Goal: Task Accomplishment & Management: Use online tool/utility

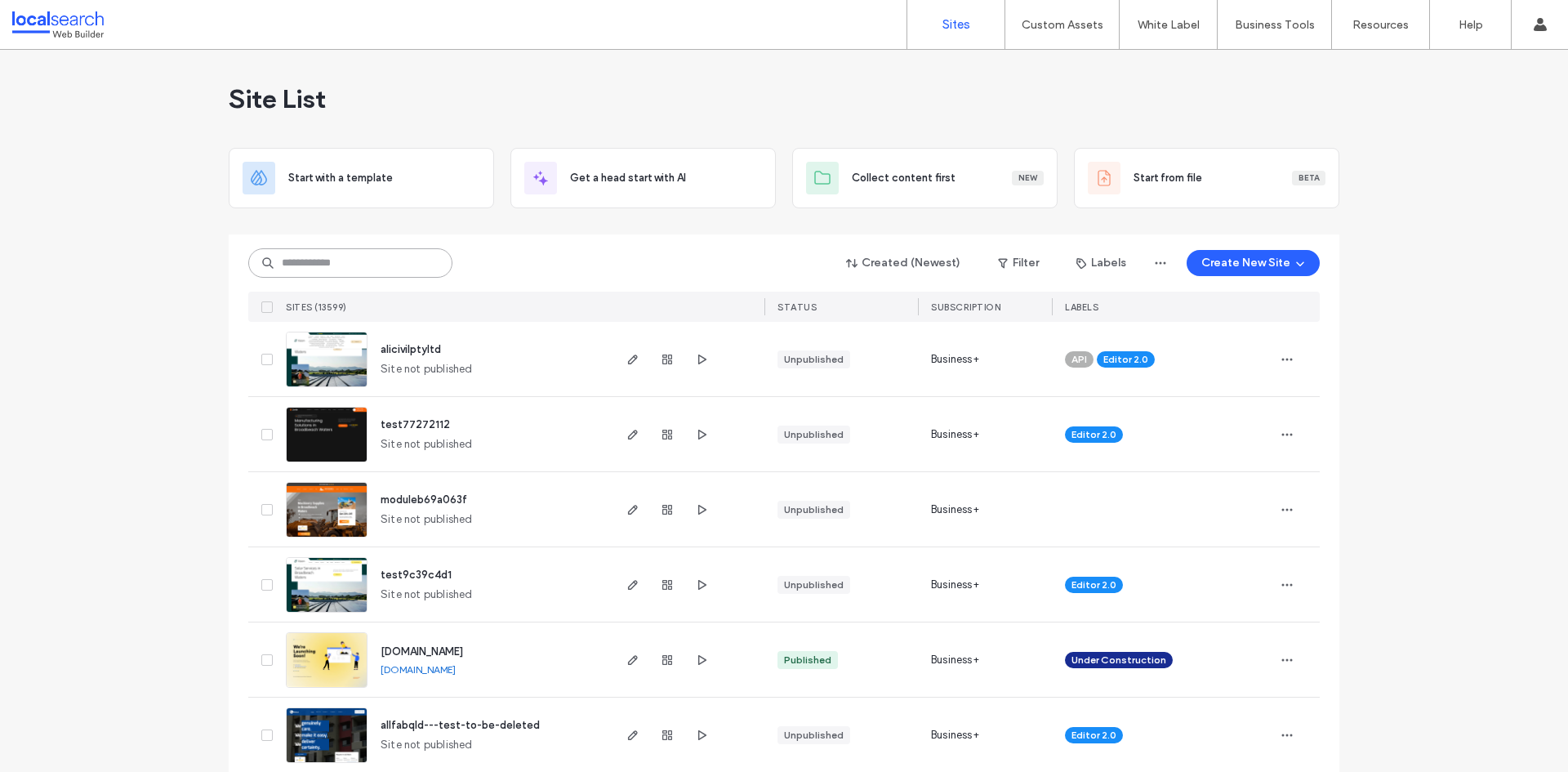
click at [322, 270] on input at bounding box center [350, 263] width 204 height 30
paste input "********"
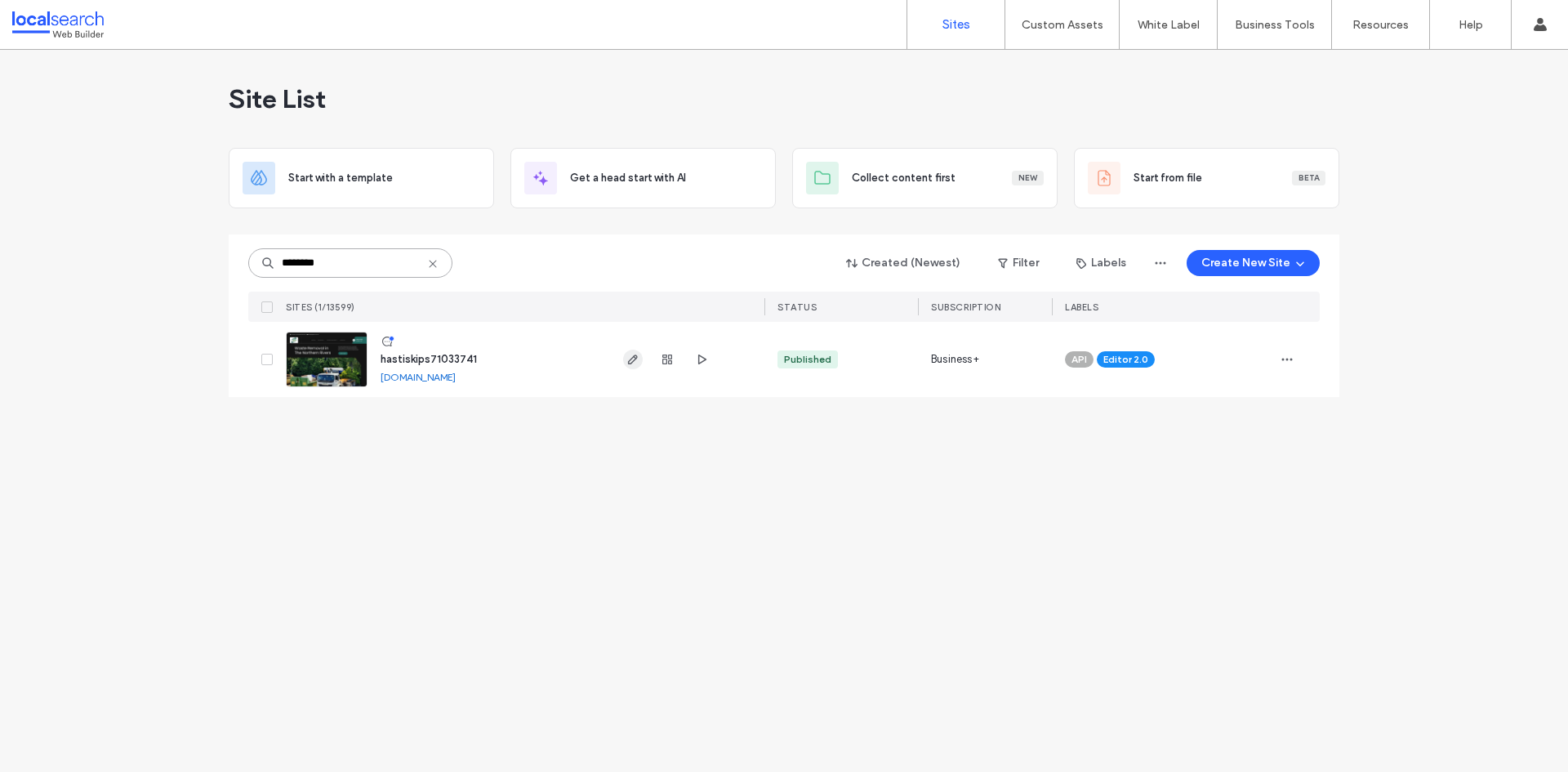
type input "********"
click at [634, 364] on icon "button" at bounding box center [632, 358] width 13 height 13
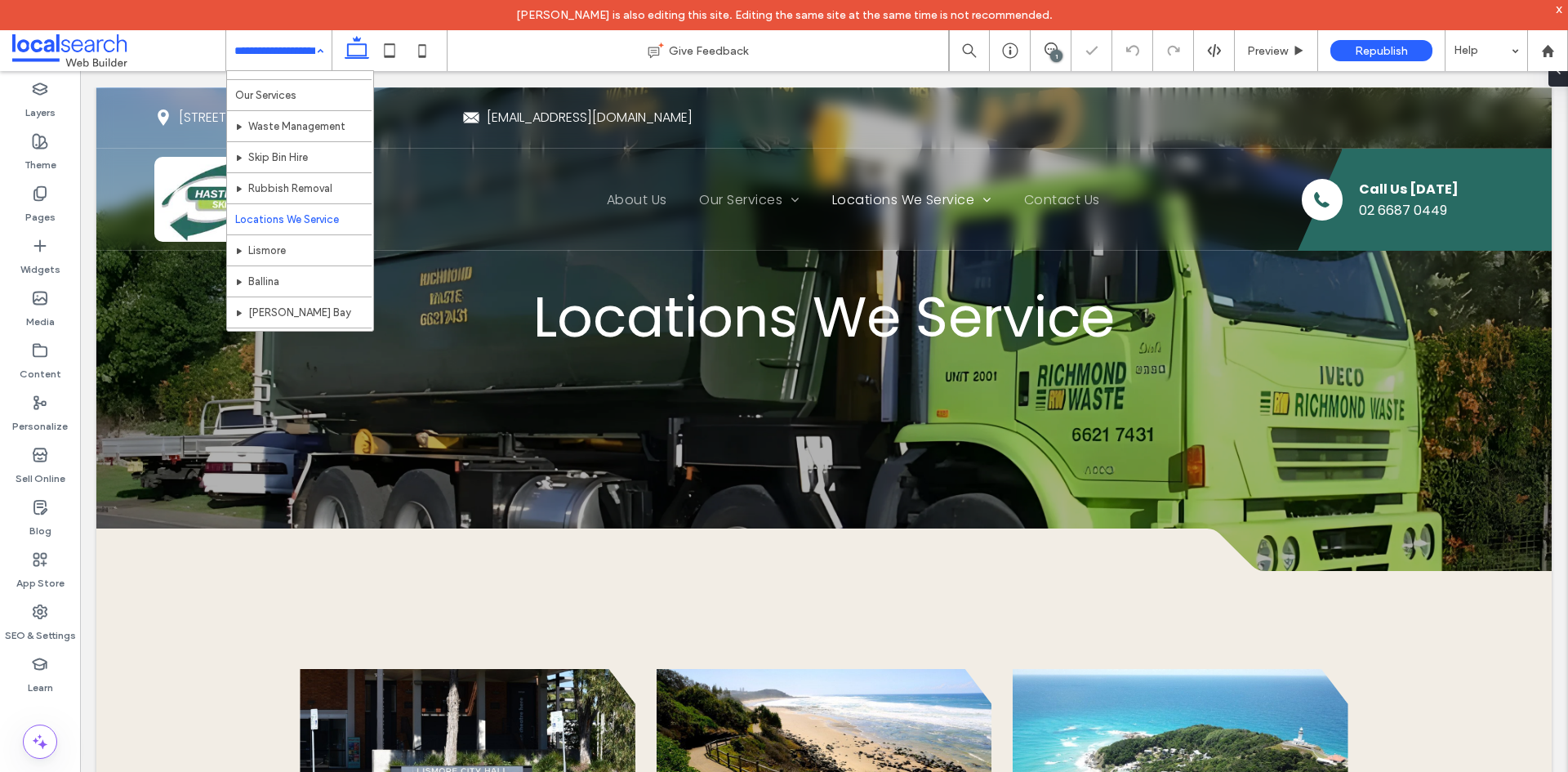
scroll to position [81, 0]
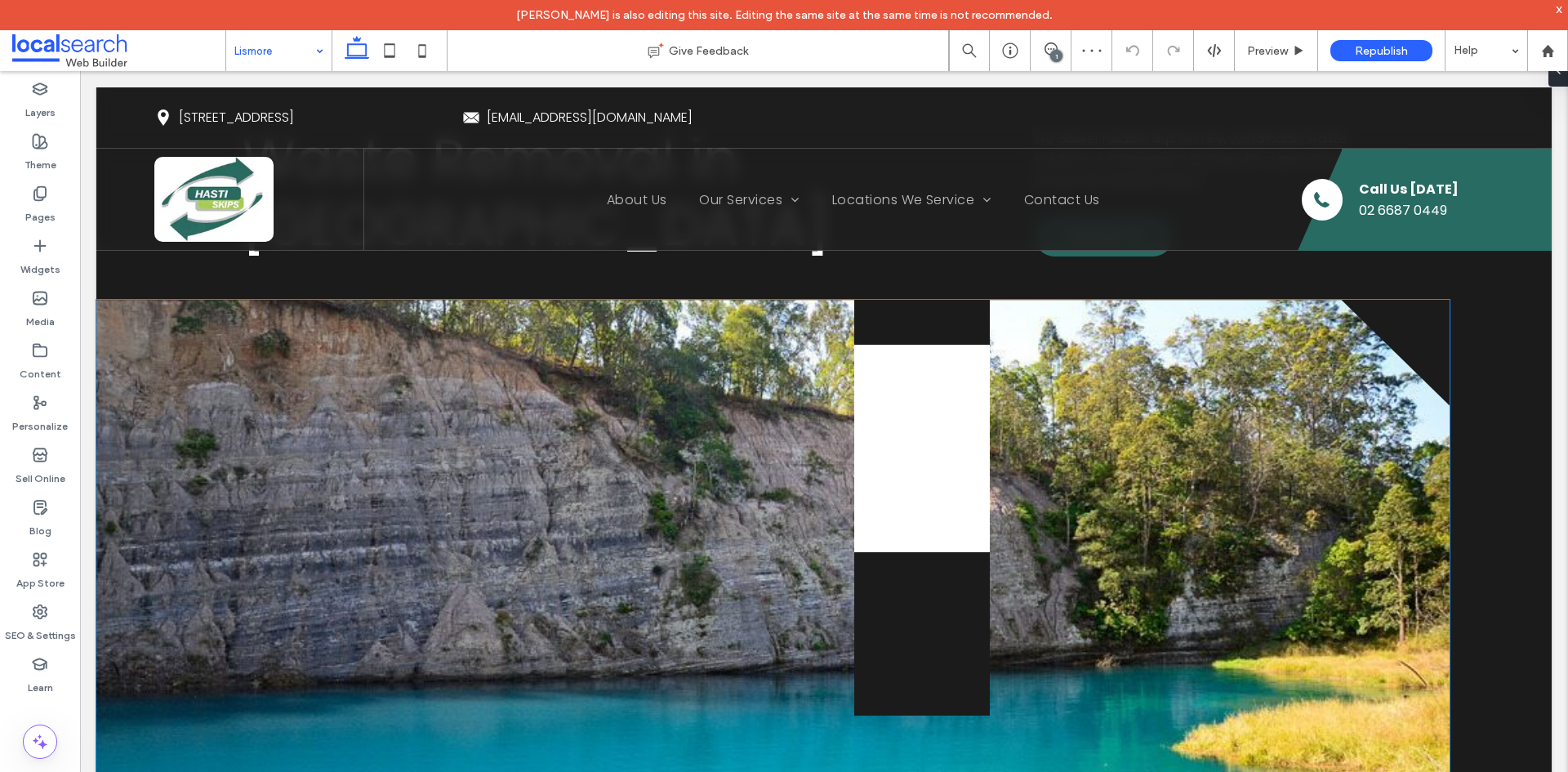
scroll to position [245, 0]
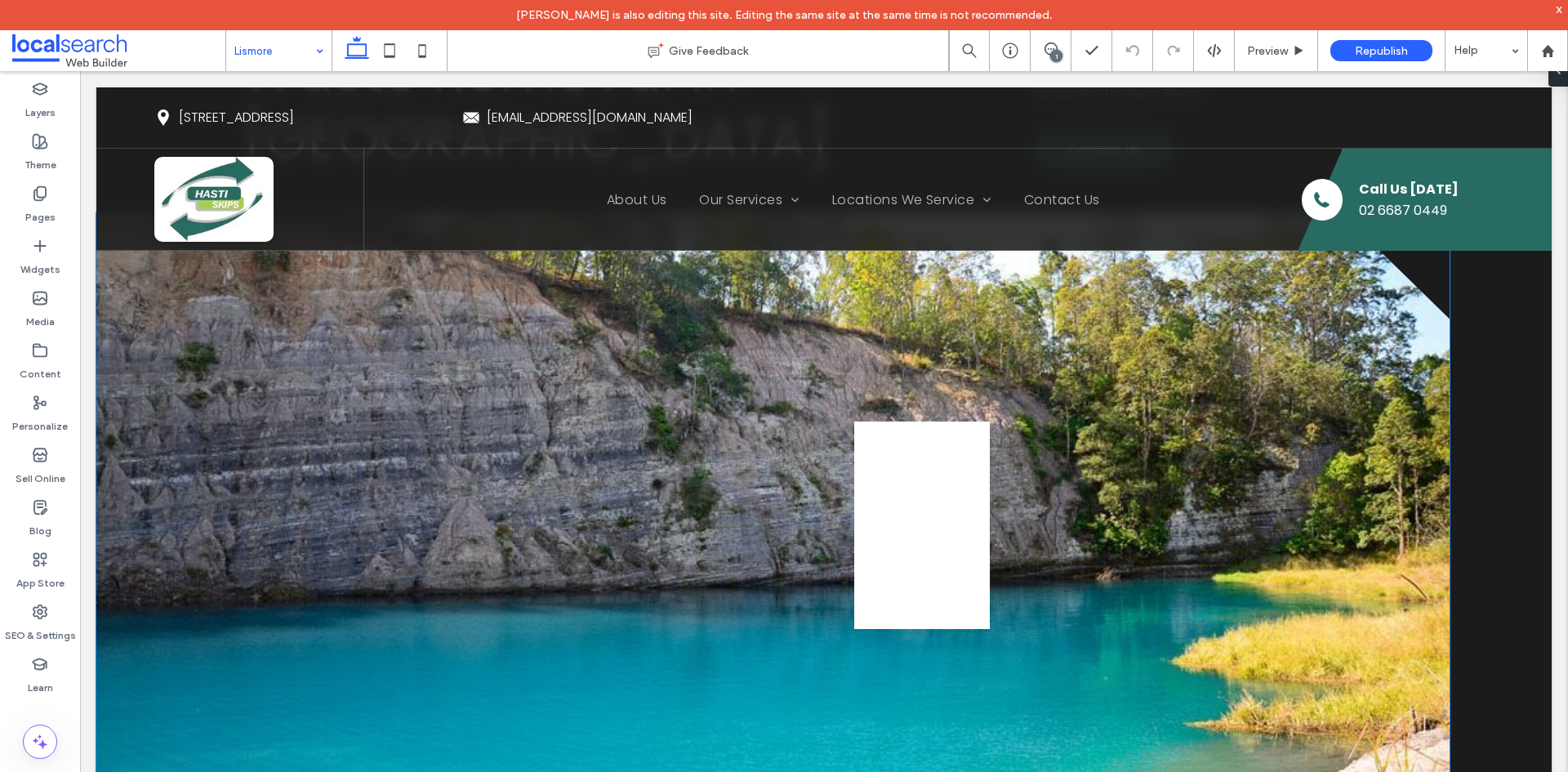
click at [716, 405] on link at bounding box center [773, 508] width 1353 height 588
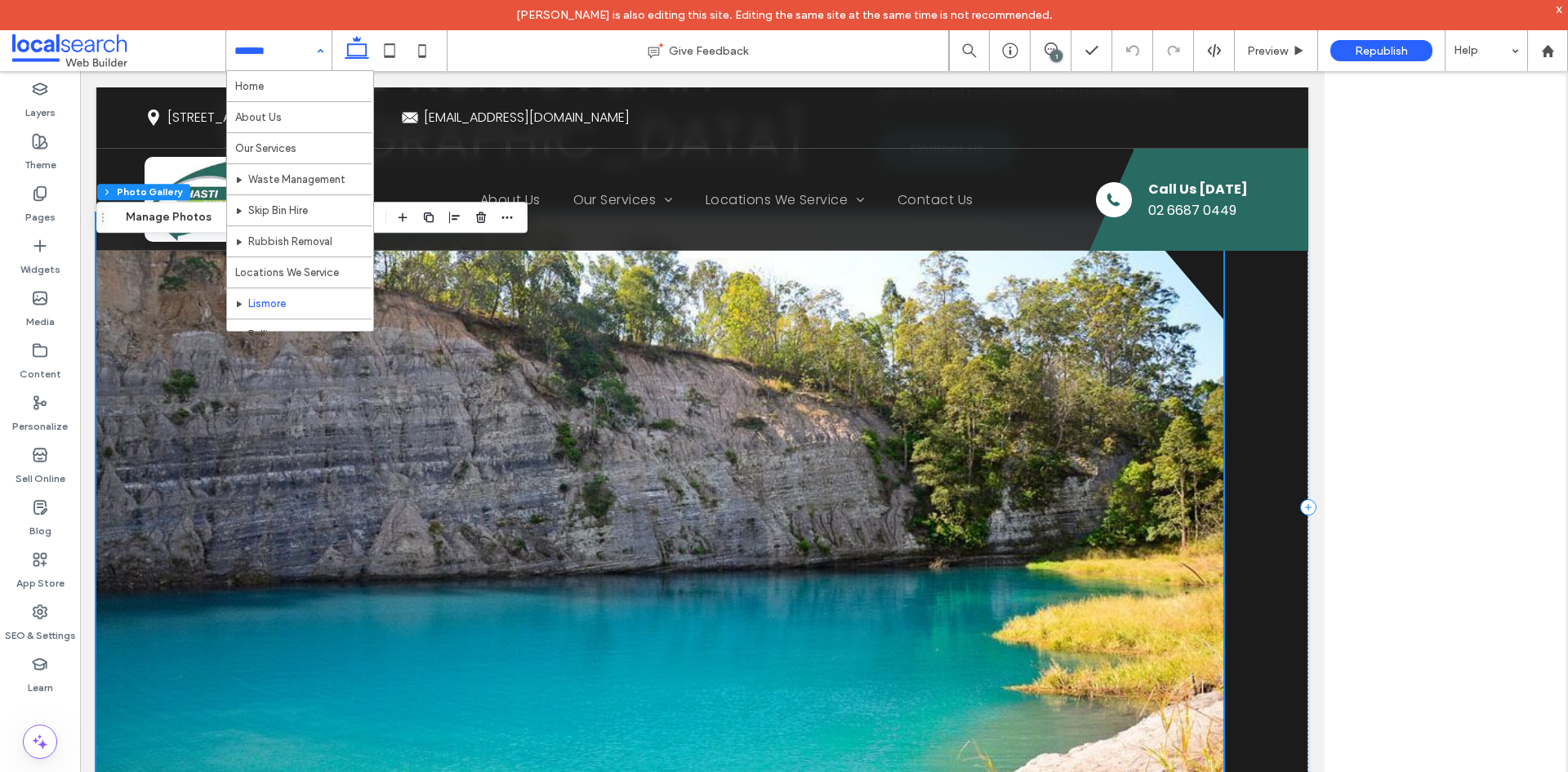
scroll to position [214, 0]
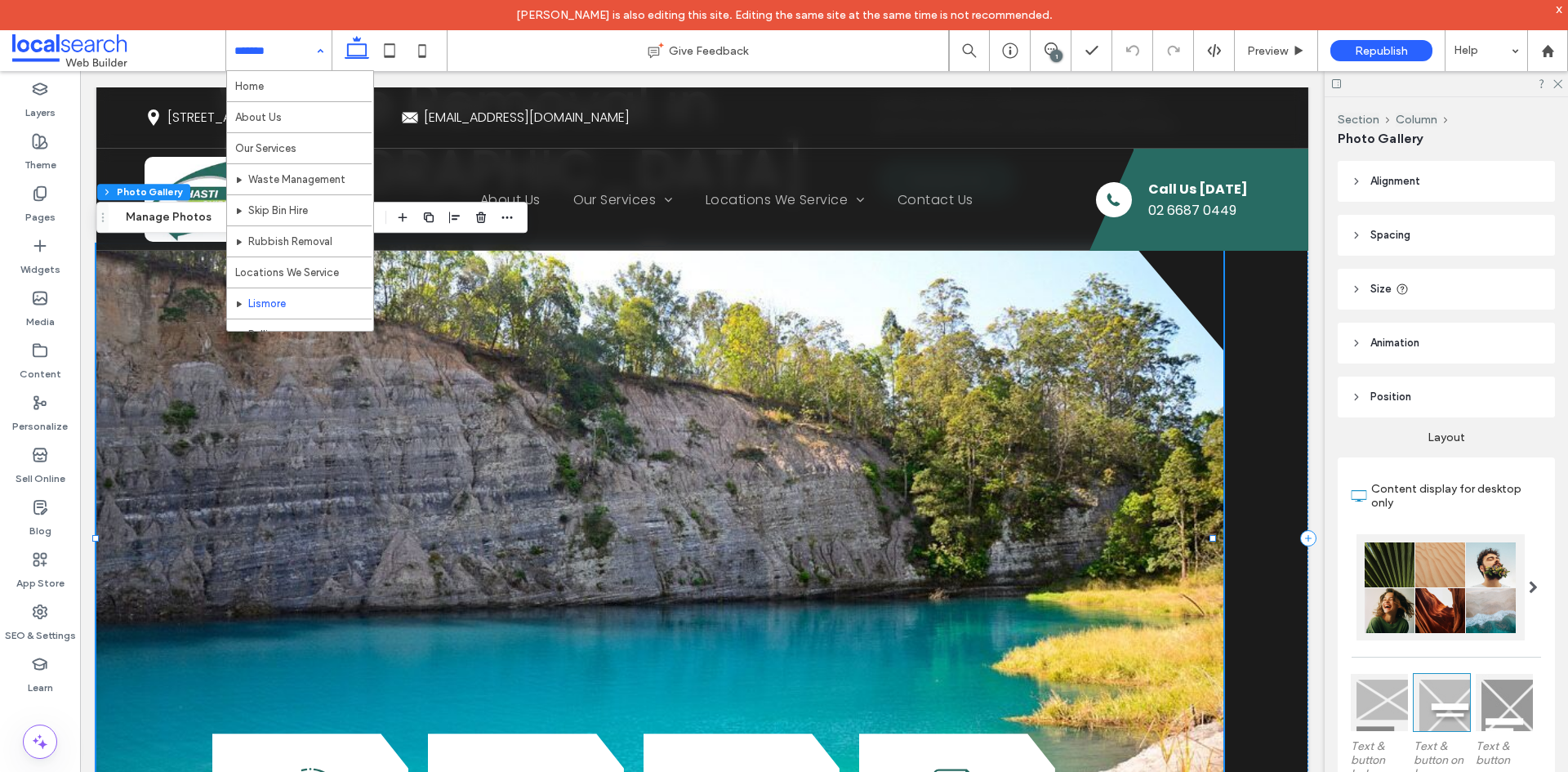
click at [318, 48] on div "Home About Us Our Services Waste Management Skip Bin Hire Rubbish Removal Locat…" at bounding box center [279, 51] width 105 height 41
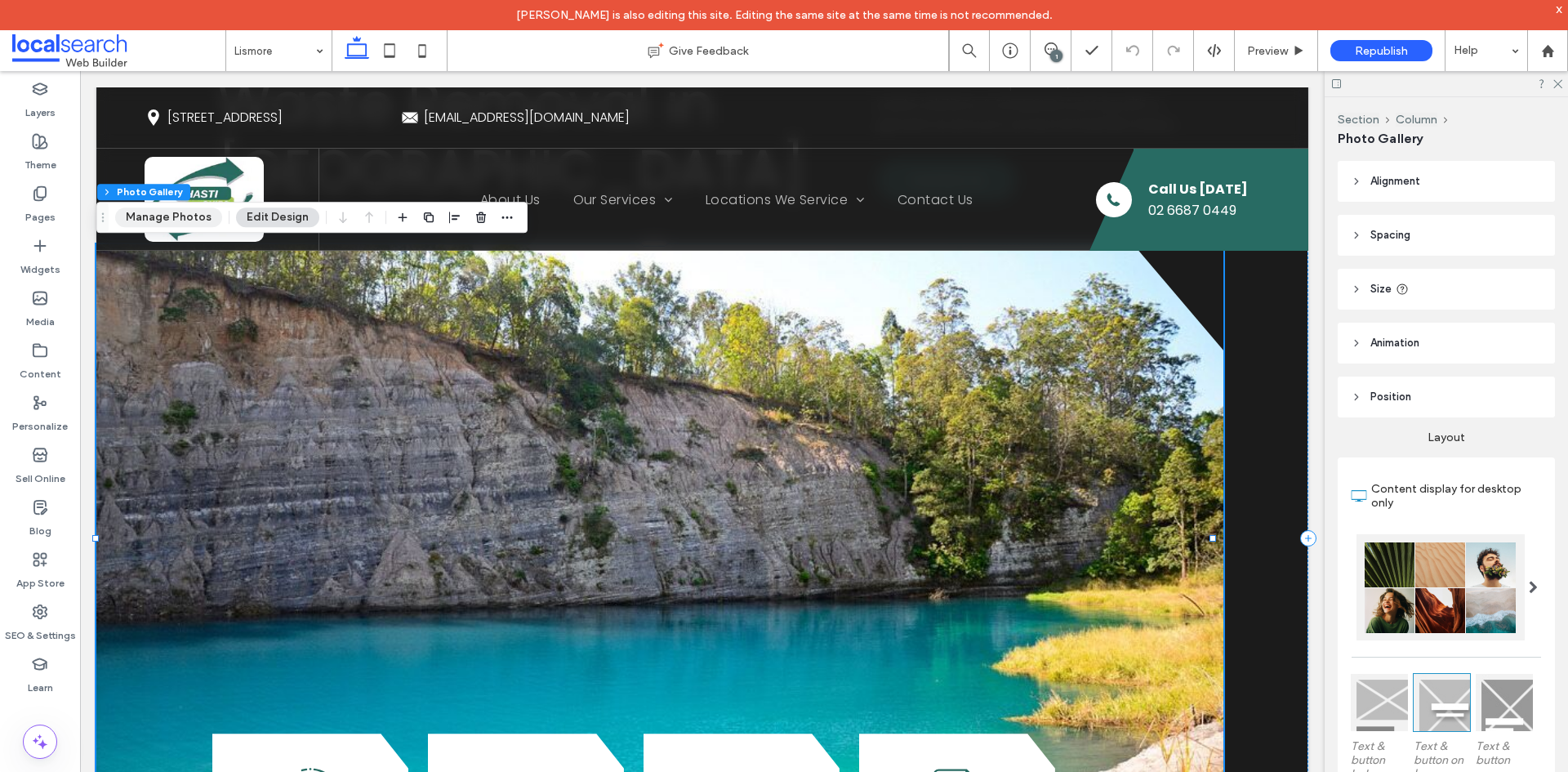
click at [169, 214] on button "Manage Photos" at bounding box center [169, 217] width 107 height 19
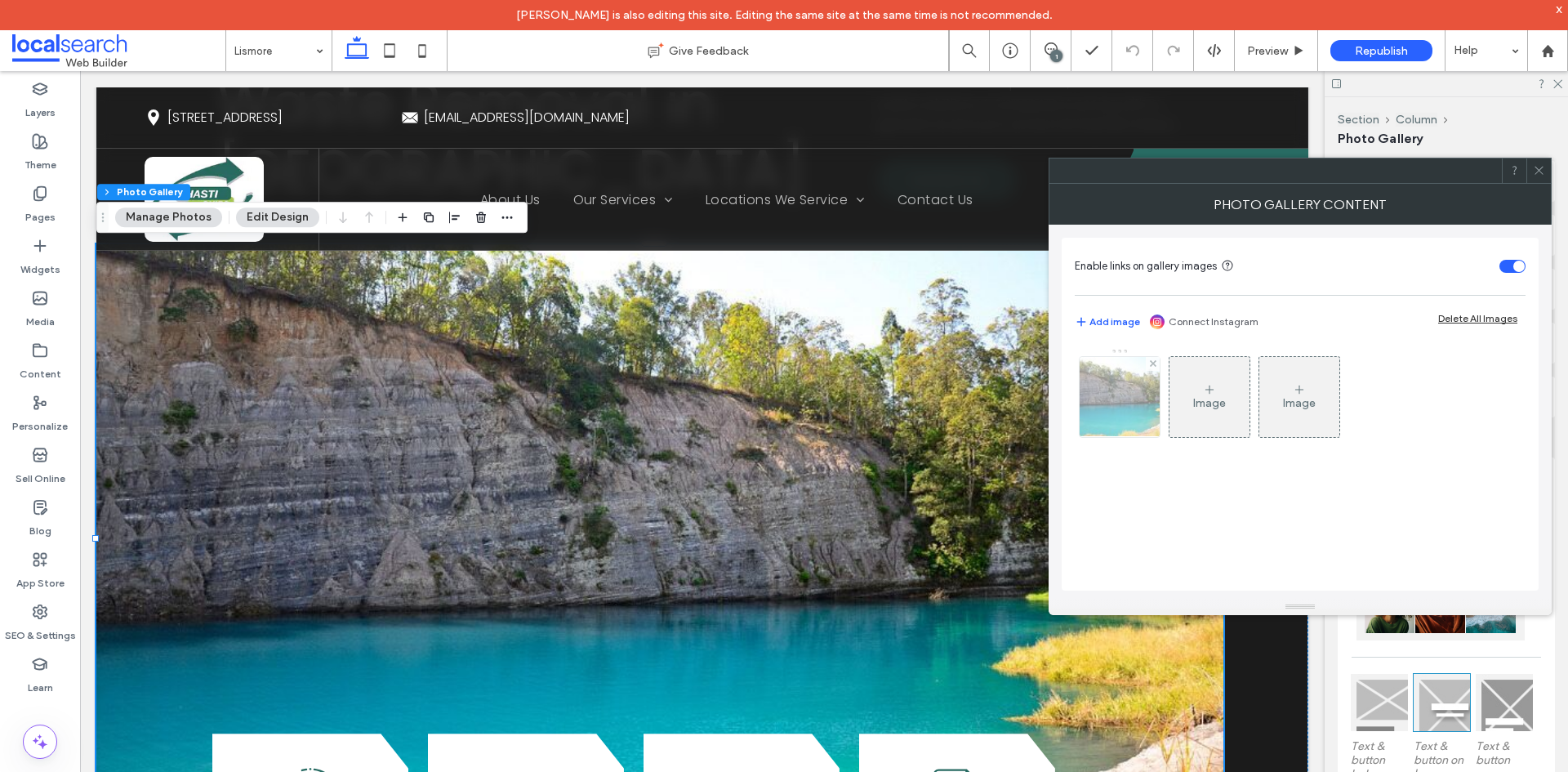
click at [1080, 401] on img at bounding box center [1119, 397] width 121 height 80
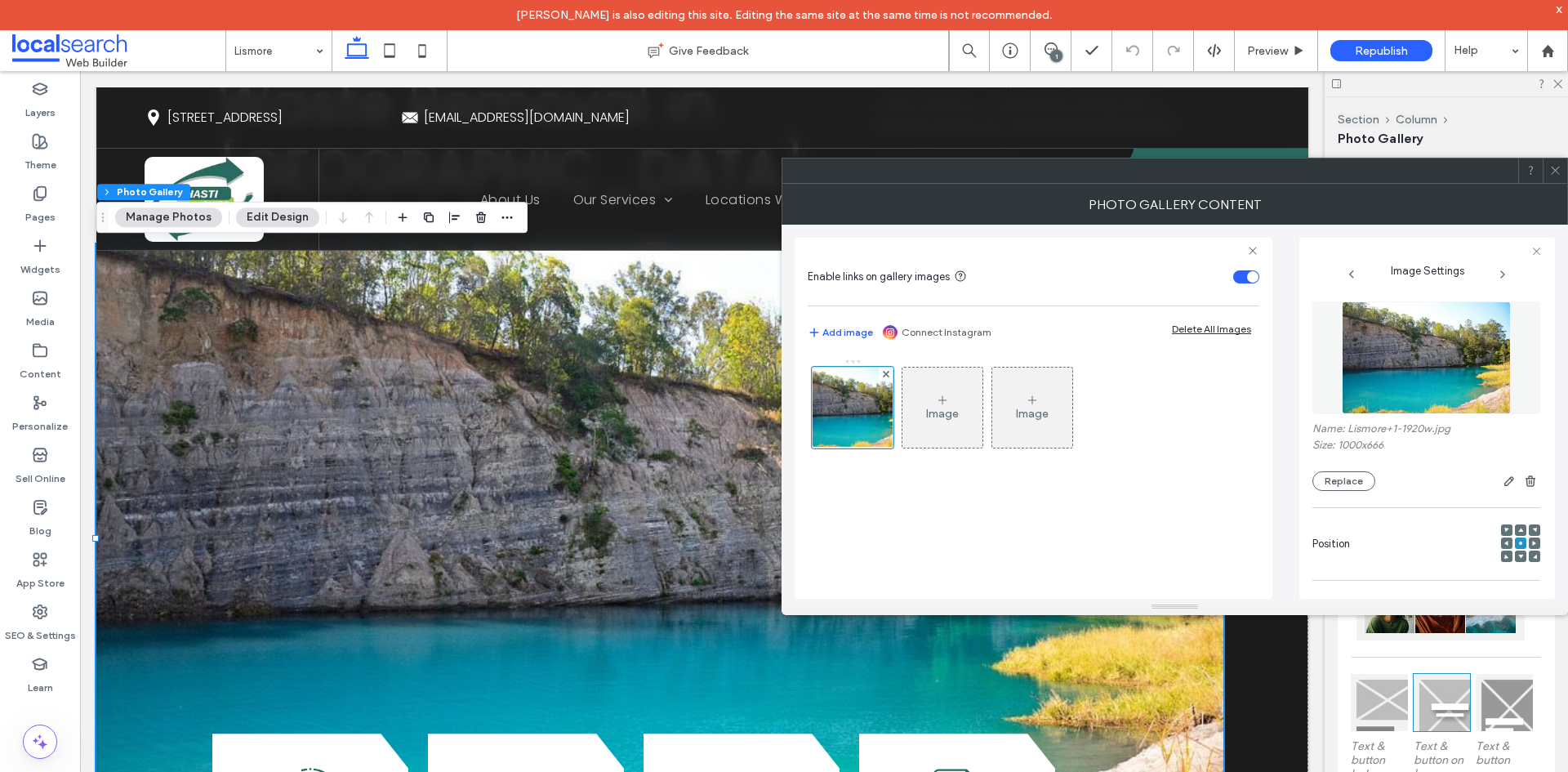
click at [1439, 380] on img at bounding box center [1426, 358] width 169 height 113
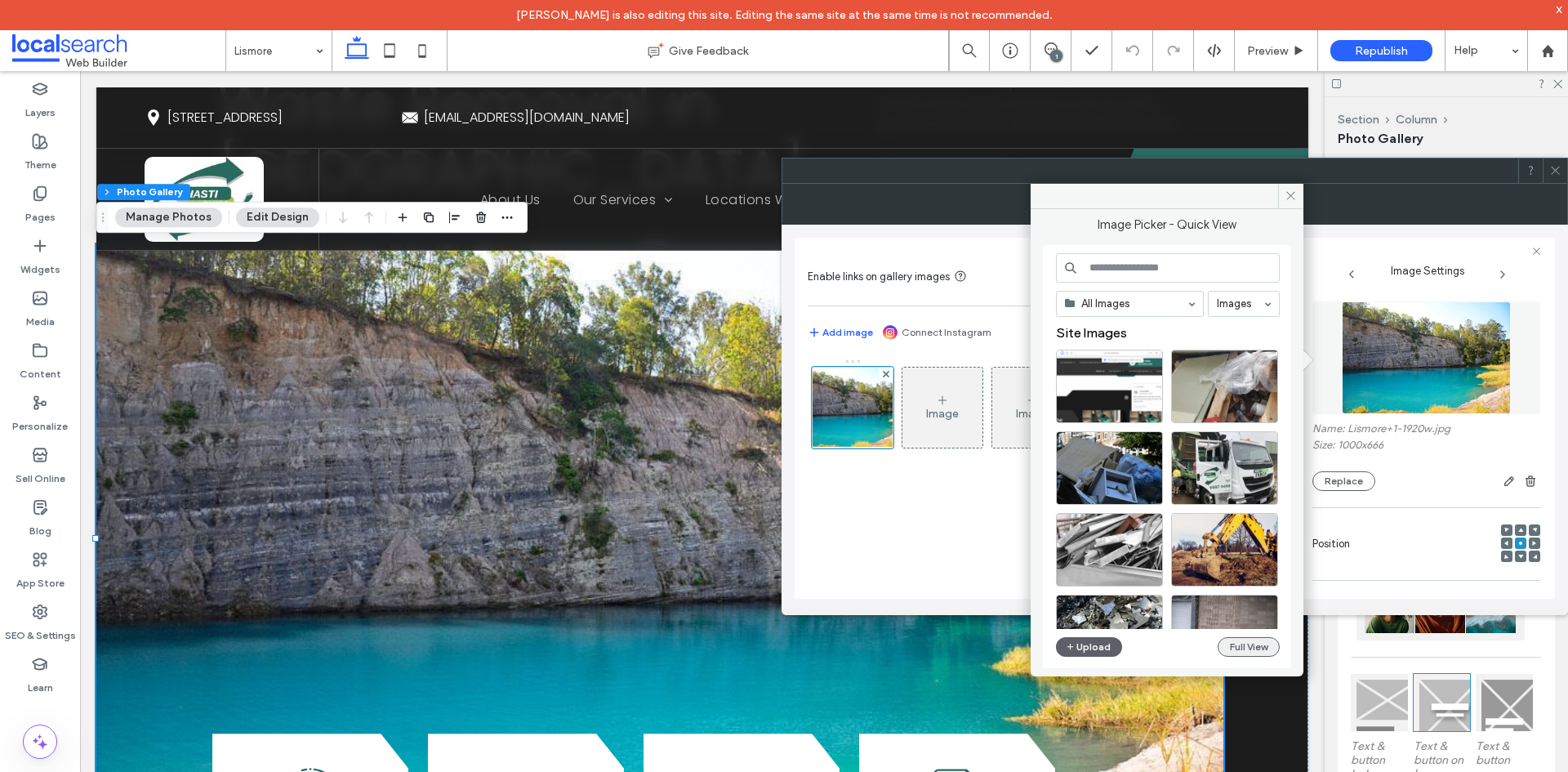
click at [1257, 646] on button "Full View" at bounding box center [1248, 647] width 62 height 19
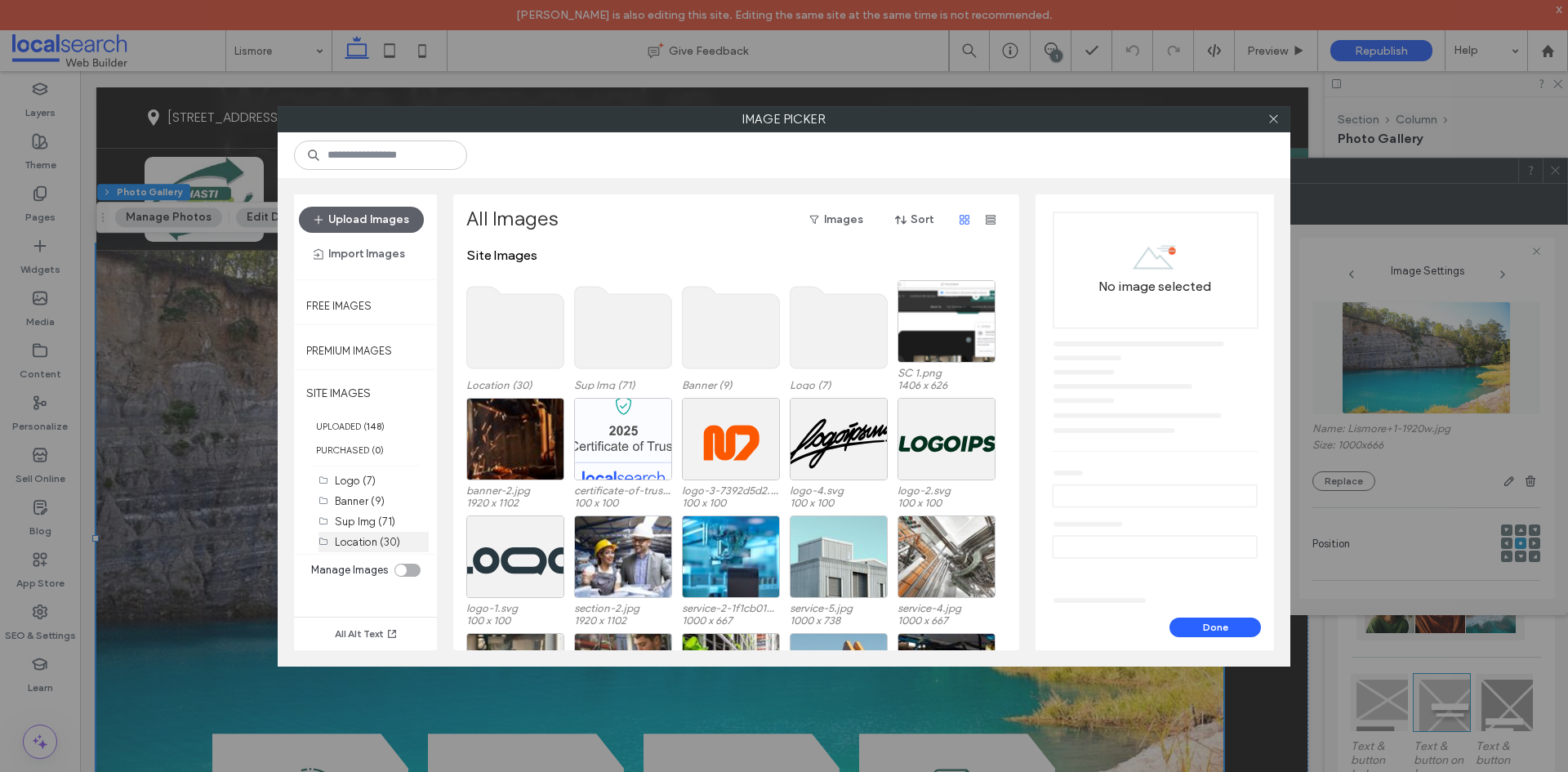
click at [346, 536] on label "Location (30)" at bounding box center [367, 542] width 65 height 12
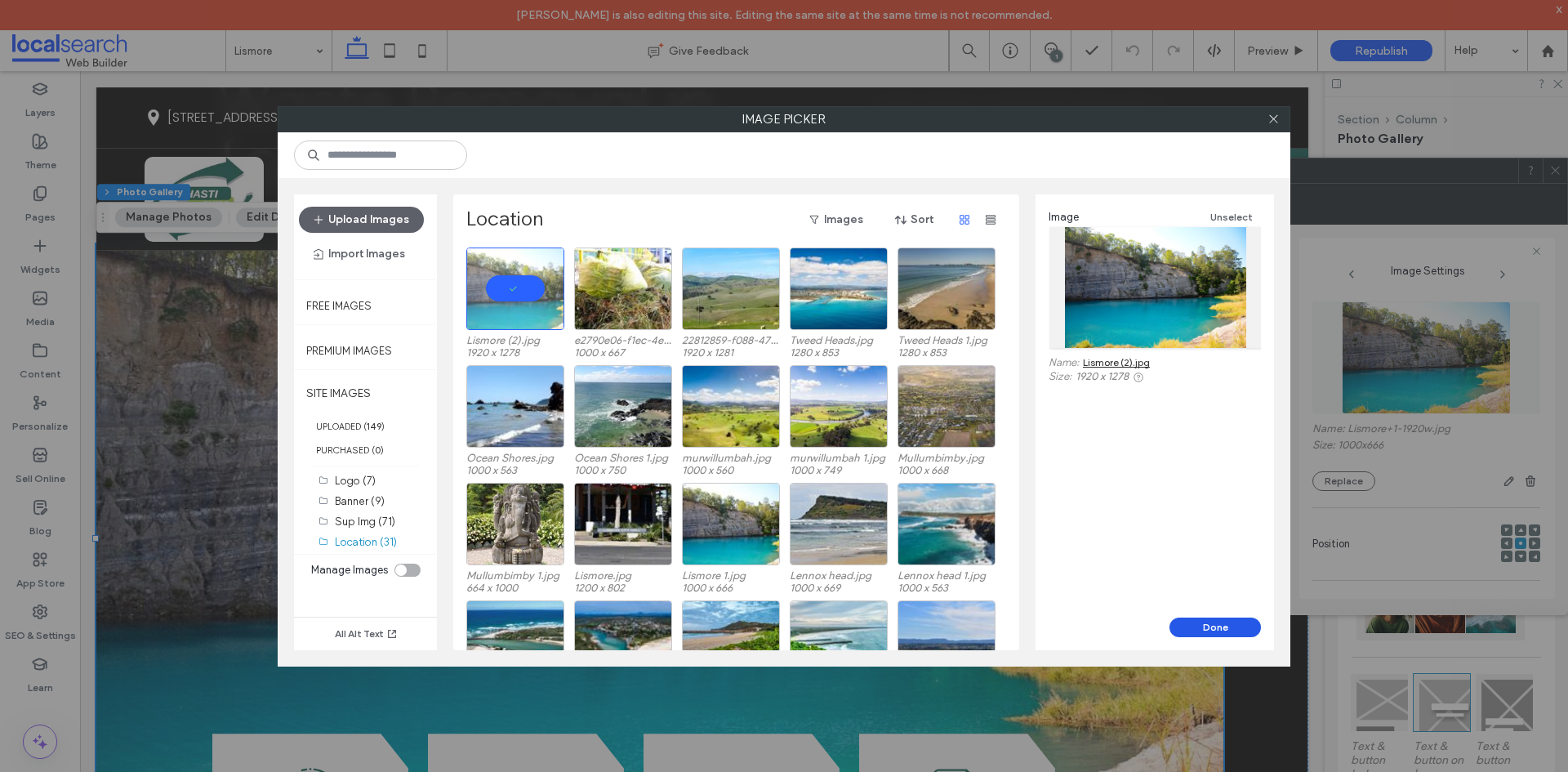
click at [1189, 619] on button "Done" at bounding box center [1216, 627] width 91 height 19
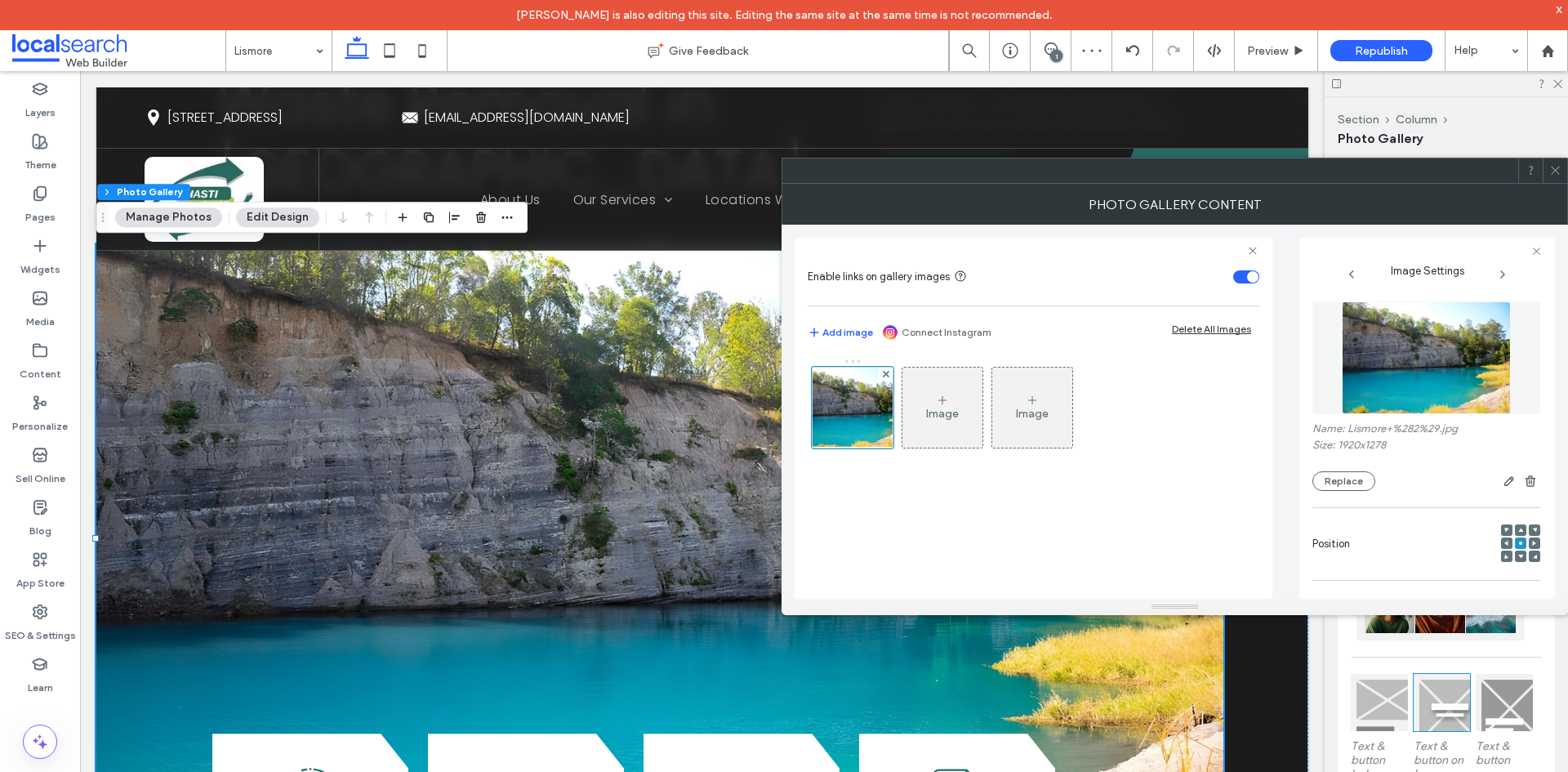
click at [1555, 171] on icon at bounding box center [1555, 170] width 12 height 12
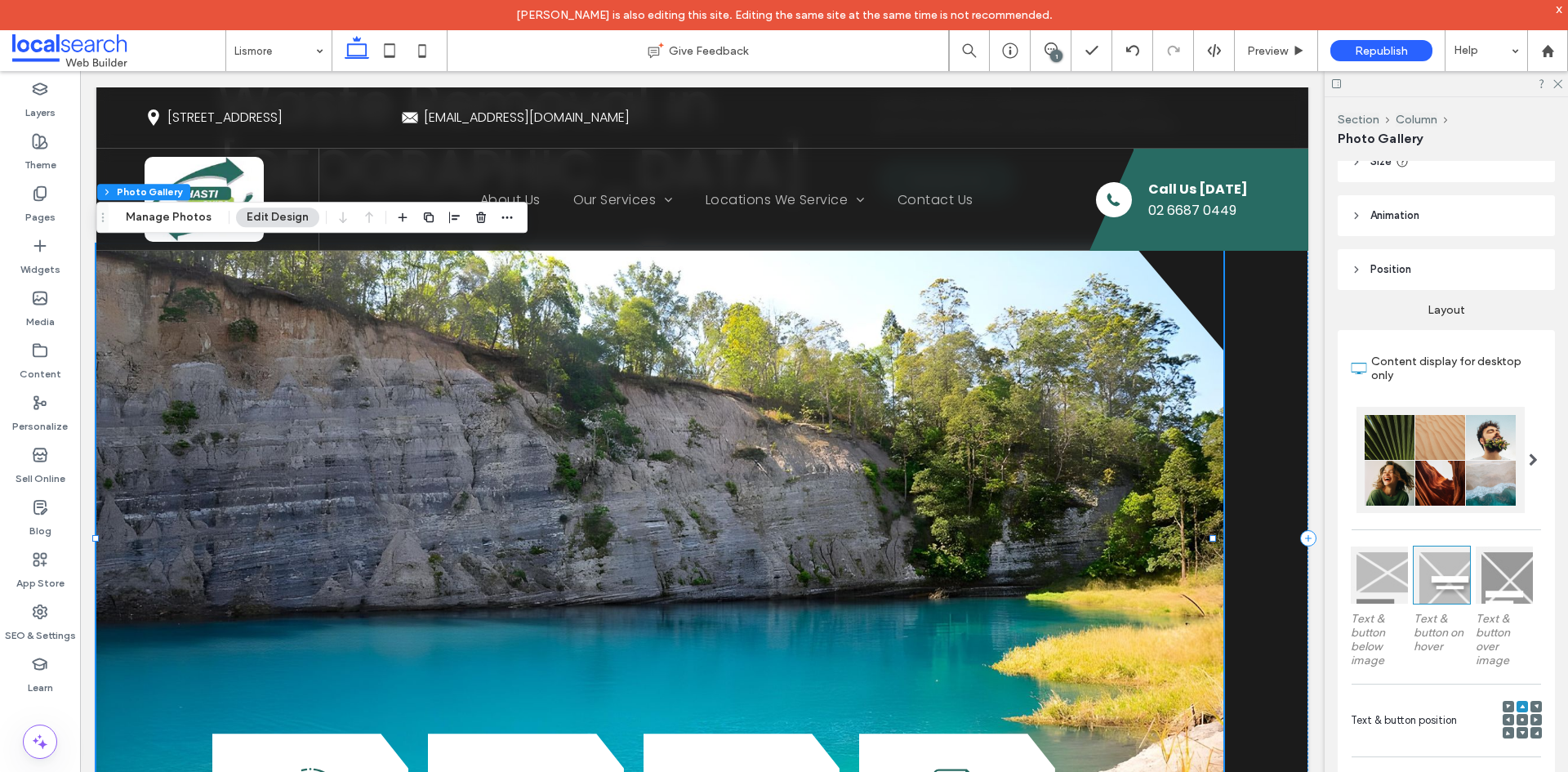
scroll to position [164, 0]
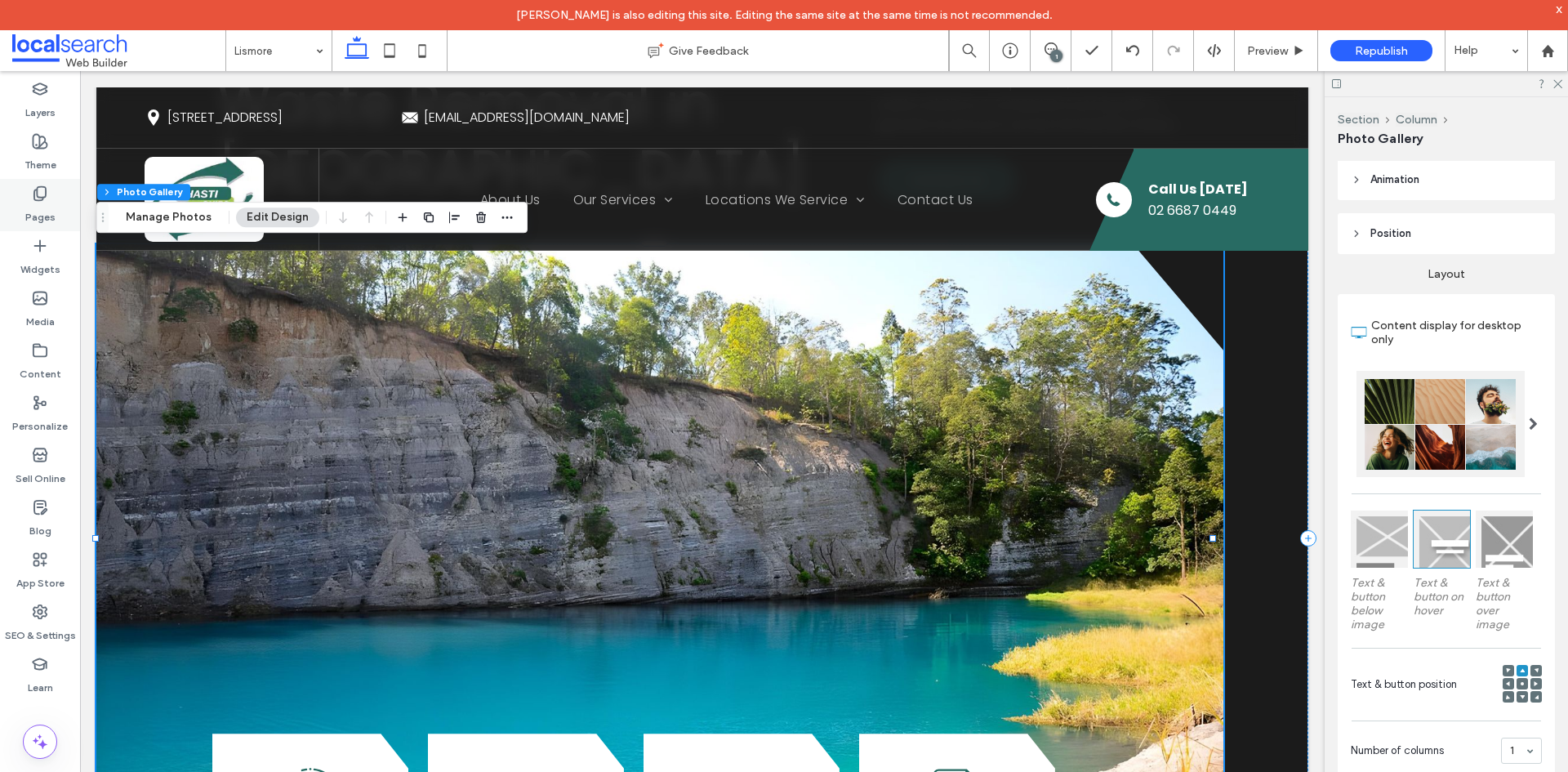
click at [24, 217] on div "Pages" at bounding box center [40, 205] width 80 height 53
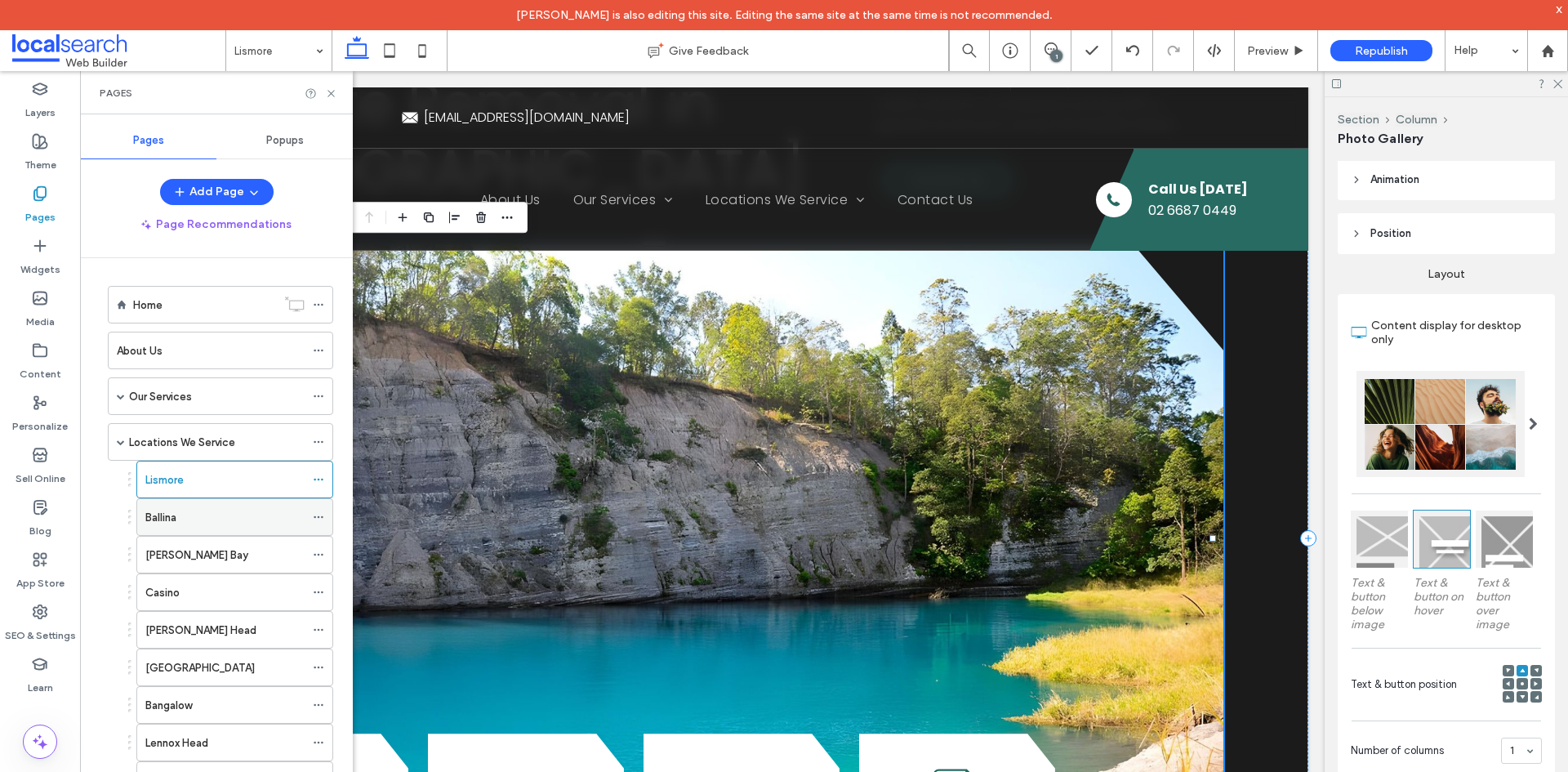
click at [206, 514] on div "Ballina" at bounding box center [225, 518] width 159 height 17
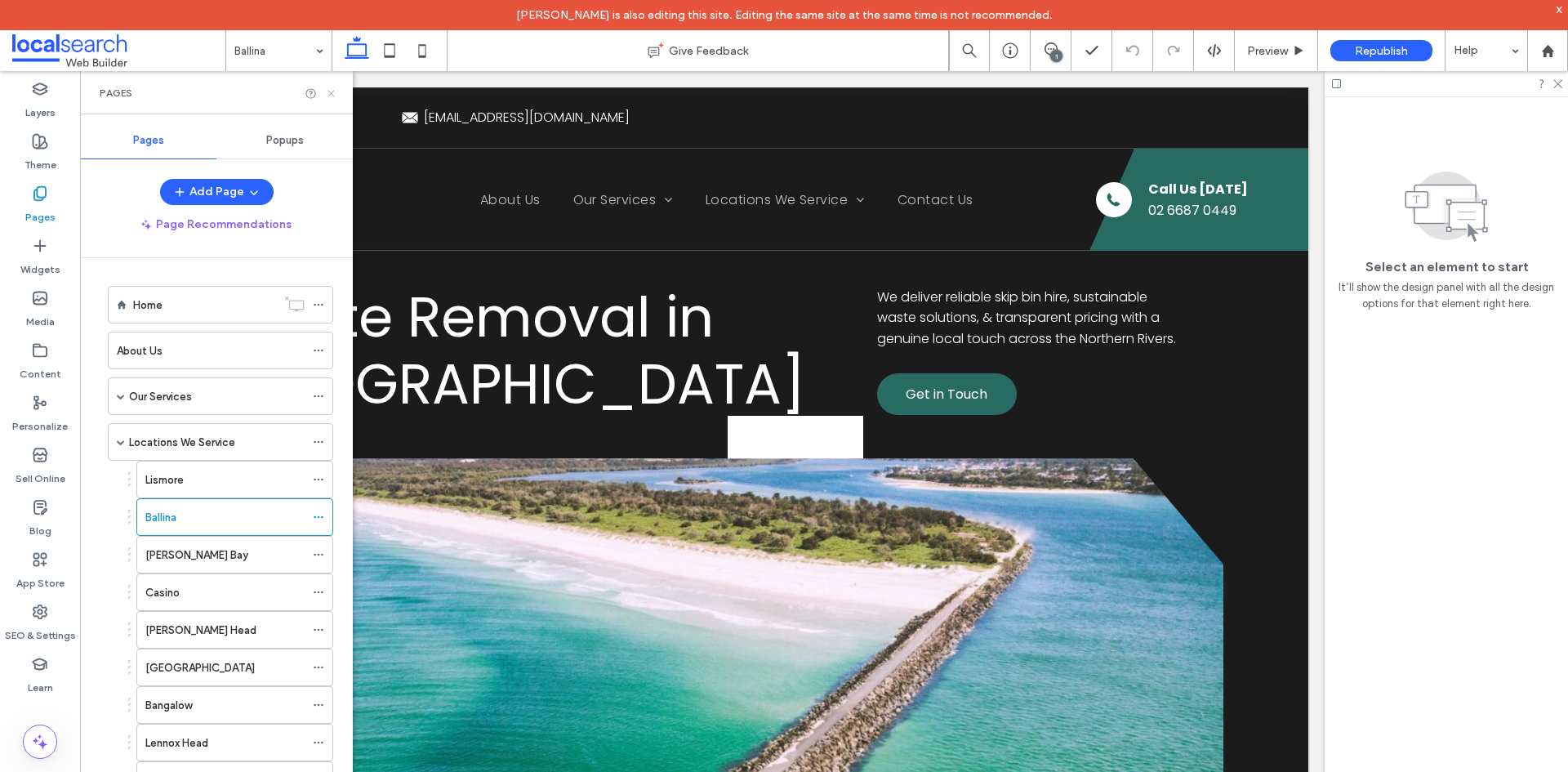
click at [331, 93] on use at bounding box center [331, 93] width 7 height 7
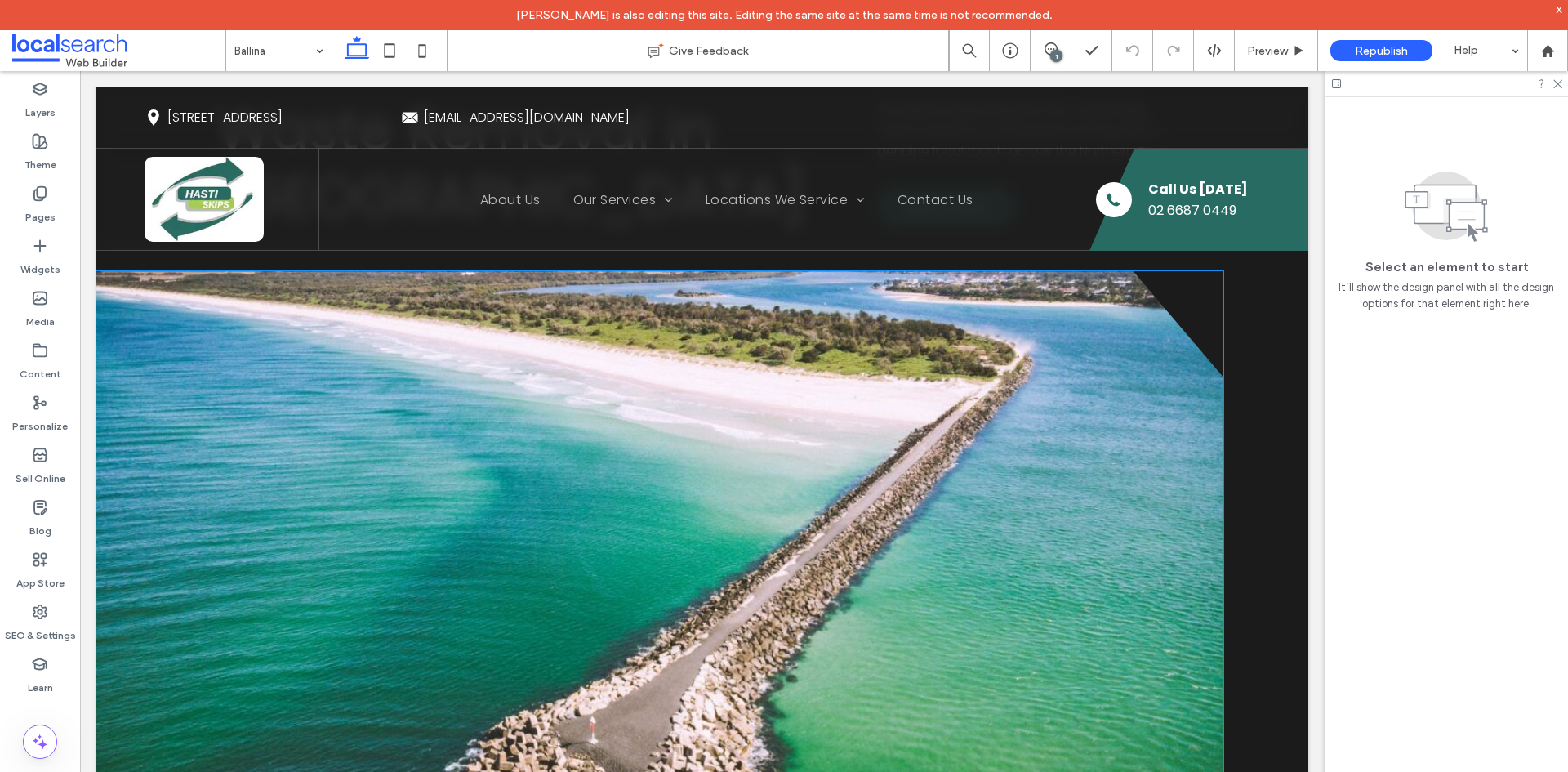
scroll to position [245, 0]
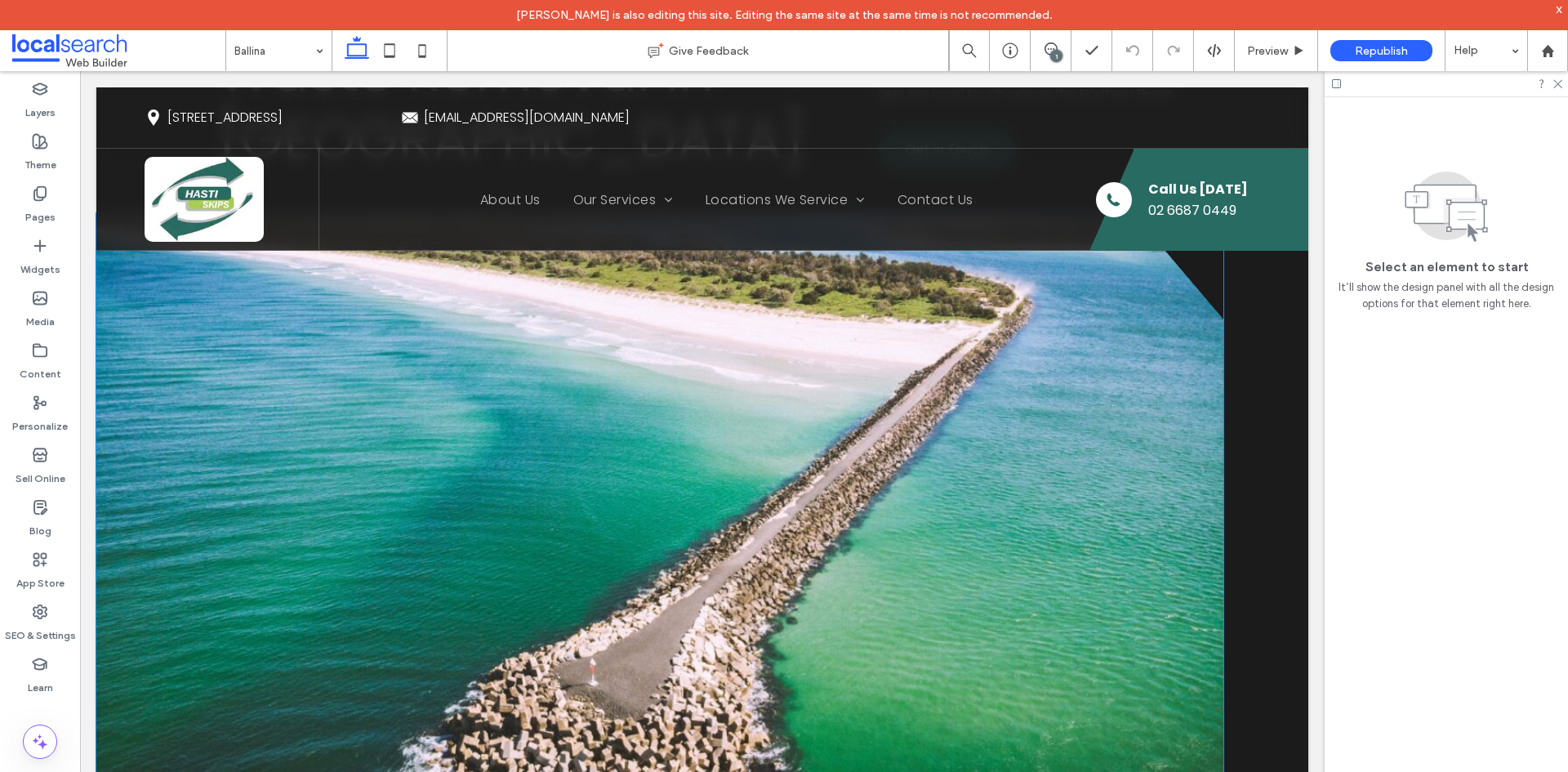
click at [463, 469] on link at bounding box center [660, 508] width 1127 height 588
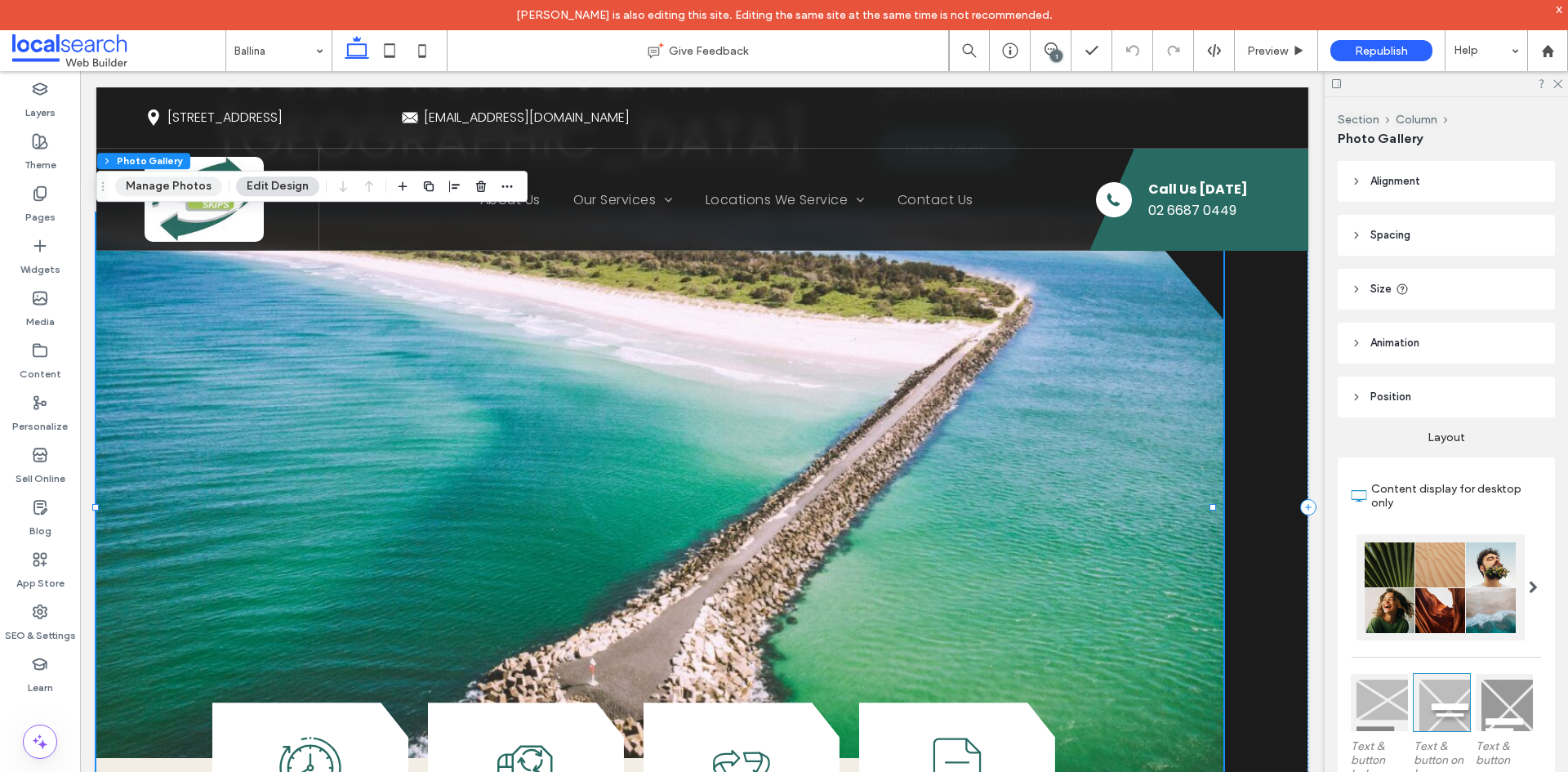
click at [187, 184] on button "Manage Photos" at bounding box center [169, 186] width 107 height 19
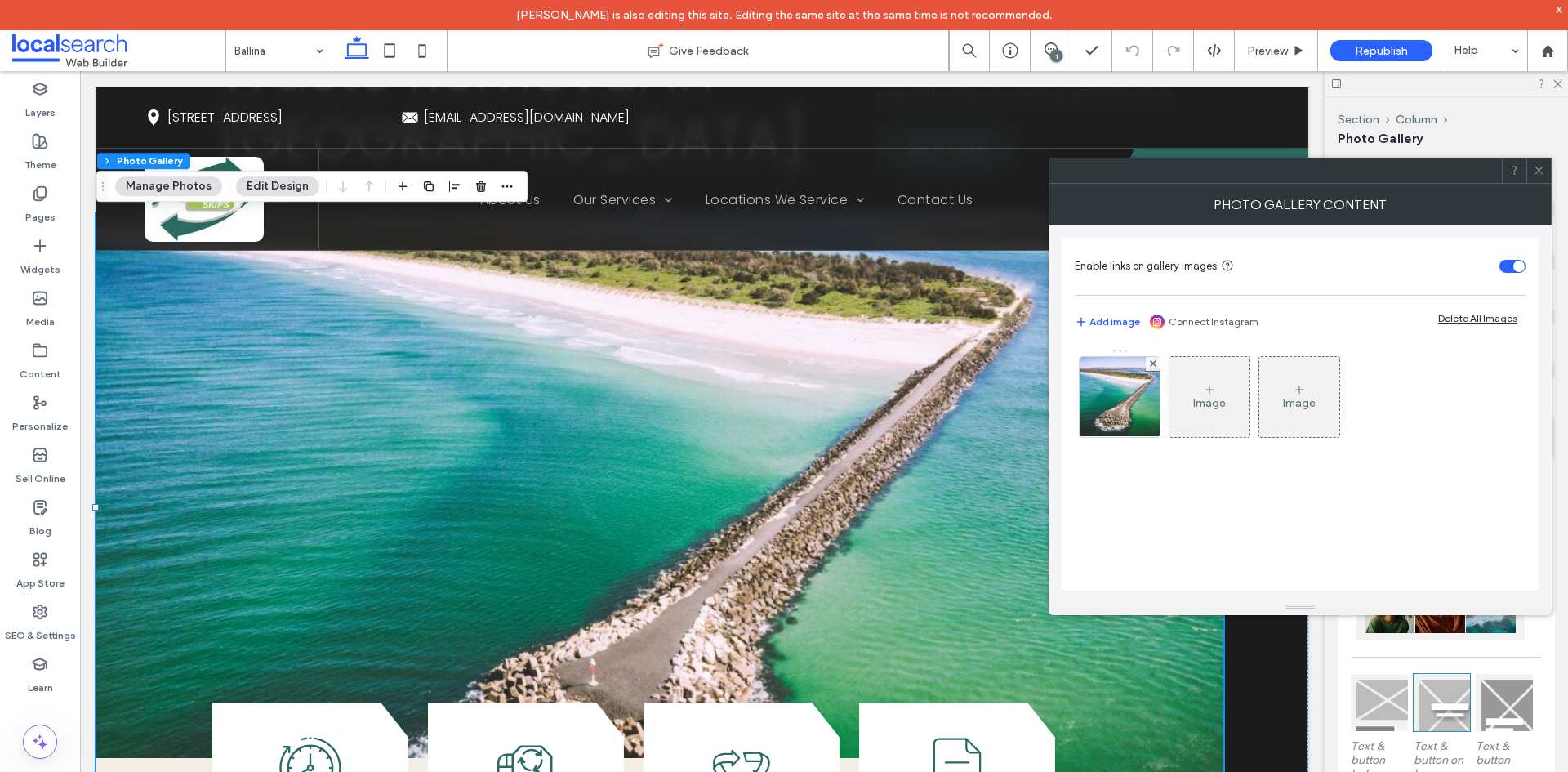
drag, startPoint x: 1135, startPoint y: 421, endPoint x: 1157, endPoint y: 417, distance: 22.4
click at [1134, 421] on img at bounding box center [1120, 397] width 107 height 80
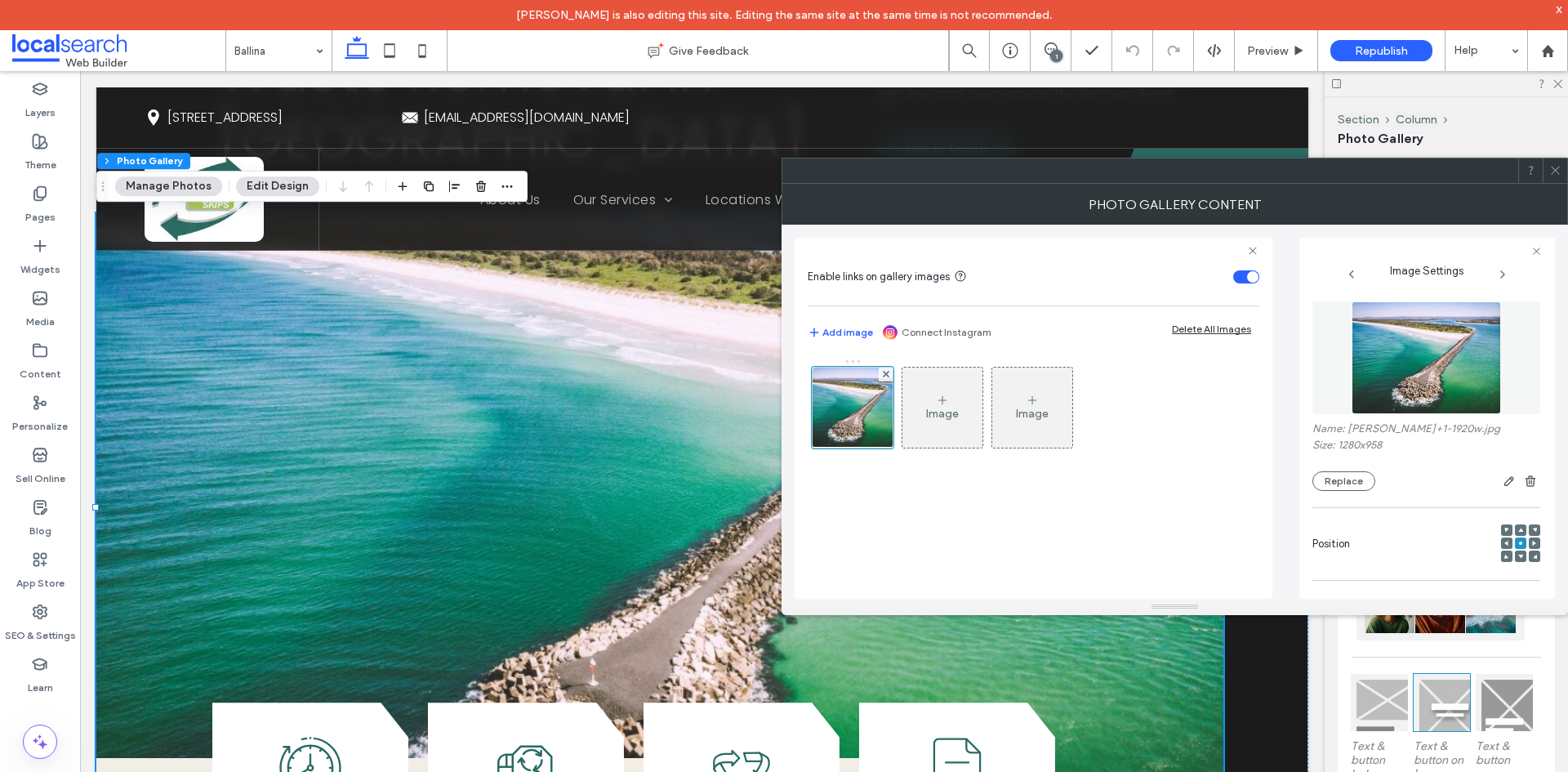
click at [1407, 351] on img at bounding box center [1427, 358] width 150 height 113
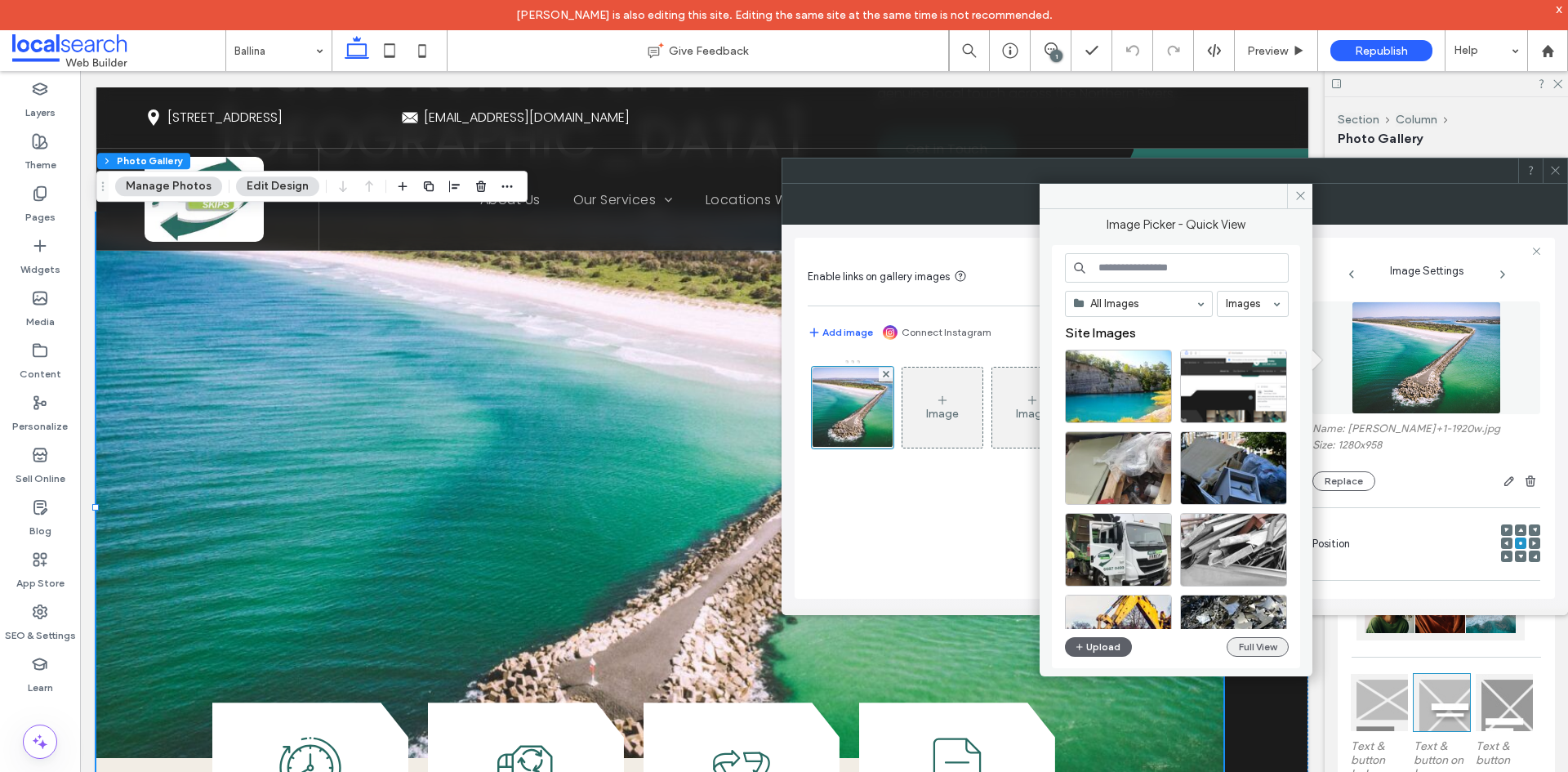
click at [1262, 650] on button "Full View" at bounding box center [1257, 647] width 62 height 19
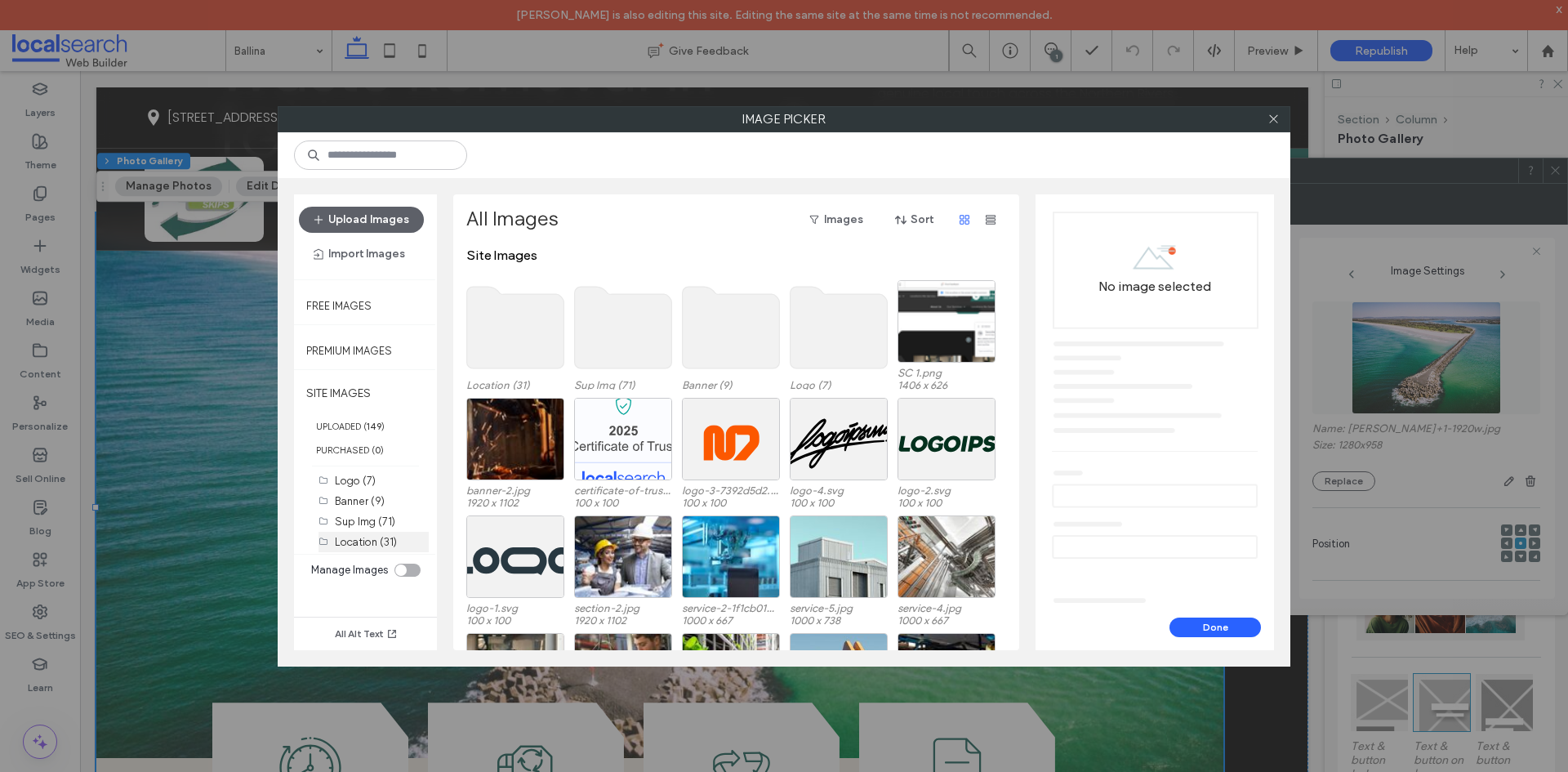
click at [355, 538] on label "Location (31)" at bounding box center [365, 542] width 62 height 12
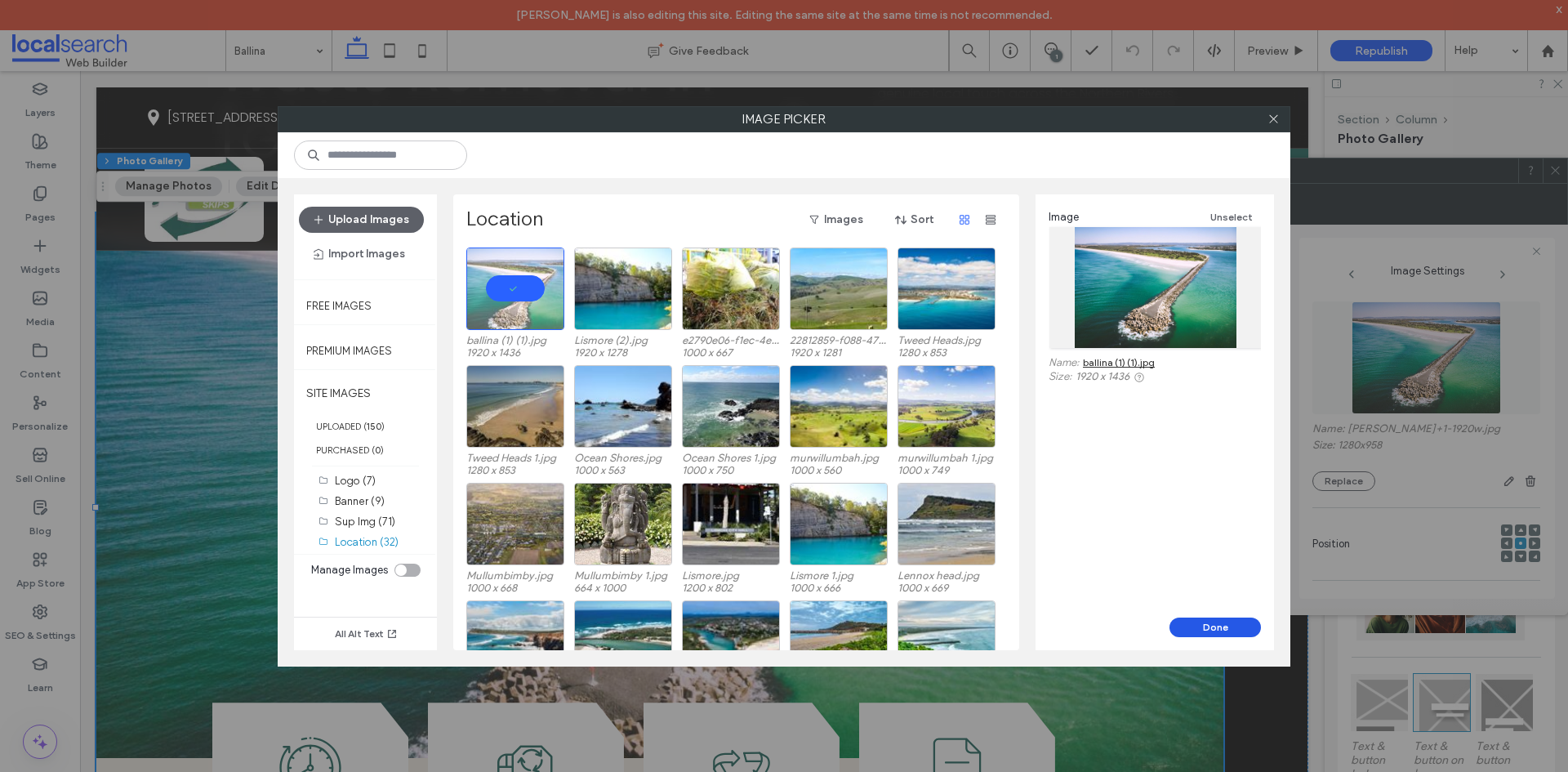
click at [1215, 627] on button "Done" at bounding box center [1216, 627] width 91 height 19
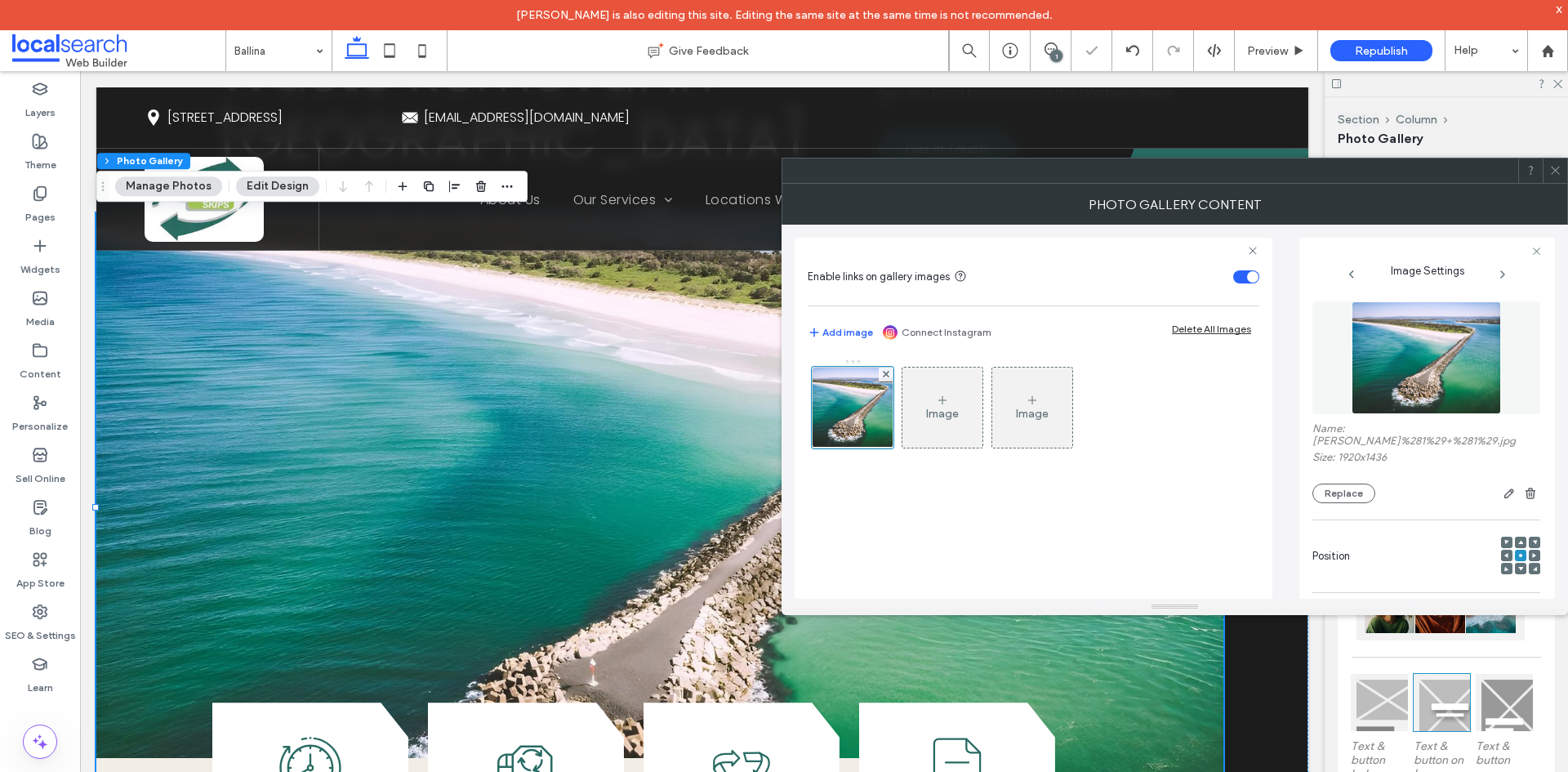
click at [1549, 175] on icon at bounding box center [1555, 170] width 12 height 12
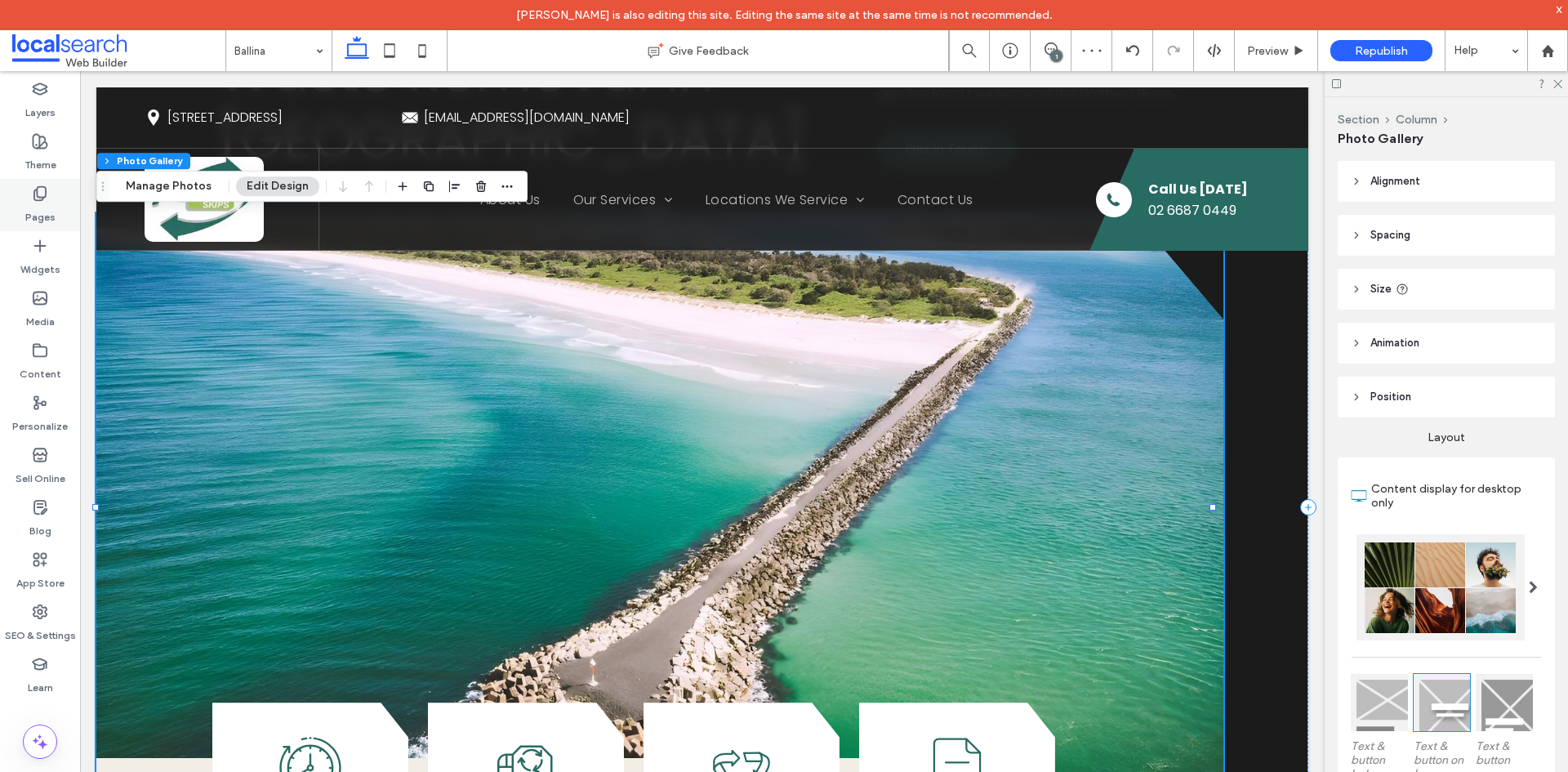
click at [51, 196] on div "Pages" at bounding box center [40, 205] width 80 height 53
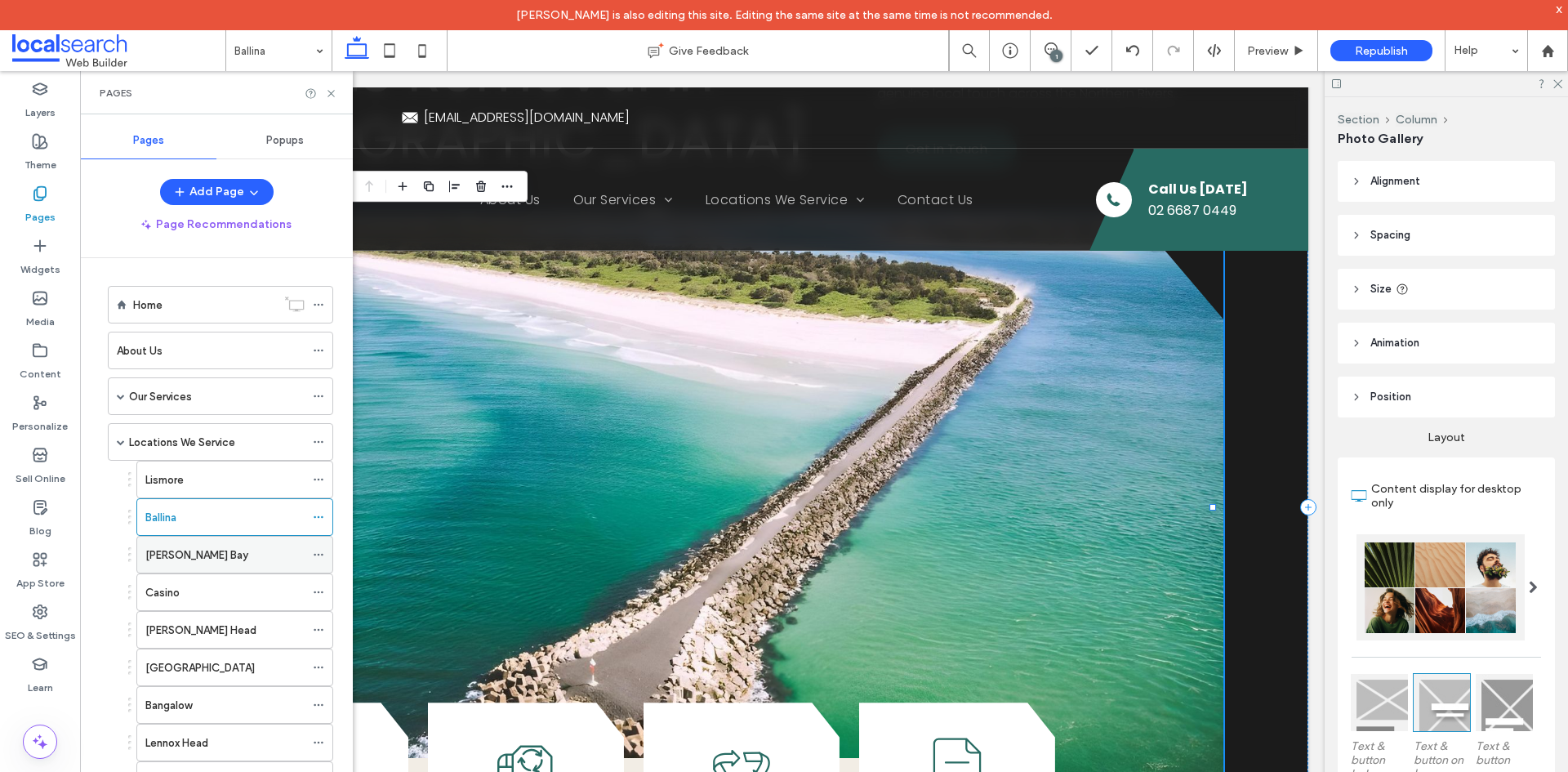
click at [168, 550] on label "[PERSON_NAME] Bay" at bounding box center [197, 555] width 103 height 29
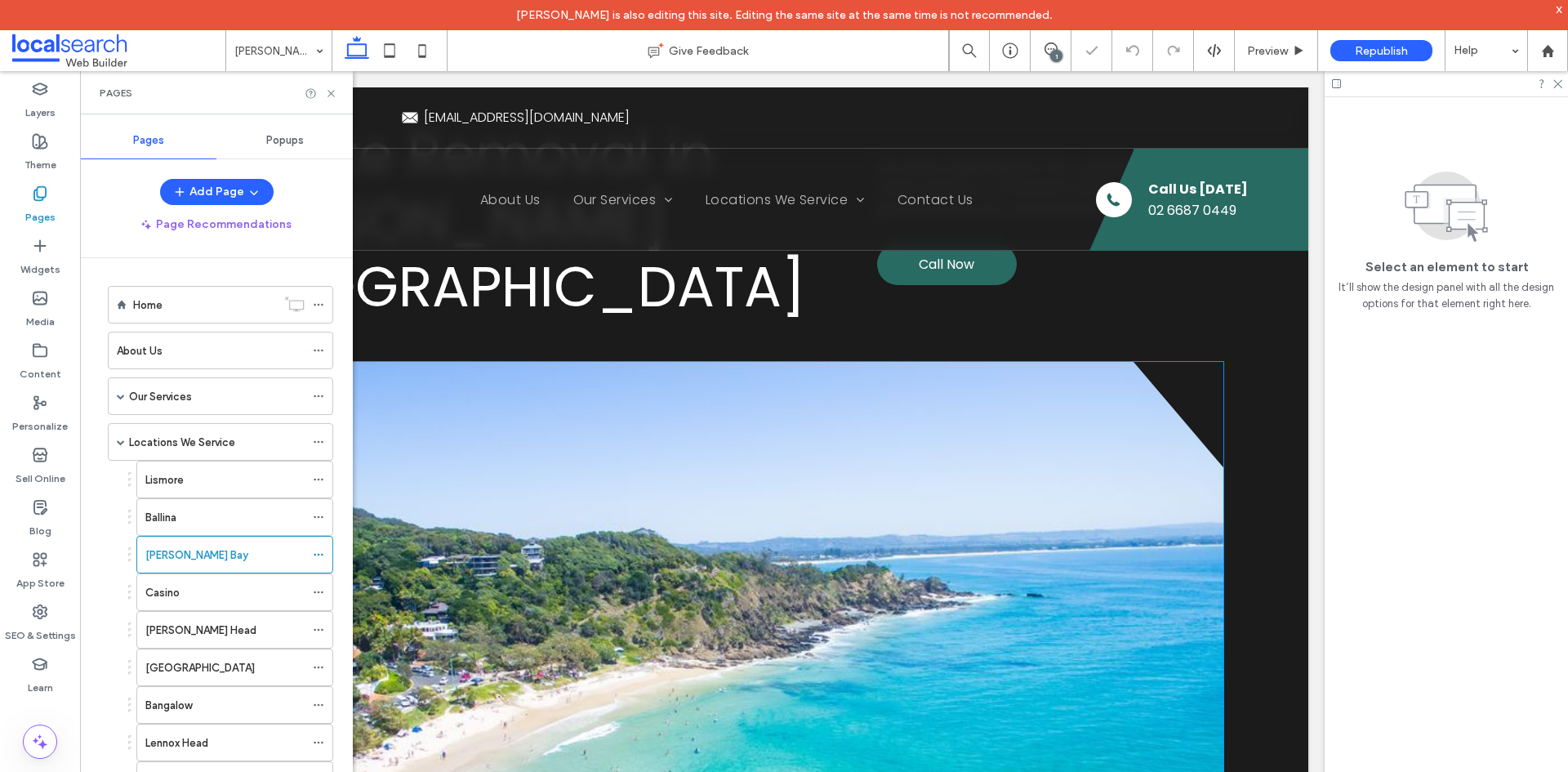
scroll to position [164, 0]
click at [646, 535] on link at bounding box center [660, 656] width 1127 height 588
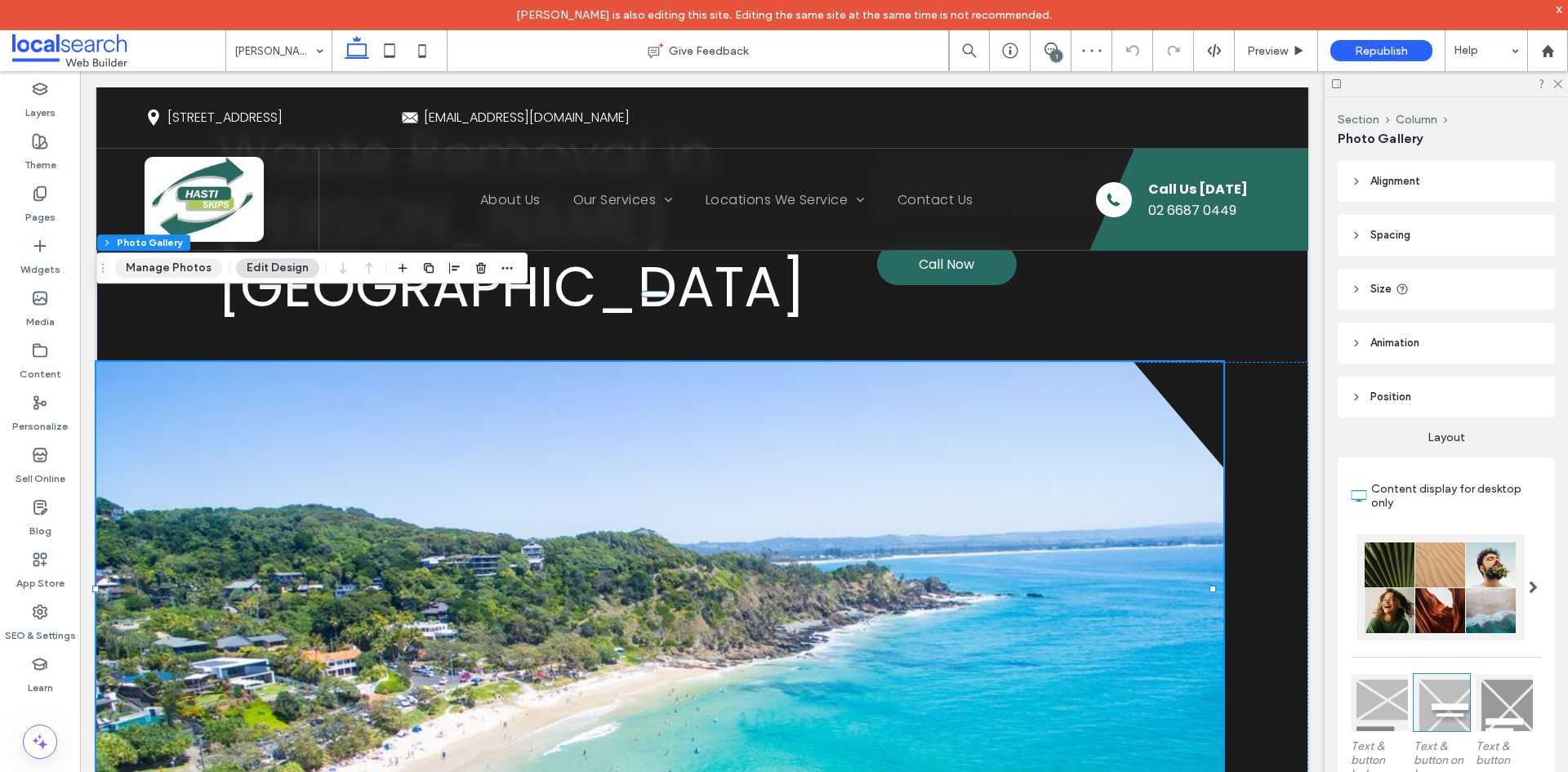
click at [180, 269] on button "Manage Photos" at bounding box center [169, 268] width 107 height 19
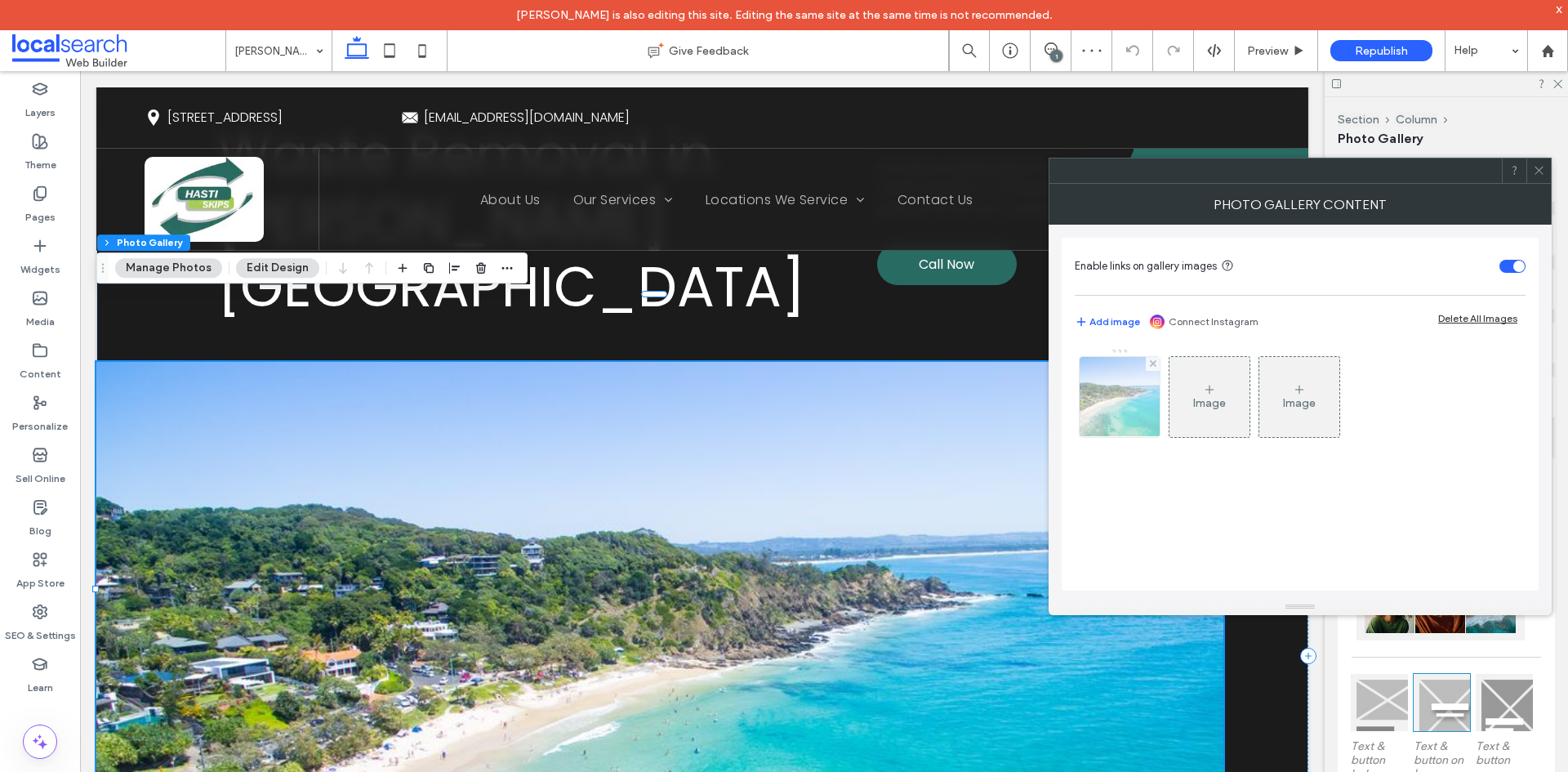
click at [1155, 418] on img at bounding box center [1120, 397] width 107 height 80
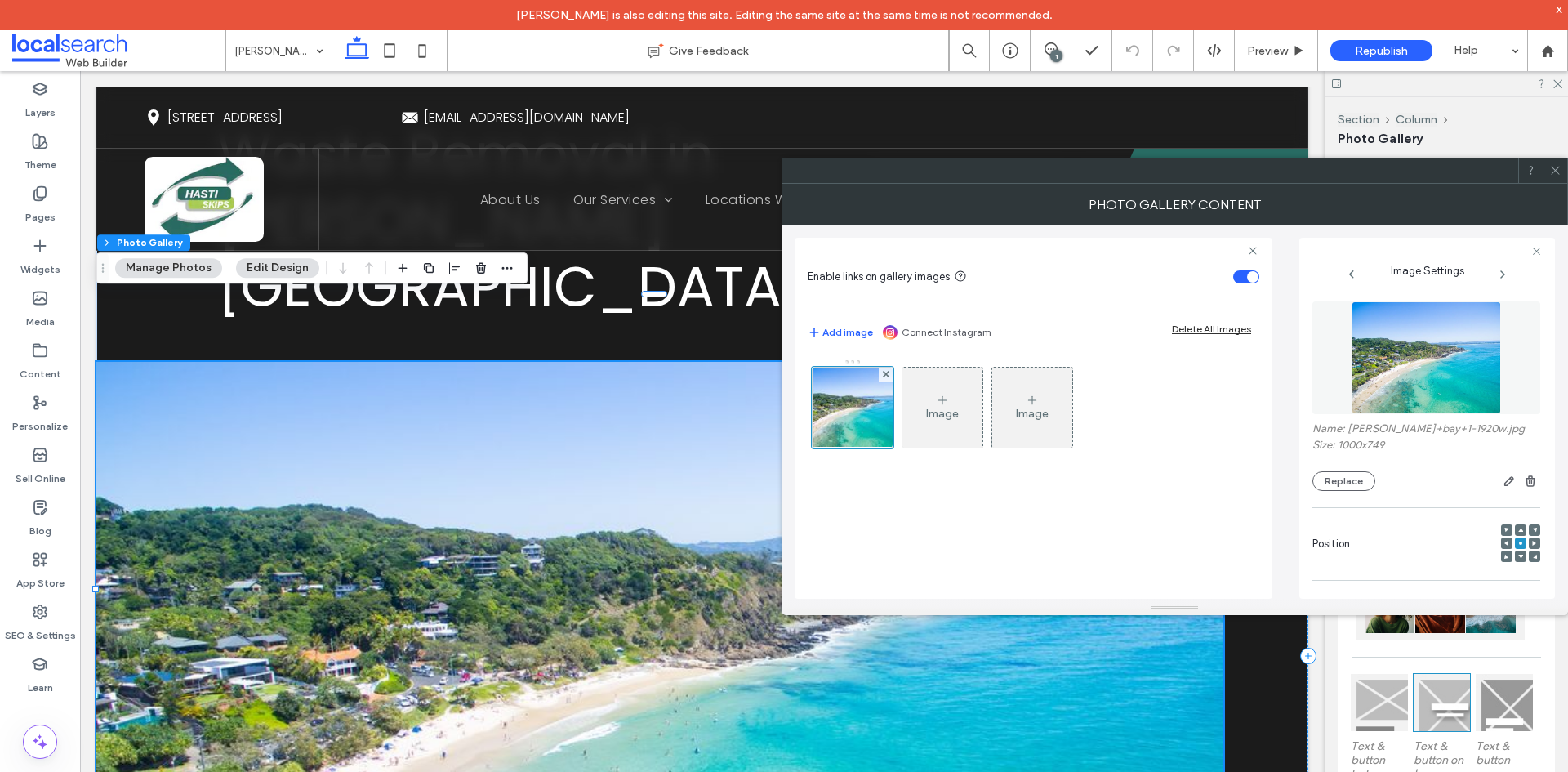
click at [1404, 357] on img at bounding box center [1427, 358] width 150 height 113
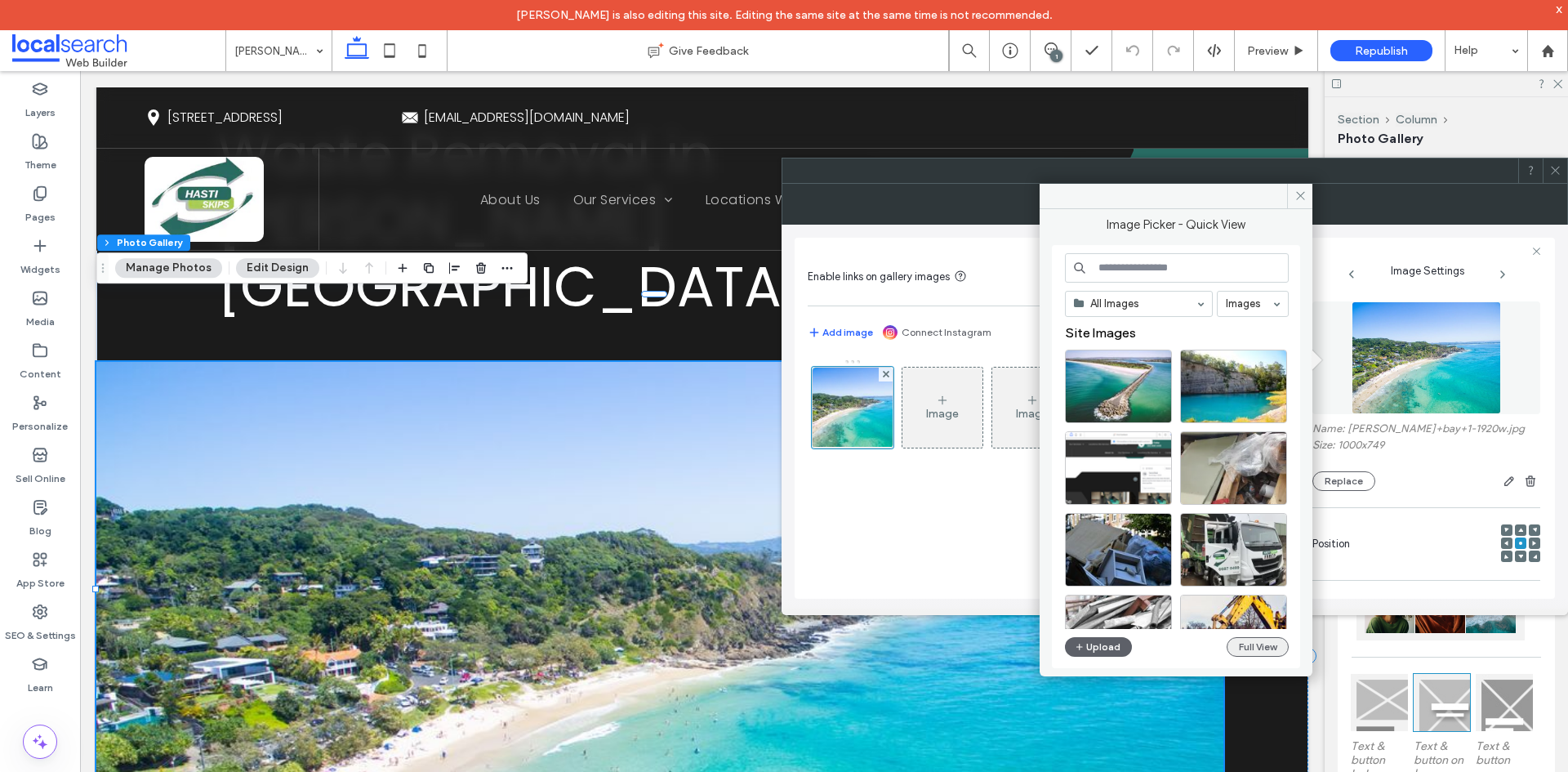
click at [1258, 645] on button "Full View" at bounding box center [1257, 647] width 62 height 19
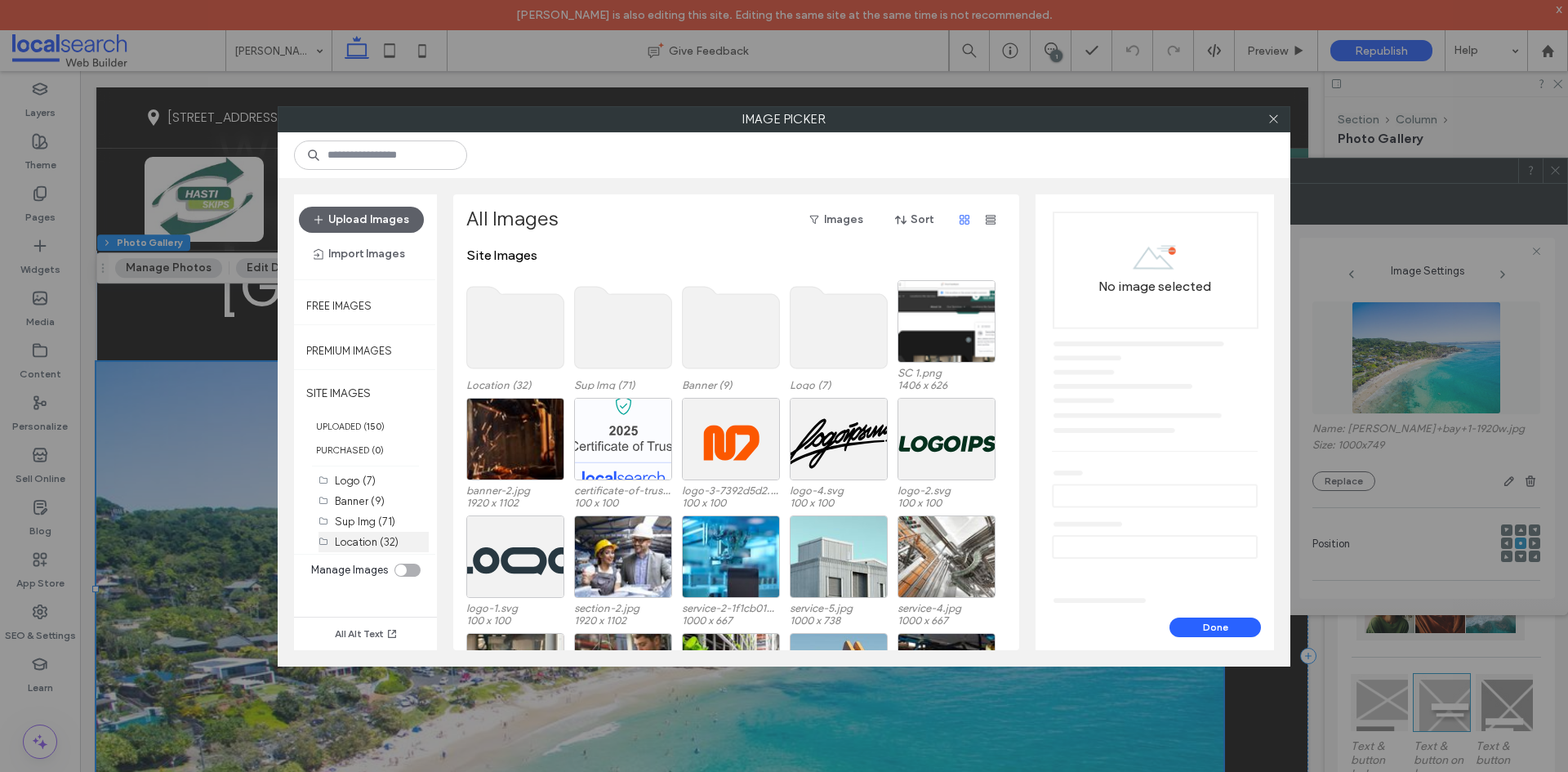
click at [335, 542] on label "Location (32)" at bounding box center [366, 542] width 64 height 12
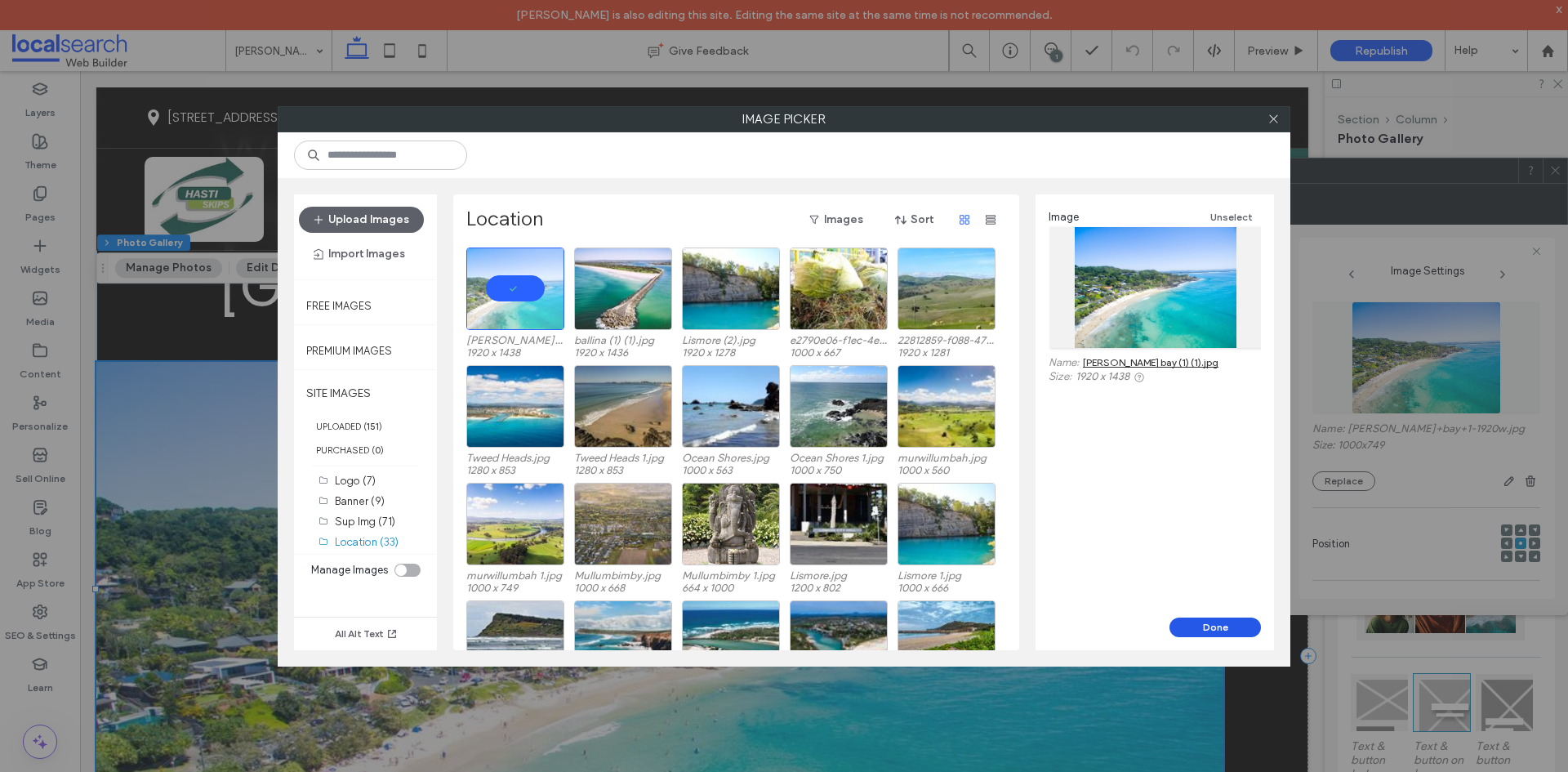
click at [1196, 621] on button "Done" at bounding box center [1216, 627] width 91 height 19
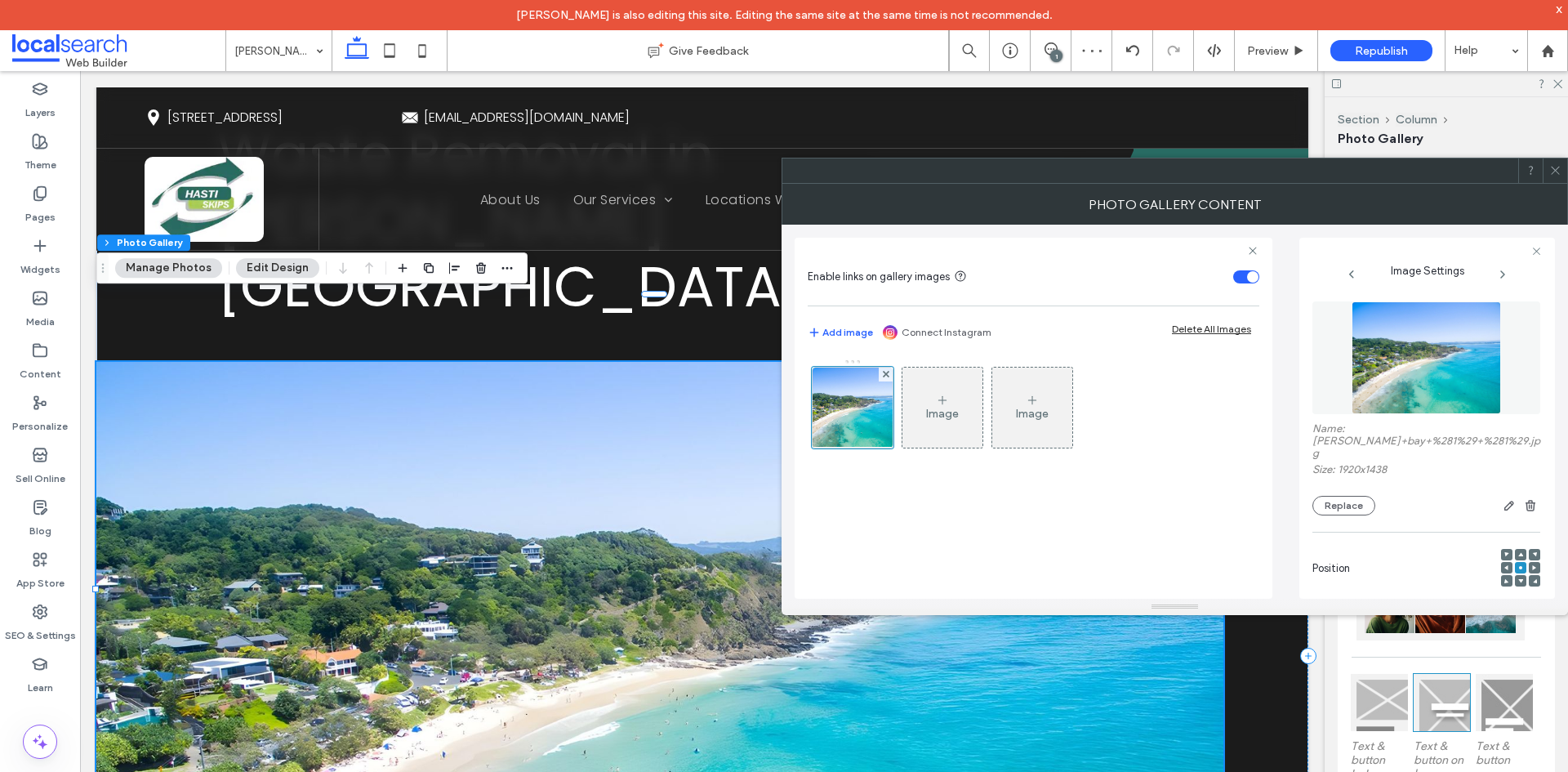
click at [1557, 170] on icon at bounding box center [1555, 170] width 12 height 12
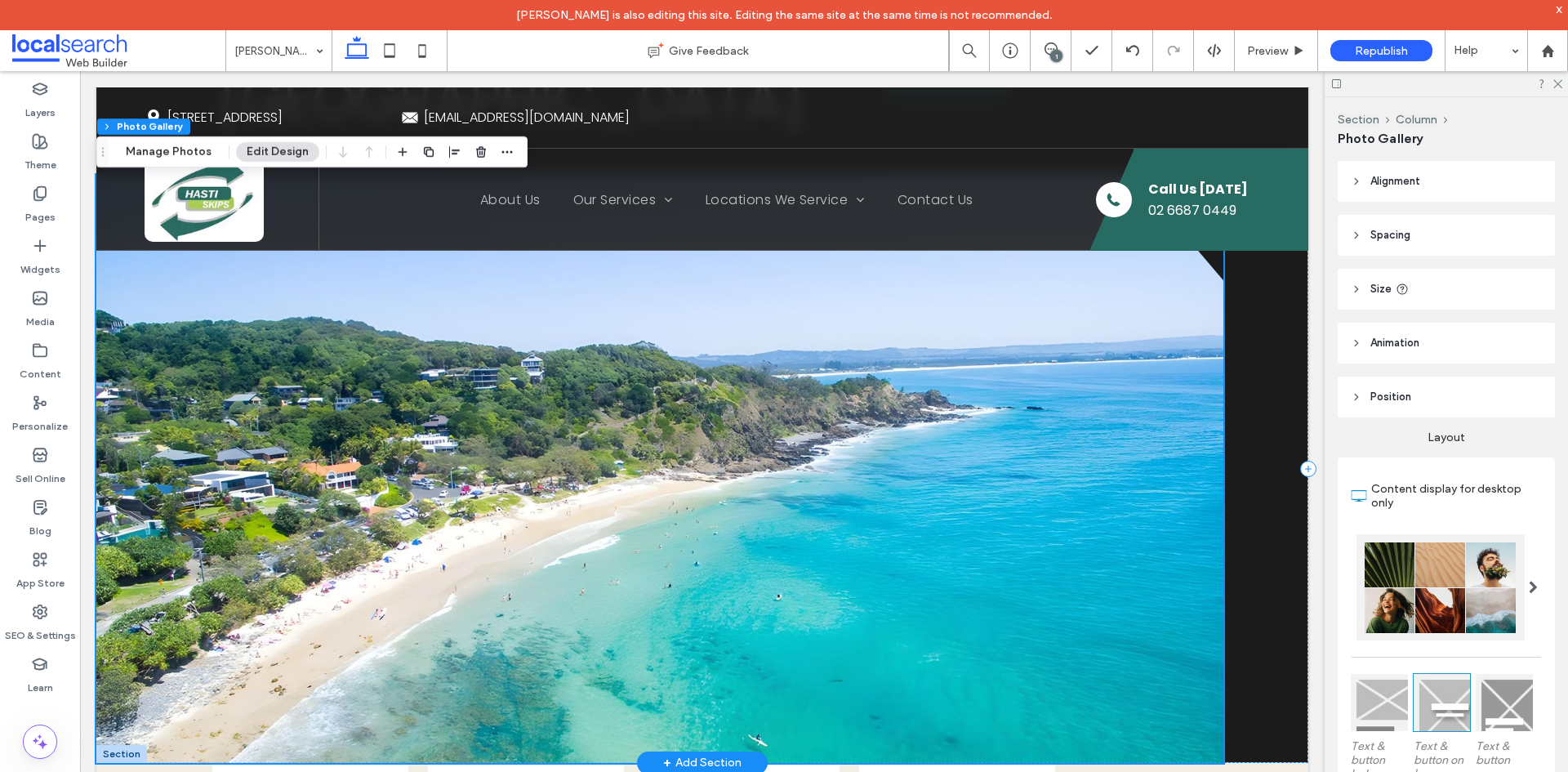
scroll to position [245, 0]
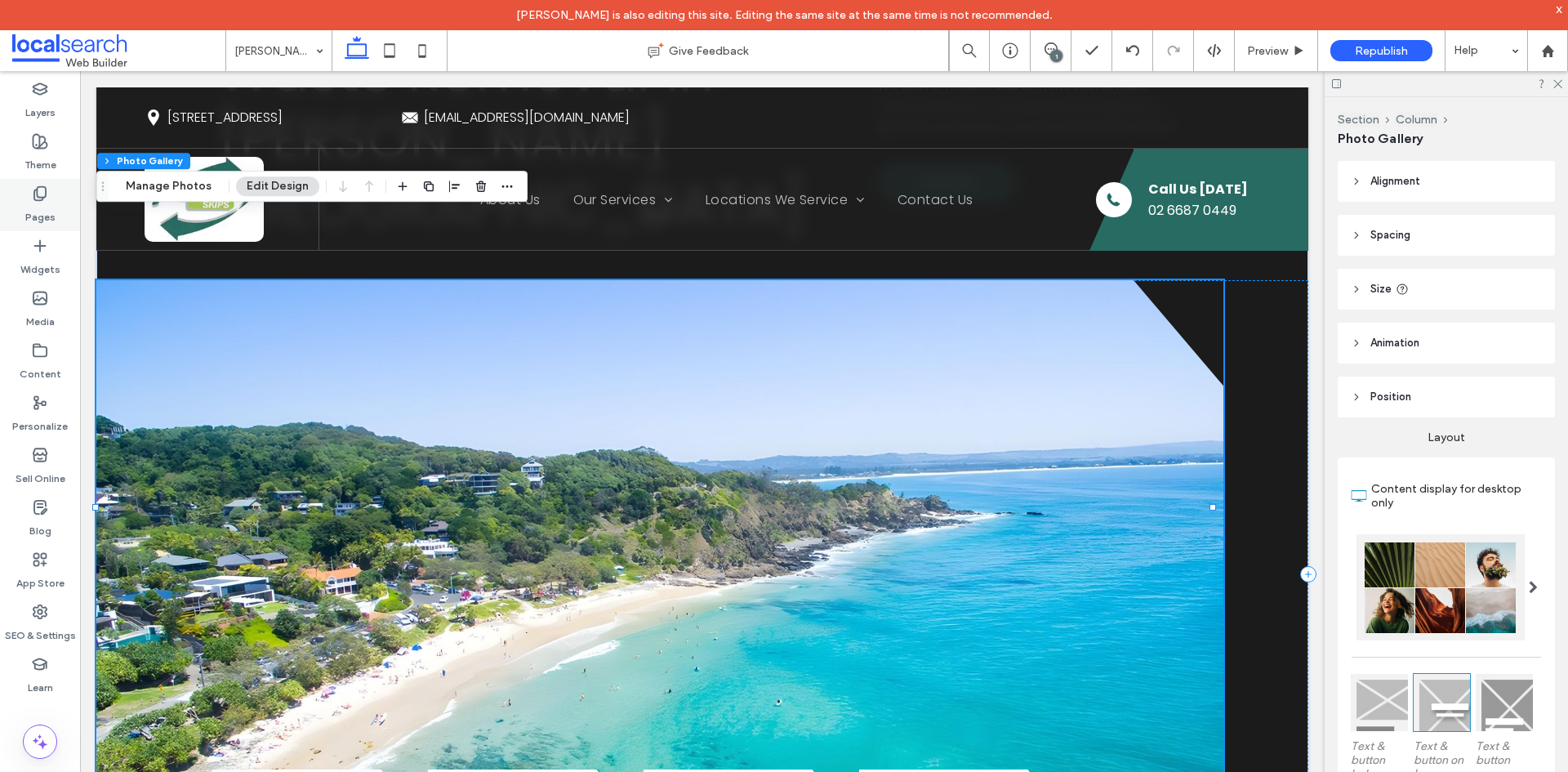
click at [29, 195] on div "Pages" at bounding box center [40, 205] width 80 height 53
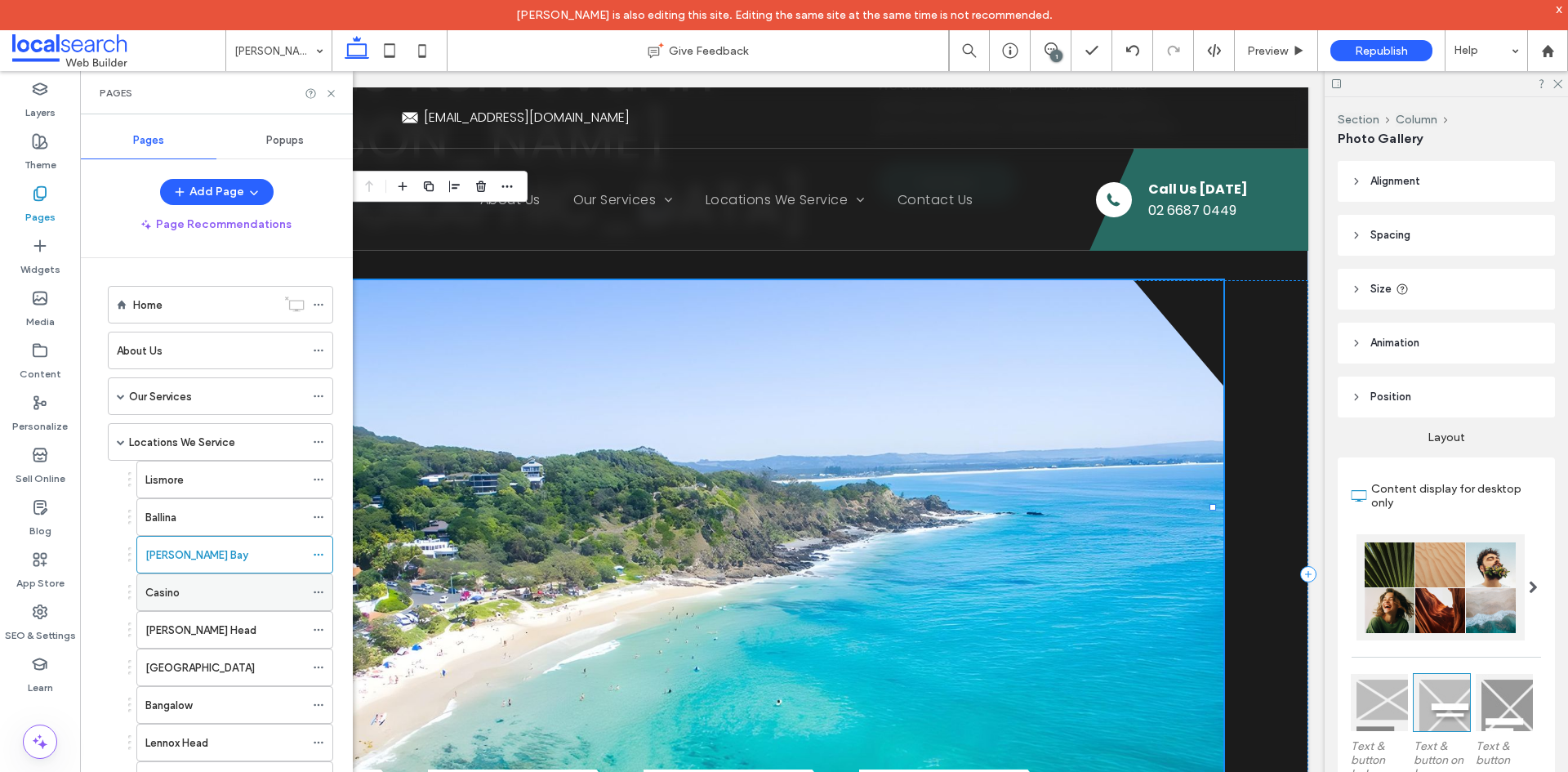
click at [158, 589] on label "Casino" at bounding box center [163, 593] width 34 height 29
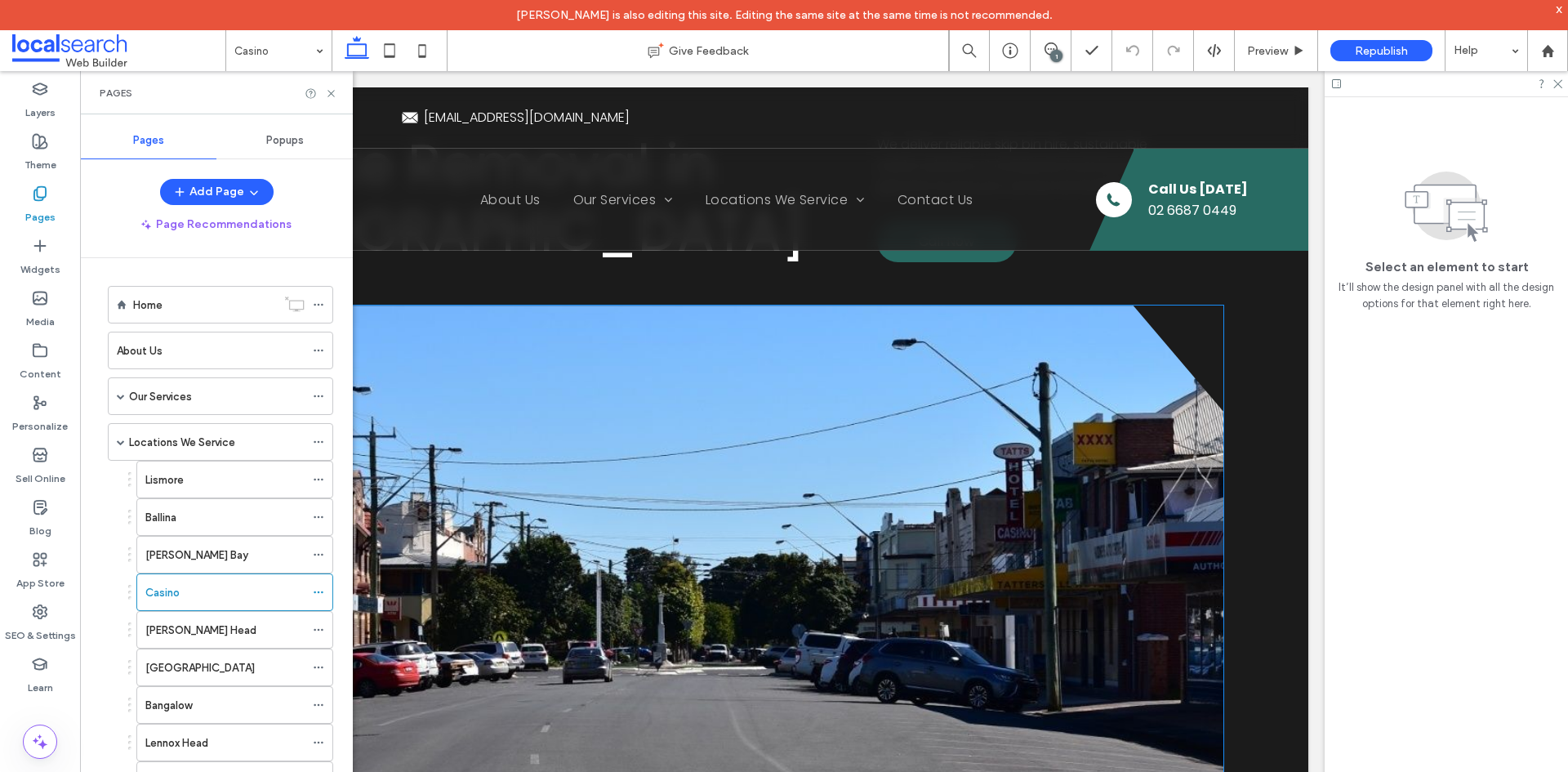
scroll to position [164, 0]
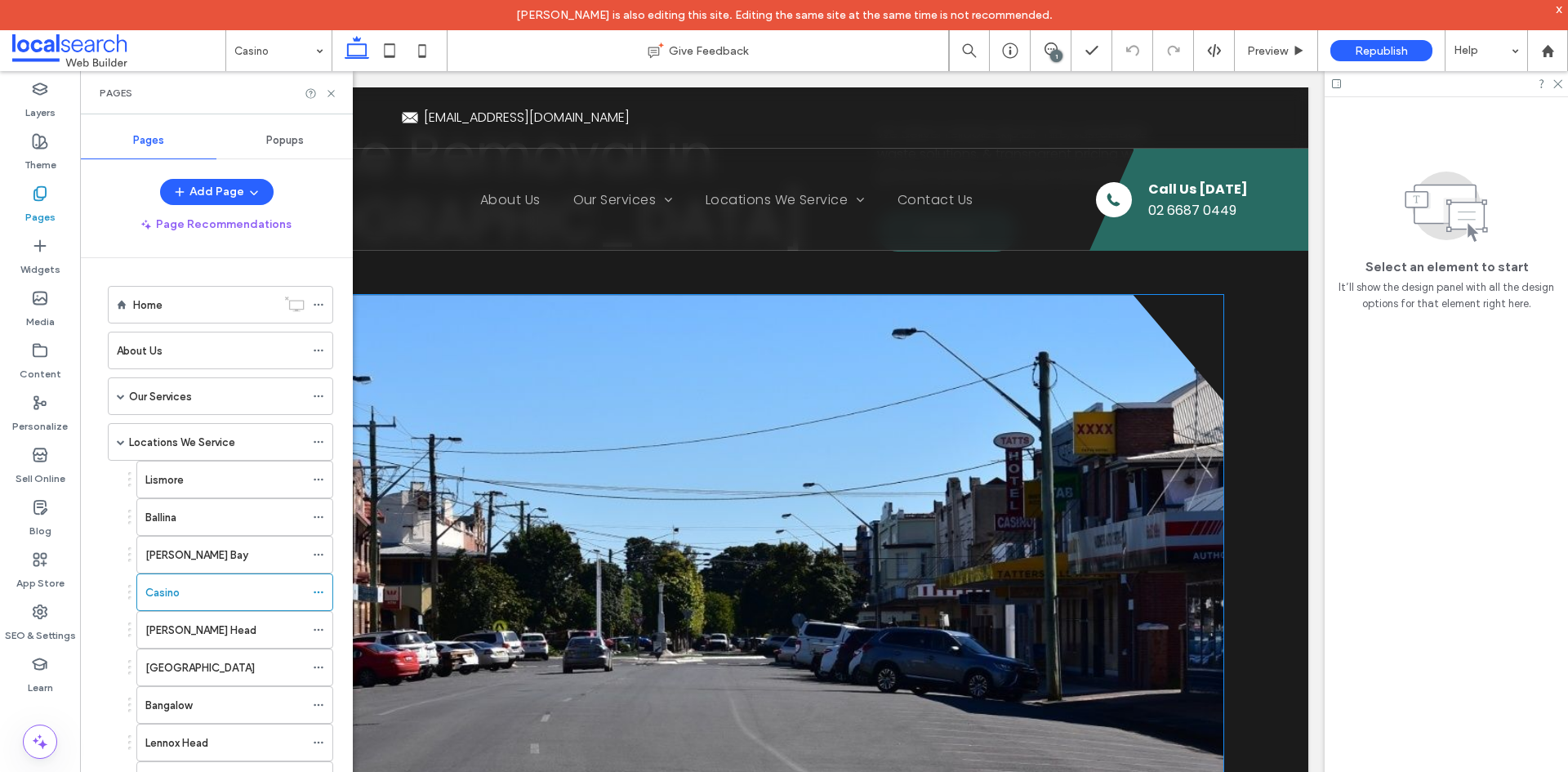
click at [579, 459] on link at bounding box center [660, 589] width 1127 height 588
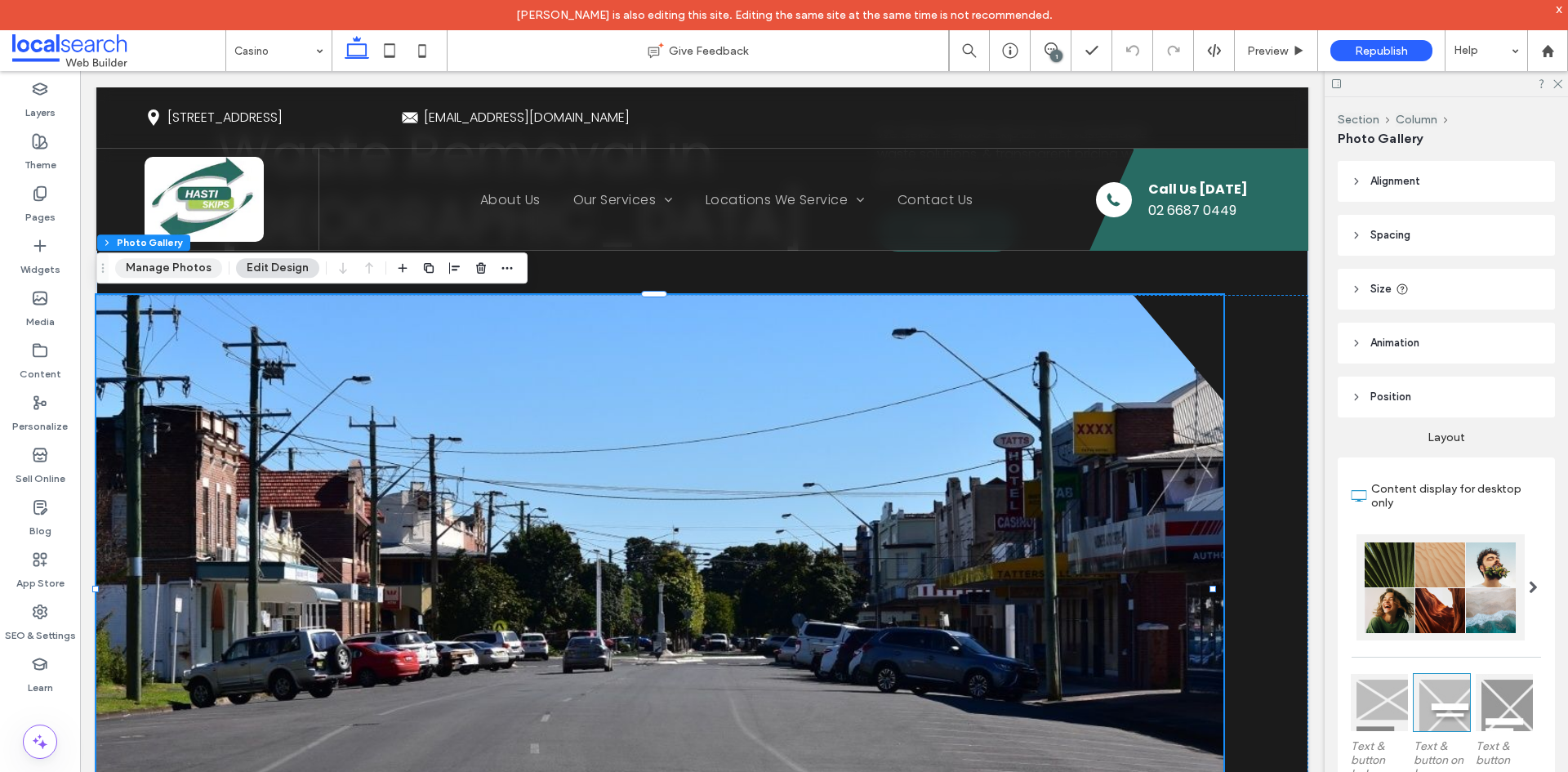
click at [178, 270] on button "Manage Photos" at bounding box center [169, 268] width 107 height 19
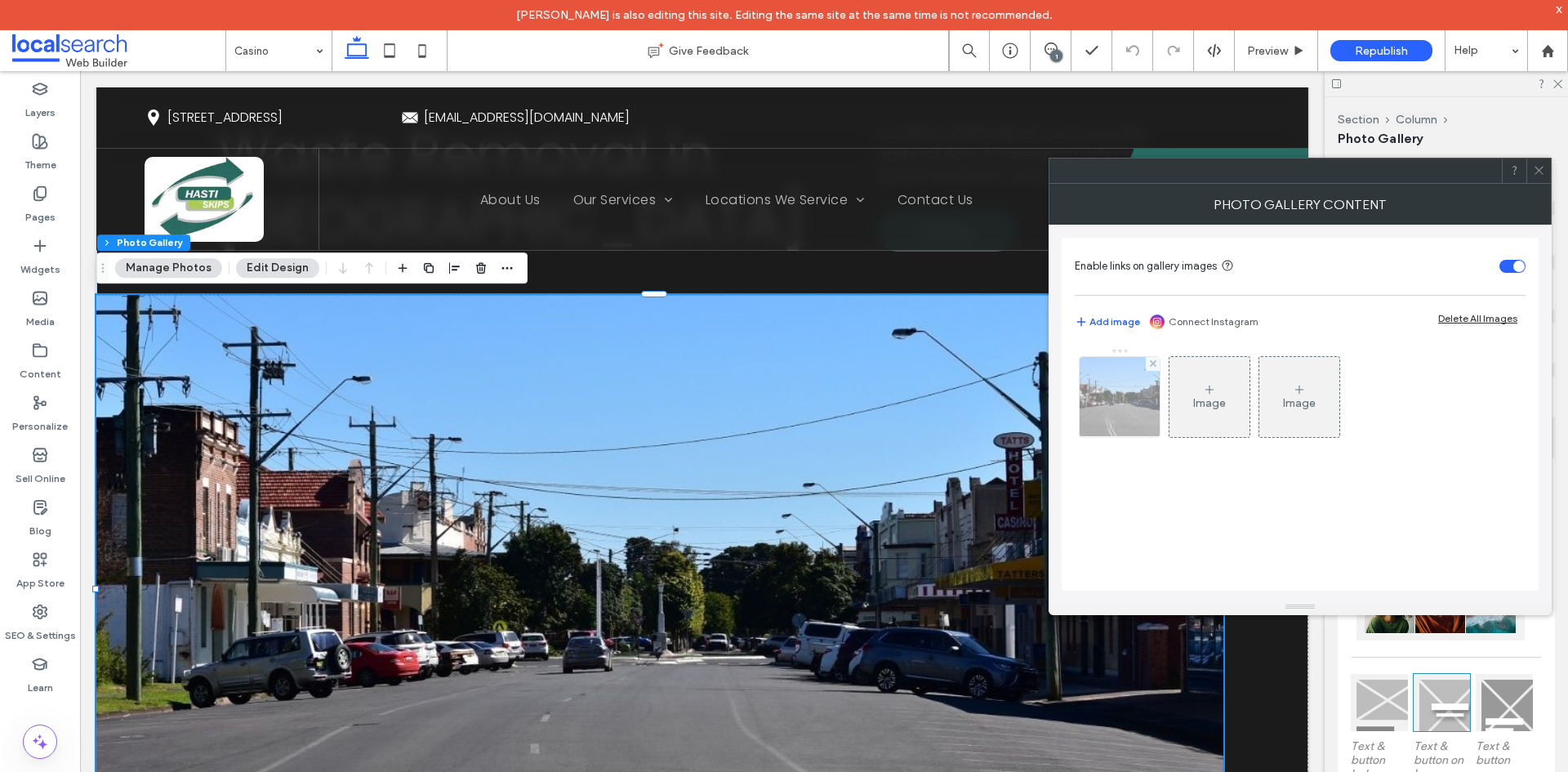
click at [1151, 411] on img at bounding box center [1120, 397] width 120 height 80
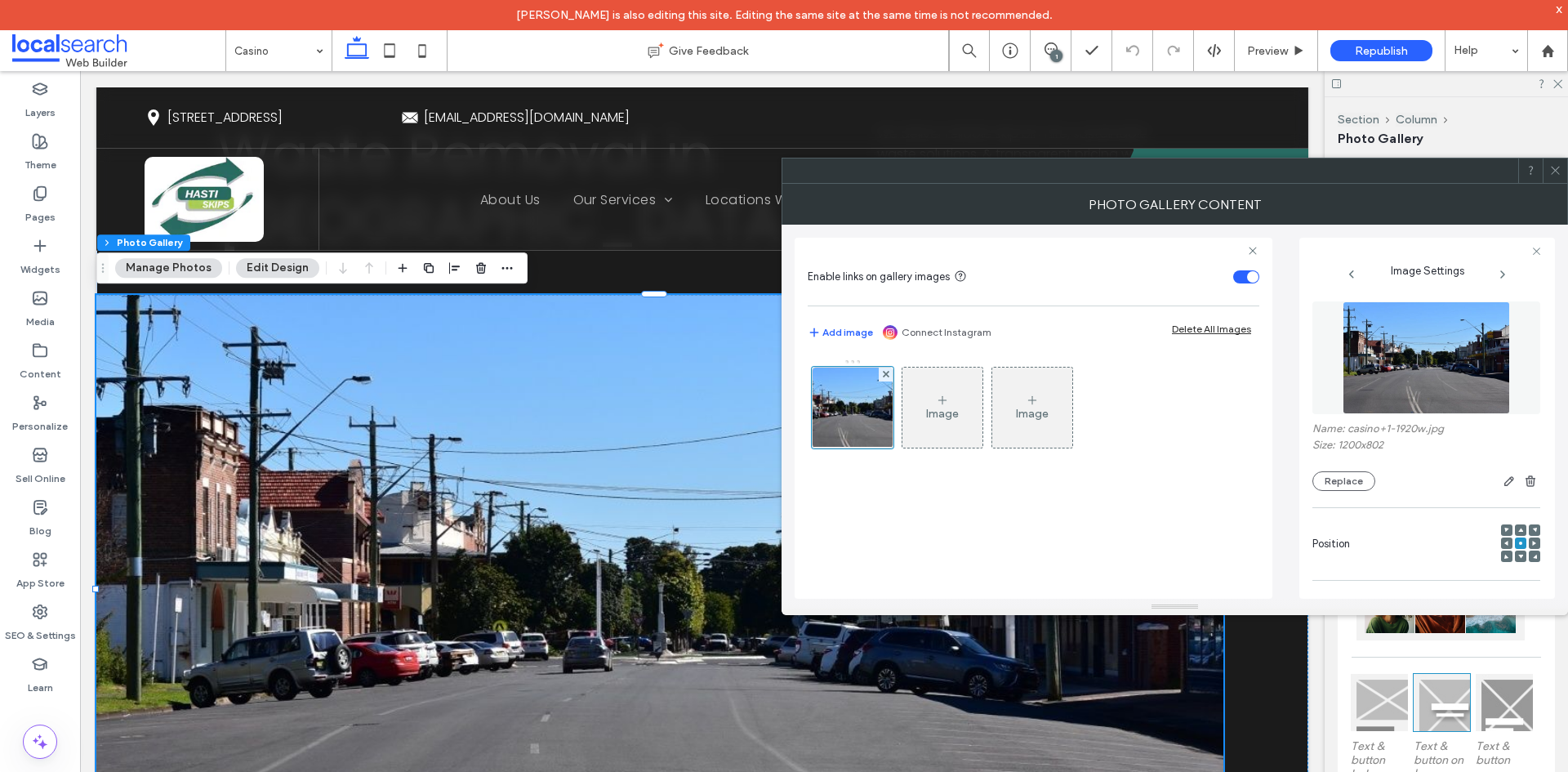
click at [1372, 333] on img at bounding box center [1427, 358] width 168 height 113
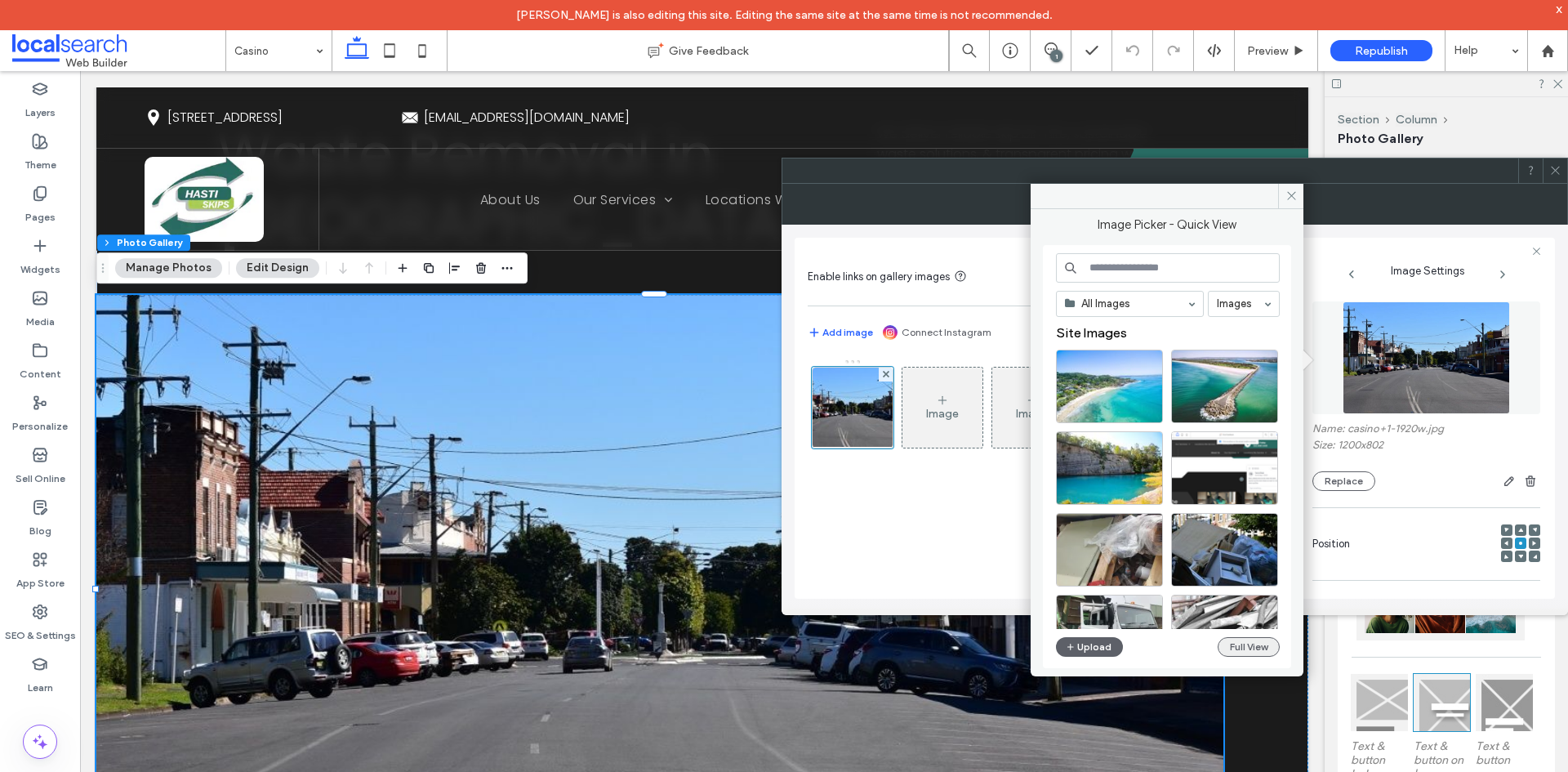
click at [1249, 641] on button "Full View" at bounding box center [1248, 647] width 62 height 19
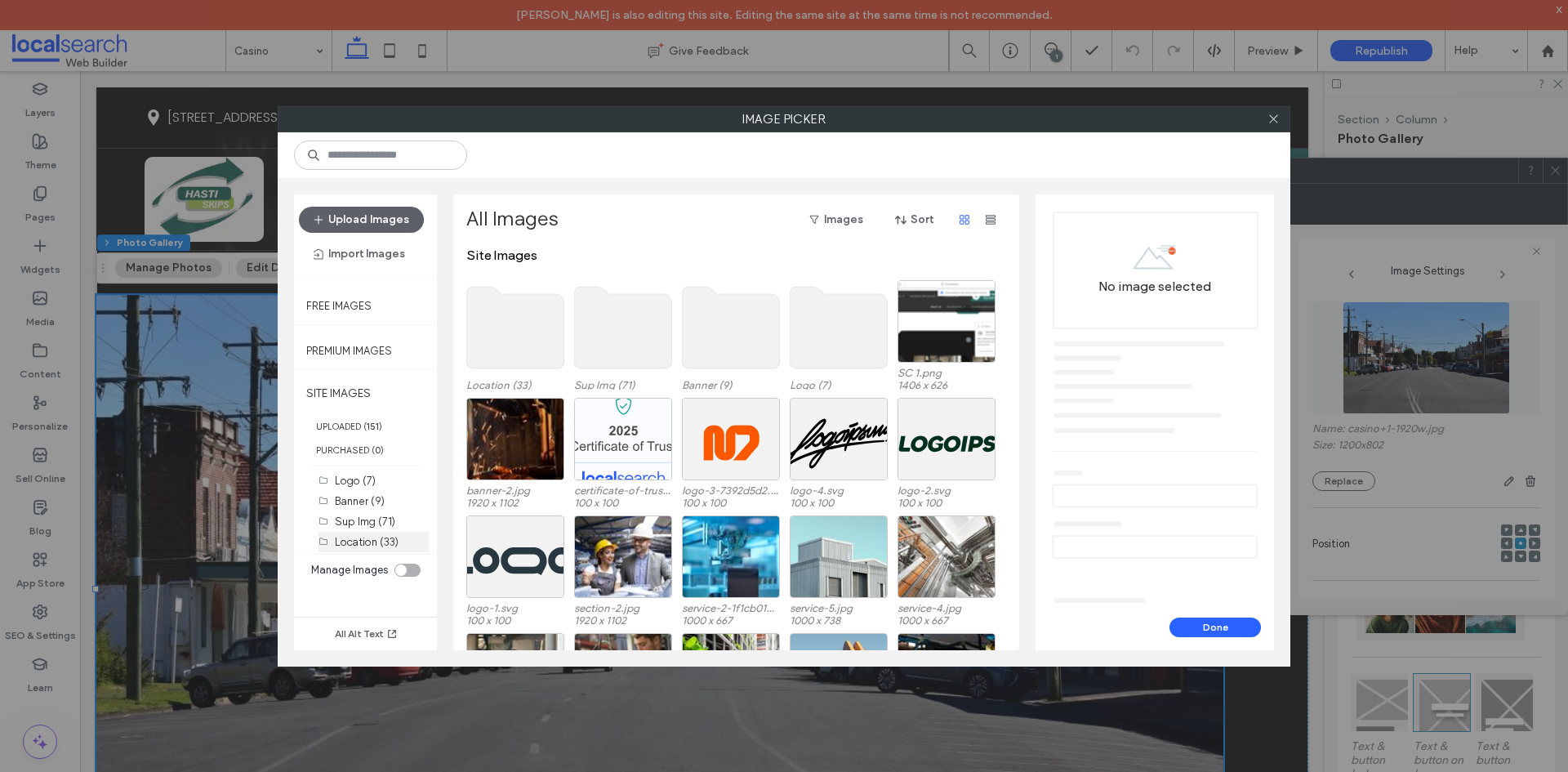
click at [352, 539] on label "Location (33)" at bounding box center [366, 542] width 64 height 12
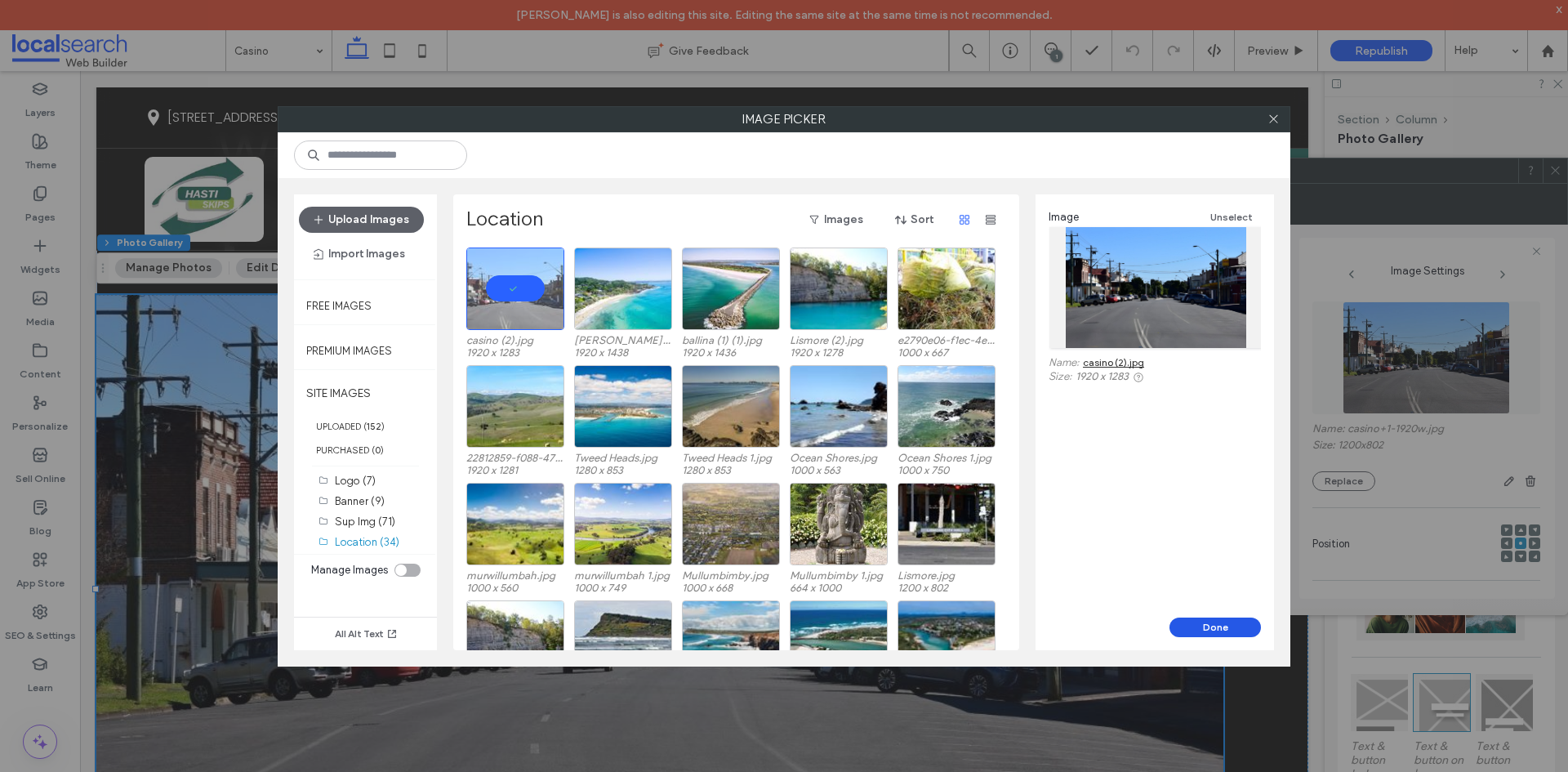
click at [1235, 625] on button "Done" at bounding box center [1216, 627] width 91 height 19
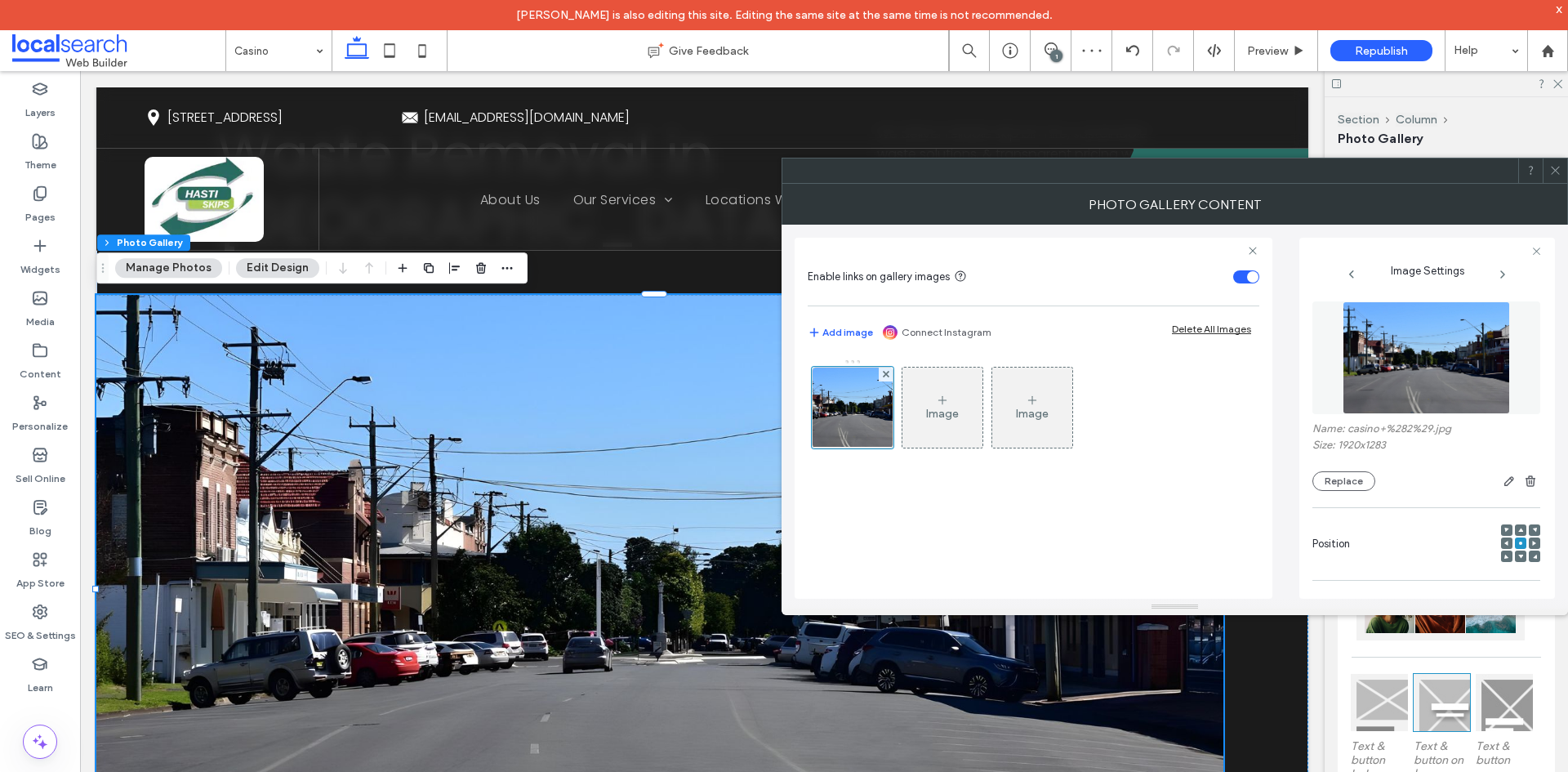
click at [1564, 173] on div at bounding box center [1554, 170] width 25 height 25
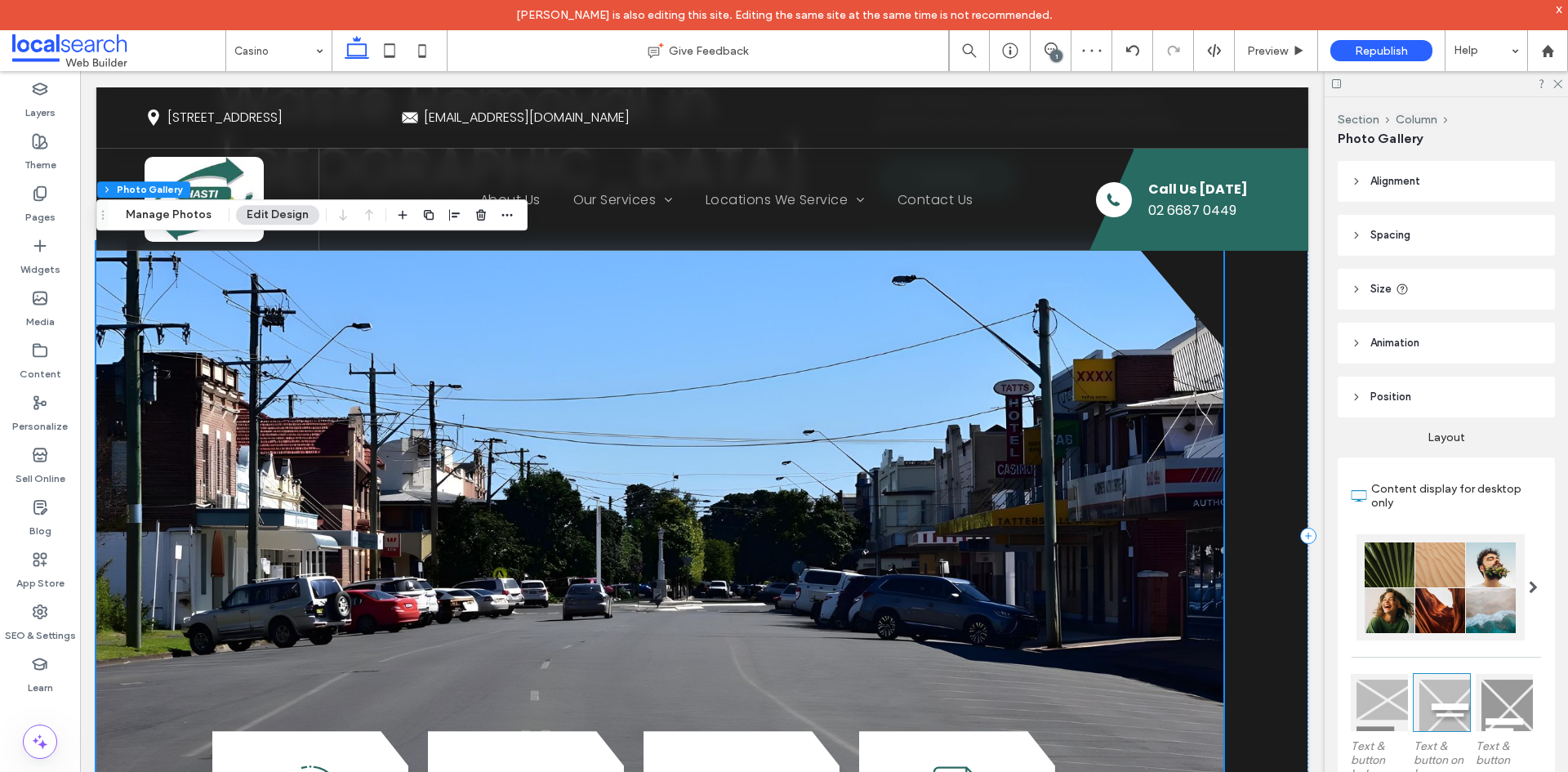
scroll to position [327, 0]
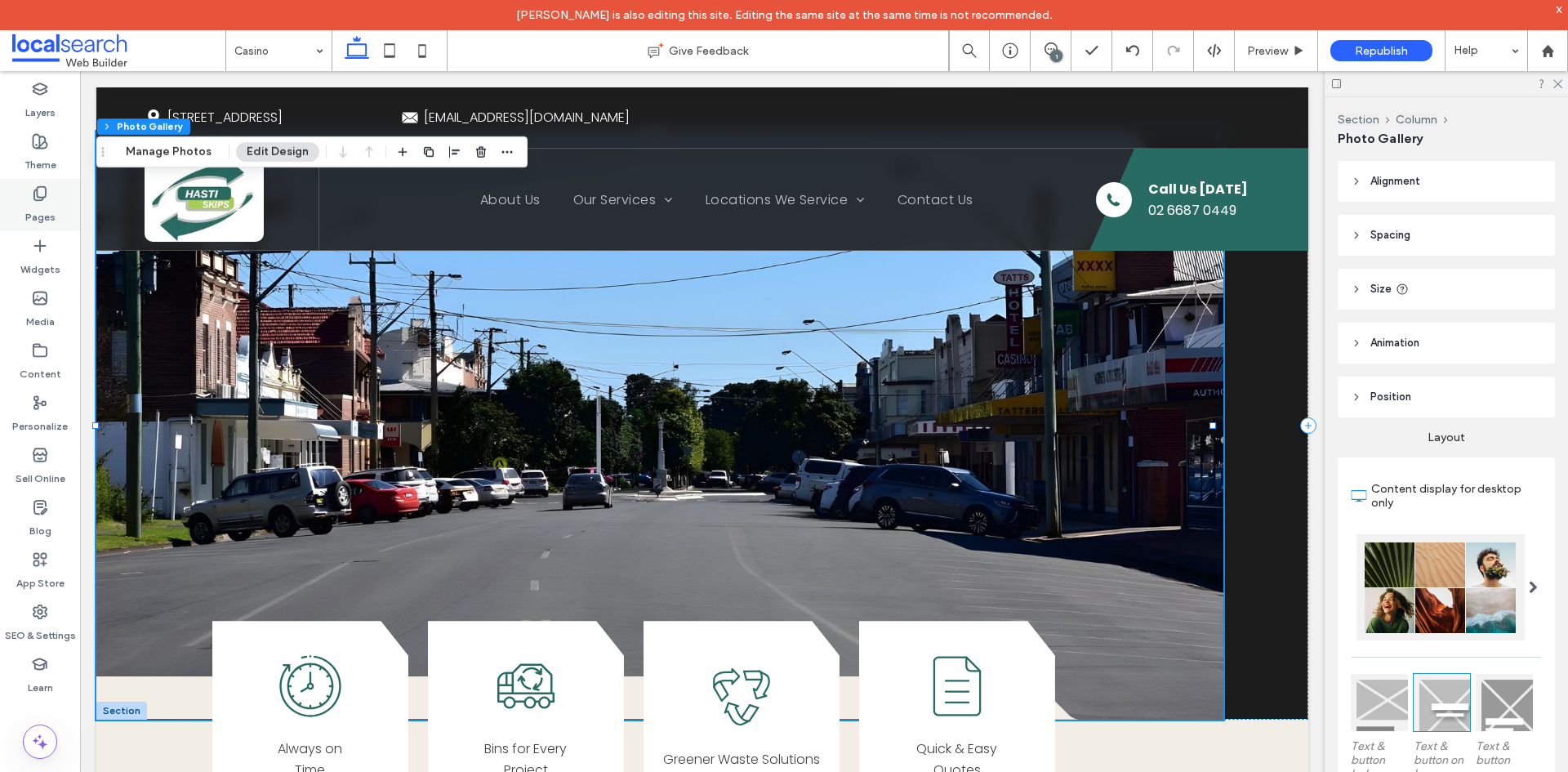
click at [32, 202] on label "Pages" at bounding box center [41, 213] width 30 height 23
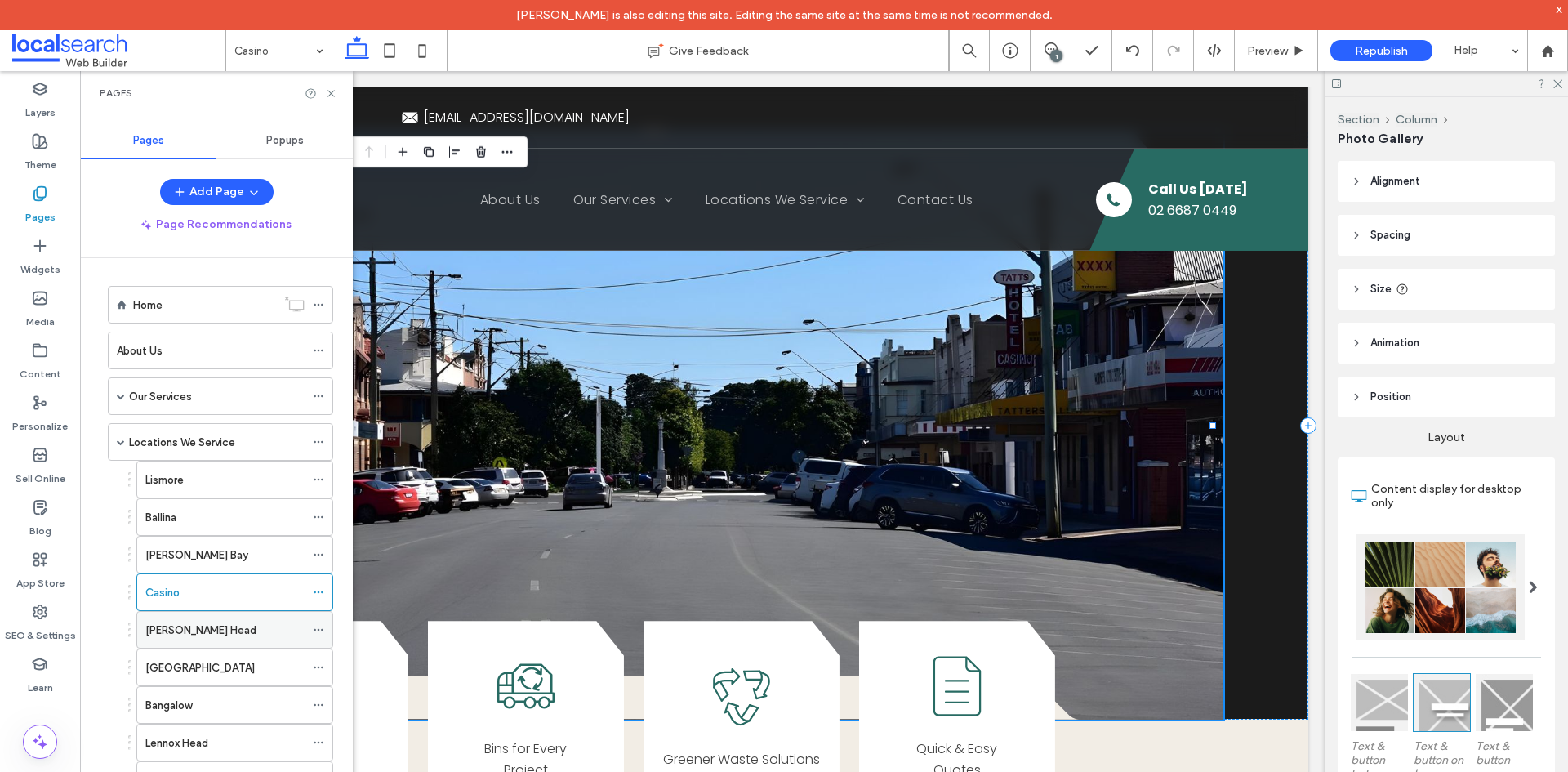
click at [186, 634] on label "[PERSON_NAME] Head" at bounding box center [201, 630] width 111 height 29
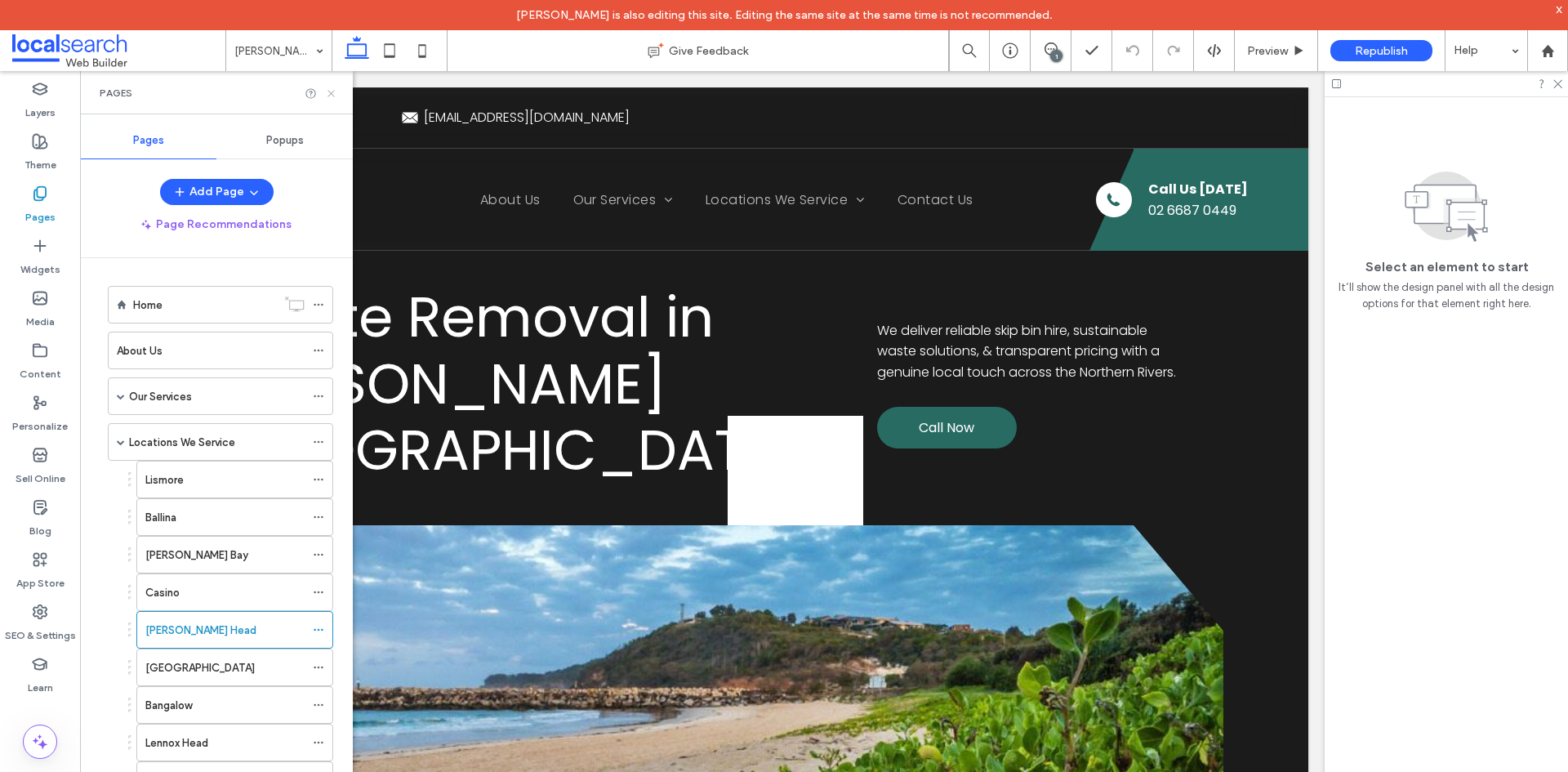
click at [326, 95] on icon at bounding box center [331, 93] width 12 height 12
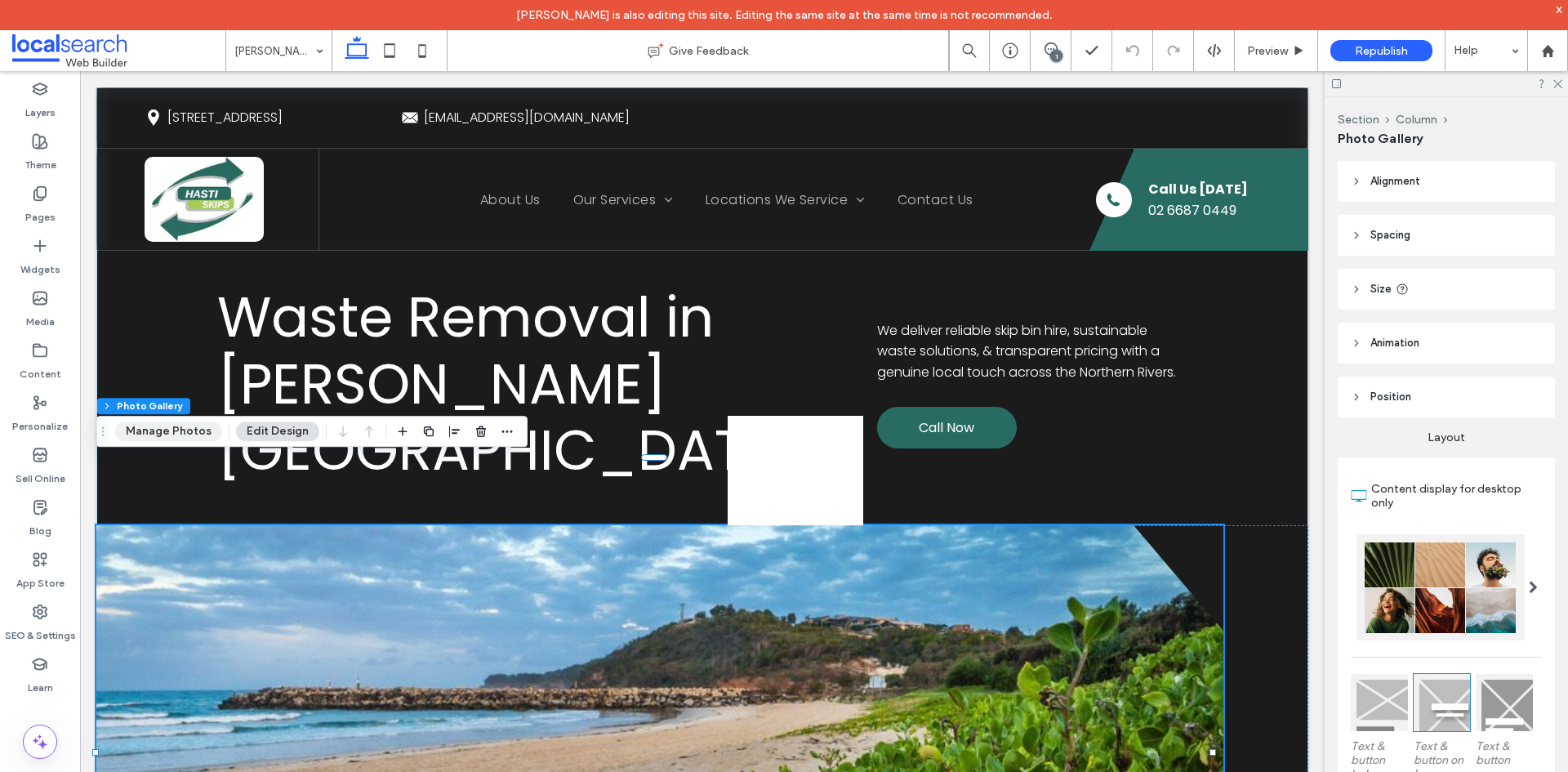
click at [199, 425] on button "Manage Photos" at bounding box center [169, 430] width 107 height 19
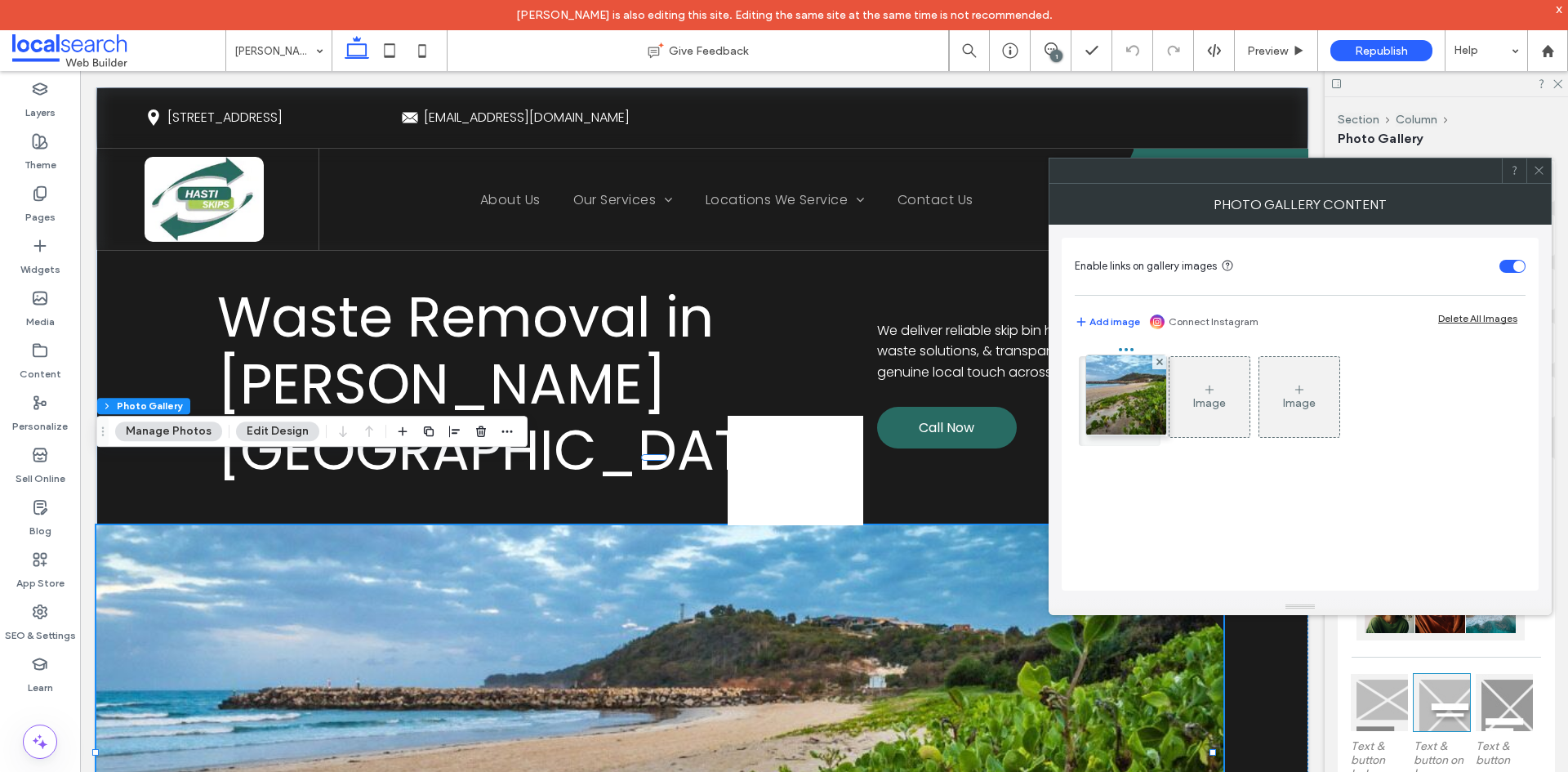
drag, startPoint x: 1125, startPoint y: 407, endPoint x: 1187, endPoint y: 407, distance: 62.0
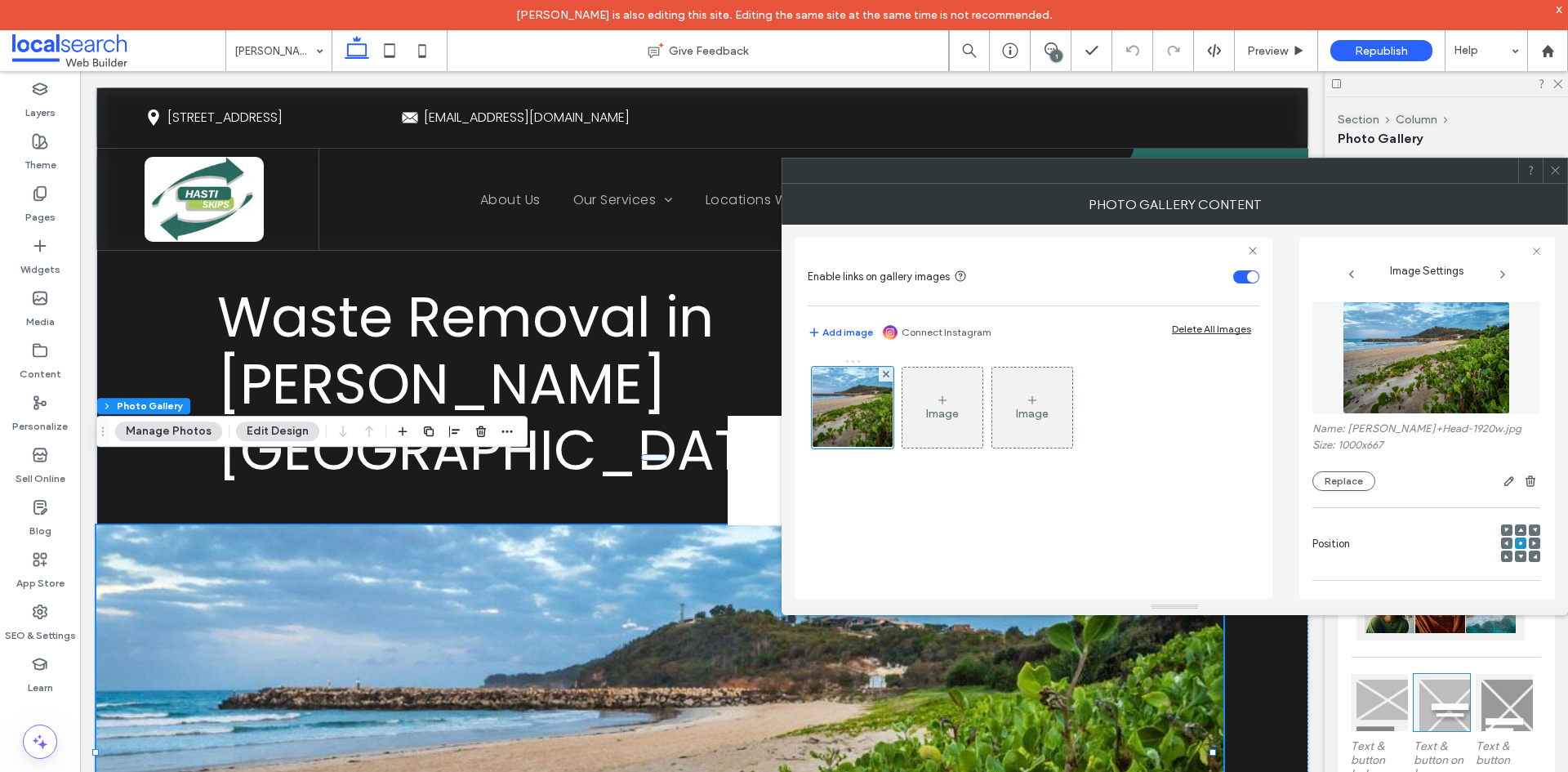
click at [1415, 391] on img at bounding box center [1427, 358] width 169 height 113
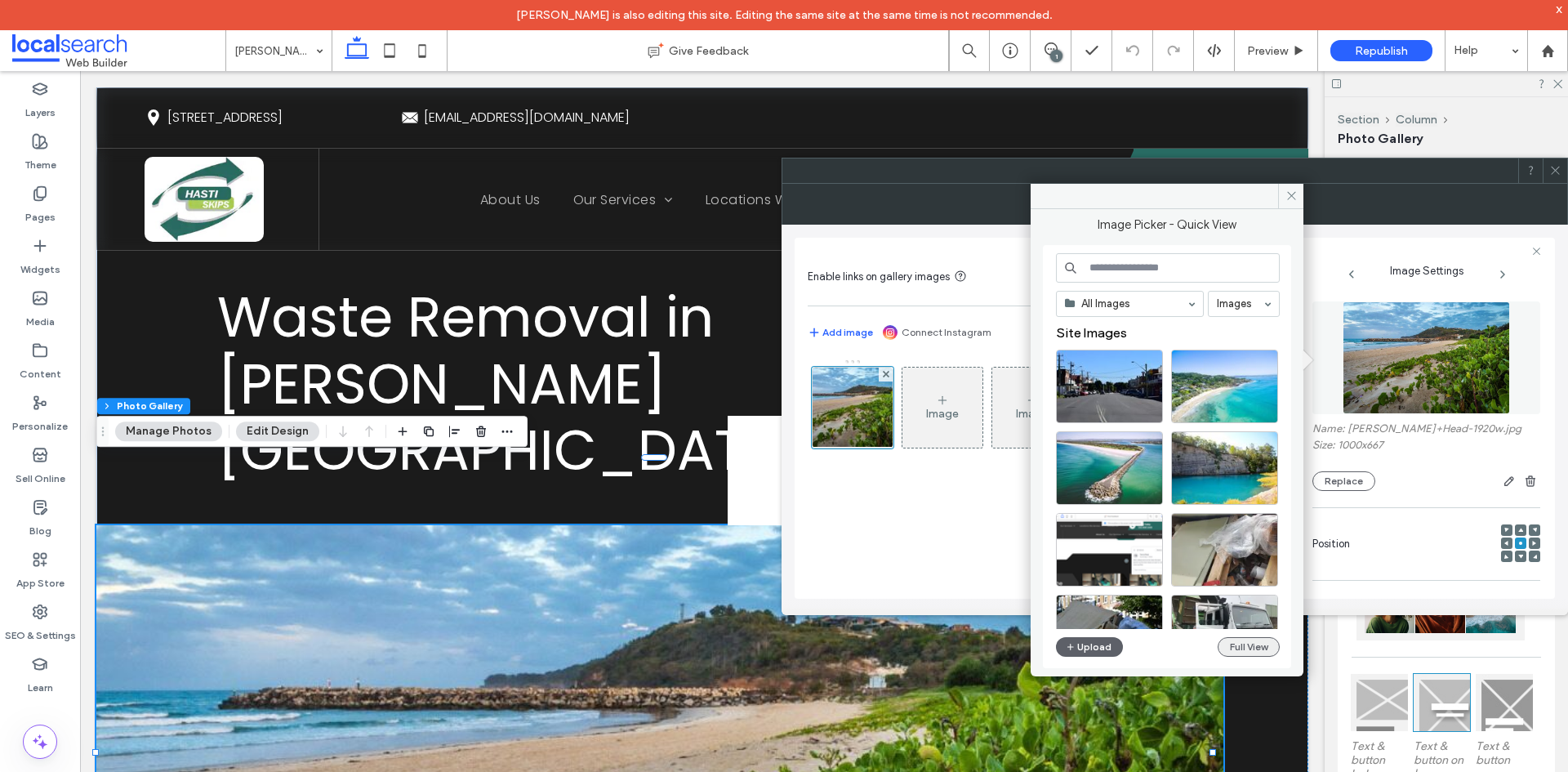
click at [1245, 637] on button "Full View" at bounding box center [1248, 647] width 62 height 19
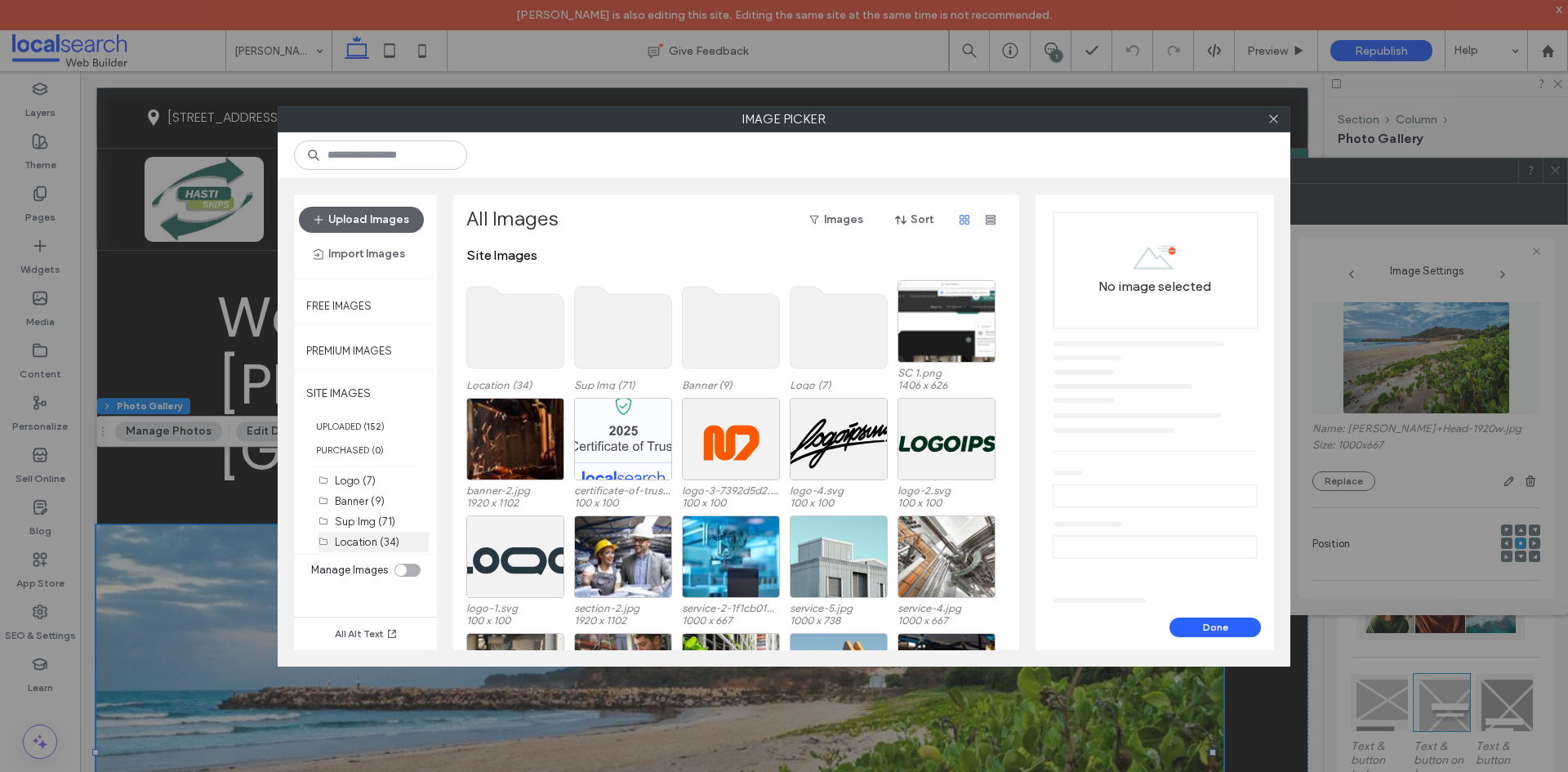
click at [358, 536] on label "Location (34)" at bounding box center [367, 542] width 64 height 12
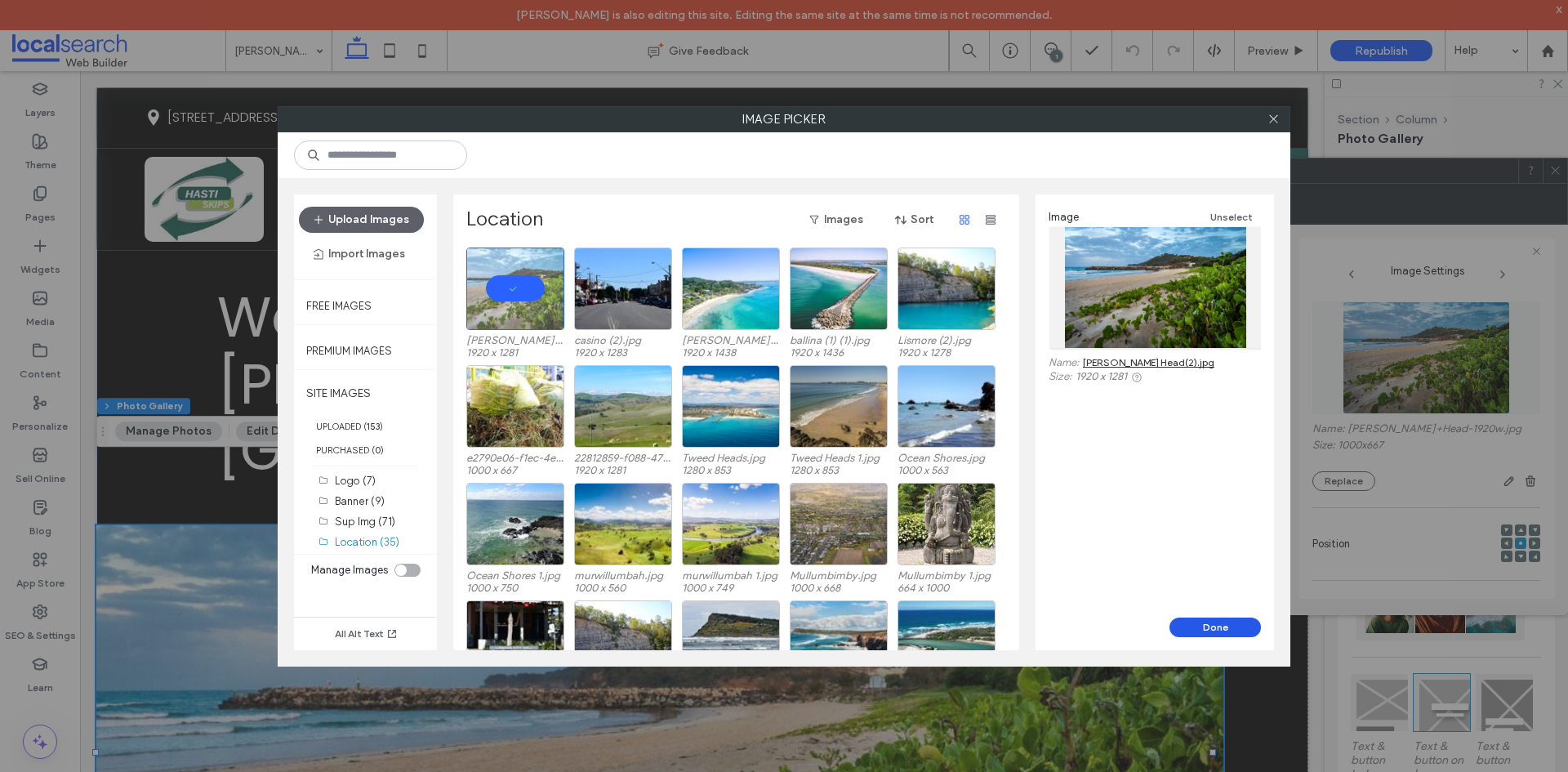
click at [1224, 621] on button "Done" at bounding box center [1216, 627] width 91 height 19
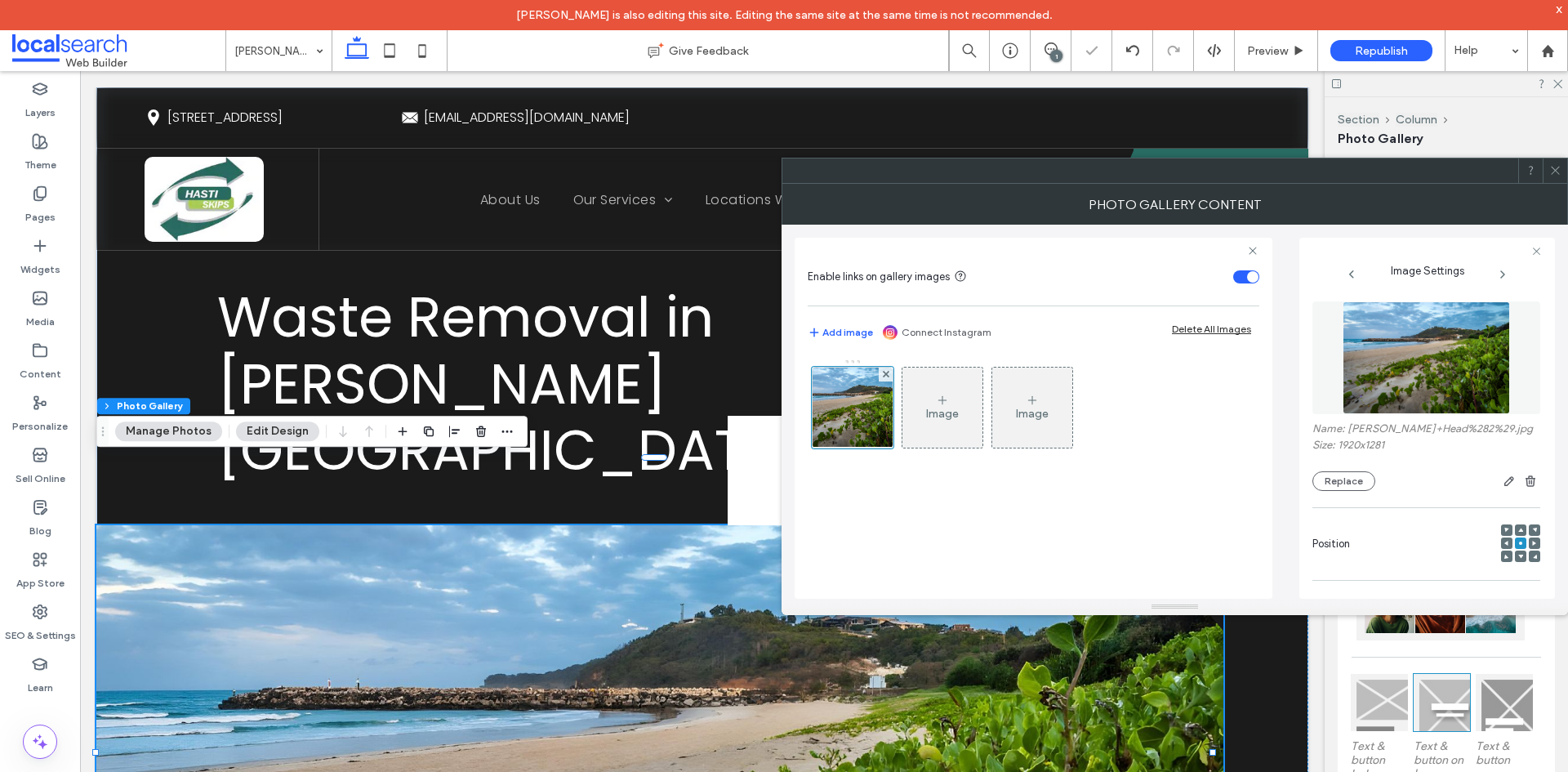
click at [1550, 173] on icon at bounding box center [1555, 170] width 12 height 12
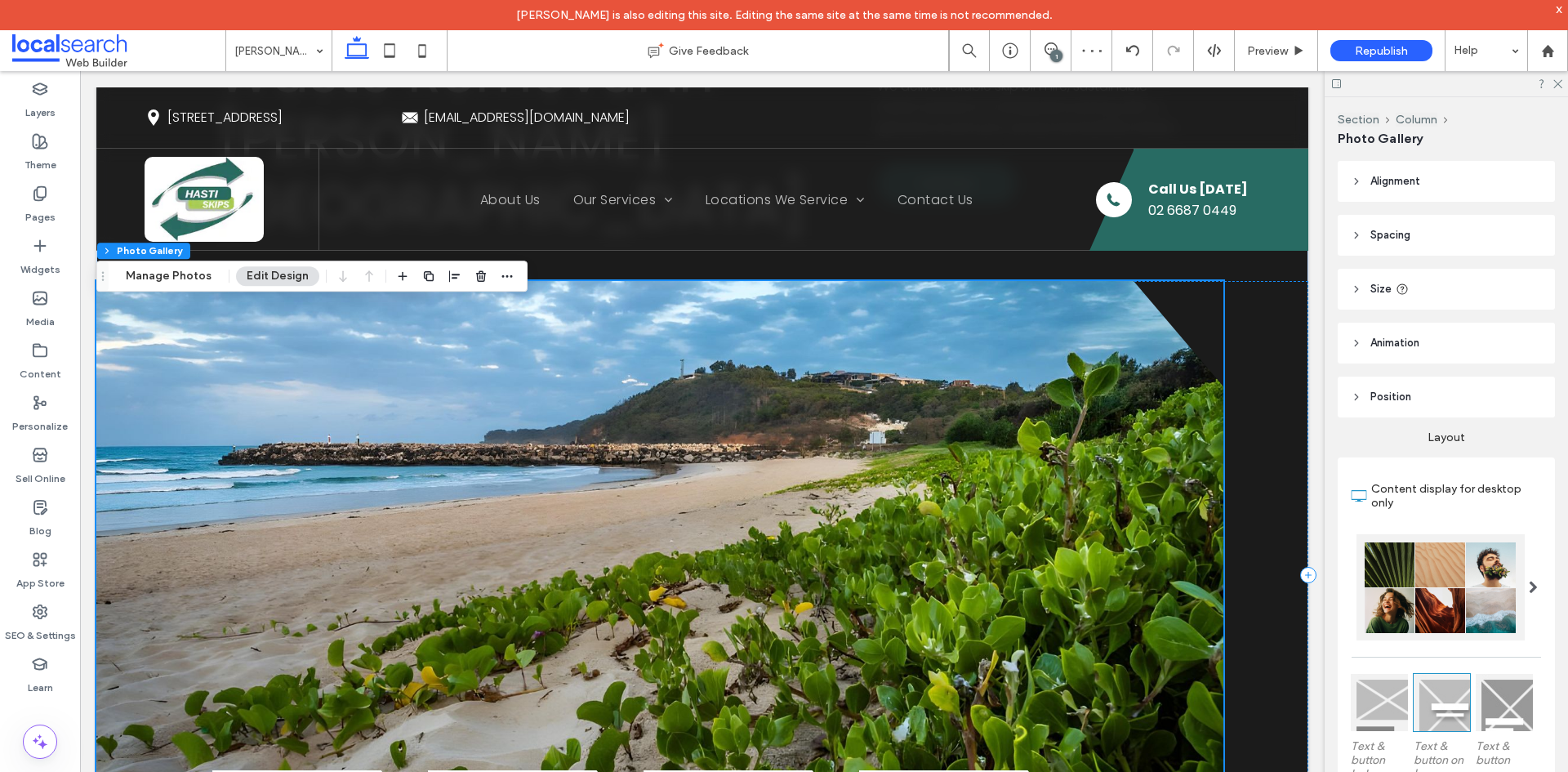
scroll to position [245, 0]
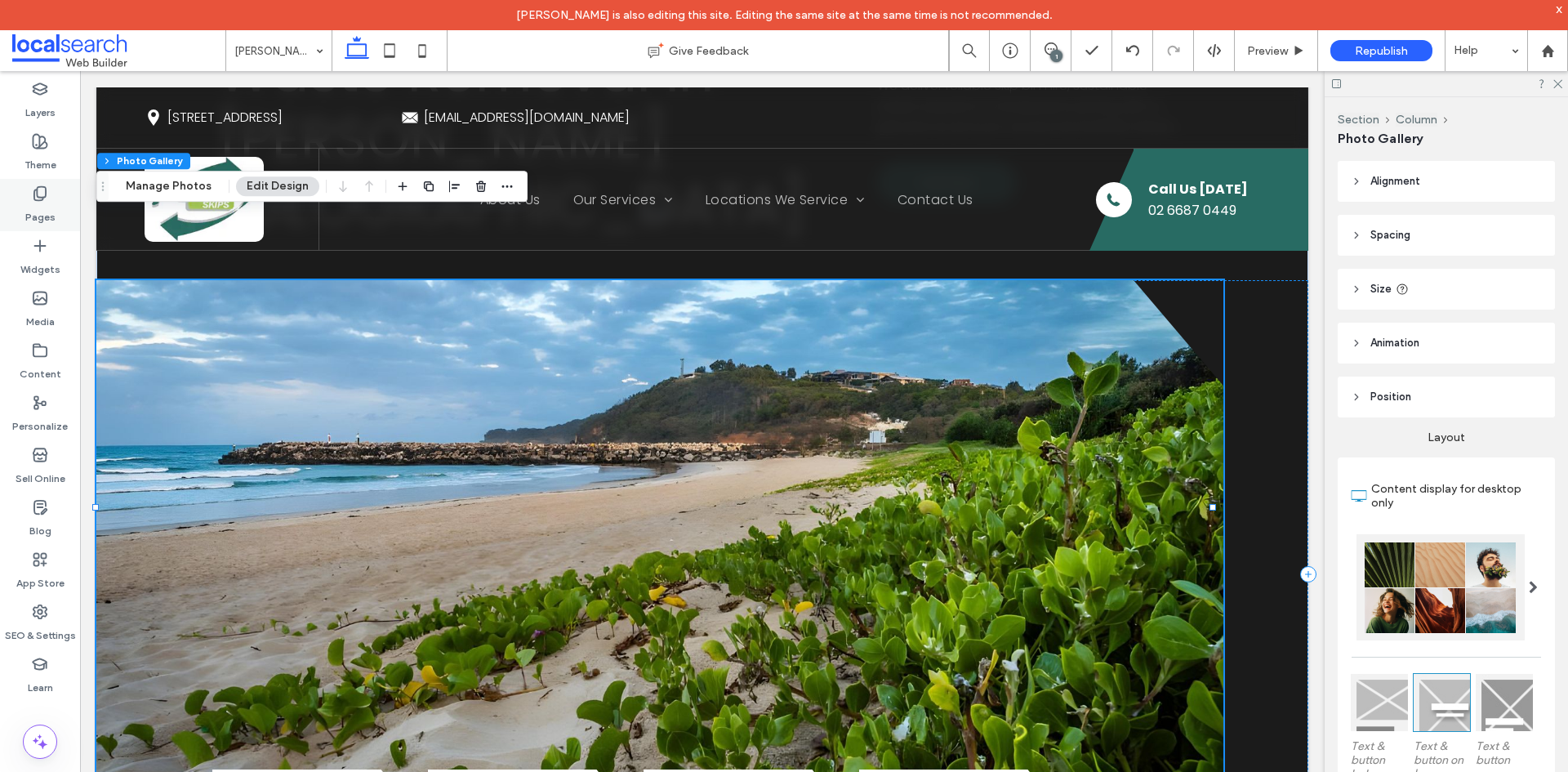
click at [43, 191] on icon at bounding box center [40, 193] width 16 height 16
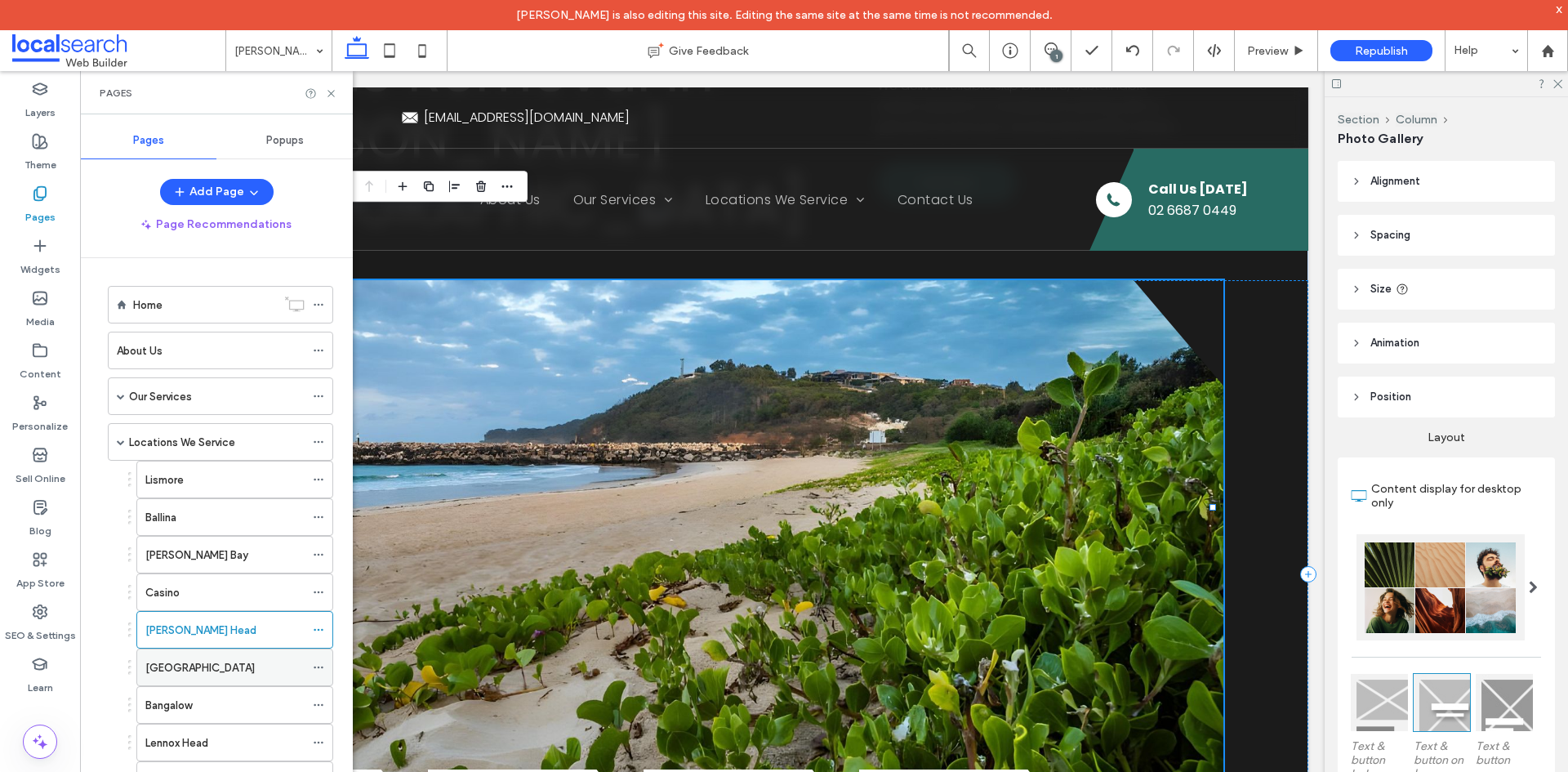
click at [175, 669] on label "[GEOGRAPHIC_DATA]" at bounding box center [200, 668] width 109 height 29
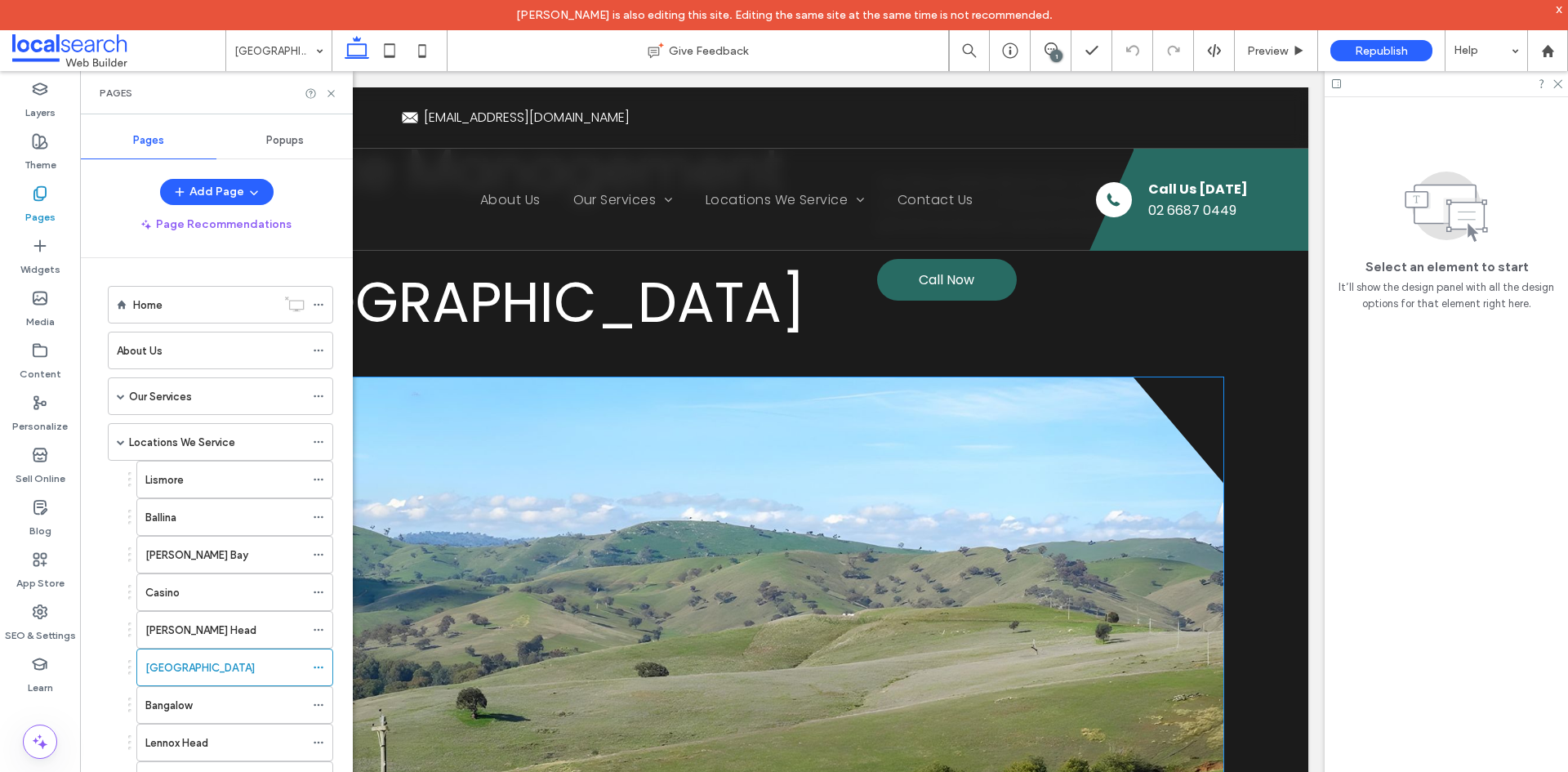
scroll to position [327, 0]
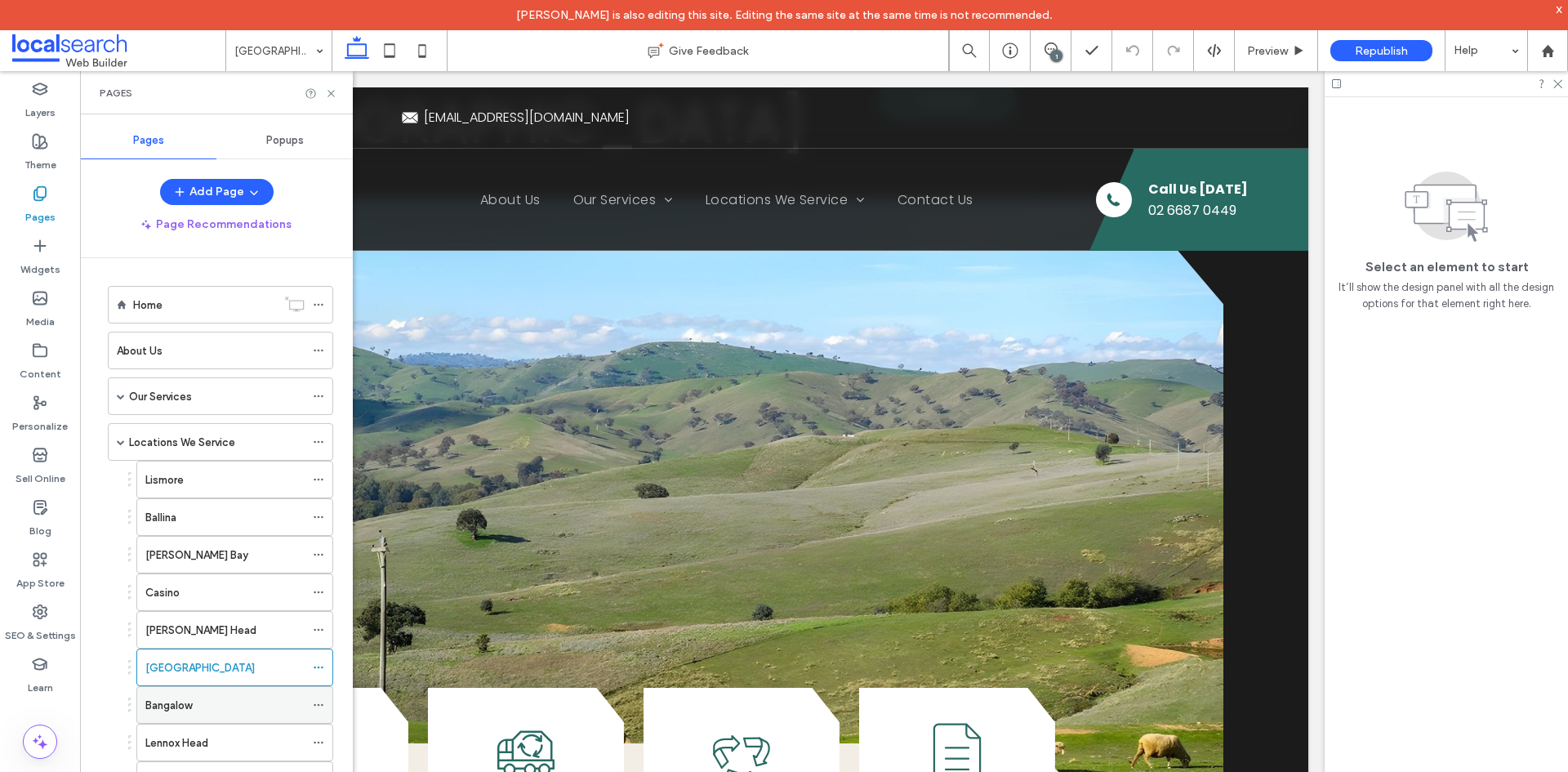
click at [192, 705] on label "Bangalow" at bounding box center [169, 706] width 47 height 29
click at [330, 92] on icon at bounding box center [331, 93] width 12 height 12
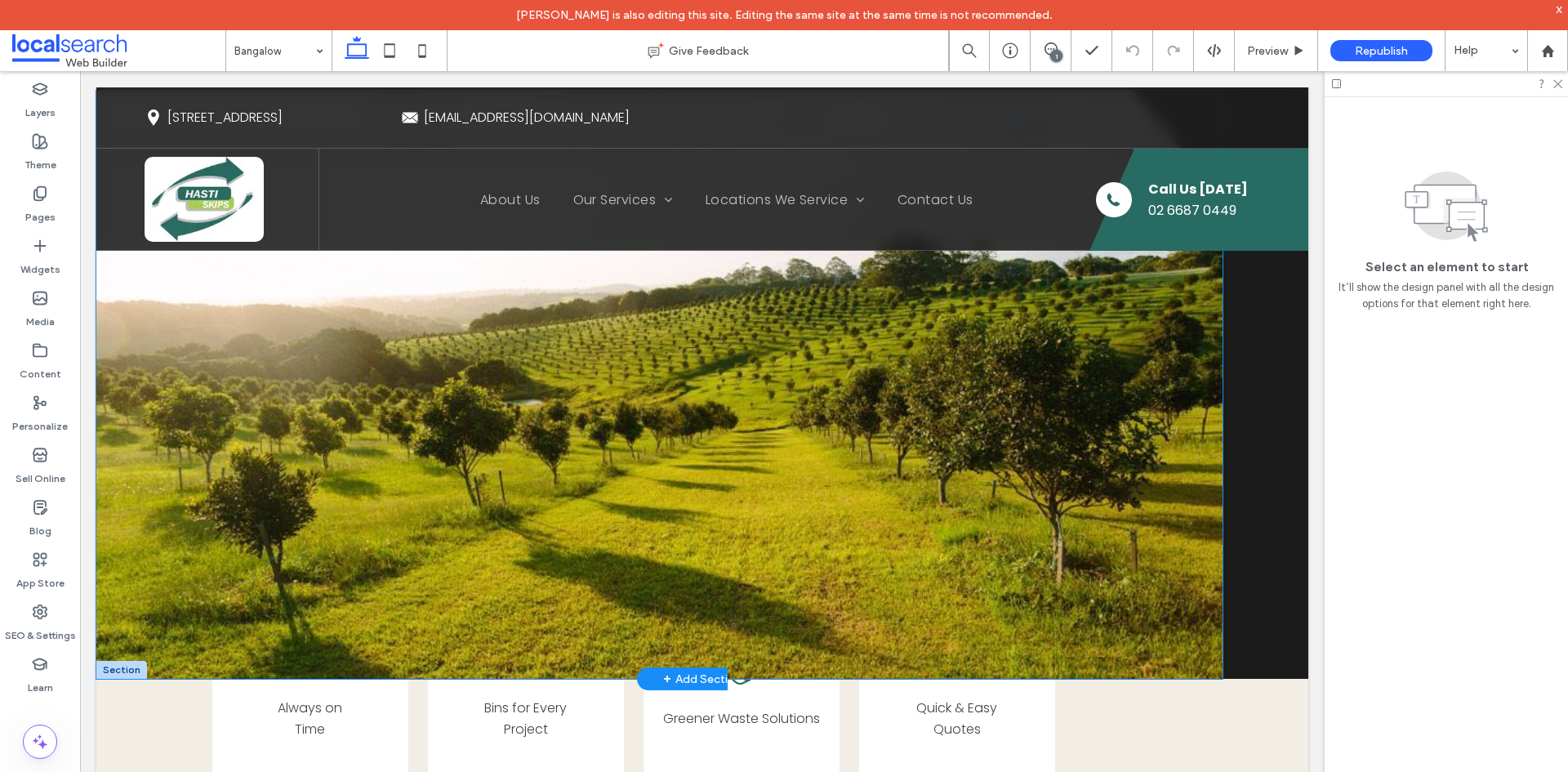
scroll to position [245, 0]
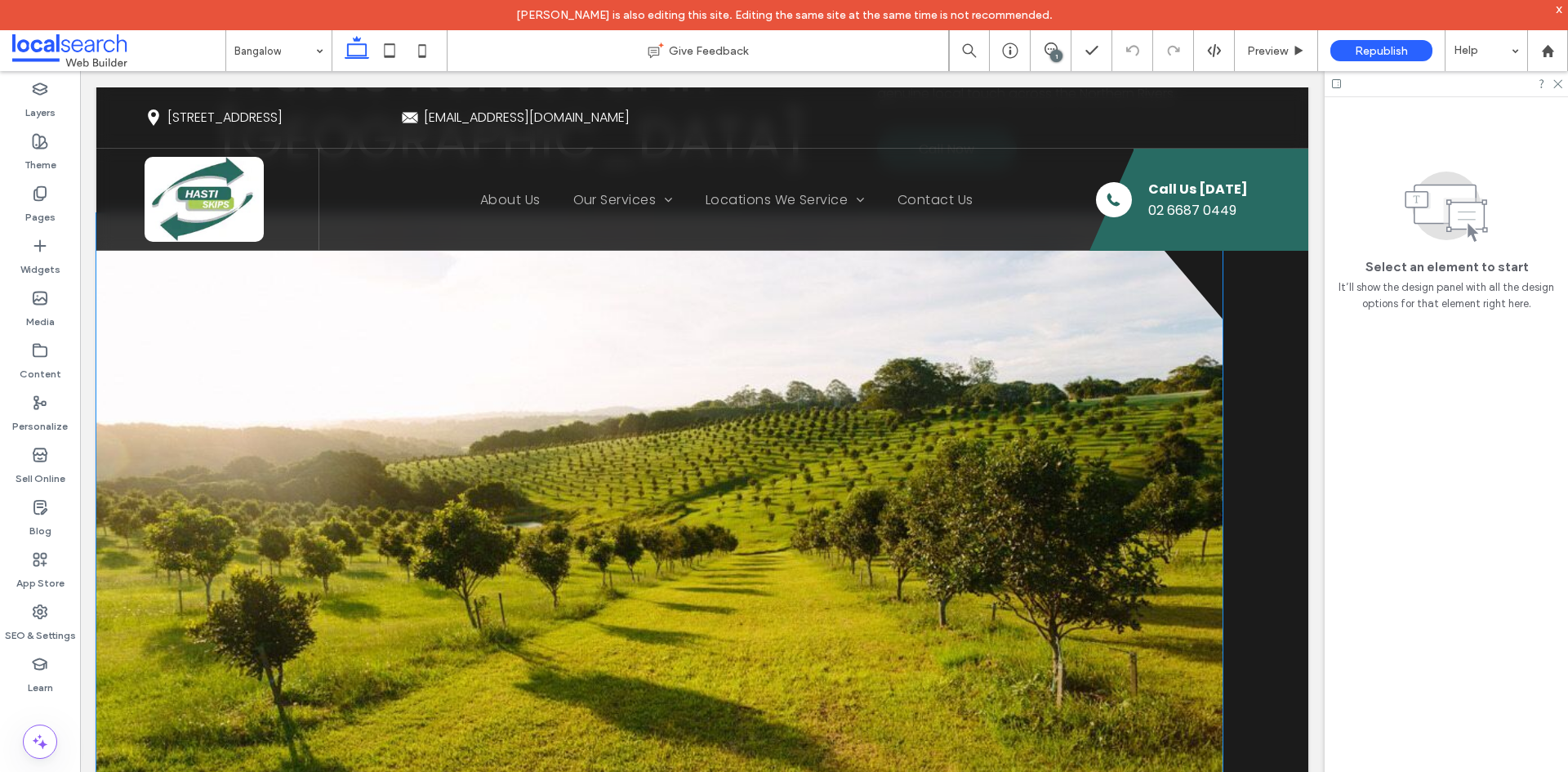
click at [534, 396] on link at bounding box center [659, 508] width 1126 height 588
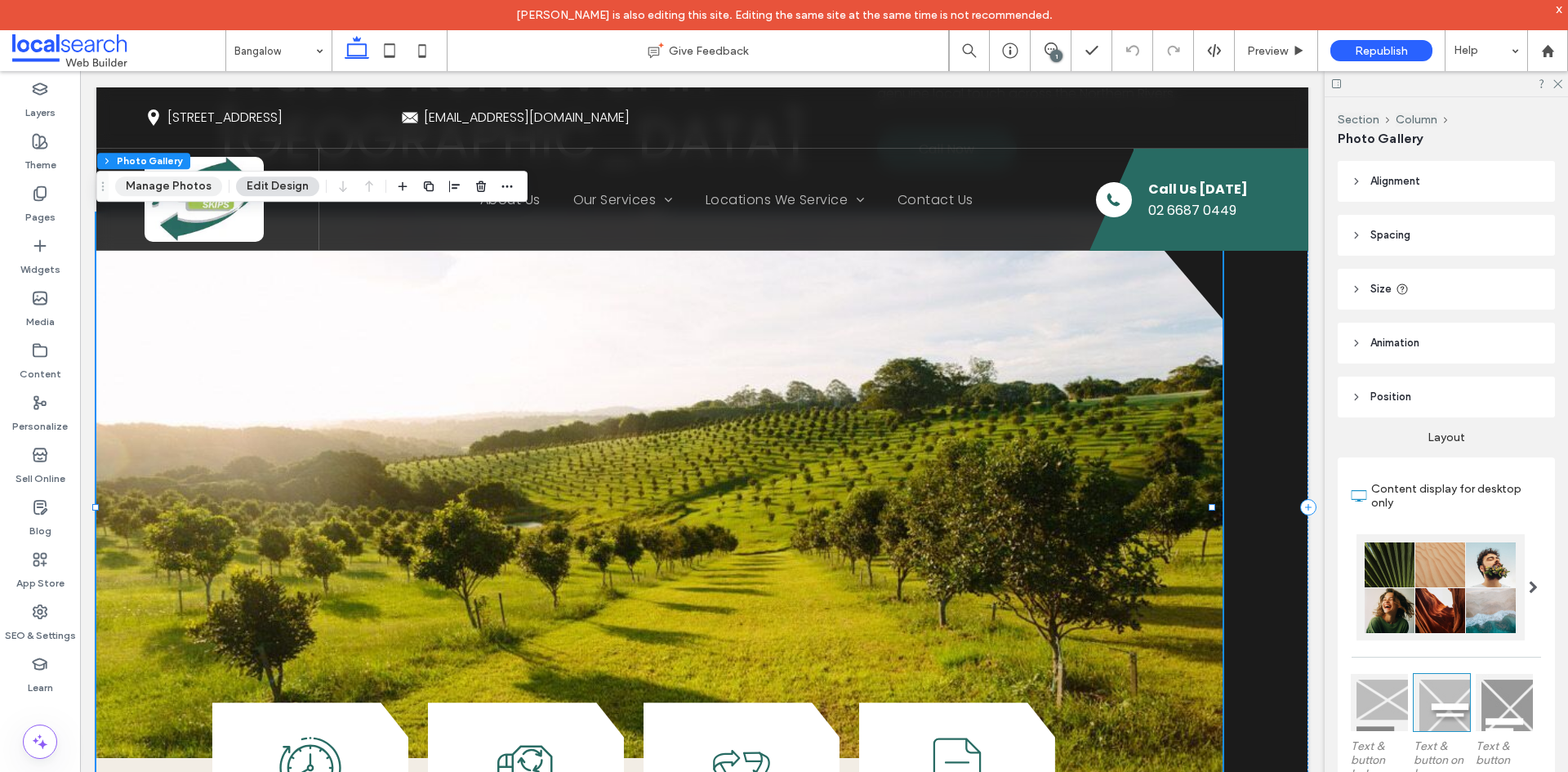
click at [201, 186] on button "Manage Photos" at bounding box center [169, 186] width 107 height 19
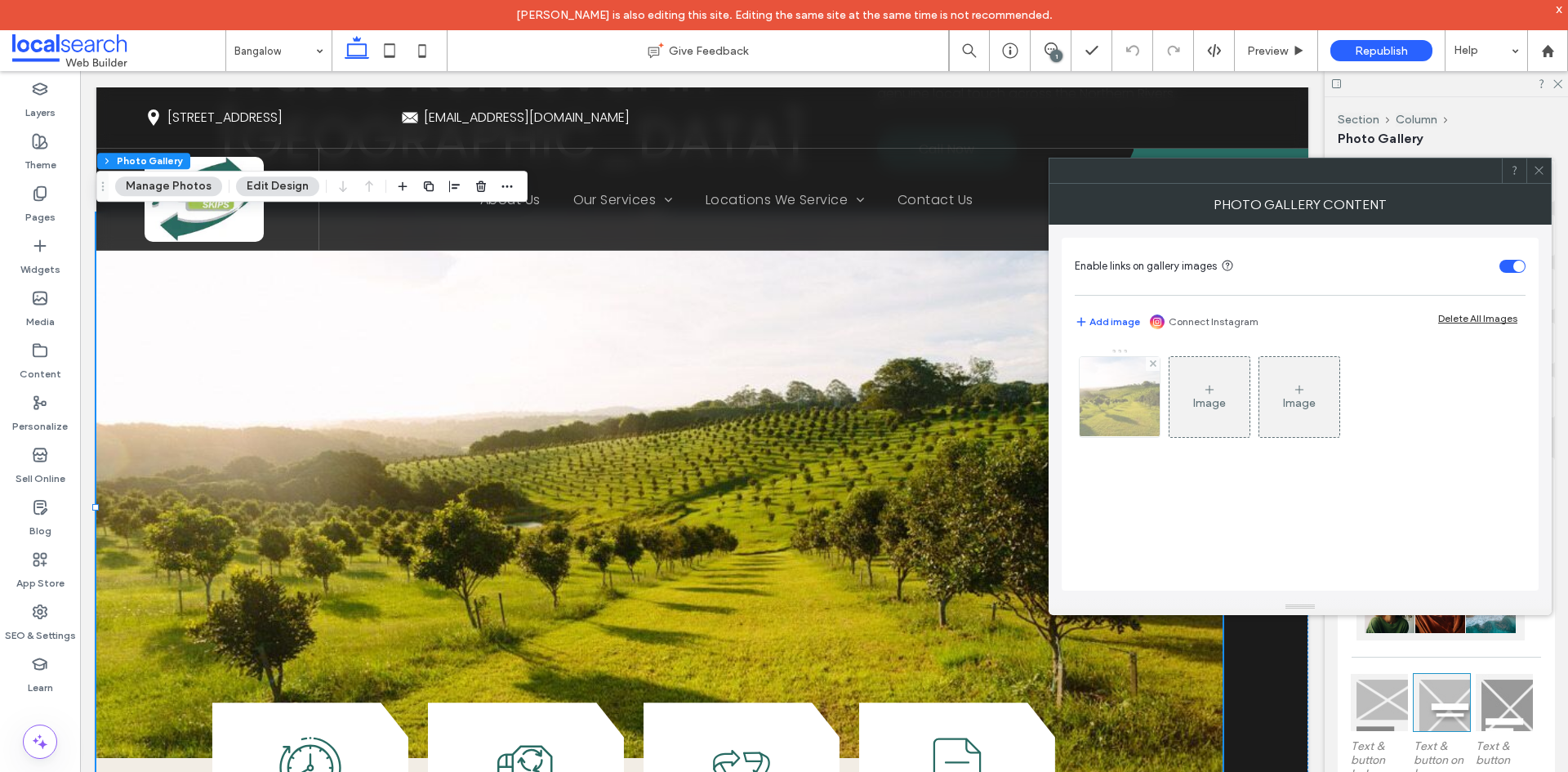
click at [1122, 398] on img at bounding box center [1119, 397] width 121 height 80
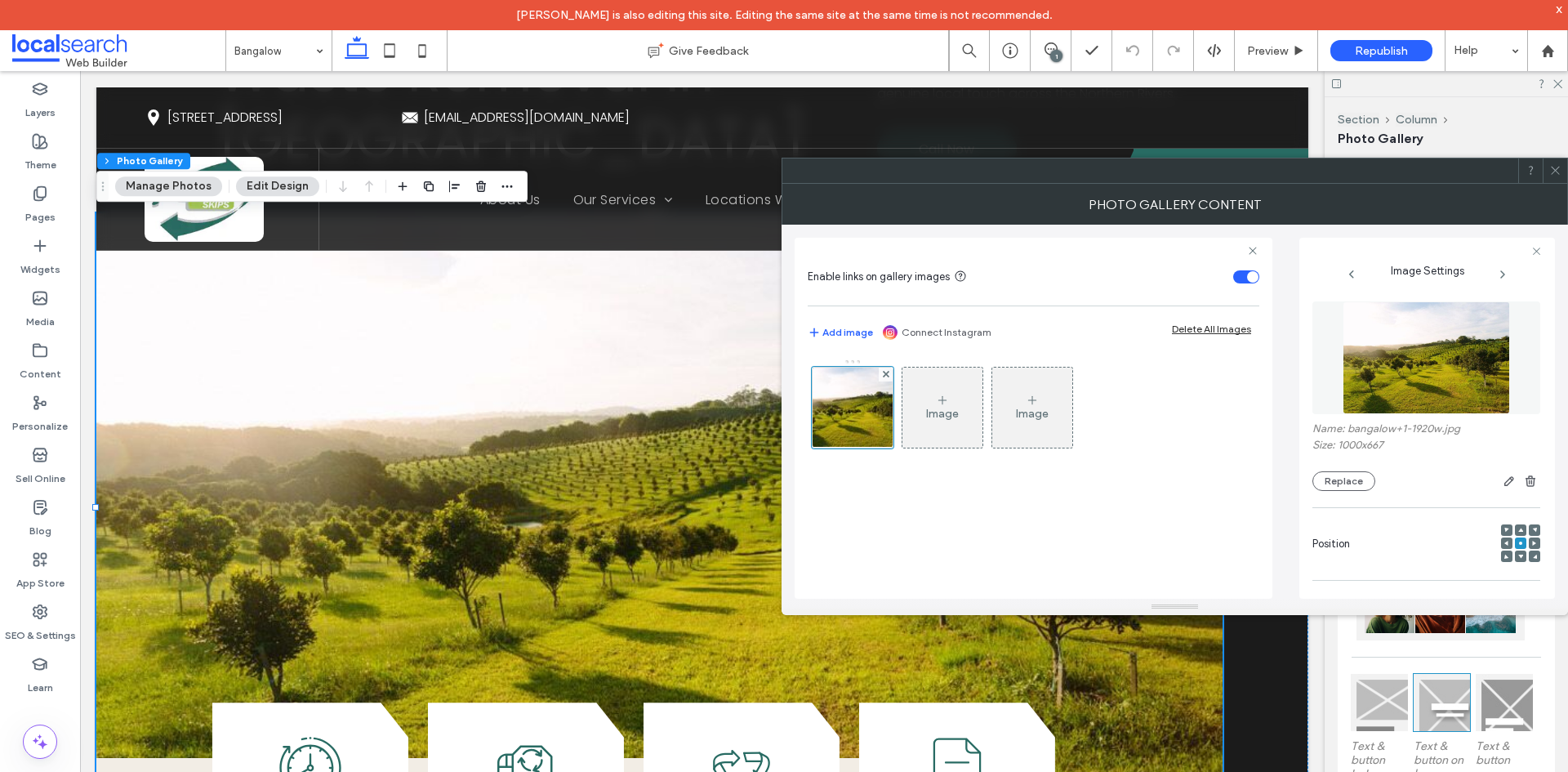
click at [1377, 375] on img at bounding box center [1427, 358] width 169 height 113
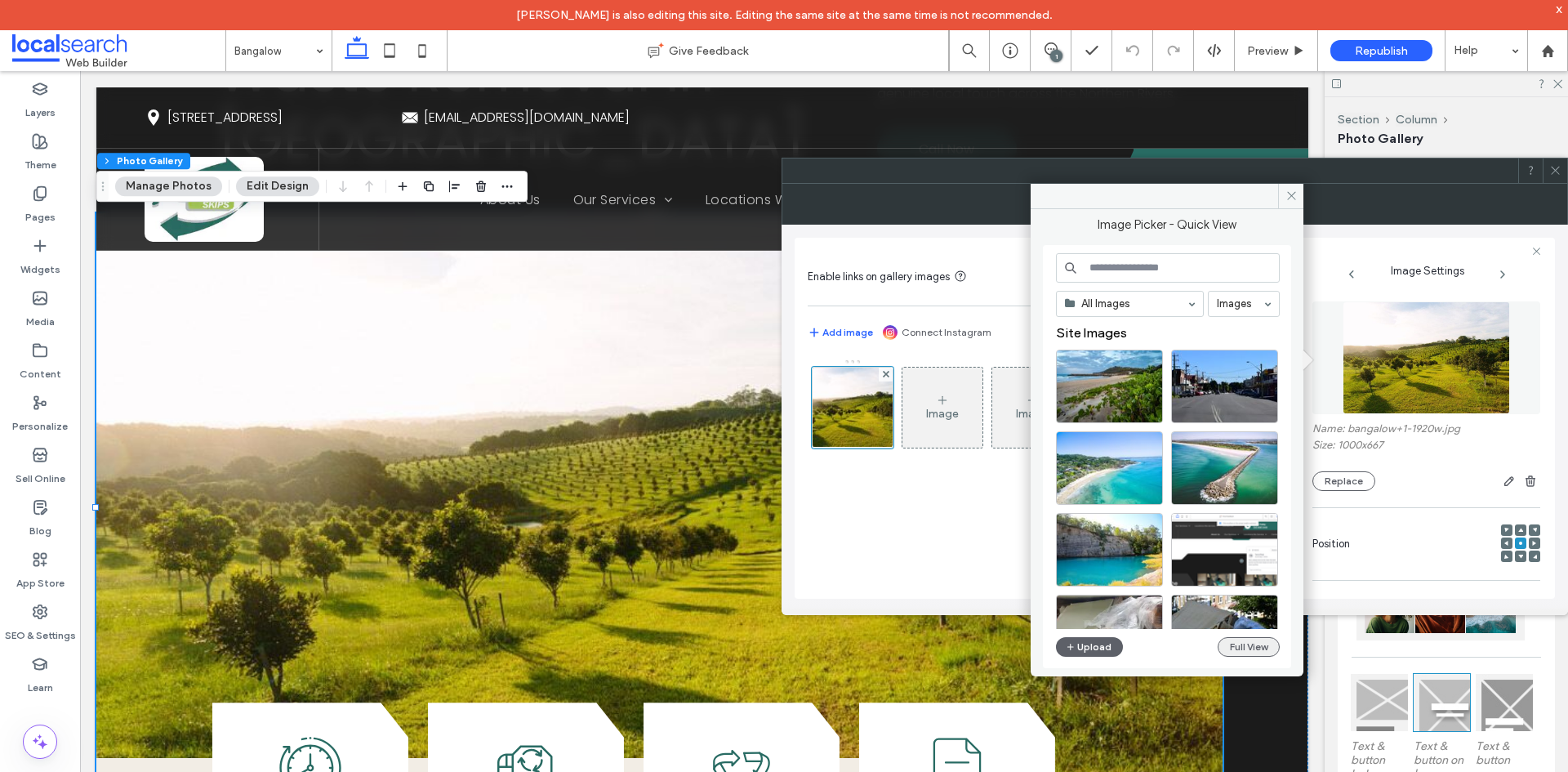
click at [1235, 644] on button "Full View" at bounding box center [1248, 647] width 62 height 19
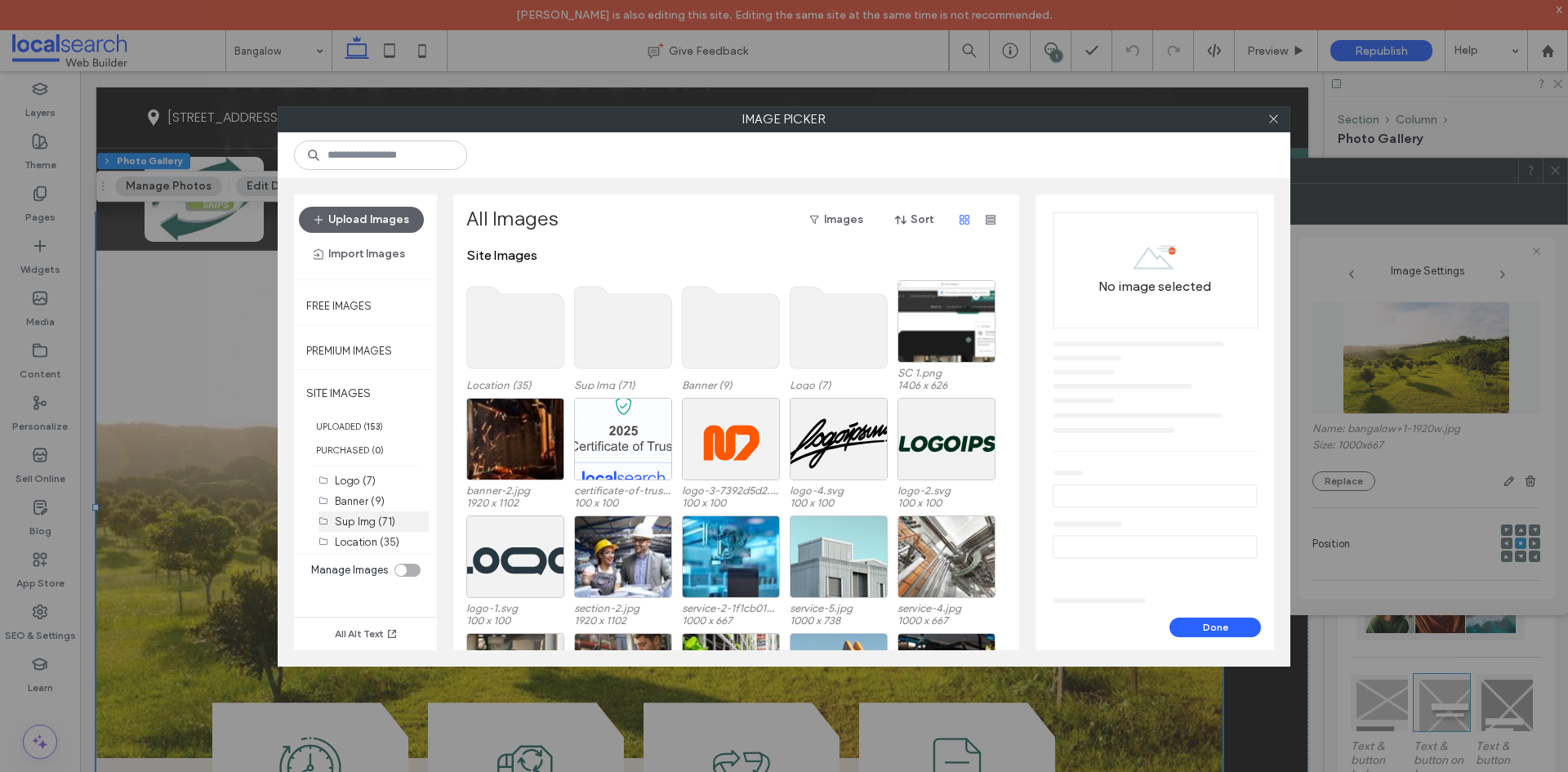
click at [344, 518] on label "Sup Img (71)" at bounding box center [364, 521] width 60 height 12
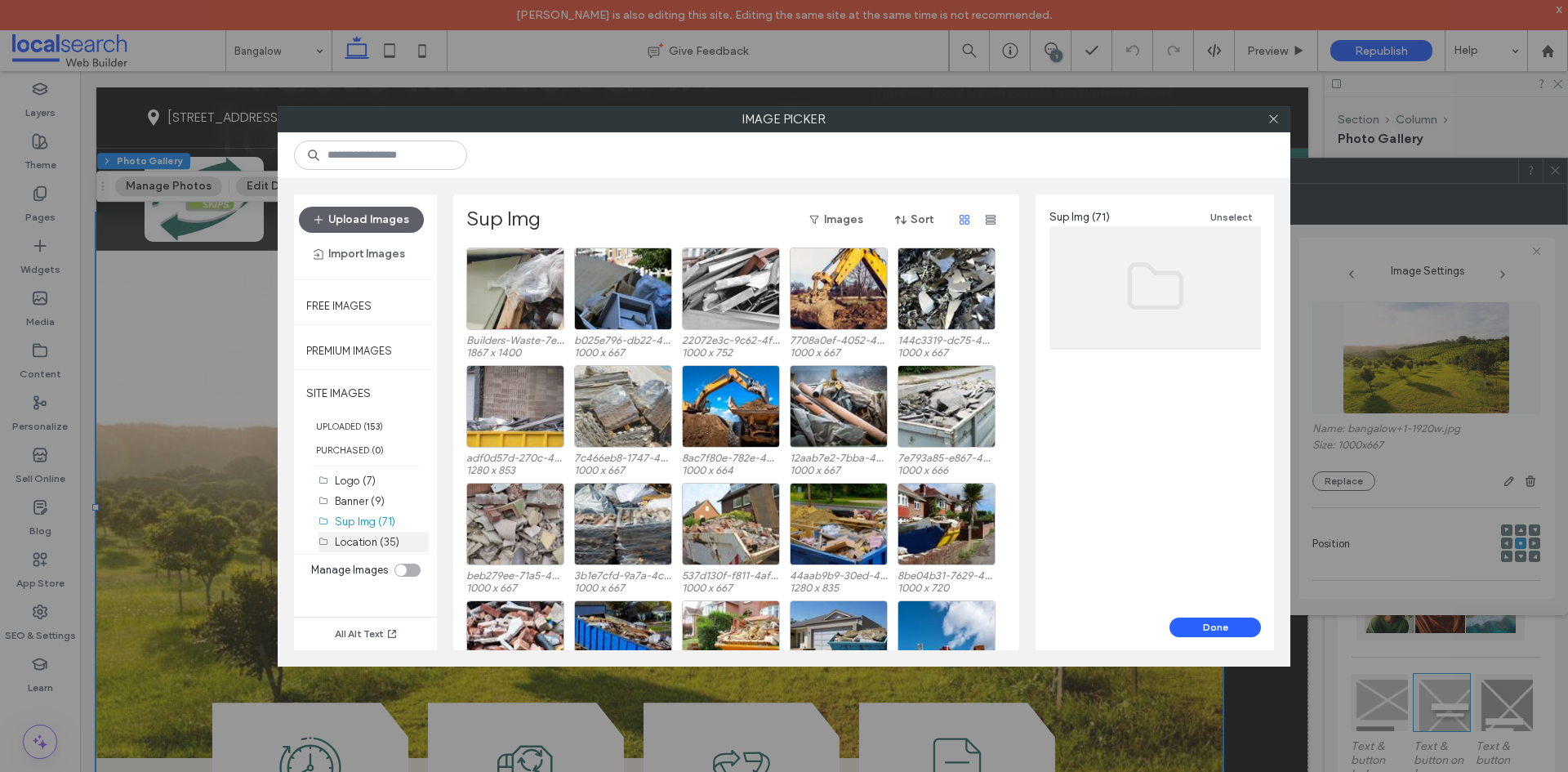
click at [367, 551] on div "Location (35)" at bounding box center [381, 542] width 94 height 20
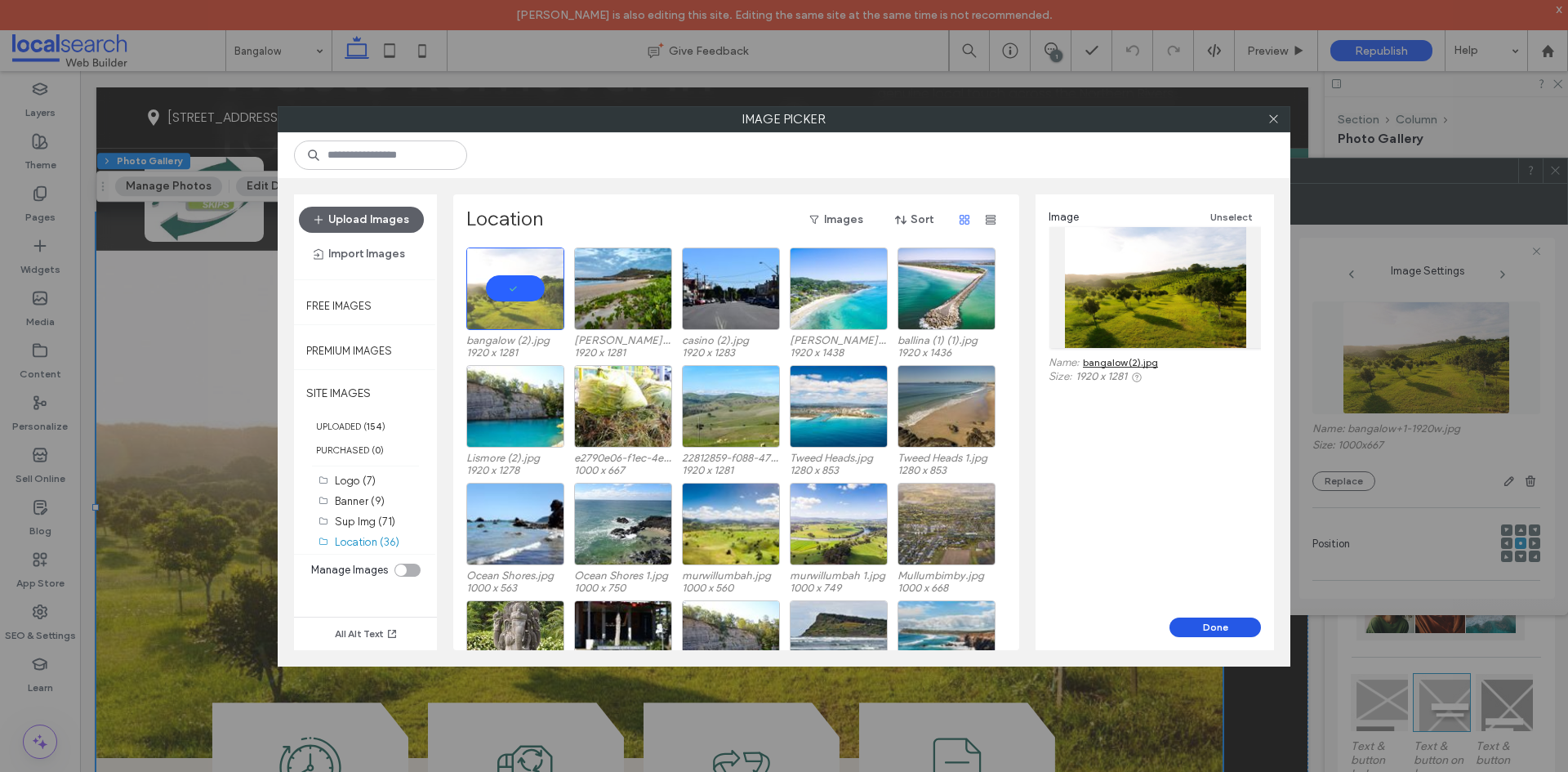
click at [1211, 626] on button "Done" at bounding box center [1216, 627] width 91 height 19
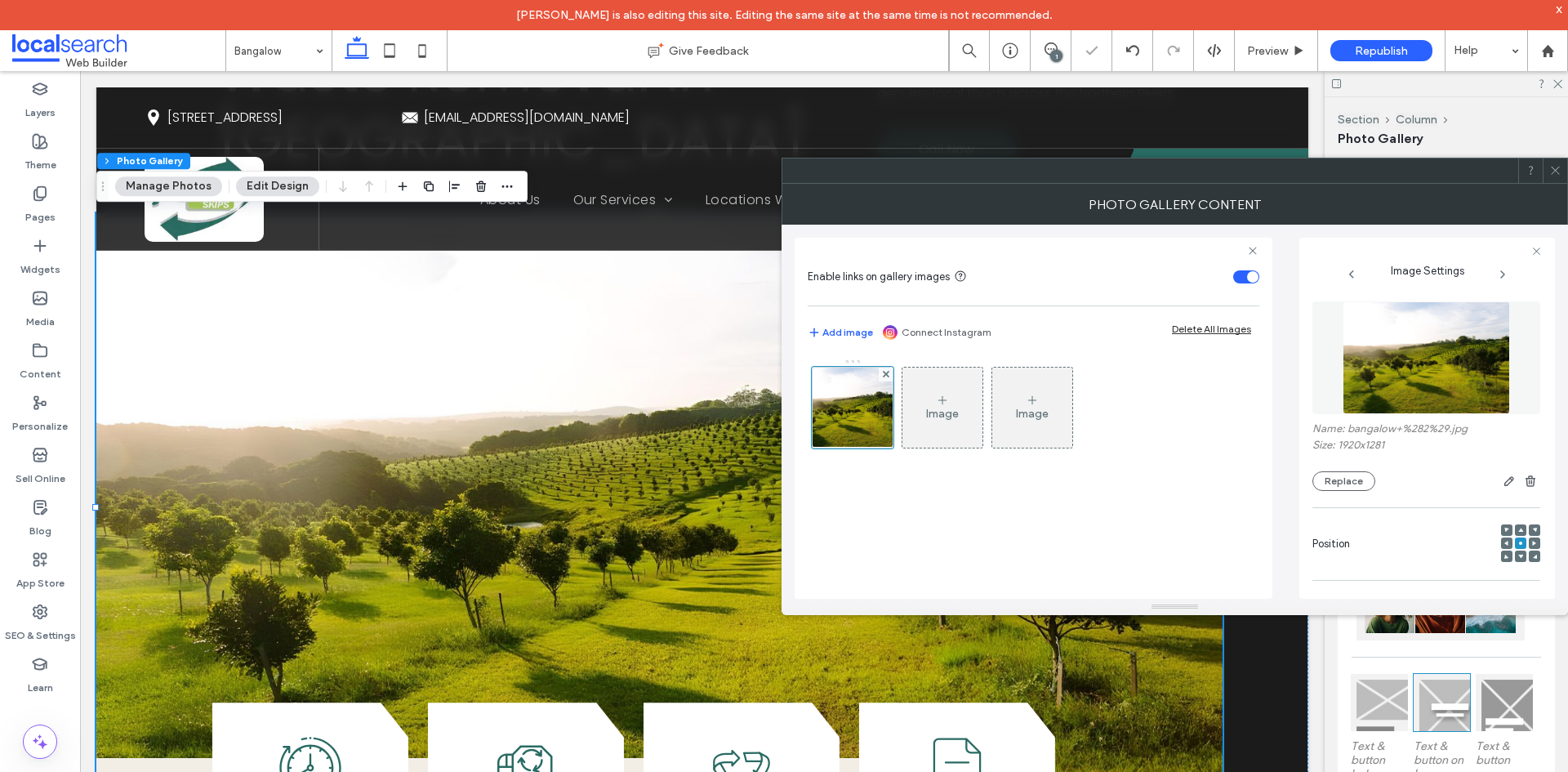
click at [1564, 178] on div at bounding box center [1554, 170] width 25 height 25
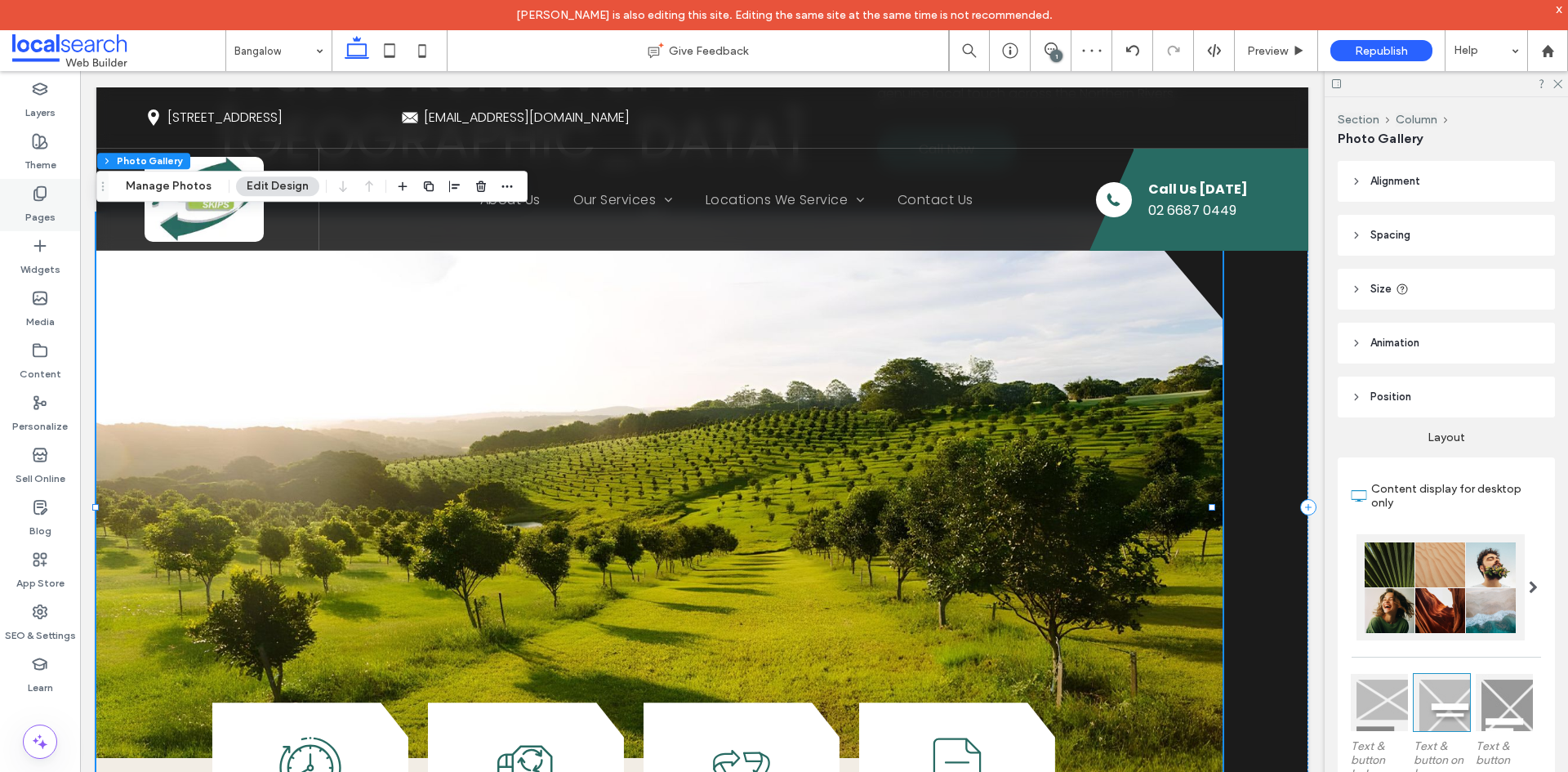
click at [53, 206] on label "Pages" at bounding box center [41, 213] width 30 height 23
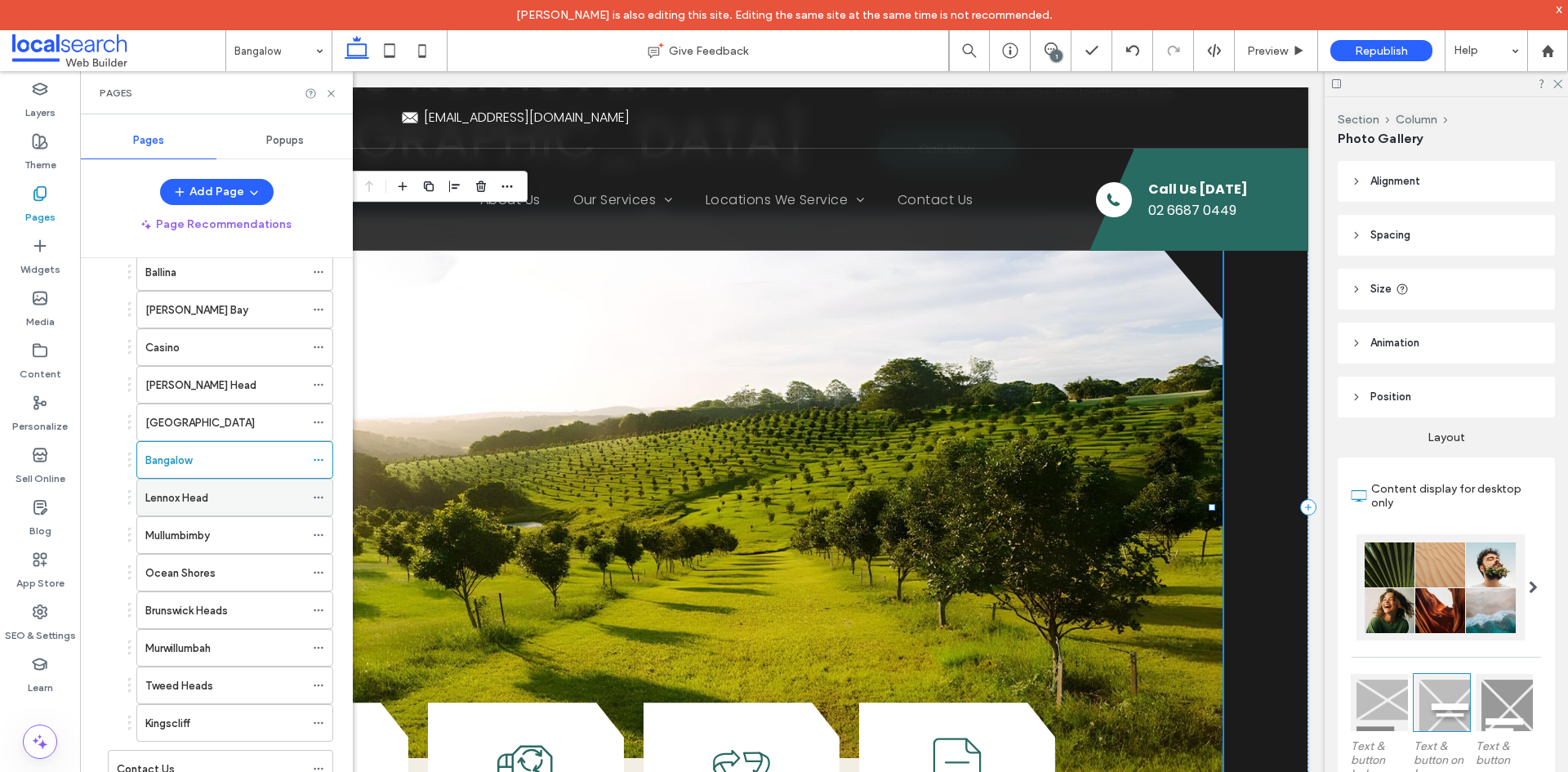
click at [191, 489] on label "Lennox Head" at bounding box center [177, 498] width 63 height 29
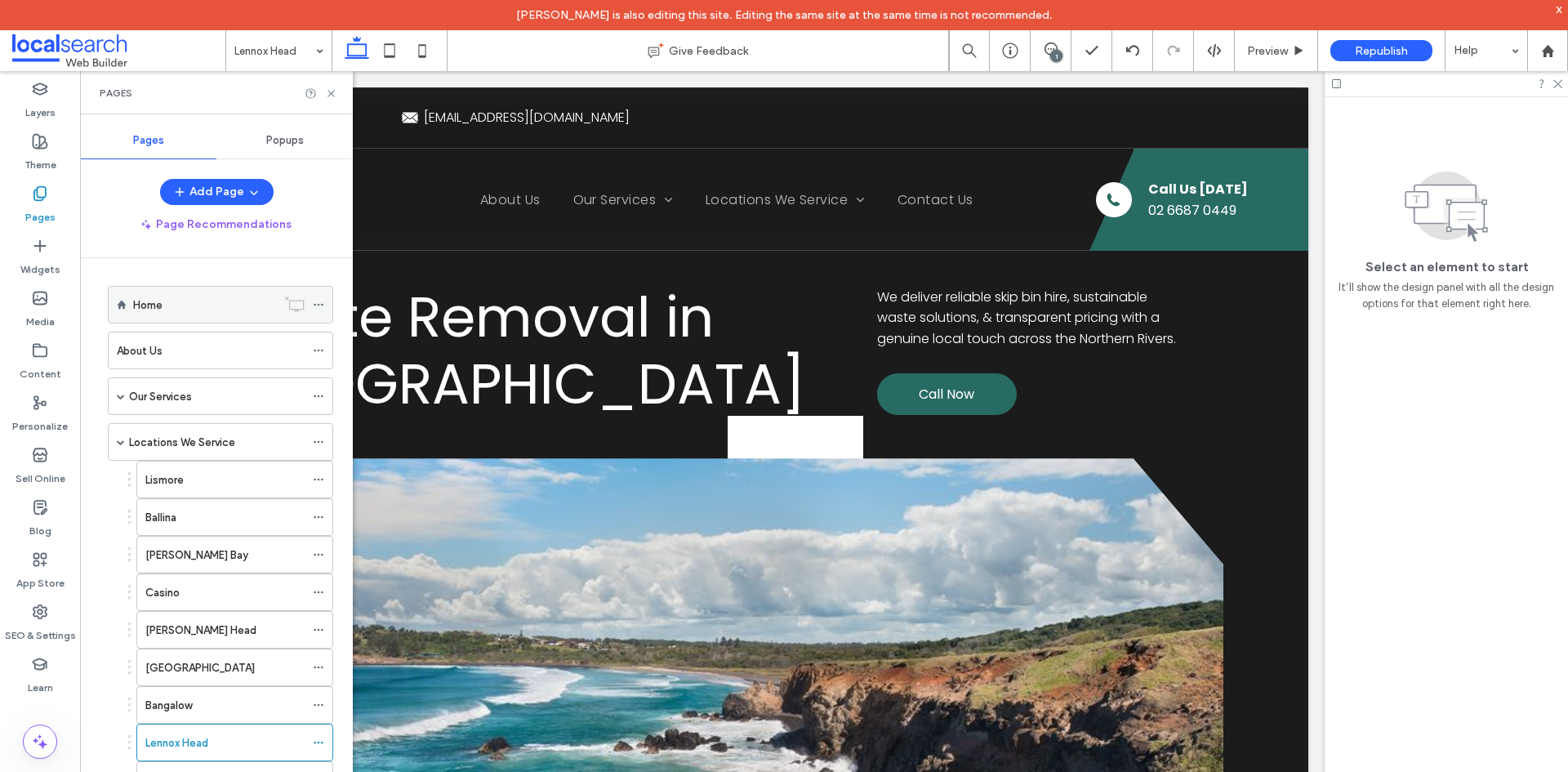
click at [208, 308] on div "Home" at bounding box center [204, 305] width 143 height 17
click at [181, 484] on label "Lismore" at bounding box center [164, 480] width 38 height 29
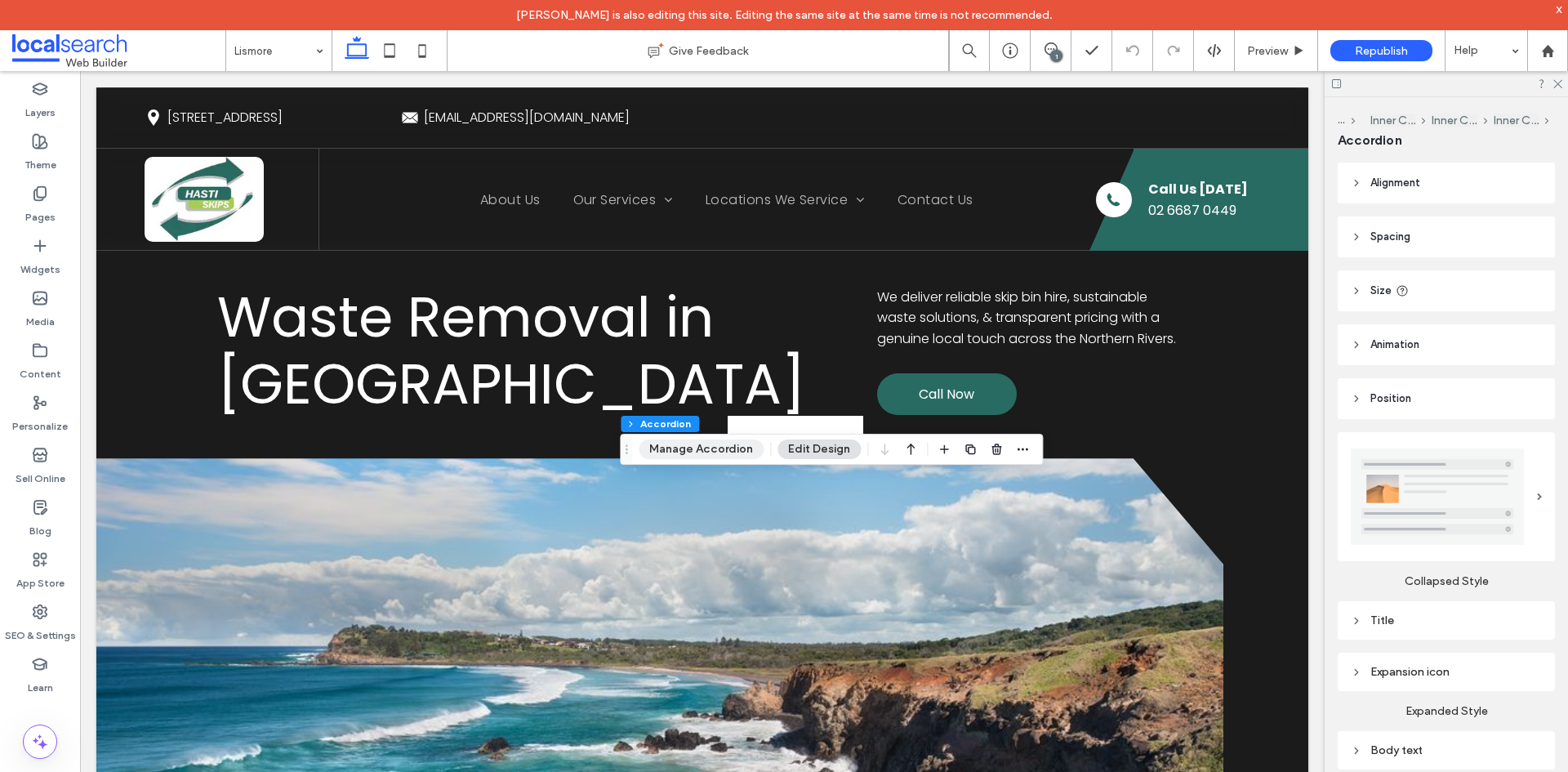
click at [705, 440] on button "Manage Accordion" at bounding box center [701, 449] width 125 height 19
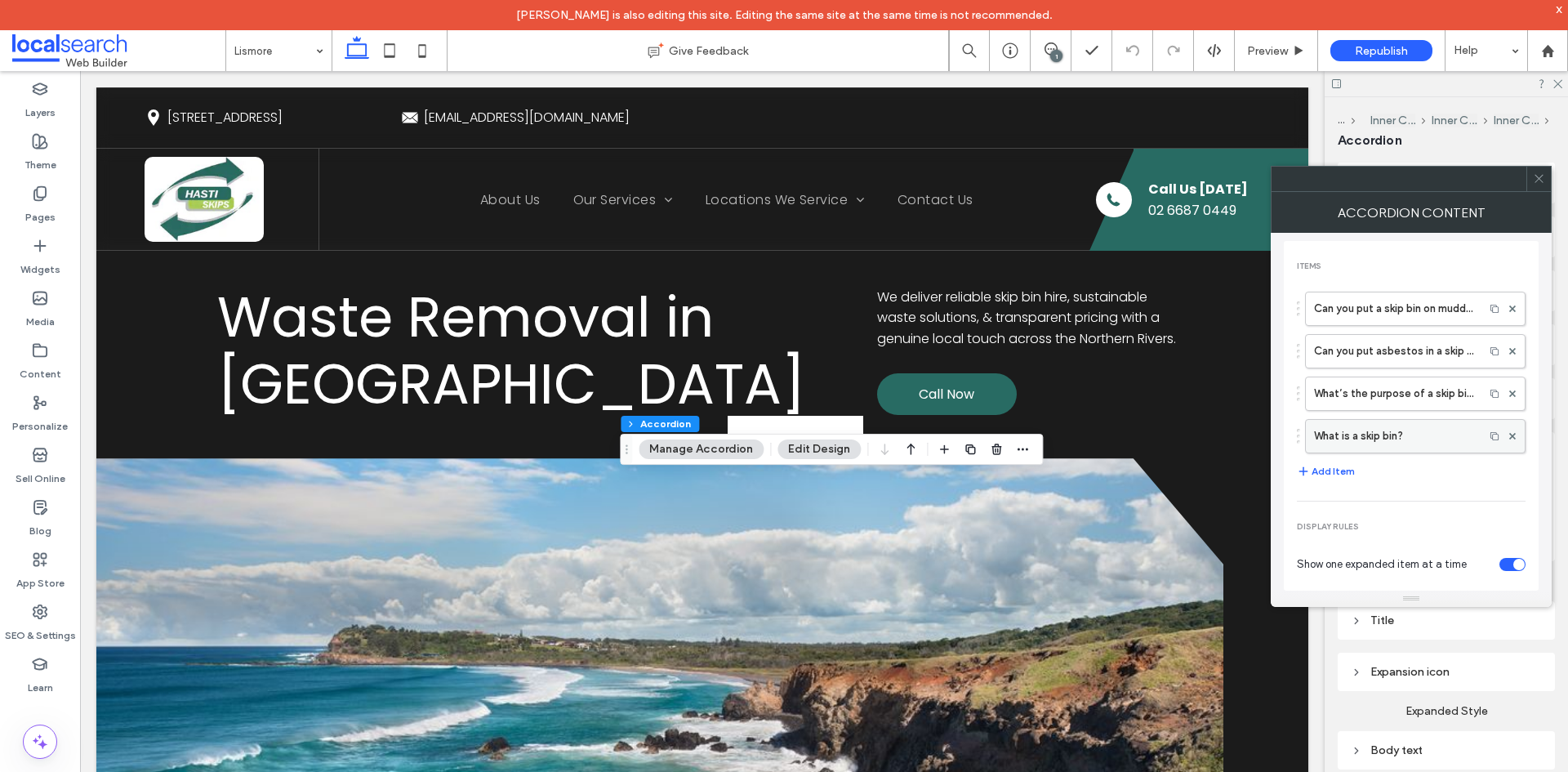
click at [1380, 430] on label "What is a skip bin?" at bounding box center [1394, 436] width 162 height 33
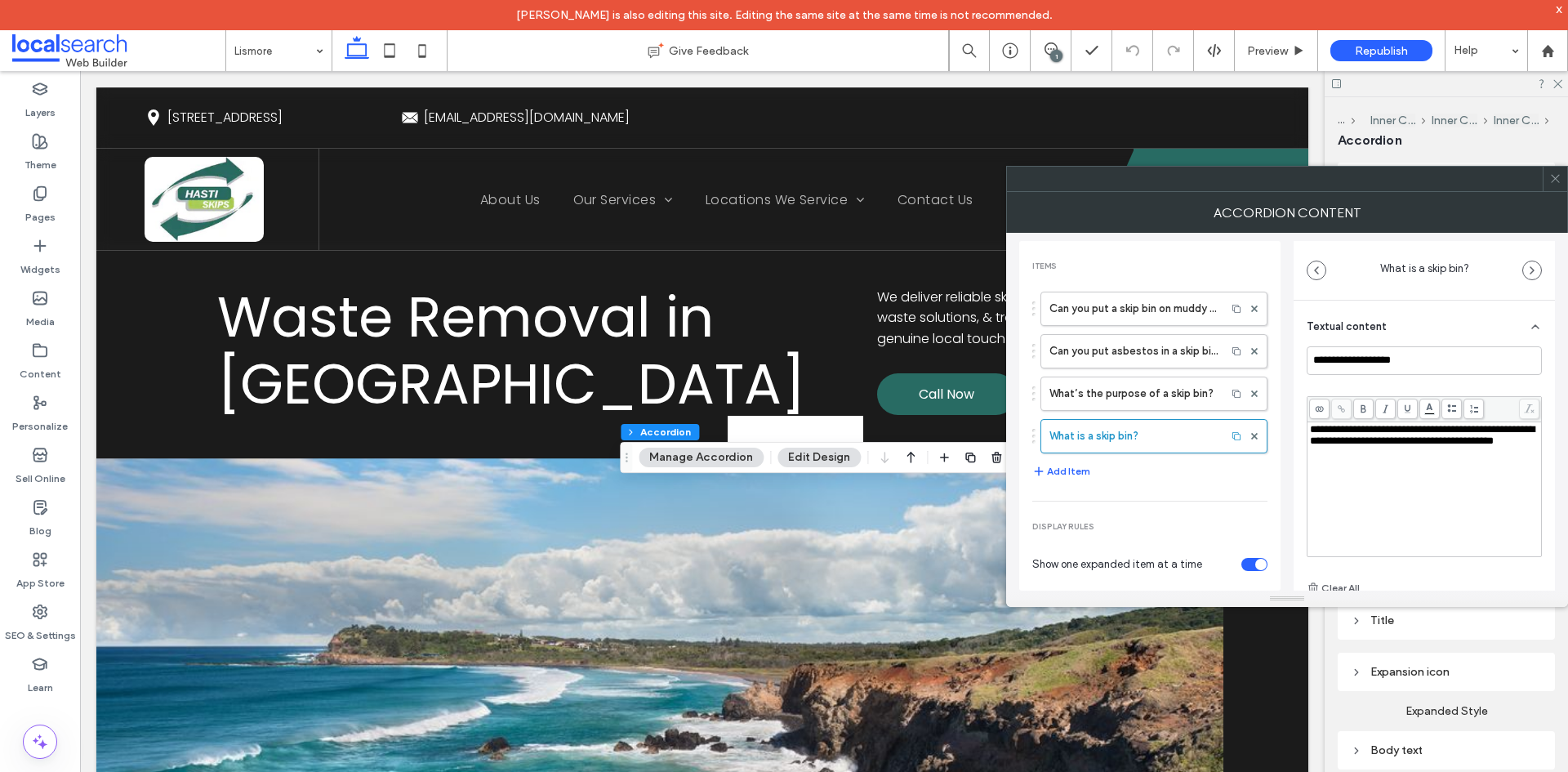
scroll to position [12, 0]
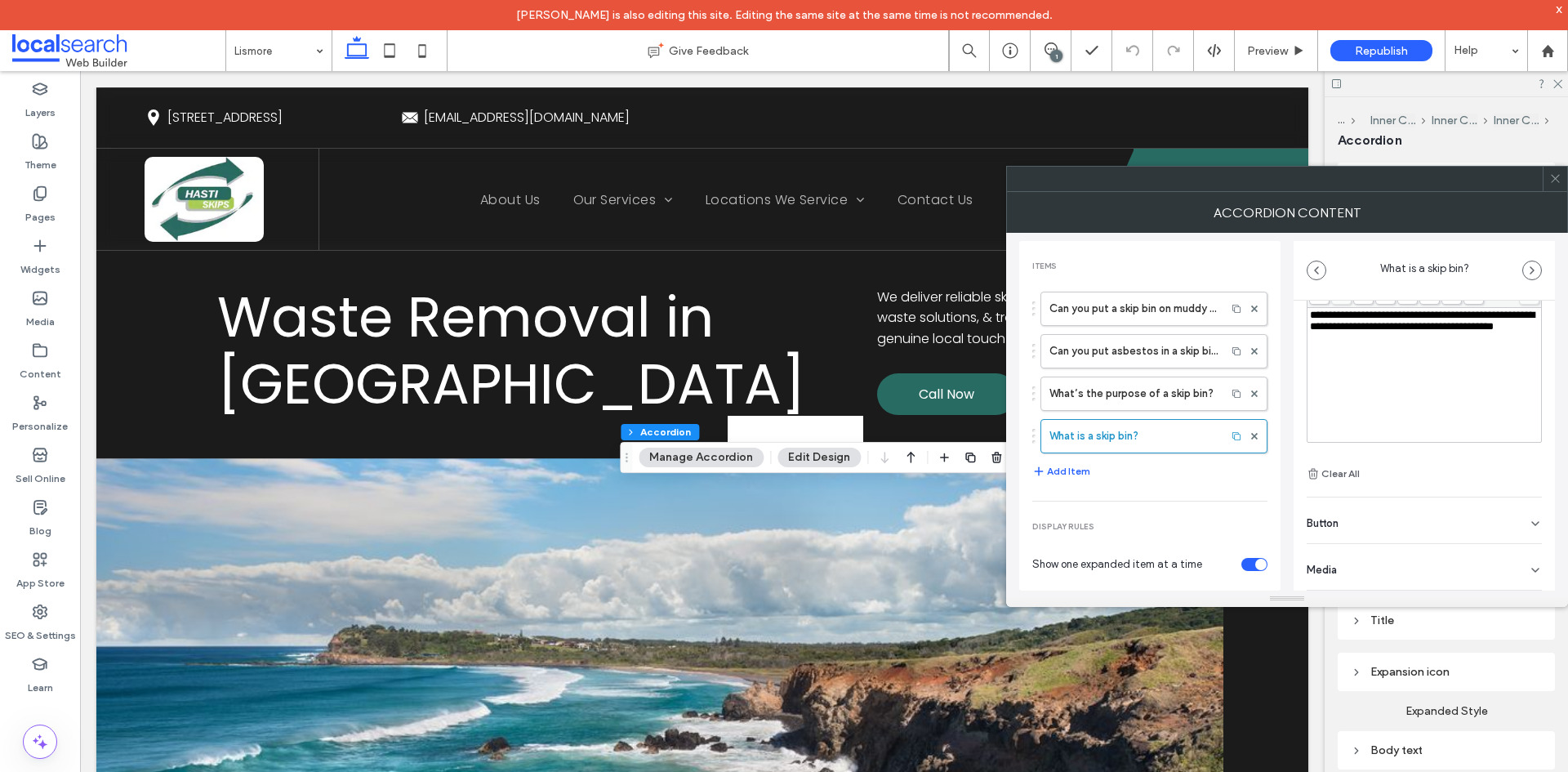
click at [1394, 522] on div "Button" at bounding box center [1425, 520] width 235 height 46
drag, startPoint x: 1319, startPoint y: 487, endPoint x: 1301, endPoint y: 490, distance: 18.2
click at [1302, 490] on div "**********" at bounding box center [1424, 352] width 262 height 483
click at [1288, 473] on div "**********" at bounding box center [1287, 412] width 535 height 358
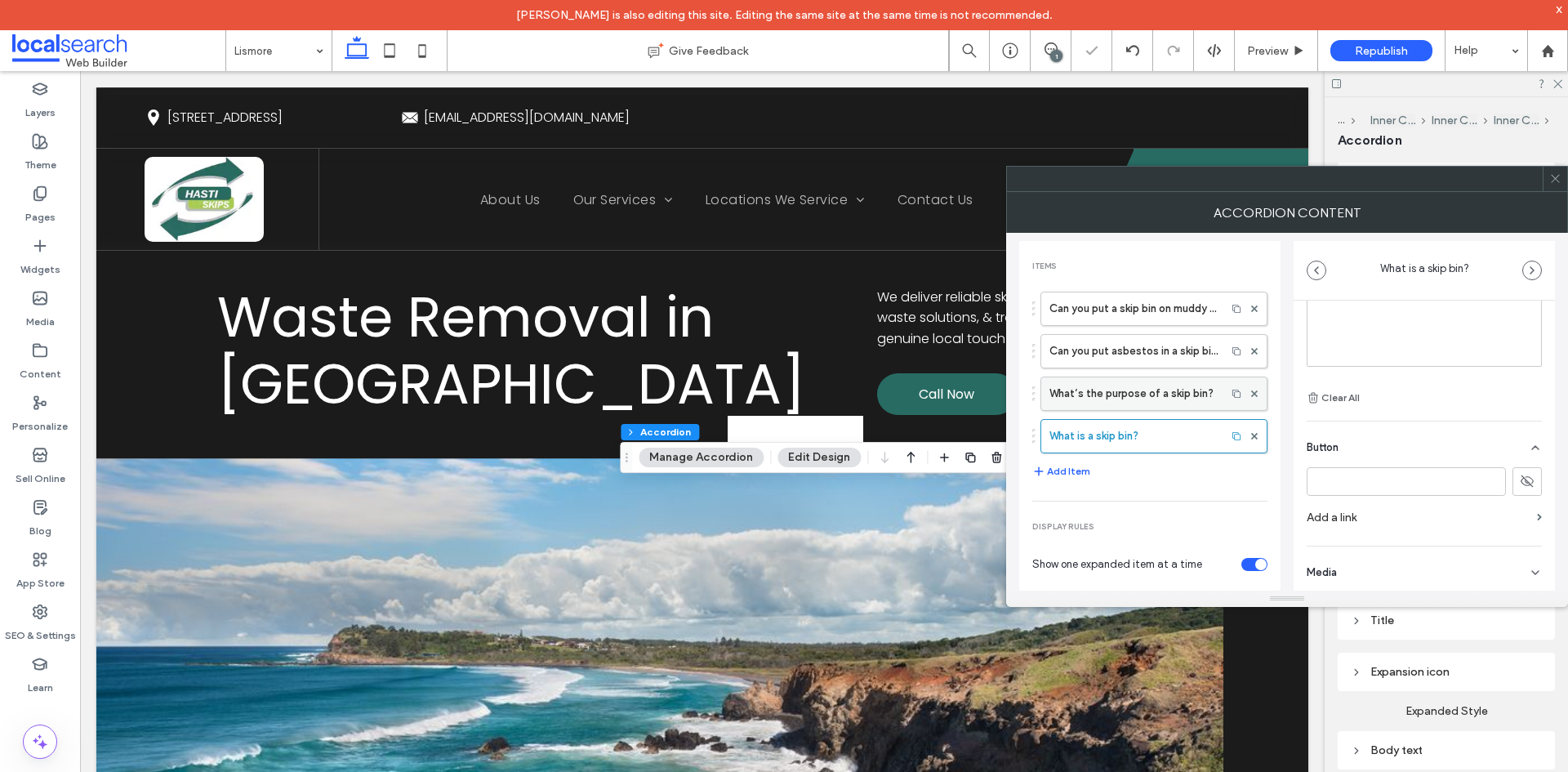
click at [1141, 389] on label "What’s the purpose of a skip bin?" at bounding box center [1133, 393] width 169 height 33
type input "**********"
drag, startPoint x: 31, startPoint y: 193, endPoint x: 47, endPoint y: 197, distance: 16.5
click at [31, 193] on div "Pages" at bounding box center [40, 205] width 80 height 53
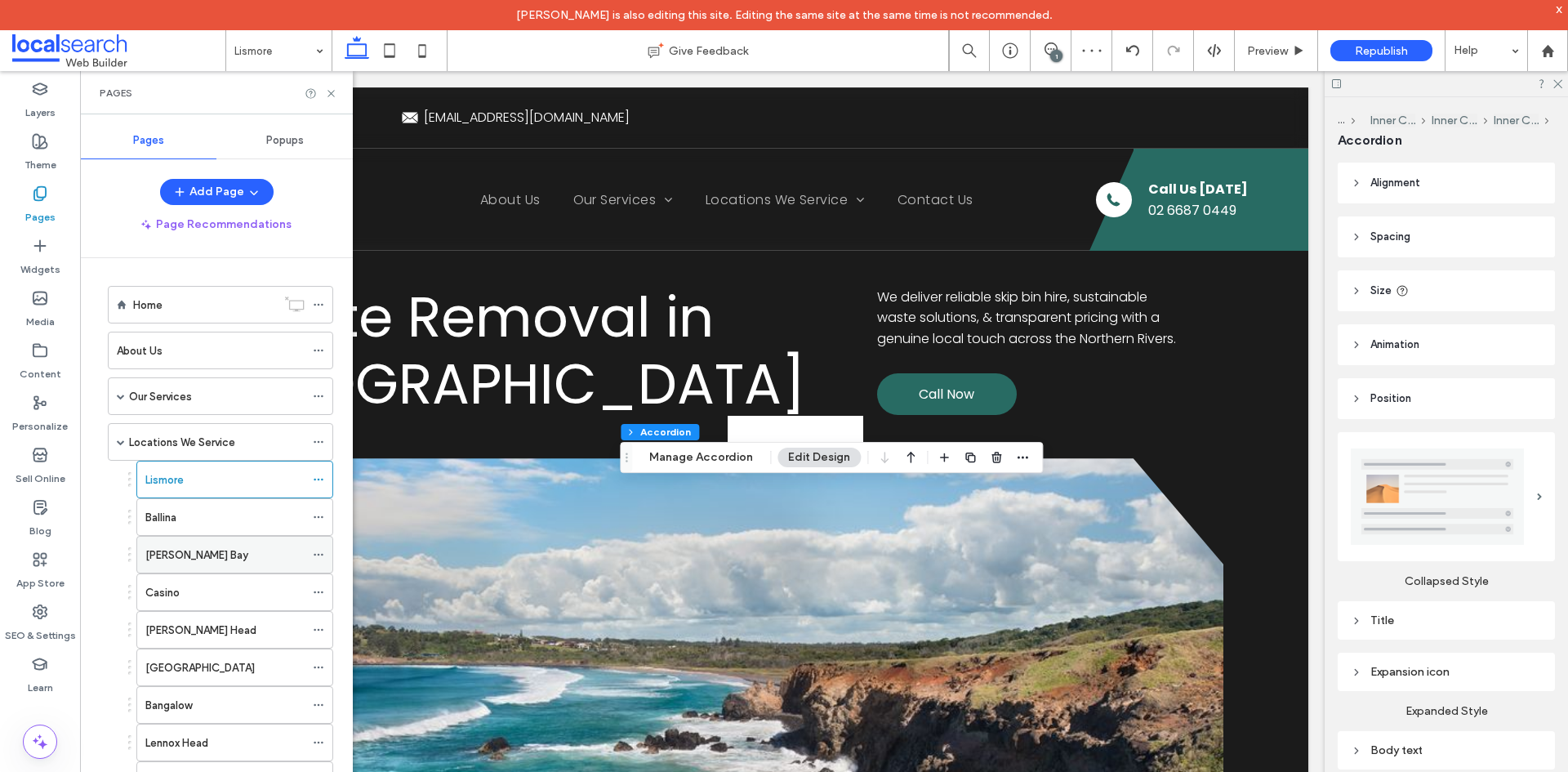
scroll to position [81, 0]
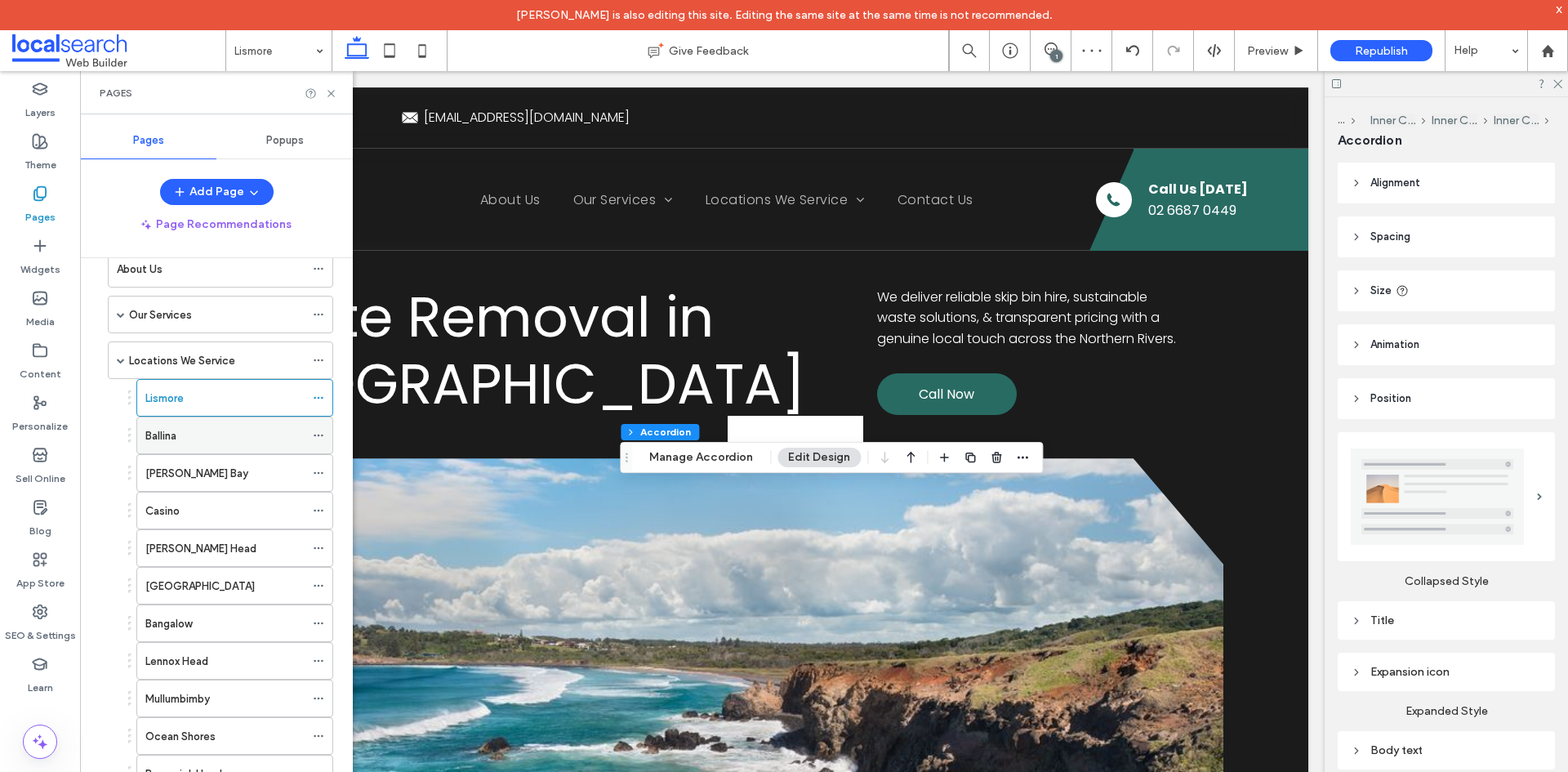
click at [206, 438] on div "Ballina" at bounding box center [225, 436] width 159 height 17
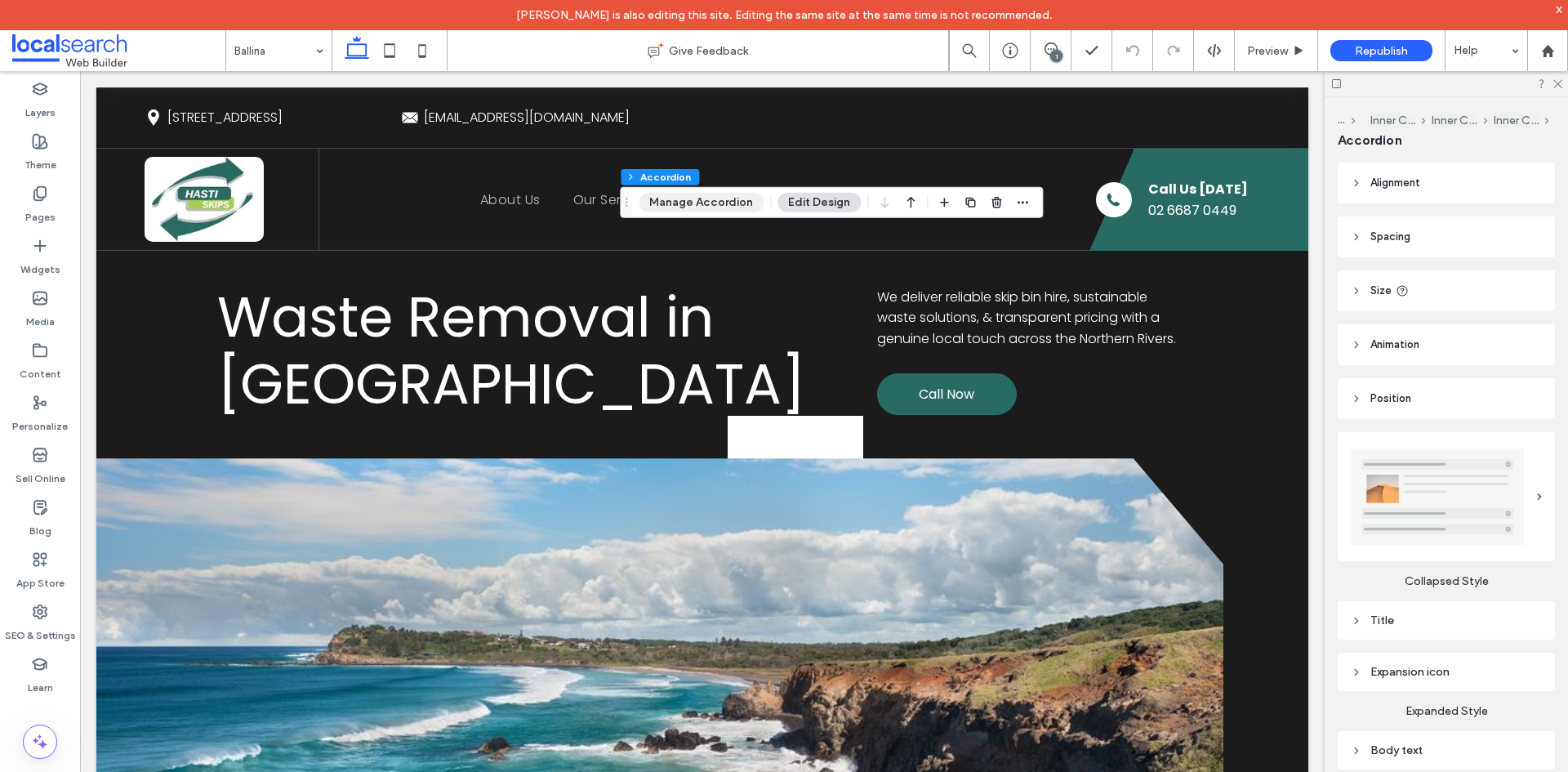
click at [694, 207] on button "Manage Accordion" at bounding box center [701, 203] width 125 height 19
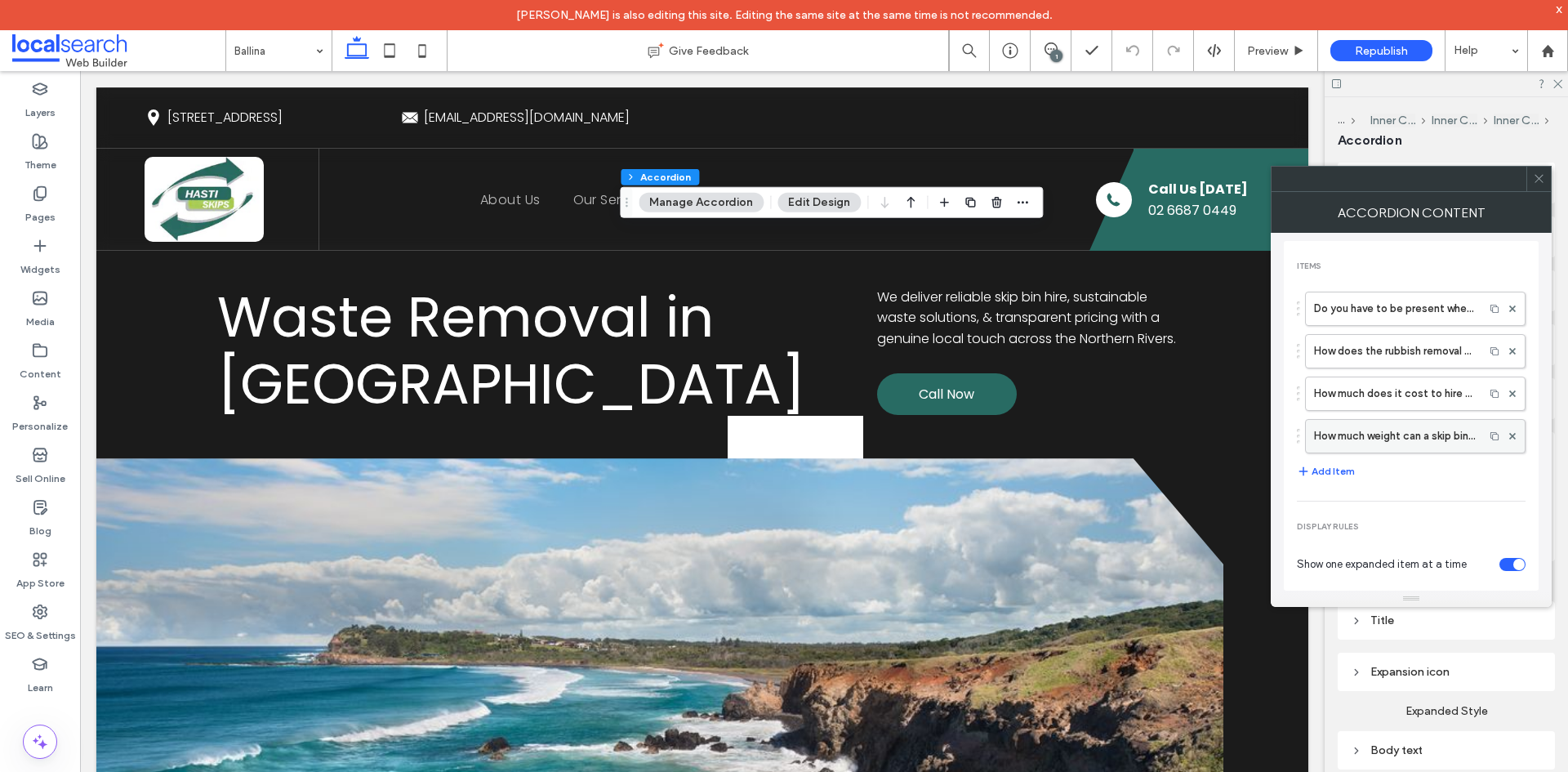
click at [1388, 442] on label "How much weight can a skip bin take?" at bounding box center [1394, 436] width 162 height 33
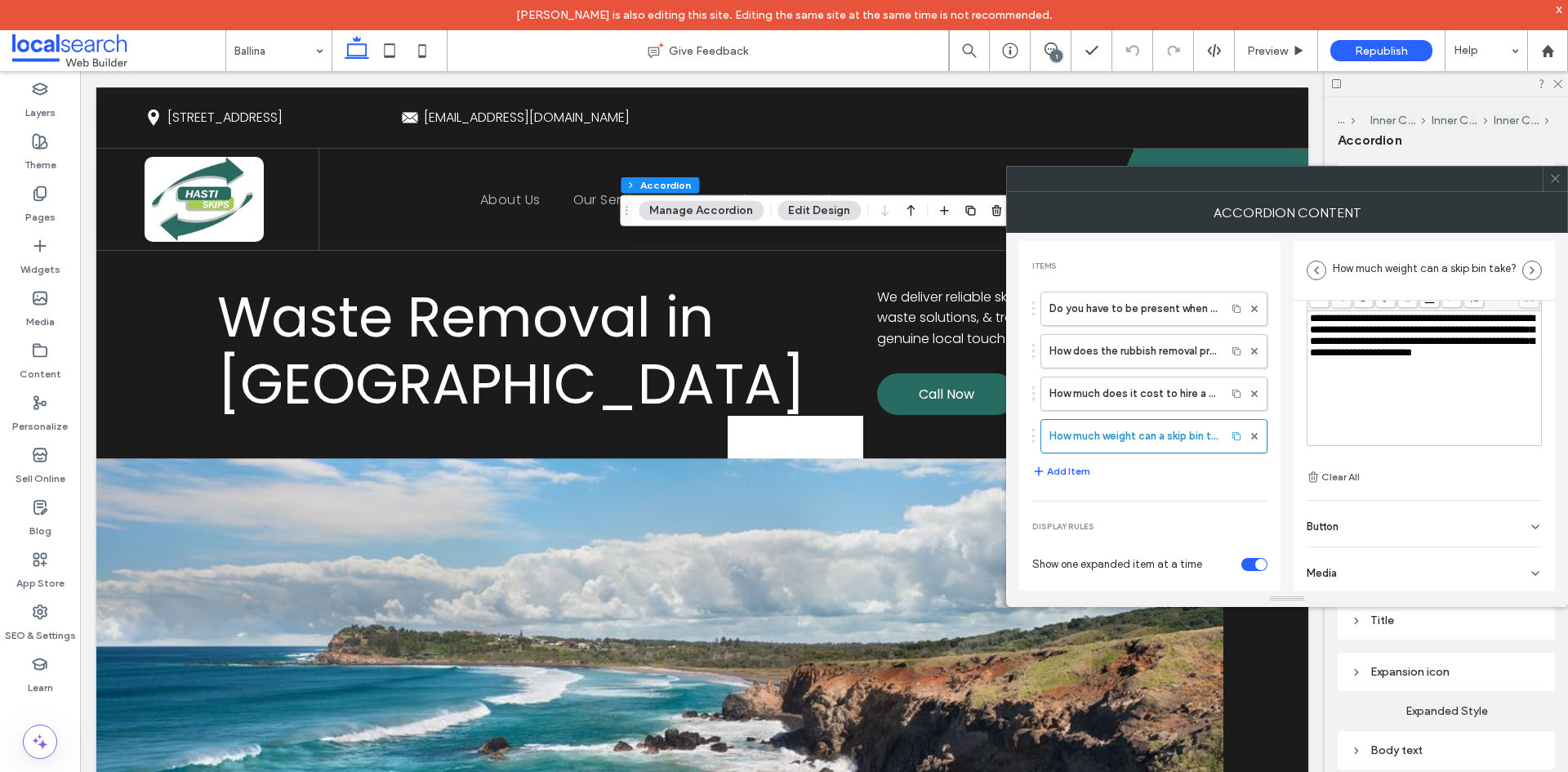
scroll to position [114, 0]
click at [1393, 512] on div "Button" at bounding box center [1425, 520] width 235 height 46
drag, startPoint x: 1361, startPoint y: 559, endPoint x: 1281, endPoint y: 564, distance: 80.2
click at [1278, 564] on div "**********" at bounding box center [1287, 412] width 535 height 358
drag, startPoint x: 1290, startPoint y: 523, endPoint x: 1300, endPoint y: 523, distance: 10.0
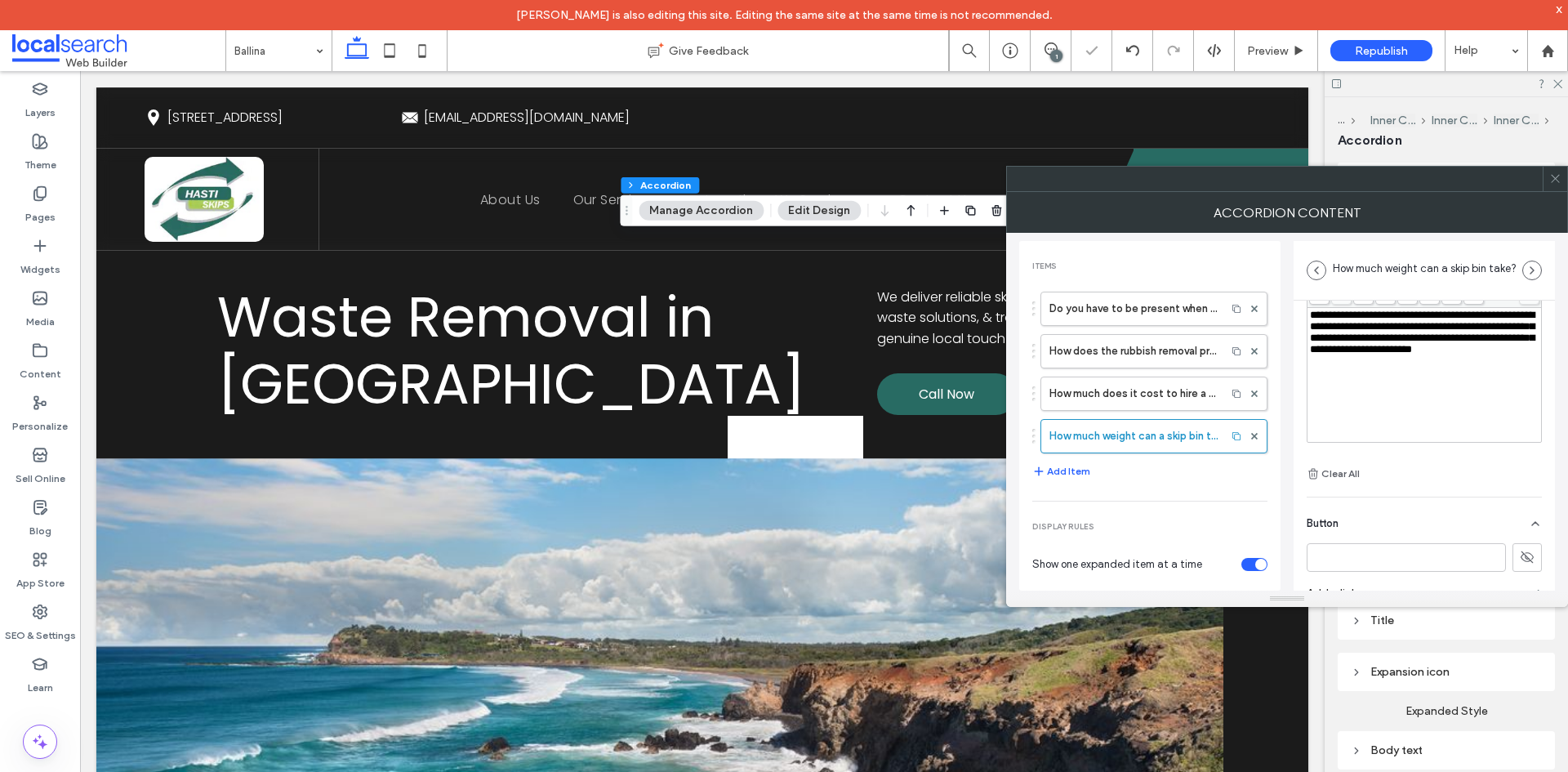
click at [1289, 523] on div "**********" at bounding box center [1287, 412] width 535 height 358
click at [1558, 186] on span at bounding box center [1555, 179] width 12 height 25
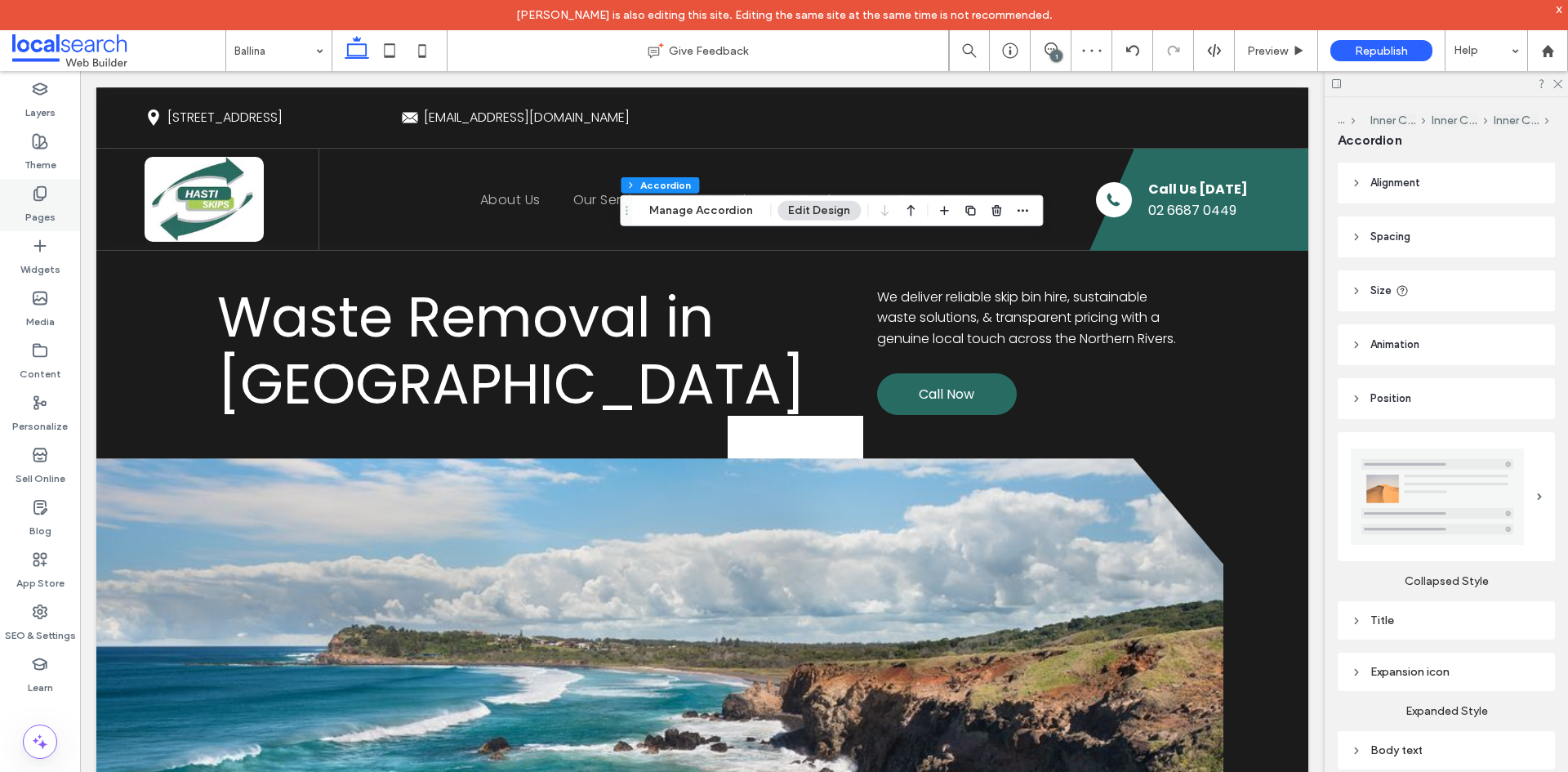
click at [53, 203] on label "Pages" at bounding box center [41, 213] width 30 height 23
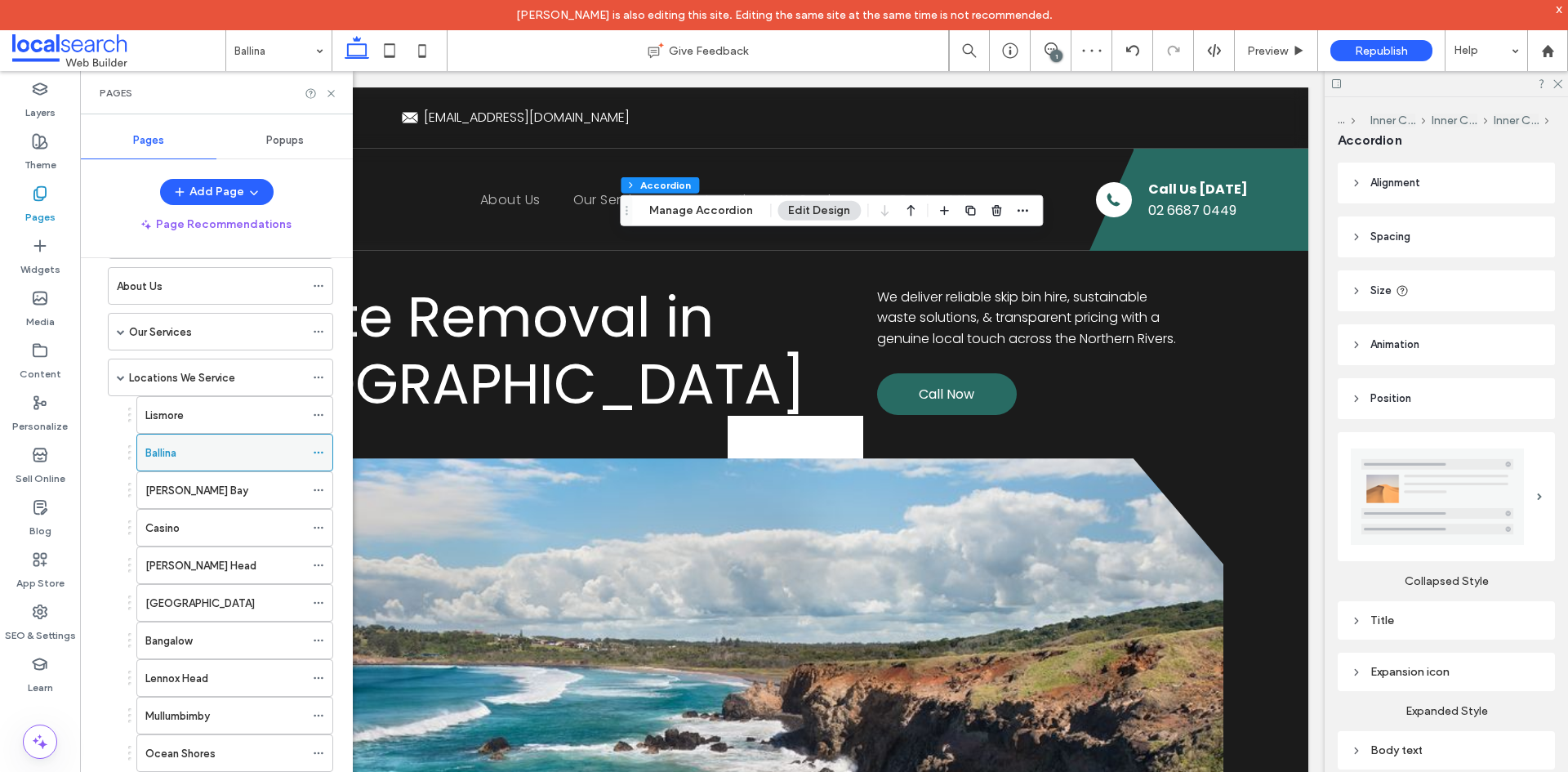
scroll to position [245, 0]
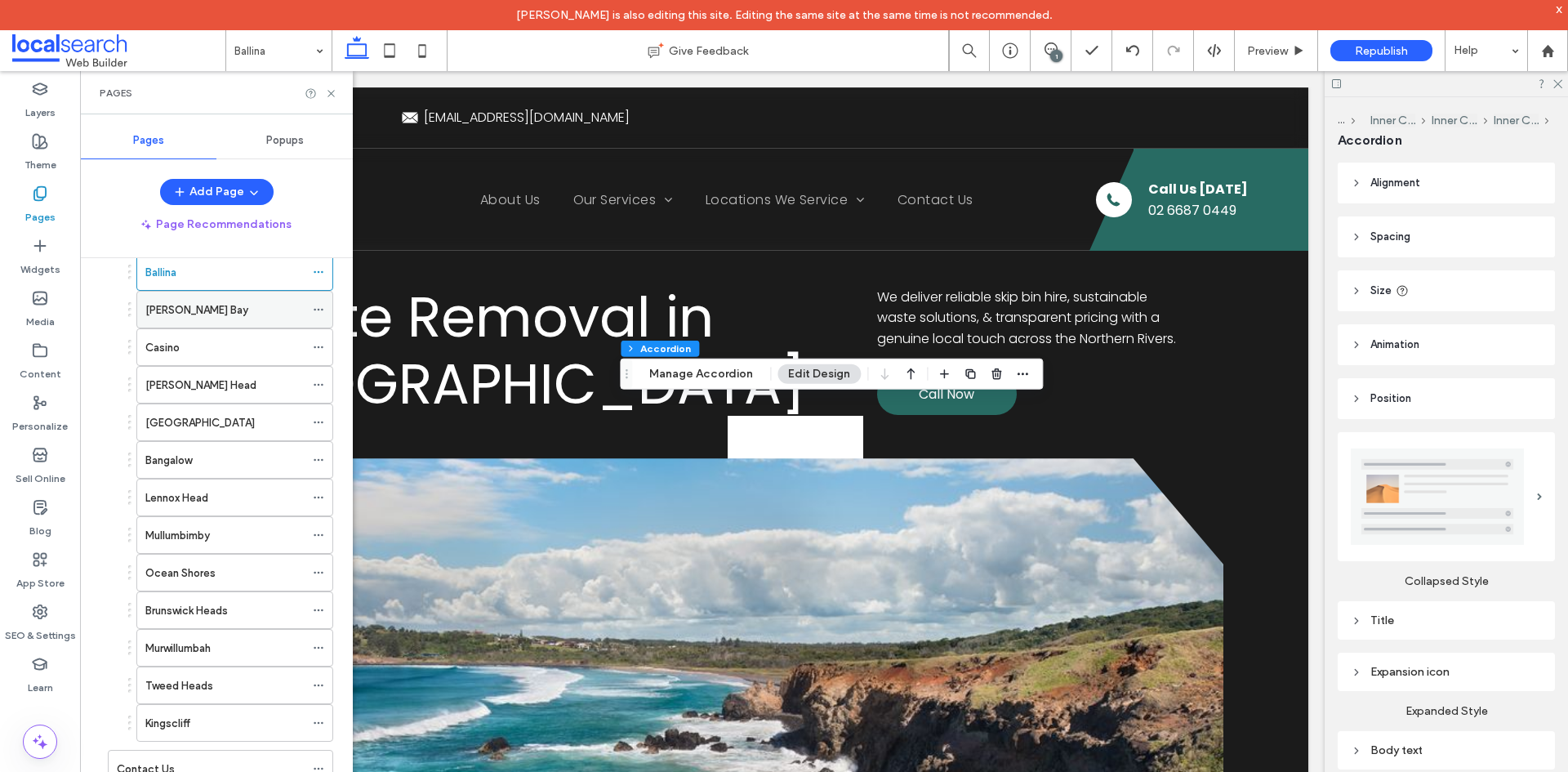
click at [219, 304] on div "Byron Bay" at bounding box center [225, 310] width 159 height 17
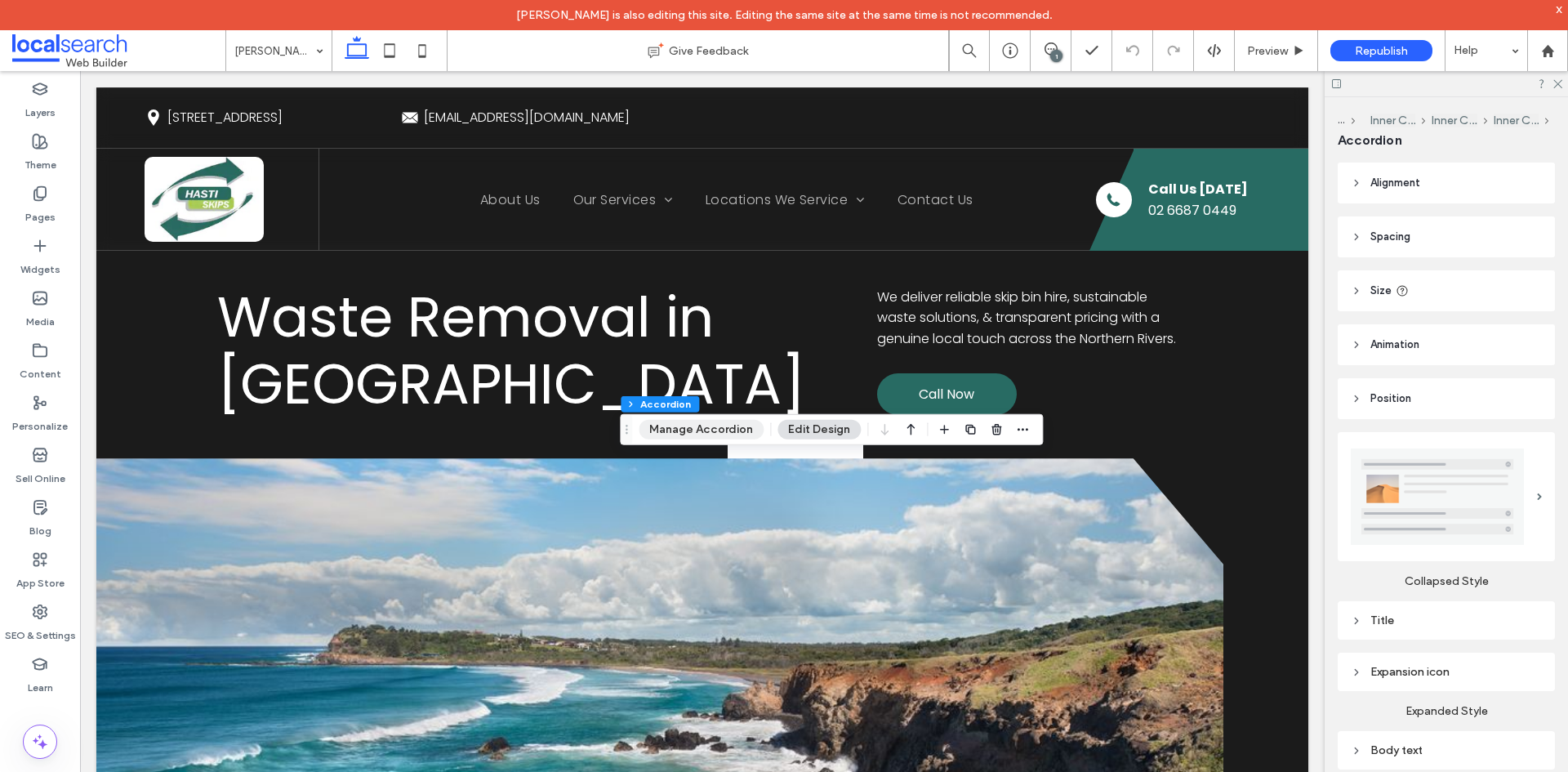
click at [694, 431] on button "Manage Accordion" at bounding box center [701, 430] width 125 height 19
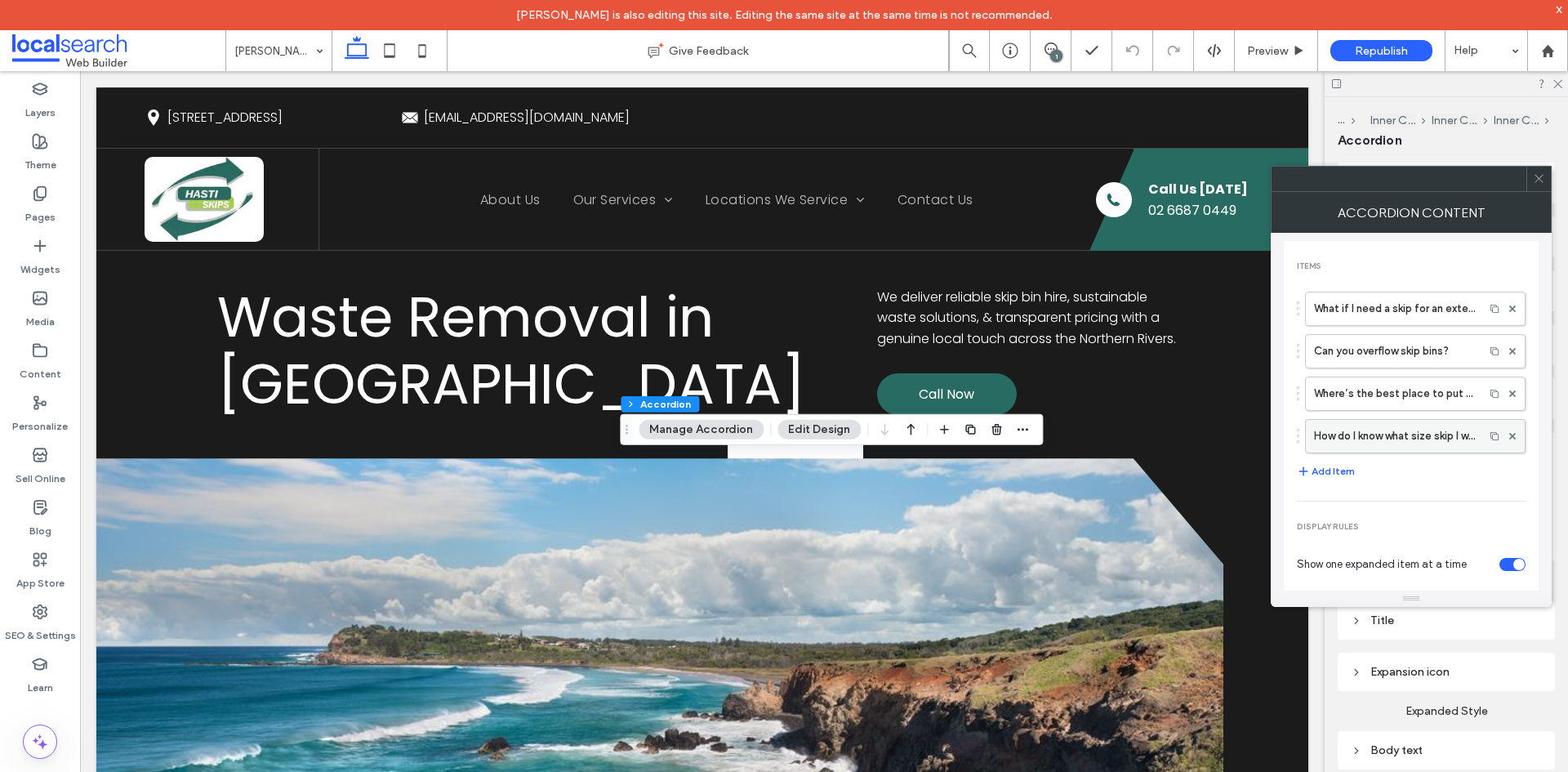
click at [1331, 430] on label "How do I know what size skip I will need?" at bounding box center [1394, 436] width 162 height 33
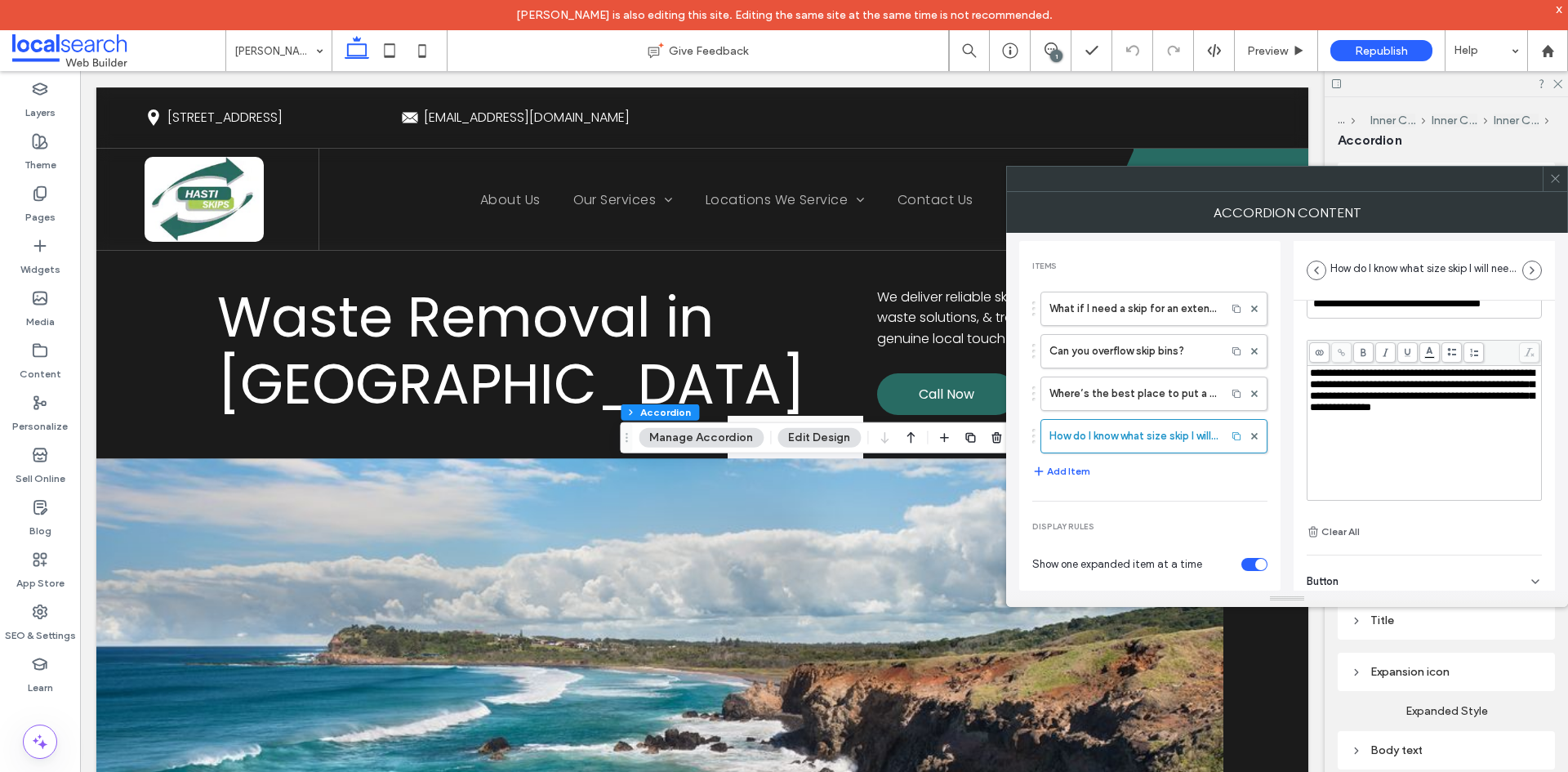
scroll to position [114, 0]
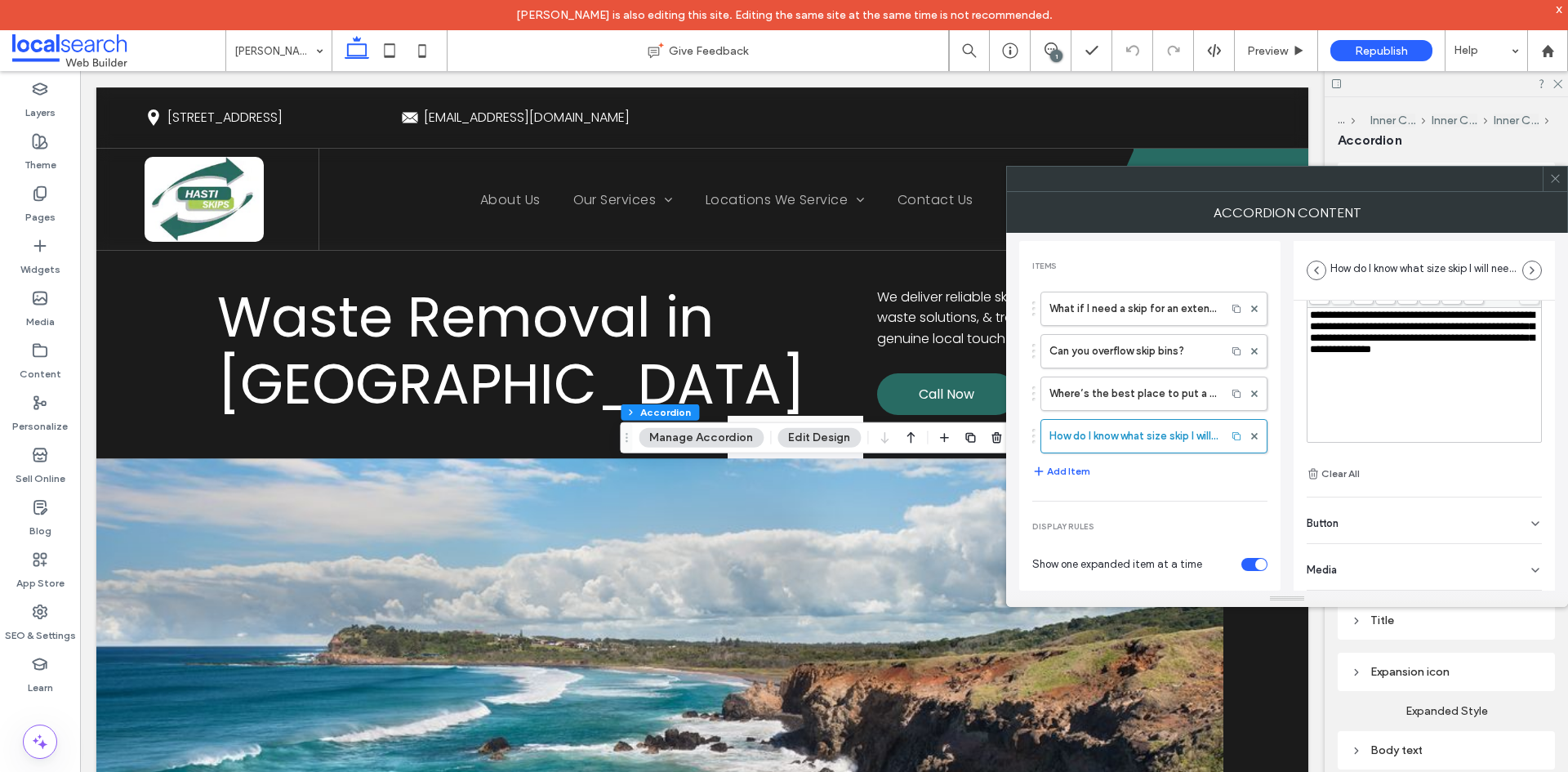
click at [1340, 535] on div "Button" at bounding box center [1425, 520] width 235 height 46
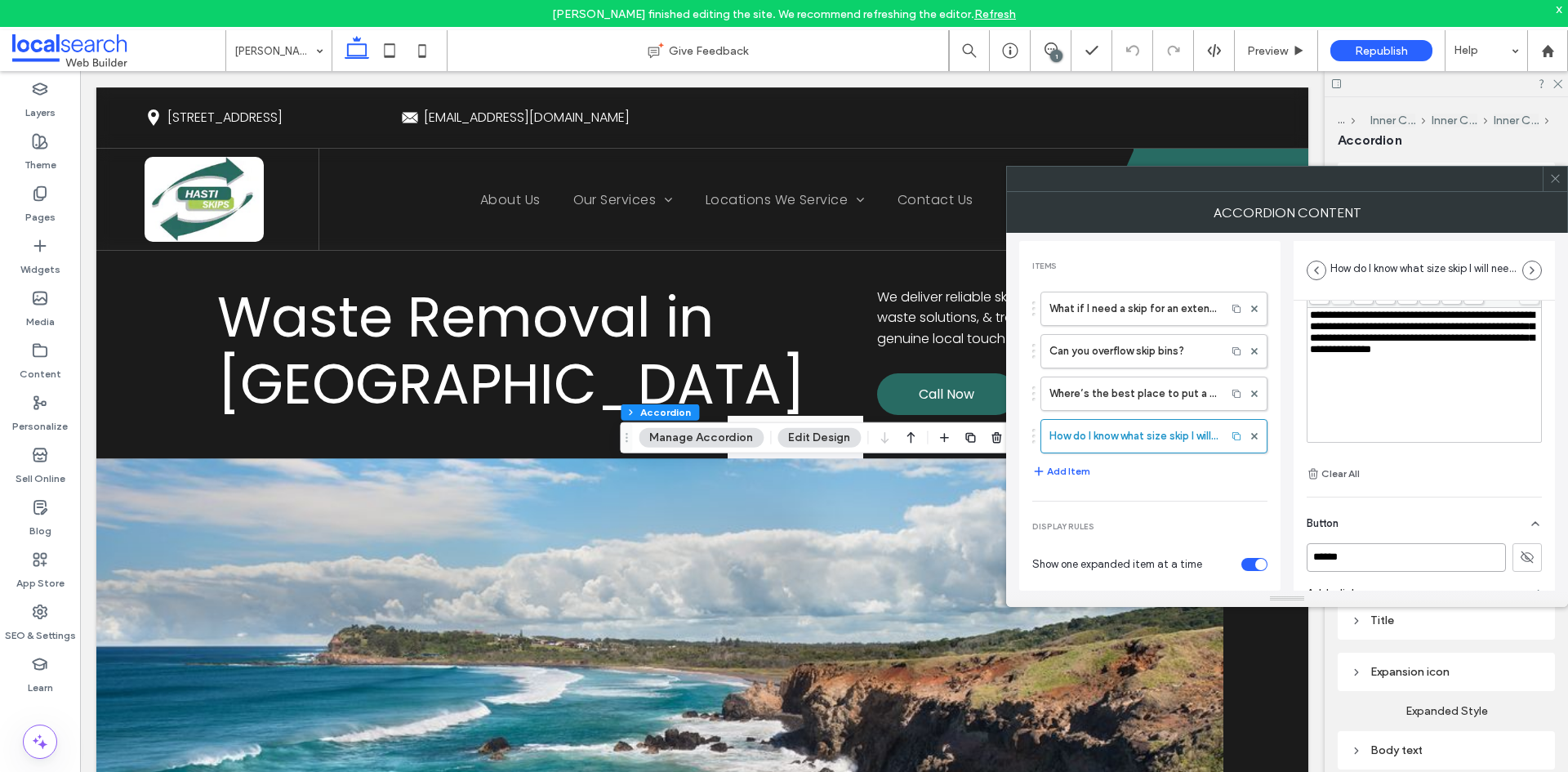
drag, startPoint x: 1319, startPoint y: 563, endPoint x: 1305, endPoint y: 564, distance: 14.0
click at [1305, 564] on div "**********" at bounding box center [1424, 428] width 262 height 483
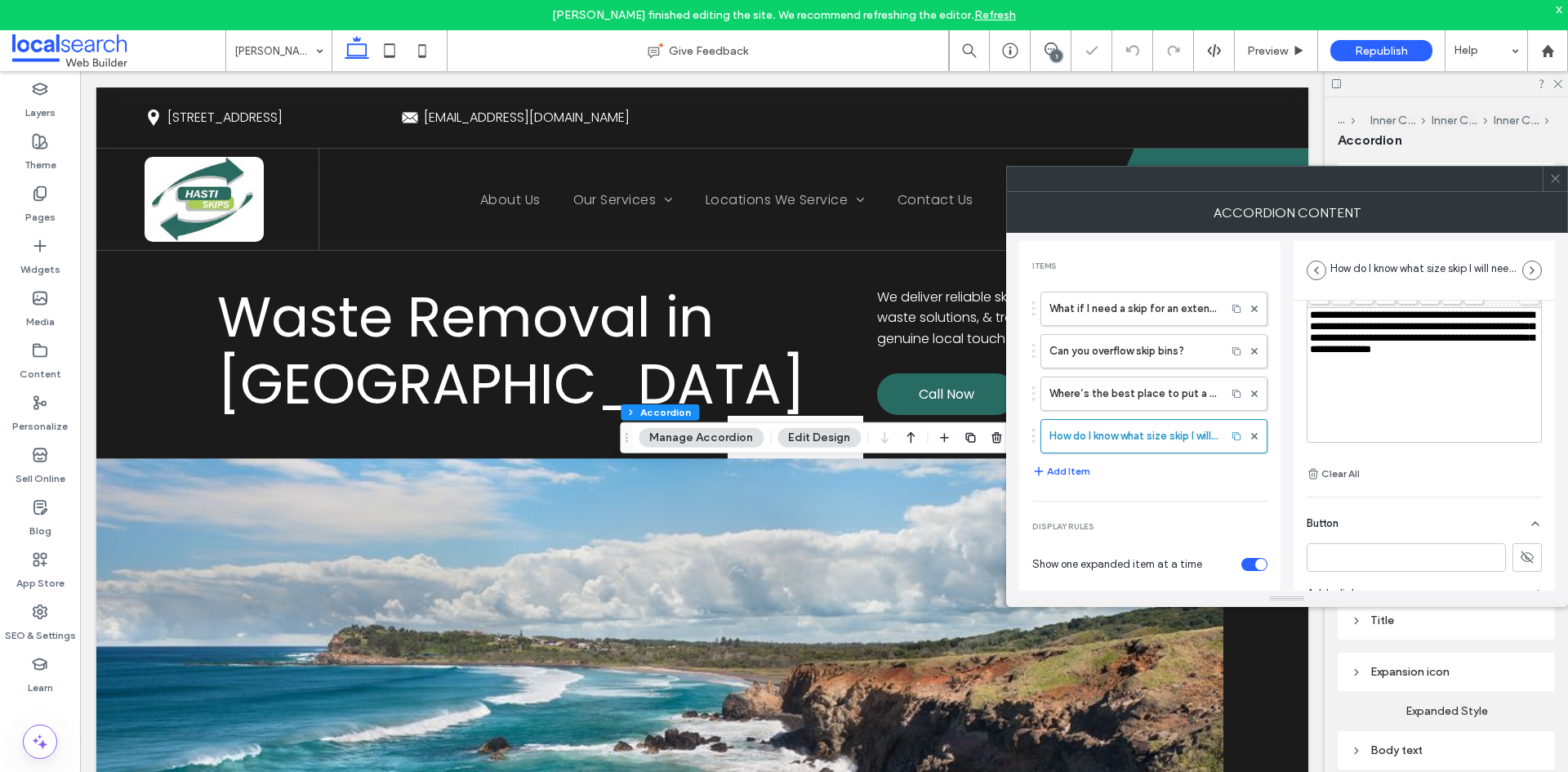
click at [1295, 524] on div "**********" at bounding box center [1424, 428] width 262 height 483
click at [1559, 182] on use at bounding box center [1555, 179] width 8 height 8
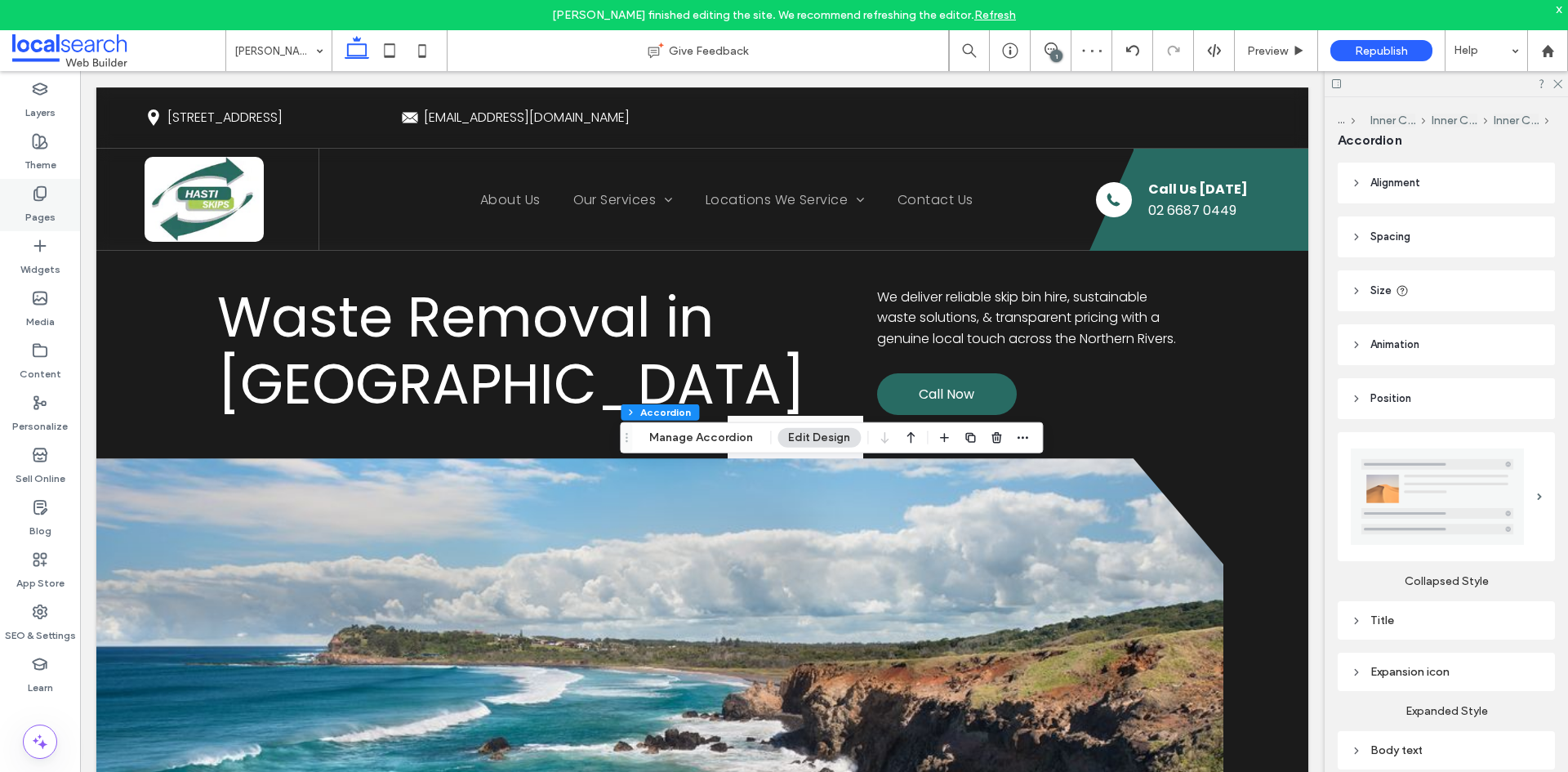
click at [51, 205] on label "Pages" at bounding box center [41, 213] width 30 height 23
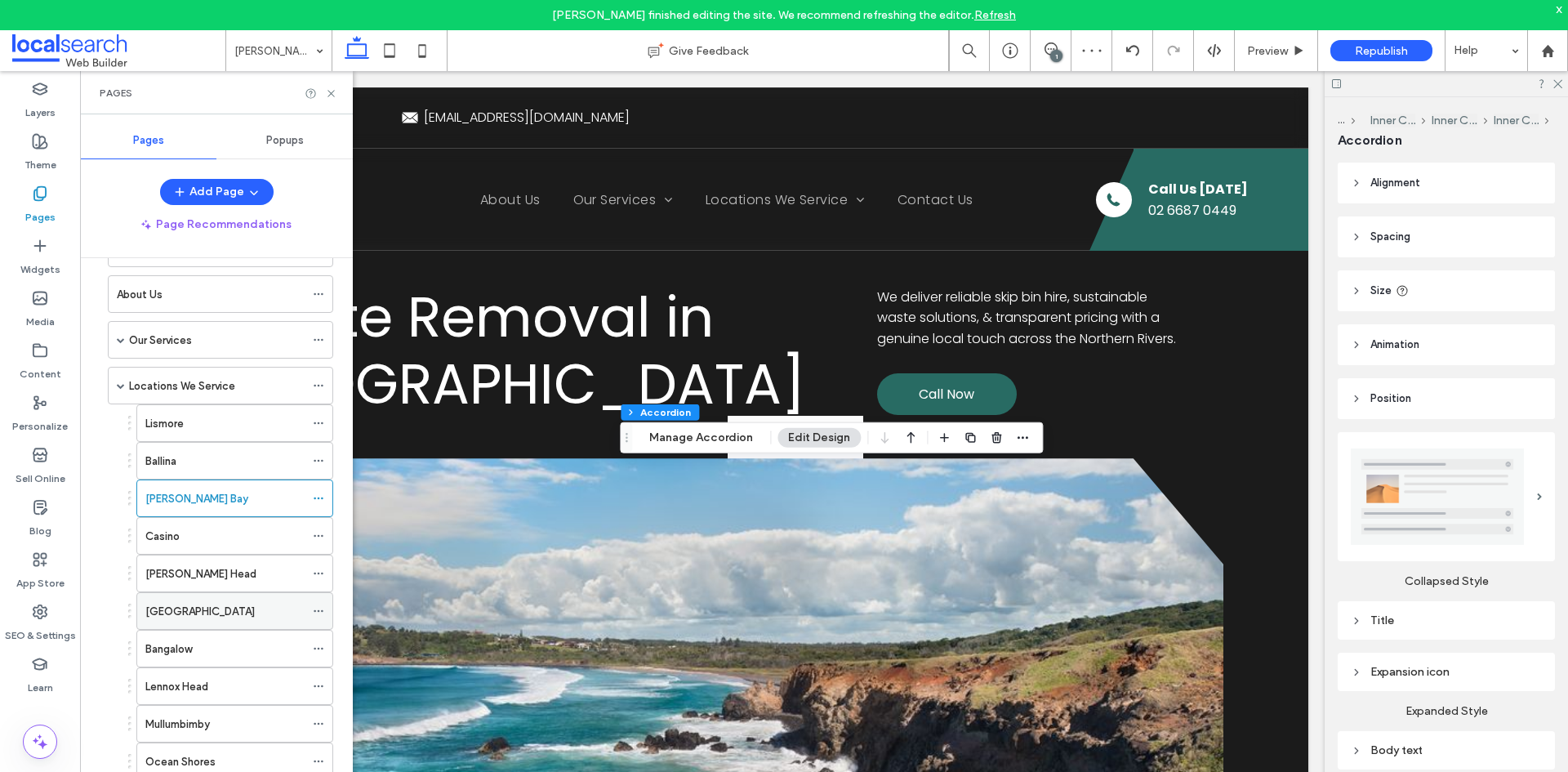
scroll to position [81, 0]
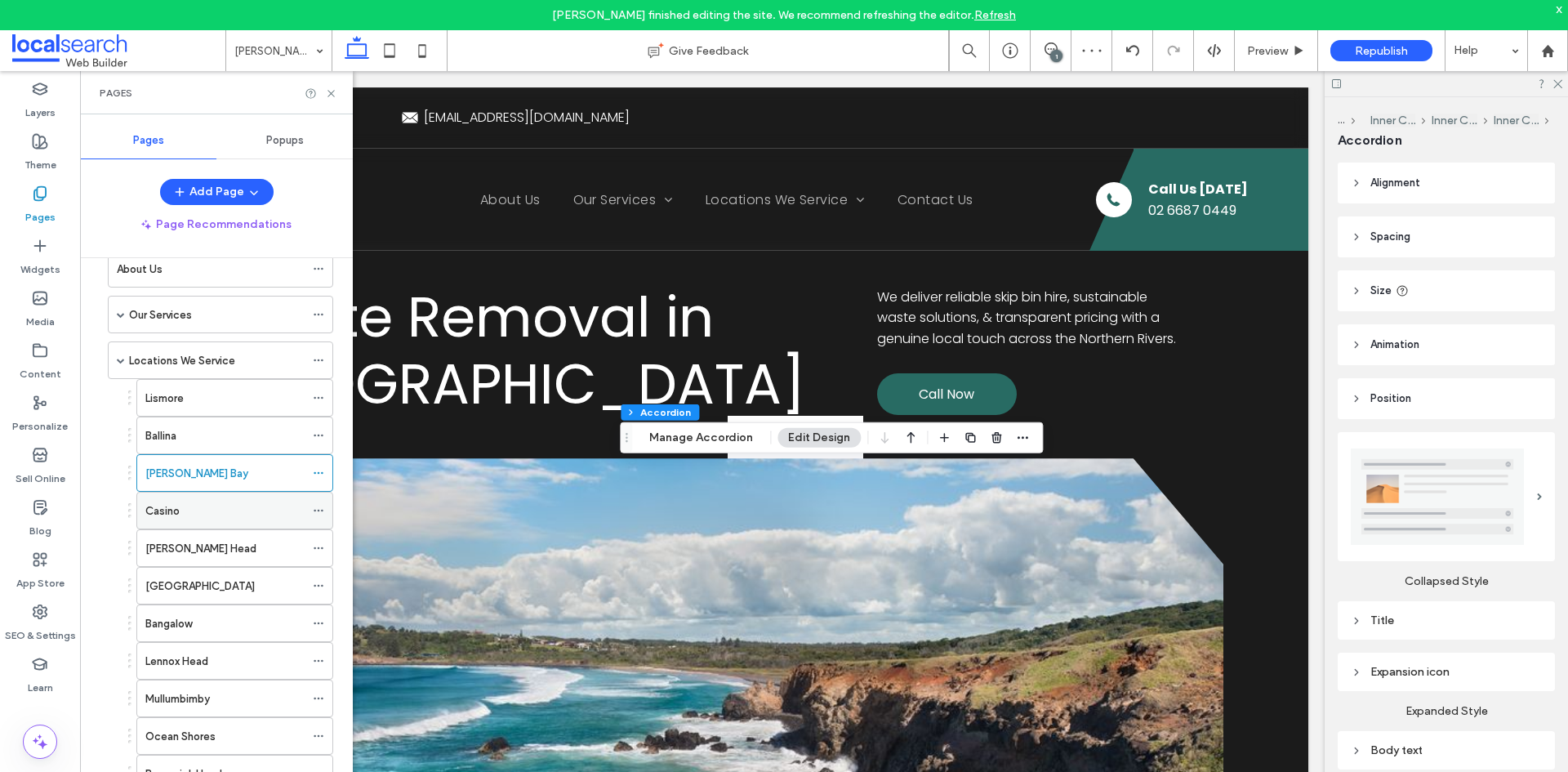
click at [208, 513] on div "Casino" at bounding box center [225, 511] width 159 height 17
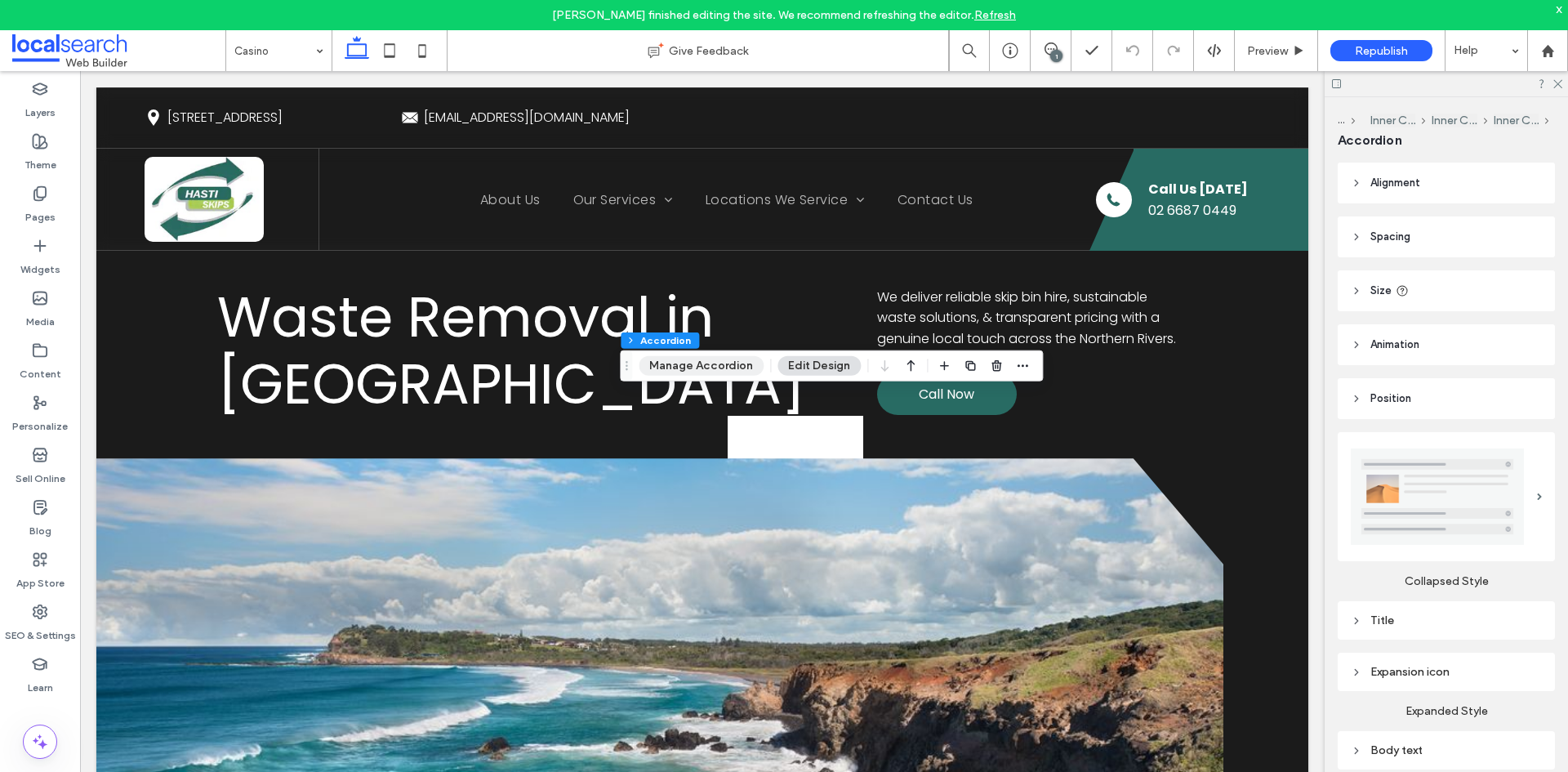
click at [705, 367] on button "Manage Accordion" at bounding box center [701, 365] width 125 height 19
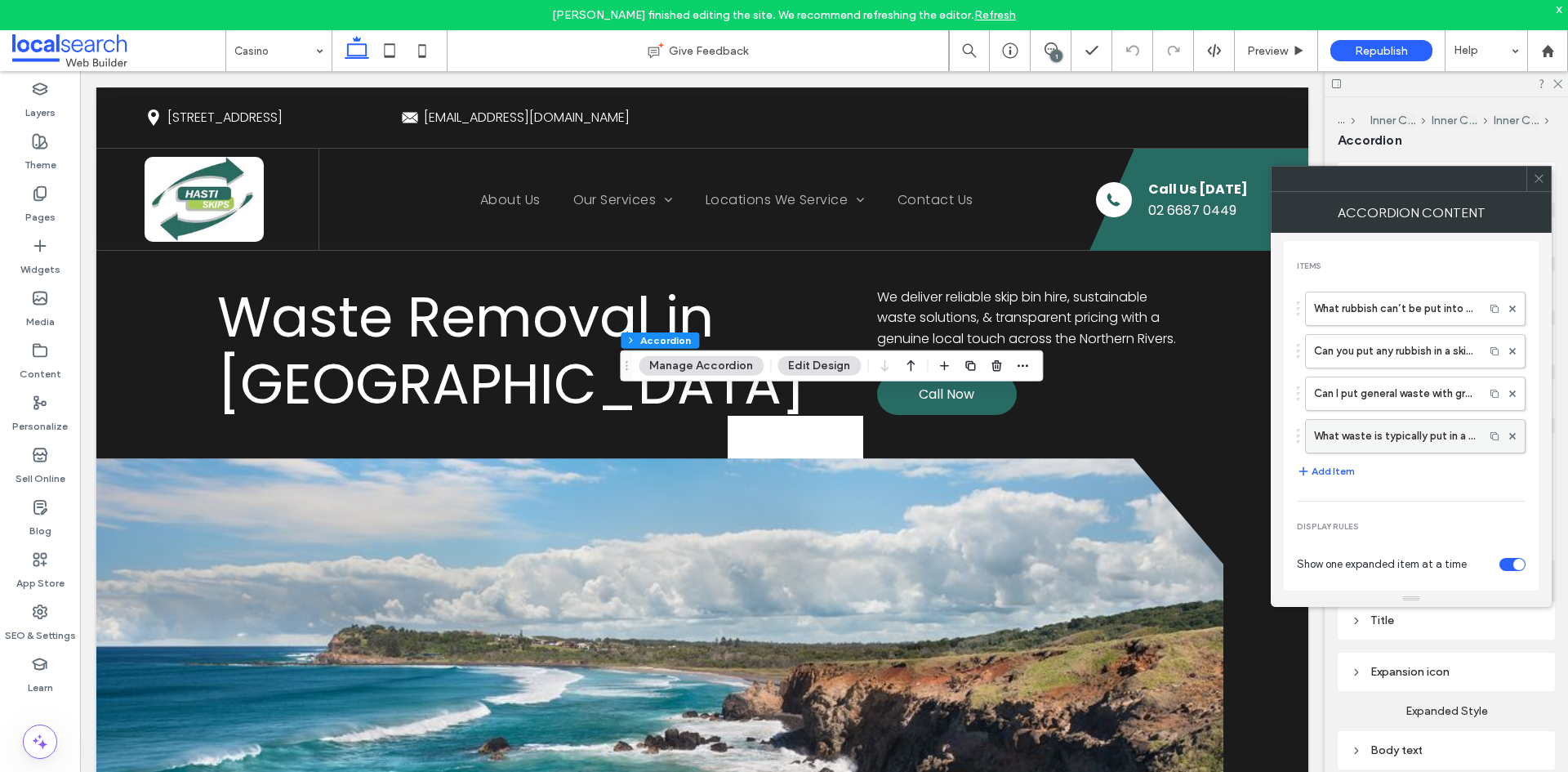
click at [1382, 440] on label "What waste is typically put in a skip bin?" at bounding box center [1394, 436] width 162 height 33
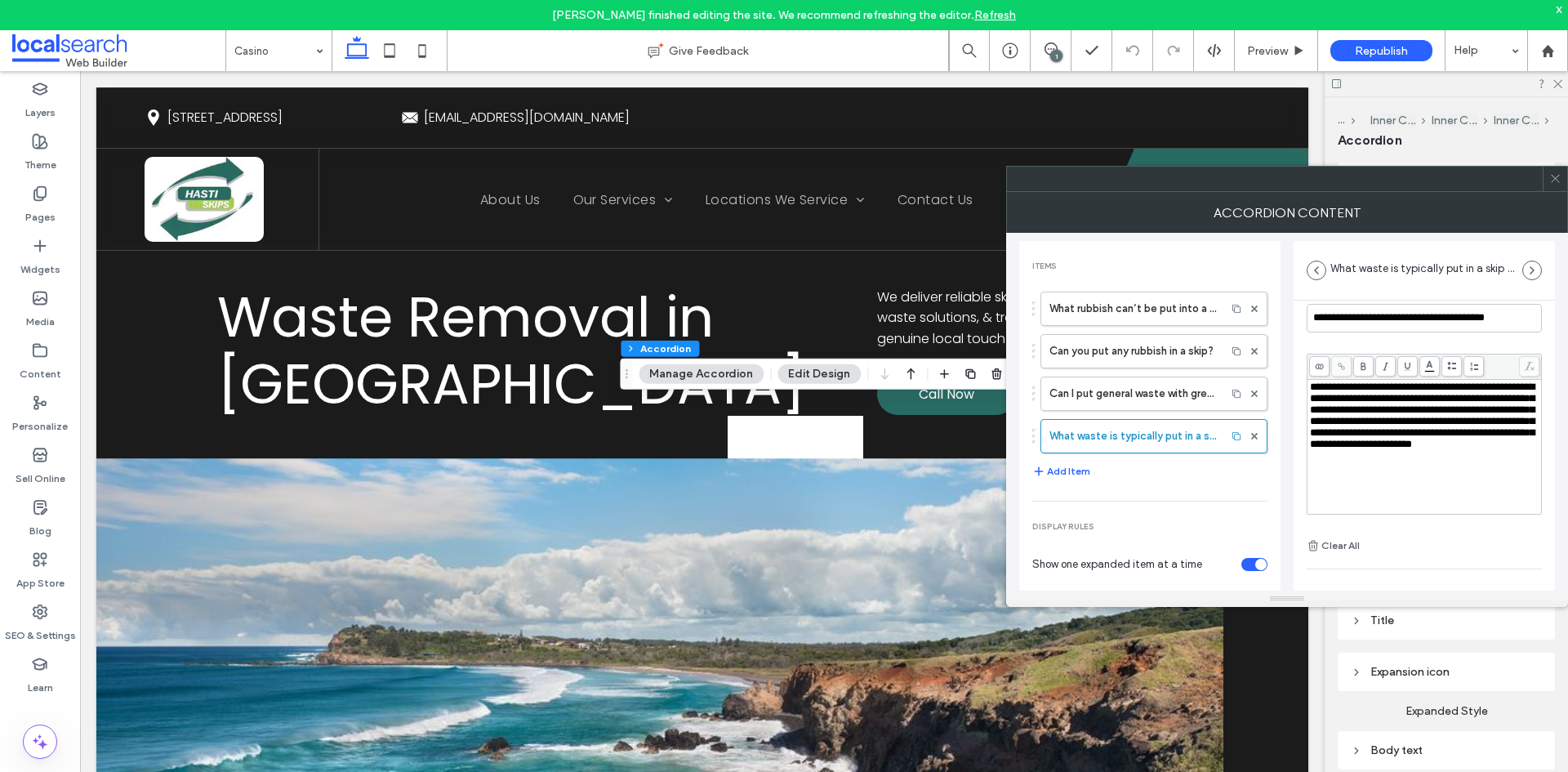
scroll to position [114, 0]
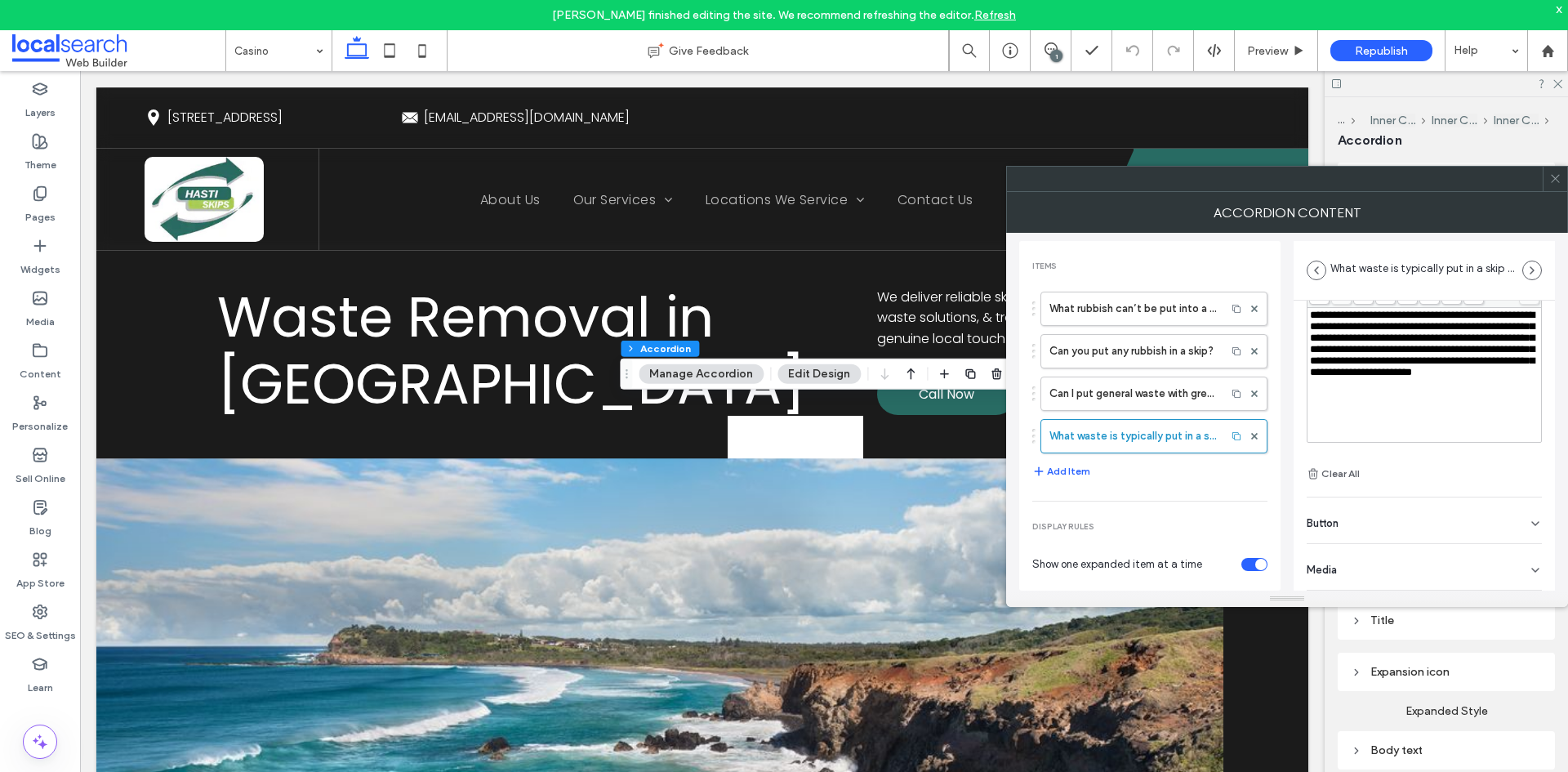
click at [1358, 530] on div "Button" at bounding box center [1425, 520] width 235 height 46
drag, startPoint x: 1293, startPoint y: 559, endPoint x: 1274, endPoint y: 563, distance: 19.4
click at [1270, 562] on div "**********" at bounding box center [1287, 412] width 535 height 358
click at [1303, 528] on div "**********" at bounding box center [1424, 428] width 262 height 483
click at [1555, 183] on icon at bounding box center [1555, 178] width 12 height 12
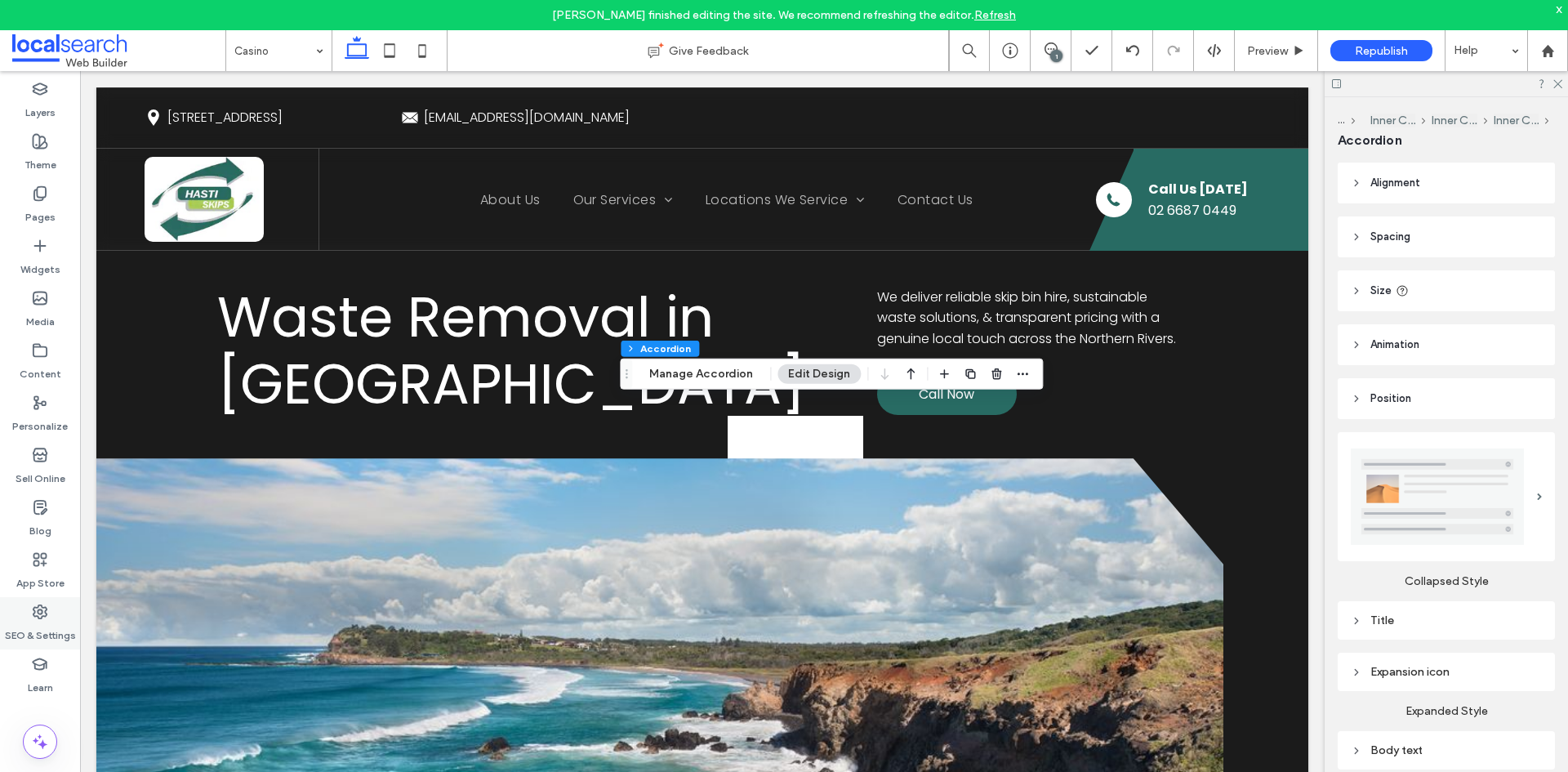
click at [35, 631] on label "SEO & Settings" at bounding box center [41, 631] width 71 height 23
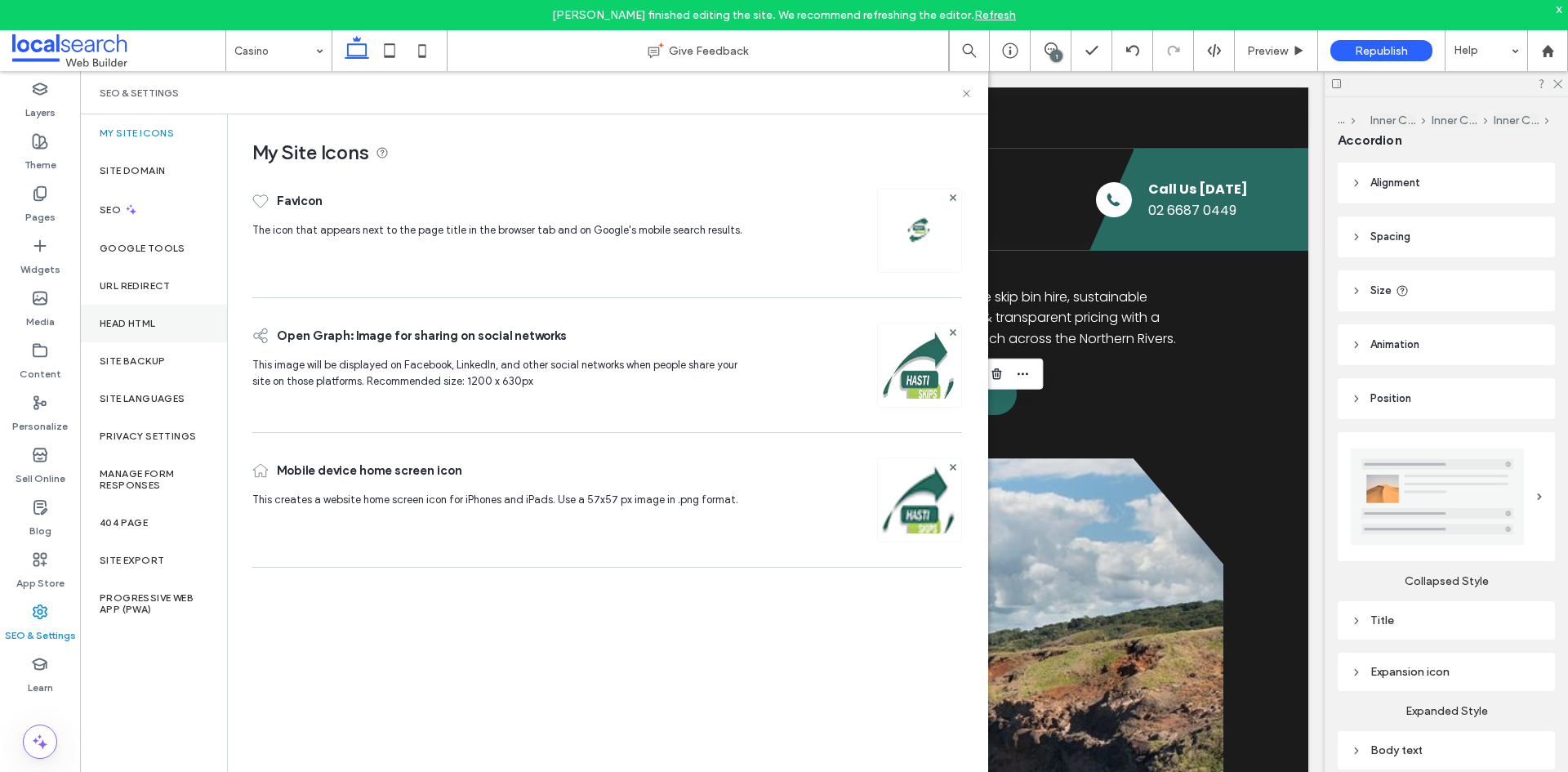
click at [144, 325] on label "Head HTML" at bounding box center [128, 323] width 57 height 11
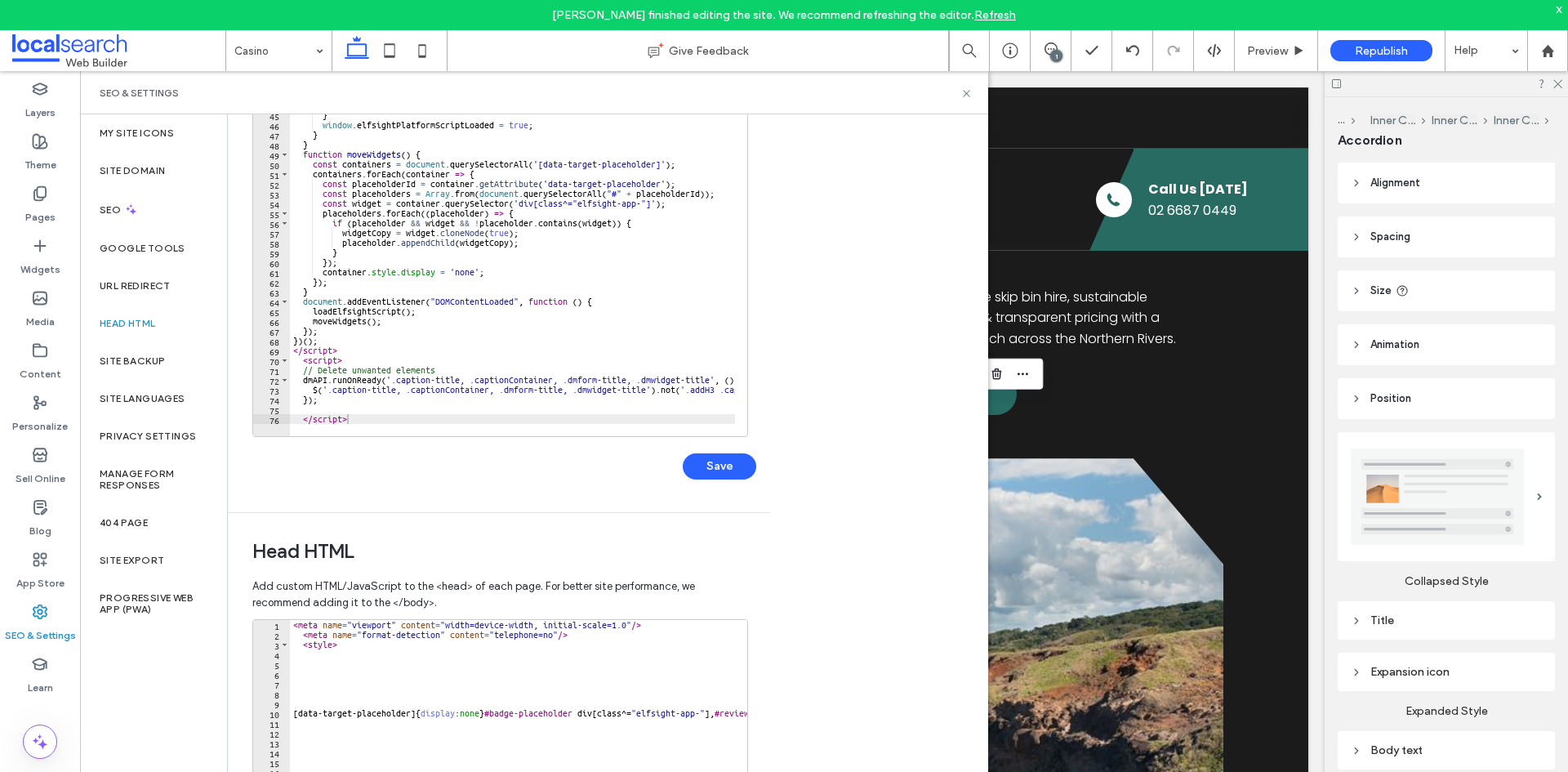
scroll to position [103, 0]
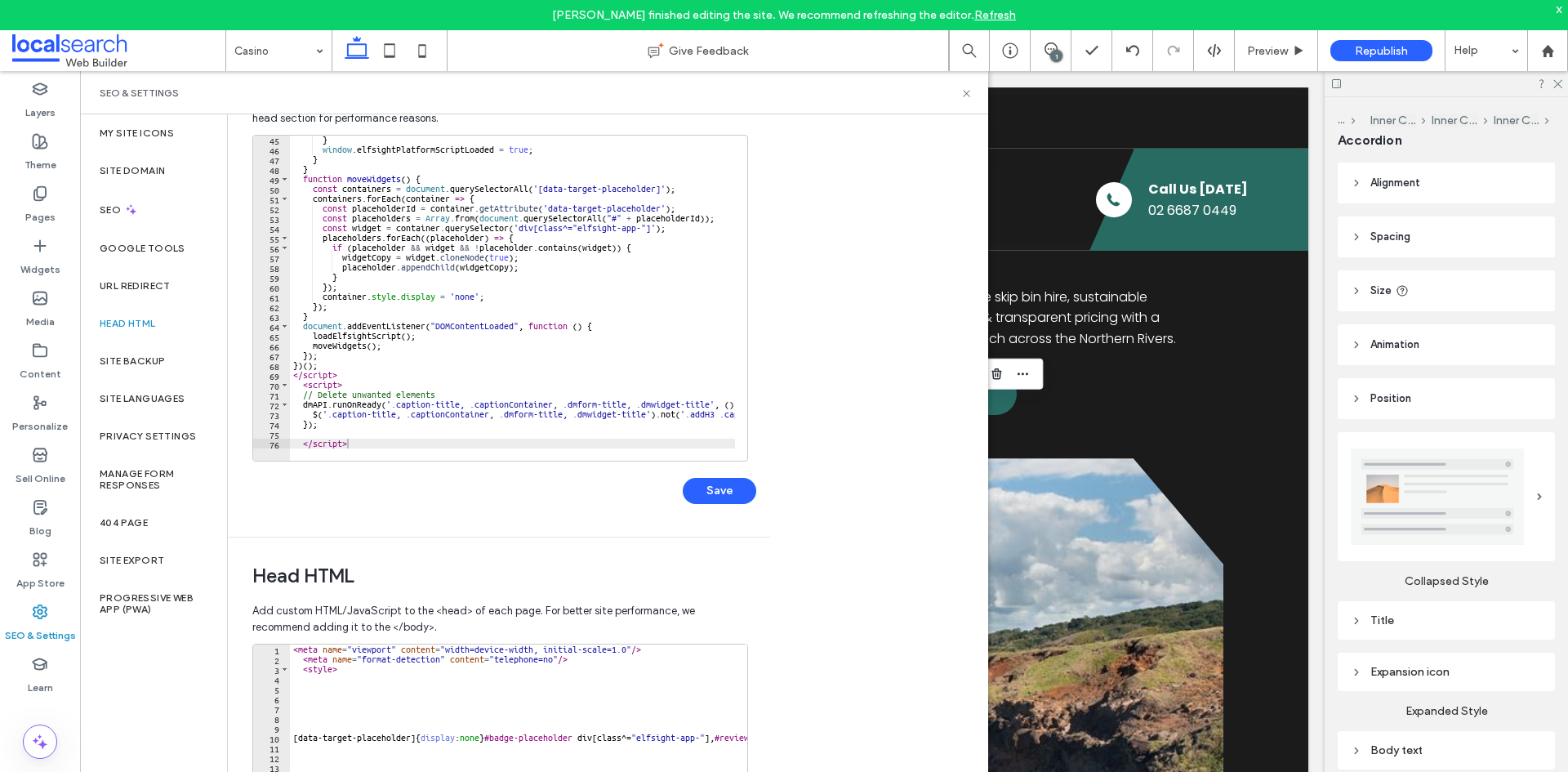
type textarea "*********"
click at [368, 441] on div "} window . elfsightPlatformScriptLoaded = true ; } } function moveWidgets ( ) {…" at bounding box center [687, 301] width 795 height 332
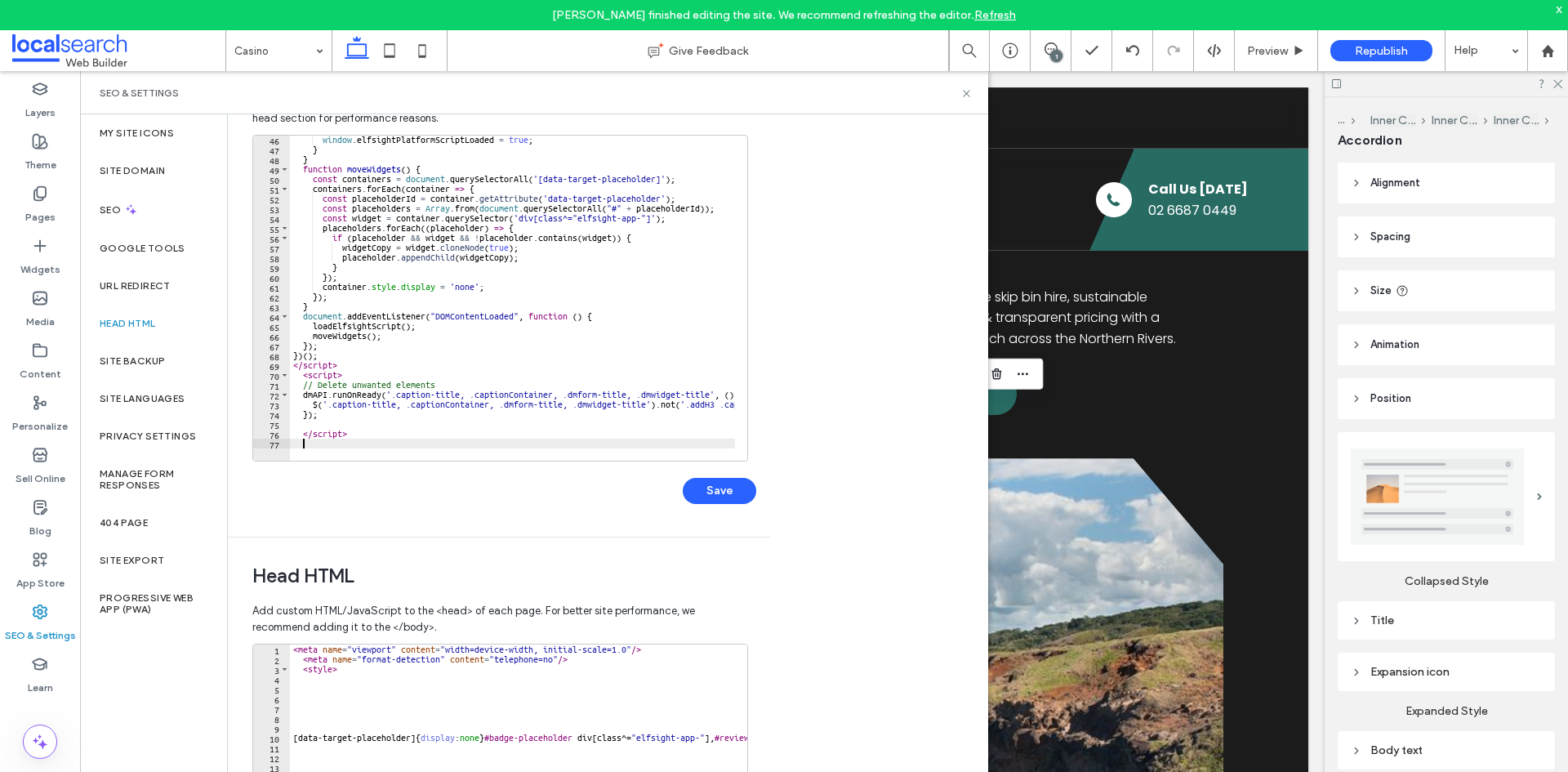
paste textarea "*********"
type textarea "*********"
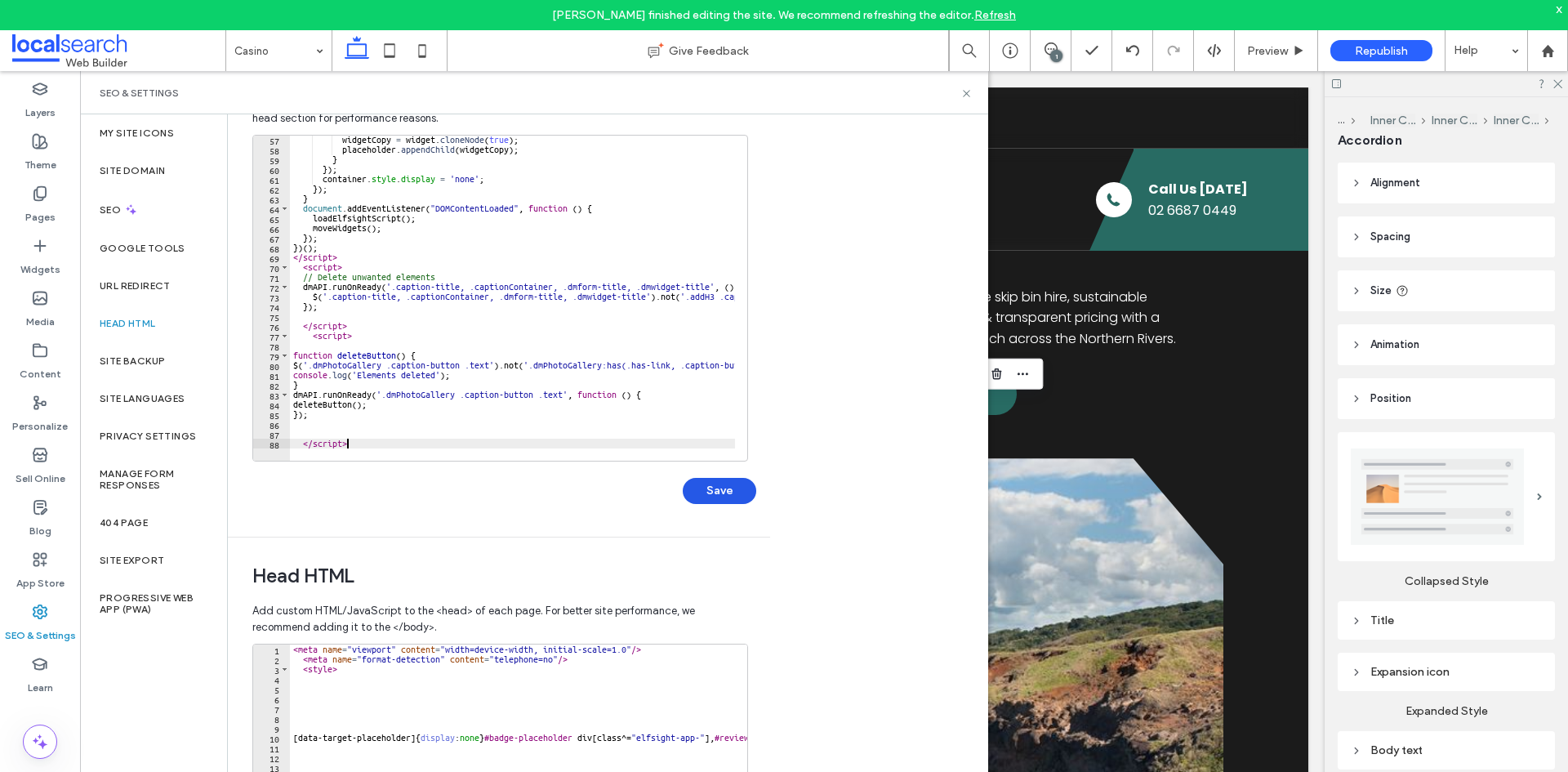
click at [704, 482] on button "Save" at bounding box center [719, 491] width 74 height 26
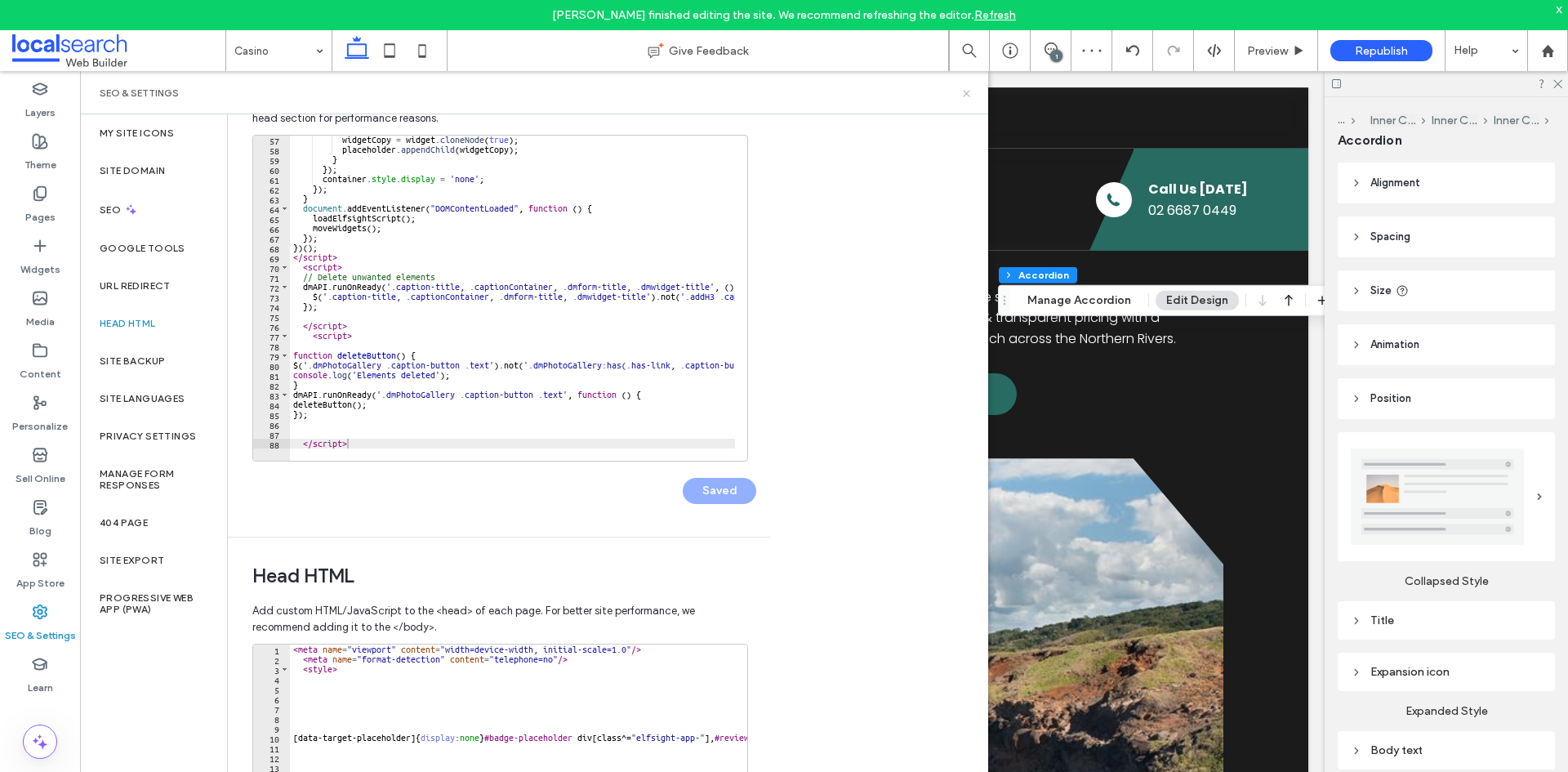
click at [966, 92] on use at bounding box center [967, 93] width 7 height 7
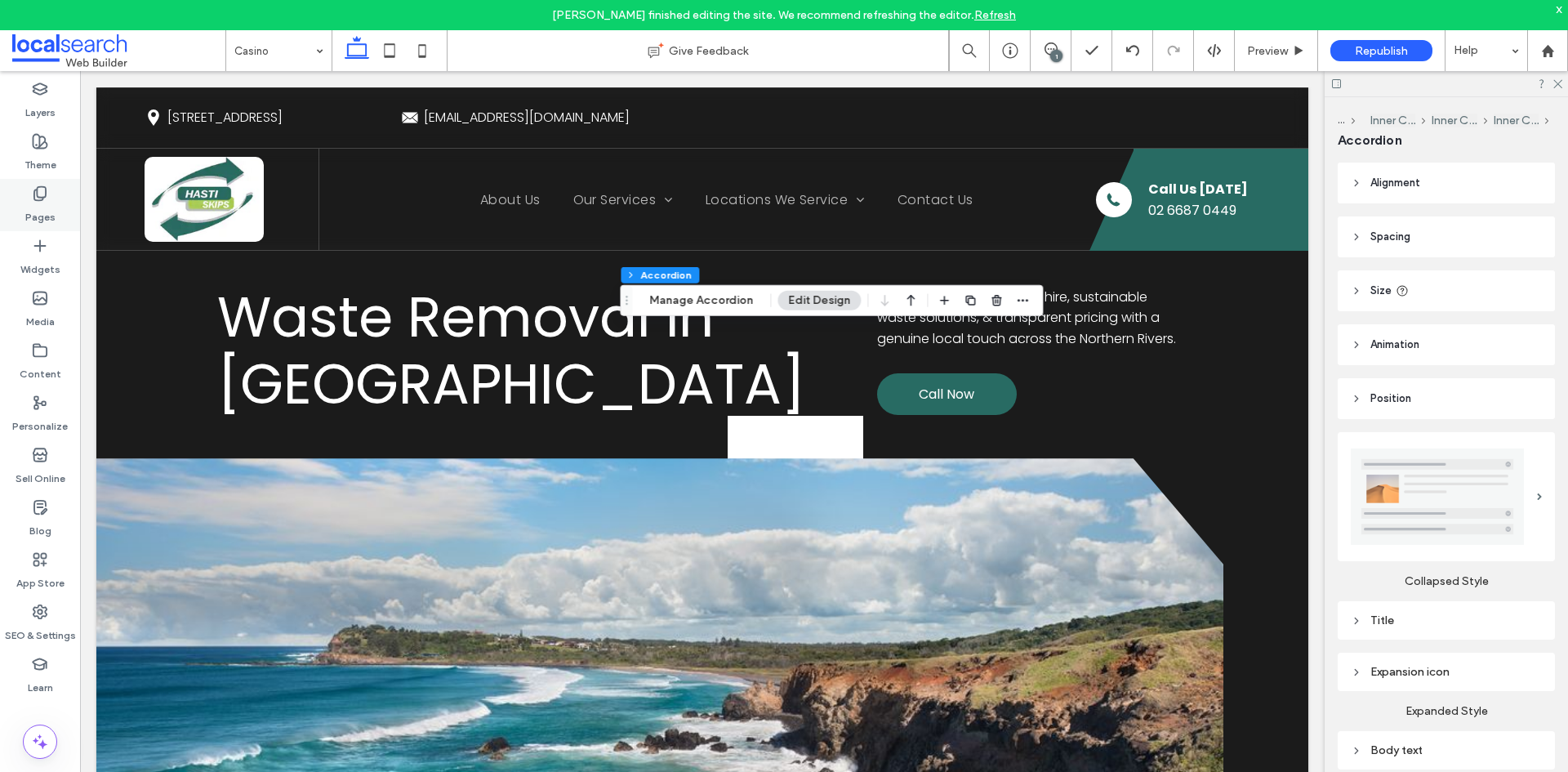
click at [53, 216] on label "Pages" at bounding box center [41, 213] width 30 height 23
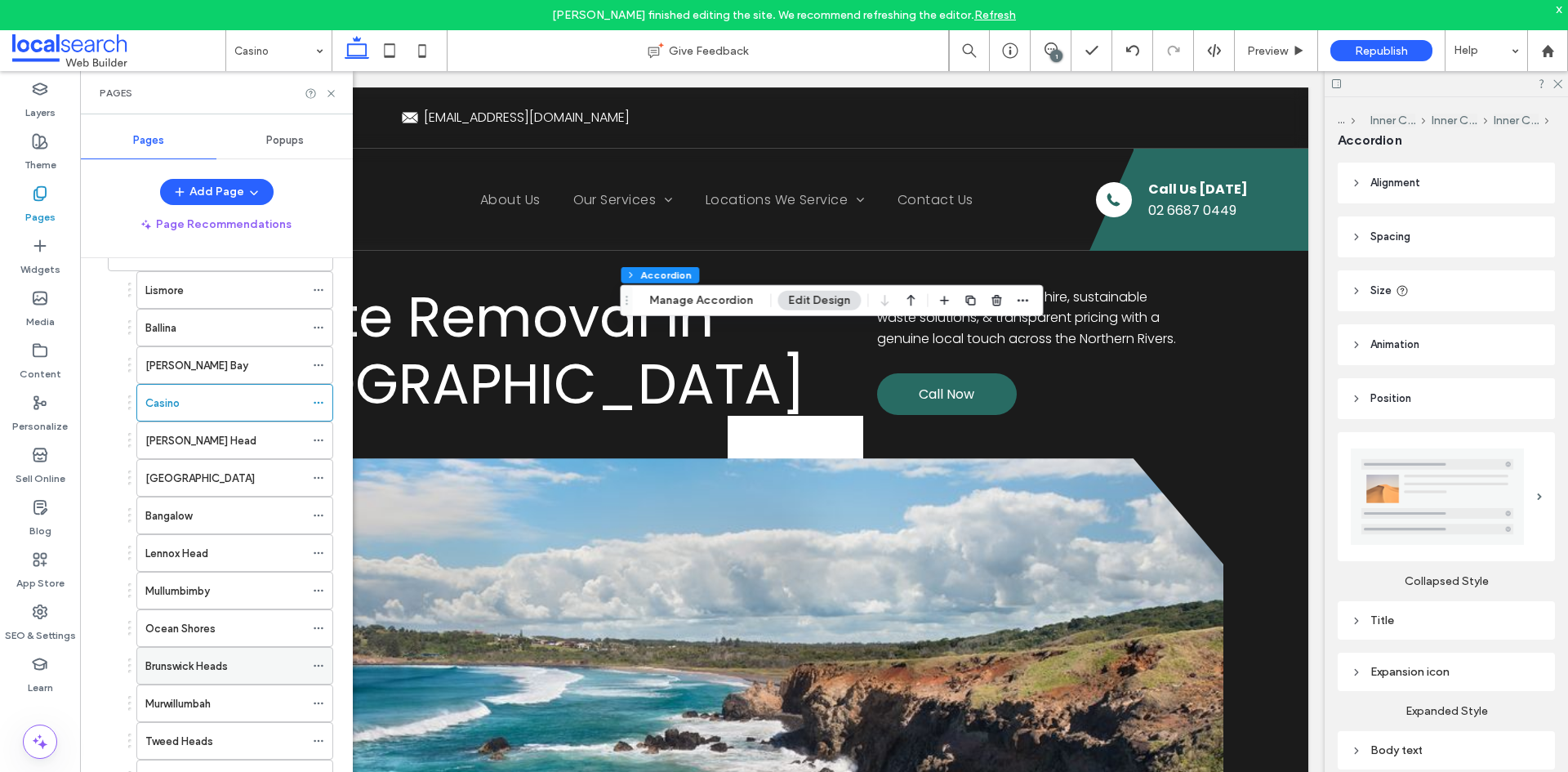
scroll to position [245, 0]
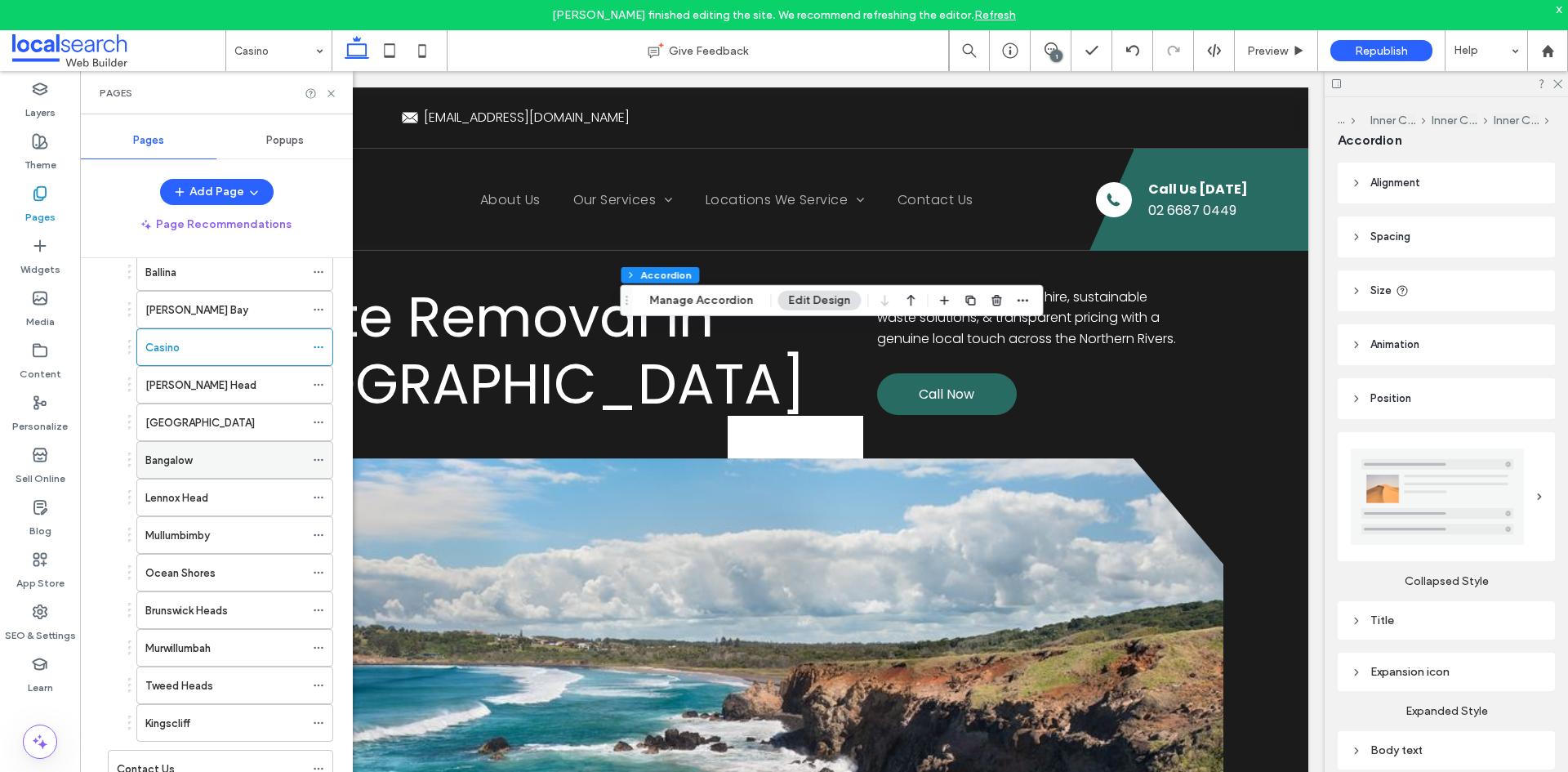
click at [191, 459] on label "Bangalow" at bounding box center [169, 460] width 47 height 29
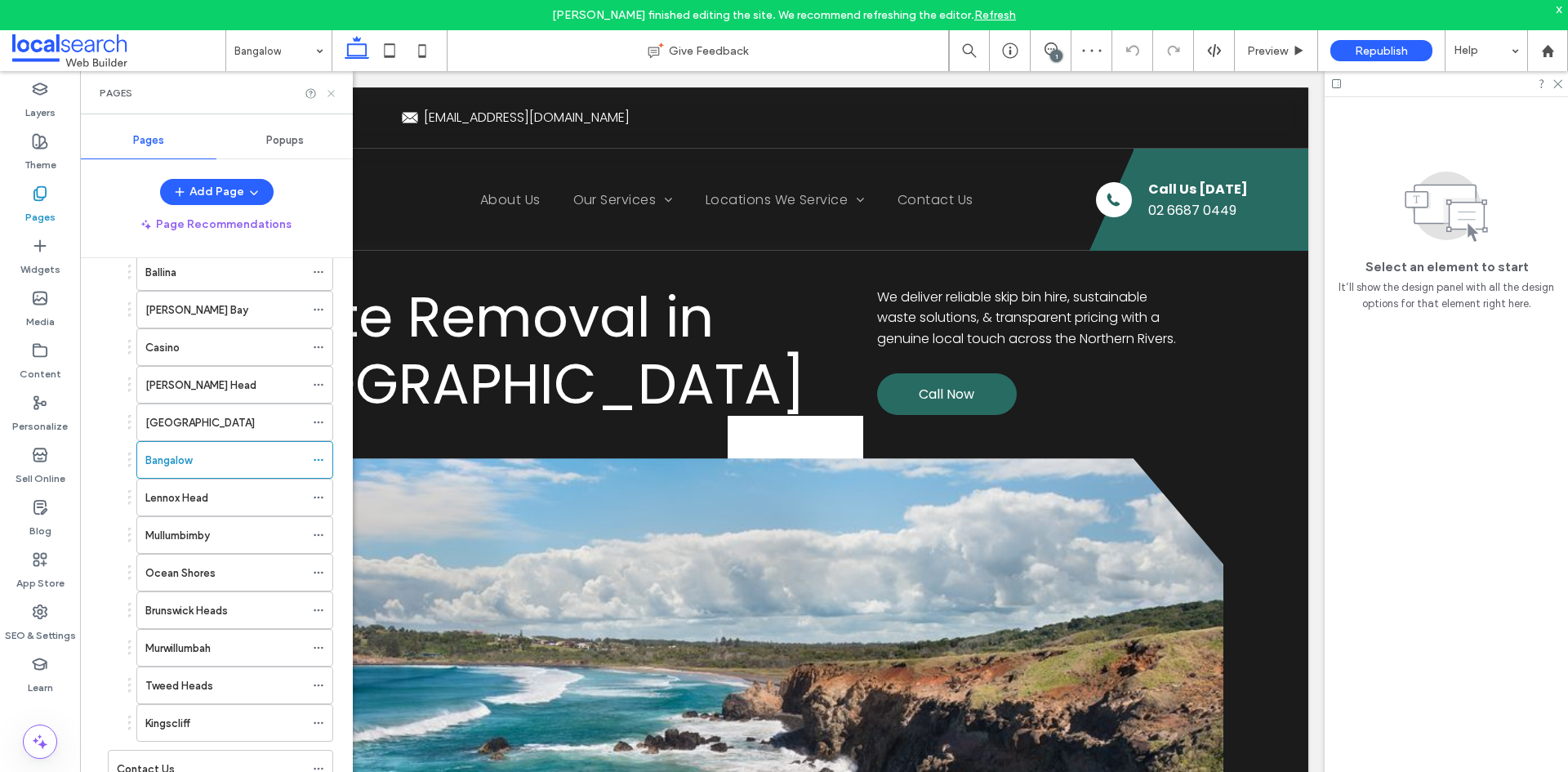
click at [333, 93] on icon at bounding box center [331, 93] width 12 height 12
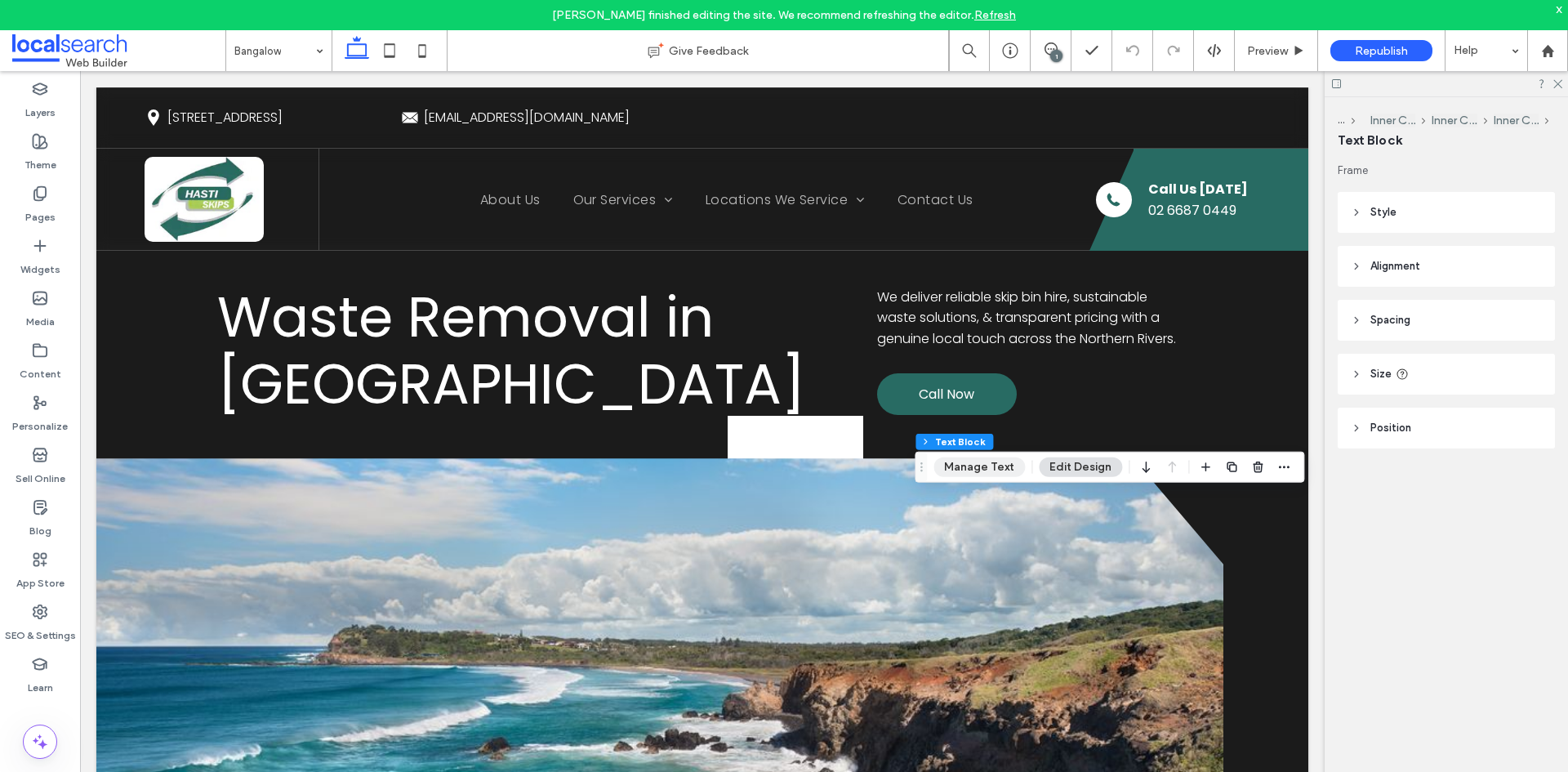
click at [989, 465] on button "Manage Text" at bounding box center [979, 467] width 91 height 19
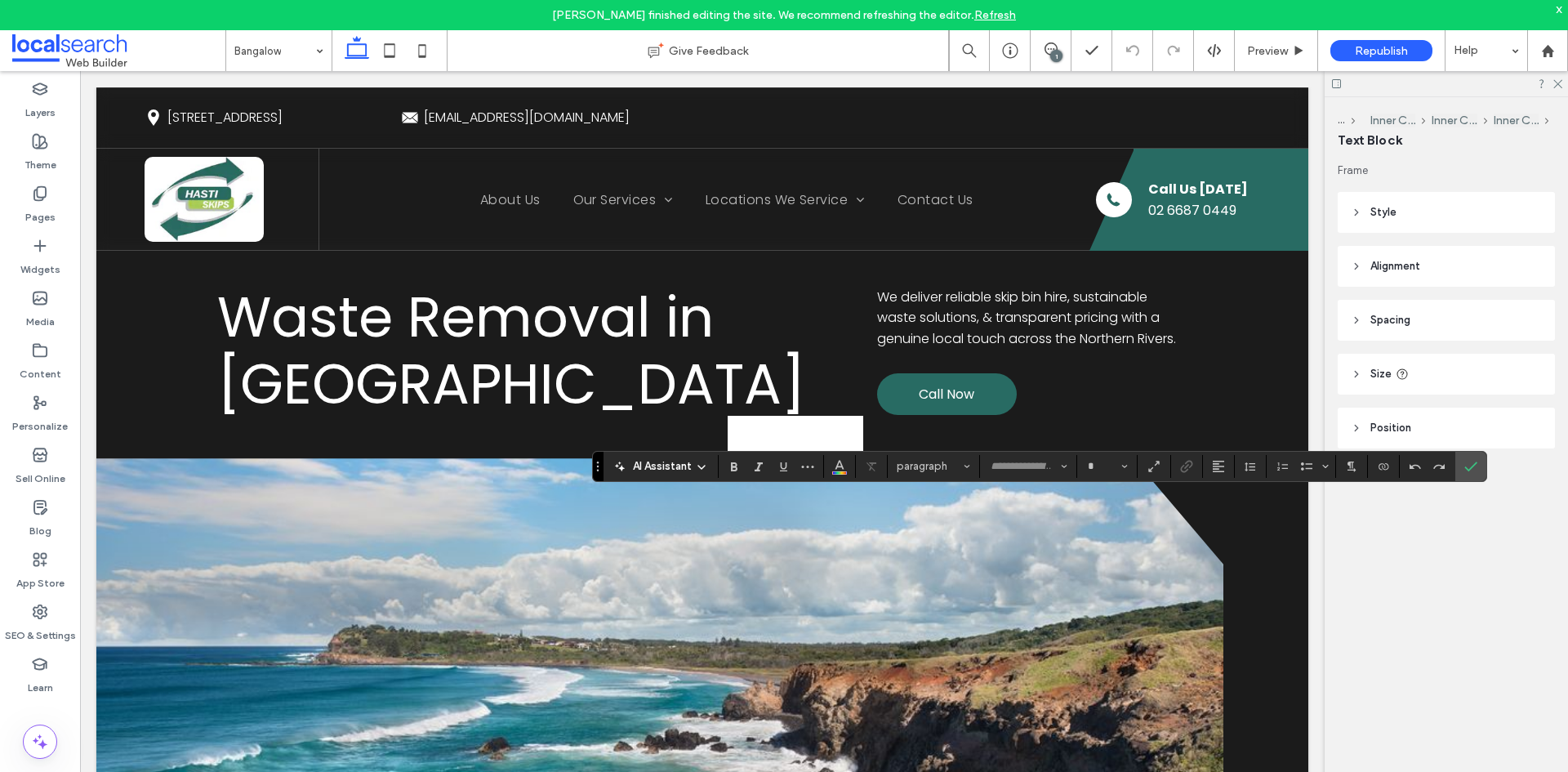
type input "*******"
type input "**"
click at [736, 474] on span "Bold" at bounding box center [734, 466] width 13 height 21
click at [1468, 460] on icon "Confirm" at bounding box center [1471, 466] width 13 height 13
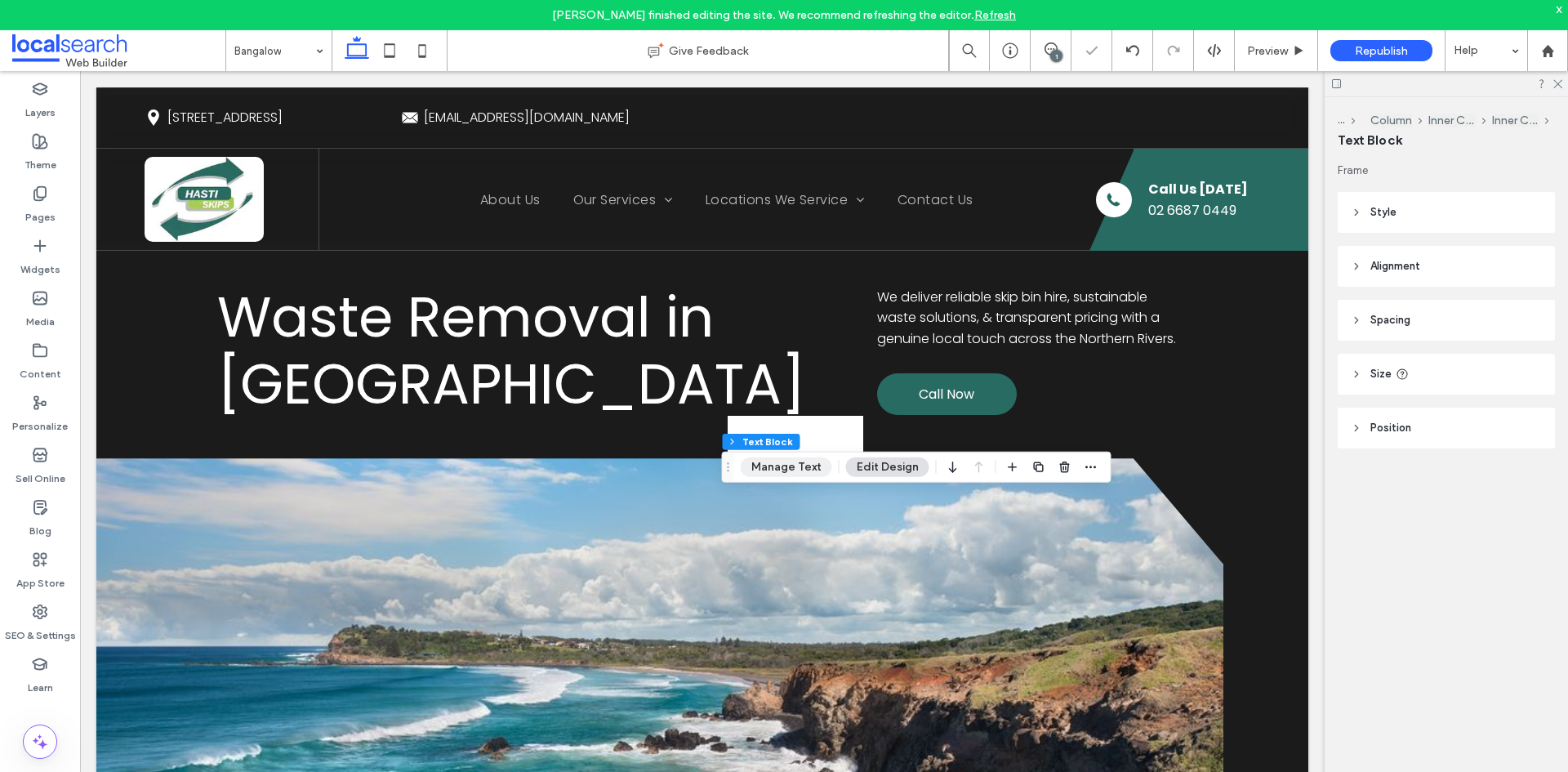
click at [765, 463] on button "Manage Text" at bounding box center [786, 467] width 91 height 19
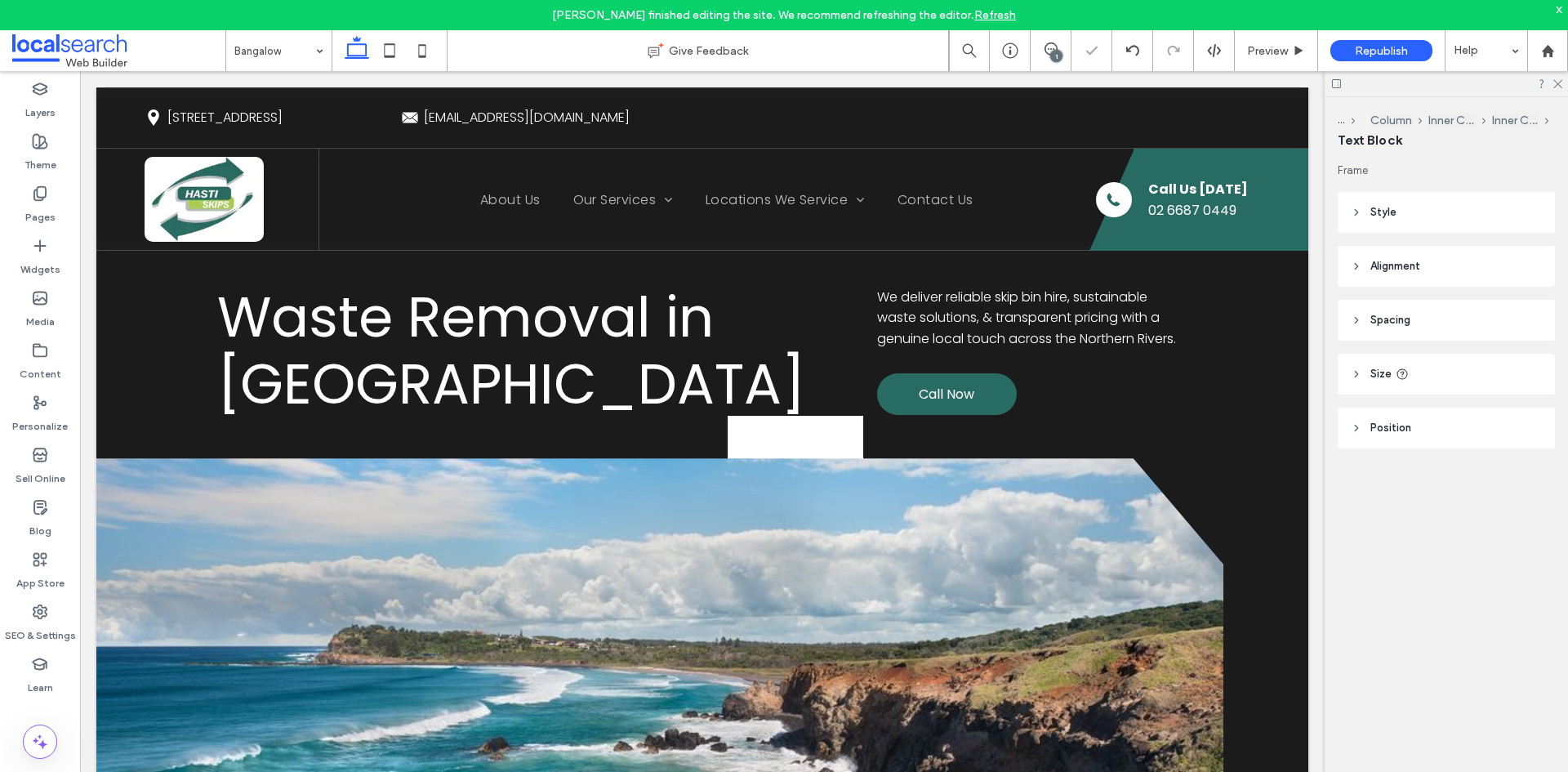
type input "*******"
type input "**"
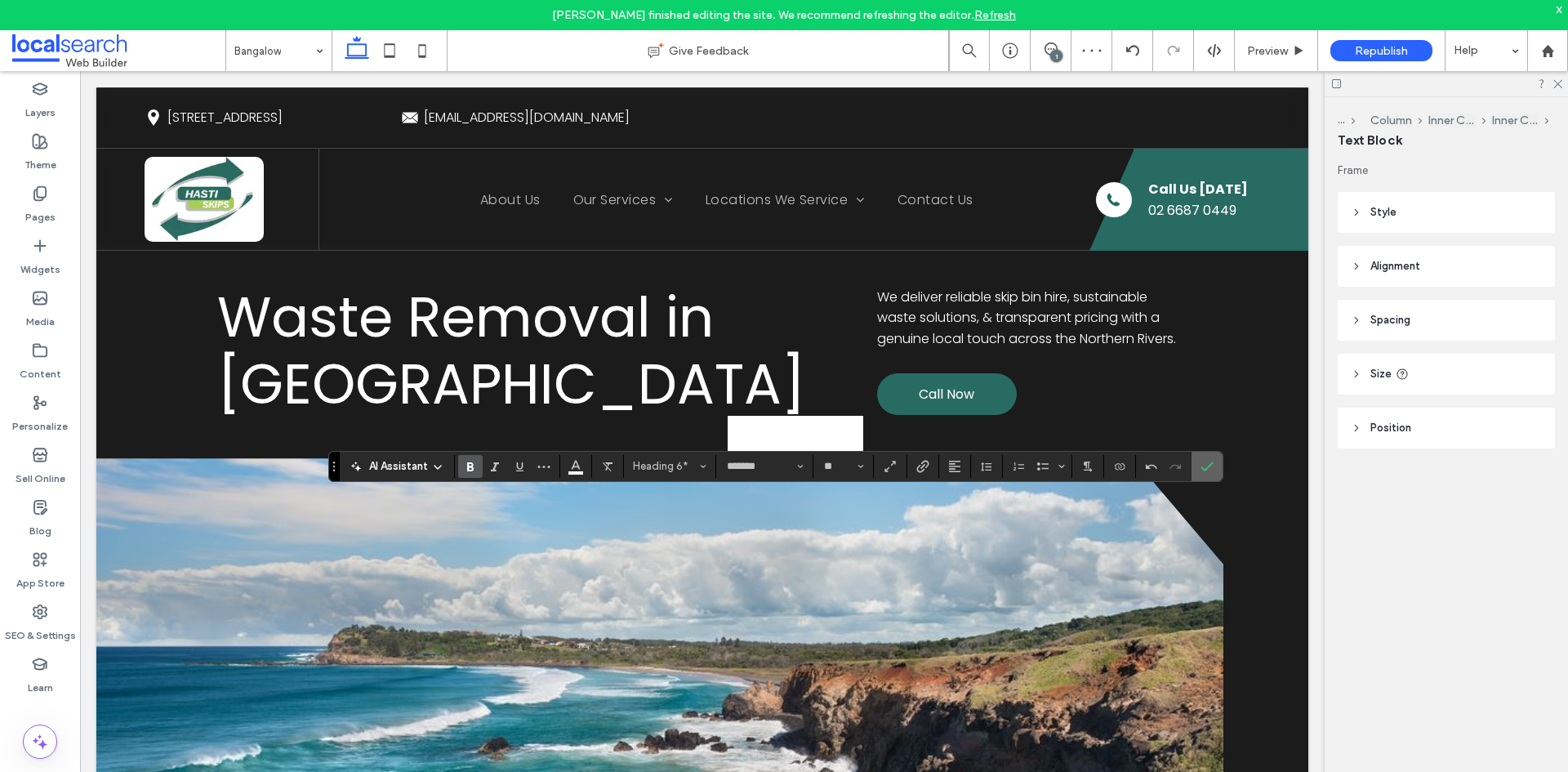
click at [1204, 464] on icon "Confirm" at bounding box center [1206, 466] width 13 height 13
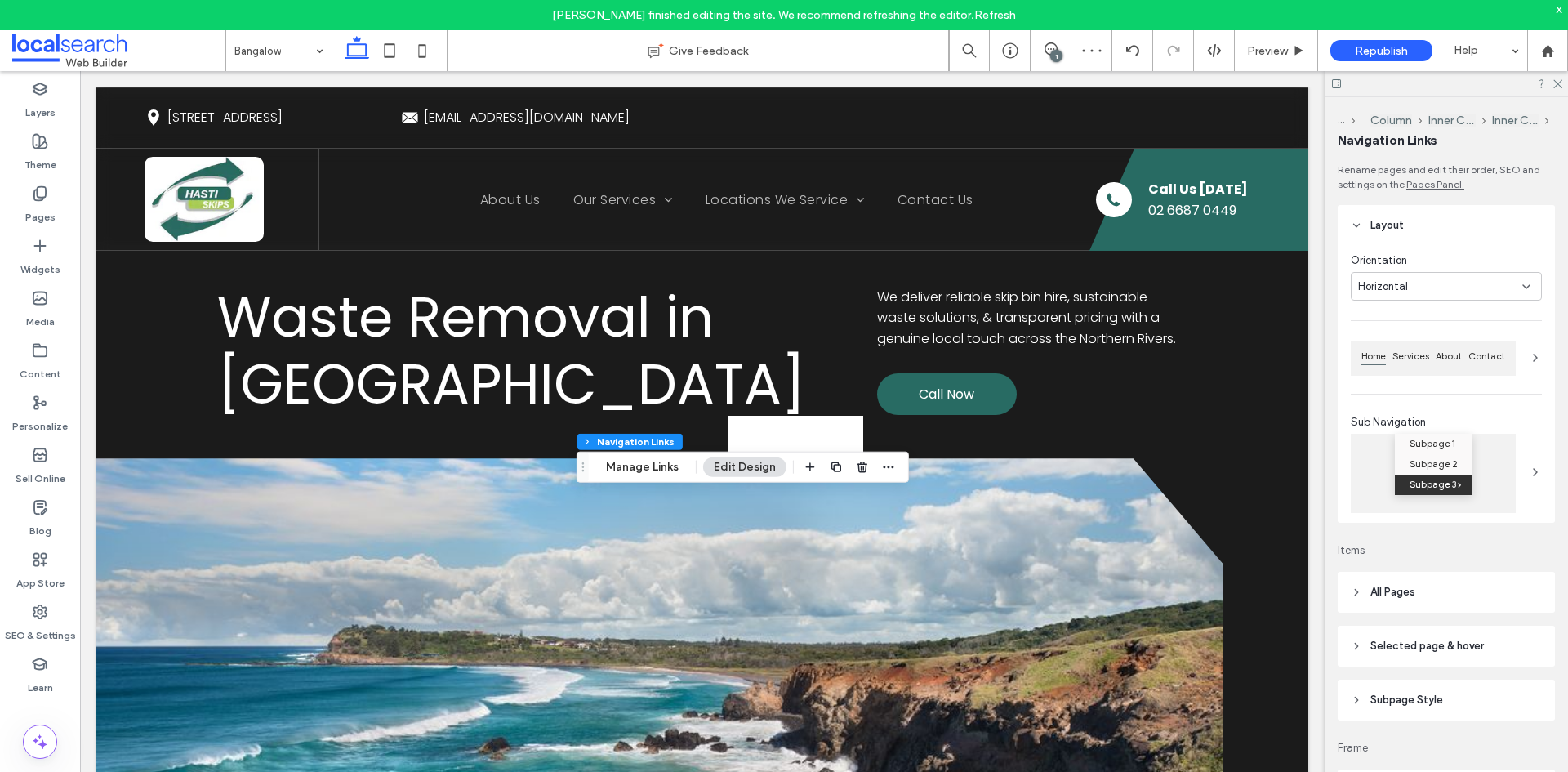
type input "***"
type input "****"
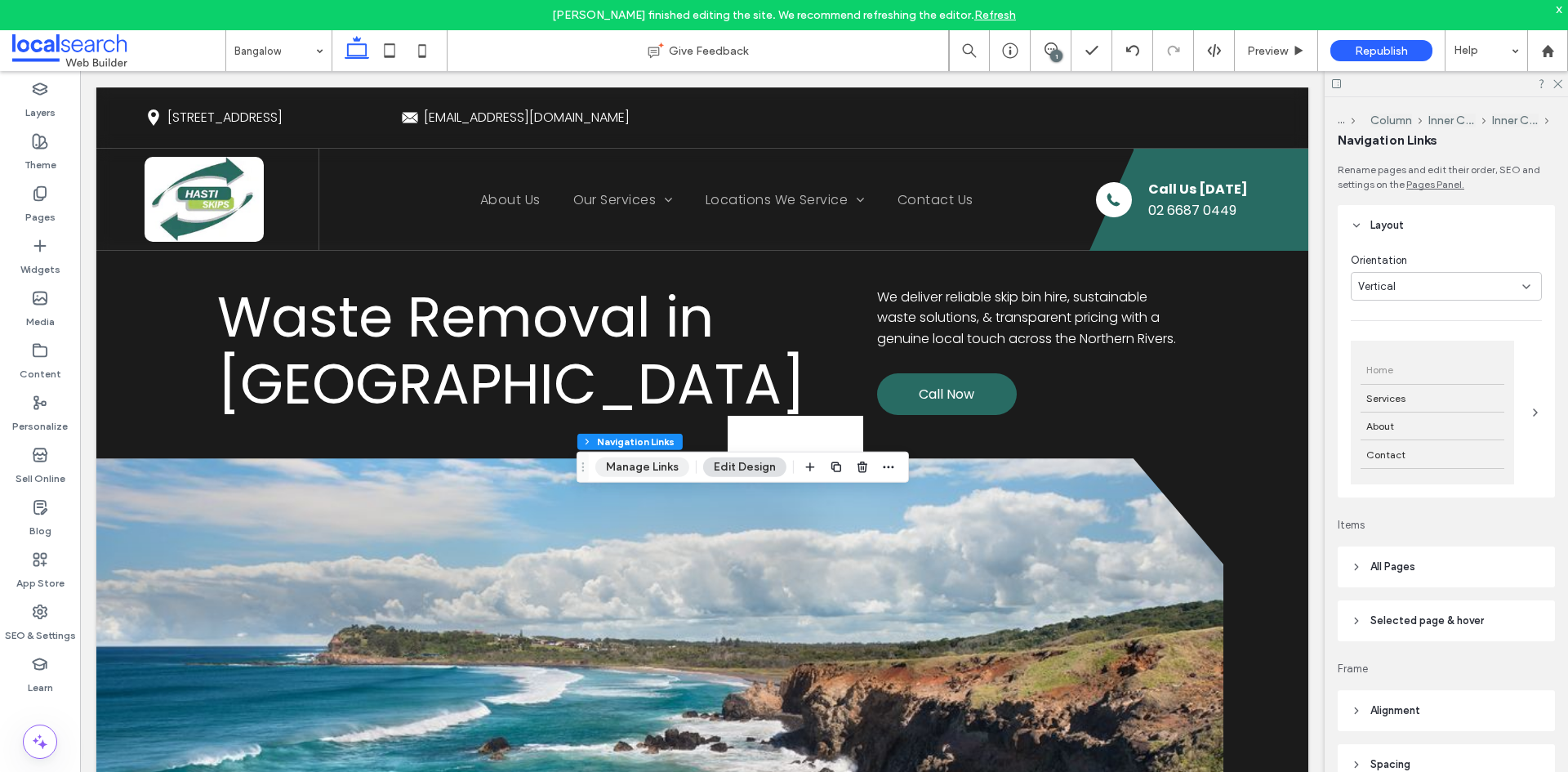
click at [655, 466] on button "Manage Links" at bounding box center [642, 467] width 94 height 19
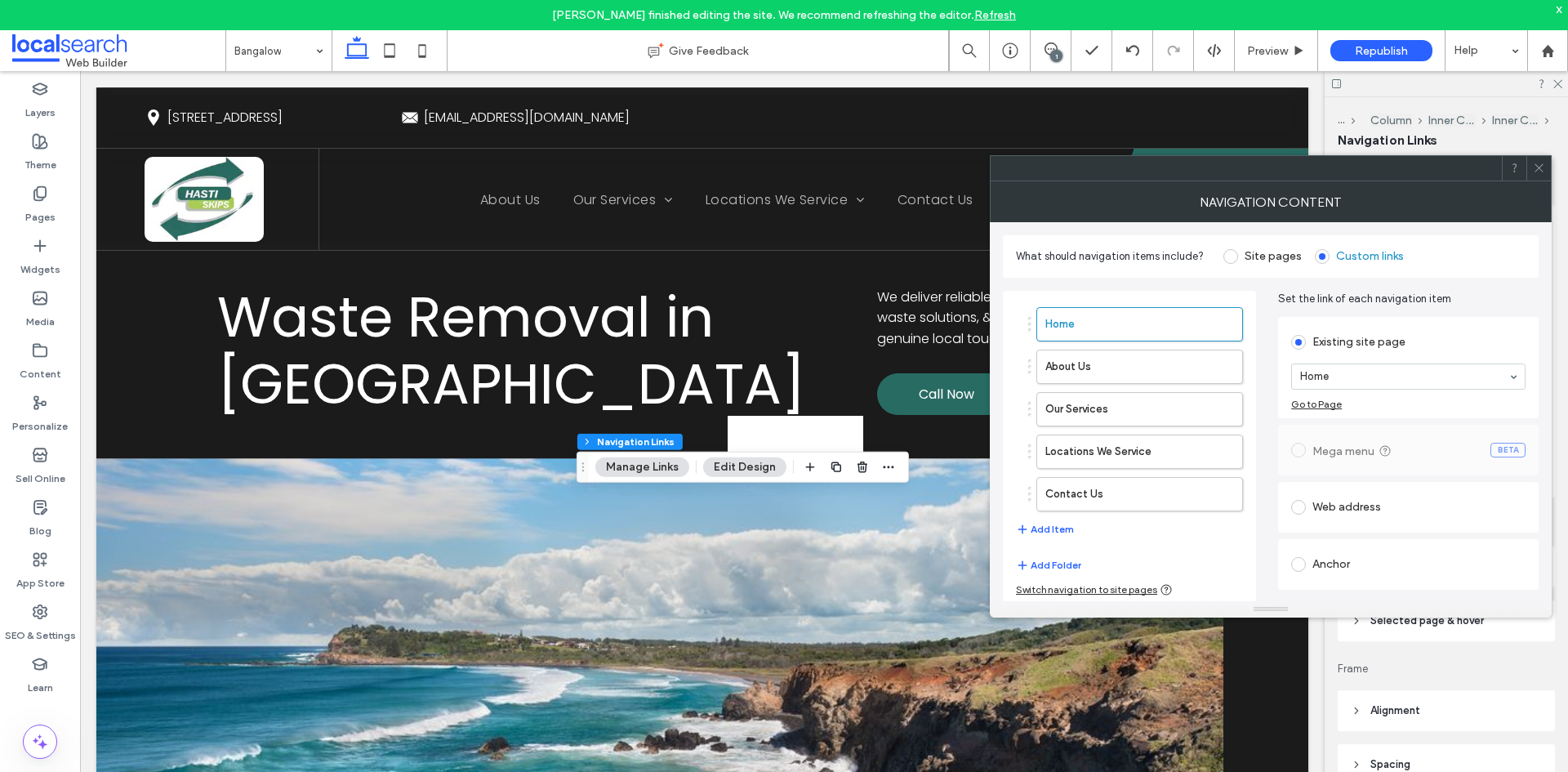
click at [1540, 169] on icon at bounding box center [1539, 168] width 12 height 12
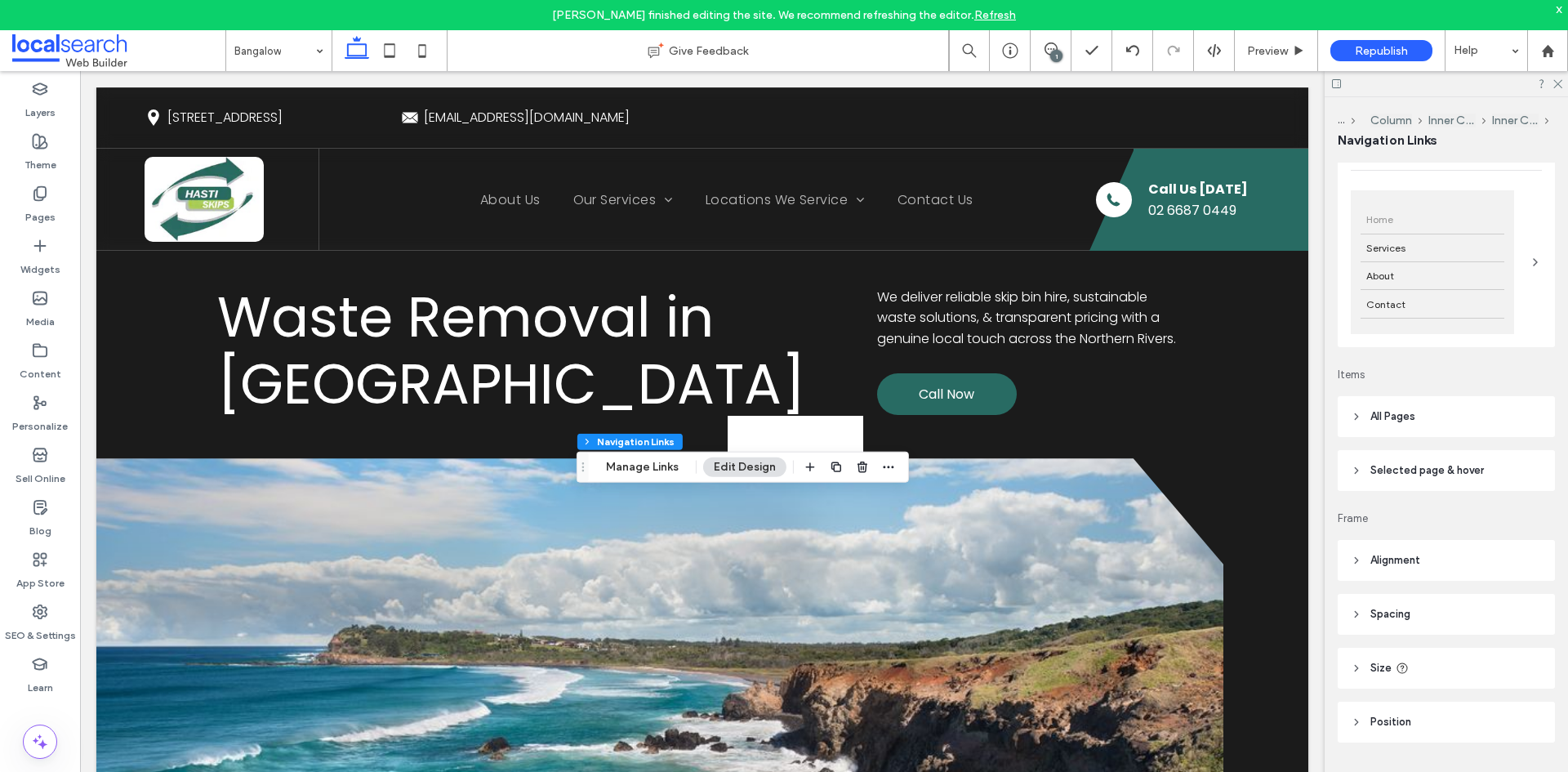
scroll to position [163, 0]
click at [1425, 398] on header "All Pages" at bounding box center [1446, 404] width 217 height 41
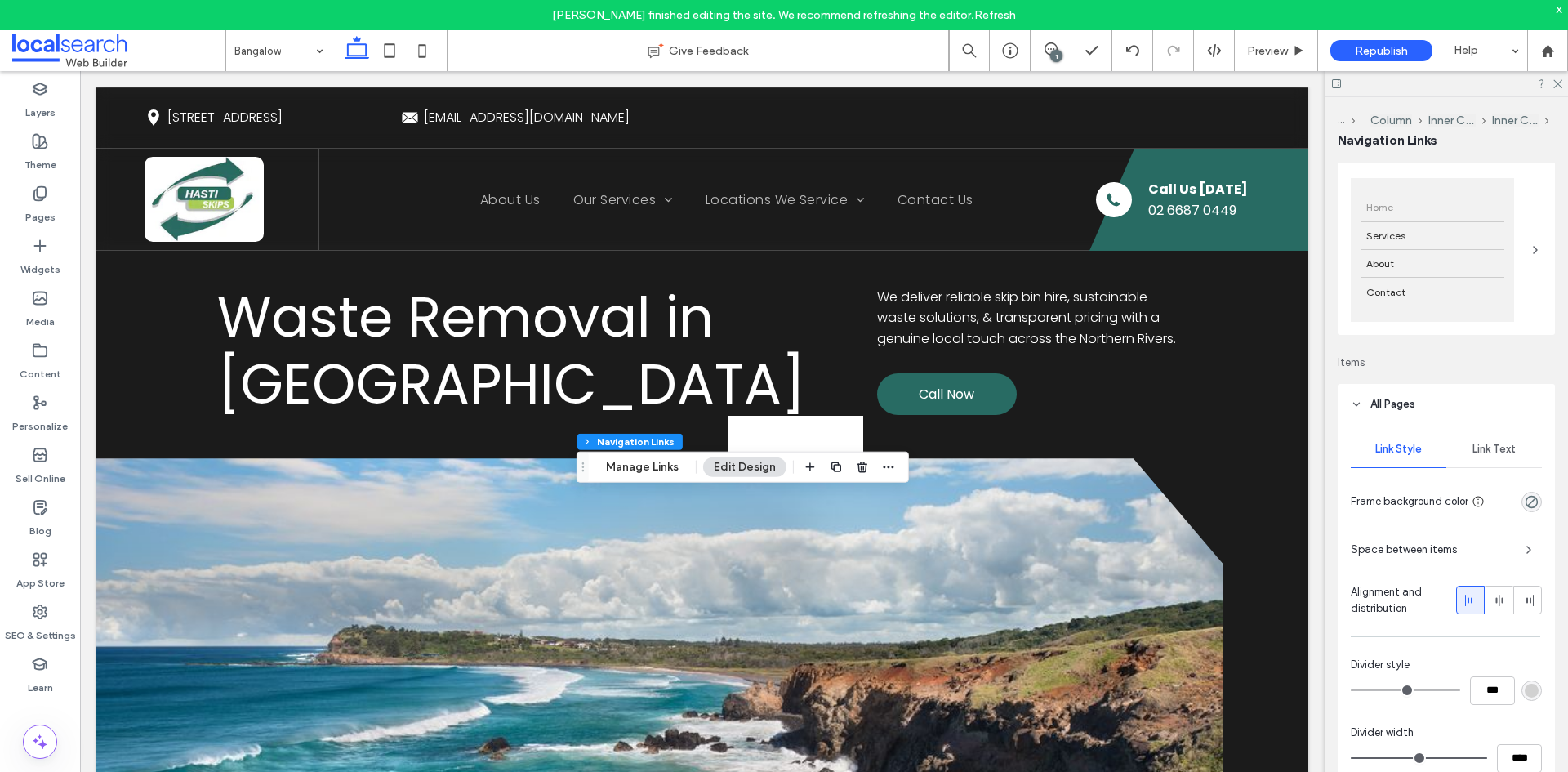
click at [1503, 456] on div "Link Text" at bounding box center [1493, 449] width 96 height 36
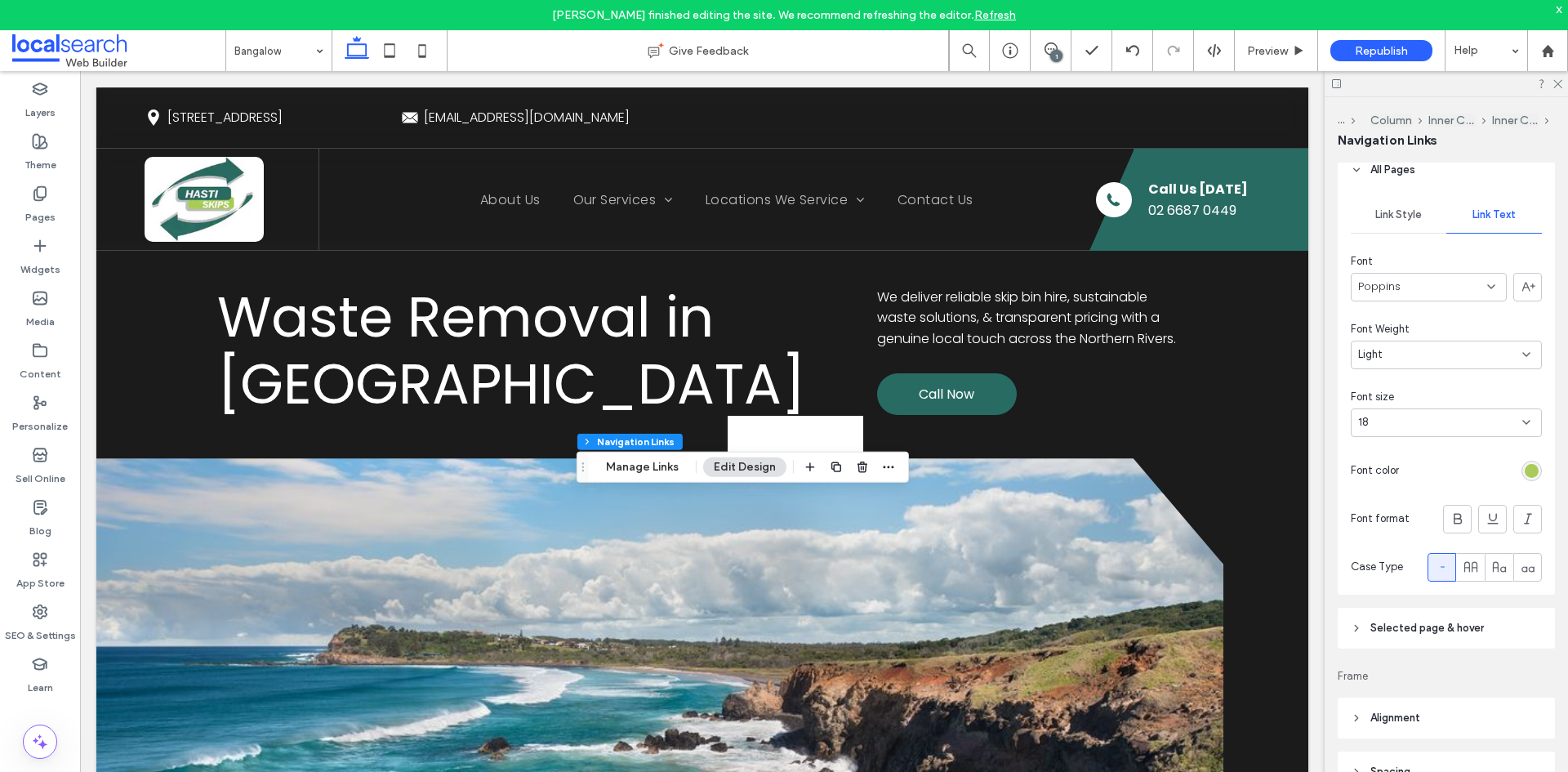
scroll to position [408, 0]
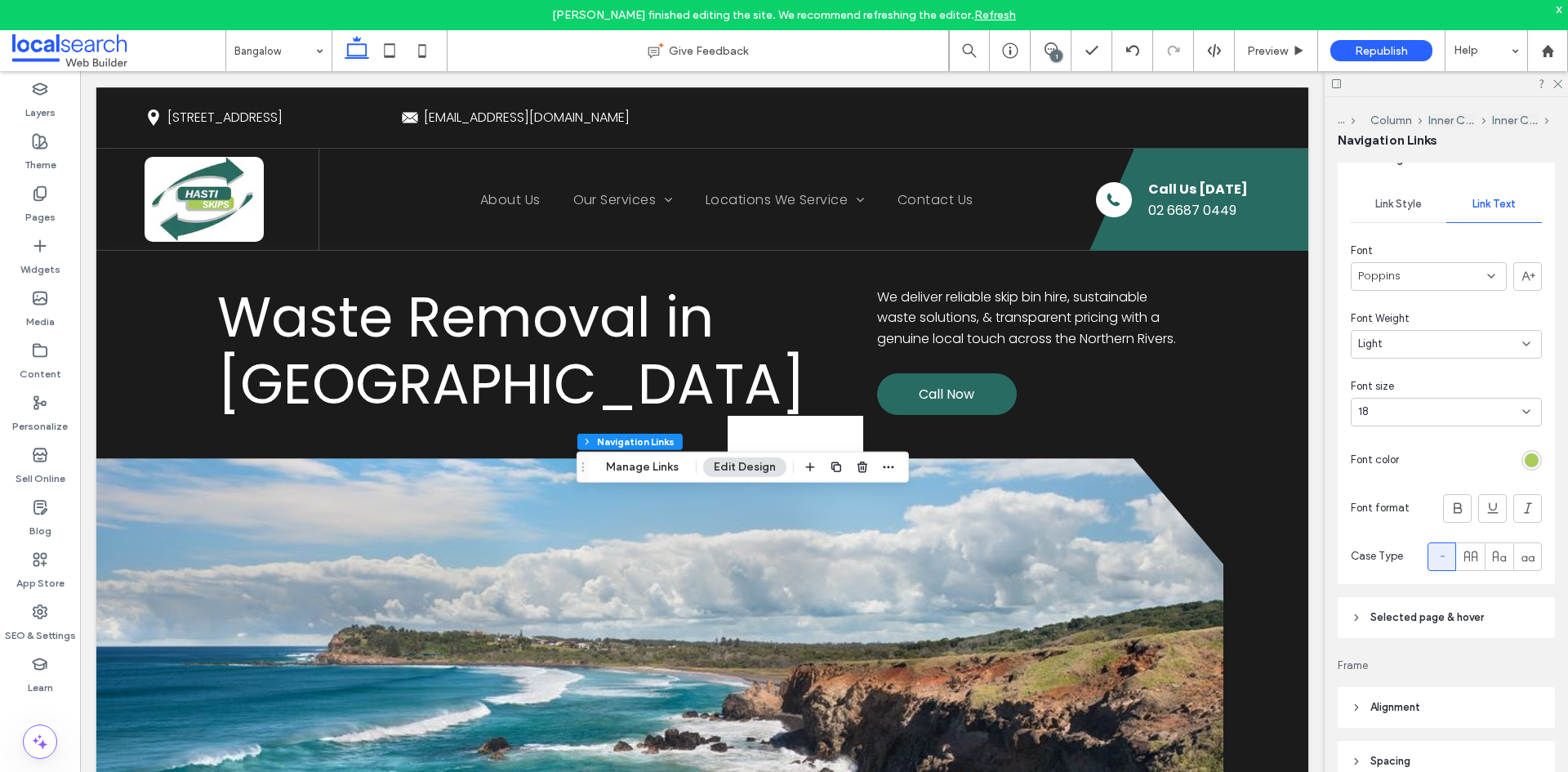
click at [1525, 465] on div "rgb(170, 203, 89)" at bounding box center [1532, 460] width 14 height 14
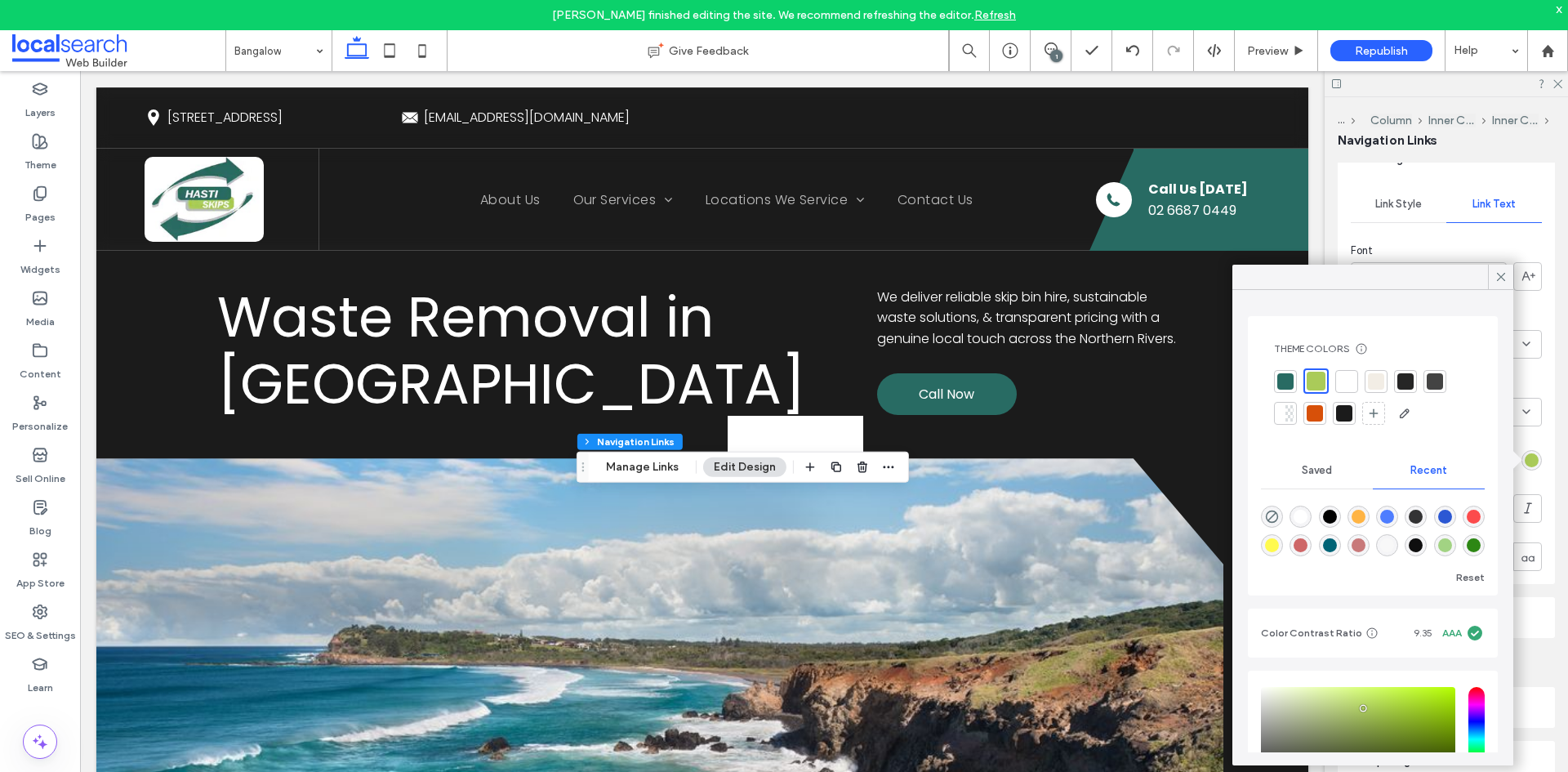
click at [1353, 381] on div at bounding box center [1346, 381] width 16 height 16
click at [1496, 275] on icon at bounding box center [1500, 276] width 14 height 14
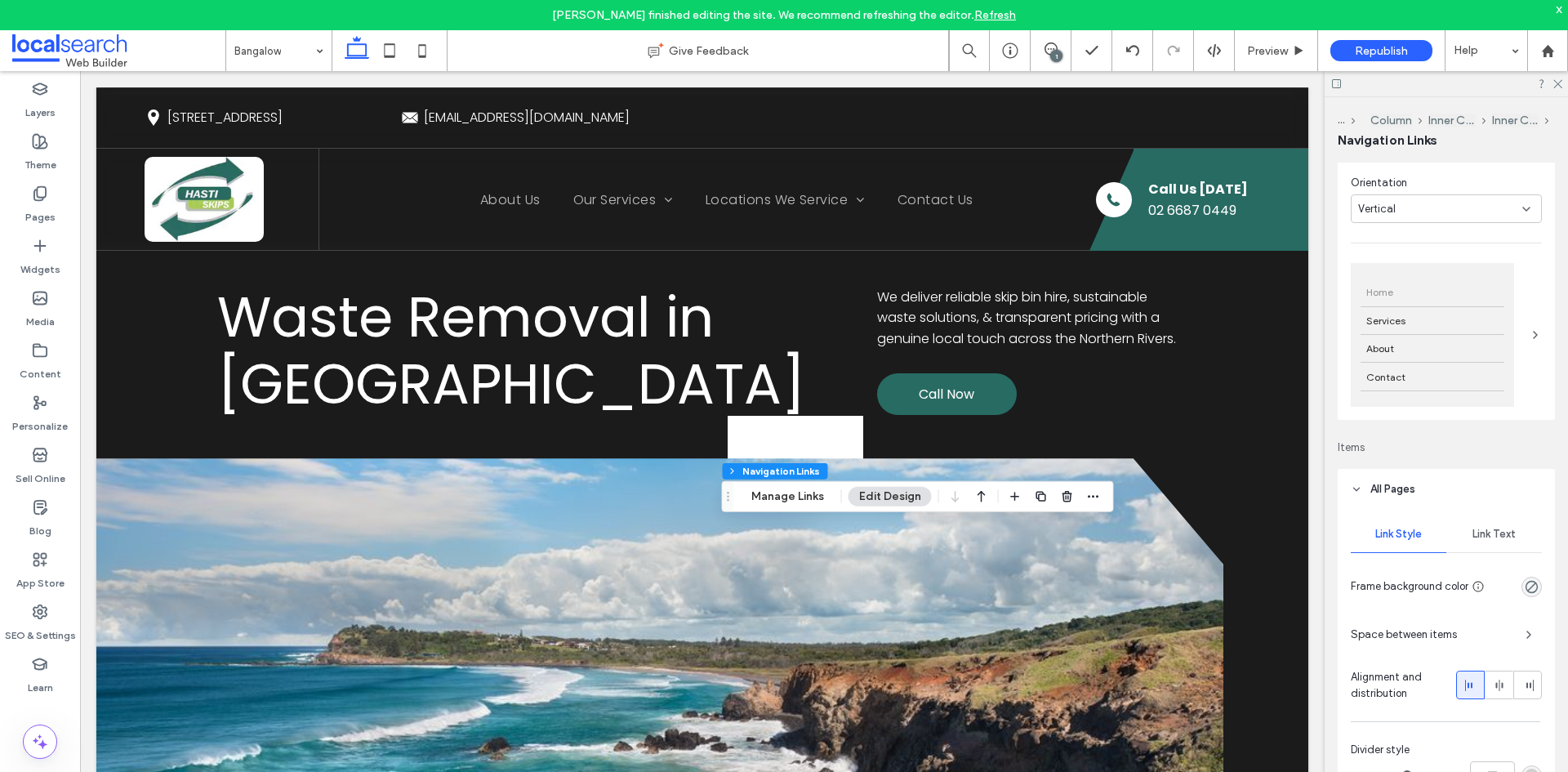
scroll to position [327, 0]
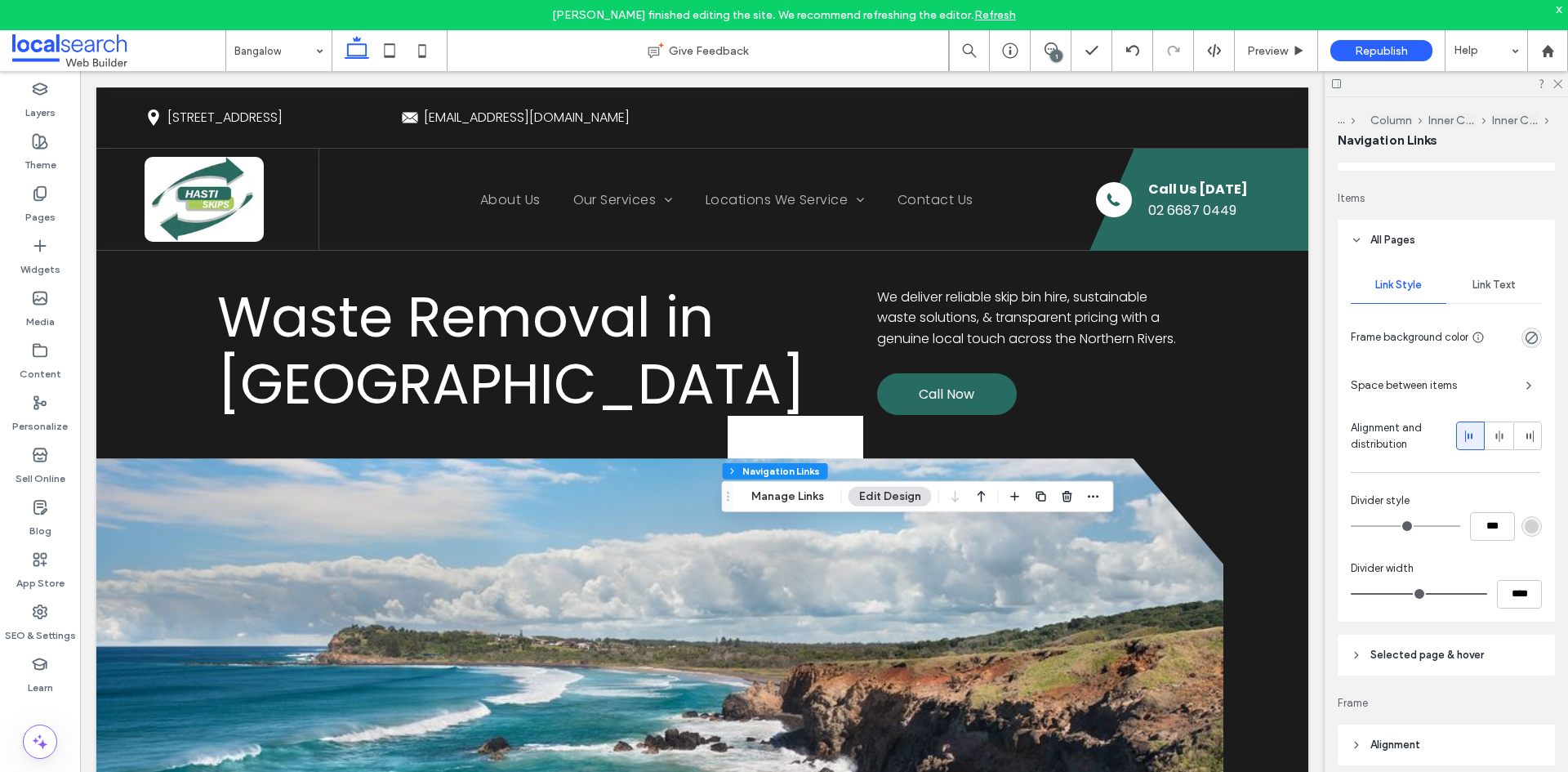
click at [1494, 293] on div "Link Text" at bounding box center [1493, 285] width 96 height 36
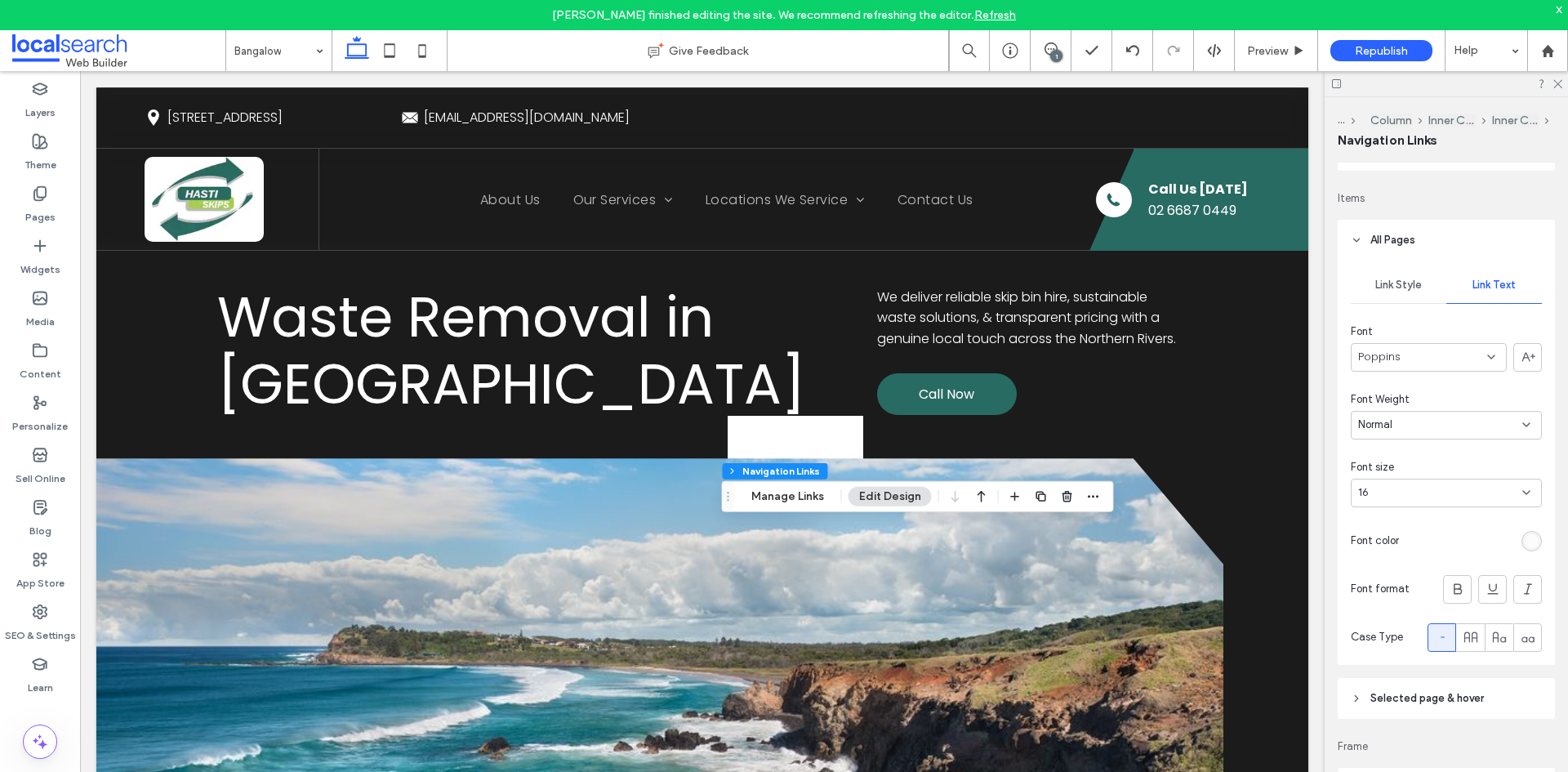
click at [1525, 547] on div "rgba(255, 255, 255, 0.7)" at bounding box center [1532, 542] width 14 height 14
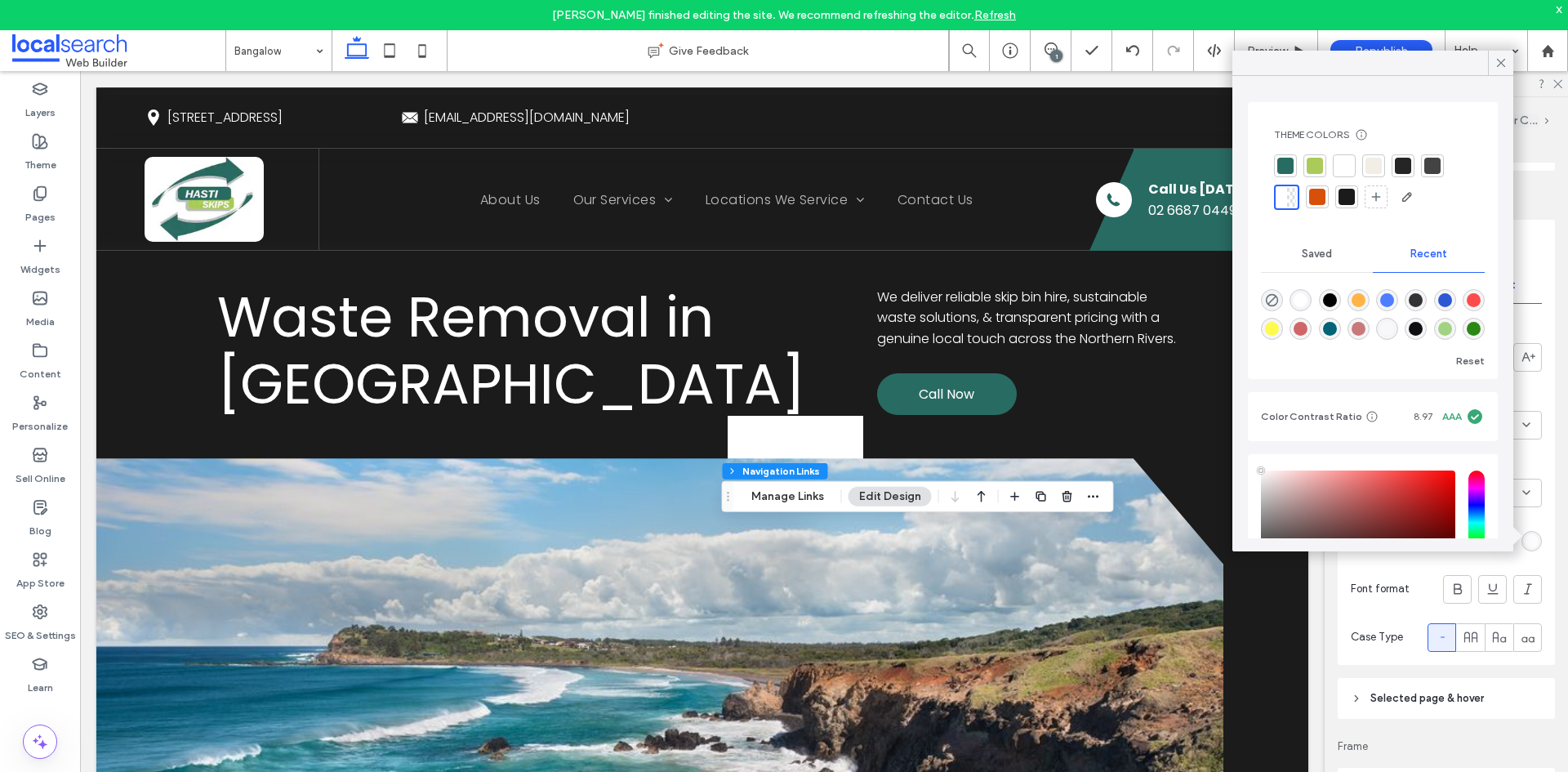
click at [1345, 161] on div at bounding box center [1344, 165] width 16 height 16
click at [1501, 62] on icon at bounding box center [1500, 63] width 14 height 14
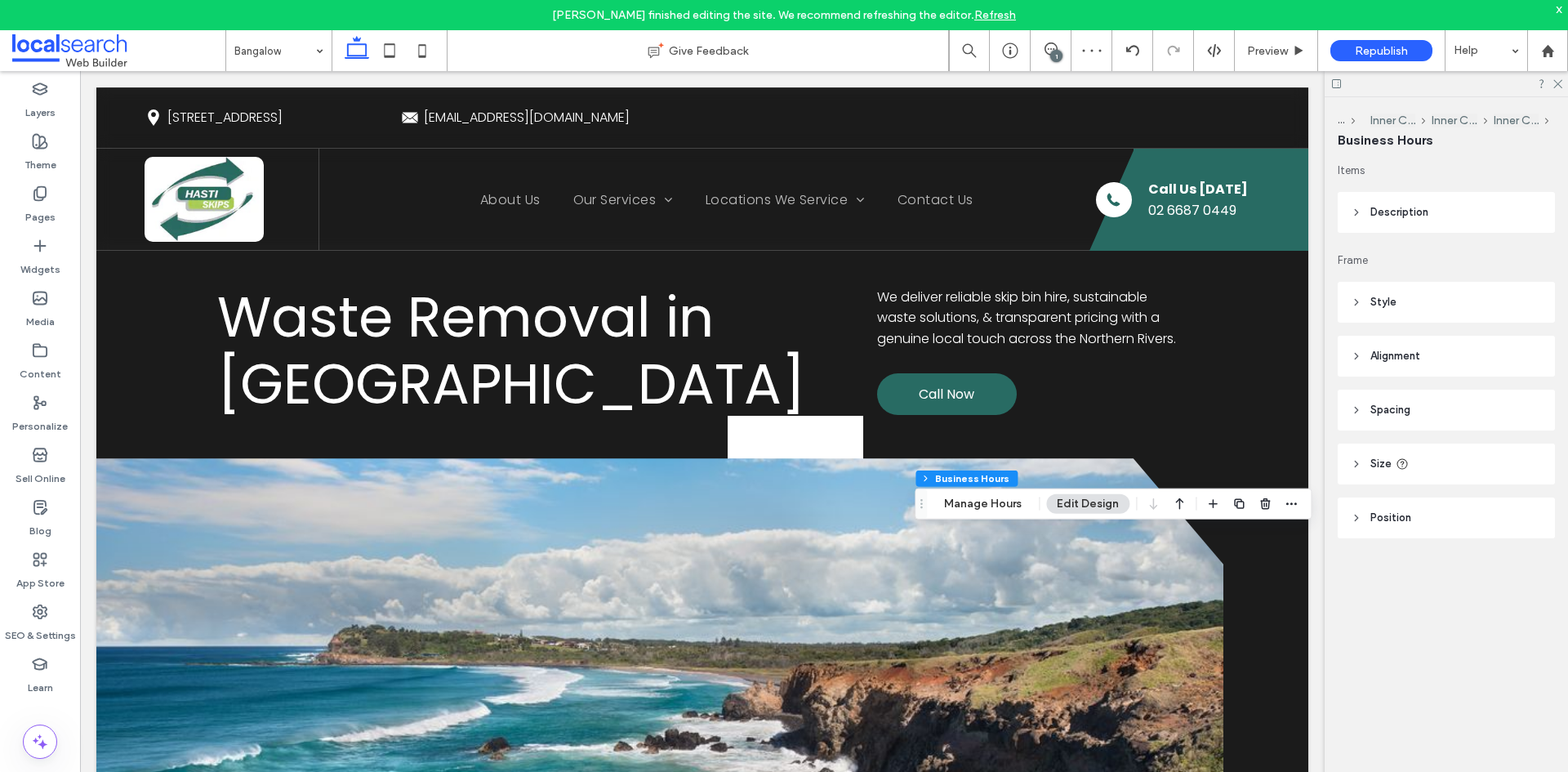
click at [1429, 311] on header "Style" at bounding box center [1446, 303] width 217 height 41
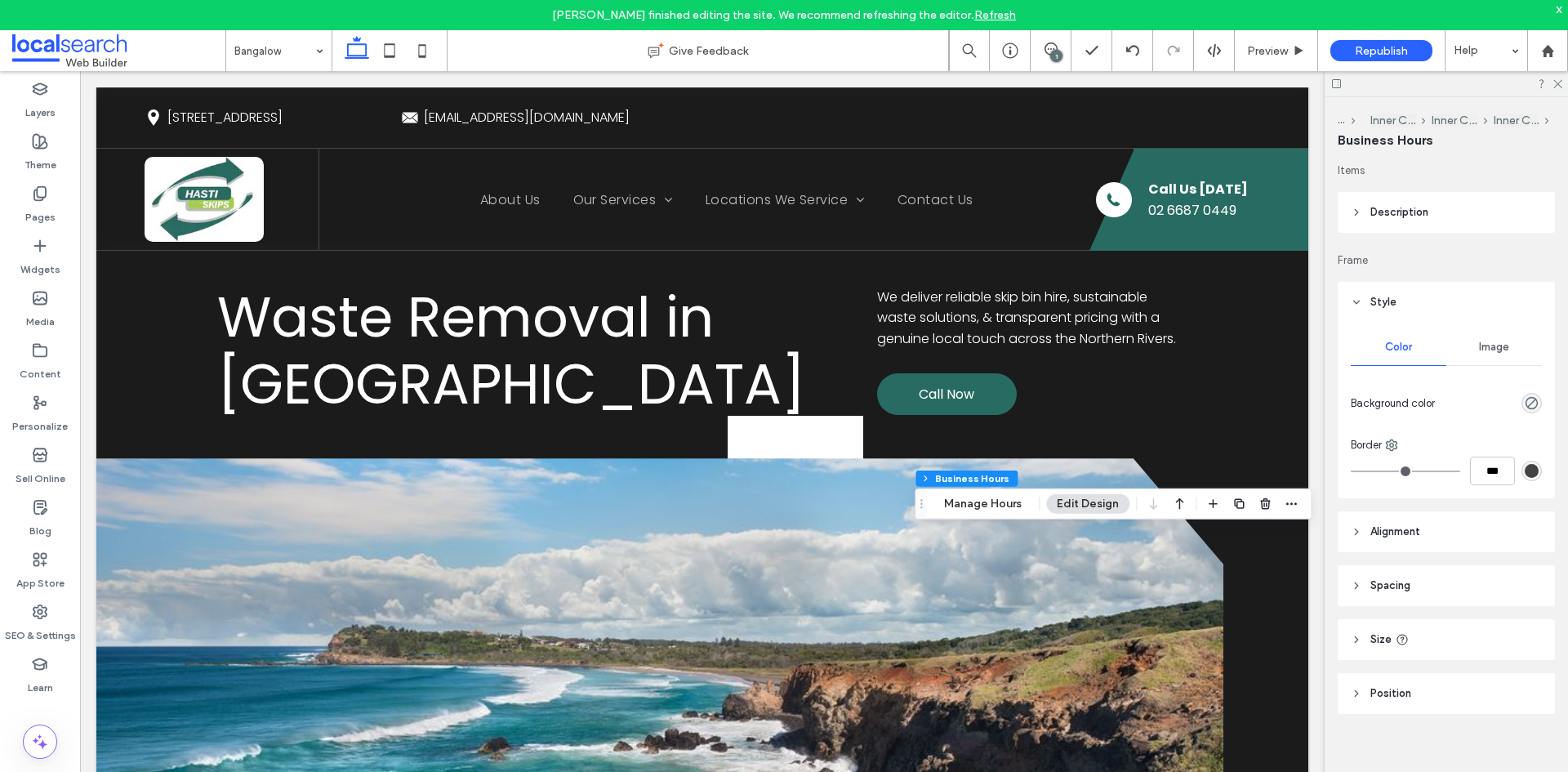
click at [1410, 218] on span "Description" at bounding box center [1399, 212] width 58 height 16
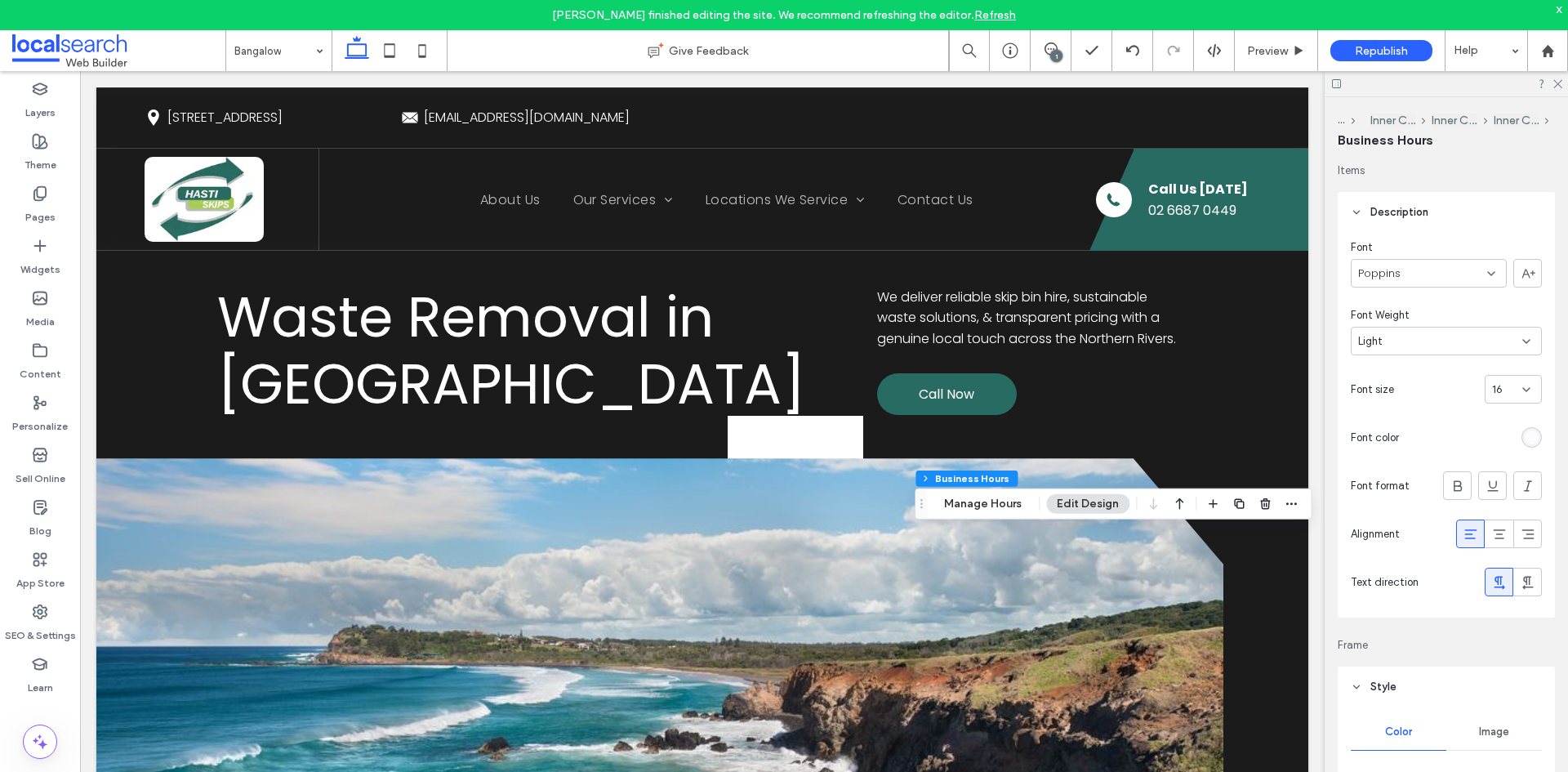
click at [1525, 437] on div "rgba(255, 255, 255, 0.7)" at bounding box center [1532, 437] width 14 height 14
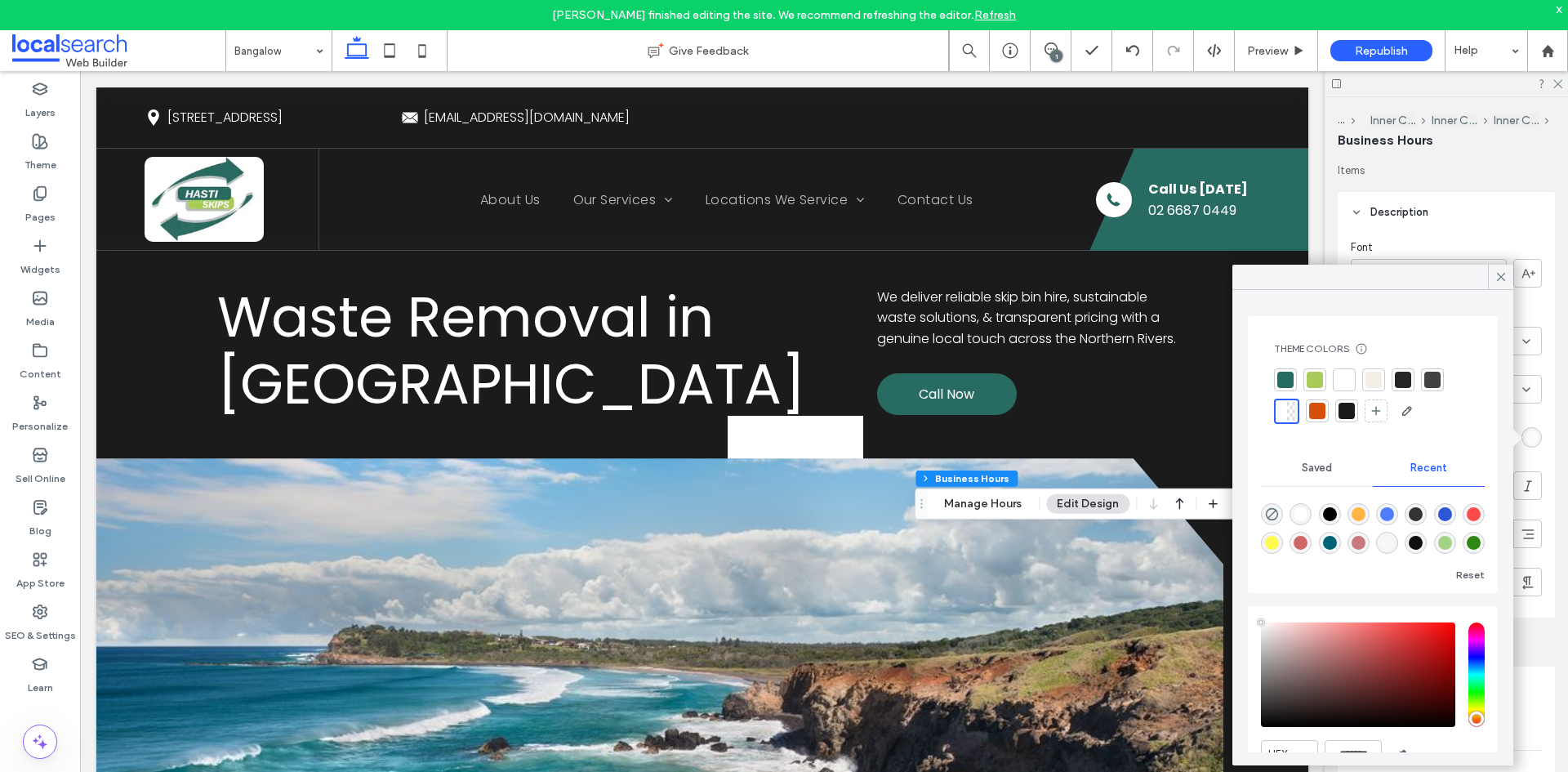
click at [1344, 375] on div at bounding box center [1344, 380] width 16 height 16
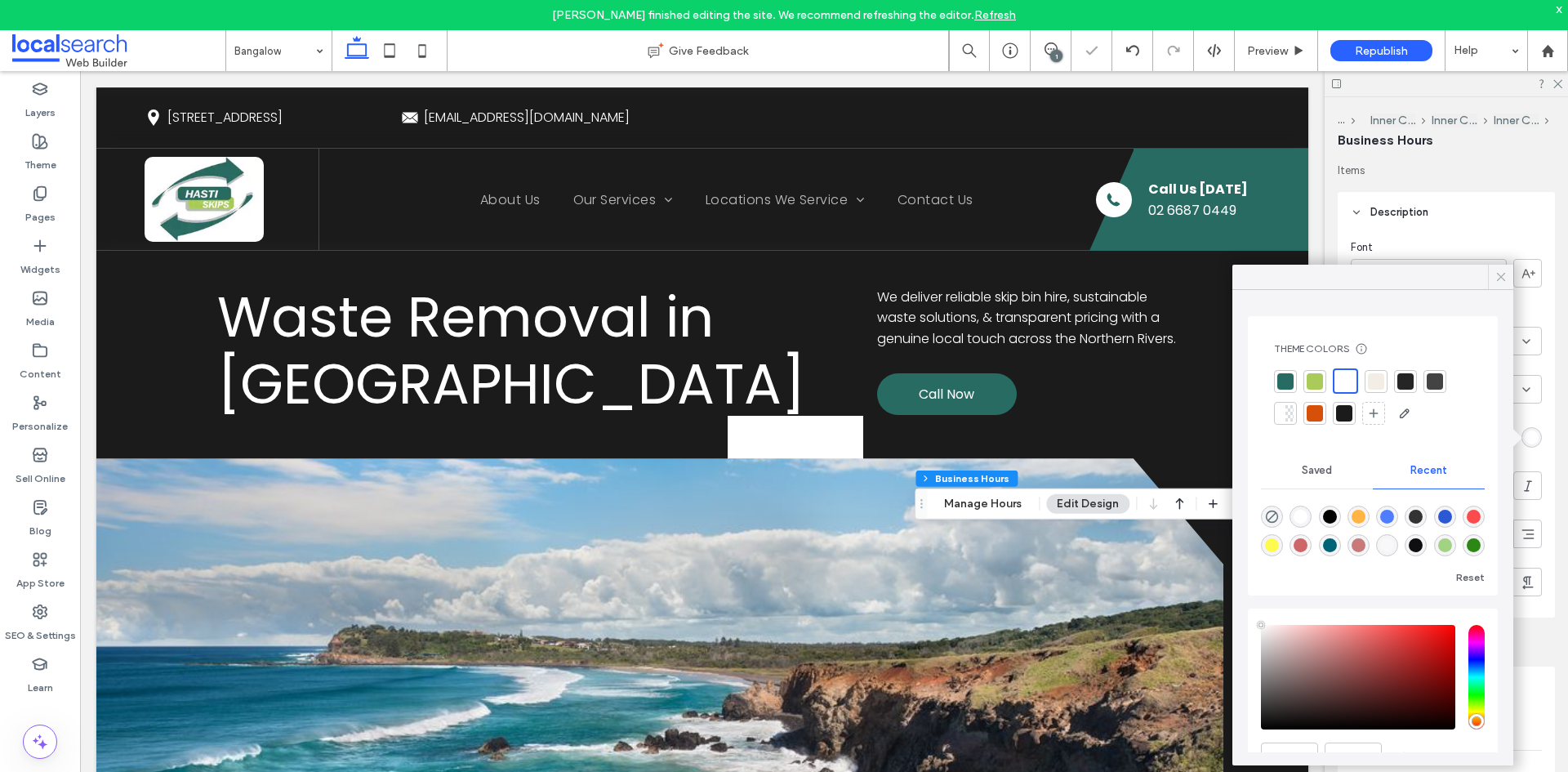
drag, startPoint x: 1495, startPoint y: 270, endPoint x: 1410, endPoint y: 303, distance: 91.2
click at [1496, 270] on icon at bounding box center [1500, 276] width 14 height 14
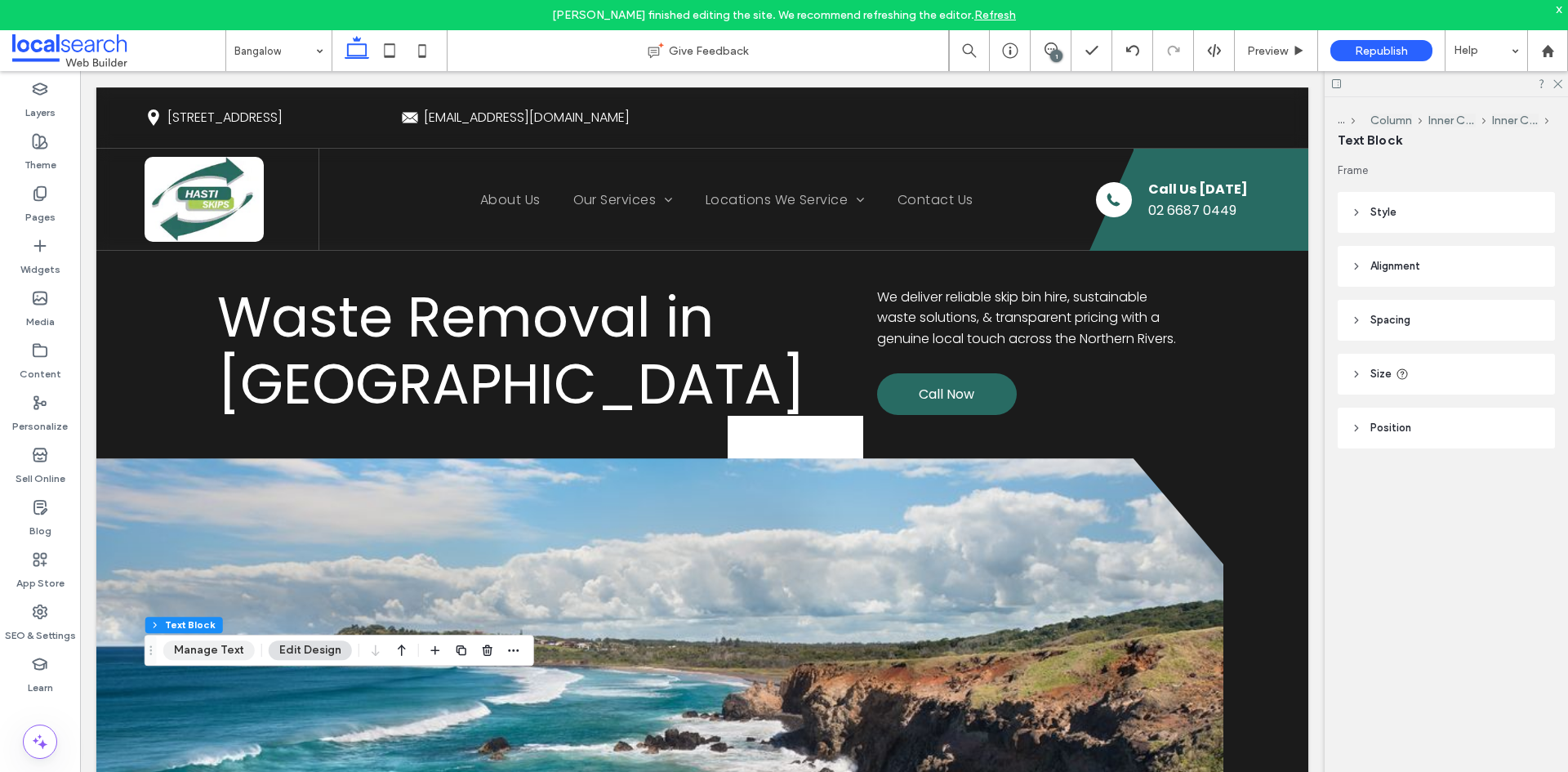
click at [227, 652] on button "Manage Text" at bounding box center [209, 650] width 91 height 19
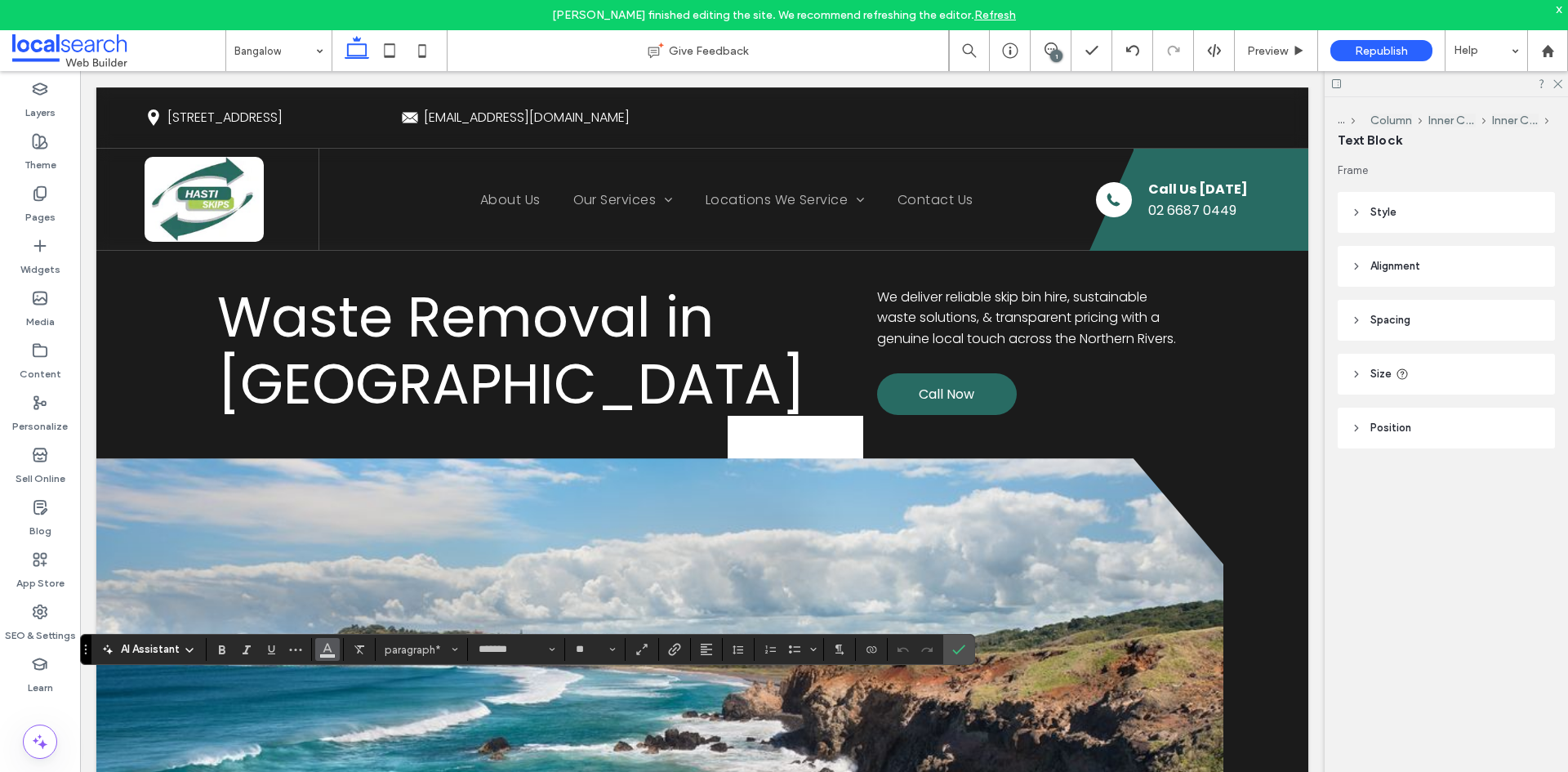
click at [329, 651] on icon "Color" at bounding box center [327, 647] width 13 height 13
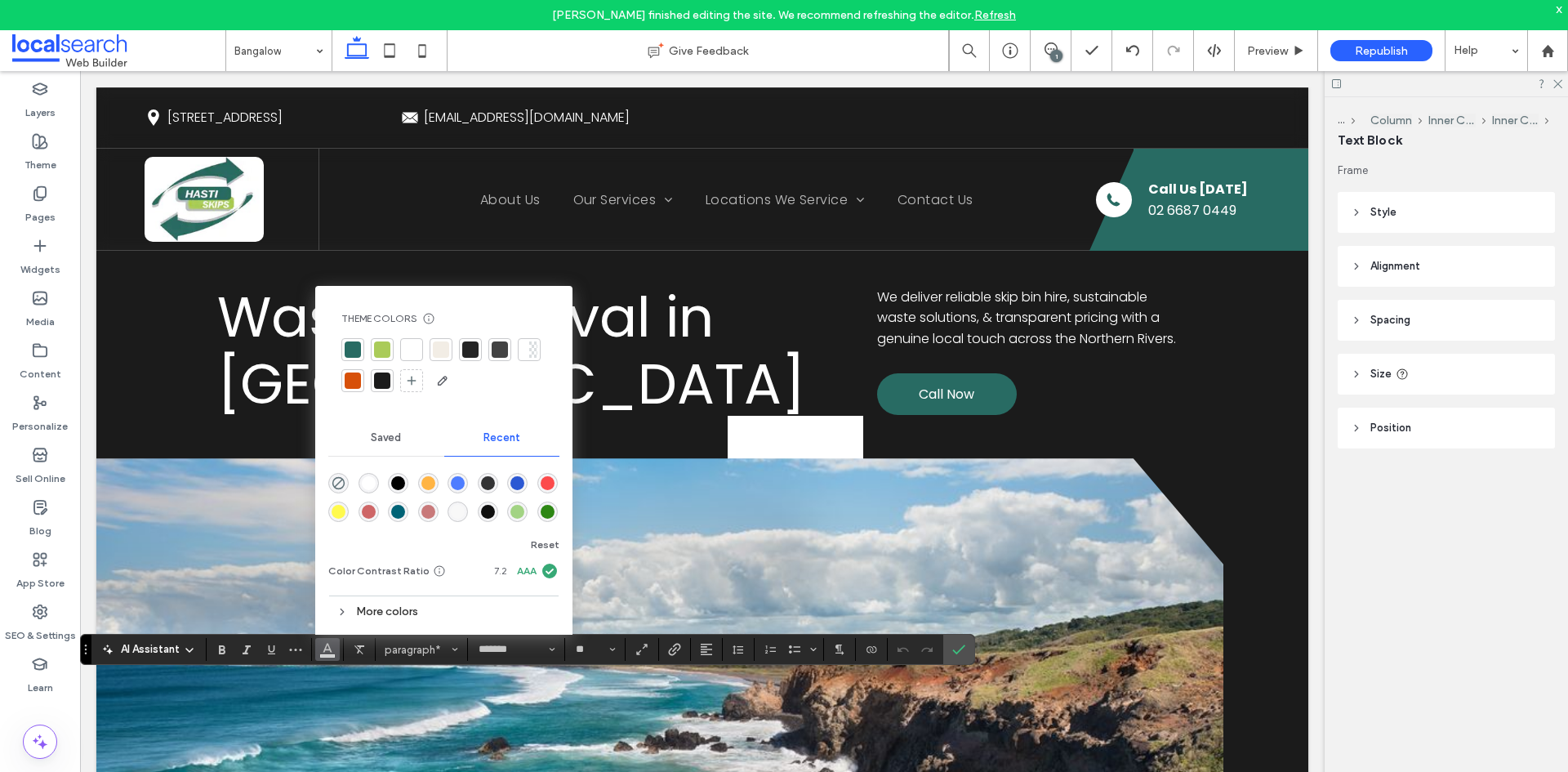
click at [403, 351] on div at bounding box center [411, 349] width 16 height 16
click at [957, 648] on icon "Confirm" at bounding box center [958, 649] width 13 height 13
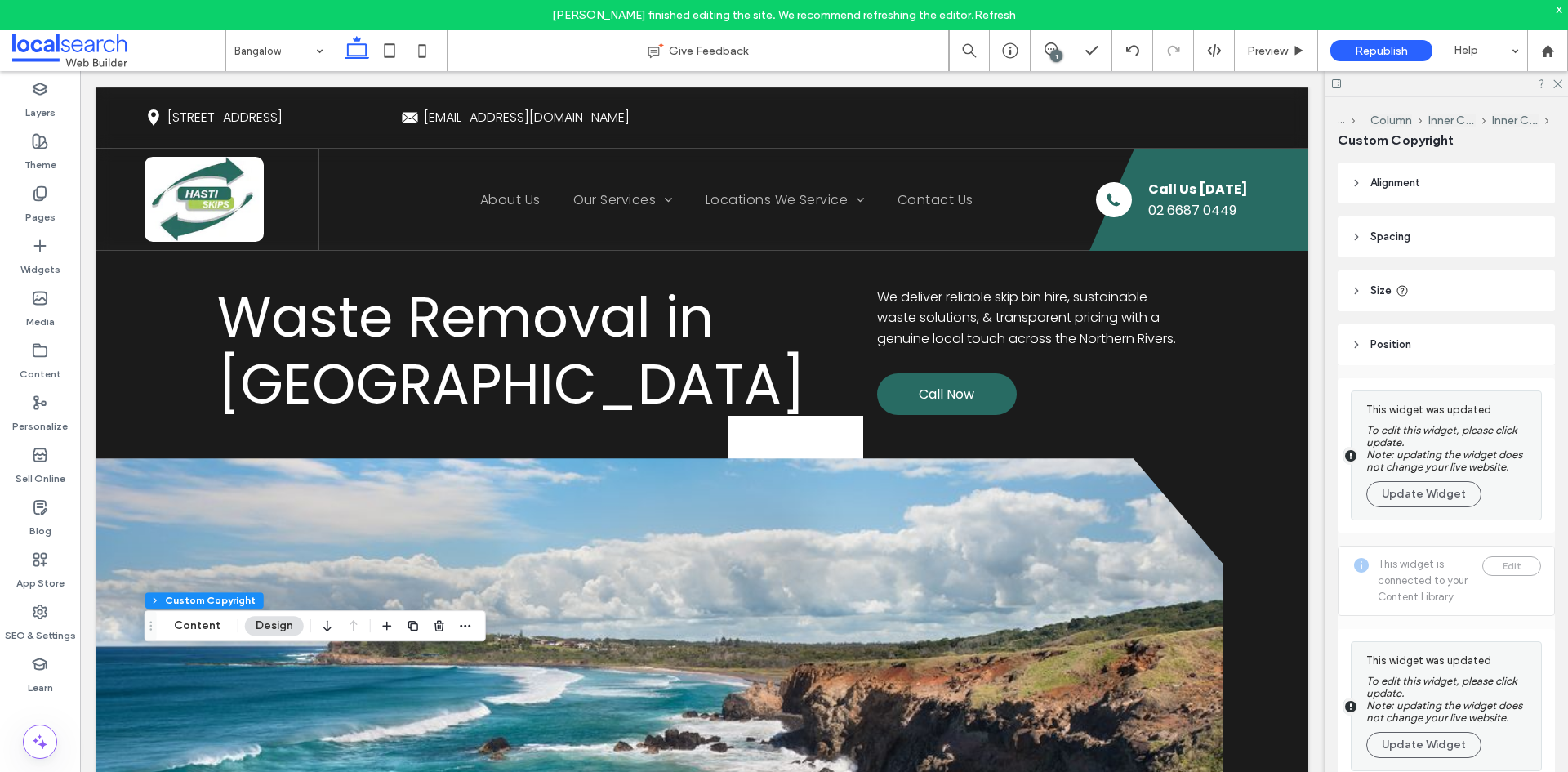
click at [1353, 347] on icon at bounding box center [1356, 344] width 11 height 11
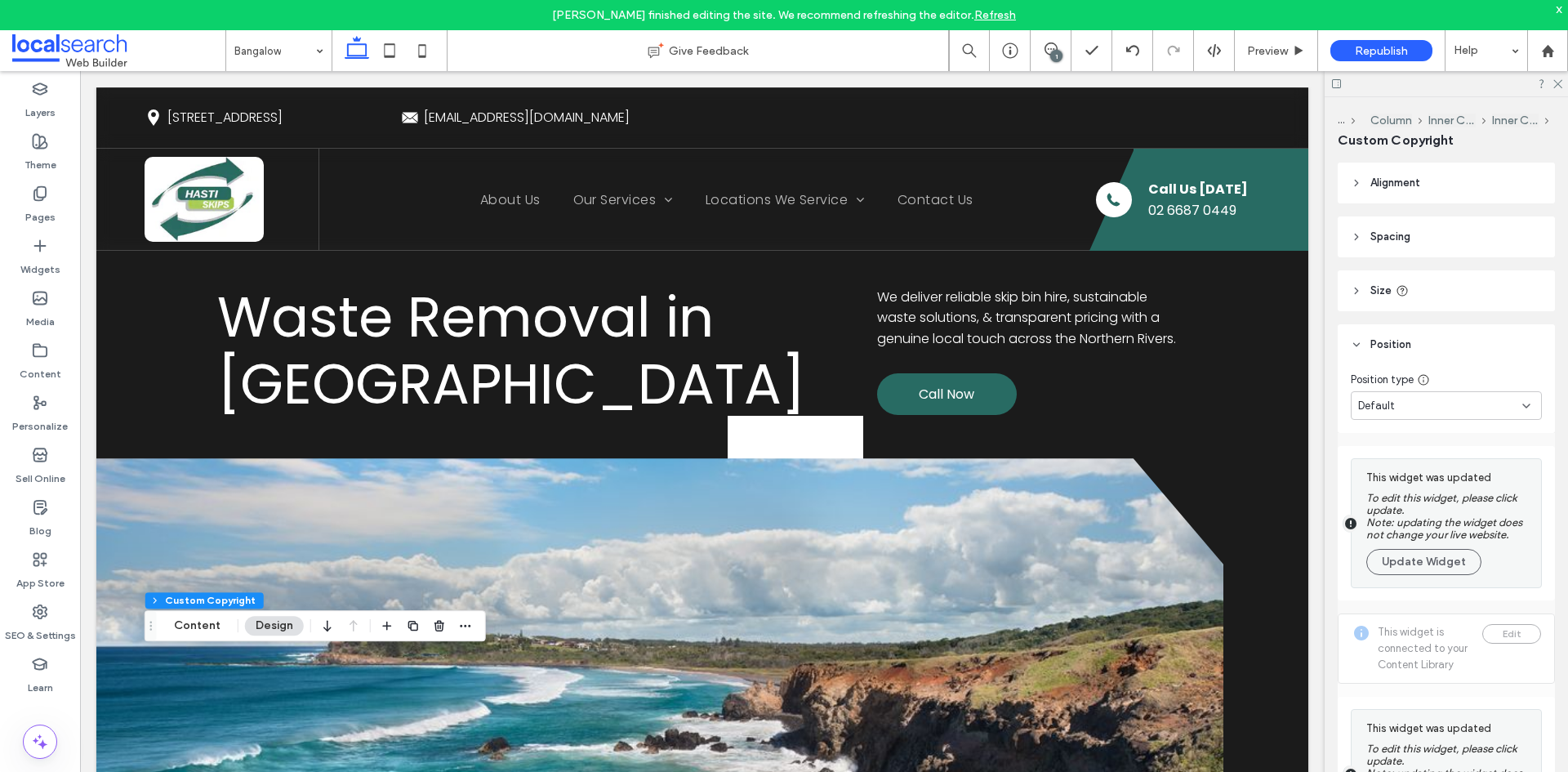
click at [1352, 340] on icon at bounding box center [1356, 344] width 11 height 11
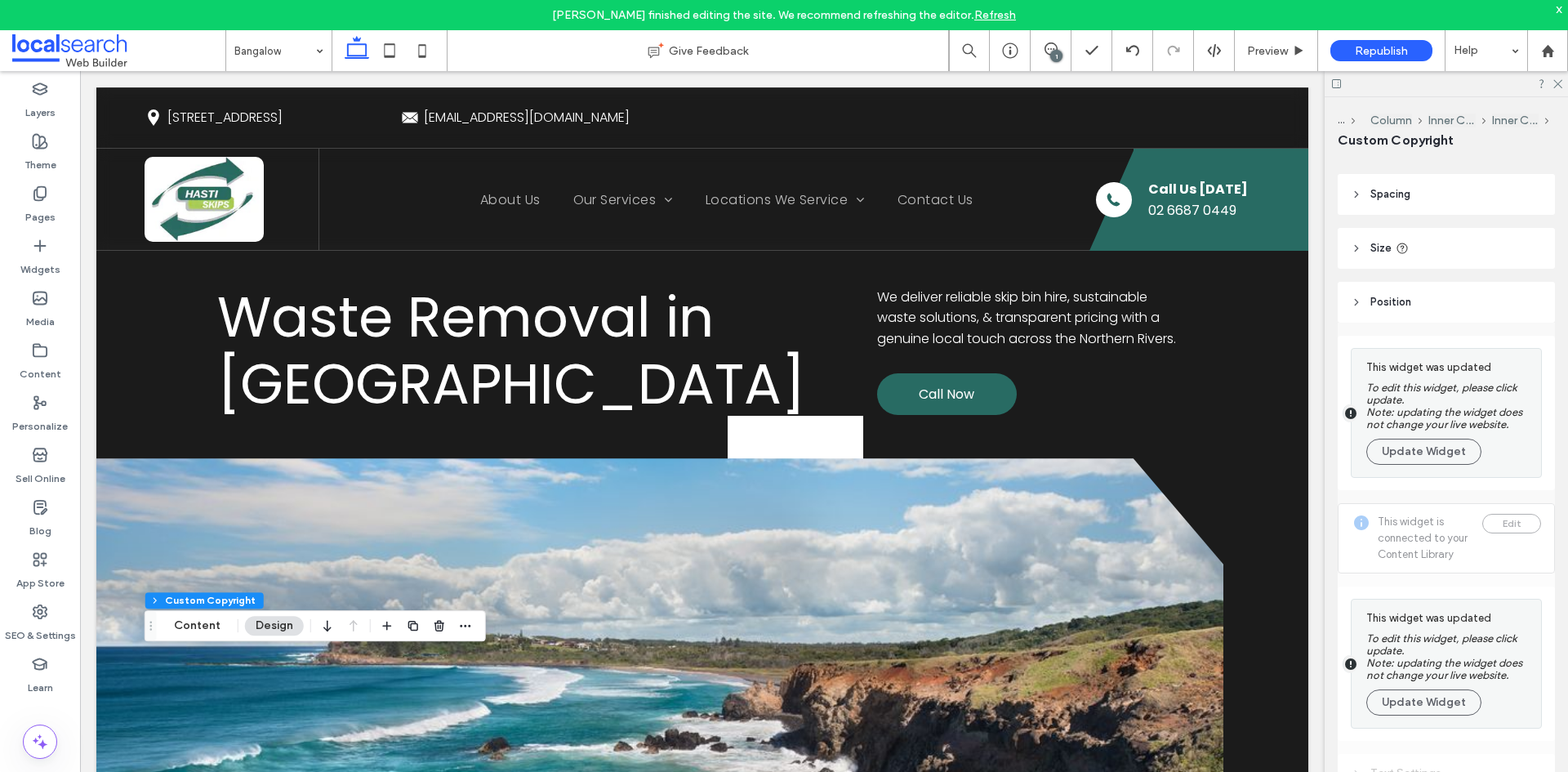
scroll to position [121, 0]
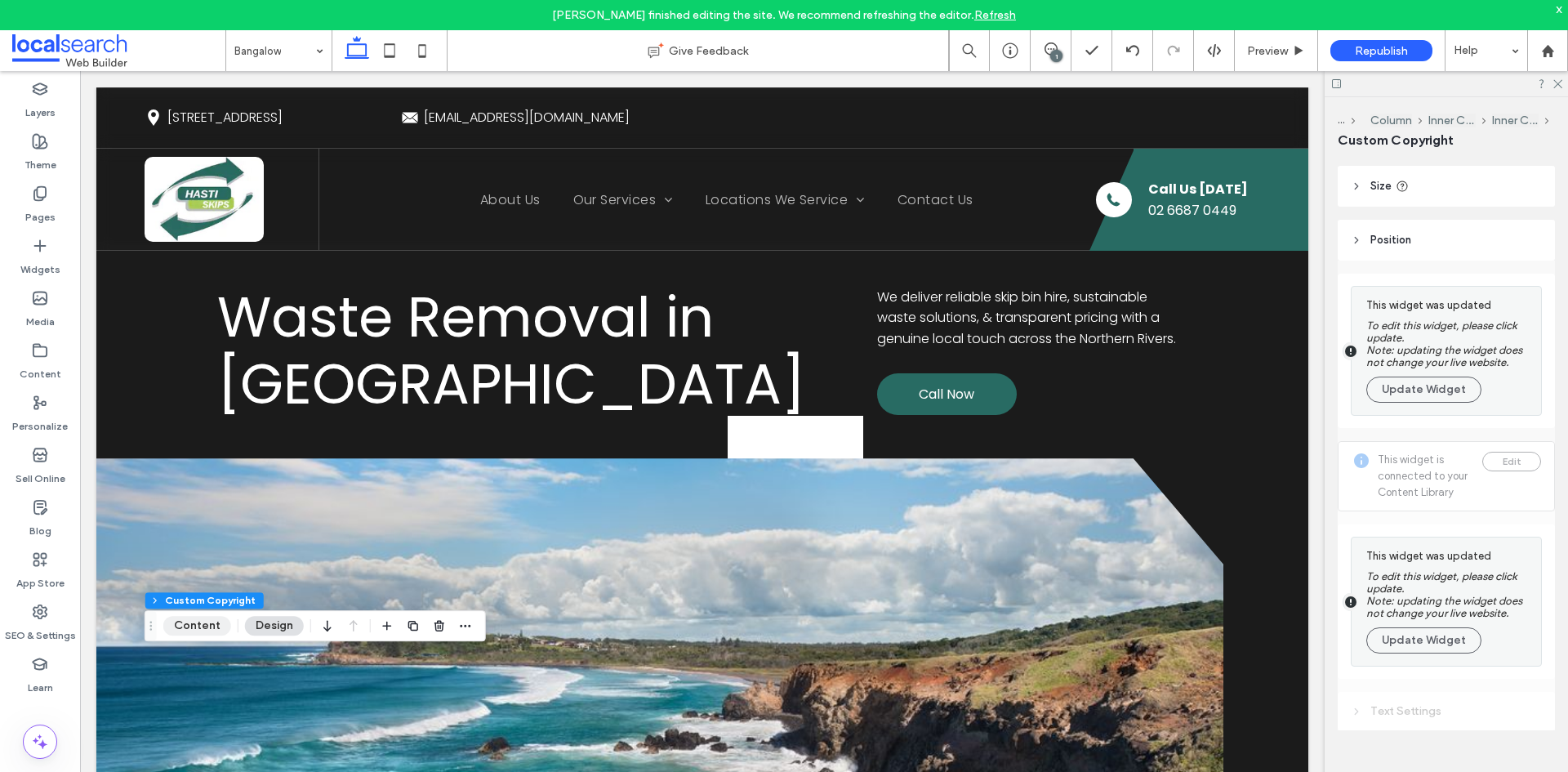
click at [212, 633] on button "Content" at bounding box center [197, 625] width 68 height 19
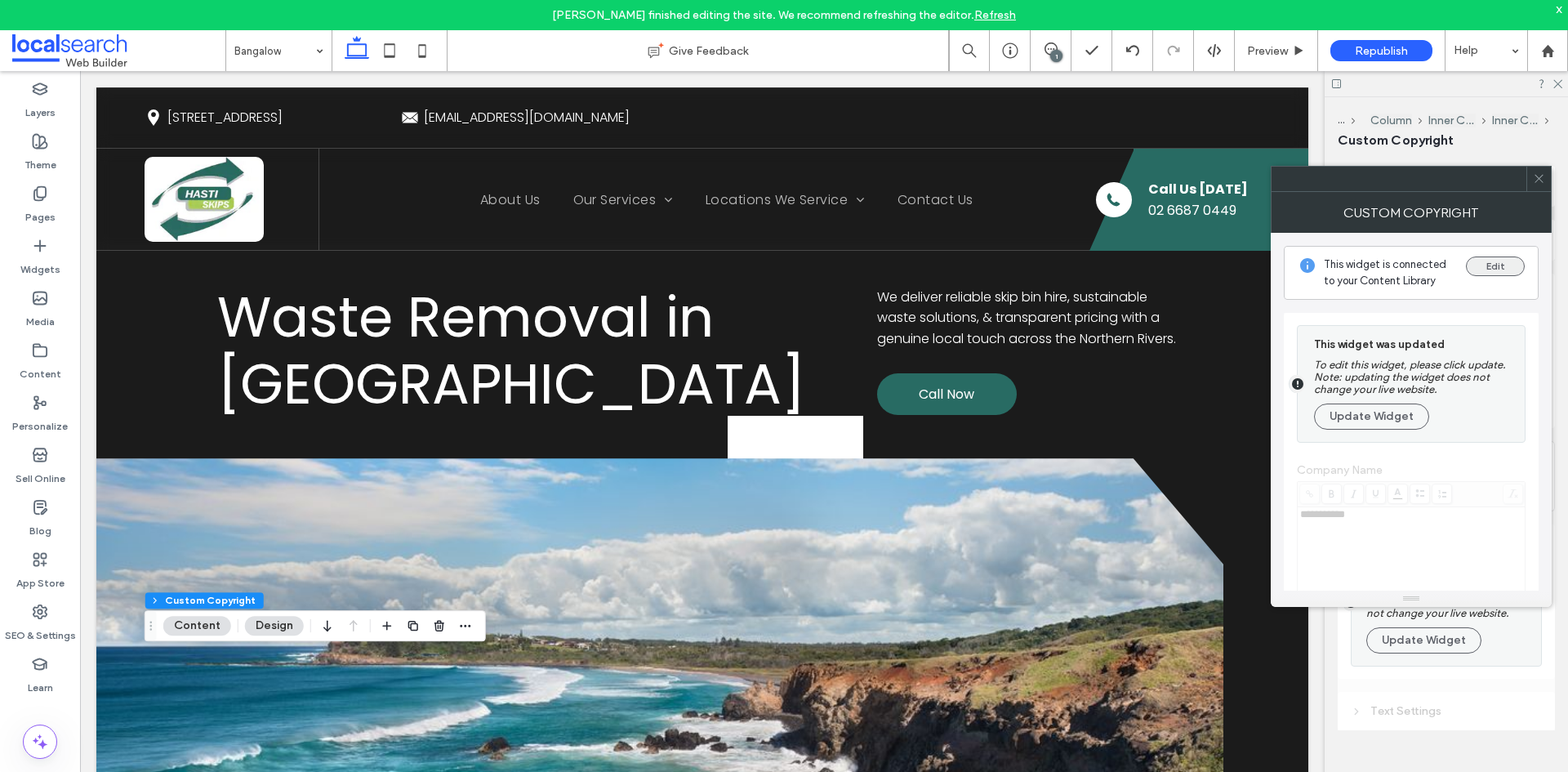
click at [1501, 271] on button "Edit" at bounding box center [1495, 266] width 58 height 19
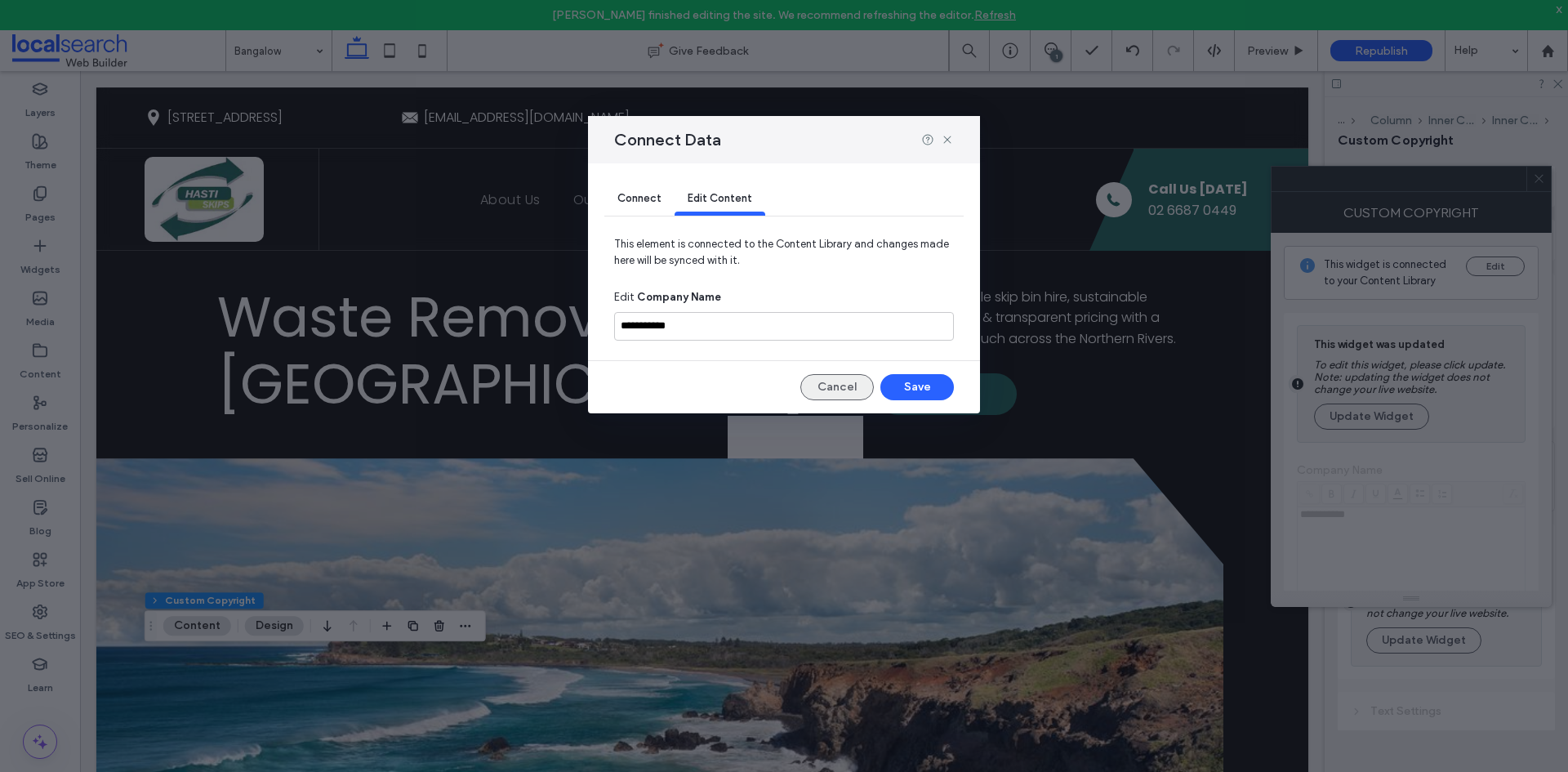
click at [839, 387] on button "Cancel" at bounding box center [837, 387] width 74 height 26
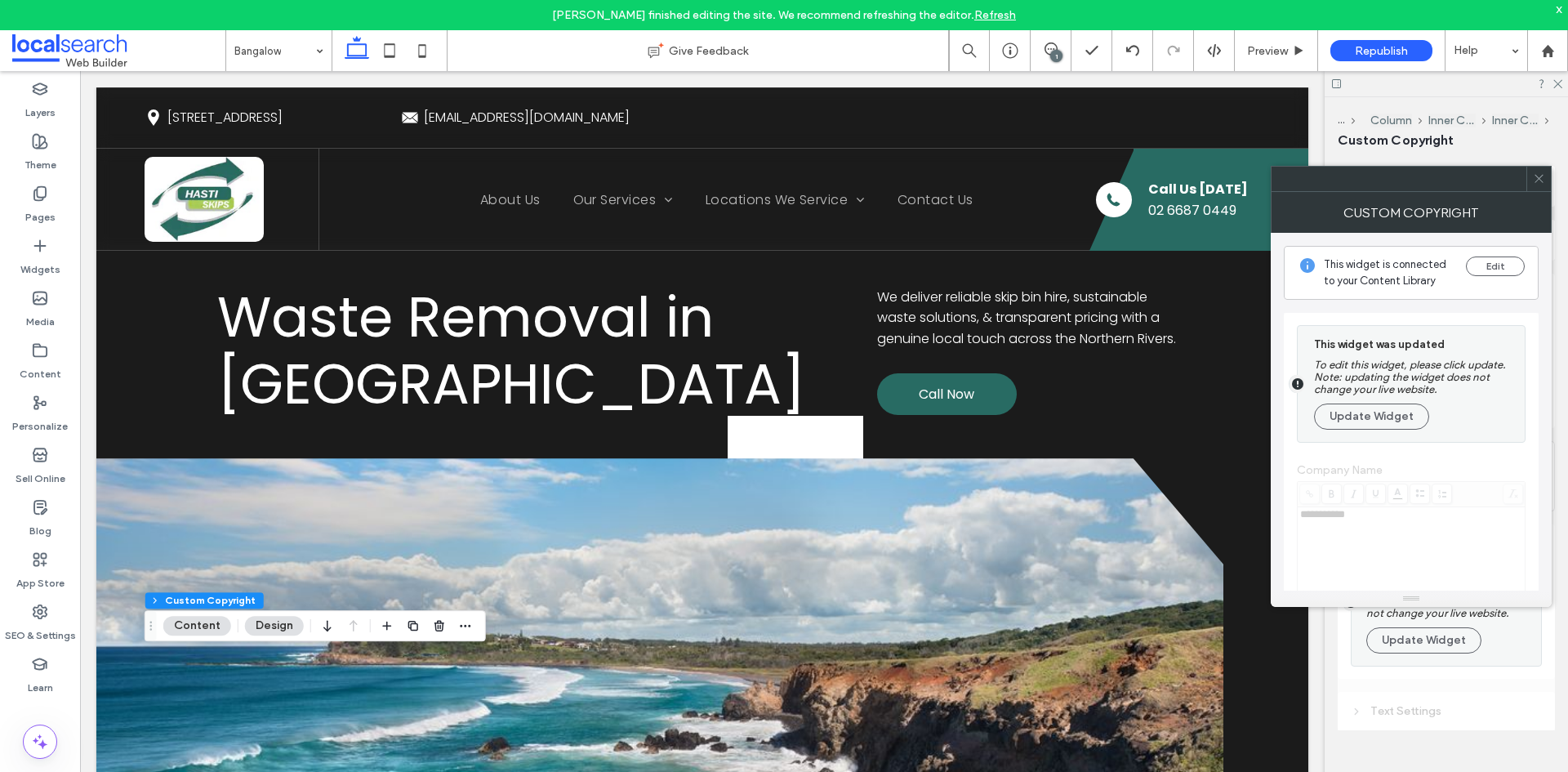
click at [1540, 175] on icon at bounding box center [1539, 178] width 12 height 12
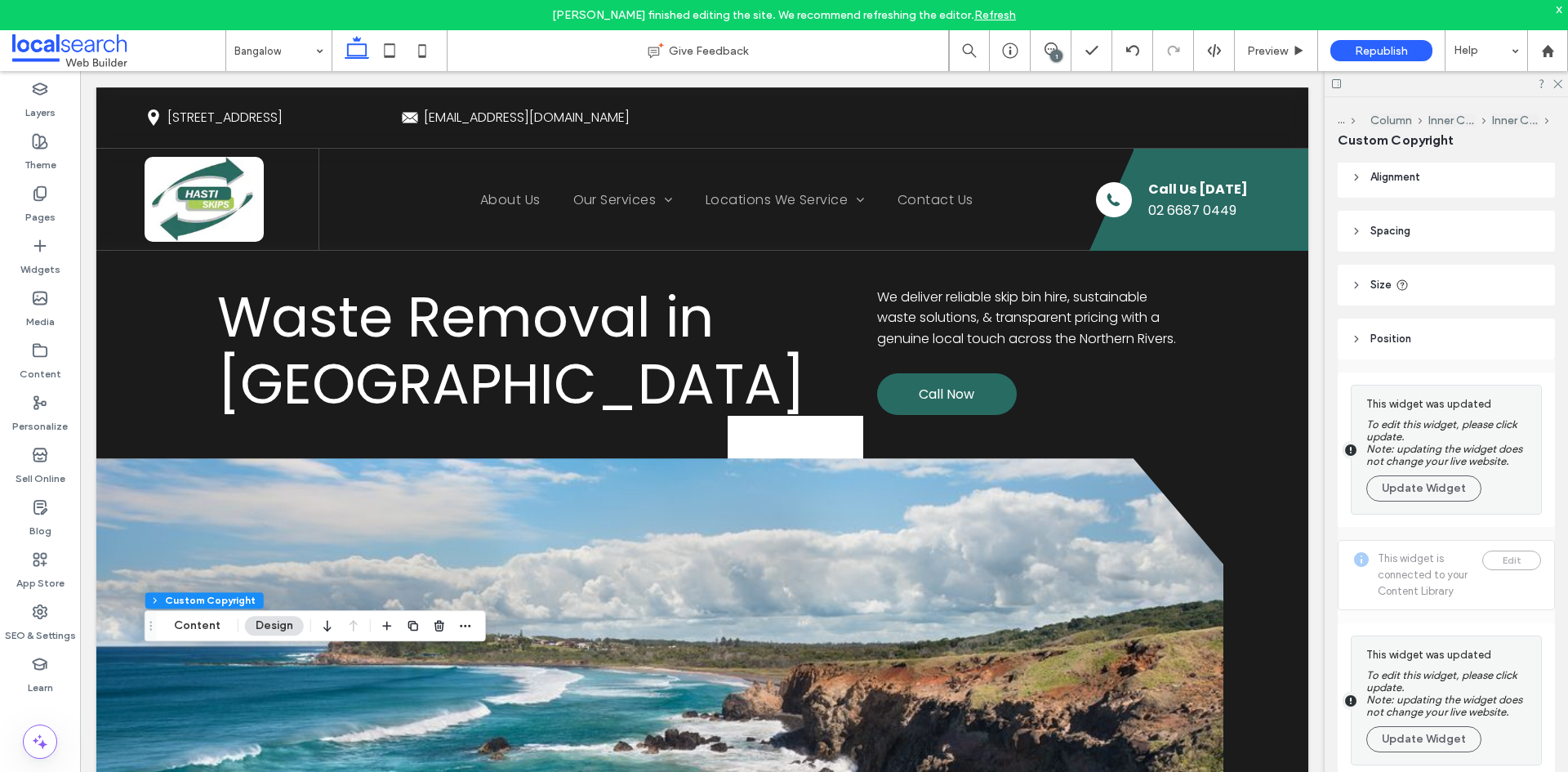
scroll to position [0, 0]
click at [207, 624] on button "Content" at bounding box center [197, 625] width 68 height 19
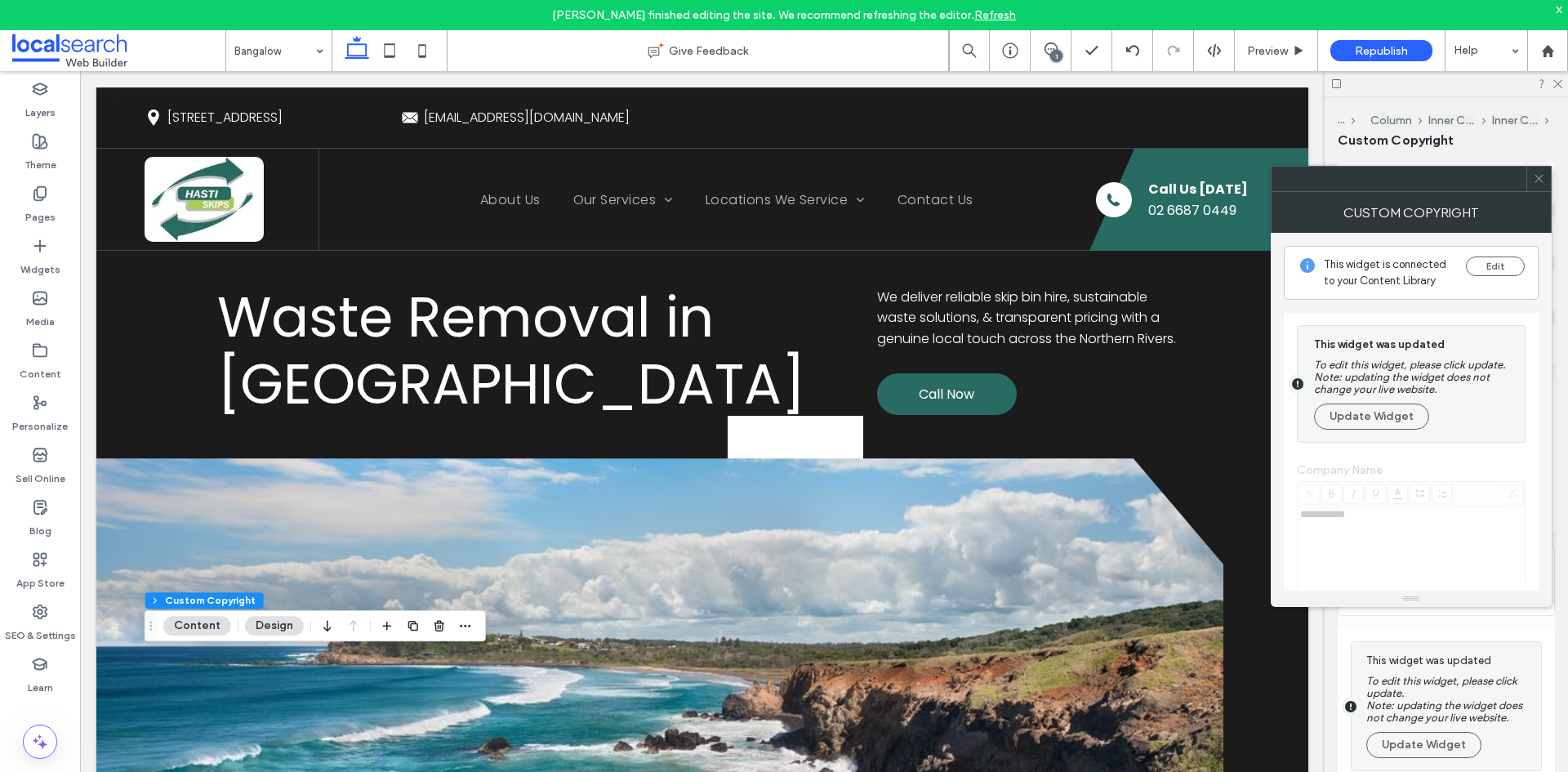
scroll to position [76, 0]
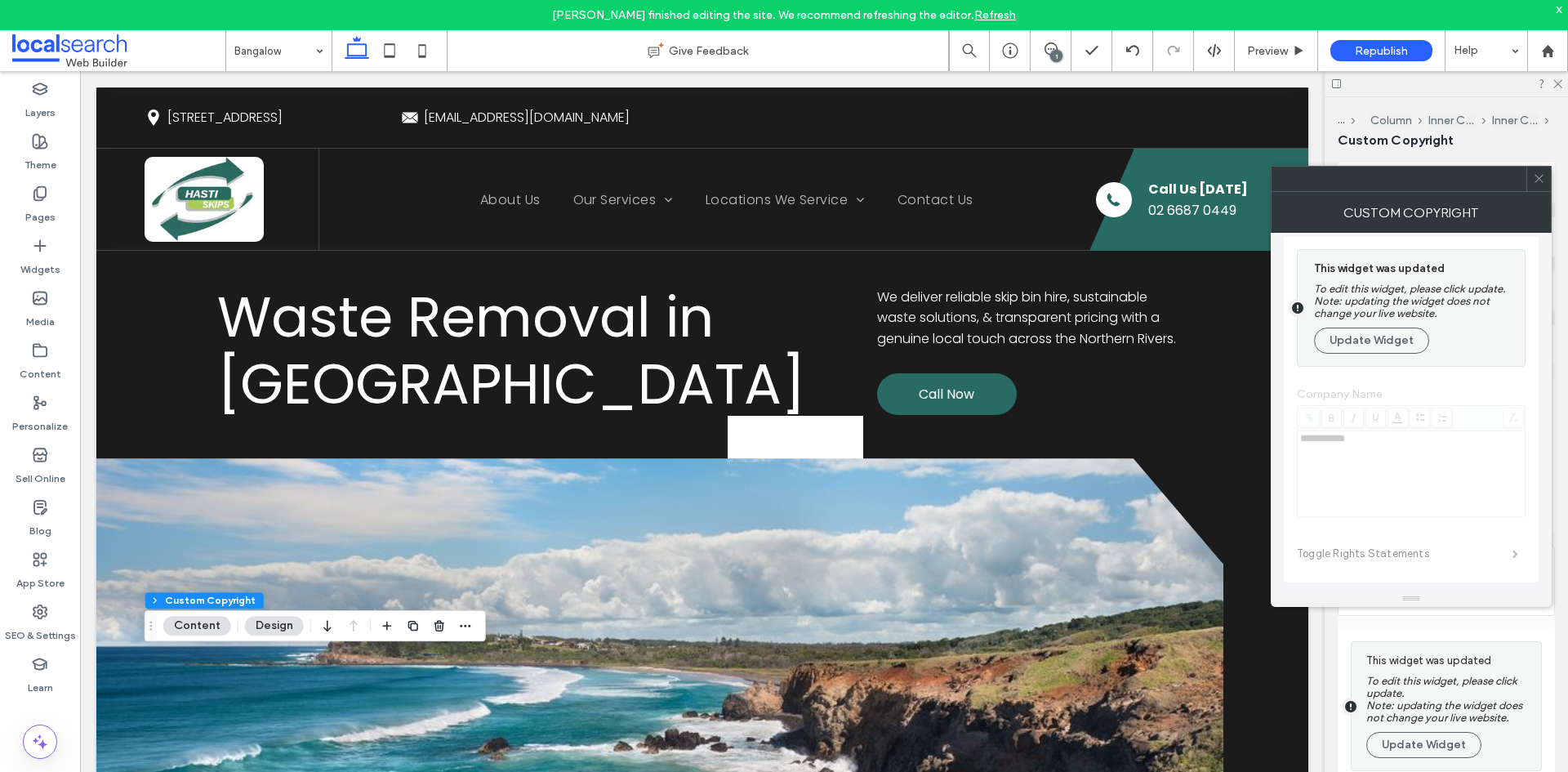
click at [1534, 174] on icon at bounding box center [1539, 178] width 12 height 12
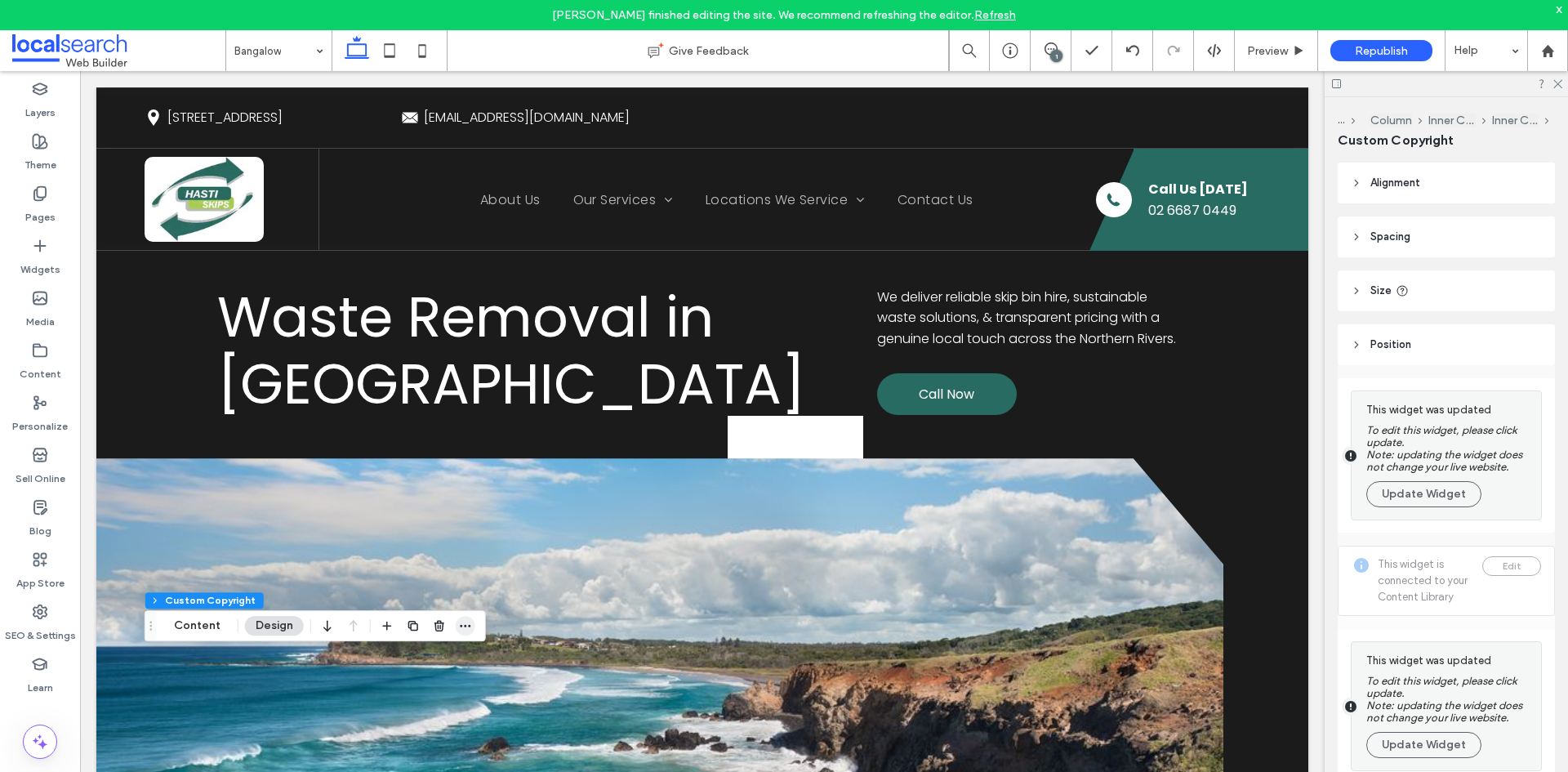
click at [465, 634] on span "button" at bounding box center [465, 625] width 19 height 19
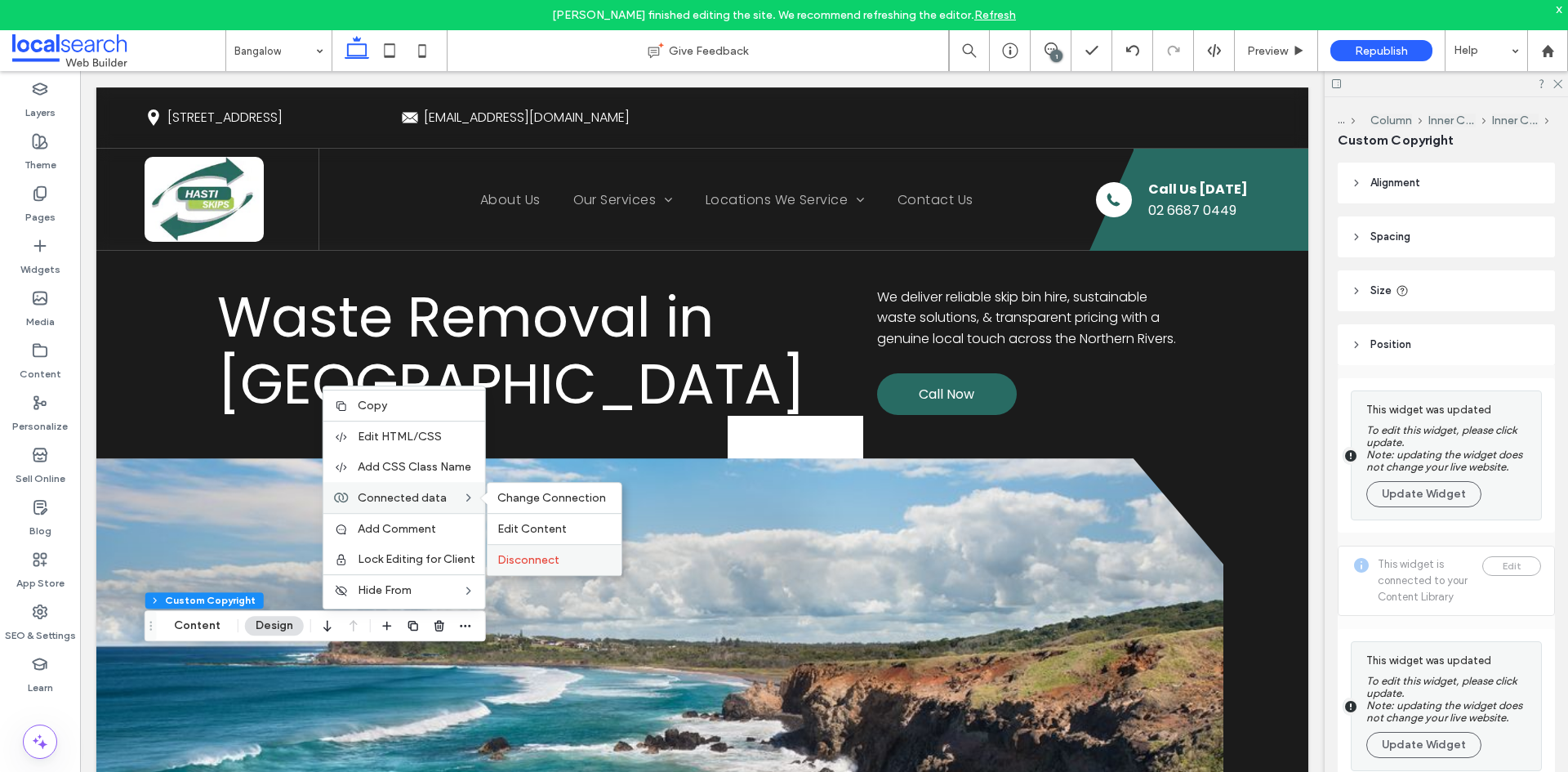
click at [546, 562] on span "Disconnect" at bounding box center [528, 560] width 62 height 14
click at [184, 625] on button "Content" at bounding box center [197, 625] width 68 height 19
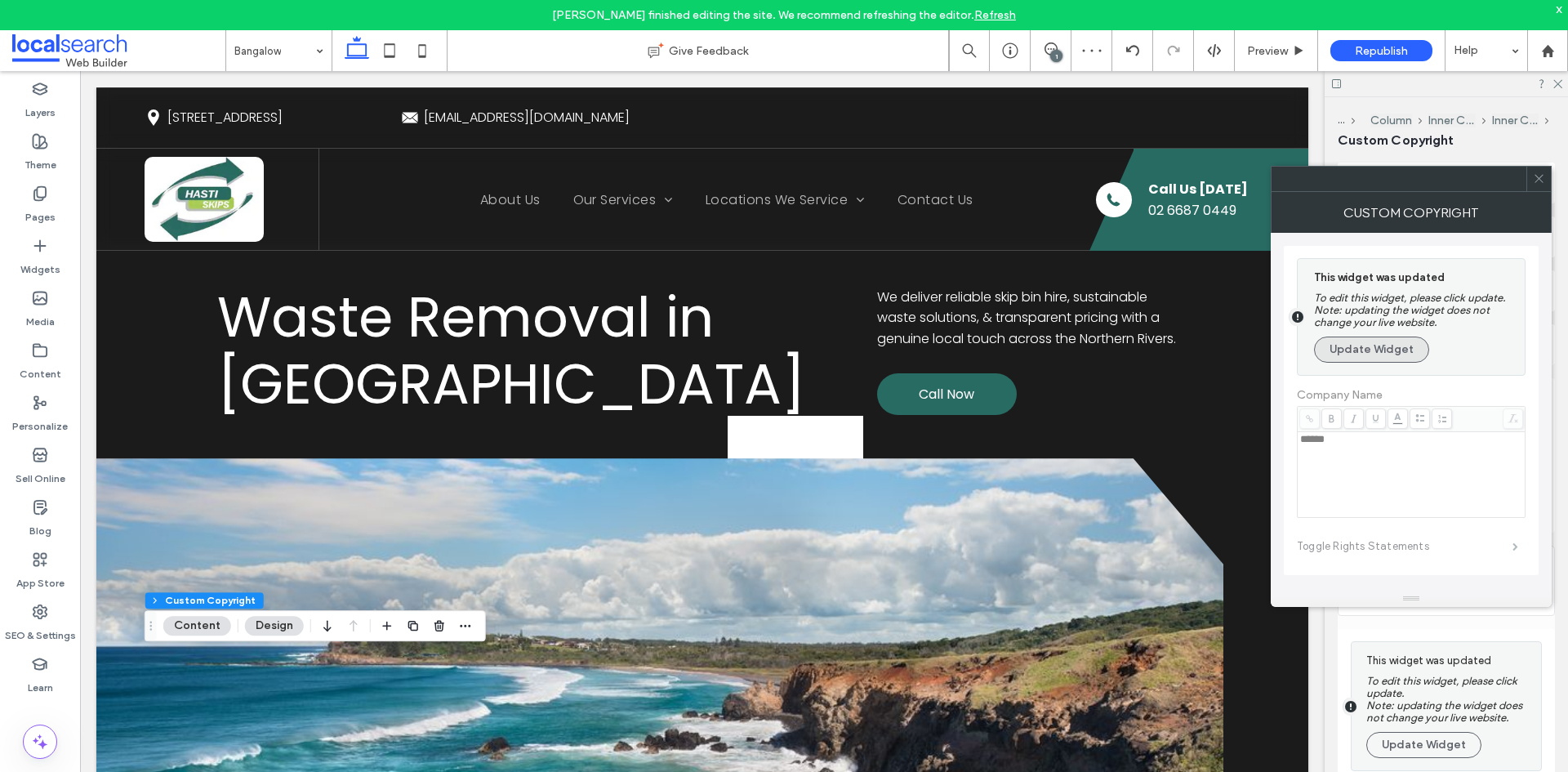
click at [1388, 358] on button "Update Widget" at bounding box center [1371, 349] width 115 height 26
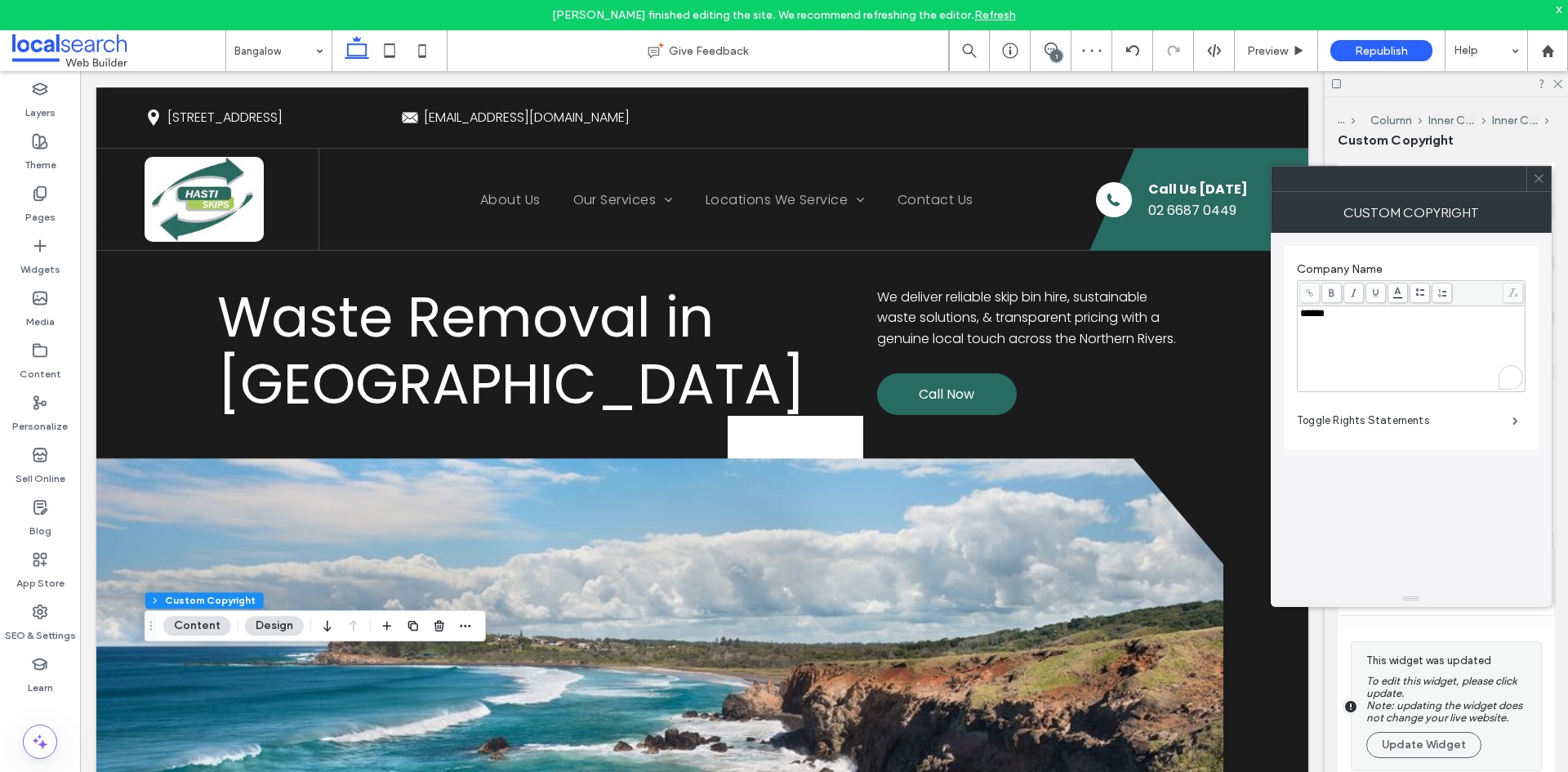
click at [1381, 329] on div "******" at bounding box center [1411, 348] width 223 height 81
click at [1389, 325] on div "******" at bounding box center [1411, 348] width 223 height 81
click at [1397, 295] on body "John Balmes finished editing the site. We recommend refreshing the editor. Refr…" at bounding box center [784, 386] width 1568 height 772
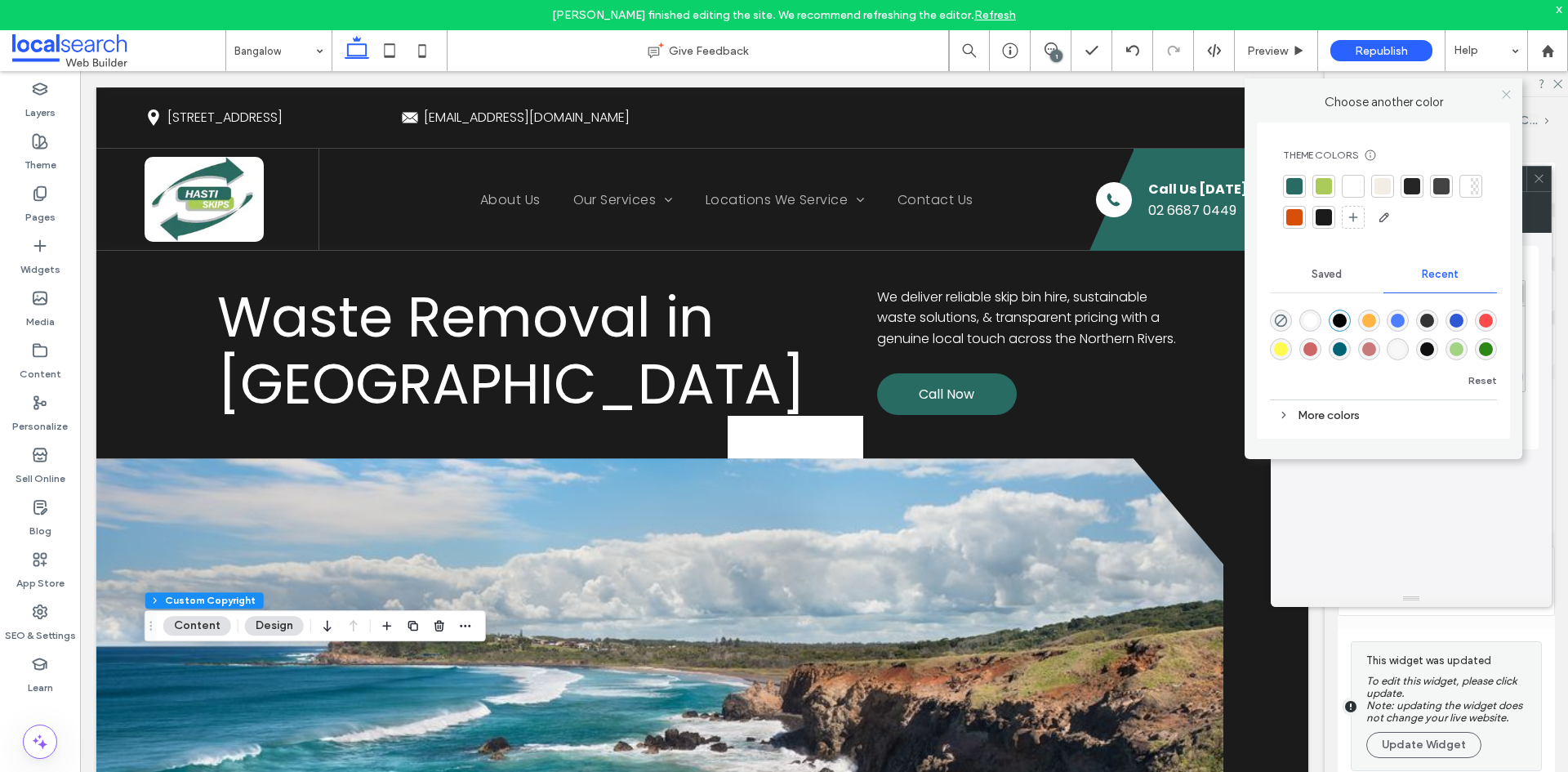
click at [1511, 91] on icon at bounding box center [1506, 94] width 12 height 12
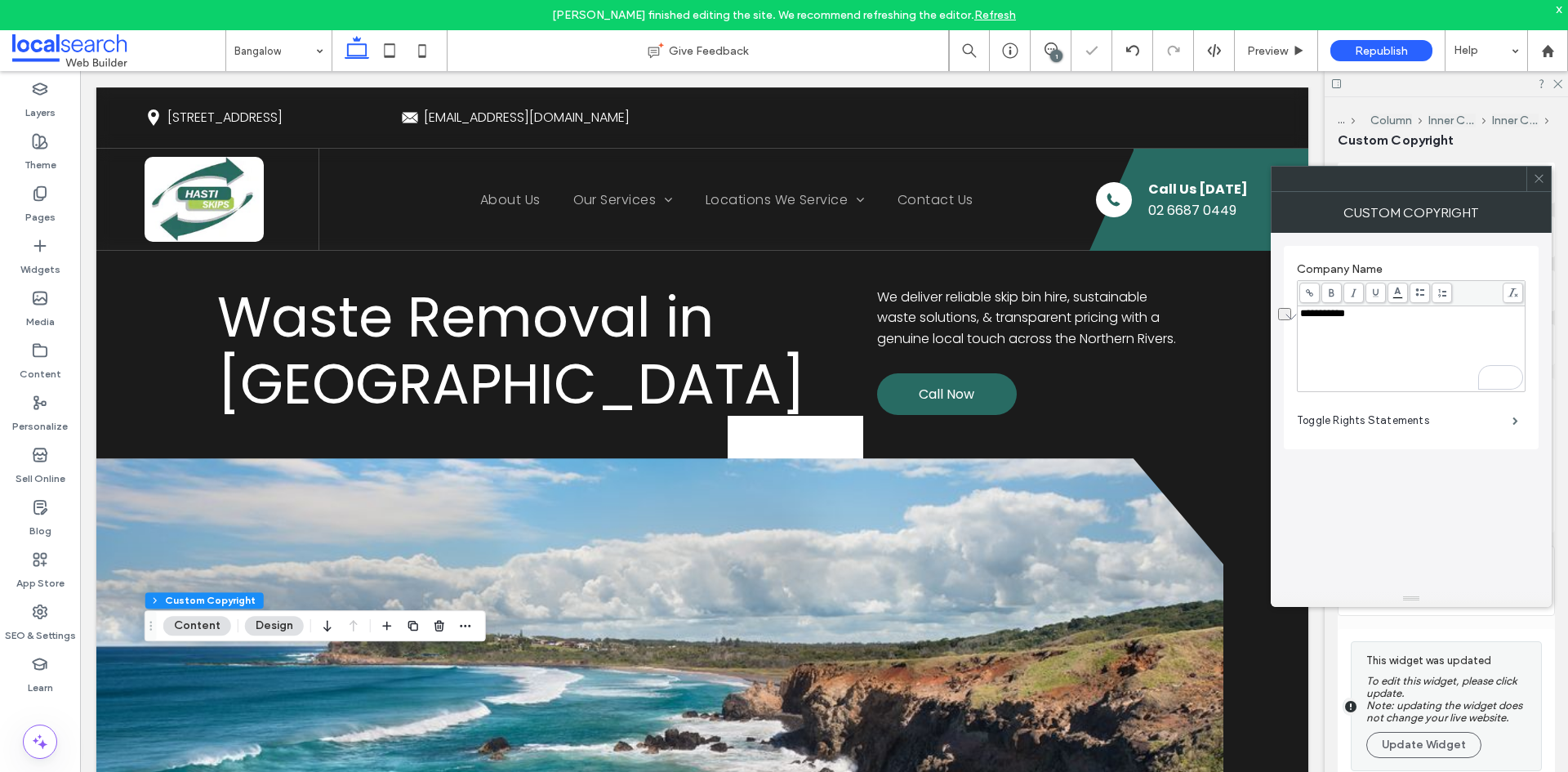
click at [1545, 174] on div at bounding box center [1538, 179] width 25 height 25
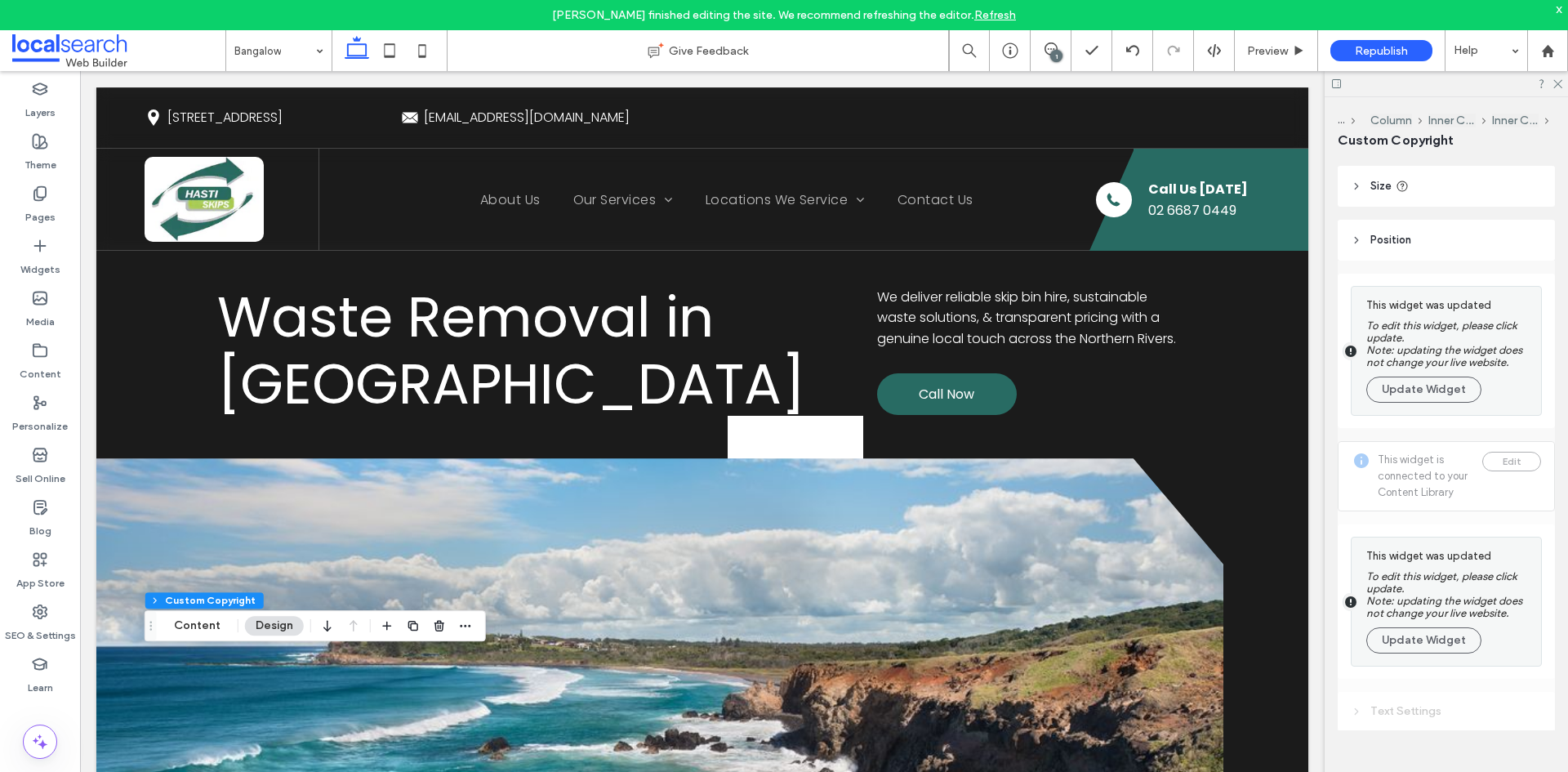
scroll to position [121, 0]
click at [1560, 81] on use at bounding box center [1558, 84] width 9 height 9
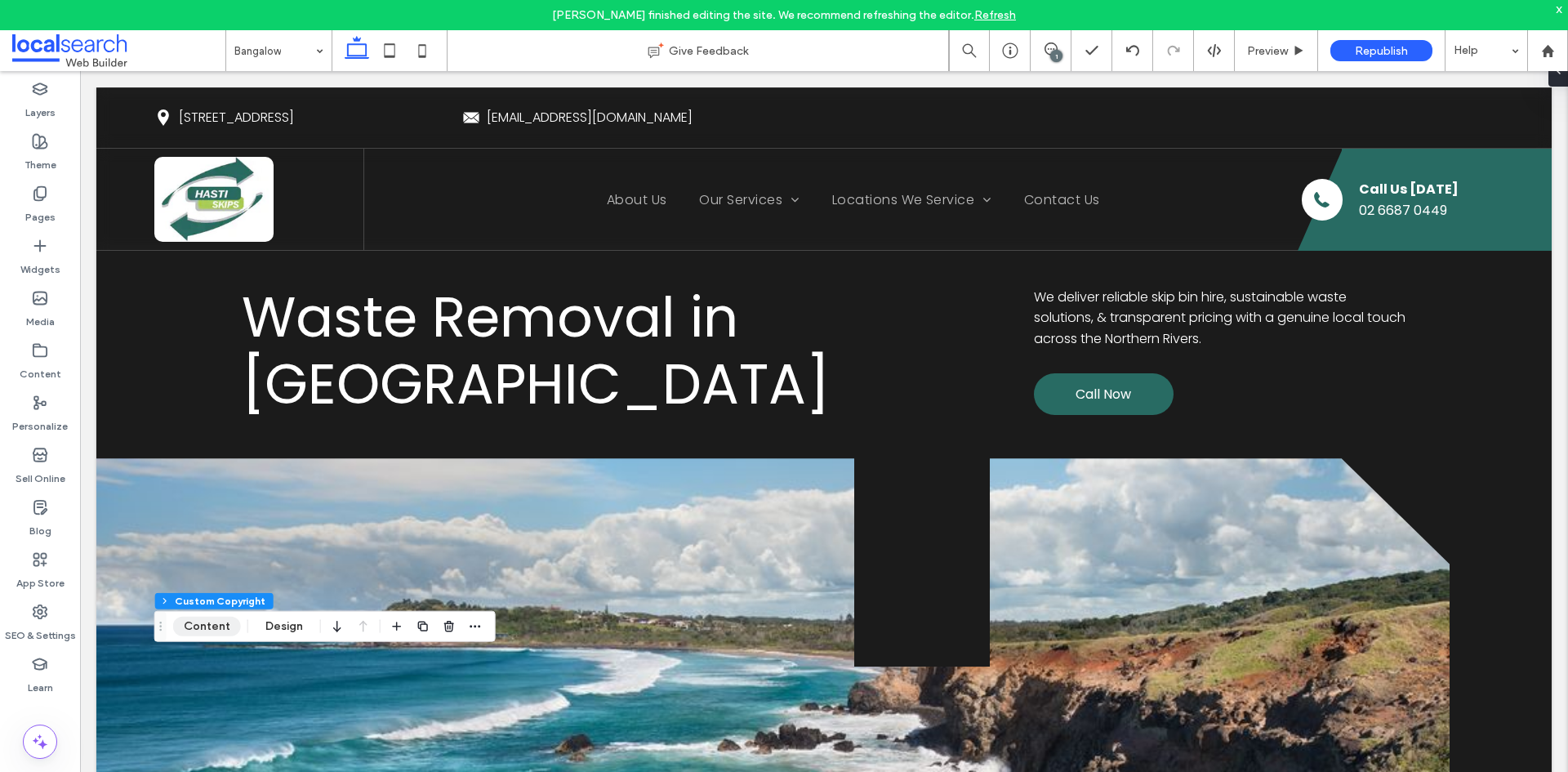
click at [230, 635] on button "Content" at bounding box center [207, 626] width 68 height 19
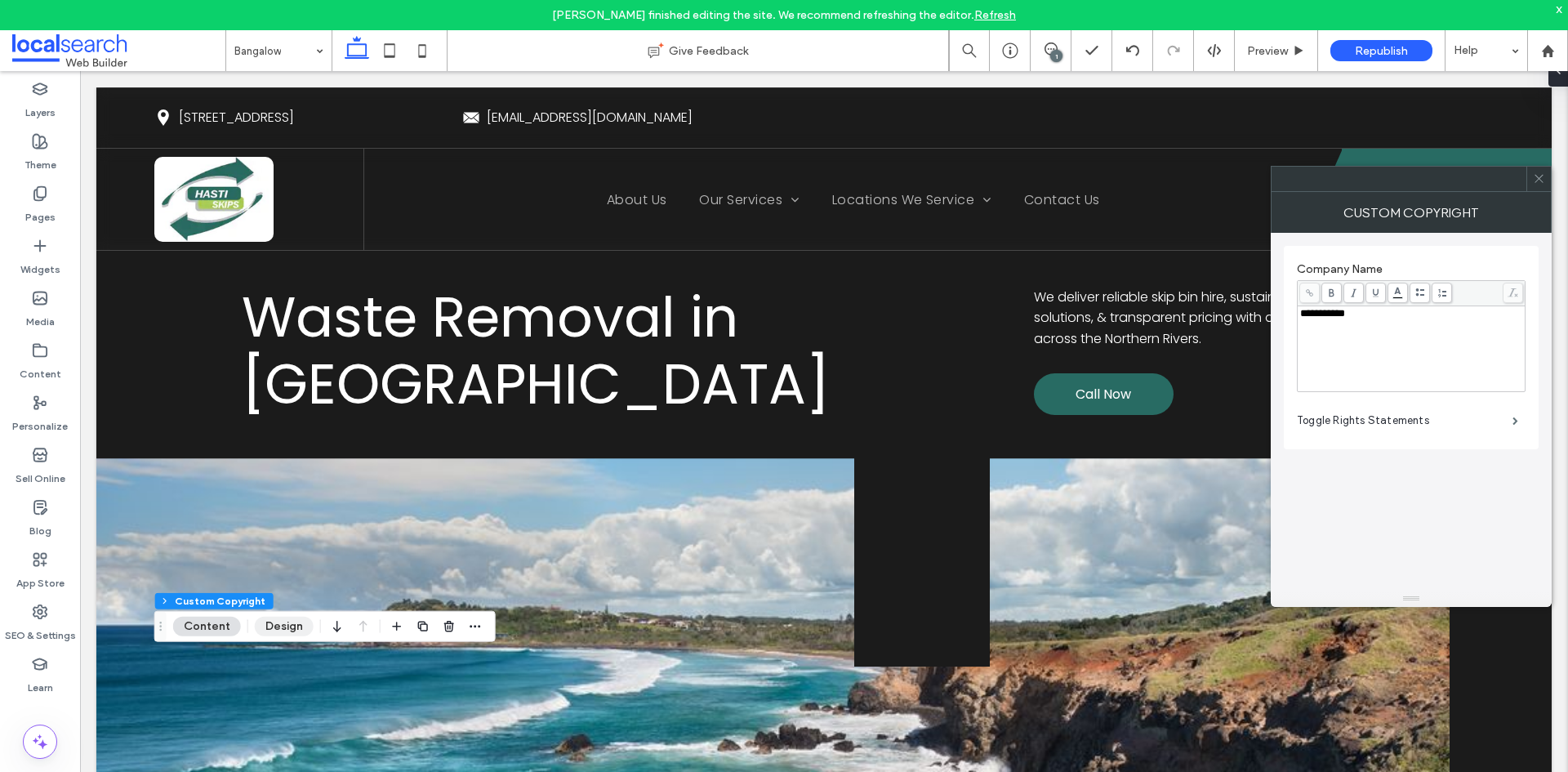
click at [274, 625] on button "Design" at bounding box center [284, 626] width 58 height 19
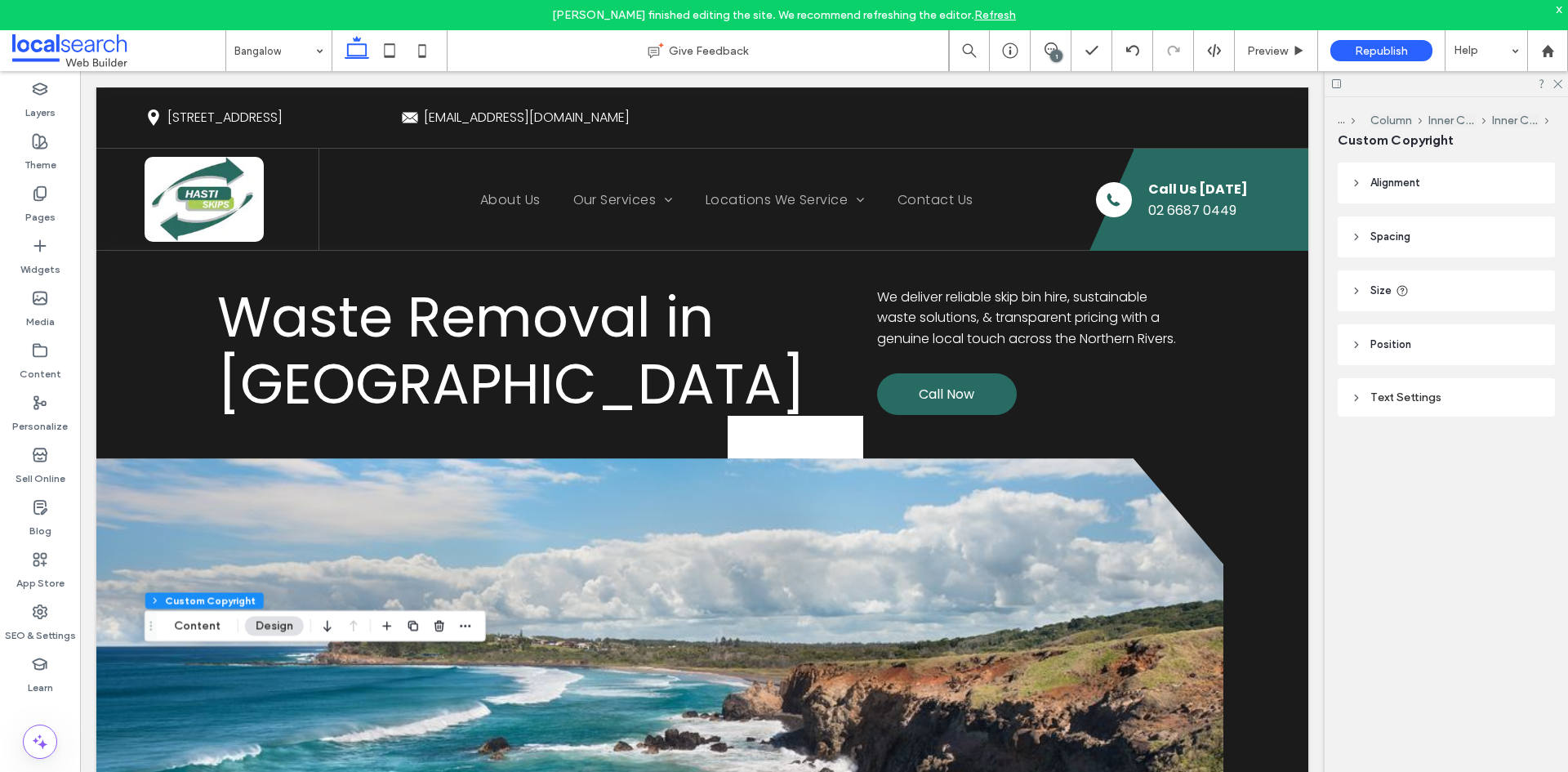
click at [474, 625] on div "Footer Section Column Inner Column Inner Column Custom Copyright Content Design" at bounding box center [315, 625] width 341 height 31
click at [466, 624] on icon "button" at bounding box center [465, 625] width 13 height 13
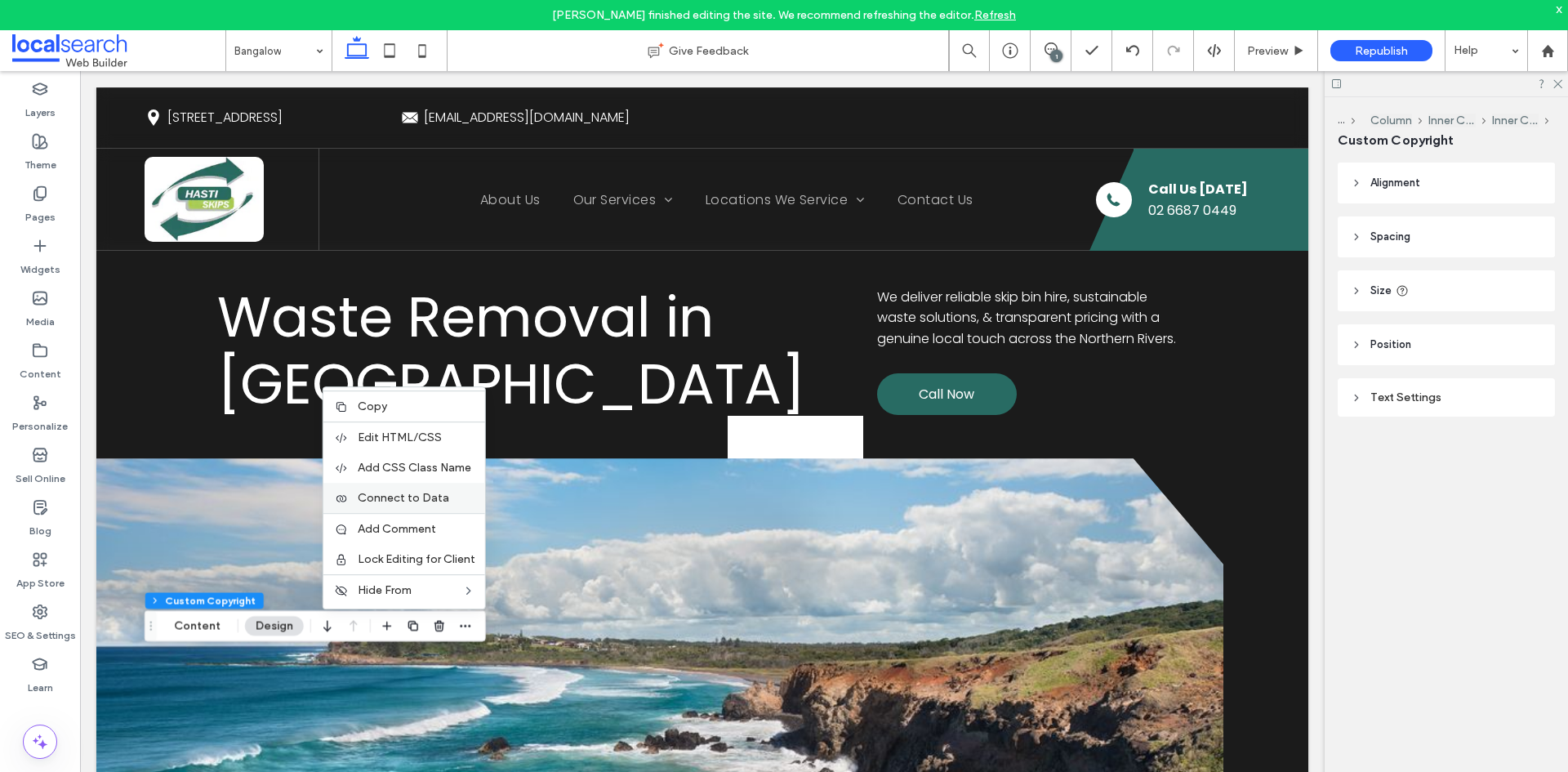
click at [418, 502] on span "Connect to Data" at bounding box center [403, 497] width 91 height 14
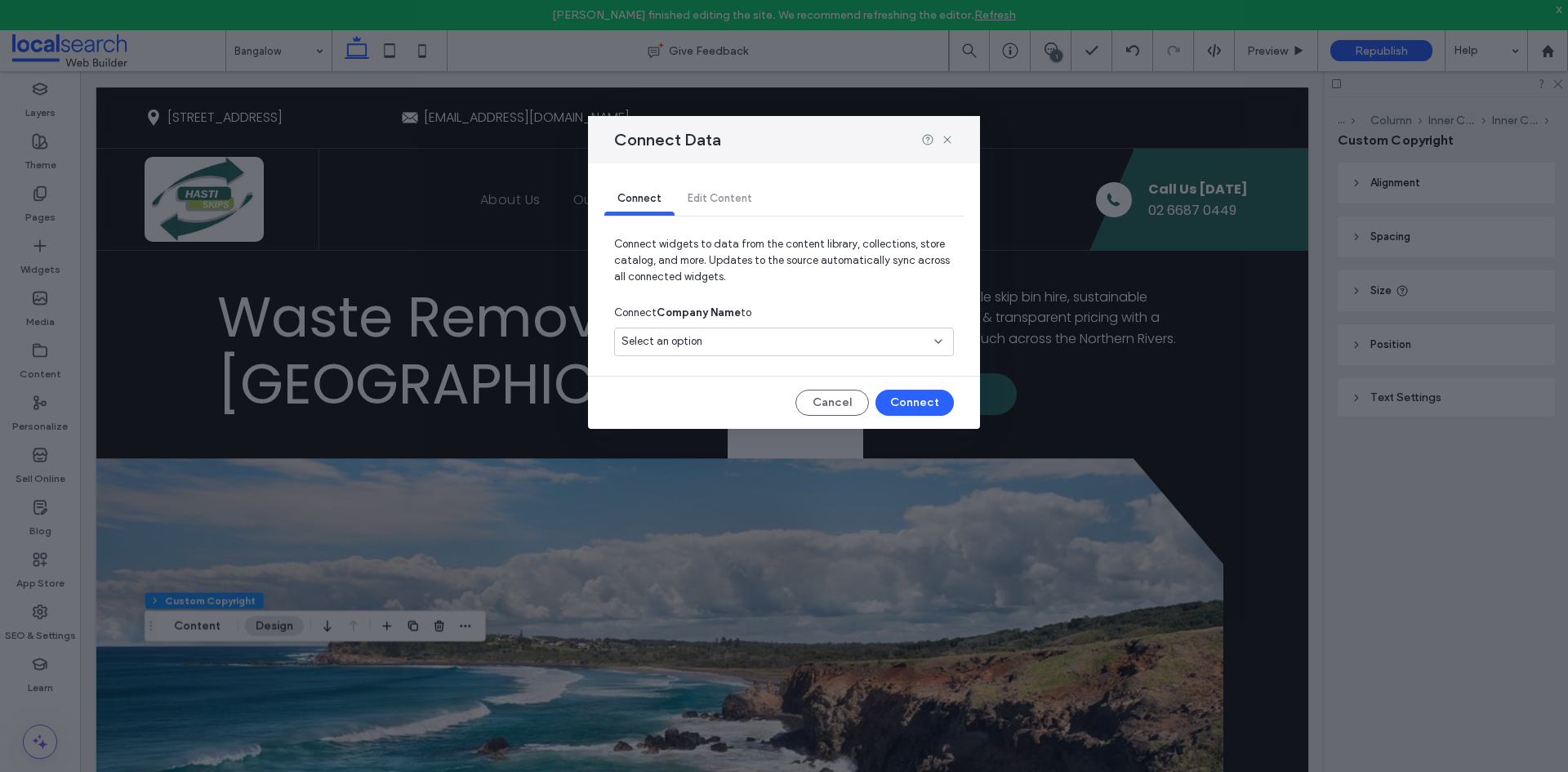
click at [784, 330] on div "Select an option" at bounding box center [784, 342] width 340 height 29
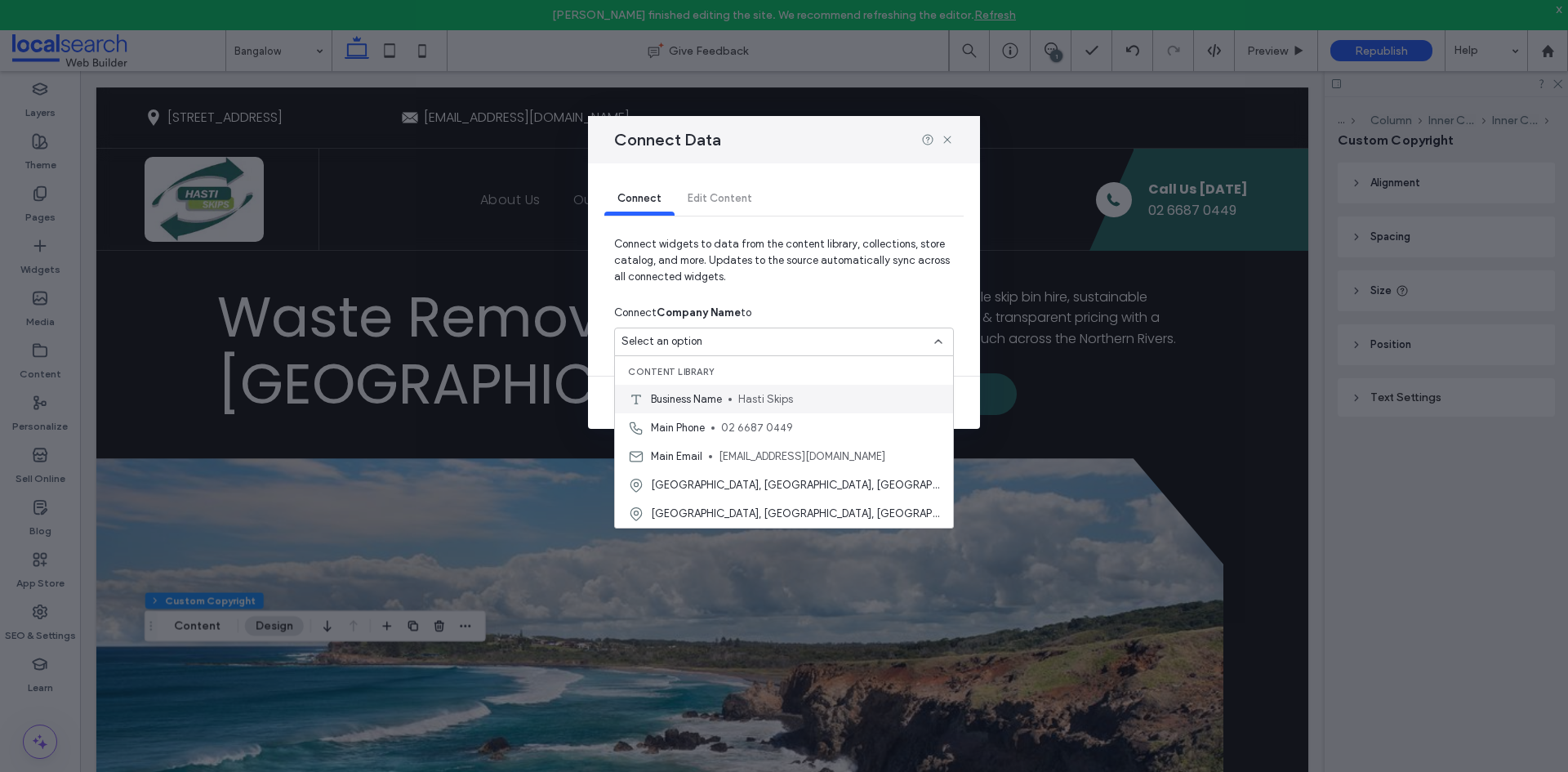
click at [767, 401] on span "Hasti Skips" at bounding box center [839, 399] width 202 height 16
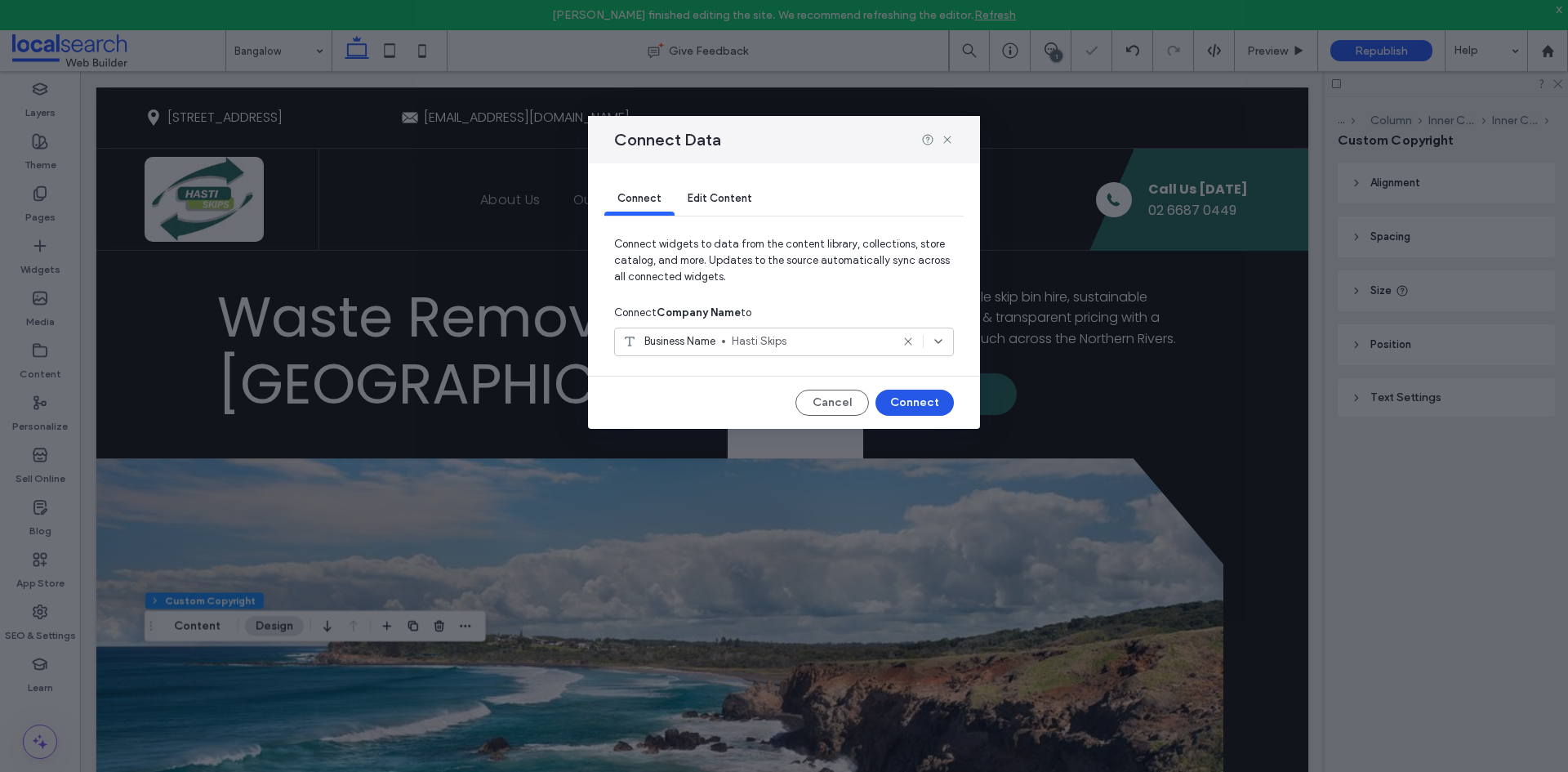
click at [911, 401] on button "Connect" at bounding box center [914, 403] width 79 height 26
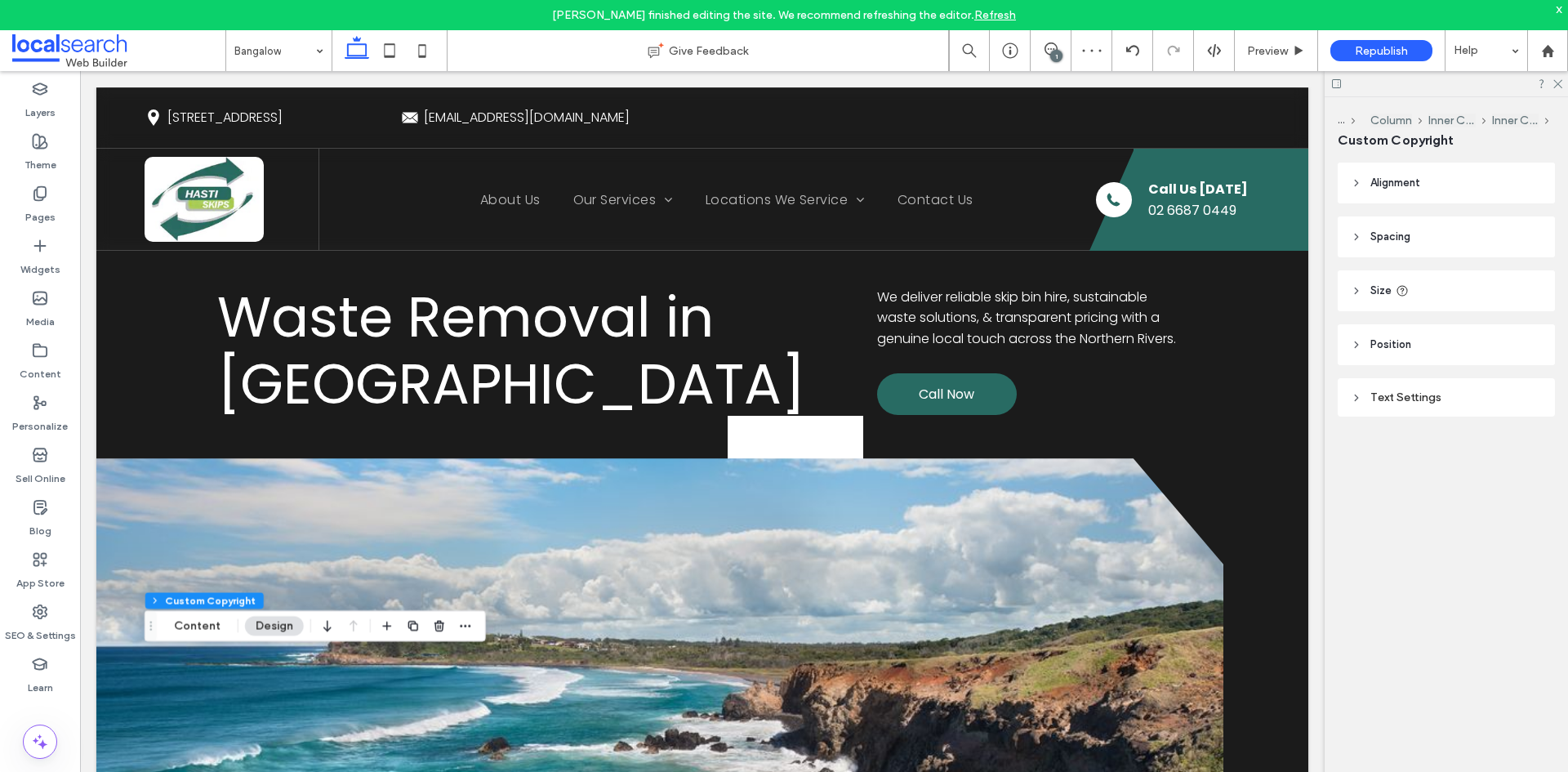
click at [1423, 398] on div "Text Settings" at bounding box center [1447, 397] width 191 height 14
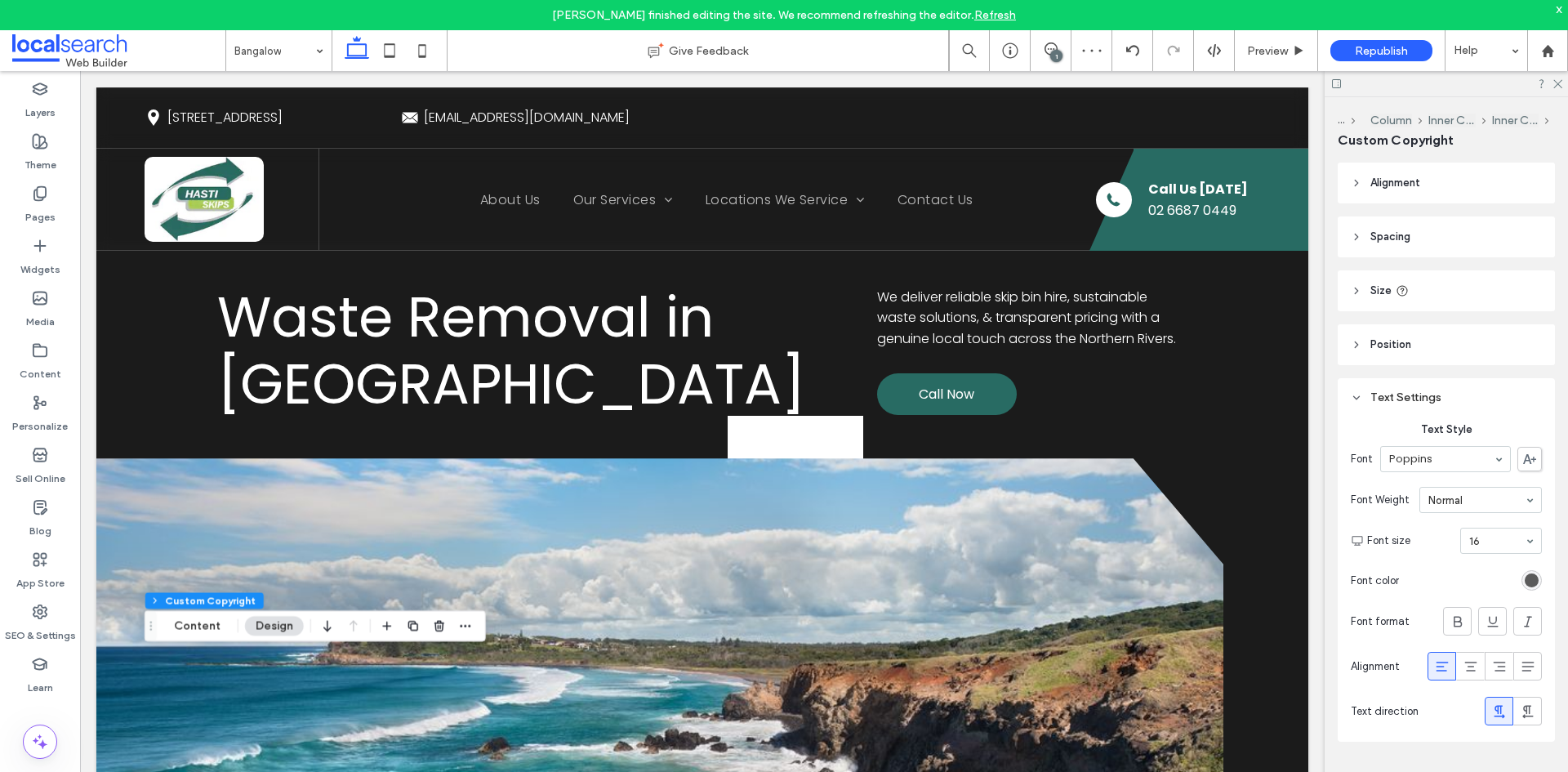
click at [1525, 581] on div "rgb(67, 67, 67)" at bounding box center [1532, 580] width 14 height 14
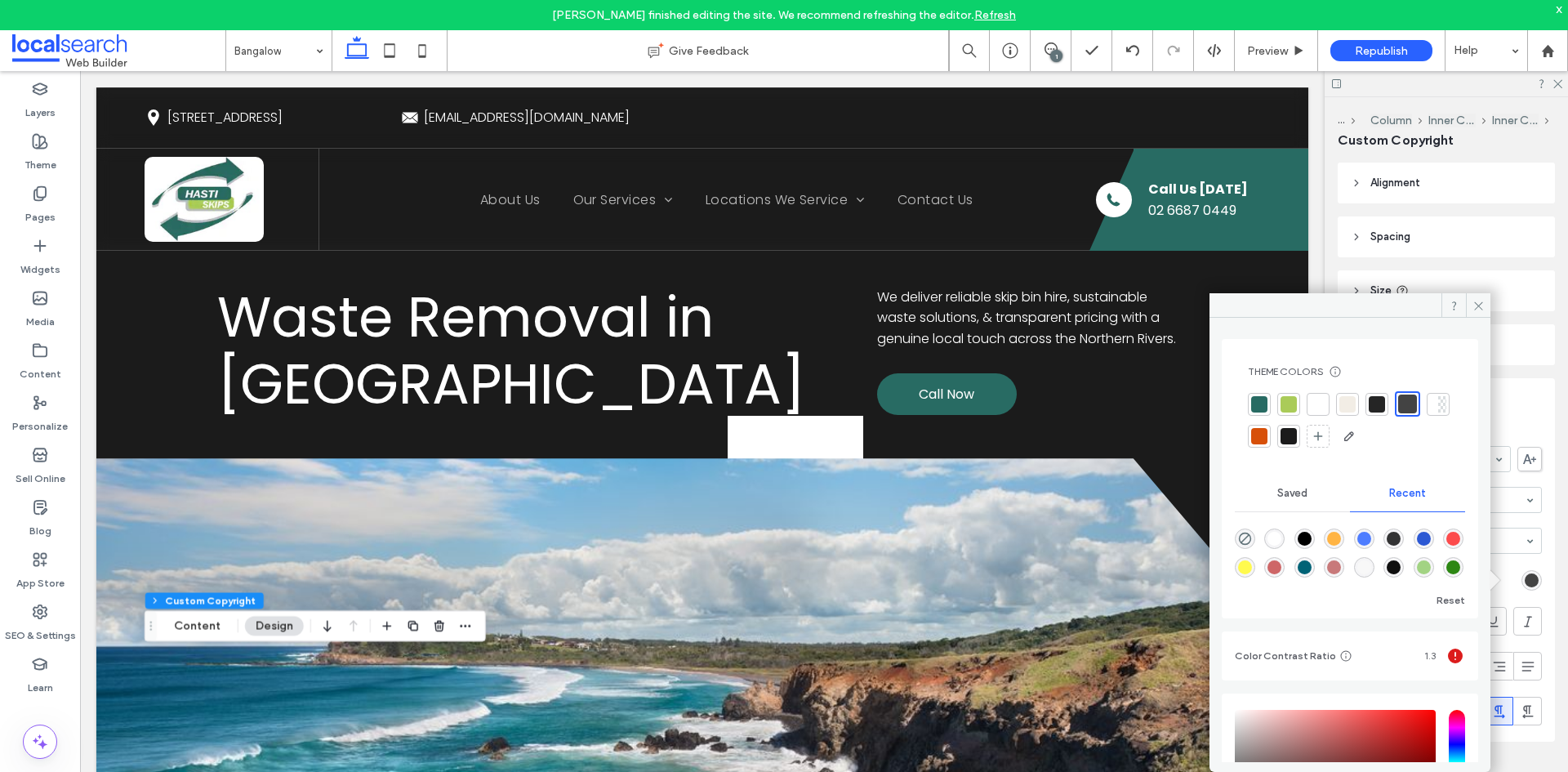
click at [1319, 403] on div at bounding box center [1317, 404] width 16 height 16
click at [1477, 305] on use at bounding box center [1478, 306] width 8 height 8
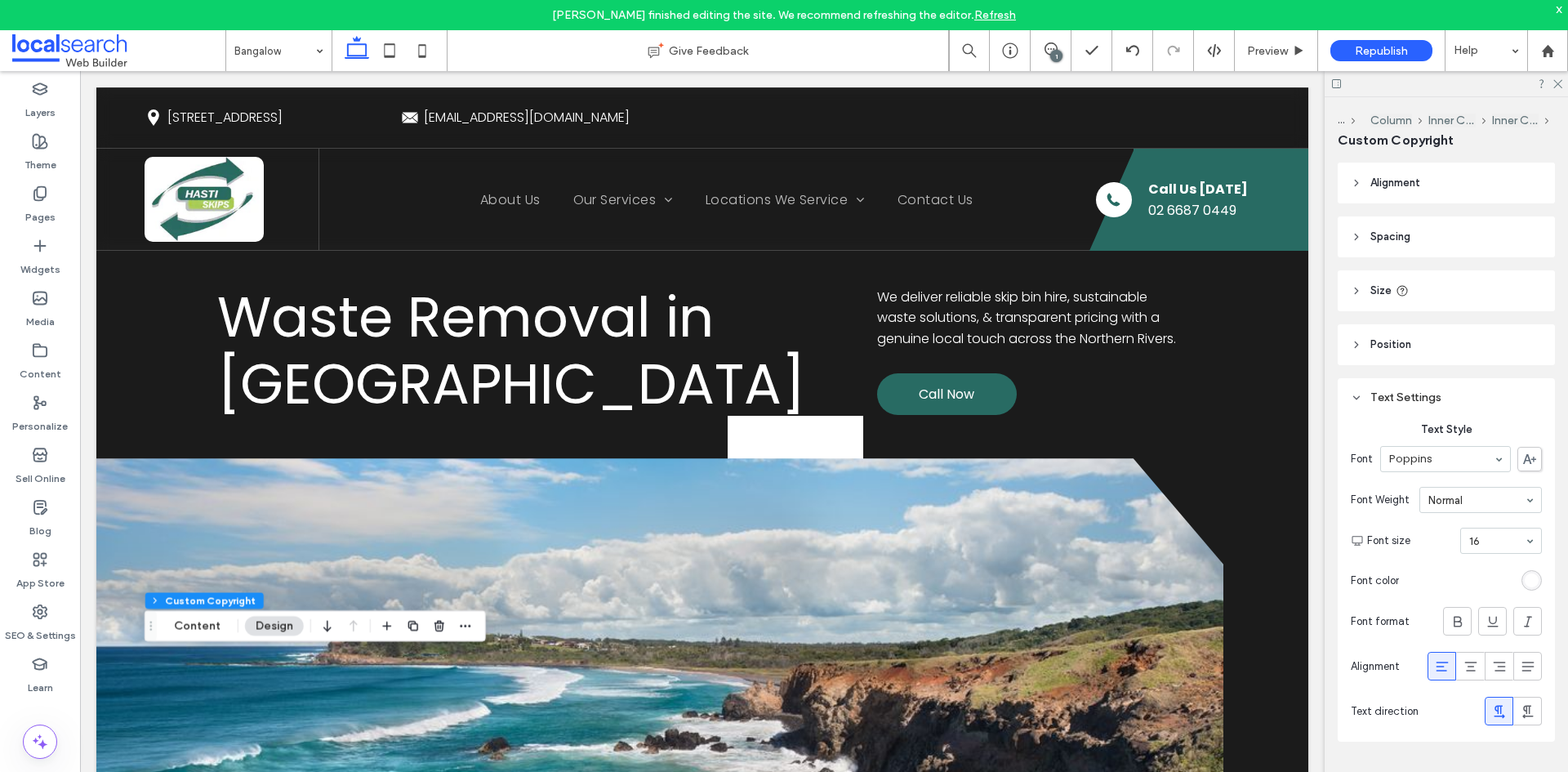
click at [1365, 403] on div "Text Settings" at bounding box center [1447, 397] width 191 height 14
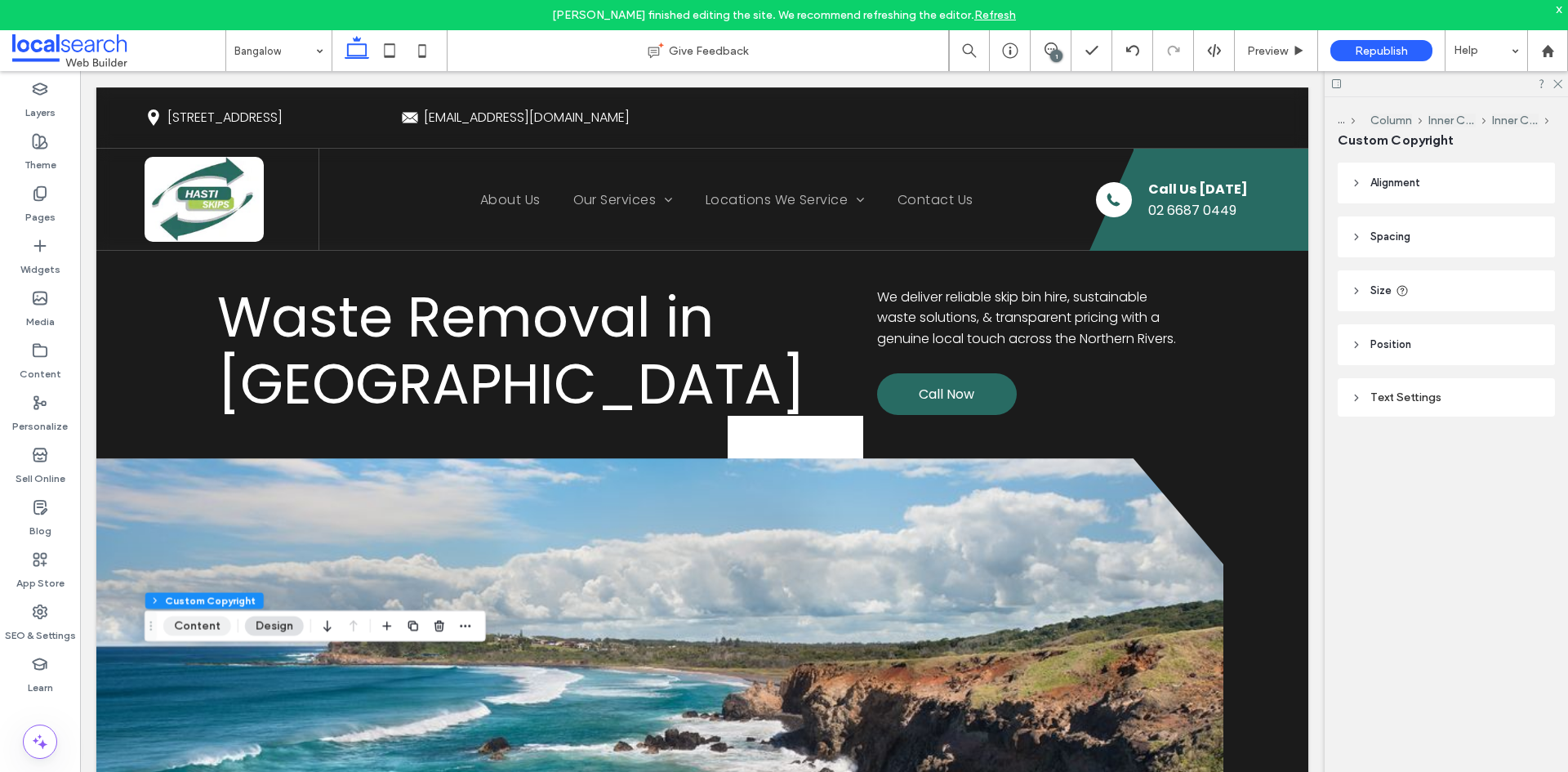
click at [188, 625] on button "Content" at bounding box center [197, 625] width 68 height 19
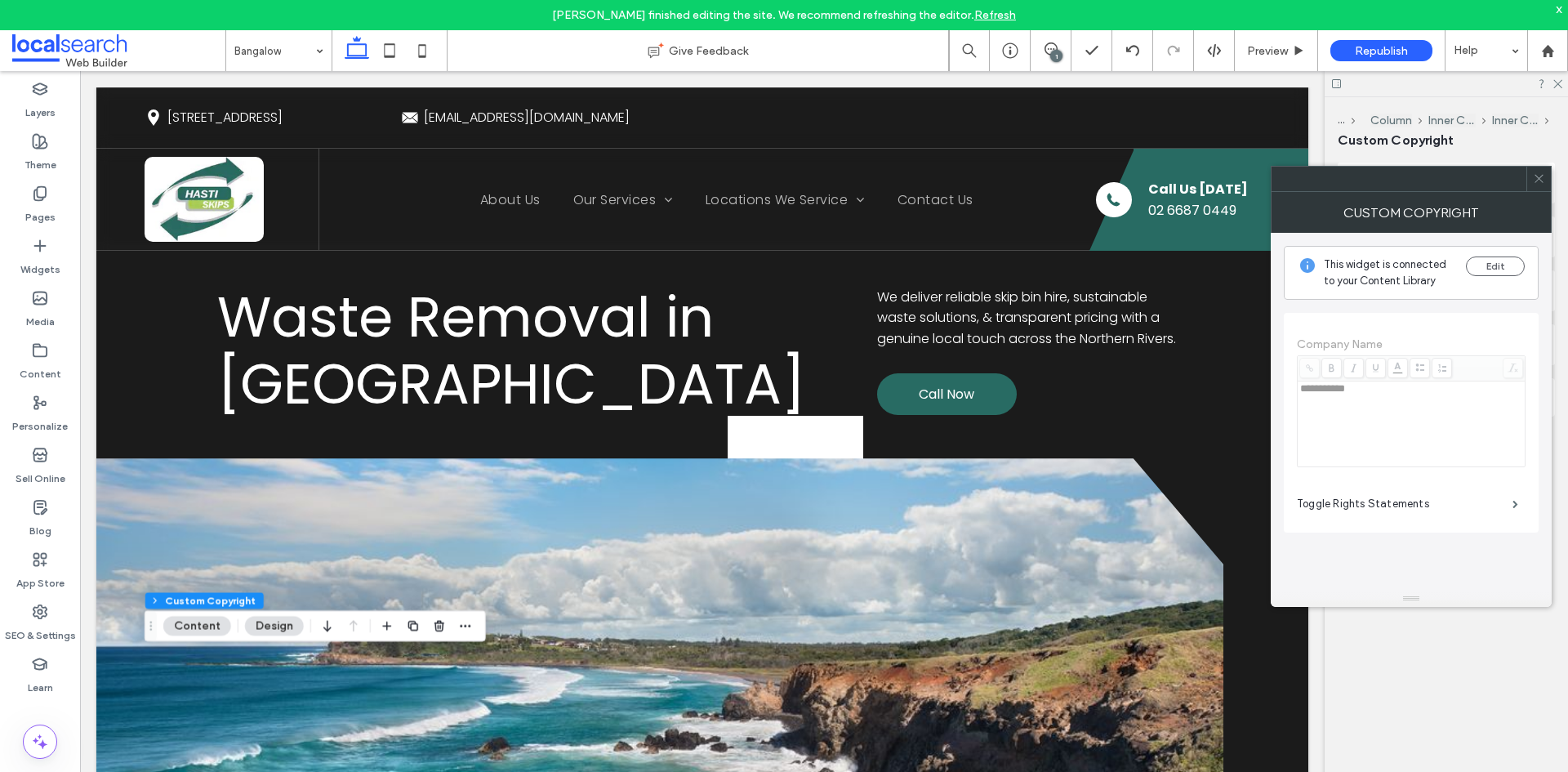
click at [1395, 402] on span "**********" at bounding box center [1411, 403] width 229 height 163
click at [1543, 185] on span at bounding box center [1539, 179] width 12 height 25
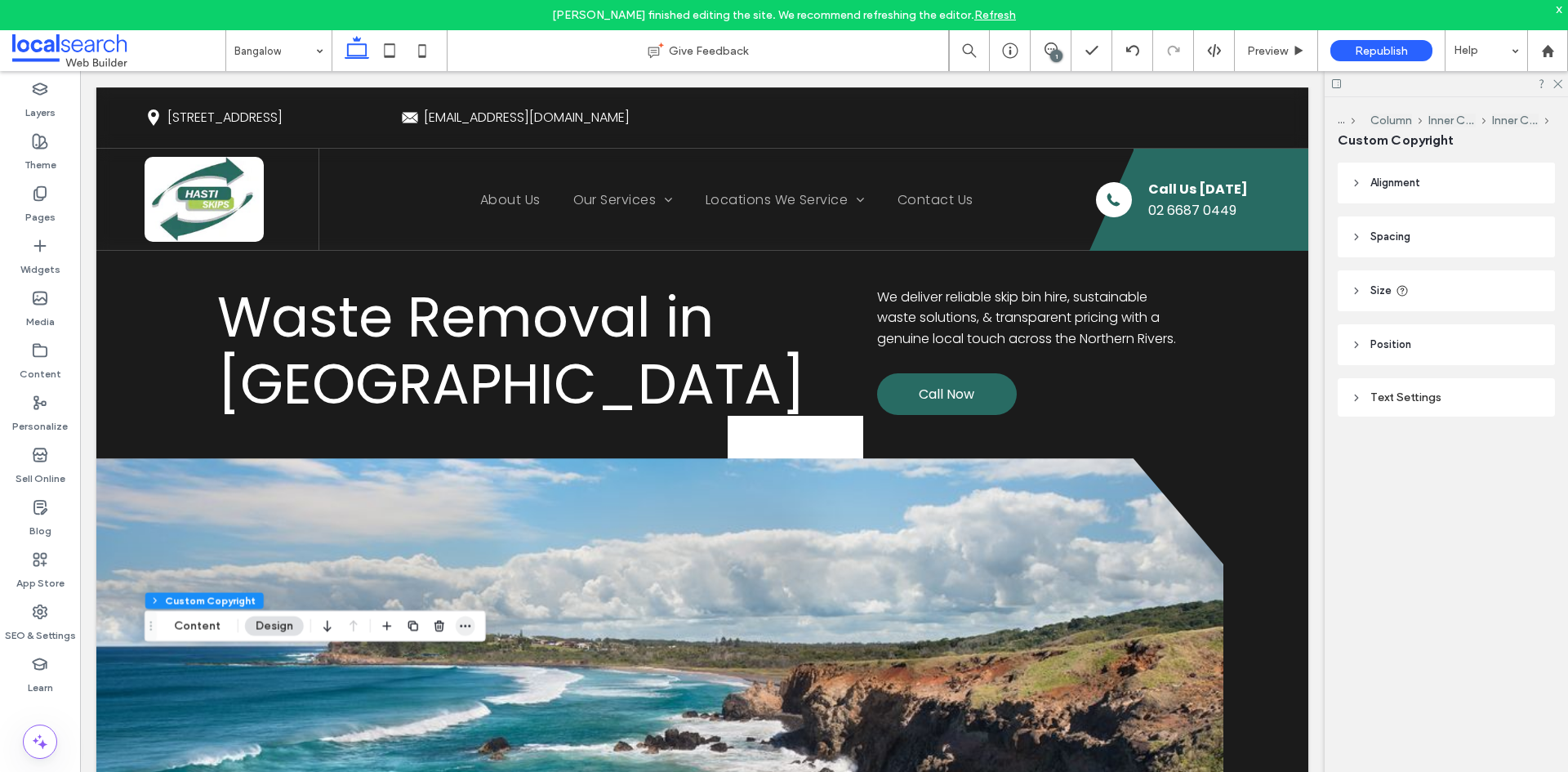
click at [456, 621] on span "button" at bounding box center [465, 625] width 19 height 19
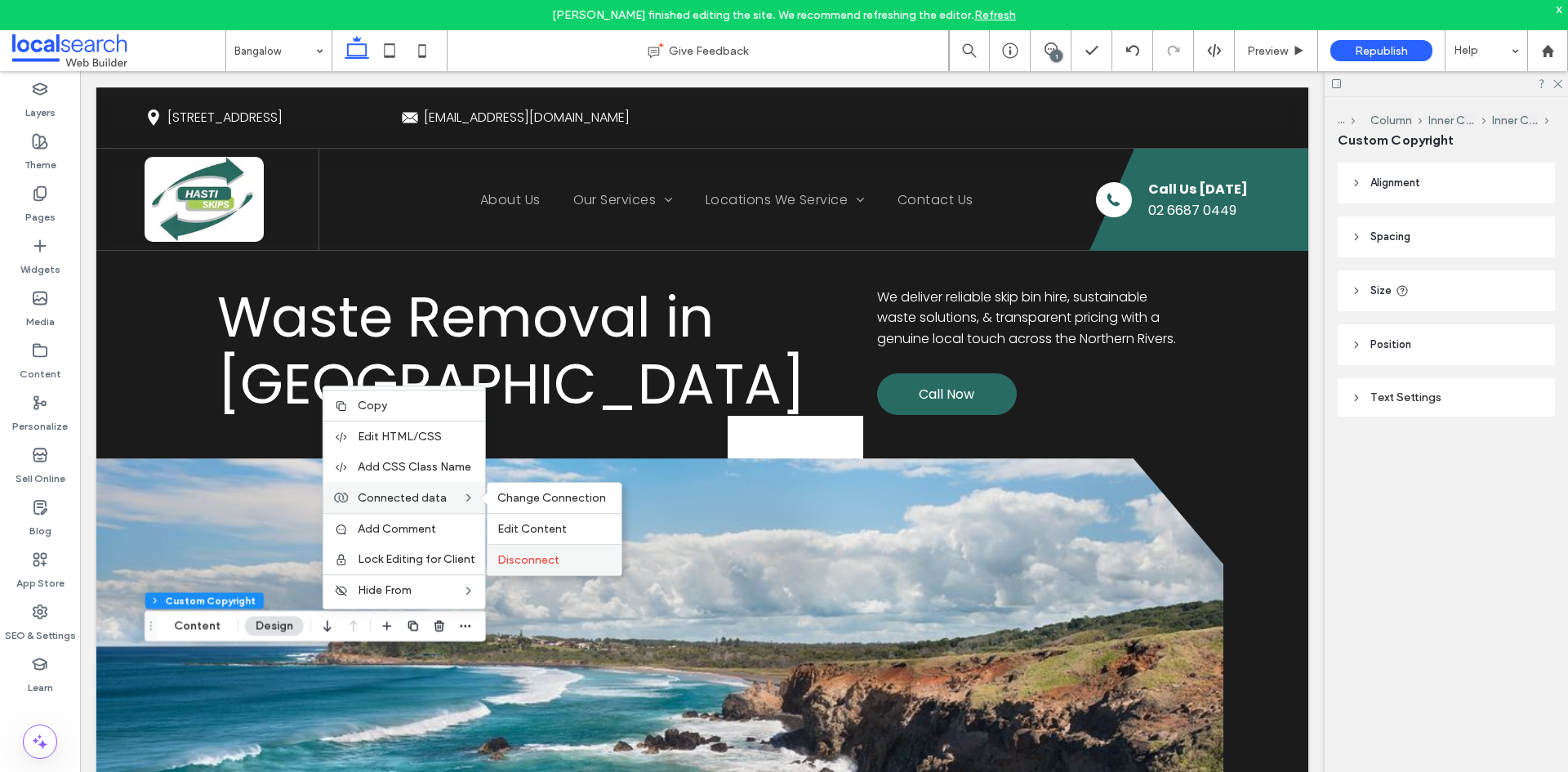
click at [544, 566] on span "Disconnect" at bounding box center [528, 560] width 62 height 14
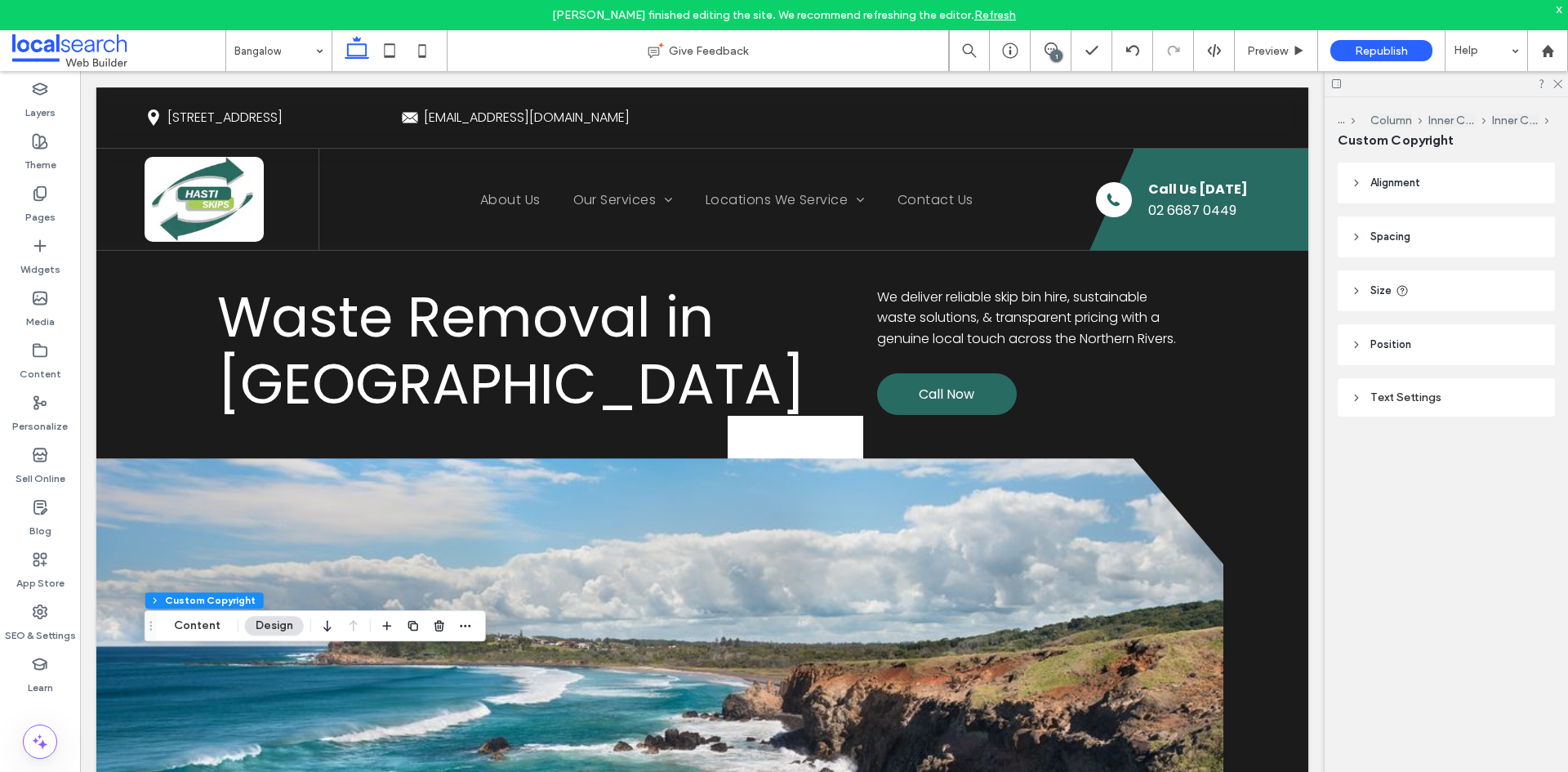
click at [1485, 402] on div "Text Settings" at bounding box center [1447, 397] width 191 height 14
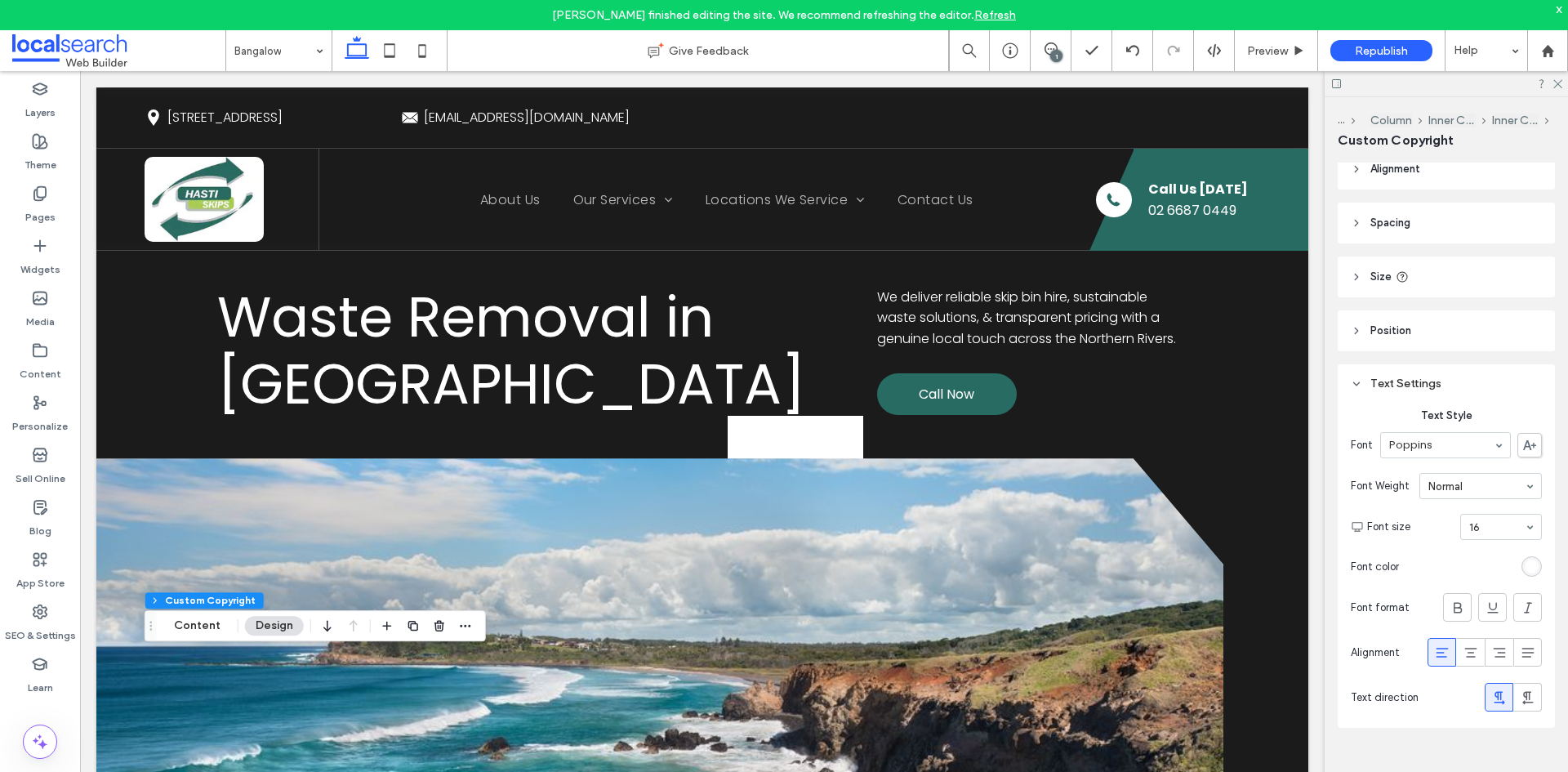
scroll to position [19, 0]
click at [1525, 557] on div "rgb(255, 255, 255)" at bounding box center [1532, 561] width 14 height 14
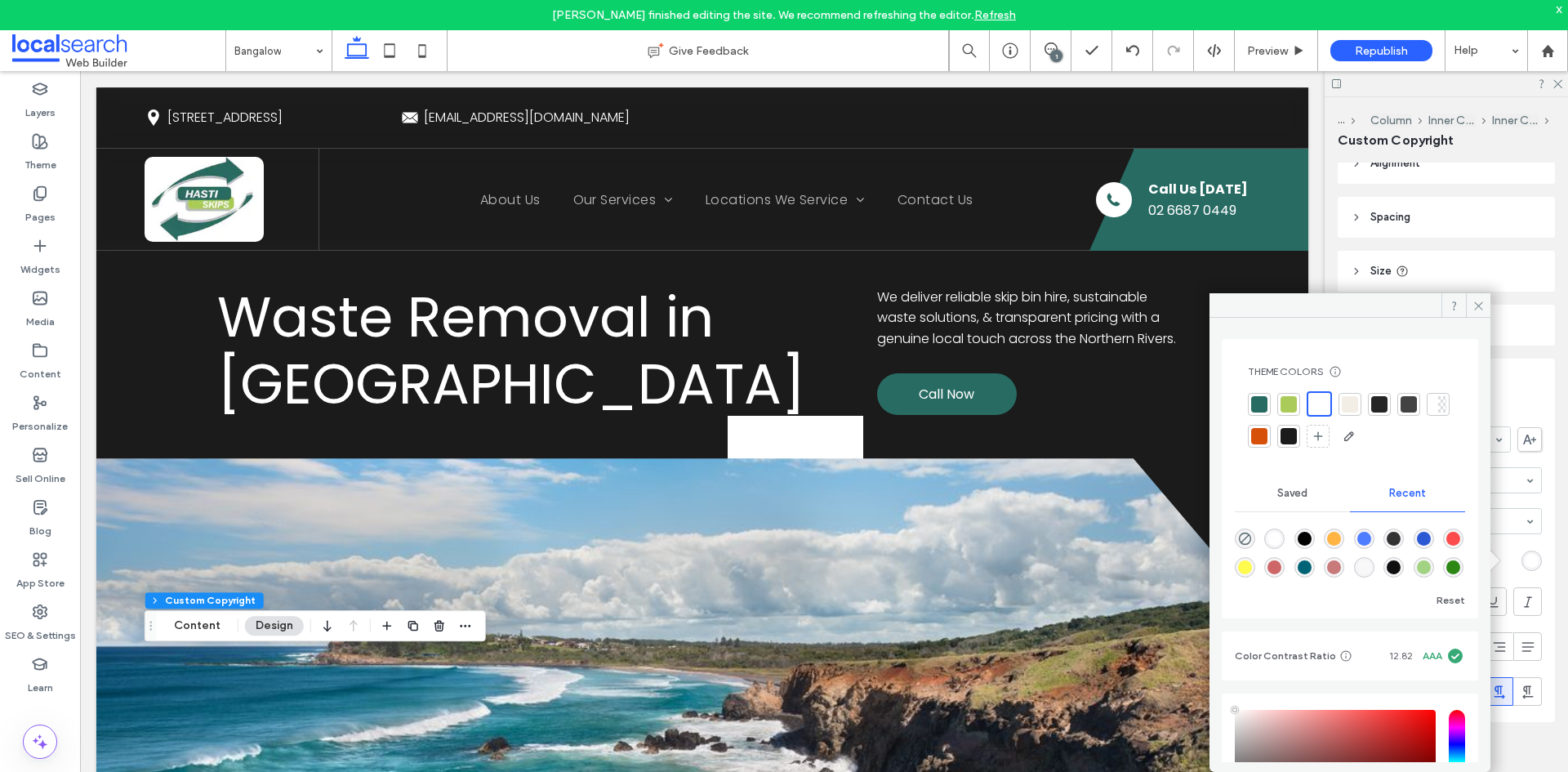
click at [1267, 441] on div at bounding box center [1259, 436] width 16 height 16
click at [1544, 545] on div "Text Settings Text Style Font Poppins Font Weight Normal Font size 16 Font colo…" at bounding box center [1446, 540] width 217 height 364
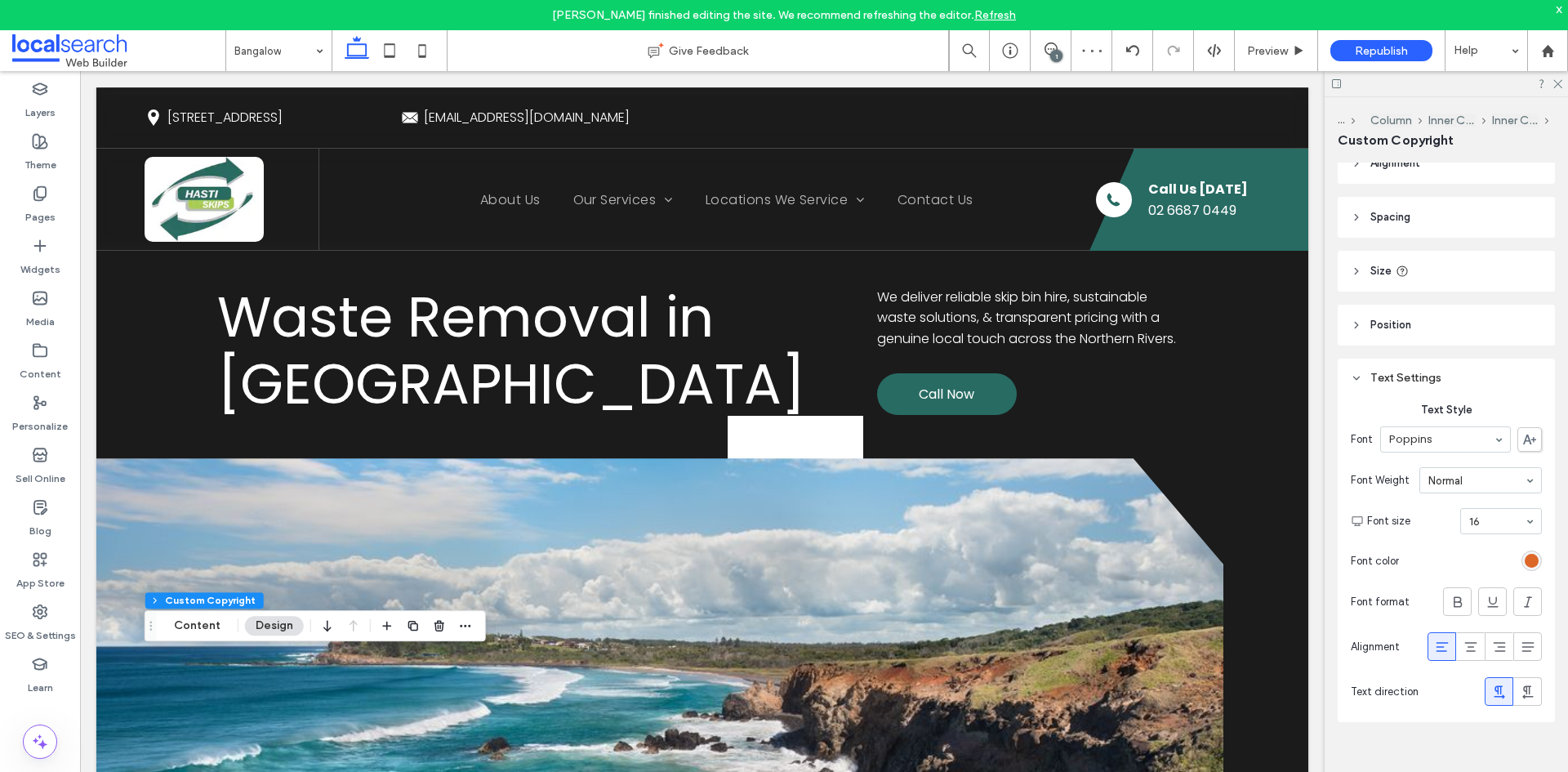
click at [1526, 561] on div "rgba(215, 80, 9, 1)" at bounding box center [1532, 561] width 14 height 14
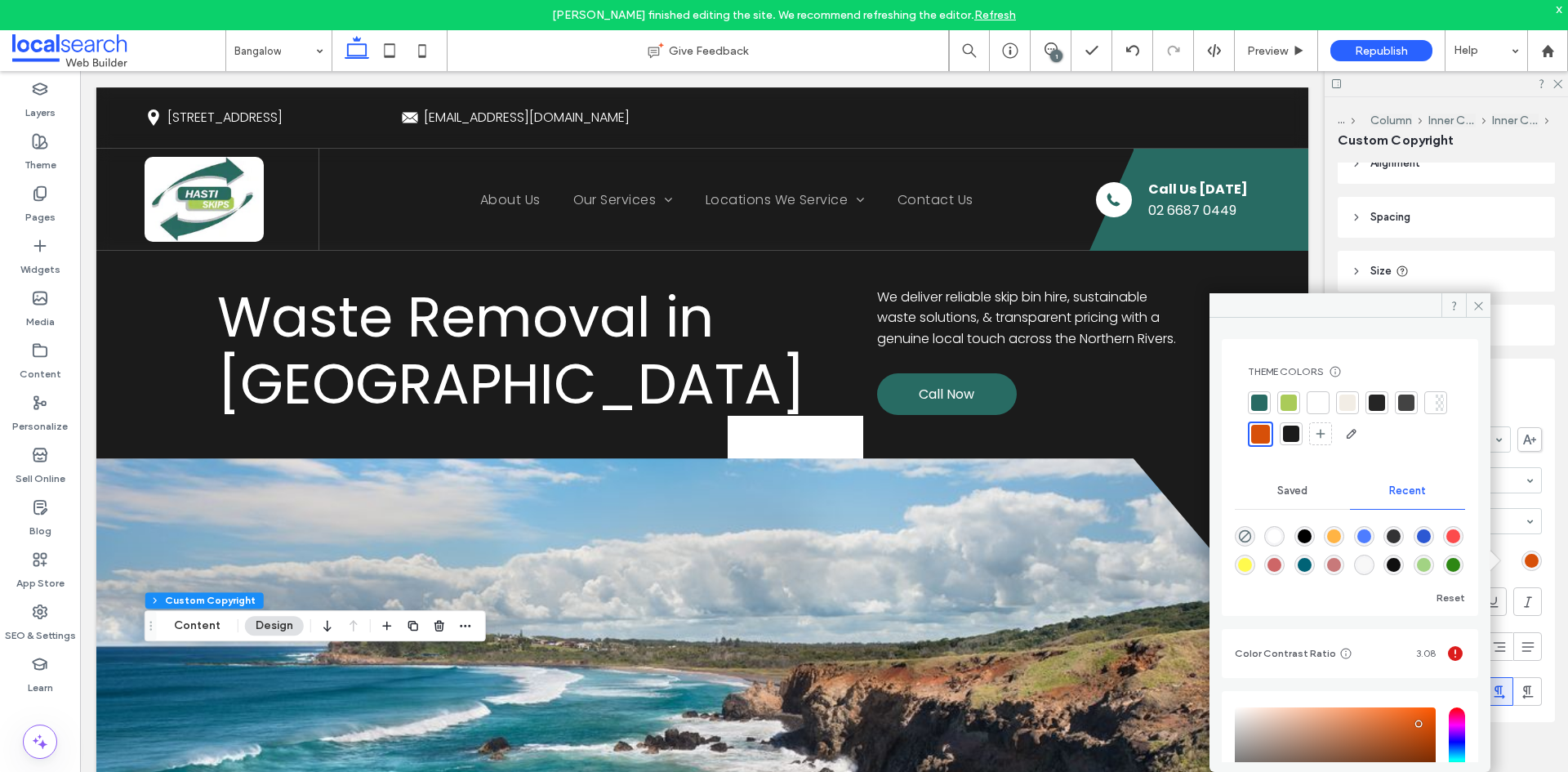
click at [1322, 405] on div at bounding box center [1317, 403] width 16 height 16
click at [1477, 302] on icon at bounding box center [1478, 306] width 12 height 12
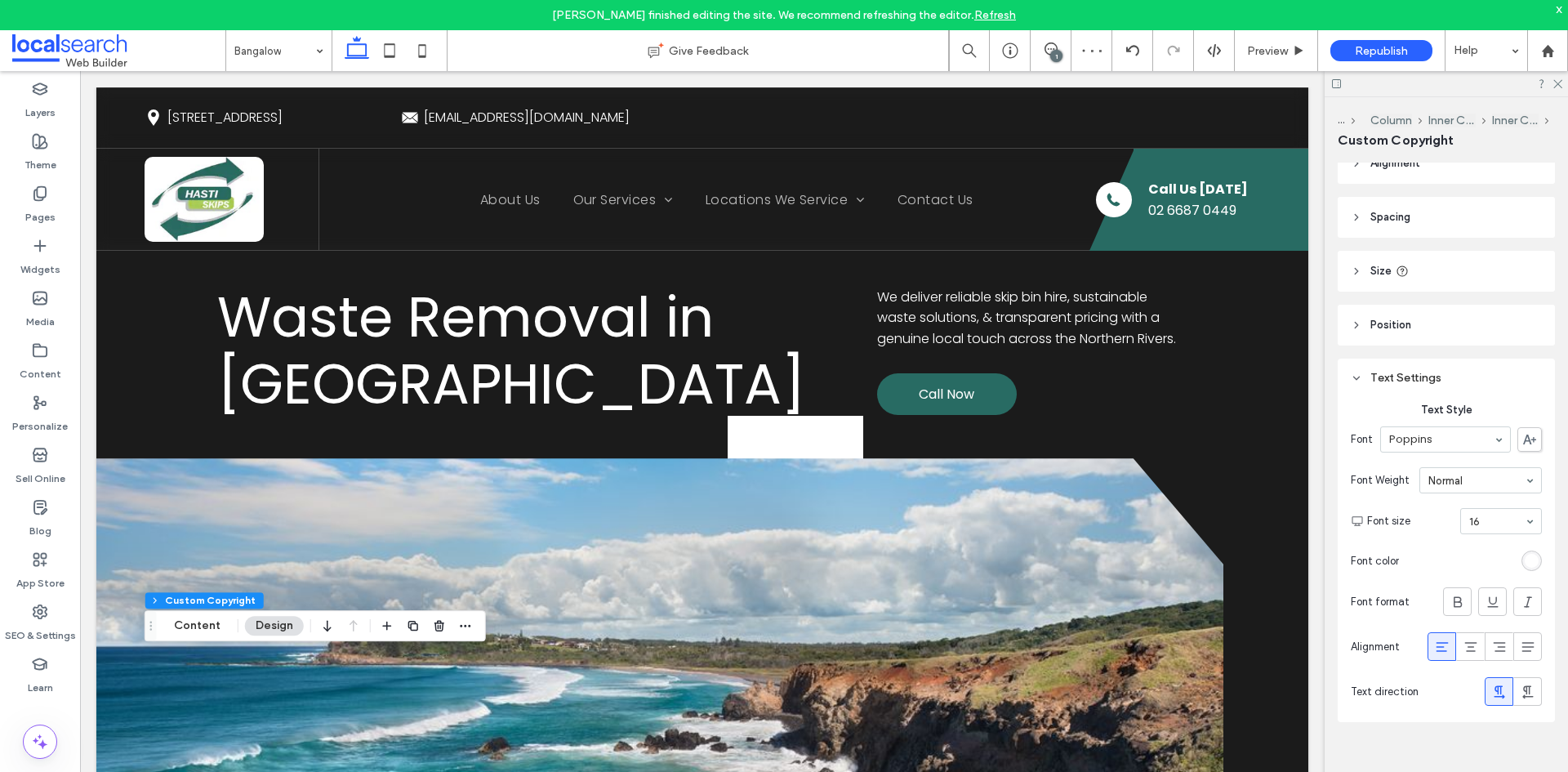
click at [1365, 375] on div "Text Settings" at bounding box center [1447, 378] width 191 height 14
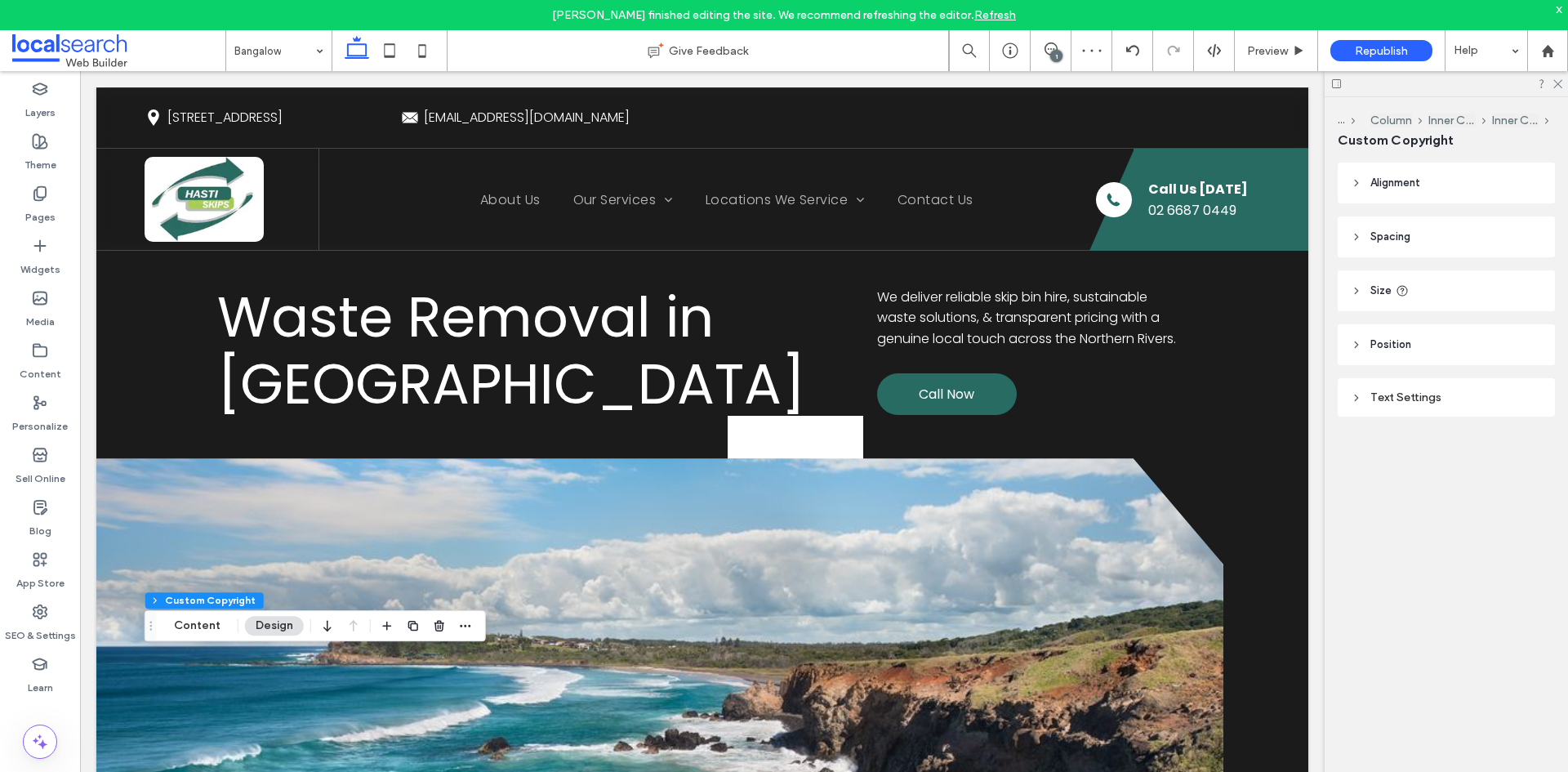
scroll to position [0, 0]
click at [468, 635] on span "button" at bounding box center [465, 625] width 19 height 19
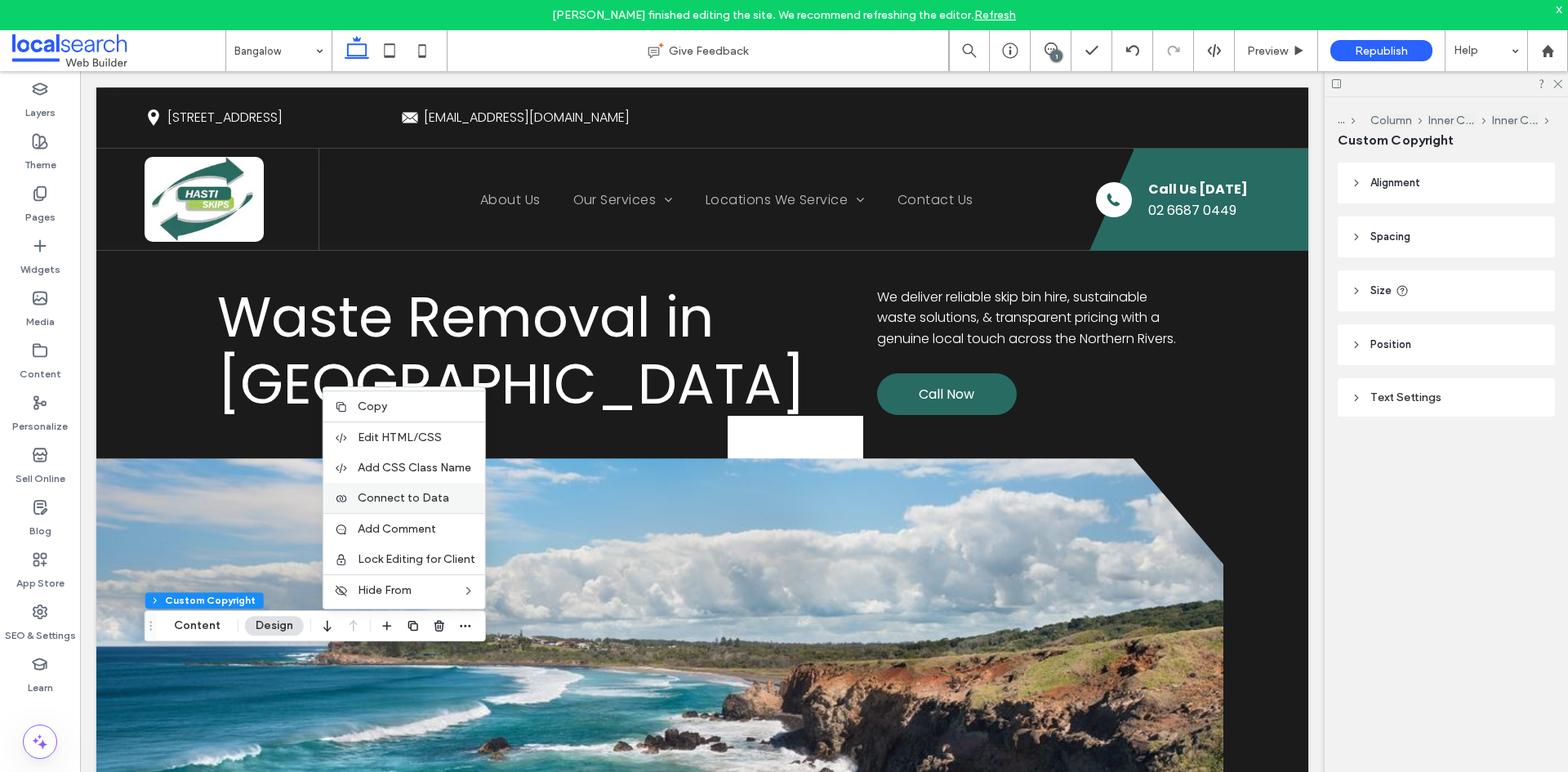
click at [433, 499] on span "Connect to Data" at bounding box center [403, 497] width 91 height 14
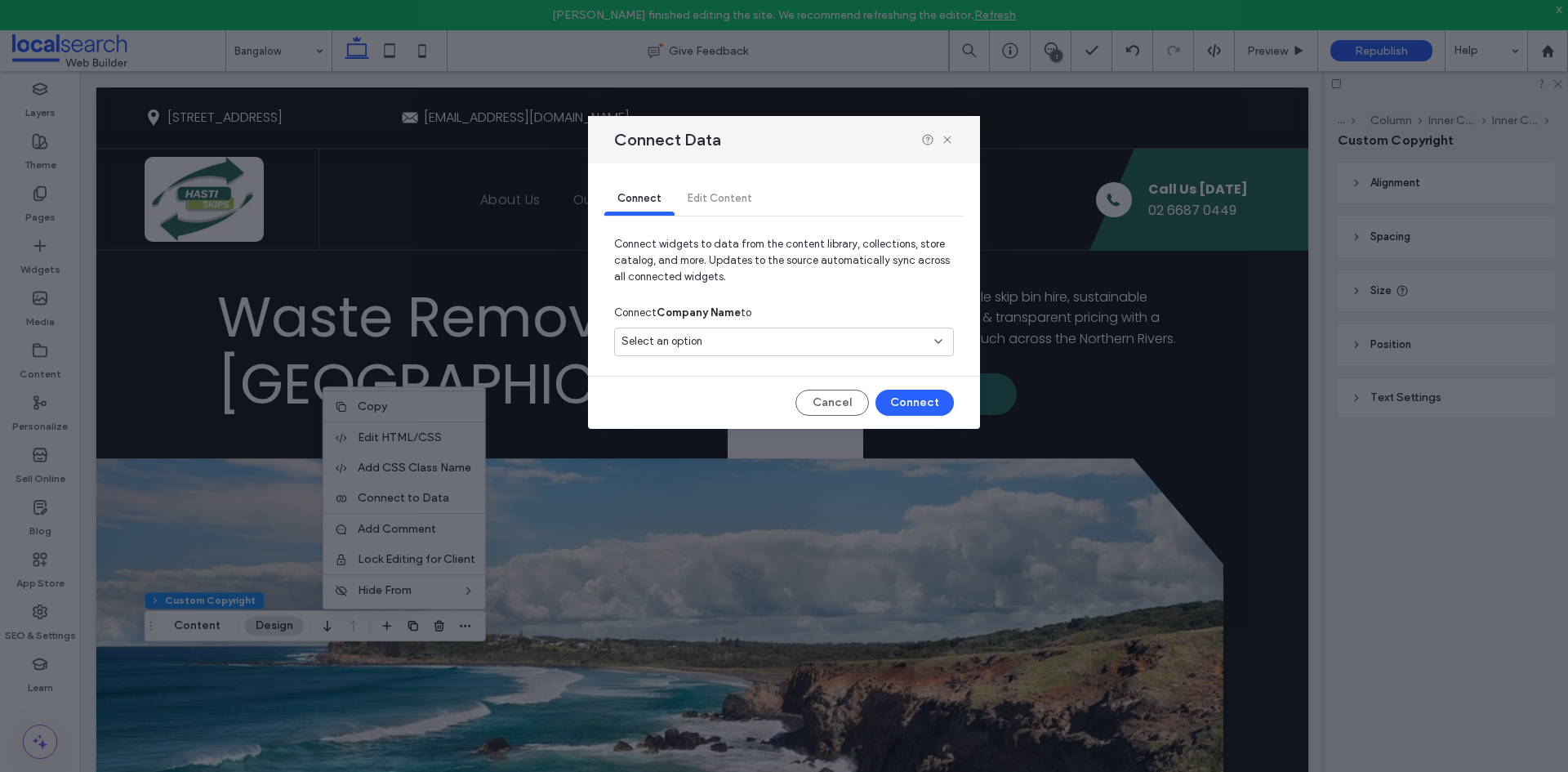
click at [735, 353] on div "Select an option" at bounding box center [784, 345] width 340 height 35
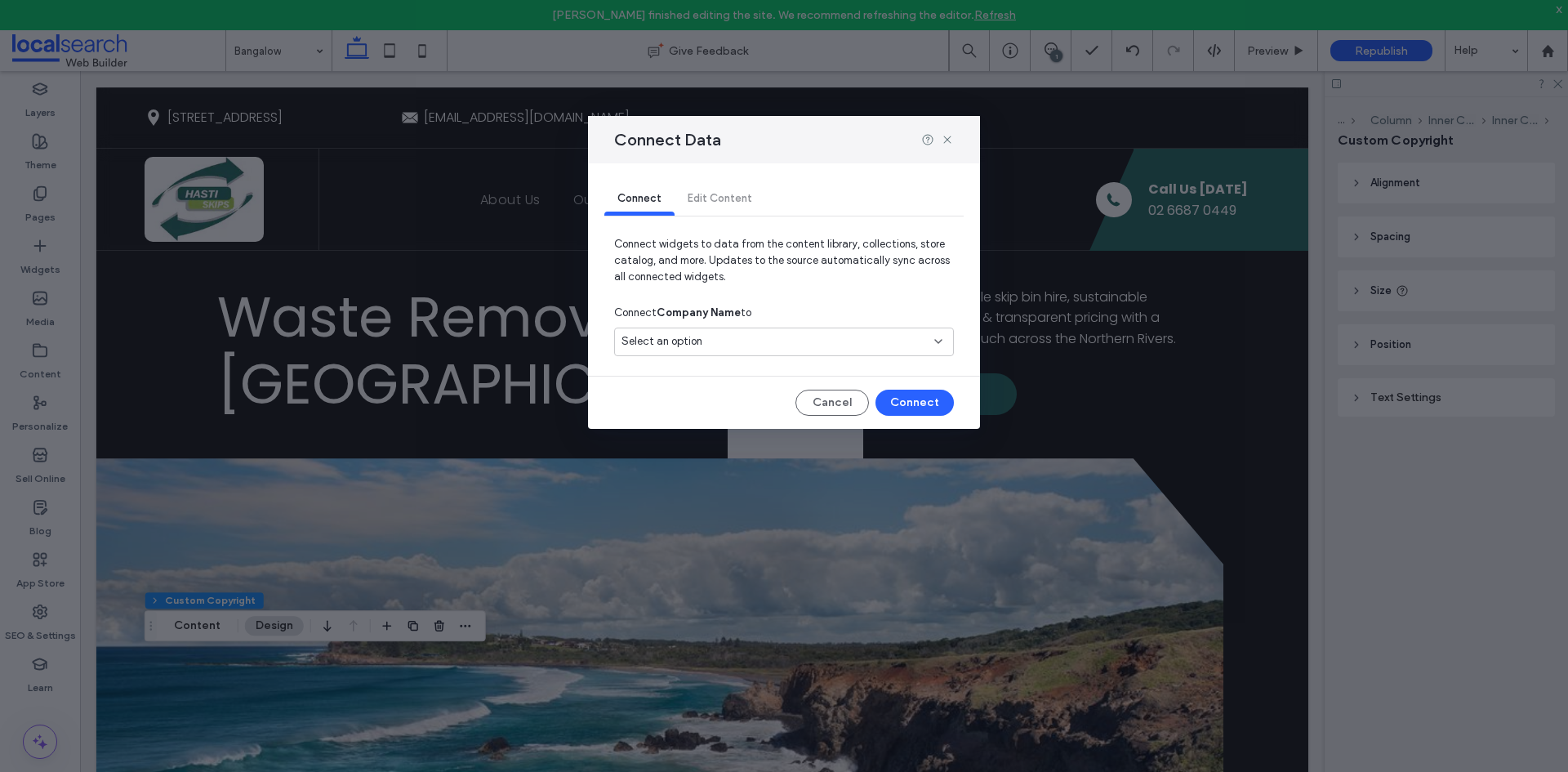
click at [736, 353] on div "Select an option" at bounding box center [784, 342] width 340 height 29
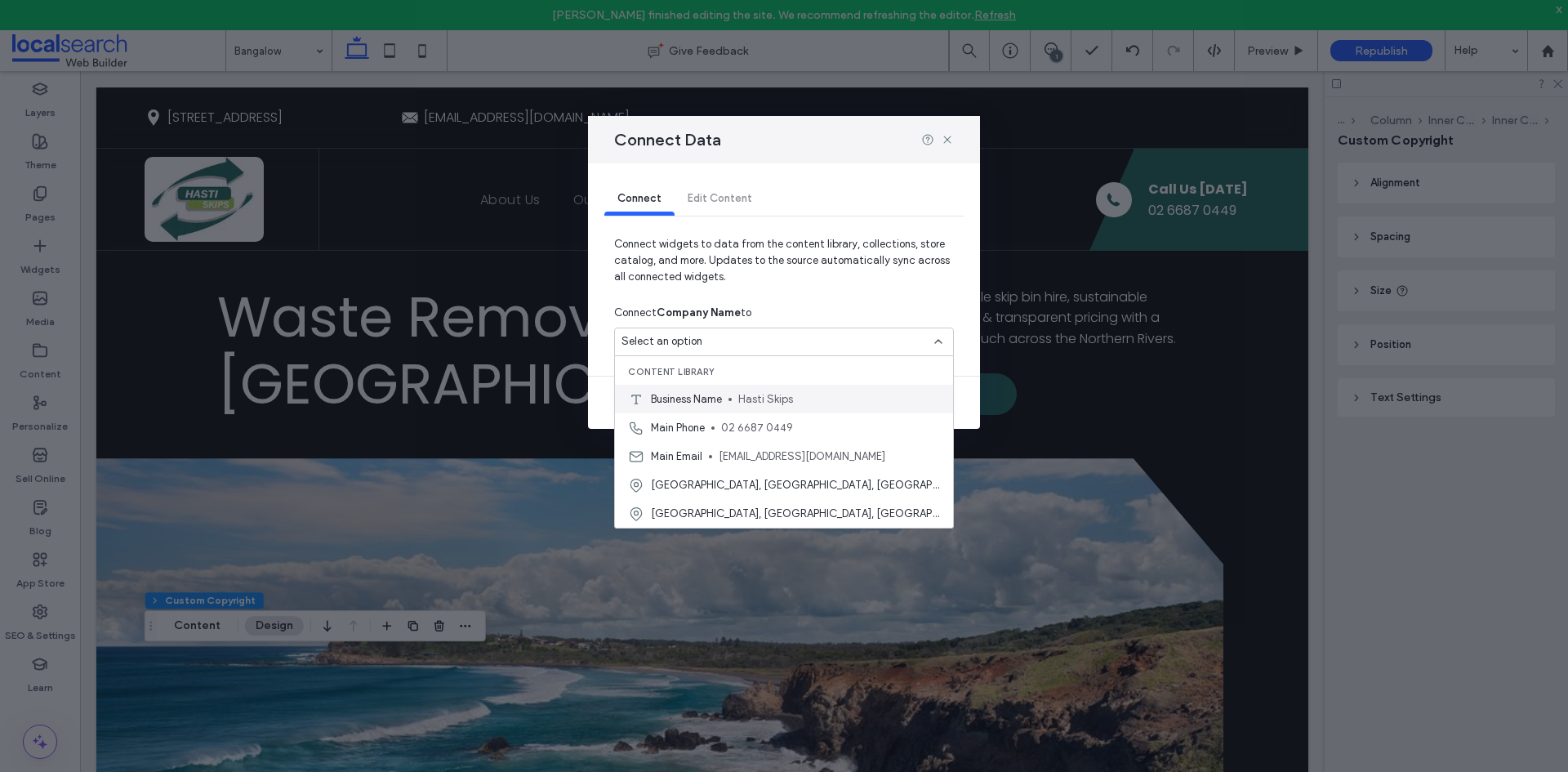
click at [751, 401] on span "Hasti Skips" at bounding box center [839, 399] width 202 height 16
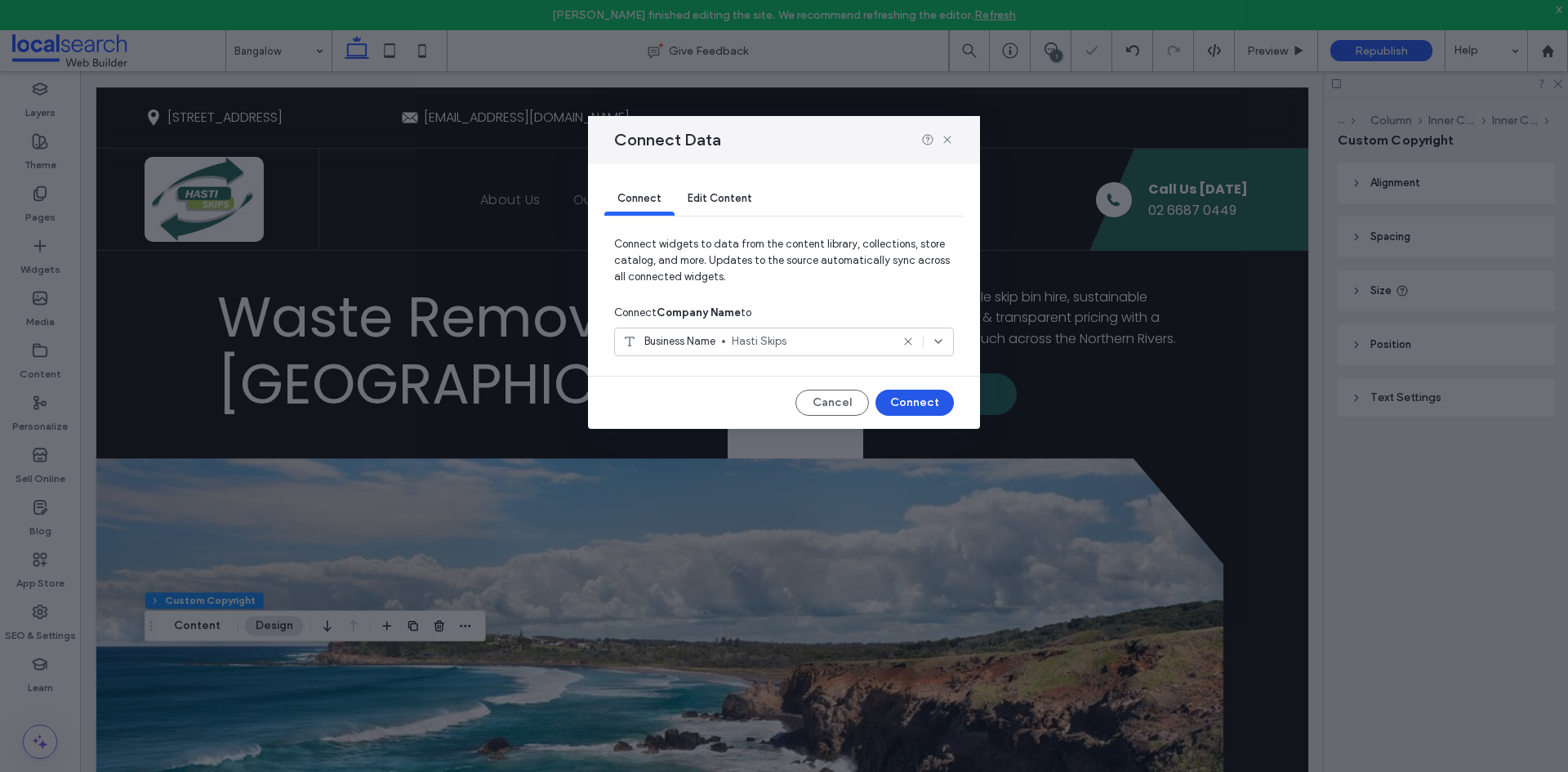
click at [919, 407] on button "Connect" at bounding box center [914, 403] width 79 height 26
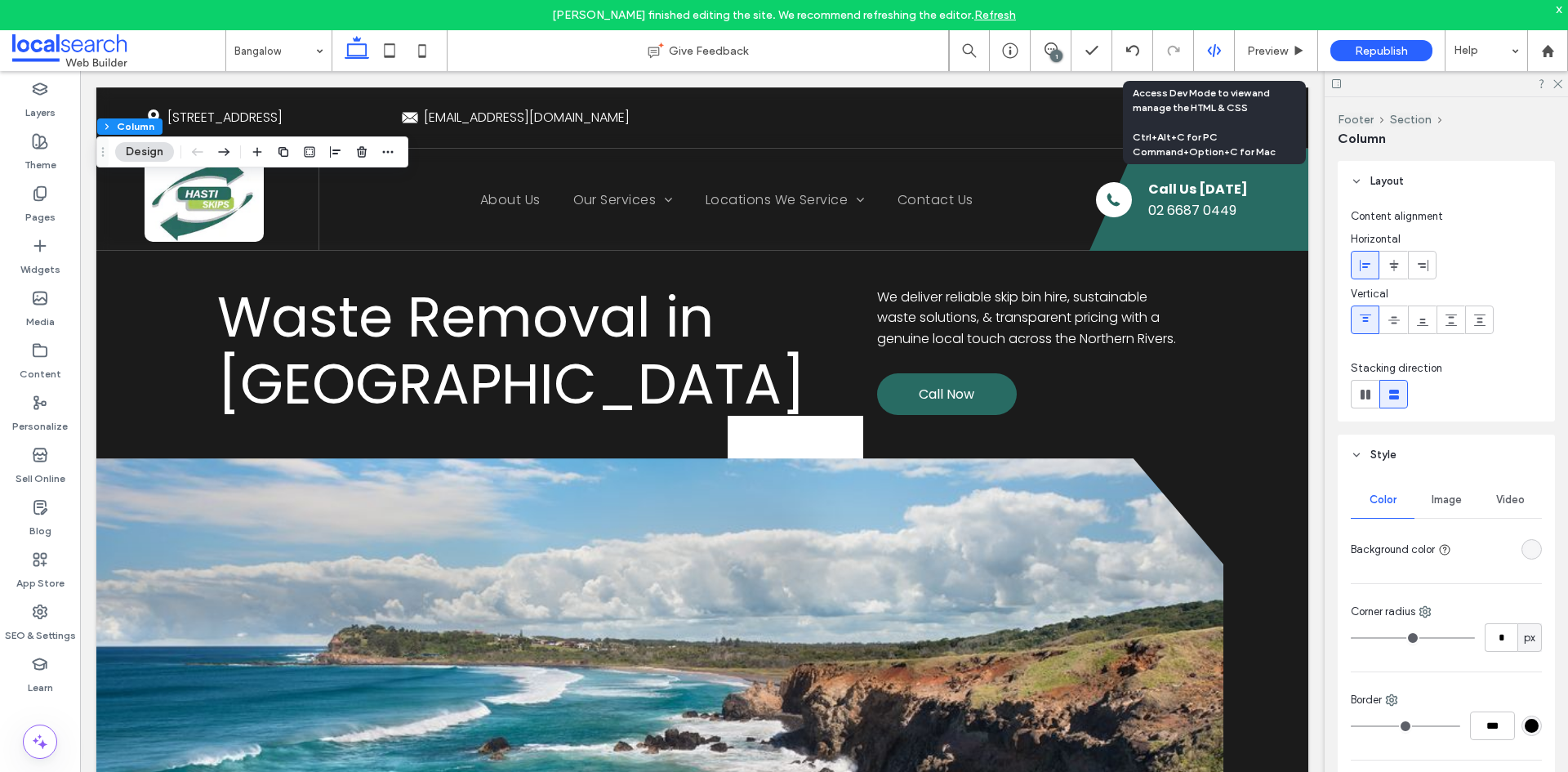
click at [1211, 53] on icon at bounding box center [1214, 50] width 14 height 14
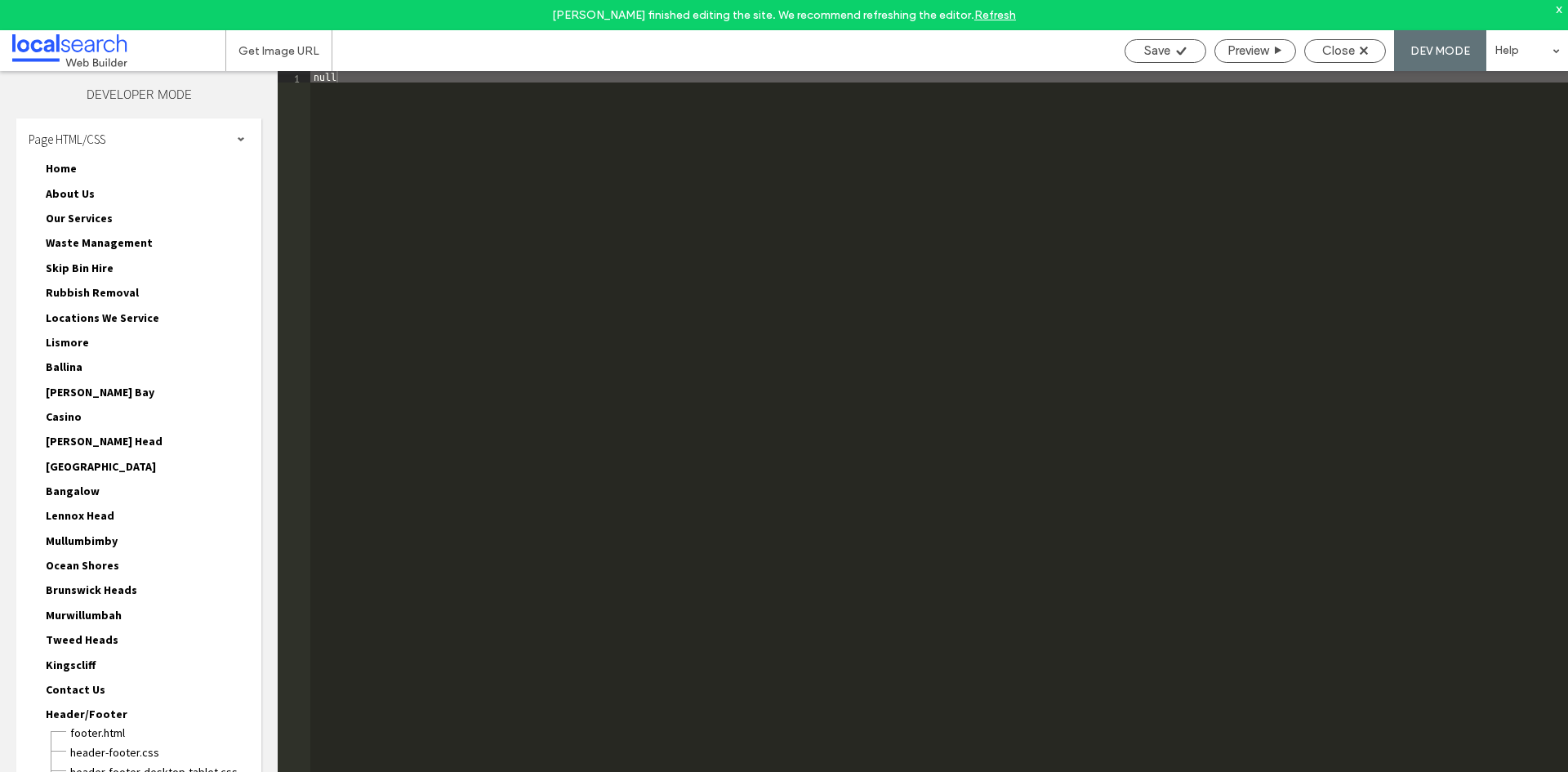
click at [231, 134] on div "Page HTML/CSS" at bounding box center [138, 139] width 245 height 41
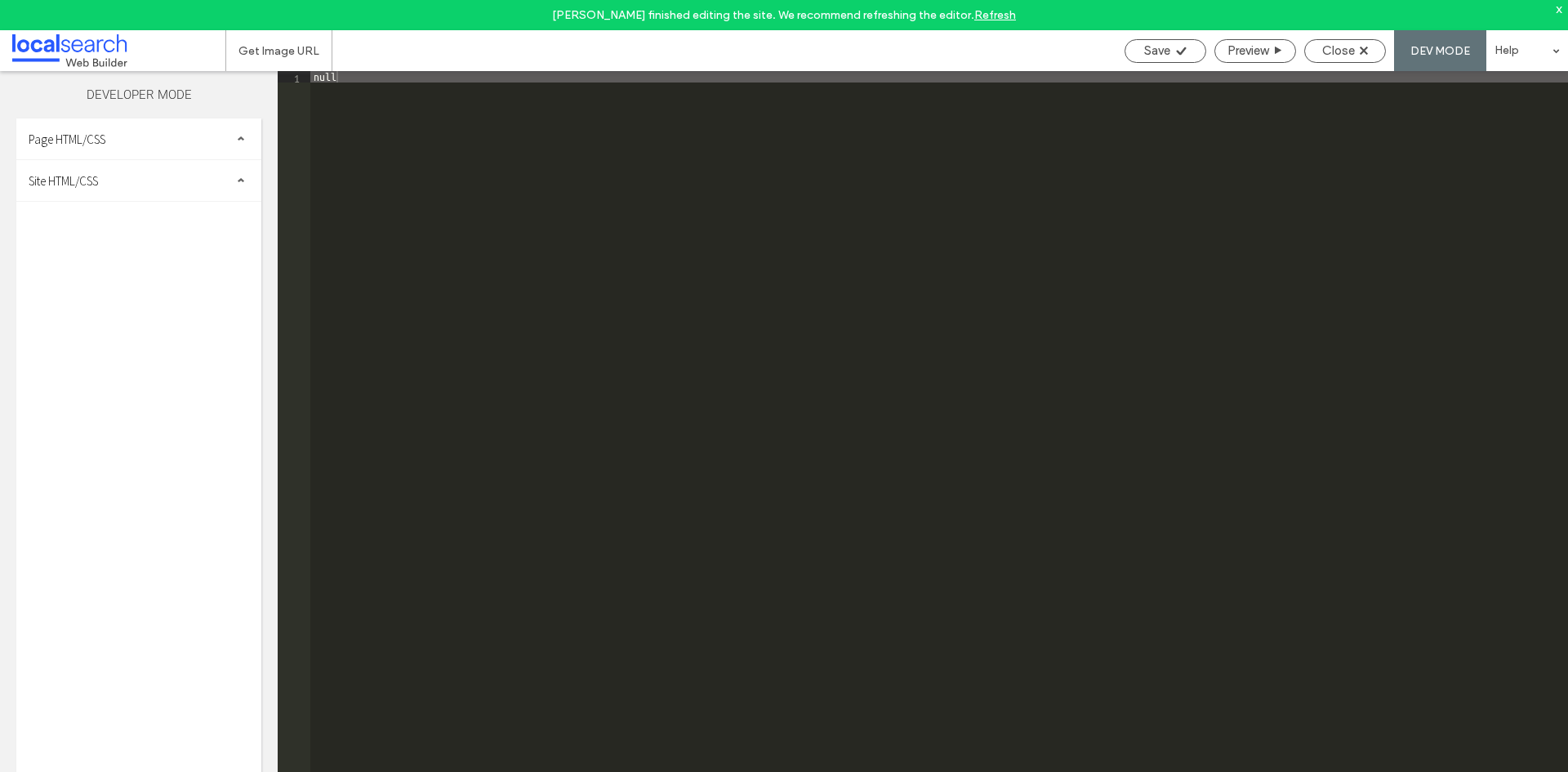
click at [186, 192] on div "Site HTML/CSS" at bounding box center [138, 181] width 245 height 41
click at [143, 244] on span "site.css" at bounding box center [169, 251] width 186 height 16
type textarea "**********"
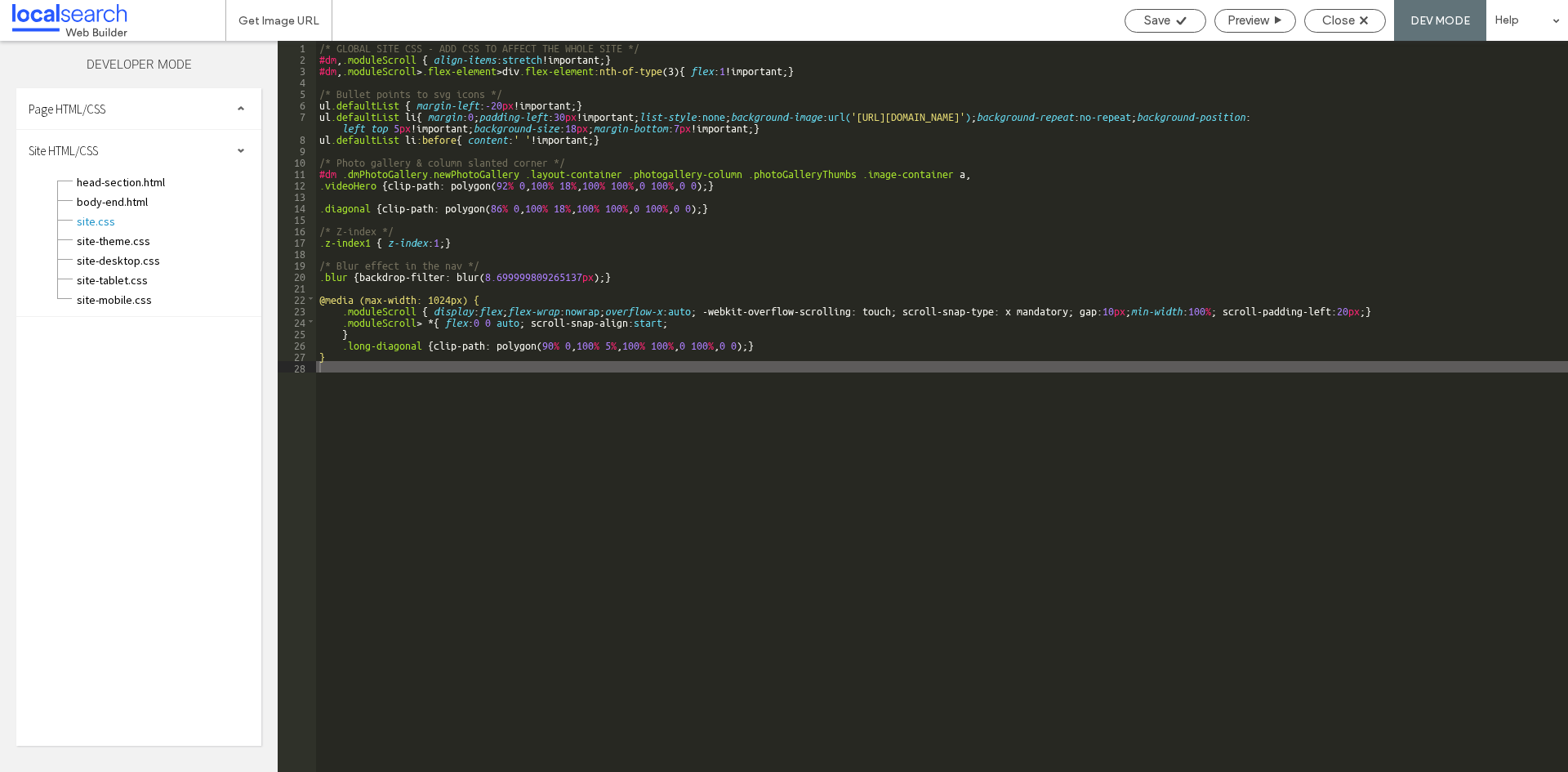
click at [684, 42] on div "/* GLOBAL SITE CSS - ADD CSS TO AFFECT THE WHOLE SITE */ #dm , .moduleScroll { …" at bounding box center [942, 418] width 1252 height 754
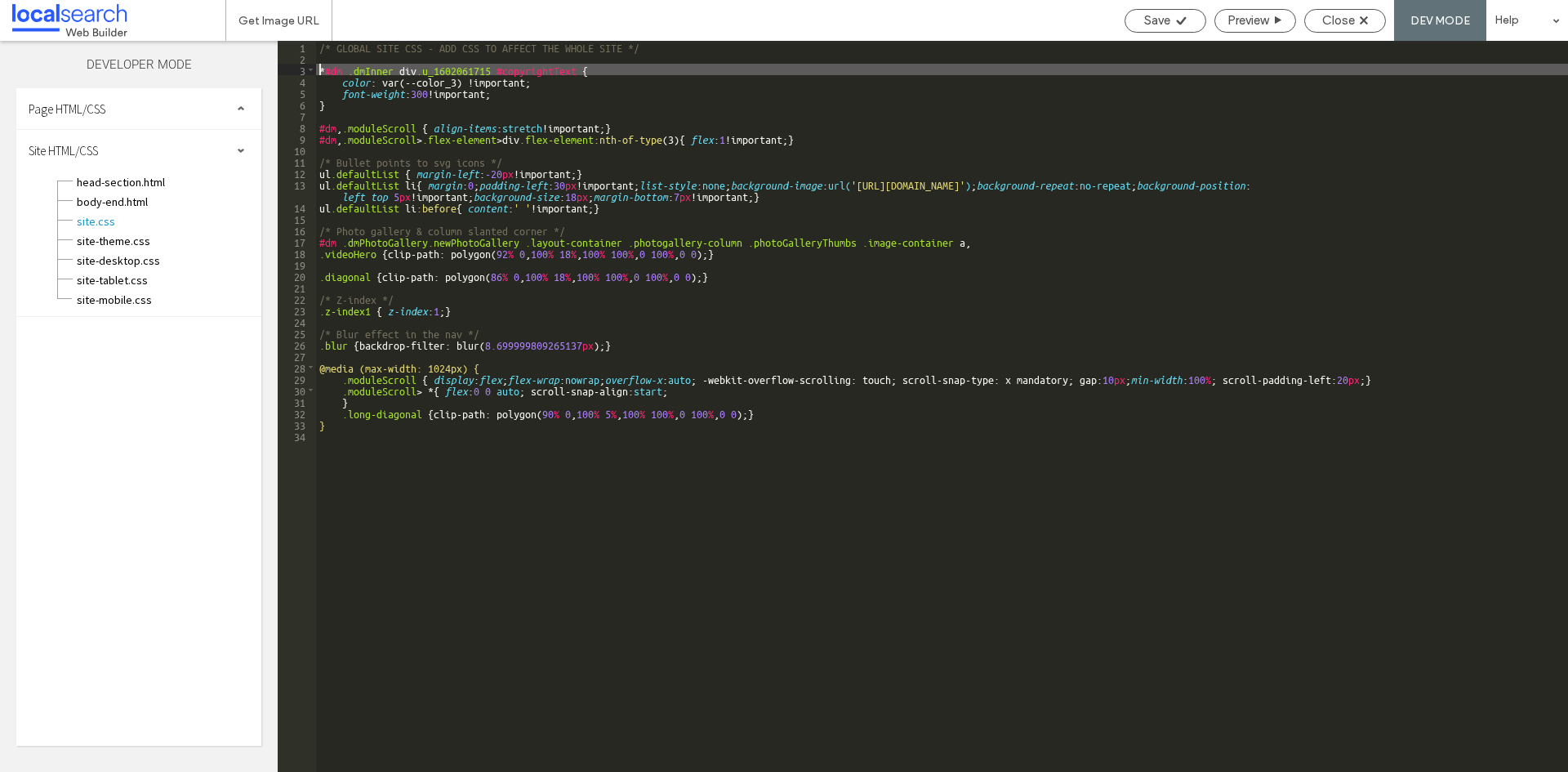
drag, startPoint x: 316, startPoint y: 66, endPoint x: 330, endPoint y: 77, distance: 17.8
click at [317, 67] on div "/* GLOBAL SITE CSS - ADD CSS TO AFFECT THE WHOLE SITE */ * #dm .dmInner div .u_…" at bounding box center [942, 418] width 1252 height 754
type textarea "**"
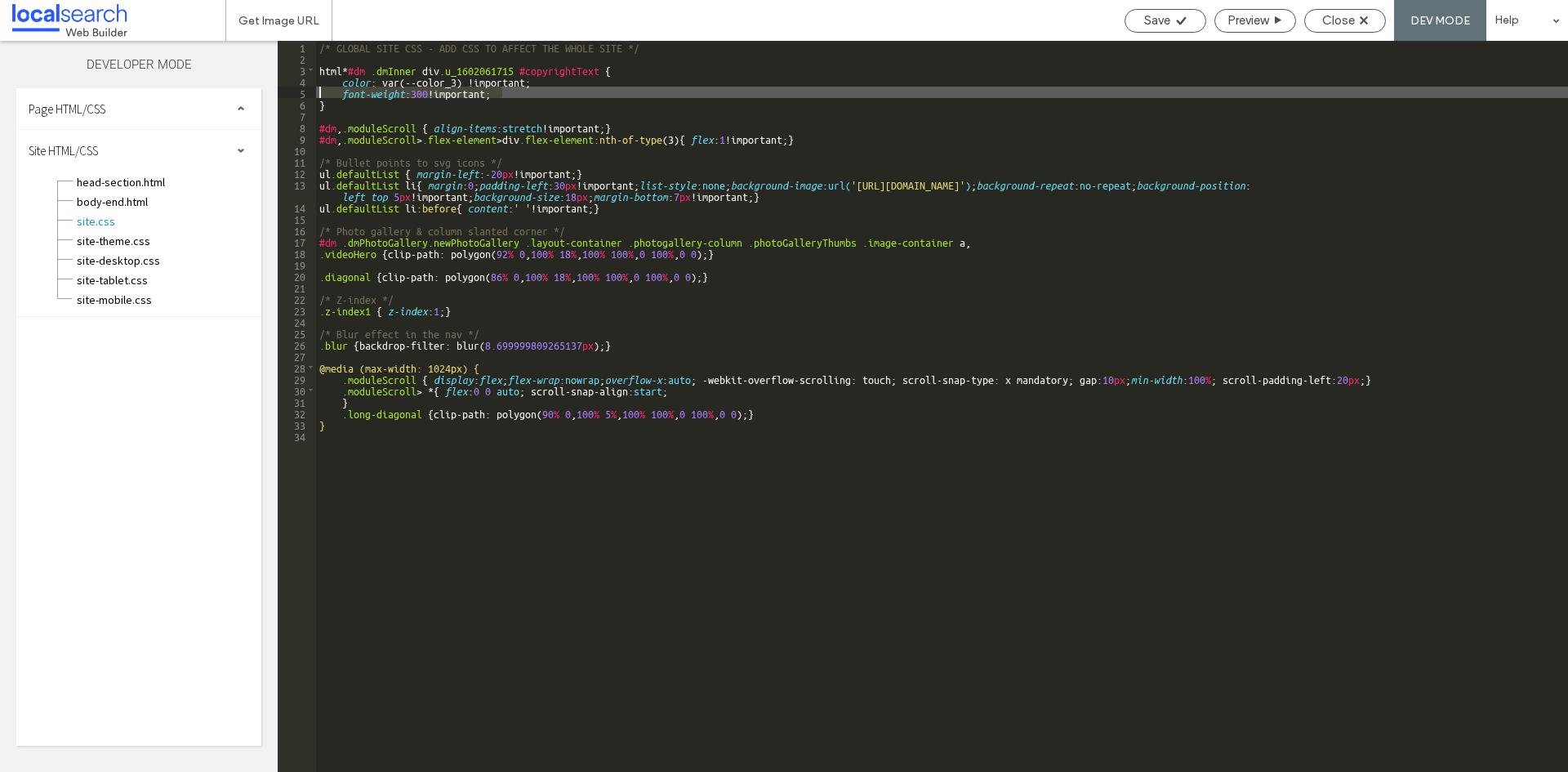
drag, startPoint x: 510, startPoint y: 95, endPoint x: 301, endPoint y: 91, distance: 209.0
click at [301, 91] on div "** 1 2 3 4 5 6 7 8 9 10 11 12 13 14 15 16 17 18 19 20 21 22 23 24 25 26 27 28 2…" at bounding box center [923, 406] width 1290 height 731
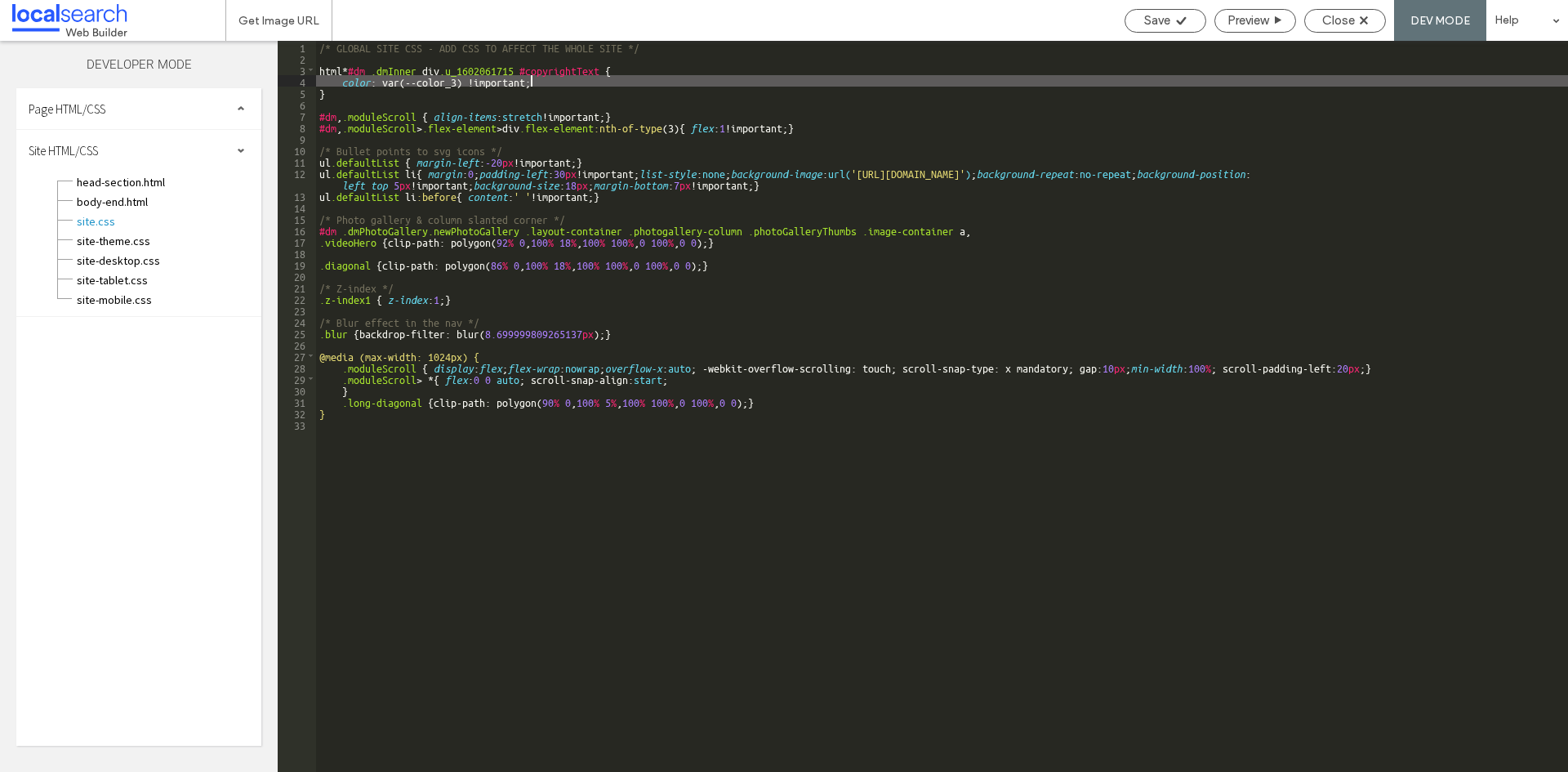
drag, startPoint x: 1128, startPoint y: 10, endPoint x: 1276, endPoint y: 92, distance: 169.2
click at [1129, 10] on div "Save" at bounding box center [1166, 21] width 81 height 24
click at [1186, 21] on div "Save" at bounding box center [1165, 19] width 80 height 14
click at [1355, 19] on div "Close" at bounding box center [1345, 19] width 80 height 14
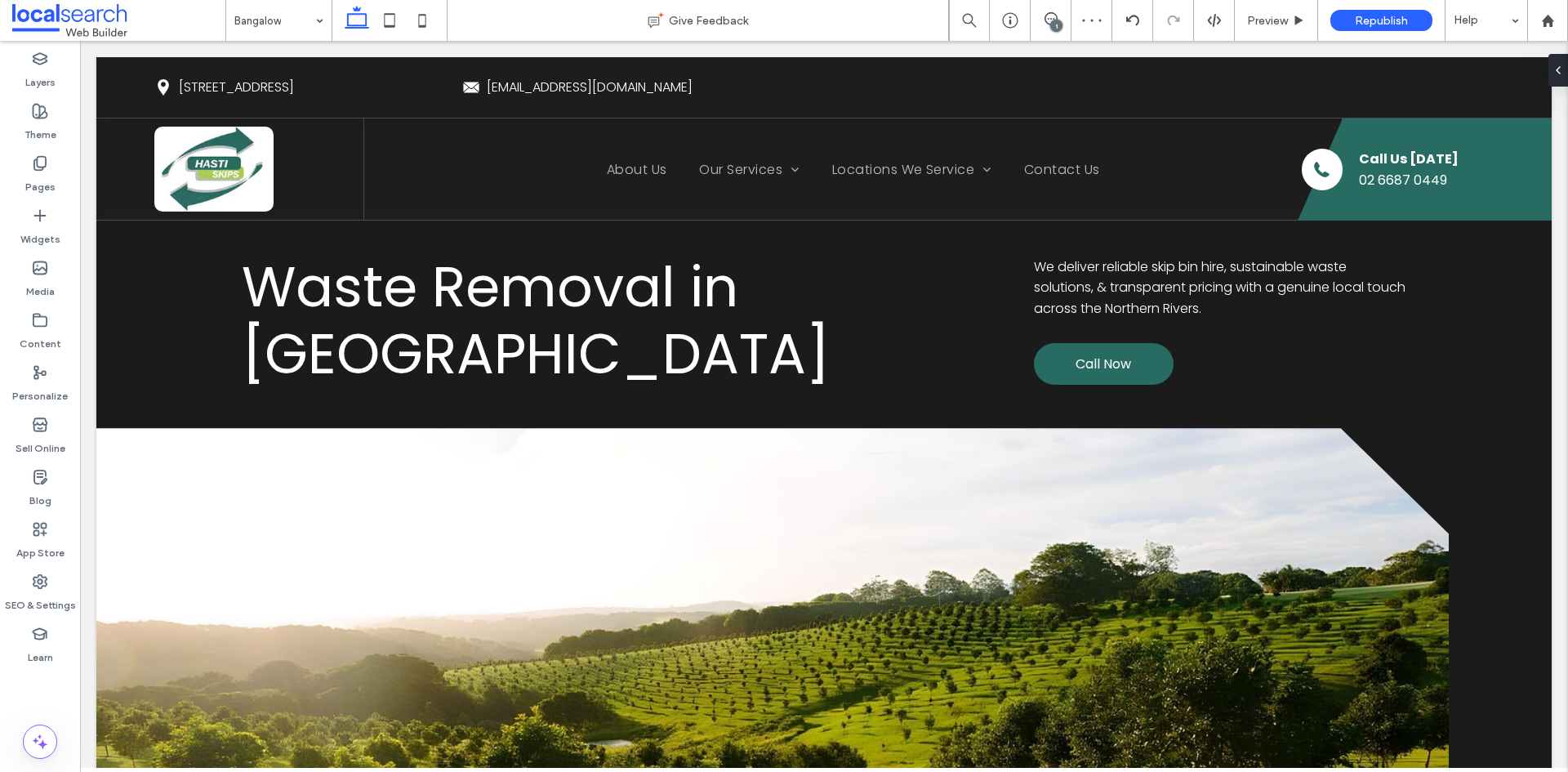
scroll to position [5356, 0]
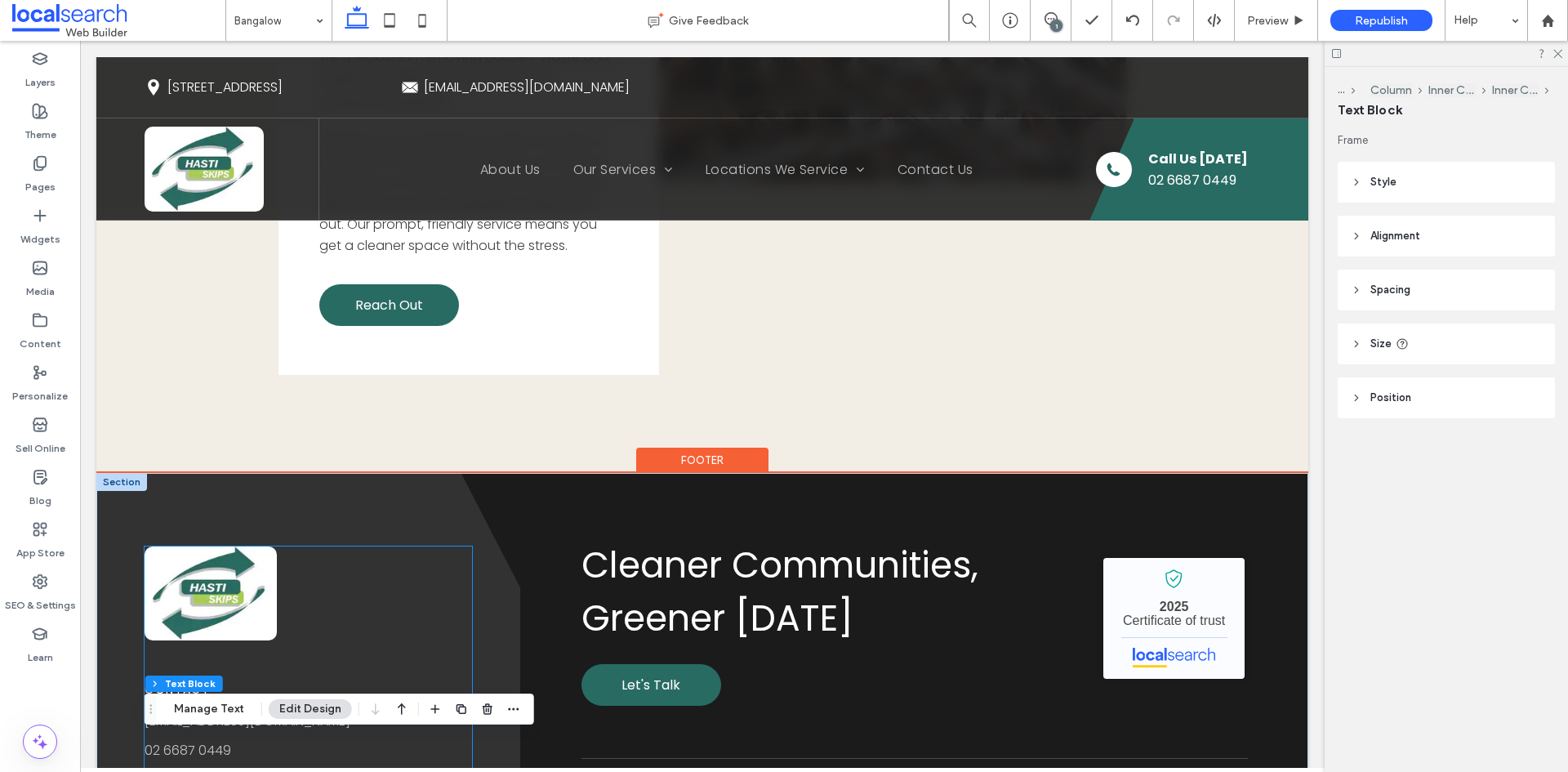
scroll to position [5723, 0]
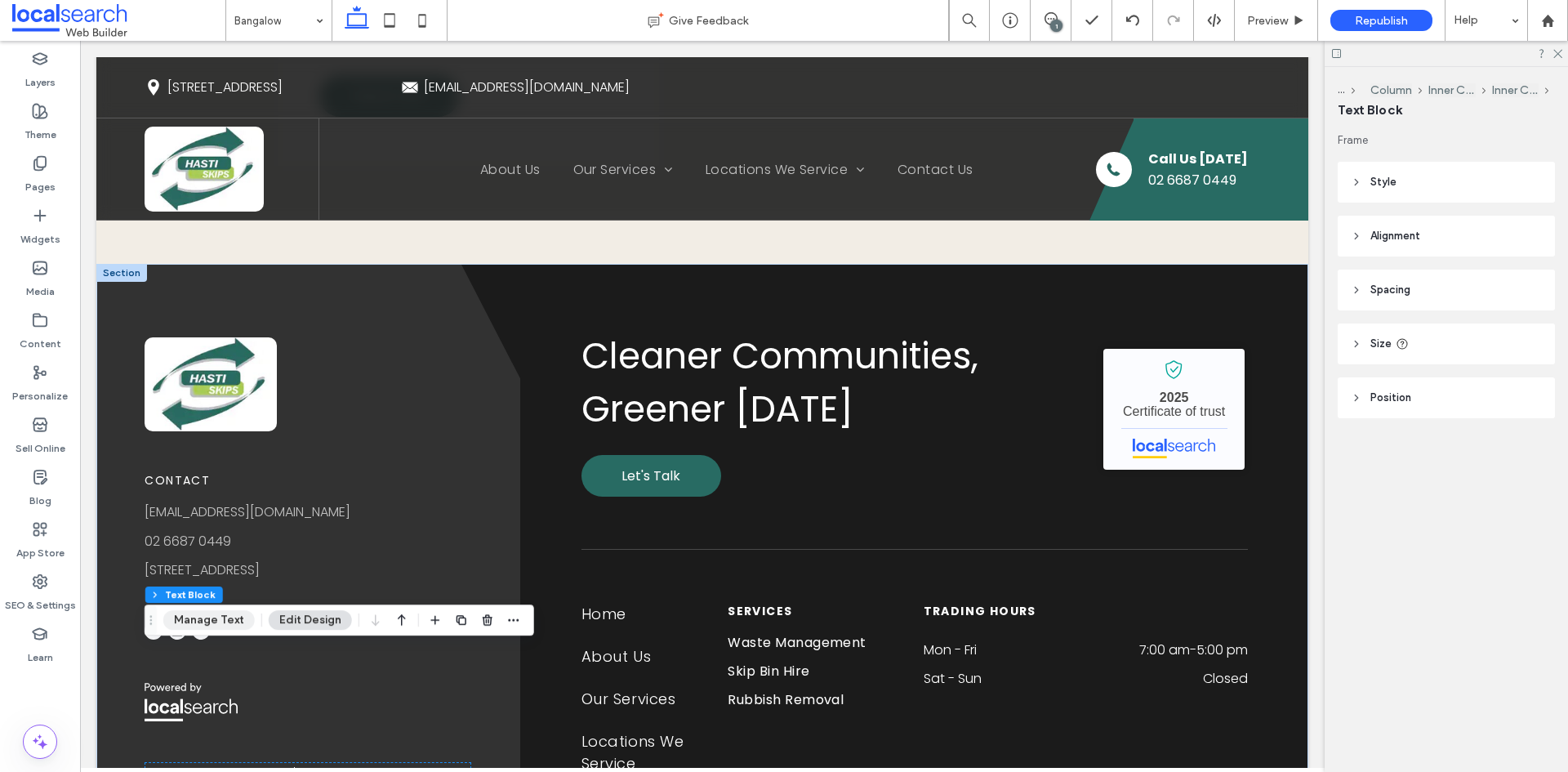
click at [217, 618] on button "Manage Text" at bounding box center [209, 619] width 91 height 19
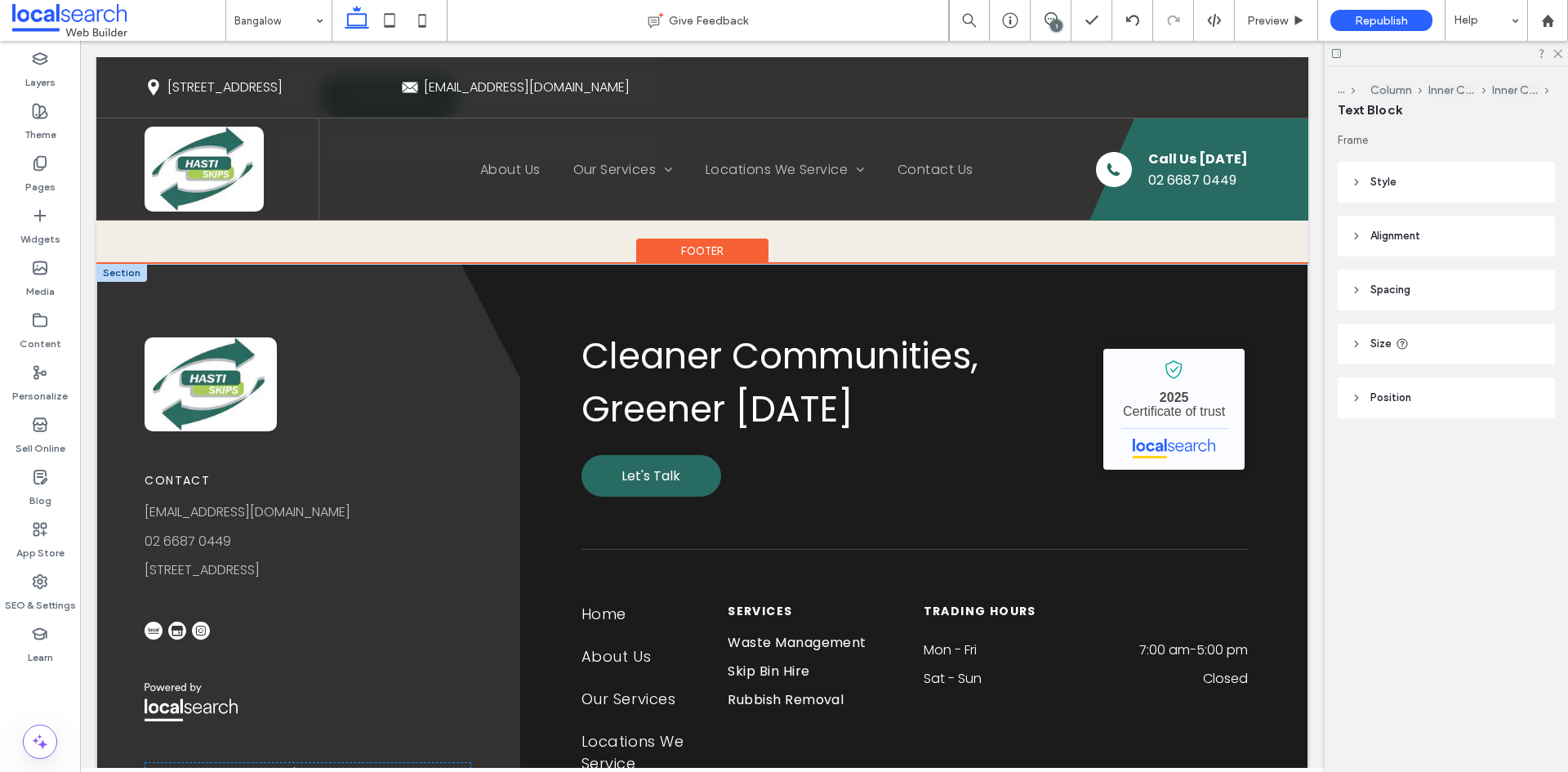
type input "*******"
type input "**"
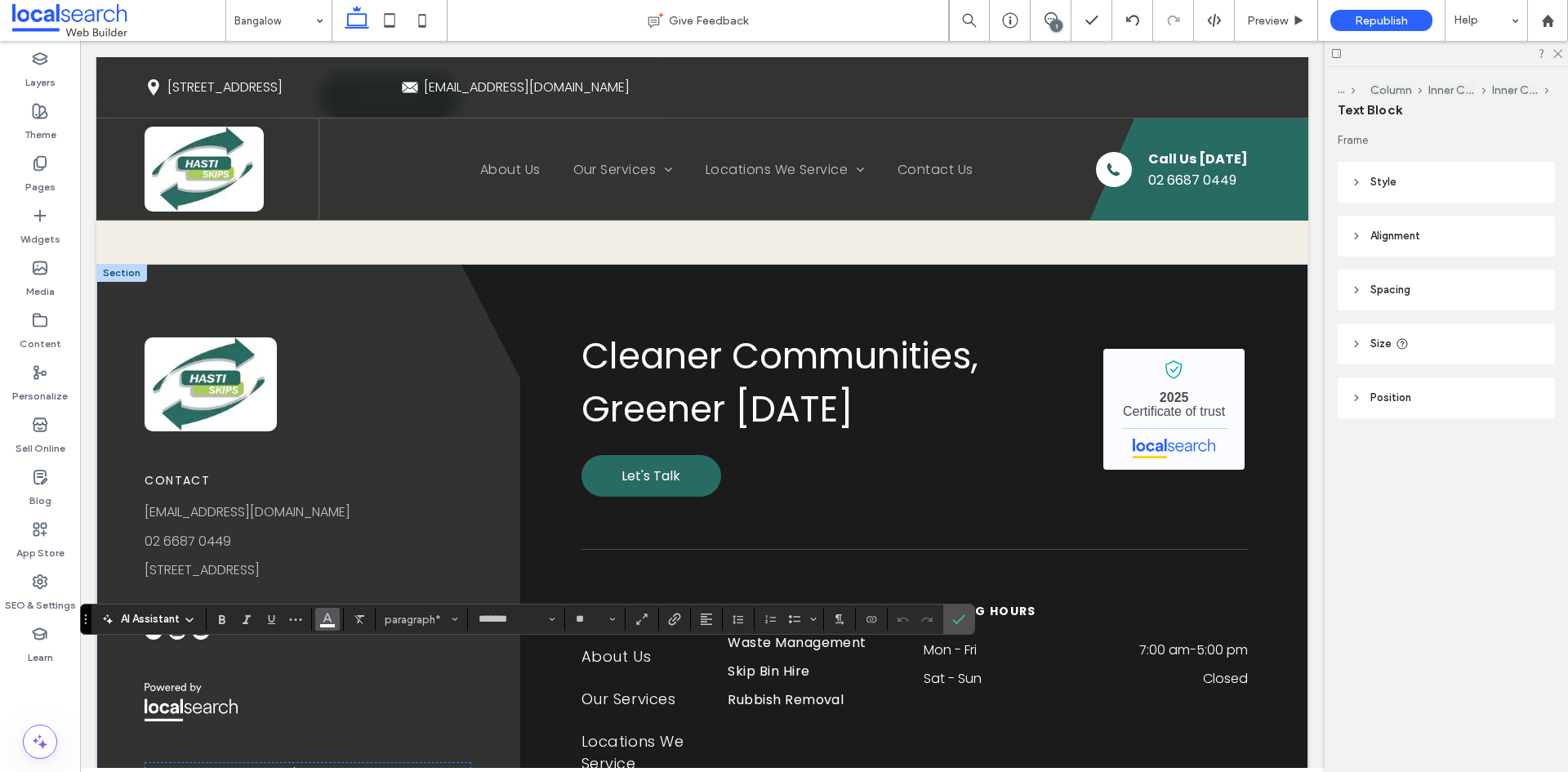
click at [331, 618] on icon "Color" at bounding box center [327, 617] width 13 height 13
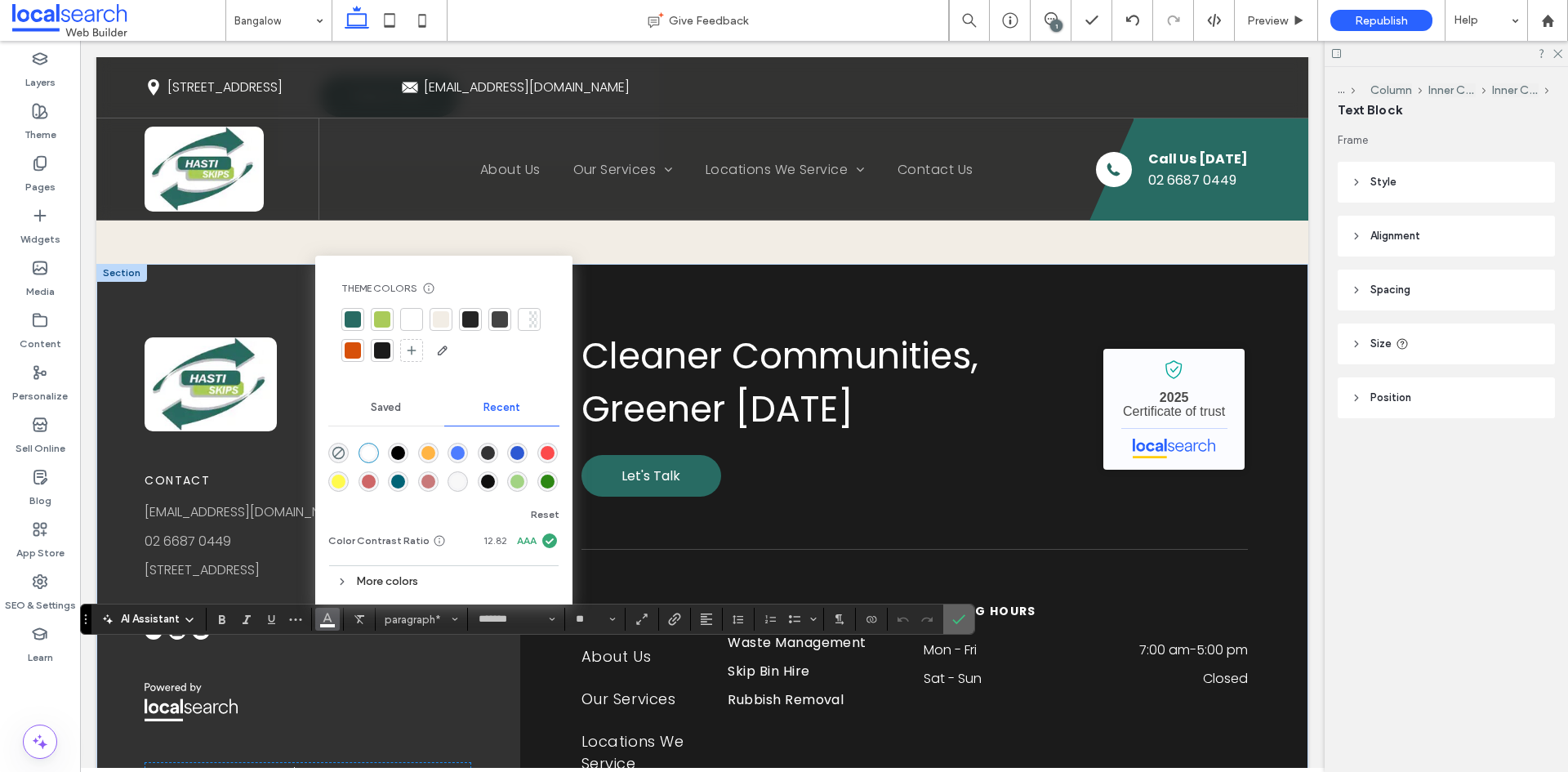
click at [956, 613] on icon "Confirm" at bounding box center [958, 619] width 13 height 13
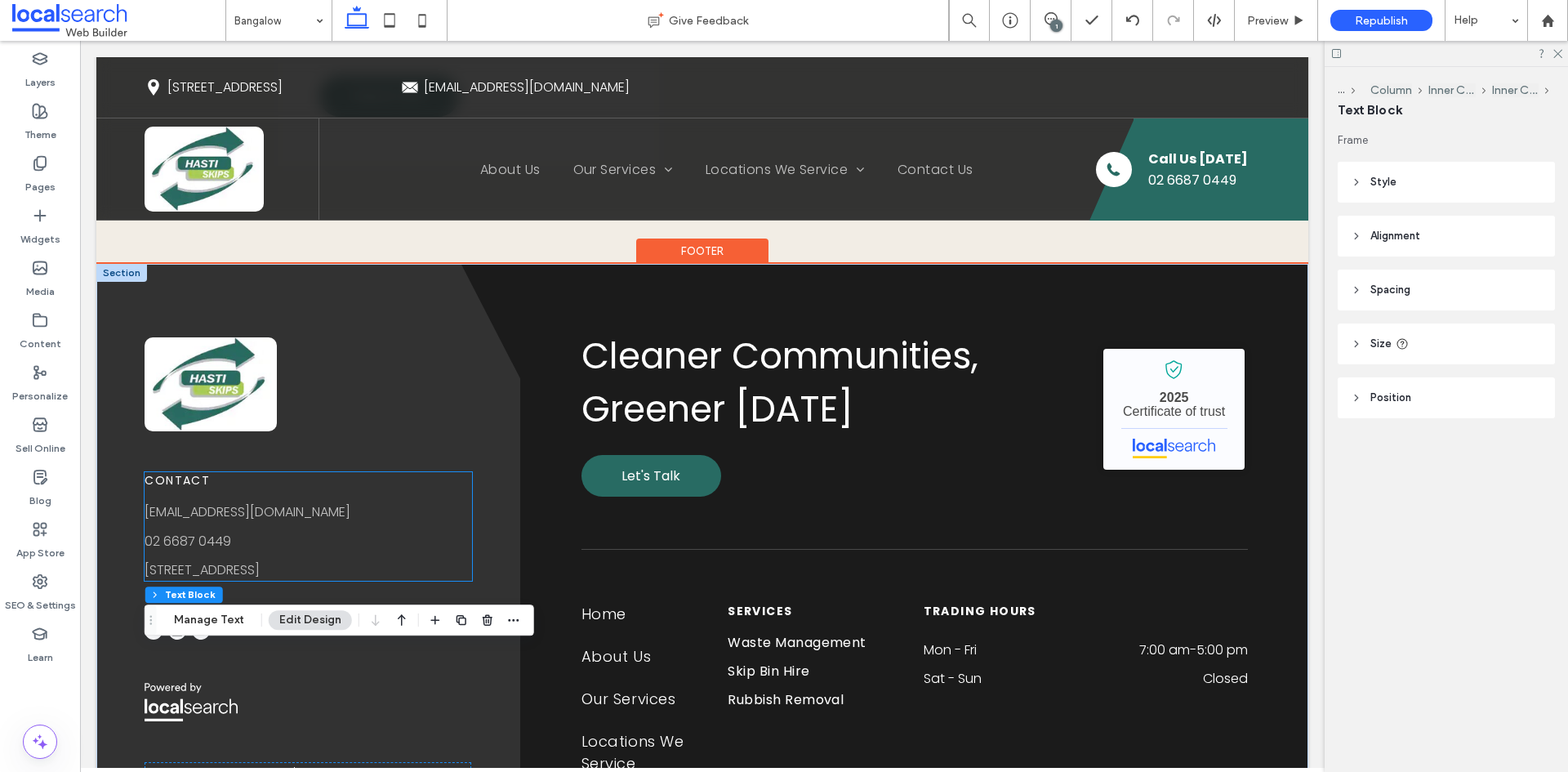
click at [260, 560] on link "[STREET_ADDRESS]" at bounding box center [202, 569] width 115 height 19
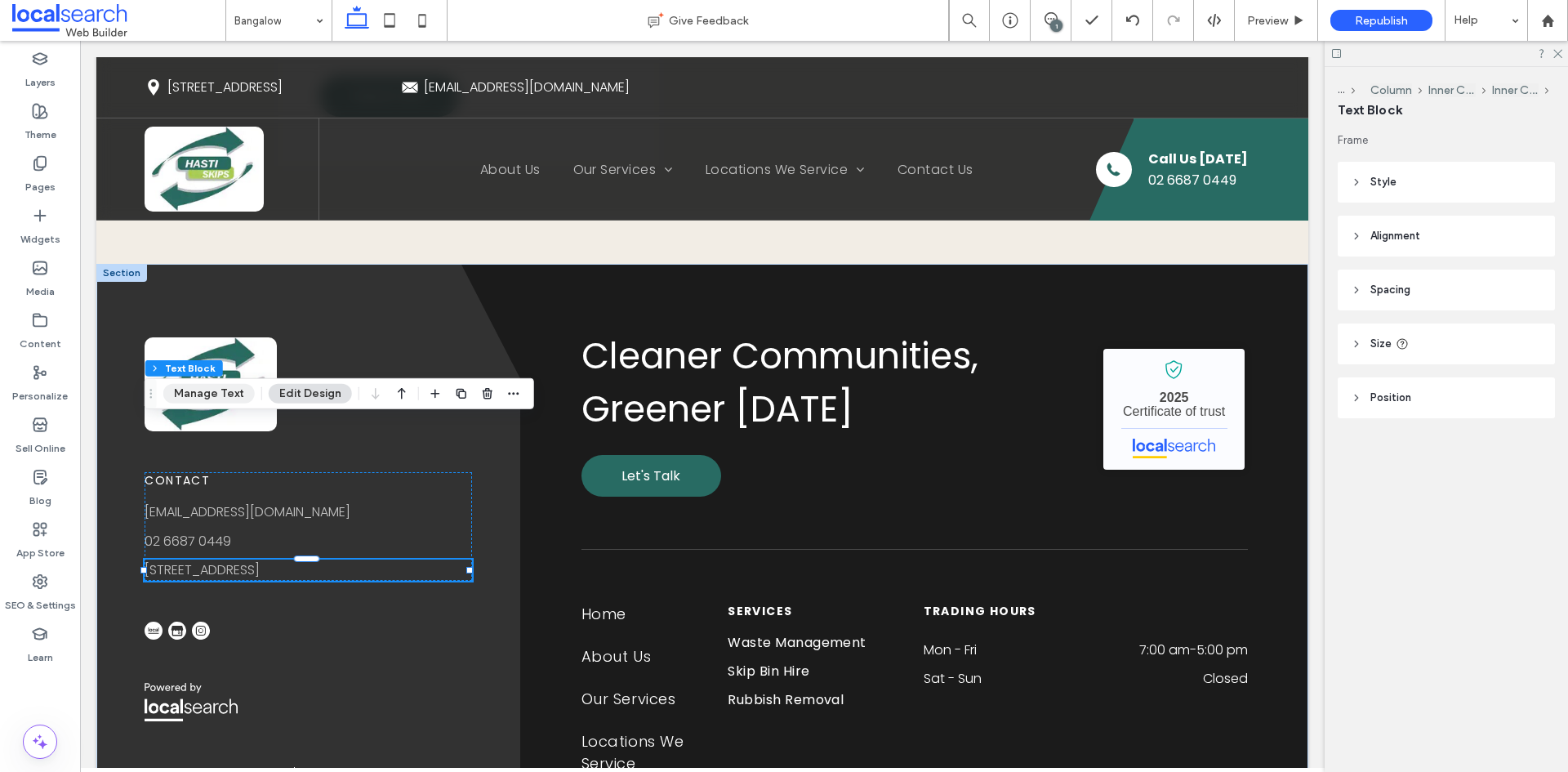
click at [219, 393] on button "Manage Text" at bounding box center [209, 393] width 91 height 19
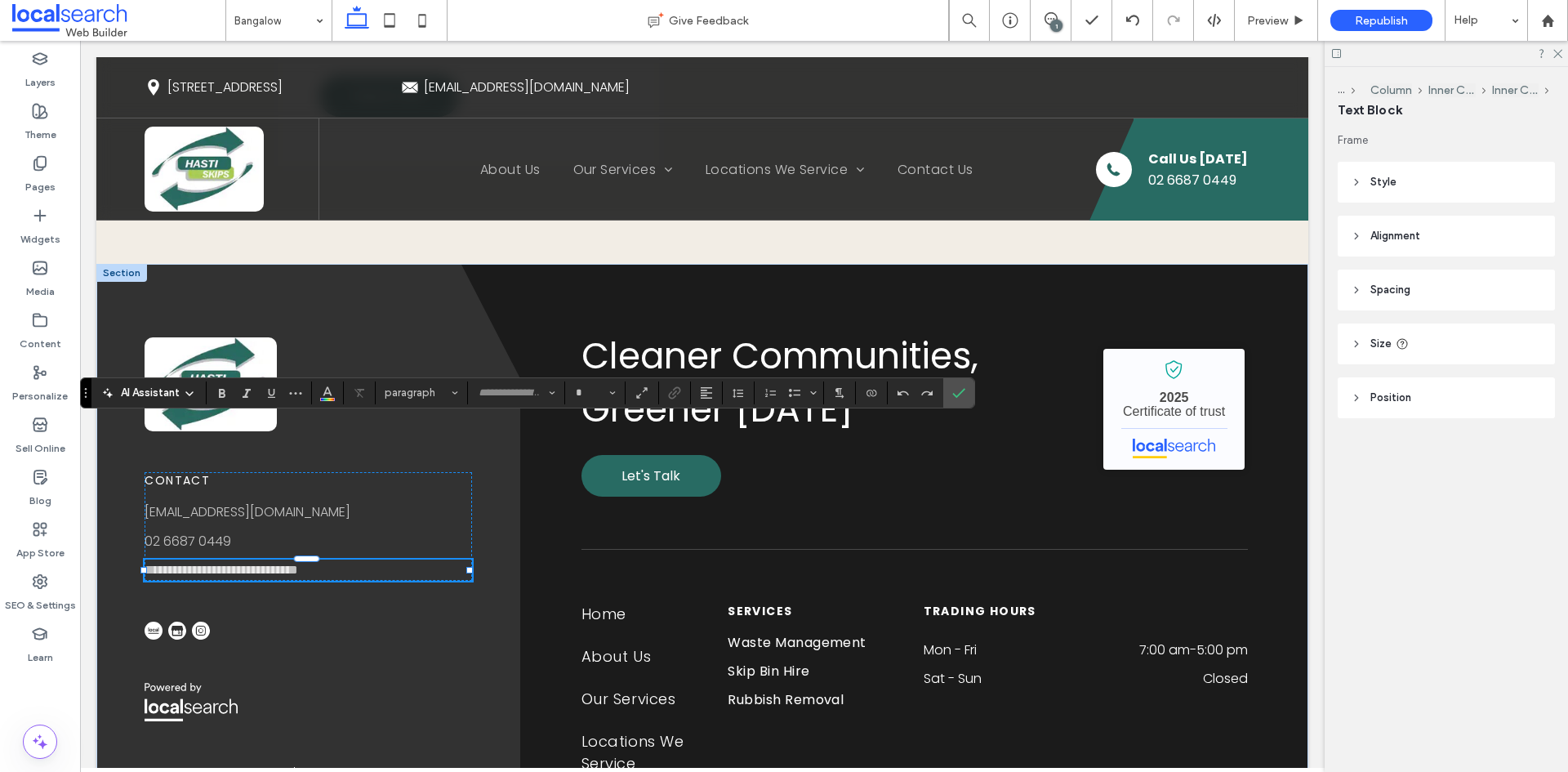
type input "*******"
type input "**"
click at [330, 394] on use "Color" at bounding box center [328, 391] width 9 height 9
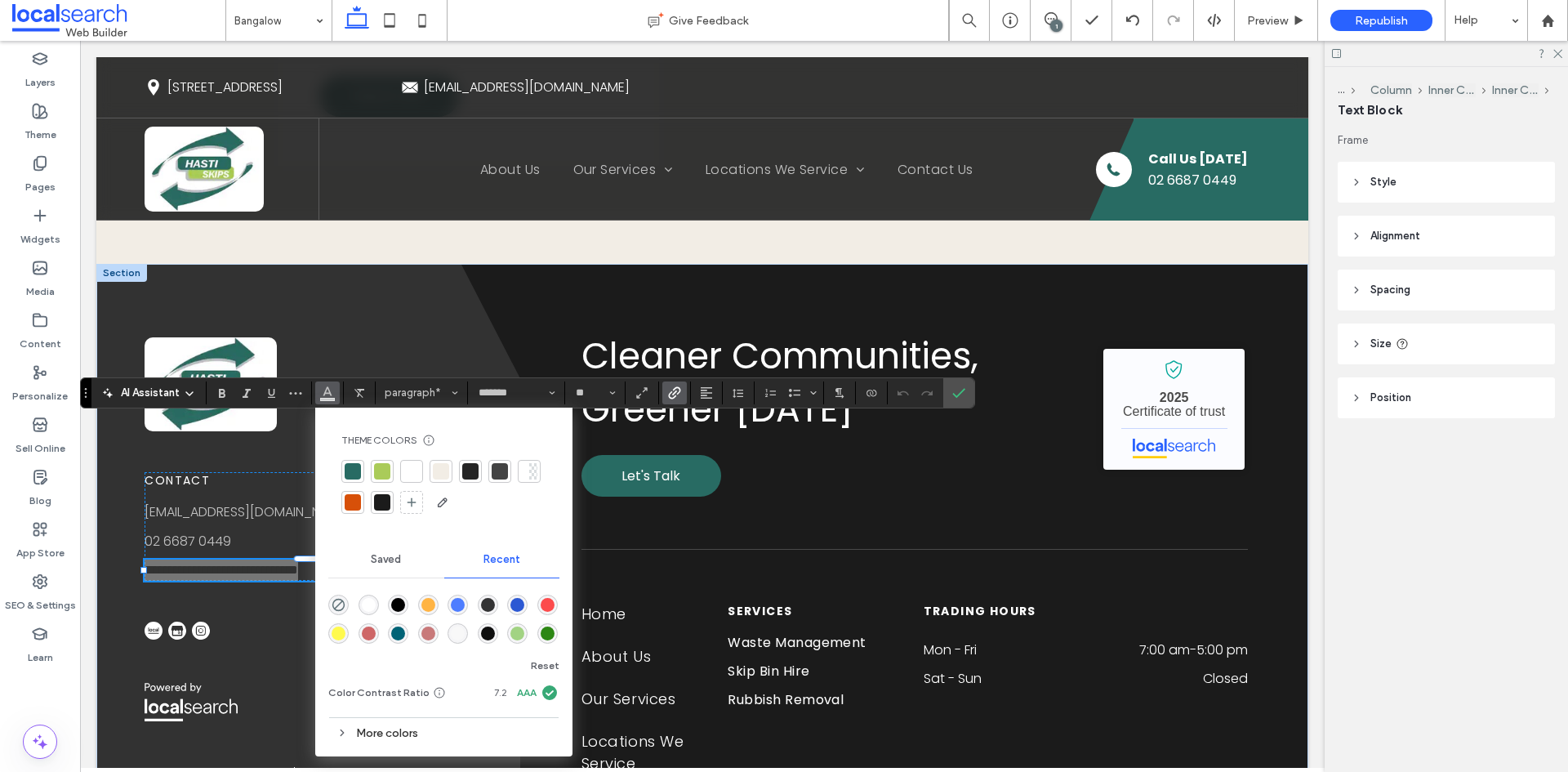
click at [404, 471] on div at bounding box center [411, 471] width 16 height 16
click at [954, 388] on icon "Confirm" at bounding box center [958, 392] width 13 height 13
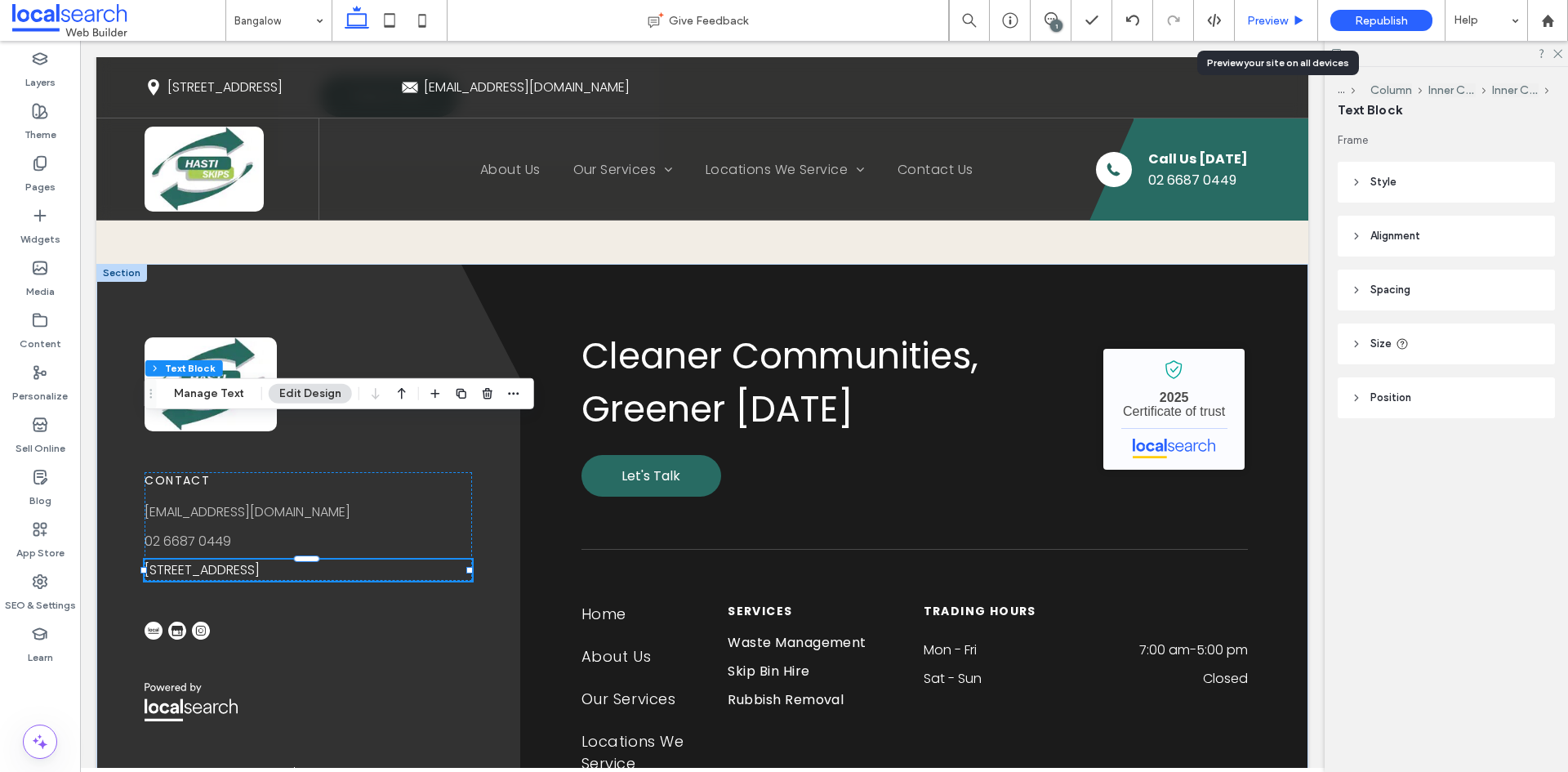
click at [1260, 14] on span "Preview" at bounding box center [1267, 20] width 41 height 14
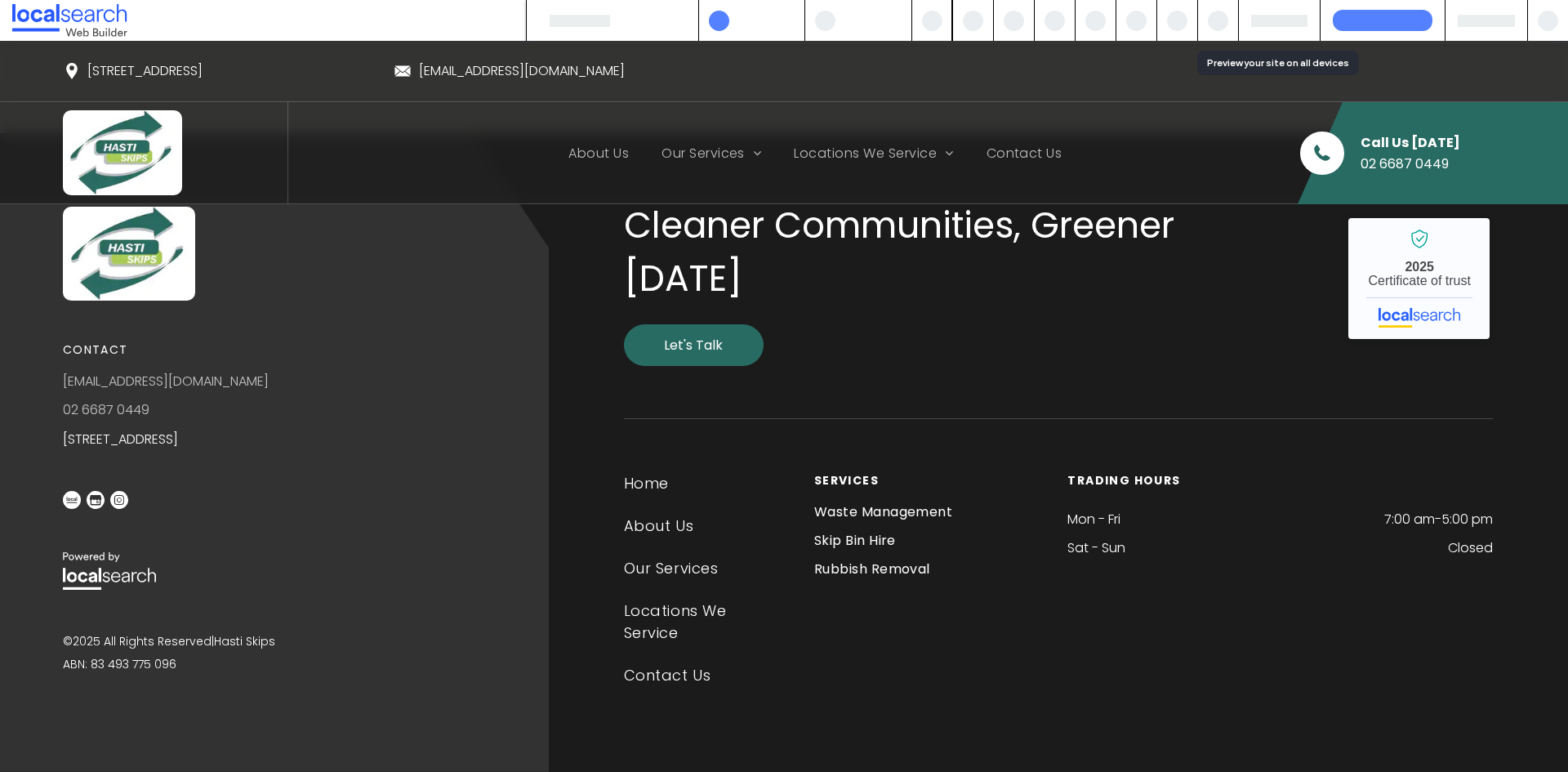
scroll to position [5264, 0]
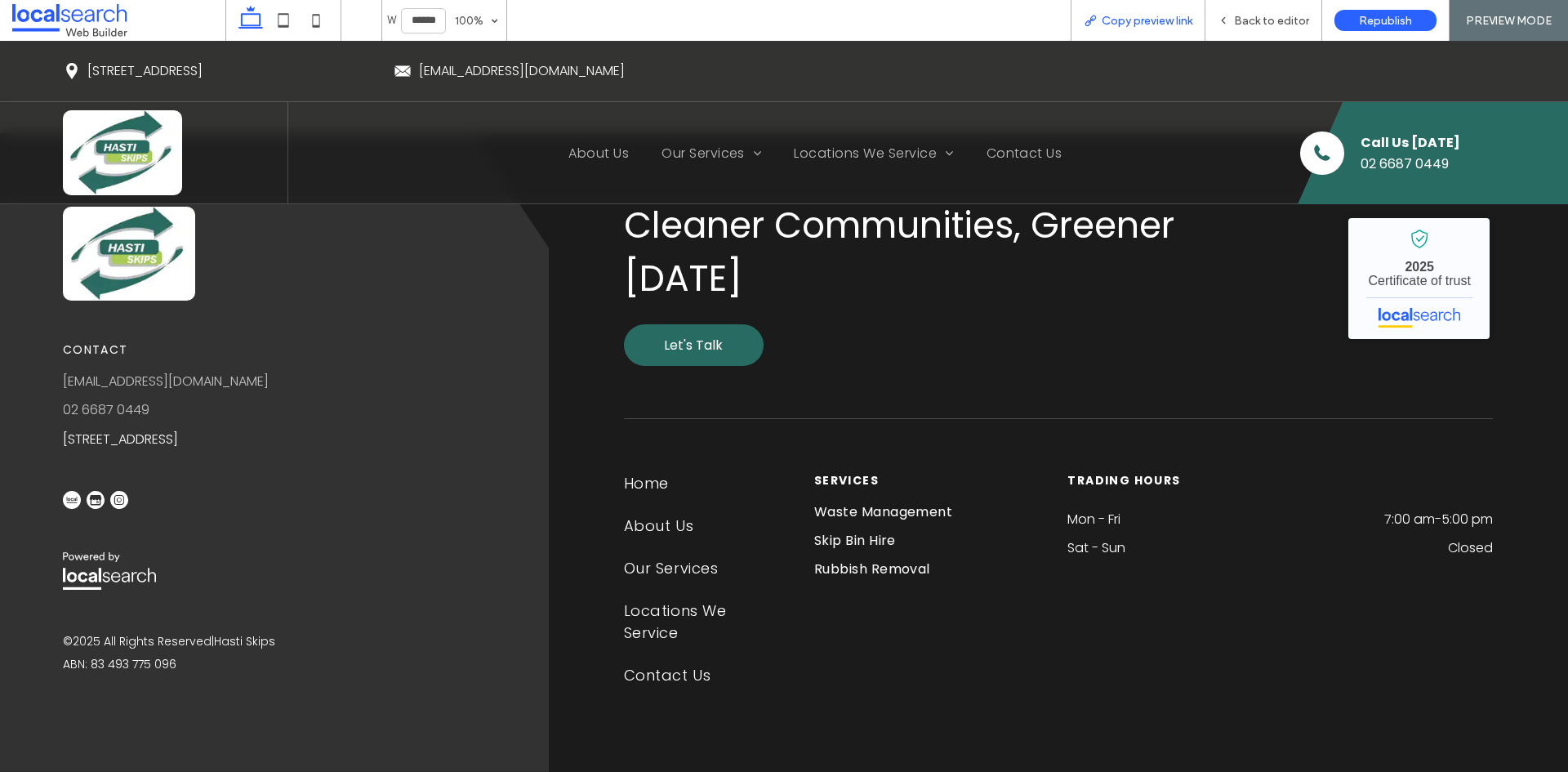
click at [1179, 19] on span "Copy preview link" at bounding box center [1147, 20] width 91 height 14
click at [1282, 20] on span "Back to editor" at bounding box center [1272, 20] width 75 height 14
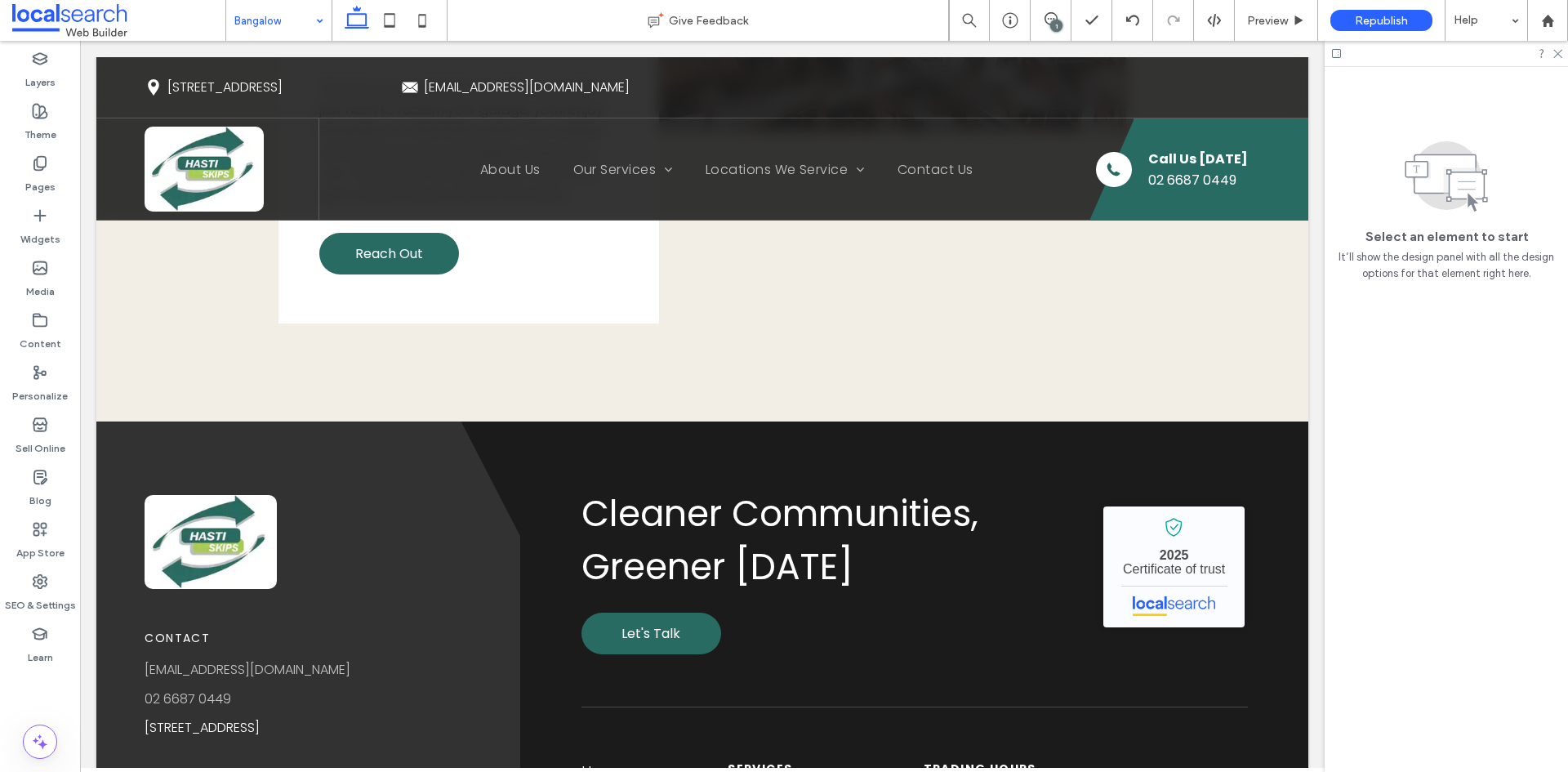
scroll to position [5723, 0]
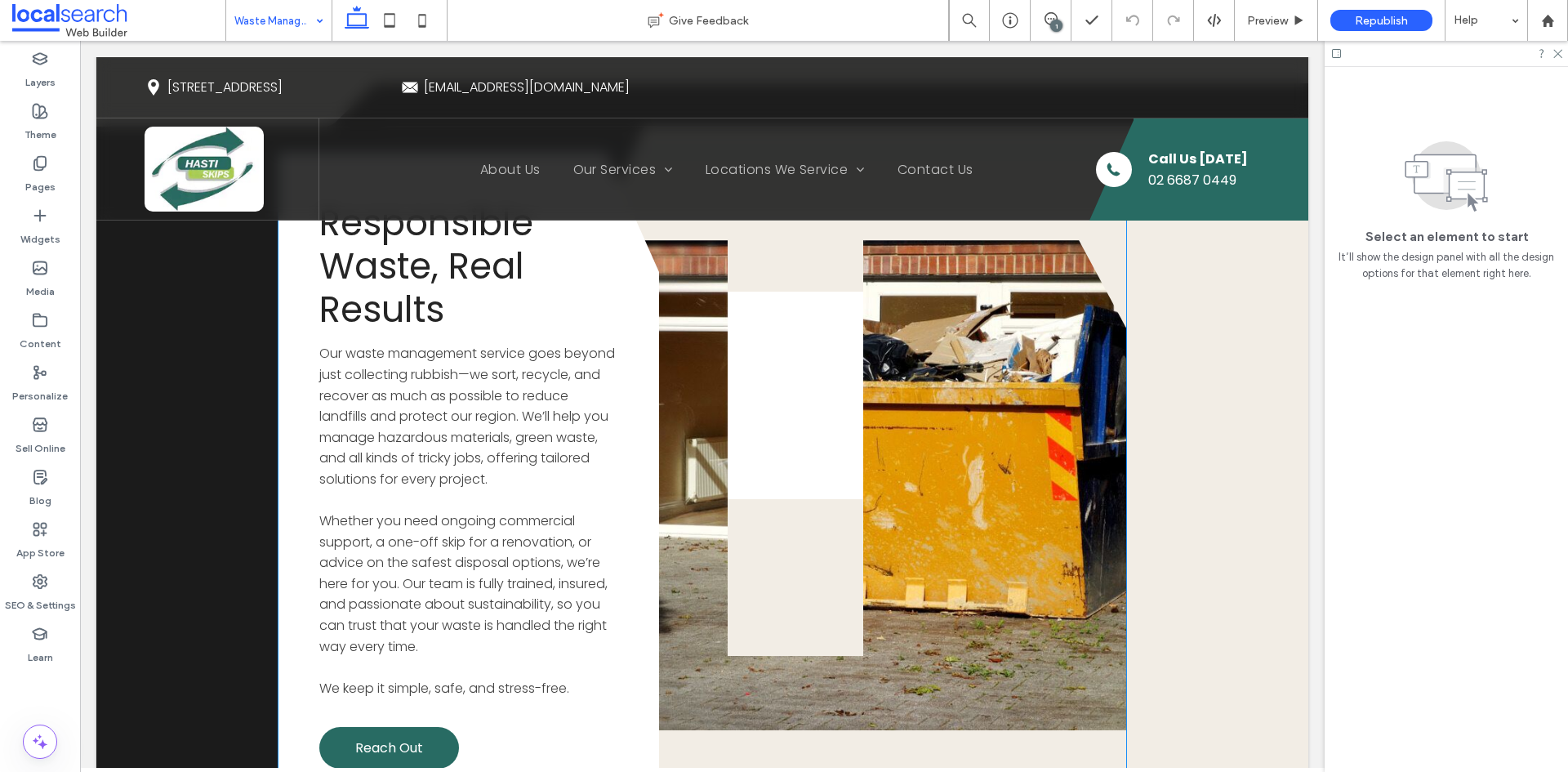
scroll to position [1961, 0]
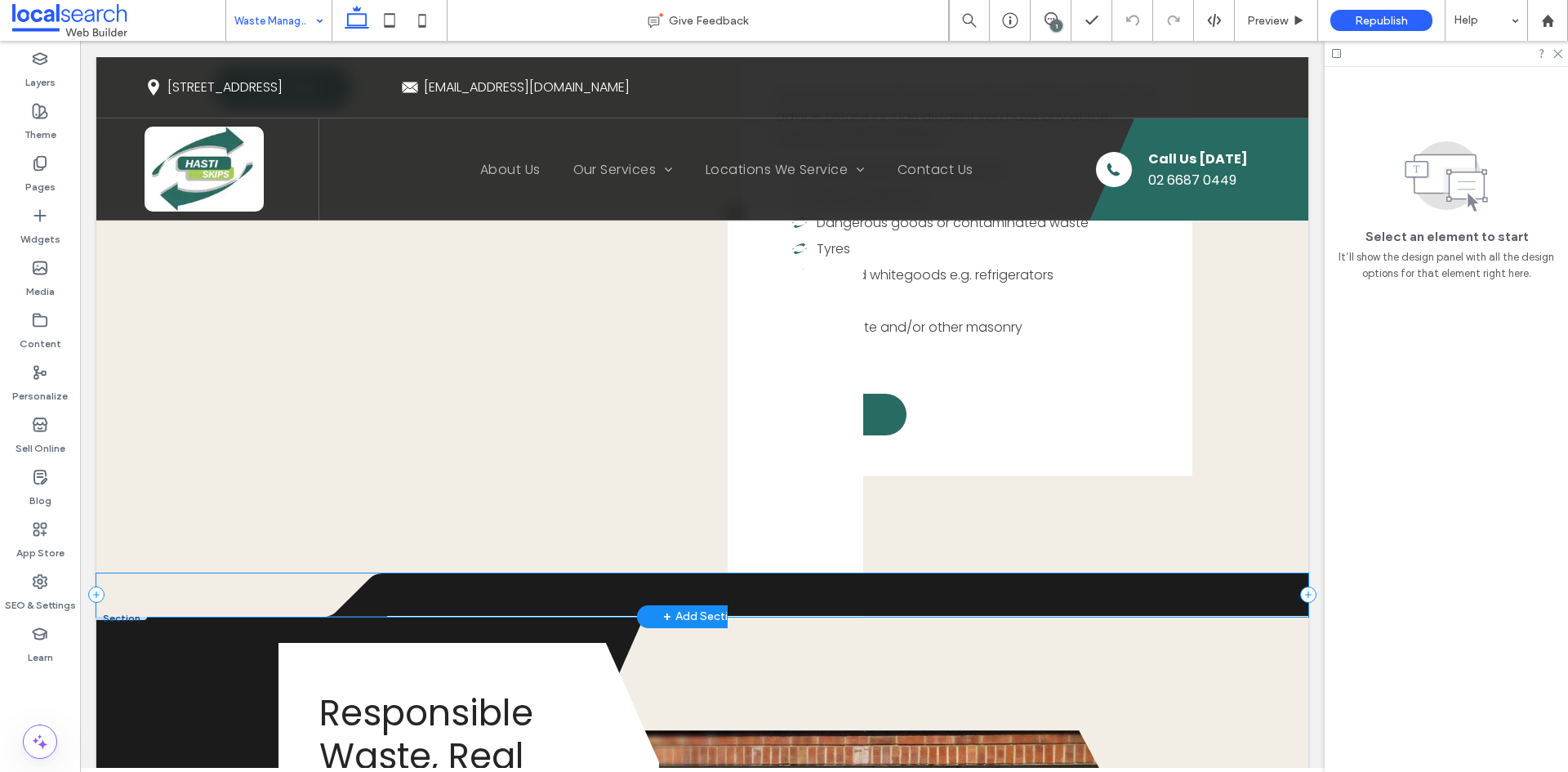
click at [140, 574] on div "Divider Icon .cls-1-1316329055-1316329055 { fill: none; } .cls-2-1316329055-131…" at bounding box center [702, 595] width 1212 height 43
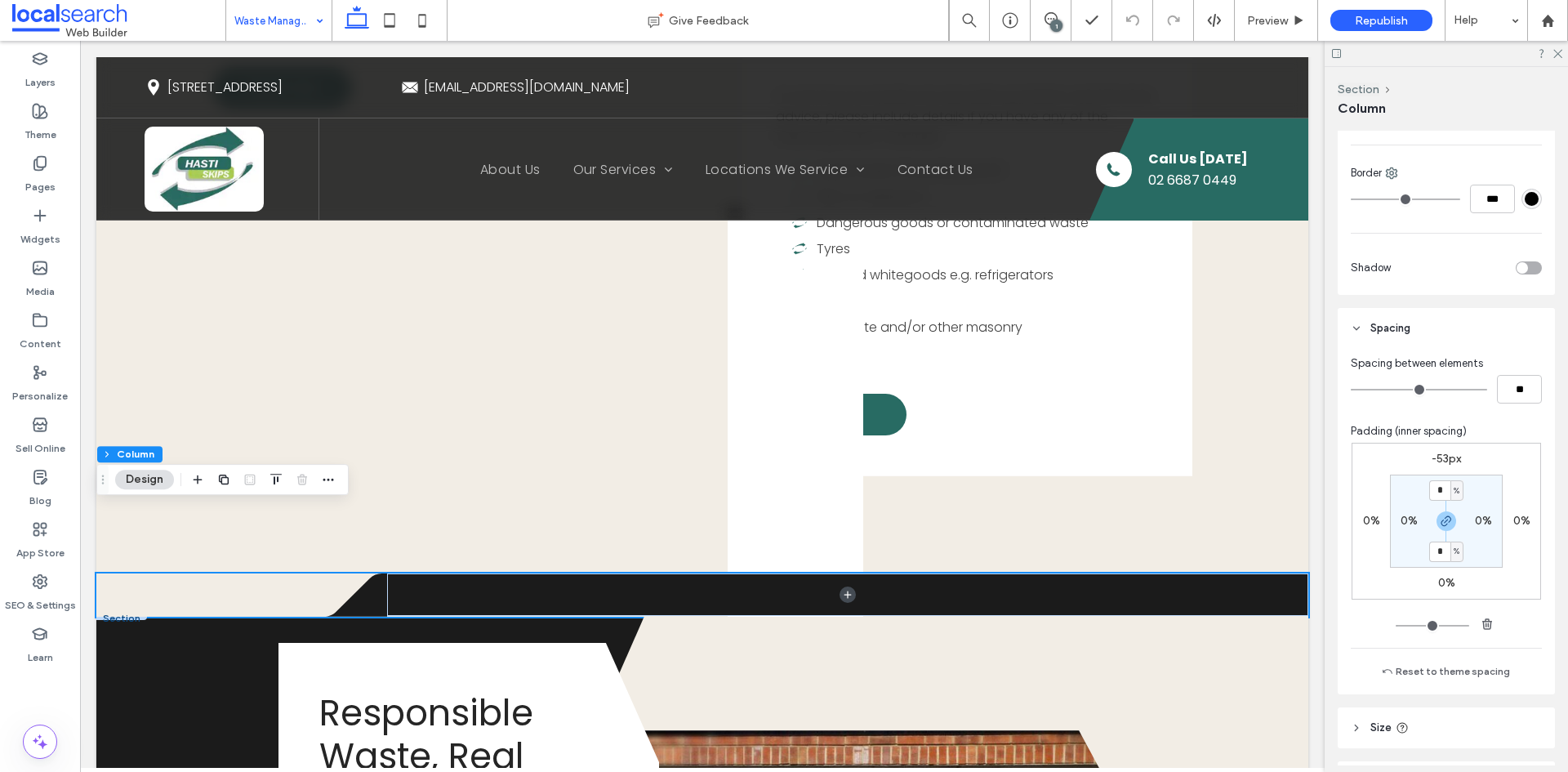
scroll to position [572, 0]
click at [1441, 452] on label "-53px" at bounding box center [1446, 452] width 30 height 14
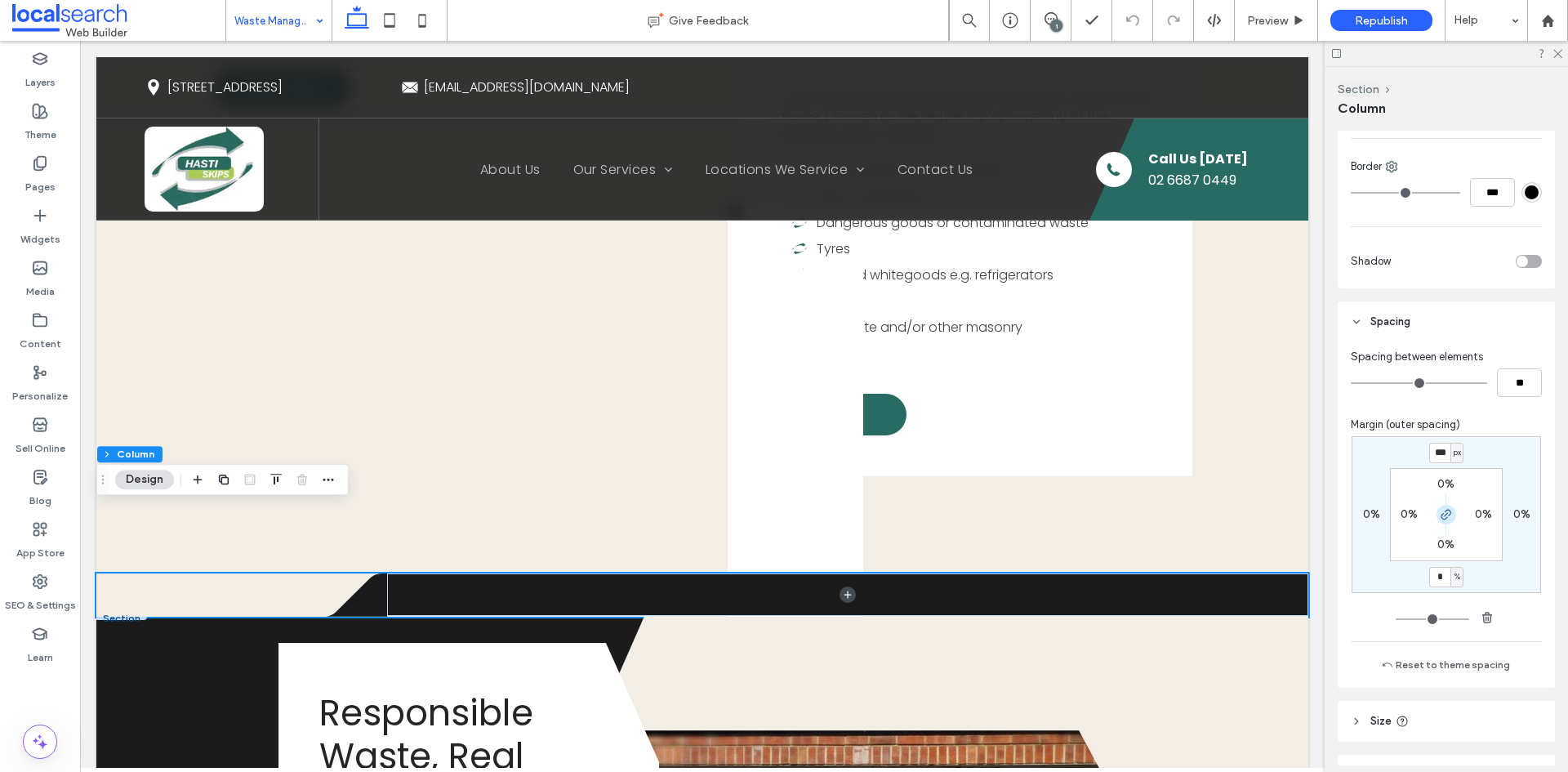
click at [1443, 517] on use "button" at bounding box center [1447, 515] width 10 height 10
type input "*"
click at [1443, 453] on input "***" at bounding box center [1439, 453] width 21 height 20
type input "***"
type input "*"
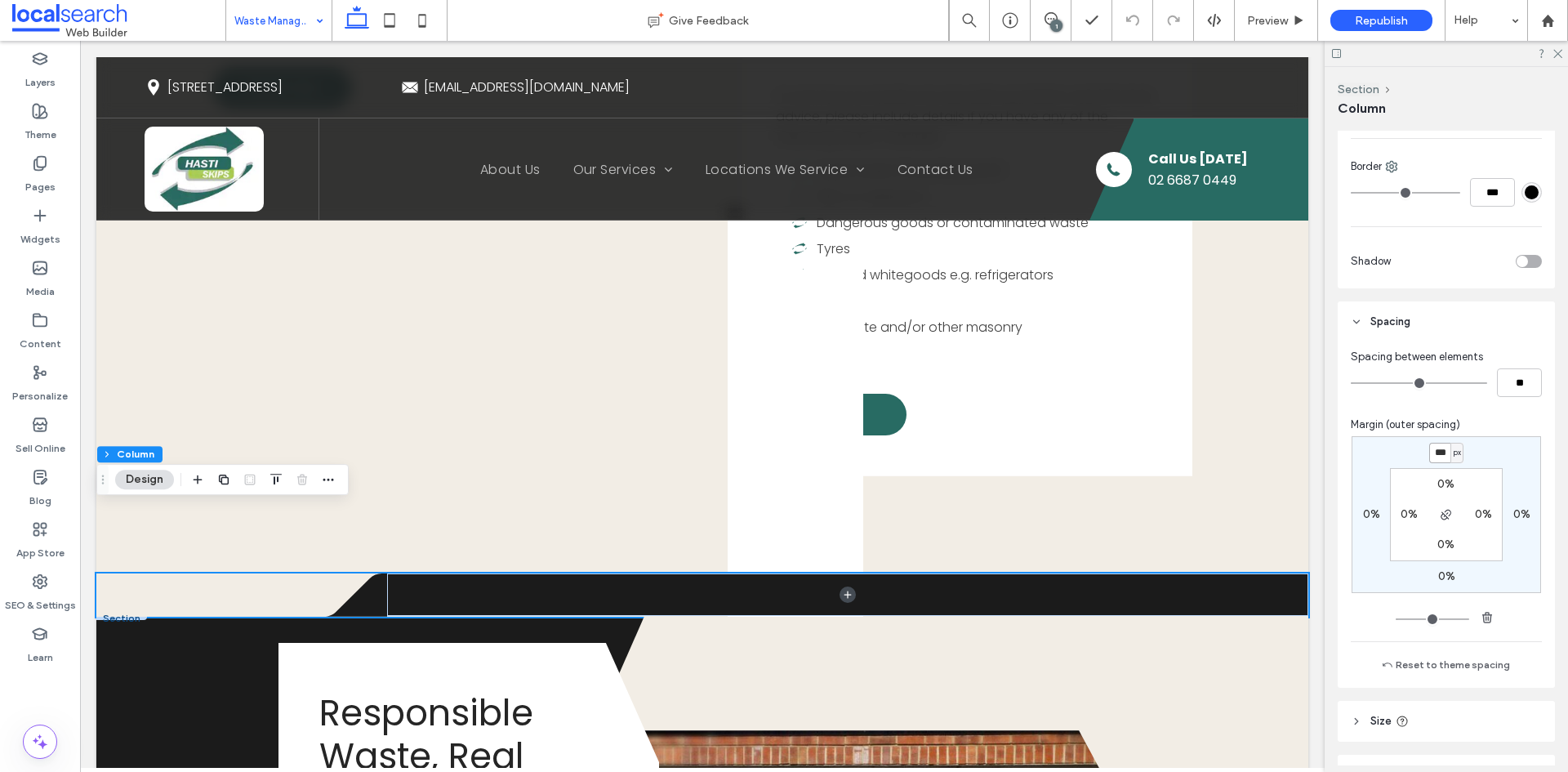
type input "***"
type input "*"
type input "***"
type input "*"
type input "***"
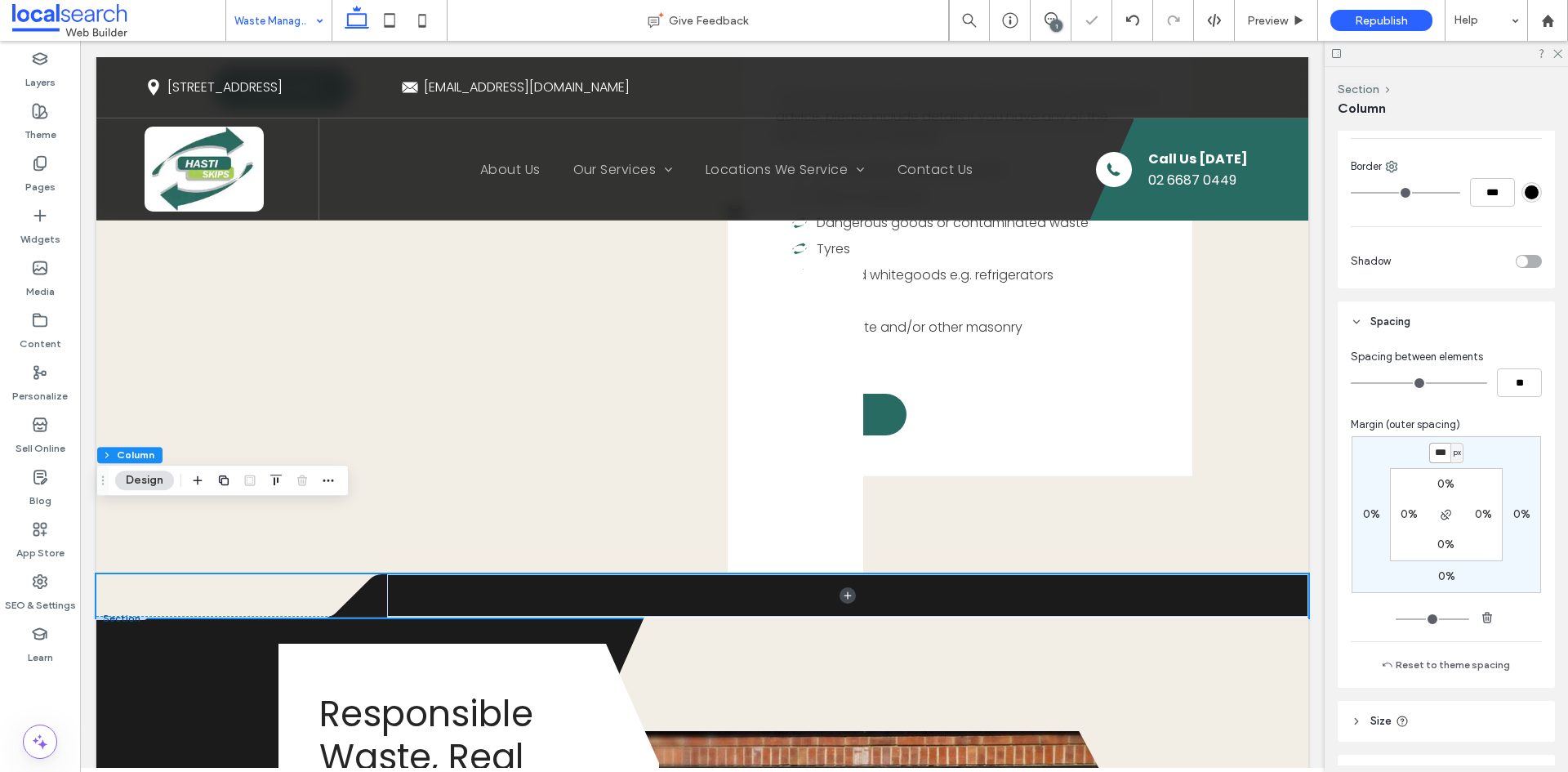
type input "*"
type input "***"
type input "*"
type input "***"
type input "*"
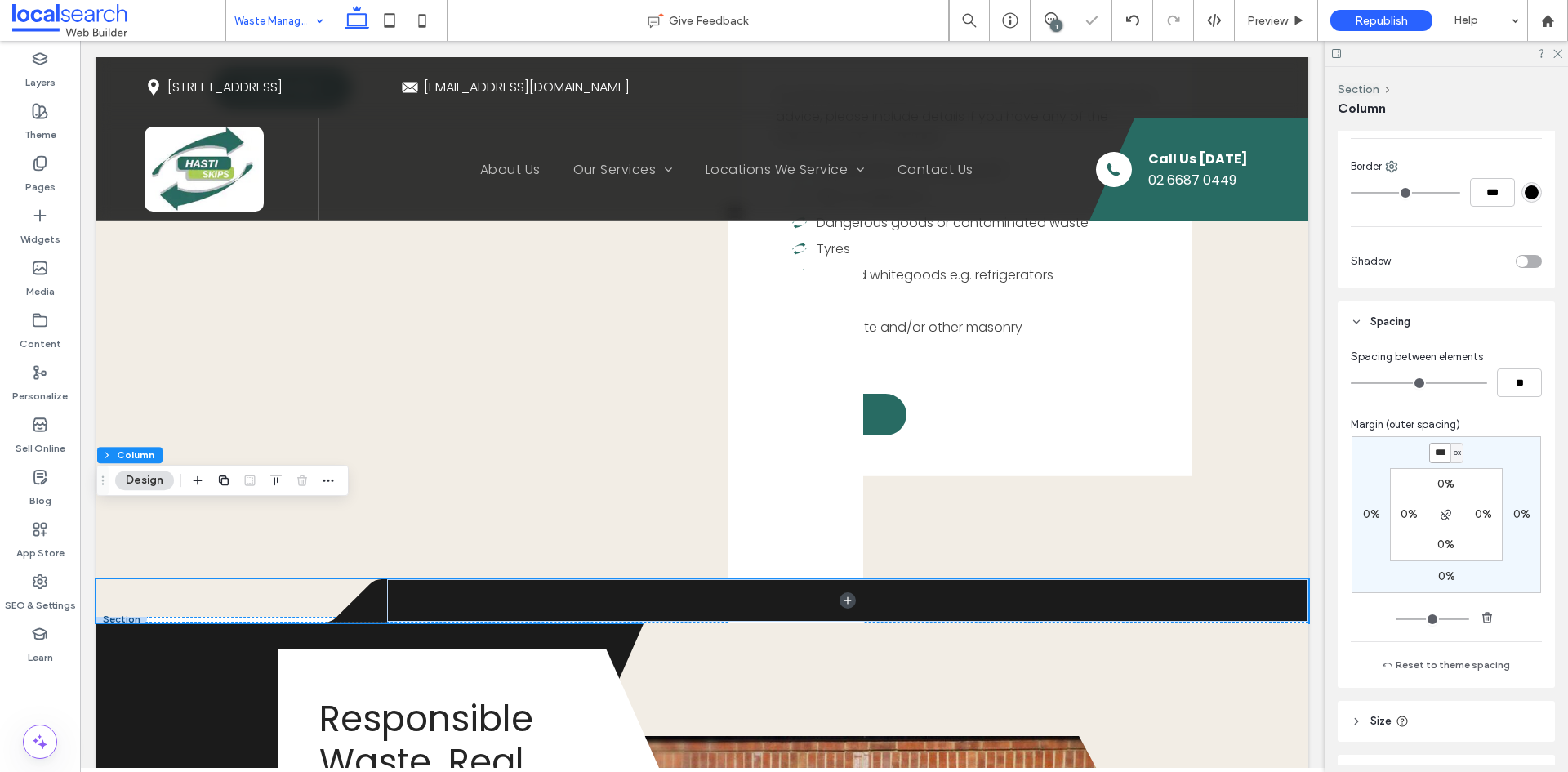
type input "***"
type input "*"
type input "***"
type input "*"
type input "***"
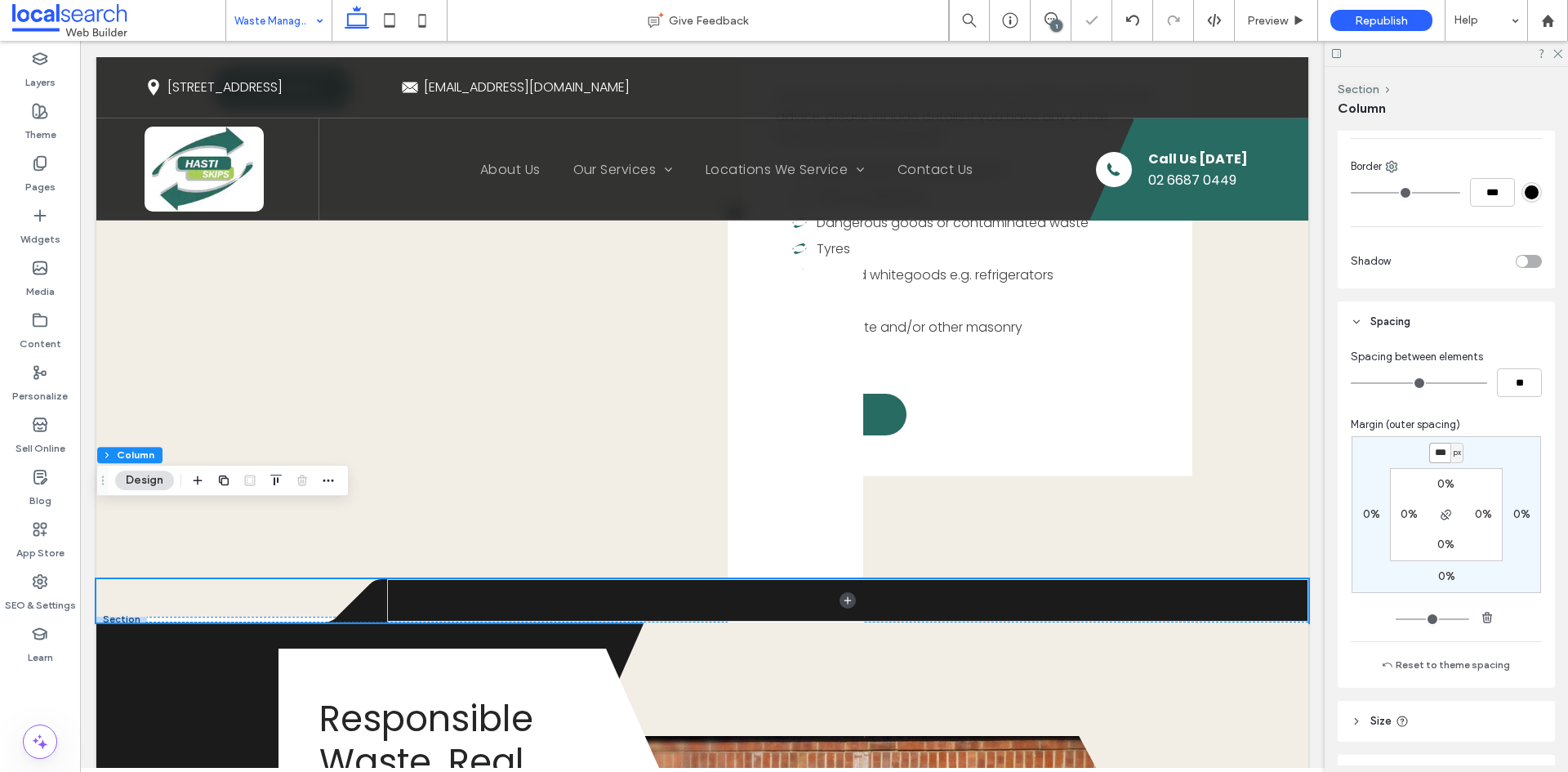
type input "*"
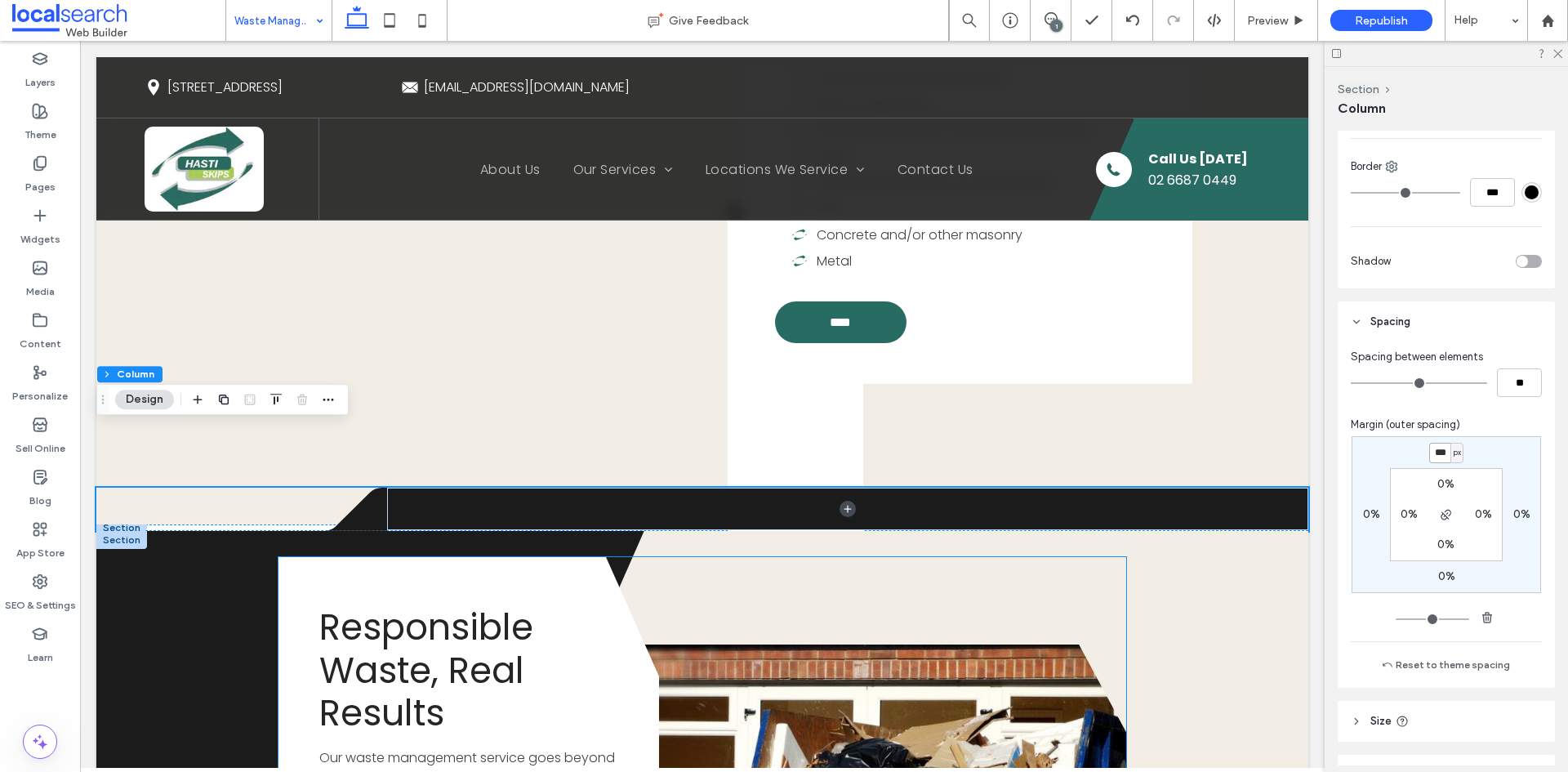
scroll to position [2042, 0]
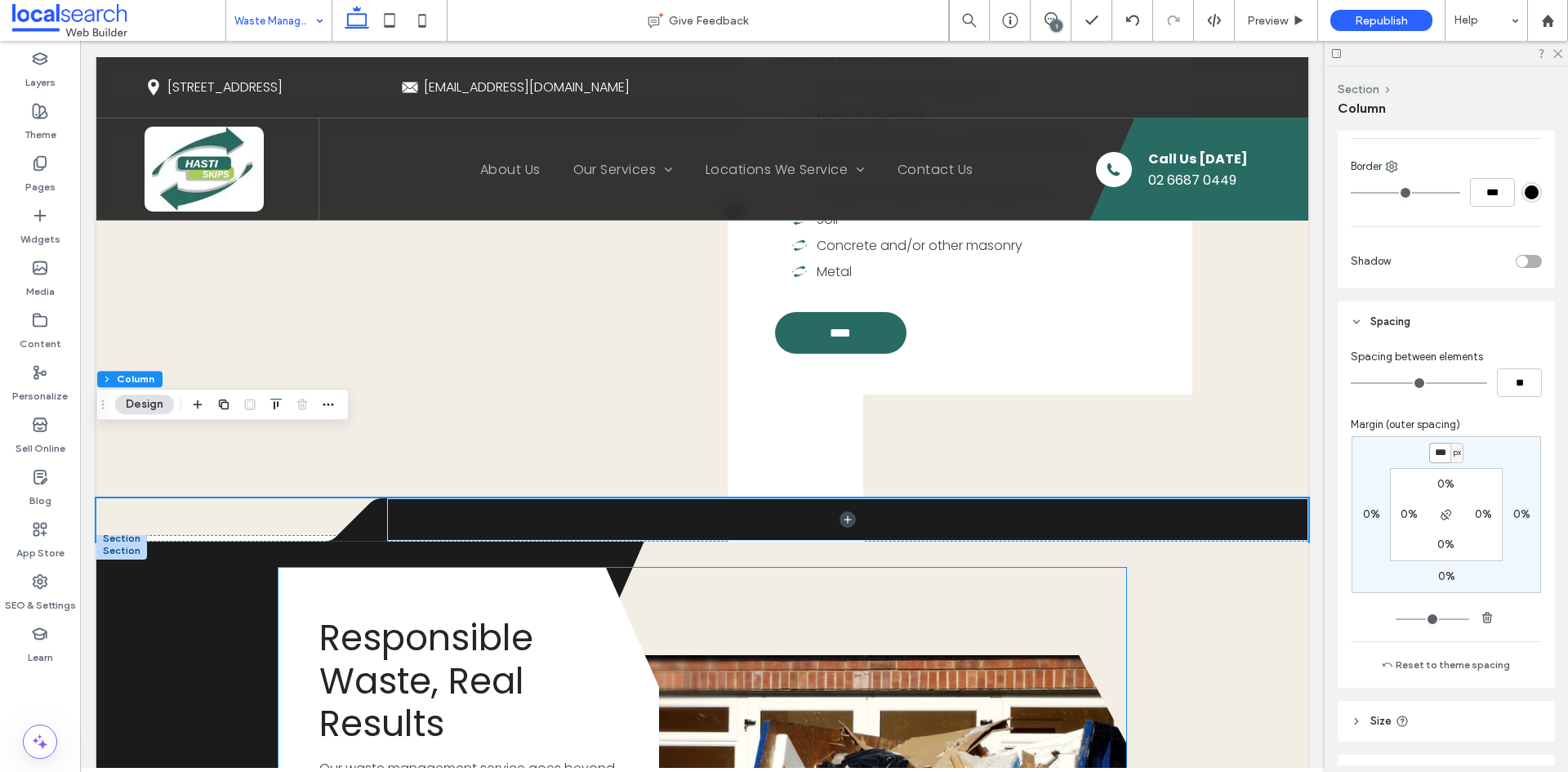
type input "***"
type input "*"
type input "***"
type input "*"
type input "***"
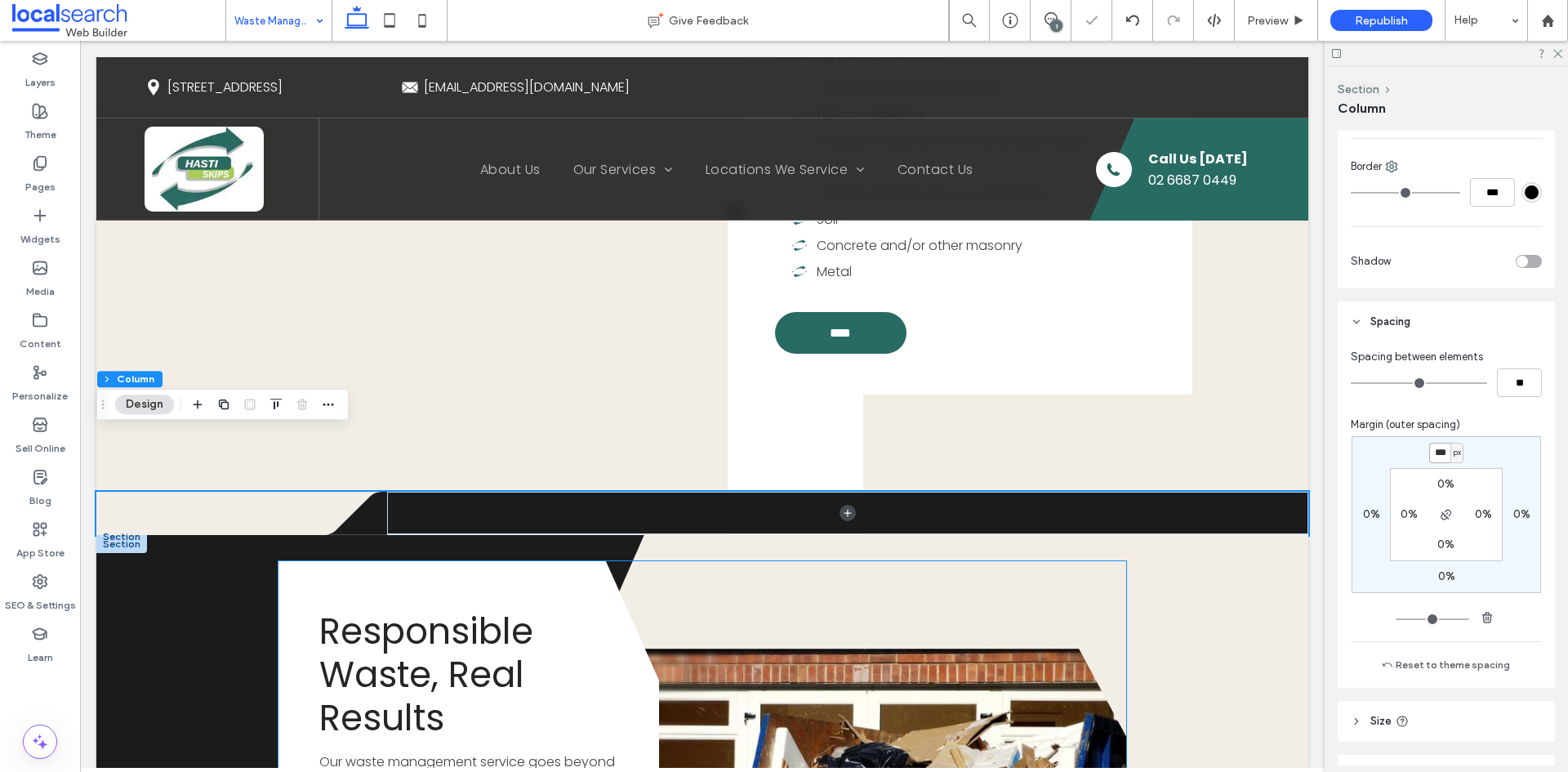
type input "*"
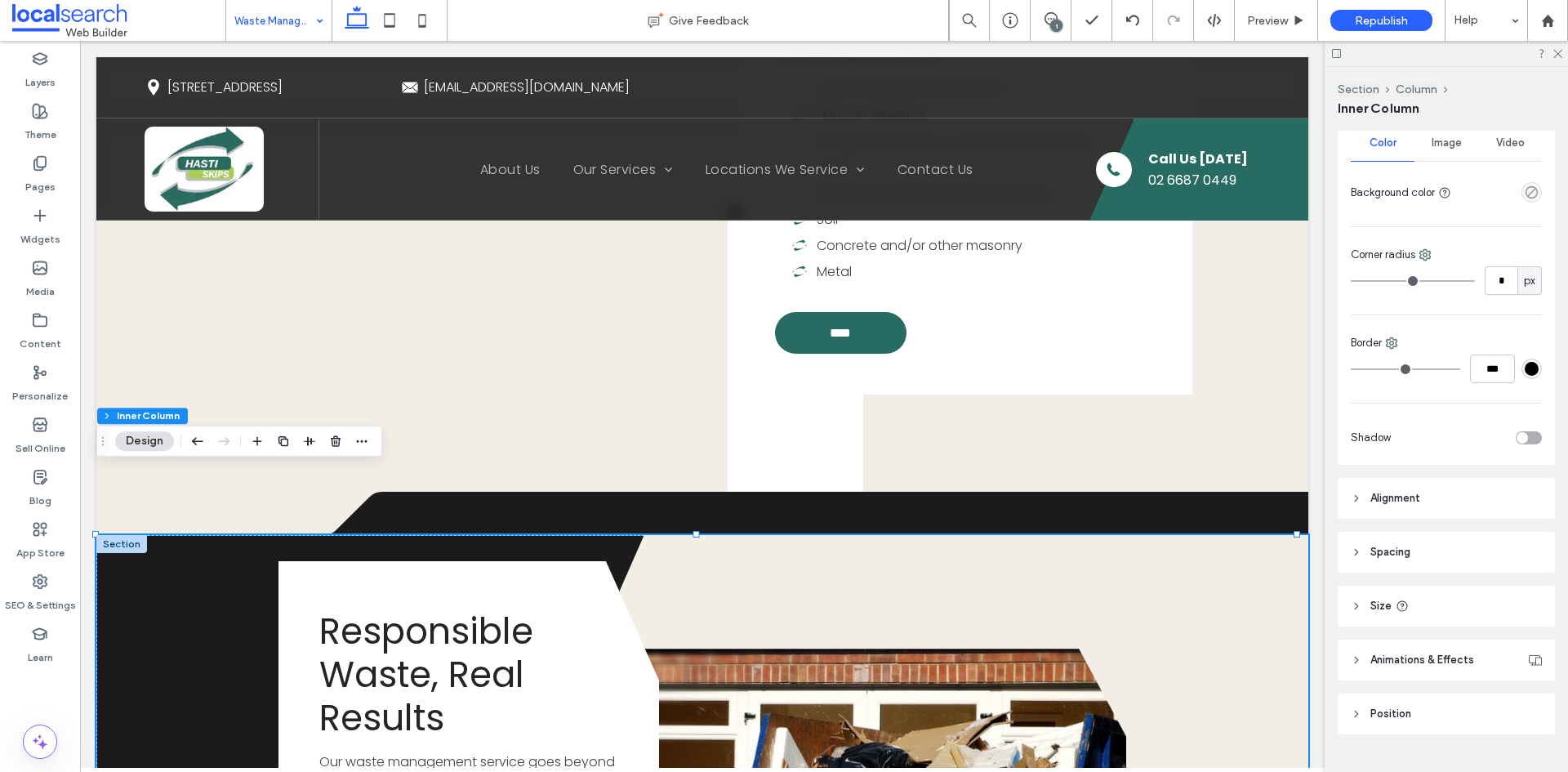
click at [1430, 539] on header "Spacing" at bounding box center [1446, 553] width 217 height 41
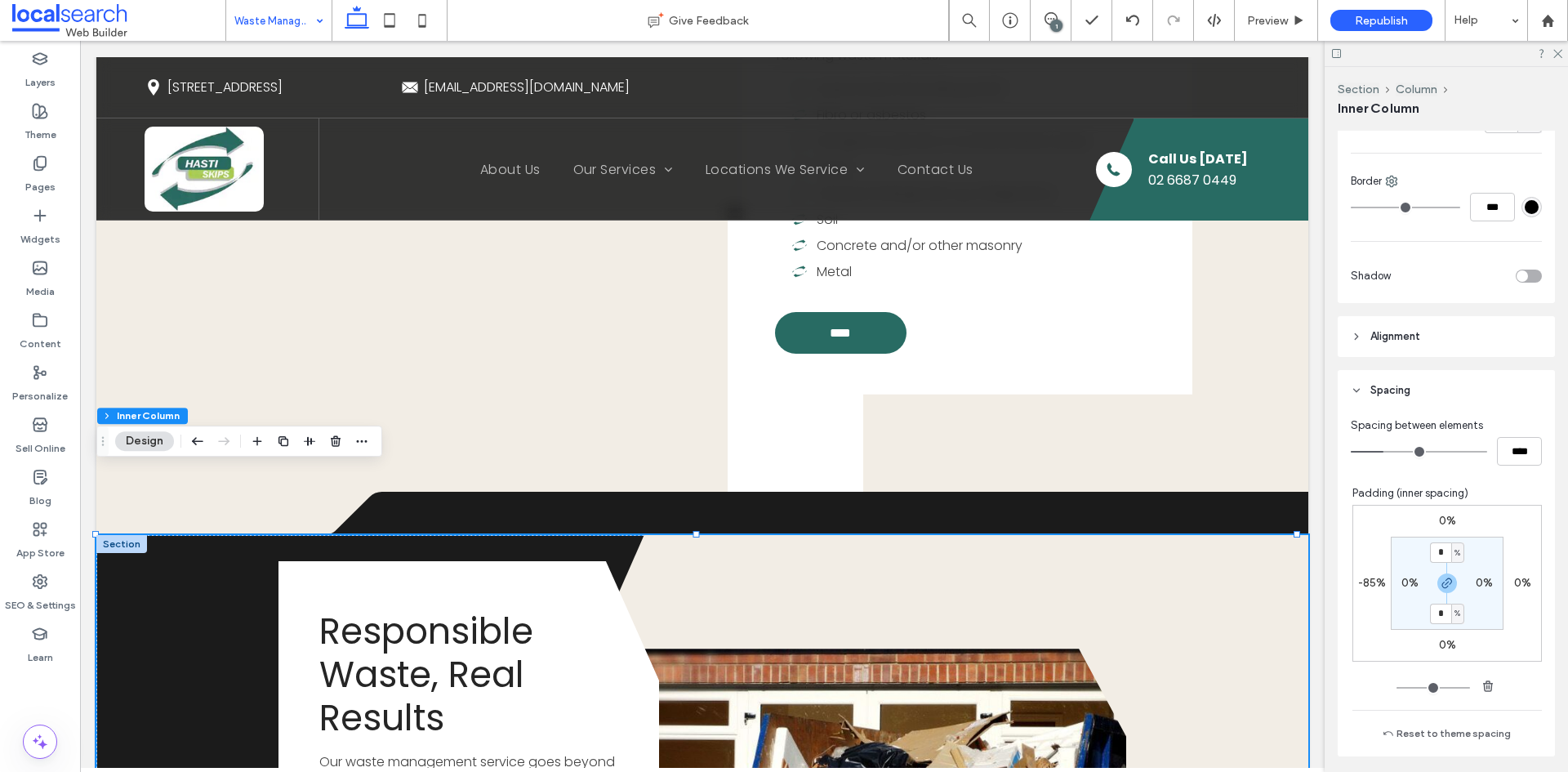
scroll to position [490, 0]
click at [1440, 516] on label "0%" at bounding box center [1448, 519] width 17 height 14
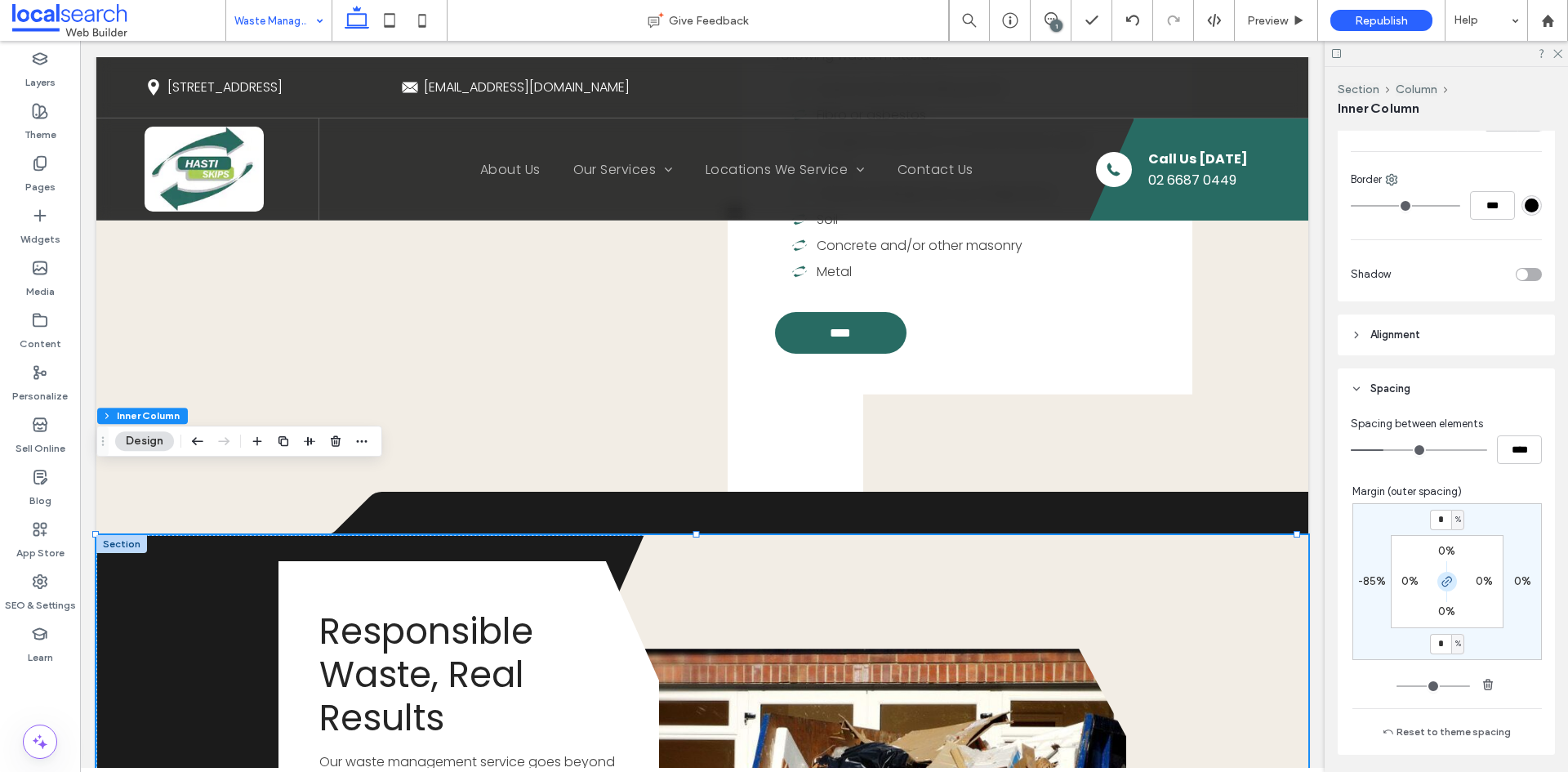
click at [1441, 579] on icon "button" at bounding box center [1447, 581] width 13 height 13
click at [1436, 516] on input "*" at bounding box center [1440, 520] width 21 height 20
type input "**"
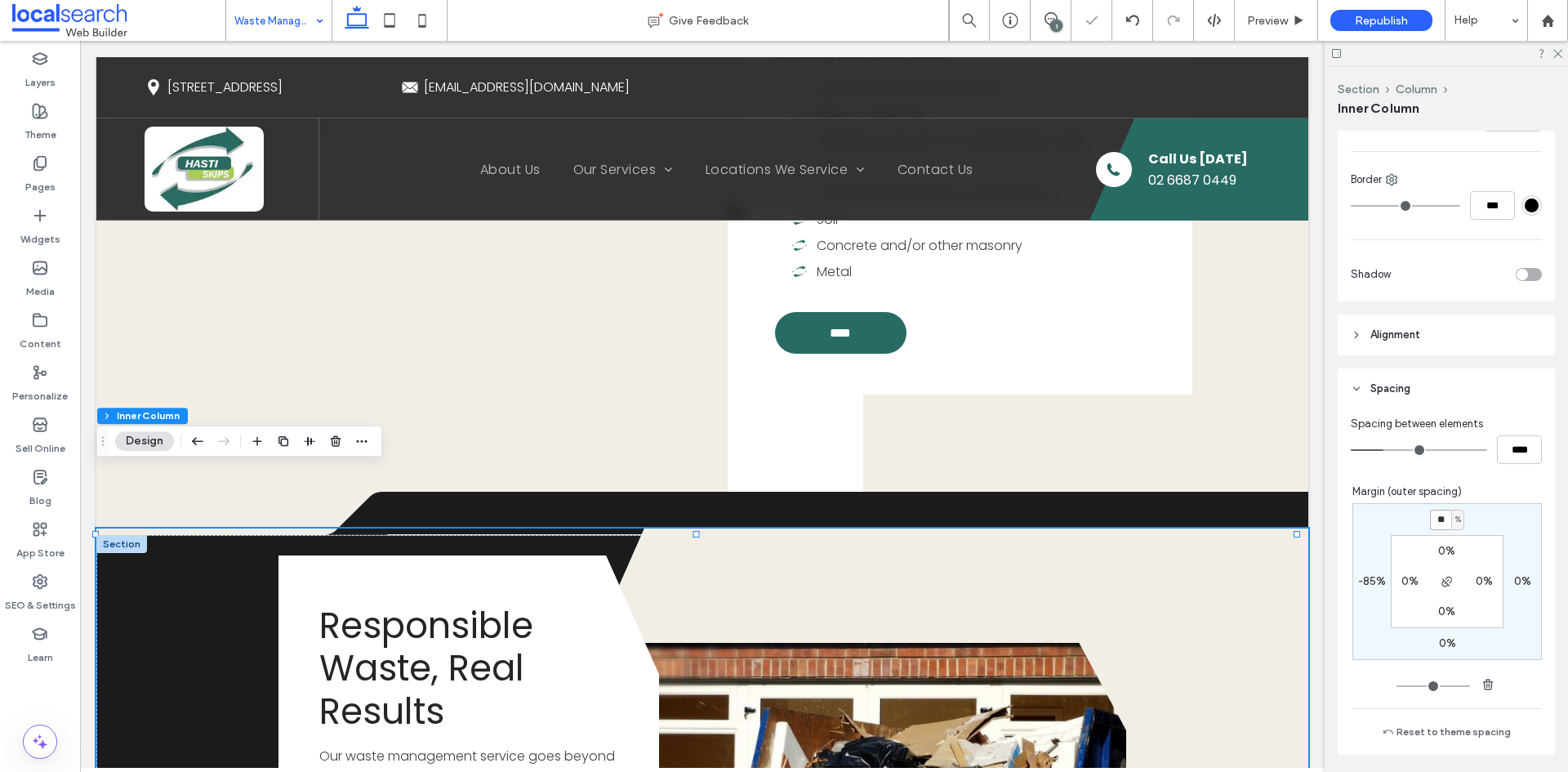
type input "*"
click at [1438, 527] on input "**" at bounding box center [1440, 520] width 21 height 20
type input "*"
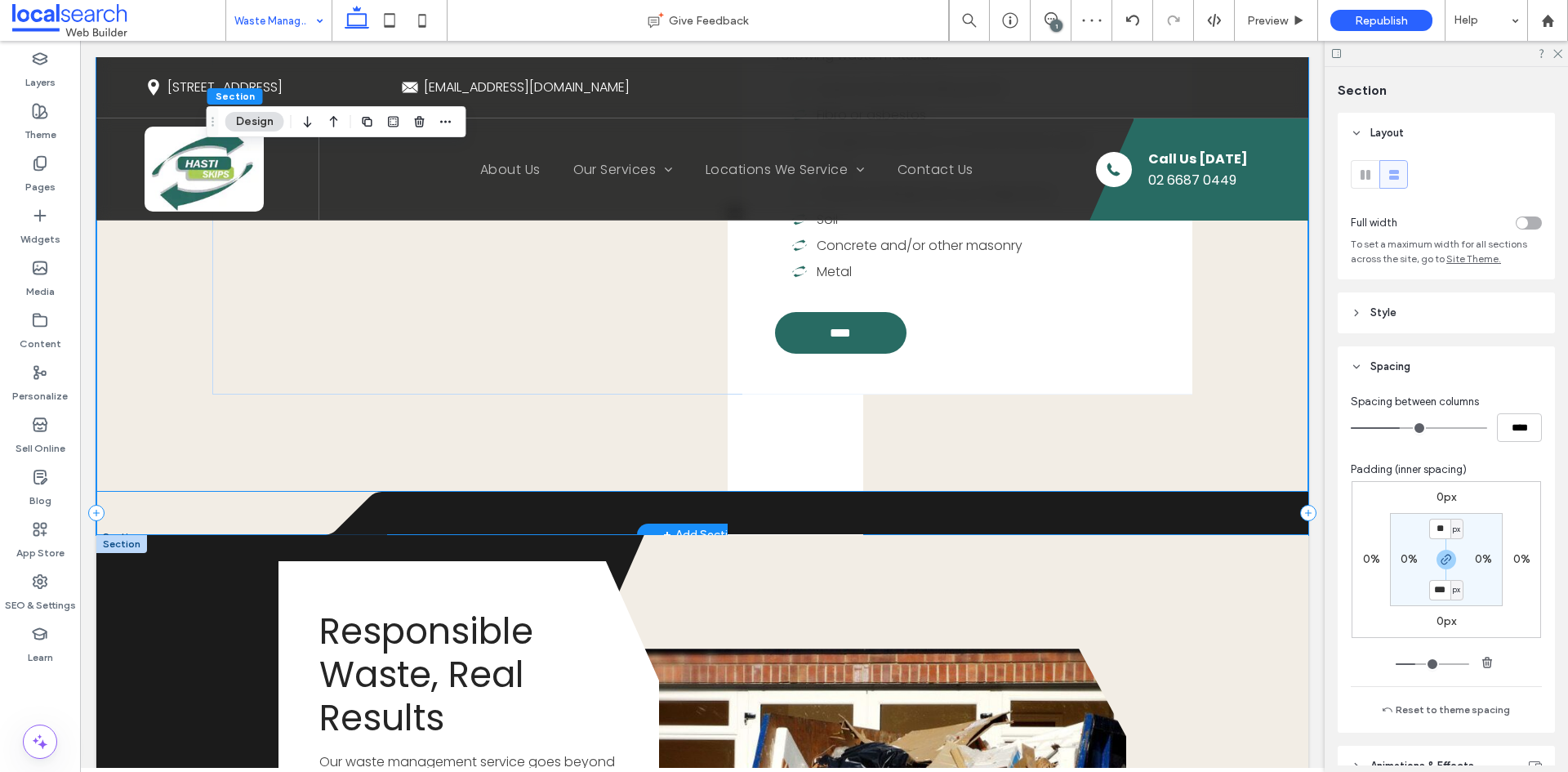
click at [128, 492] on div "Divider Icon .cls-1-1316329055-1316329055 { fill: none; } .cls-2-1316329055-131…" at bounding box center [702, 513] width 1212 height 43
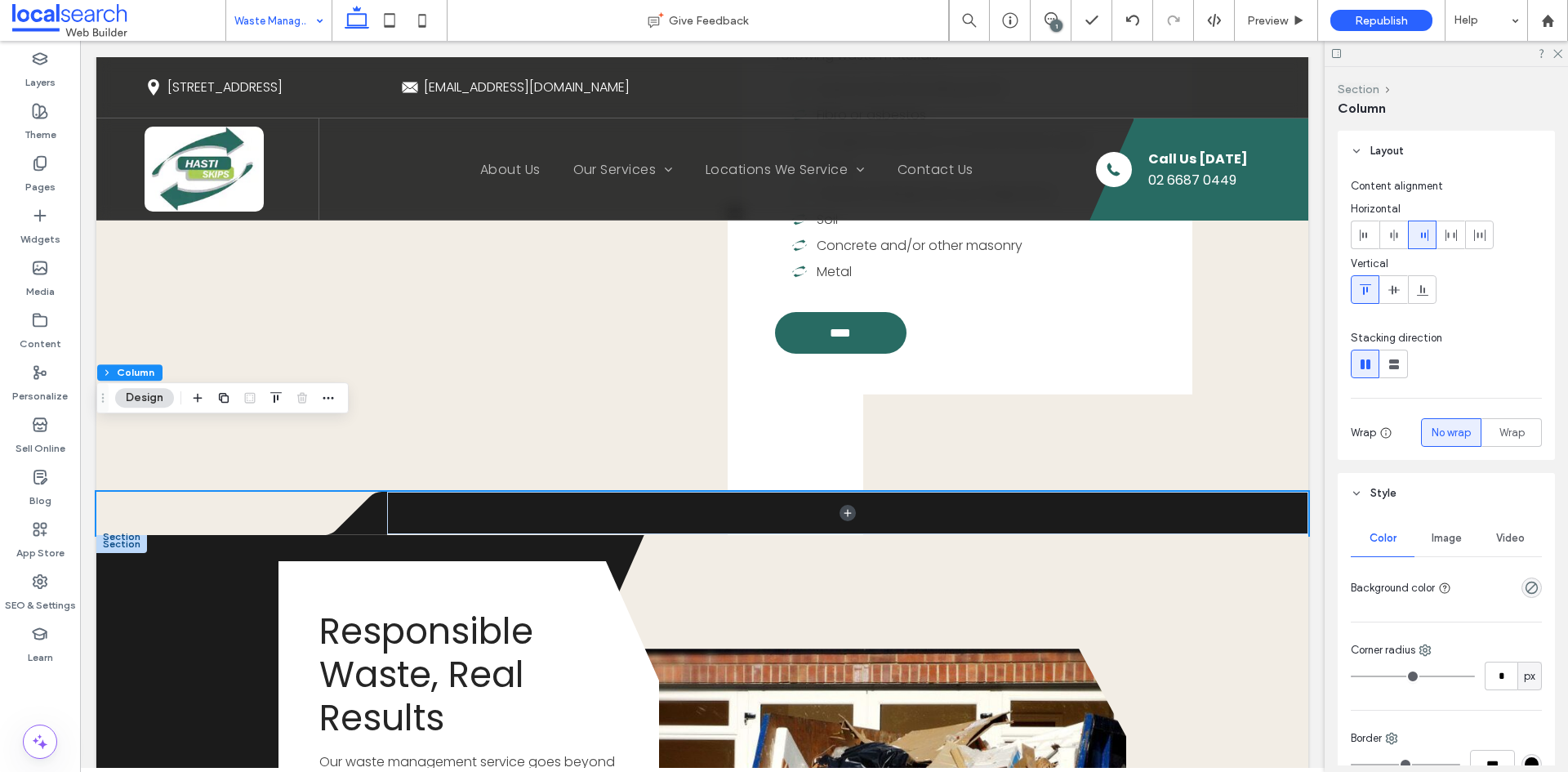
click at [1366, 87] on button "Section" at bounding box center [1358, 89] width 42 height 14
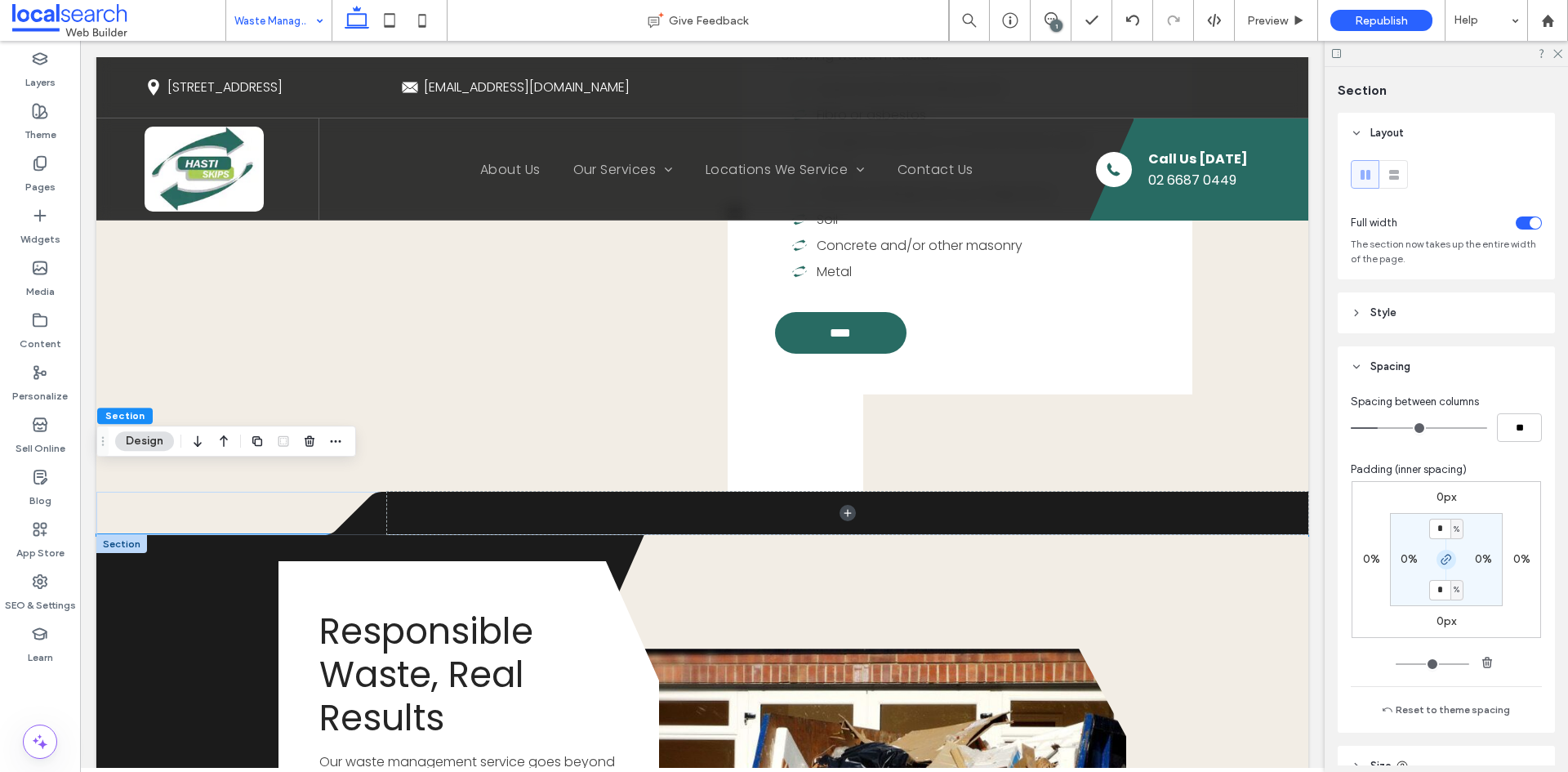
click at [1439, 569] on span "button" at bounding box center [1446, 559] width 19 height 19
click at [1441, 630] on div "0px 0% 0px 0% * % 0% 0% 0%" at bounding box center [1447, 559] width 190 height 157
click at [1439, 622] on label "0px" at bounding box center [1446, 621] width 19 height 14
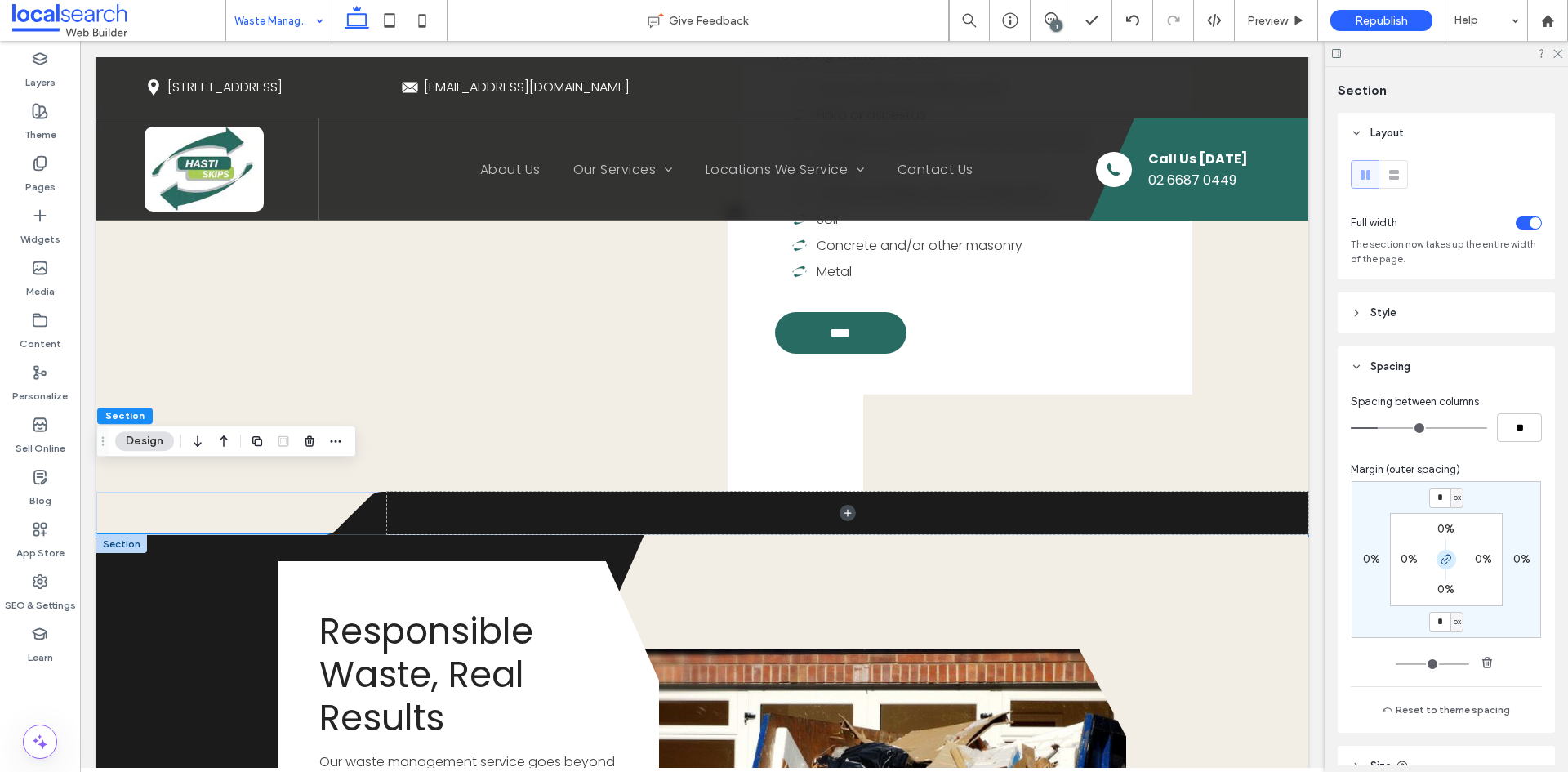
click at [1443, 561] on icon "button" at bounding box center [1446, 559] width 13 height 13
click at [1441, 620] on input "*" at bounding box center [1439, 622] width 21 height 20
type input "***"
type input "*"
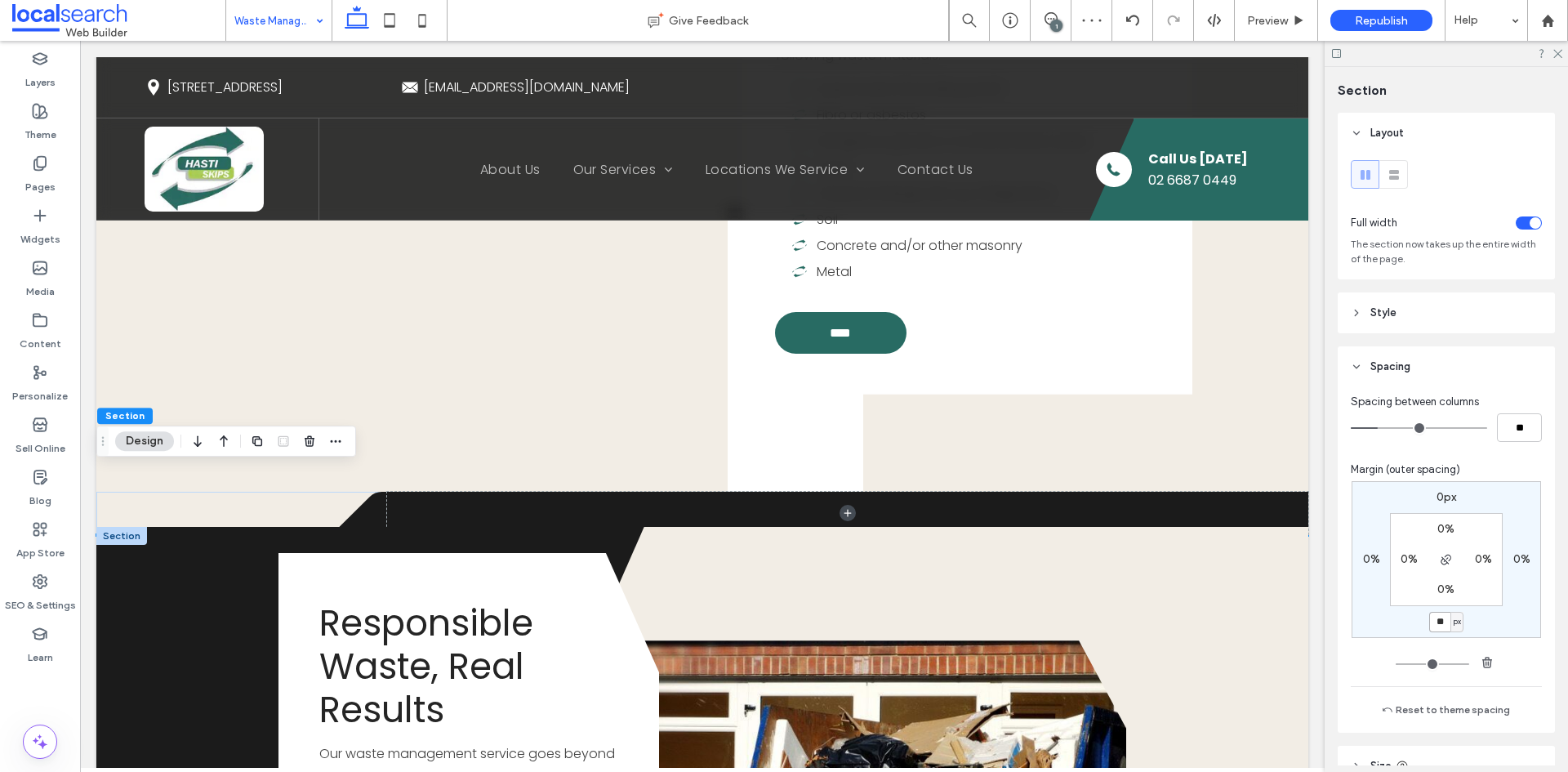
type input "**"
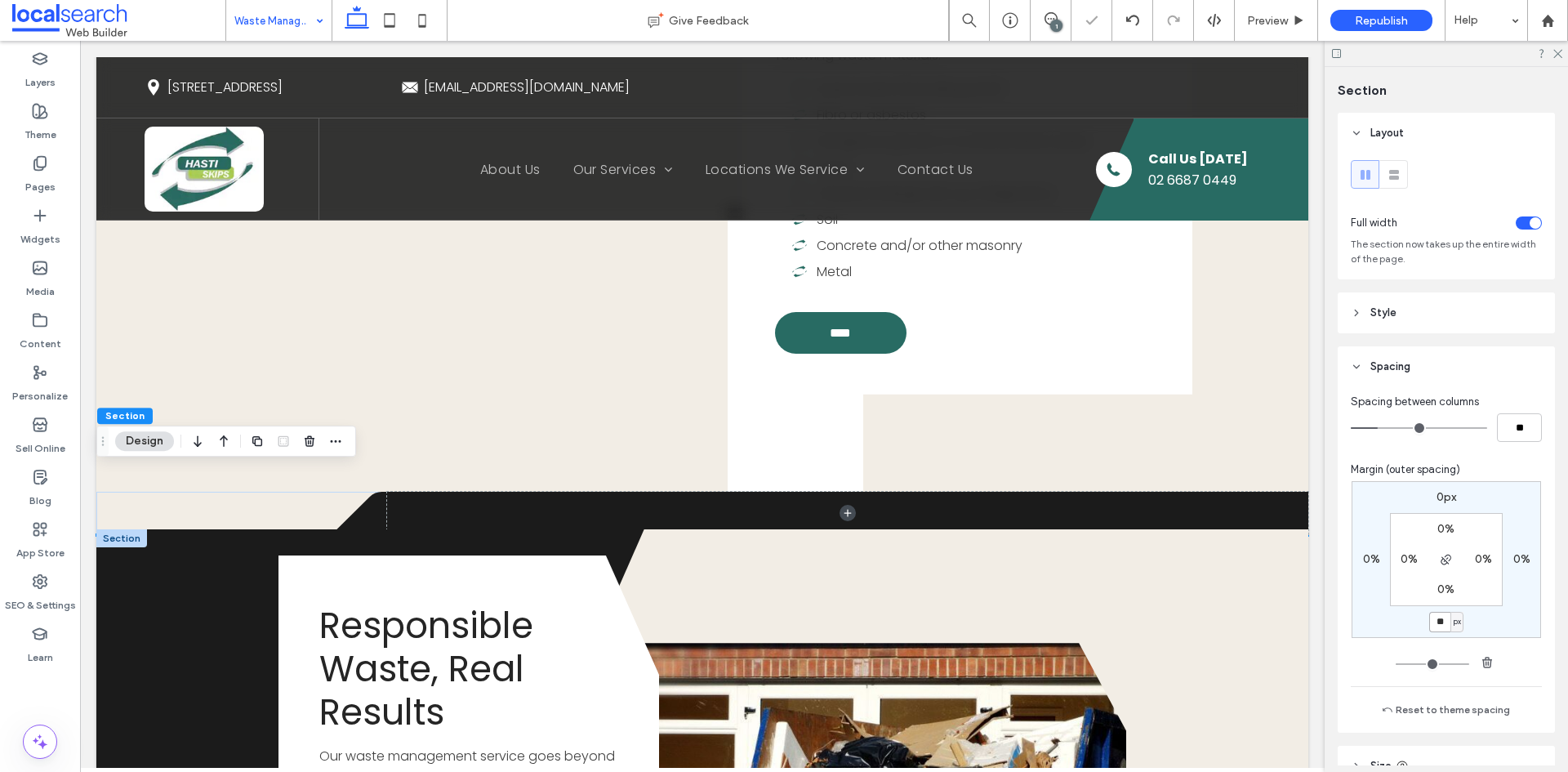
type input "*"
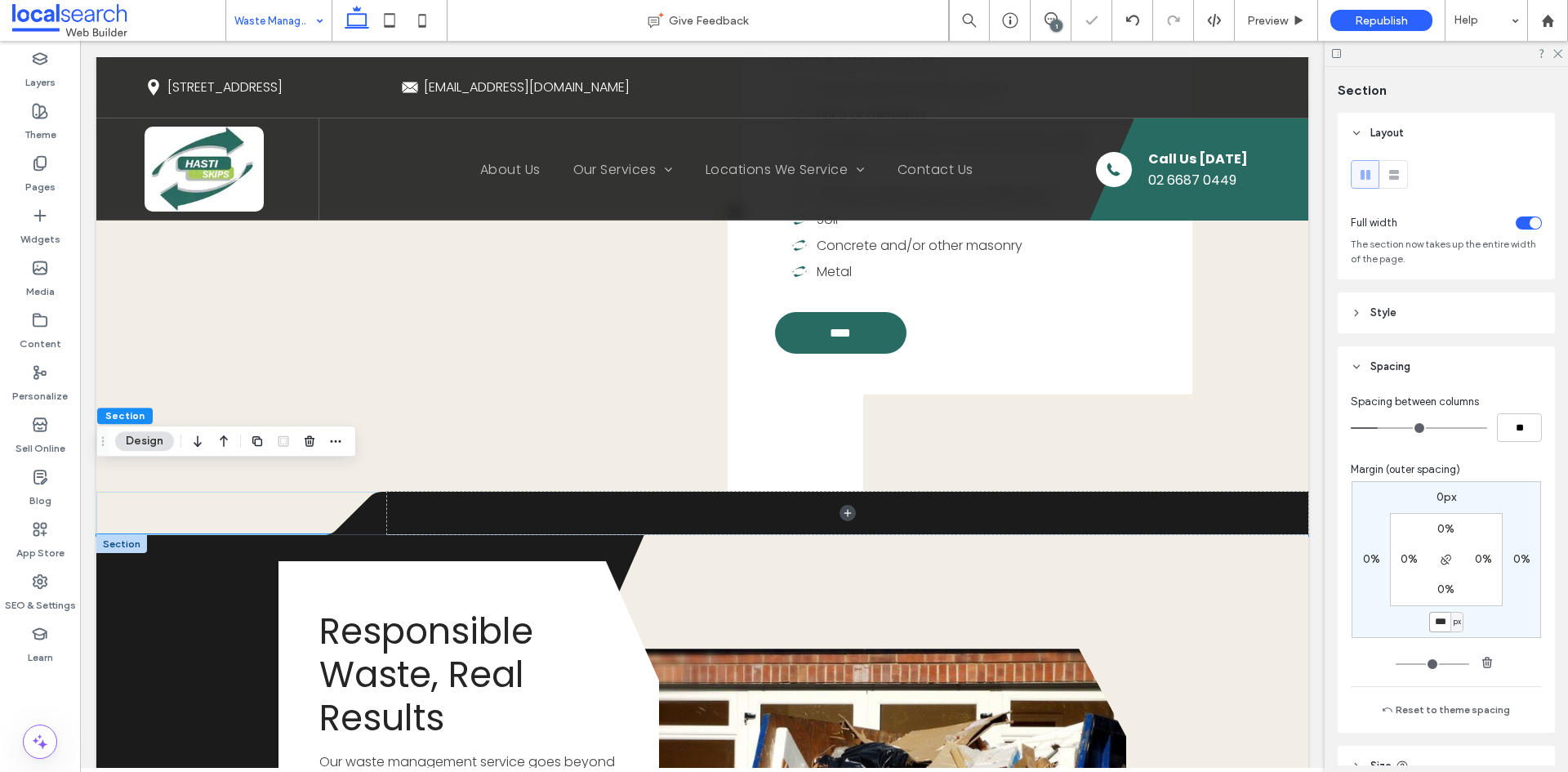
type input "***"
click at [134, 535] on div at bounding box center [122, 543] width 51 height 18
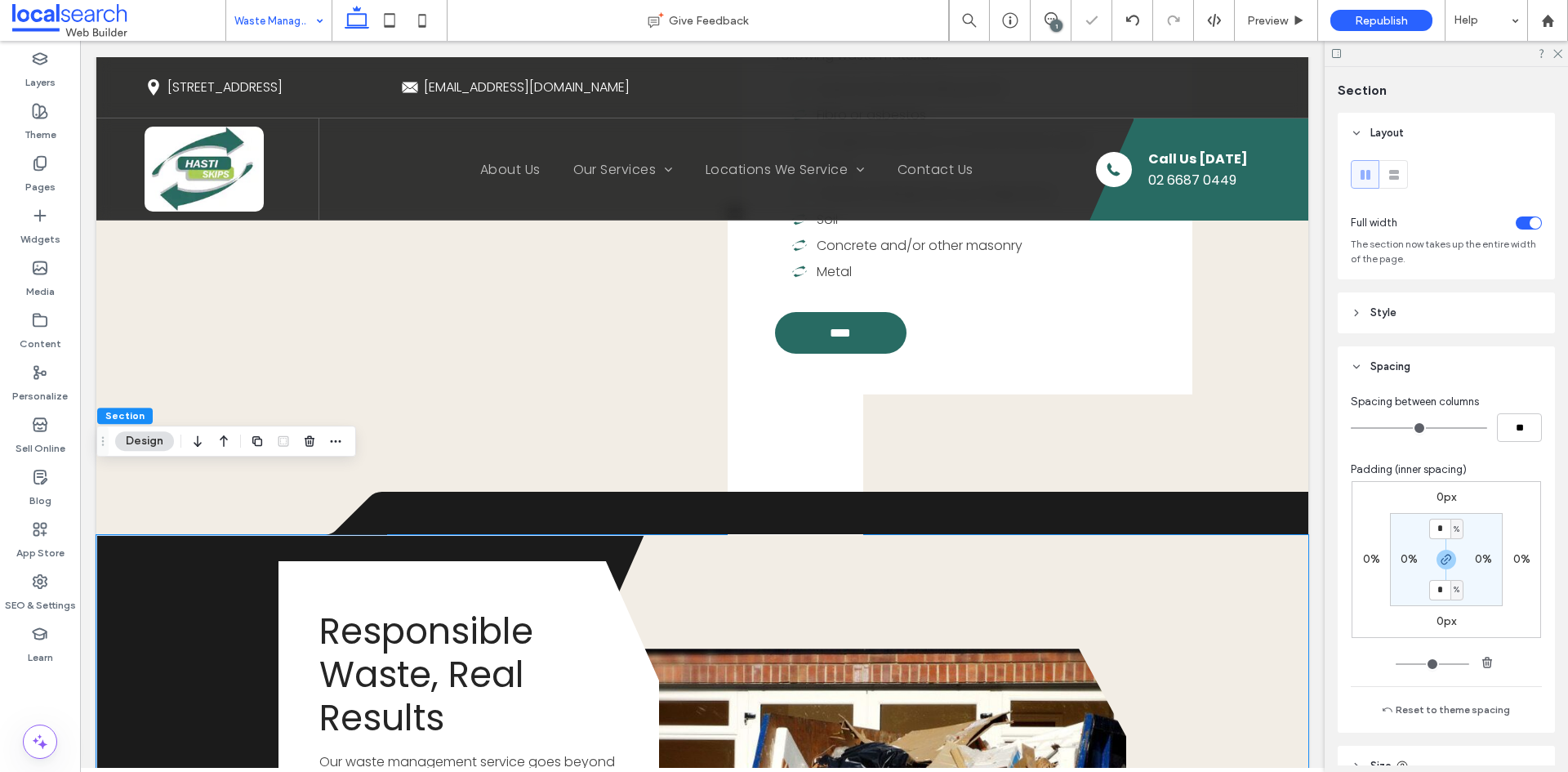
click at [1444, 503] on label "0px" at bounding box center [1446, 497] width 19 height 14
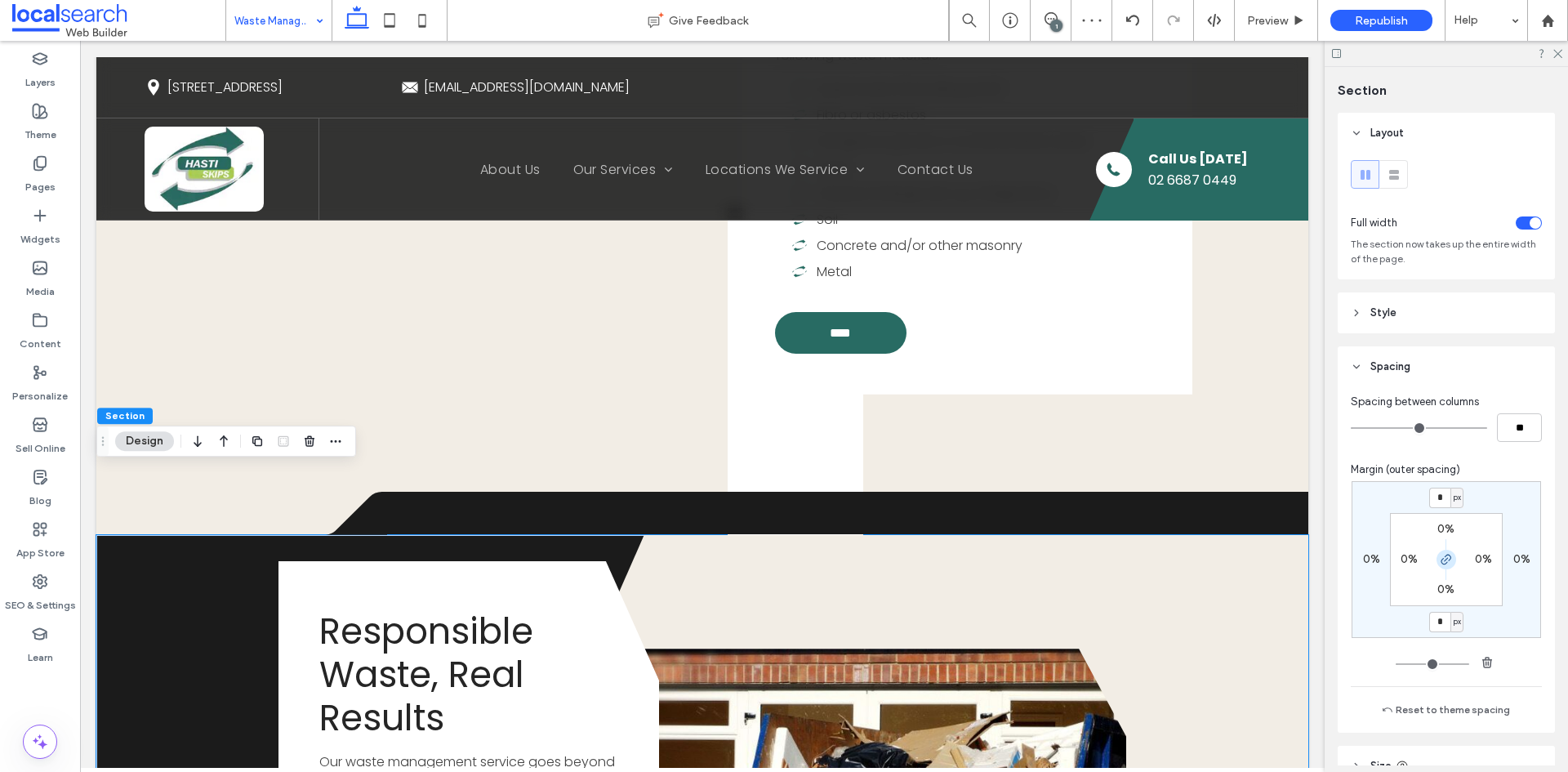
click at [1442, 559] on use "button" at bounding box center [1447, 560] width 10 height 10
click at [1435, 495] on input "*" at bounding box center [1439, 498] width 21 height 20
type input "***"
type input "*"
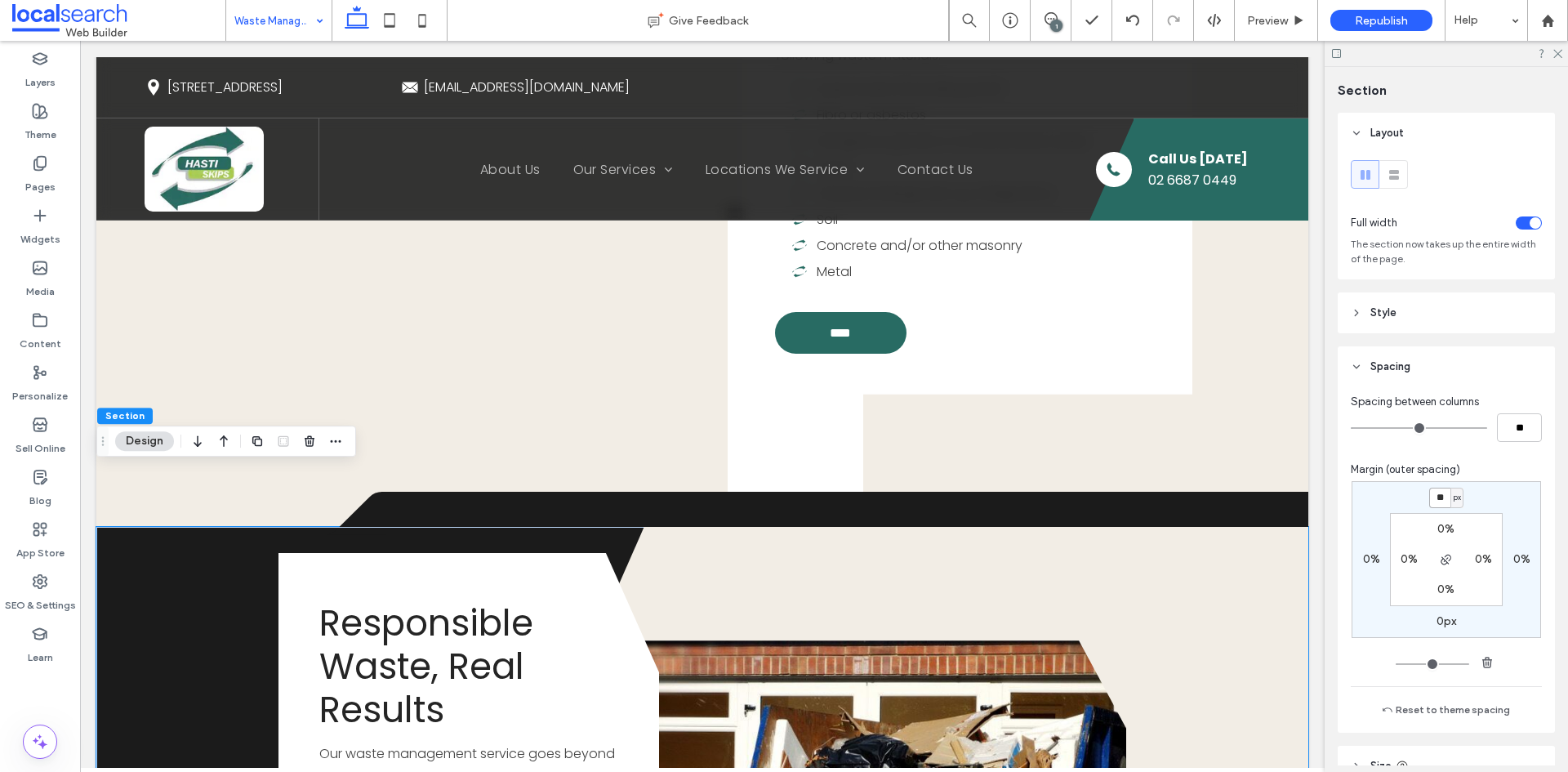
type input "*"
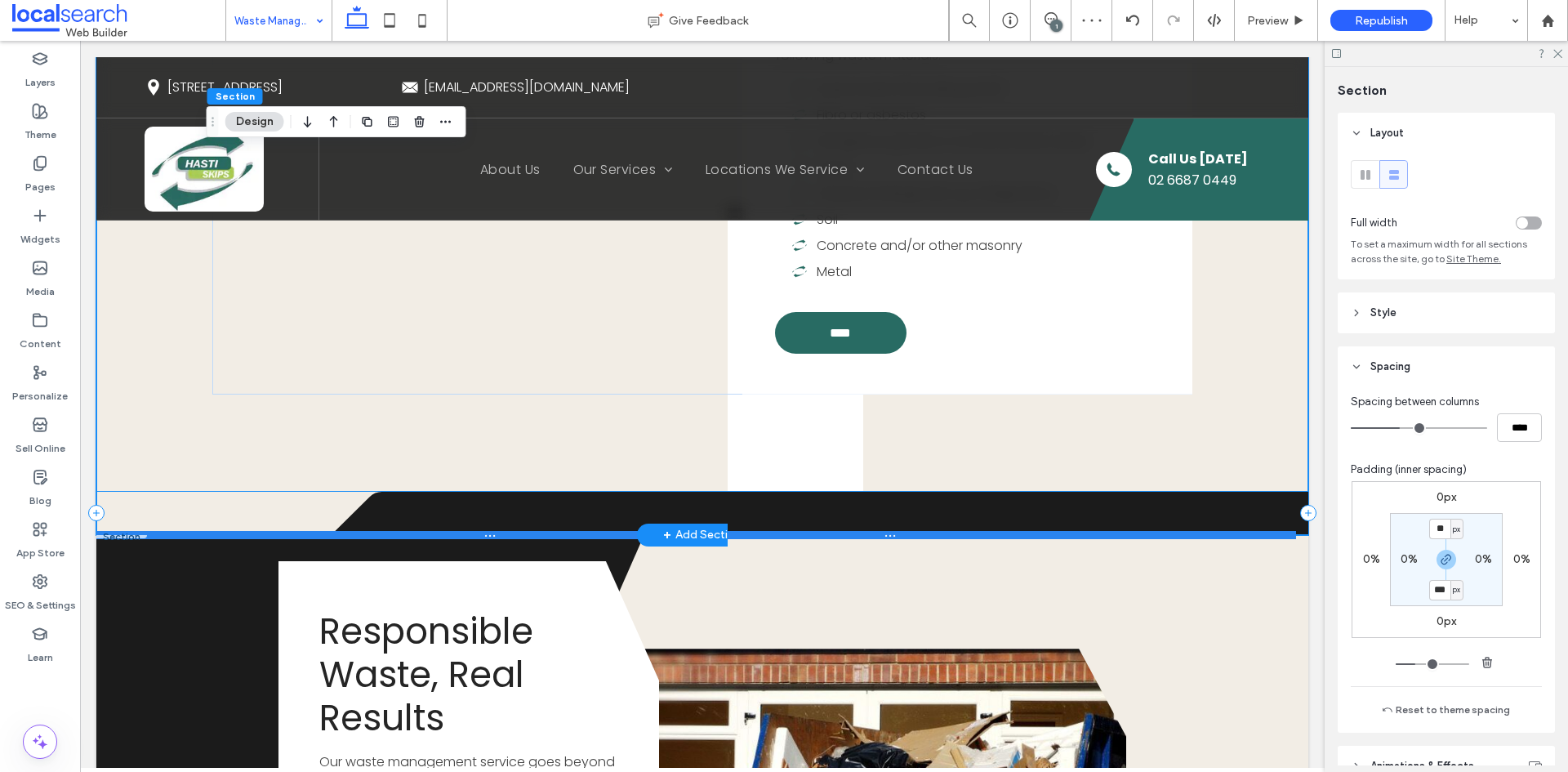
click at [142, 531] on div at bounding box center [696, 536] width 1200 height 8
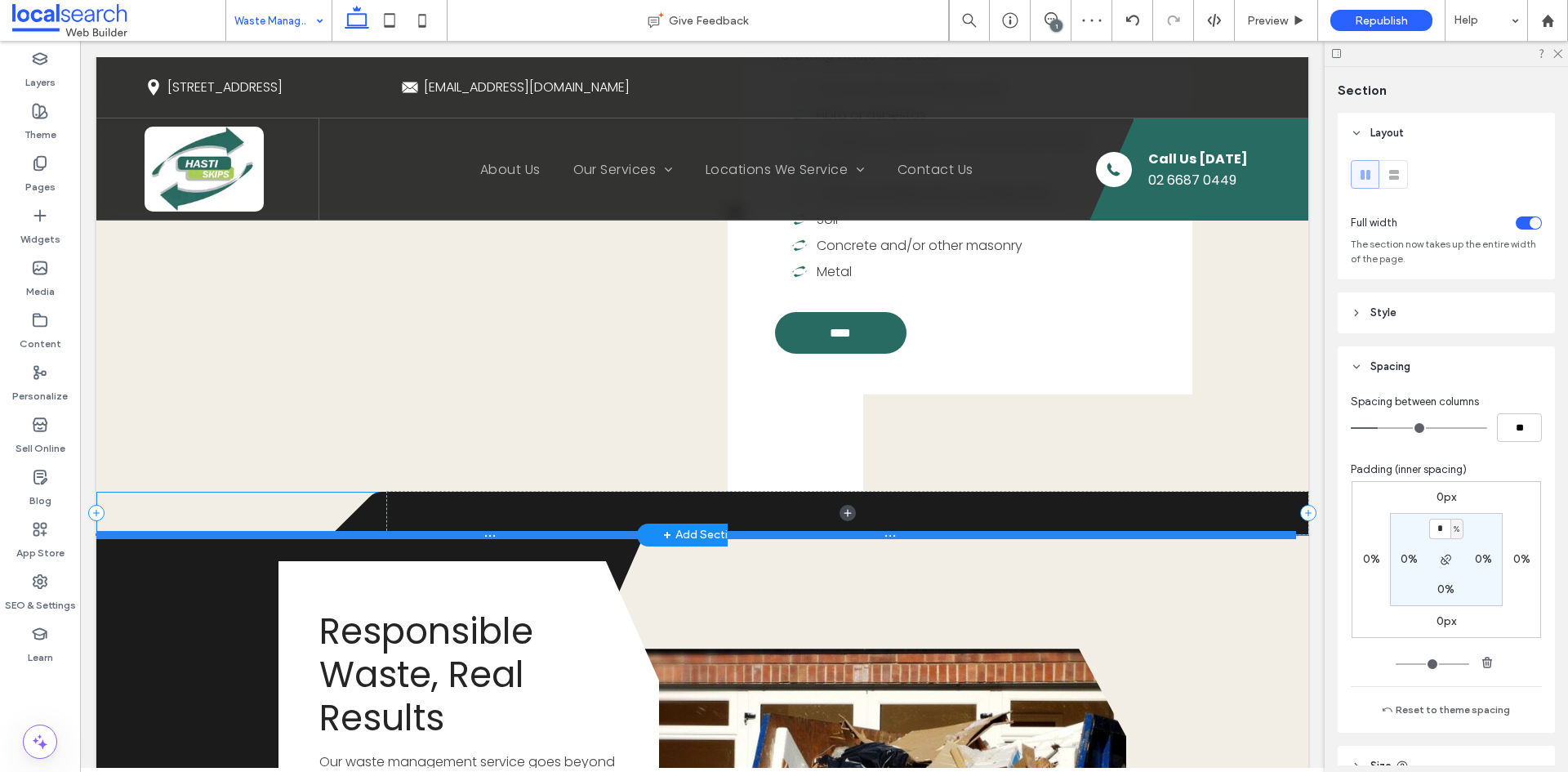
type input "*"
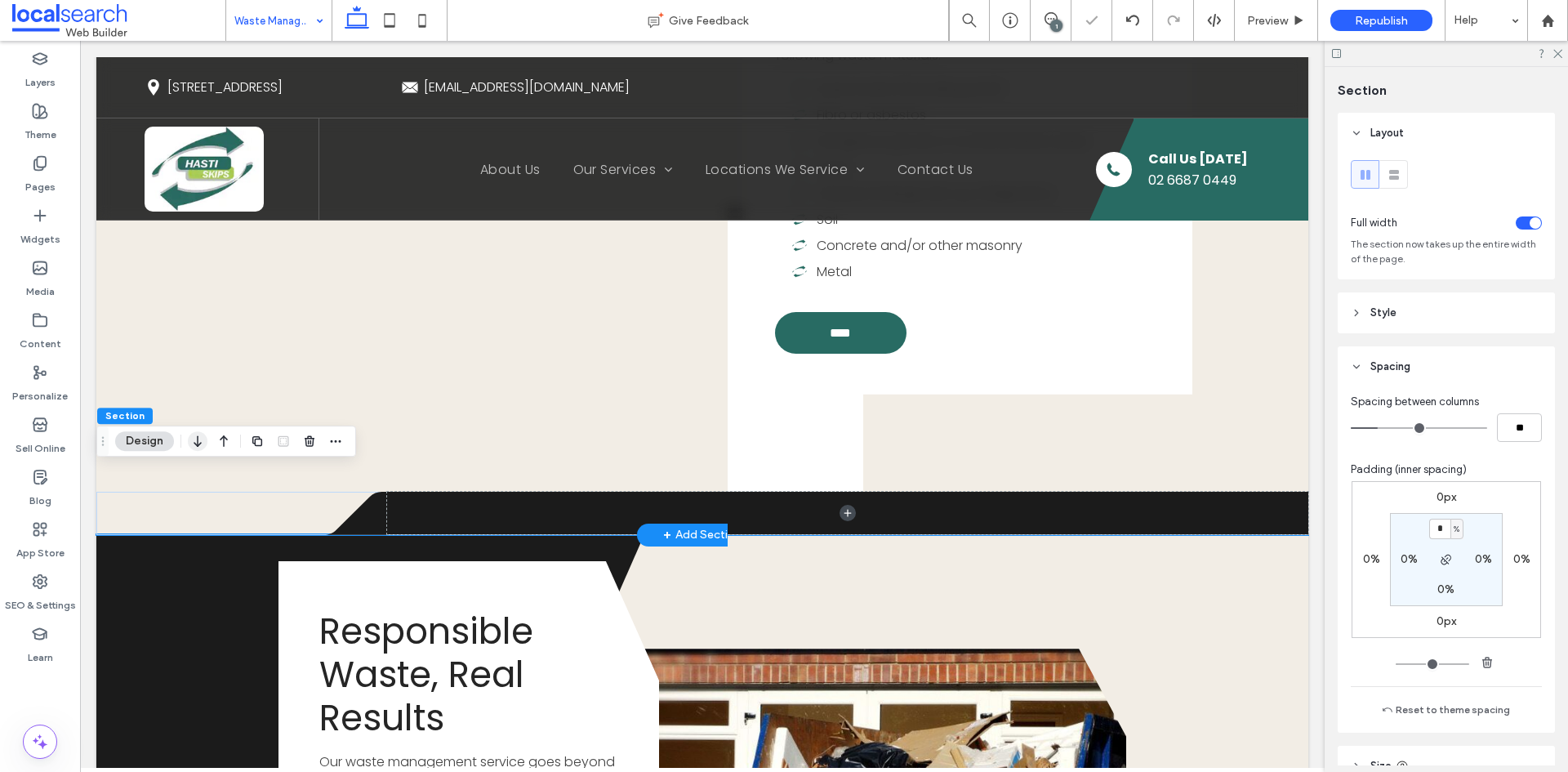
click at [200, 438] on icon "button" at bounding box center [197, 441] width 19 height 30
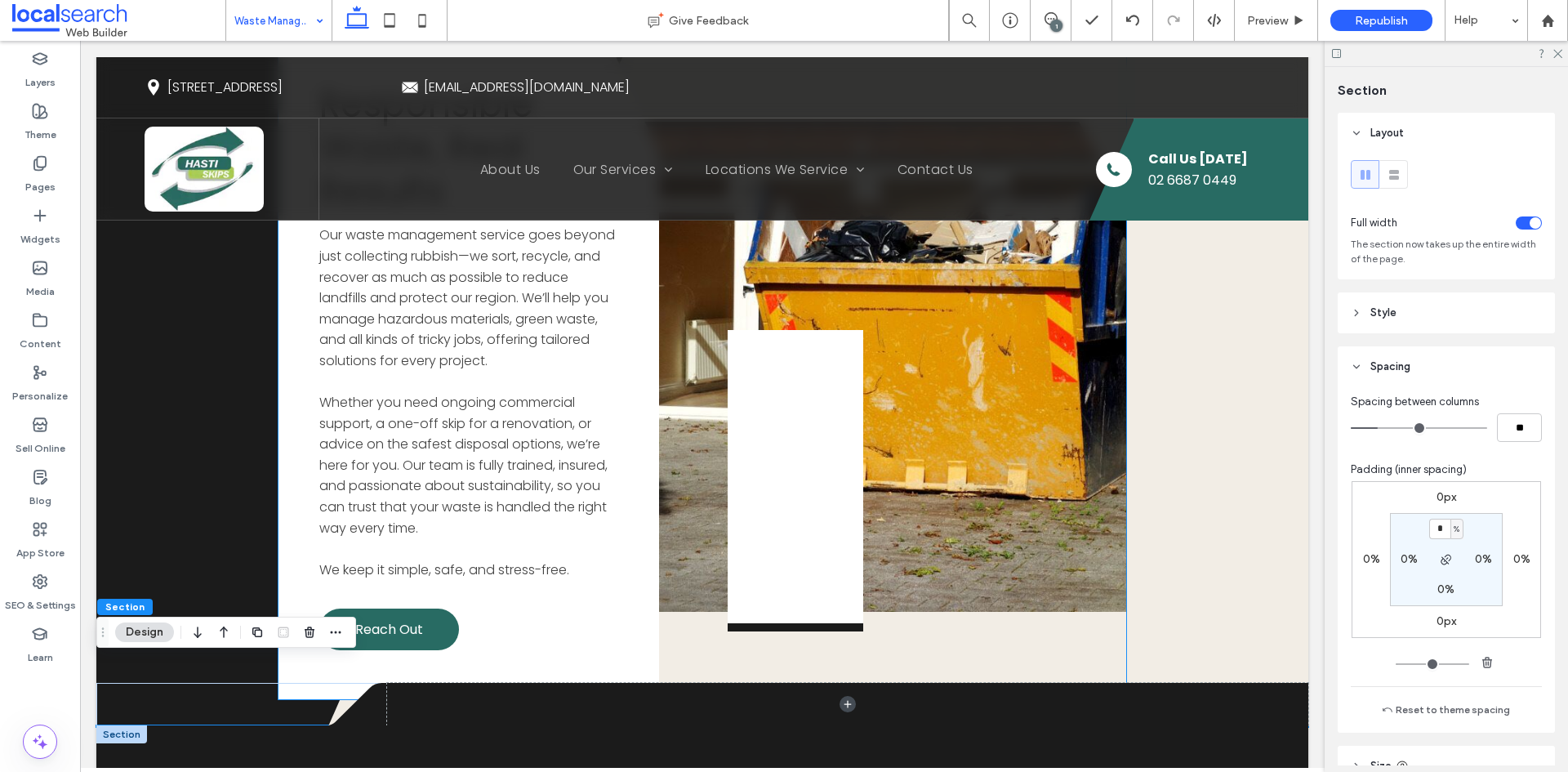
scroll to position [2743, 0]
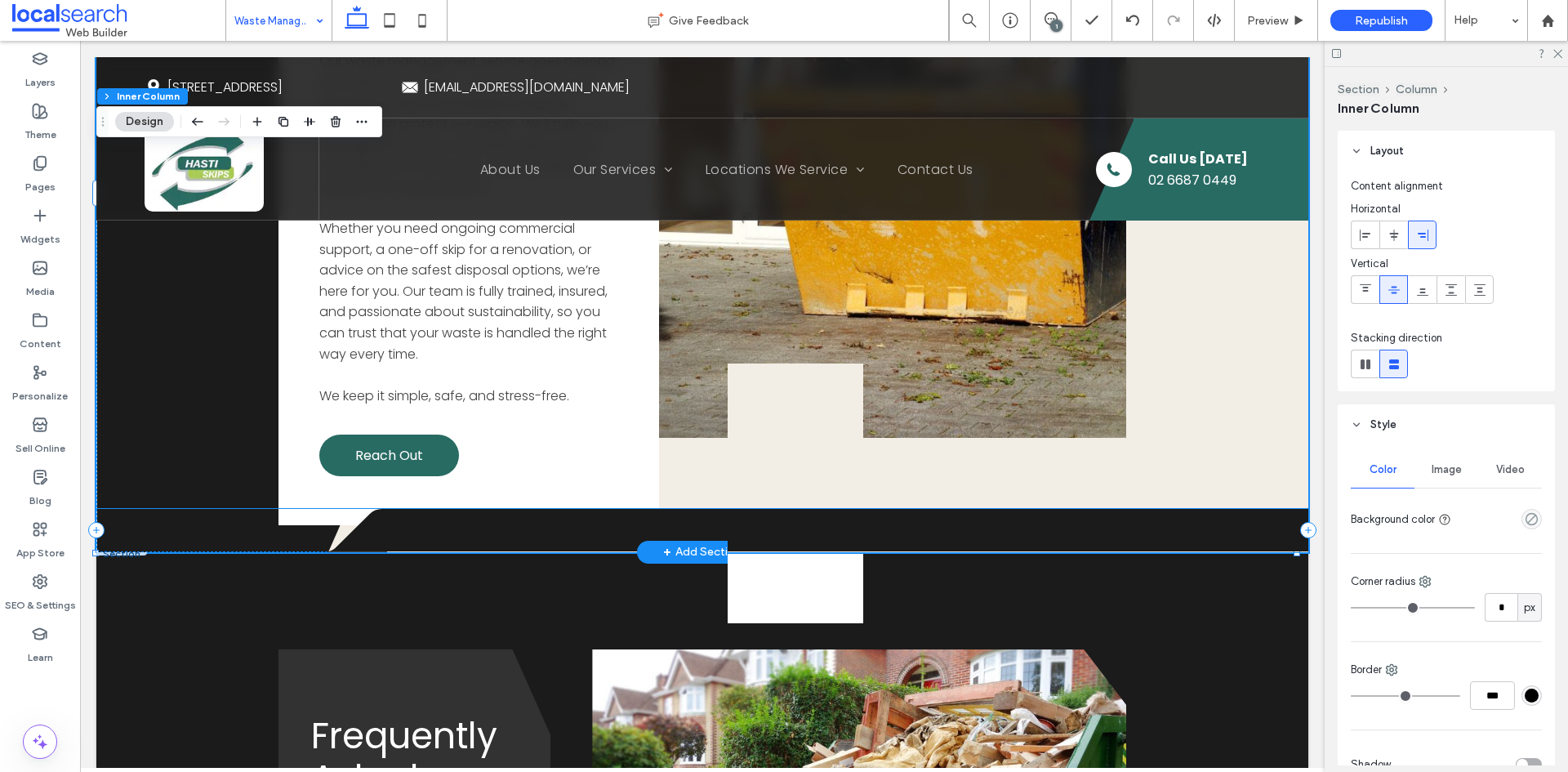
click at [262, 509] on div "Divider Icon .cls-1-1316329055-1316329055 { fill: none; } .cls-2-1316329055-131…" at bounding box center [702, 530] width 1212 height 43
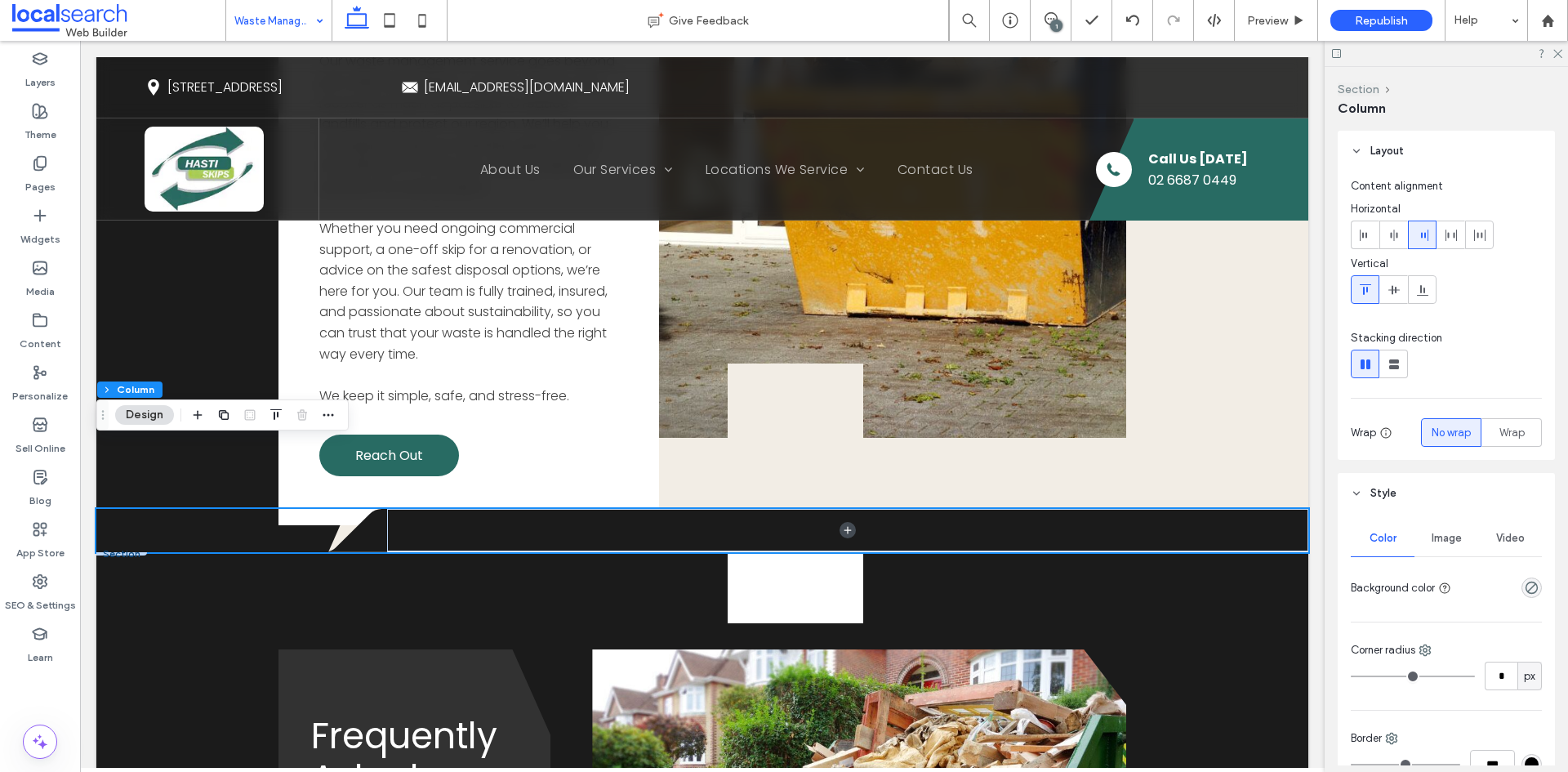
click at [1366, 87] on button "Section" at bounding box center [1358, 89] width 42 height 14
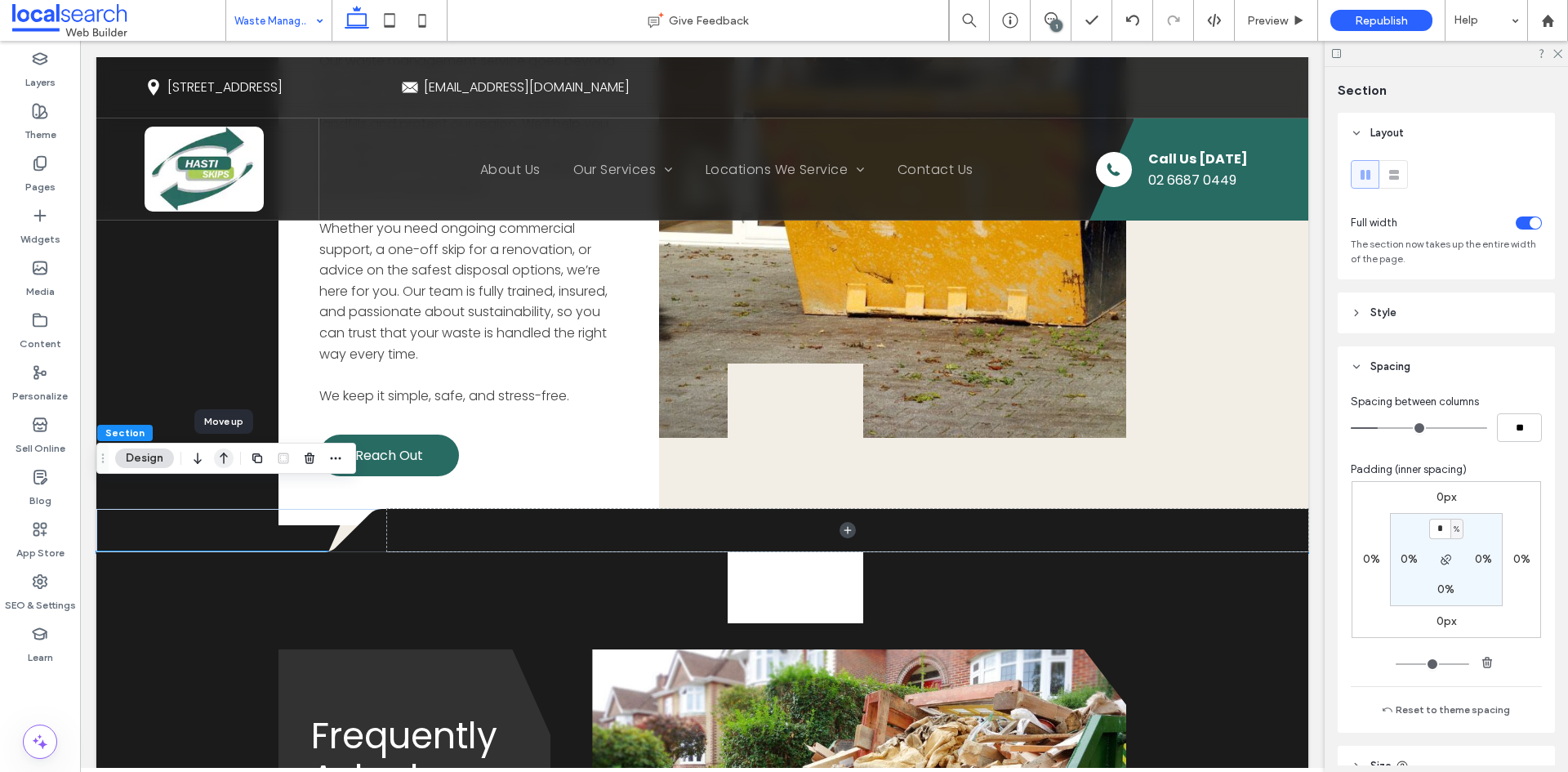
click at [223, 461] on icon "button" at bounding box center [224, 458] width 19 height 30
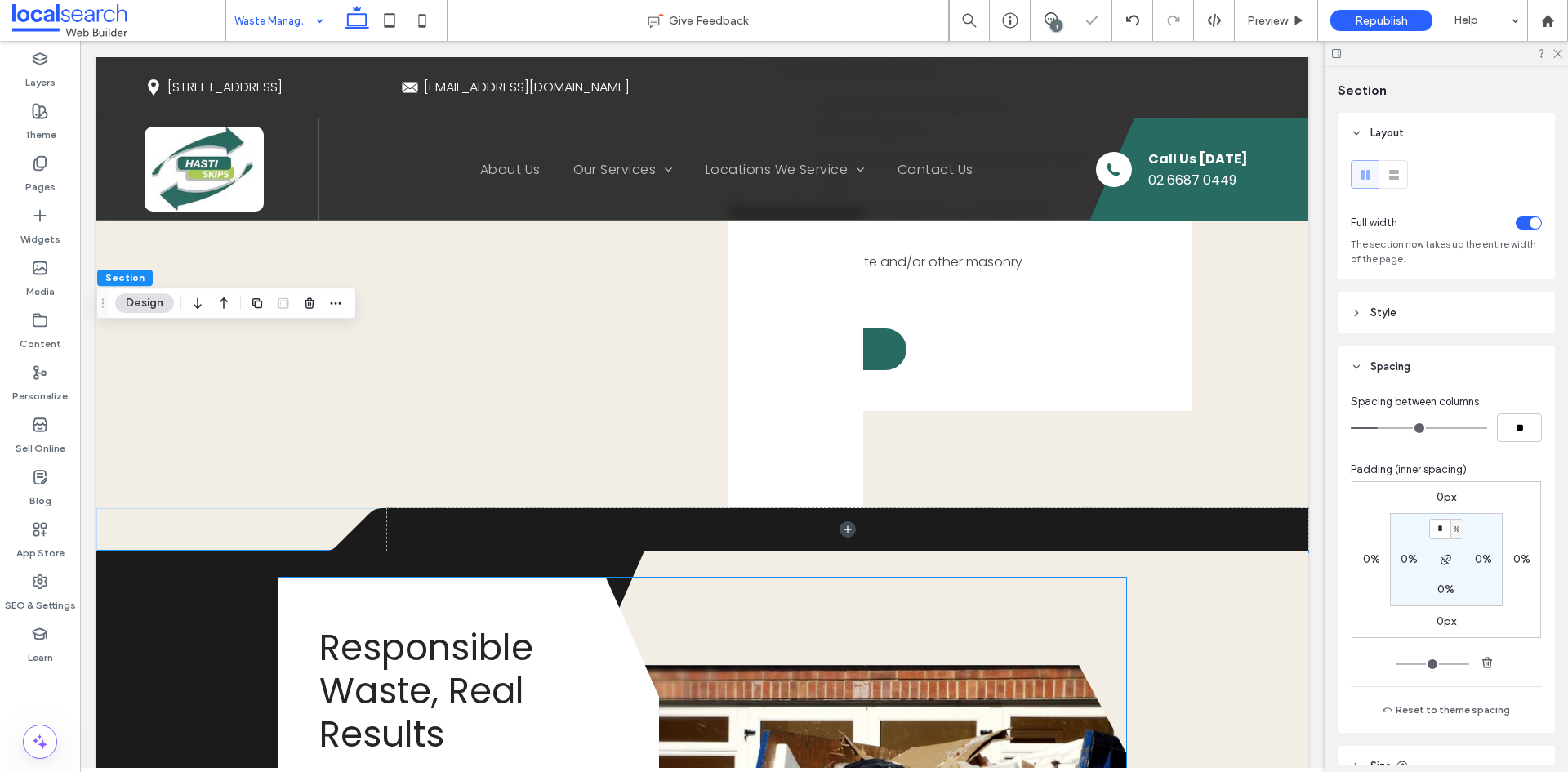
scroll to position [2189, 0]
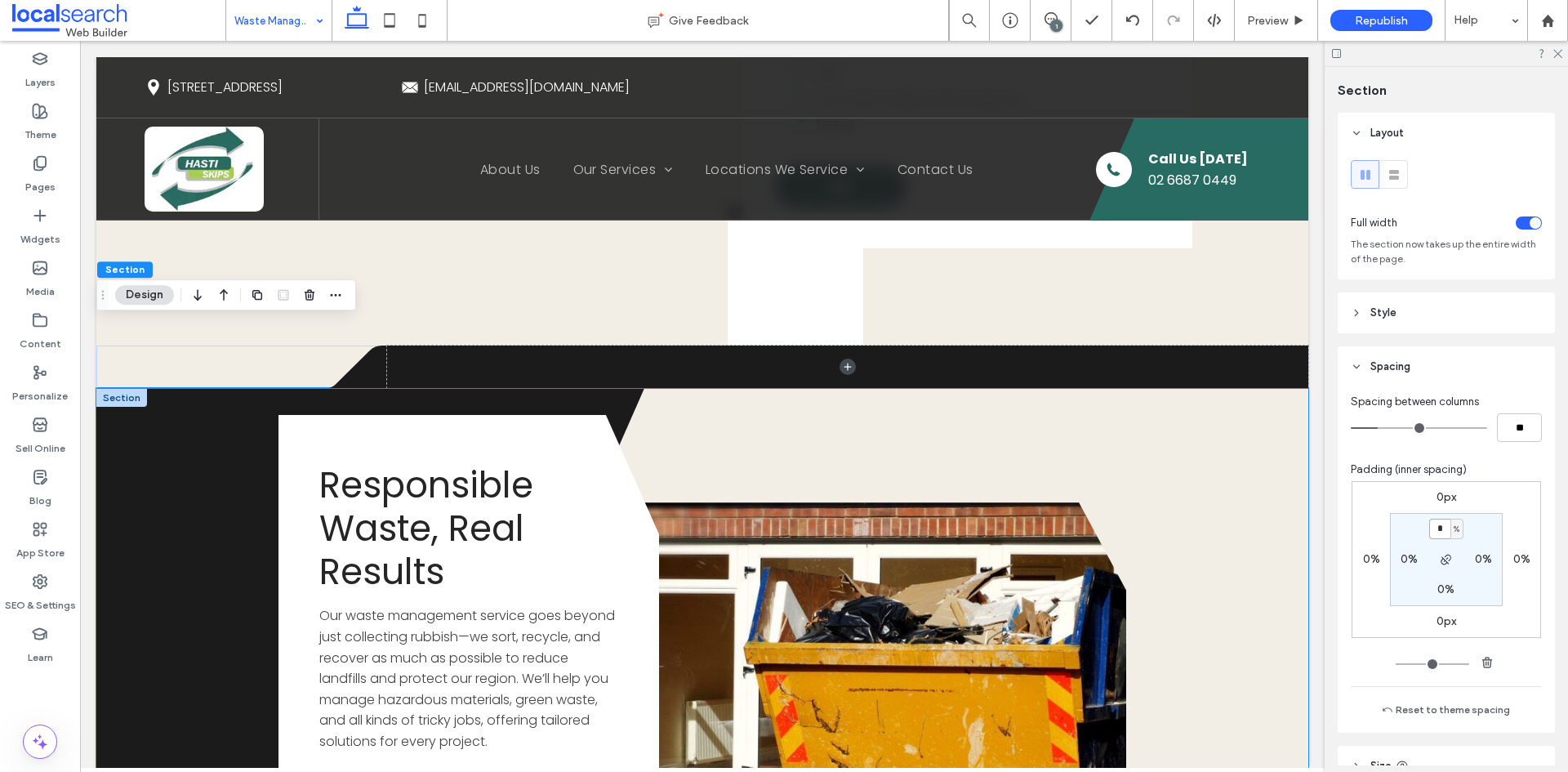
click at [175, 389] on div "Divider Icon" at bounding box center [702, 747] width 1212 height 718
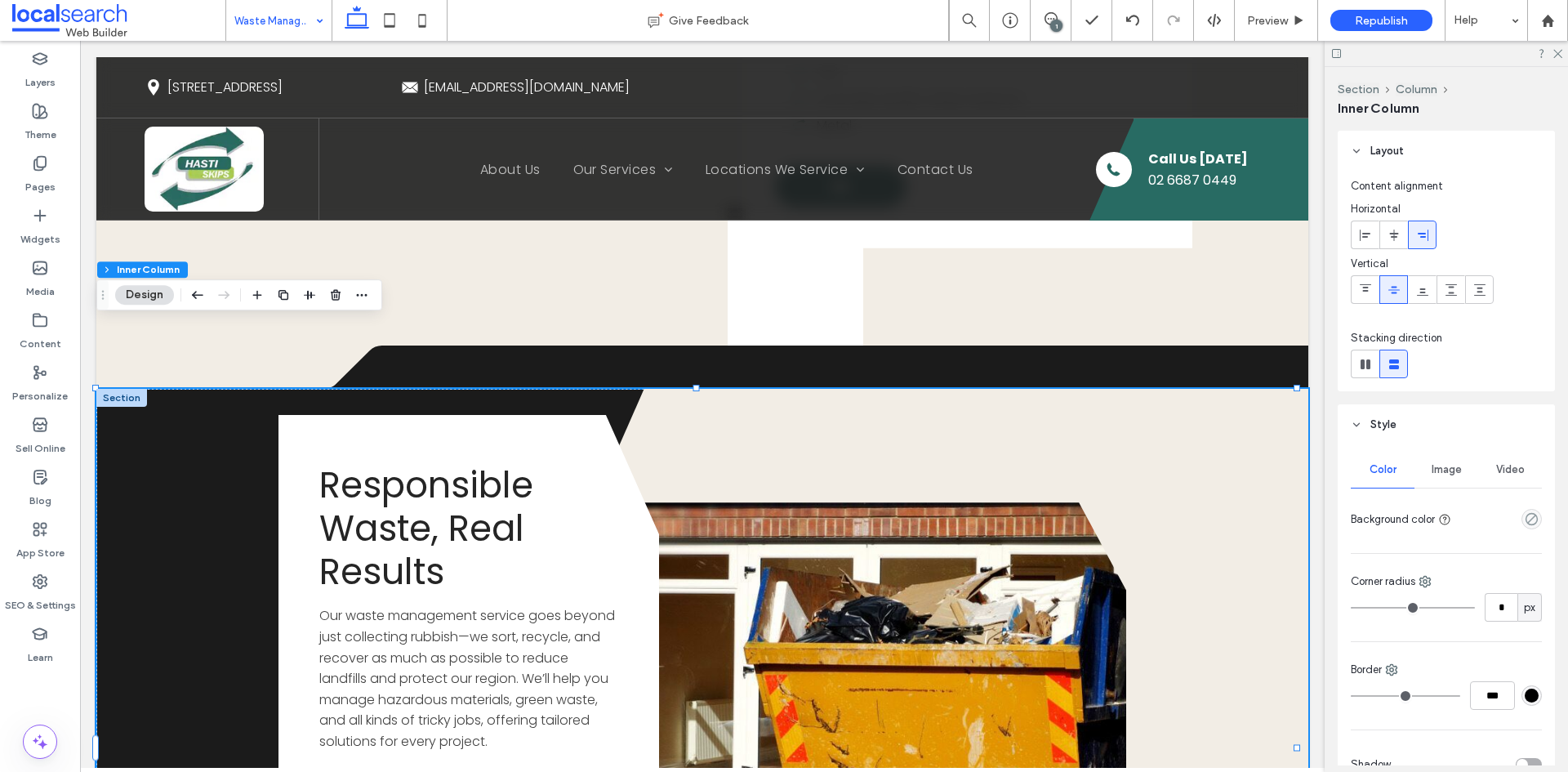
click at [1357, 80] on div "Section Column Inner Column" at bounding box center [1446, 98] width 217 height 64
click at [1349, 89] on button "Section" at bounding box center [1358, 89] width 42 height 14
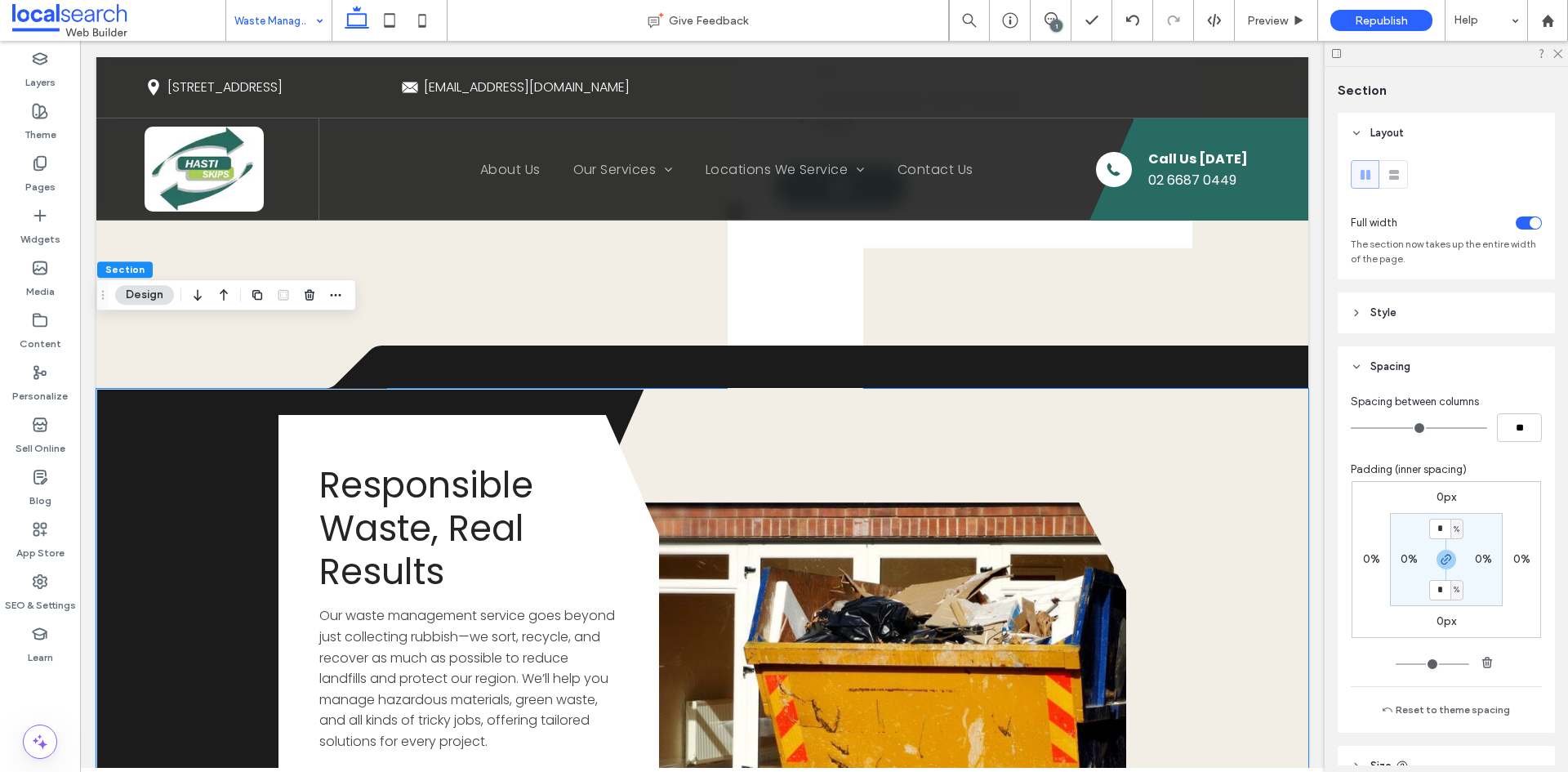
click at [1445, 498] on label "0px" at bounding box center [1446, 497] width 19 height 14
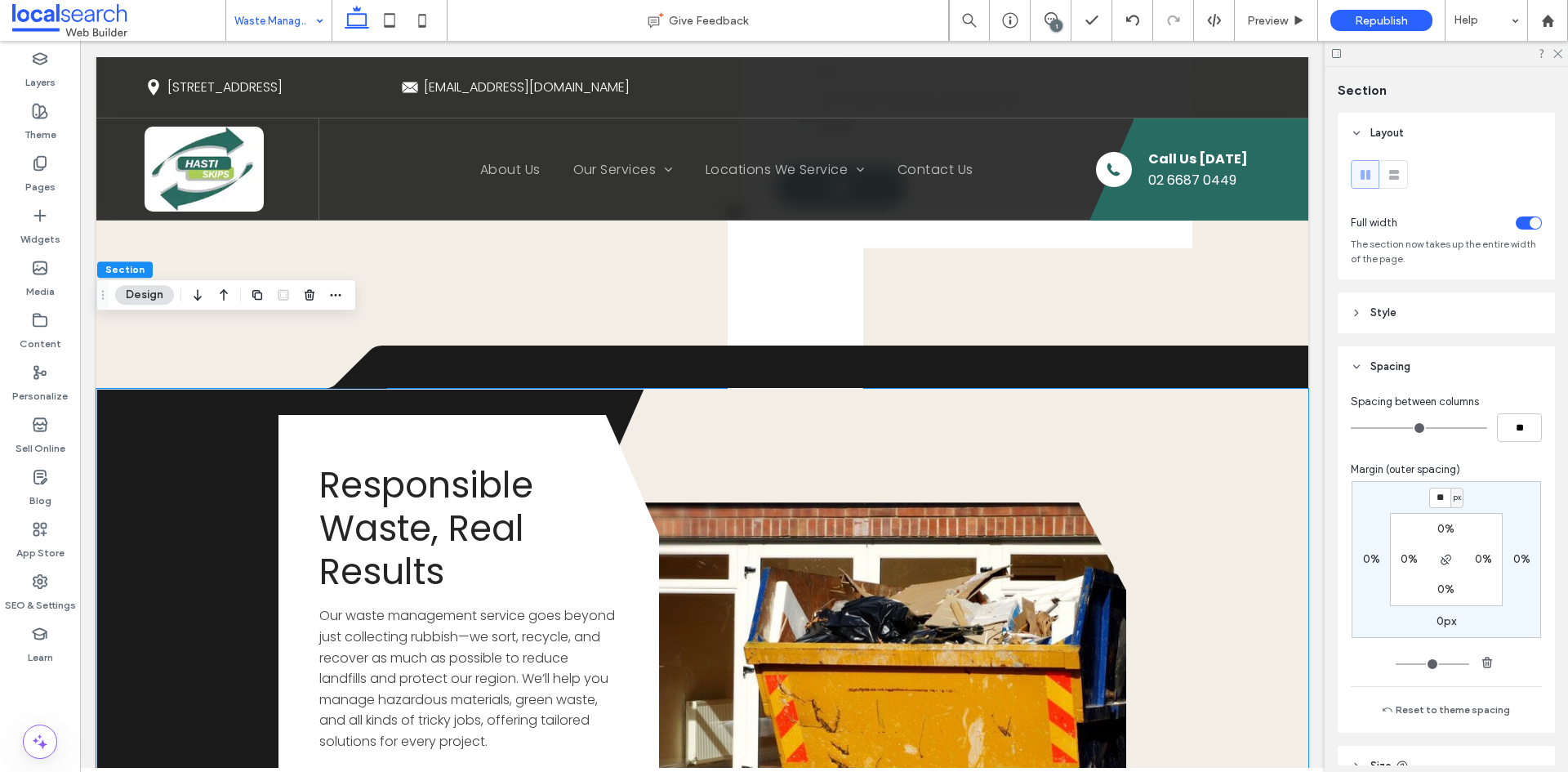
type input "**"
type input "*"
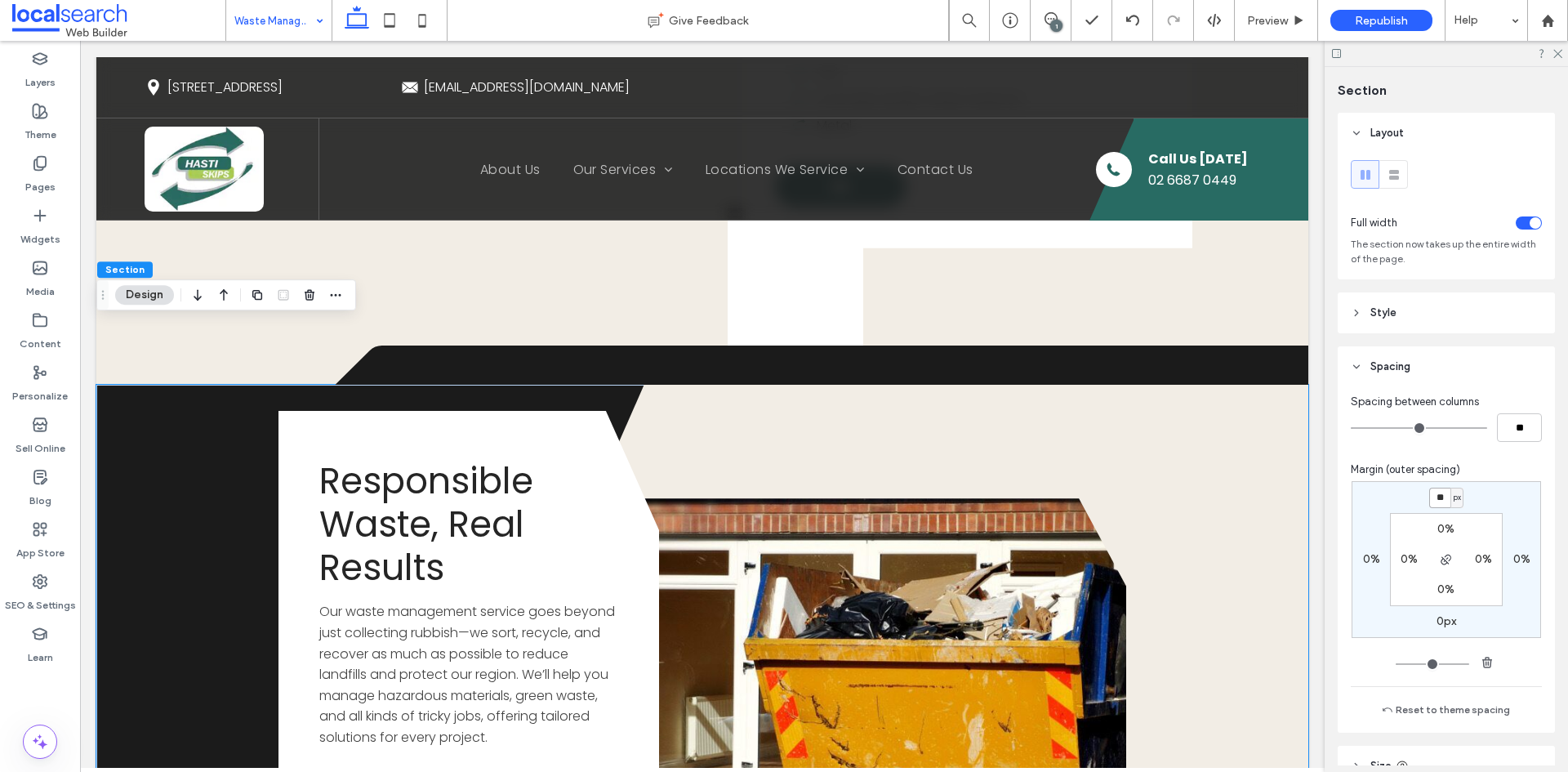
type input "**"
type input "*"
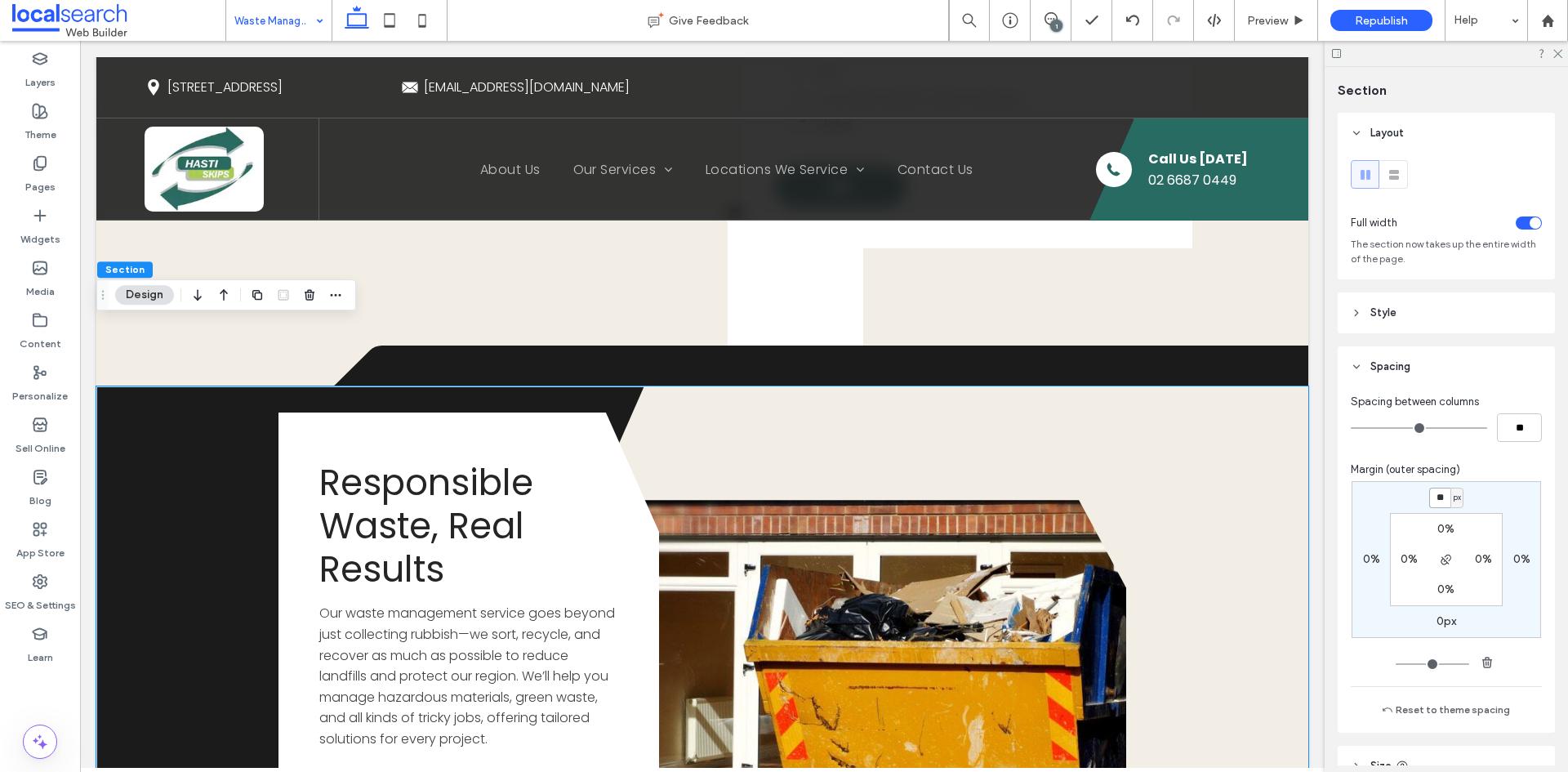
type input "**"
type input "*"
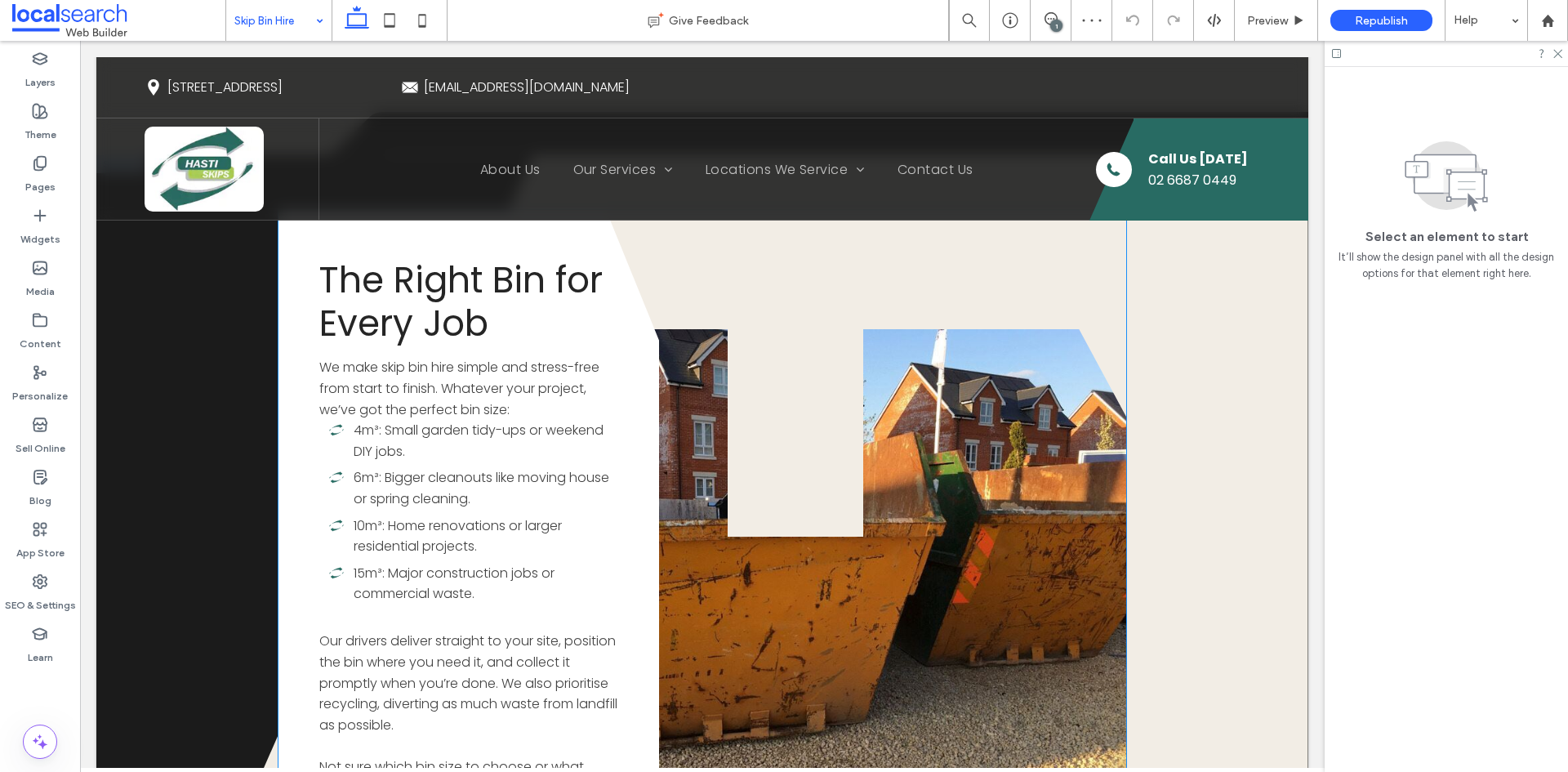
scroll to position [3595, 0]
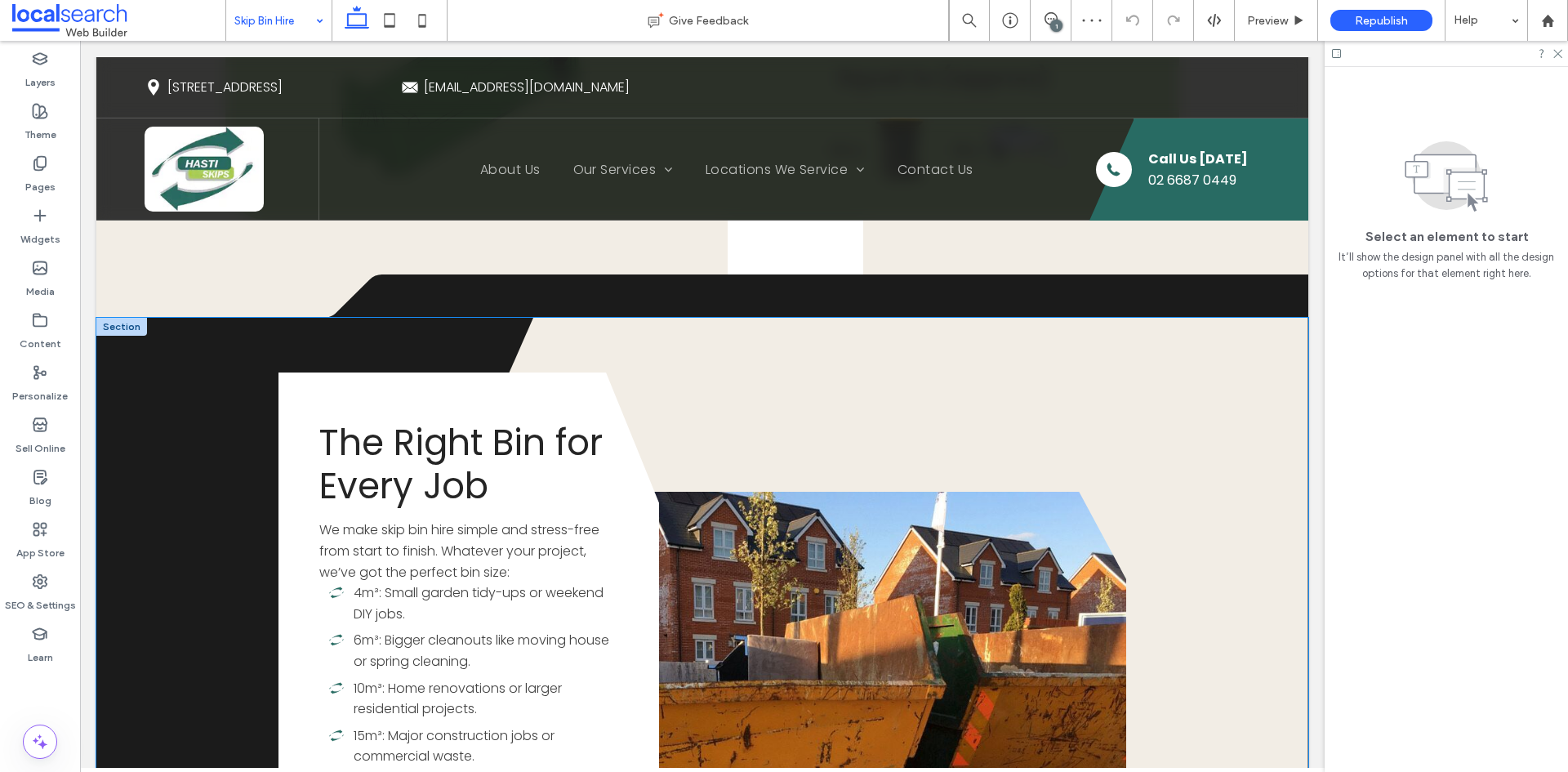
click at [375, 338] on icon "Divider Icon" at bounding box center [737, 736] width 1144 height 837
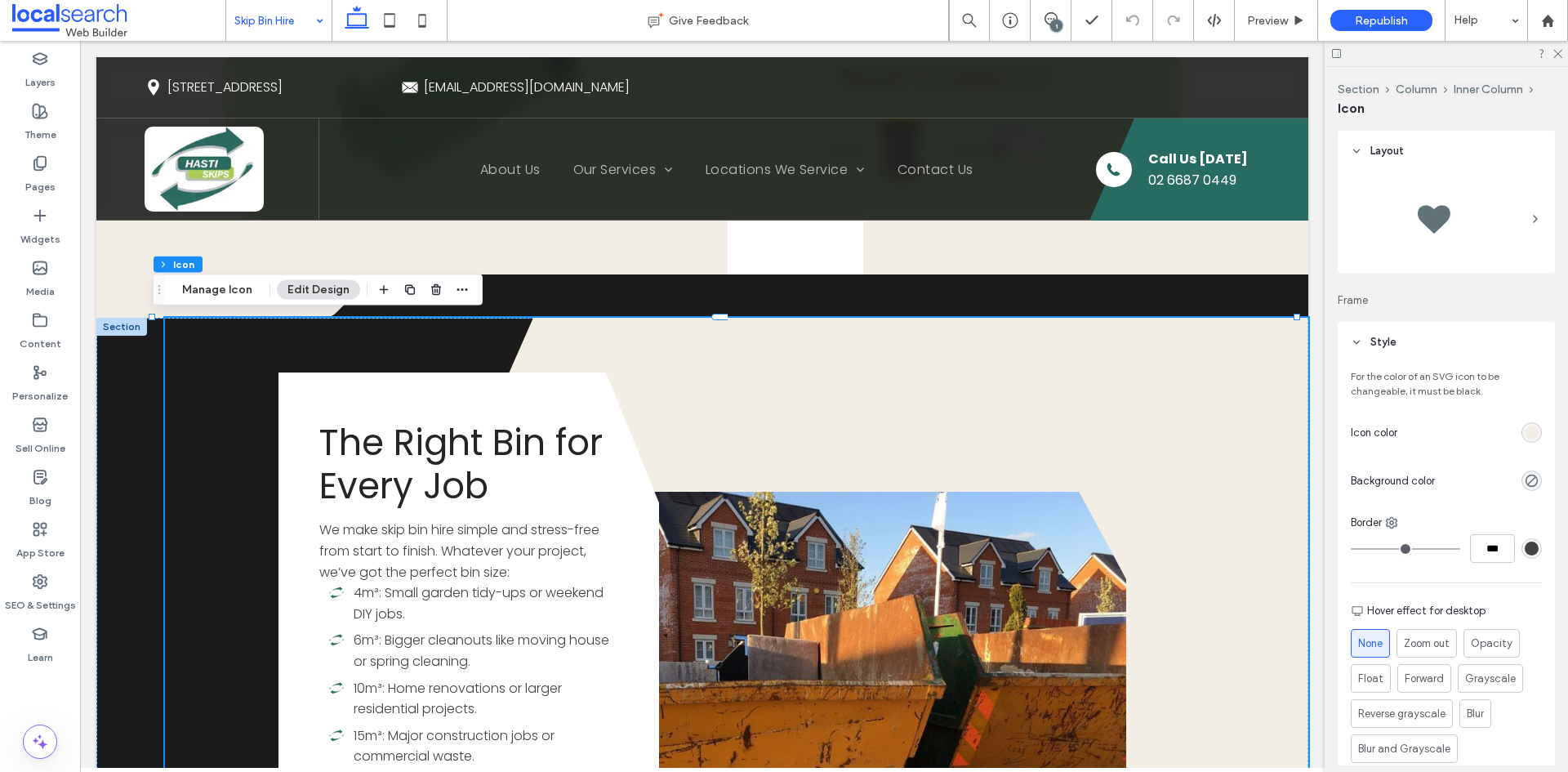
click at [114, 331] on div at bounding box center [122, 326] width 51 height 18
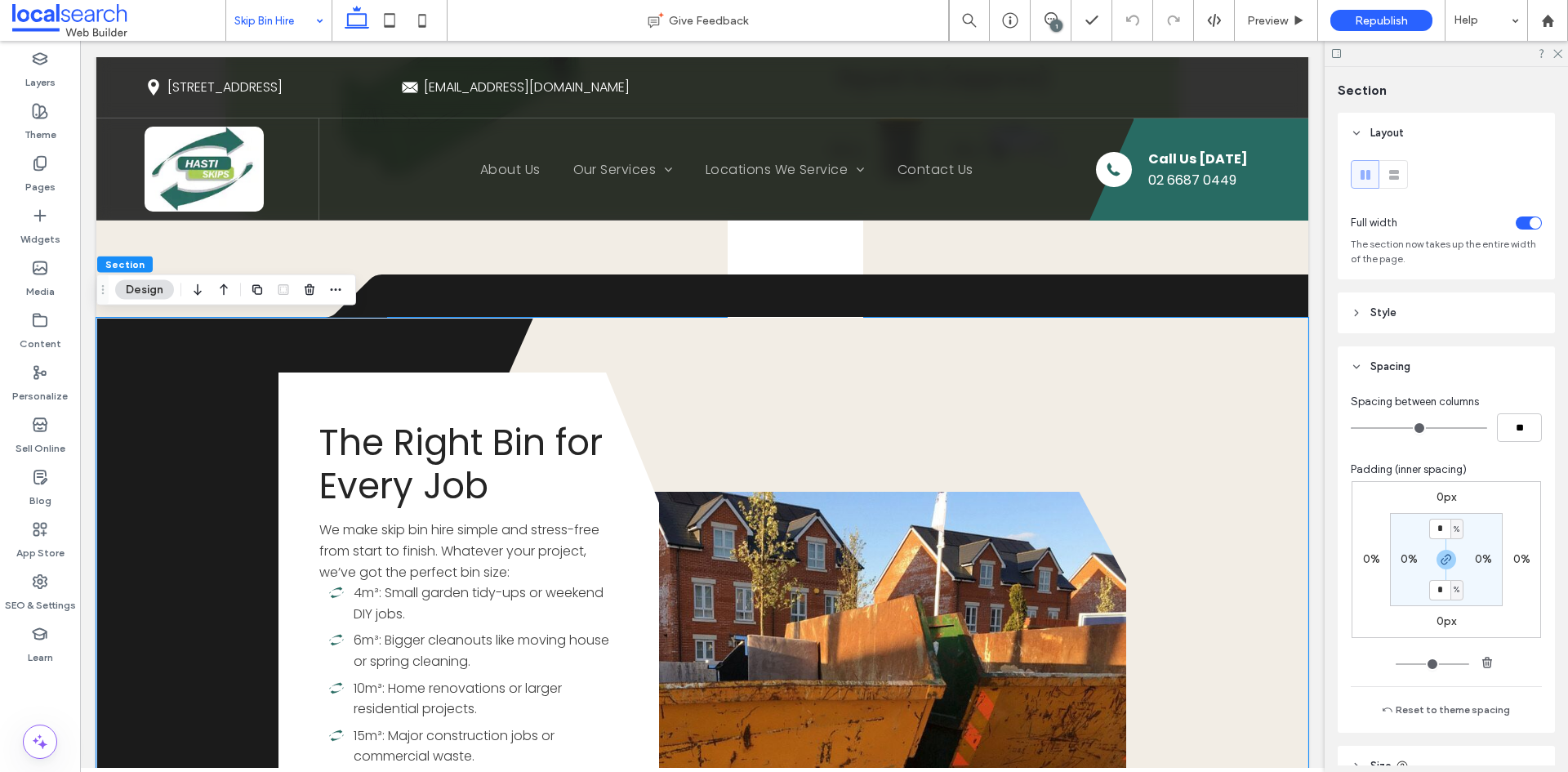
click at [1438, 499] on label "0px" at bounding box center [1446, 497] width 19 height 14
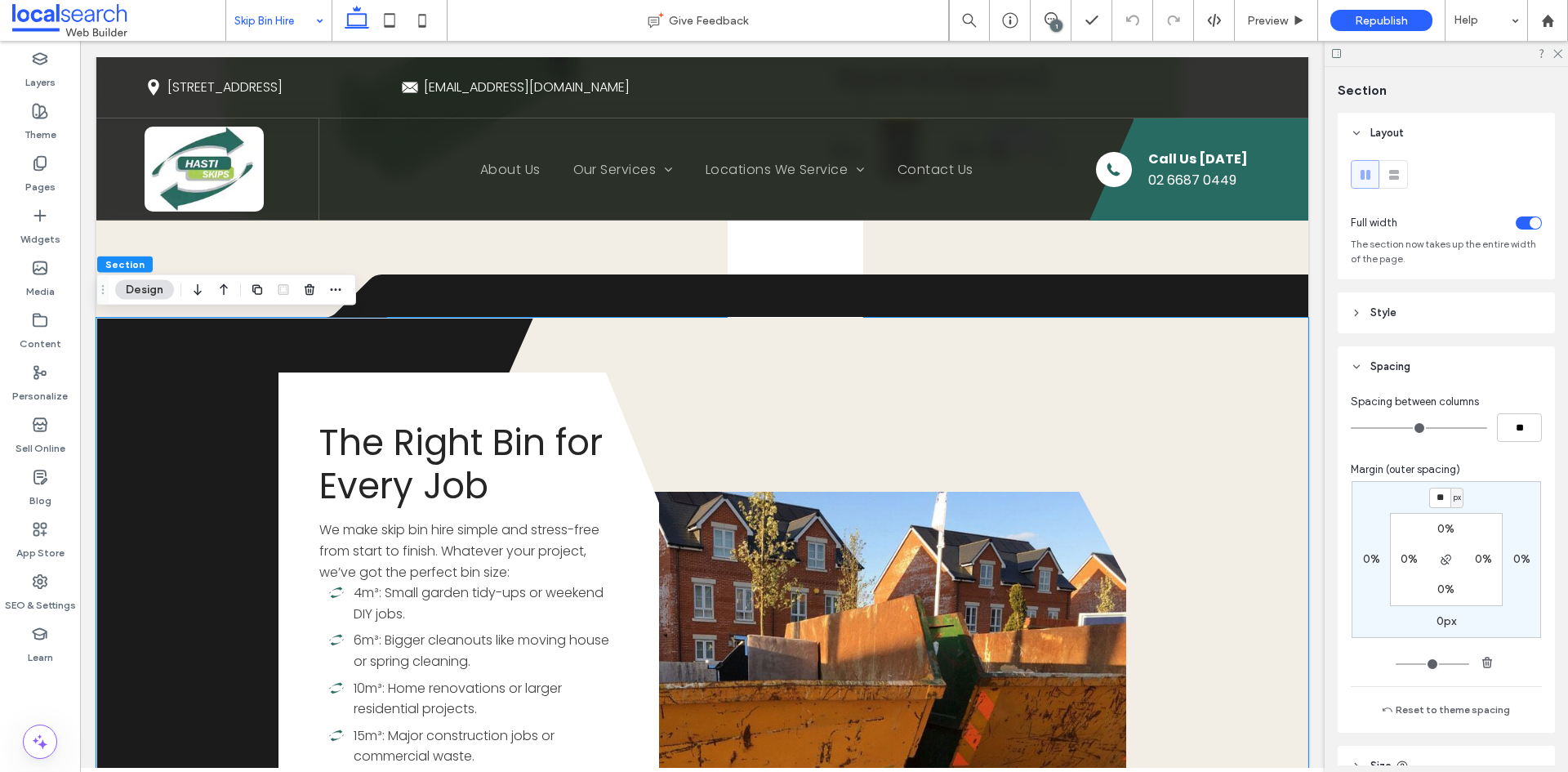
type input "**"
type input "*"
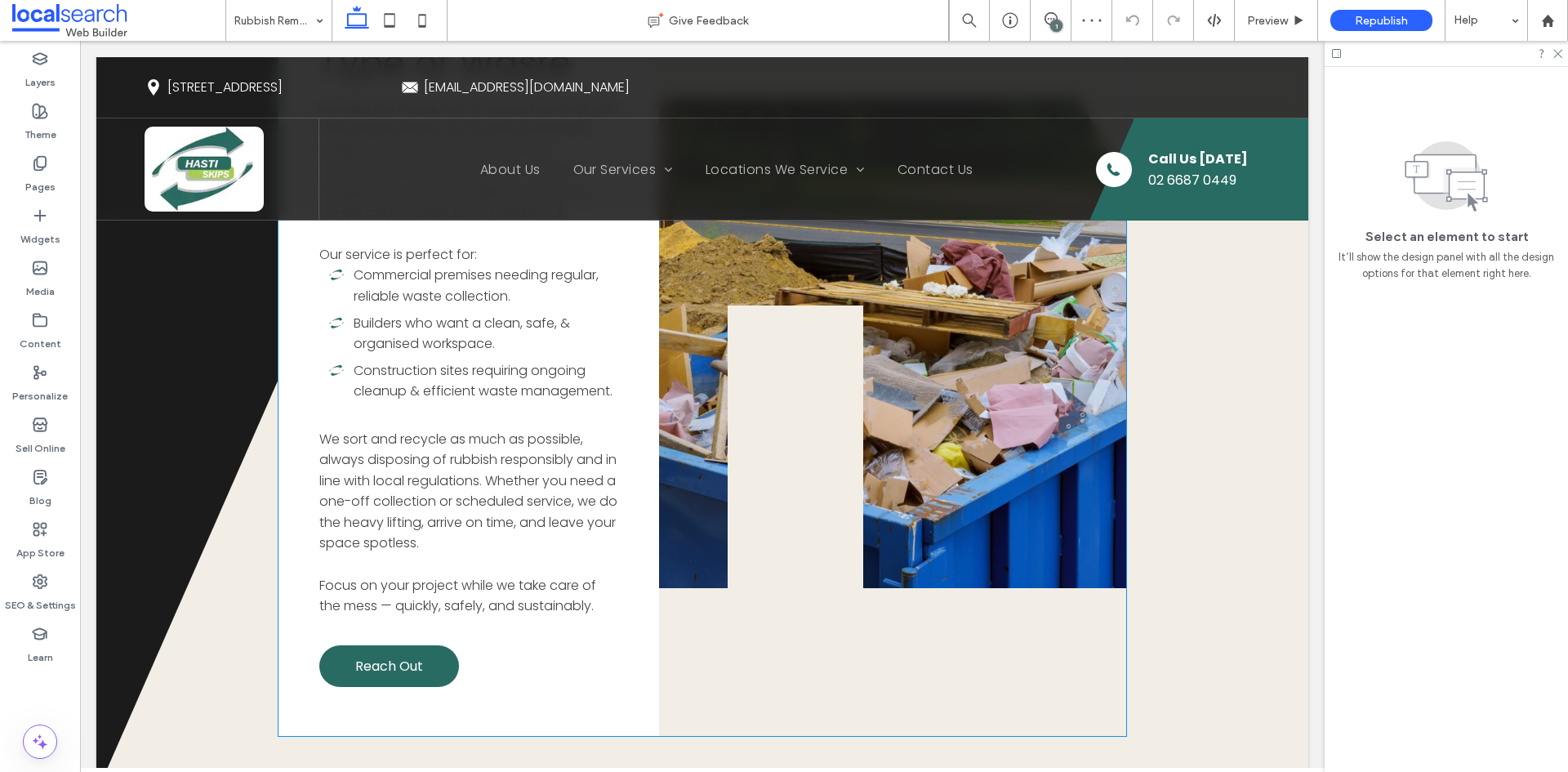
scroll to position [2206, 0]
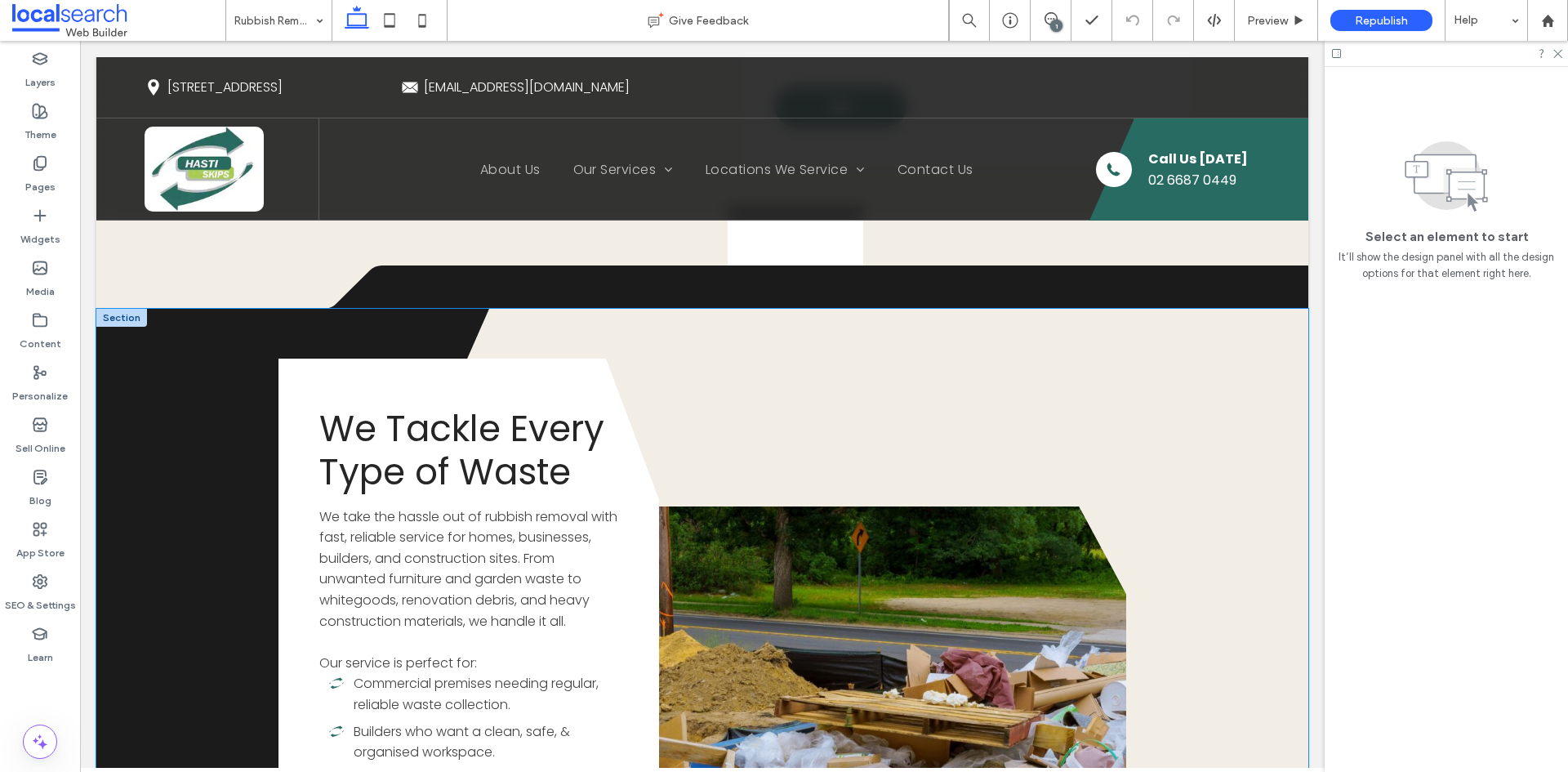
click at [117, 308] on icon "Divider Icon" at bounding box center [704, 751] width 1209 height 886
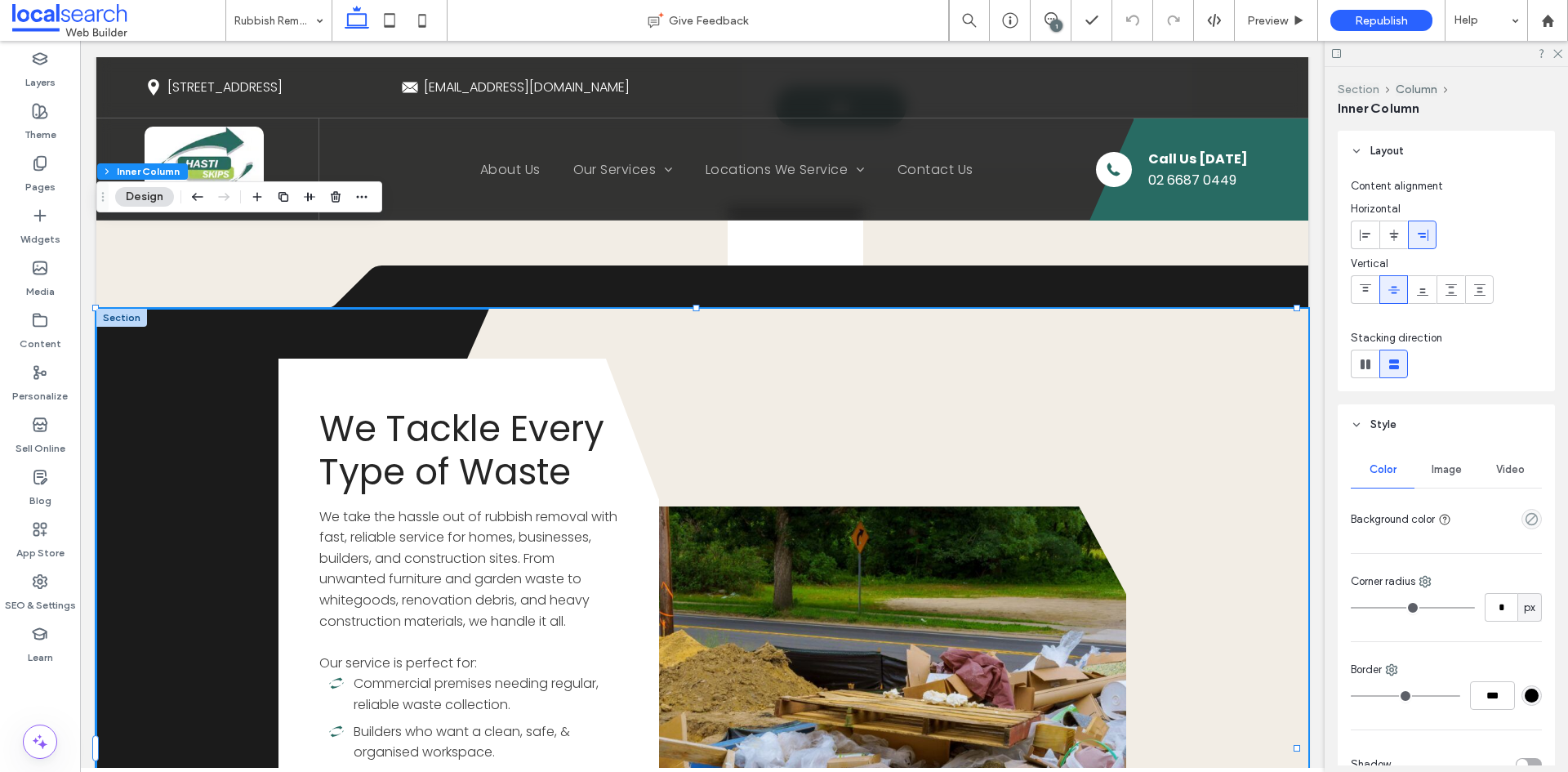
click at [1365, 90] on button "Section" at bounding box center [1358, 89] width 42 height 14
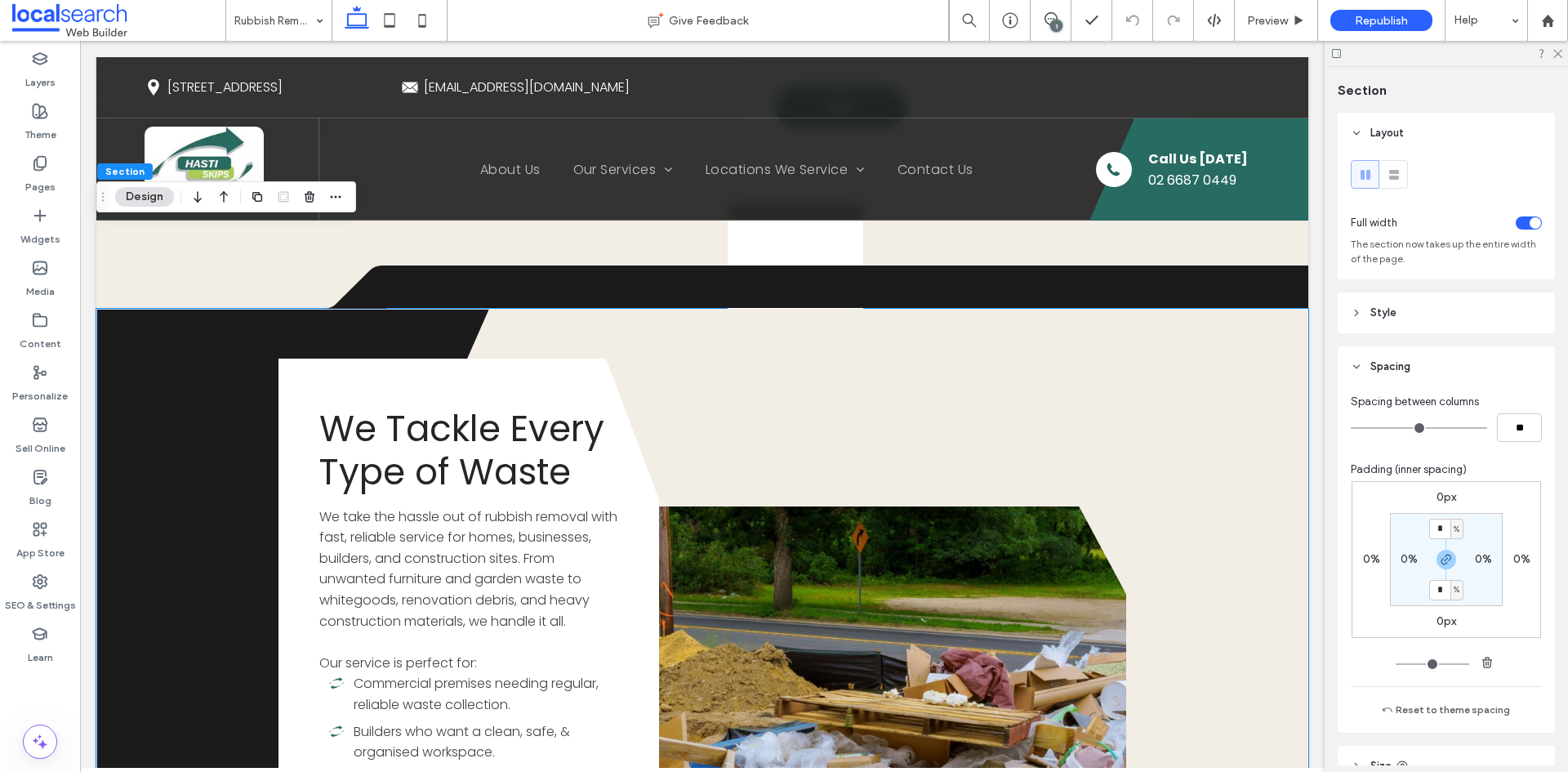
click at [1441, 494] on label "0px" at bounding box center [1446, 497] width 19 height 14
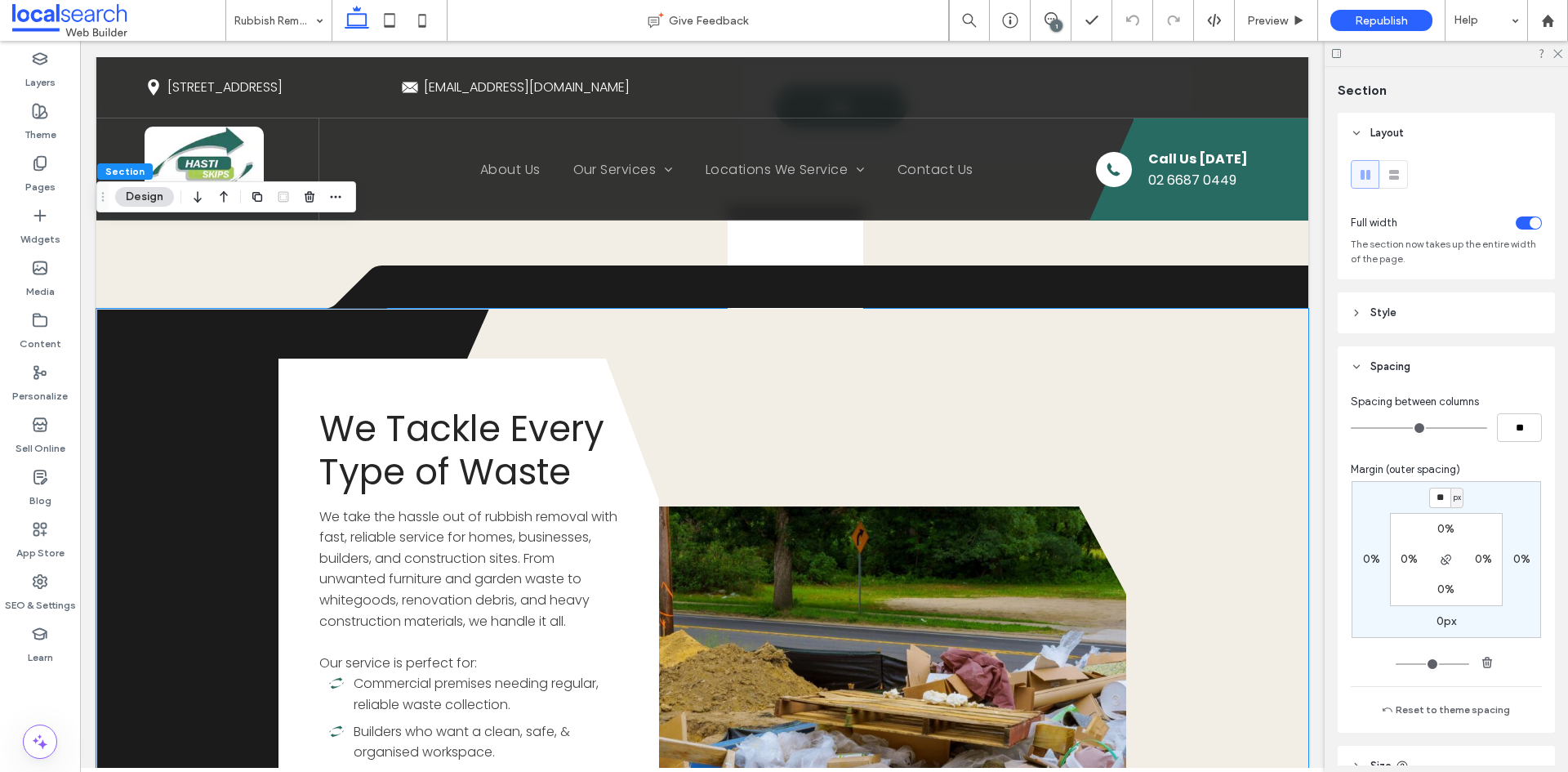
type input "**"
type input "*"
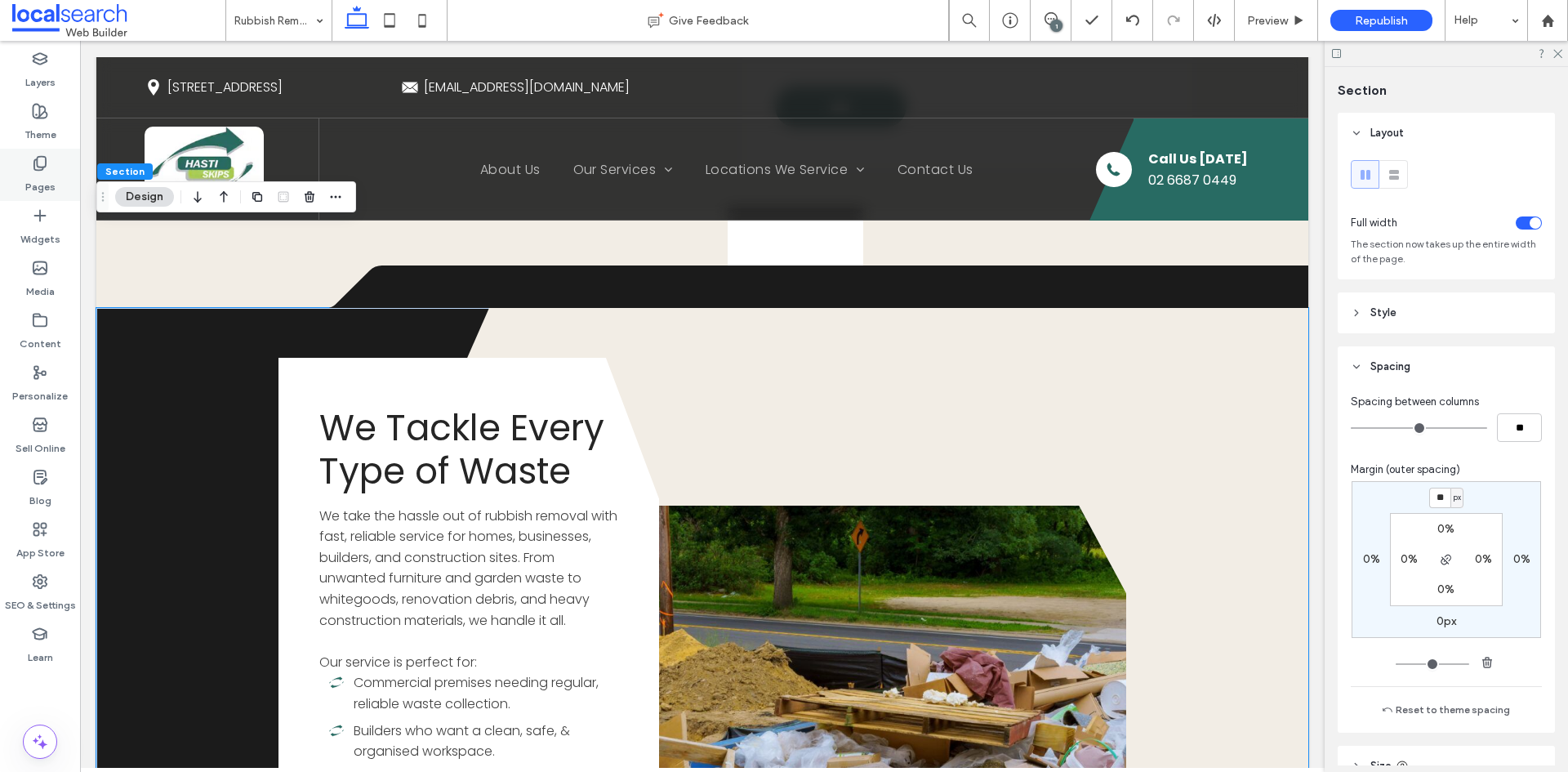
click at [45, 177] on label "Pages" at bounding box center [41, 182] width 30 height 23
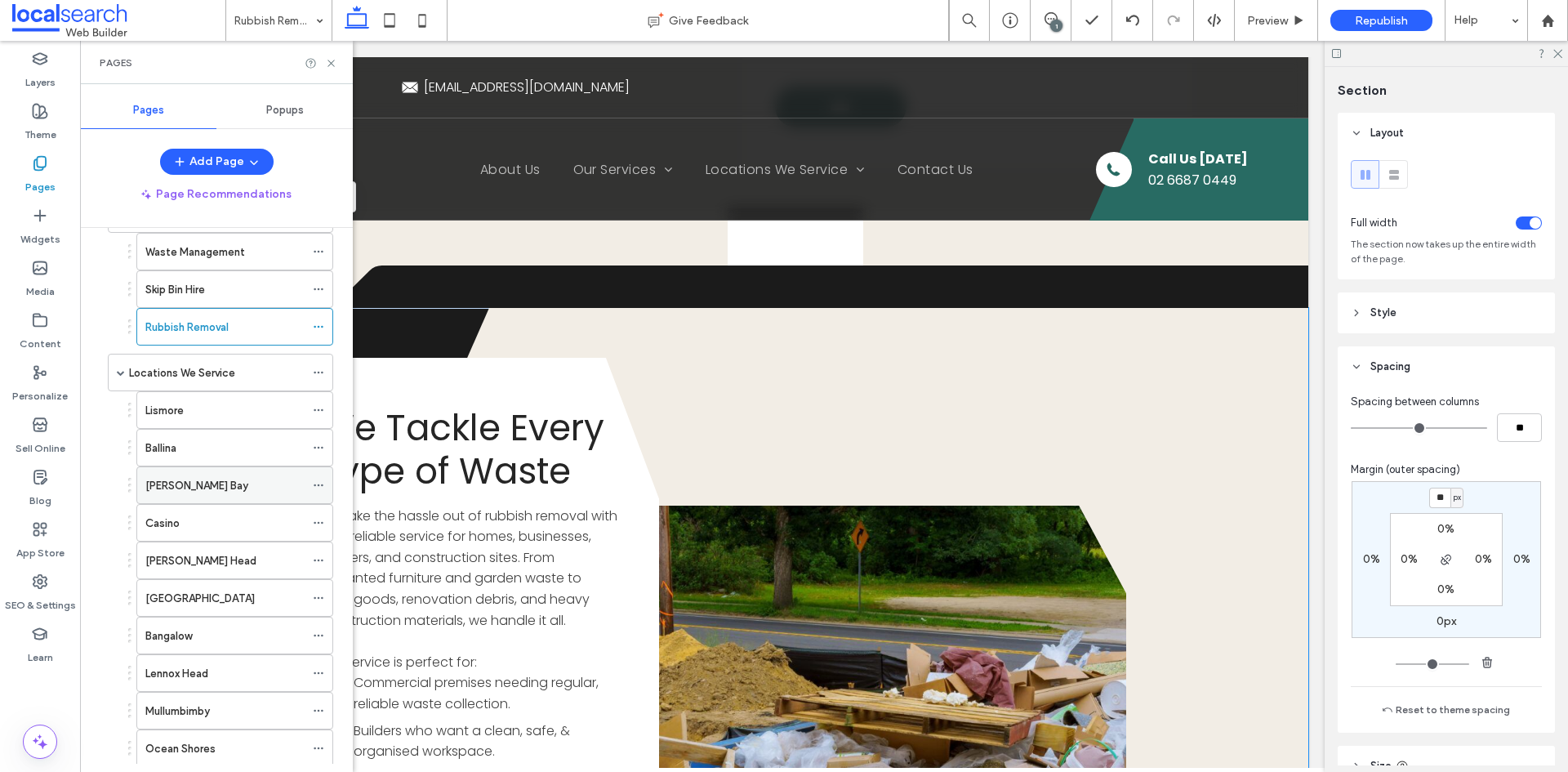
scroll to position [164, 0]
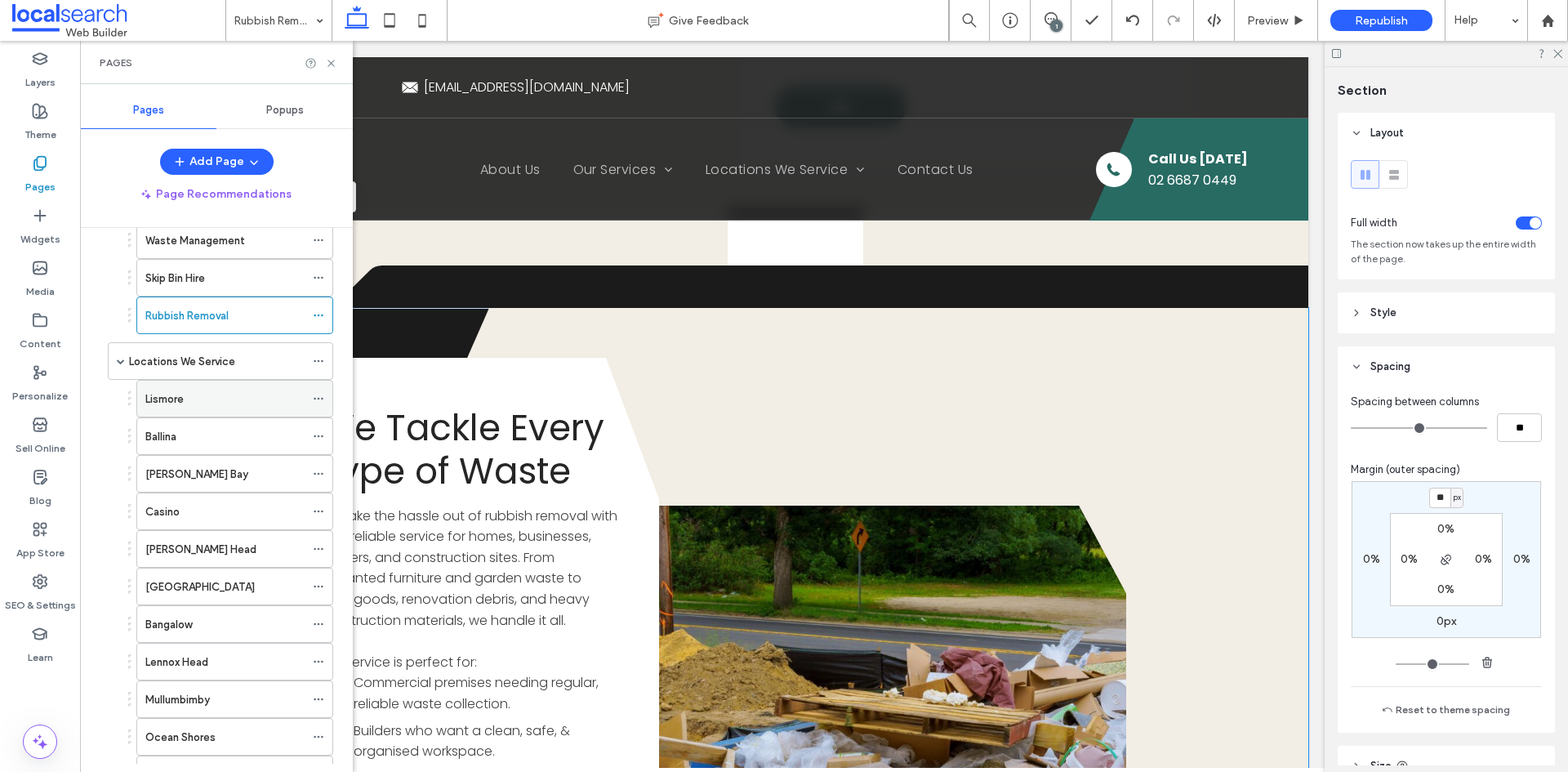
click at [208, 412] on div "Lismore" at bounding box center [225, 398] width 159 height 36
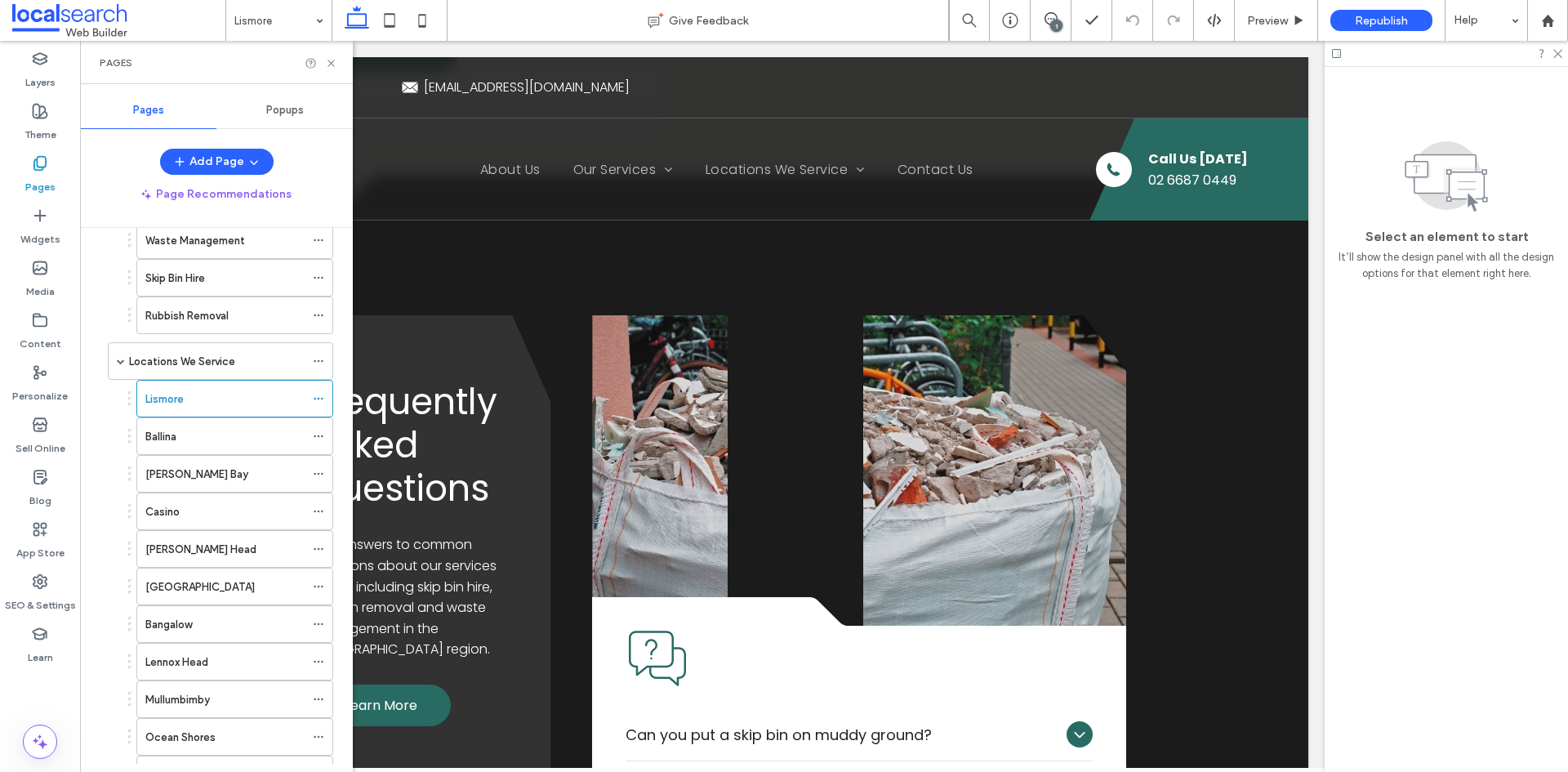
scroll to position [5801, 0]
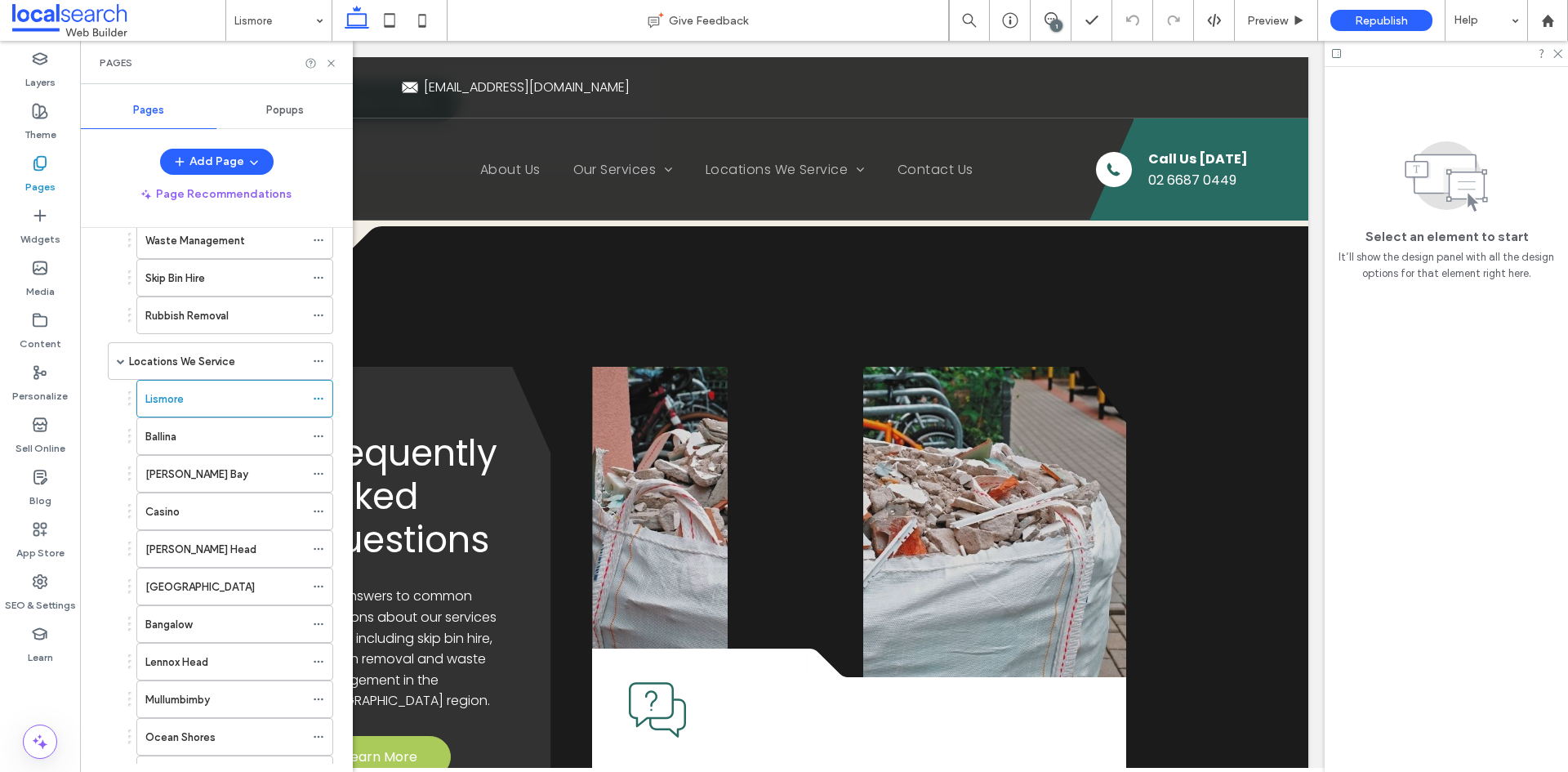
click at [415, 747] on span "Learn More" at bounding box center [381, 757] width 73 height 20
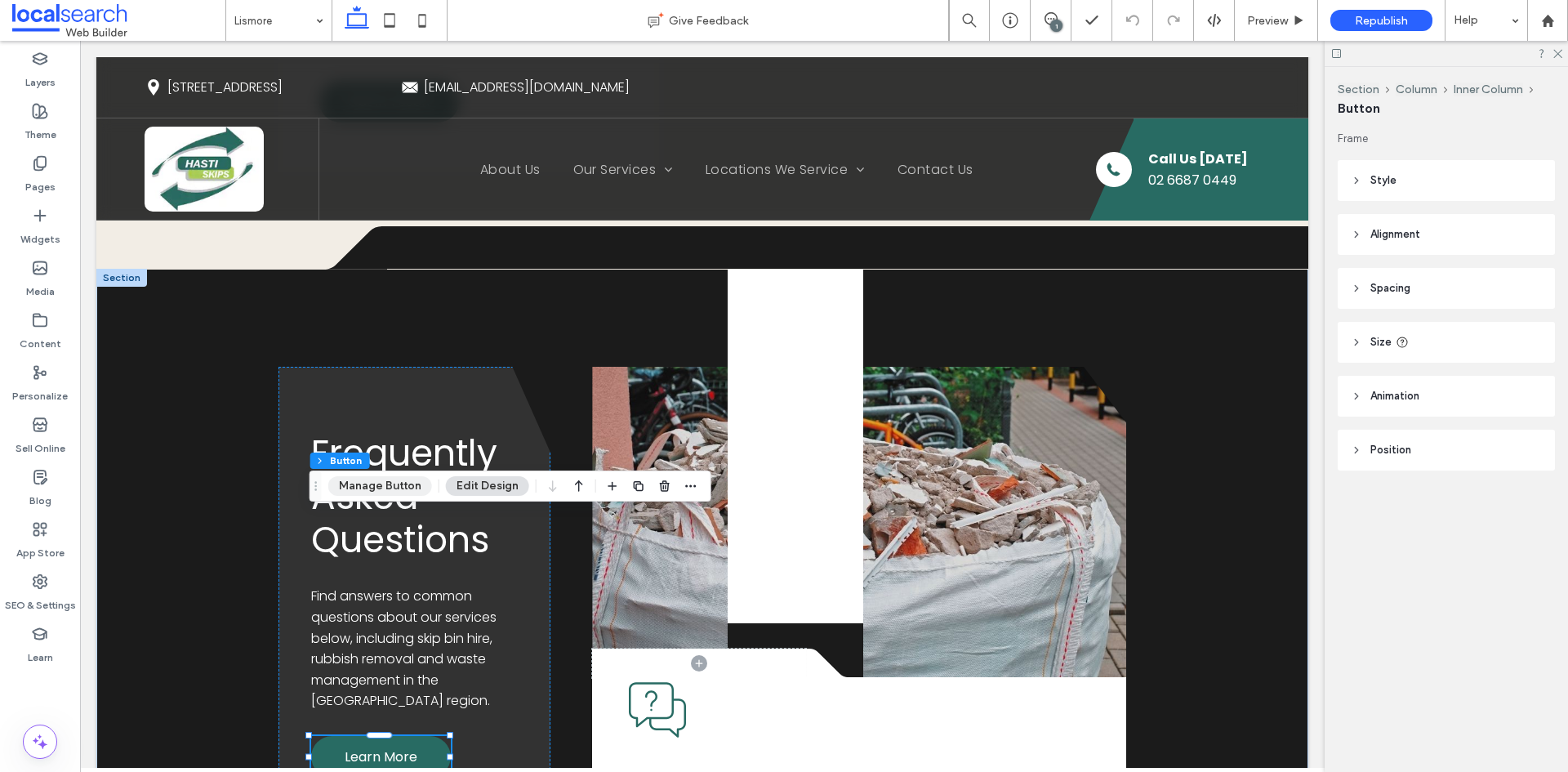
drag, startPoint x: 419, startPoint y: 488, endPoint x: 906, endPoint y: 472, distance: 487.3
click at [419, 488] on button "Manage Button" at bounding box center [380, 486] width 103 height 19
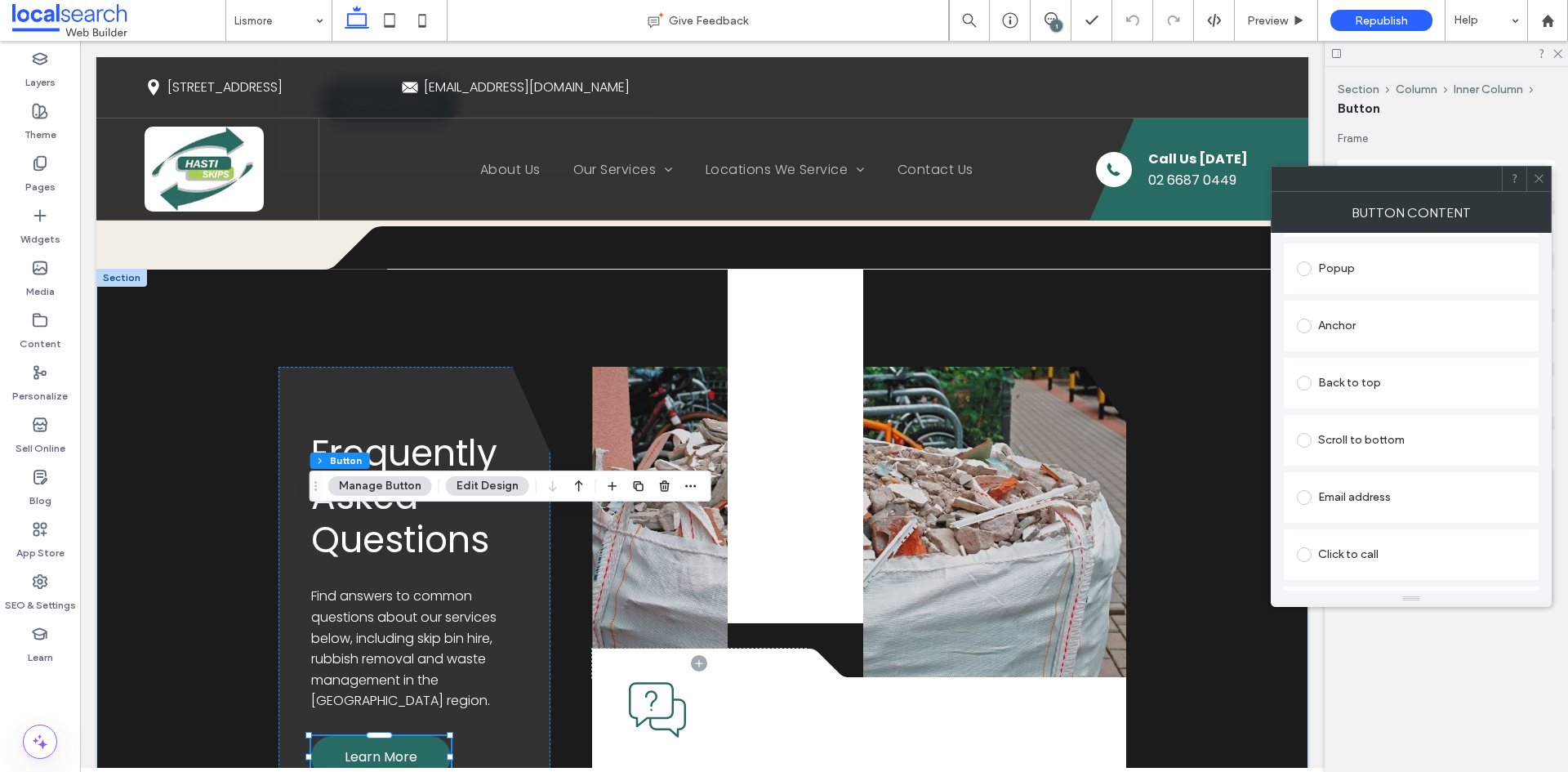
click at [1360, 327] on div "Anchor" at bounding box center [1411, 325] width 229 height 26
click at [53, 176] on label "Pages" at bounding box center [41, 182] width 30 height 23
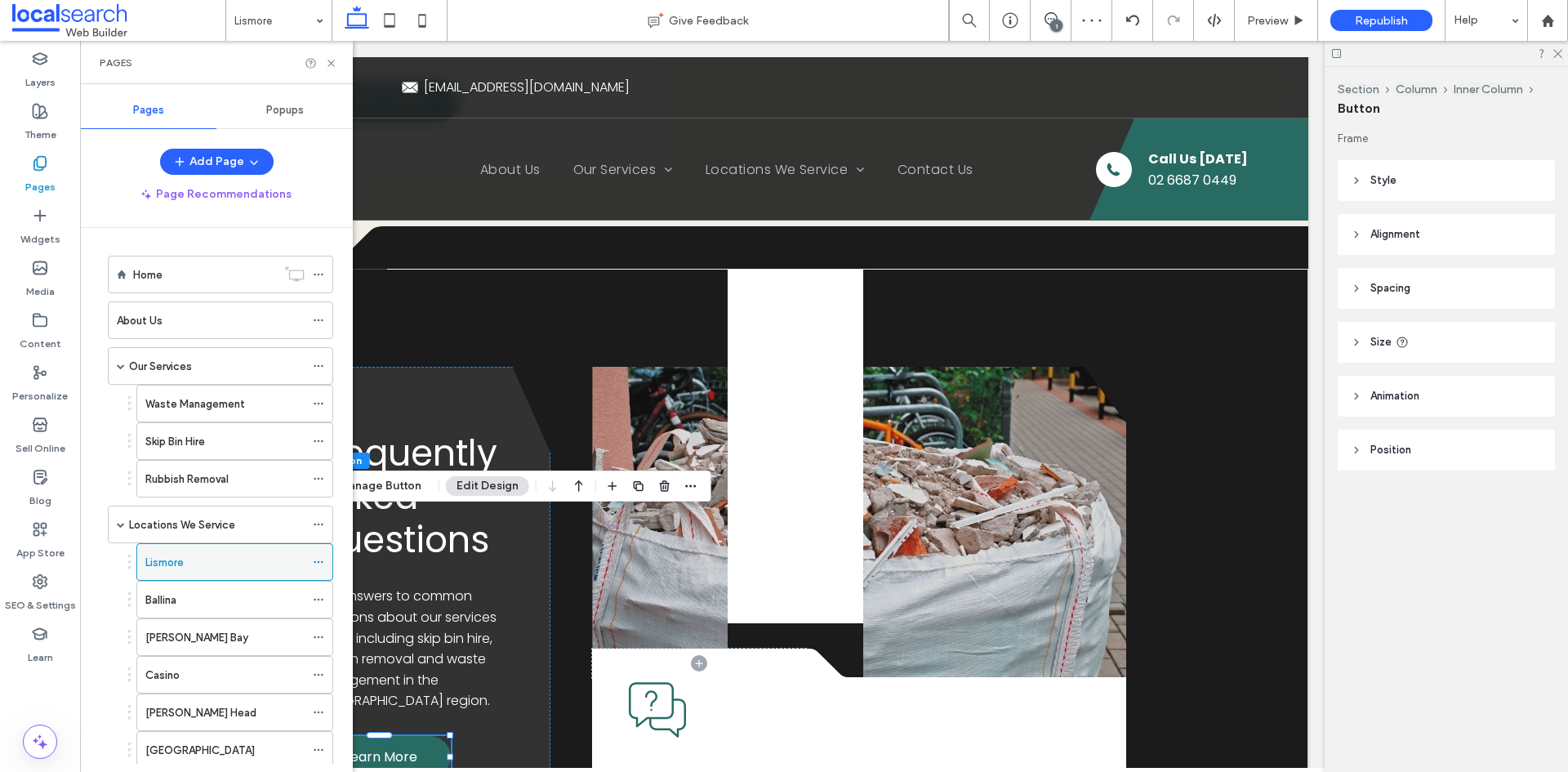
click at [212, 575] on div "Lismore" at bounding box center [225, 562] width 159 height 36
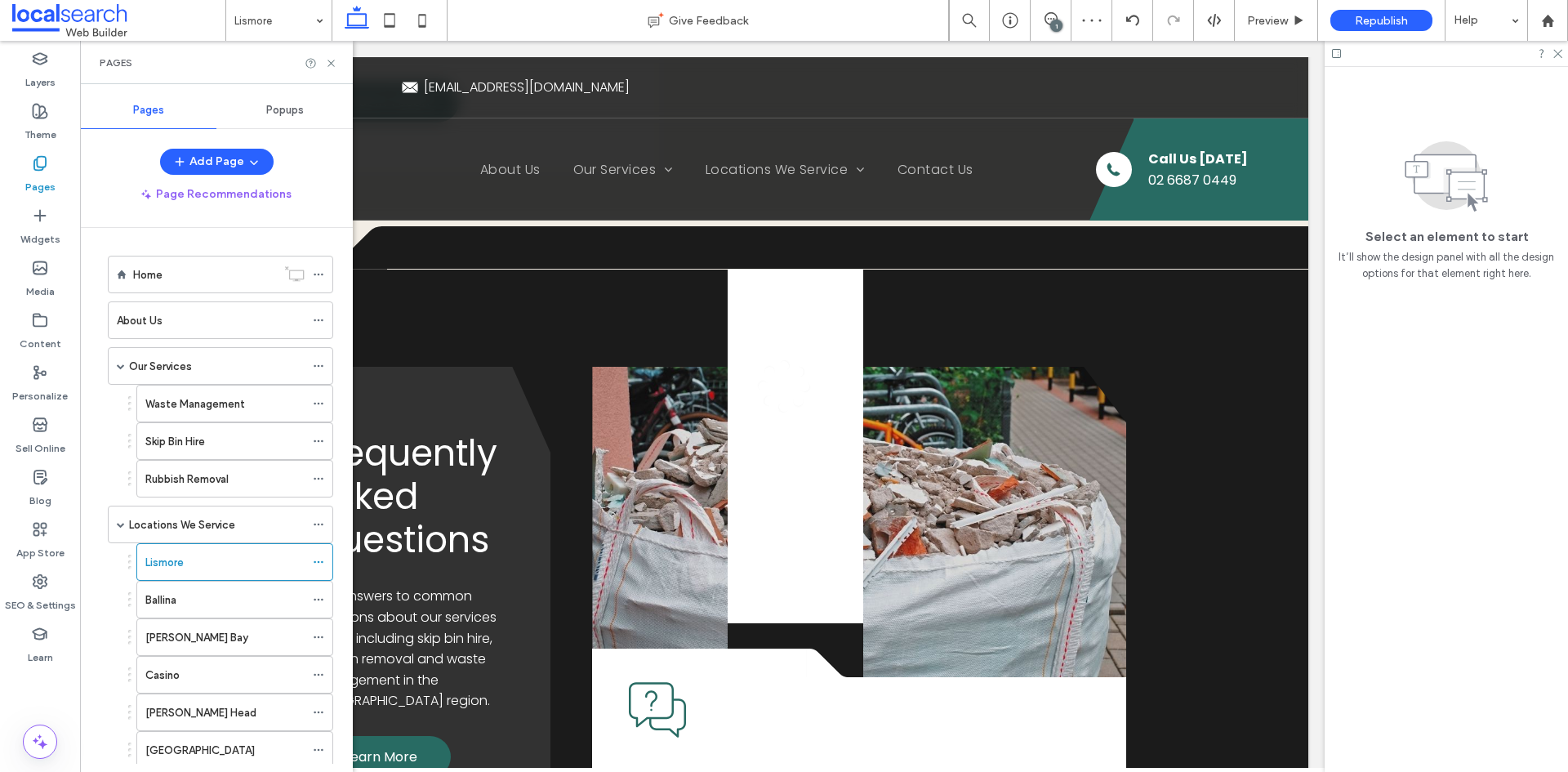
click at [198, 587] on div at bounding box center [784, 386] width 1568 height 772
click at [193, 600] on div "Ballina" at bounding box center [225, 600] width 159 height 17
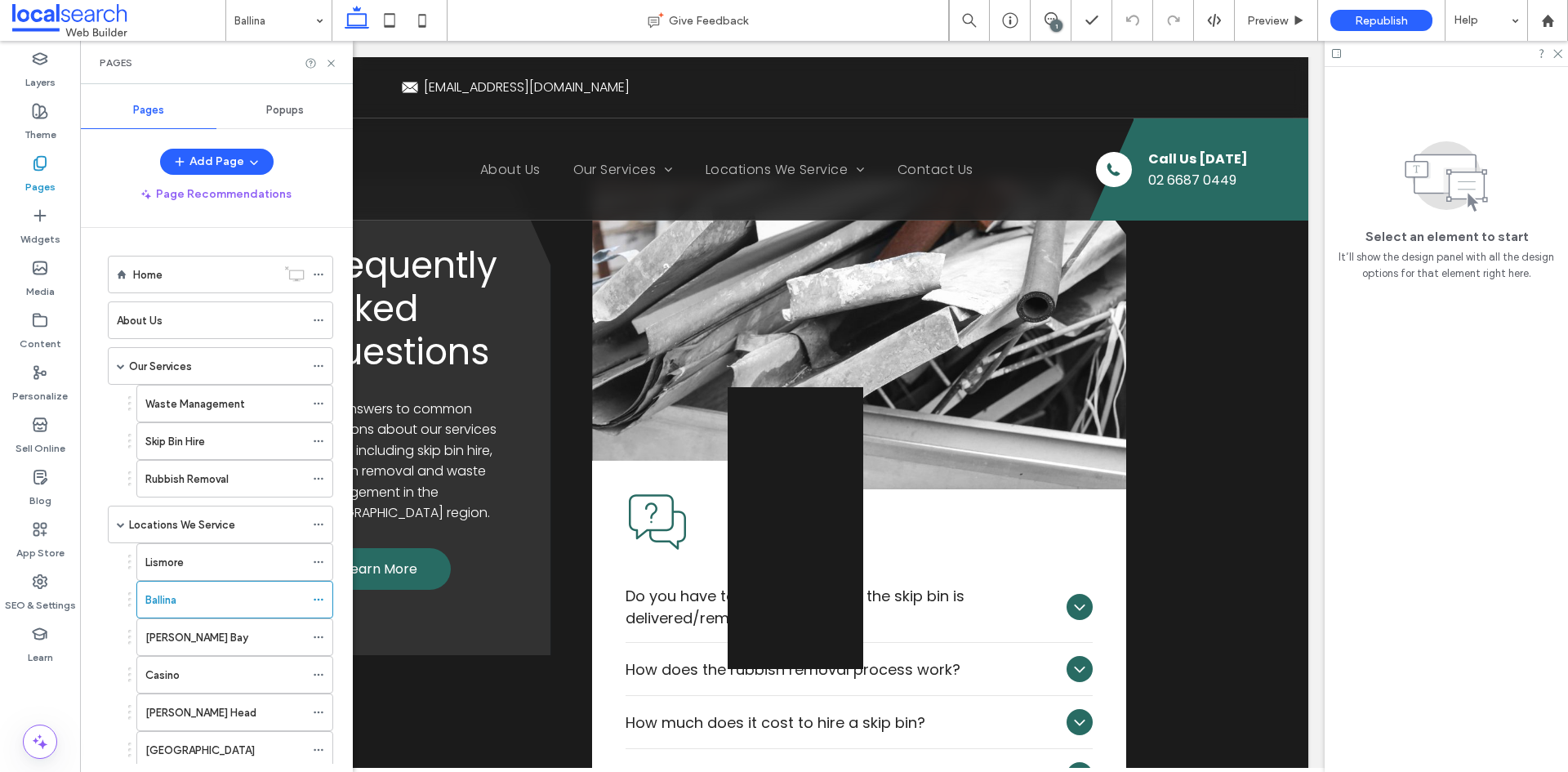
scroll to position [5910, 0]
click at [396, 558] on span "Learn More" at bounding box center [381, 569] width 73 height 20
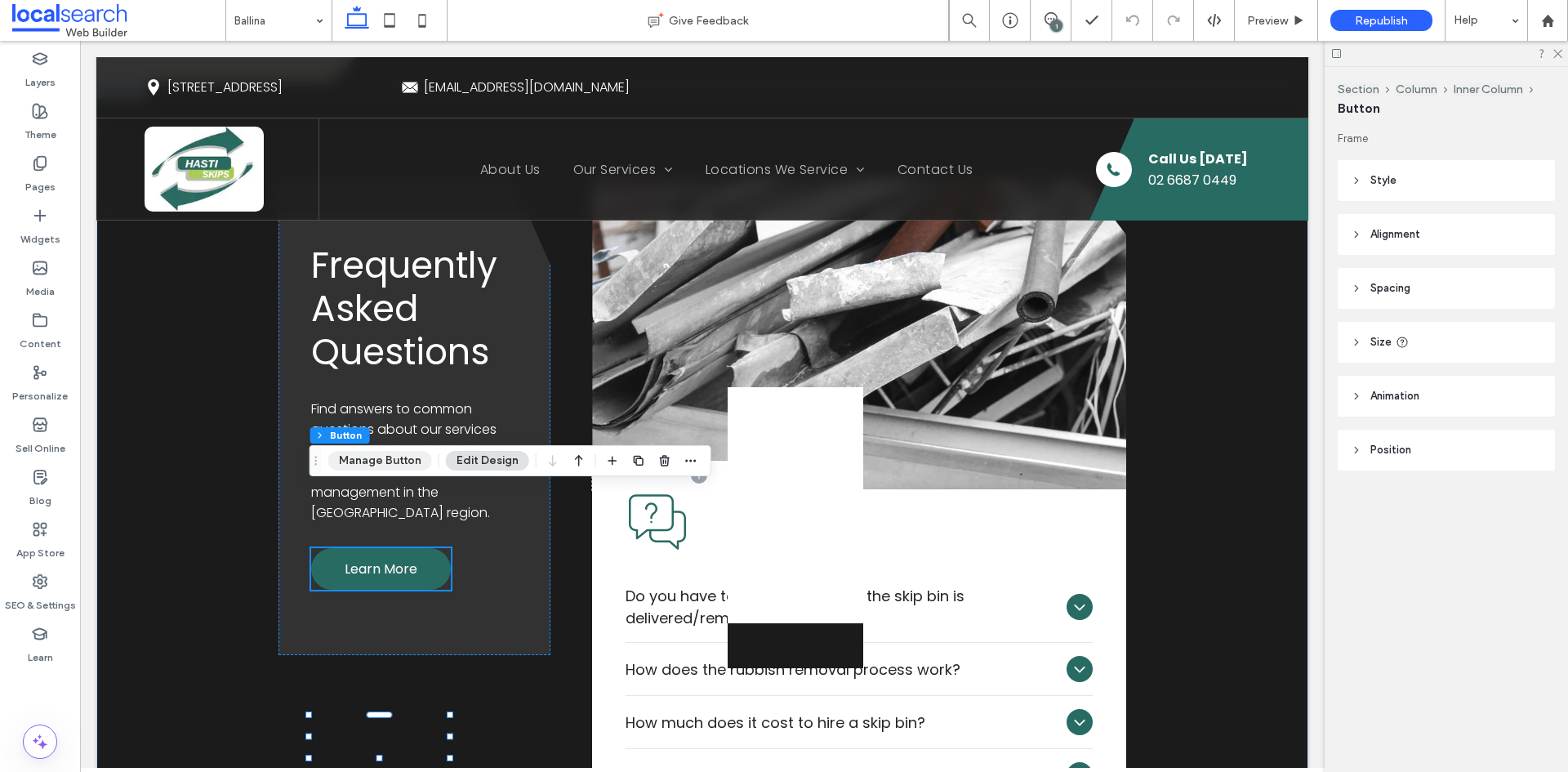
click at [400, 460] on button "Manage Button" at bounding box center [380, 460] width 103 height 19
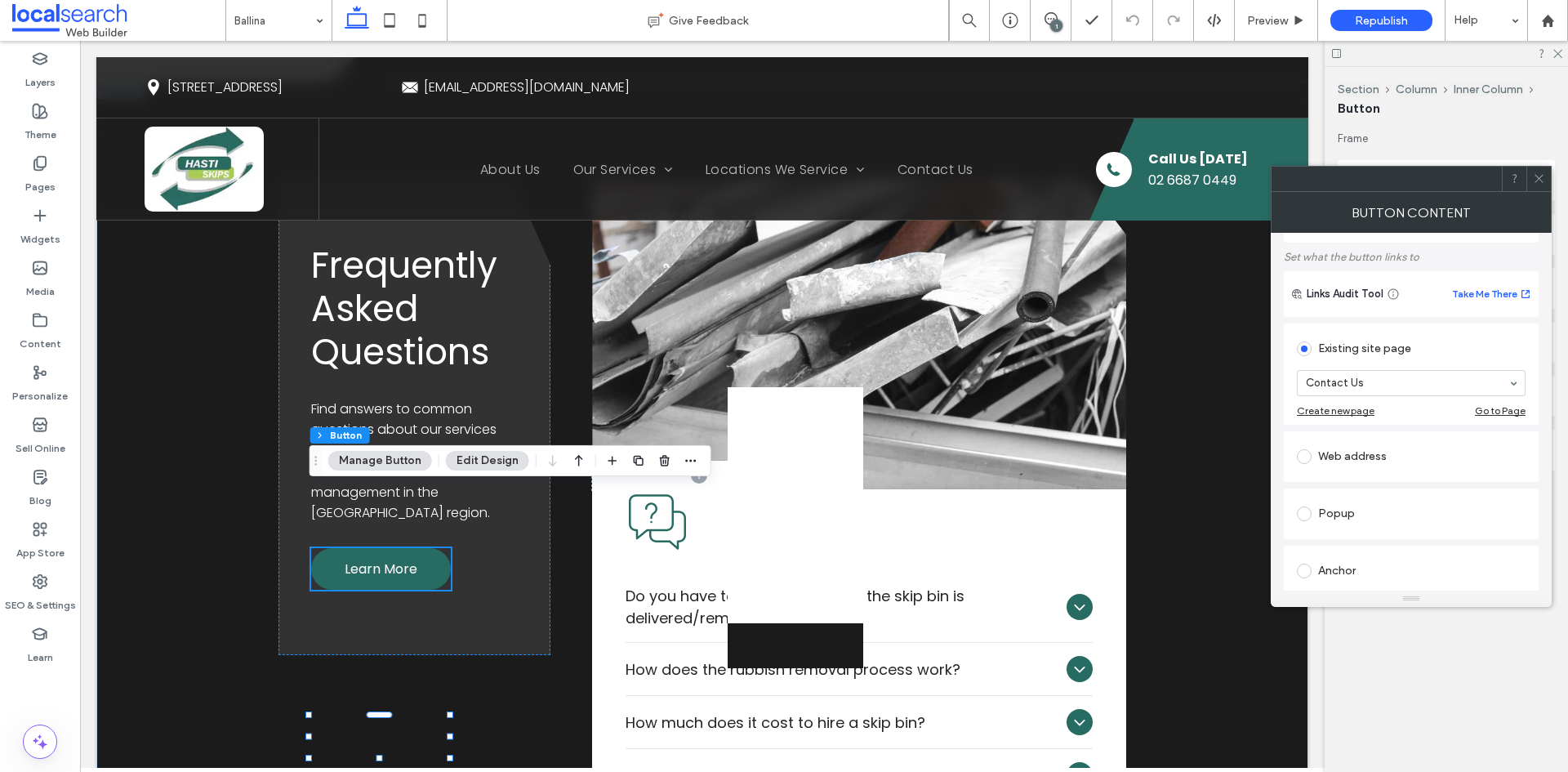
scroll to position [164, 0]
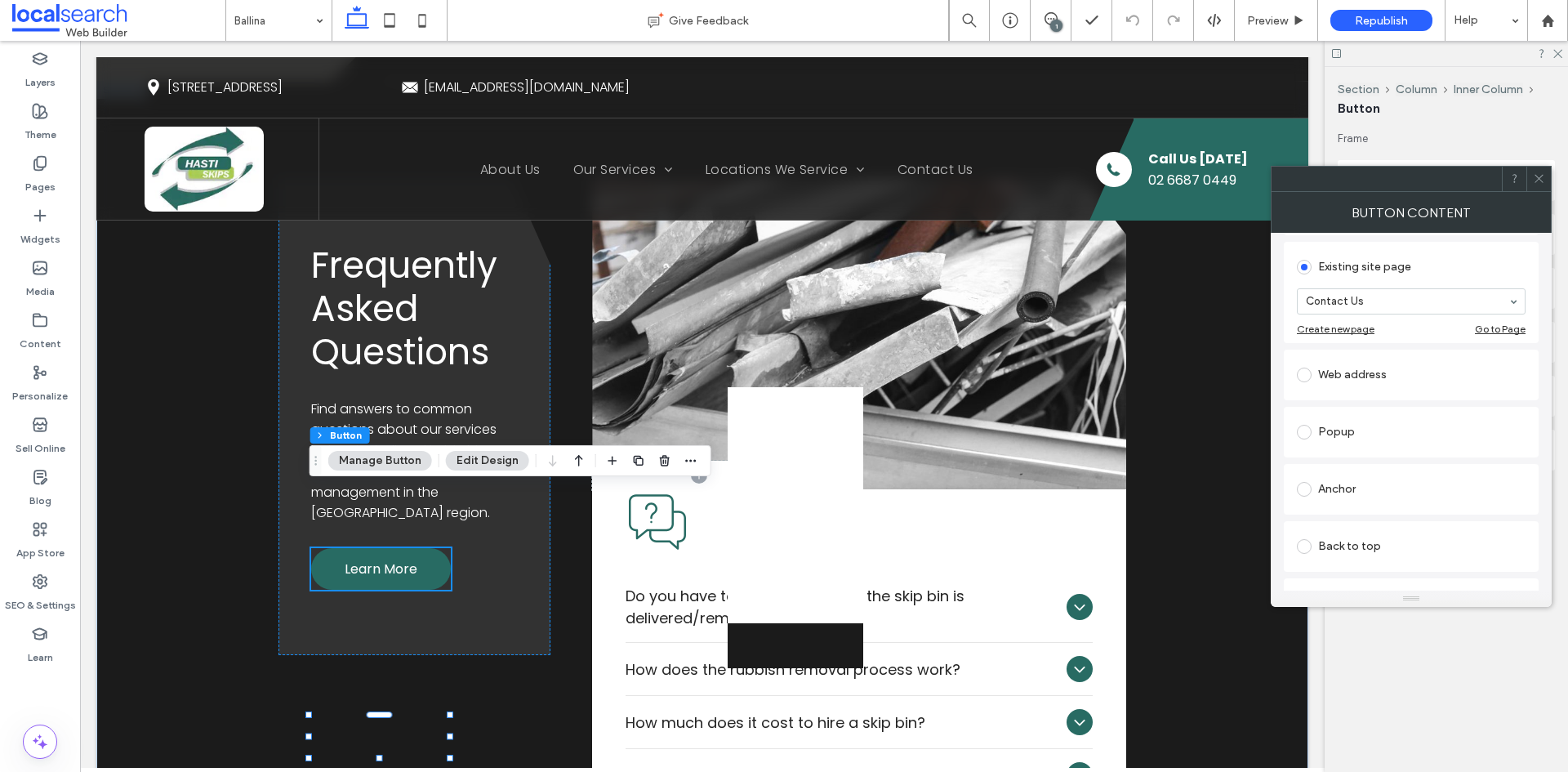
click at [1340, 492] on div "Anchor" at bounding box center [1411, 489] width 229 height 26
click at [1542, 176] on icon at bounding box center [1539, 178] width 12 height 12
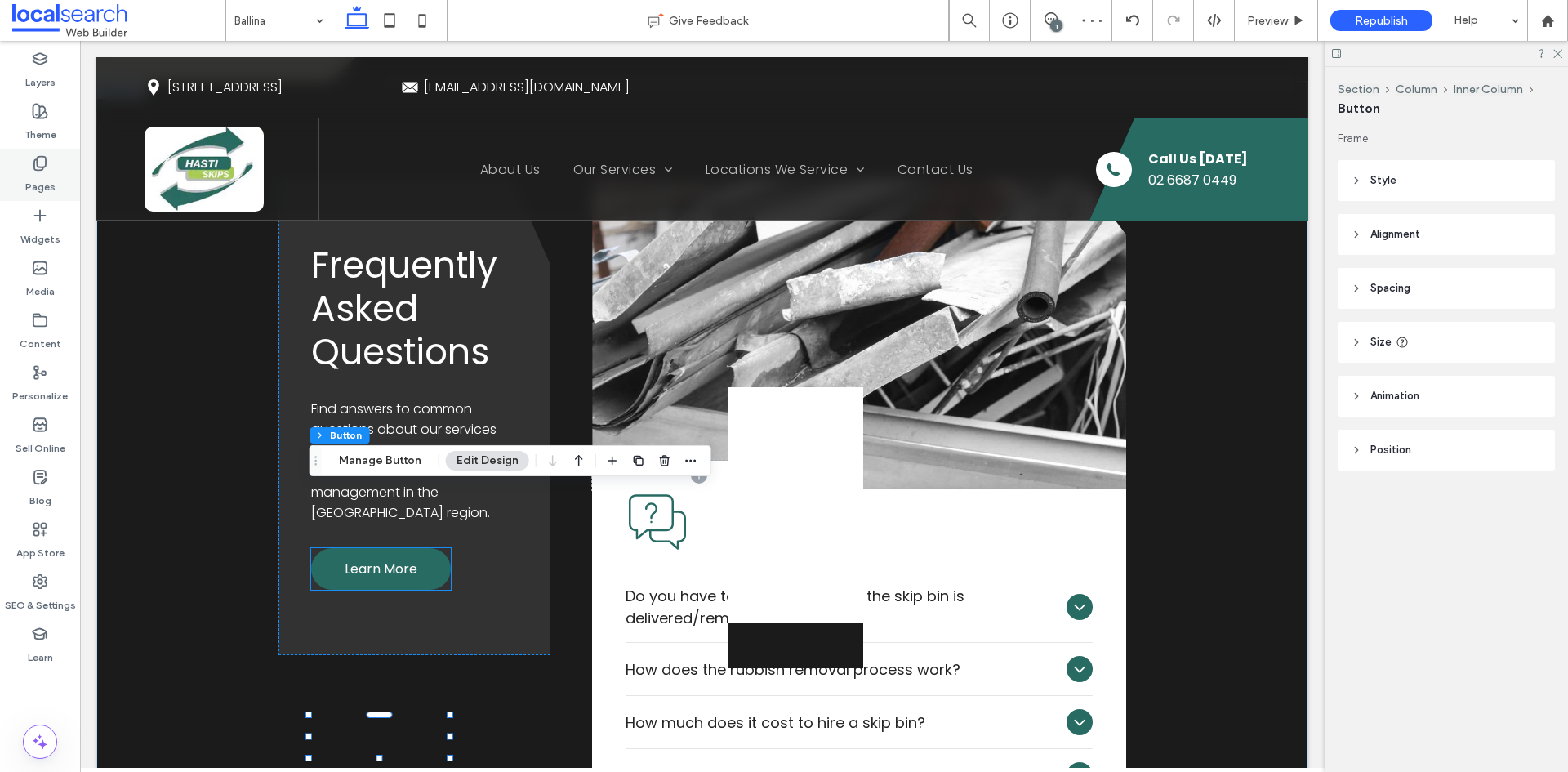
click at [51, 188] on label "Pages" at bounding box center [41, 182] width 30 height 23
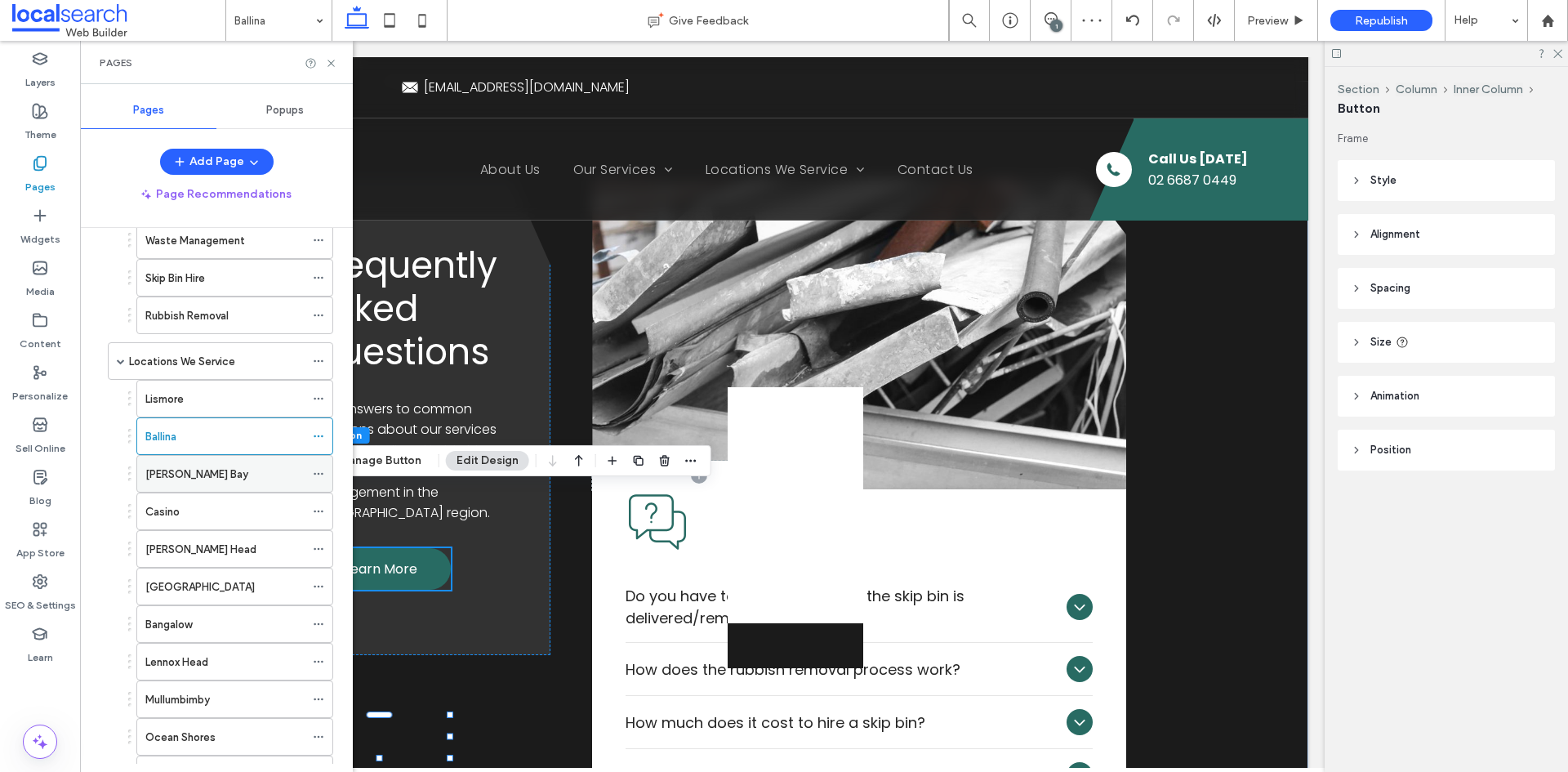
click at [212, 490] on div "Byron Bay" at bounding box center [225, 474] width 159 height 36
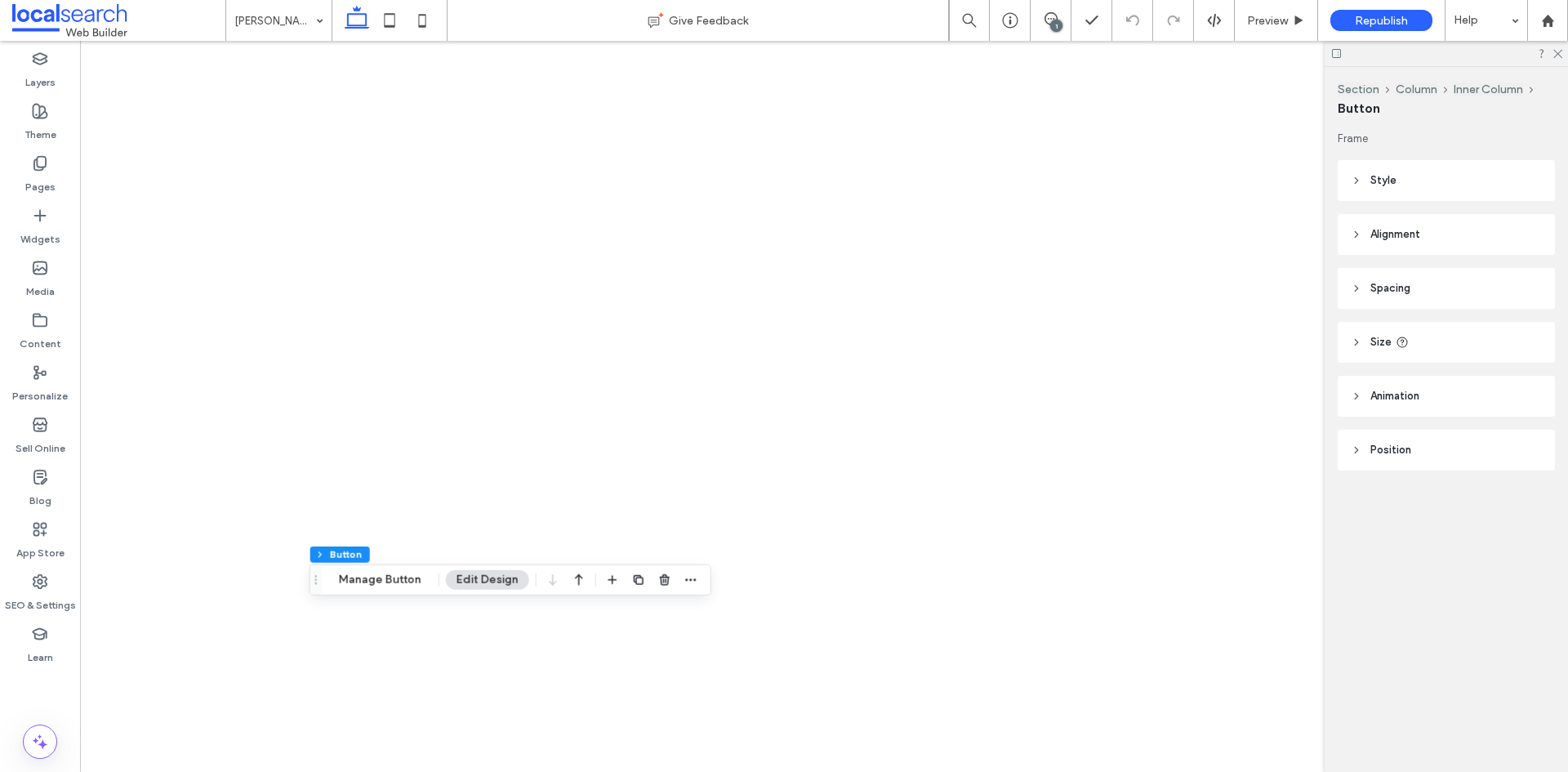
click at [416, 587] on button "Manage Button" at bounding box center [380, 580] width 103 height 19
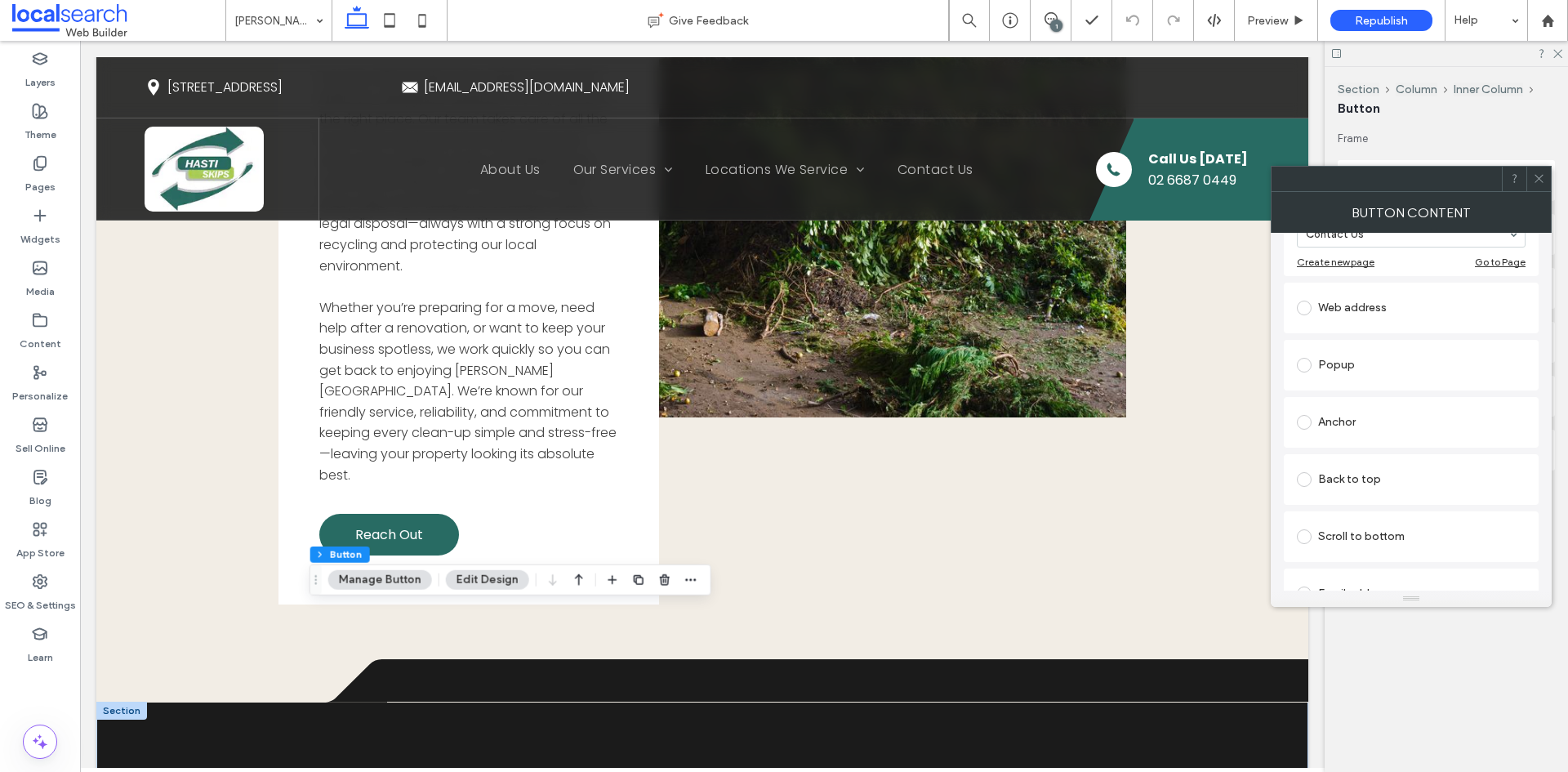
scroll to position [245, 0]
click at [1372, 410] on div "Anchor" at bounding box center [1411, 408] width 229 height 26
drag, startPoint x: 1539, startPoint y: 172, endPoint x: 214, endPoint y: 146, distance: 1325.3
click at [1539, 172] on icon at bounding box center [1539, 178] width 12 height 12
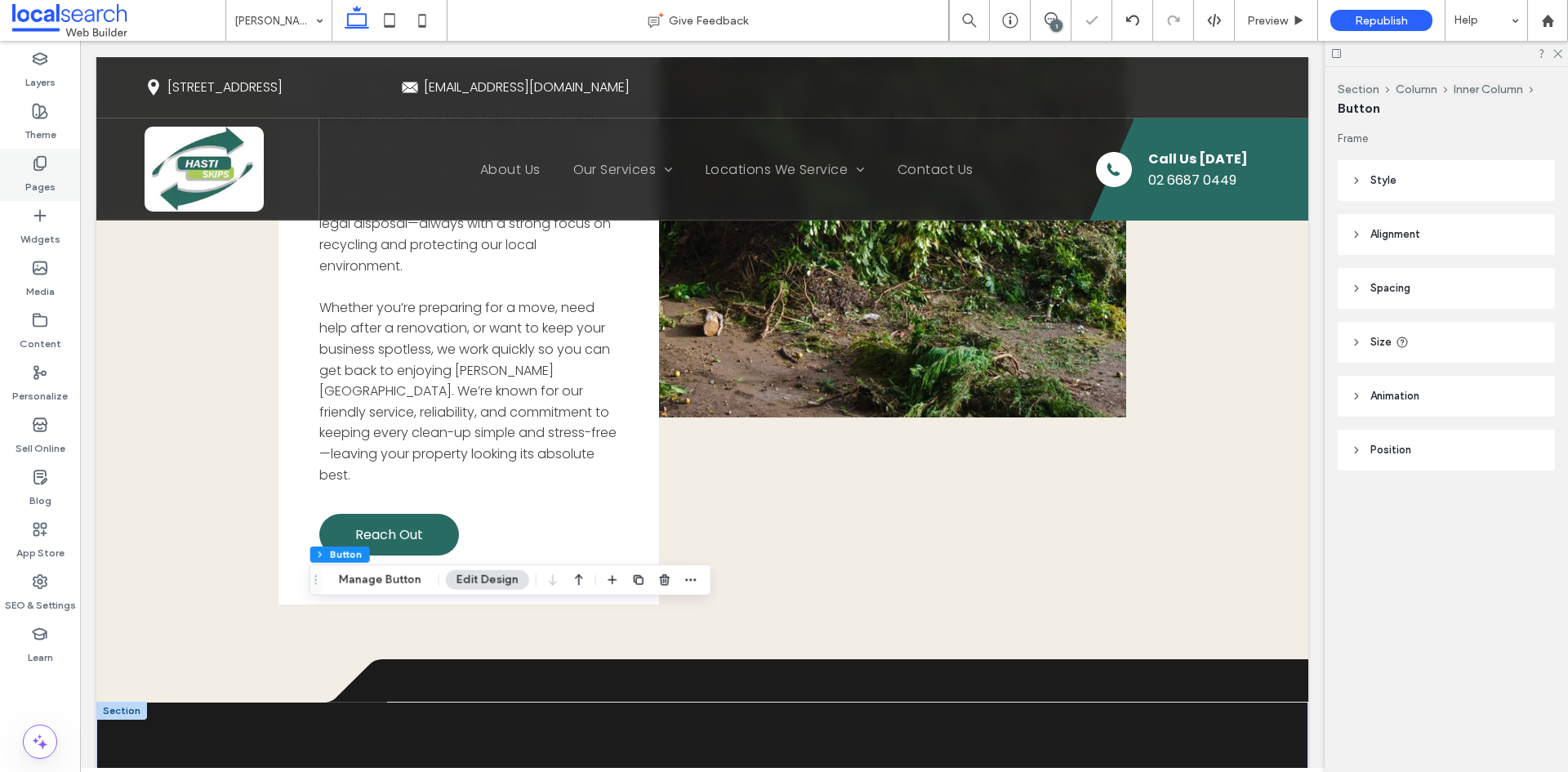
click at [47, 186] on label "Pages" at bounding box center [41, 182] width 30 height 23
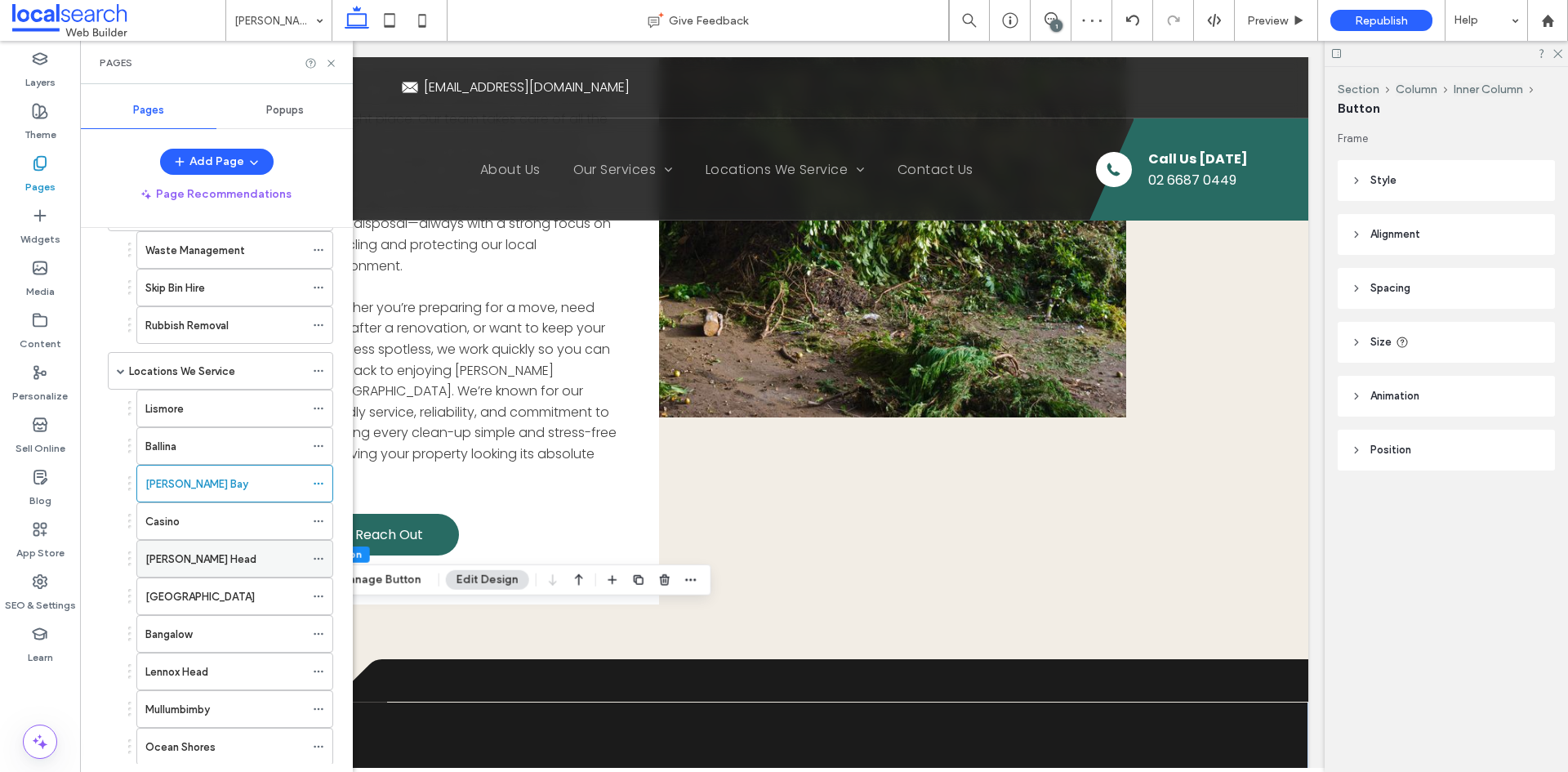
scroll to position [164, 0]
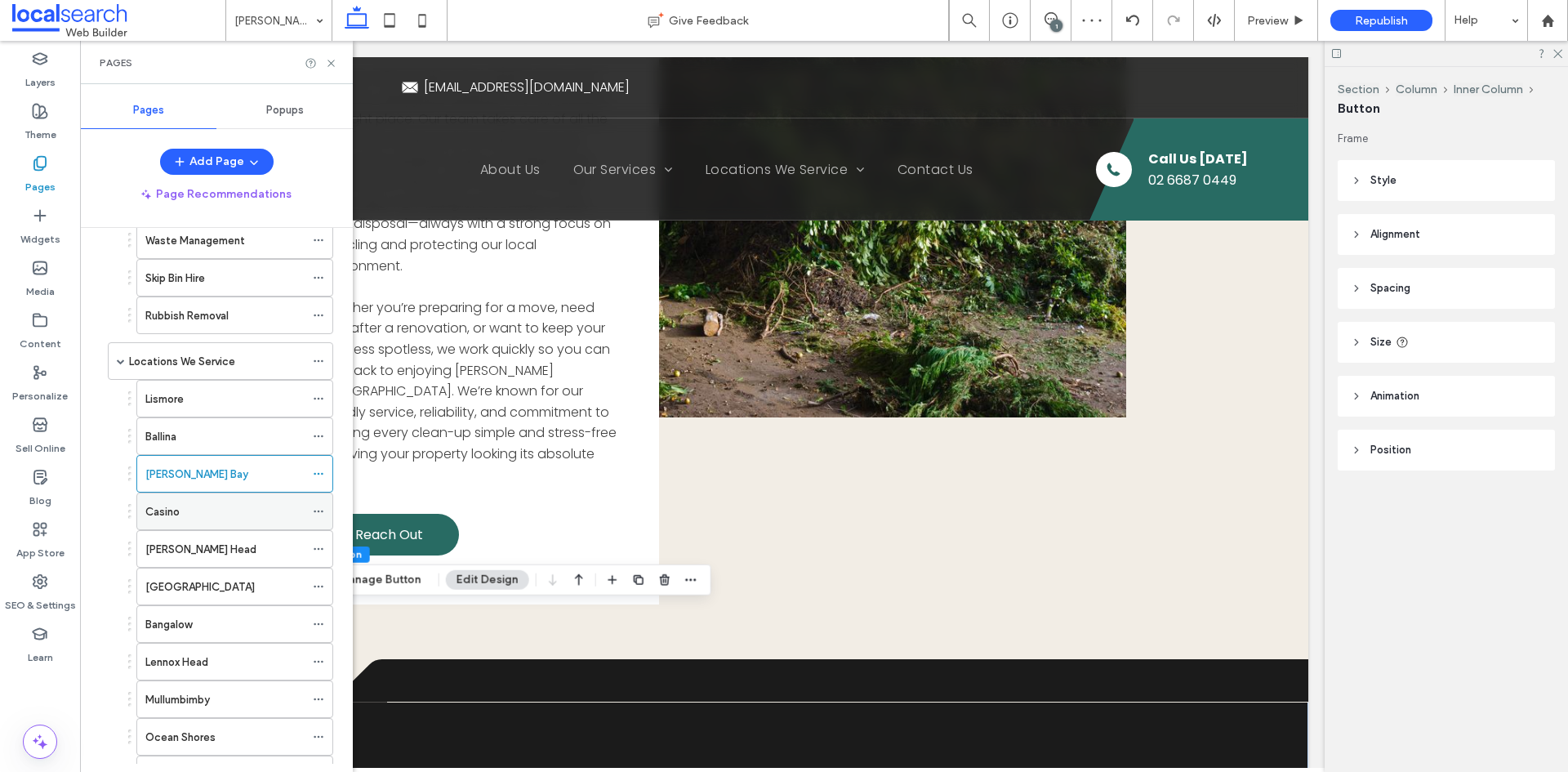
click at [208, 518] on div "Casino" at bounding box center [225, 512] width 159 height 17
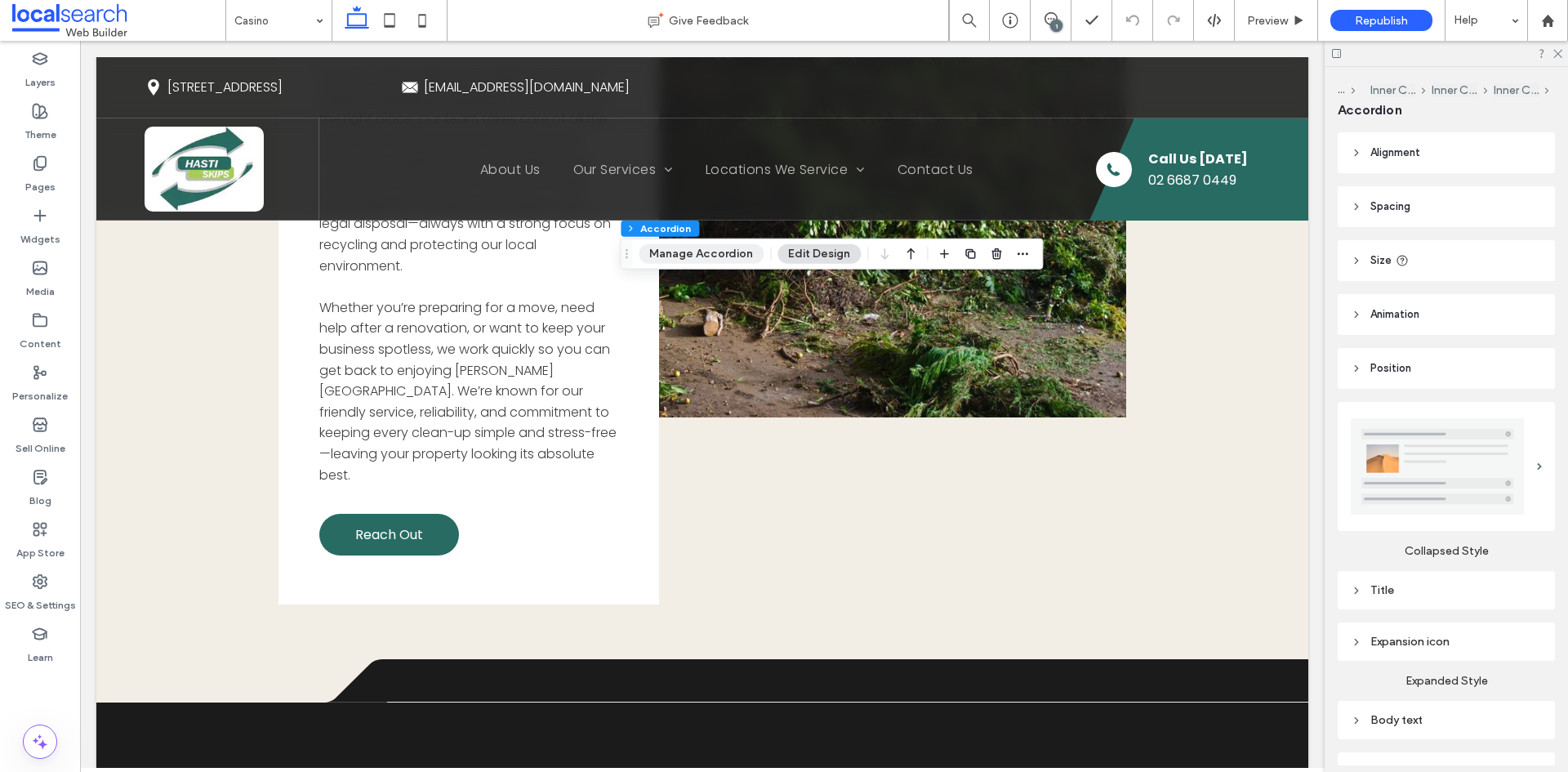
click at [696, 257] on button "Manage Accordion" at bounding box center [701, 253] width 125 height 19
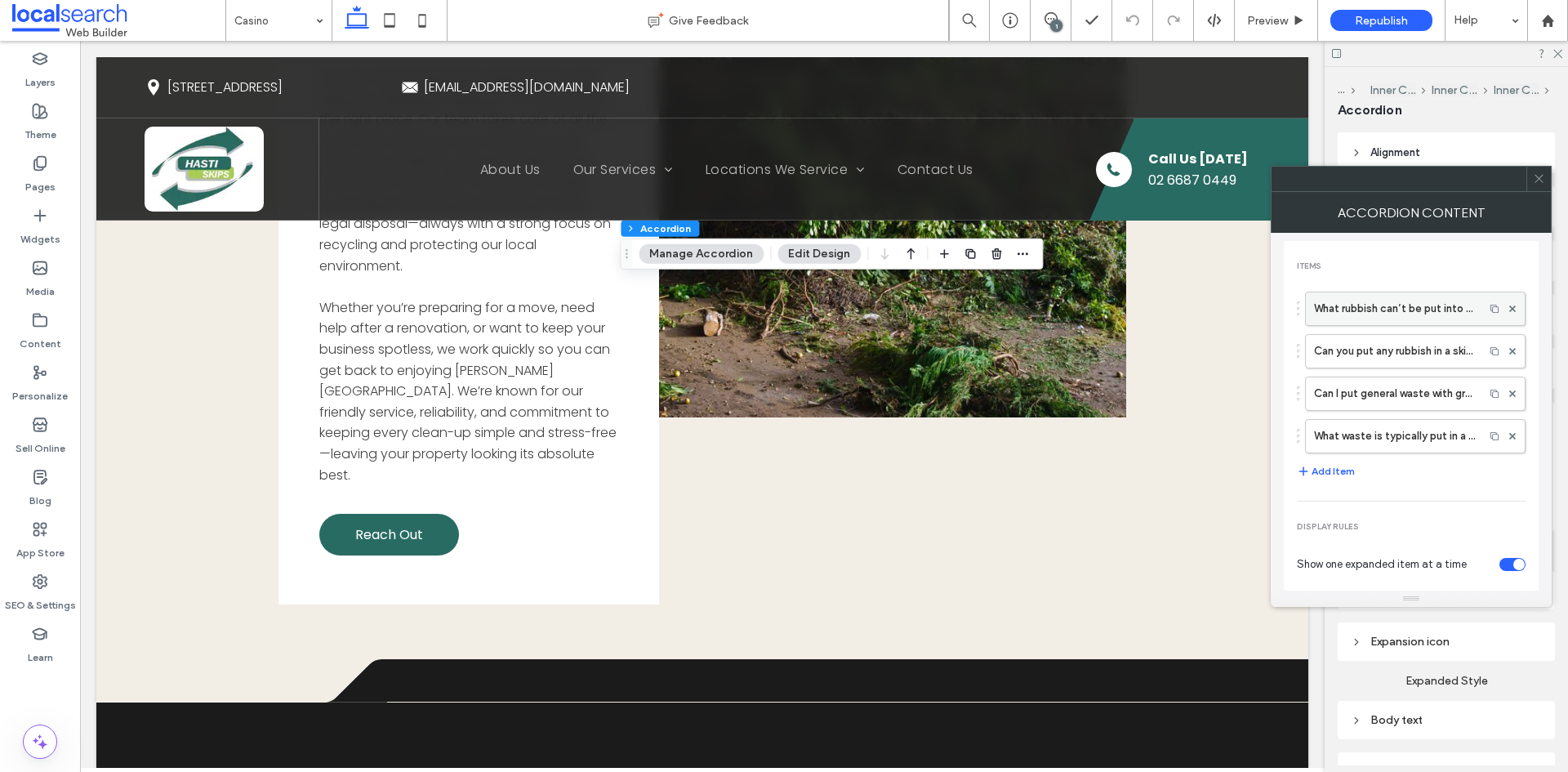
click at [1372, 314] on label "What rubbish can’t be put into a skip?" at bounding box center [1394, 308] width 162 height 33
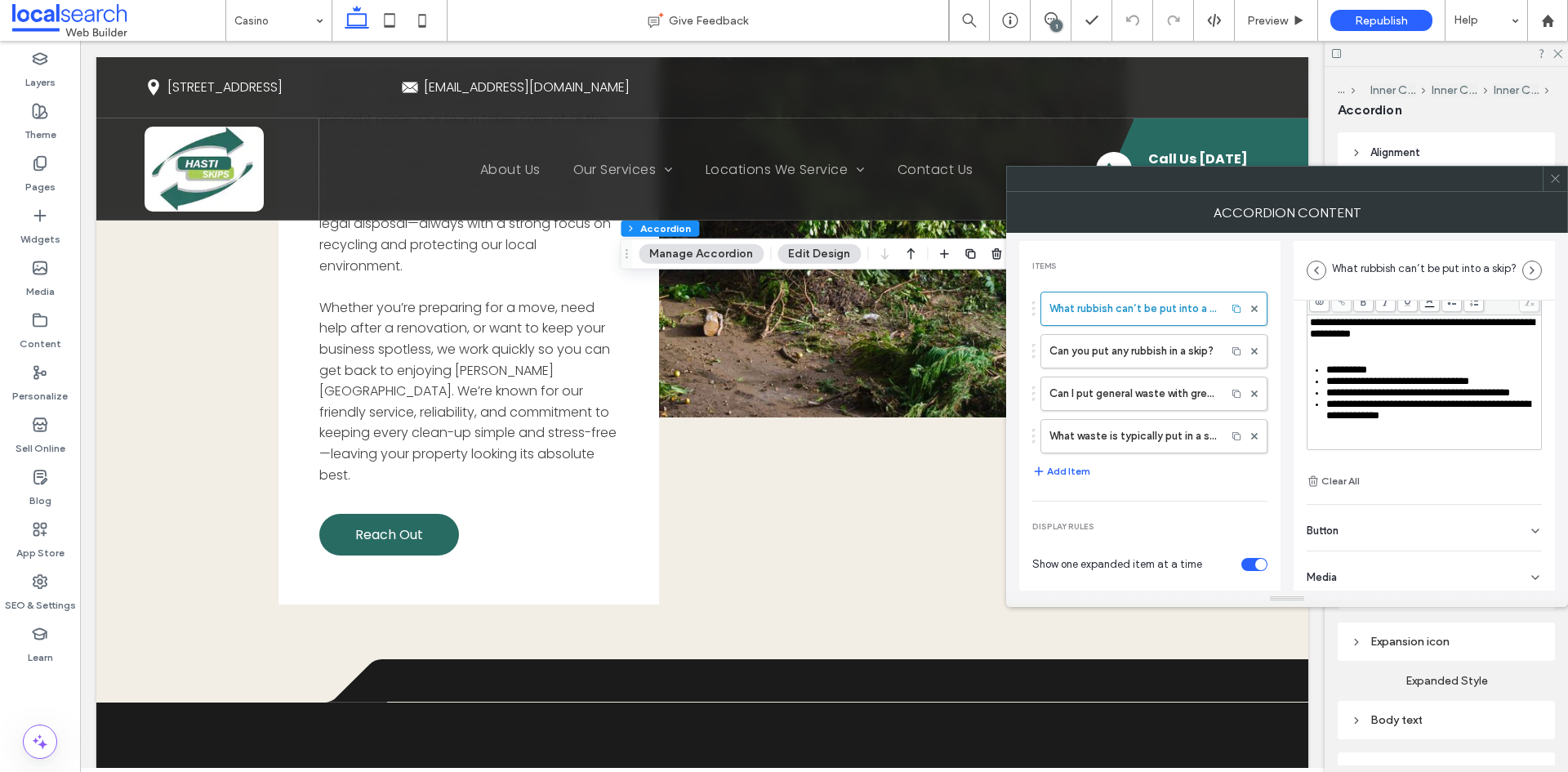
scroll to position [114, 0]
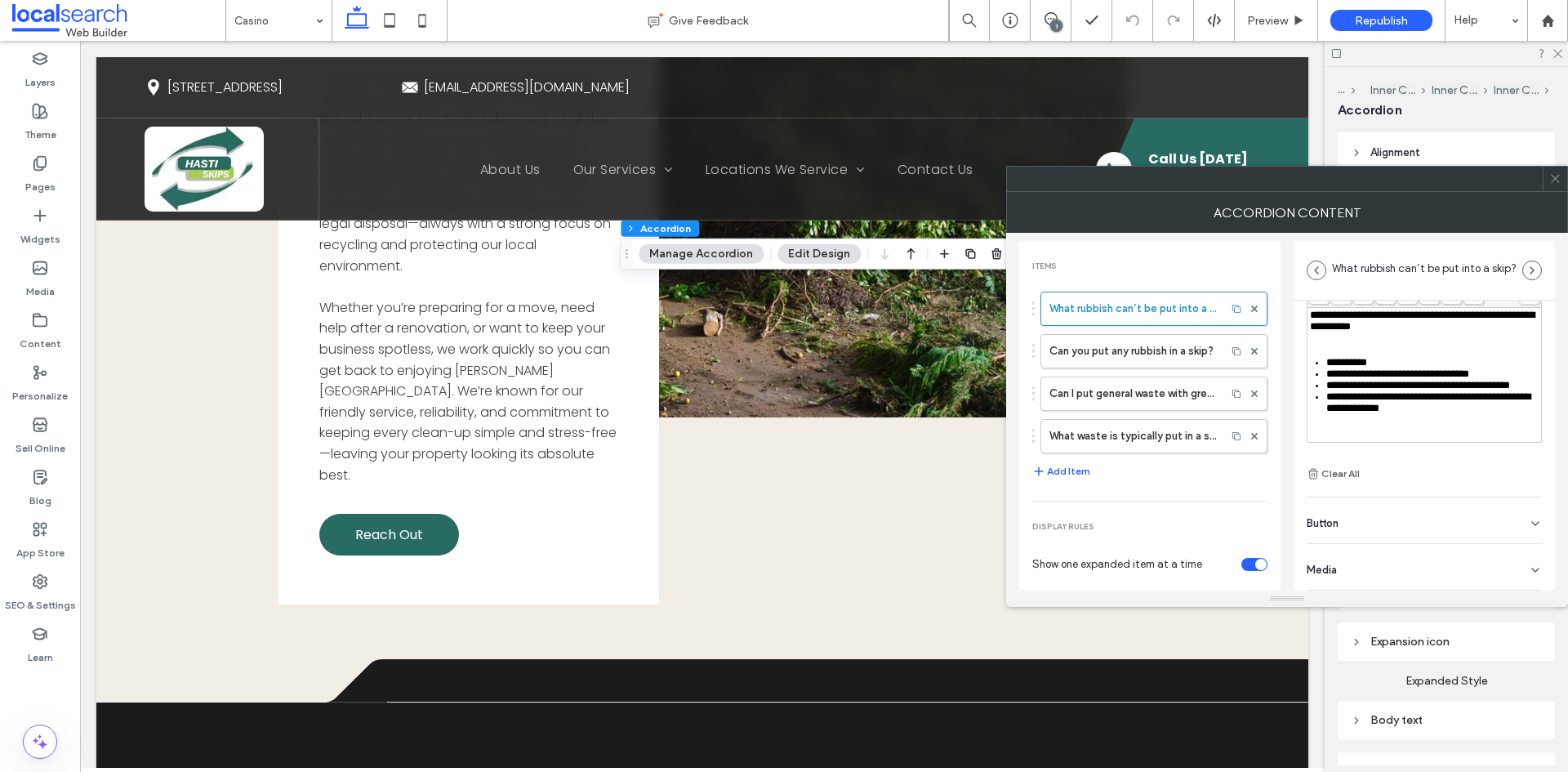
click at [1353, 515] on div "Button" at bounding box center [1425, 520] width 235 height 46
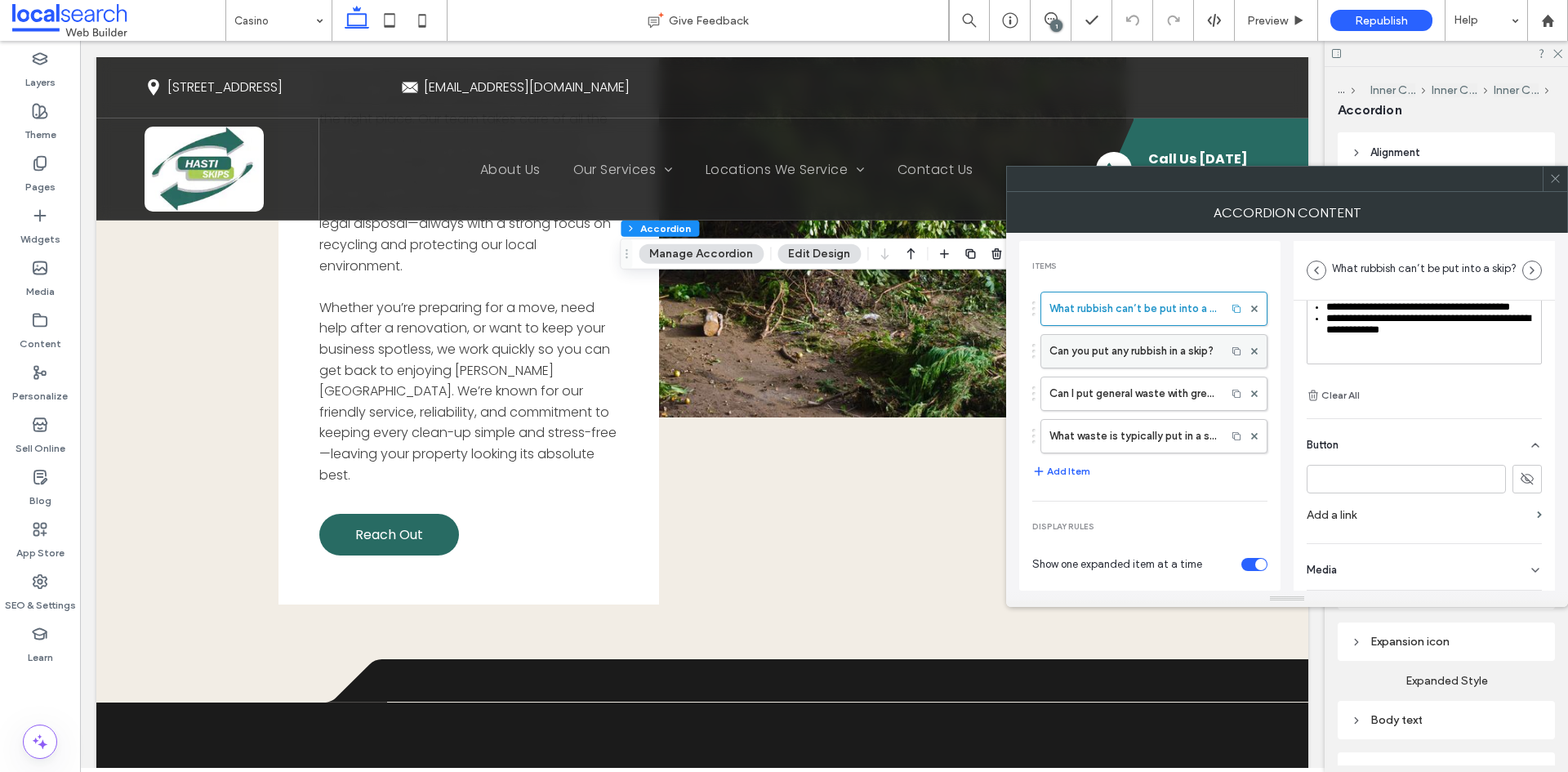
click at [1169, 359] on label "Can you put any rubbish in a skip?" at bounding box center [1133, 351] width 169 height 33
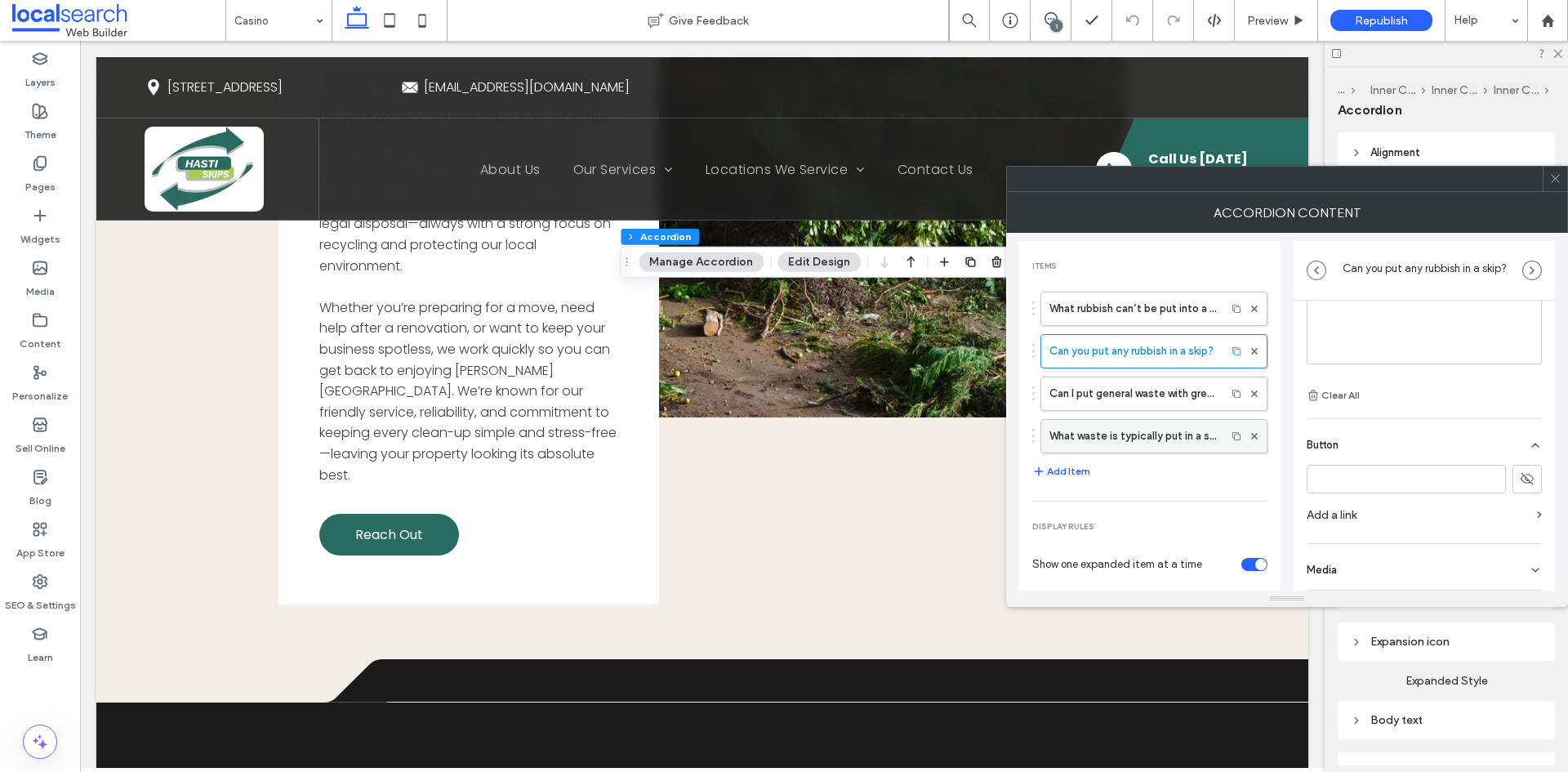
click at [1103, 433] on label "What waste is typically put in a skip bin?" at bounding box center [1133, 436] width 169 height 33
click at [1089, 391] on label "Can I put general waste with green waste in a skip bin?" at bounding box center [1133, 393] width 169 height 33
type input "**********"
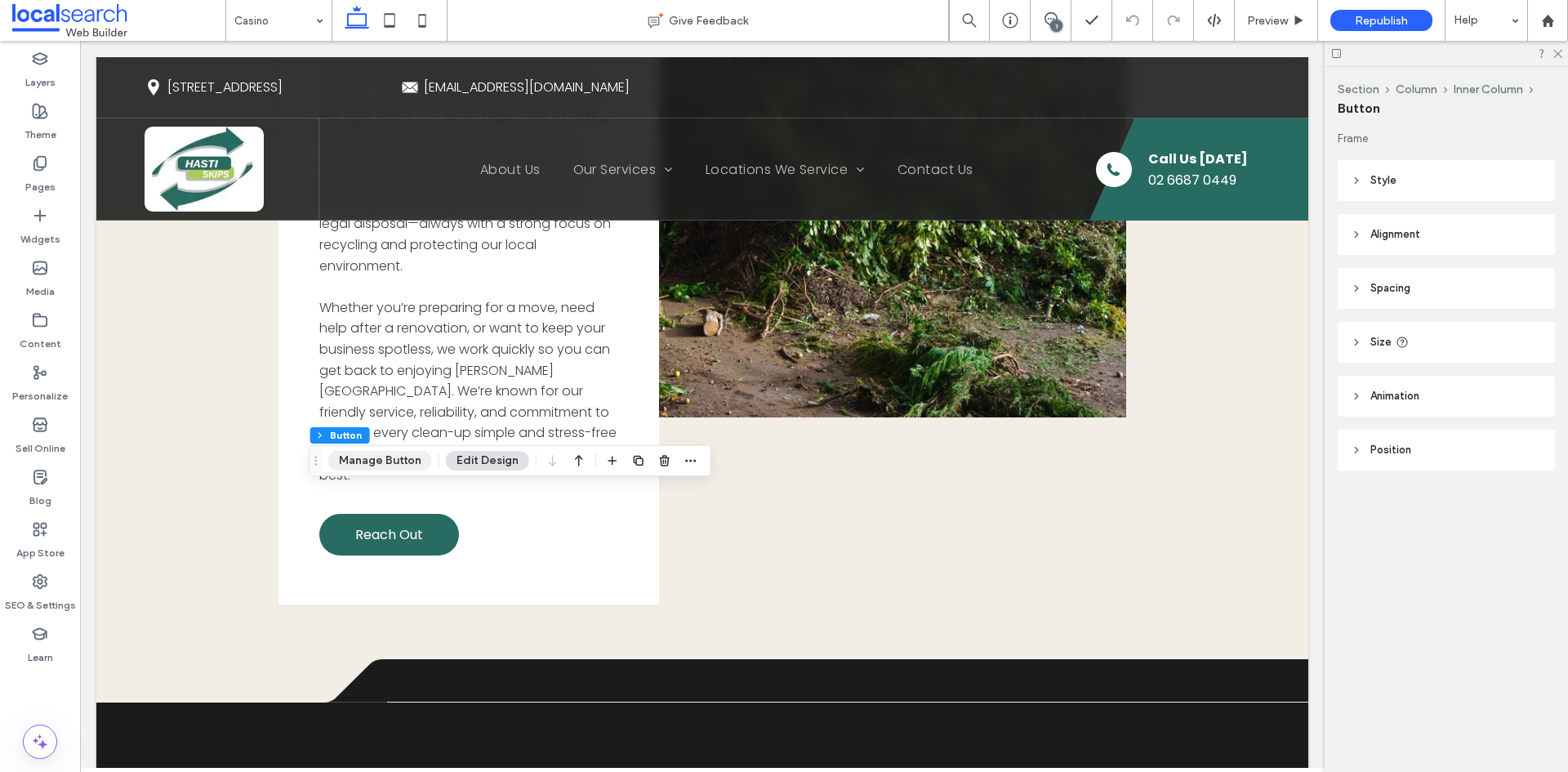
click at [396, 459] on button "Manage Button" at bounding box center [380, 460] width 103 height 19
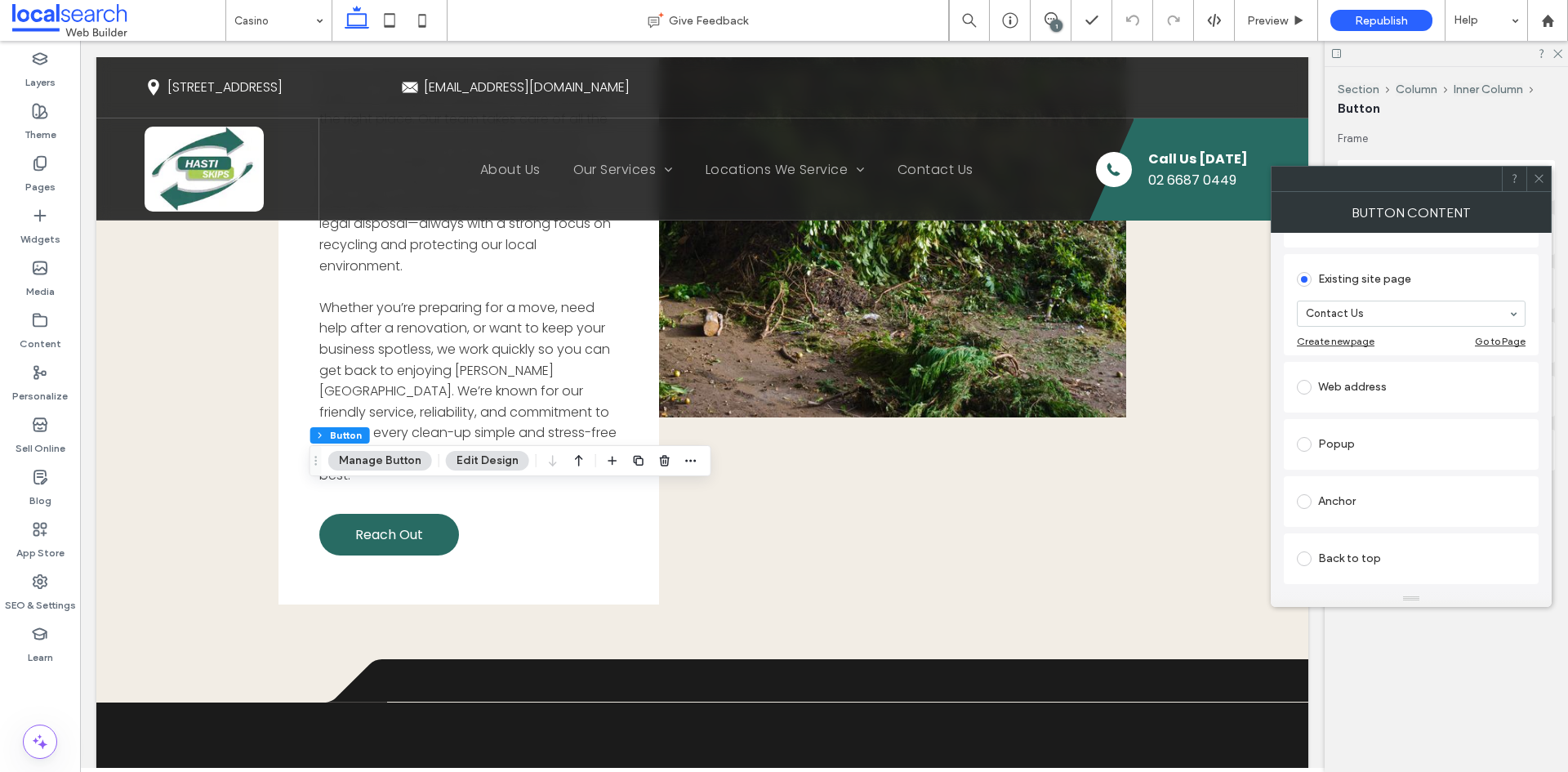
scroll to position [164, 0]
click at [1369, 480] on div "Anchor" at bounding box center [1411, 489] width 229 height 26
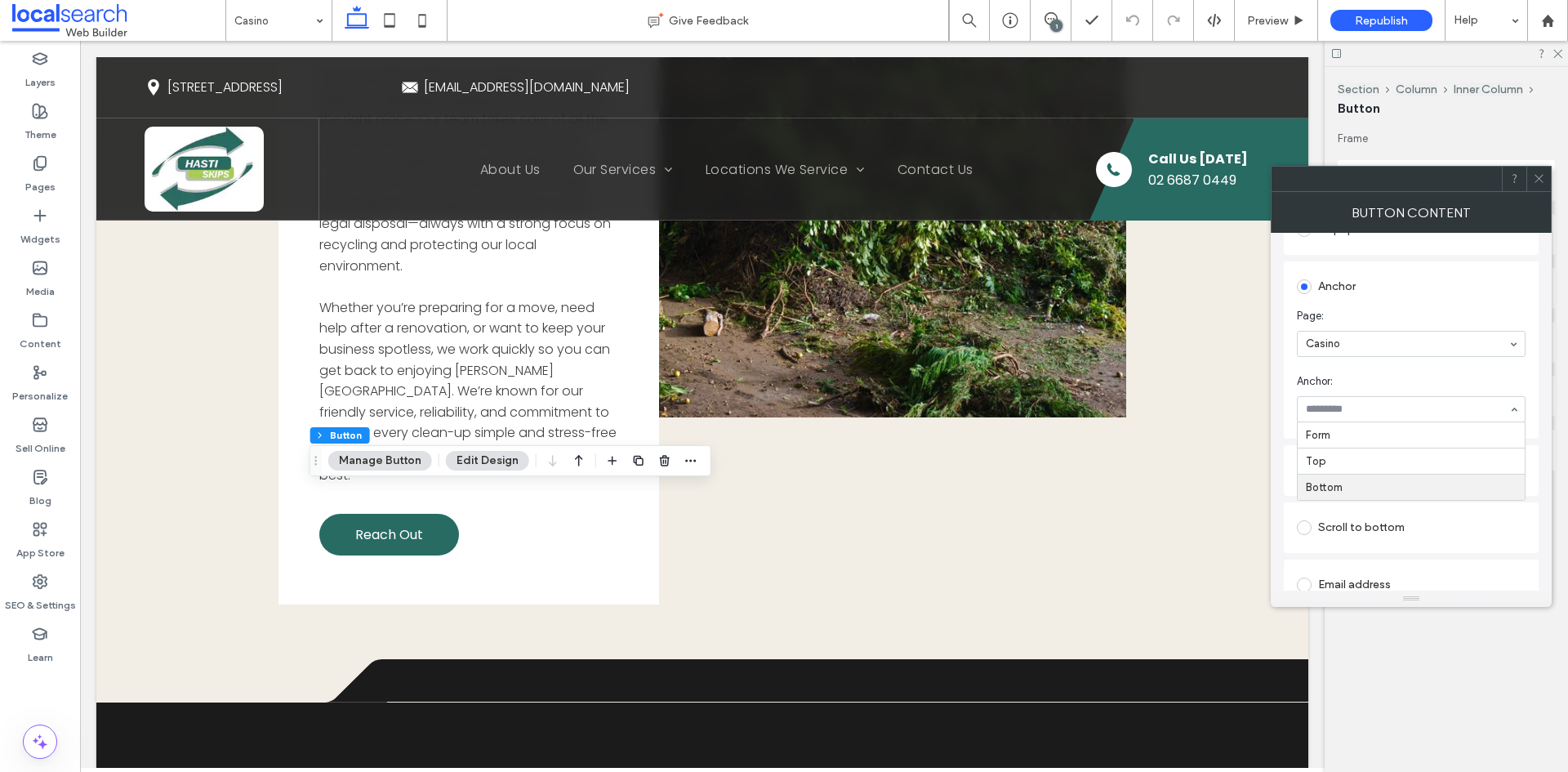
scroll to position [327, 0]
click at [47, 182] on label "Pages" at bounding box center [41, 182] width 30 height 23
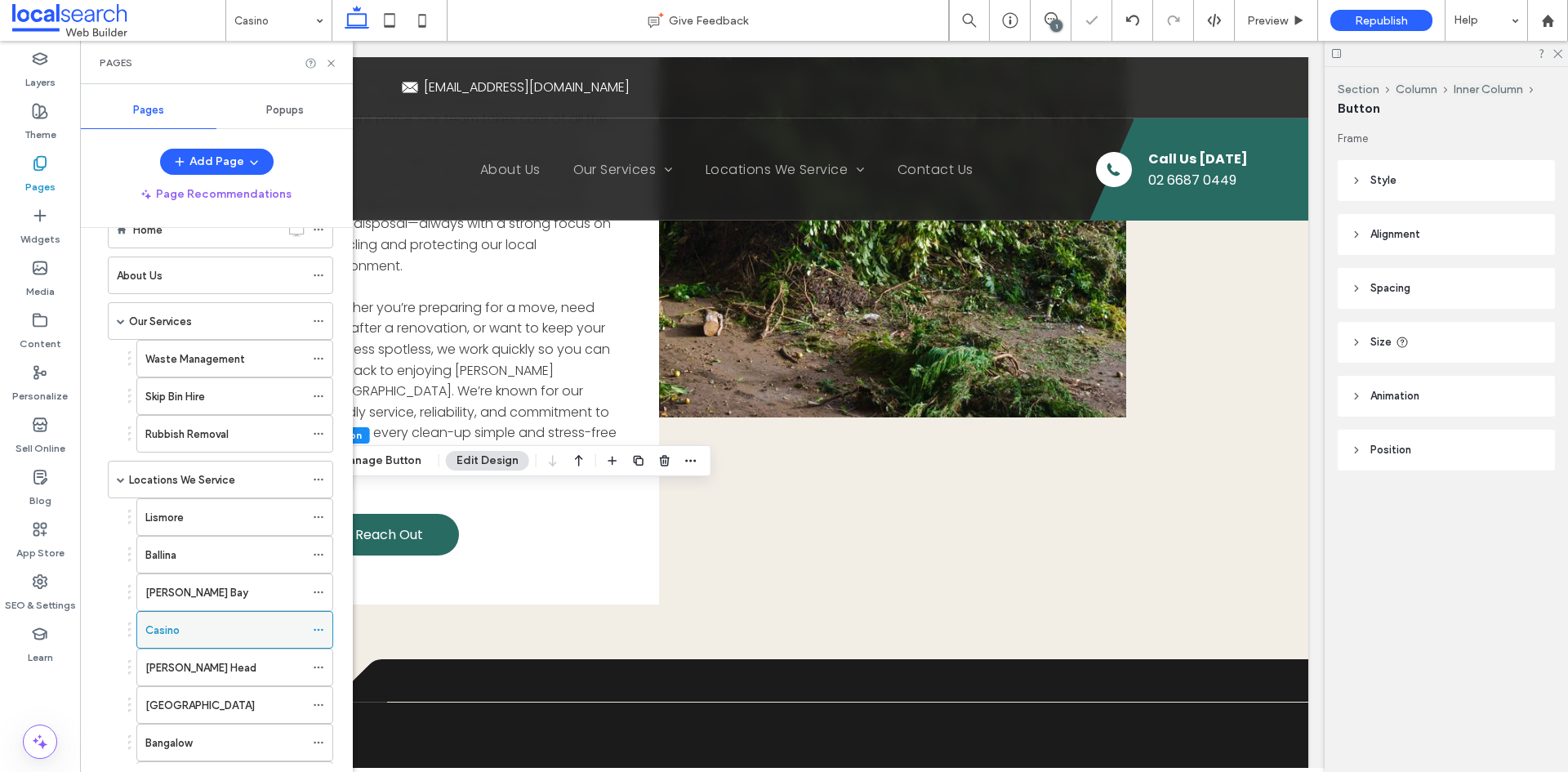
scroll to position [164, 0]
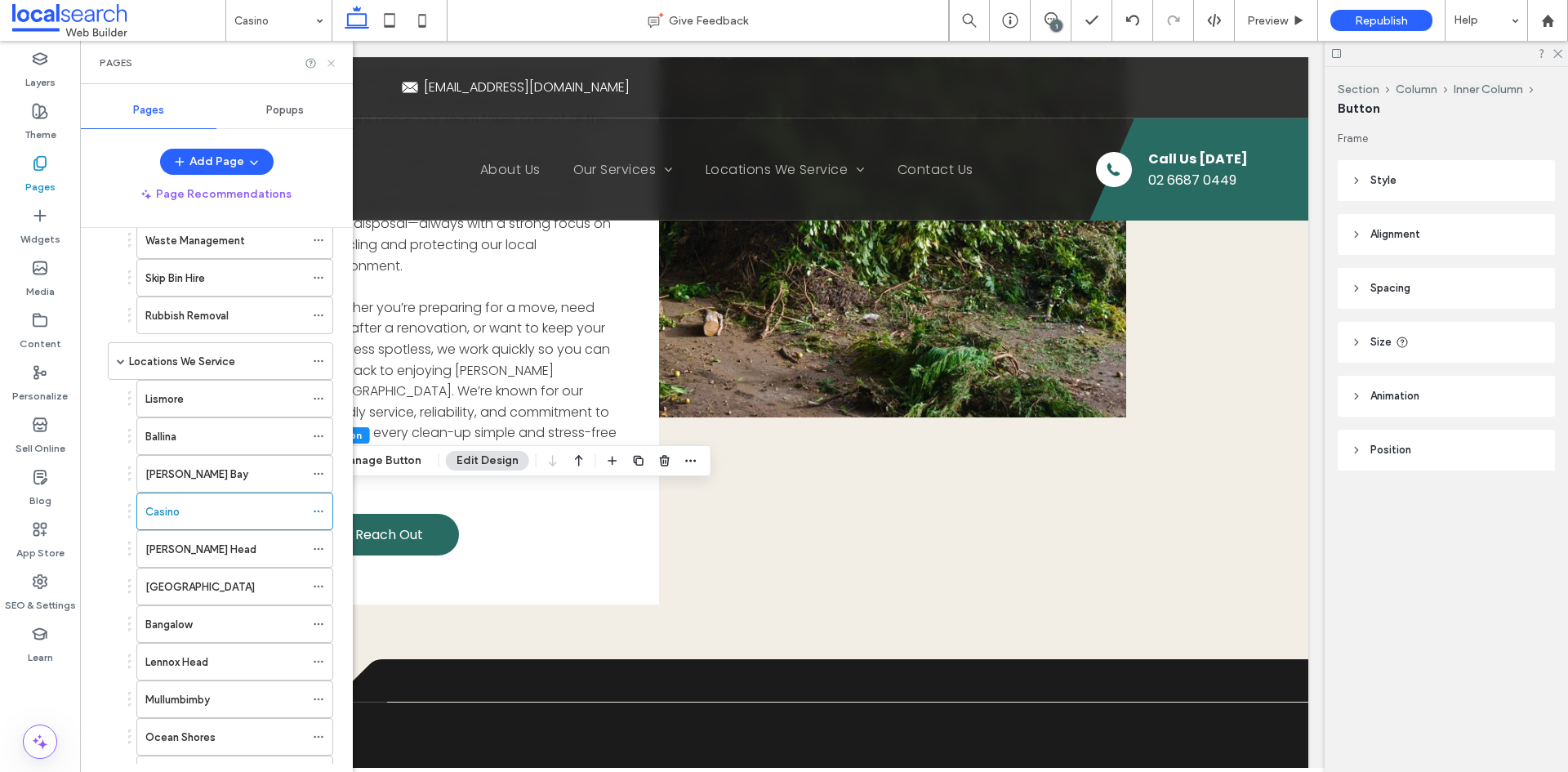
click at [330, 61] on use at bounding box center [331, 63] width 7 height 7
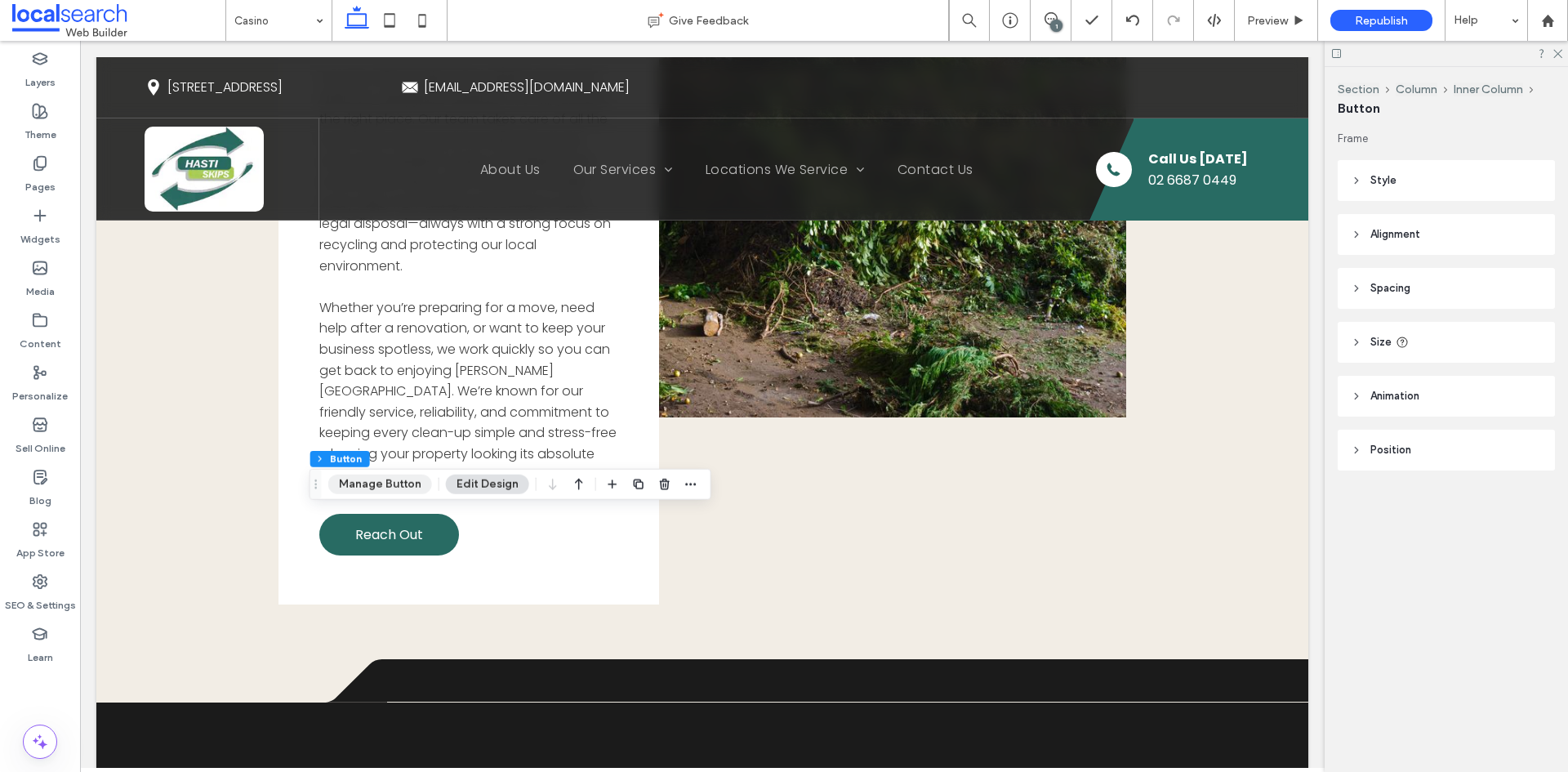
click at [403, 493] on button "Manage Button" at bounding box center [380, 484] width 103 height 19
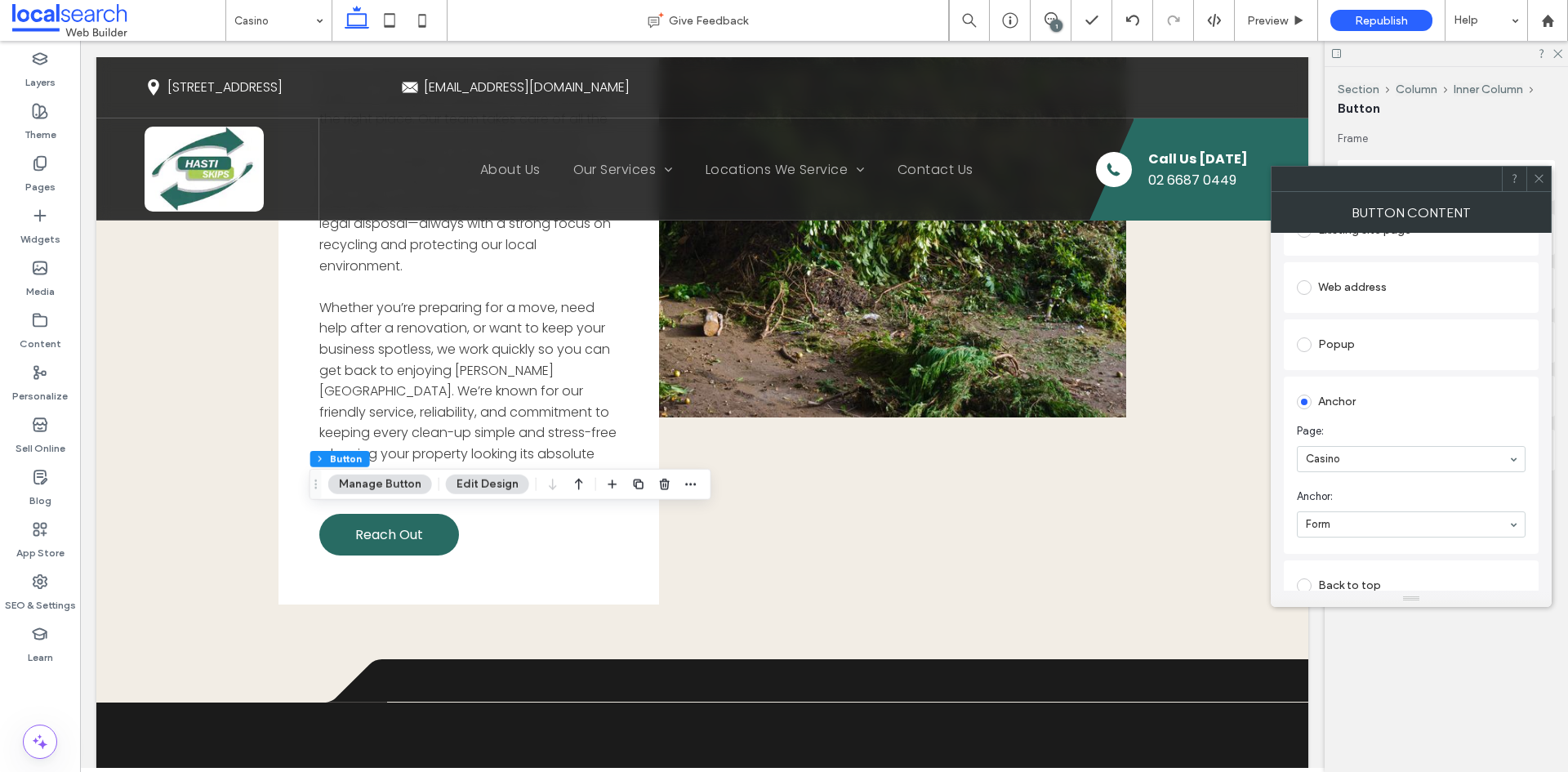
scroll to position [327, 0]
drag, startPoint x: 1538, startPoint y: 175, endPoint x: 1382, endPoint y: 300, distance: 199.9
click at [1538, 176] on icon at bounding box center [1539, 178] width 12 height 12
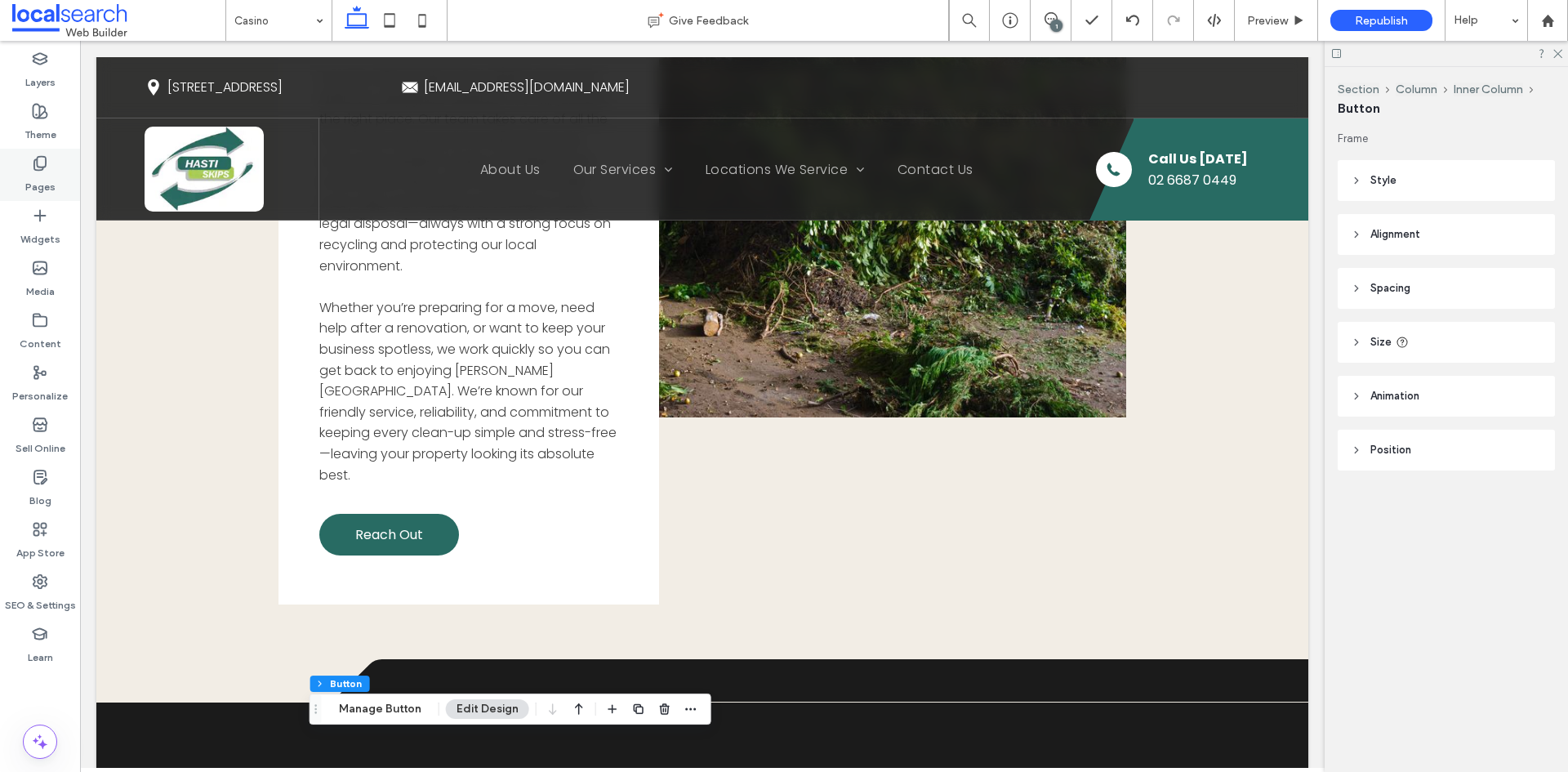
click at [49, 192] on label "Pages" at bounding box center [41, 182] width 30 height 23
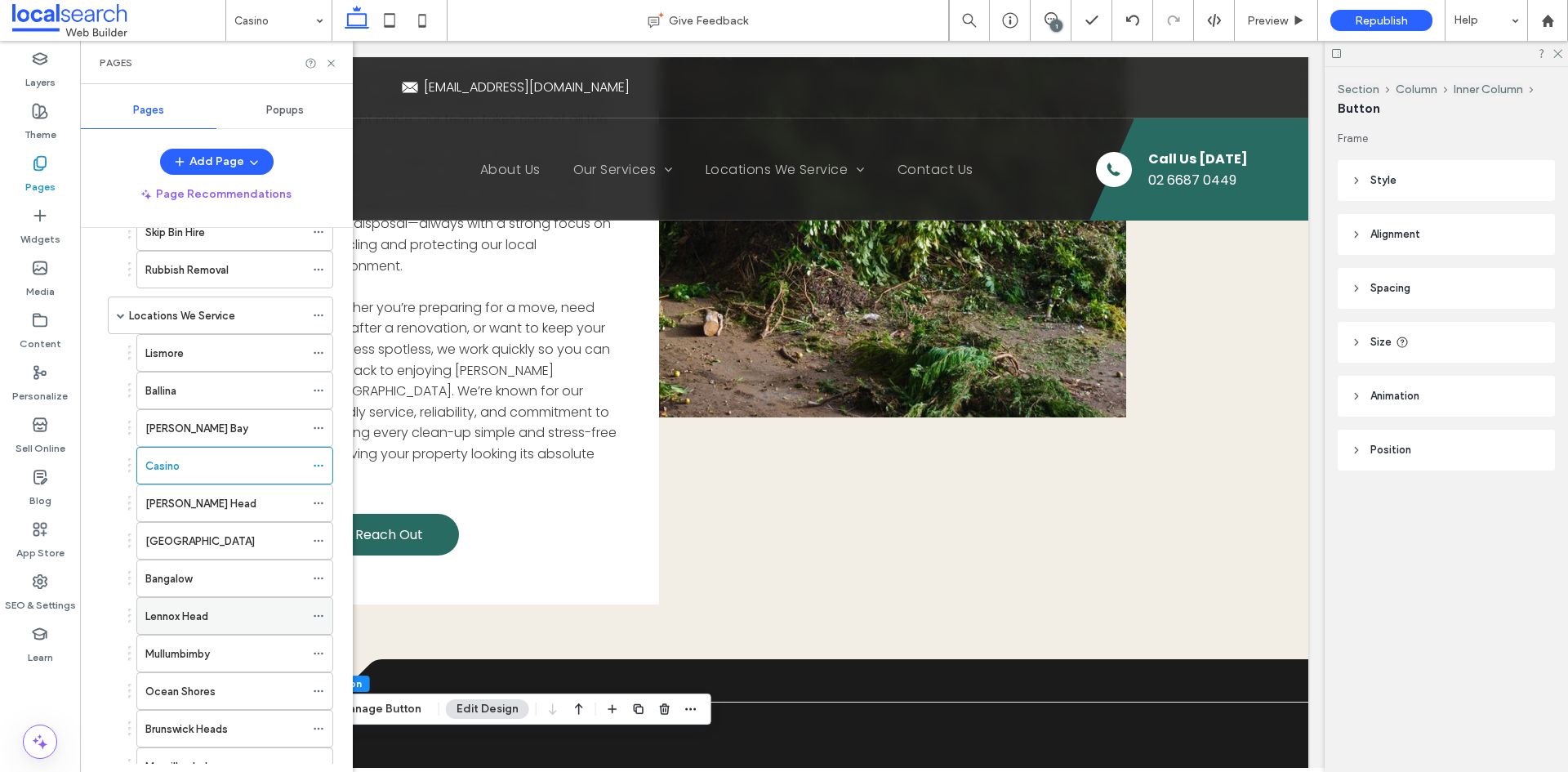
scroll to position [245, 0]
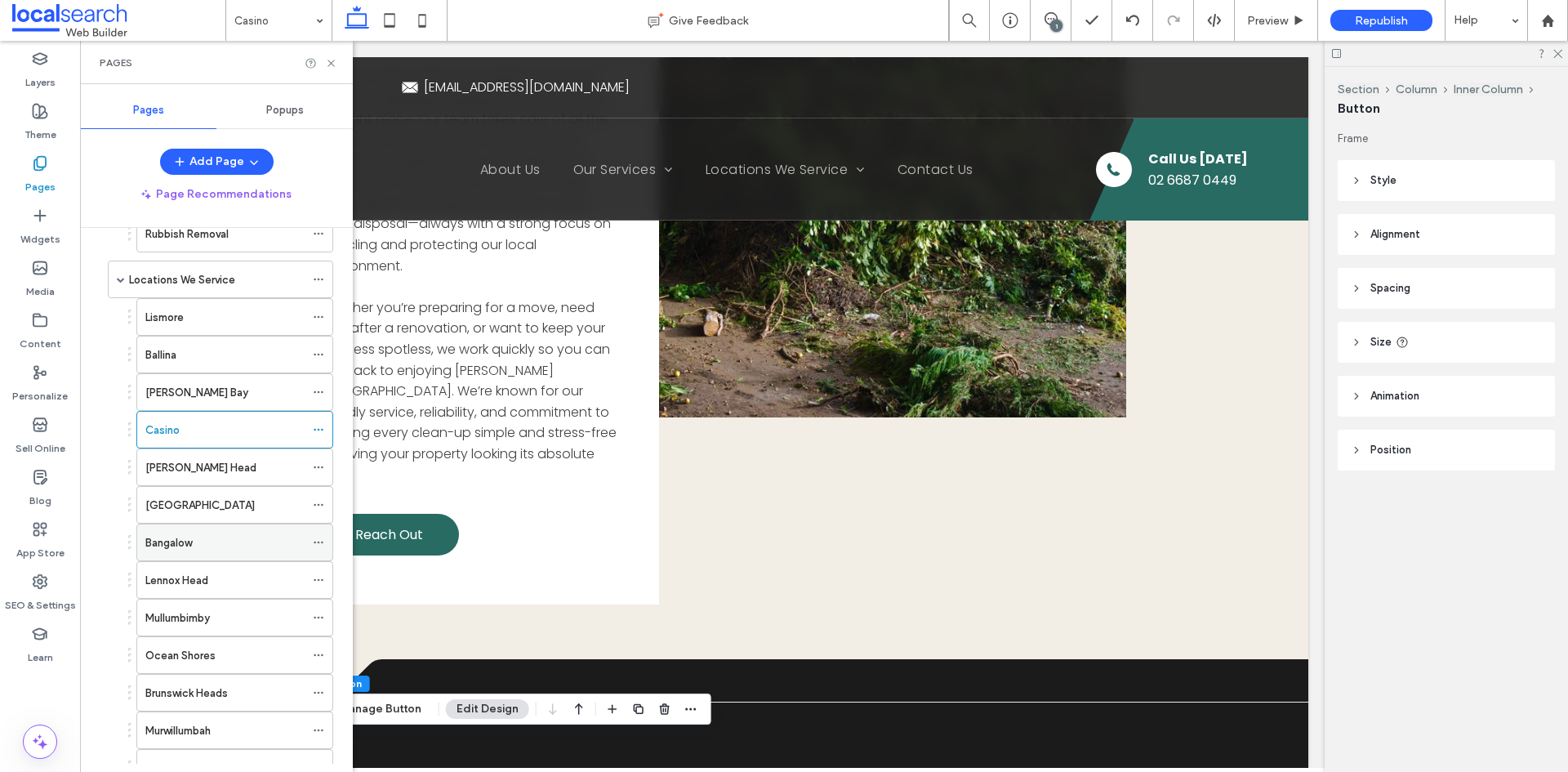
click at [202, 547] on div "Bangalow" at bounding box center [225, 543] width 159 height 17
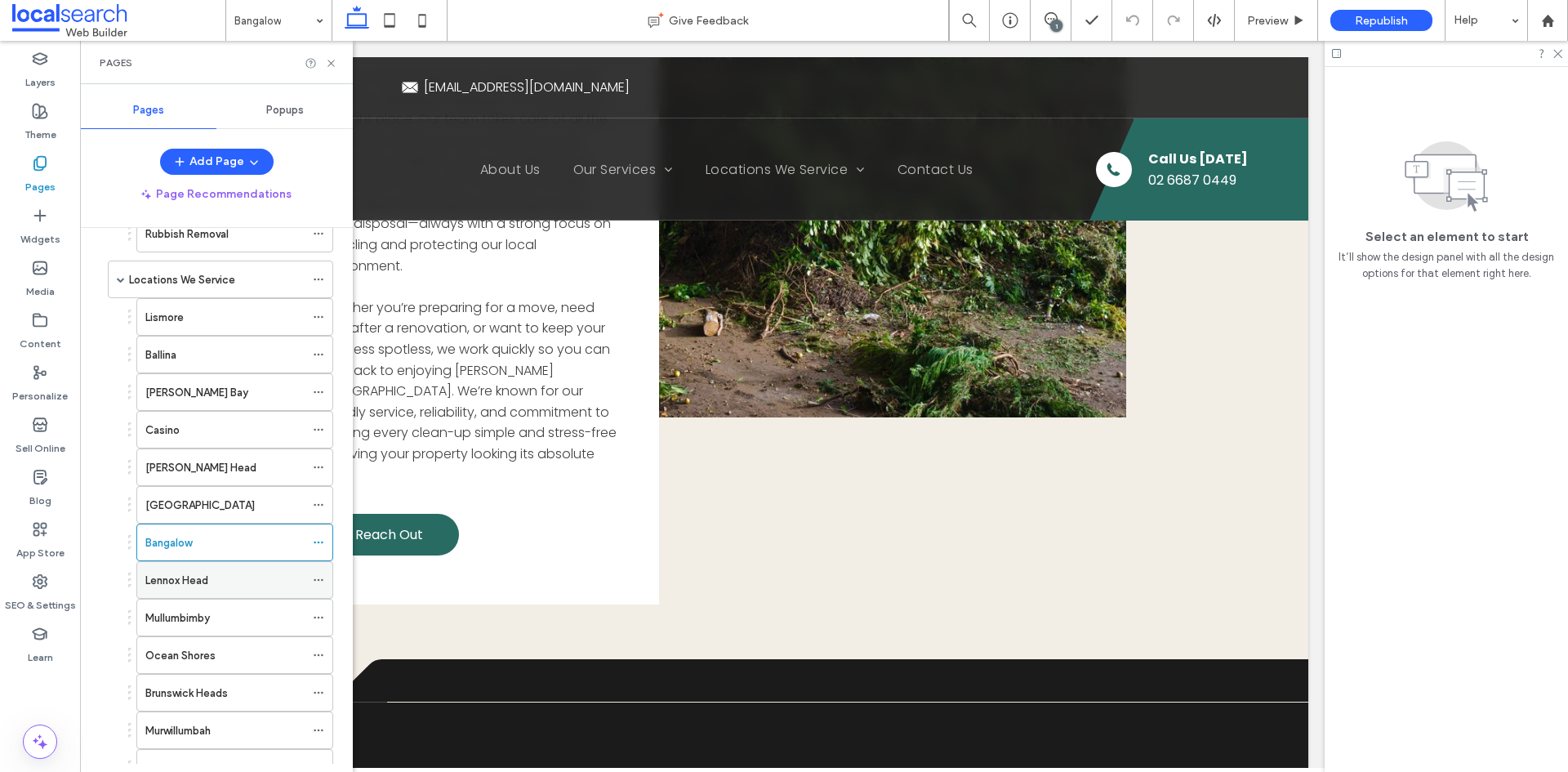
click at [235, 575] on div "Lennox Head" at bounding box center [225, 580] width 159 height 17
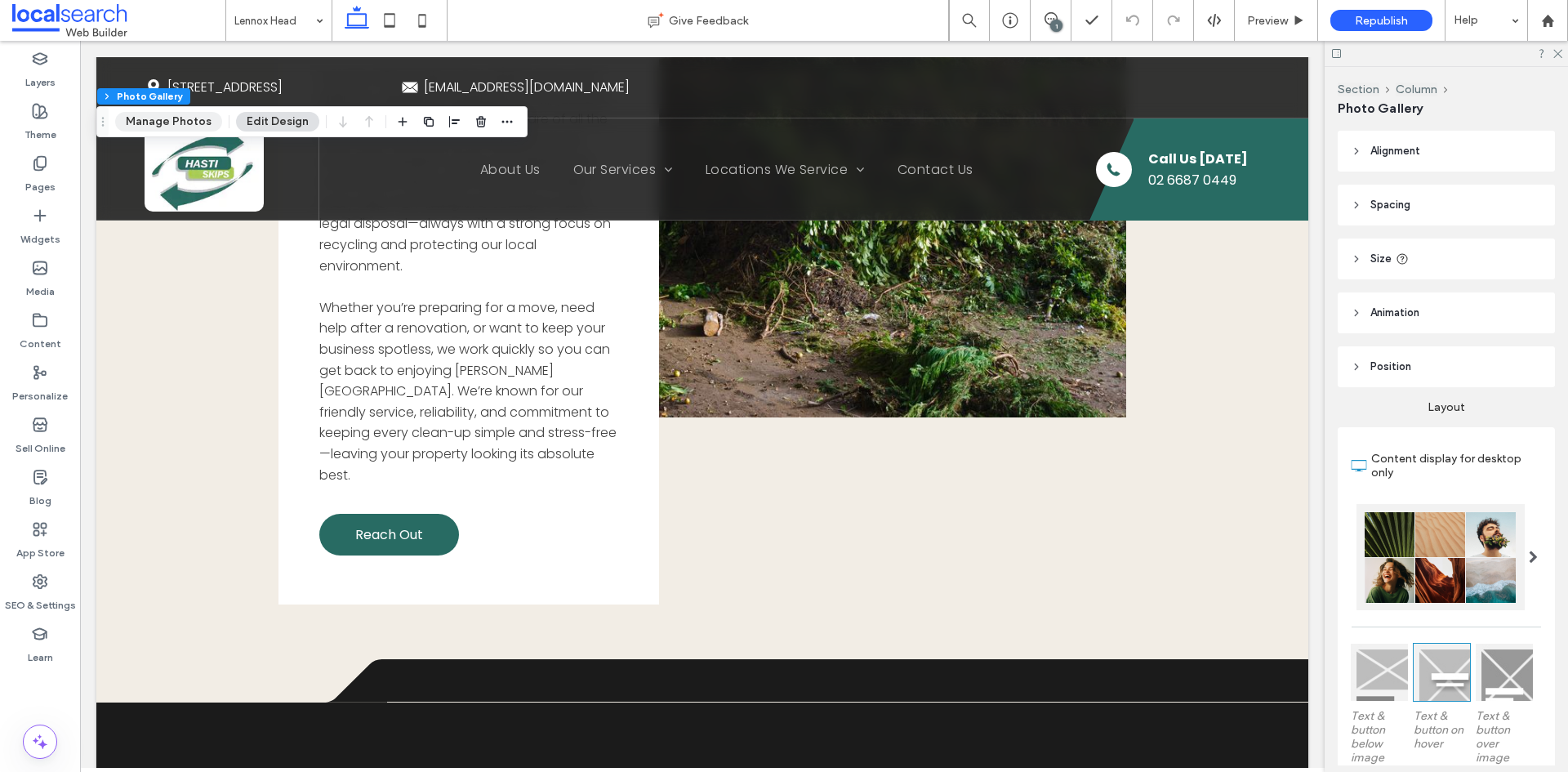
click at [187, 119] on button "Manage Photos" at bounding box center [169, 121] width 107 height 19
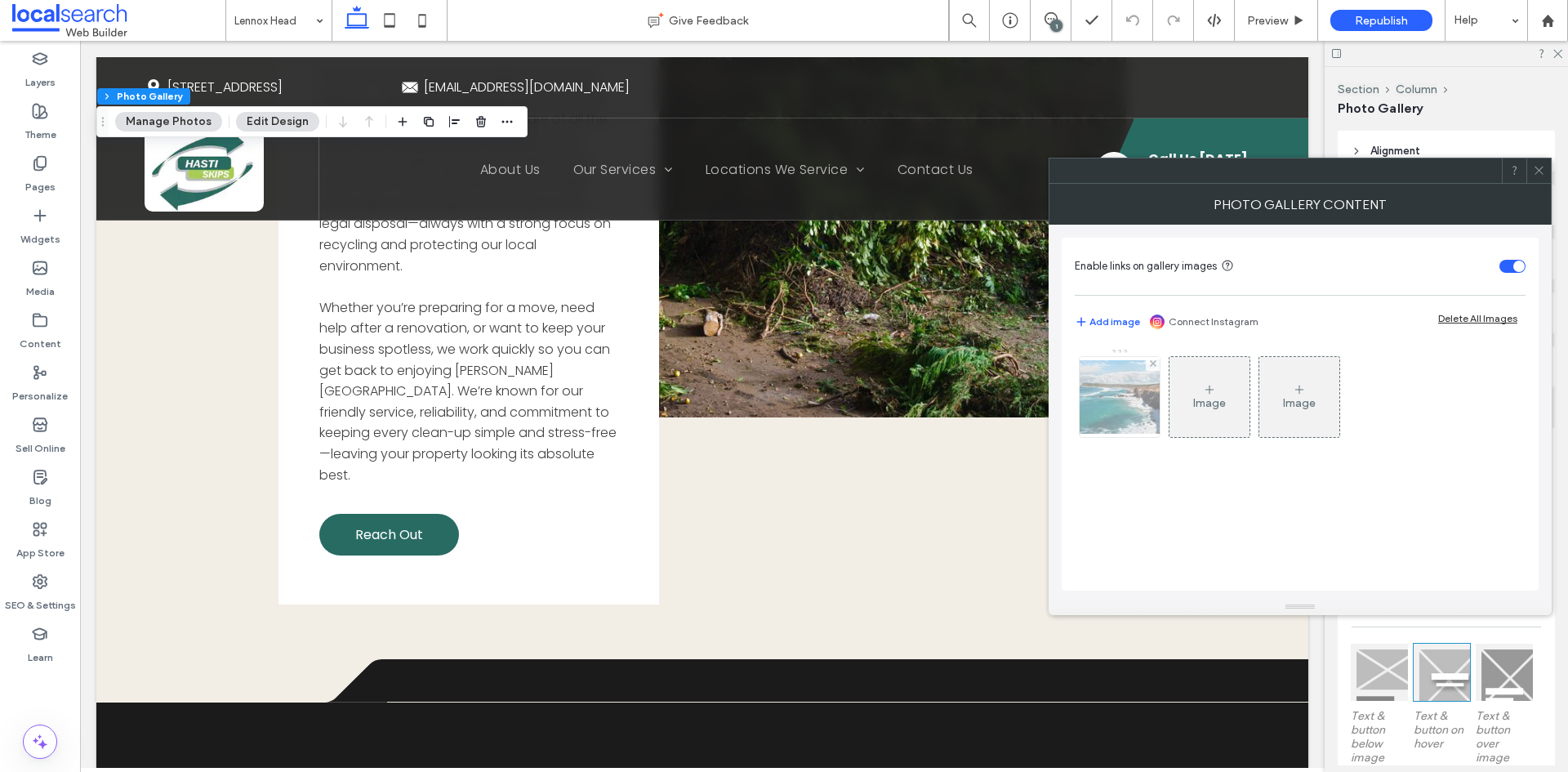
click at [1081, 389] on img at bounding box center [1120, 397] width 130 height 74
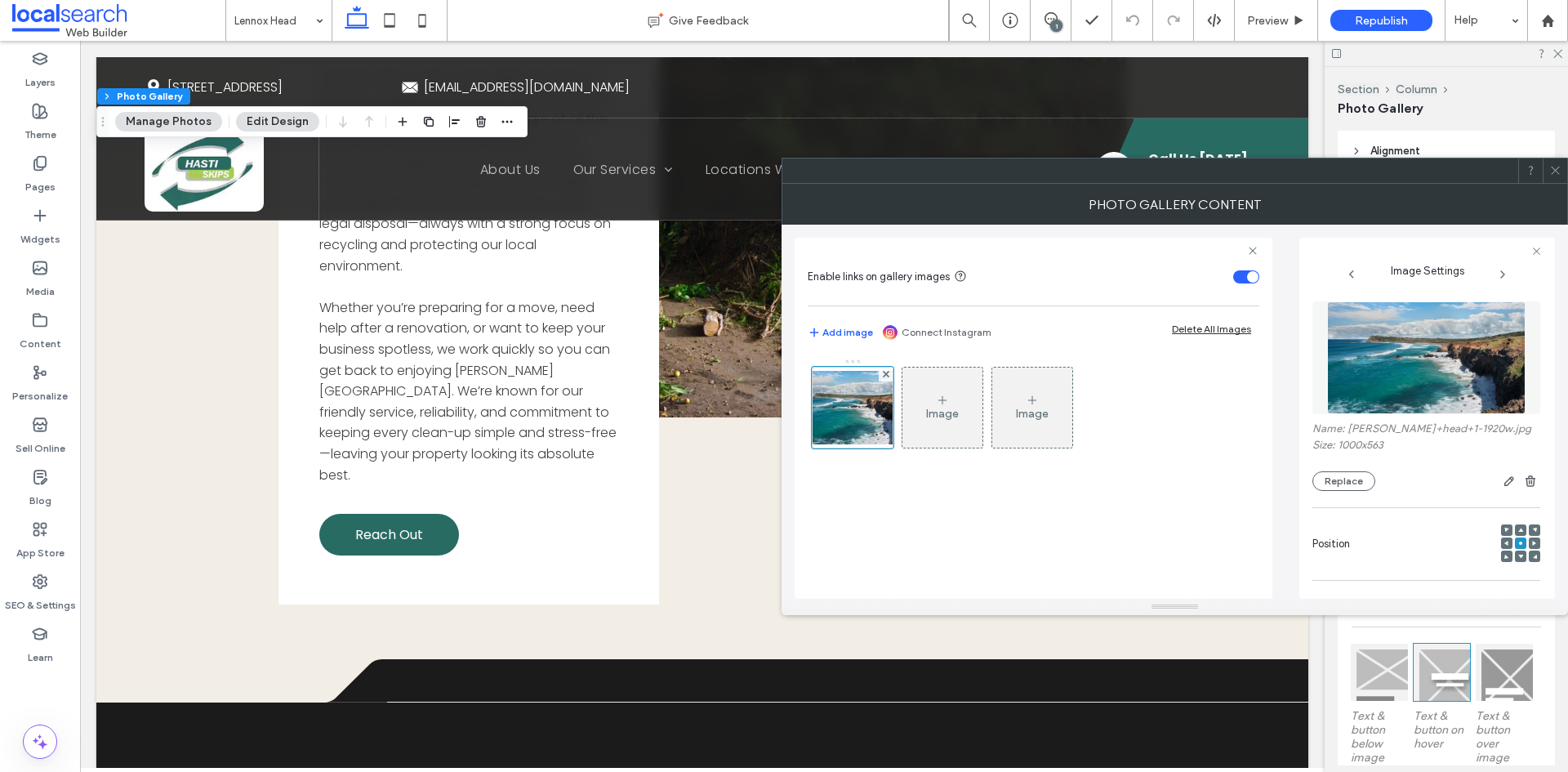
click at [1458, 347] on img at bounding box center [1427, 358] width 199 height 113
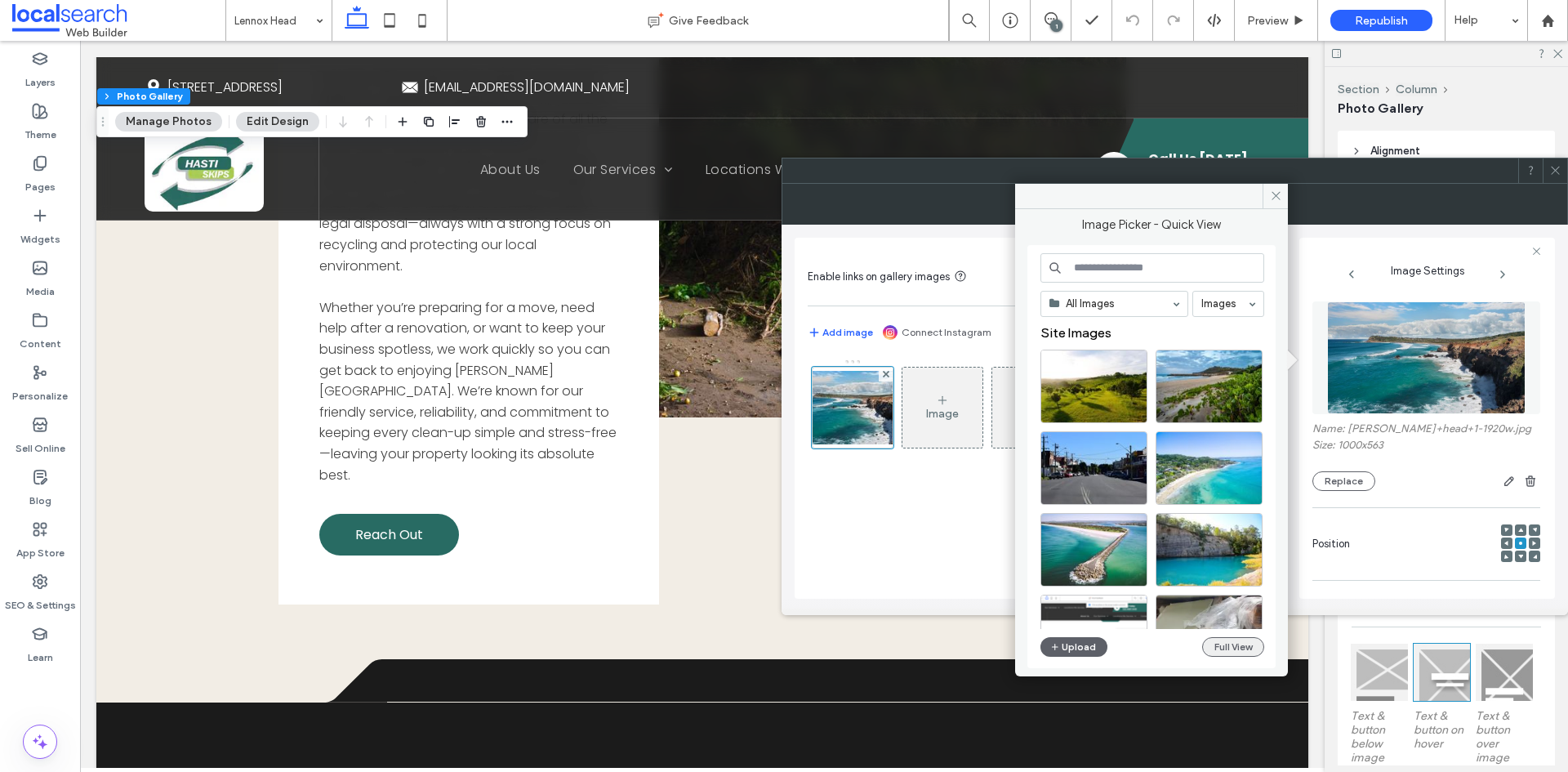
click at [1232, 644] on button "Full View" at bounding box center [1233, 647] width 62 height 19
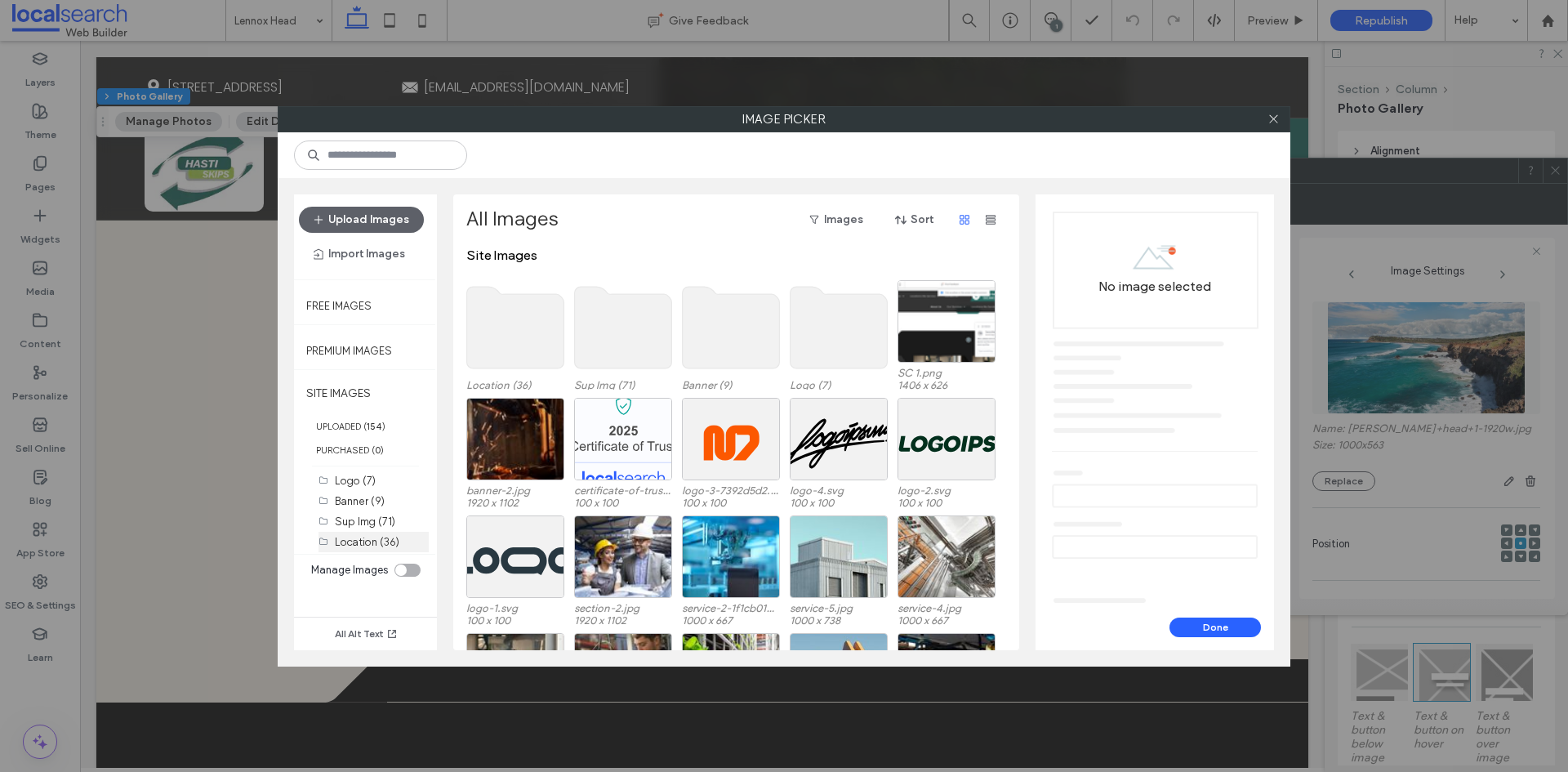
click at [371, 541] on label "Location (36)" at bounding box center [367, 542] width 64 height 12
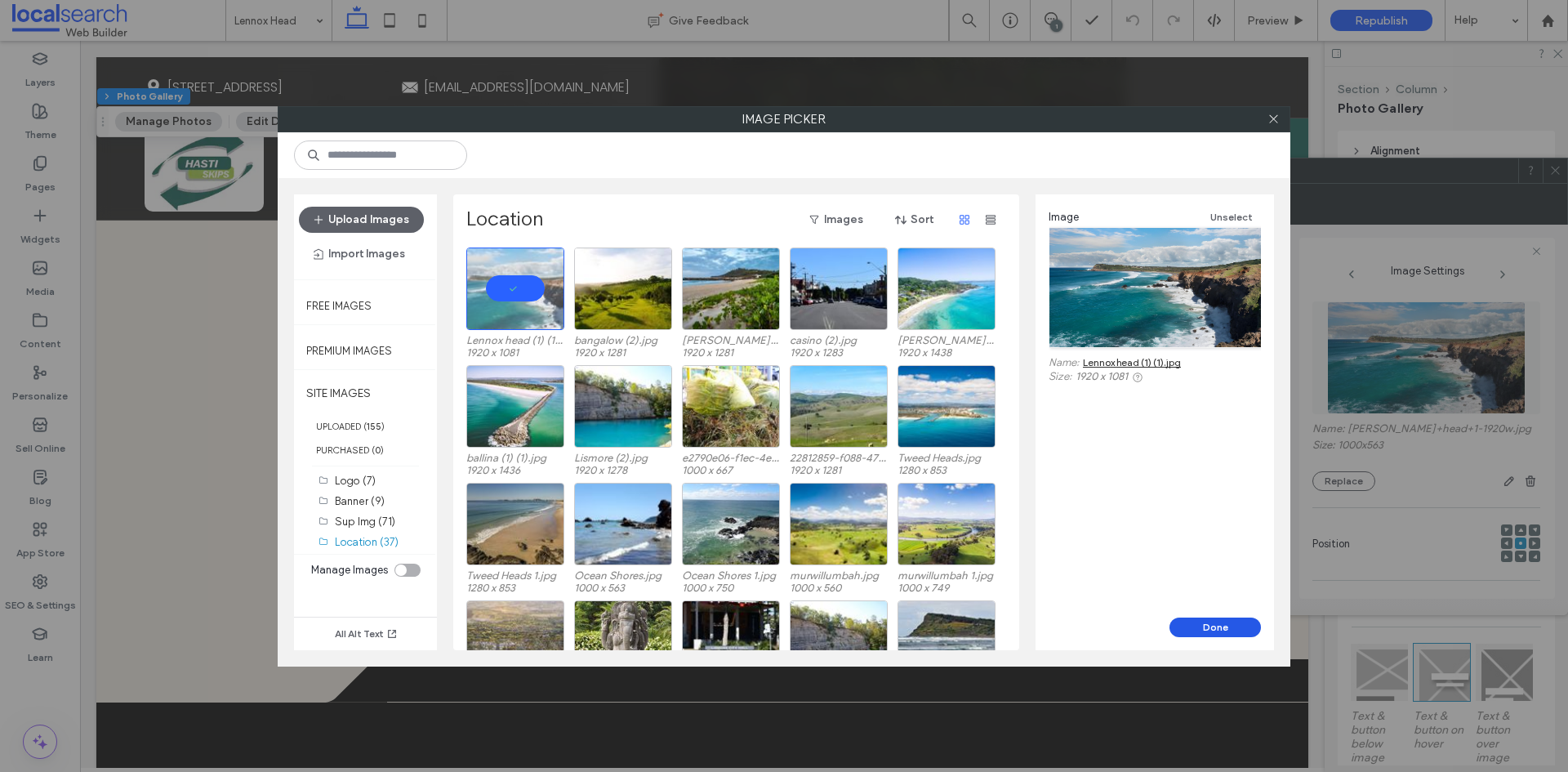
click at [1191, 624] on button "Done" at bounding box center [1216, 627] width 91 height 19
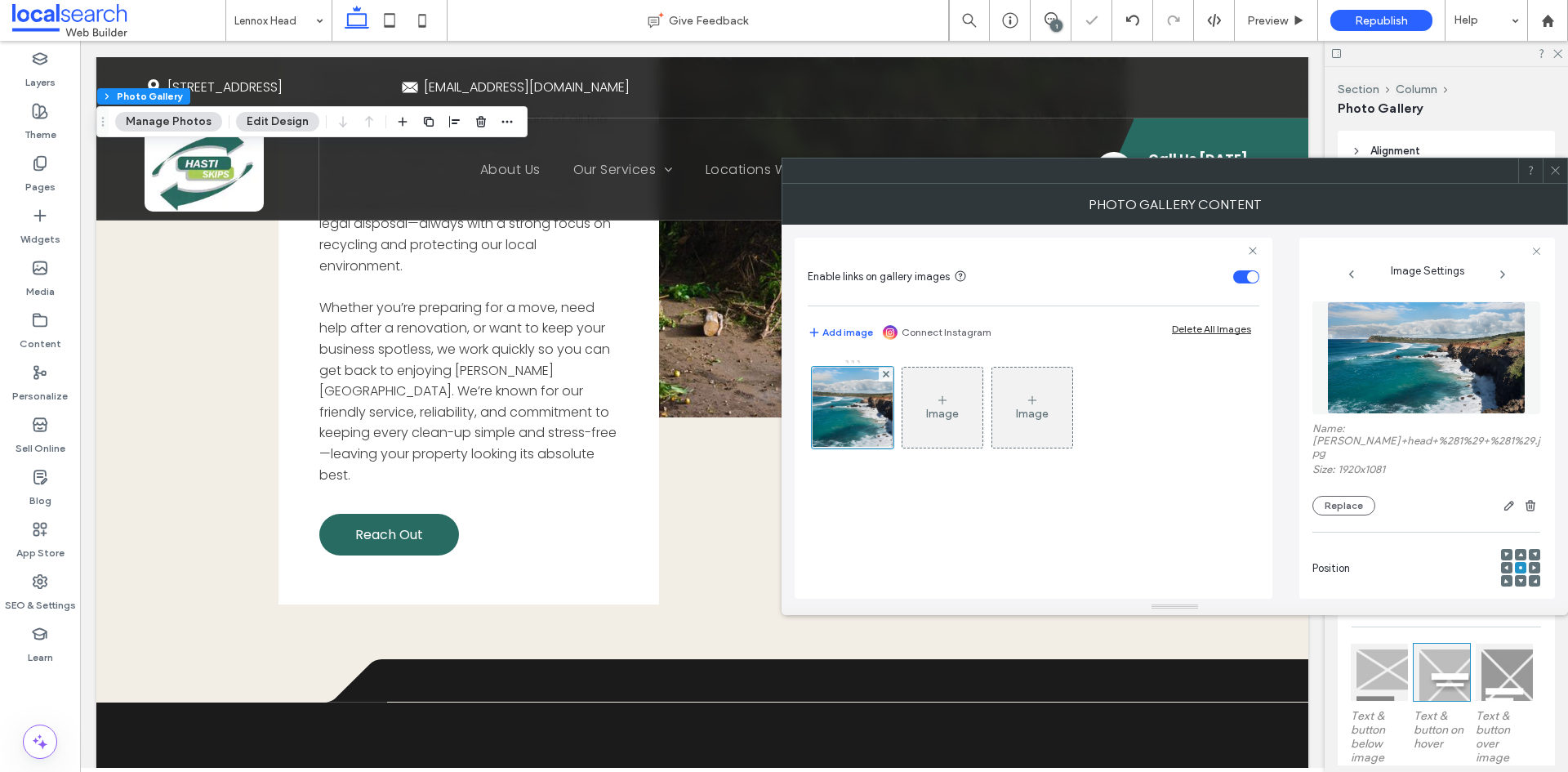
click at [1549, 168] on div at bounding box center [1554, 170] width 25 height 25
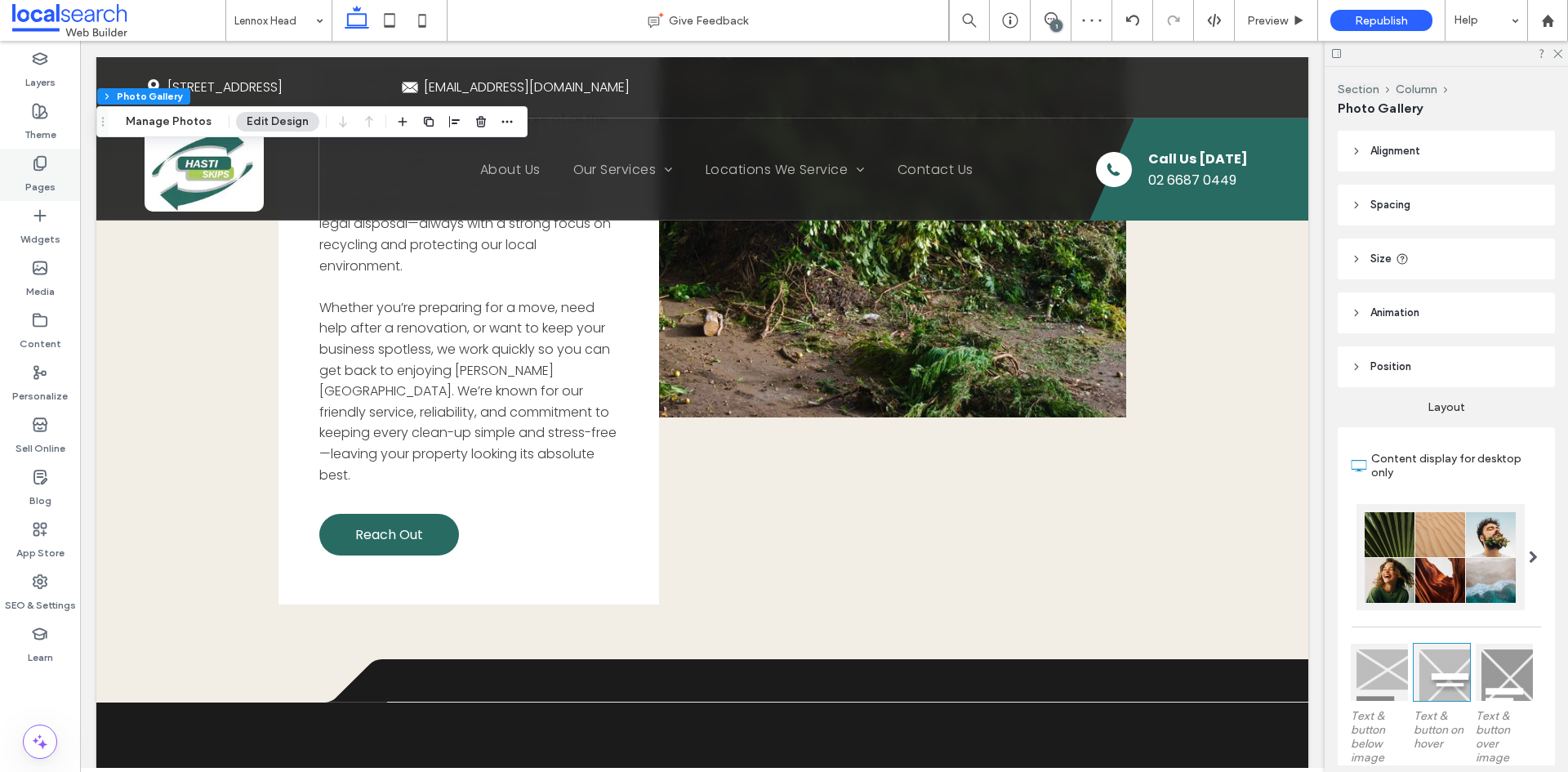
click at [42, 178] on label "Pages" at bounding box center [41, 182] width 30 height 23
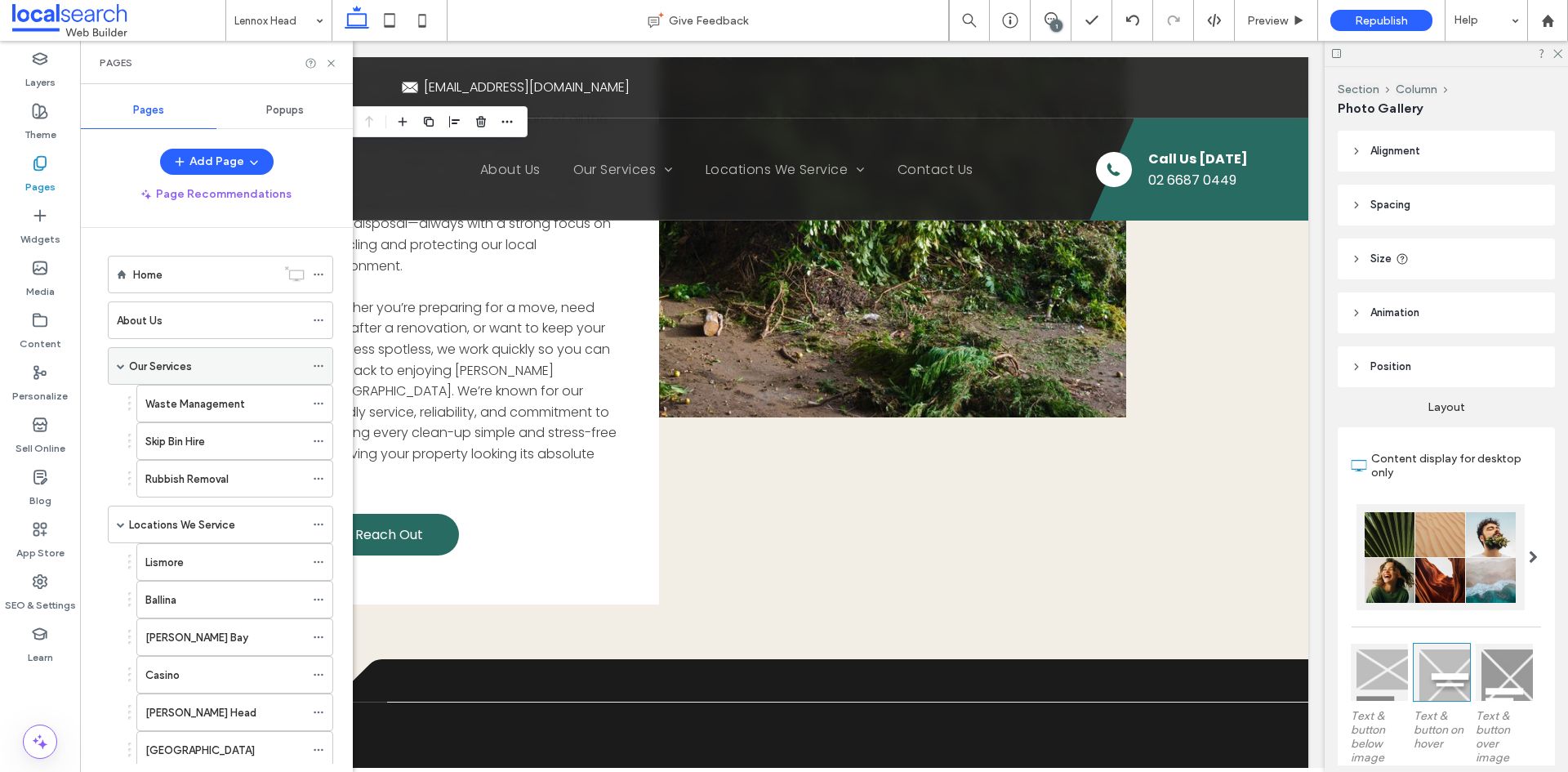
click at [119, 366] on span at bounding box center [121, 366] width 8 height 8
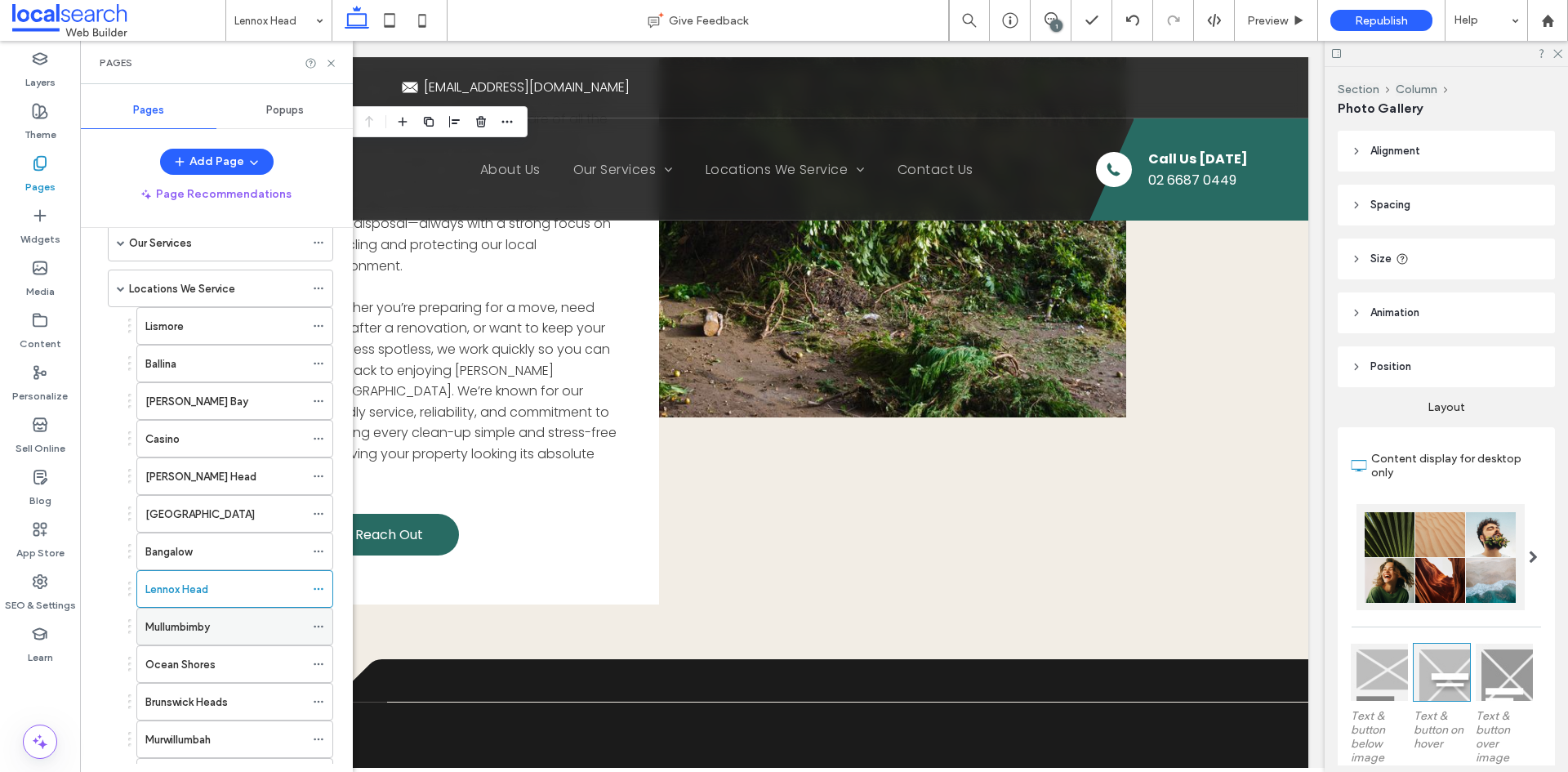
scroll to position [164, 0]
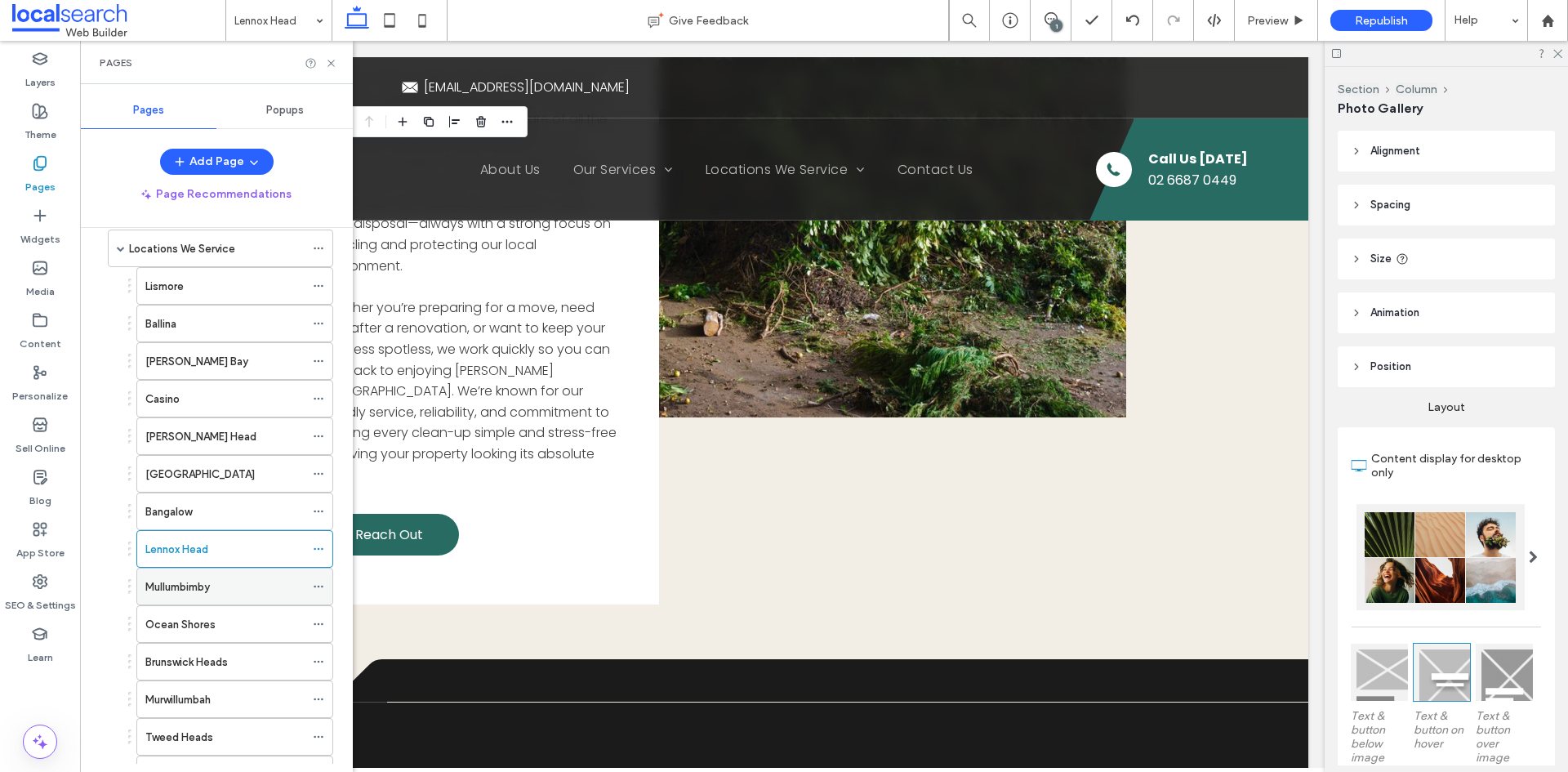
click at [198, 590] on label "Mullumbimby" at bounding box center [178, 587] width 64 height 29
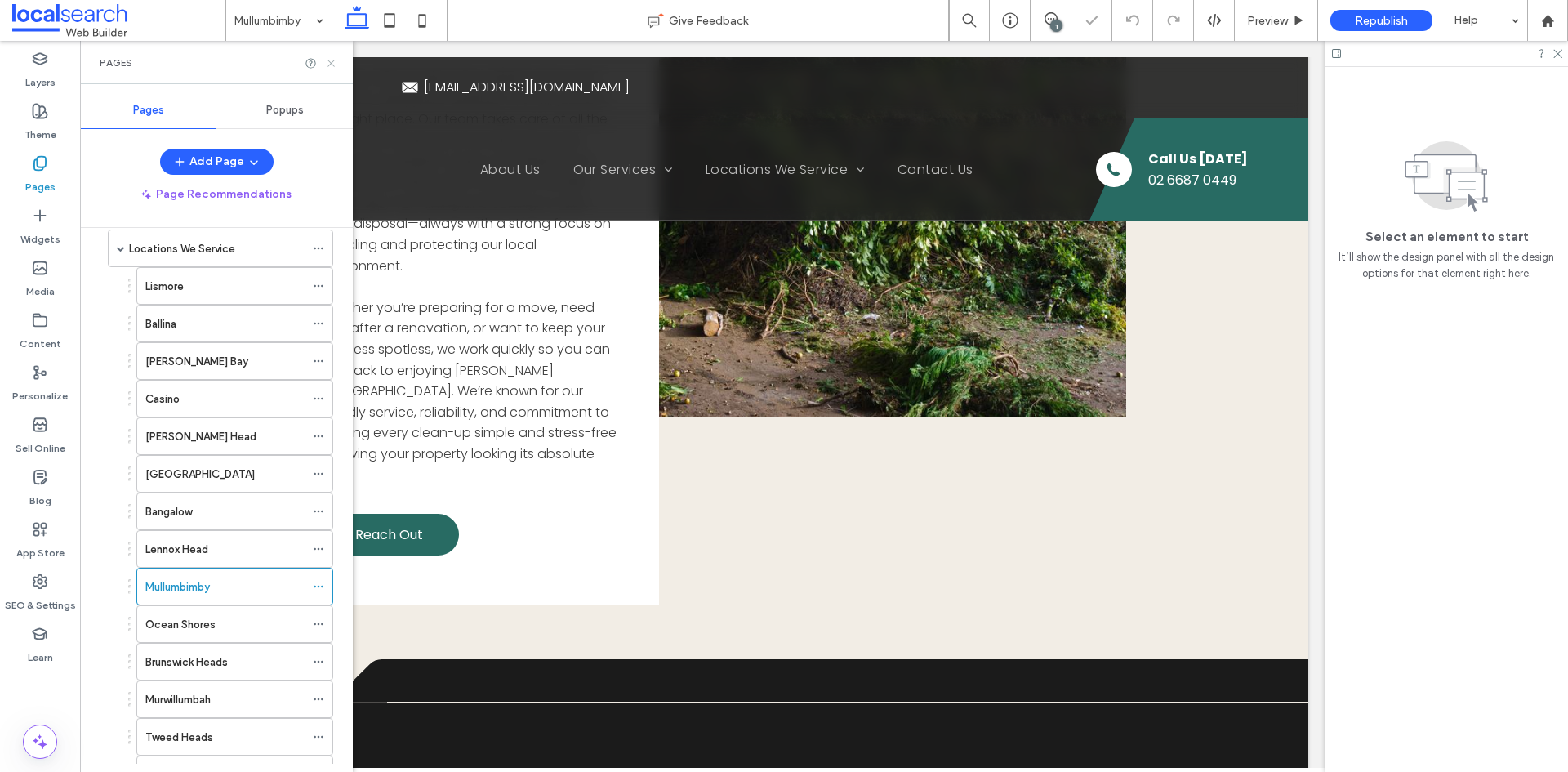
click at [330, 63] on icon at bounding box center [331, 63] width 12 height 12
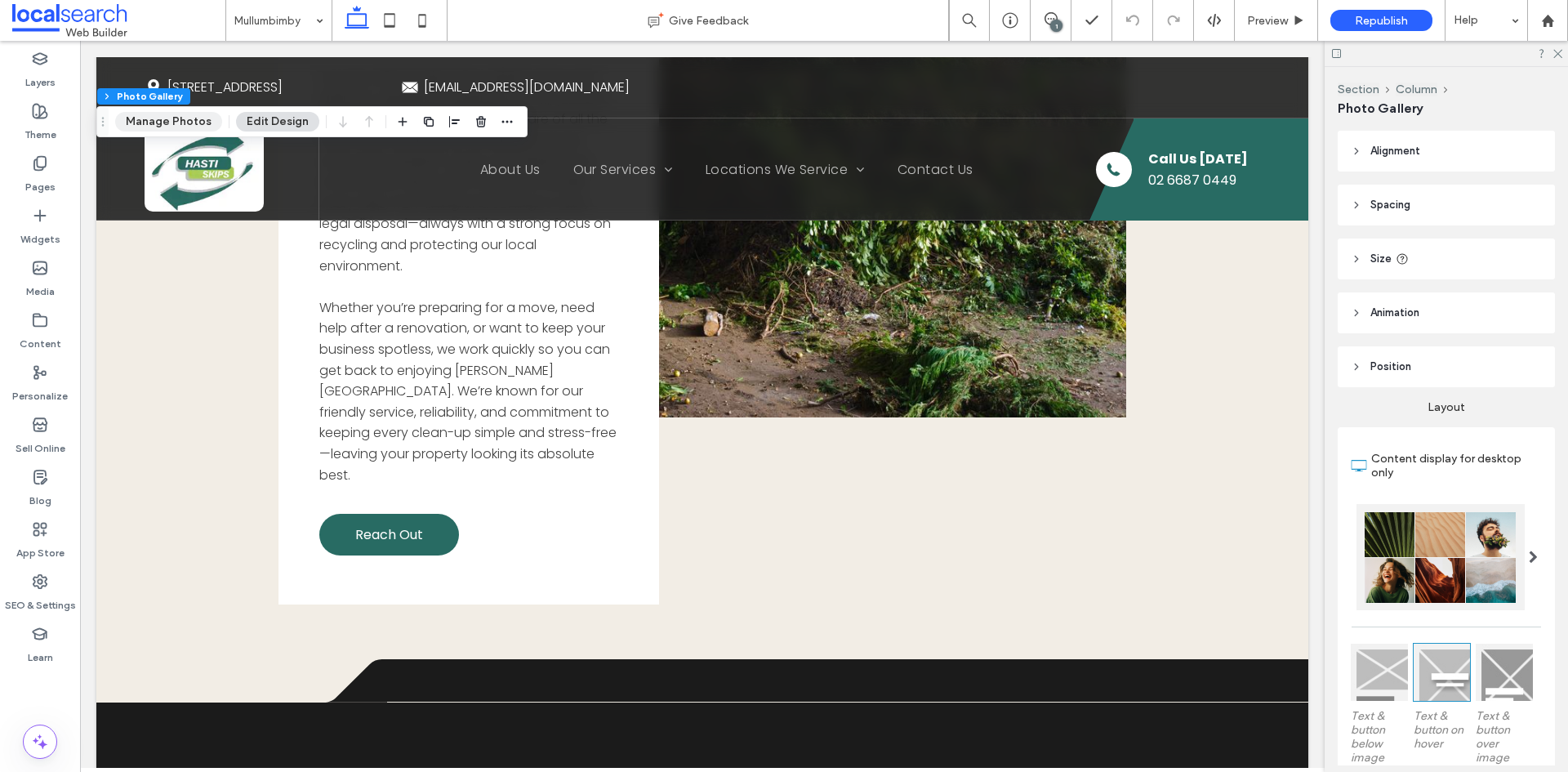
click at [190, 125] on button "Manage Photos" at bounding box center [169, 121] width 107 height 19
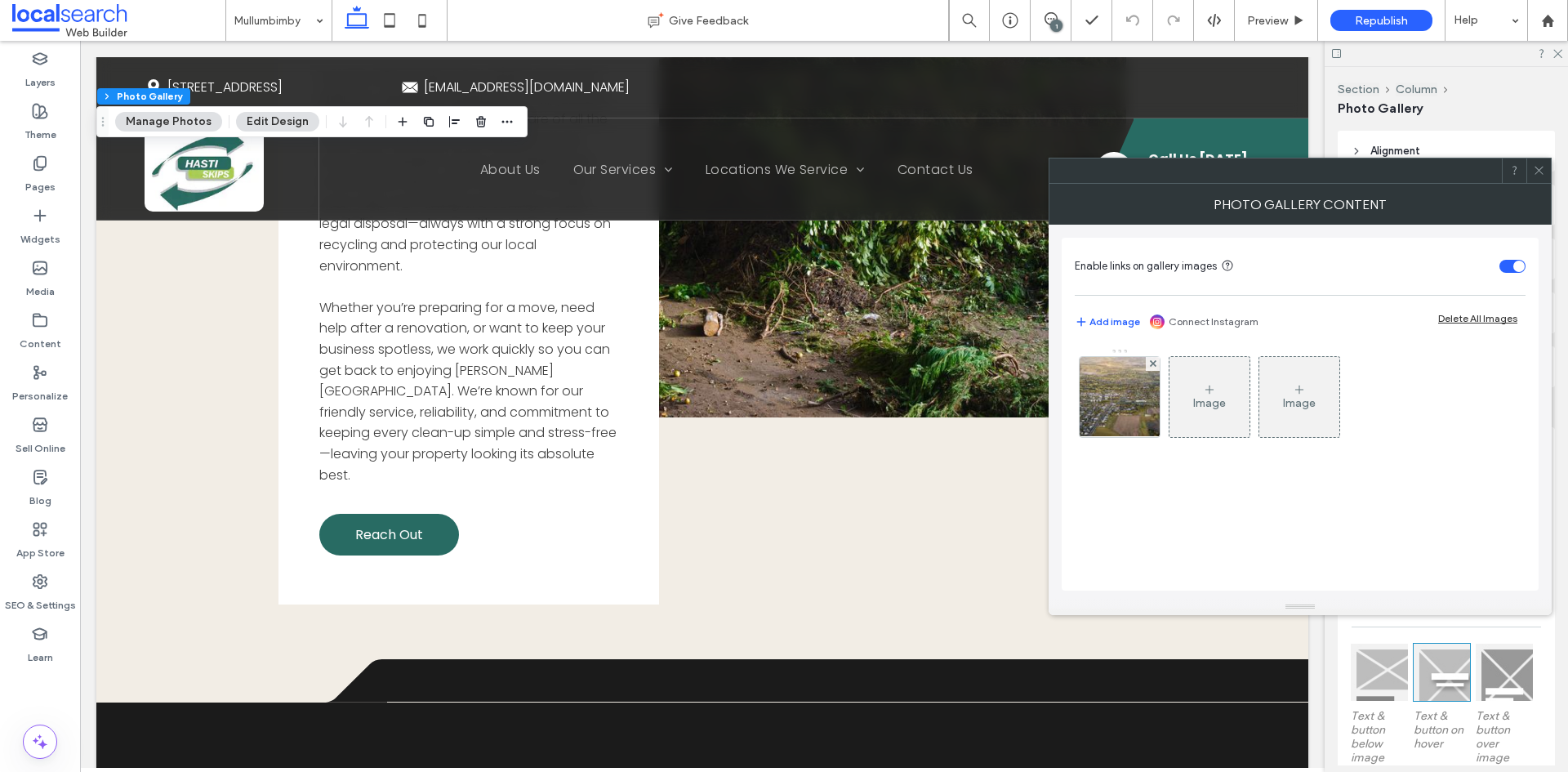
click at [1086, 394] on img at bounding box center [1120, 397] width 120 height 80
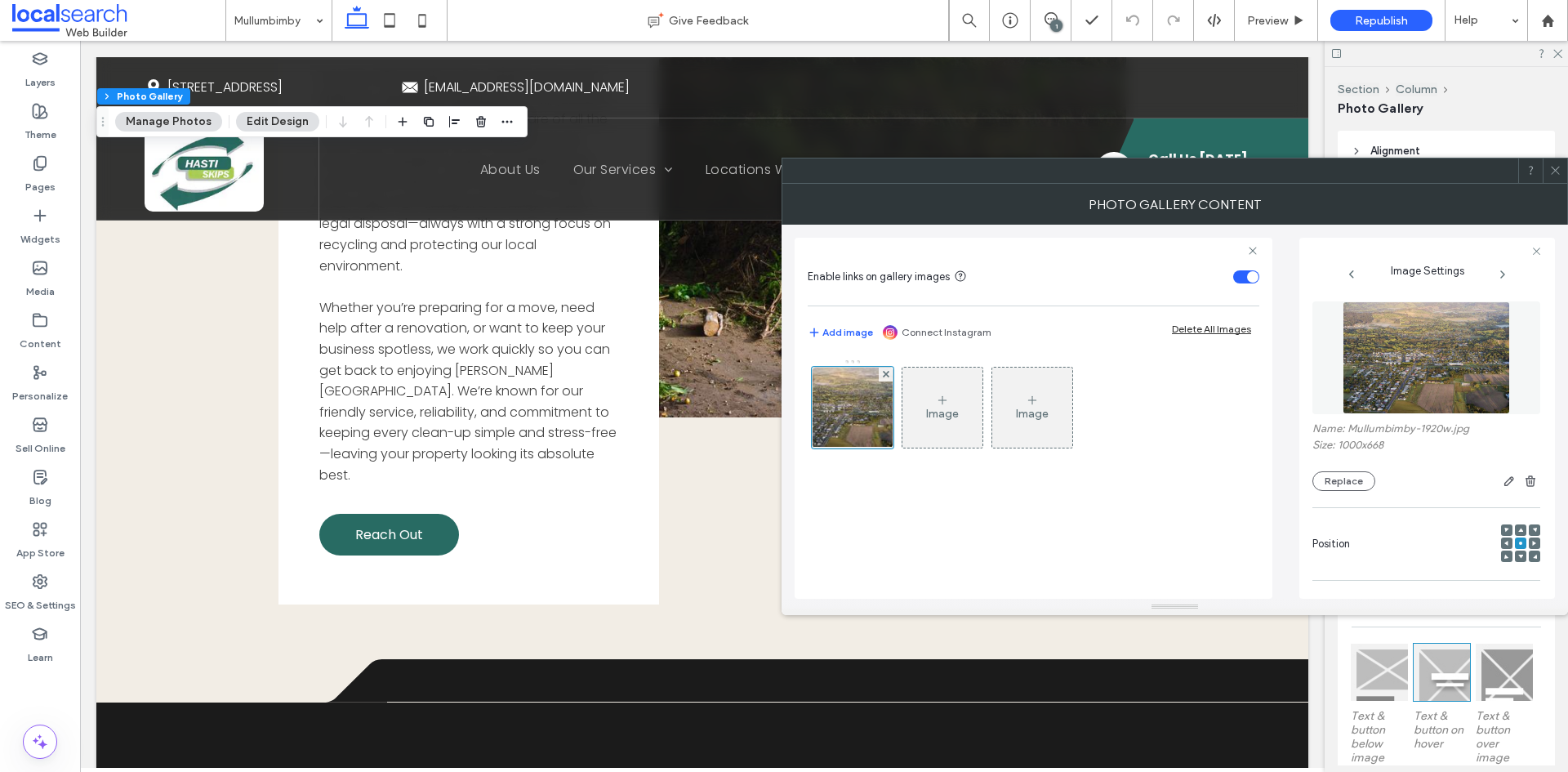
click at [1461, 343] on img at bounding box center [1427, 358] width 168 height 113
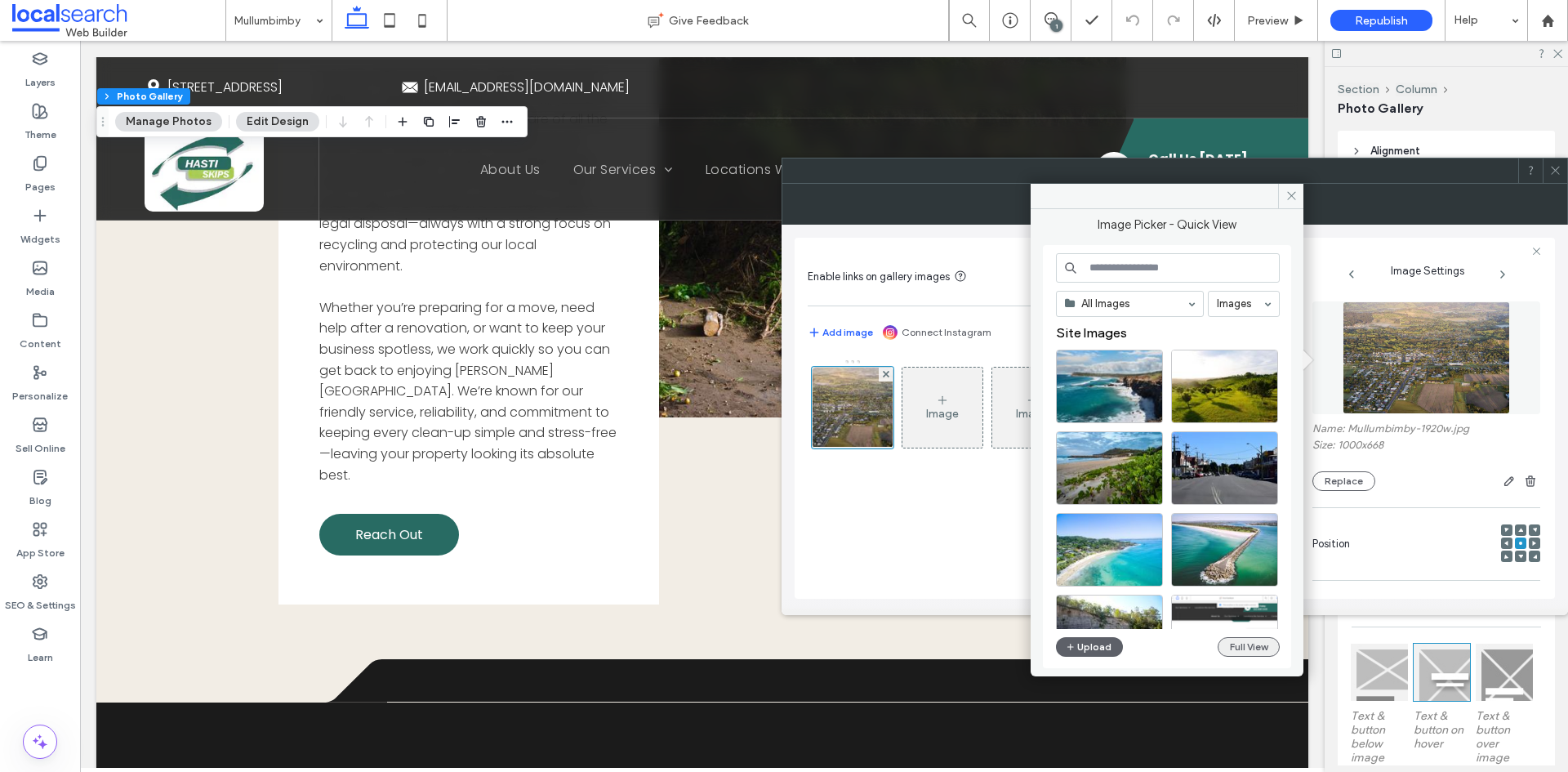
click at [1264, 647] on button "Full View" at bounding box center [1248, 647] width 62 height 19
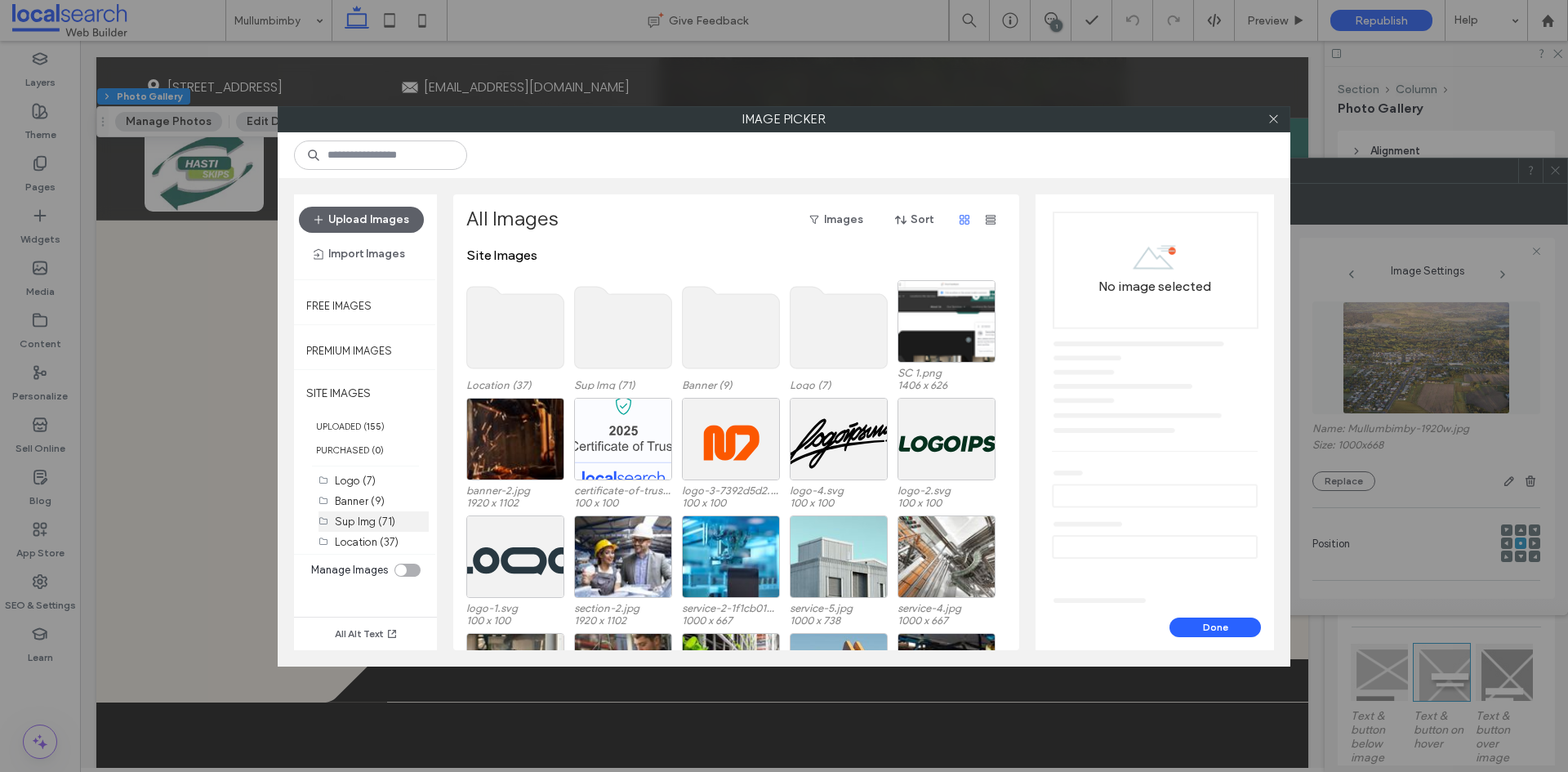
click at [355, 525] on label "Sup Img (71)" at bounding box center [364, 521] width 60 height 12
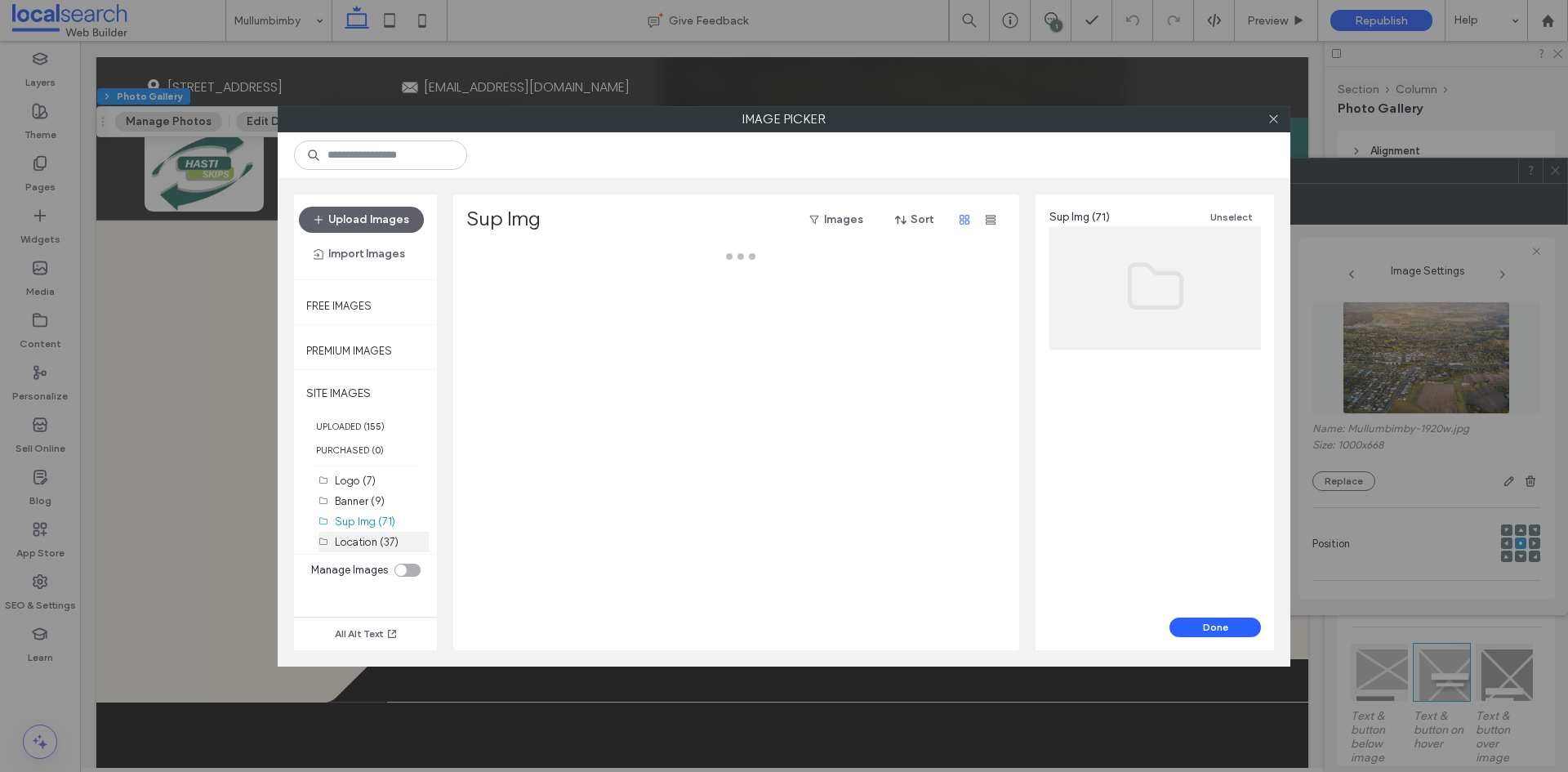
click at [345, 541] on label "Location (37)" at bounding box center [366, 542] width 64 height 12
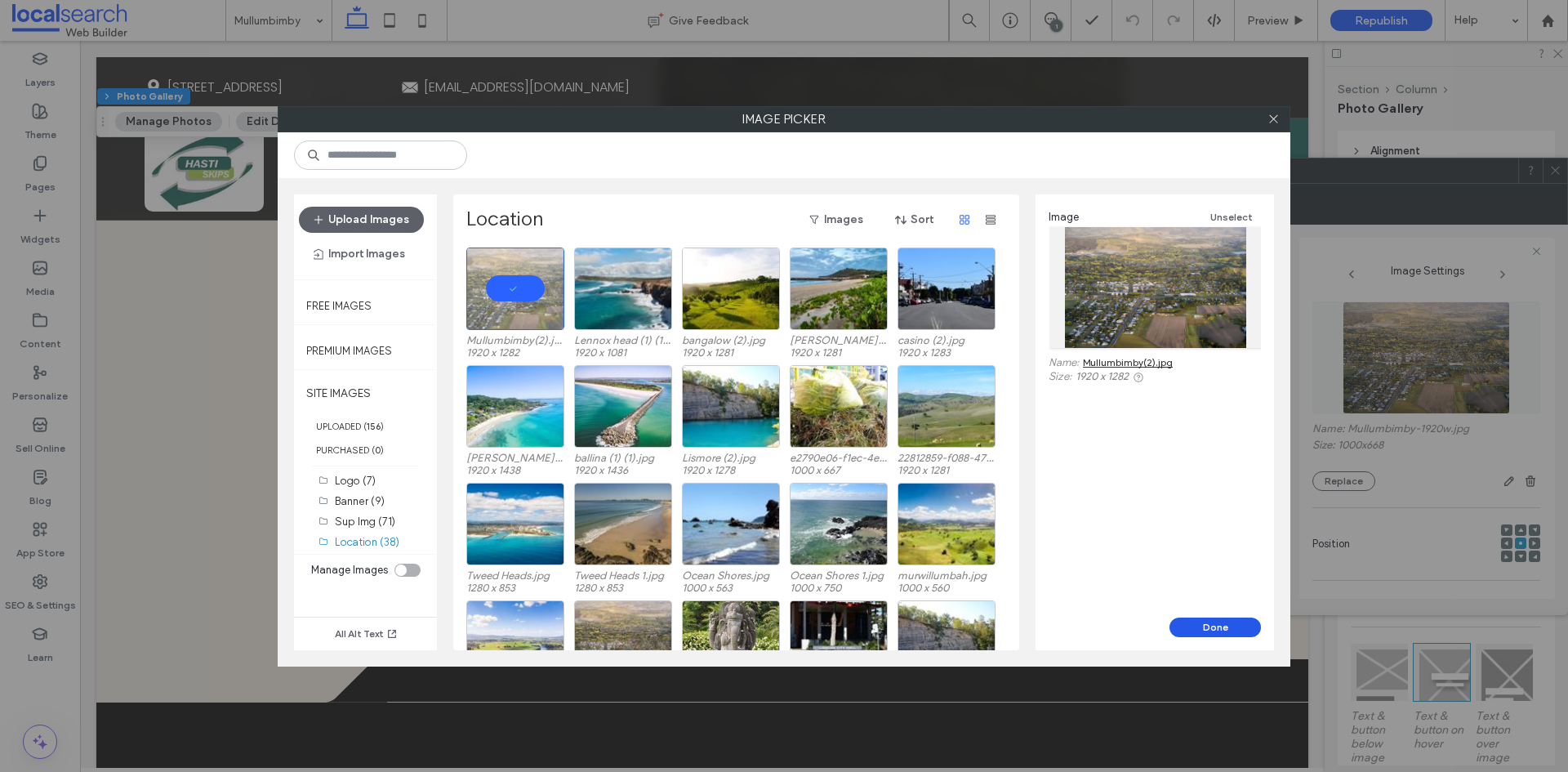
click at [1202, 623] on button "Done" at bounding box center [1216, 627] width 91 height 19
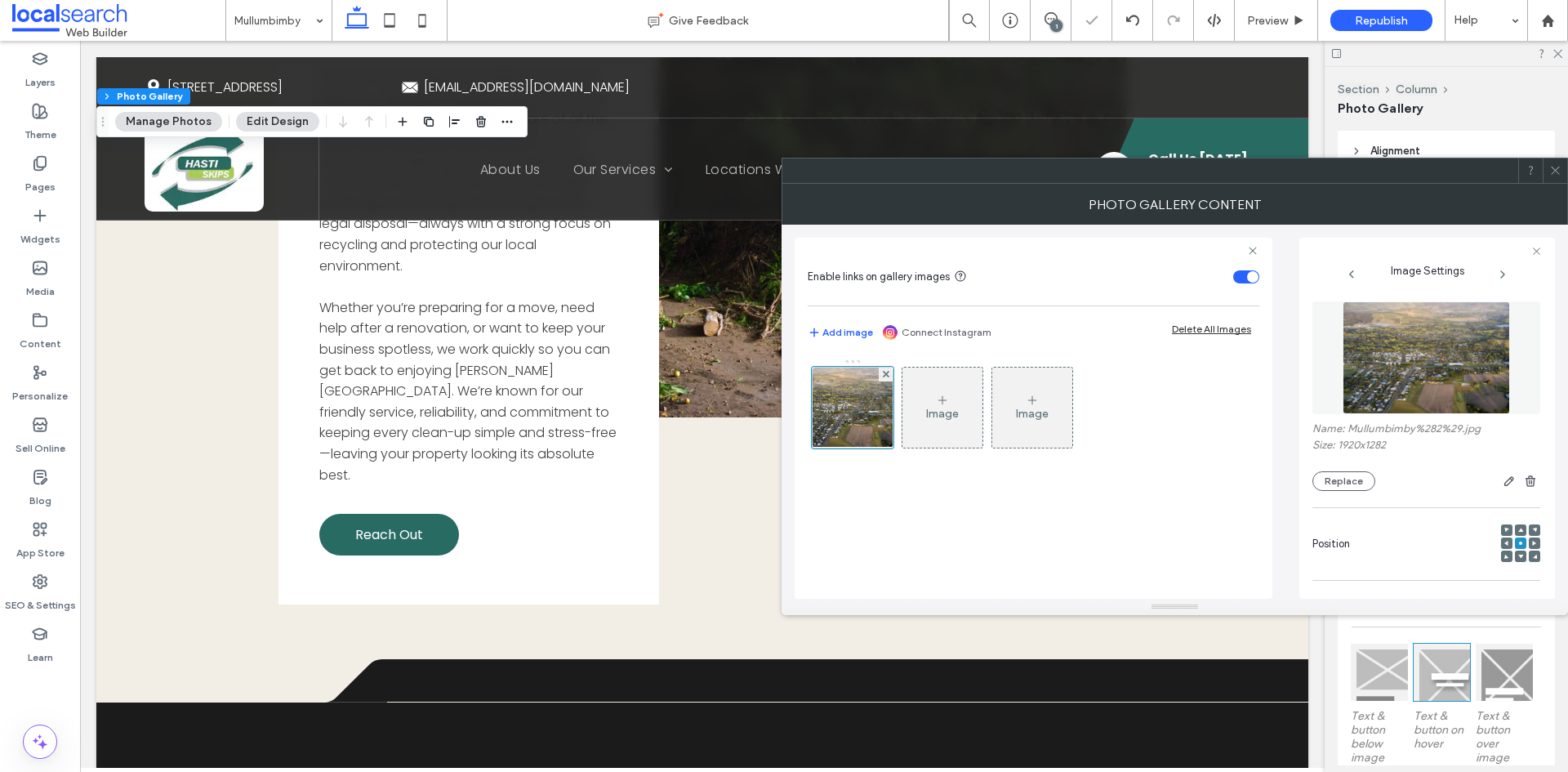
click at [1560, 166] on icon at bounding box center [1555, 170] width 12 height 12
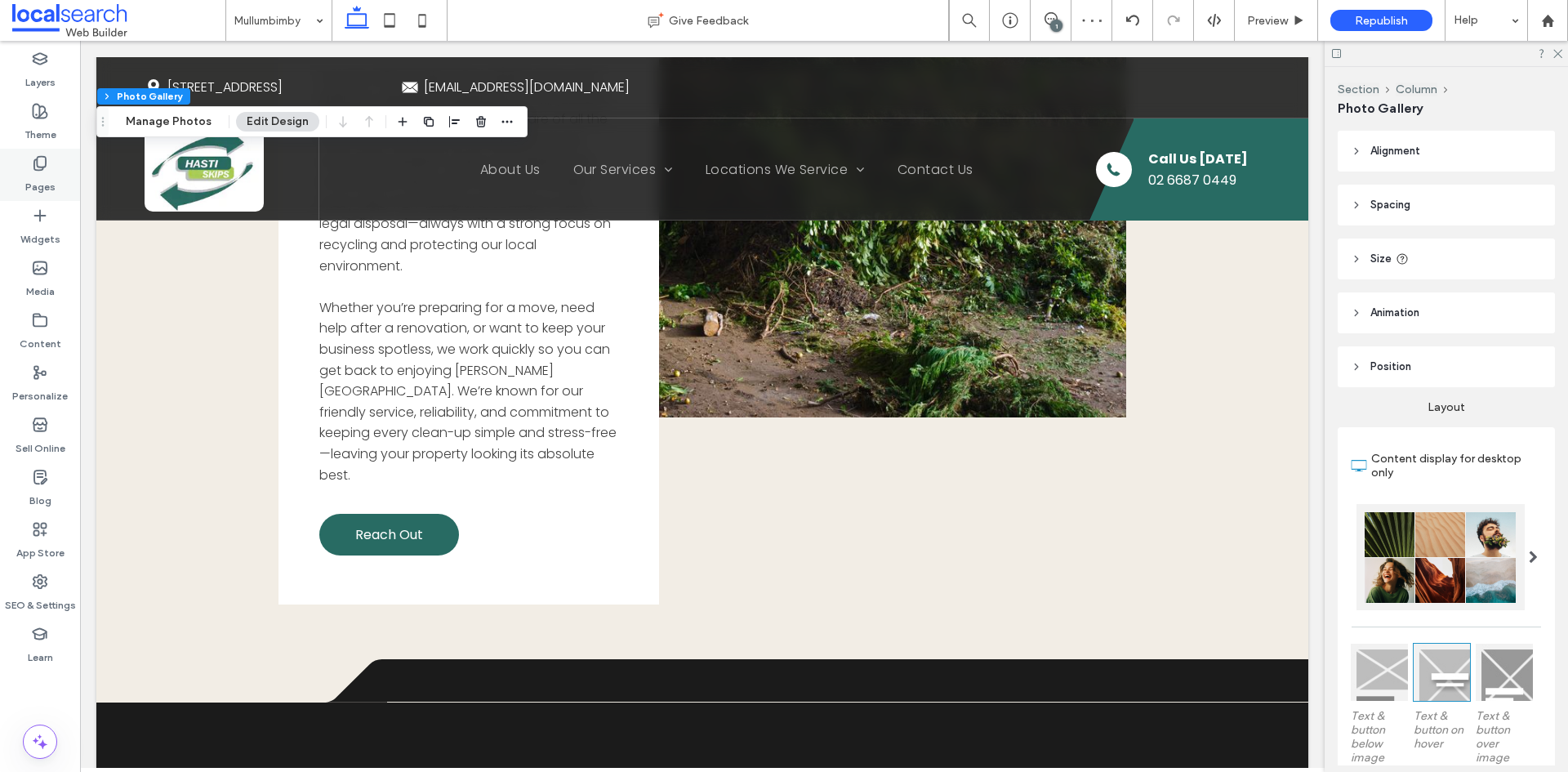
click at [36, 166] on icon at bounding box center [40, 163] width 16 height 16
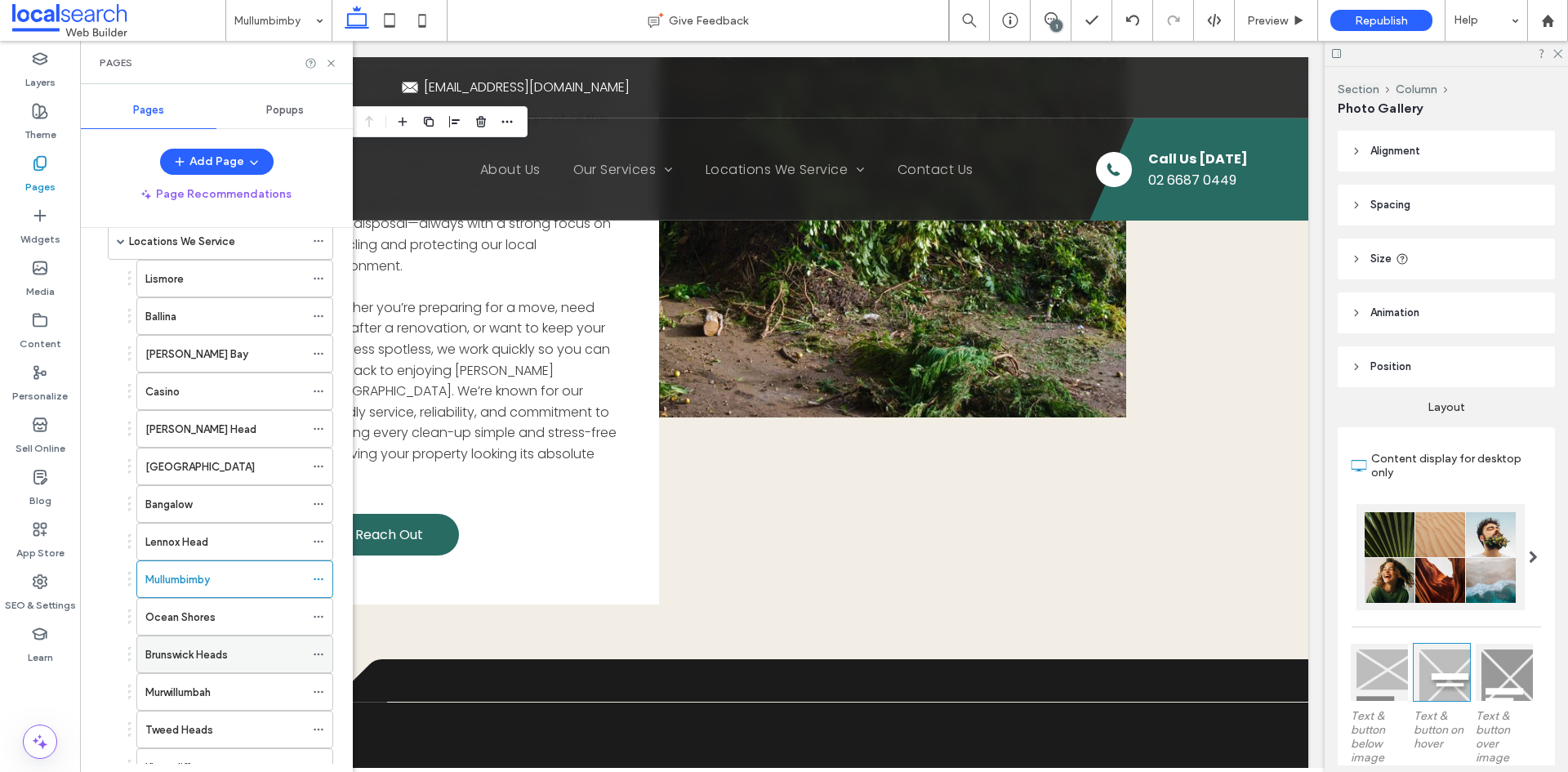
scroll to position [245, 0]
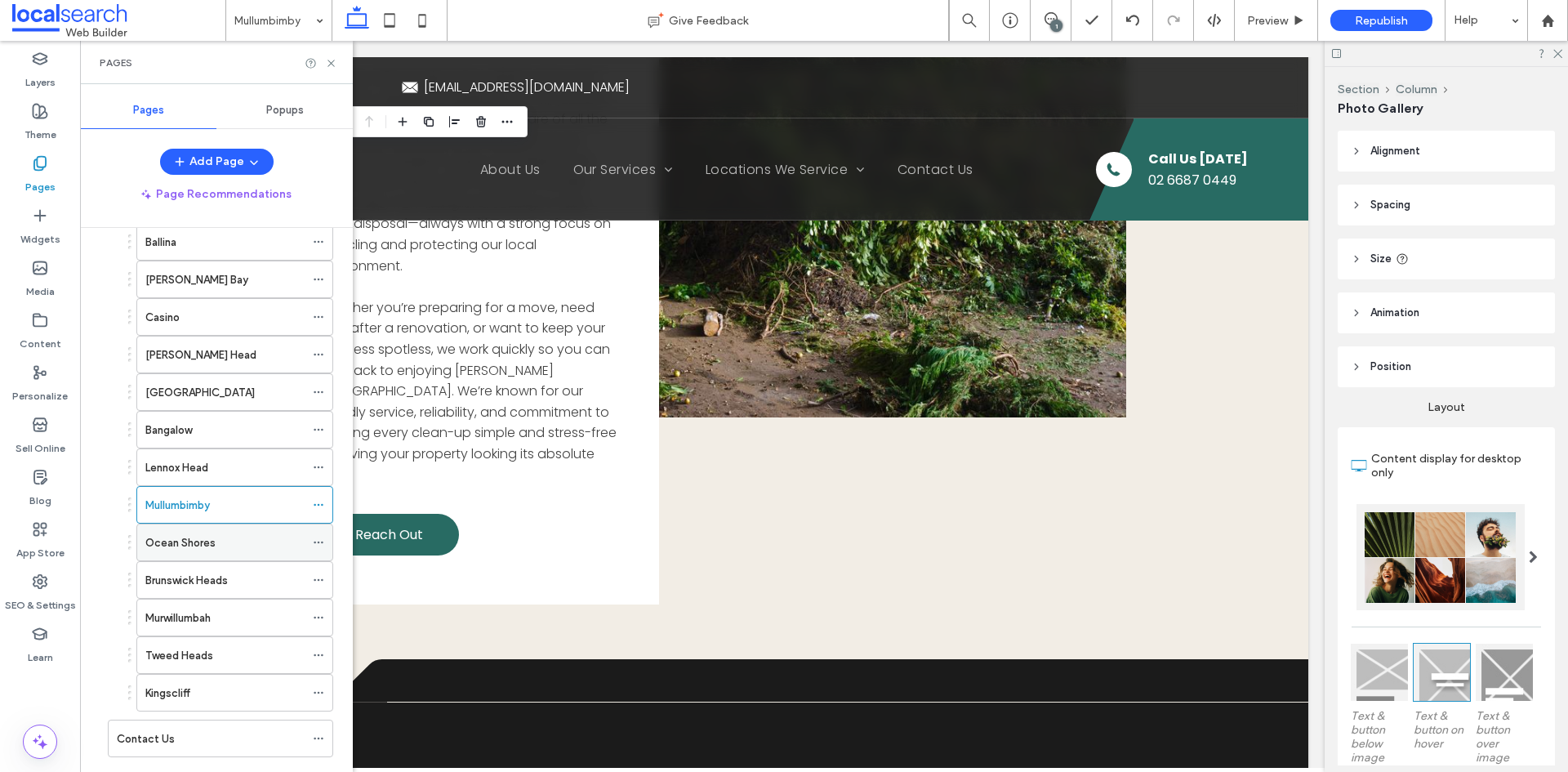
click at [197, 551] on label "Ocean Shores" at bounding box center [180, 543] width 70 height 29
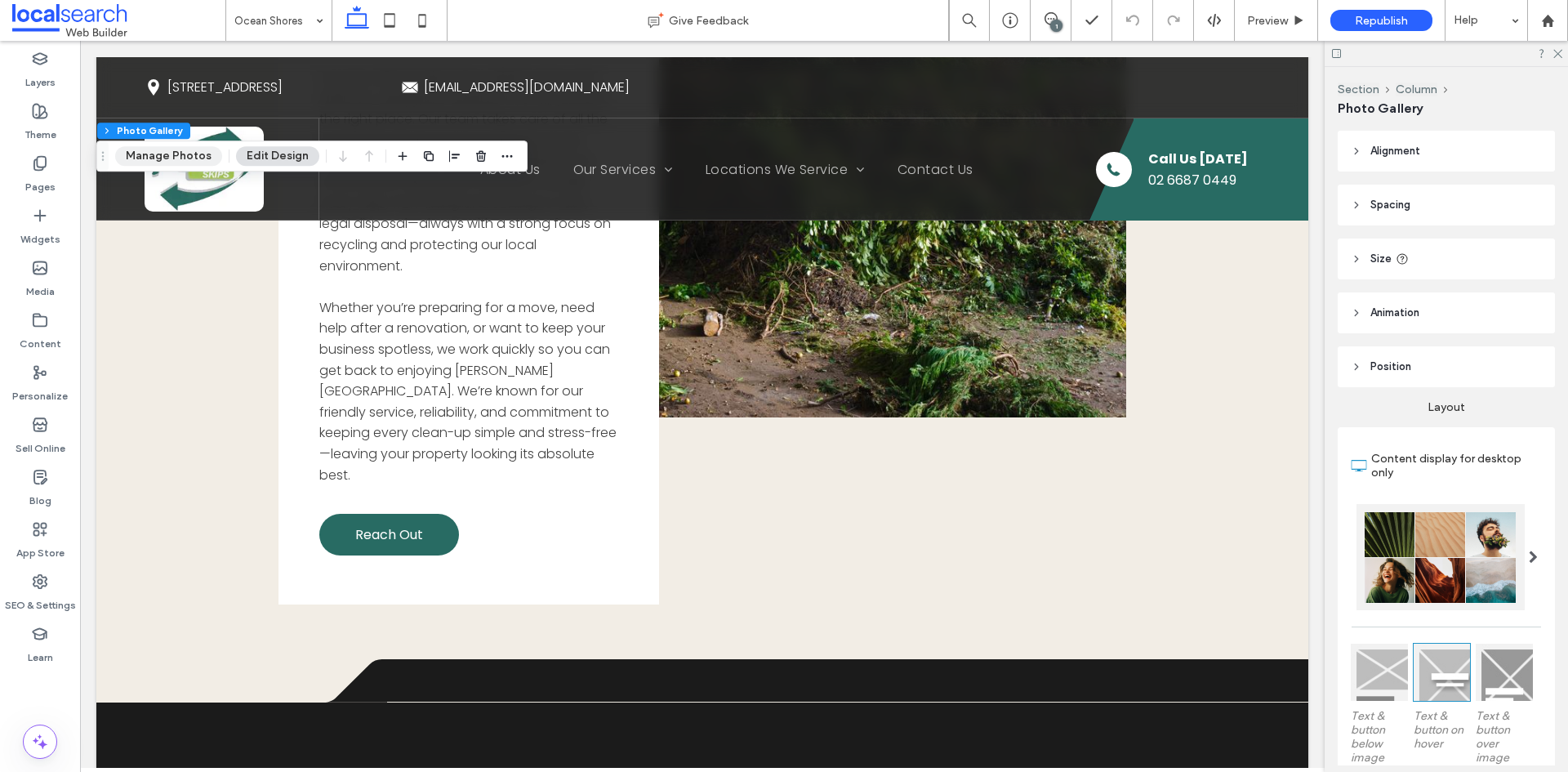
click at [168, 156] on button "Manage Photos" at bounding box center [169, 156] width 107 height 19
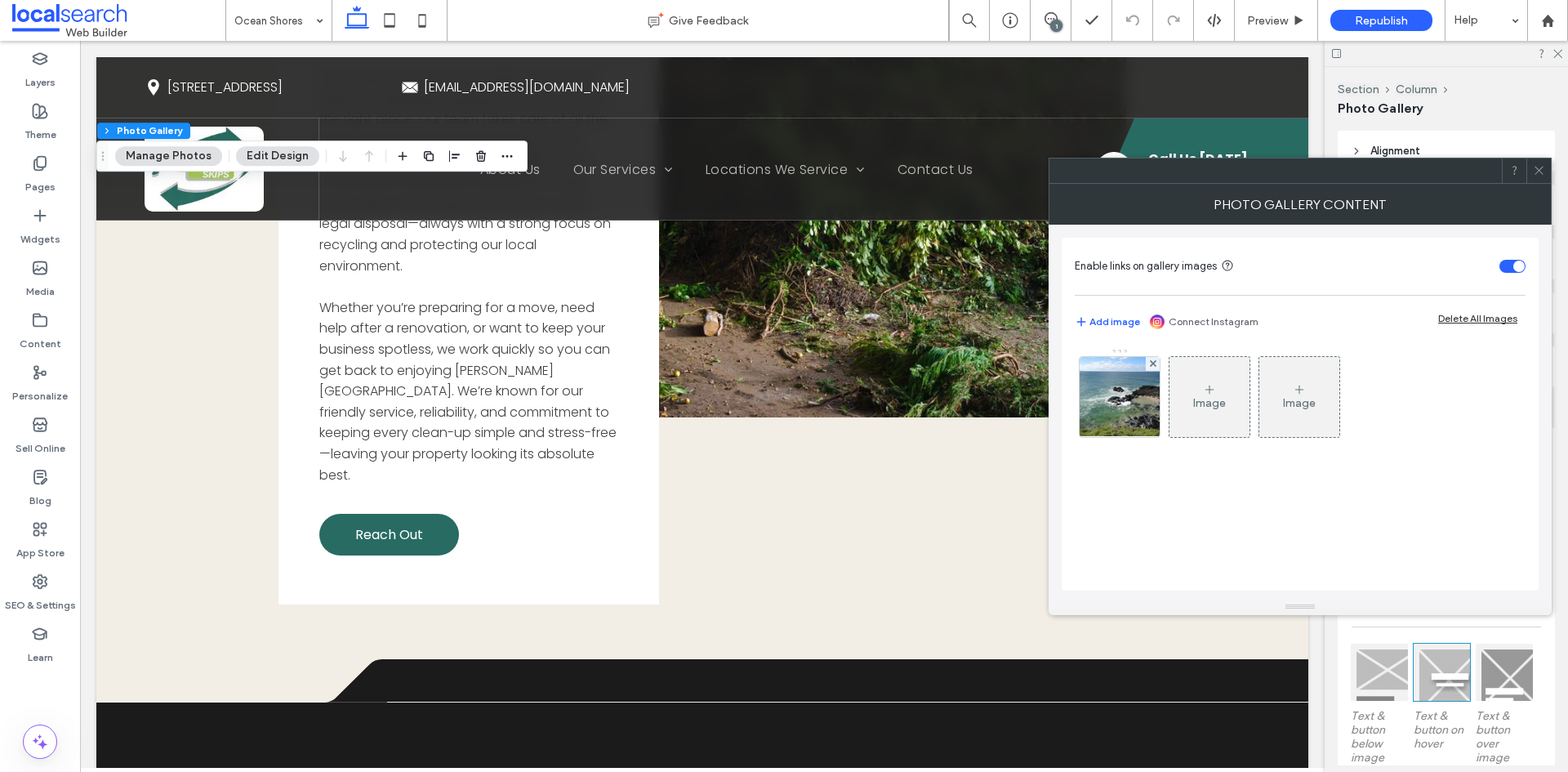
drag, startPoint x: 1102, startPoint y: 392, endPoint x: 1277, endPoint y: 398, distance: 175.1
click at [1103, 392] on img at bounding box center [1120, 397] width 107 height 80
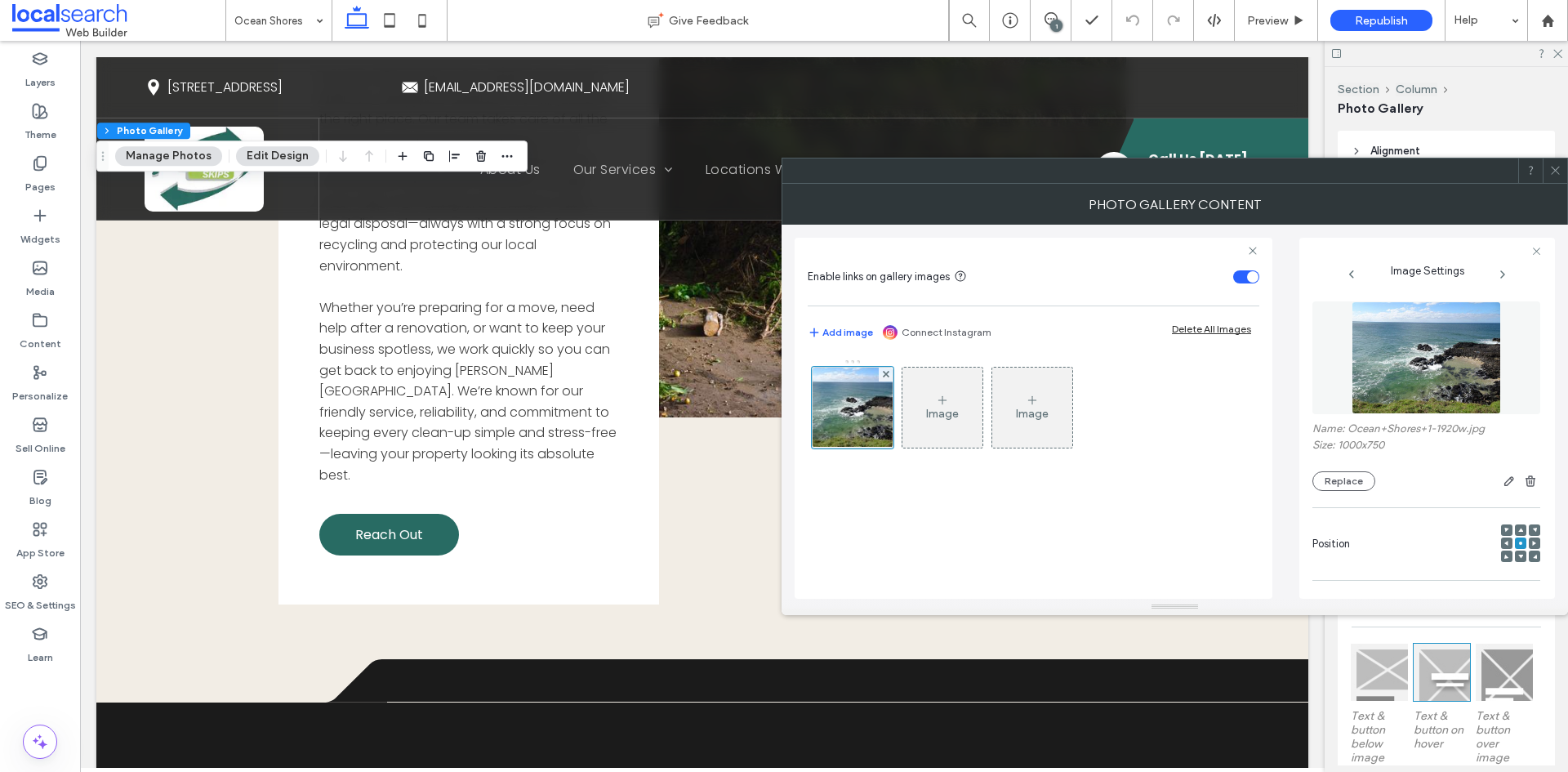
click at [1449, 370] on img at bounding box center [1427, 358] width 149 height 113
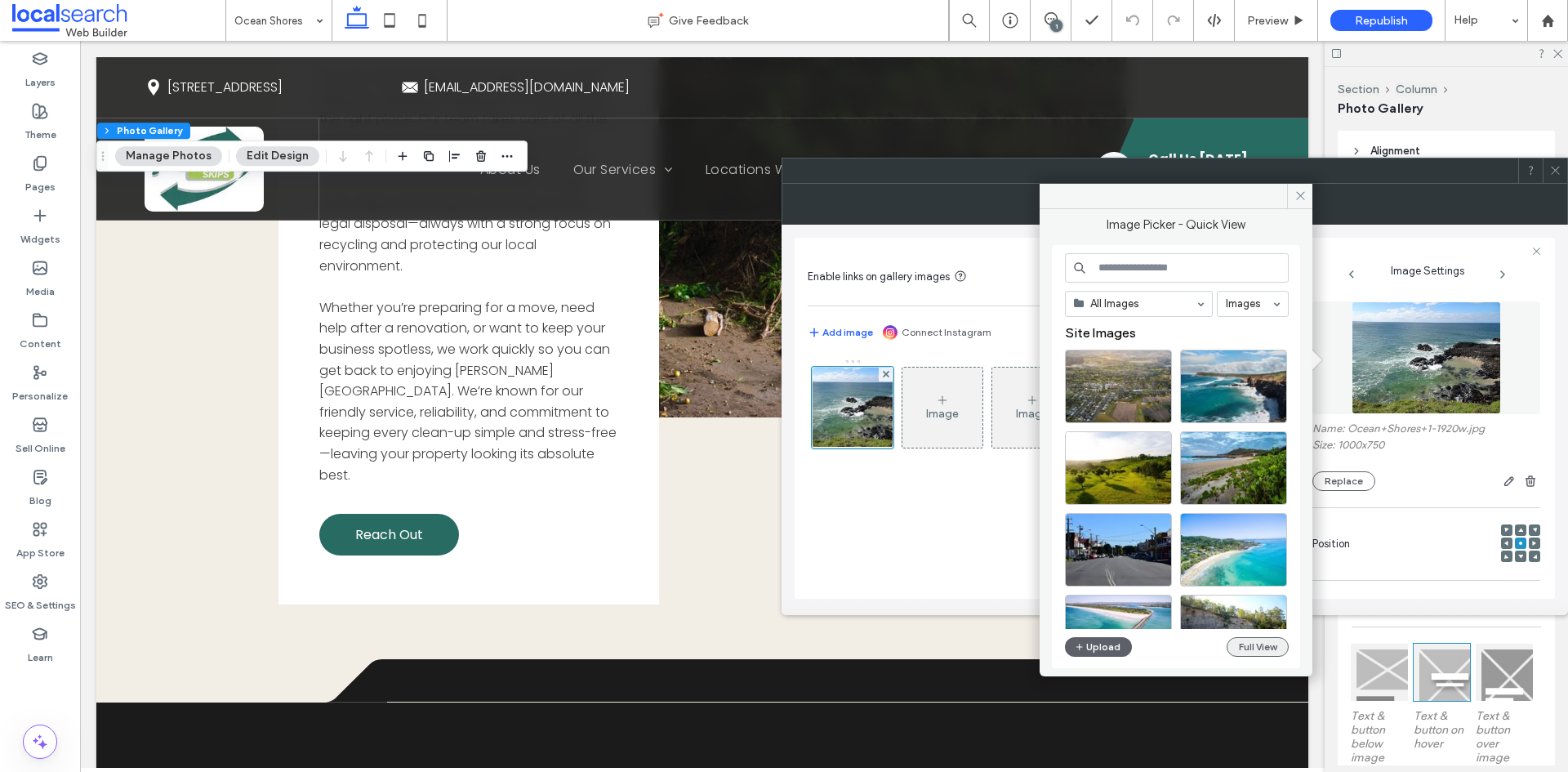
click at [1253, 648] on button "Full View" at bounding box center [1257, 647] width 62 height 19
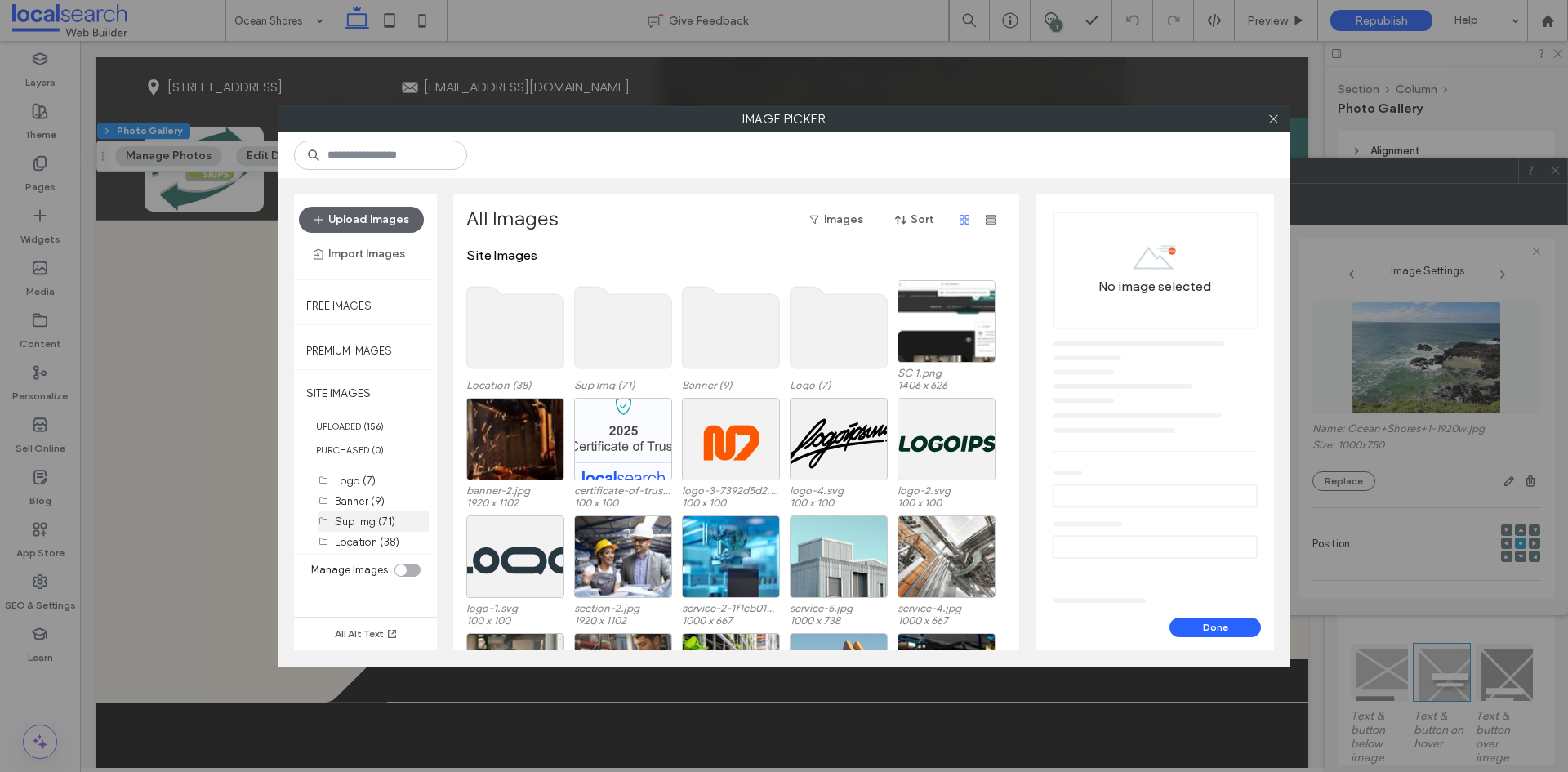
click at [379, 525] on label "Sup Img (71)" at bounding box center [364, 521] width 60 height 12
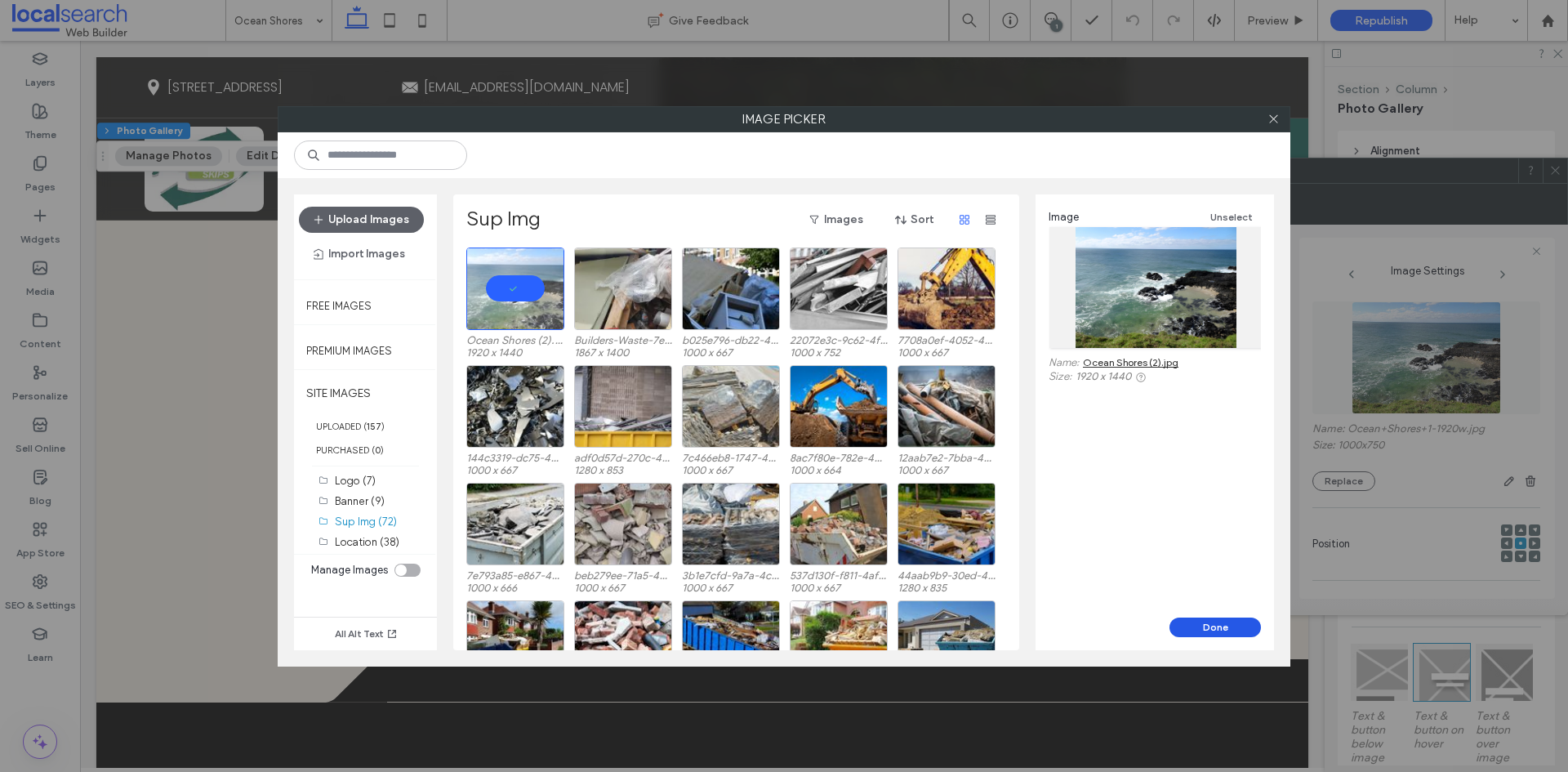
click at [1211, 628] on button "Done" at bounding box center [1216, 627] width 91 height 19
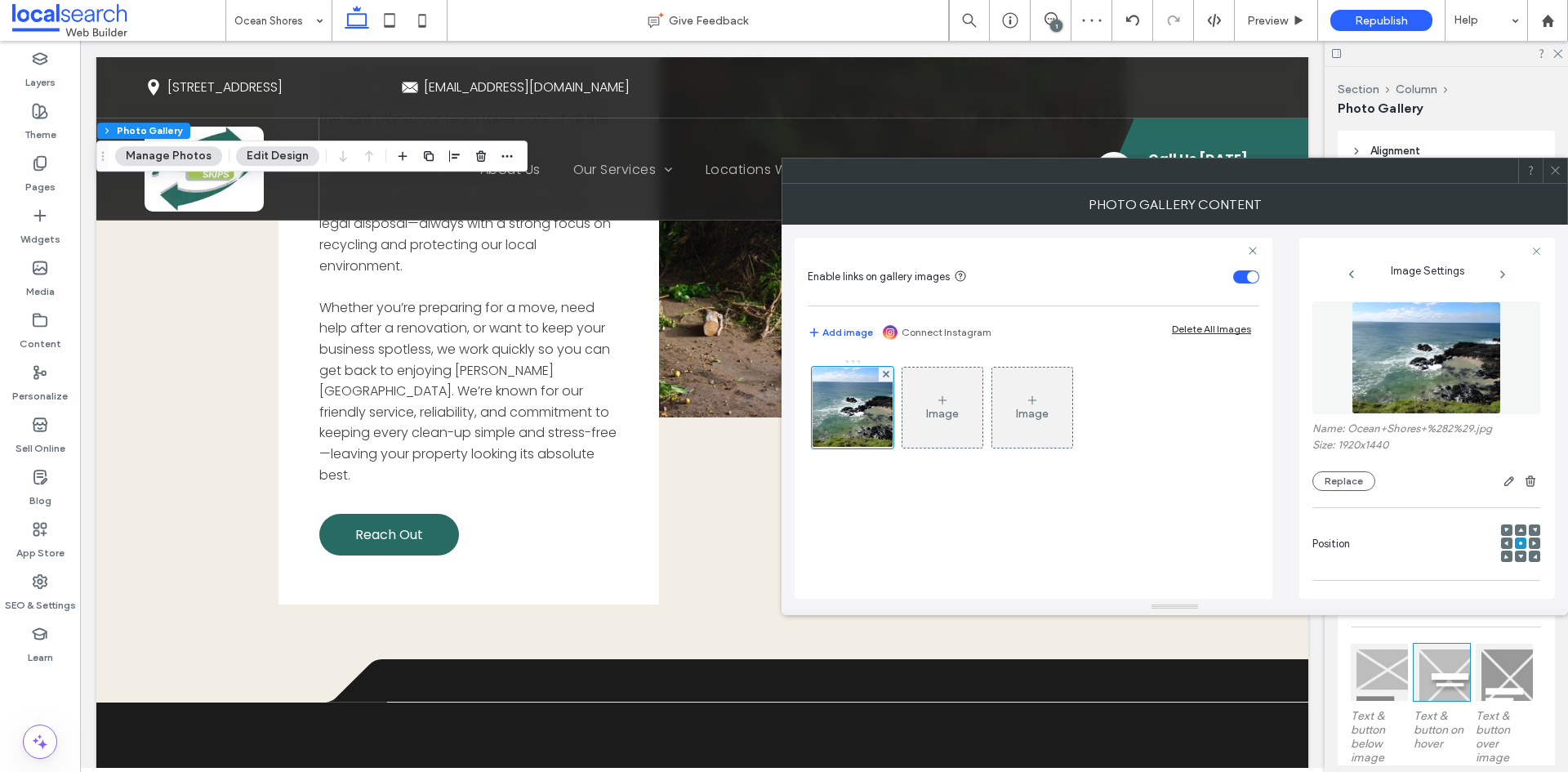
click at [1551, 168] on icon at bounding box center [1555, 170] width 12 height 12
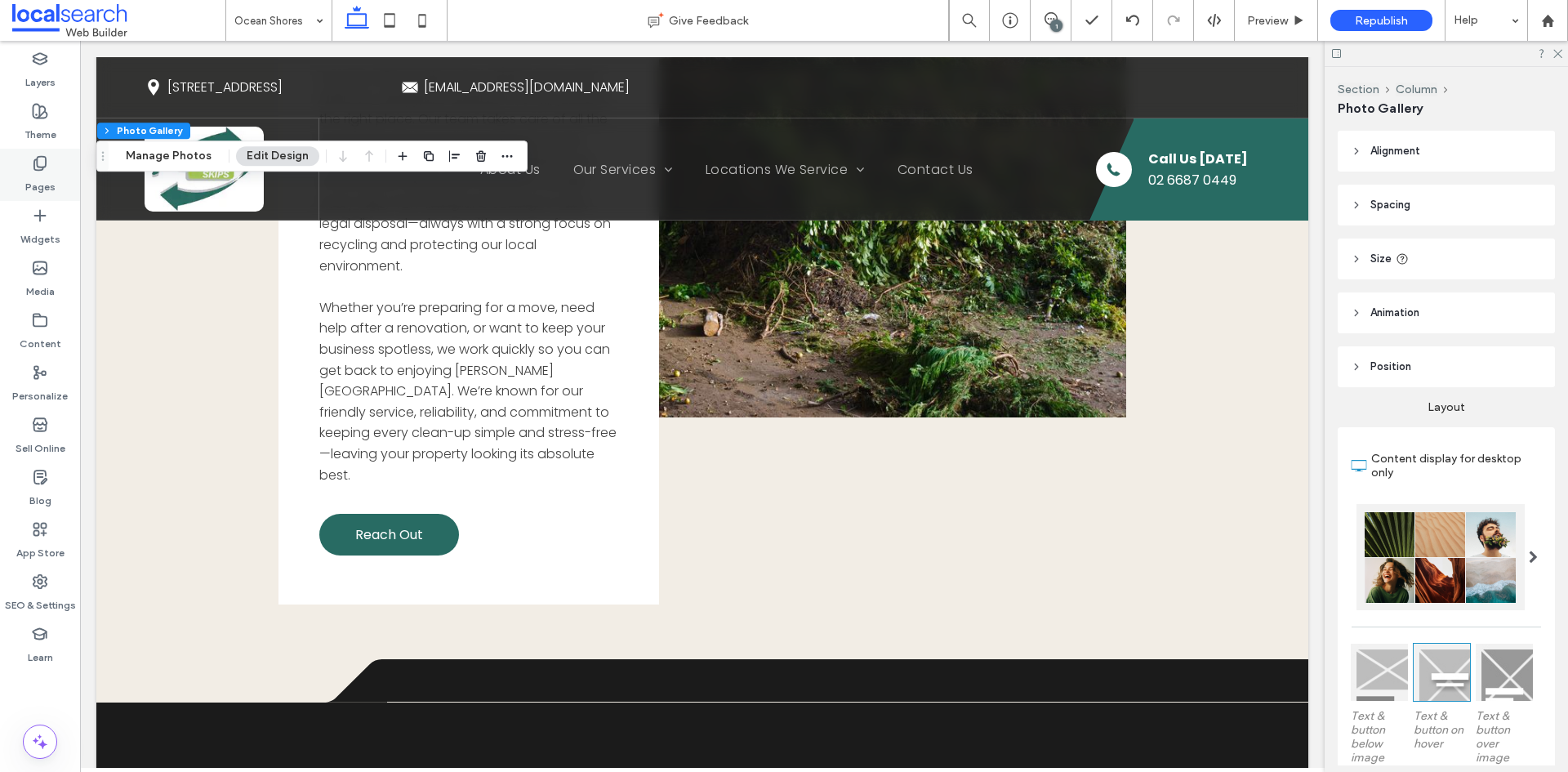
click at [65, 182] on div "Pages" at bounding box center [40, 175] width 80 height 53
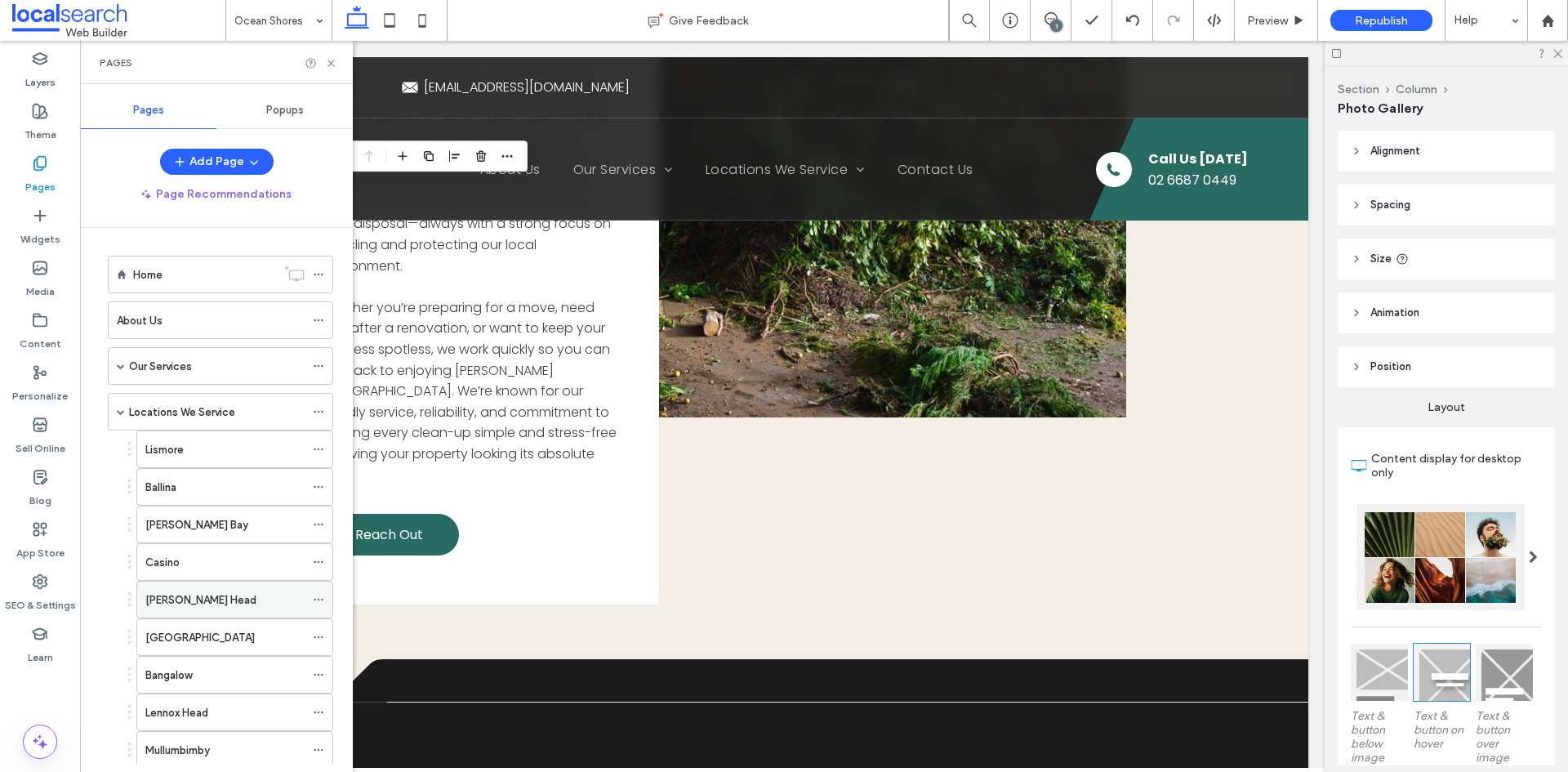
scroll to position [280, 0]
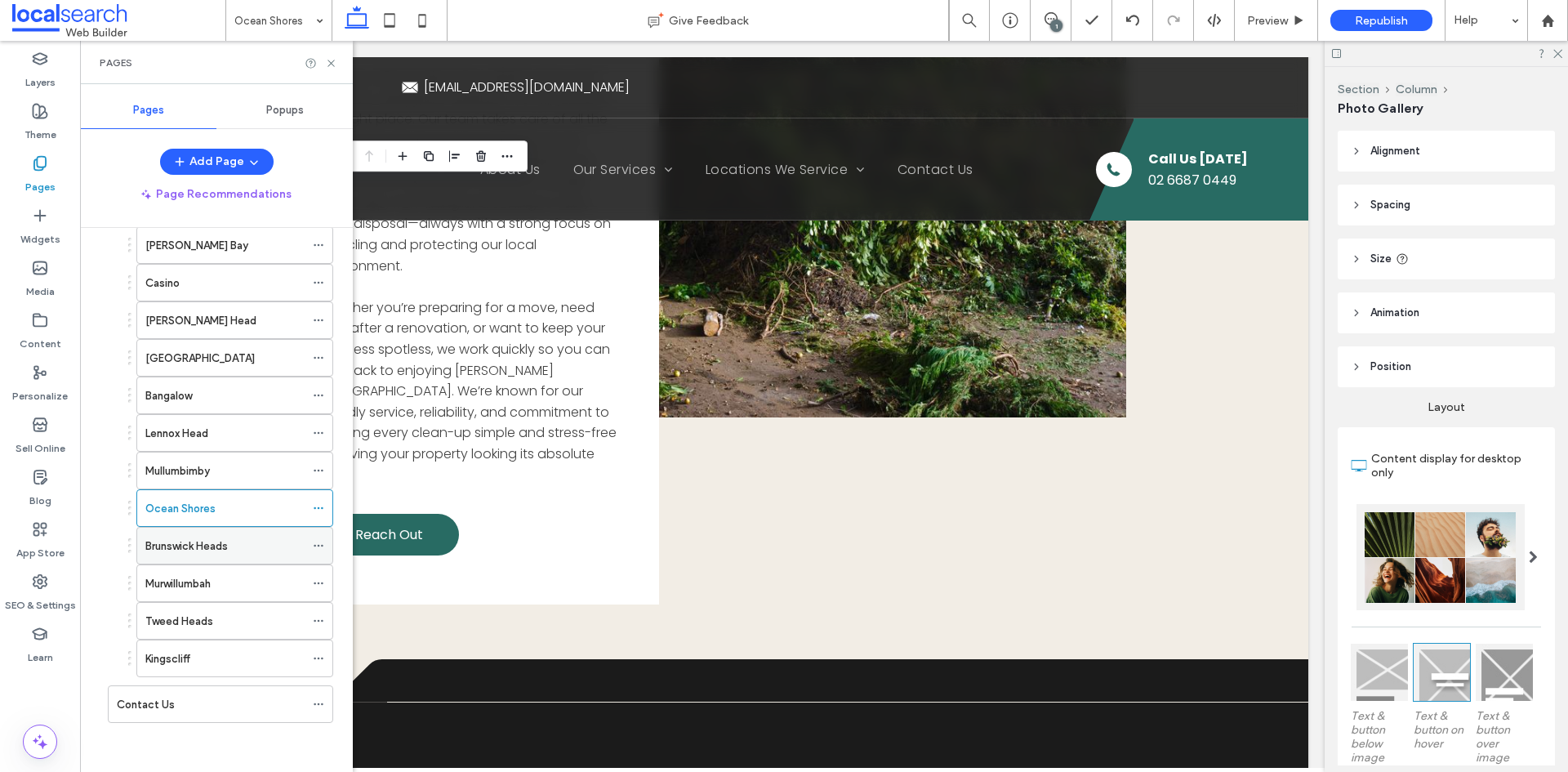
click at [214, 546] on label "Brunswick Heads" at bounding box center [186, 547] width 82 height 29
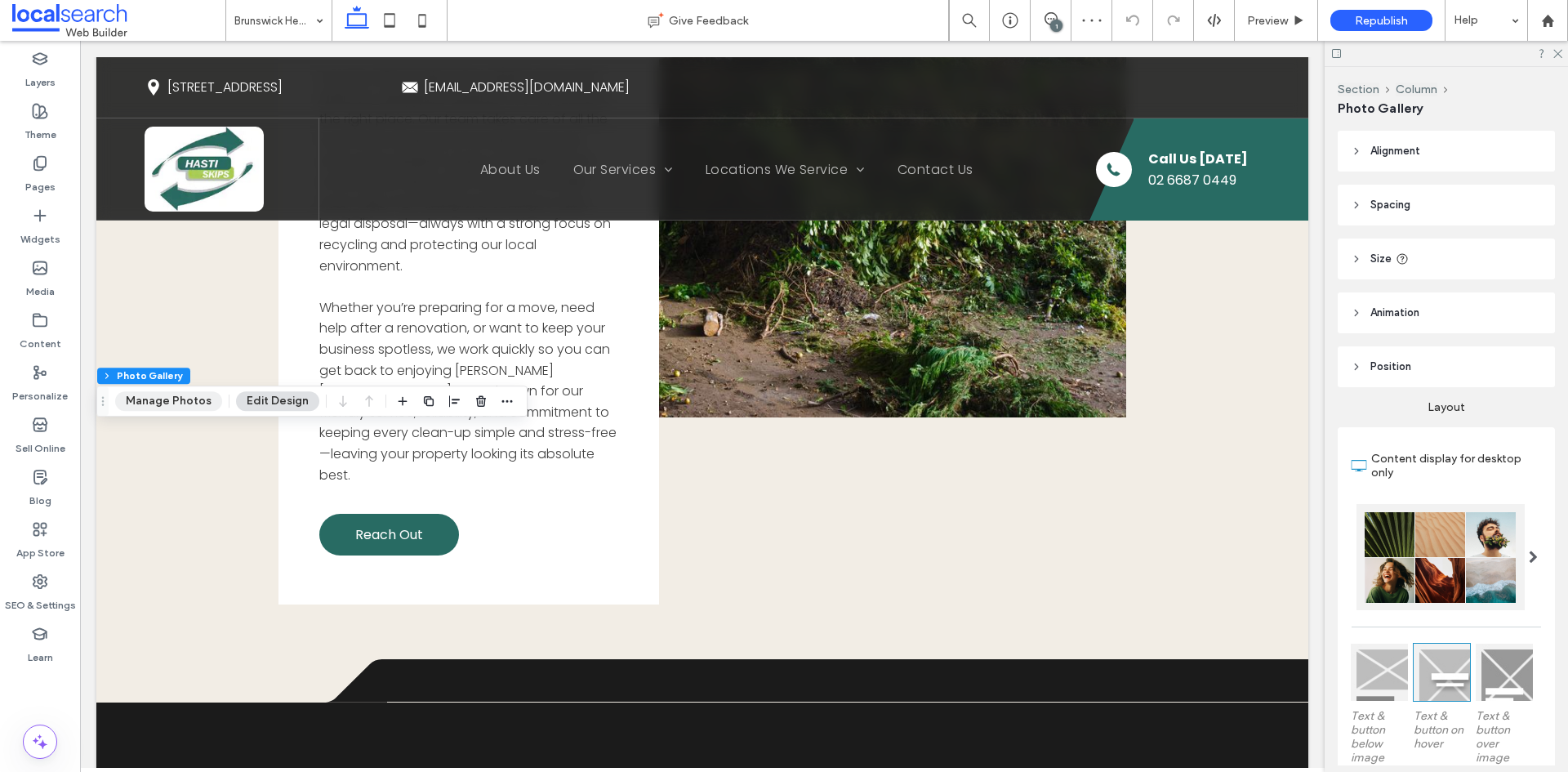
click at [162, 398] on button "Manage Photos" at bounding box center [169, 401] width 107 height 19
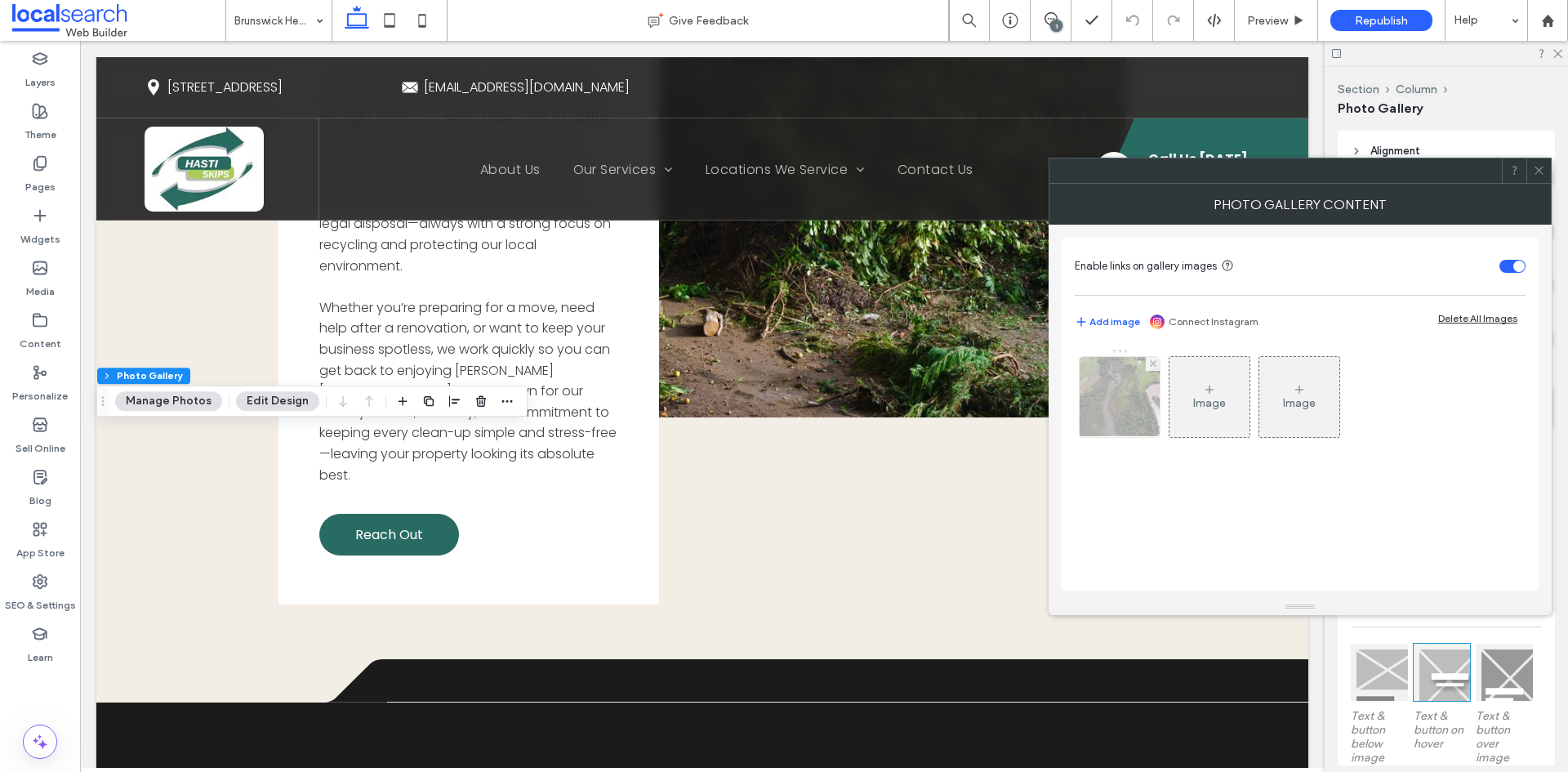
click at [1118, 417] on img at bounding box center [1120, 397] width 120 height 80
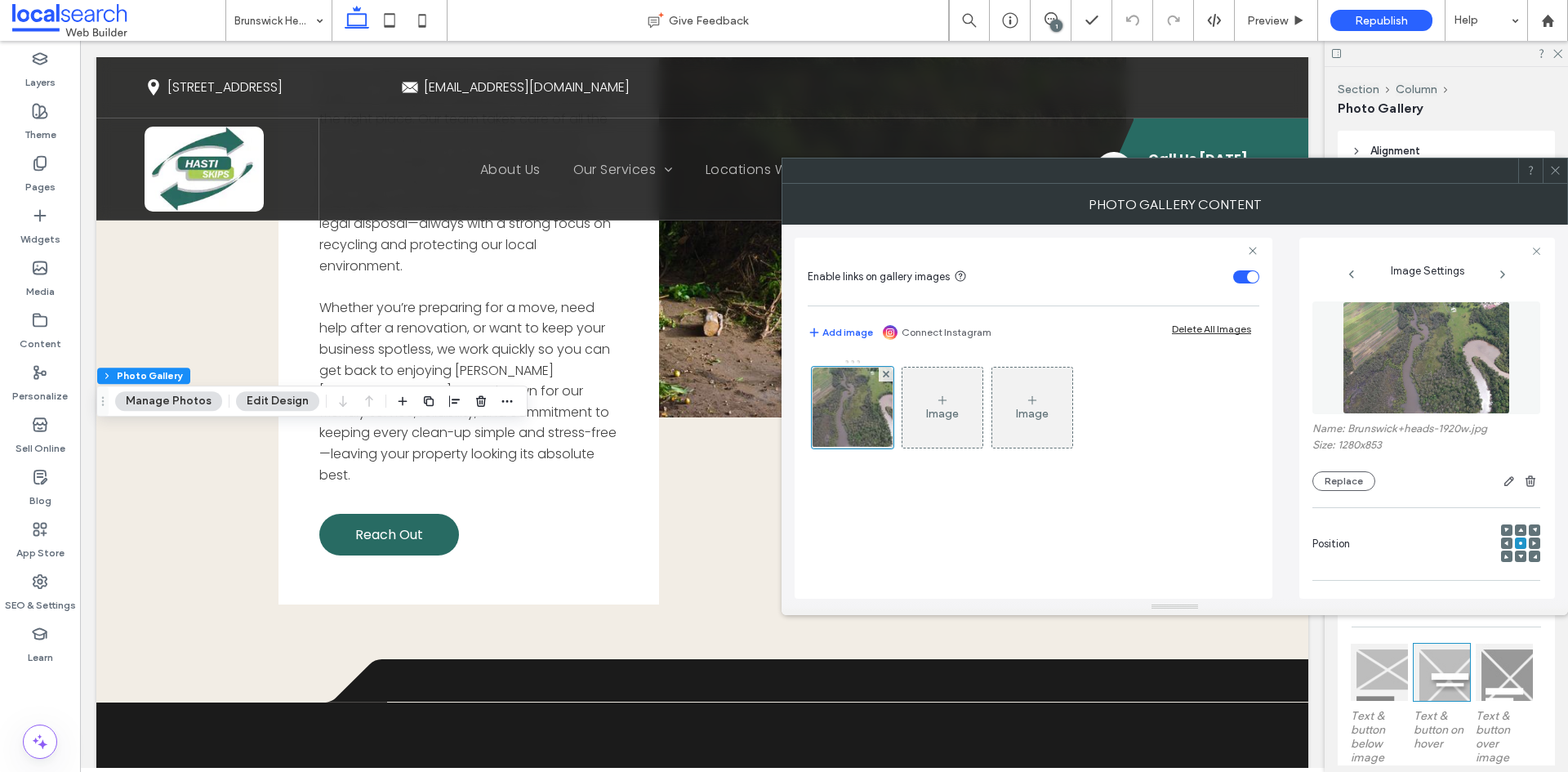
click at [1405, 387] on img at bounding box center [1427, 358] width 169 height 113
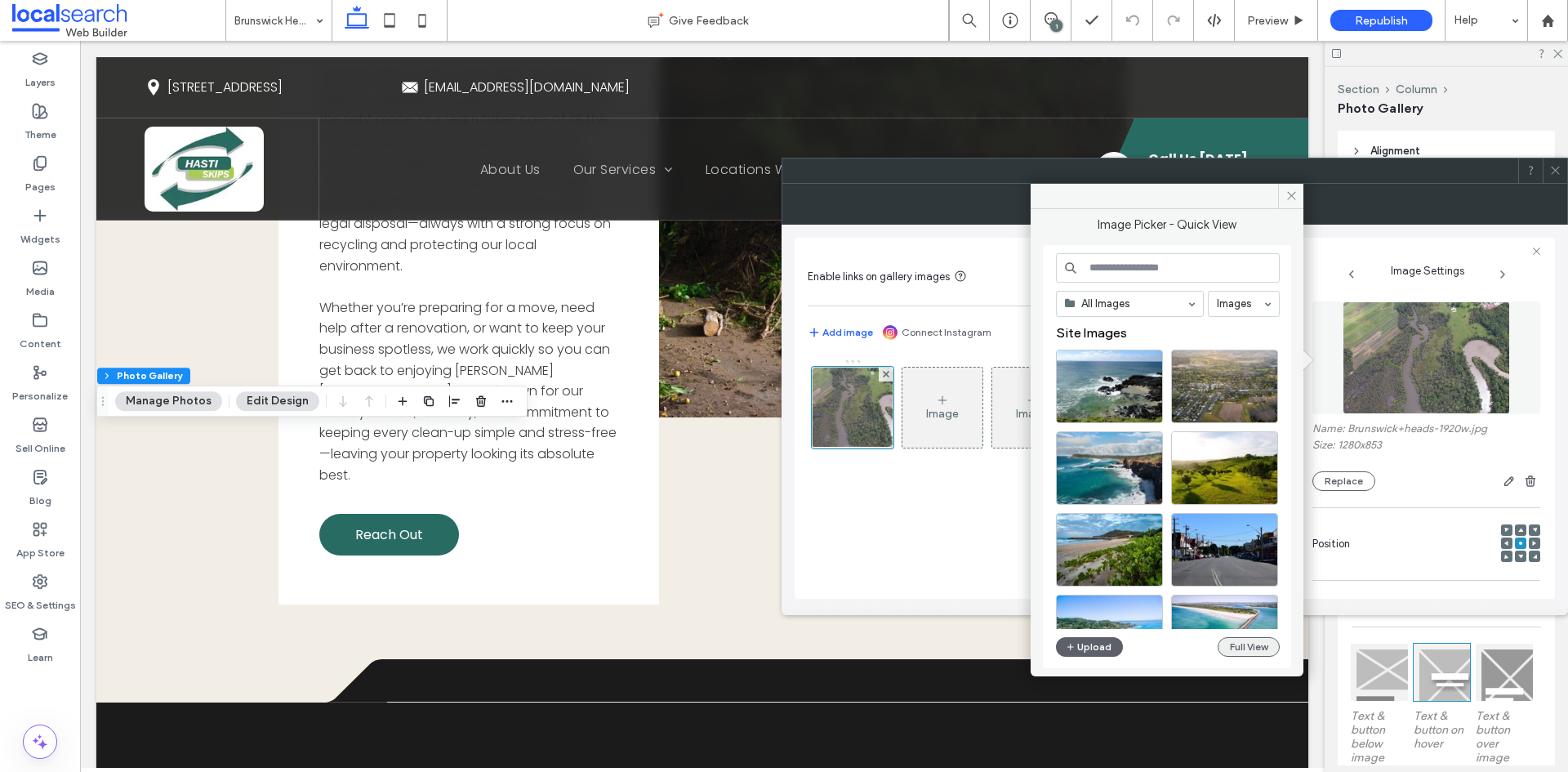
click at [1228, 639] on button "Full View" at bounding box center [1248, 647] width 62 height 19
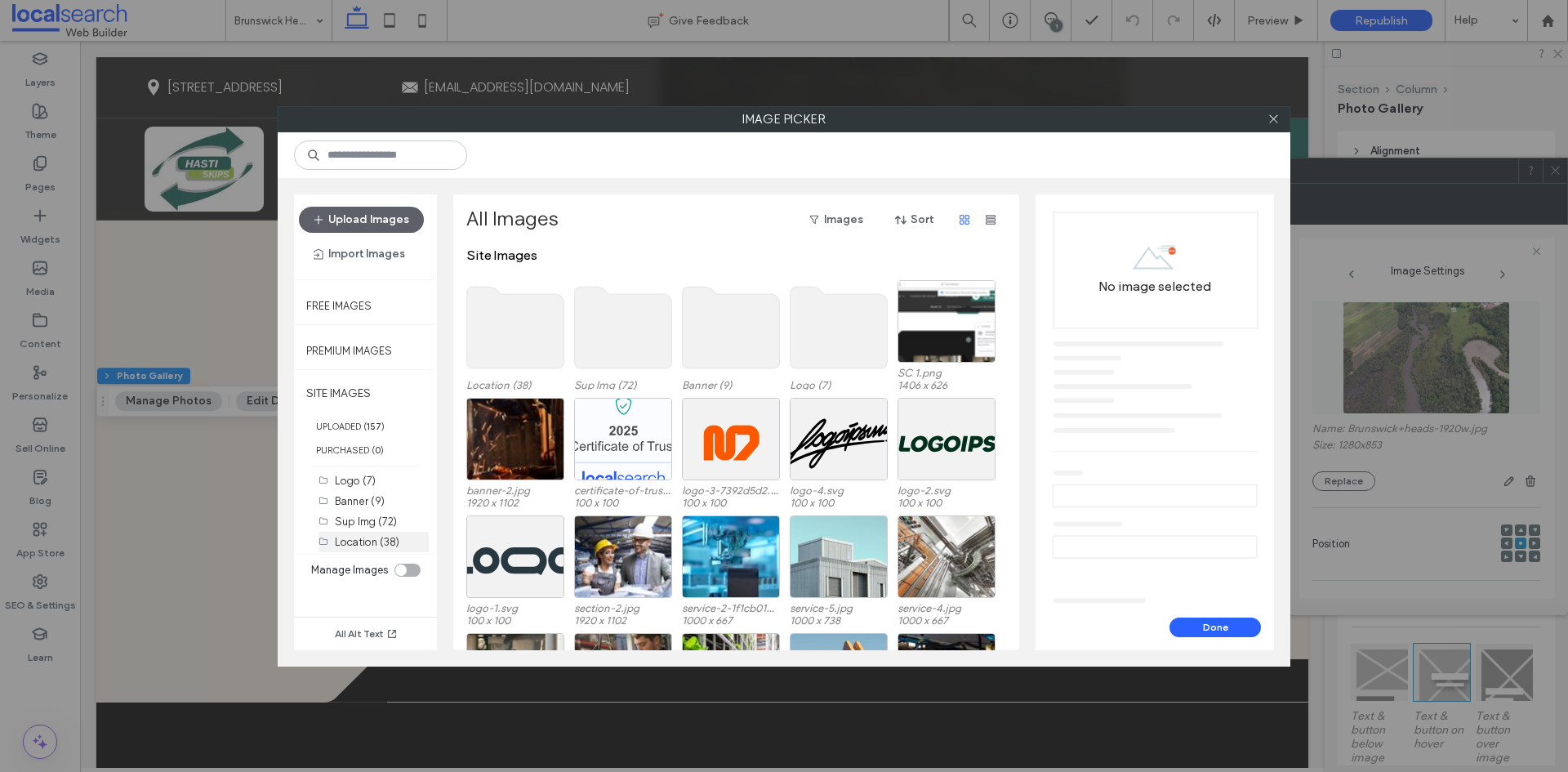
click at [380, 538] on label "Location (38)" at bounding box center [367, 542] width 64 height 12
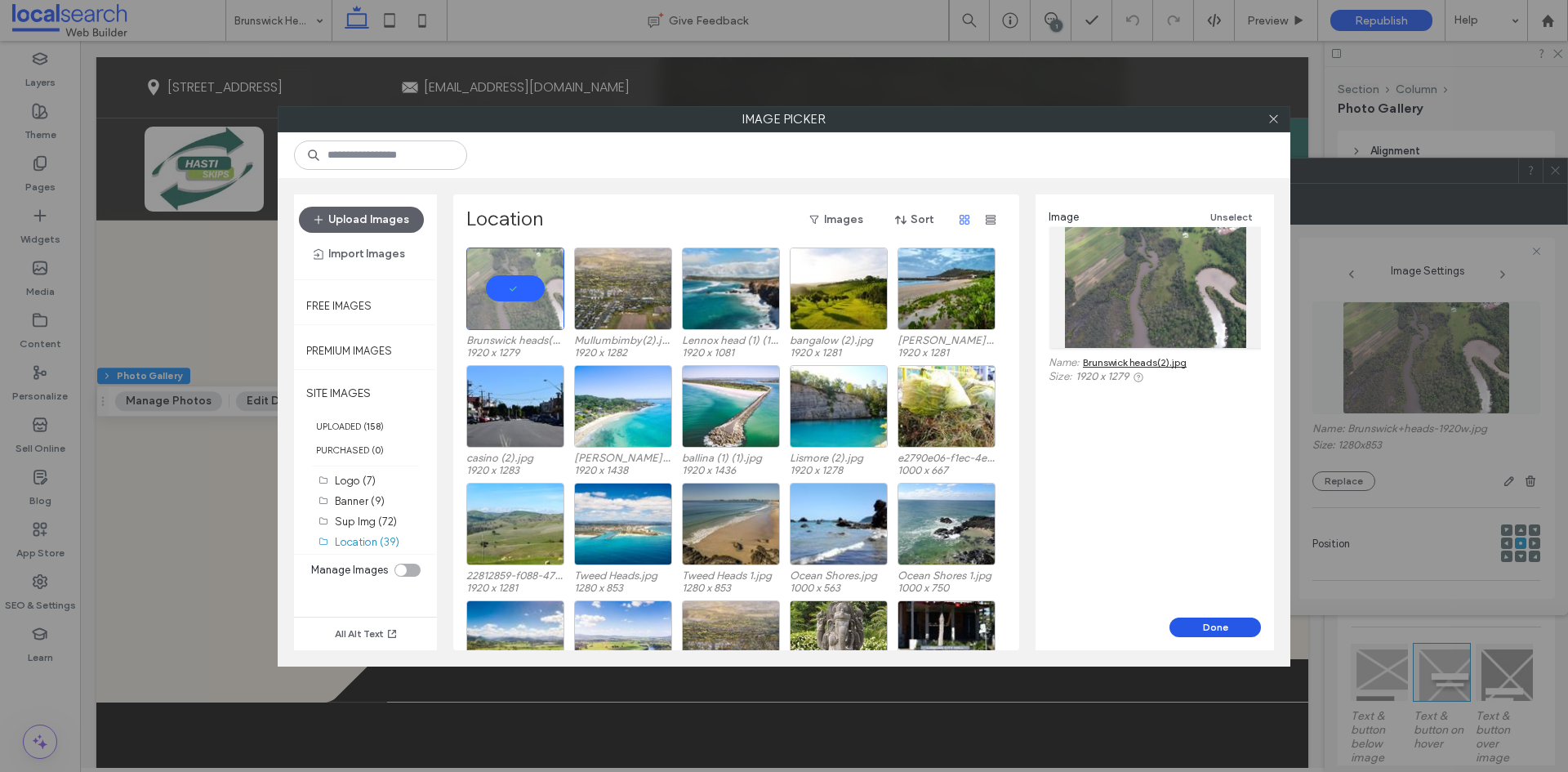
click at [1217, 621] on button "Done" at bounding box center [1216, 627] width 91 height 19
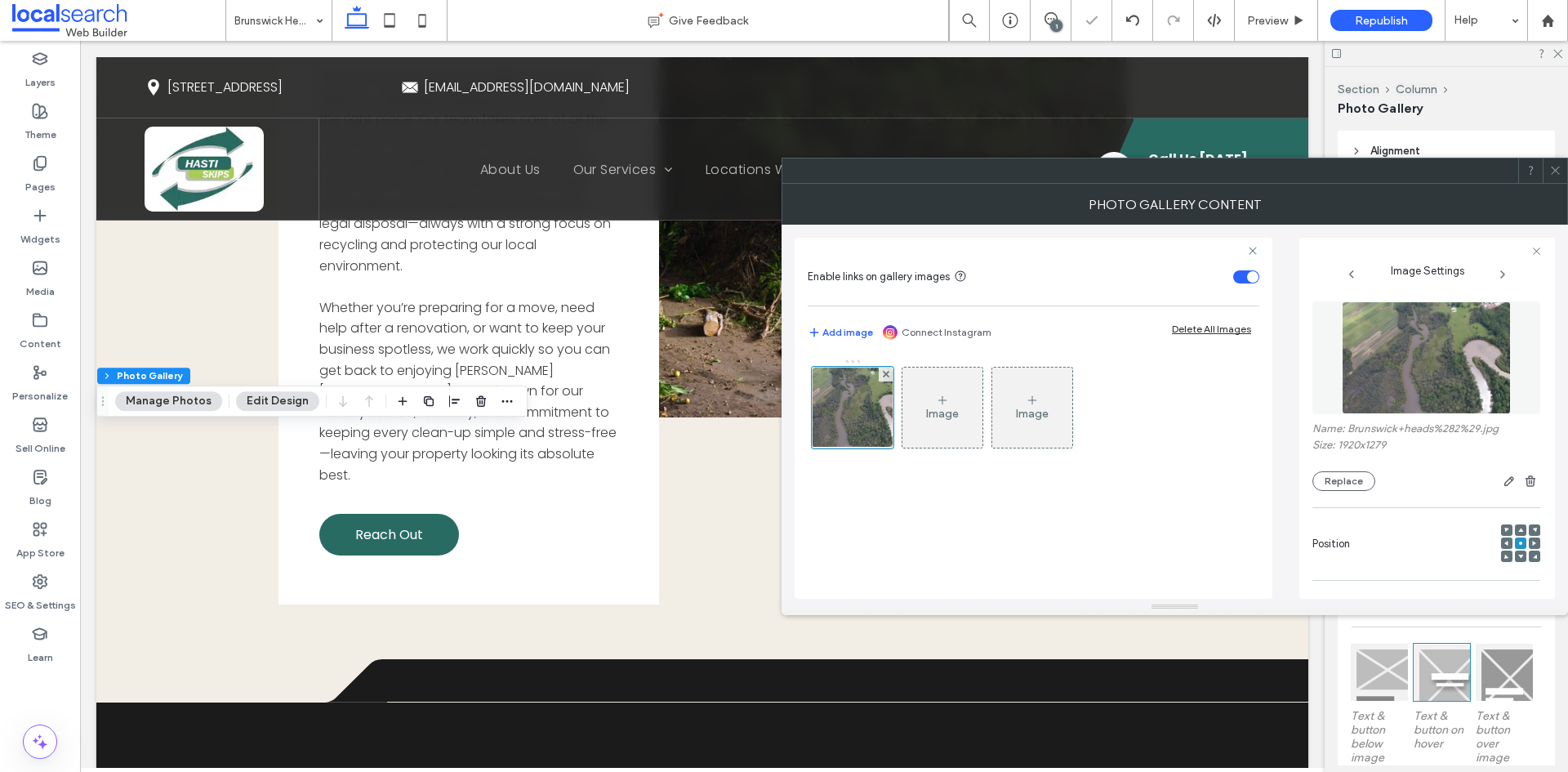
click at [1557, 175] on icon at bounding box center [1555, 170] width 12 height 12
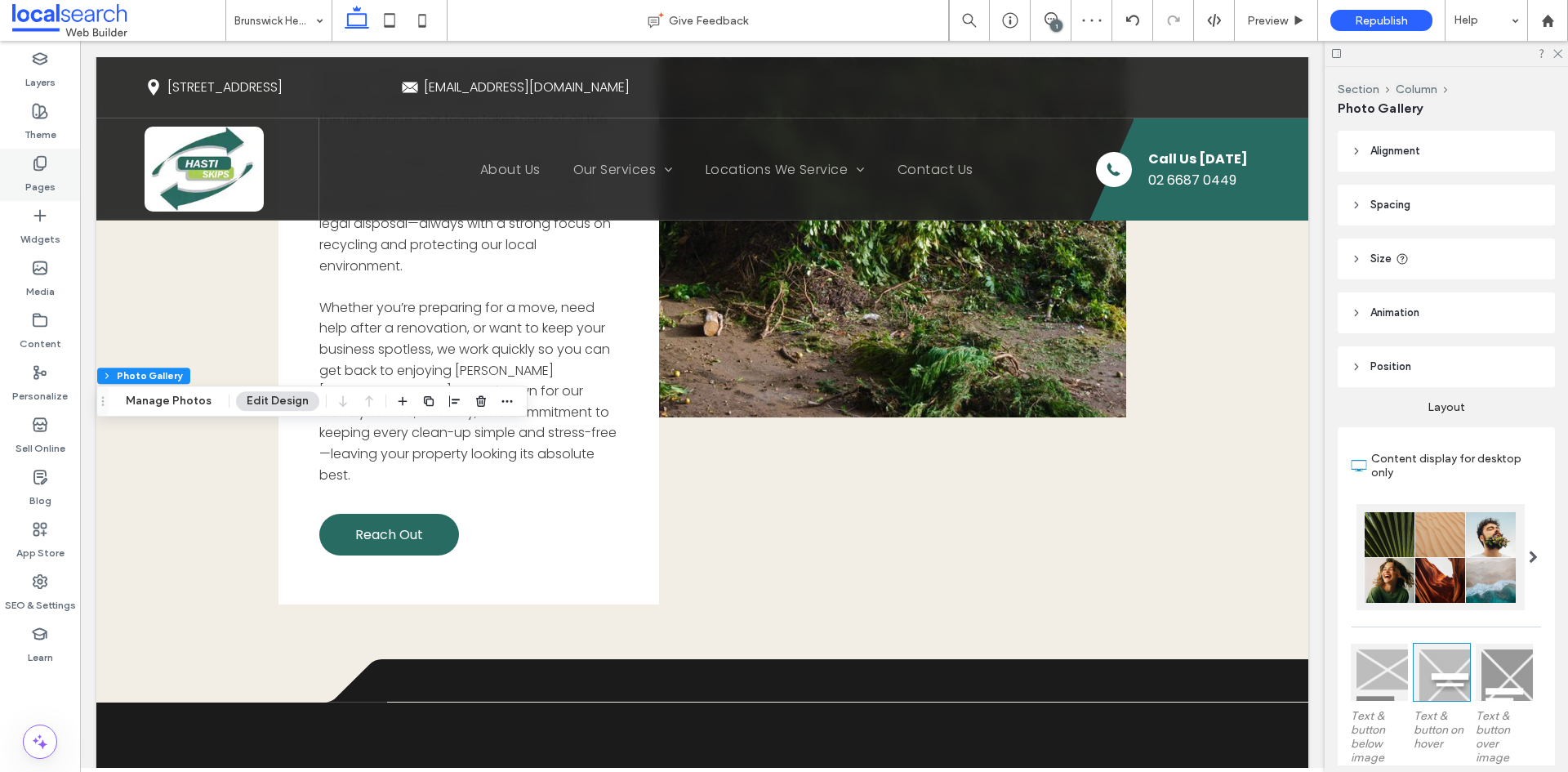
click at [45, 169] on icon at bounding box center [40, 163] width 16 height 16
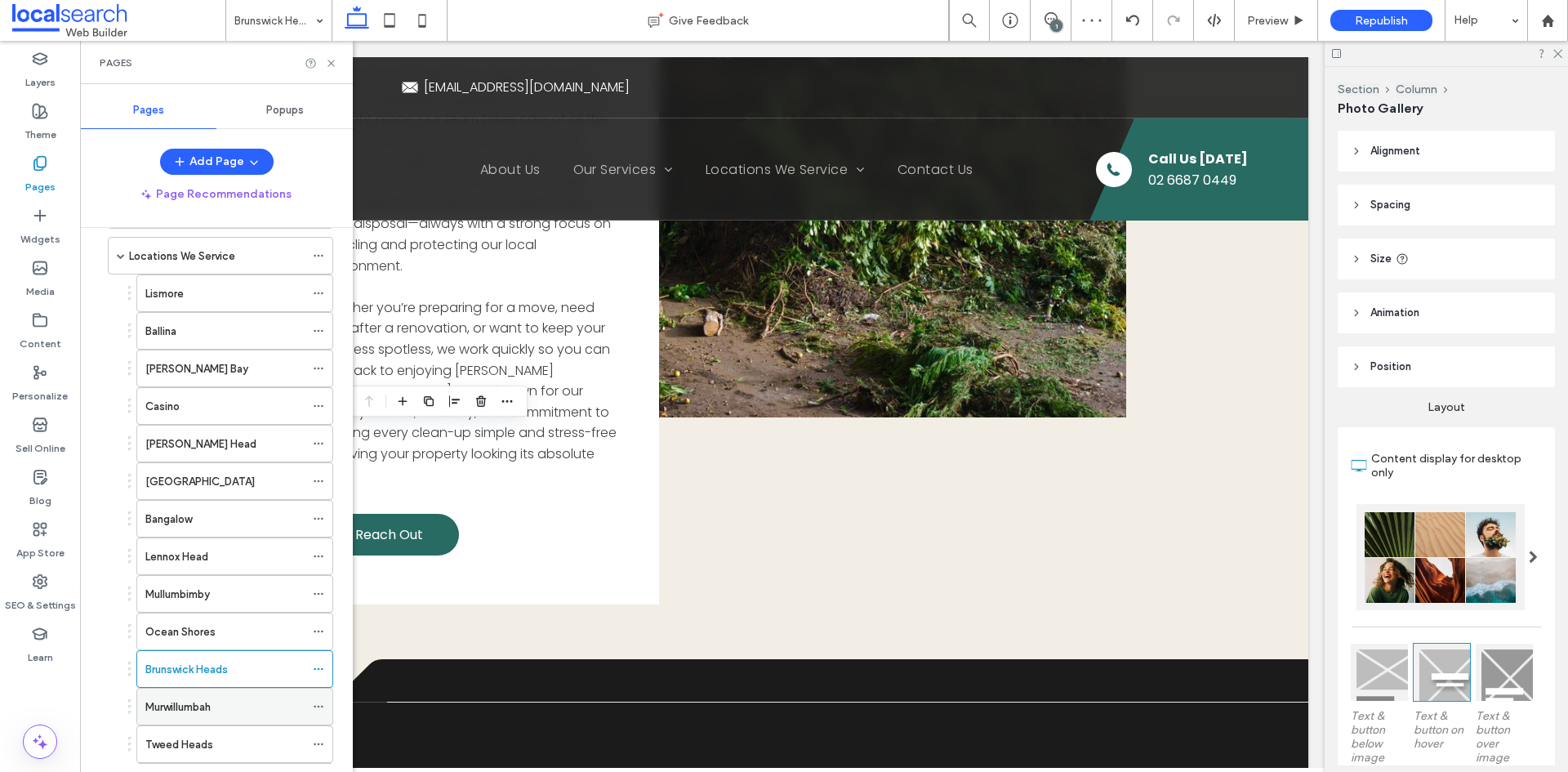
scroll to position [280, 0]
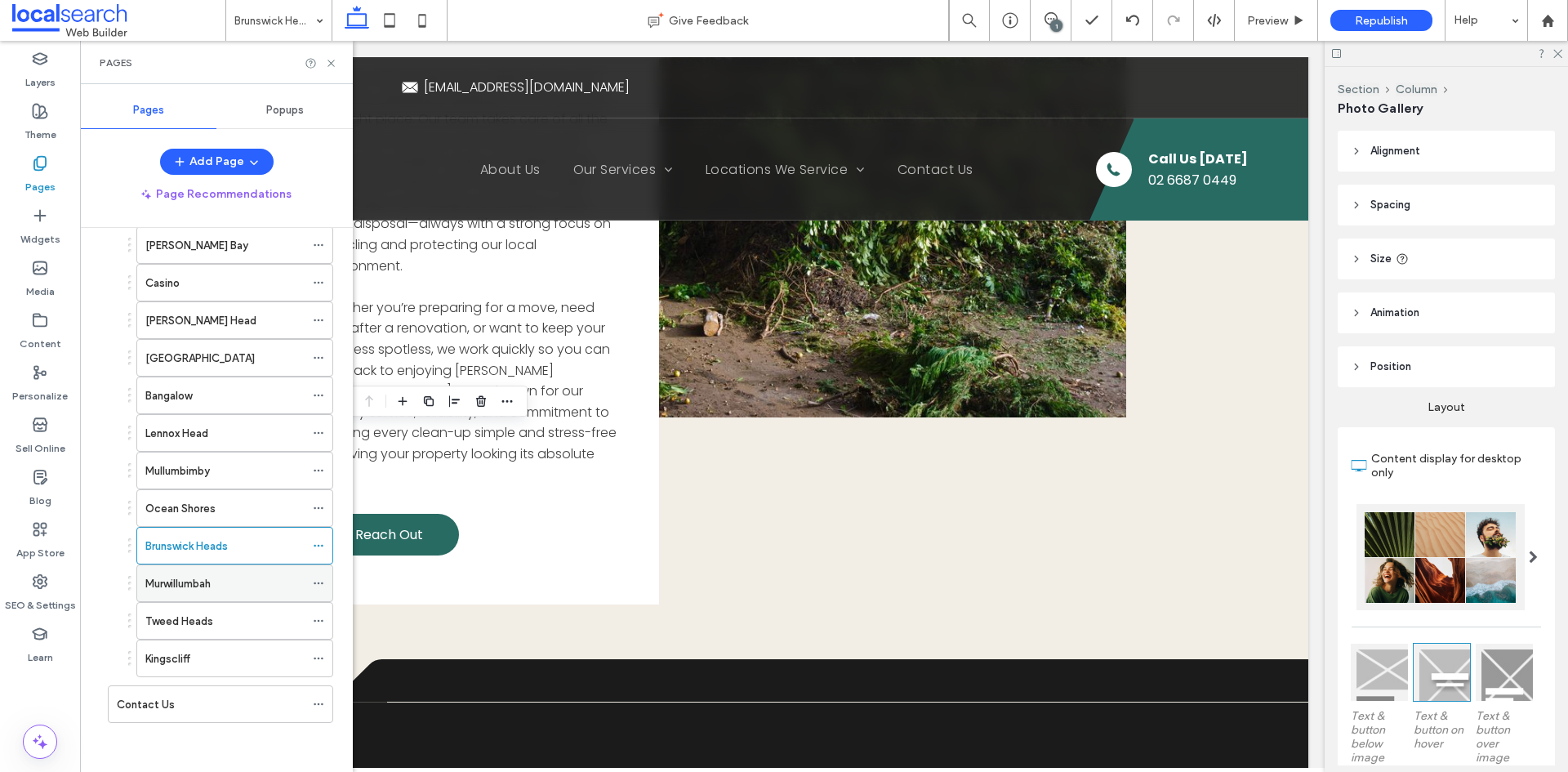
click at [217, 588] on div "Murwillumbah" at bounding box center [225, 584] width 159 height 17
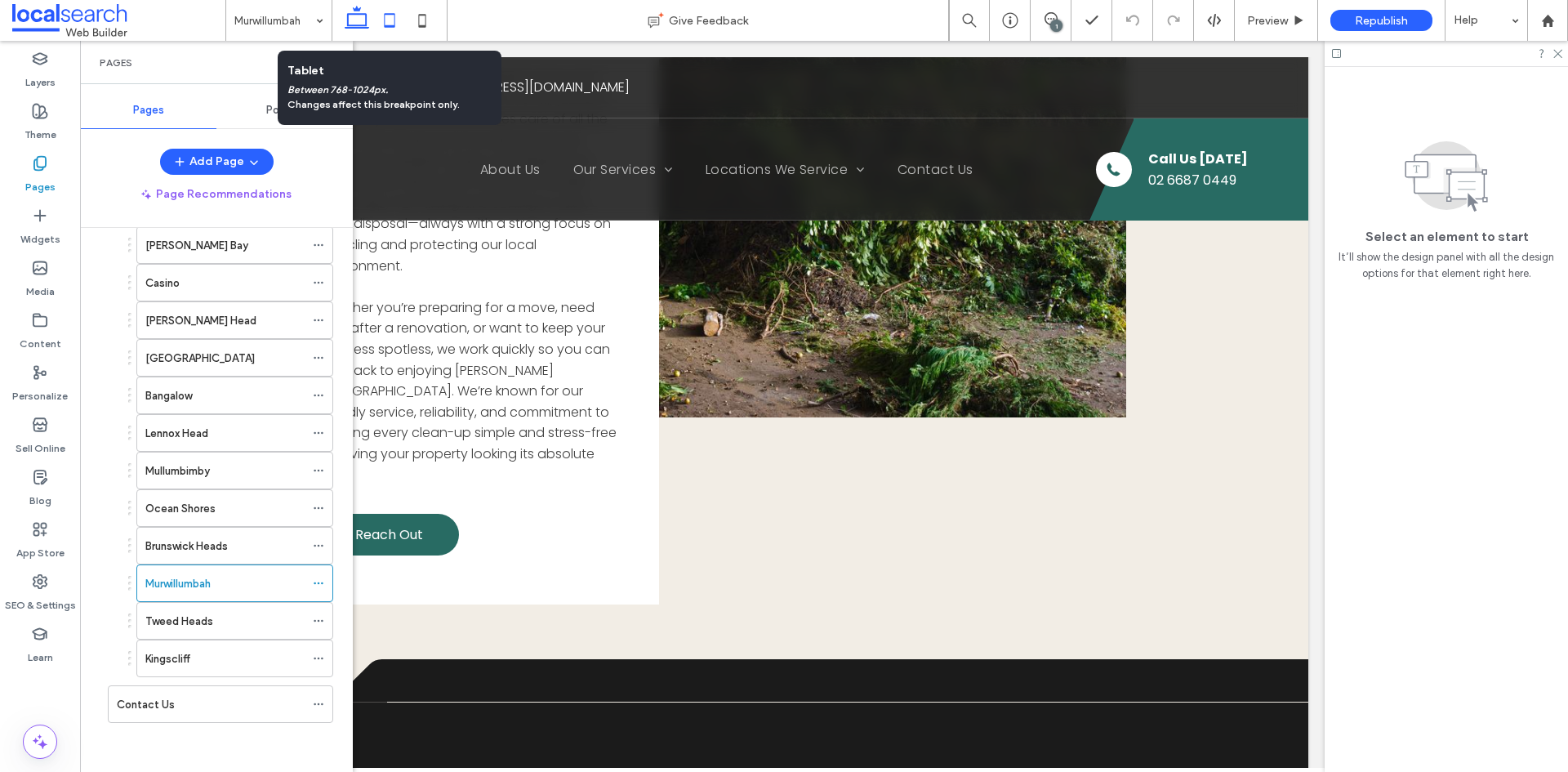
click at [384, 31] on icon at bounding box center [390, 20] width 33 height 33
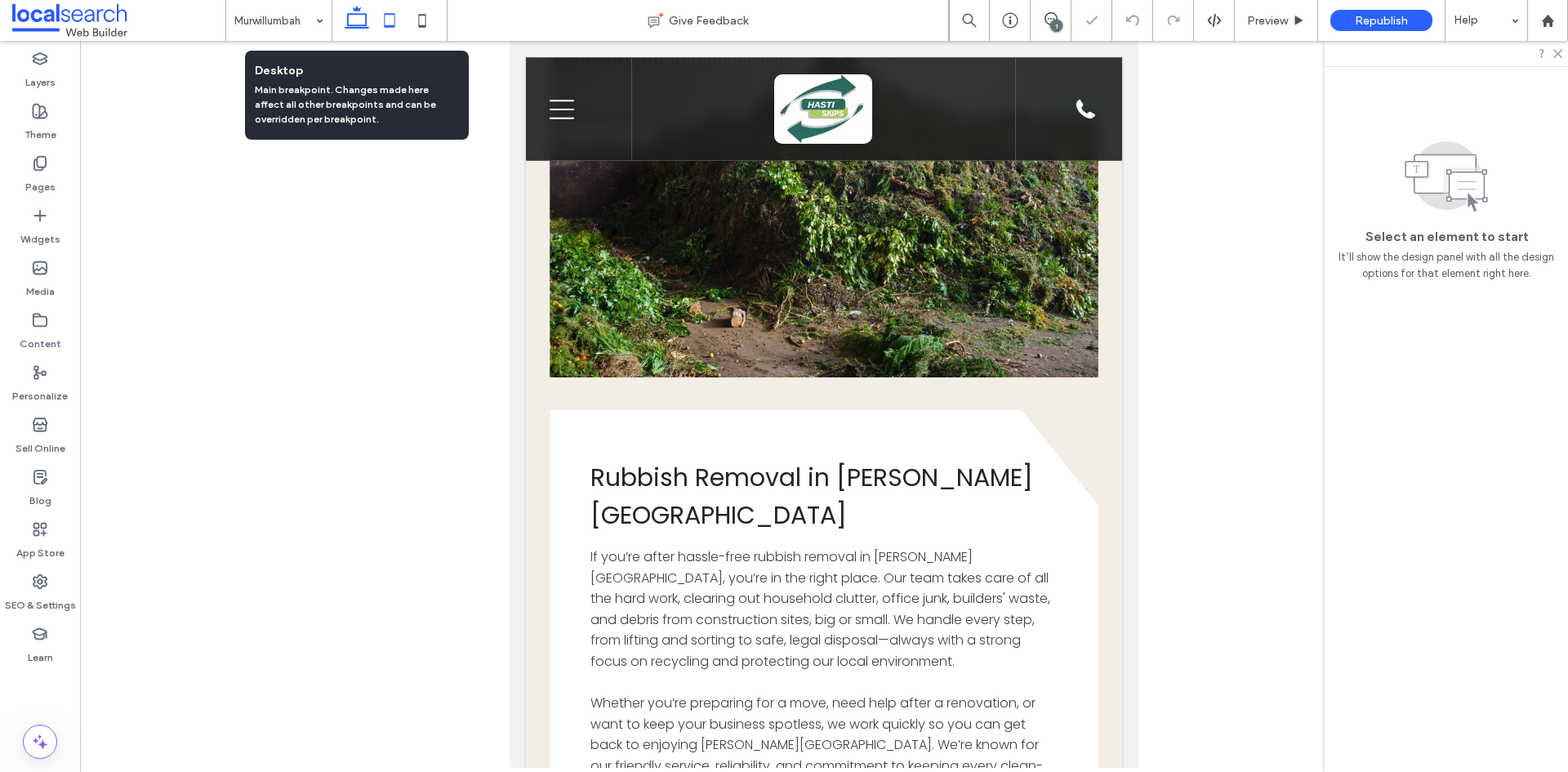
click at [347, 27] on icon at bounding box center [357, 20] width 33 height 33
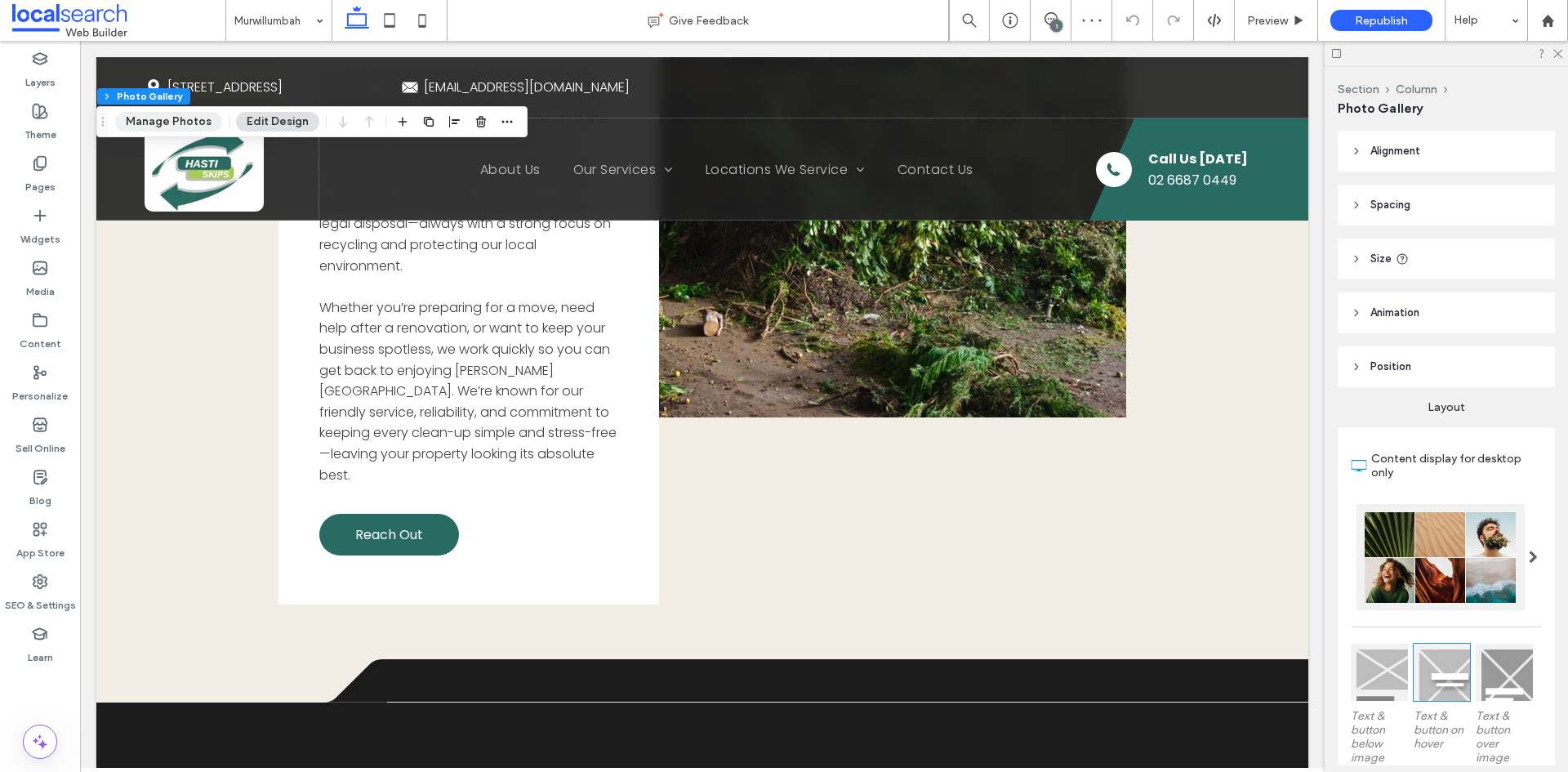
click at [152, 119] on button "Manage Photos" at bounding box center [169, 121] width 107 height 19
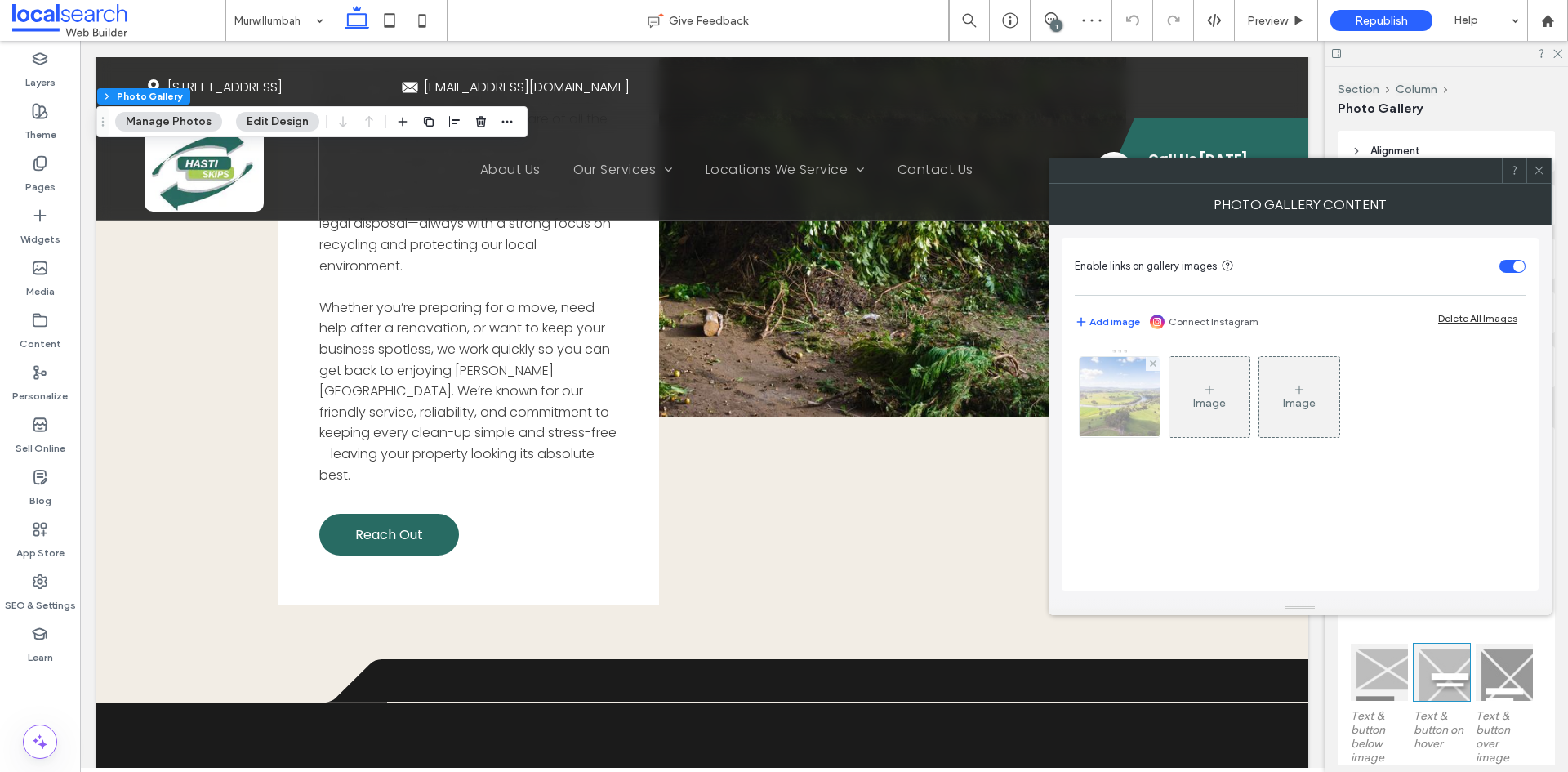
click at [1136, 404] on img at bounding box center [1120, 397] width 107 height 80
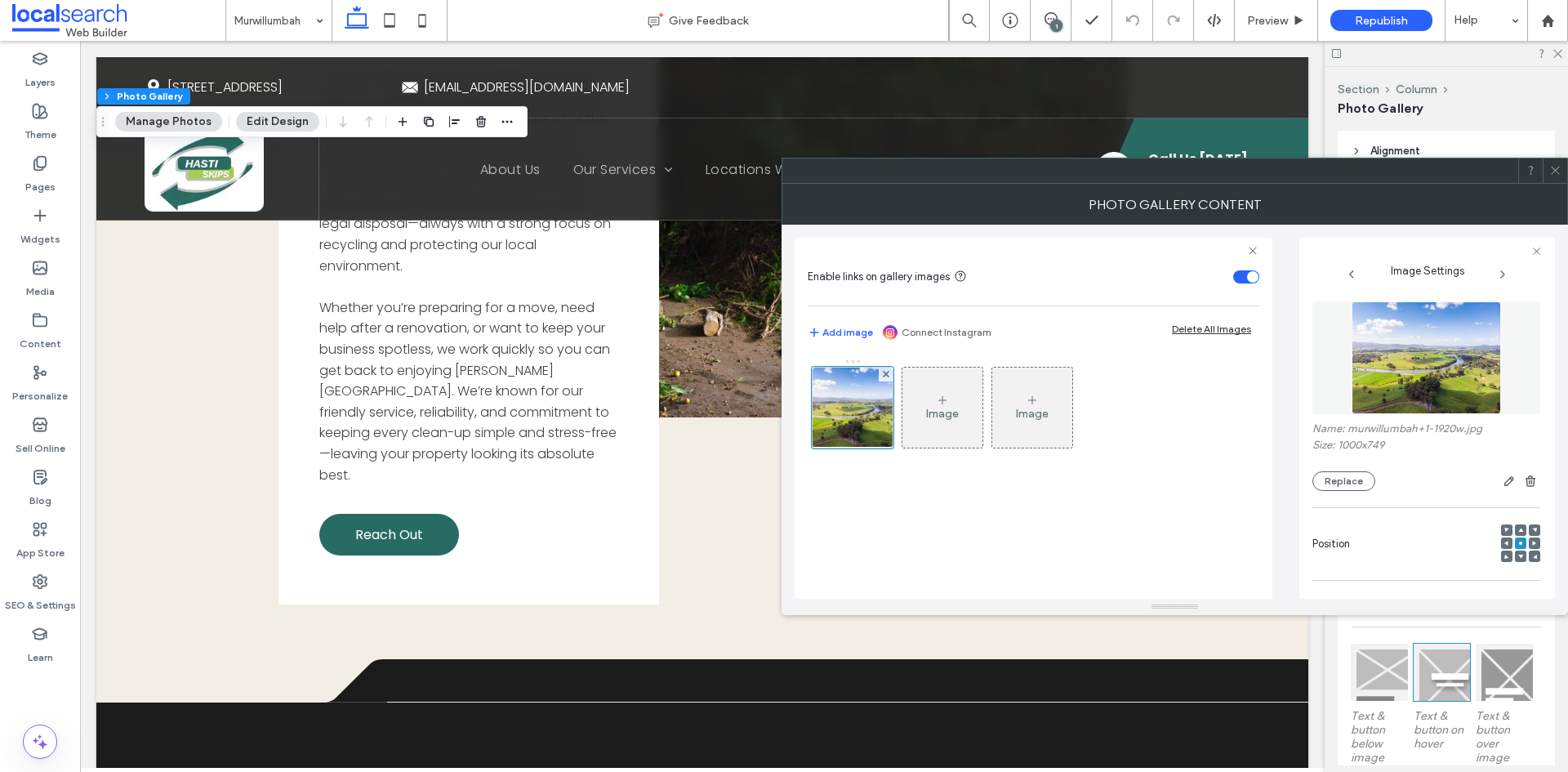
click at [1441, 375] on img at bounding box center [1427, 358] width 150 height 113
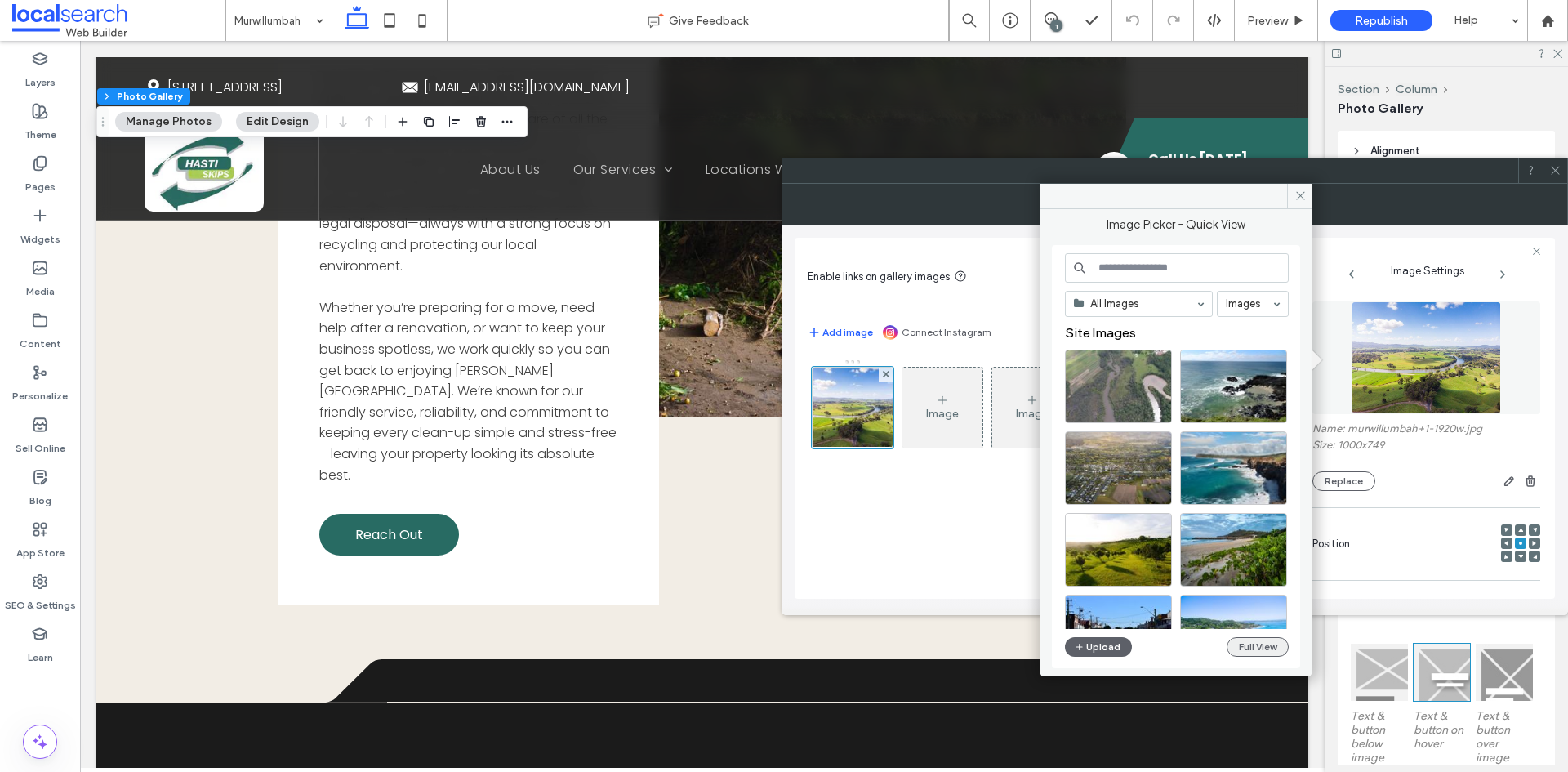
click at [1272, 647] on button "Full View" at bounding box center [1257, 647] width 62 height 19
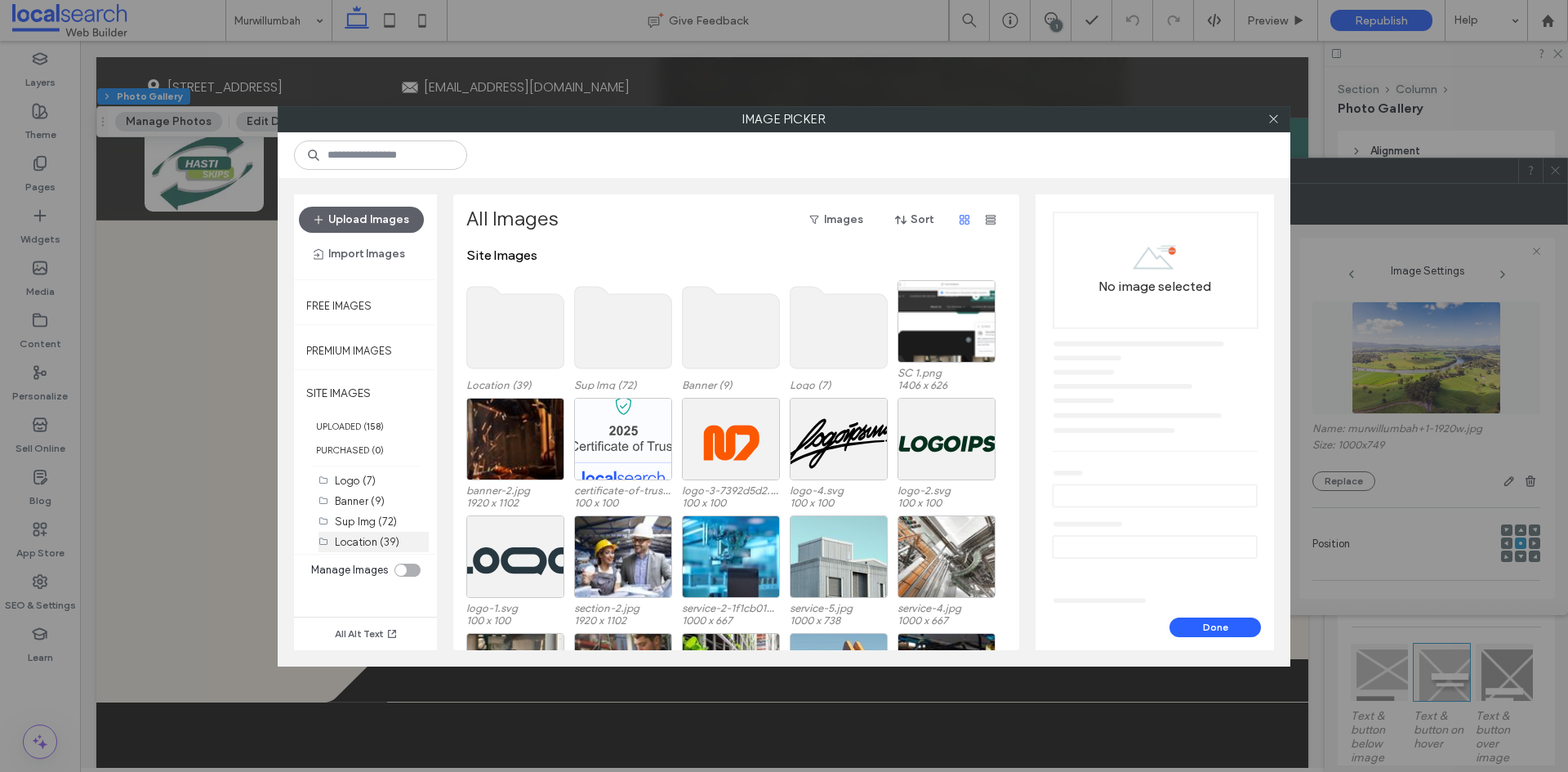
click at [368, 536] on label "Location (39)" at bounding box center [367, 542] width 64 height 12
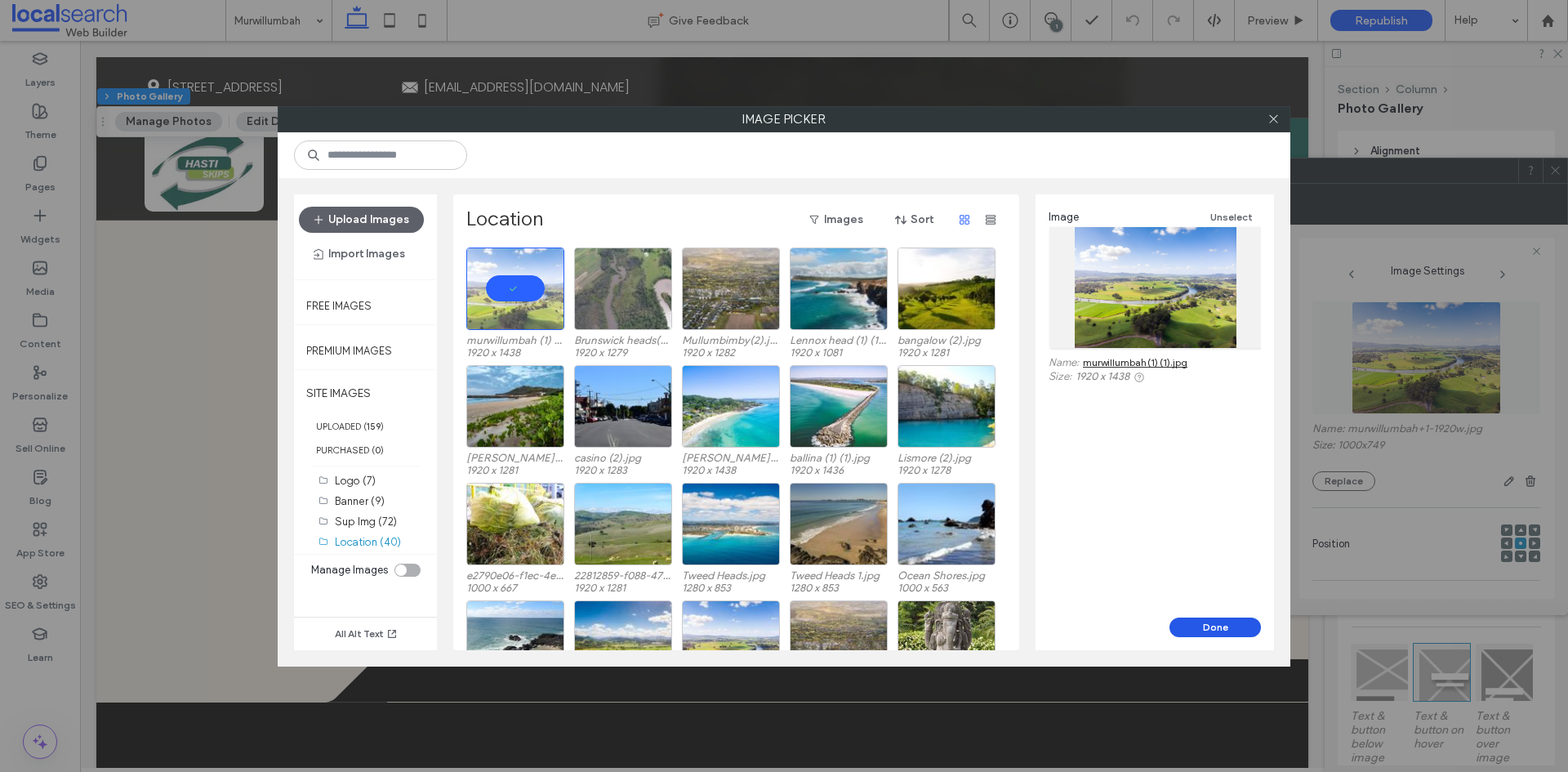
click at [1213, 623] on button "Done" at bounding box center [1216, 627] width 91 height 19
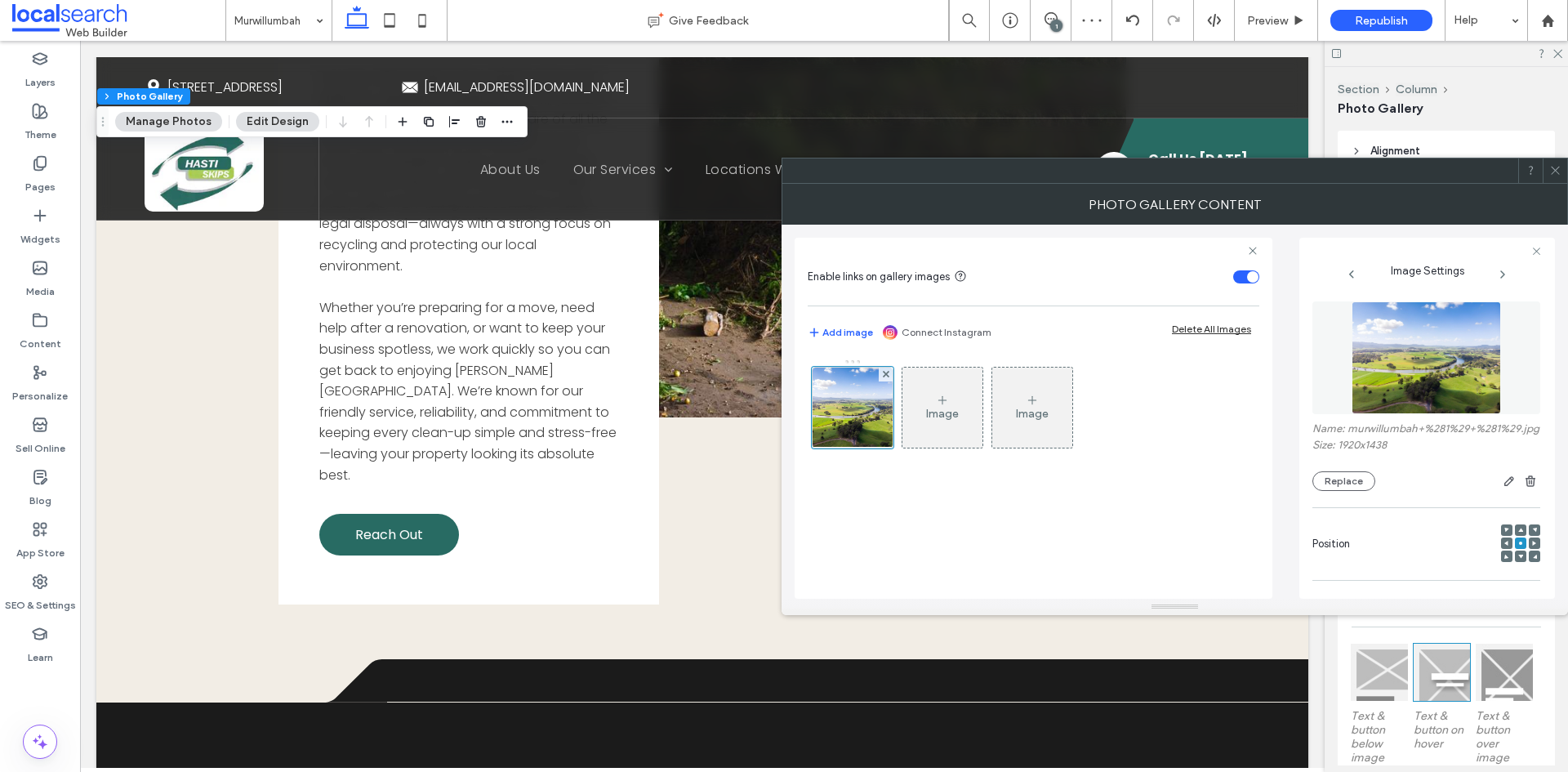
drag, startPoint x: 1554, startPoint y: 178, endPoint x: 1235, endPoint y: 218, distance: 321.5
click at [1554, 178] on span at bounding box center [1555, 170] width 12 height 25
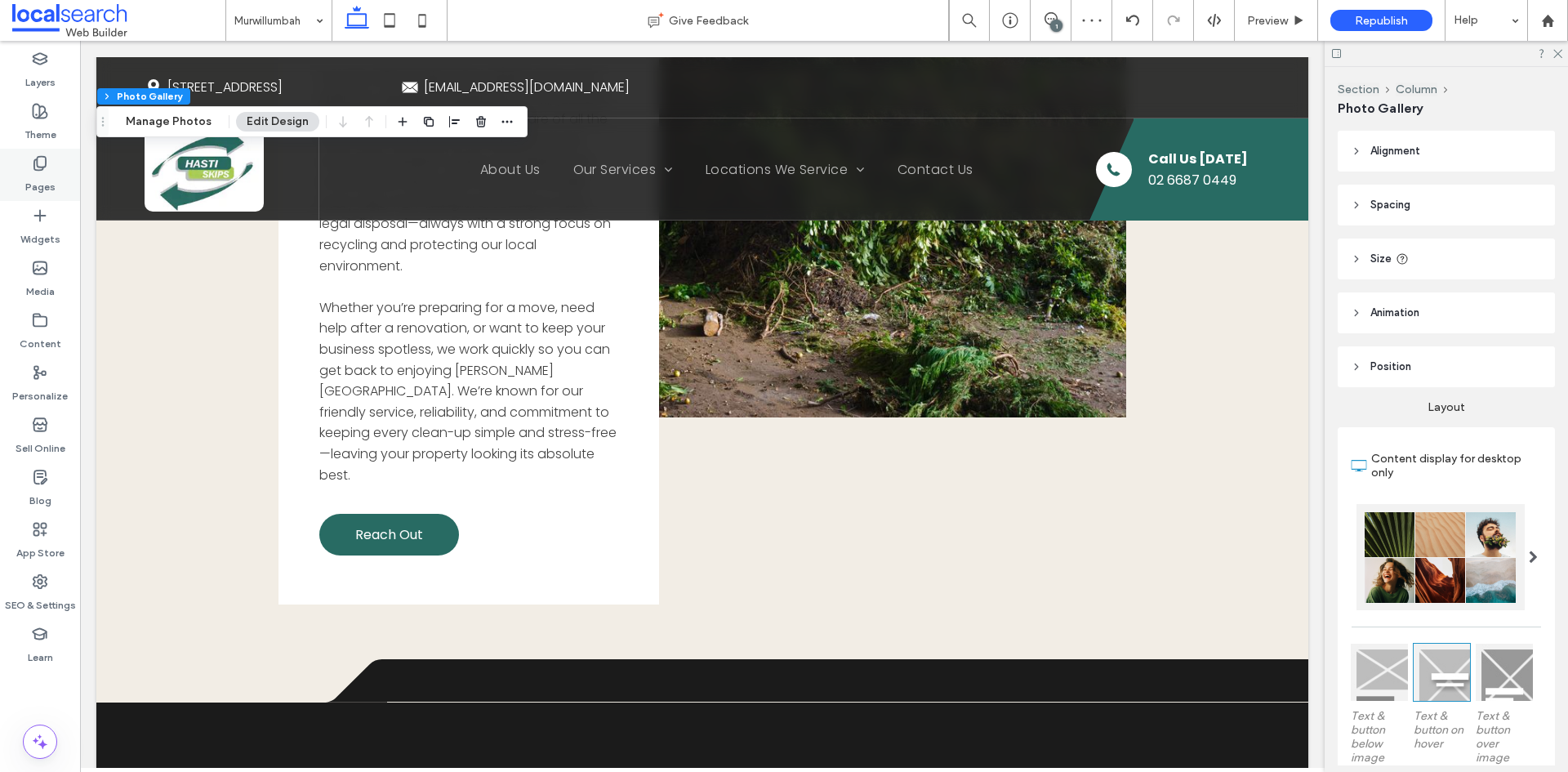
click at [47, 166] on icon at bounding box center [40, 163] width 16 height 16
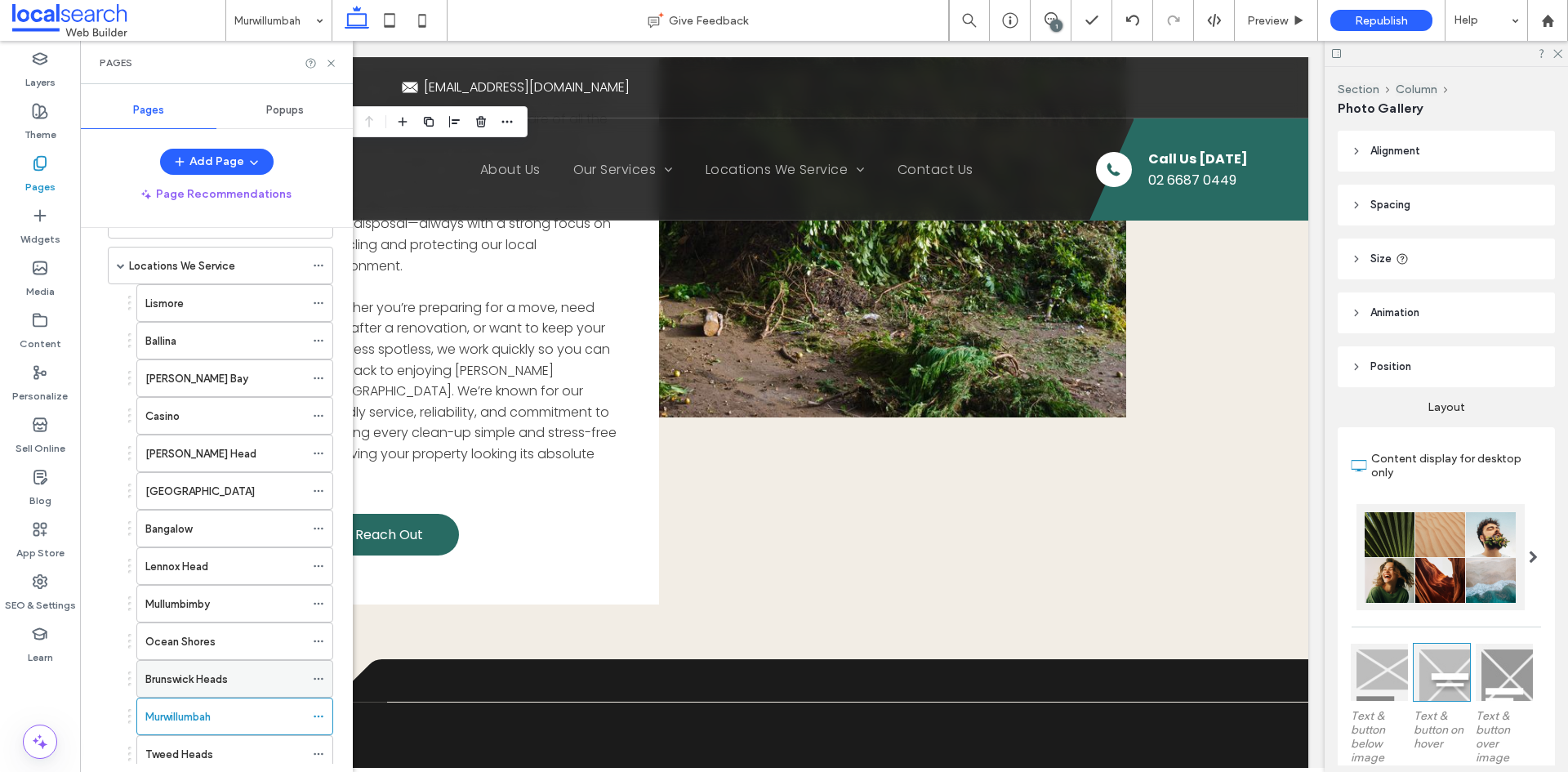
scroll to position [280, 0]
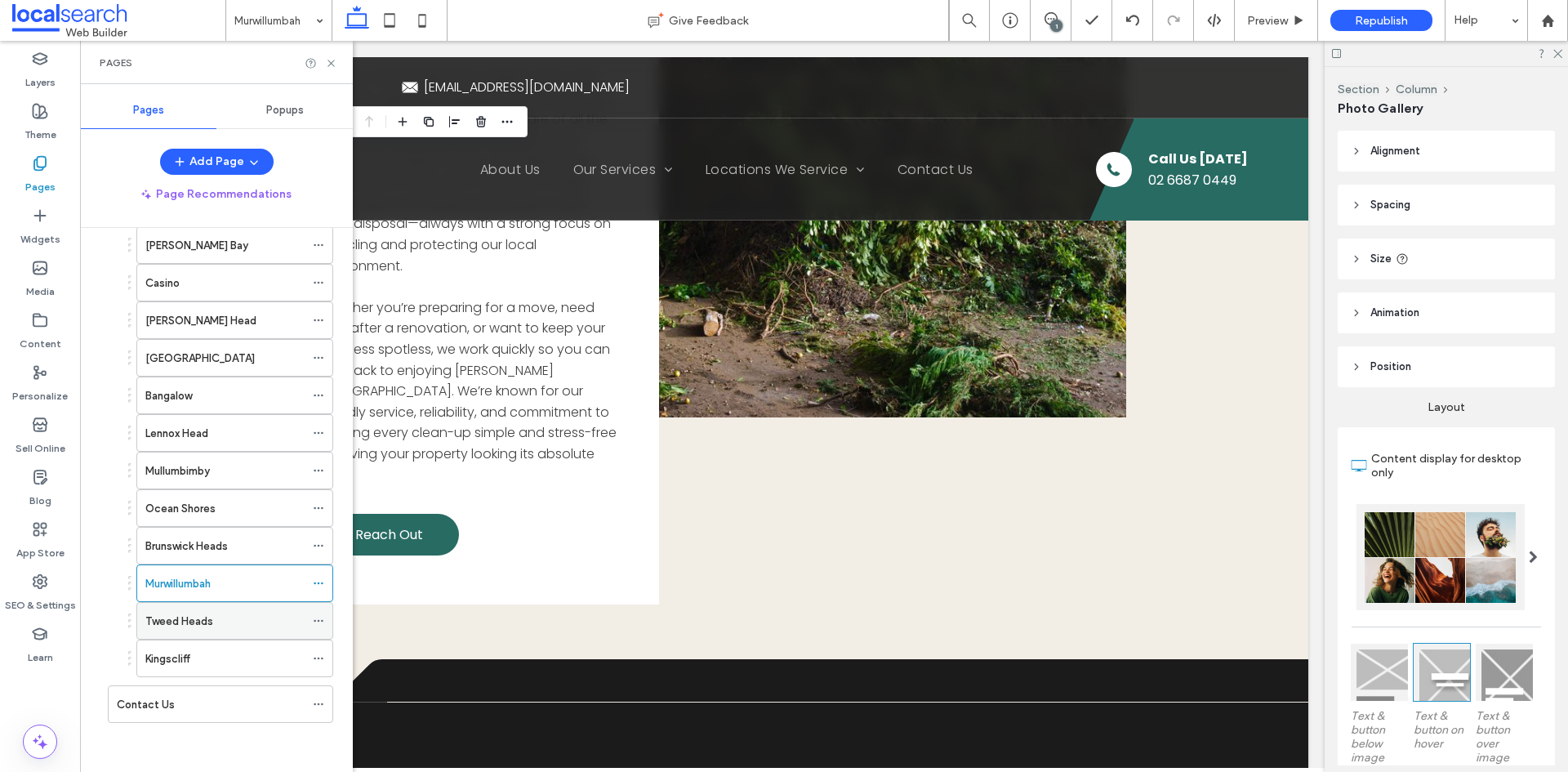
click at [174, 627] on label "Tweed Heads" at bounding box center [180, 621] width 68 height 29
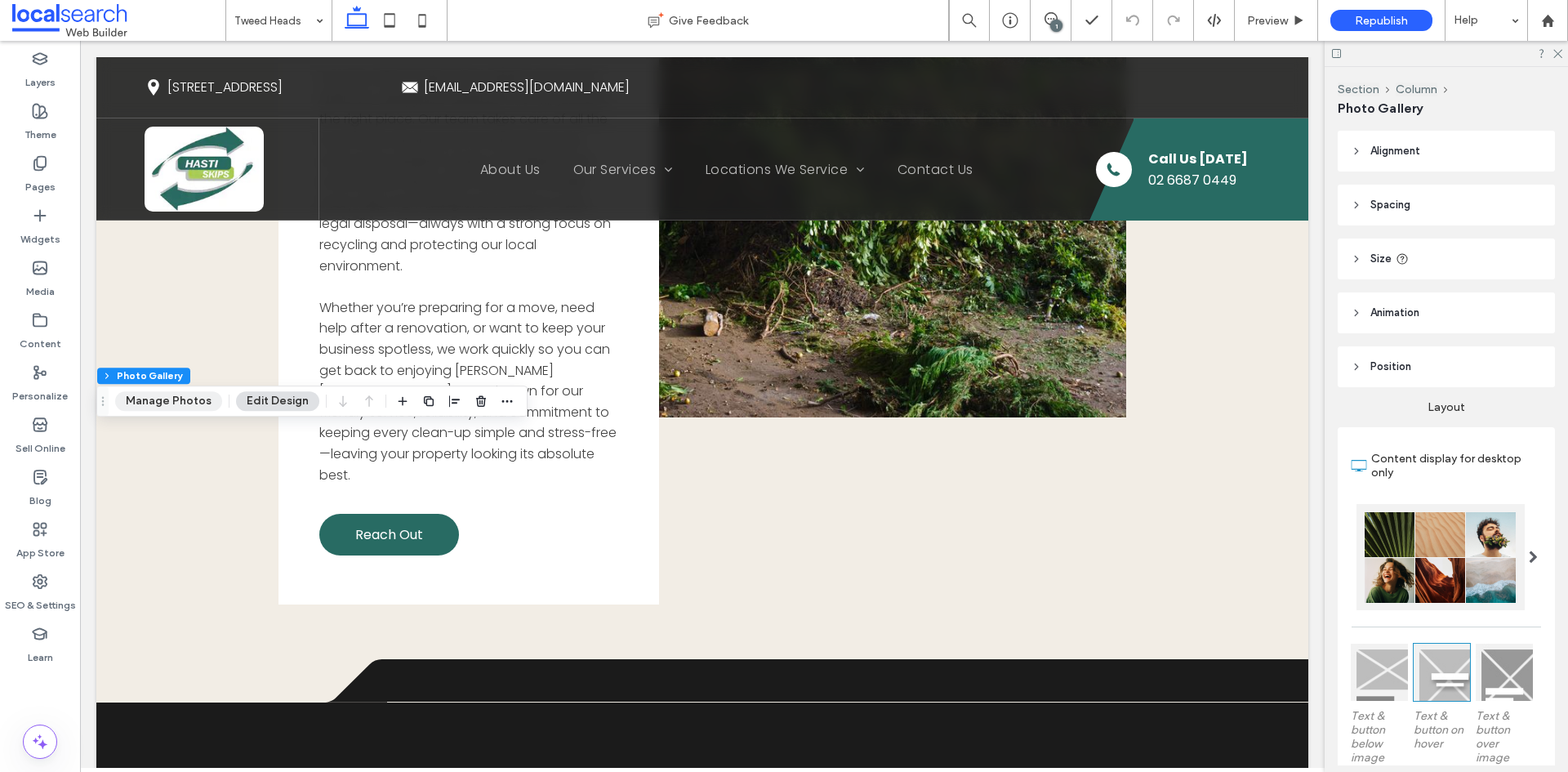
click at [202, 399] on button "Manage Photos" at bounding box center [169, 401] width 107 height 19
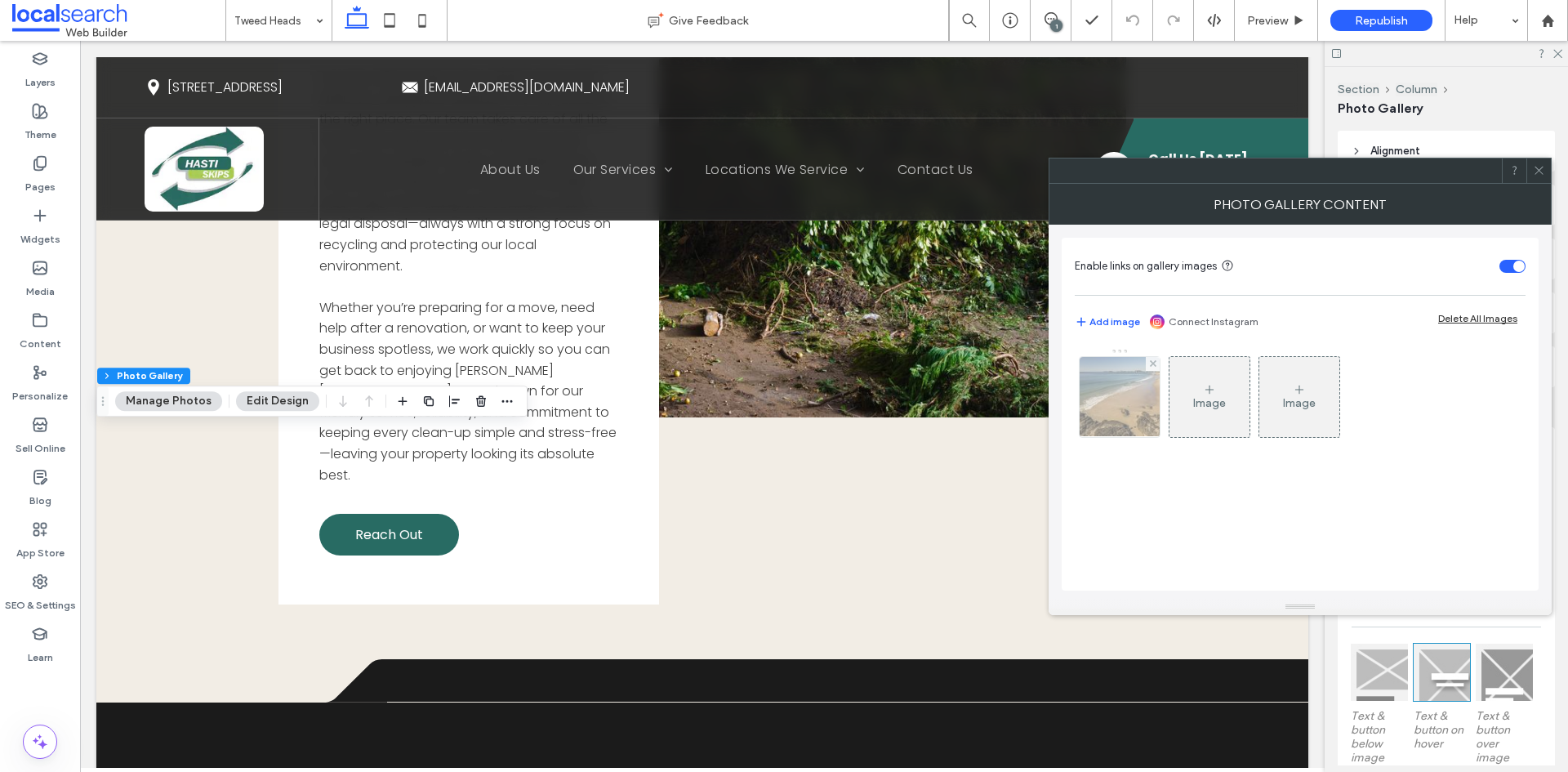
click at [1094, 426] on img at bounding box center [1120, 397] width 120 height 80
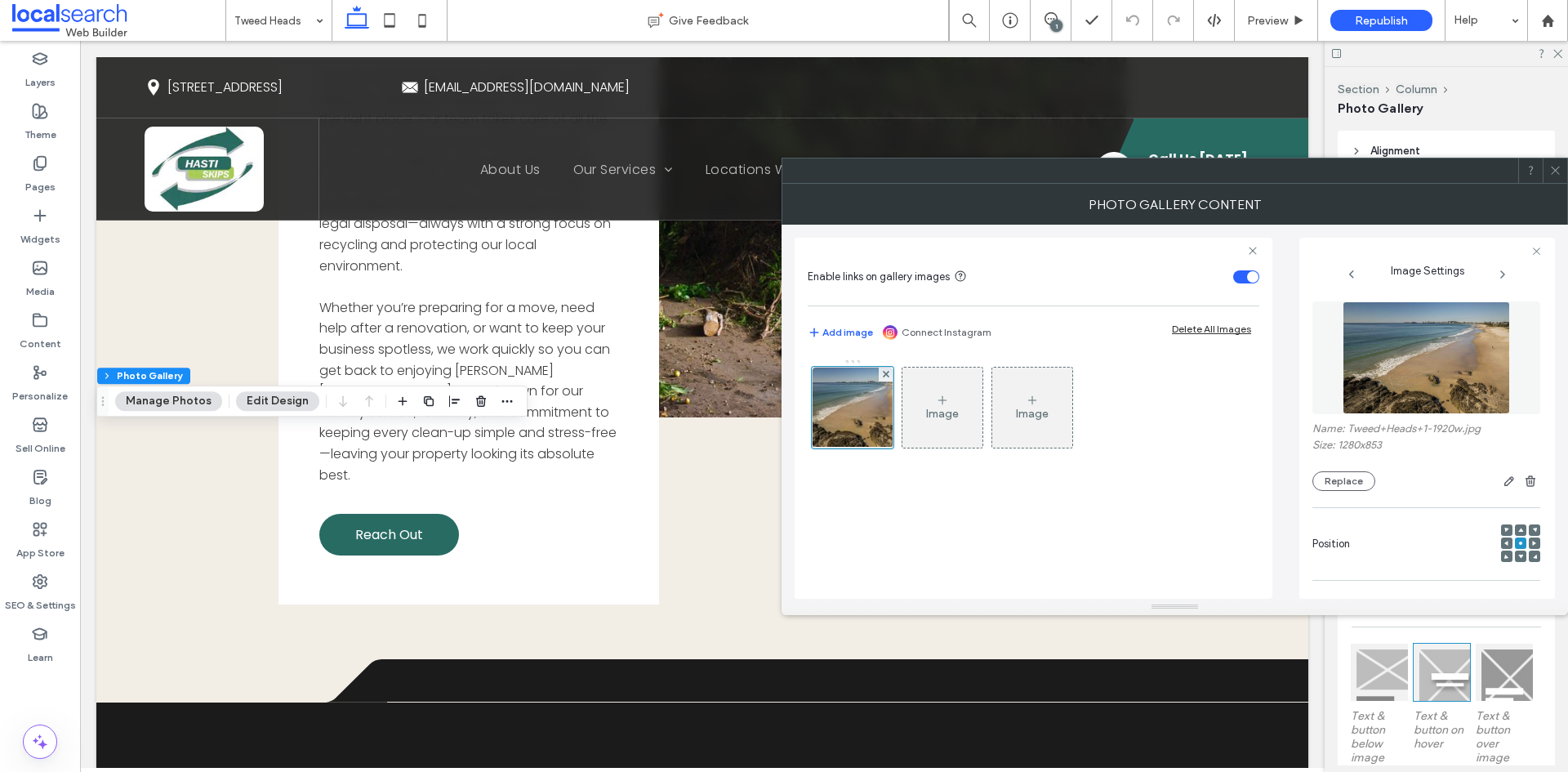
click at [1386, 377] on img at bounding box center [1427, 358] width 169 height 113
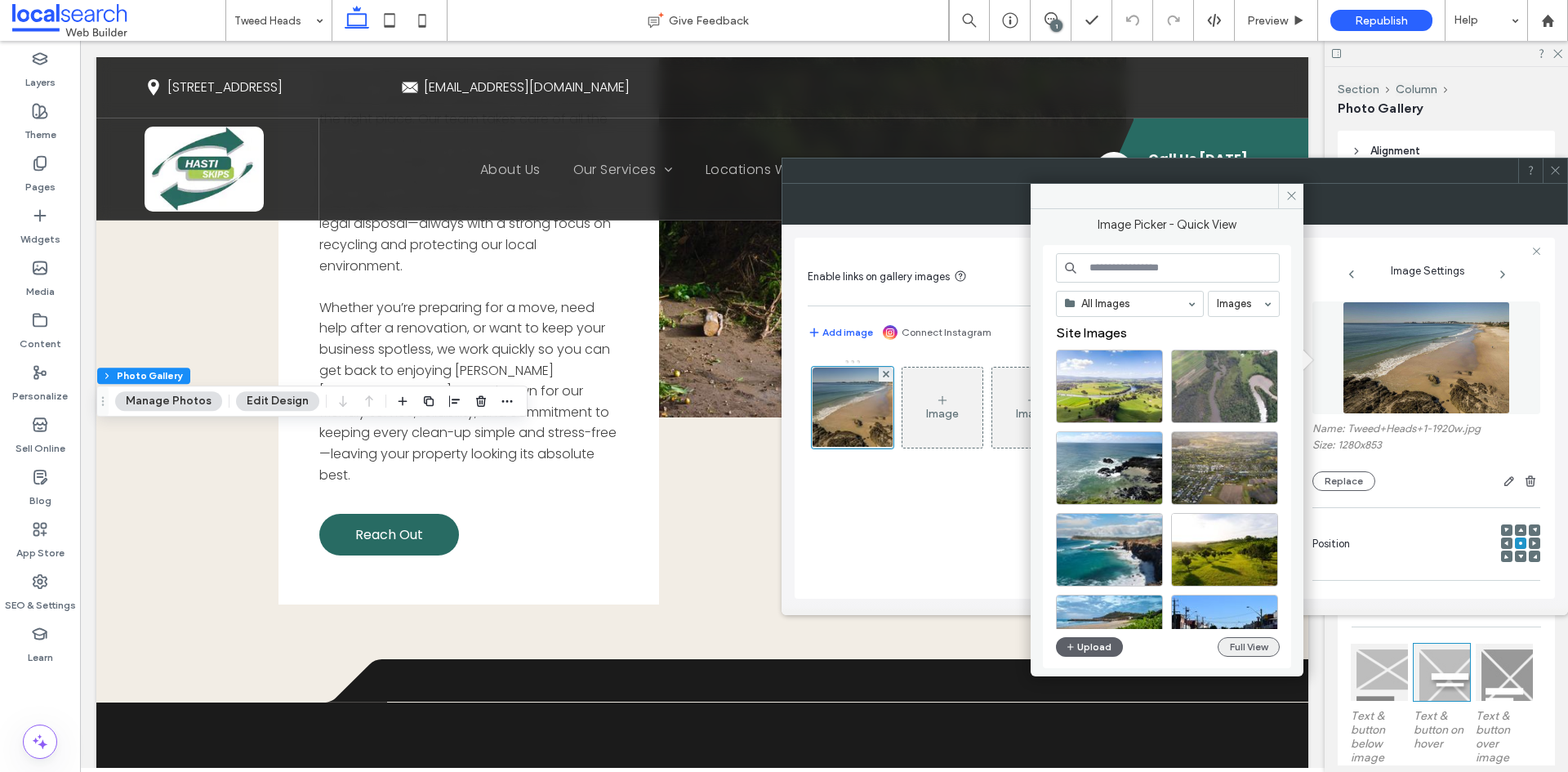
click at [1246, 647] on button "Full View" at bounding box center [1248, 647] width 62 height 19
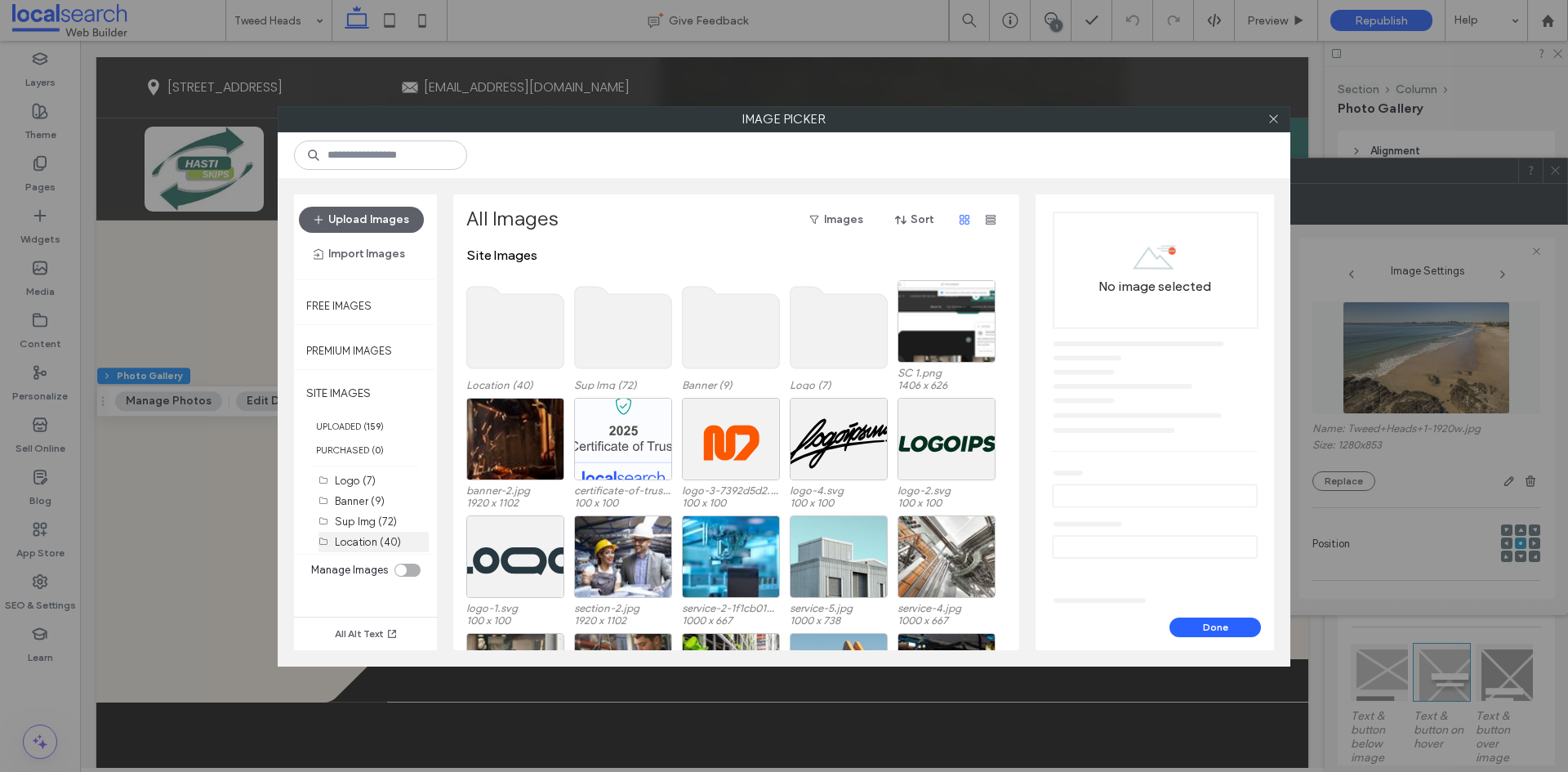
click at [373, 542] on label "Location (40)" at bounding box center [368, 542] width 66 height 12
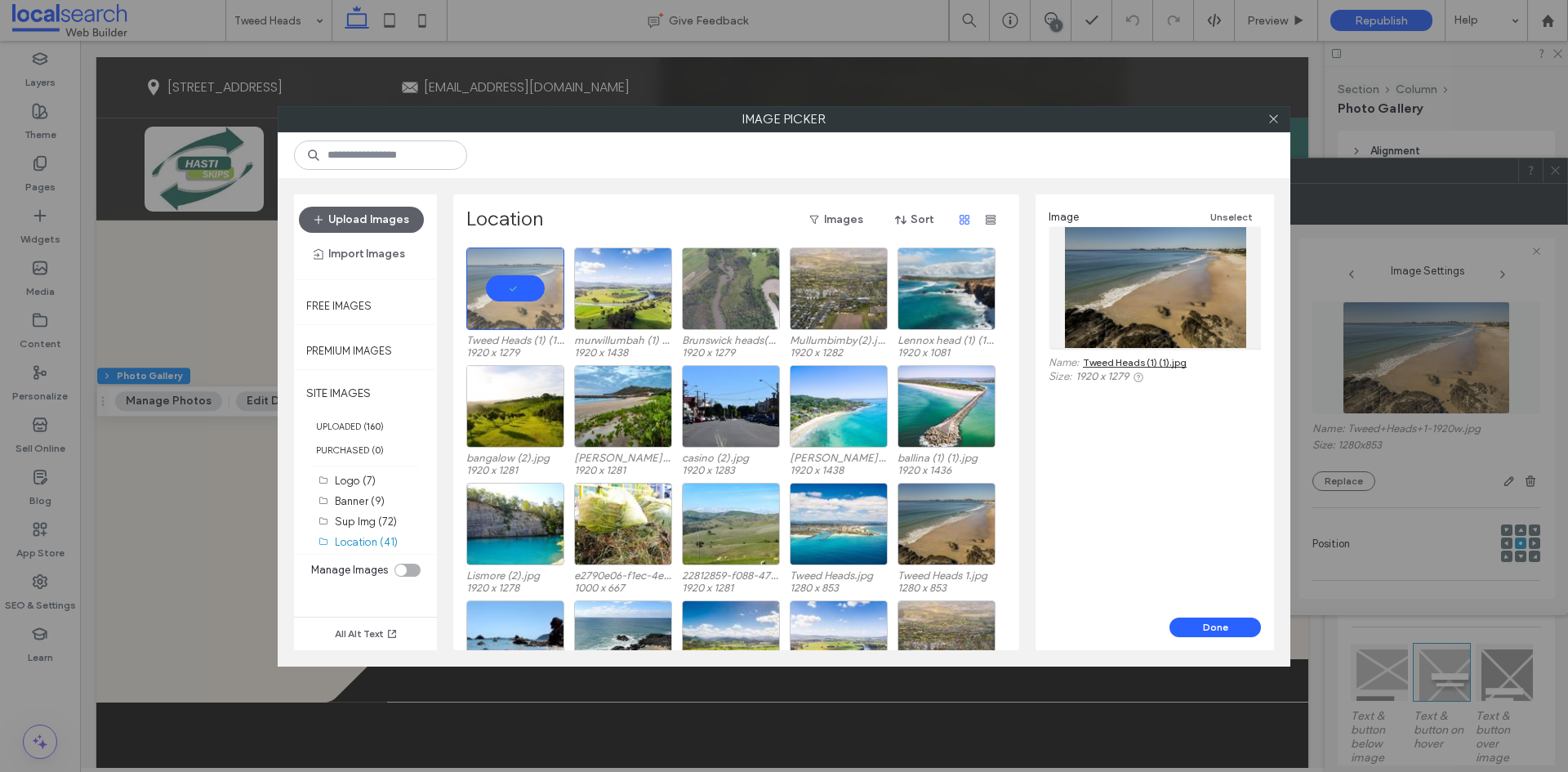
drag, startPoint x: 1239, startPoint y: 627, endPoint x: 1198, endPoint y: 547, distance: 89.9
click at [1199, 547] on div "Image Unselect Name: Tweed Heads (1) (1).jpg Size: 1920 x 1279 Done" at bounding box center [1155, 422] width 239 height 456
click at [1238, 626] on button "Done" at bounding box center [1216, 627] width 91 height 19
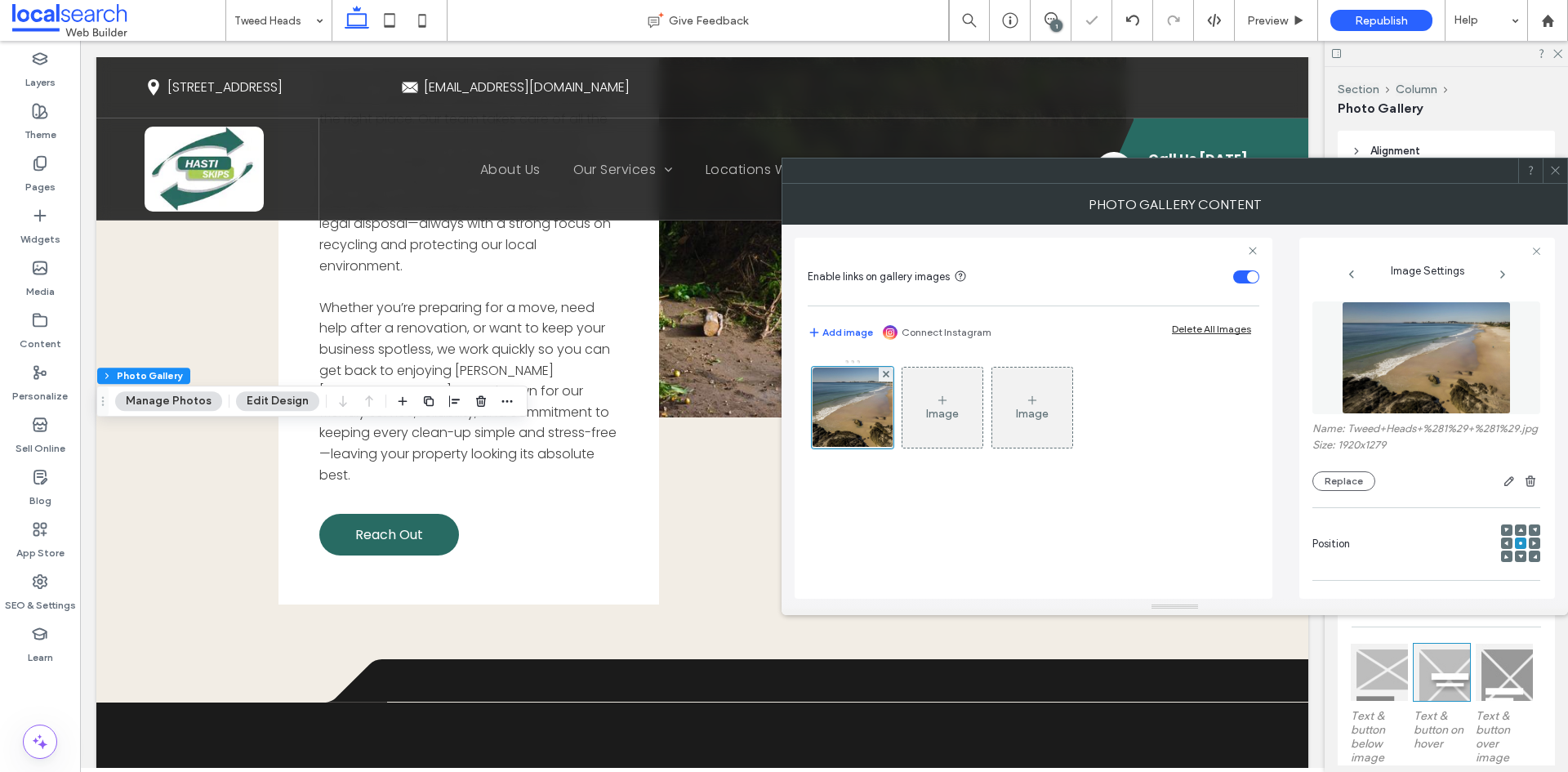
click at [1556, 177] on span at bounding box center [1555, 170] width 12 height 25
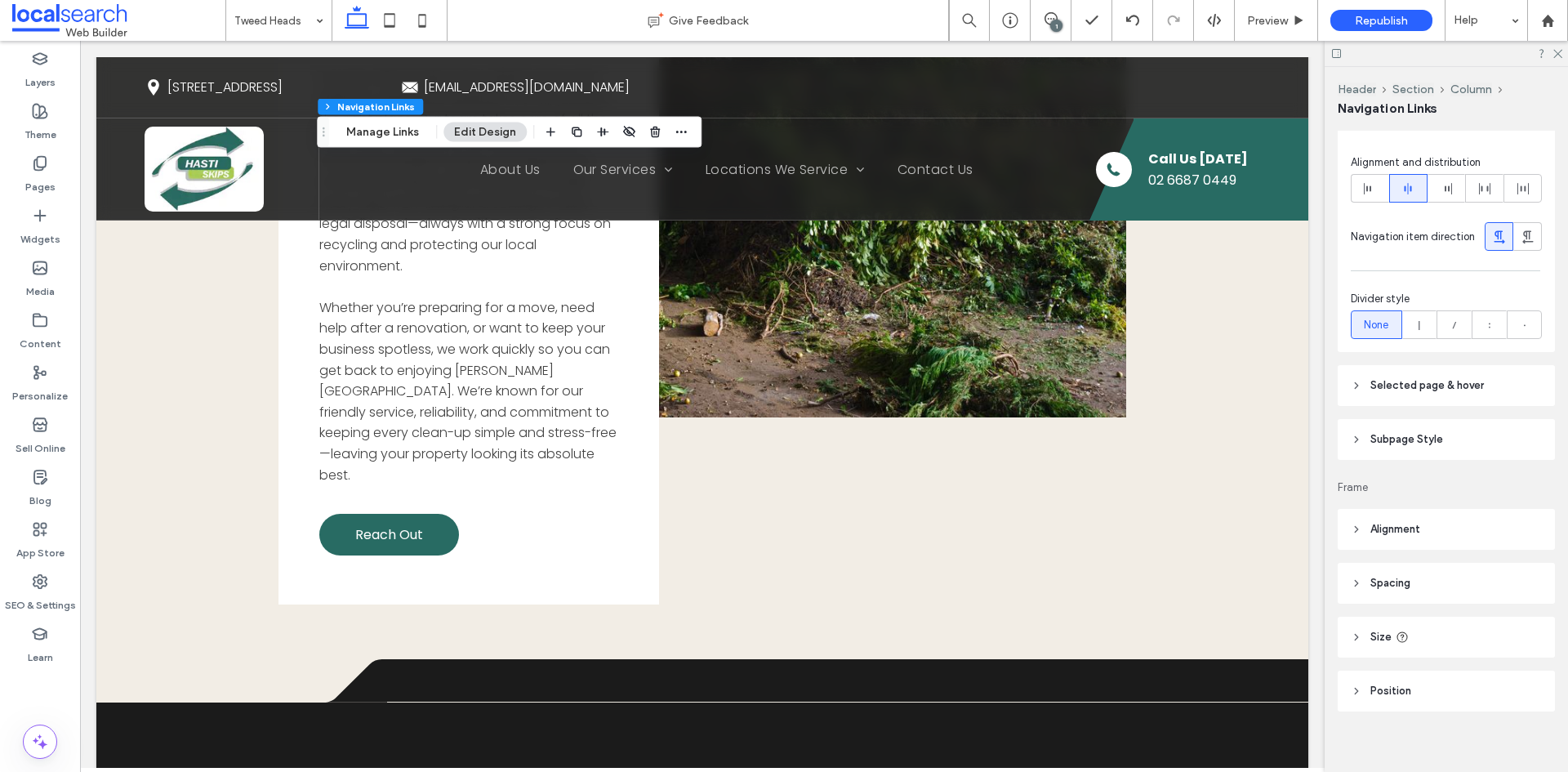
scroll to position [669, 0]
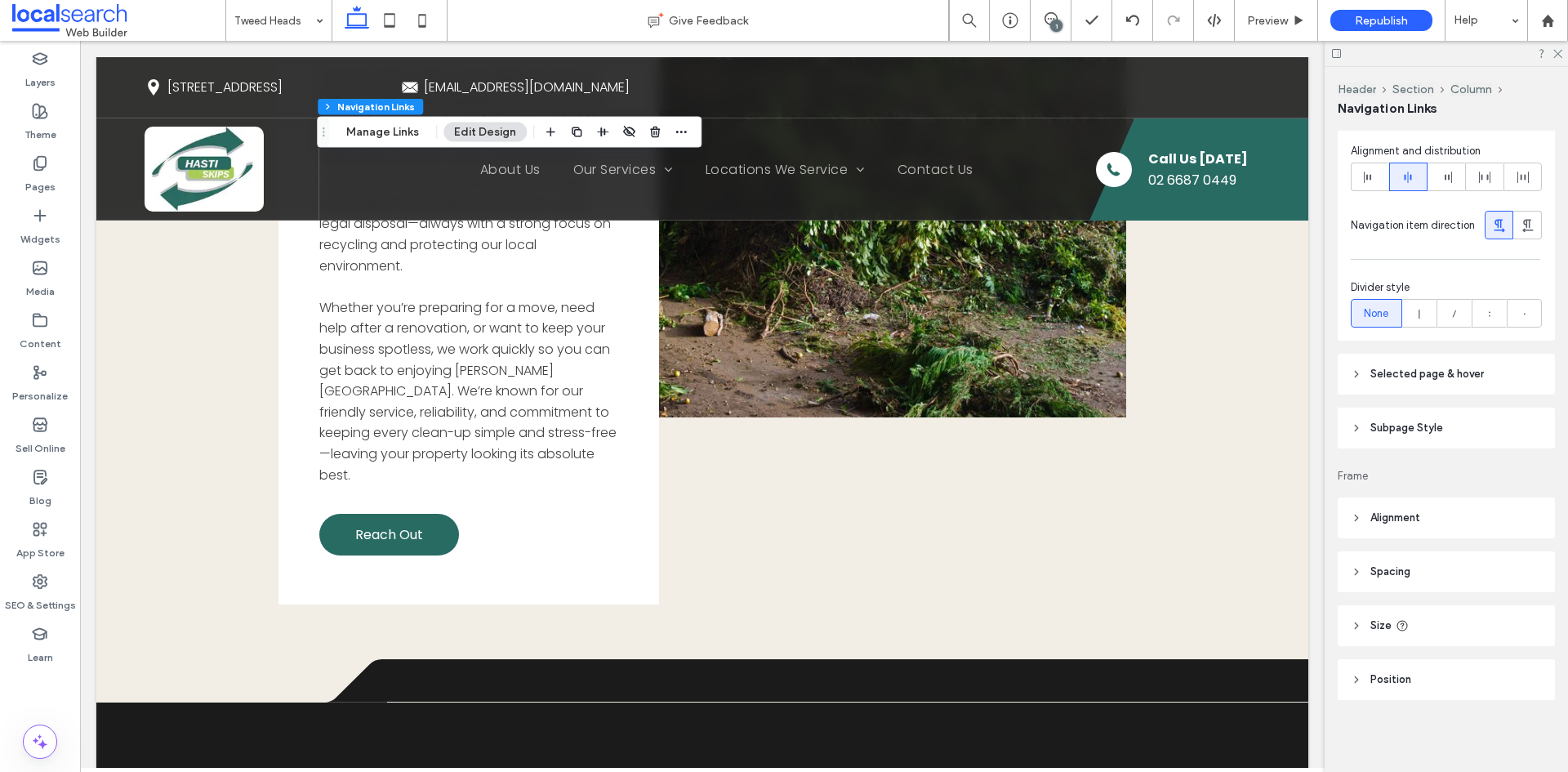
click at [1452, 379] on span "Selected page & hover" at bounding box center [1427, 374] width 114 height 16
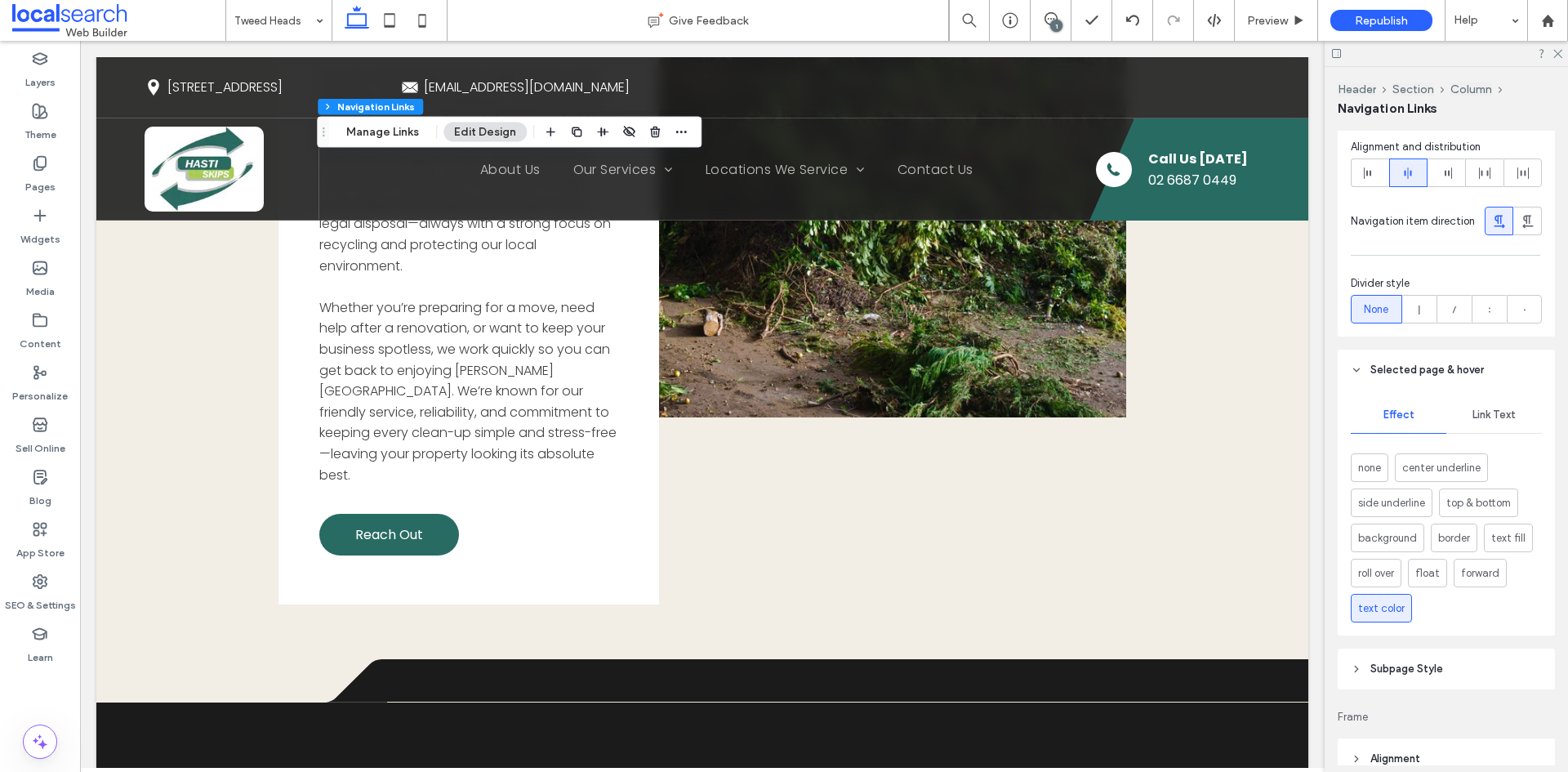
click at [1498, 419] on span "Link Text" at bounding box center [1493, 414] width 43 height 13
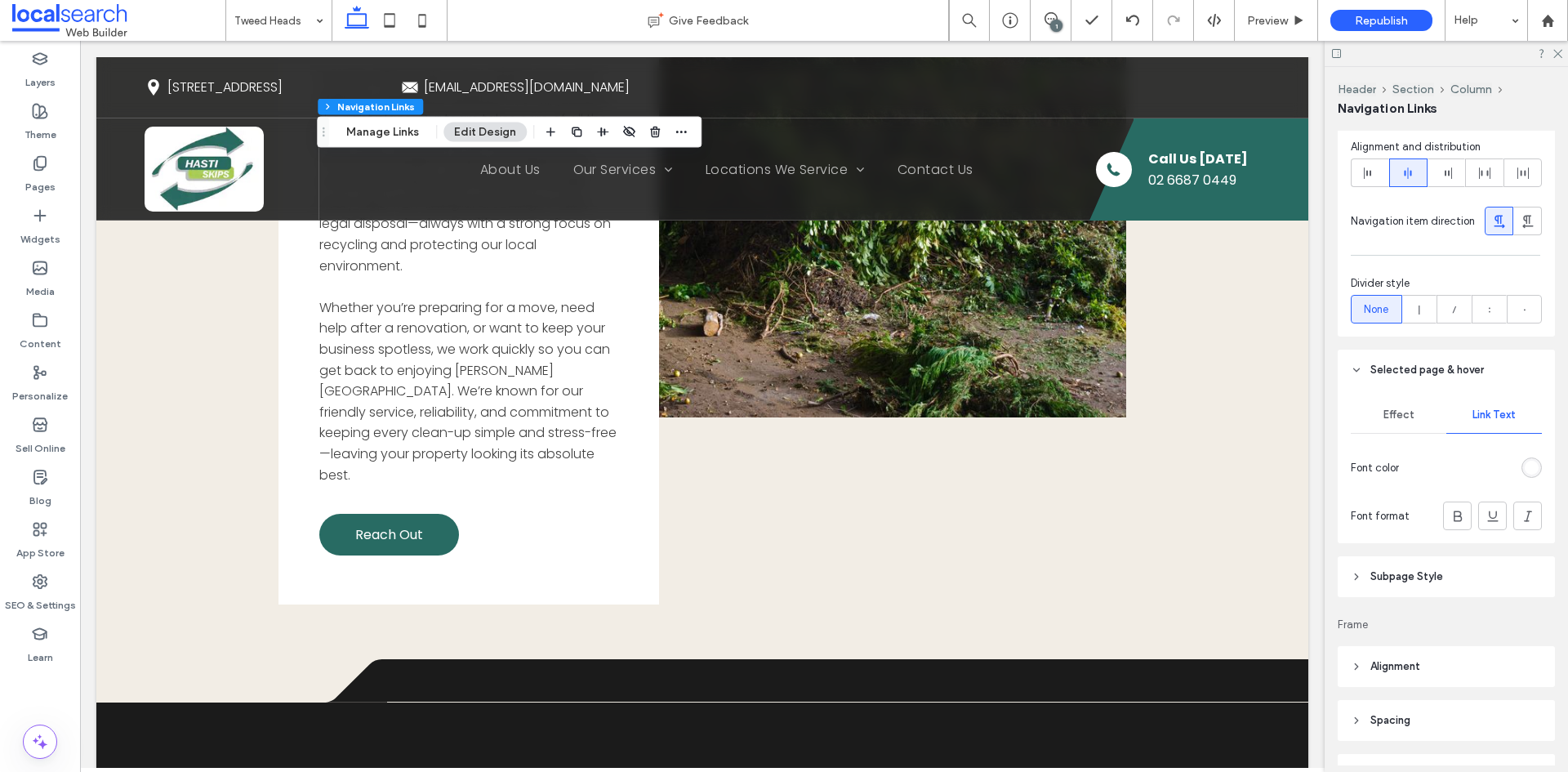
click at [1521, 475] on div "rgb(255, 255, 255)" at bounding box center [1532, 468] width 20 height 20
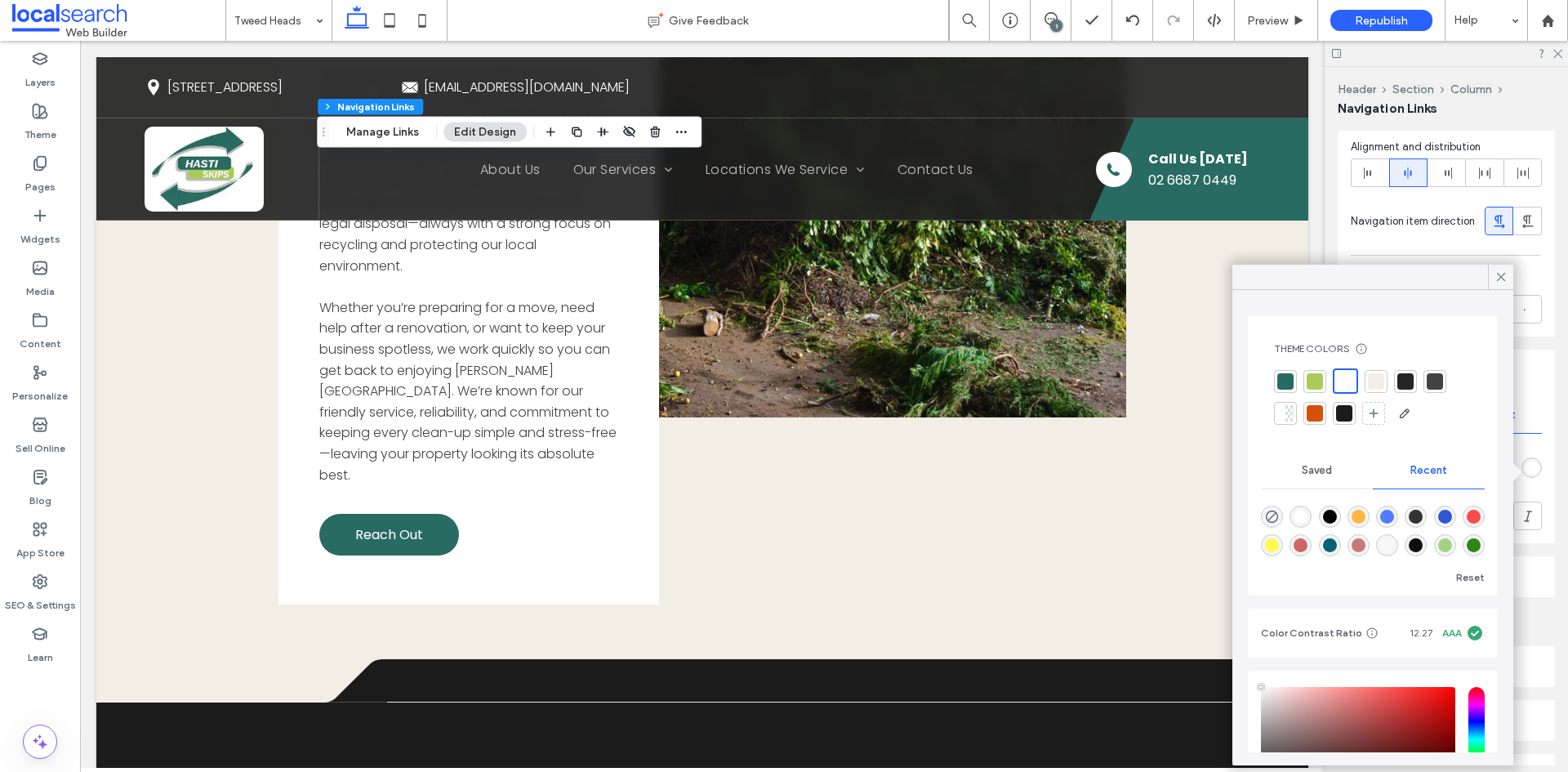
click at [1315, 380] on div at bounding box center [1315, 381] width 16 height 16
click at [24, 179] on div "Pages" at bounding box center [40, 175] width 80 height 53
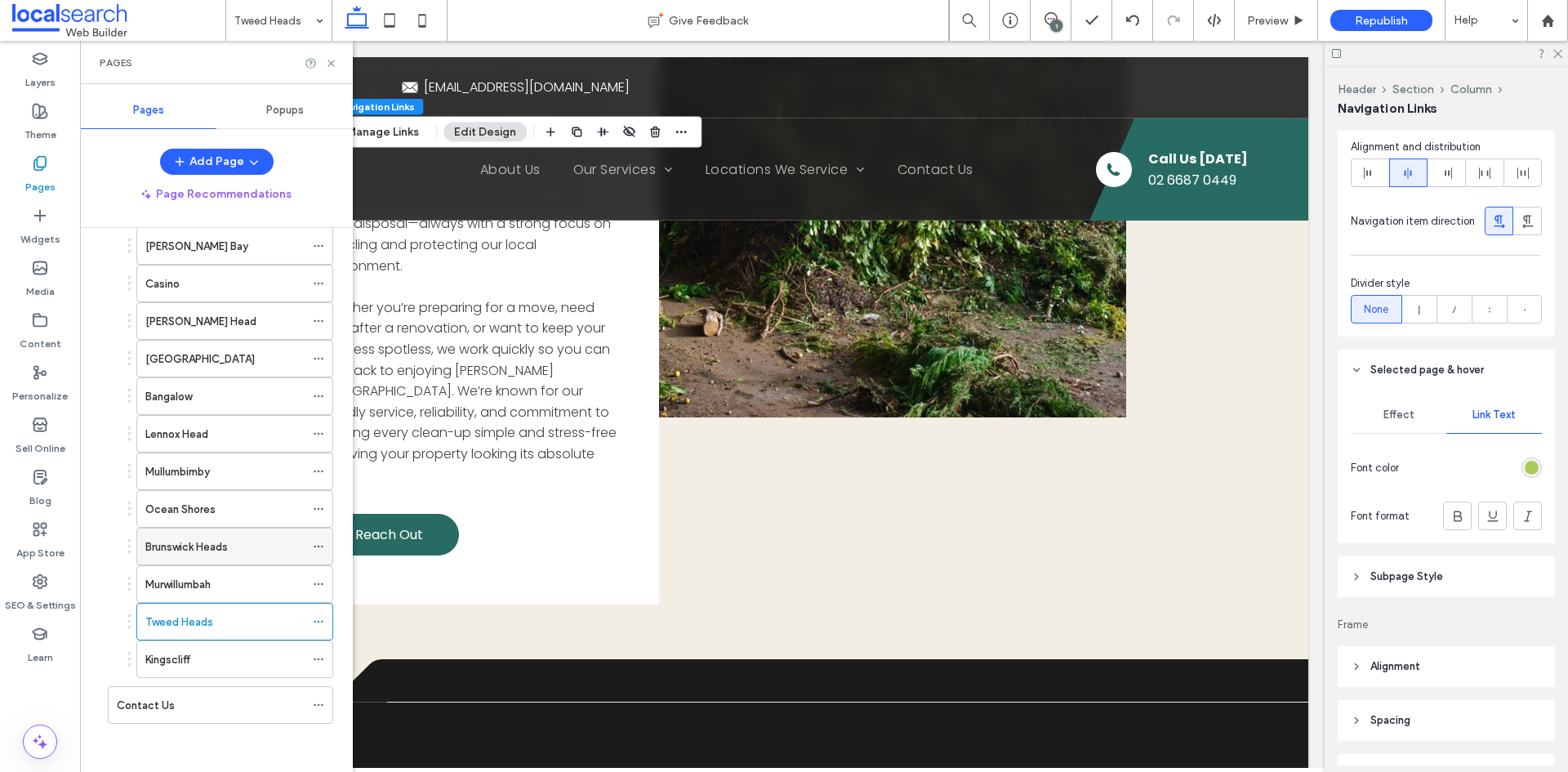
scroll to position [280, 0]
click at [199, 657] on div "Kingscliff" at bounding box center [225, 658] width 159 height 17
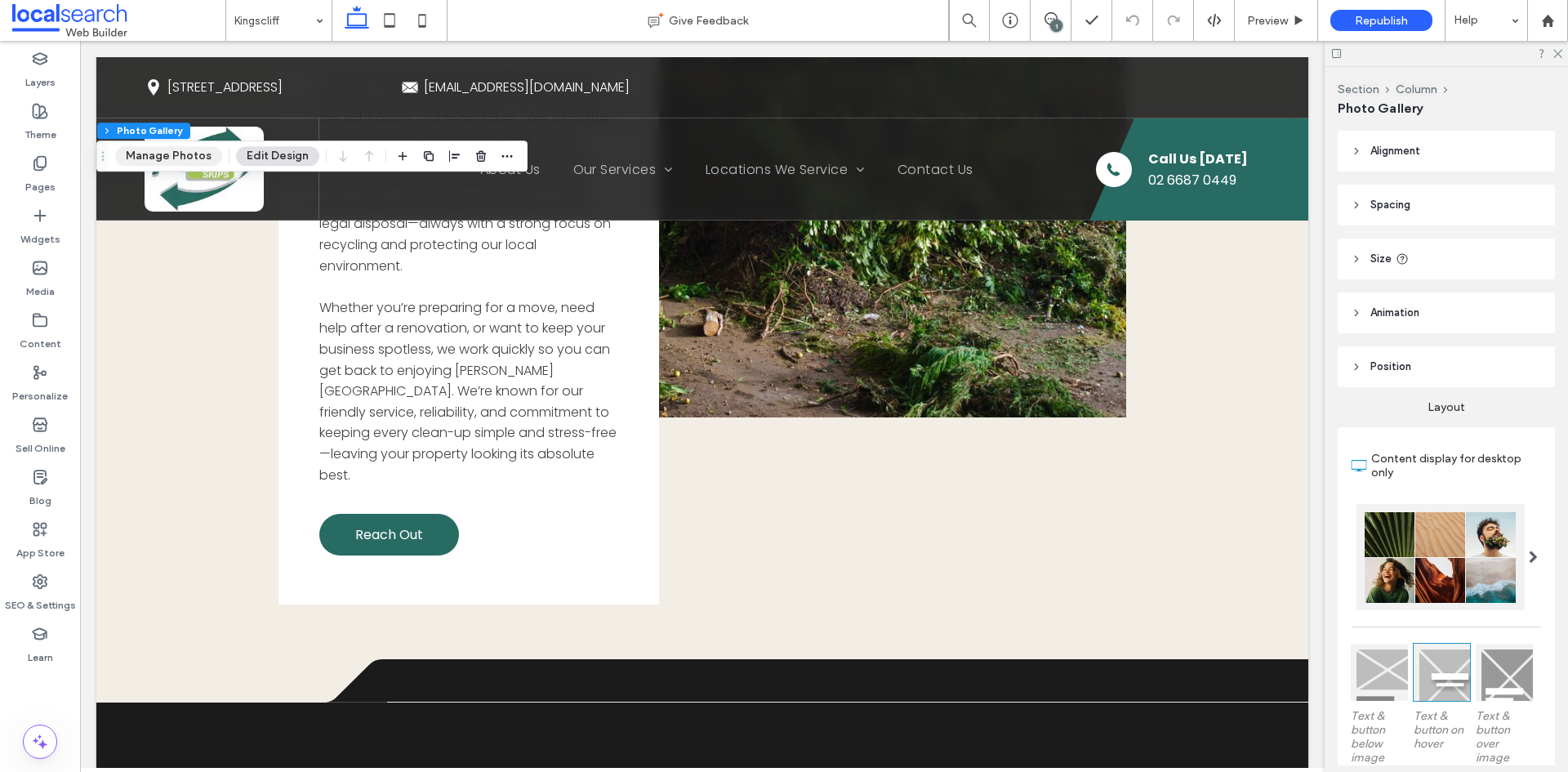
click at [193, 161] on button "Manage Photos" at bounding box center [169, 156] width 107 height 19
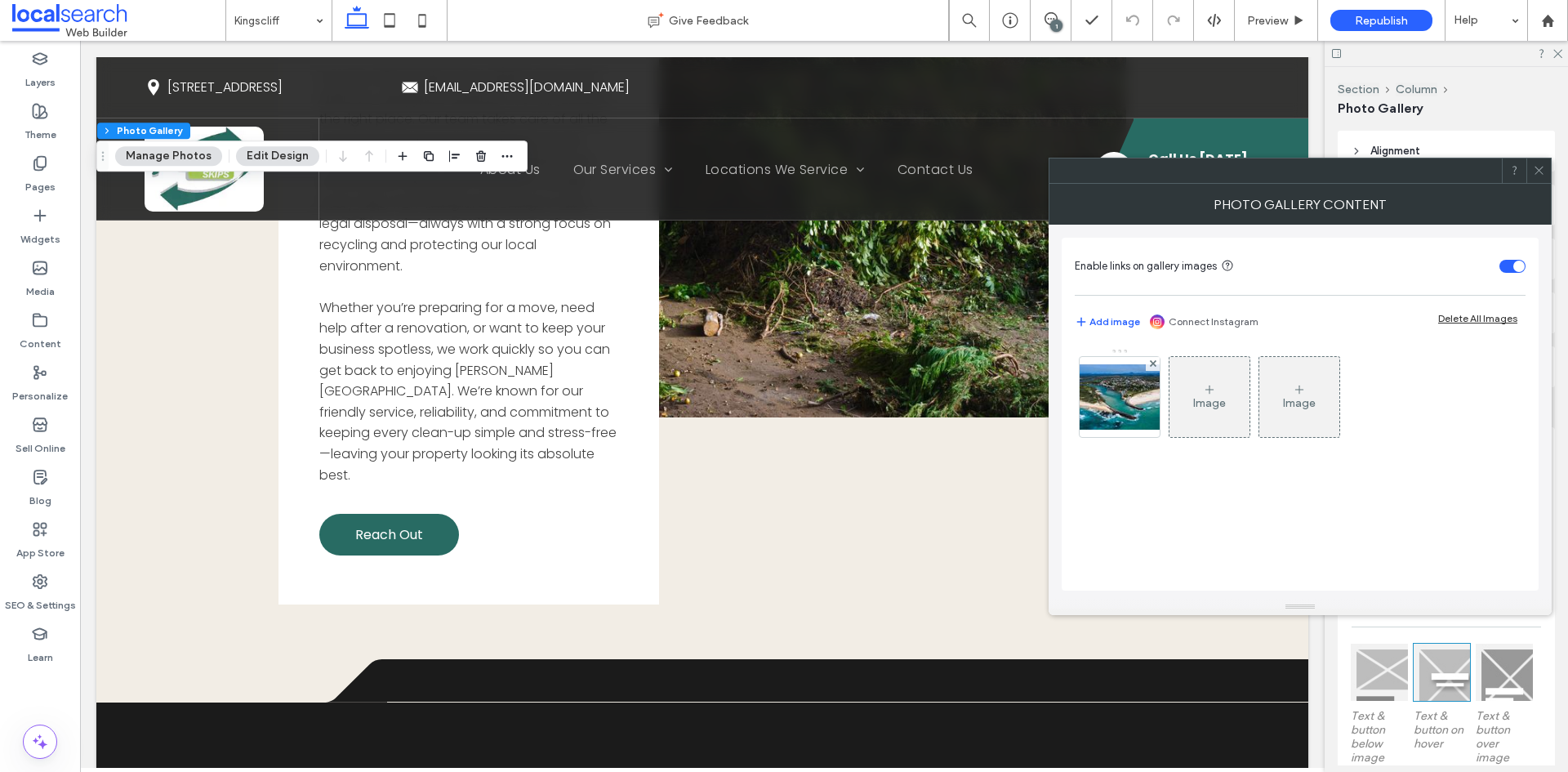
click at [1085, 425] on img at bounding box center [1120, 397] width 130 height 65
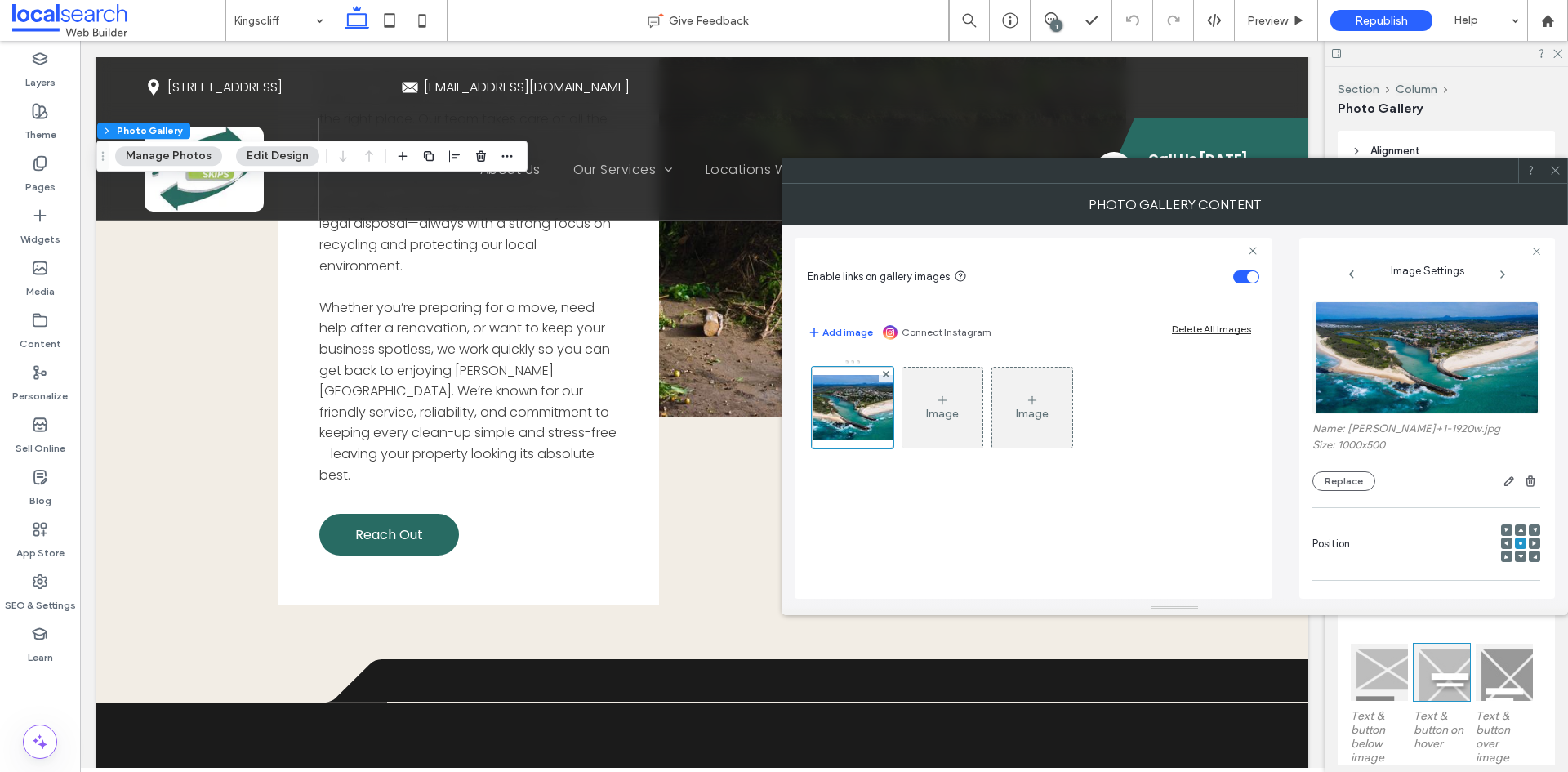
click at [1447, 371] on img at bounding box center [1427, 358] width 224 height 113
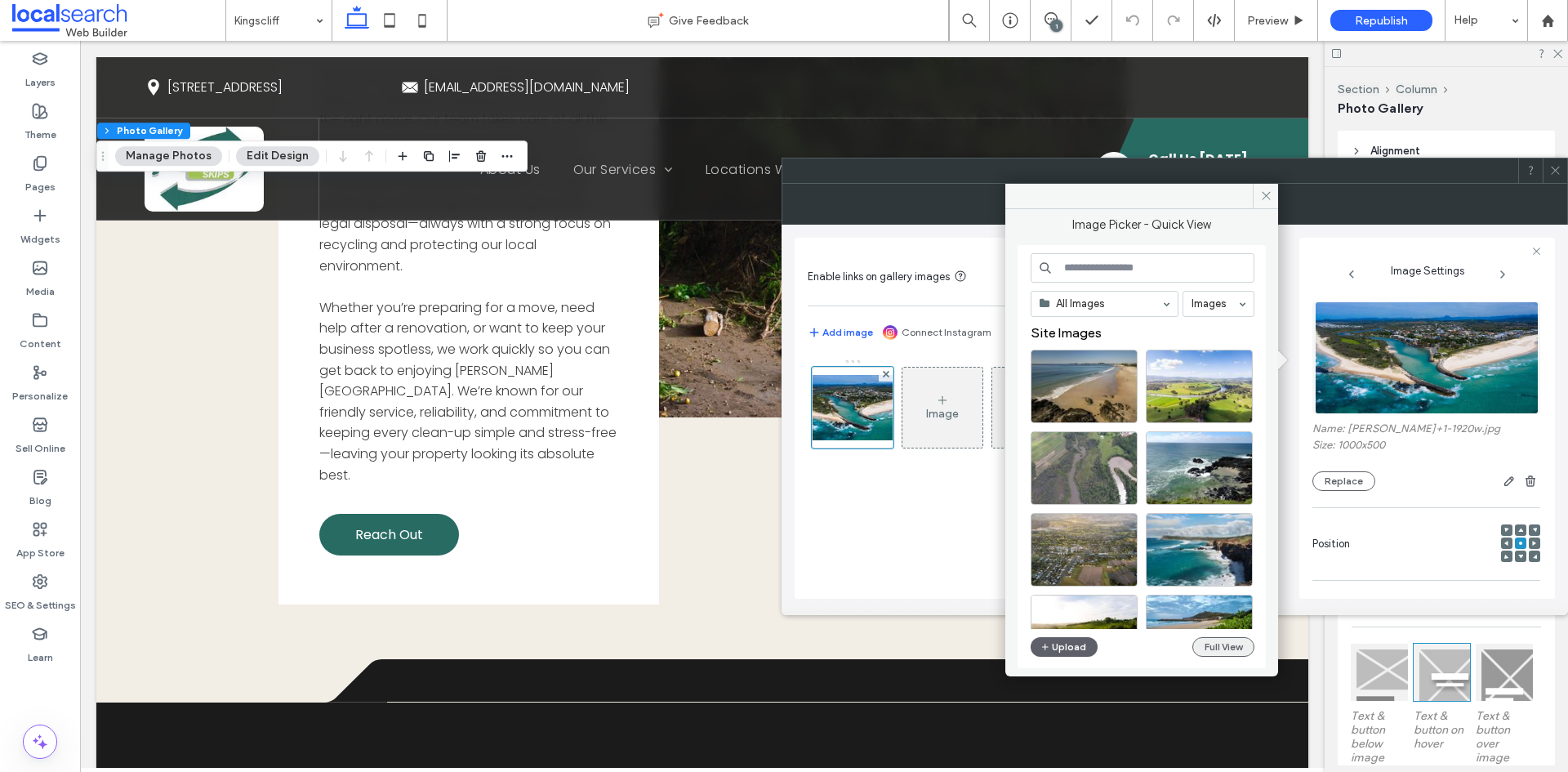
click at [1236, 645] on button "Full View" at bounding box center [1223, 647] width 62 height 19
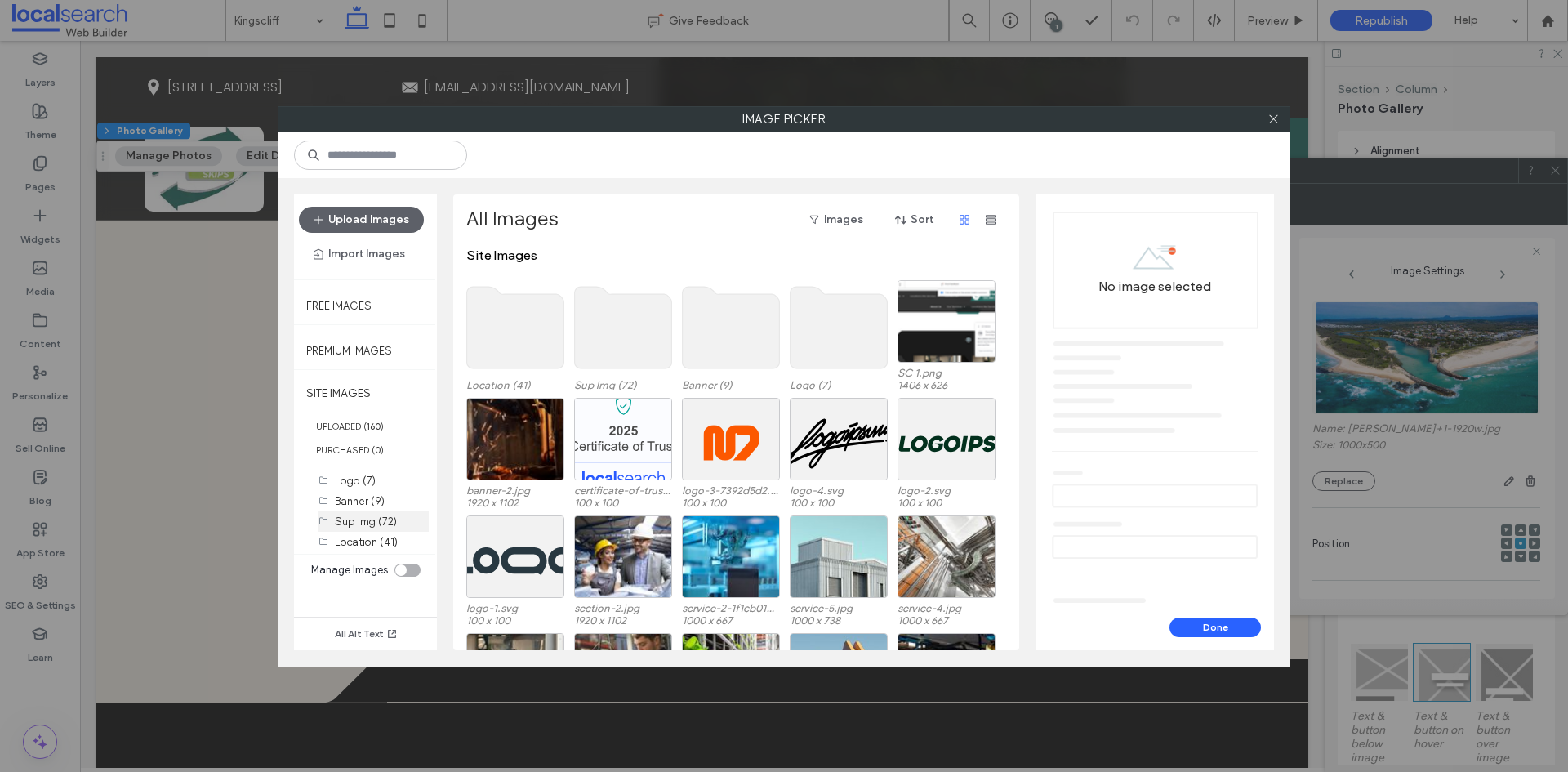
click at [361, 520] on label "Sup Img (72)" at bounding box center [365, 521] width 62 height 12
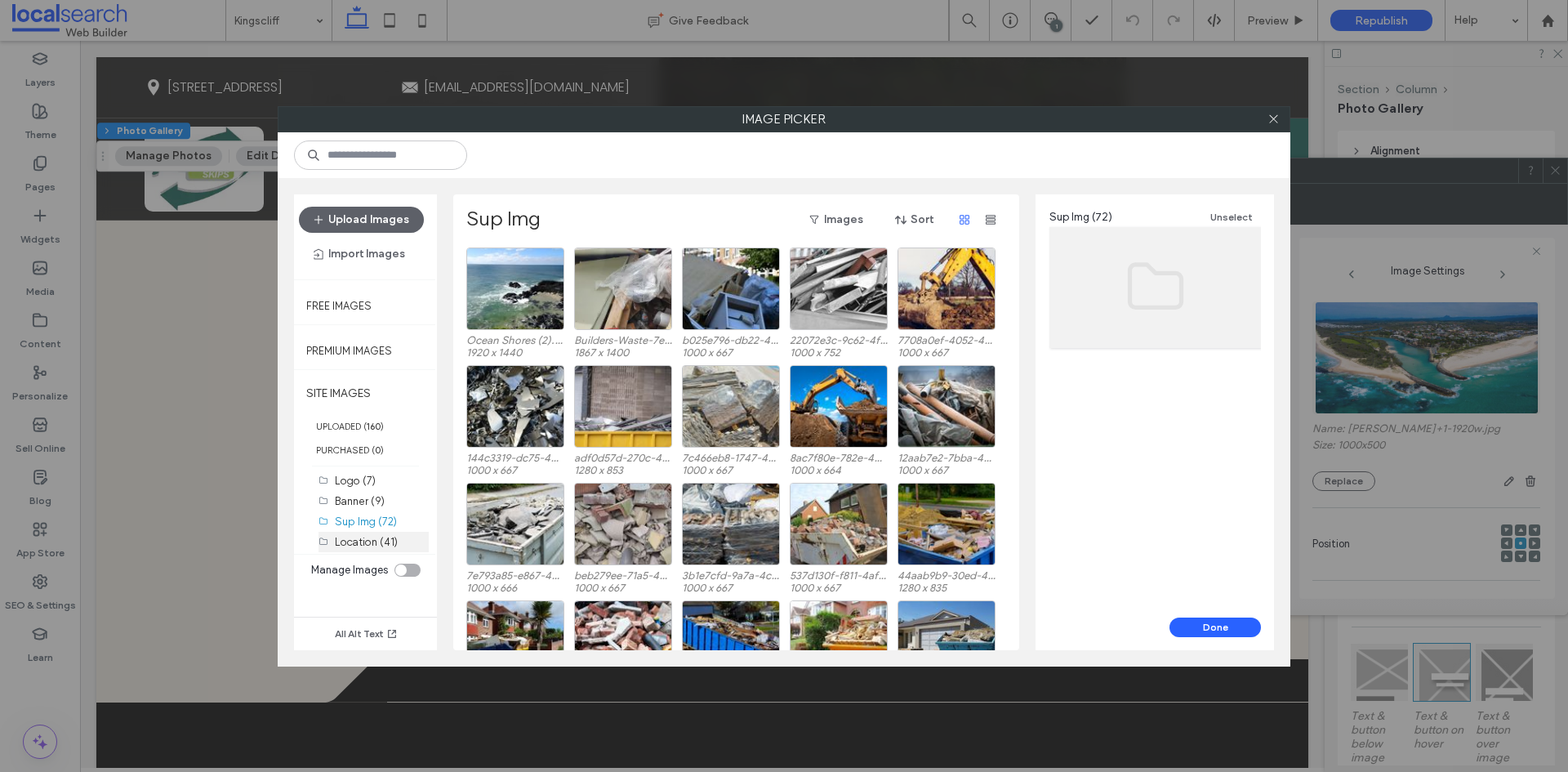
drag, startPoint x: 372, startPoint y: 542, endPoint x: 319, endPoint y: 550, distance: 53.6
click at [373, 542] on label "Location (41)" at bounding box center [366, 542] width 63 height 12
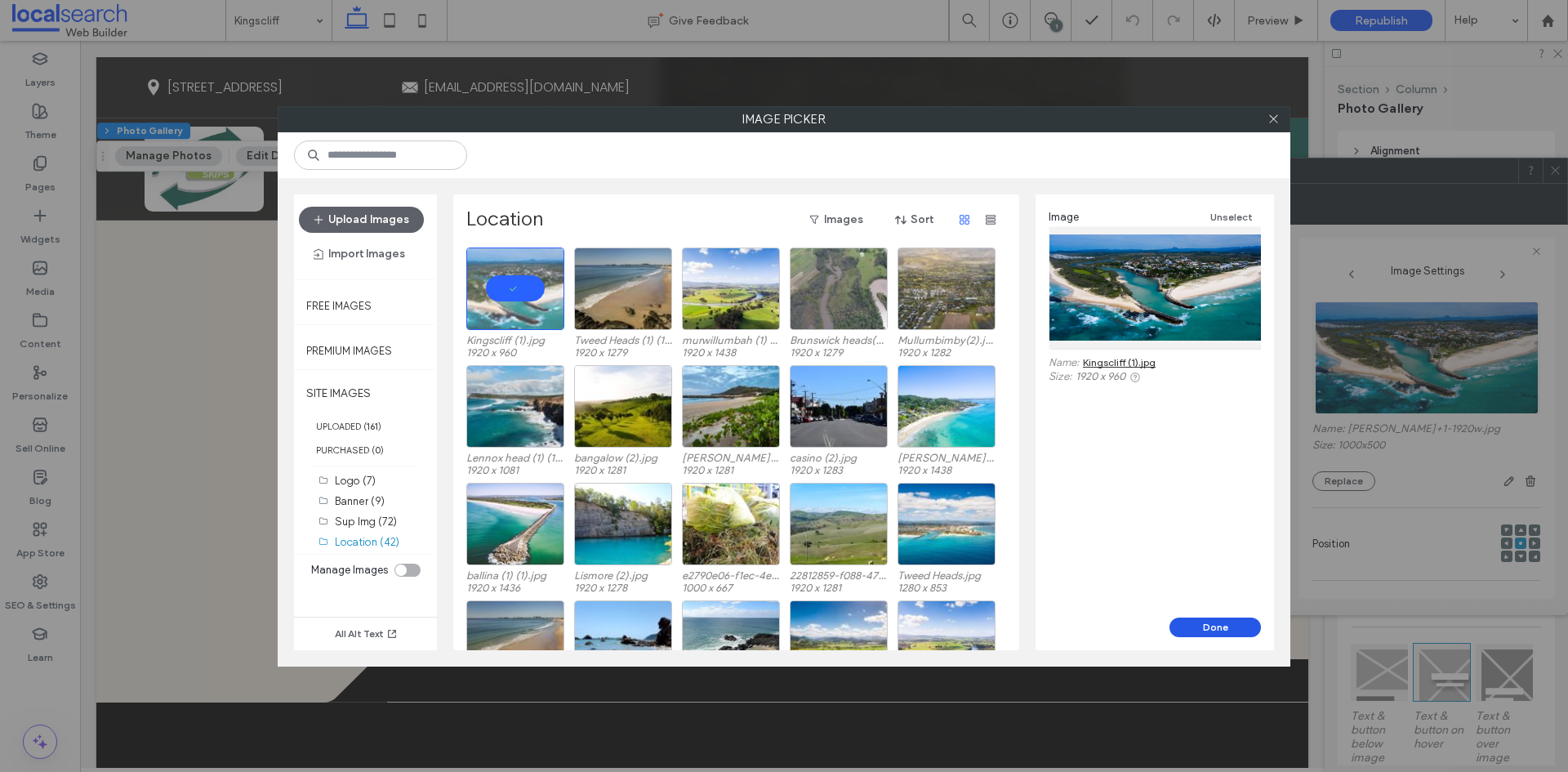
click at [1191, 619] on button "Done" at bounding box center [1216, 627] width 91 height 19
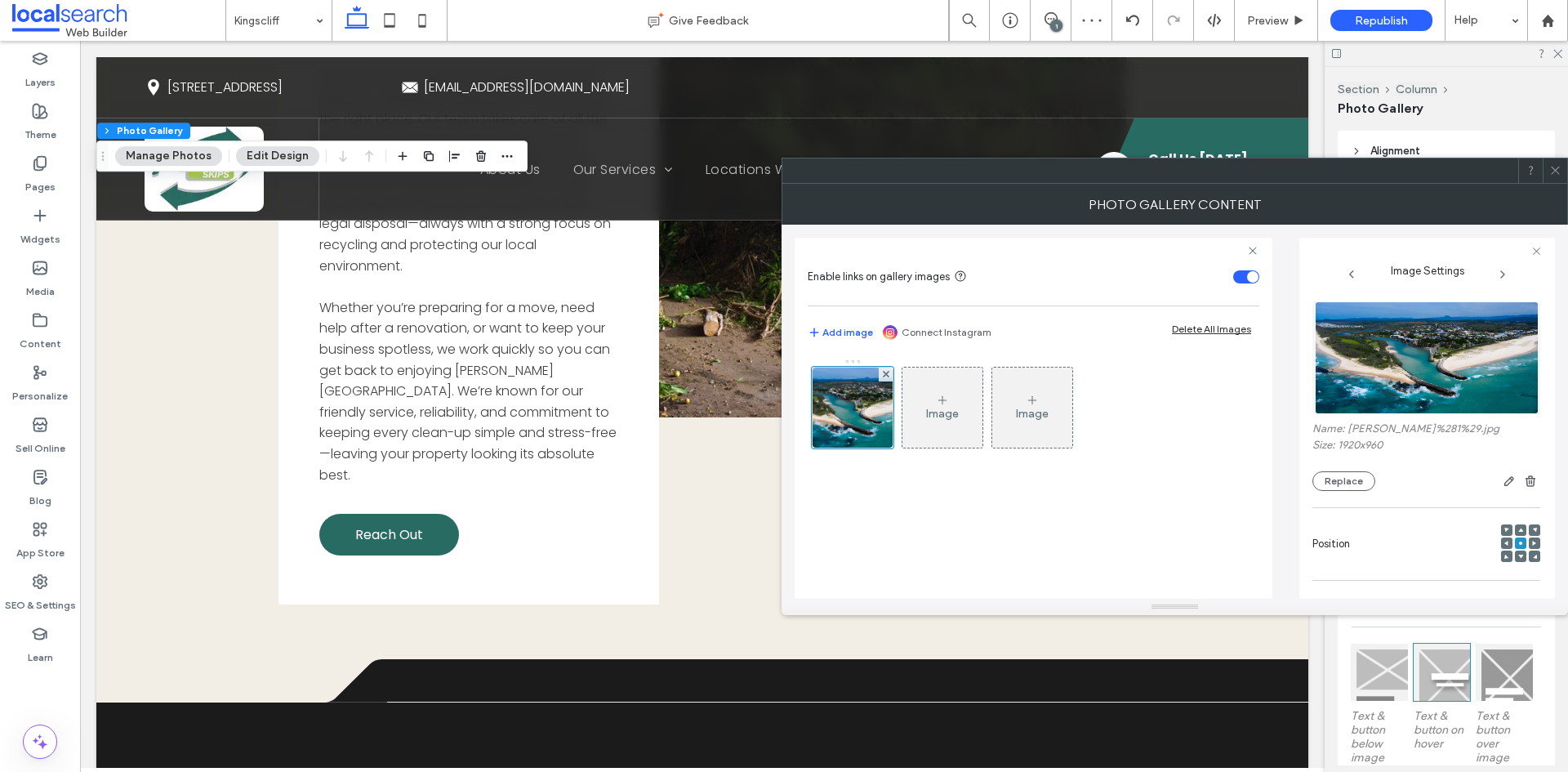
click at [1557, 176] on span at bounding box center [1555, 170] width 12 height 25
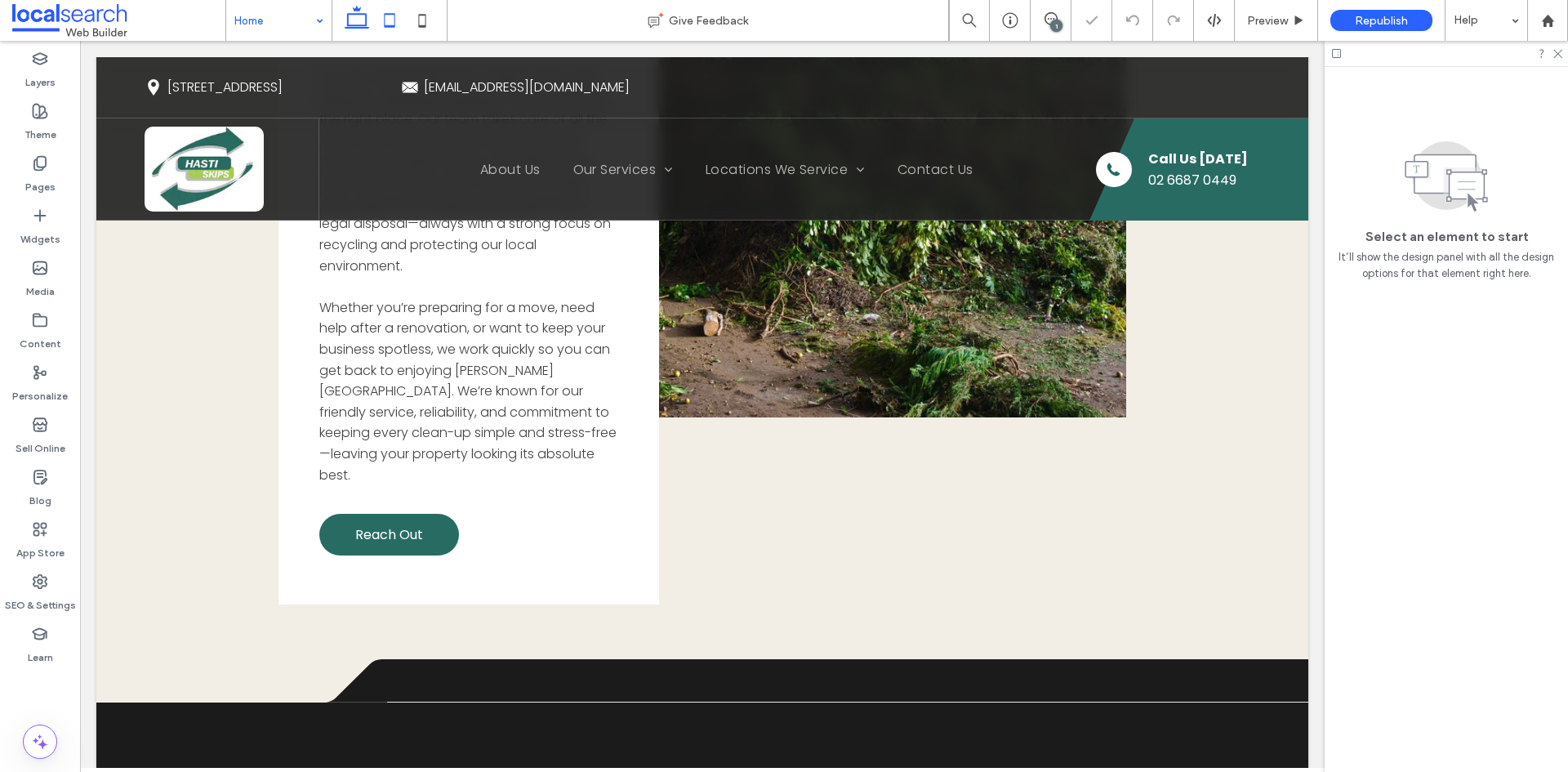
click at [386, 25] on use at bounding box center [390, 19] width 11 height 14
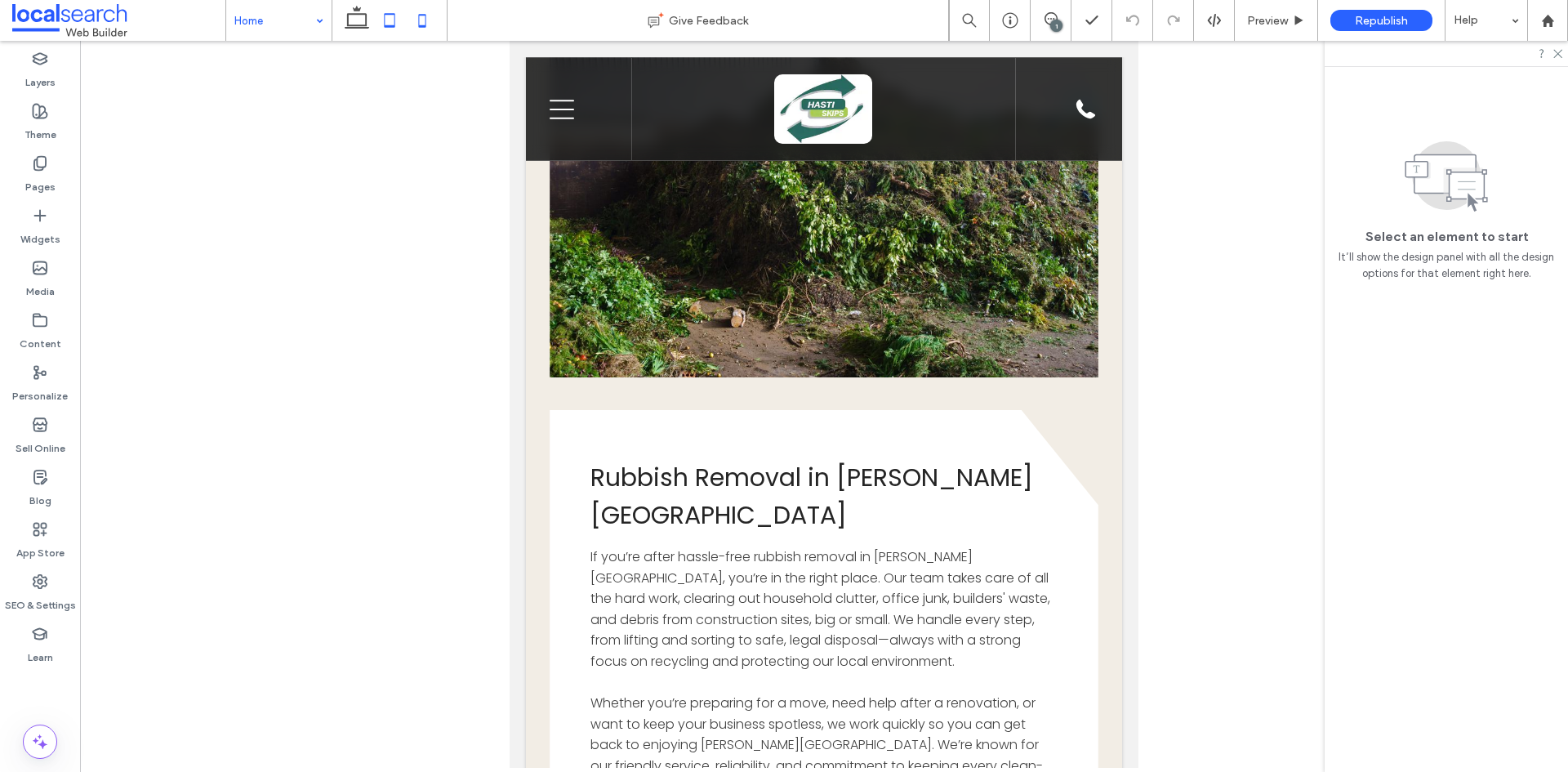
click at [435, 35] on icon at bounding box center [422, 20] width 33 height 33
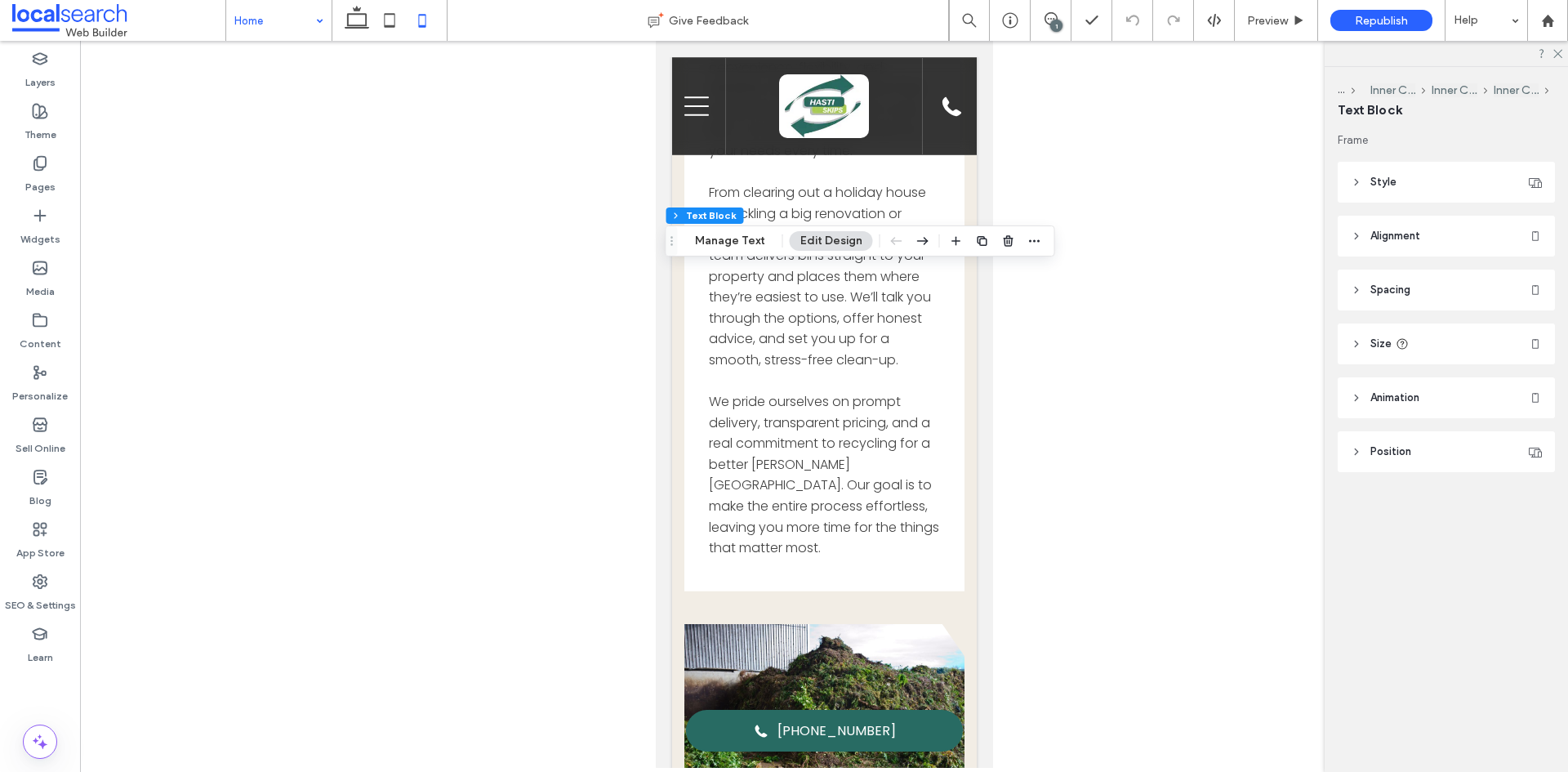
click at [1427, 342] on header "Size" at bounding box center [1446, 344] width 217 height 41
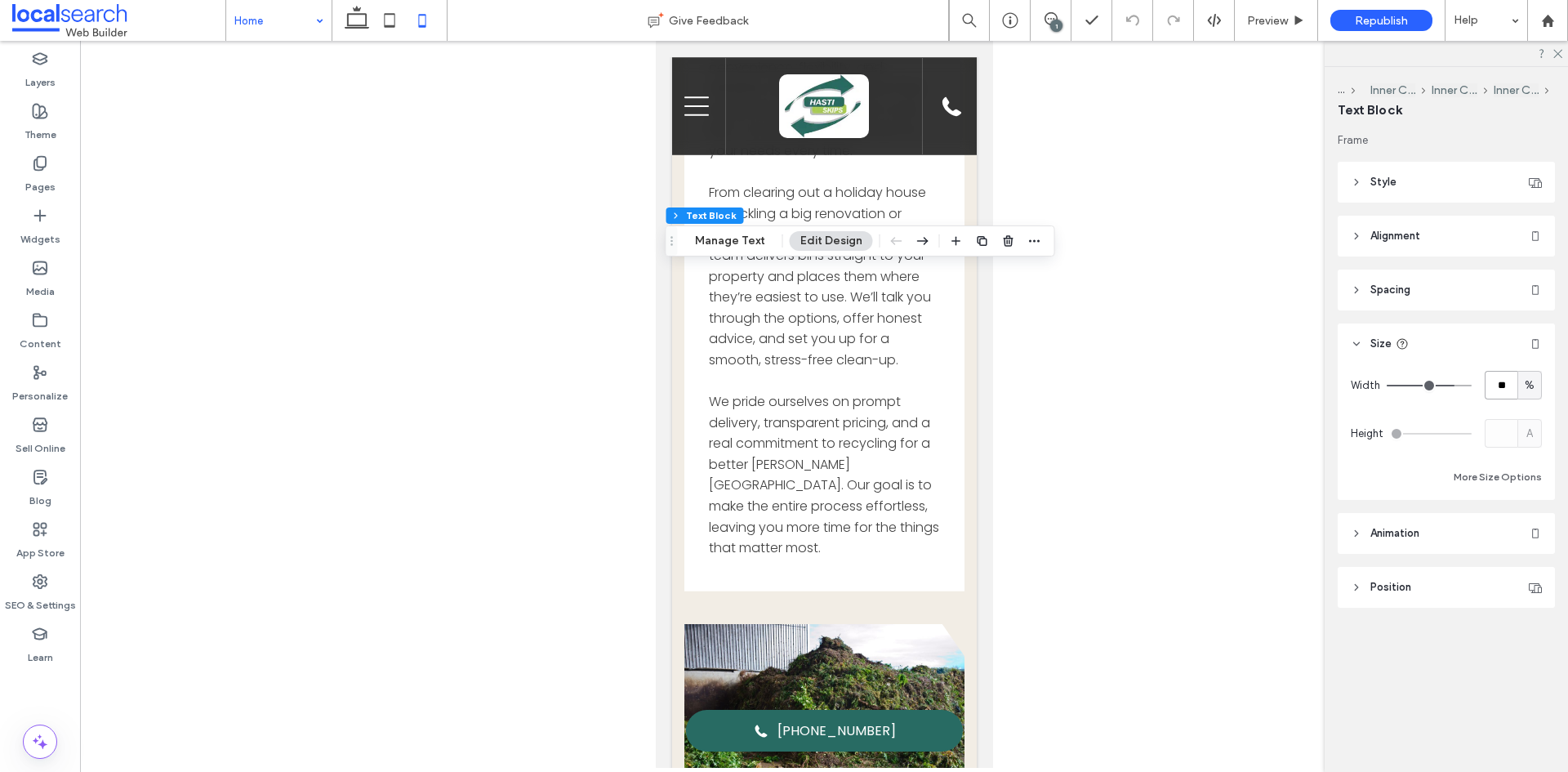
click at [1499, 386] on input "**" at bounding box center [1501, 386] width 33 height 29
type input "**"
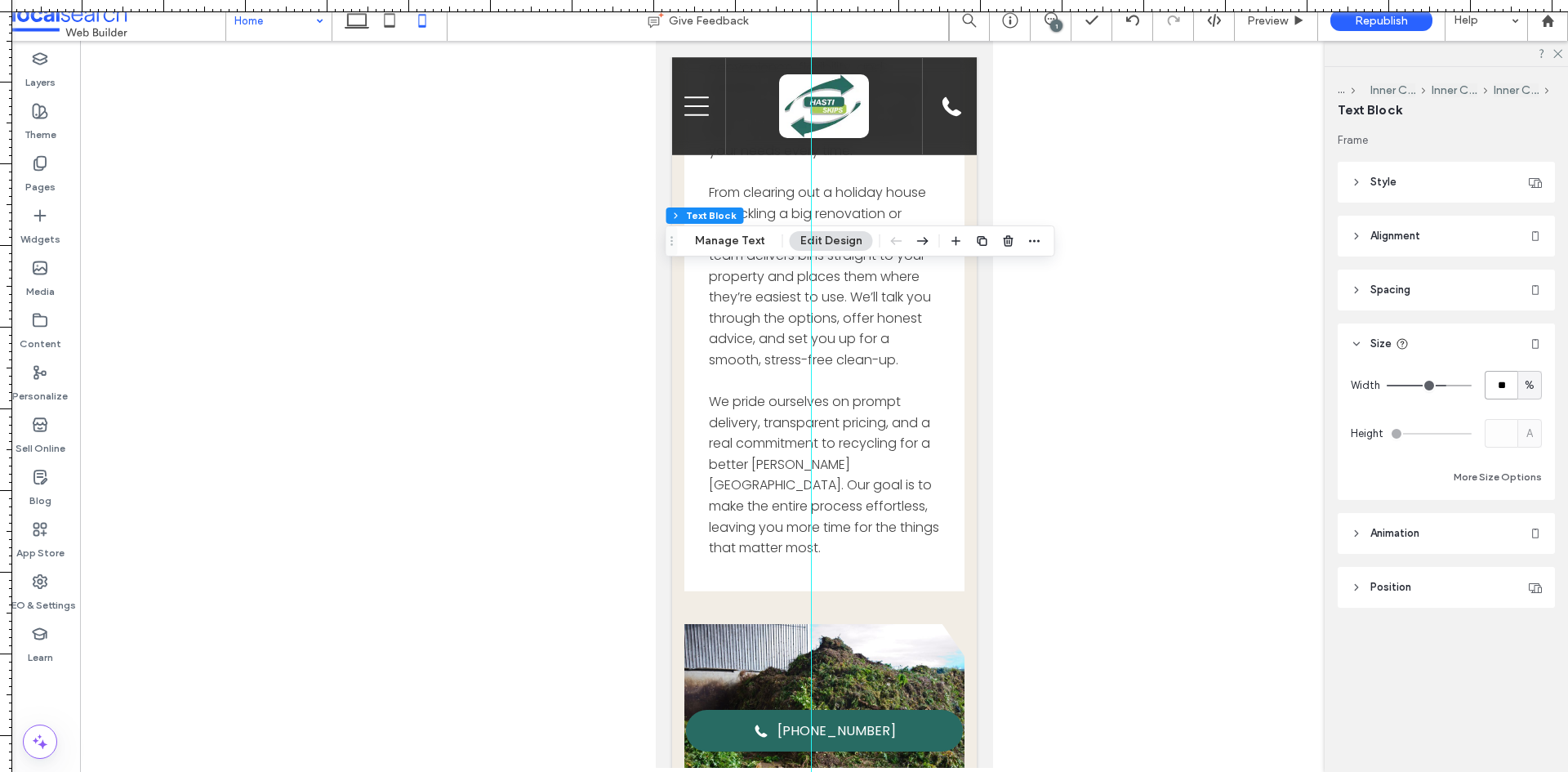
drag, startPoint x: 126, startPoint y: 334, endPoint x: 811, endPoint y: 486, distance: 701.7
click at [811, 771] on div at bounding box center [784, 772] width 1568 height 0
drag, startPoint x: 806, startPoint y: 469, endPoint x: 777, endPoint y: 469, distance: 29.0
click at [777, 469] on div at bounding box center [777, 386] width 14 height 772
click at [1510, 387] on input "**" at bounding box center [1501, 386] width 33 height 29
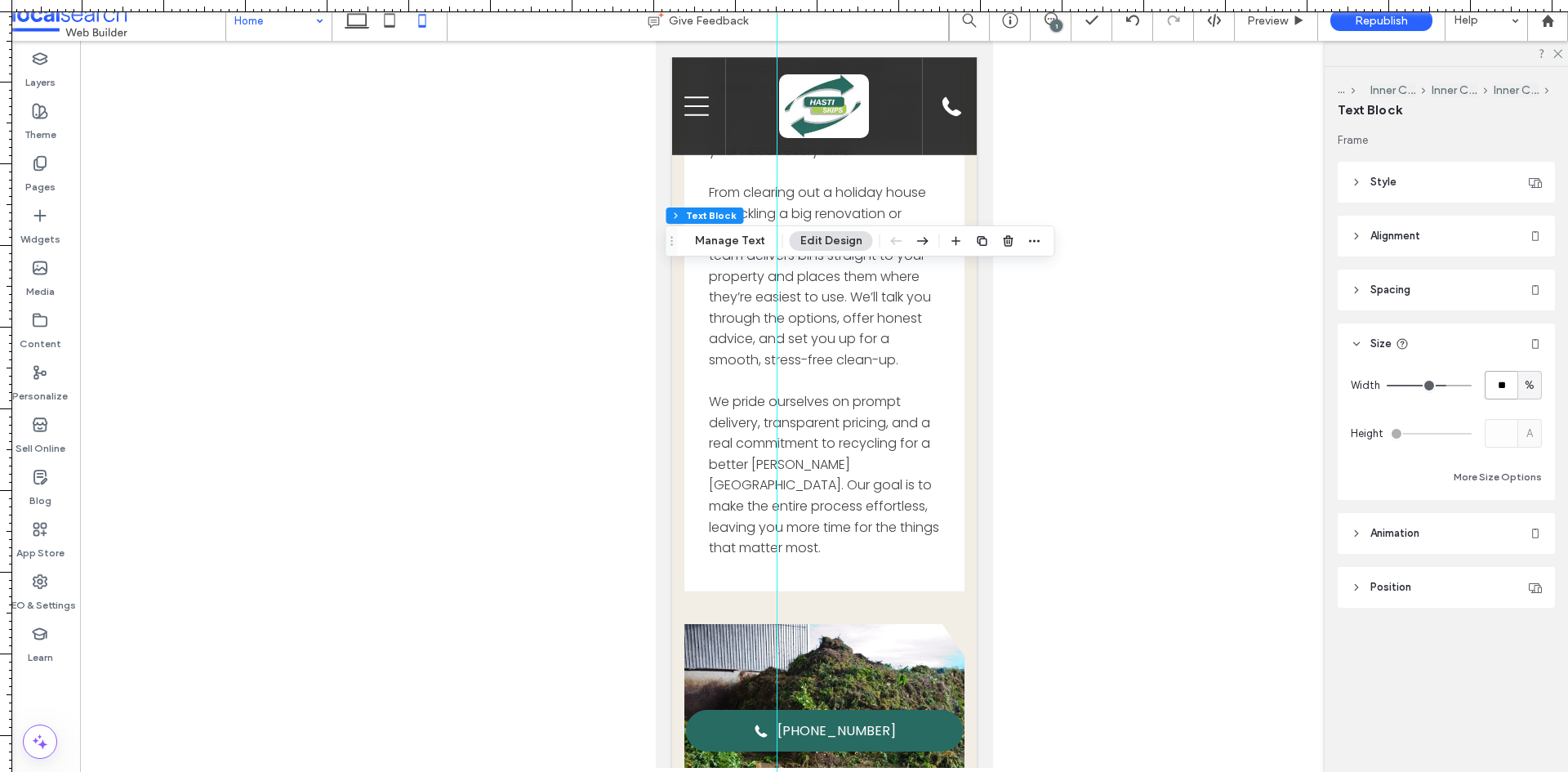
click at [1510, 386] on input "**" at bounding box center [1501, 386] width 33 height 29
type input "**"
type input "*"
type input "**"
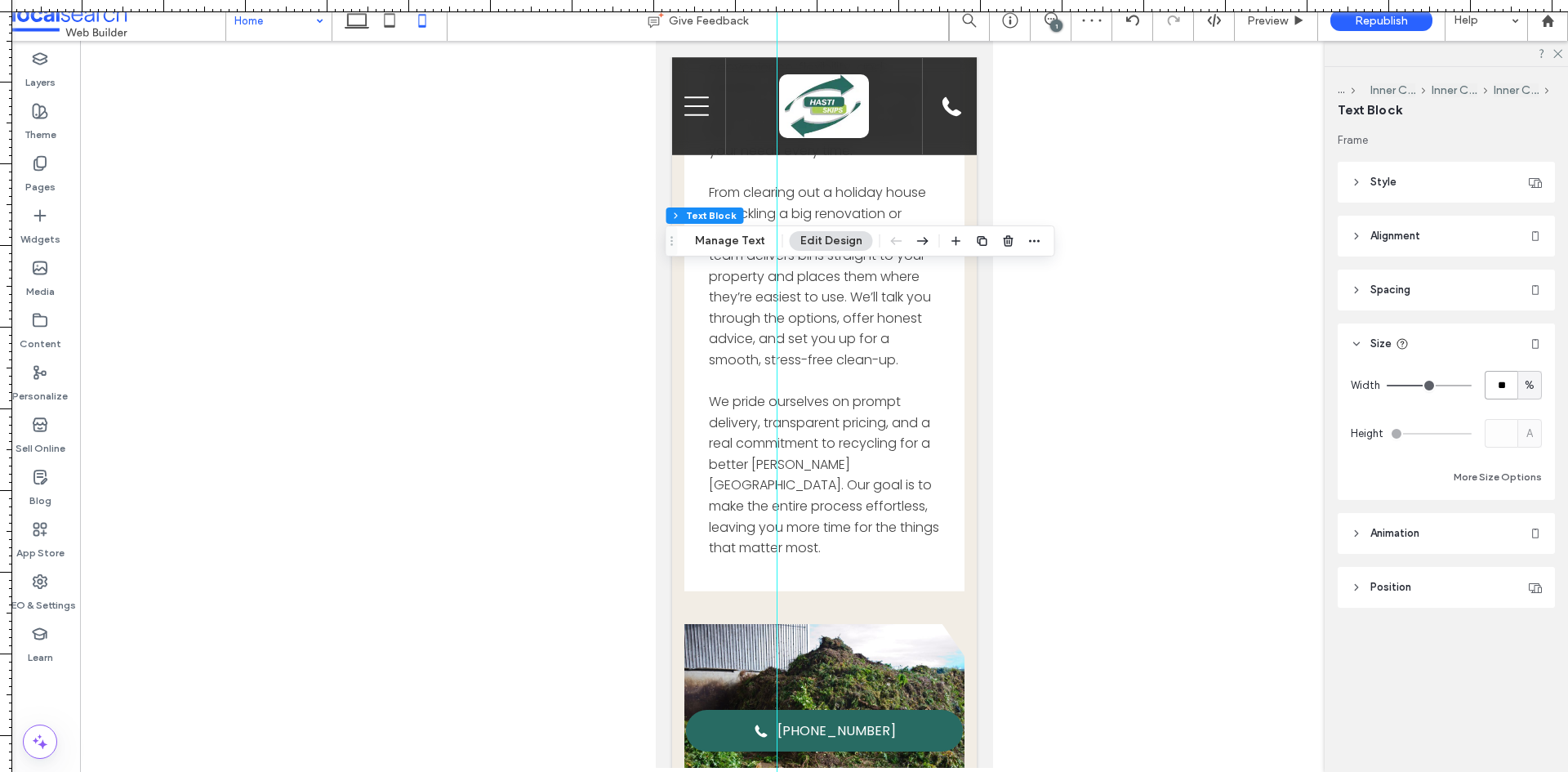
type input "**"
drag, startPoint x: 778, startPoint y: 345, endPoint x: 788, endPoint y: 351, distance: 11.7
click at [788, 351] on div at bounding box center [789, 386] width 14 height 772
click at [1507, 388] on input "**" at bounding box center [1501, 386] width 33 height 29
type input "*"
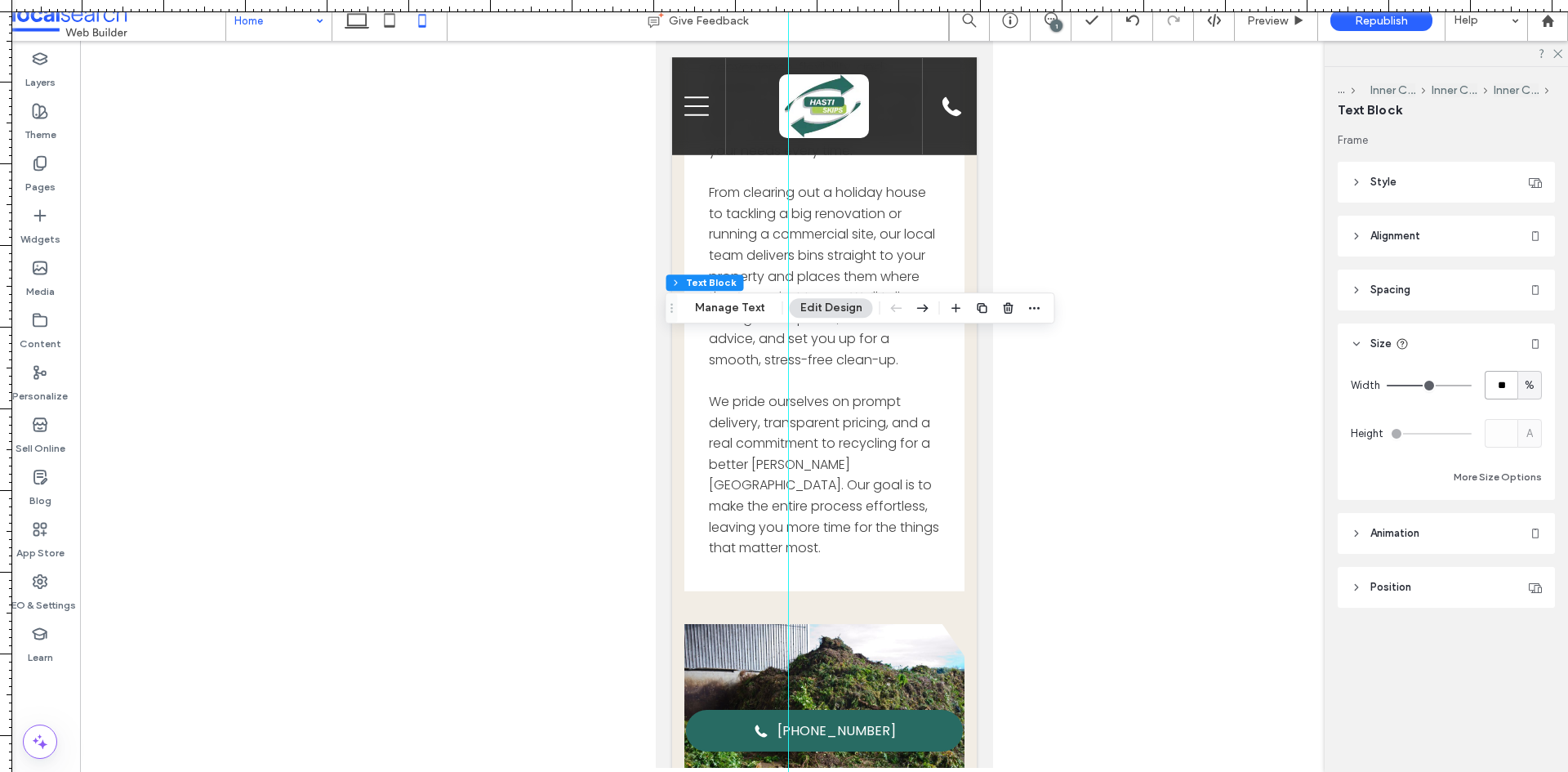
type input "**"
type input "*"
type input "**"
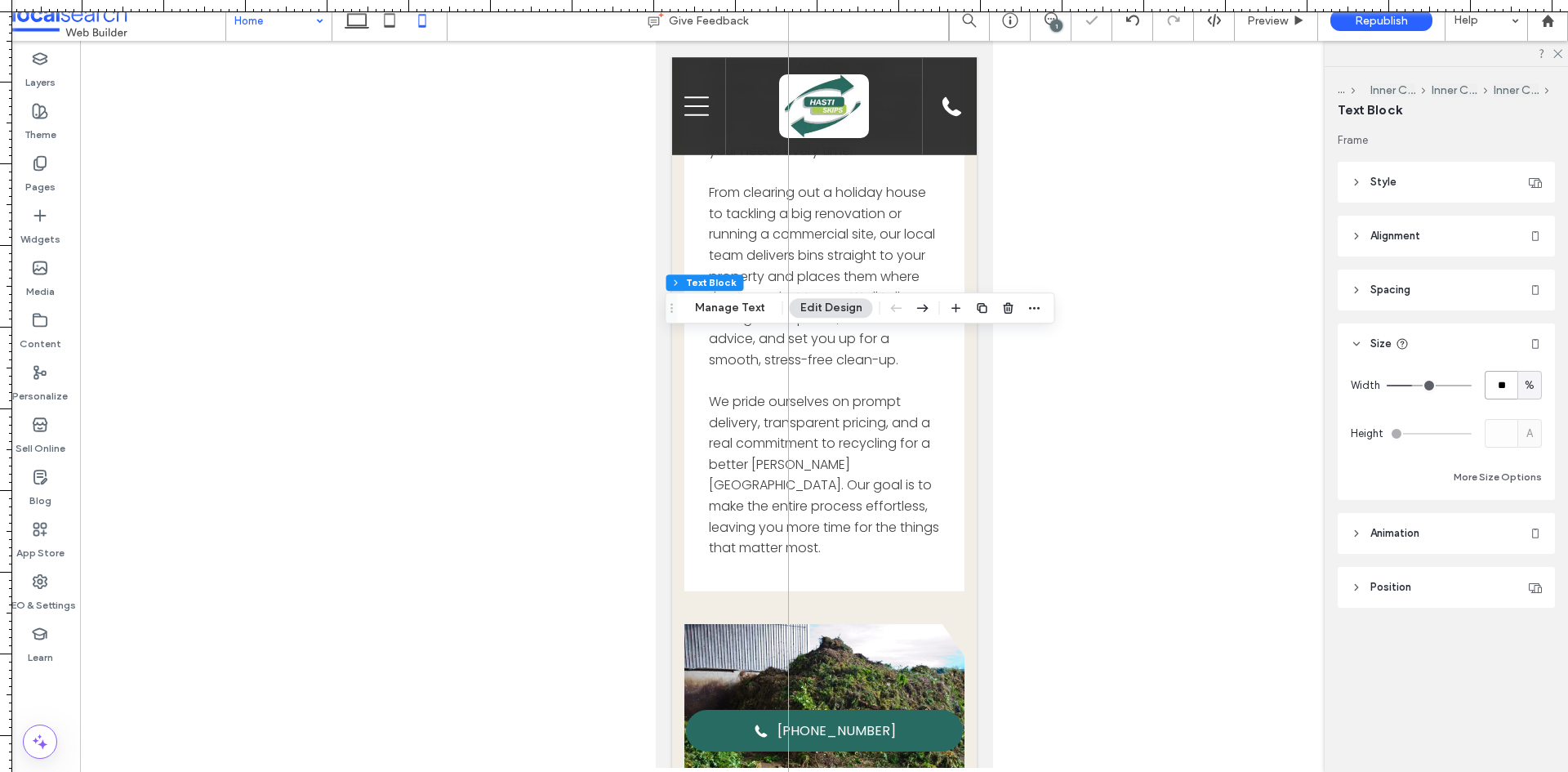
type input "*"
type input "**"
type input "*"
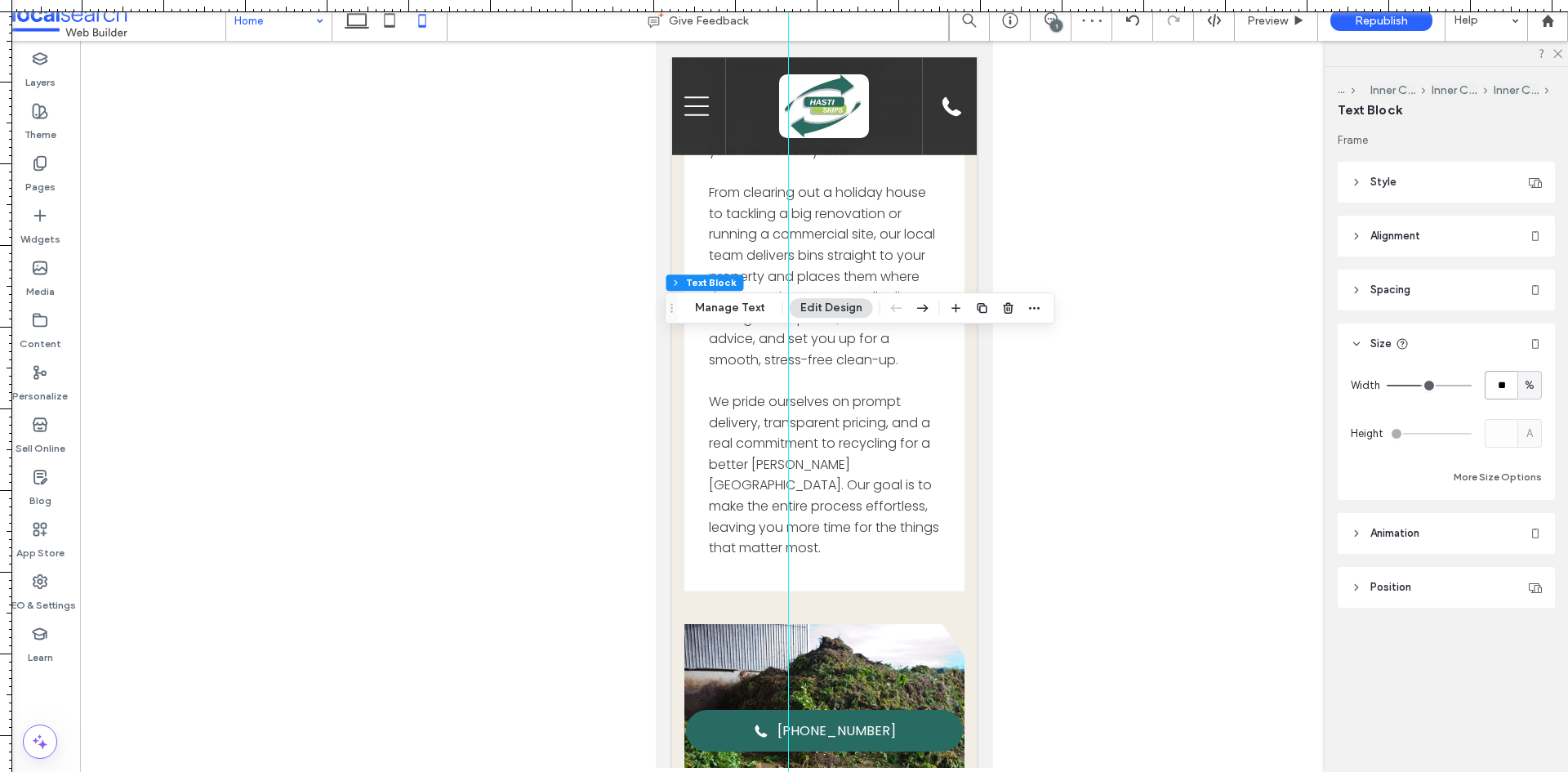
type input "**"
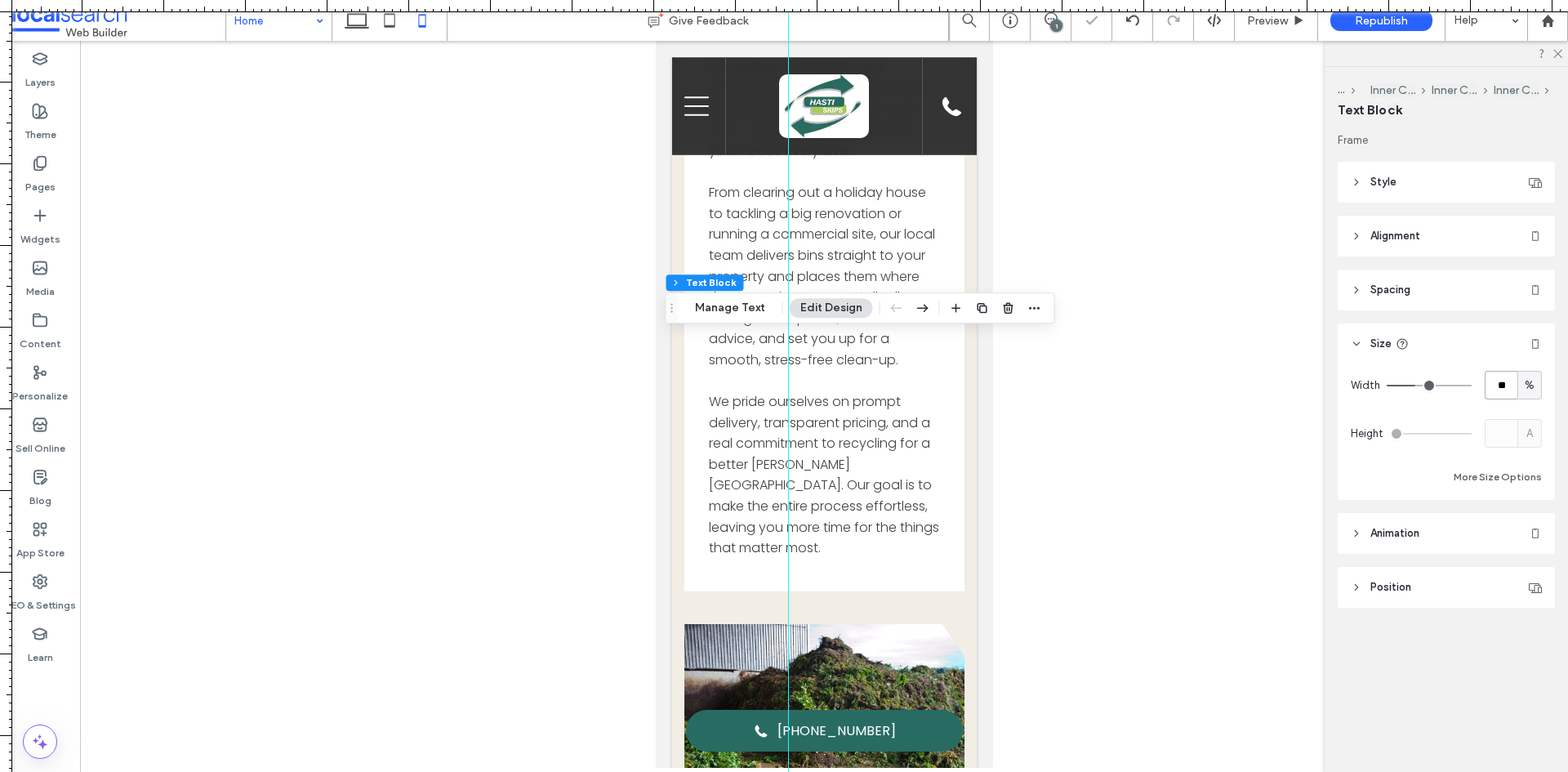
type input "**"
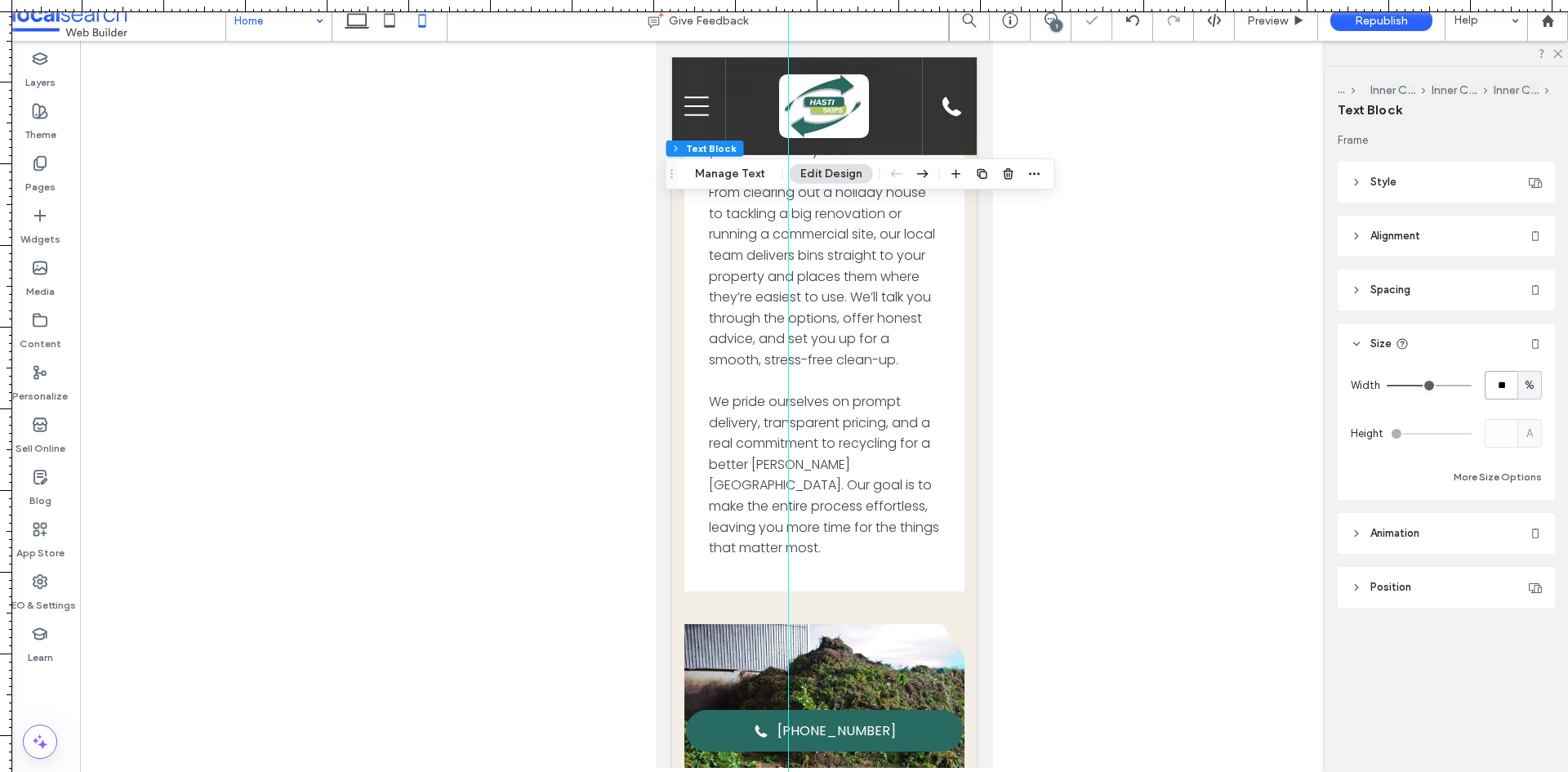
click at [1501, 388] on input "**" at bounding box center [1501, 386] width 33 height 29
type input "**"
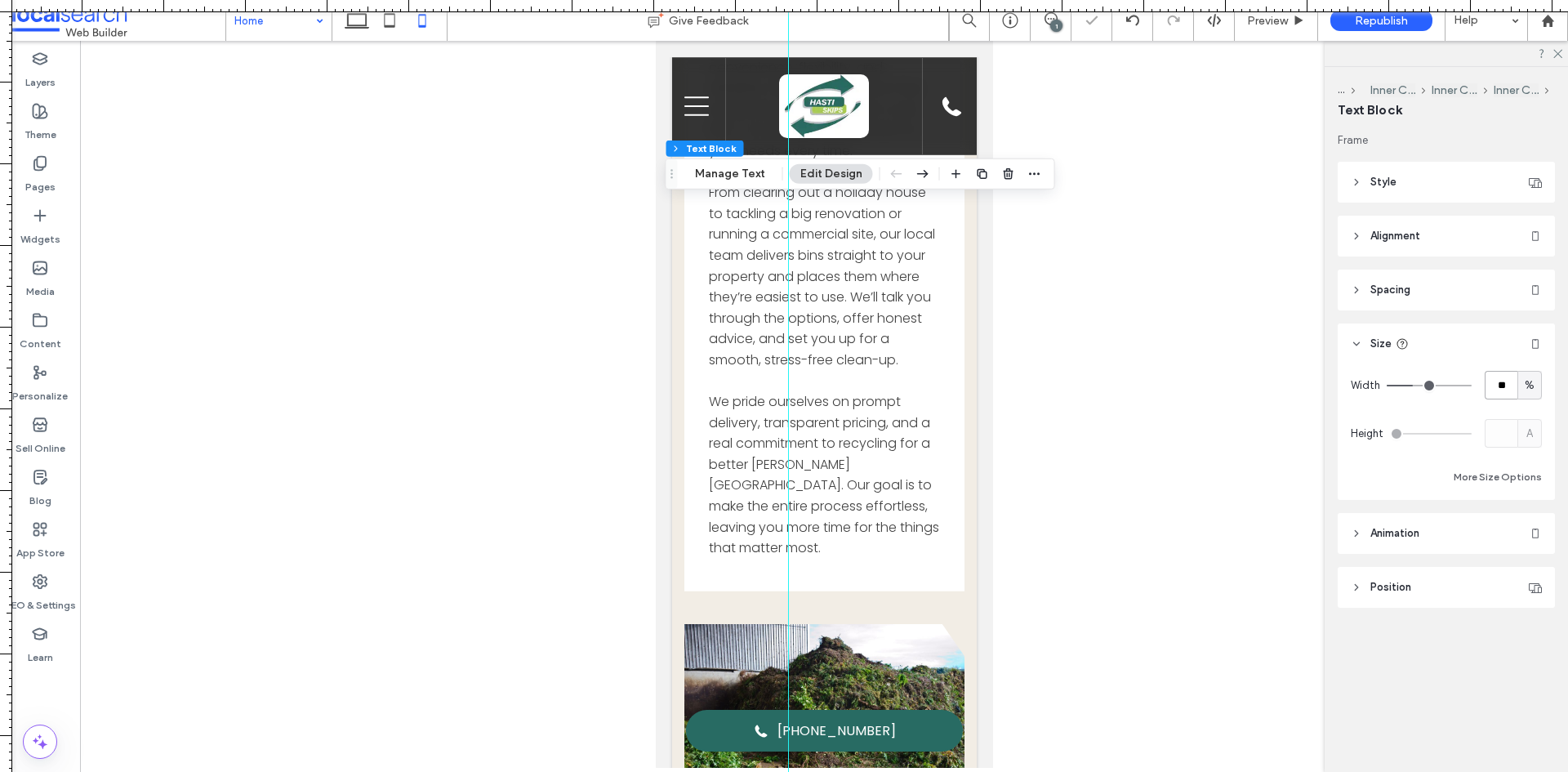
type input "**"
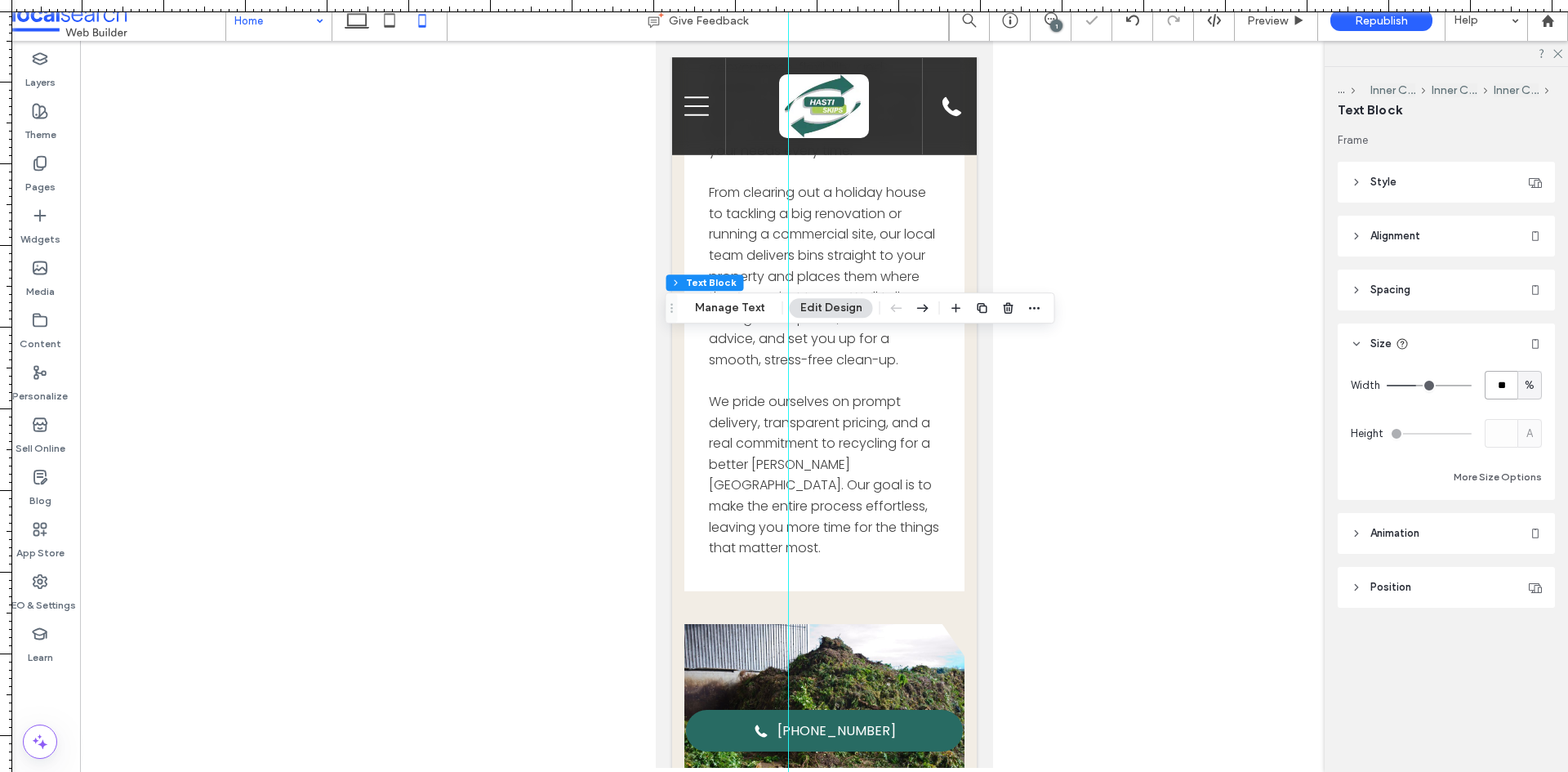
click at [1504, 397] on input "**" at bounding box center [1501, 386] width 33 height 29
type input "**"
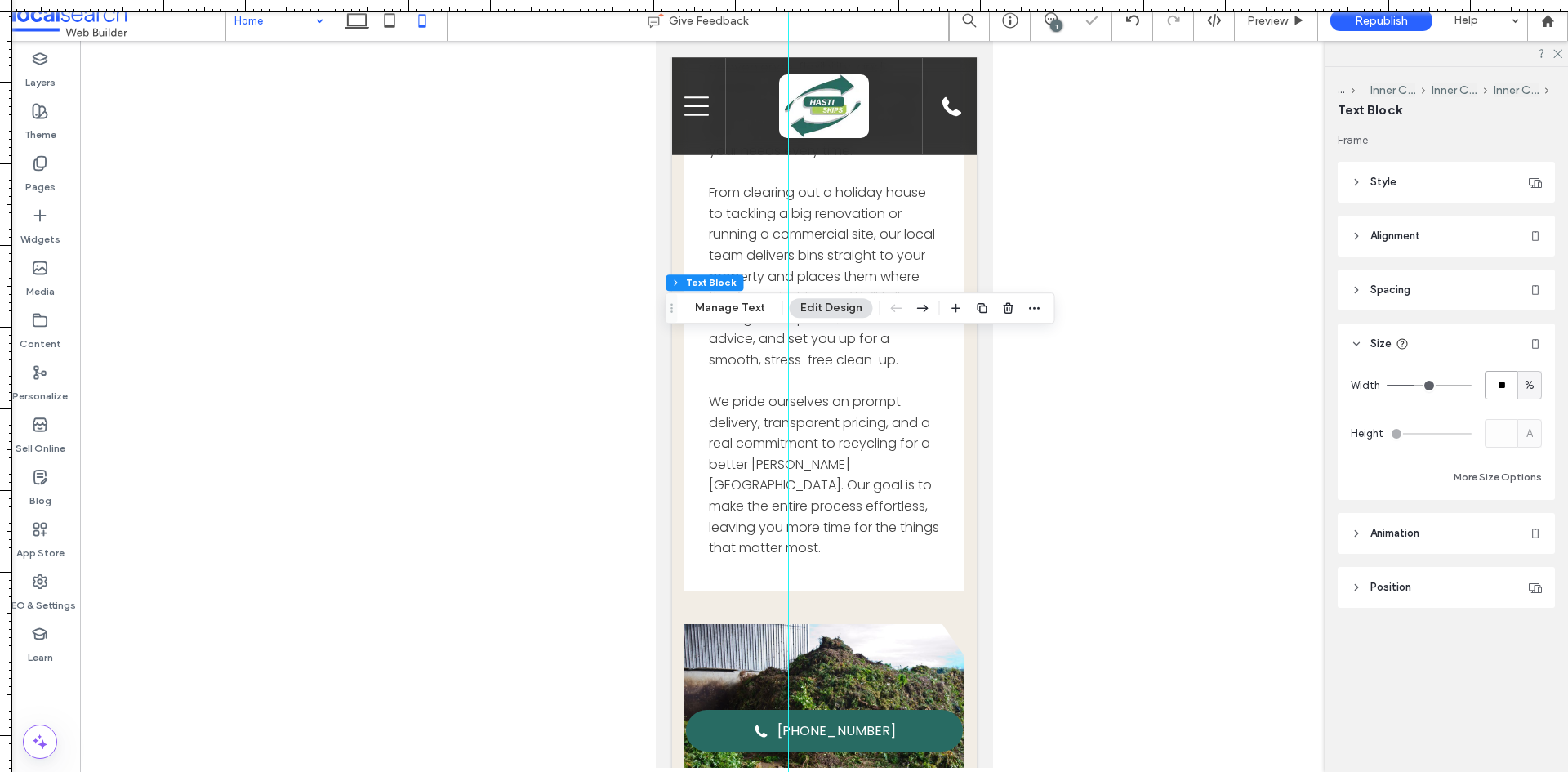
type input "**"
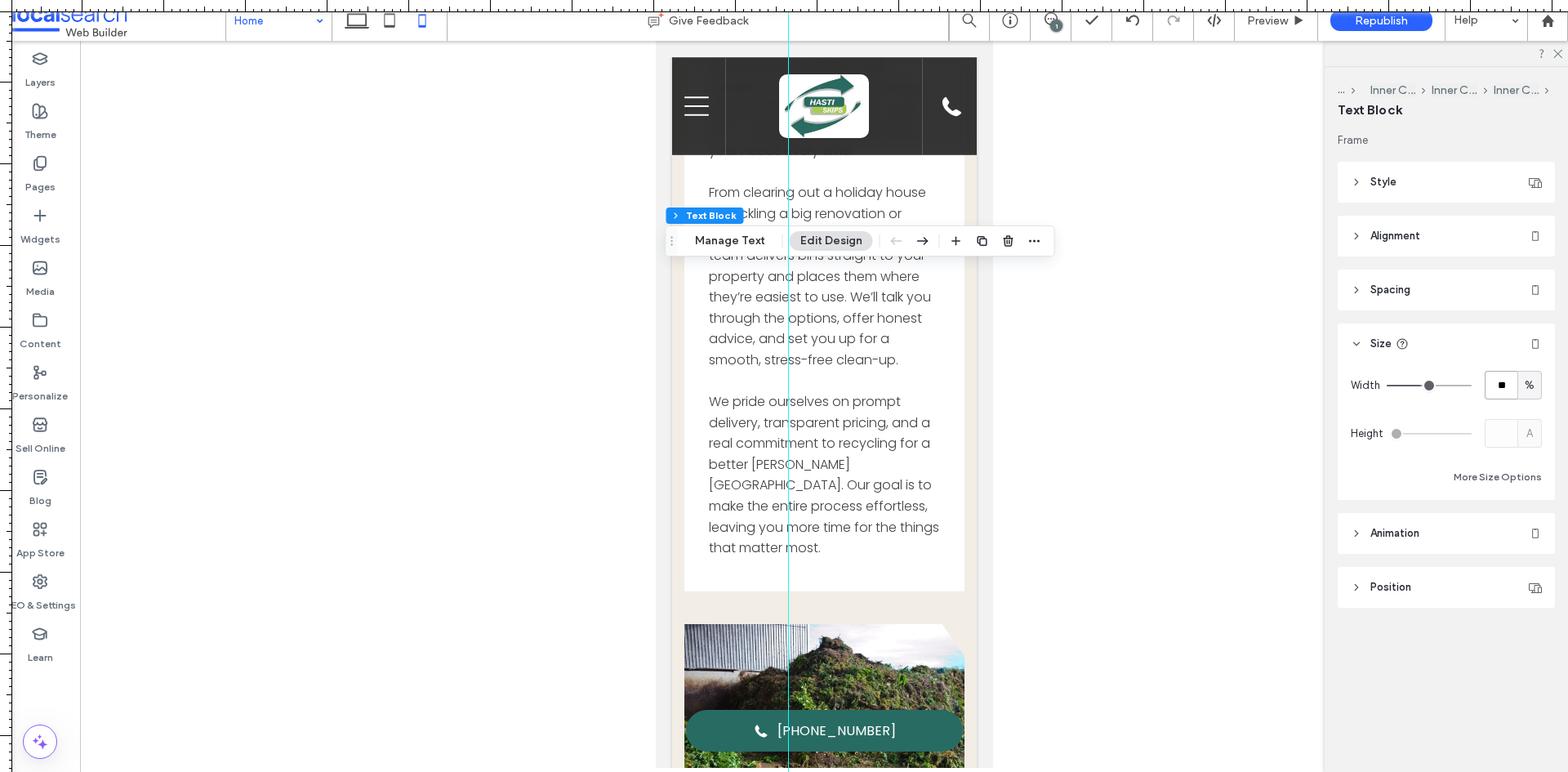
click at [1495, 378] on input "**" at bounding box center [1501, 386] width 33 height 29
type input "**"
drag, startPoint x: 790, startPoint y: 459, endPoint x: -347, endPoint y: 310, distance: 1146.7
click at [0, 310] on html ".wqwq-1{fill:#231f20;} .cls-1q, .cls-2q { fill-rule: evenodd; } .cls-2q { fill:…" at bounding box center [784, 386] width 1568 height 772
click at [356, 25] on icon at bounding box center [357, 20] width 33 height 33
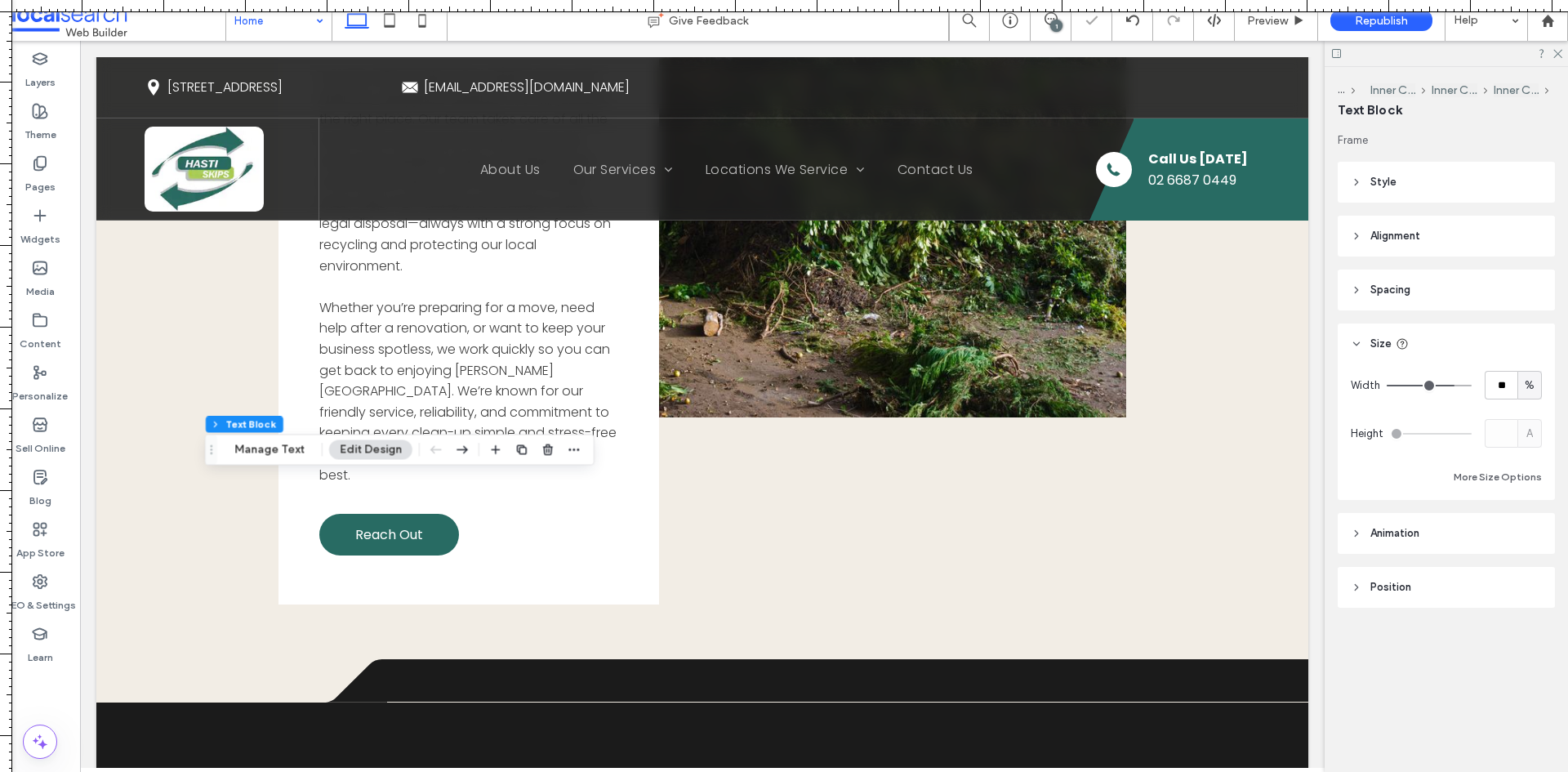
type input "**"
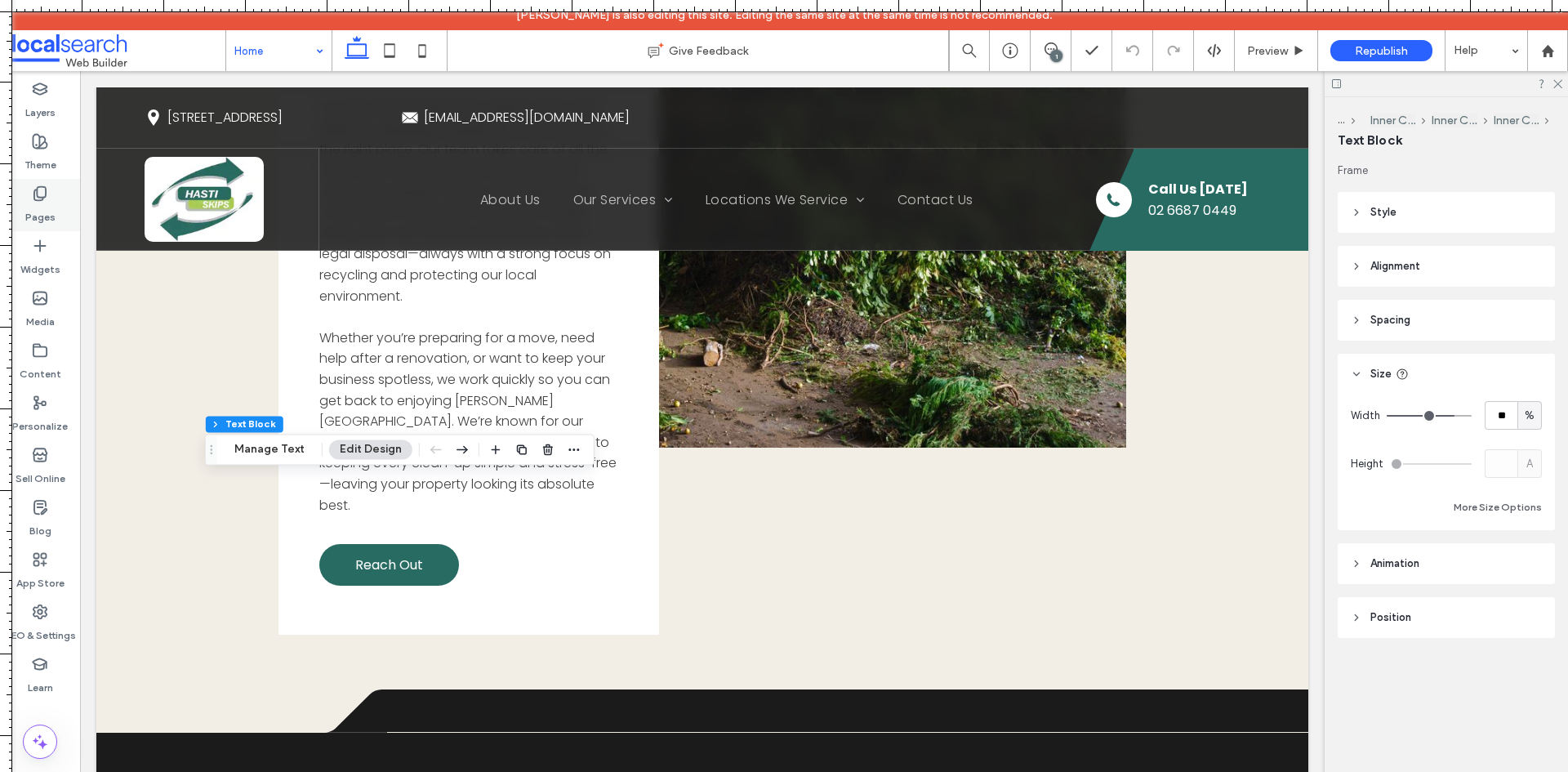
click at [37, 211] on label "Pages" at bounding box center [41, 213] width 30 height 23
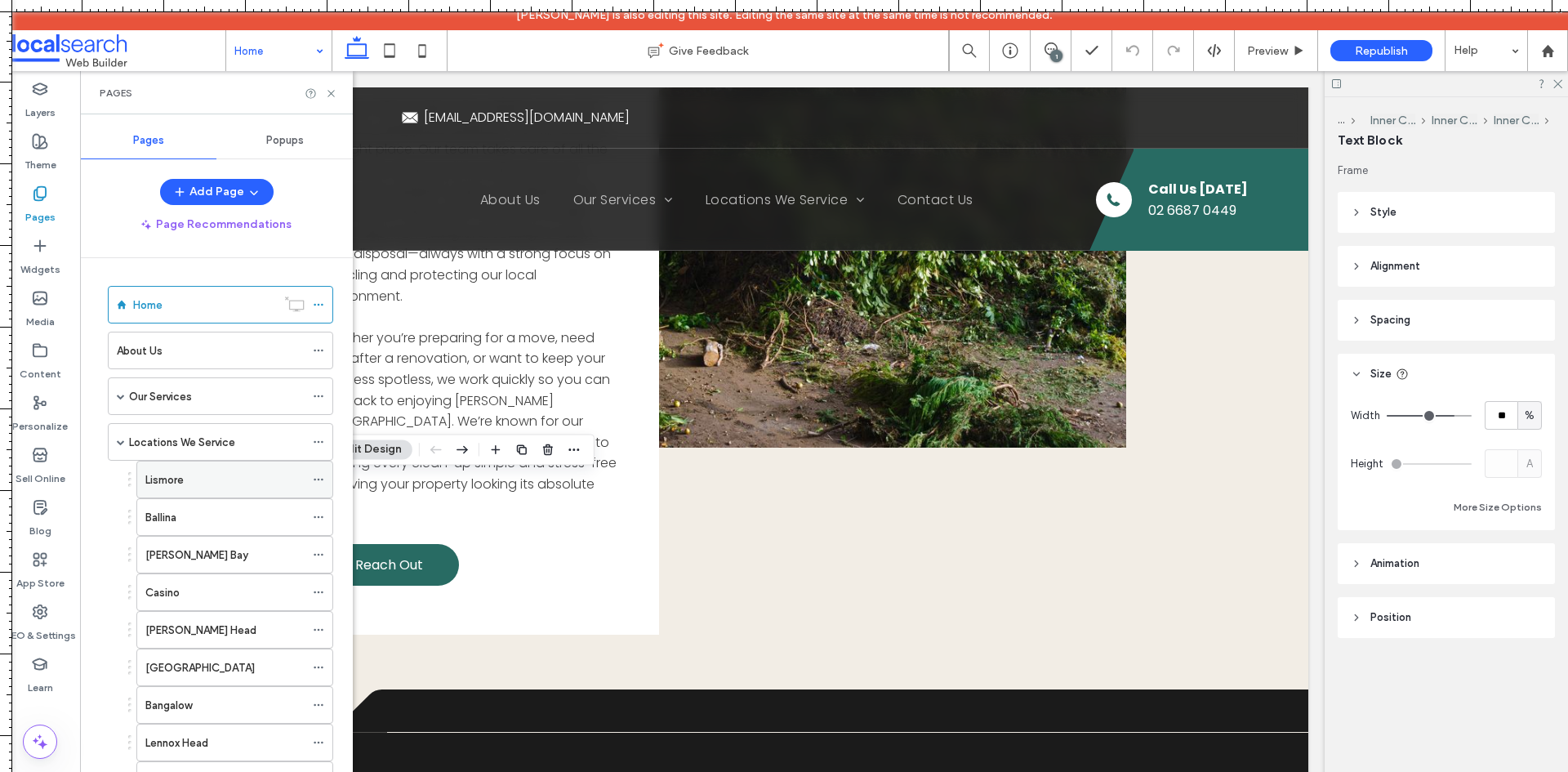
click at [321, 478] on icon at bounding box center [318, 479] width 11 height 11
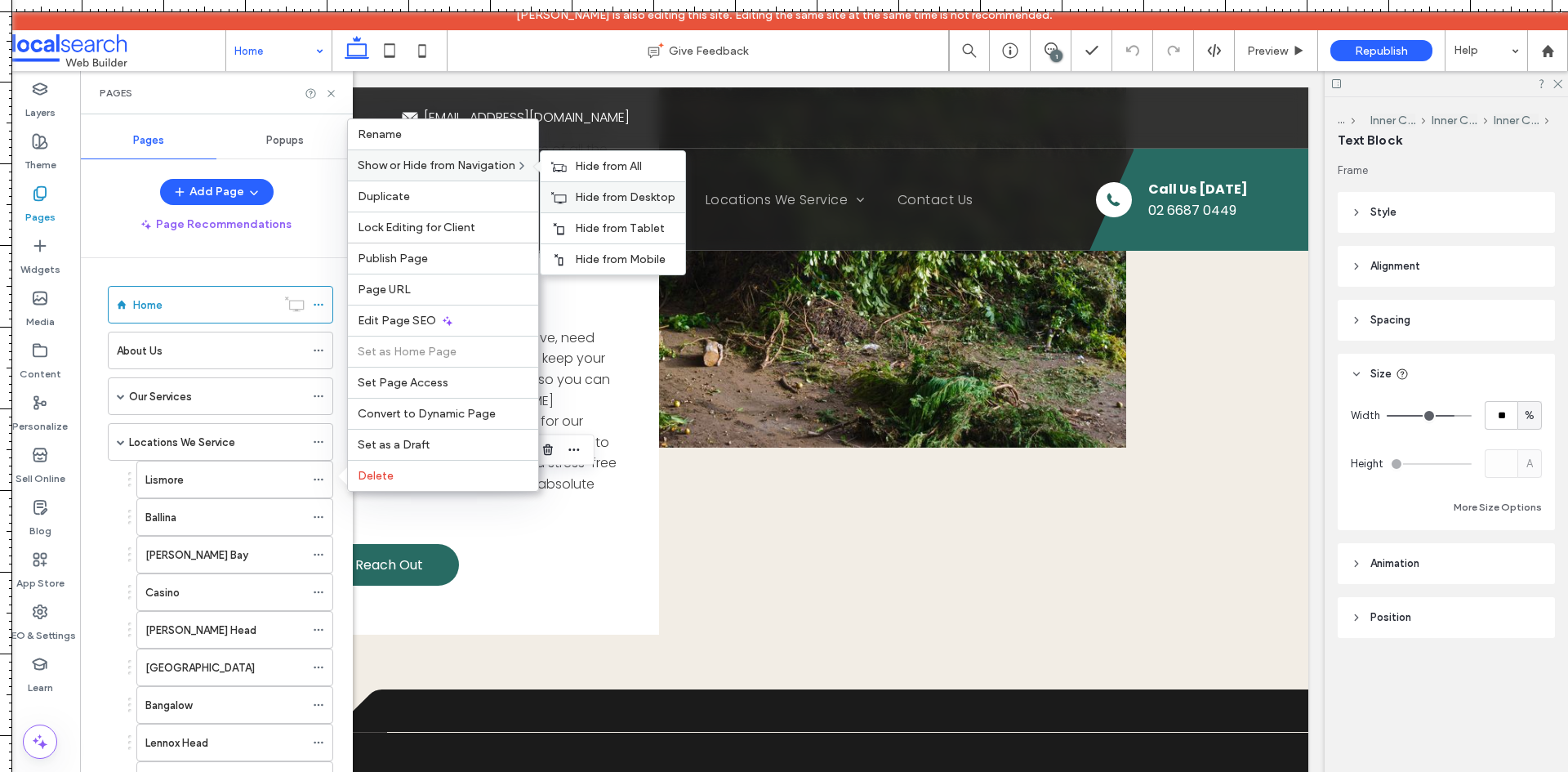
click at [608, 193] on span "Hide from Desktop" at bounding box center [625, 197] width 101 height 14
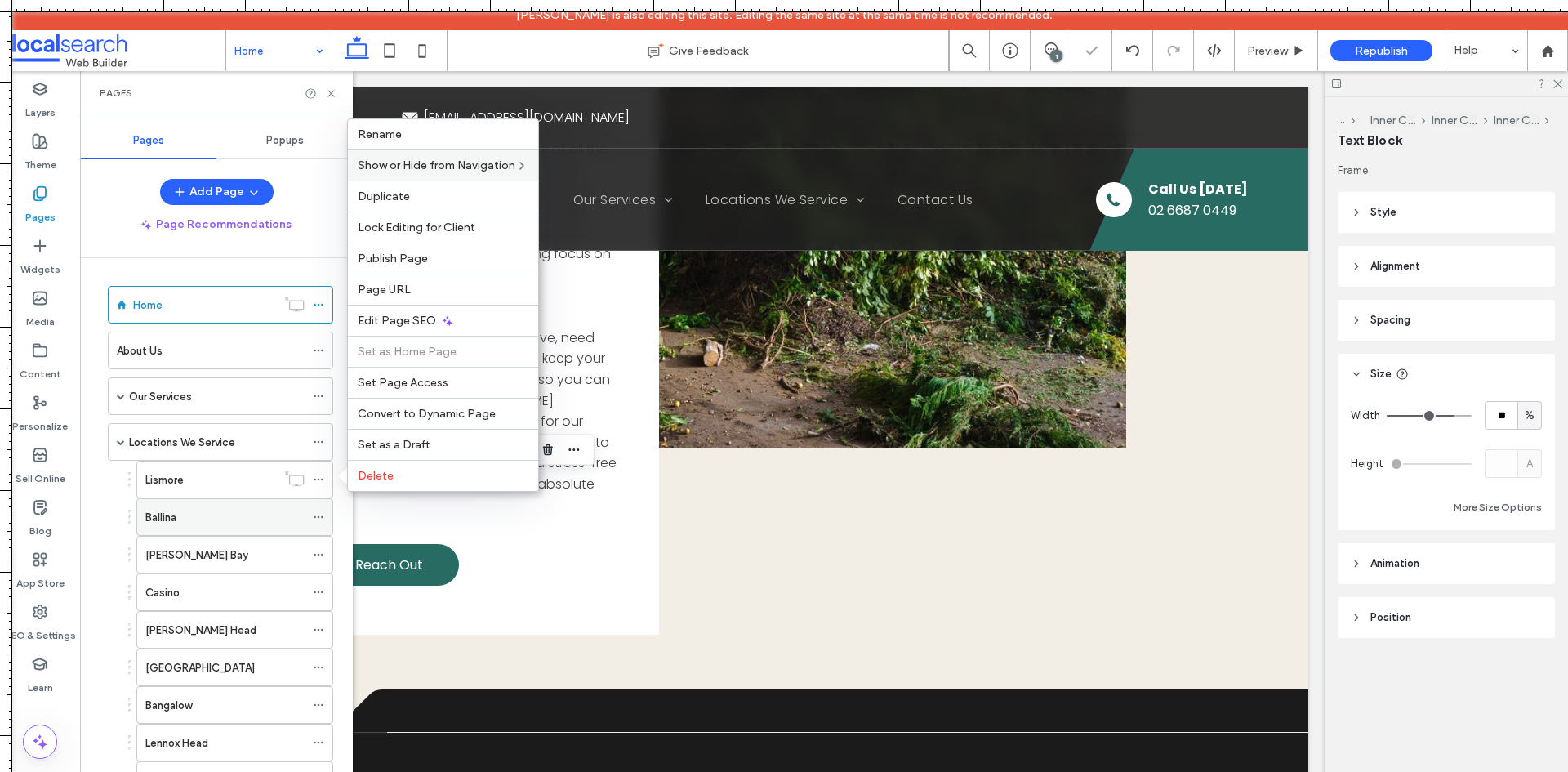
click at [313, 514] on icon at bounding box center [318, 517] width 11 height 11
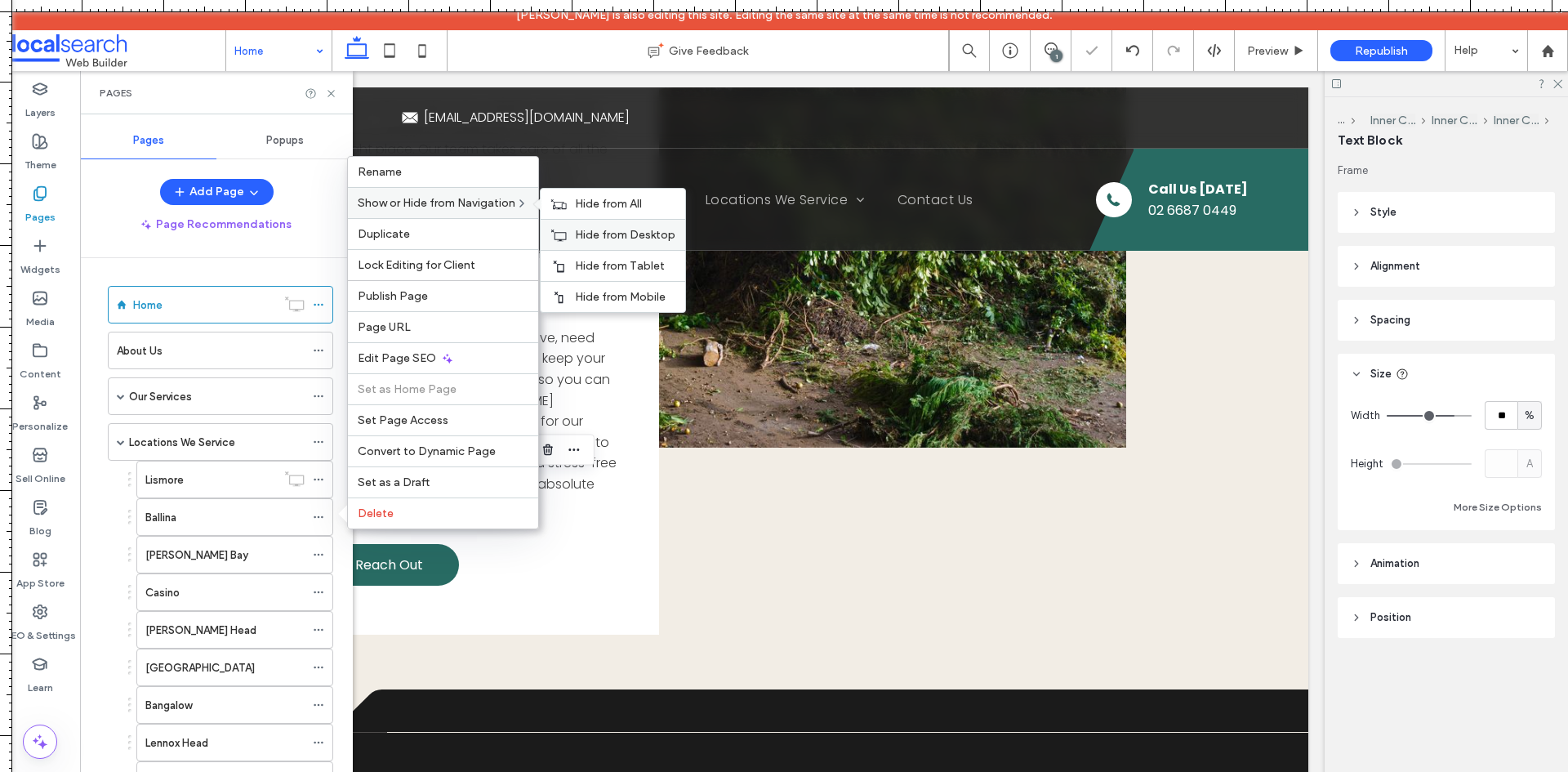
click at [592, 228] on span "Hide from Desktop" at bounding box center [625, 235] width 101 height 14
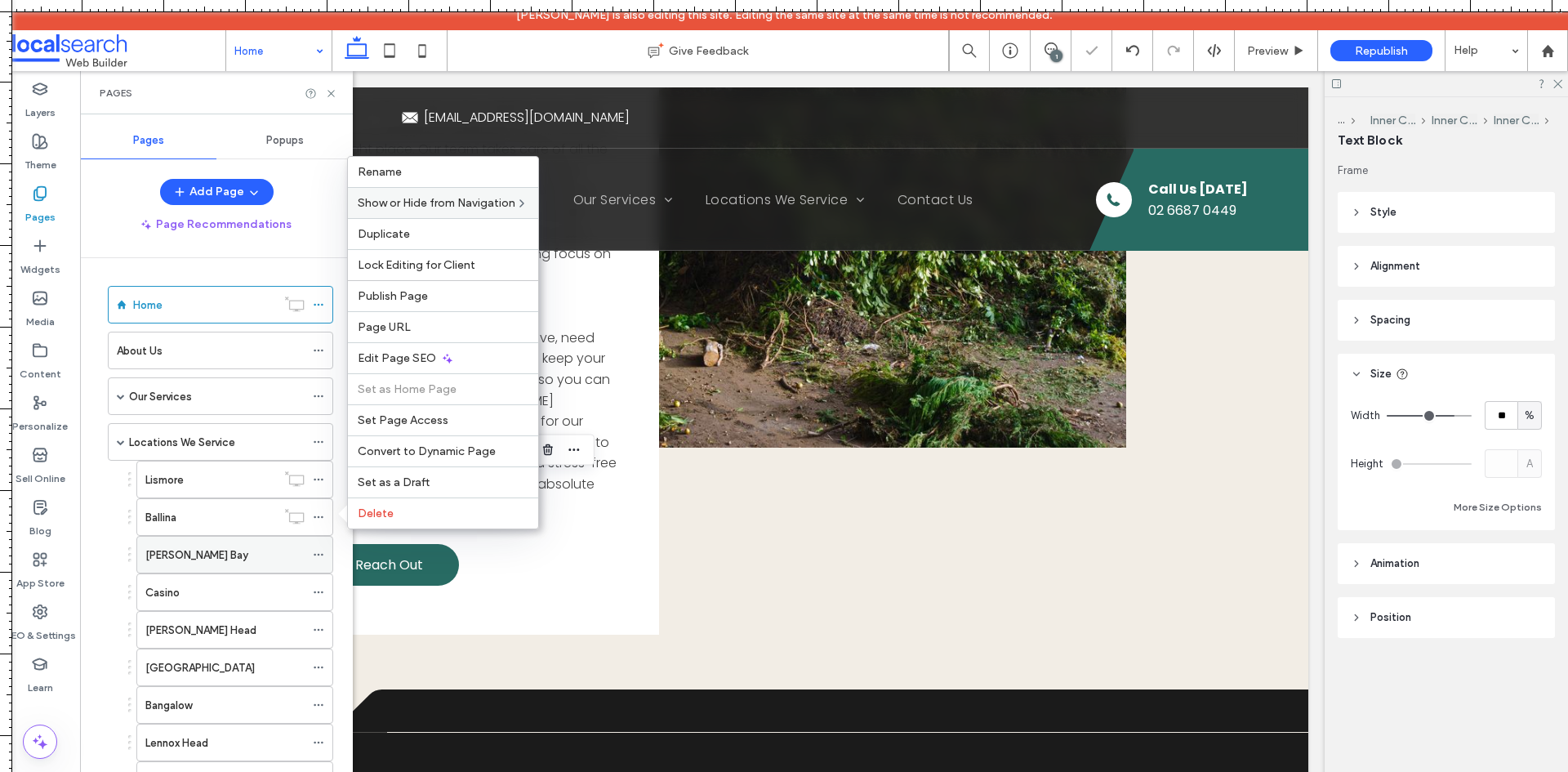
click at [319, 555] on use at bounding box center [318, 555] width 9 height 3
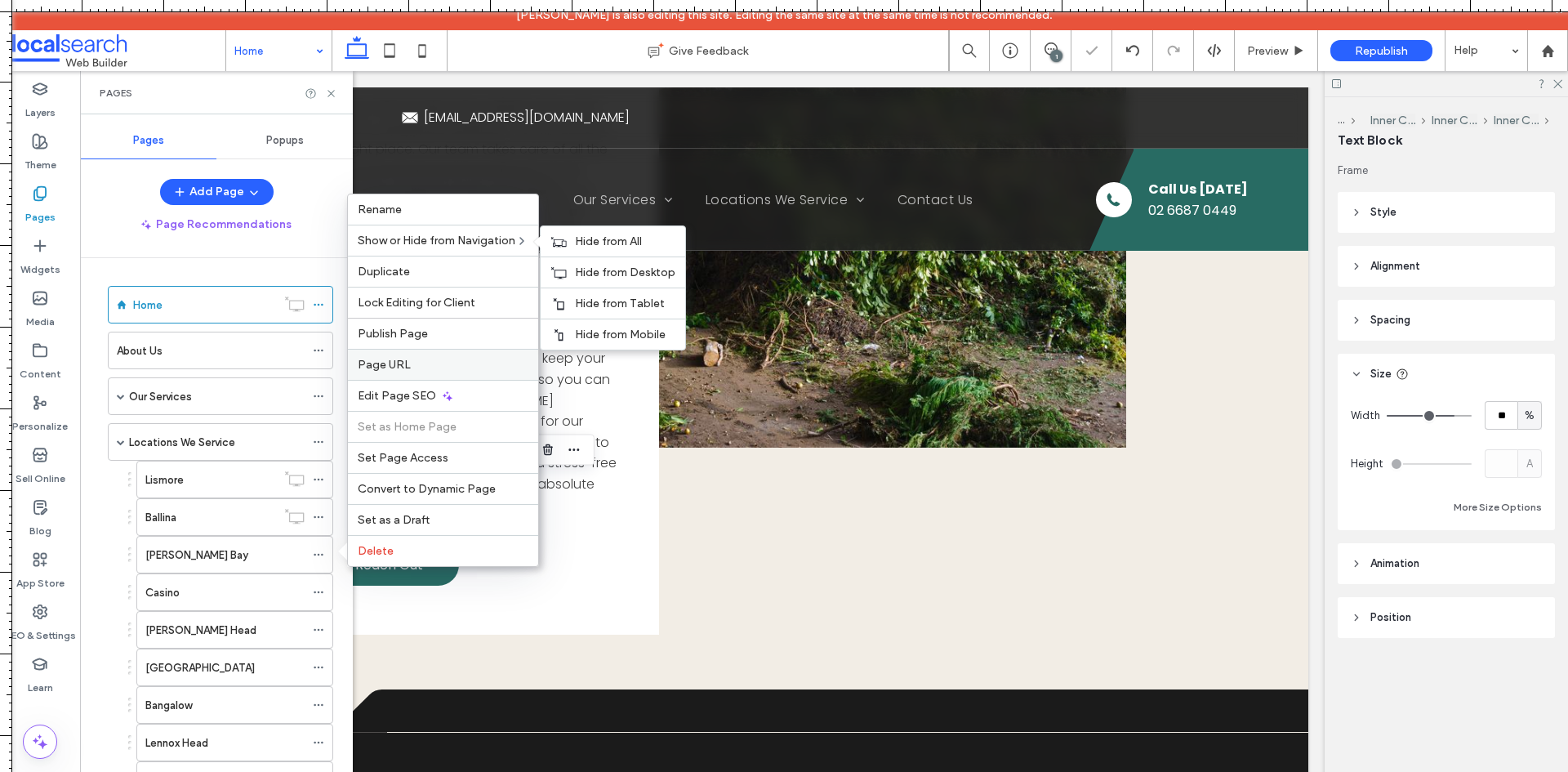
drag, startPoint x: 585, startPoint y: 271, endPoint x: 443, endPoint y: 378, distance: 177.8
click at [585, 272] on span "Hide from Desktop" at bounding box center [625, 272] width 101 height 14
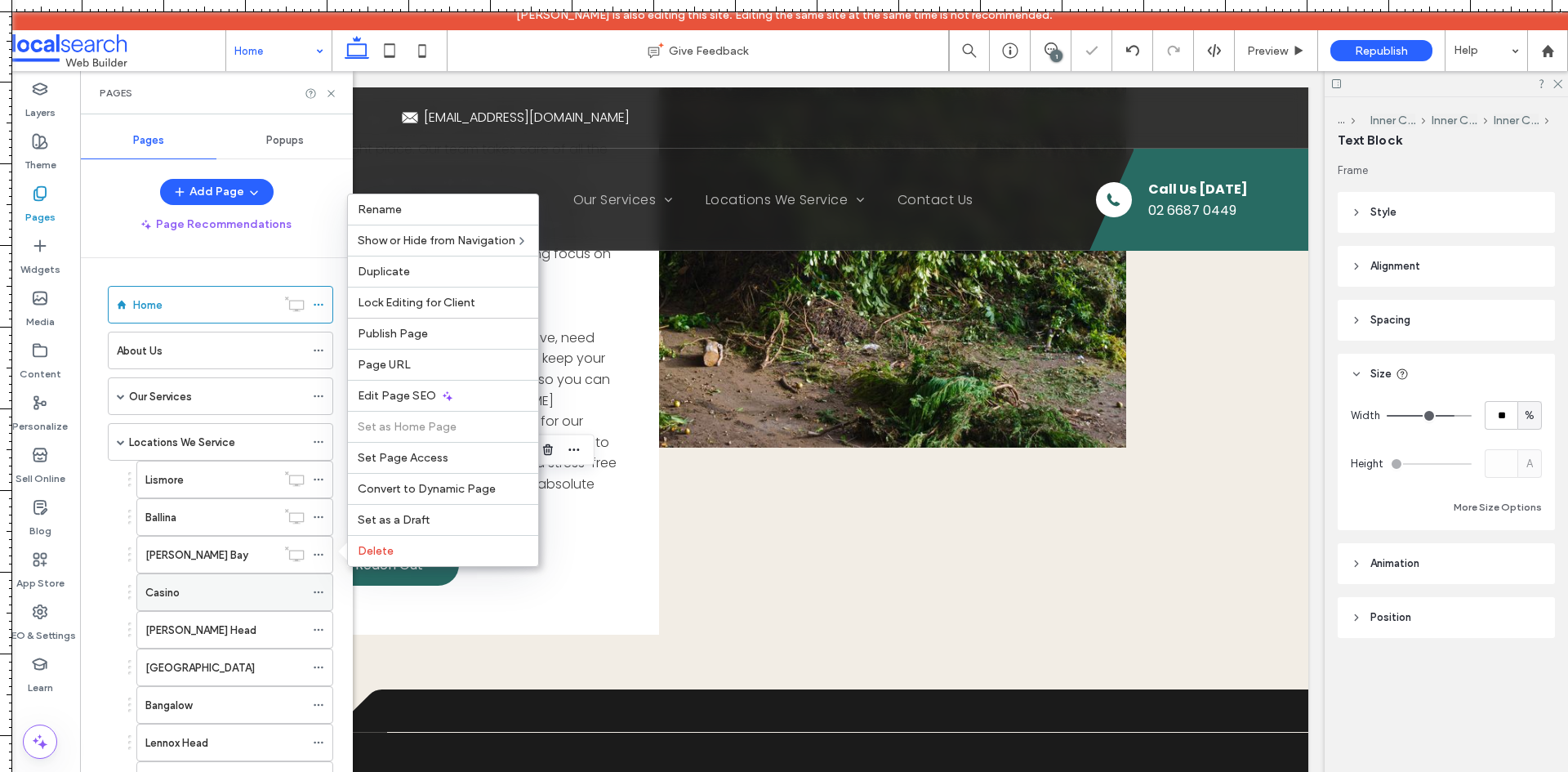
click at [322, 590] on icon at bounding box center [318, 591] width 11 height 11
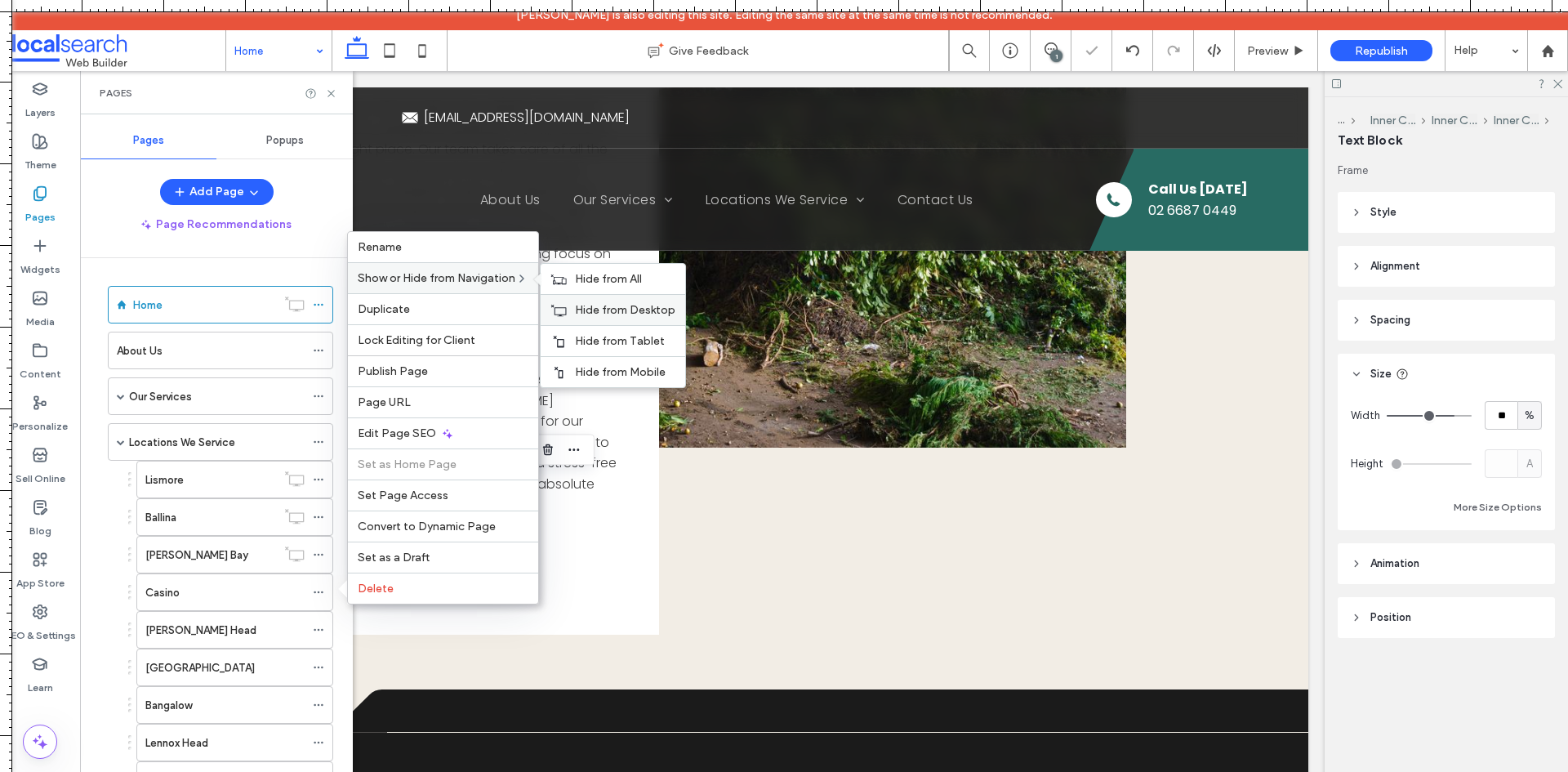
click at [607, 311] on span "Hide from Desktop" at bounding box center [625, 310] width 101 height 14
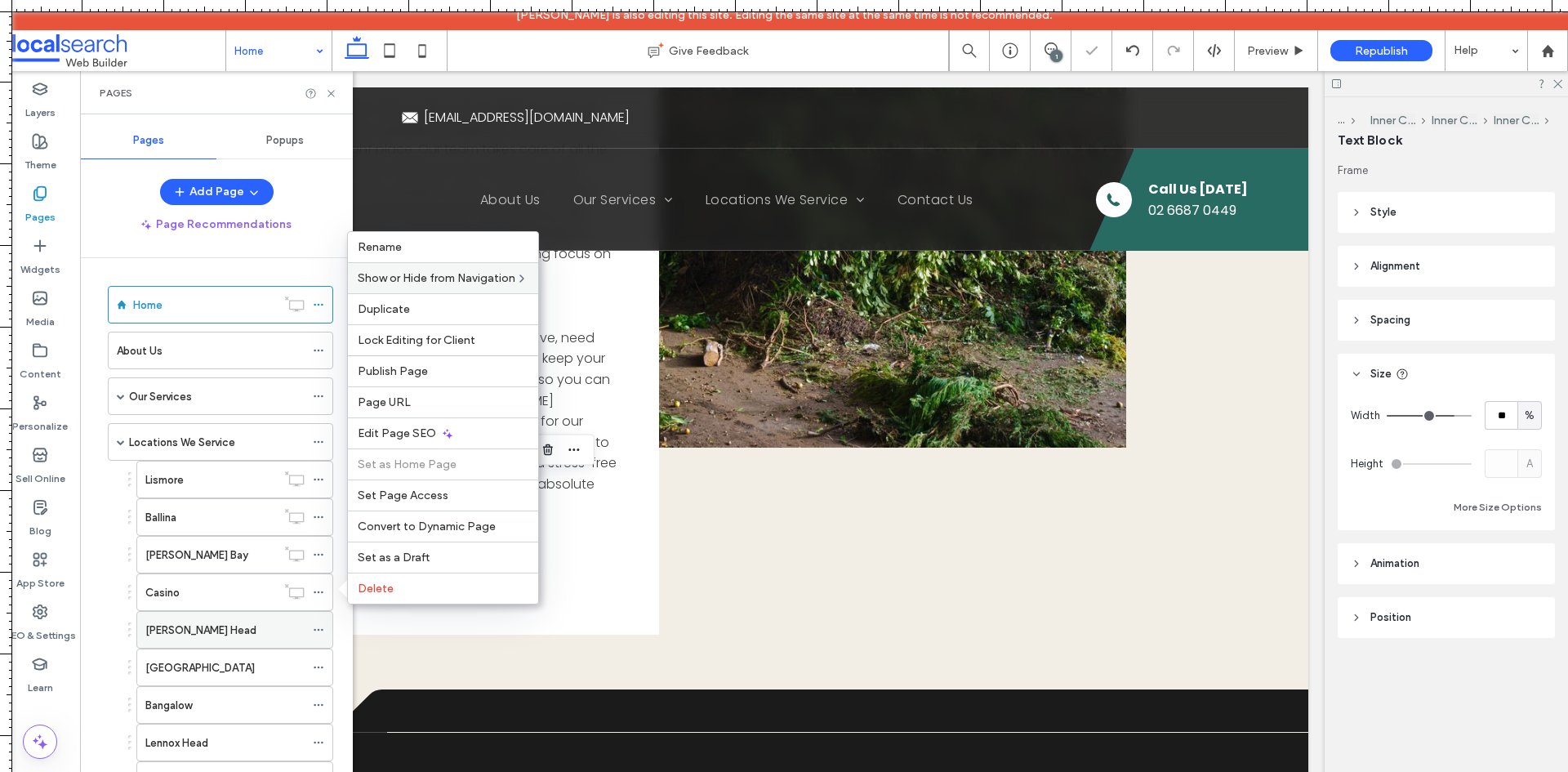
click at [318, 630] on icon at bounding box center [318, 630] width 11 height 11
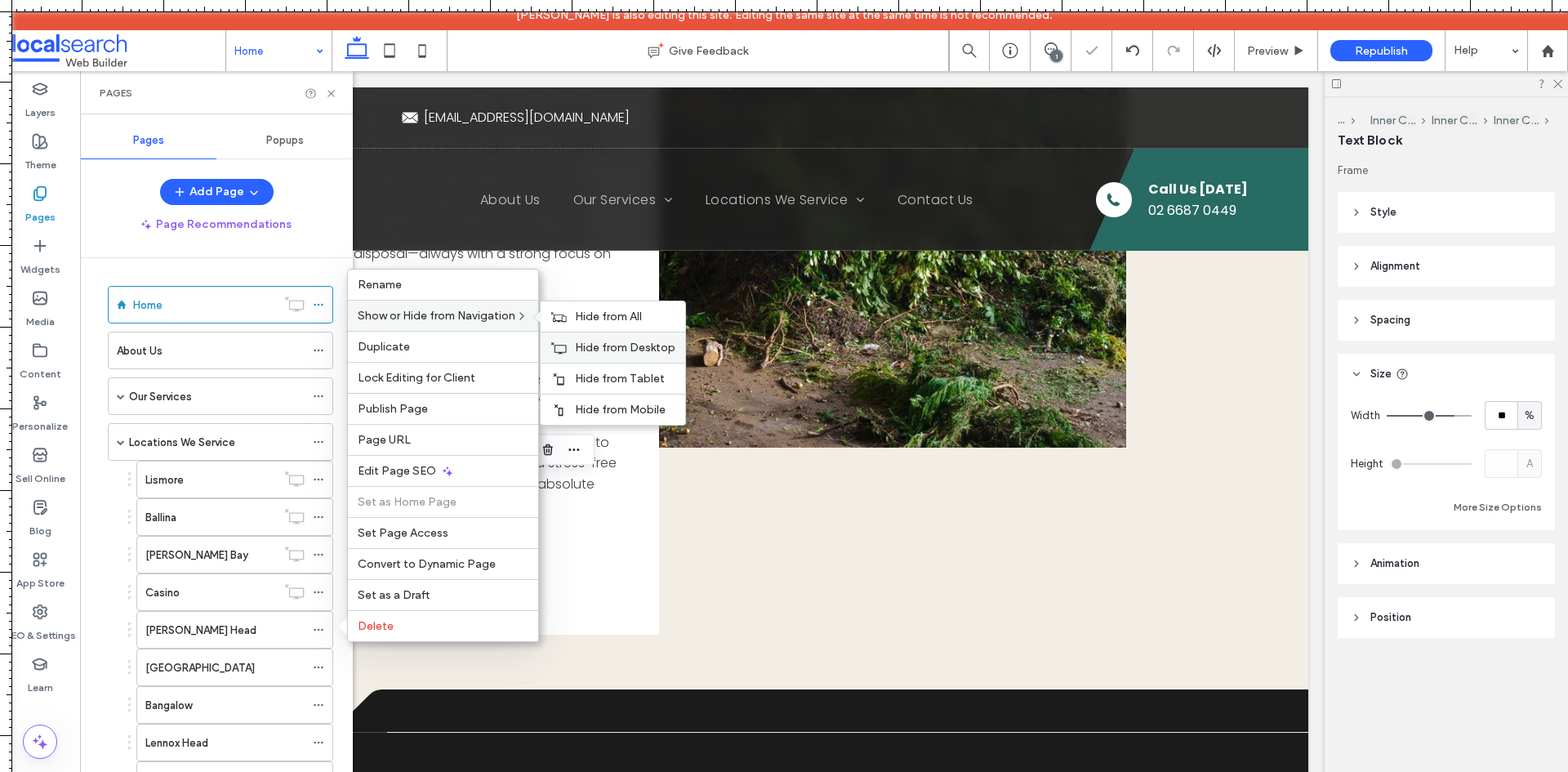
click at [596, 347] on span "Hide from Desktop" at bounding box center [625, 347] width 101 height 14
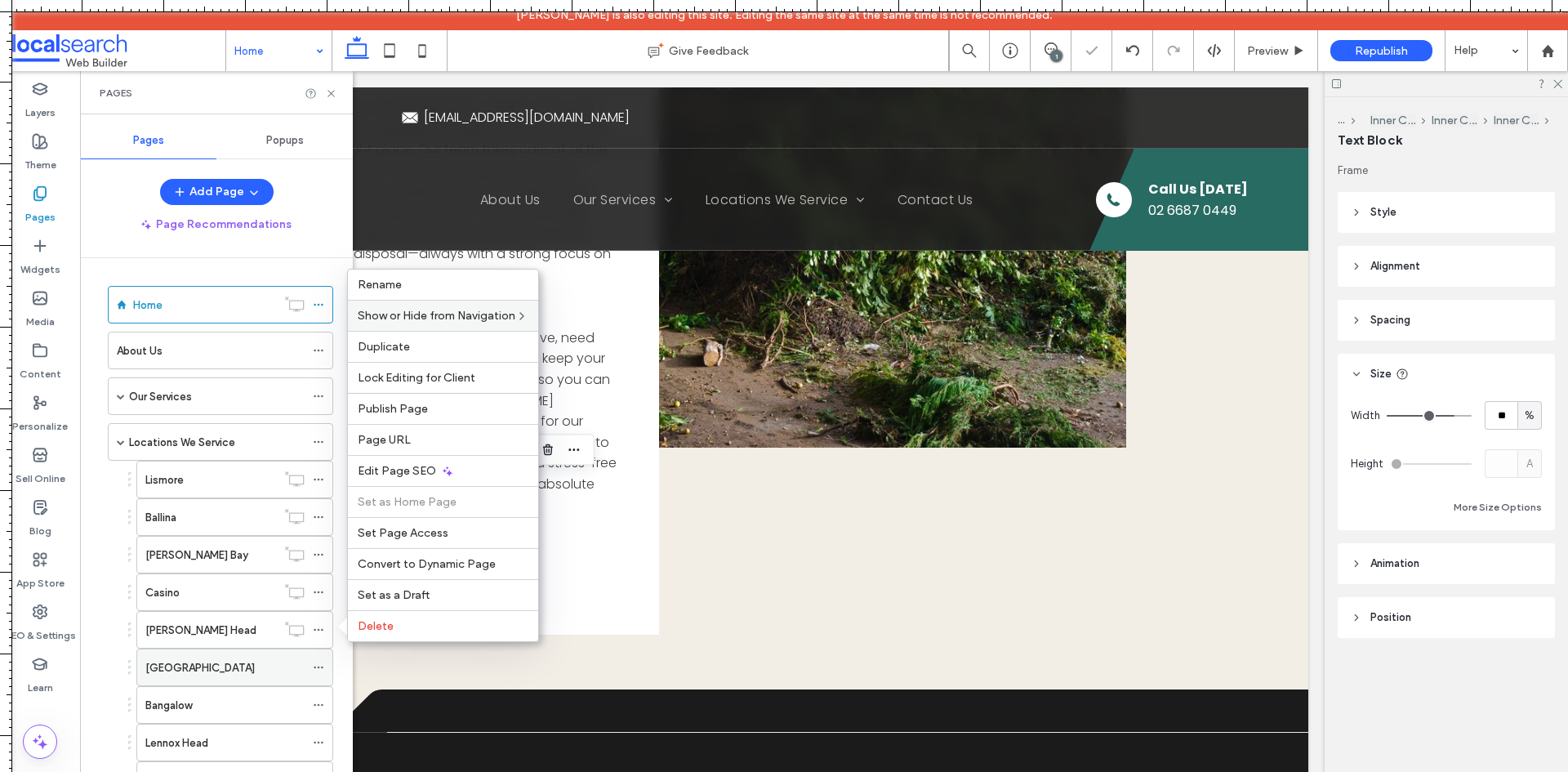
click at [311, 667] on div "Alstonville" at bounding box center [235, 667] width 197 height 37
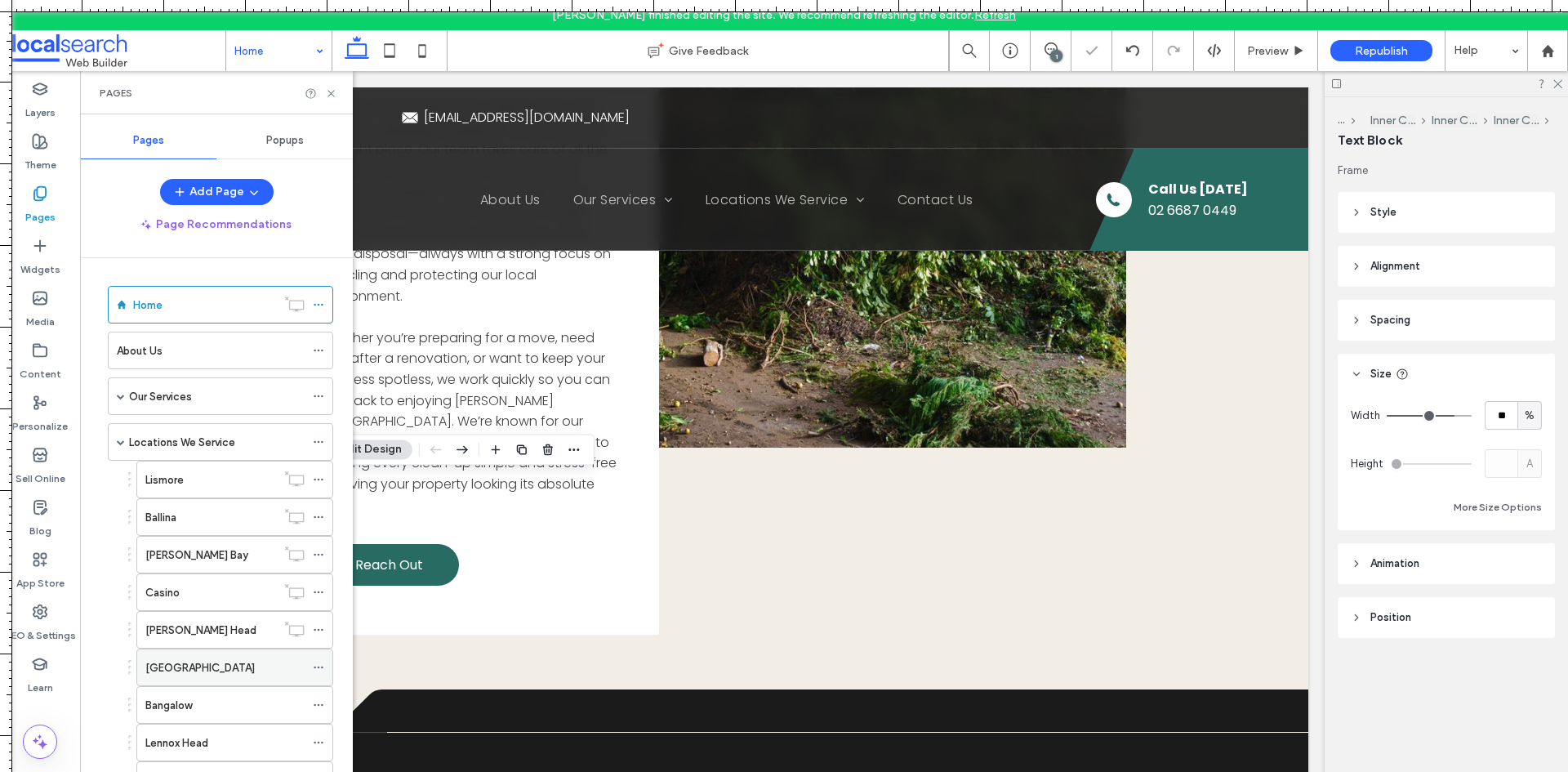
click at [319, 664] on icon at bounding box center [318, 667] width 11 height 11
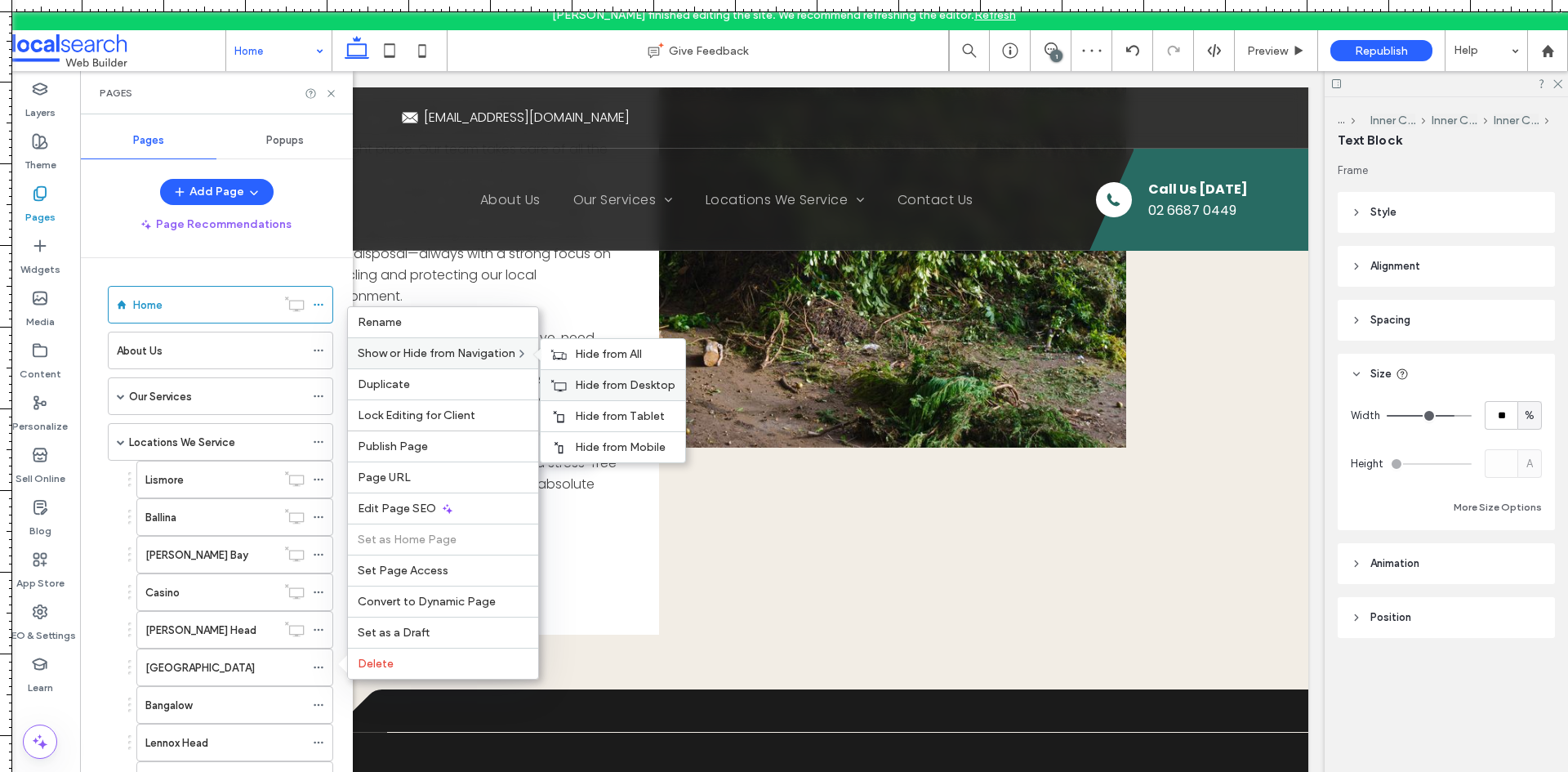
click at [607, 388] on span "Hide from Desktop" at bounding box center [625, 385] width 101 height 14
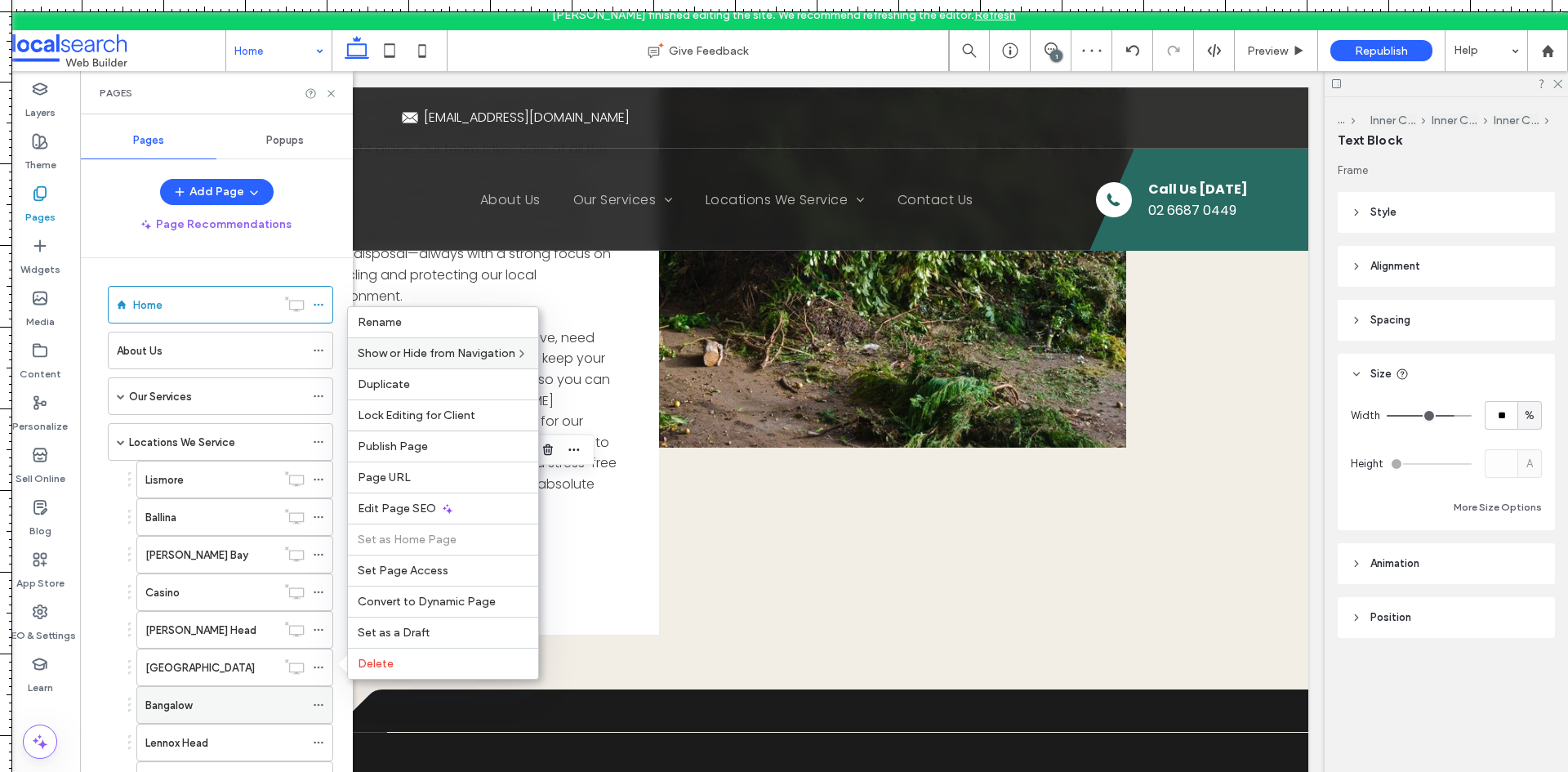
click at [318, 703] on icon at bounding box center [318, 704] width 11 height 11
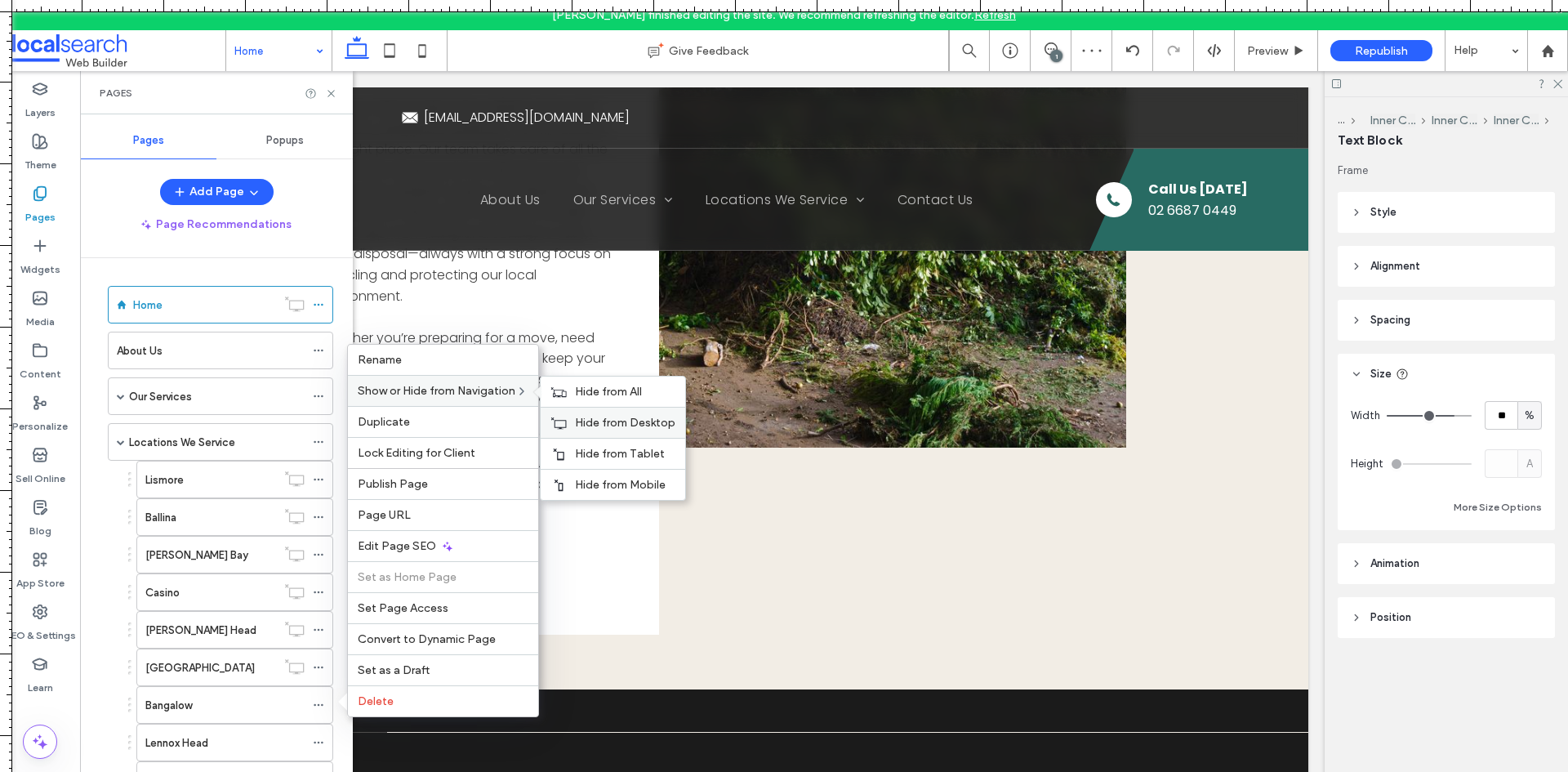
click at [607, 421] on span "Hide from Desktop" at bounding box center [625, 423] width 101 height 14
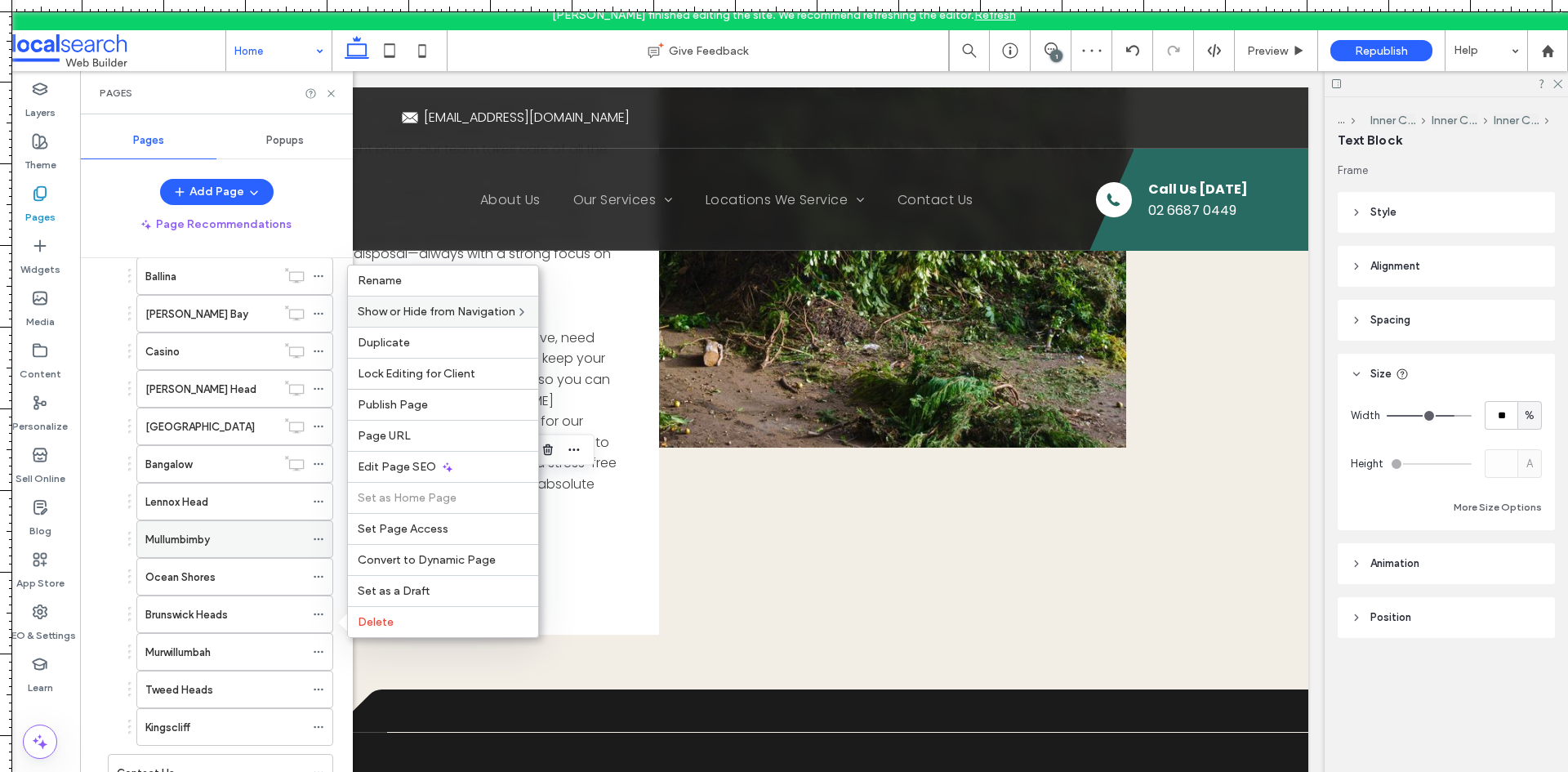
scroll to position [245, 0]
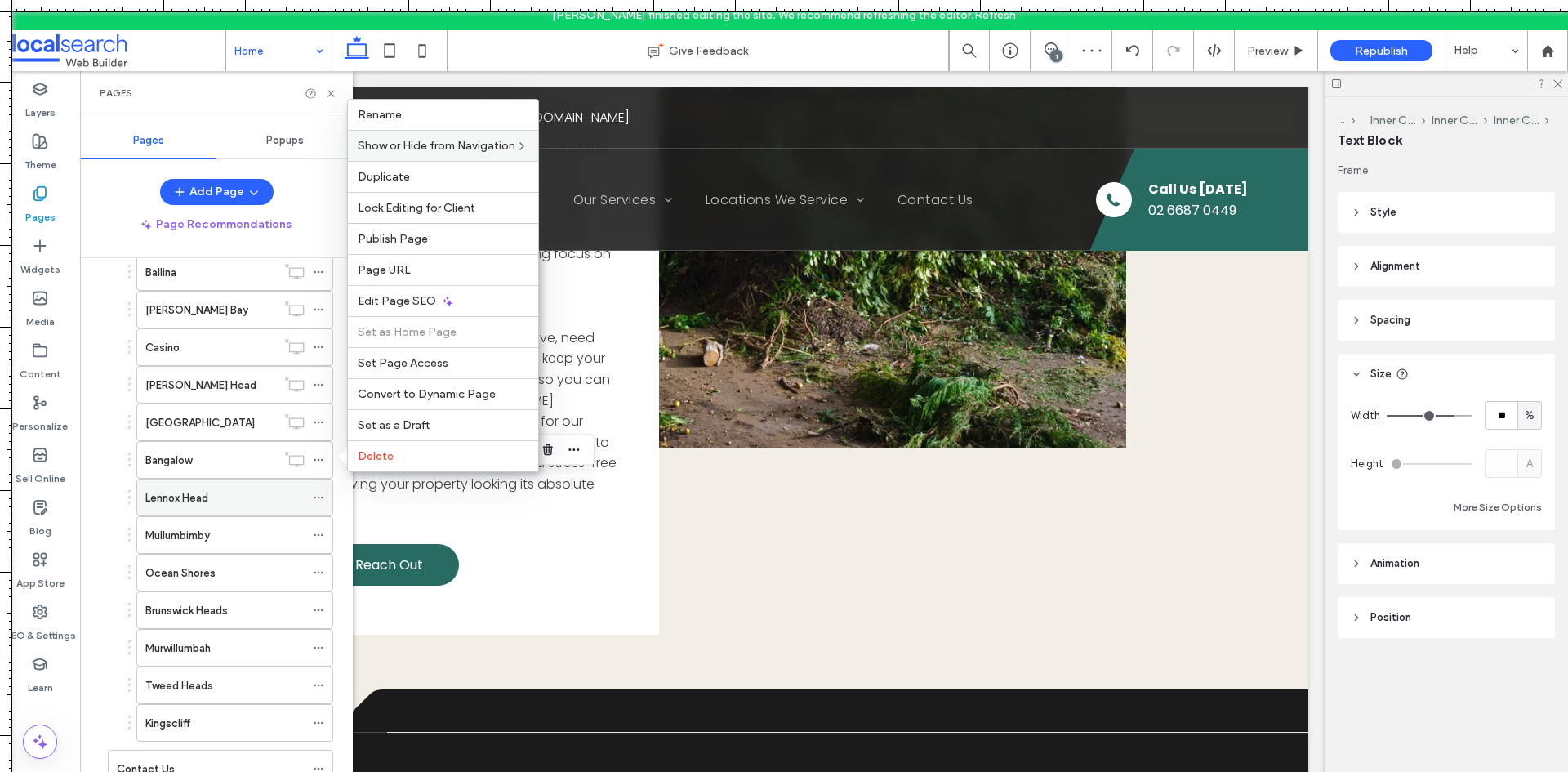
click at [318, 497] on use at bounding box center [318, 497] width 9 height 3
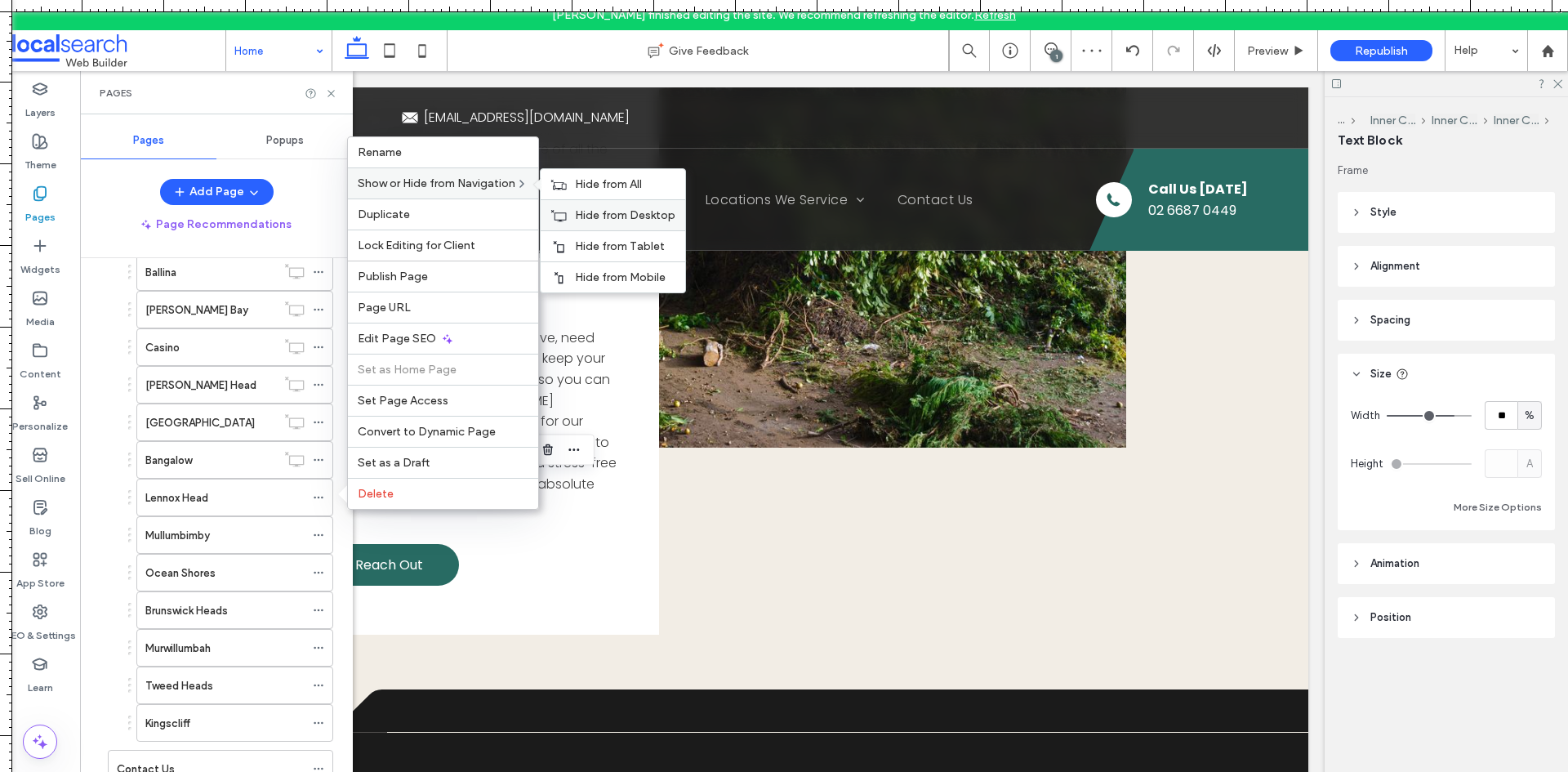
click at [598, 217] on span "Hide from Desktop" at bounding box center [625, 215] width 101 height 14
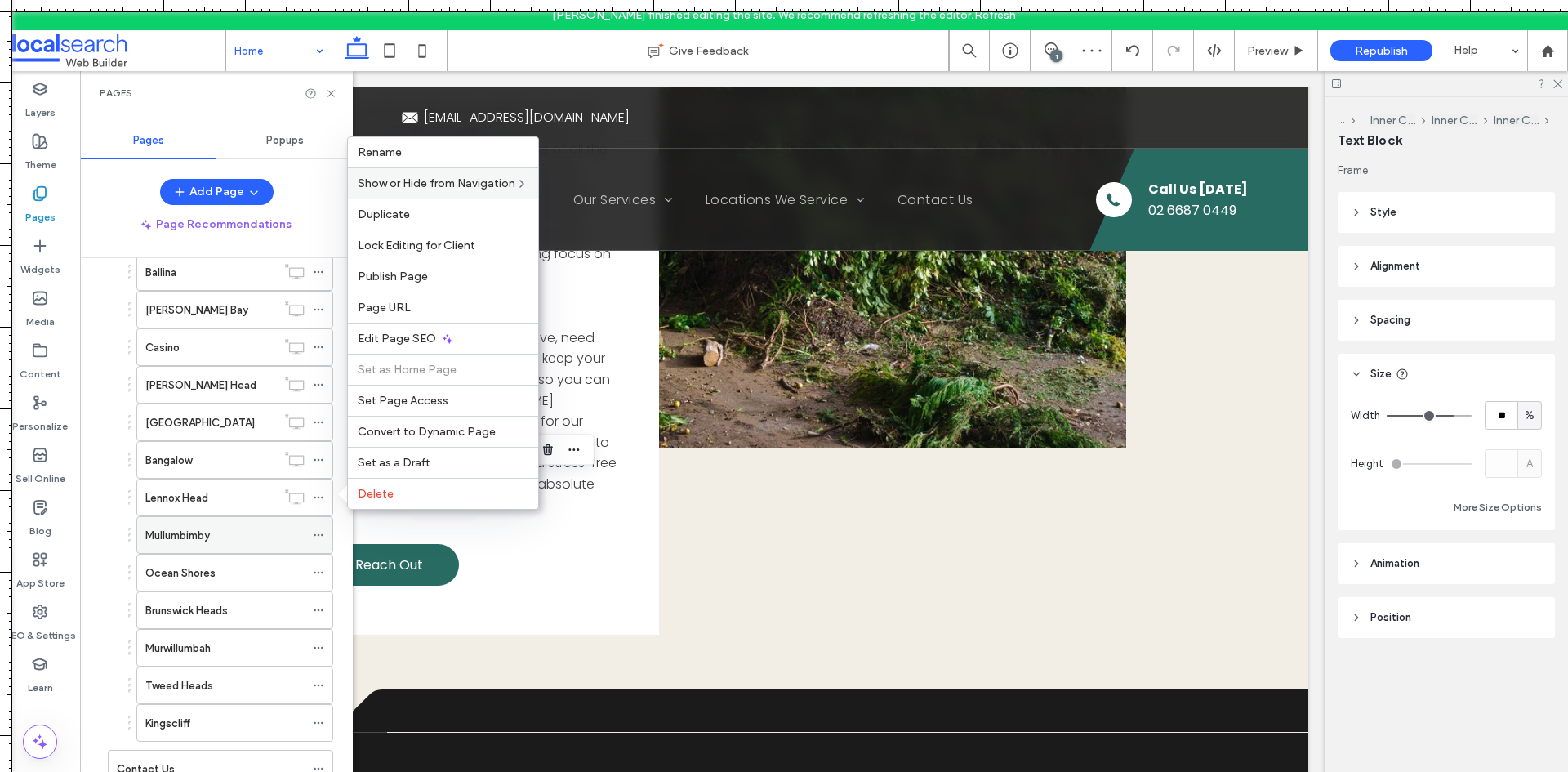
drag, startPoint x: 324, startPoint y: 534, endPoint x: 345, endPoint y: 527, distance: 22.1
click at [324, 535] on div at bounding box center [322, 535] width 19 height 25
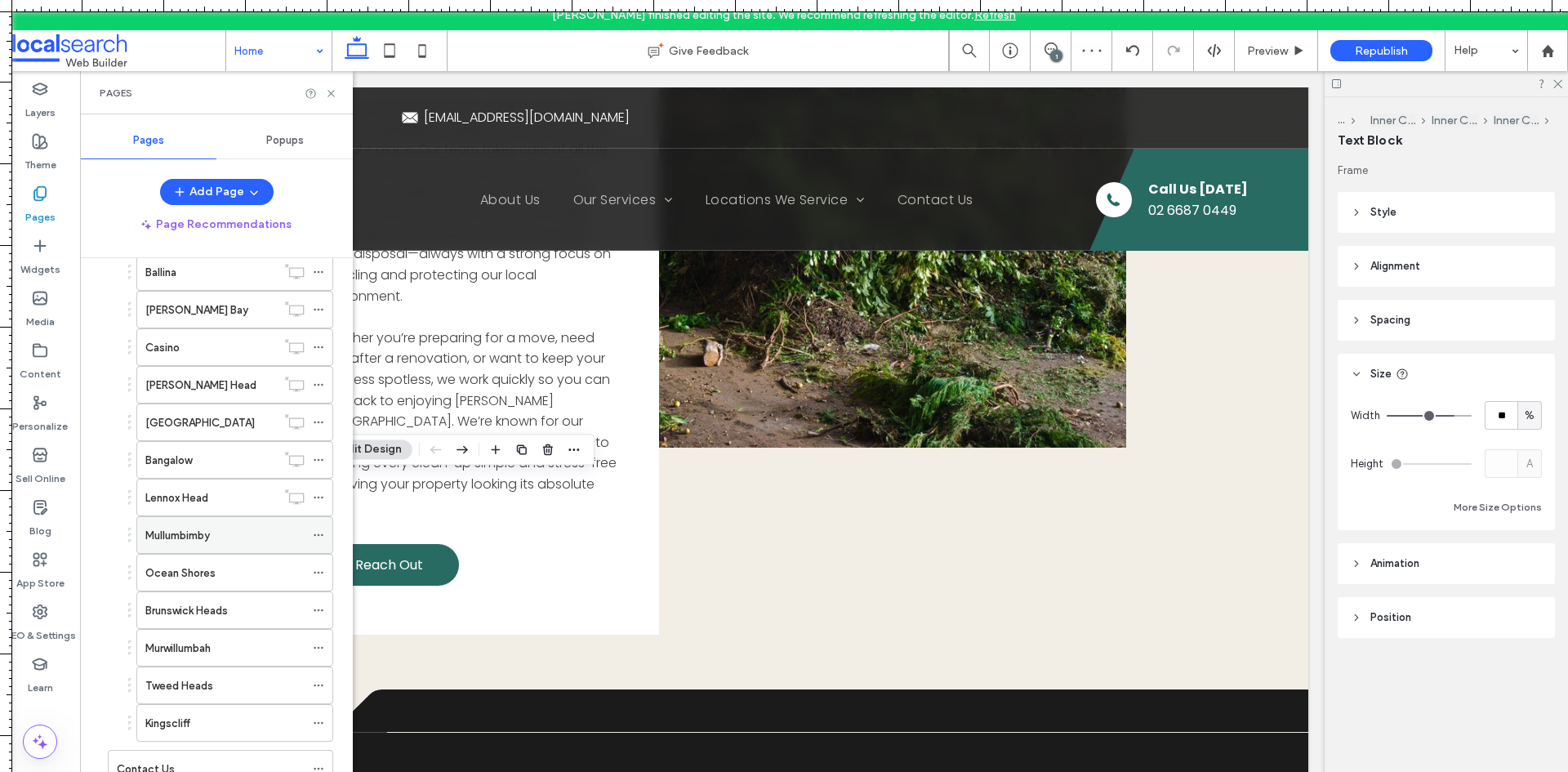
click at [319, 535] on use at bounding box center [318, 536] width 9 height 3
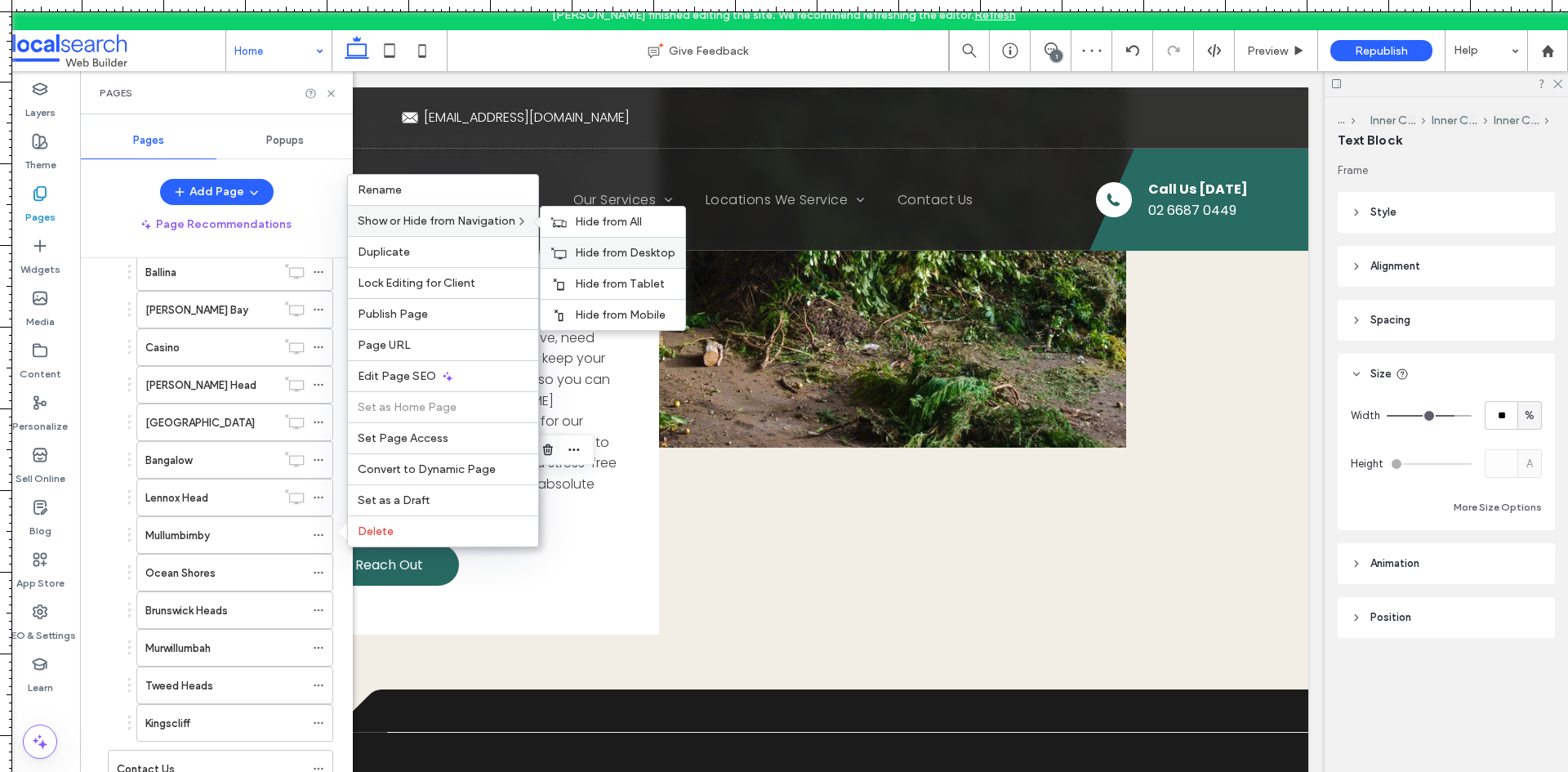
click at [585, 253] on span "Hide from Desktop" at bounding box center [625, 253] width 101 height 14
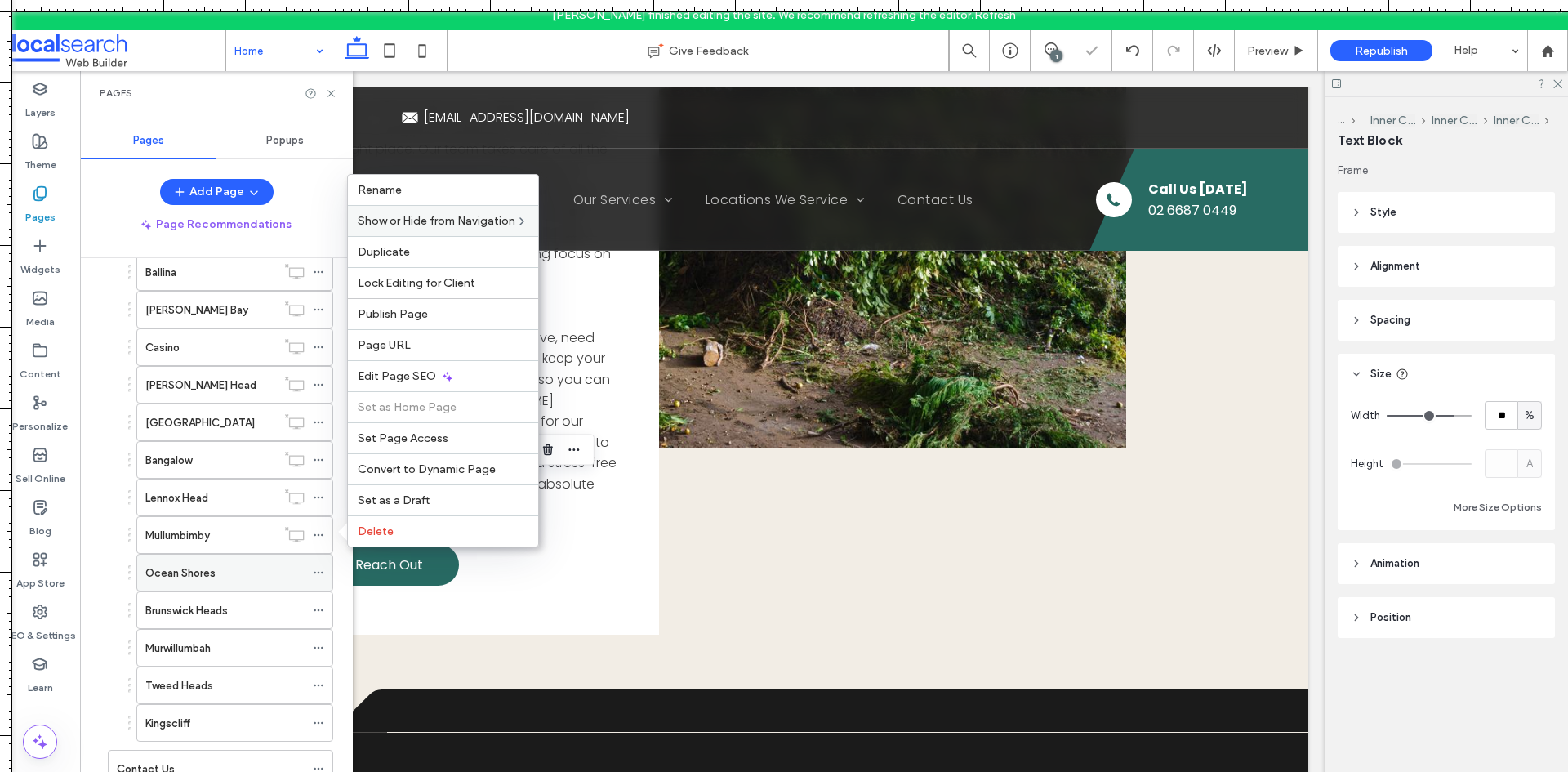
click at [317, 576] on icon at bounding box center [318, 572] width 11 height 11
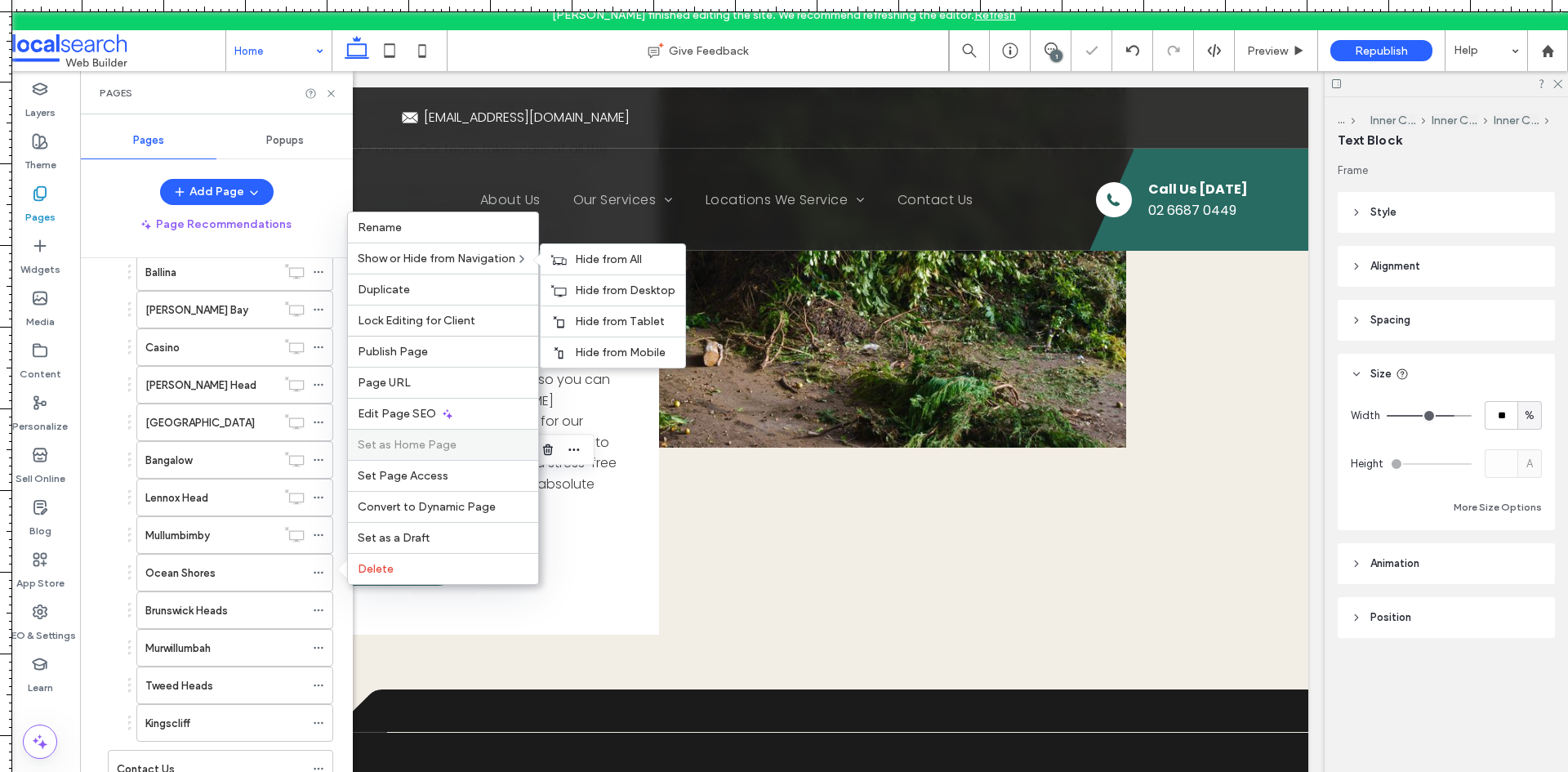
drag, startPoint x: 579, startPoint y: 289, endPoint x: 400, endPoint y: 429, distance: 227.2
click at [579, 292] on span "Hide from Desktop" at bounding box center [625, 291] width 101 height 14
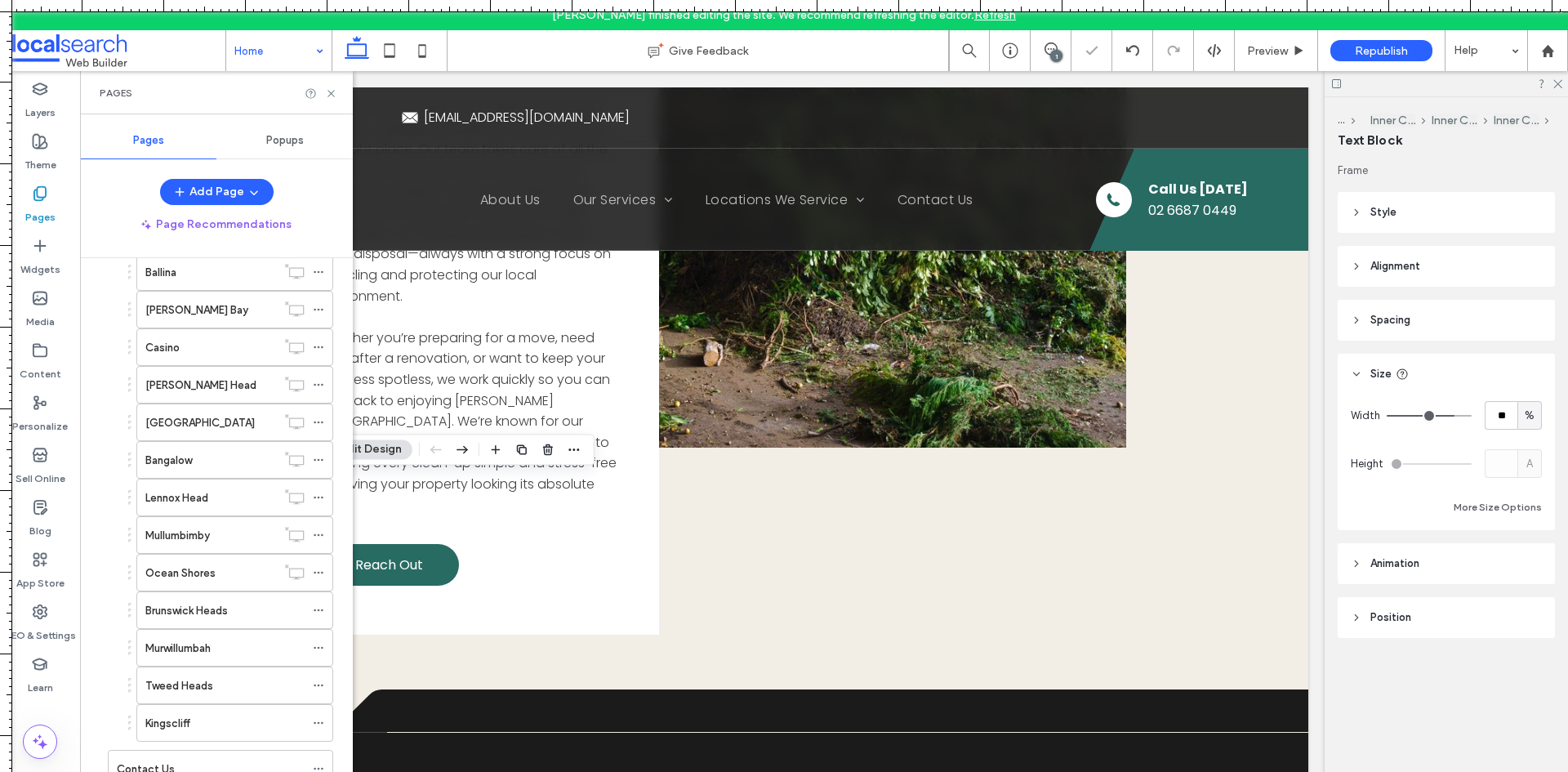
drag, startPoint x: 317, startPoint y: 608, endPoint x: 337, endPoint y: 575, distance: 38.6
click at [317, 608] on icon at bounding box center [318, 609] width 11 height 11
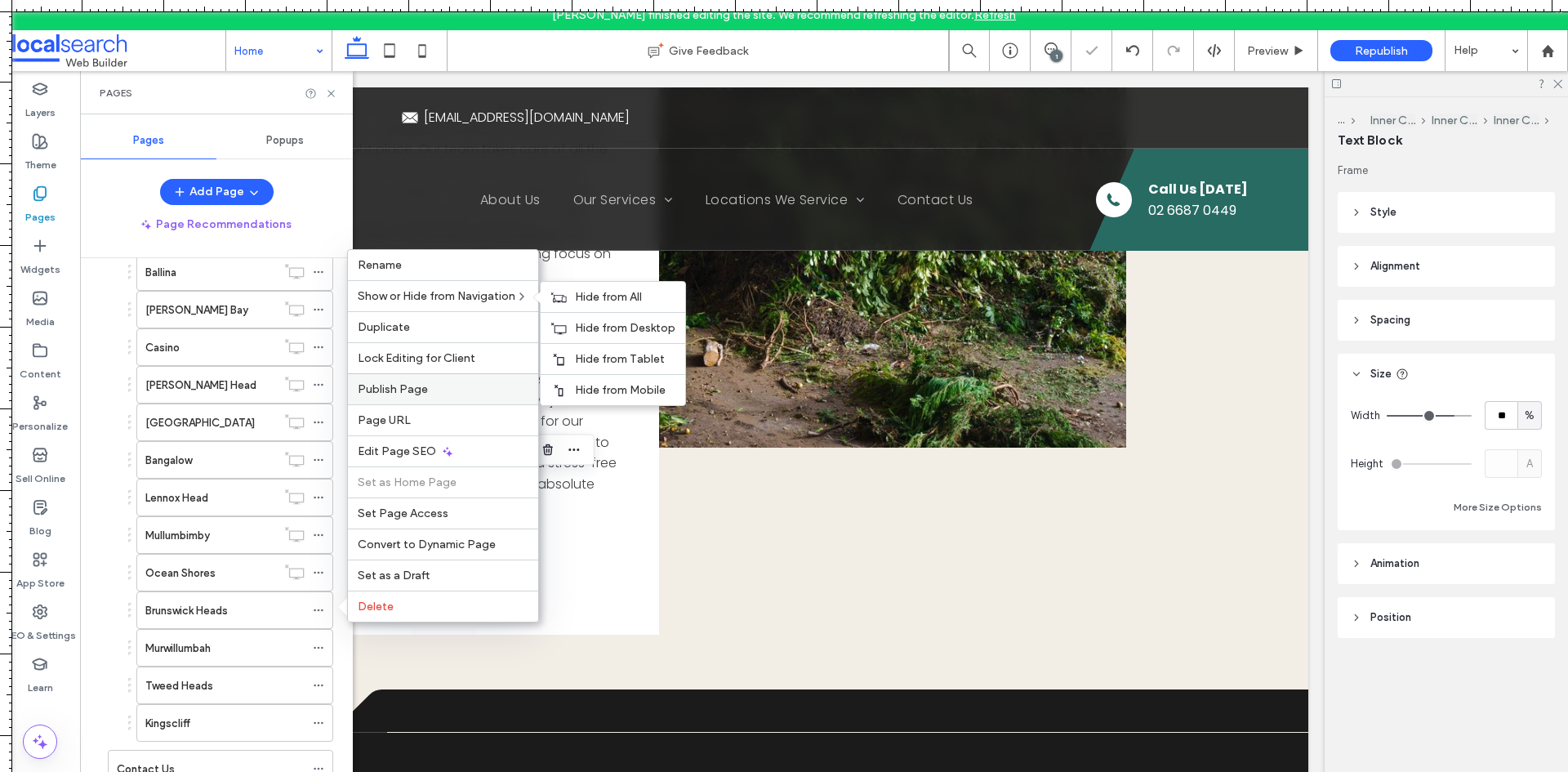
drag, startPoint x: 588, startPoint y: 325, endPoint x: 505, endPoint y: 398, distance: 110.5
click at [588, 325] on span "Hide from Desktop" at bounding box center [625, 328] width 101 height 14
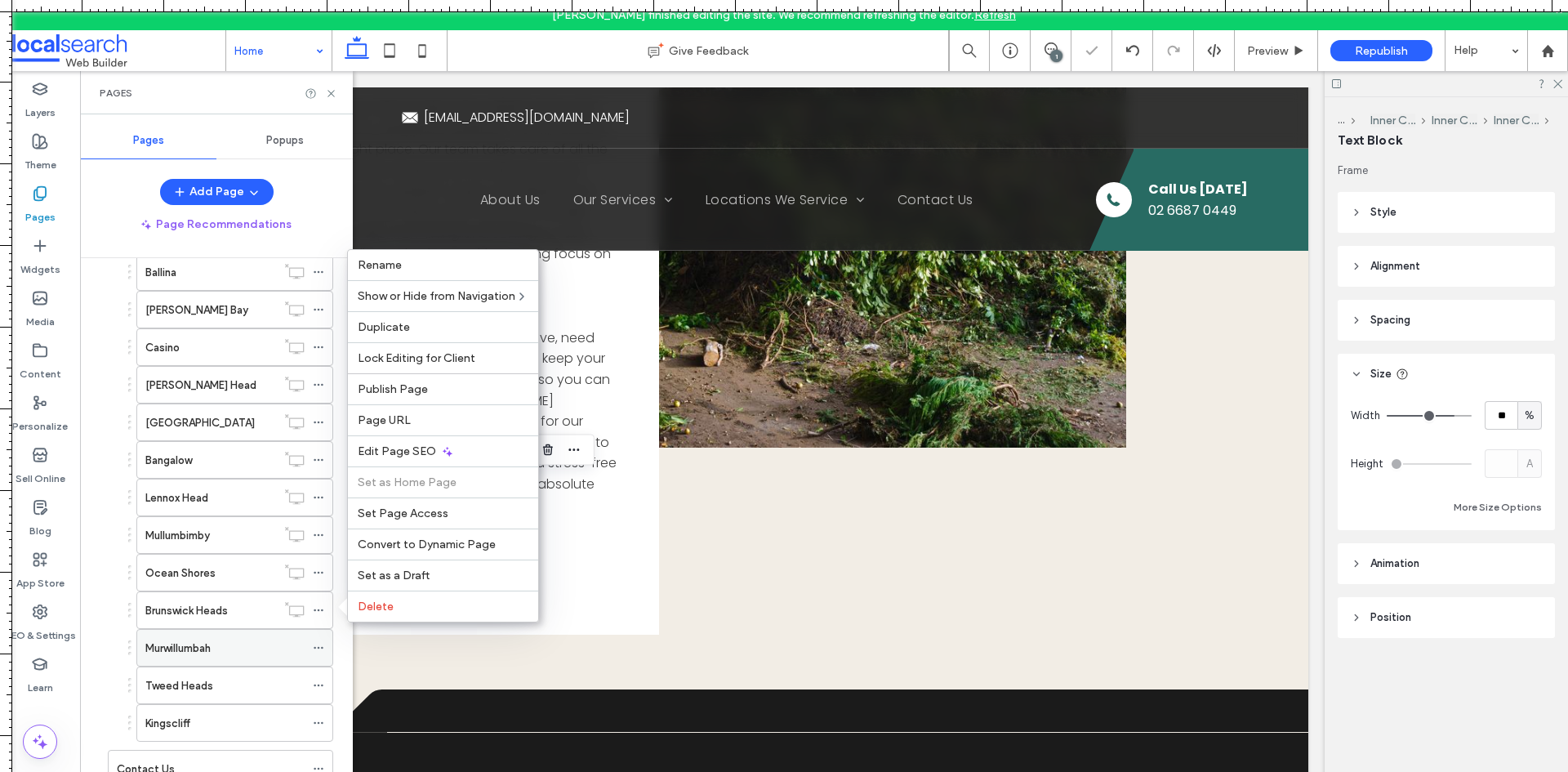
click at [318, 641] on span at bounding box center [318, 647] width 11 height 25
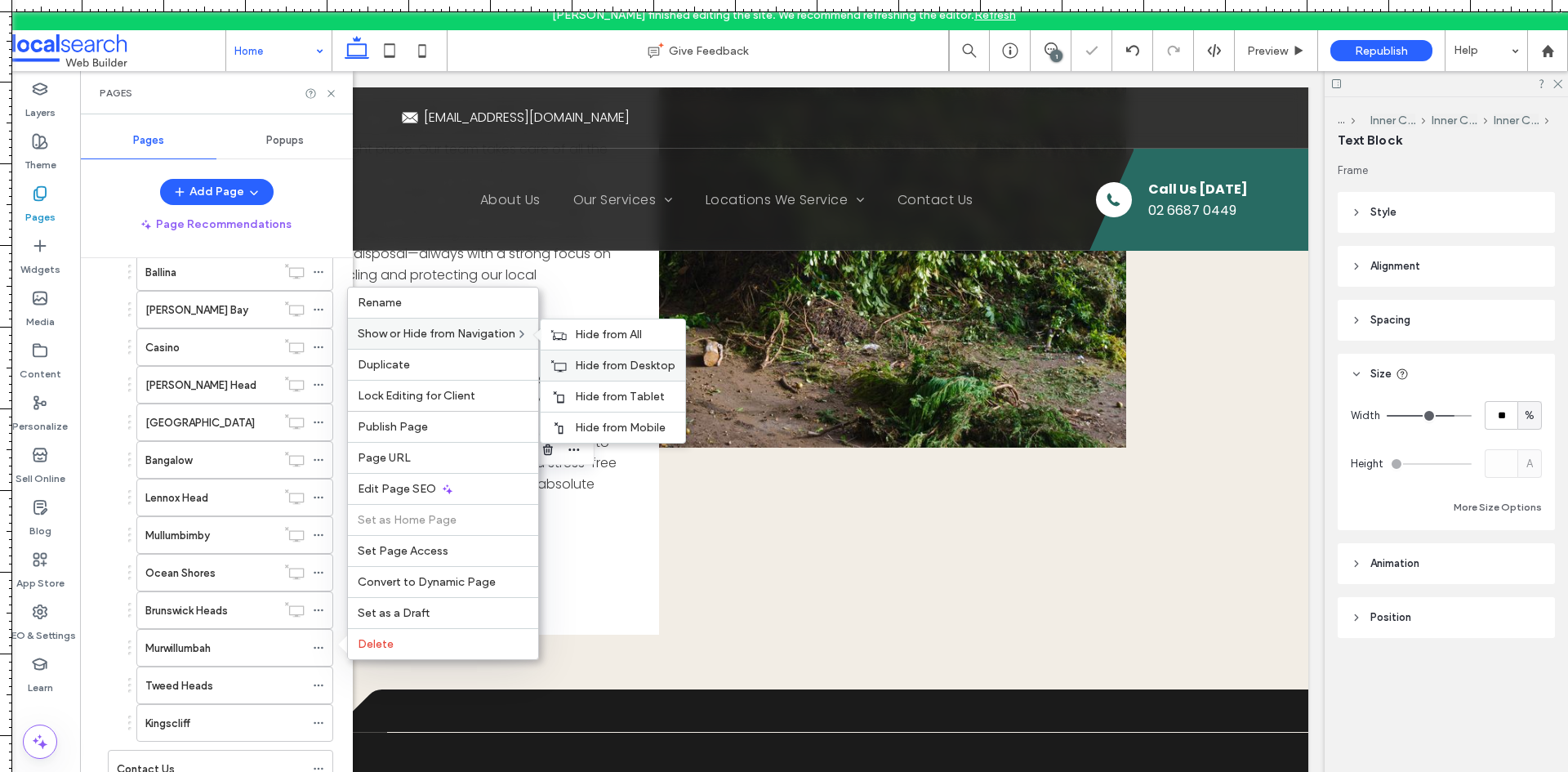
click at [586, 374] on div "Hide from Desktop" at bounding box center [612, 365] width 145 height 31
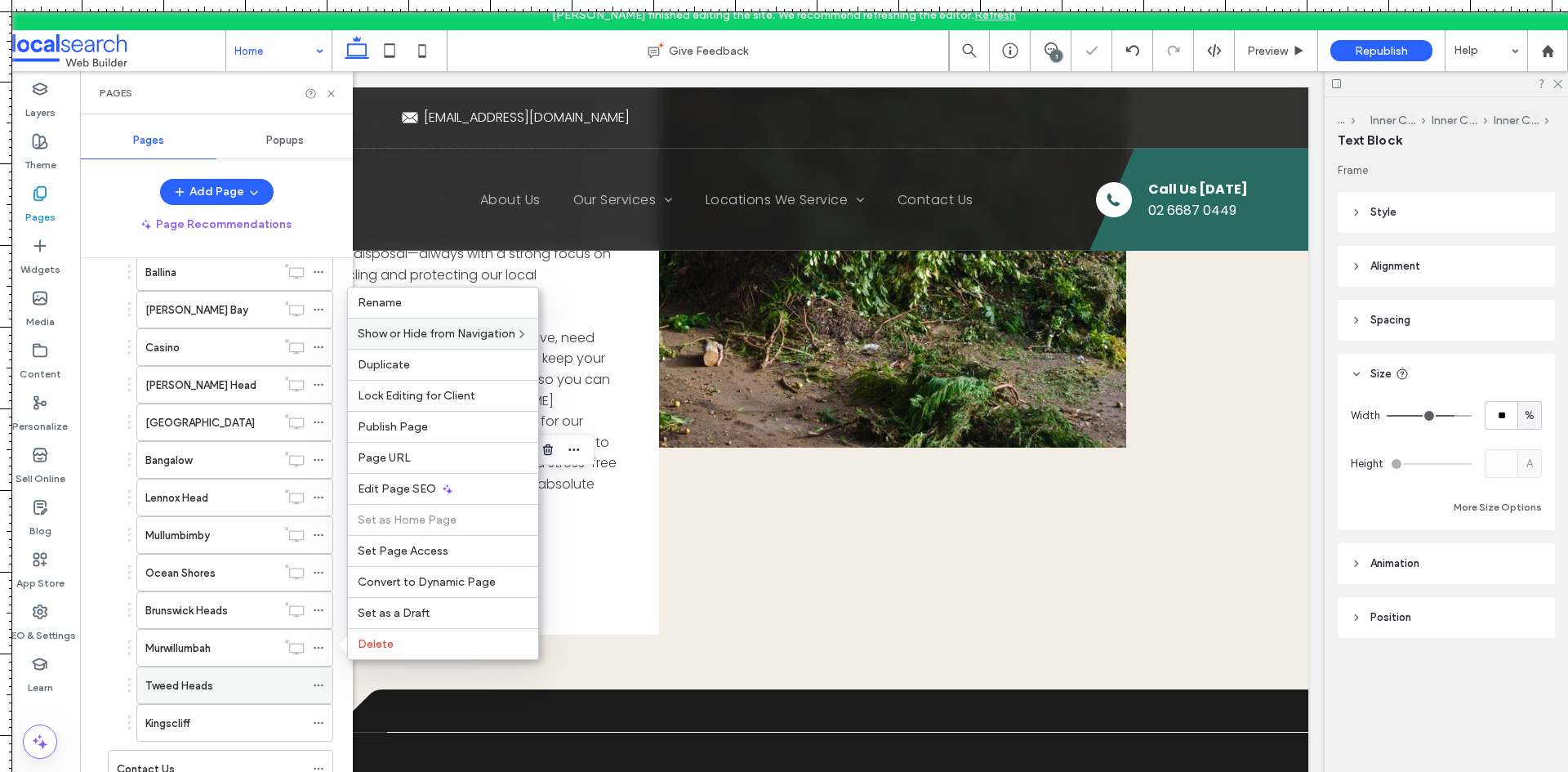
click at [315, 686] on use at bounding box center [318, 686] width 9 height 3
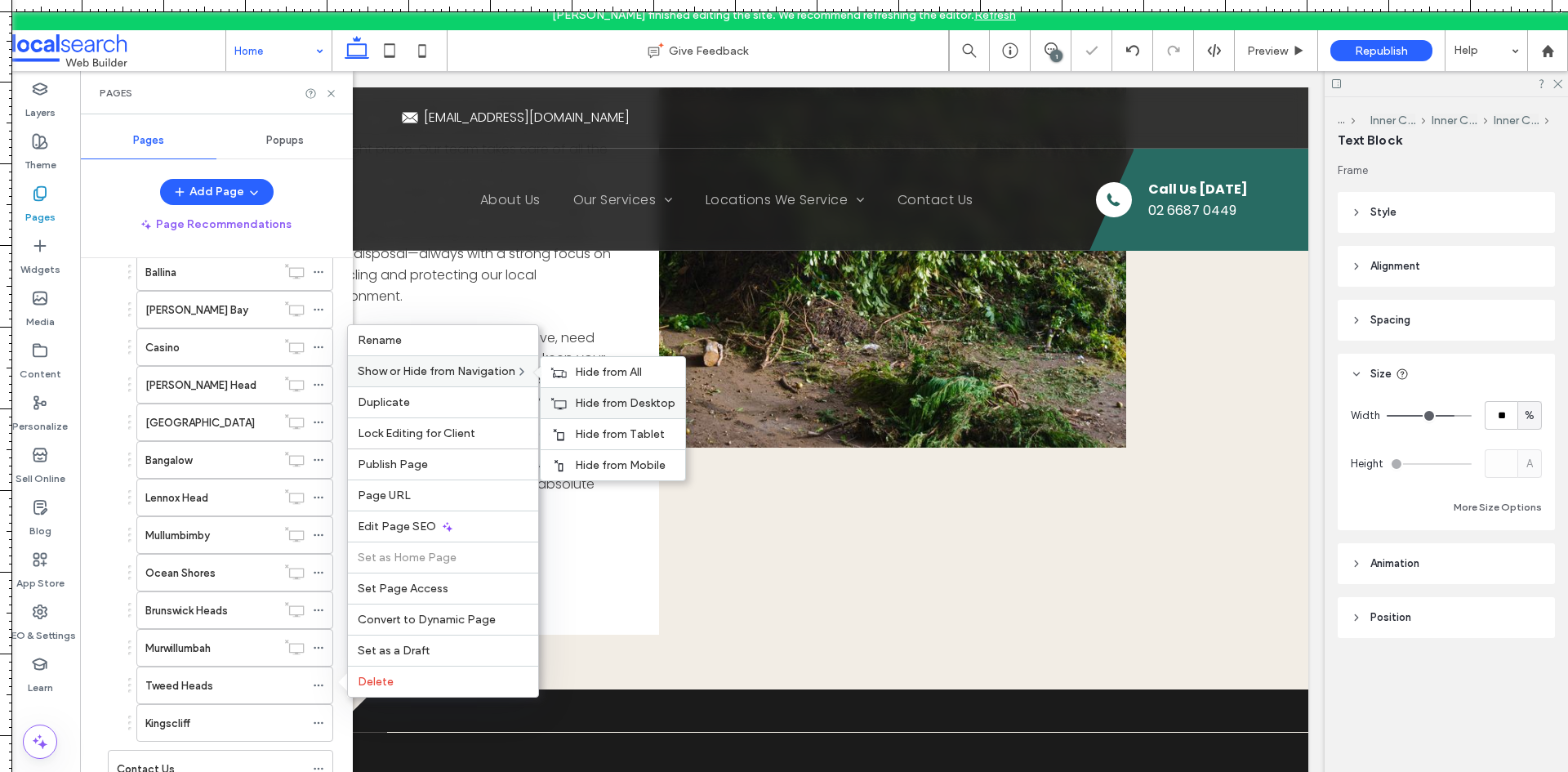
click at [592, 407] on span "Hide from Desktop" at bounding box center [625, 403] width 101 height 14
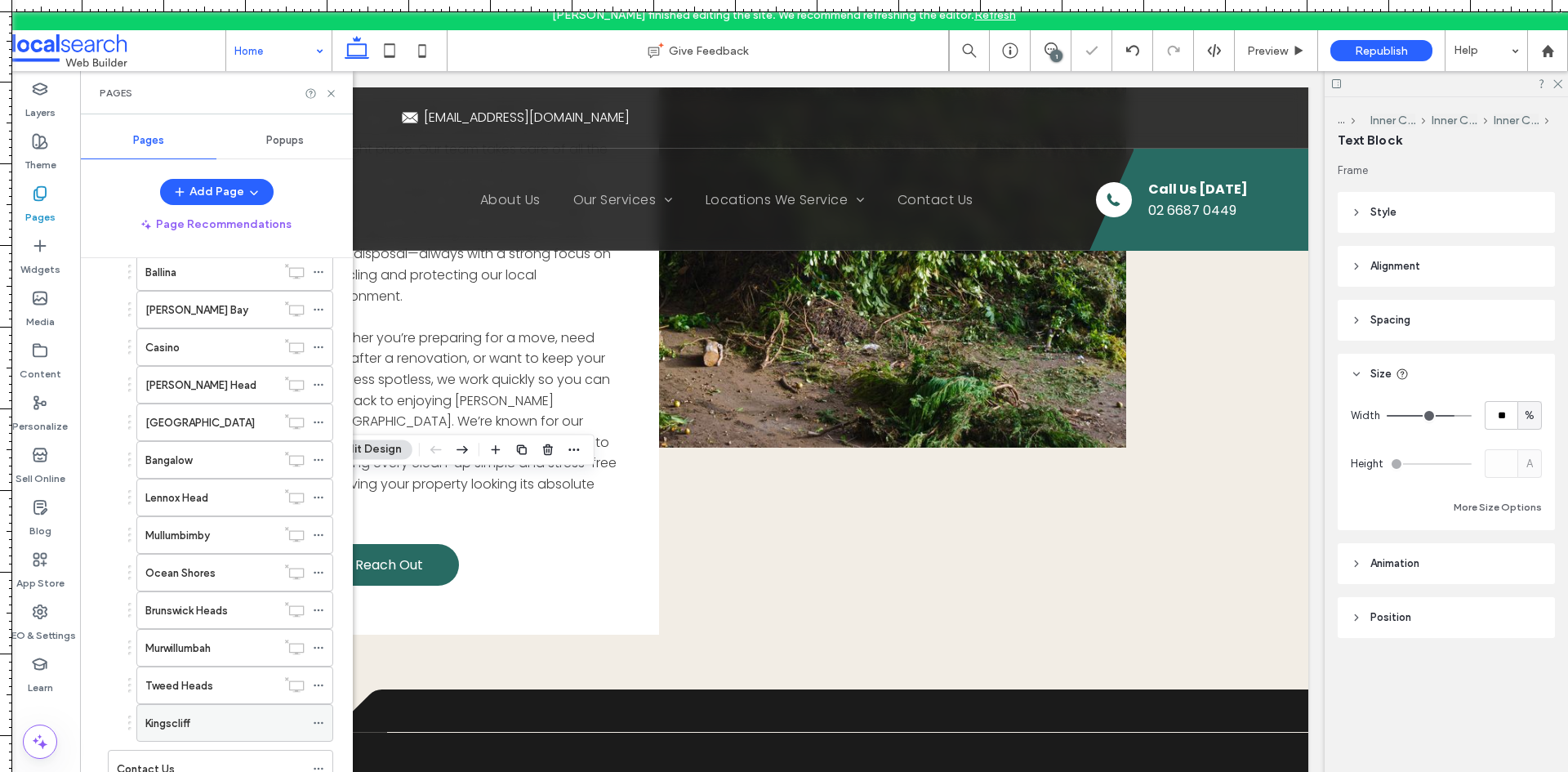
click at [313, 719] on icon at bounding box center [318, 722] width 11 height 11
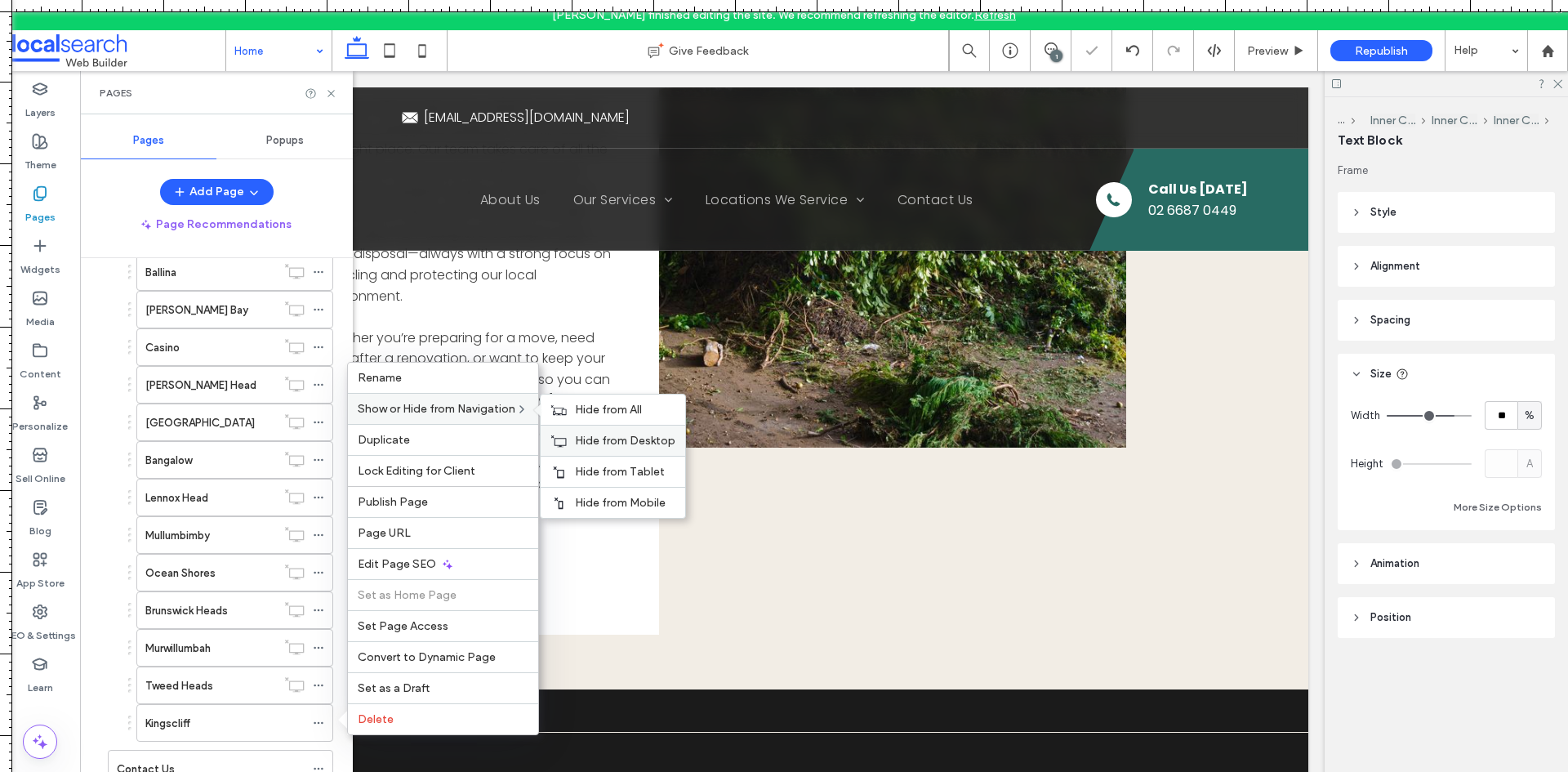
click at [567, 435] on icon at bounding box center [558, 441] width 16 height 13
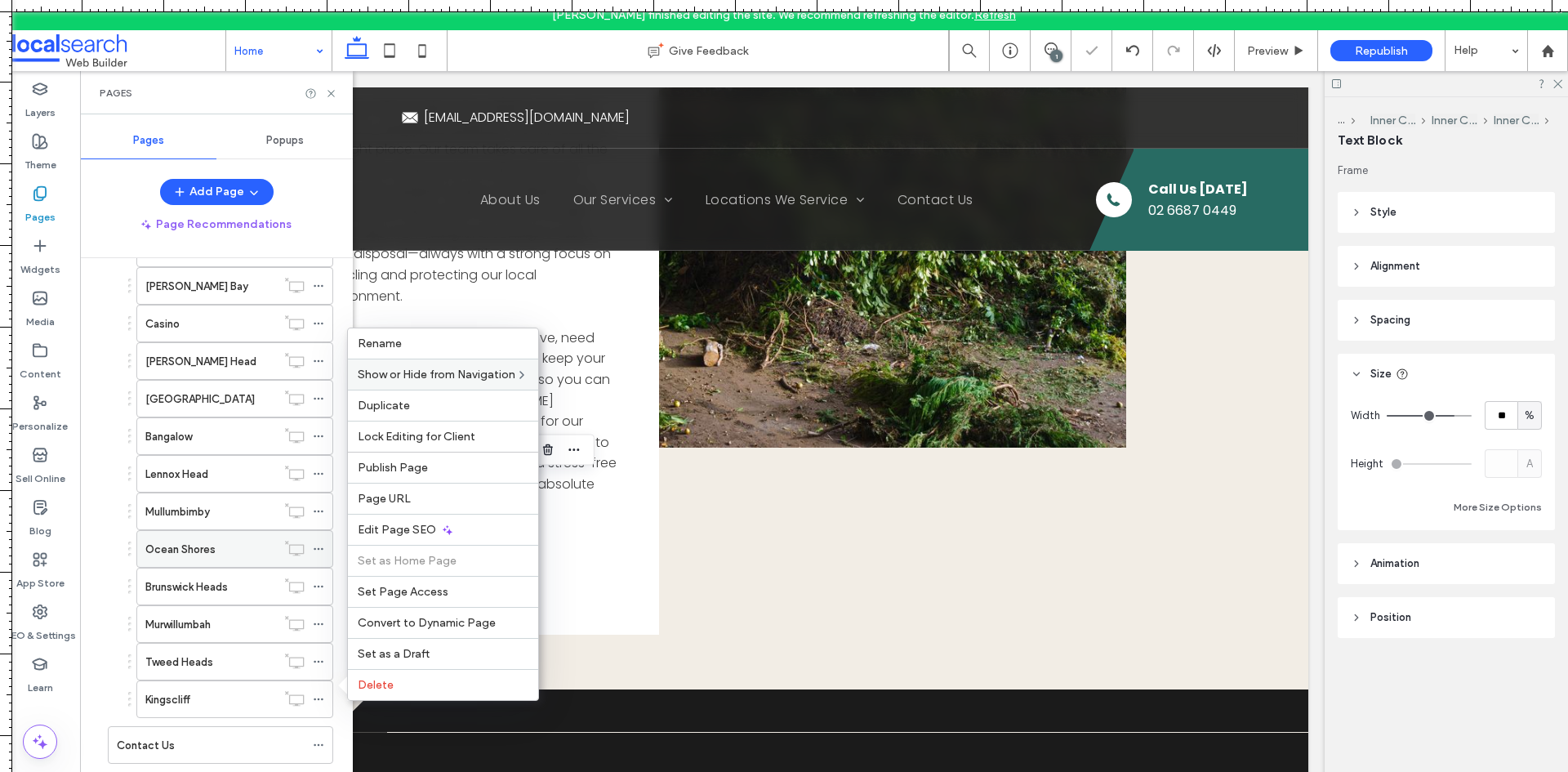
scroll to position [280, 0]
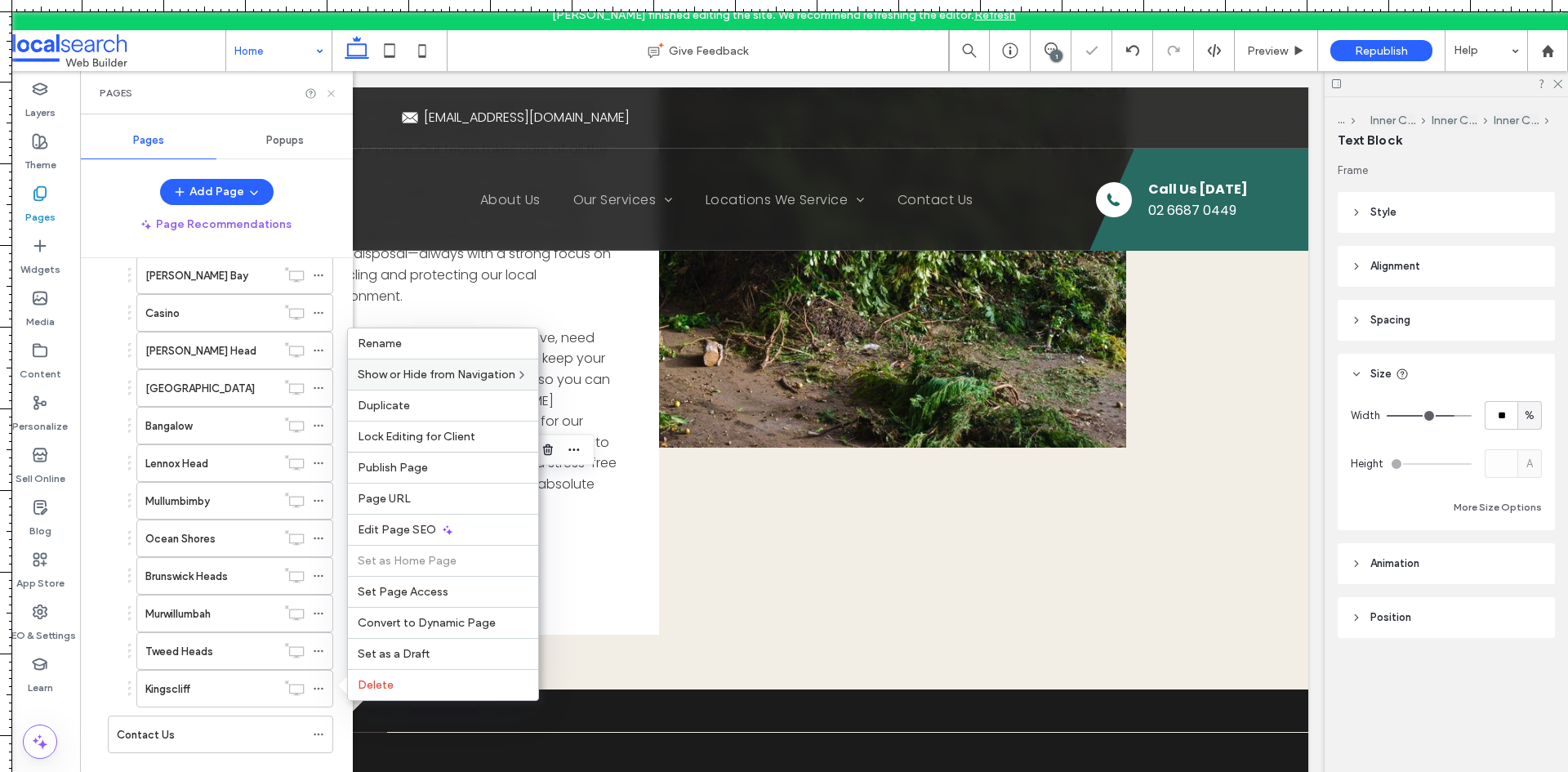
click at [331, 91] on icon at bounding box center [331, 93] width 12 height 12
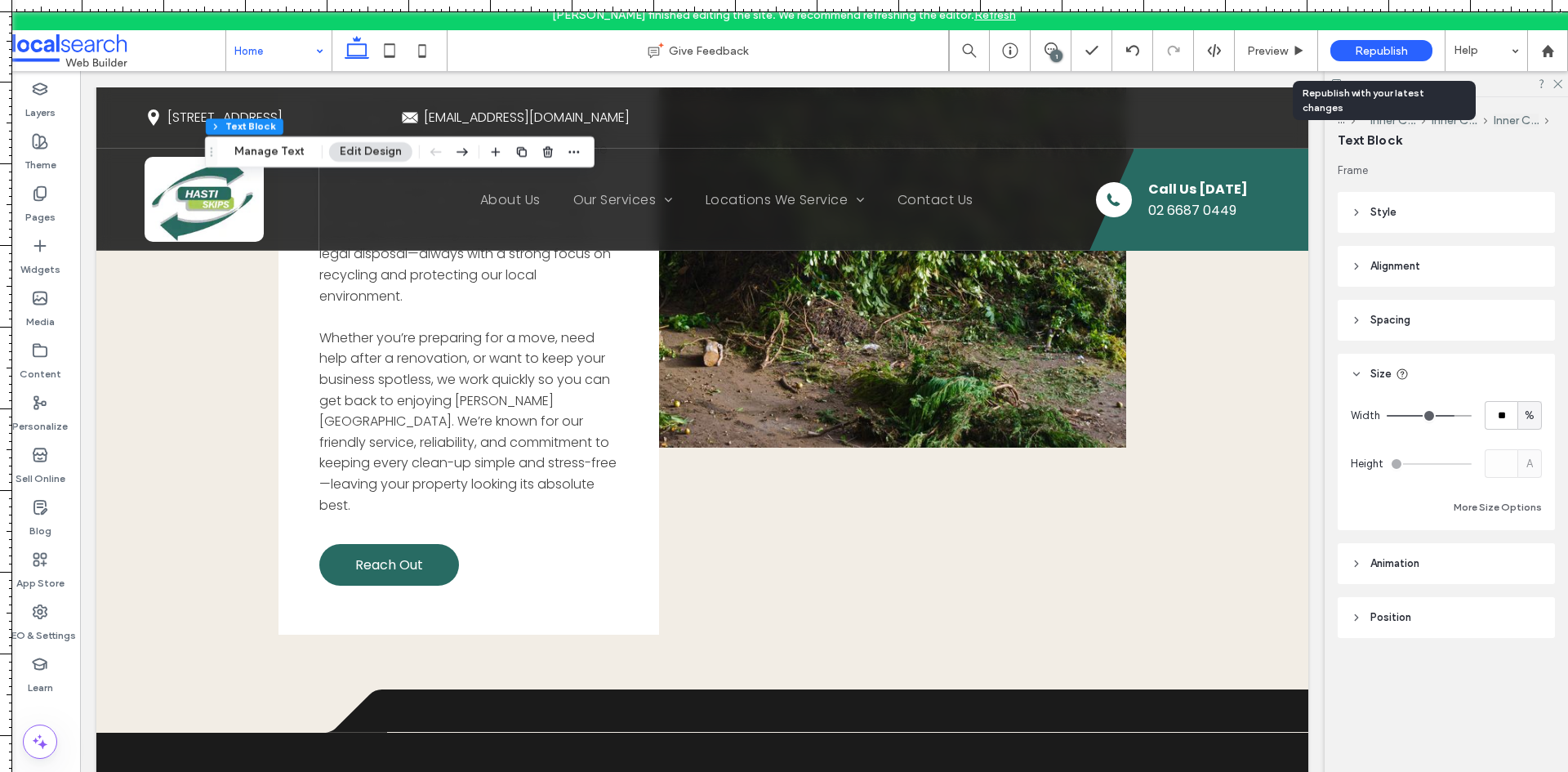
click at [1368, 47] on span "Republish" at bounding box center [1381, 51] width 53 height 14
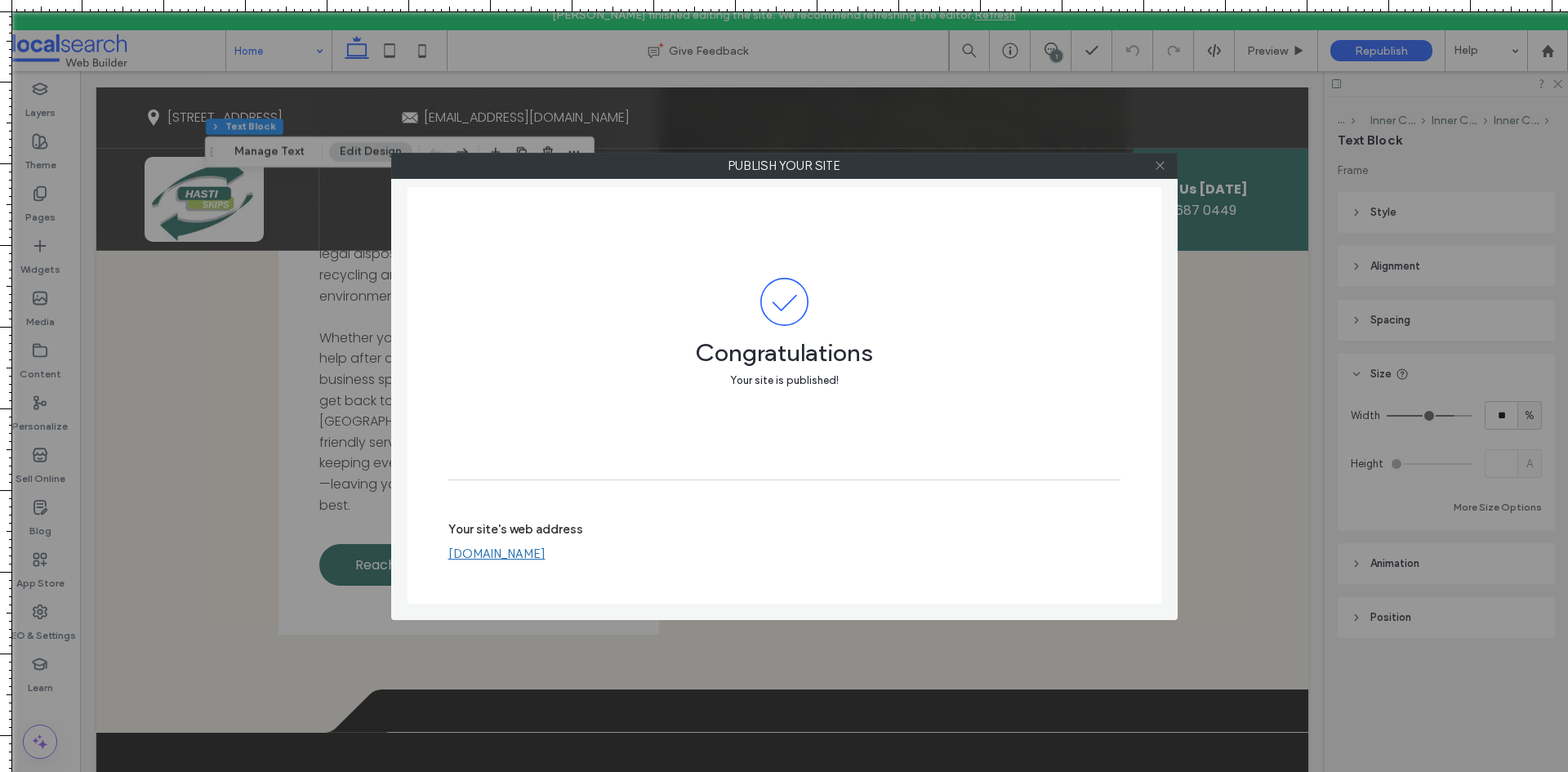
click at [1160, 163] on icon at bounding box center [1160, 165] width 12 height 12
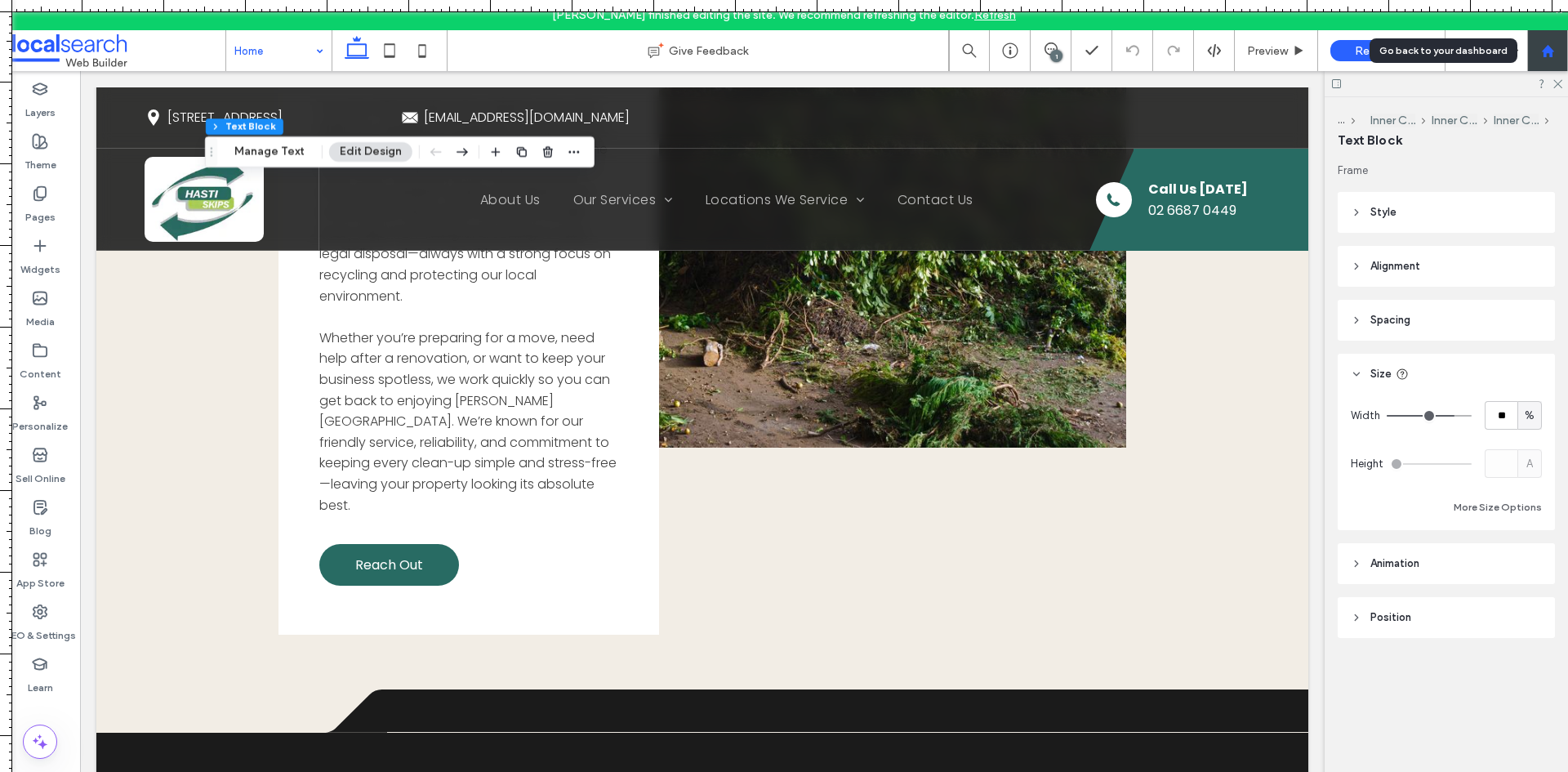
click at [1555, 54] on div at bounding box center [1548, 51] width 39 height 14
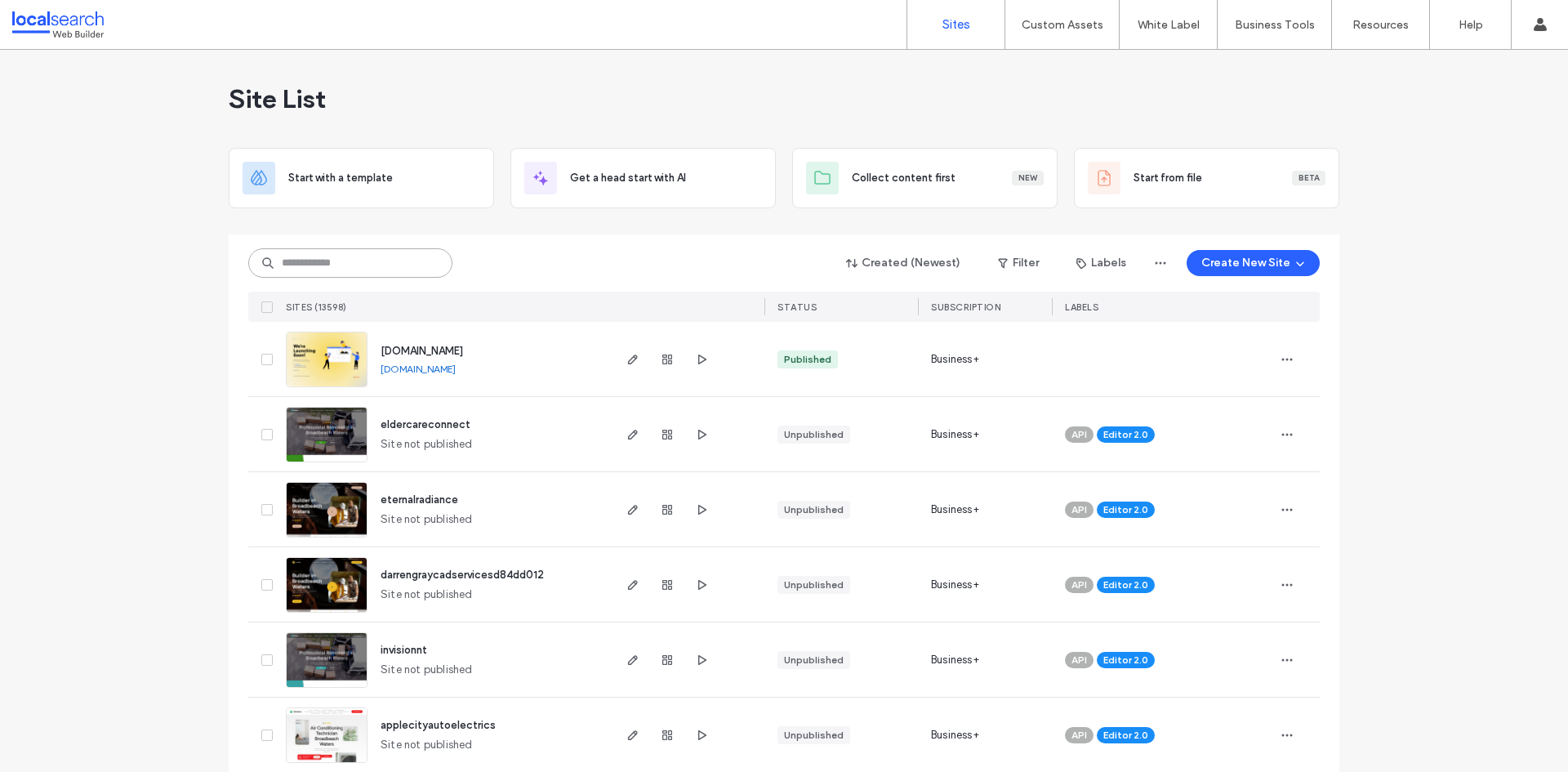
click at [352, 262] on input at bounding box center [350, 263] width 204 height 30
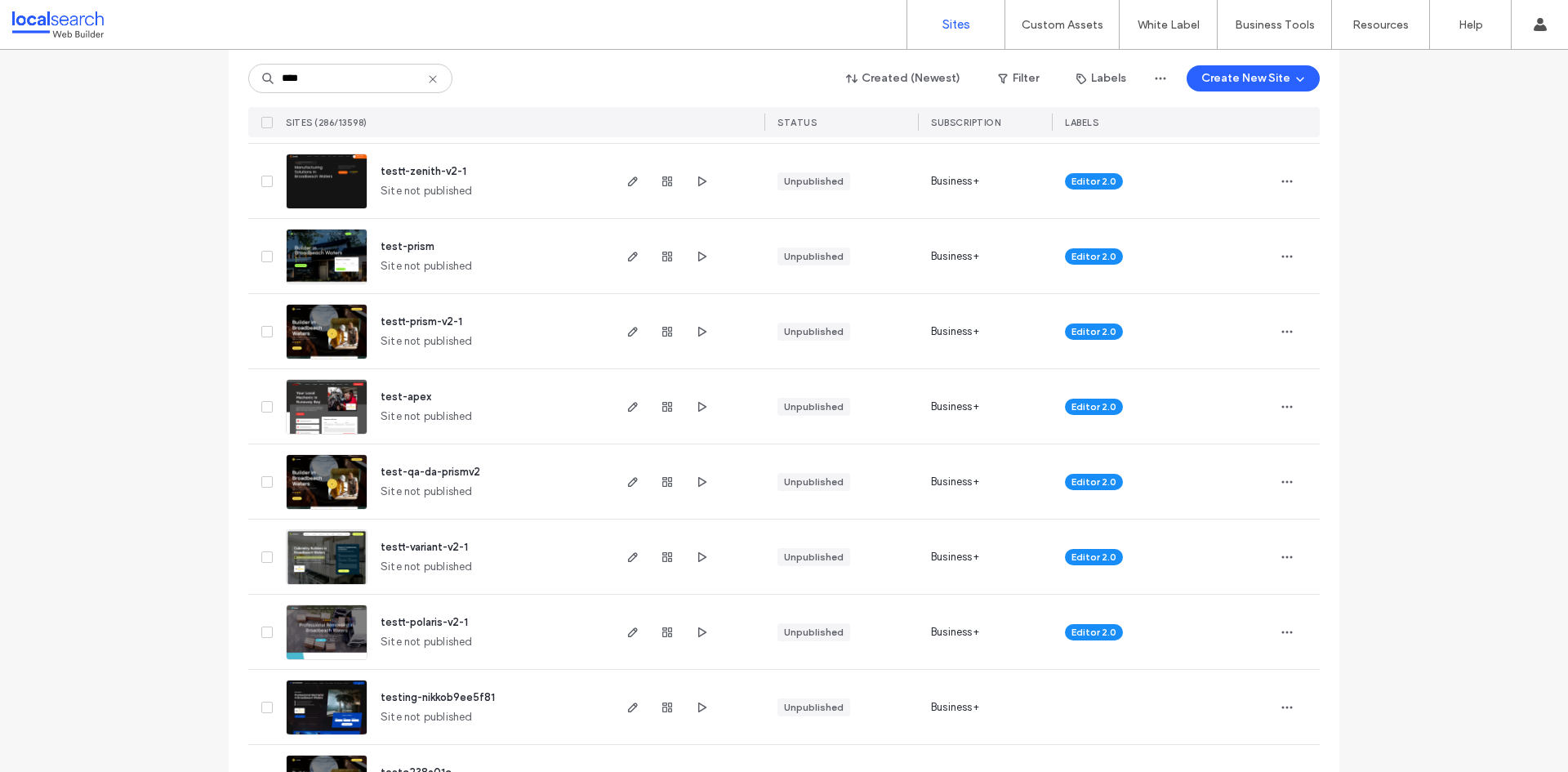
scroll to position [81, 0]
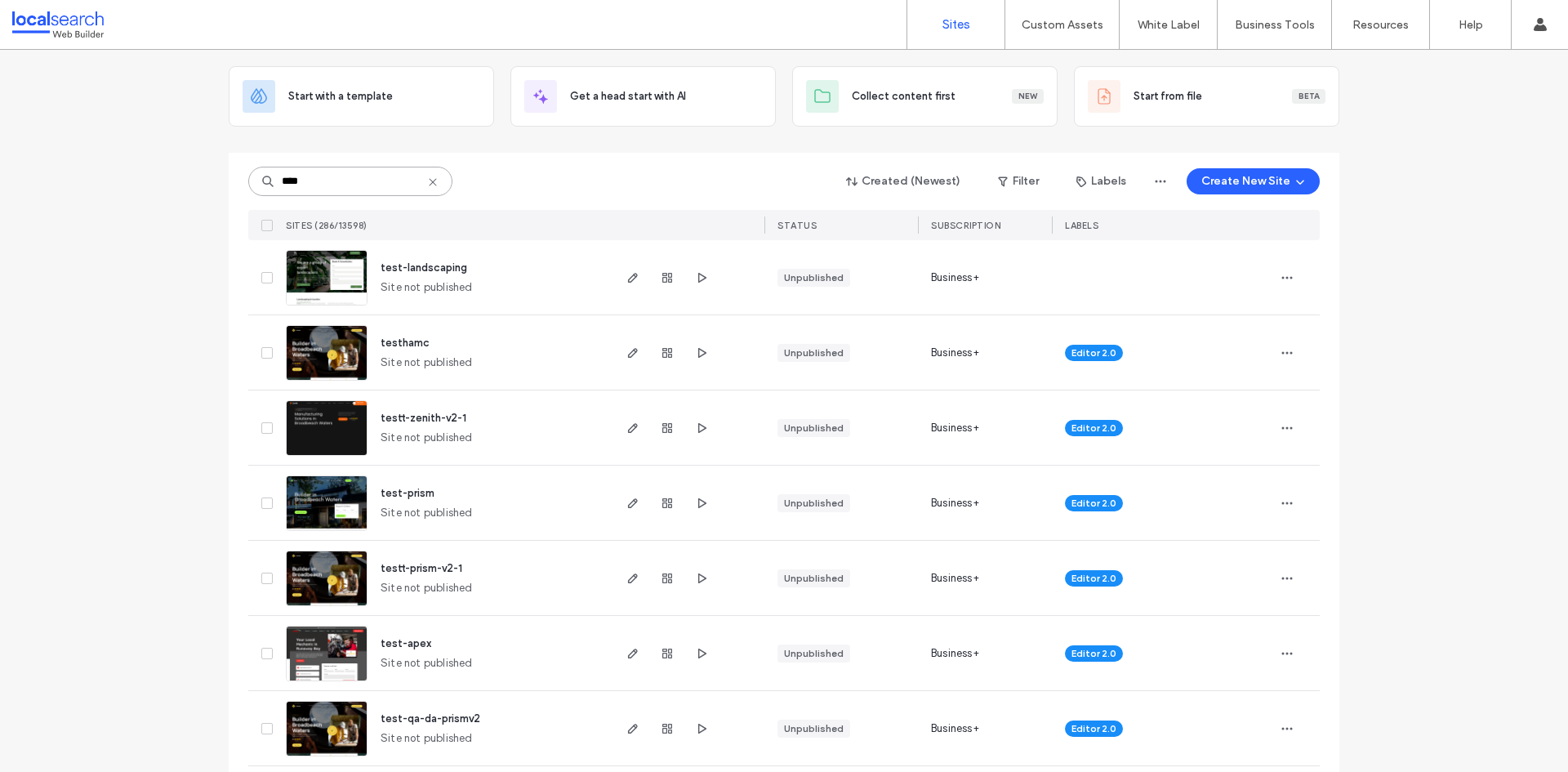
click at [353, 171] on input "****" at bounding box center [350, 181] width 204 height 30
type input "***"
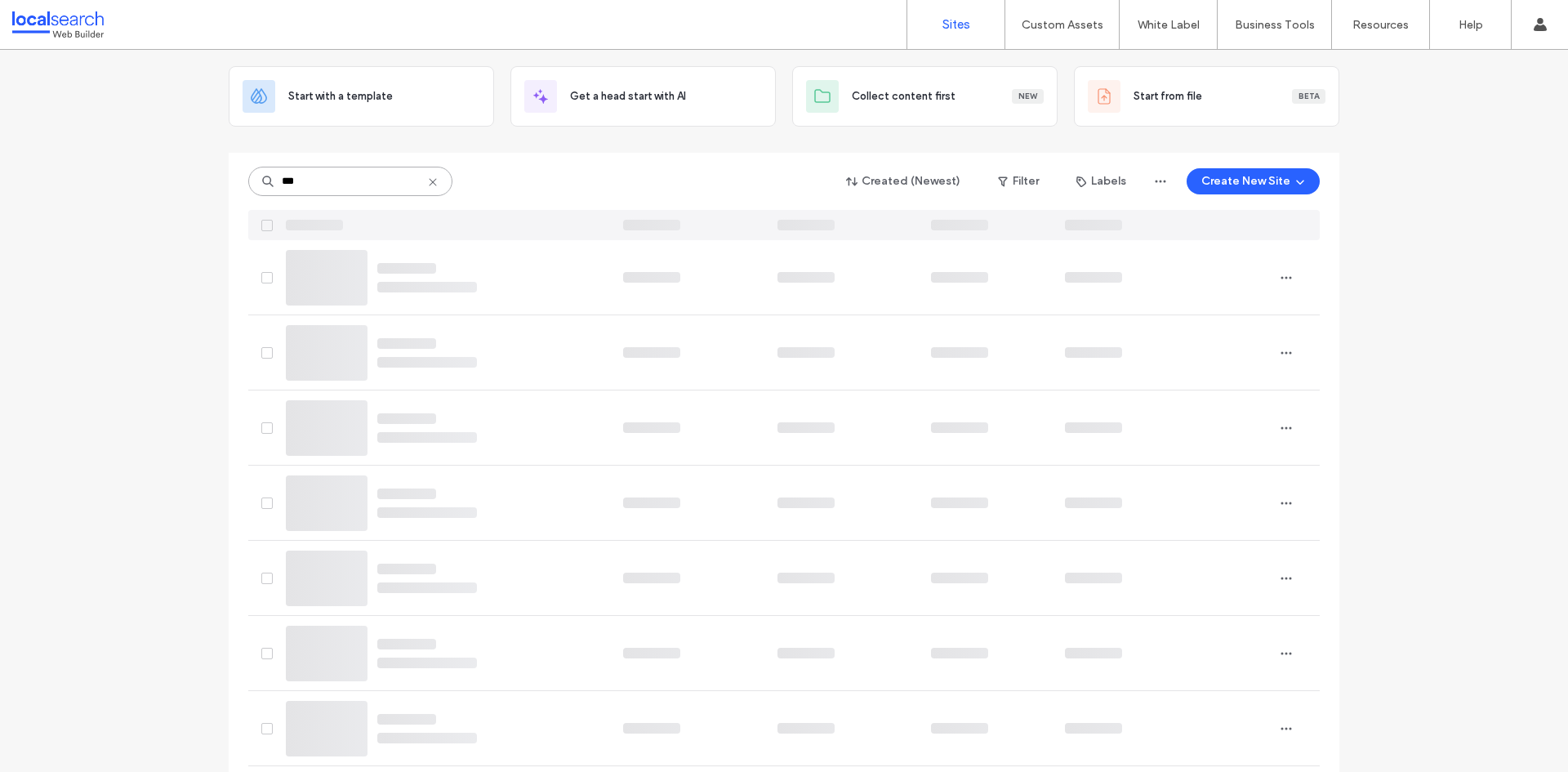
scroll to position [20, 0]
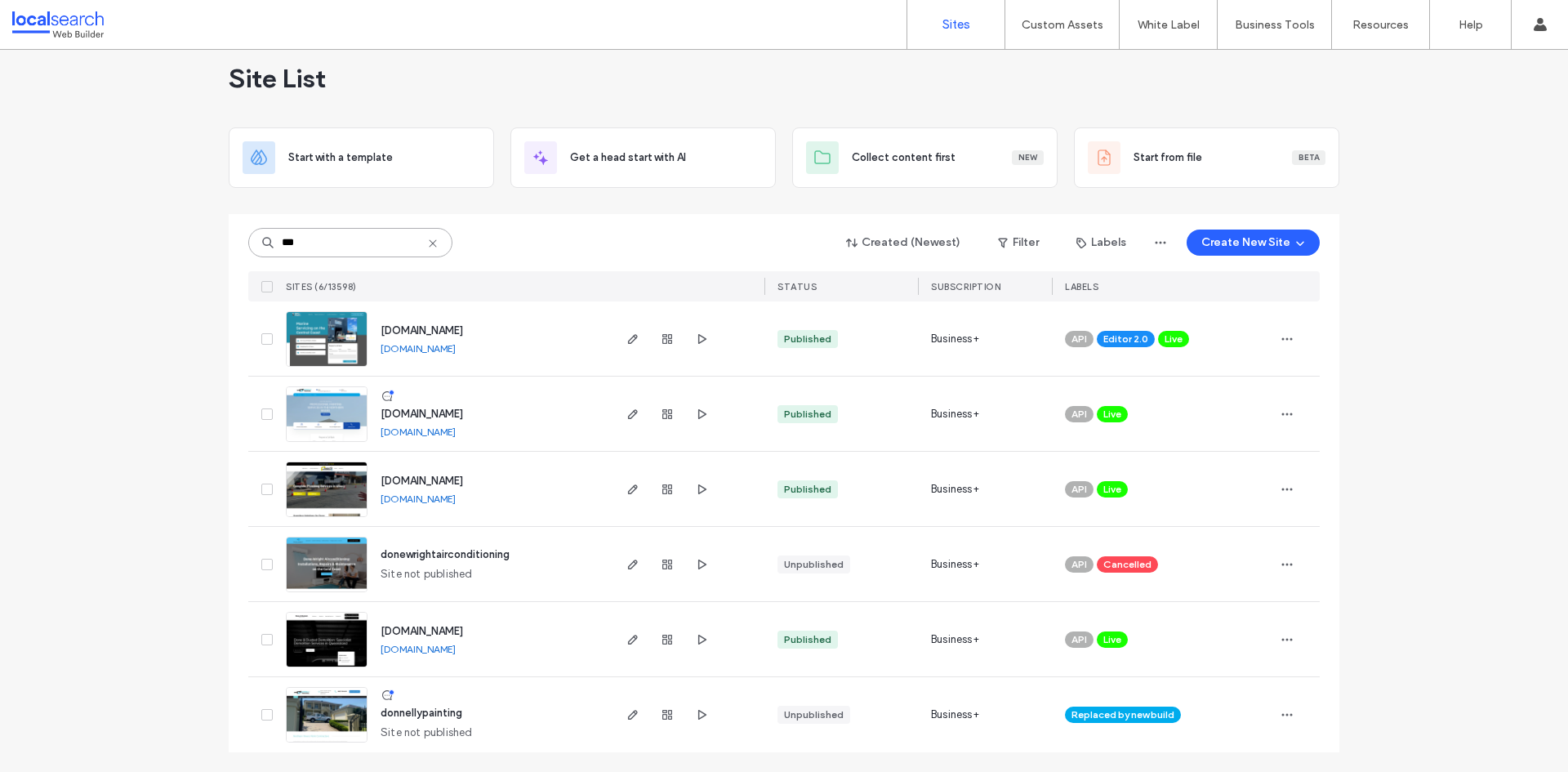
click at [309, 244] on input "***" at bounding box center [350, 242] width 204 height 30
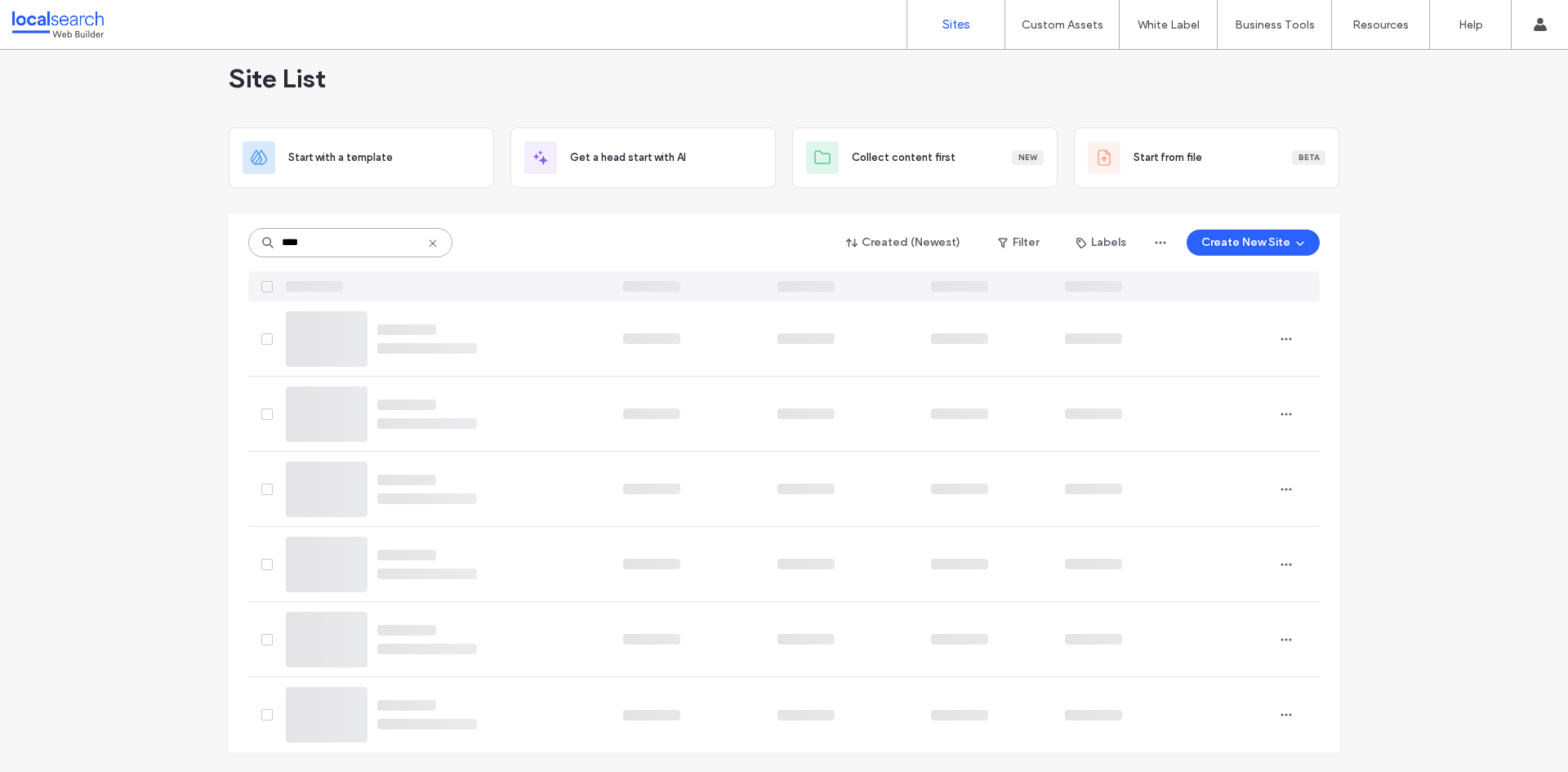
scroll to position [0, 0]
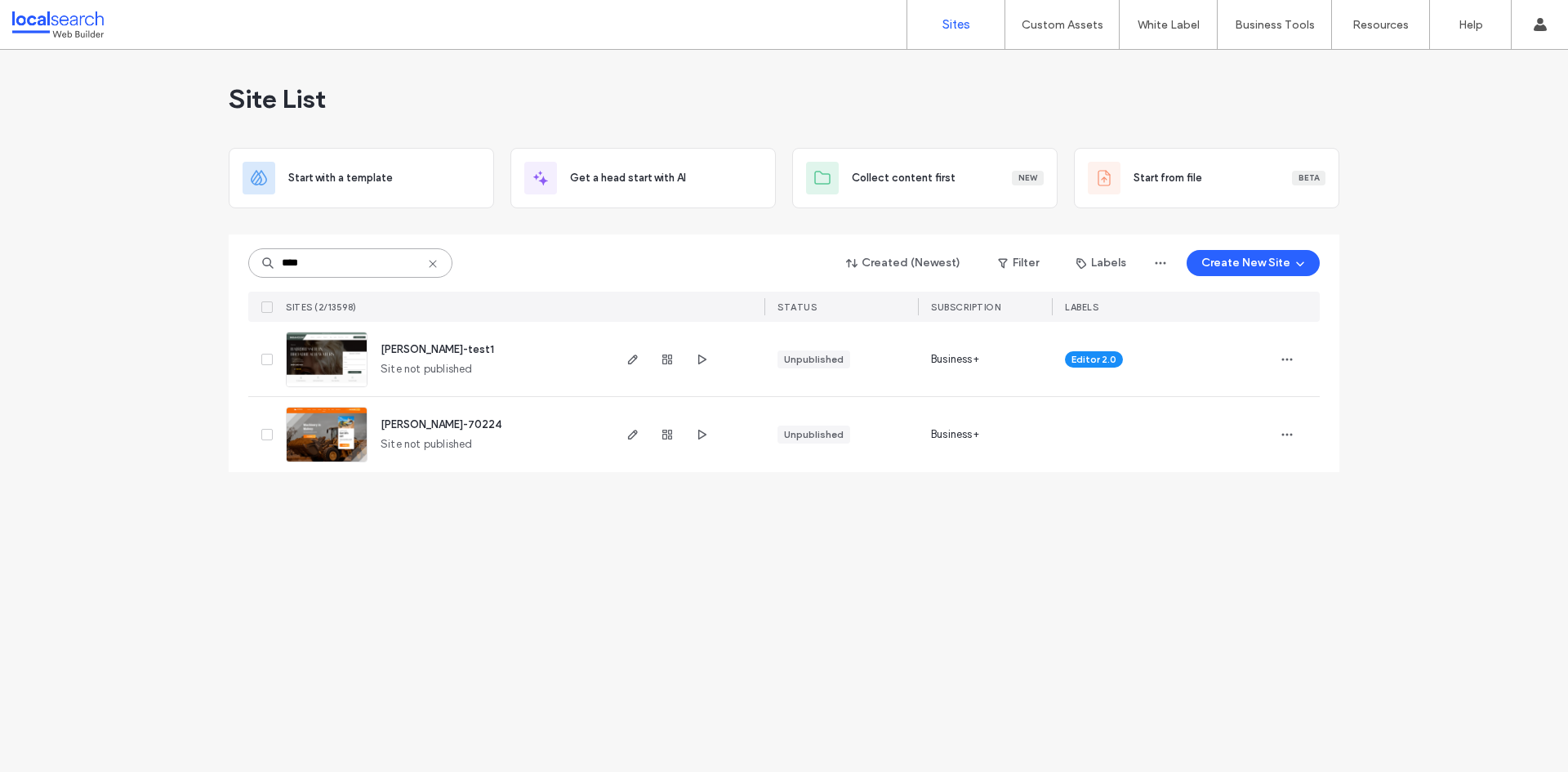
type input "****"
click at [331, 434] on img at bounding box center [326, 463] width 80 height 111
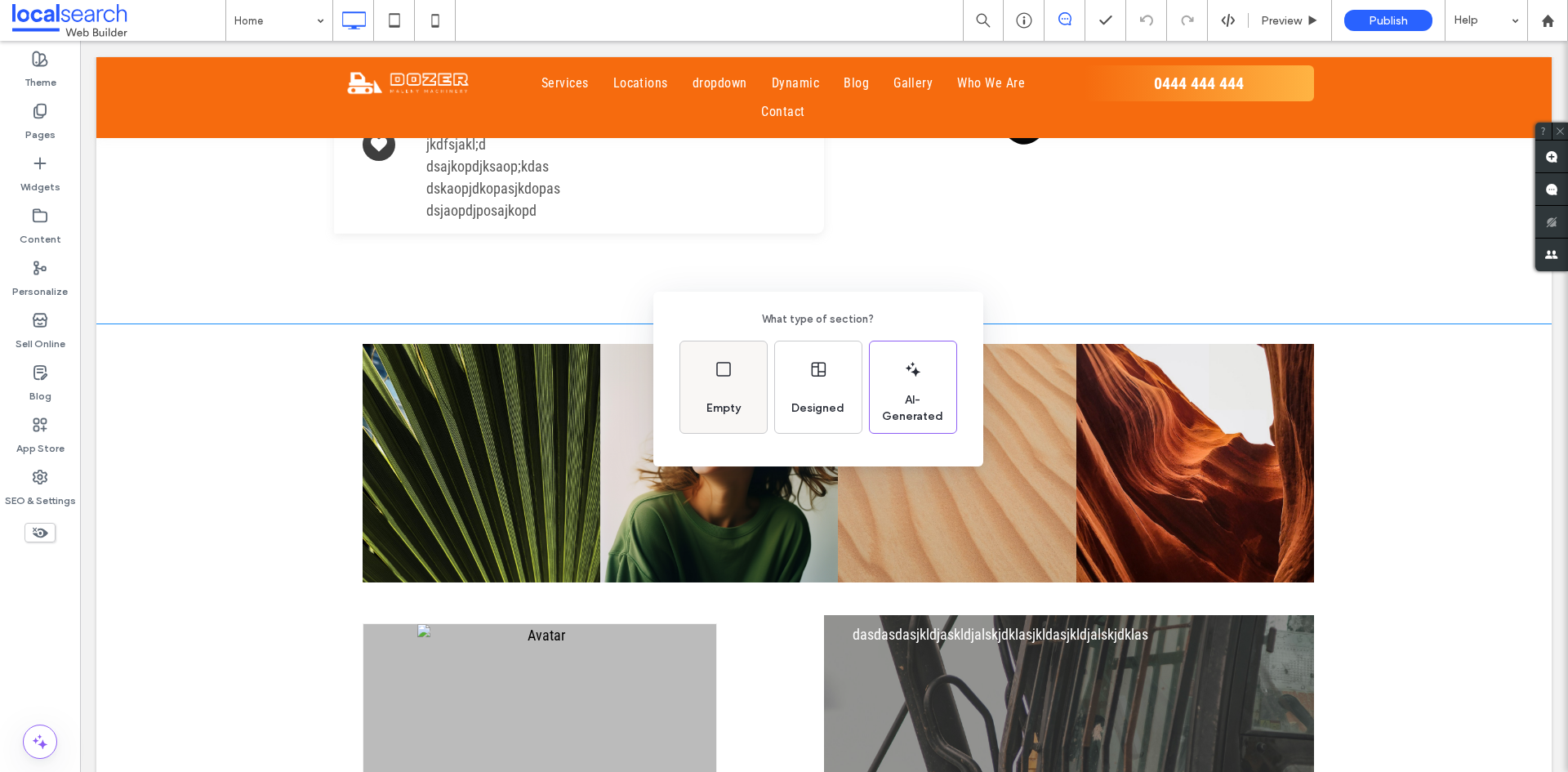
click at [706, 380] on div "Empty" at bounding box center [723, 387] width 86 height 92
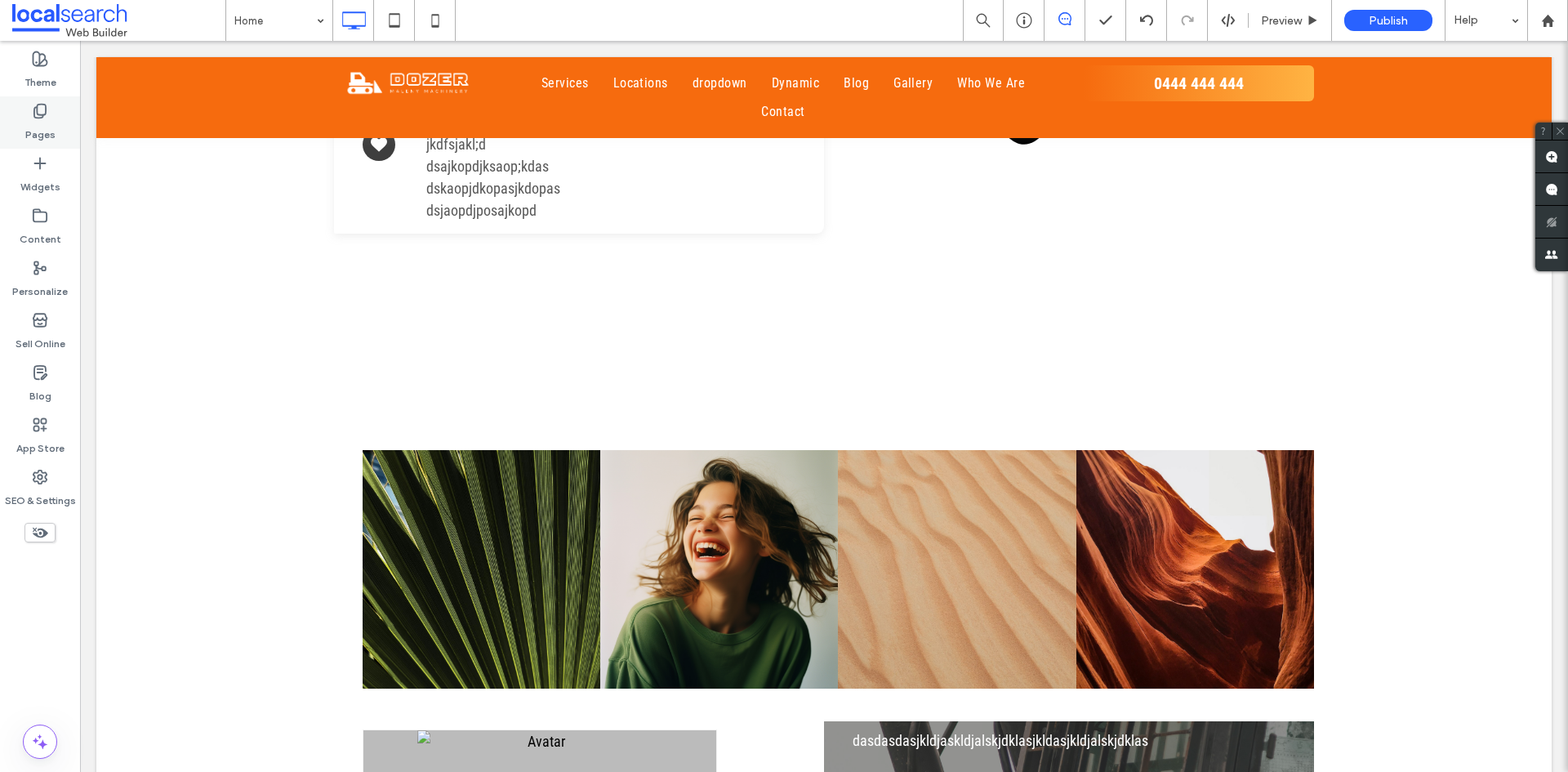
click at [46, 114] on use at bounding box center [39, 111] width 11 height 14
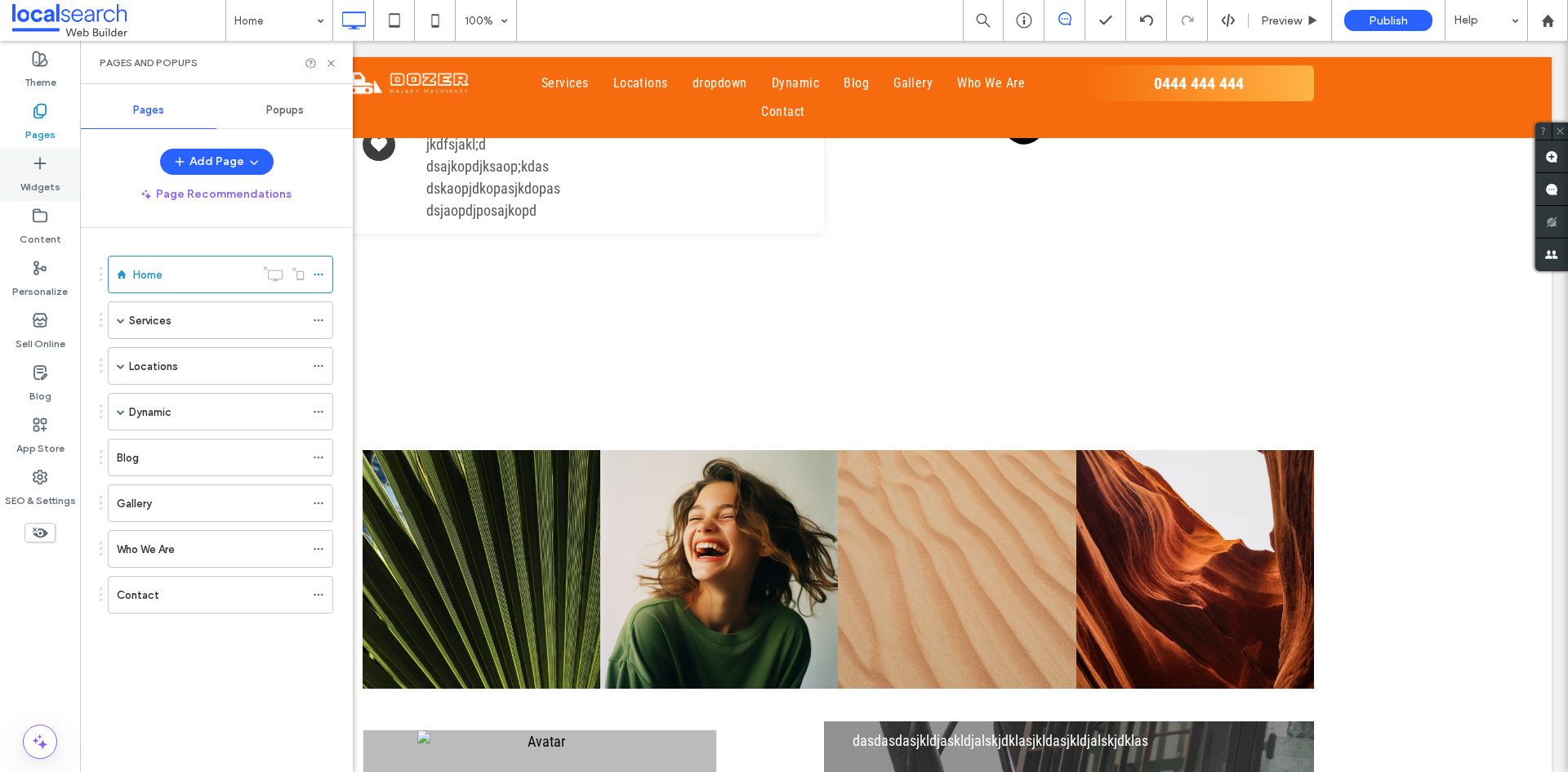
click at [44, 170] on icon at bounding box center [40, 163] width 16 height 16
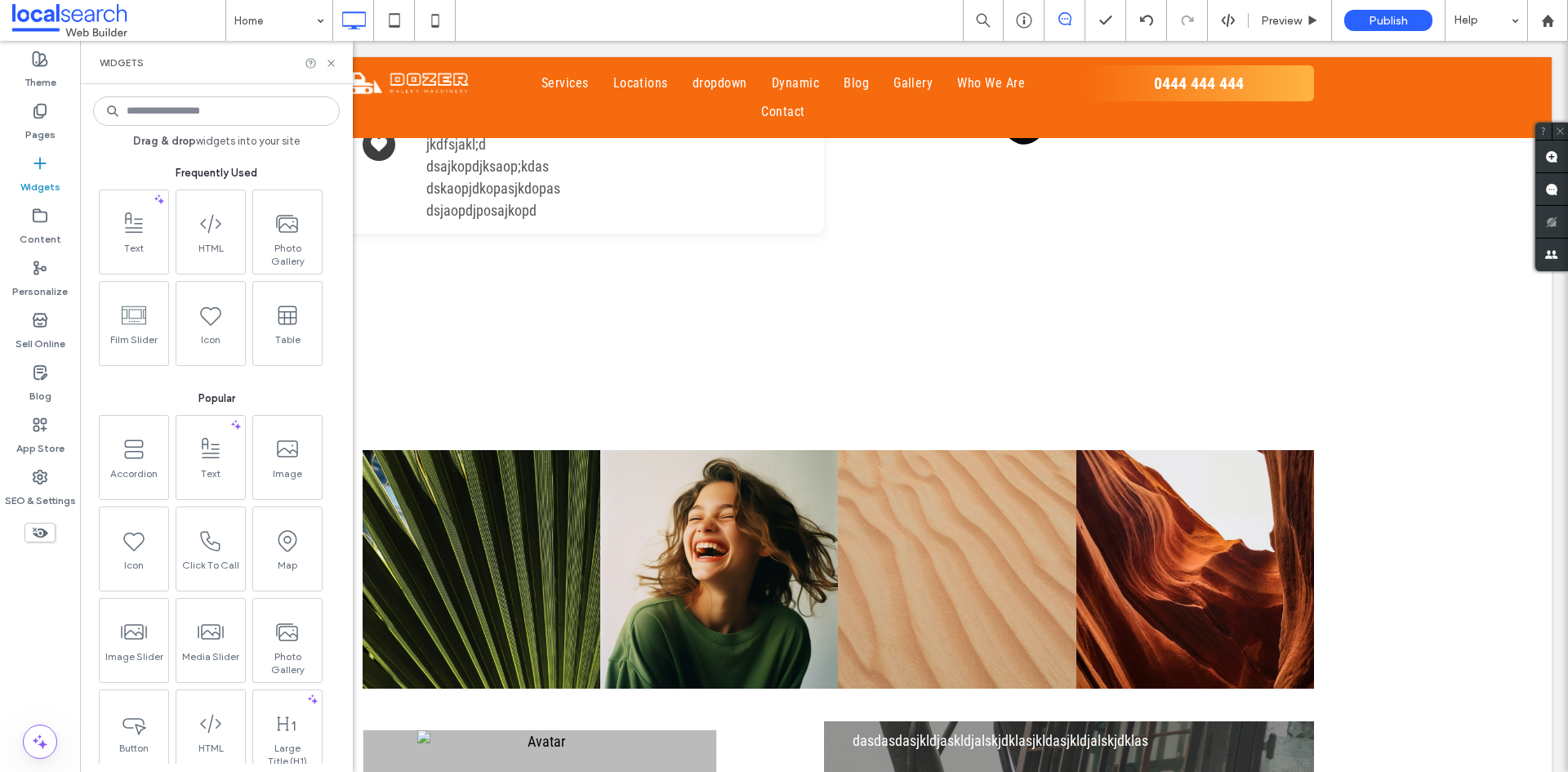
click at [201, 112] on input at bounding box center [216, 111] width 247 height 30
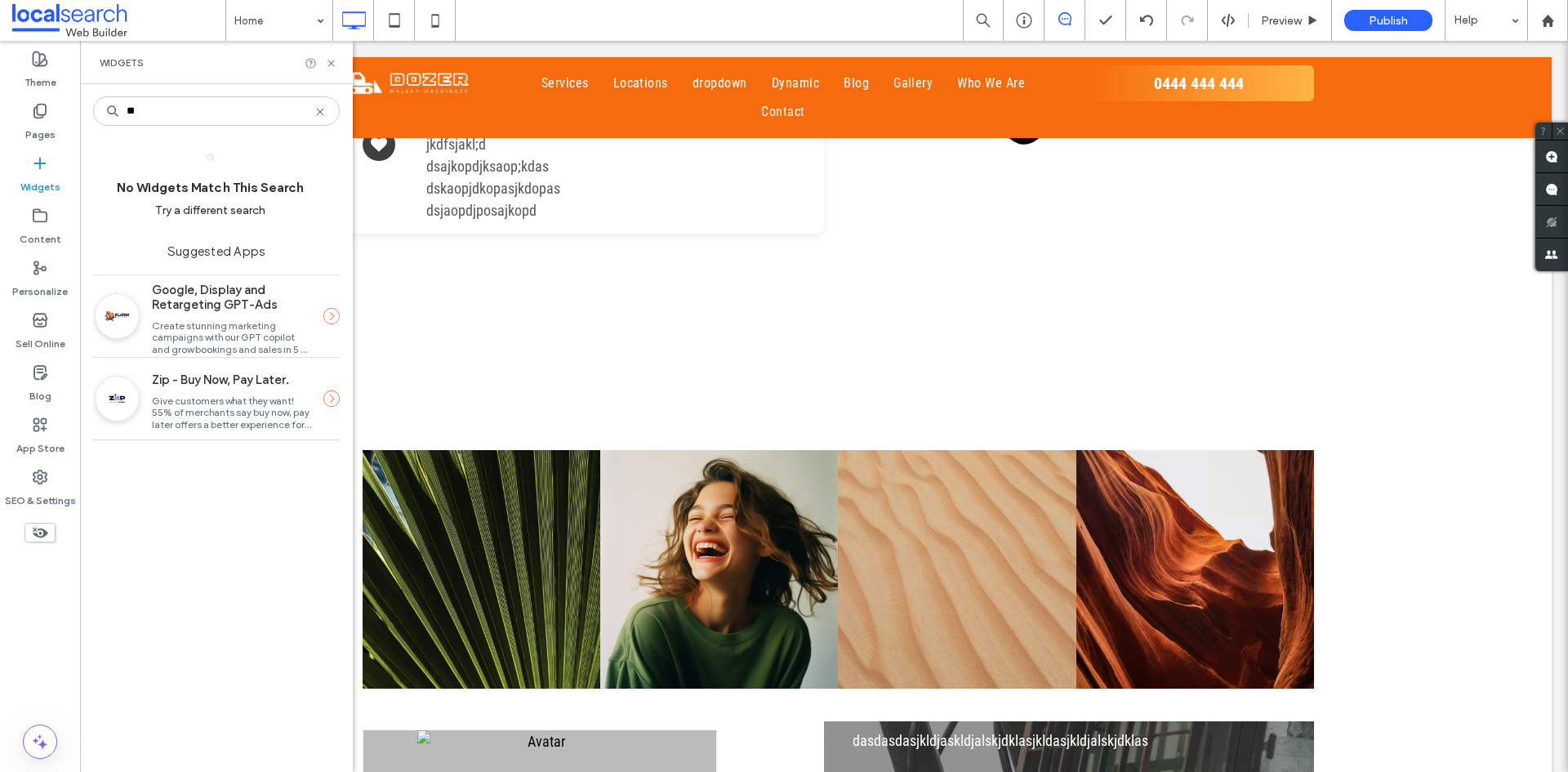
type input "*"
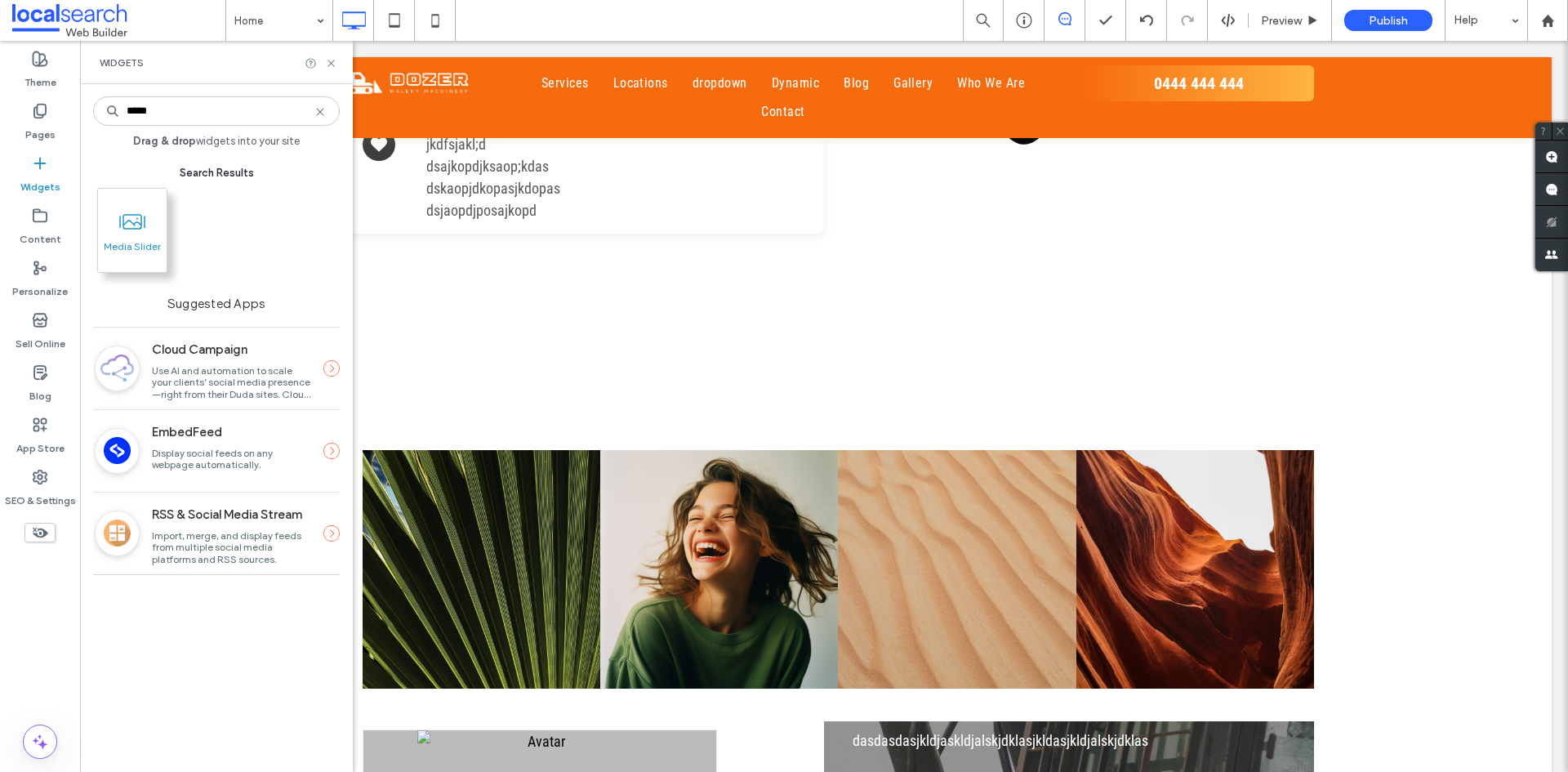
type input "*****"
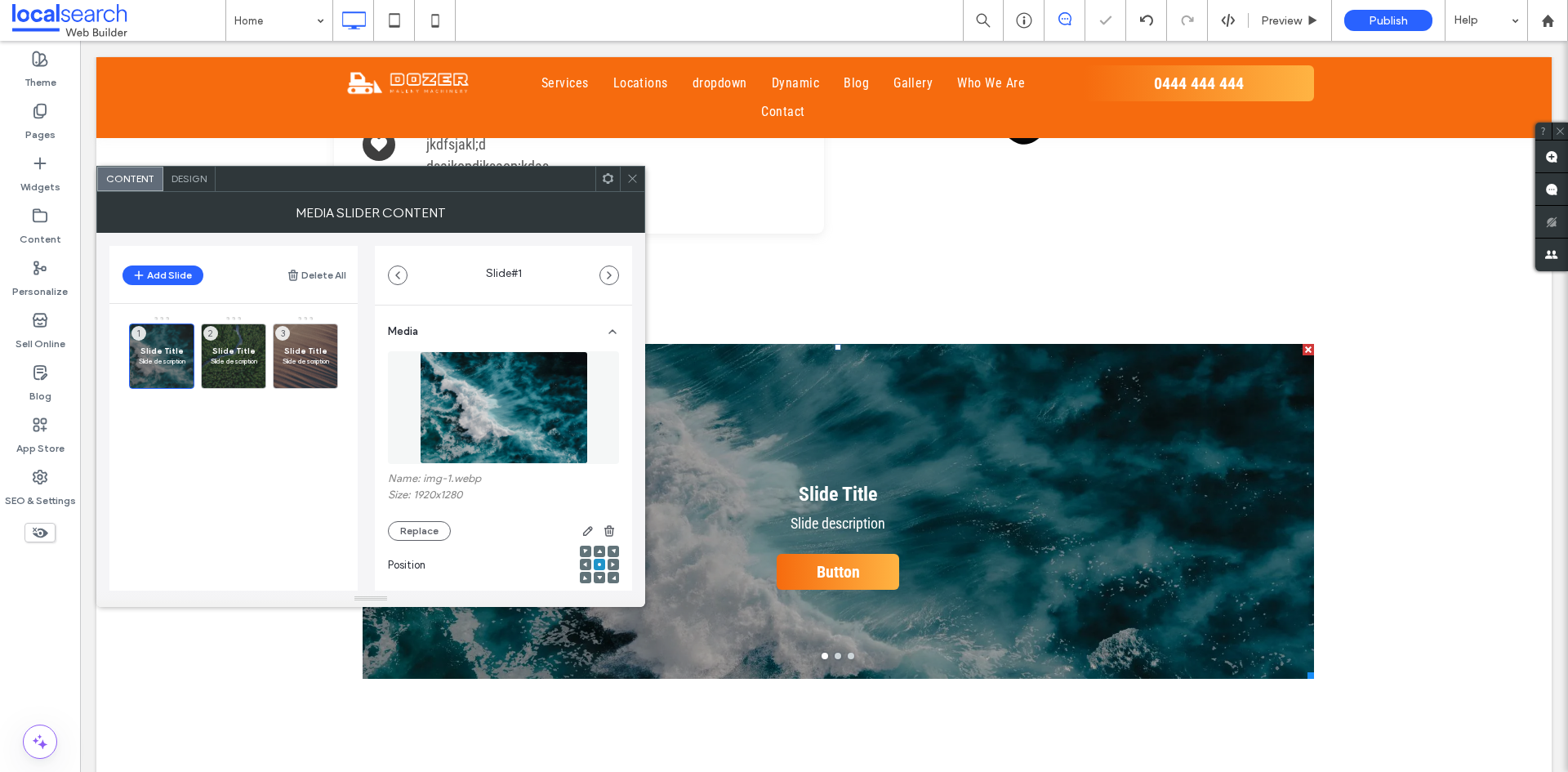
click at [637, 180] on icon at bounding box center [632, 178] width 12 height 12
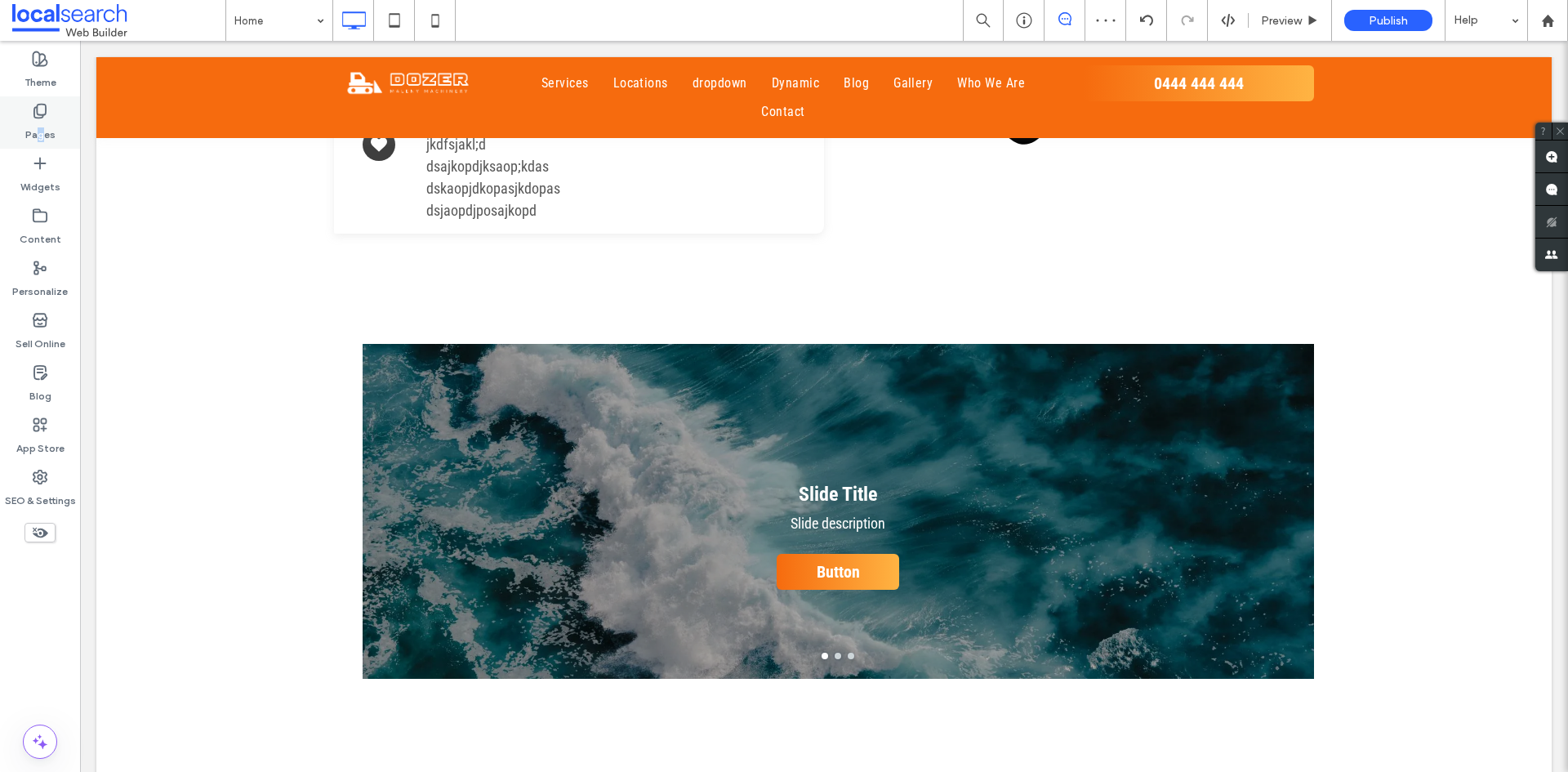
drag, startPoint x: 42, startPoint y: 121, endPoint x: 51, endPoint y: 122, distance: 9.1
click at [43, 121] on label "Pages" at bounding box center [41, 131] width 30 height 23
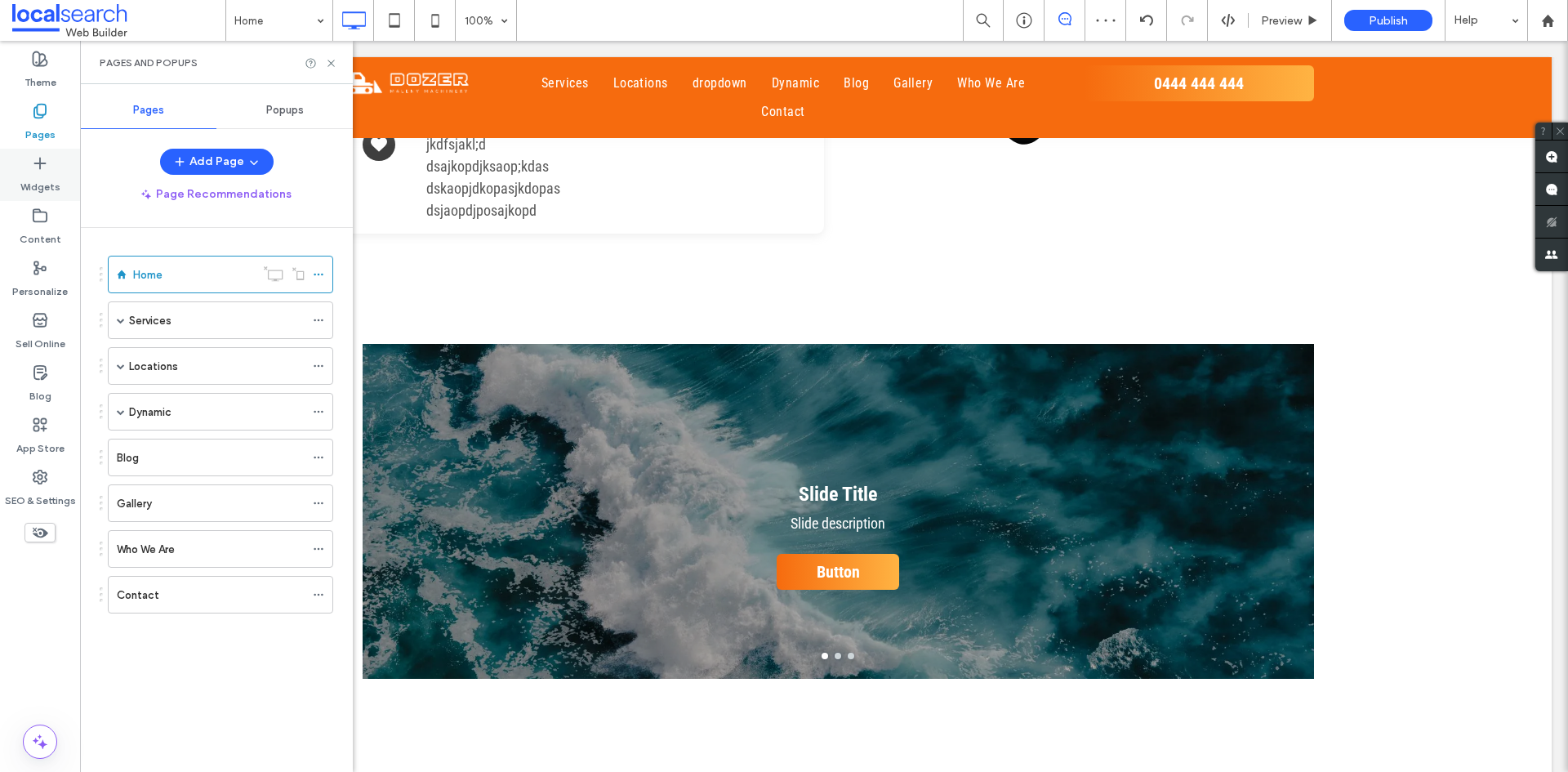
click at [56, 165] on div "Widgets" at bounding box center [40, 175] width 80 height 53
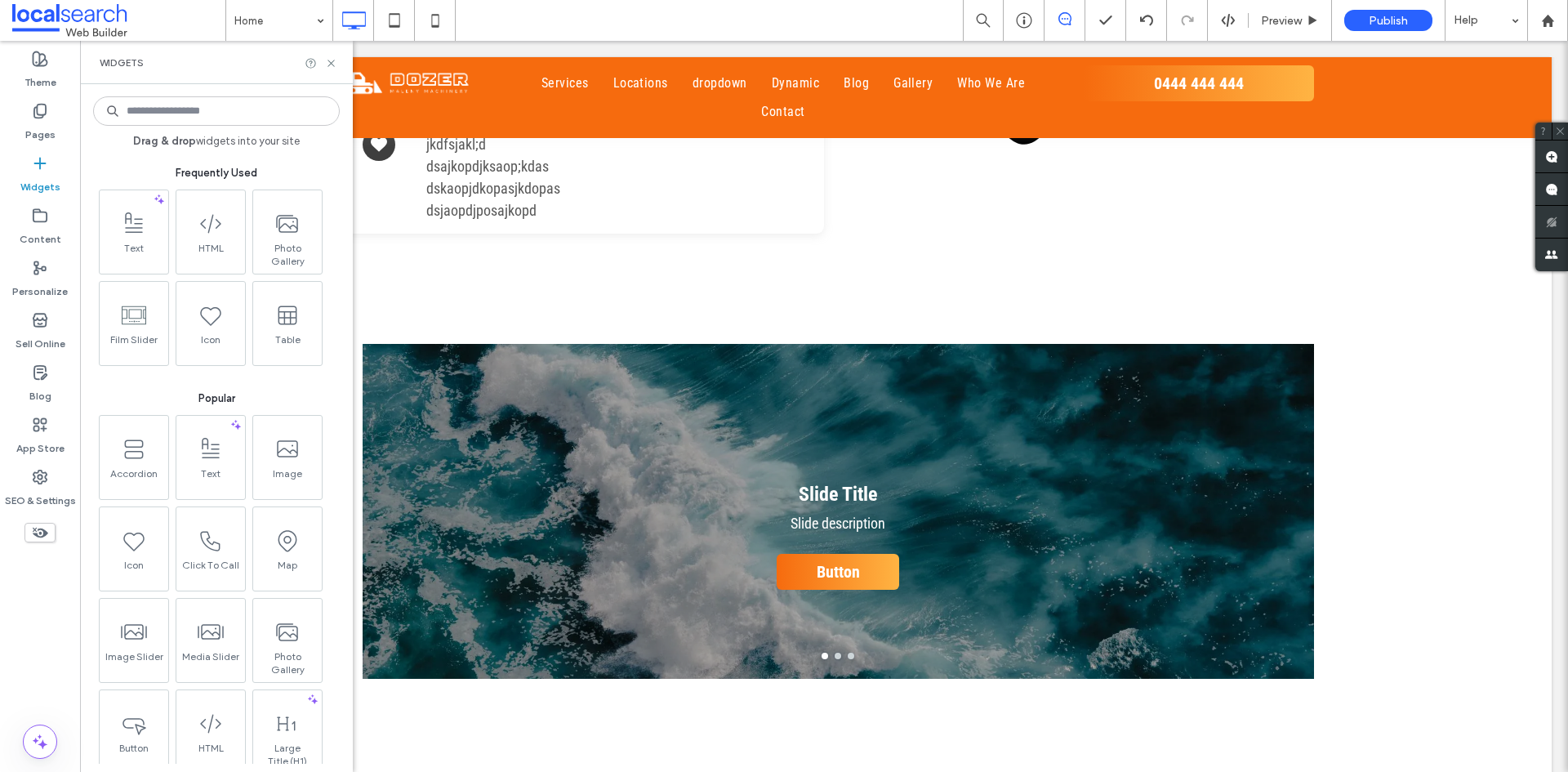
drag, startPoint x: 228, startPoint y: 122, endPoint x: 196, endPoint y: 130, distance: 33.0
click at [226, 122] on input at bounding box center [216, 111] width 247 height 30
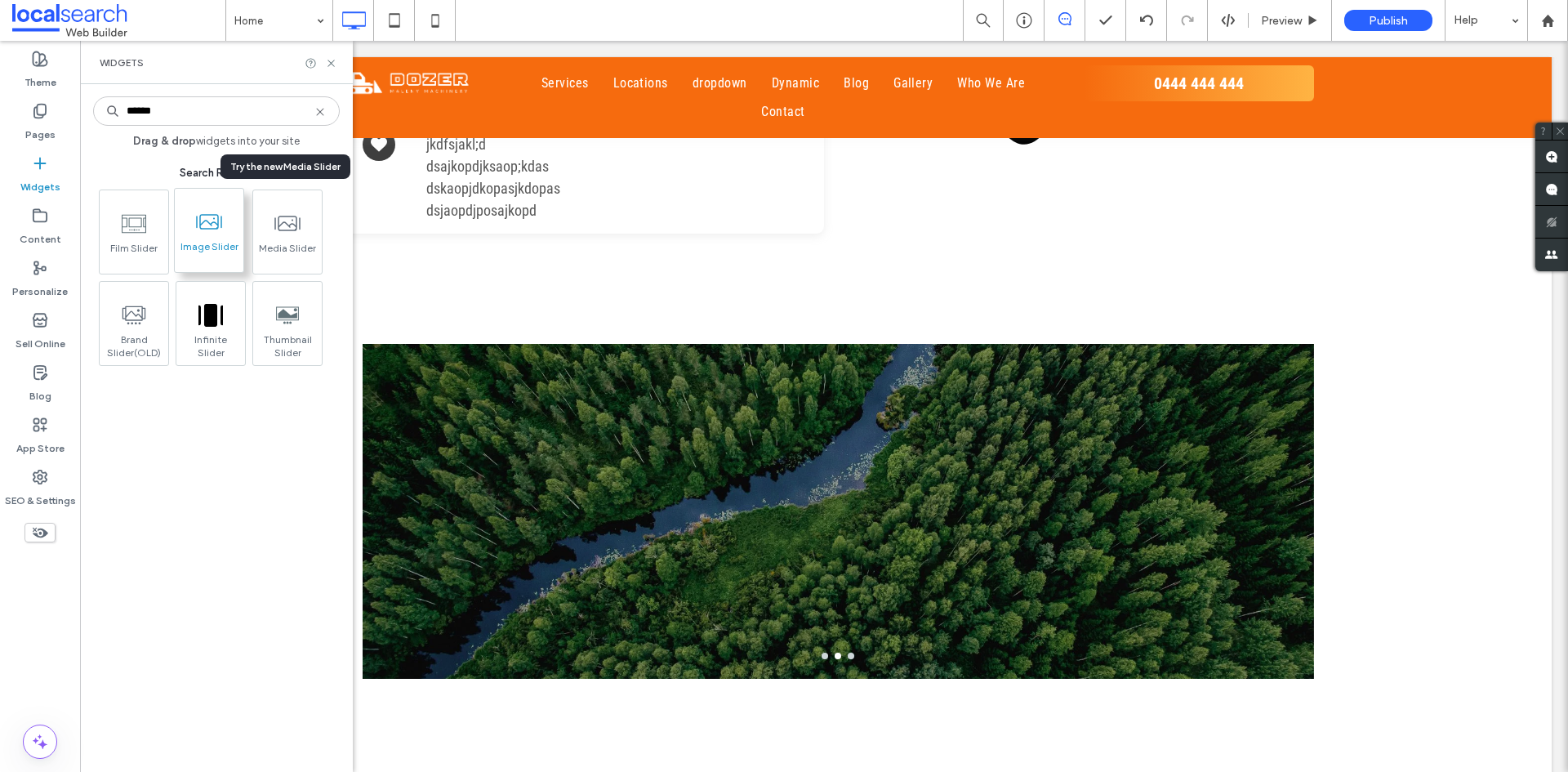
type input "******"
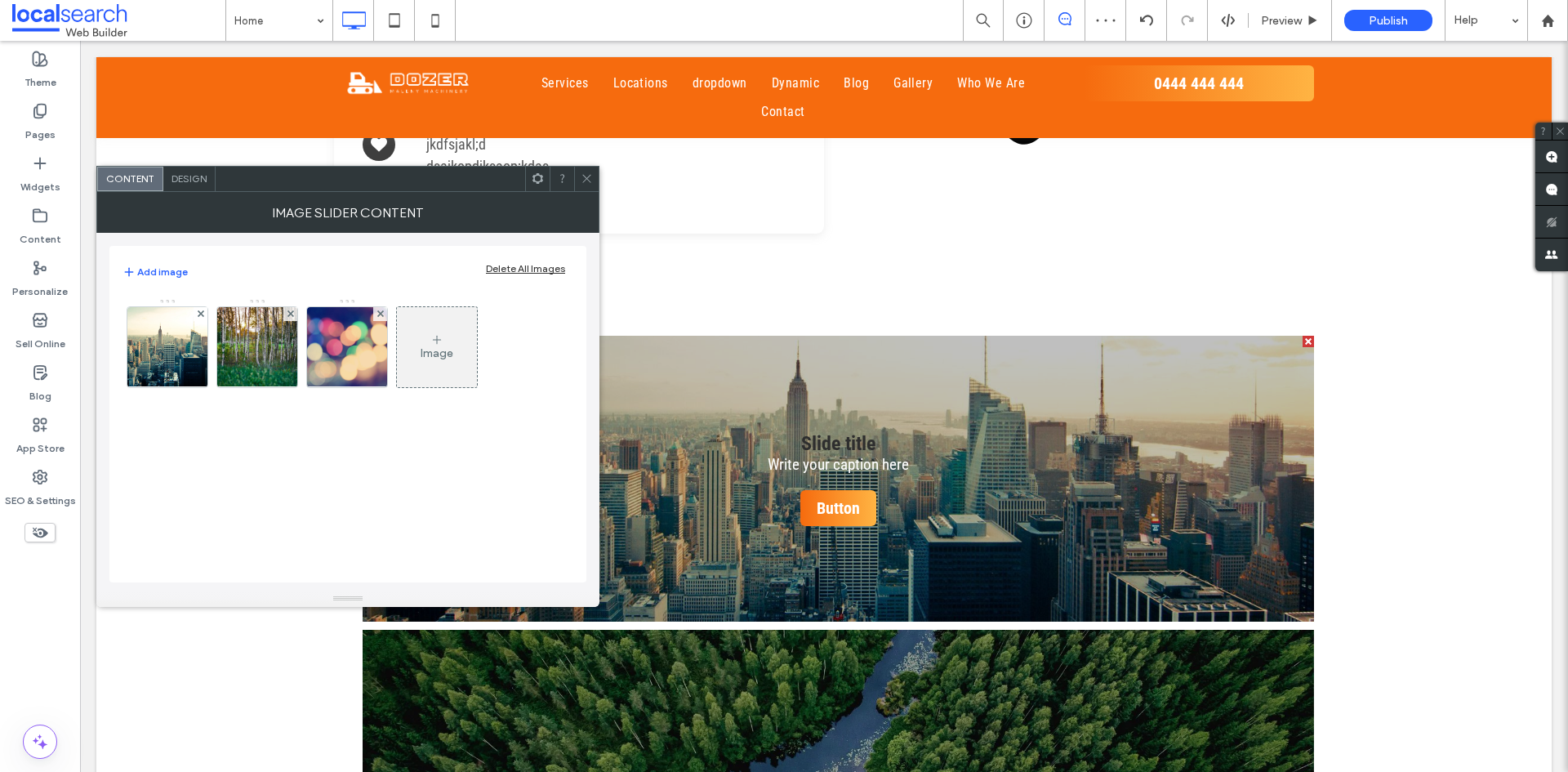
drag, startPoint x: 579, startPoint y: 166, endPoint x: 584, endPoint y: 173, distance: 8.6
click at [583, 171] on div at bounding box center [586, 179] width 25 height 25
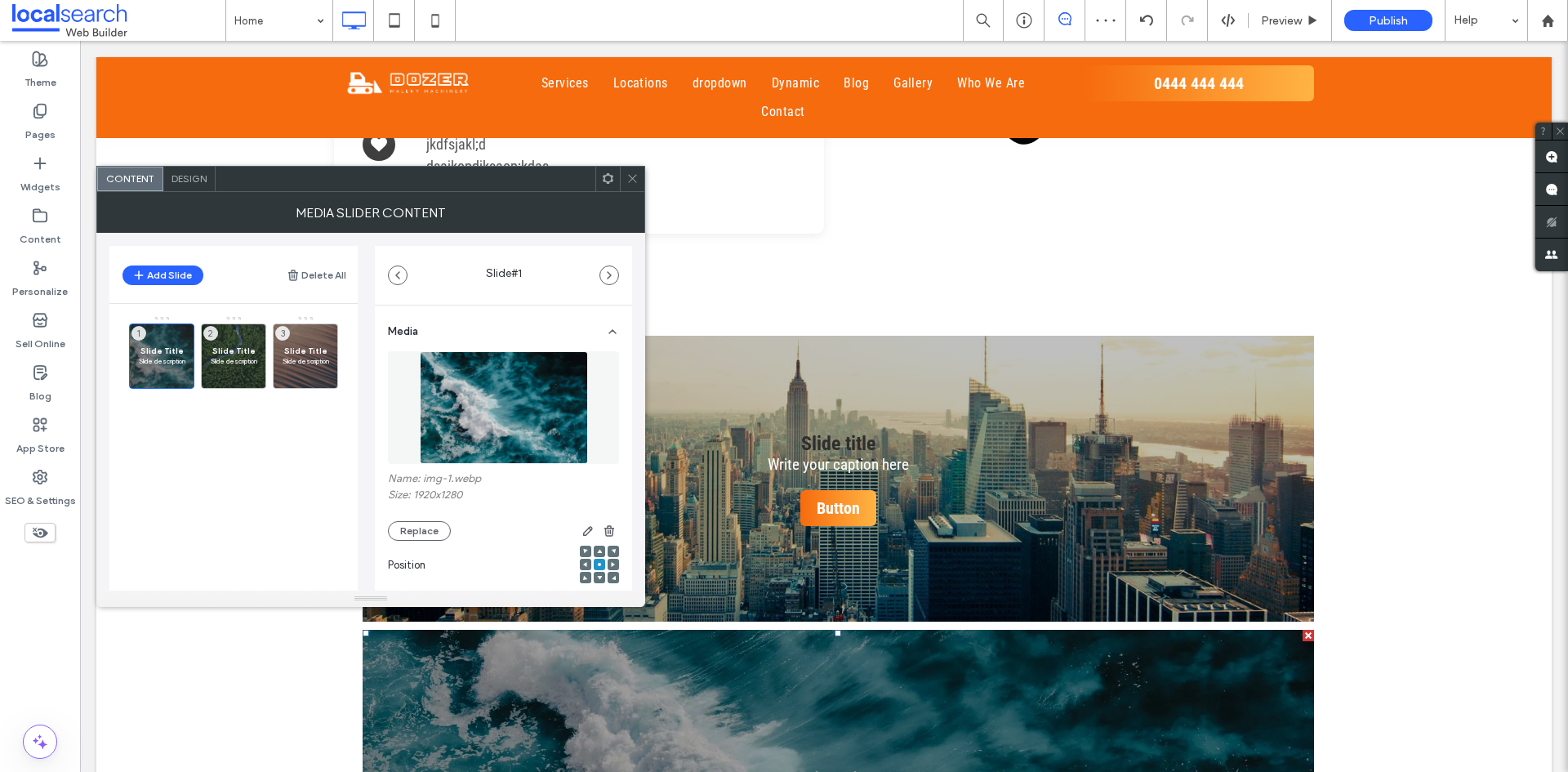
click at [631, 170] on span at bounding box center [632, 179] width 12 height 25
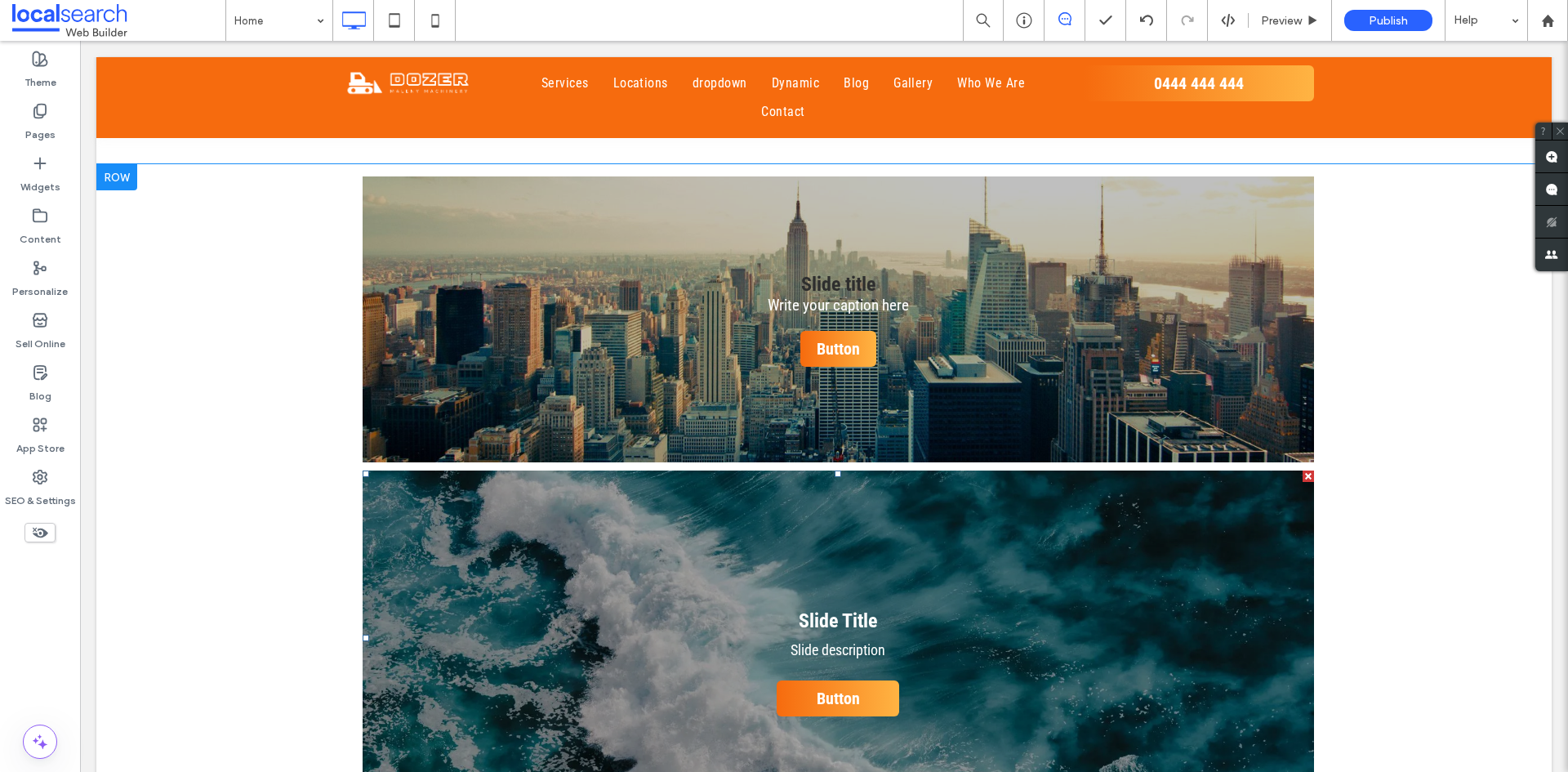
scroll to position [2042, 0]
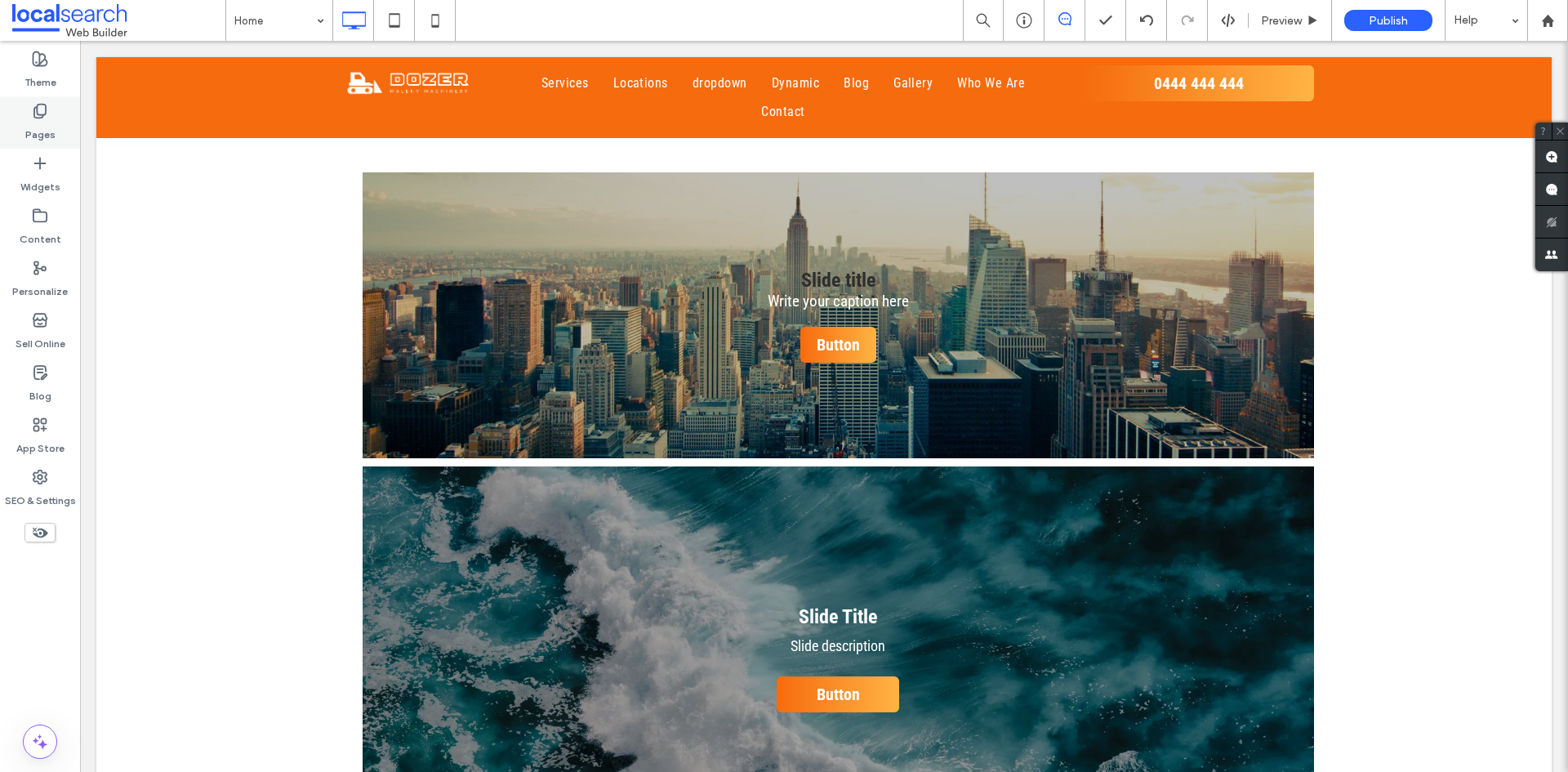
click at [56, 114] on div "Pages" at bounding box center [40, 123] width 80 height 53
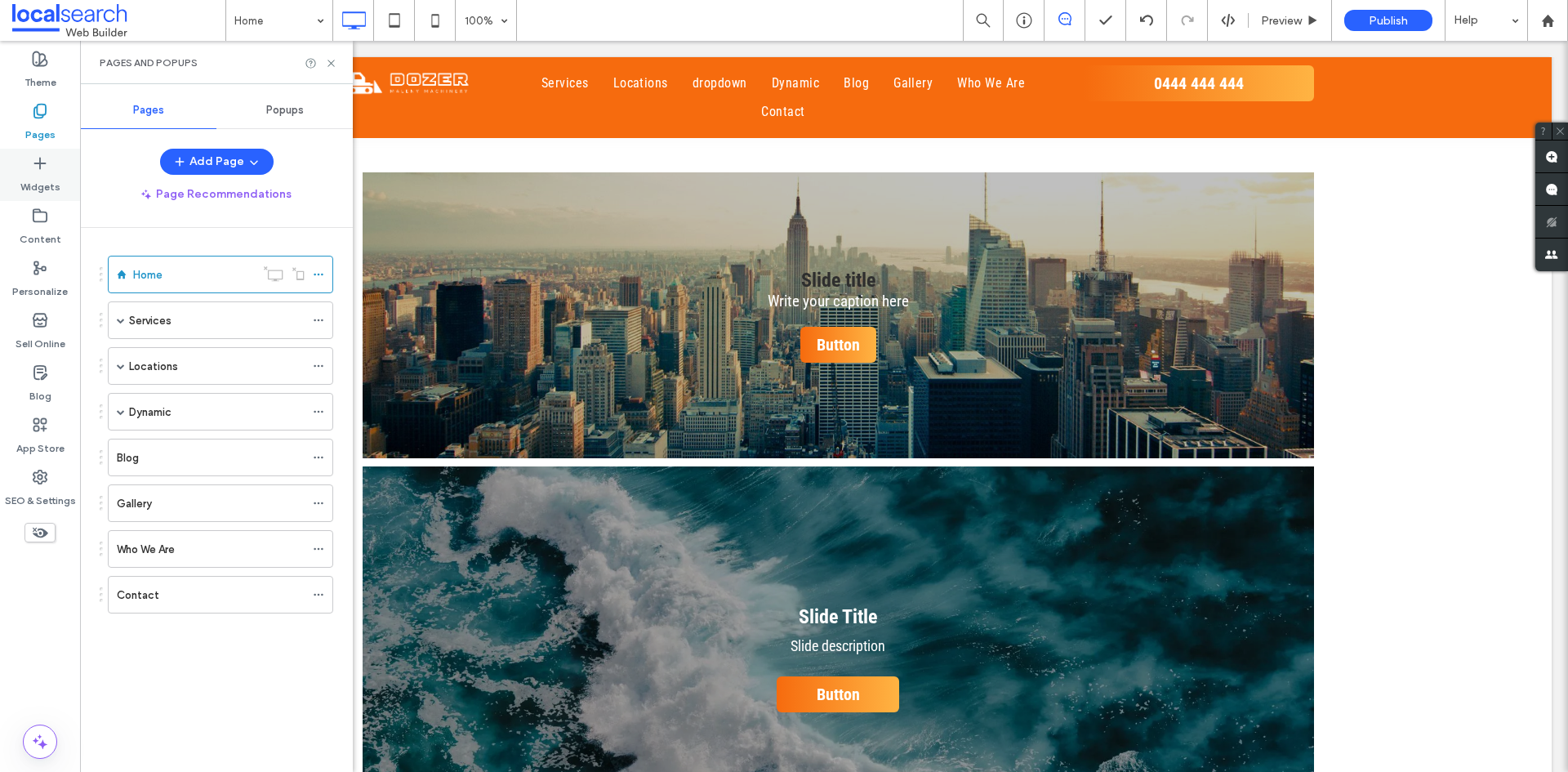
click at [57, 178] on label "Widgets" at bounding box center [40, 182] width 40 height 23
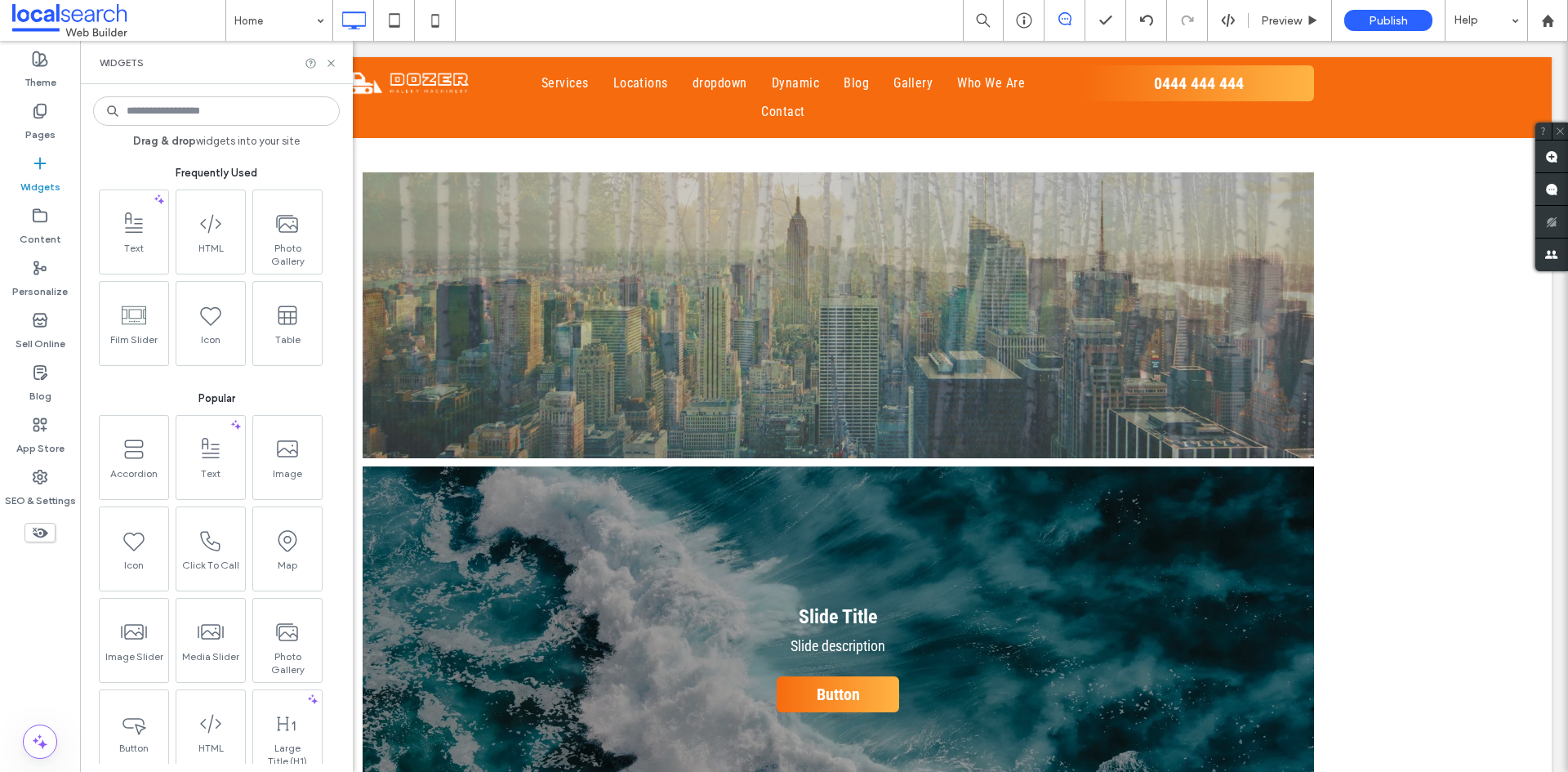
click at [224, 116] on input at bounding box center [216, 111] width 247 height 30
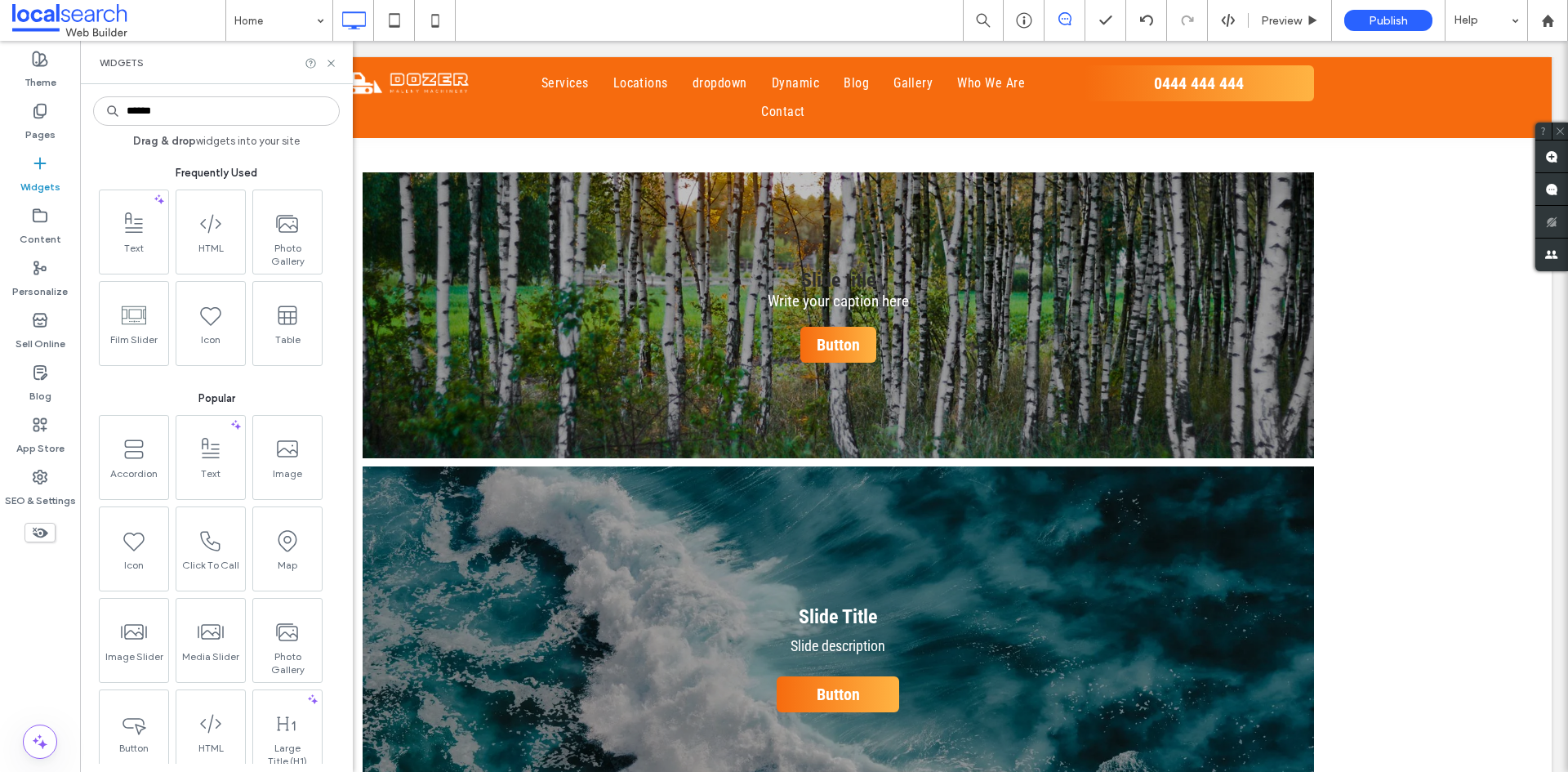
type input "*******"
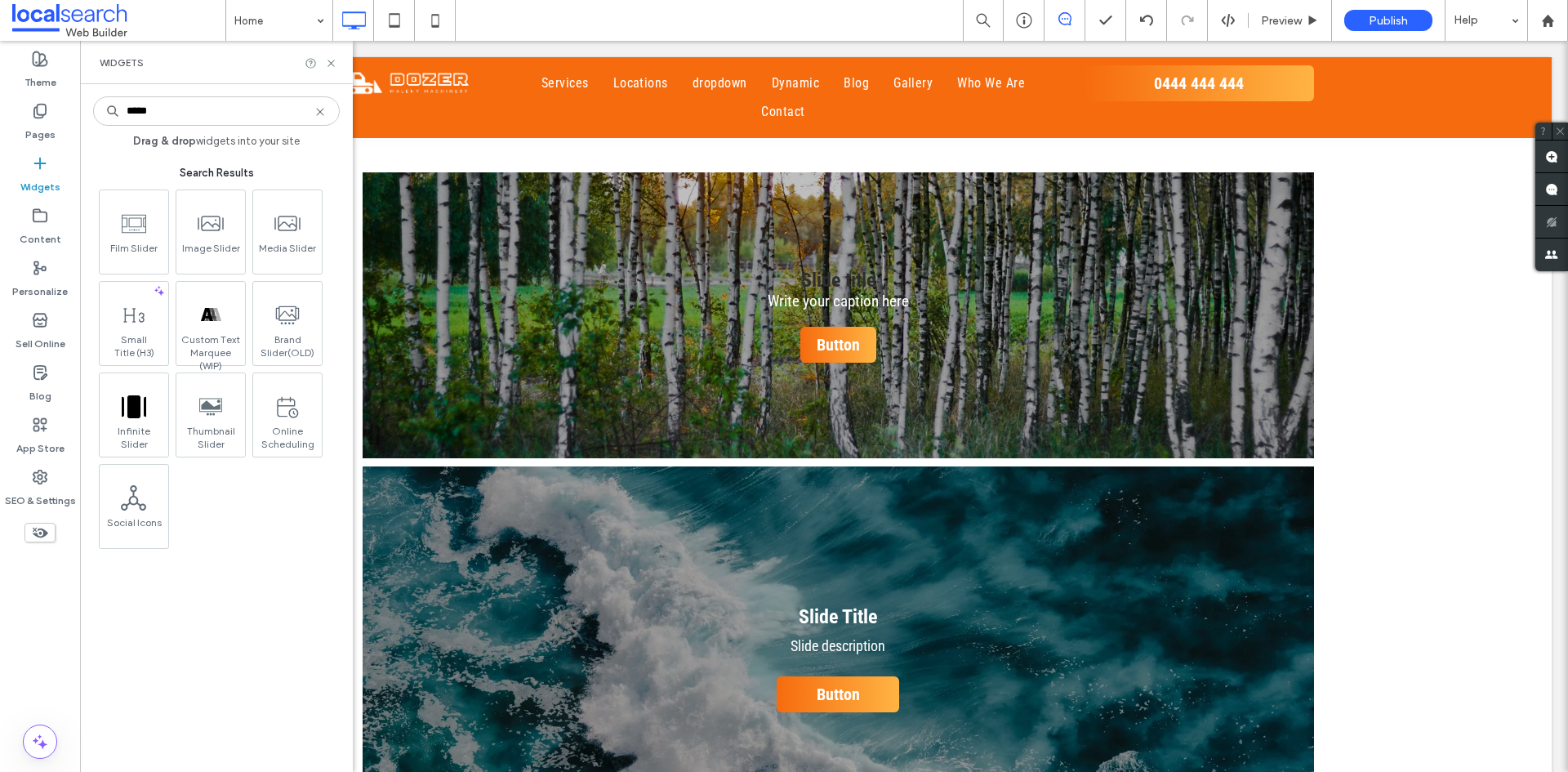
type input "******"
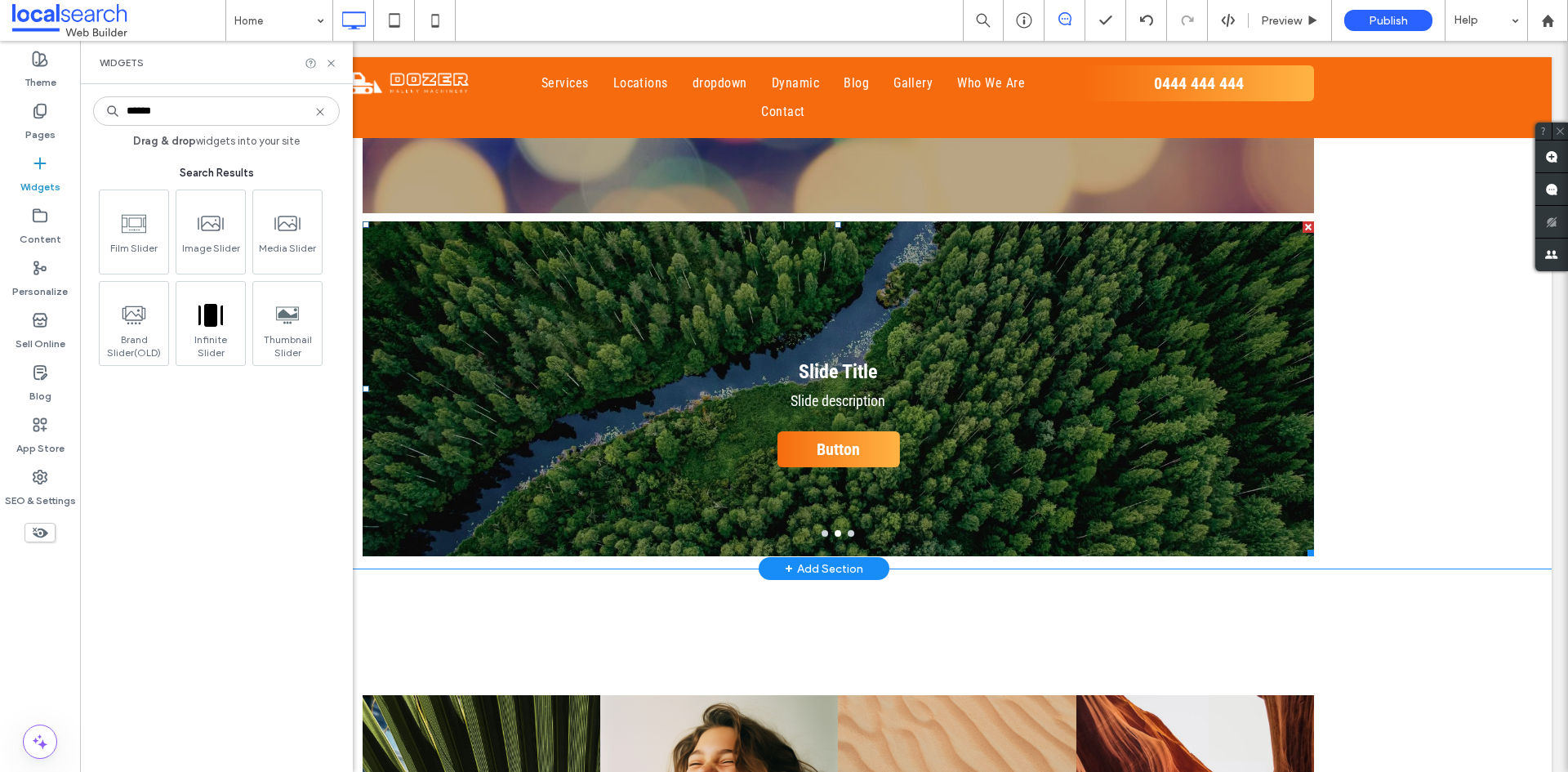
scroll to position [2124, 0]
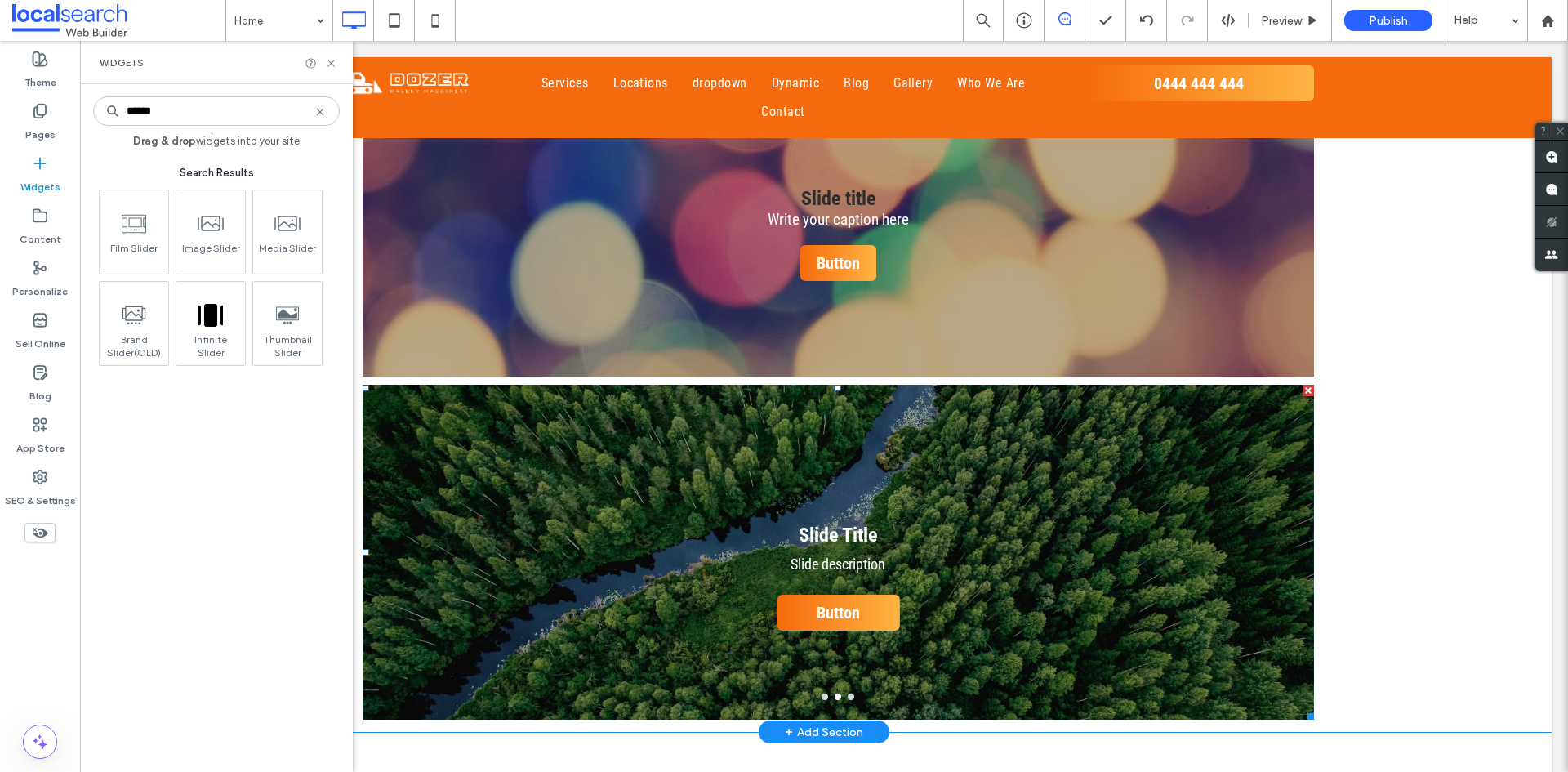
click at [694, 434] on div "Slide Title Slide description Button Button" at bounding box center [838, 563] width 951 height 258
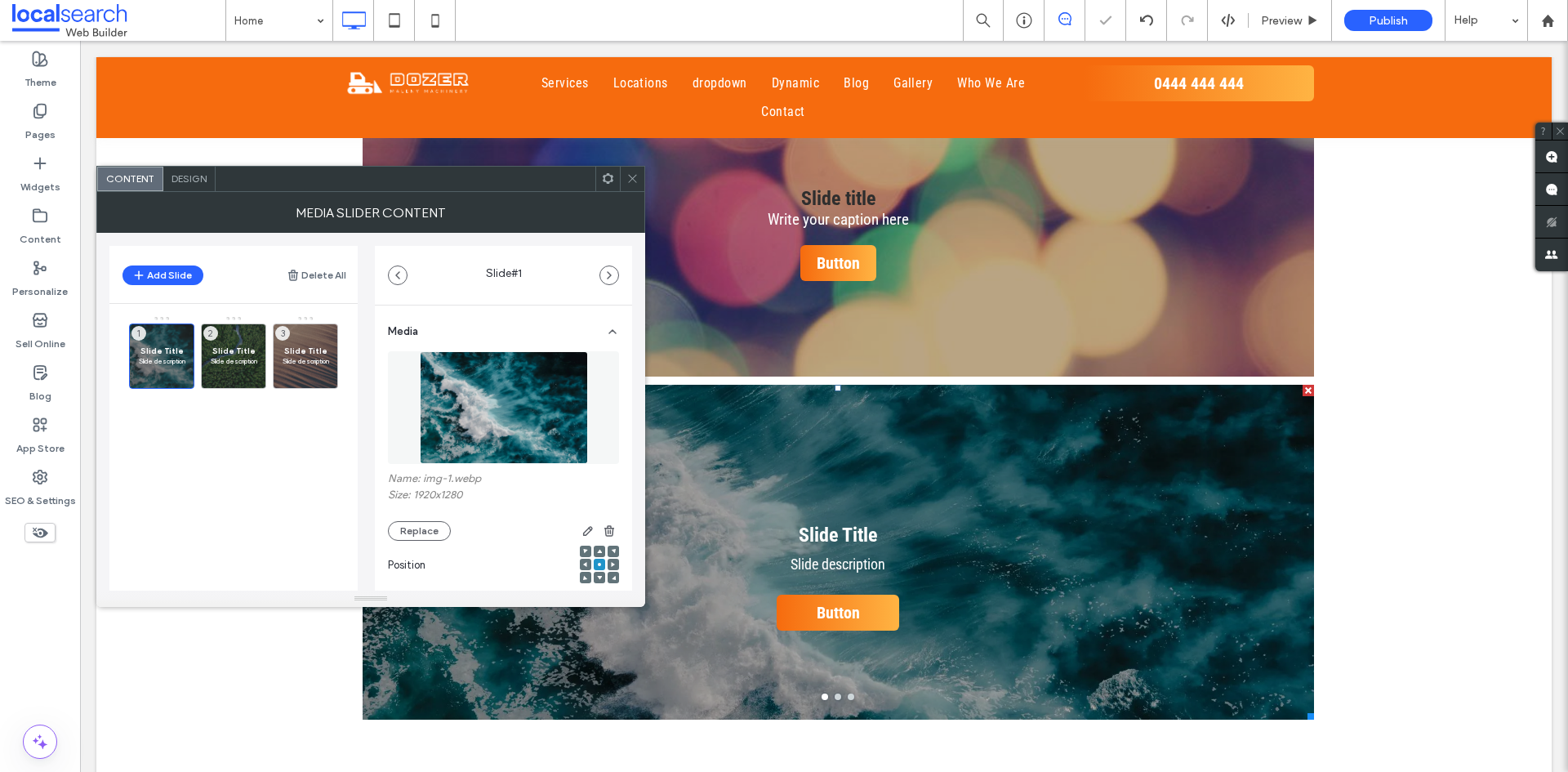
click at [181, 173] on span "Design" at bounding box center [188, 178] width 35 height 12
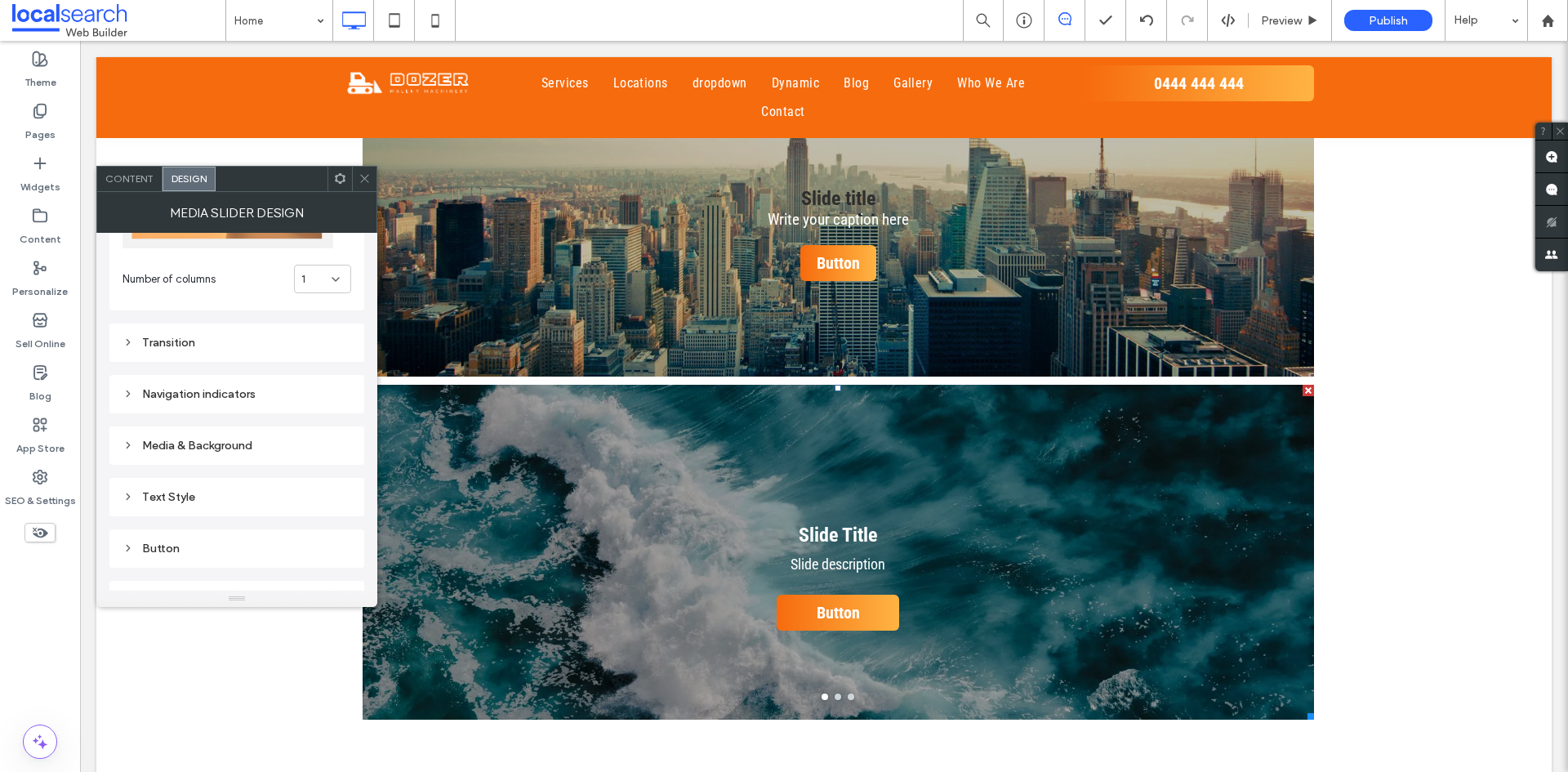
scroll to position [164, 0]
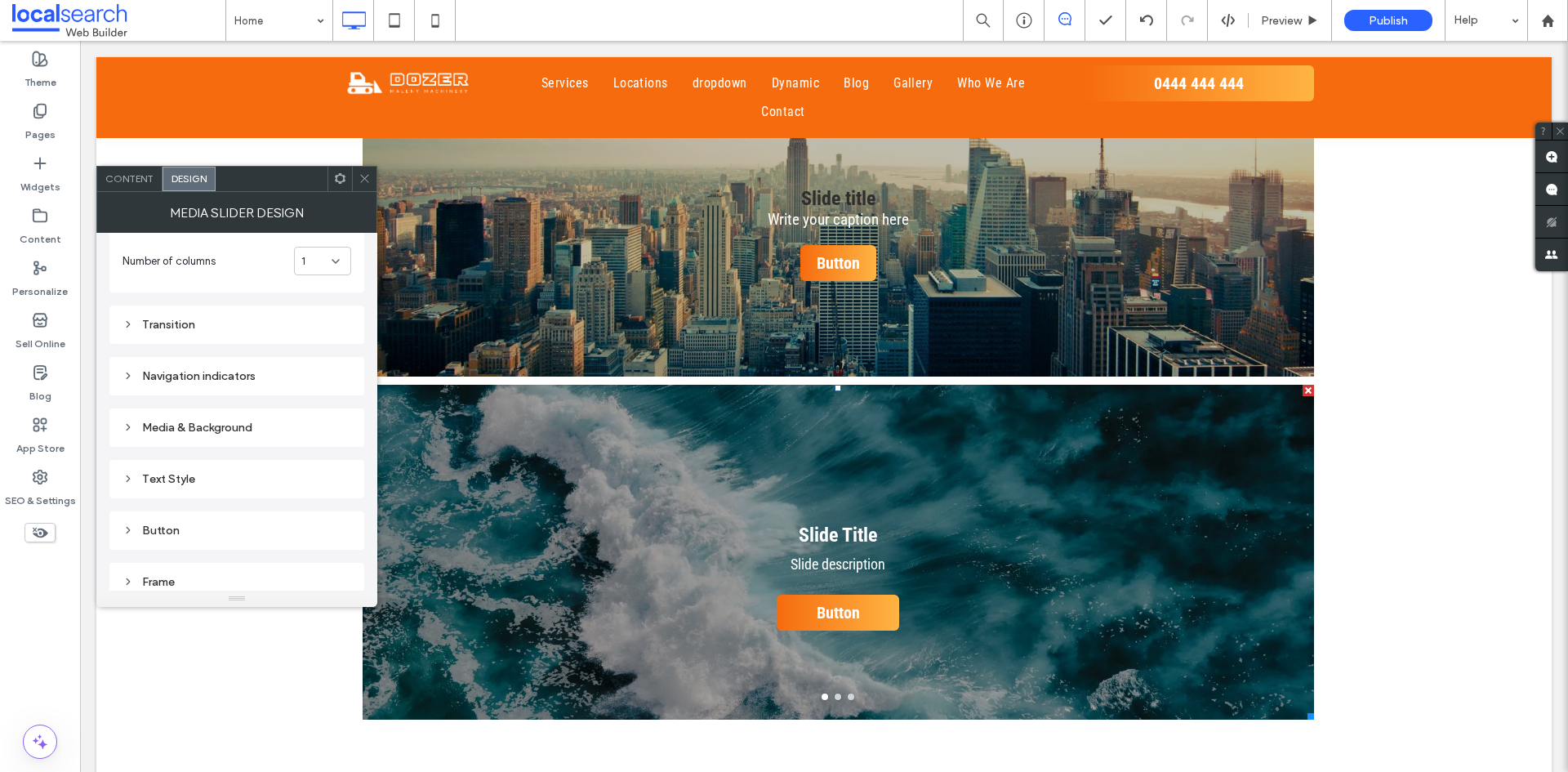
click at [229, 430] on div "Media & Background" at bounding box center [237, 428] width 229 height 14
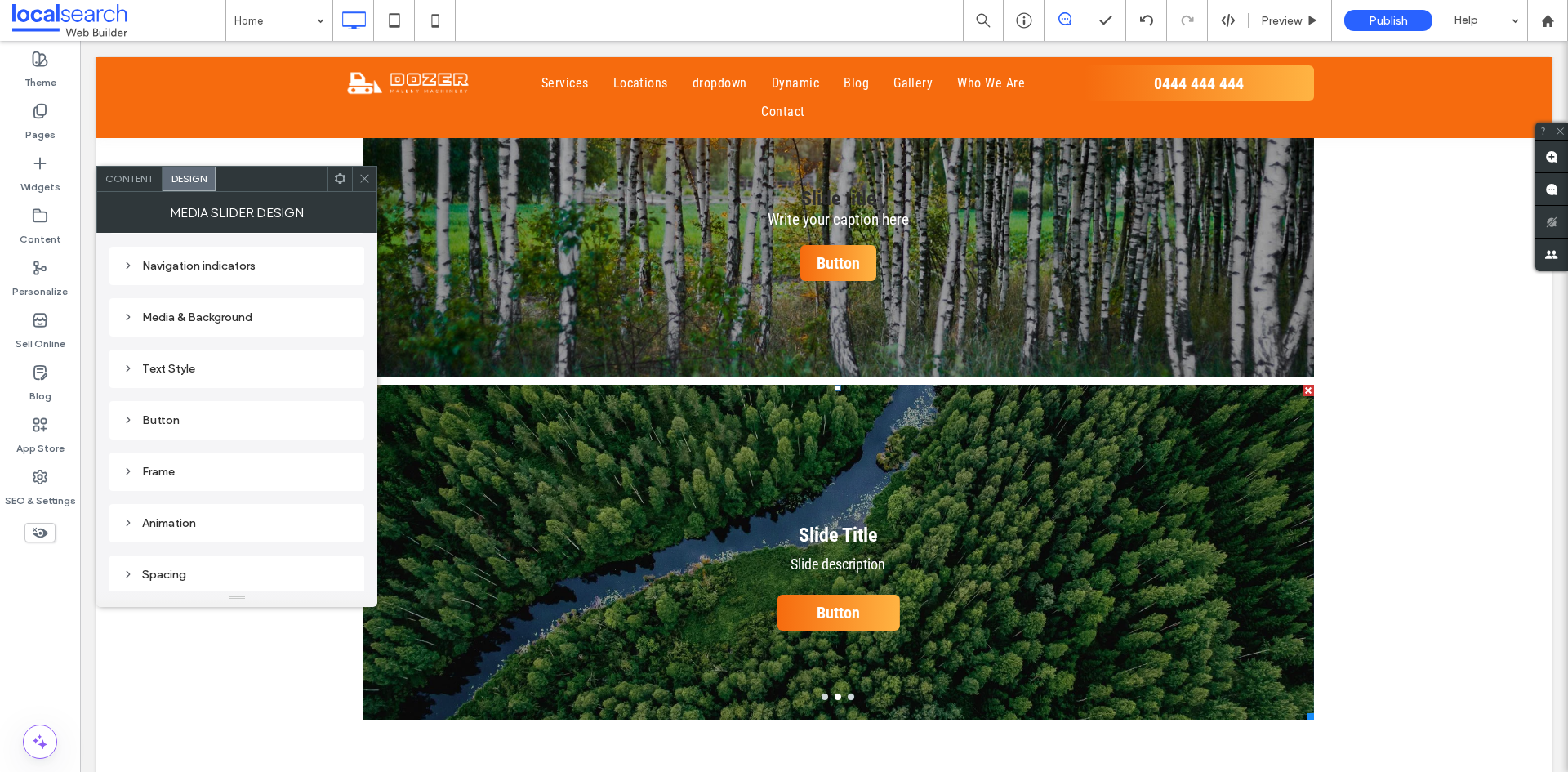
scroll to position [276, 0]
click at [184, 464] on div "Frame" at bounding box center [237, 469] width 229 height 14
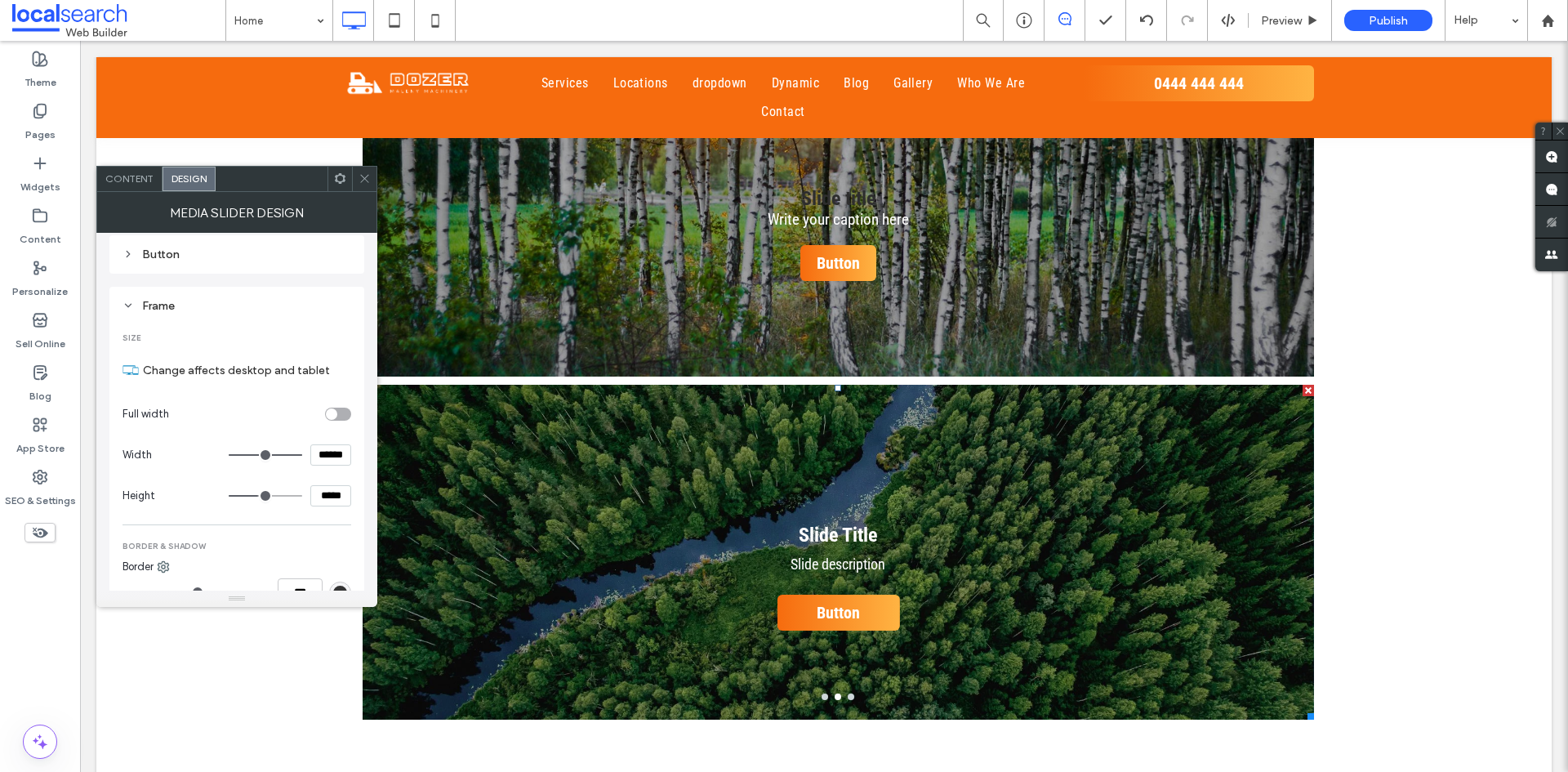
scroll to position [521, 0]
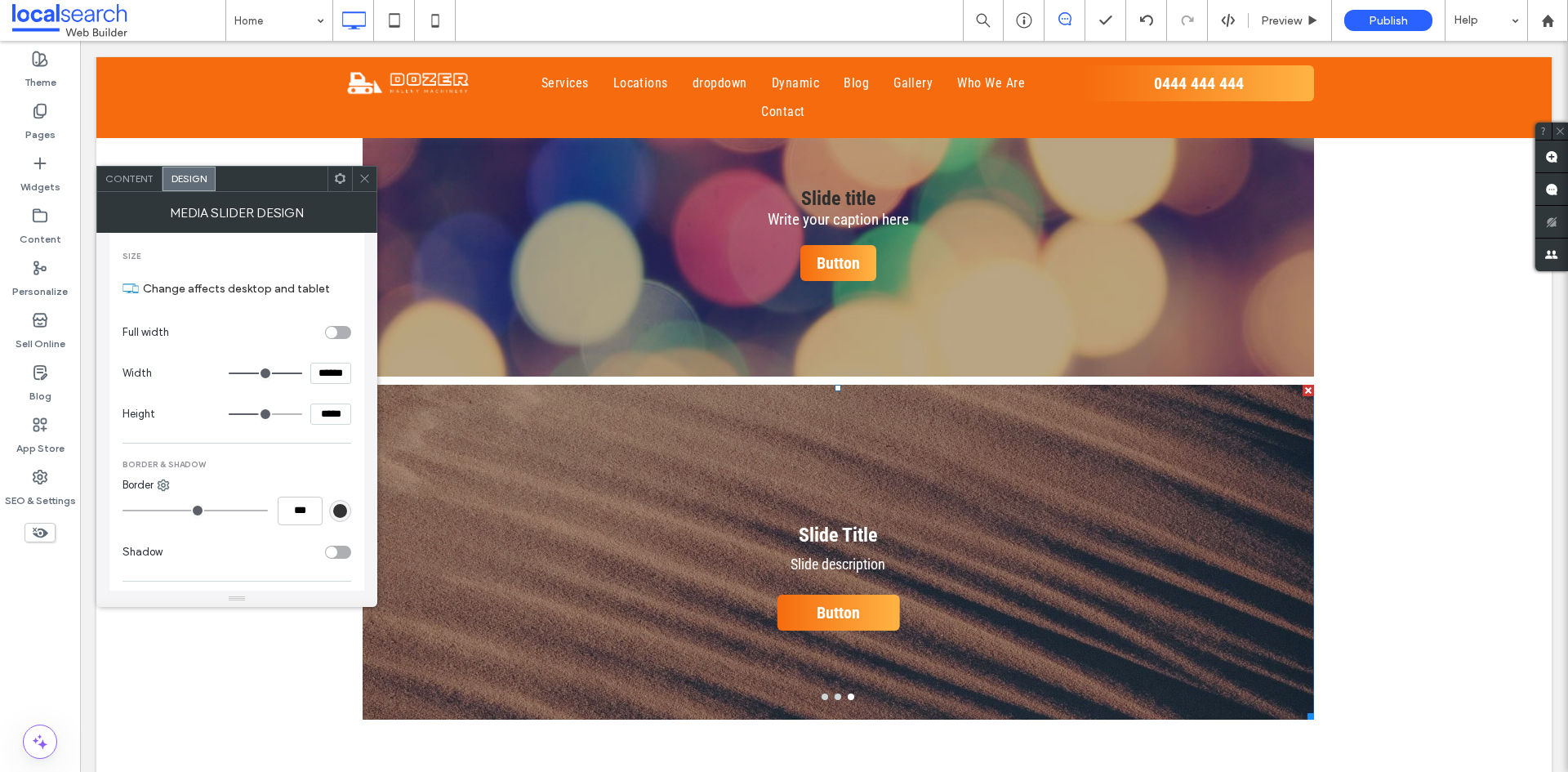
click at [322, 421] on input "*****" at bounding box center [330, 414] width 41 height 21
type input "*****"
type input "***"
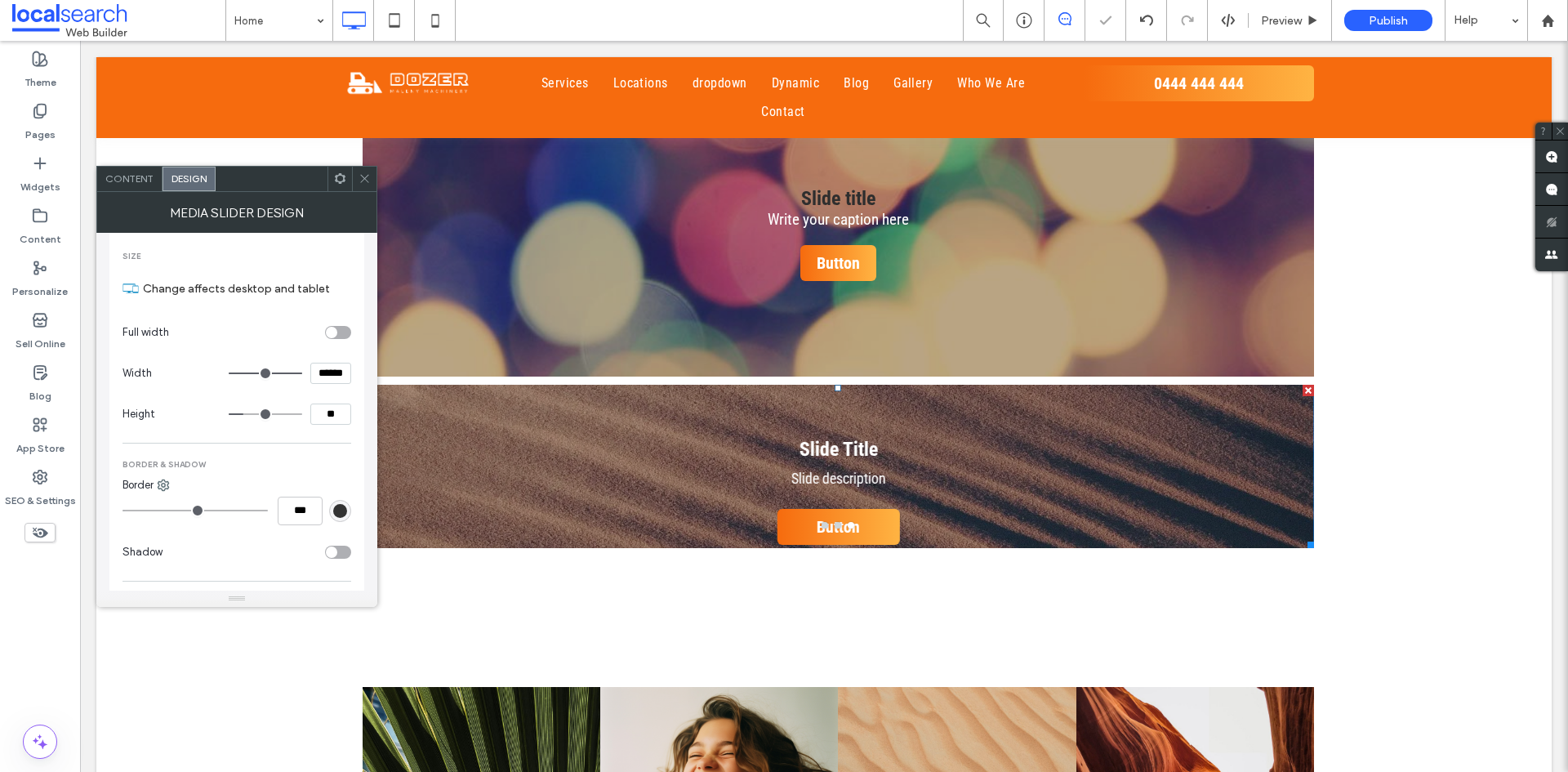
type input "*"
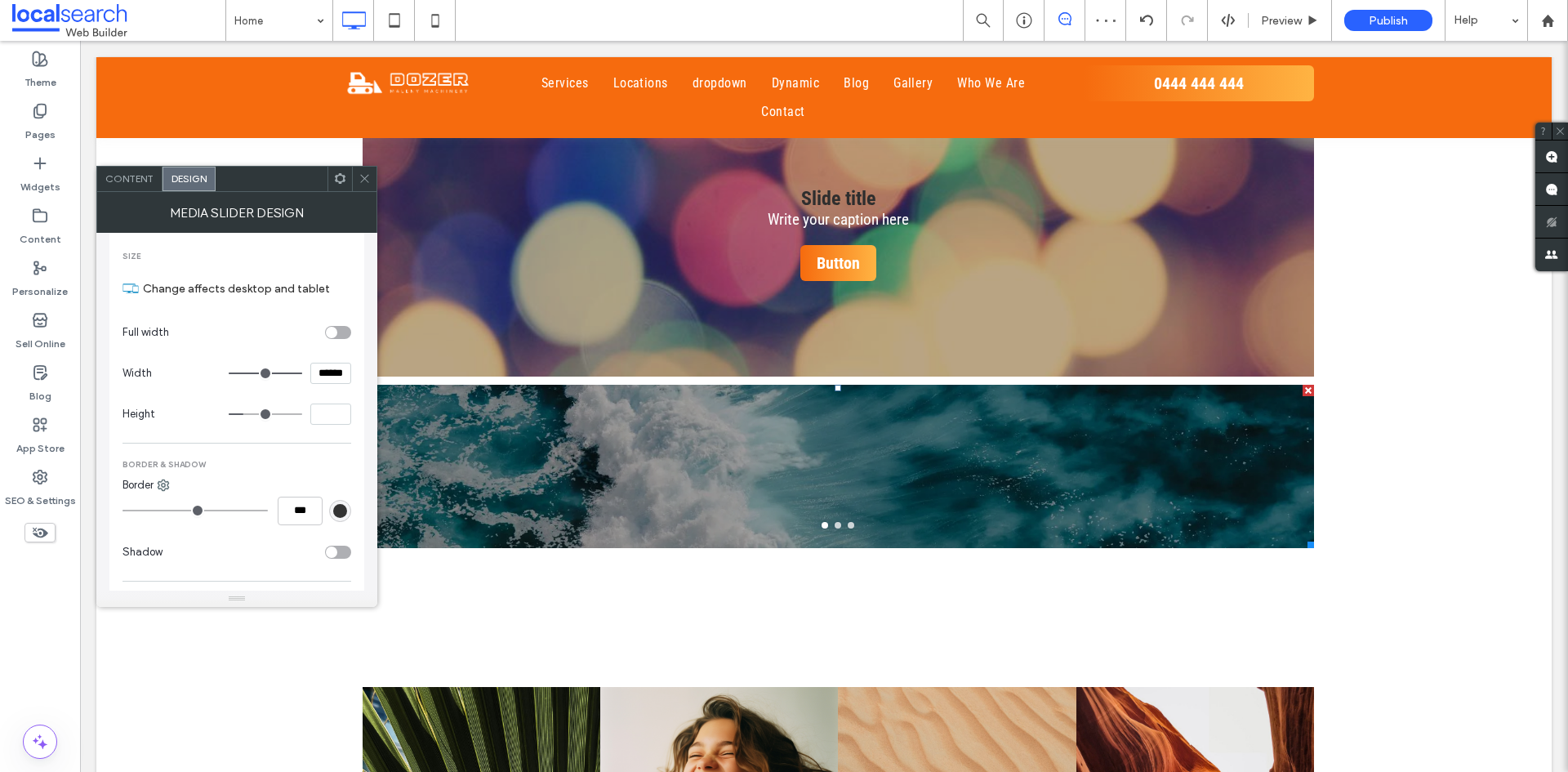
type input "***"
type input "*"
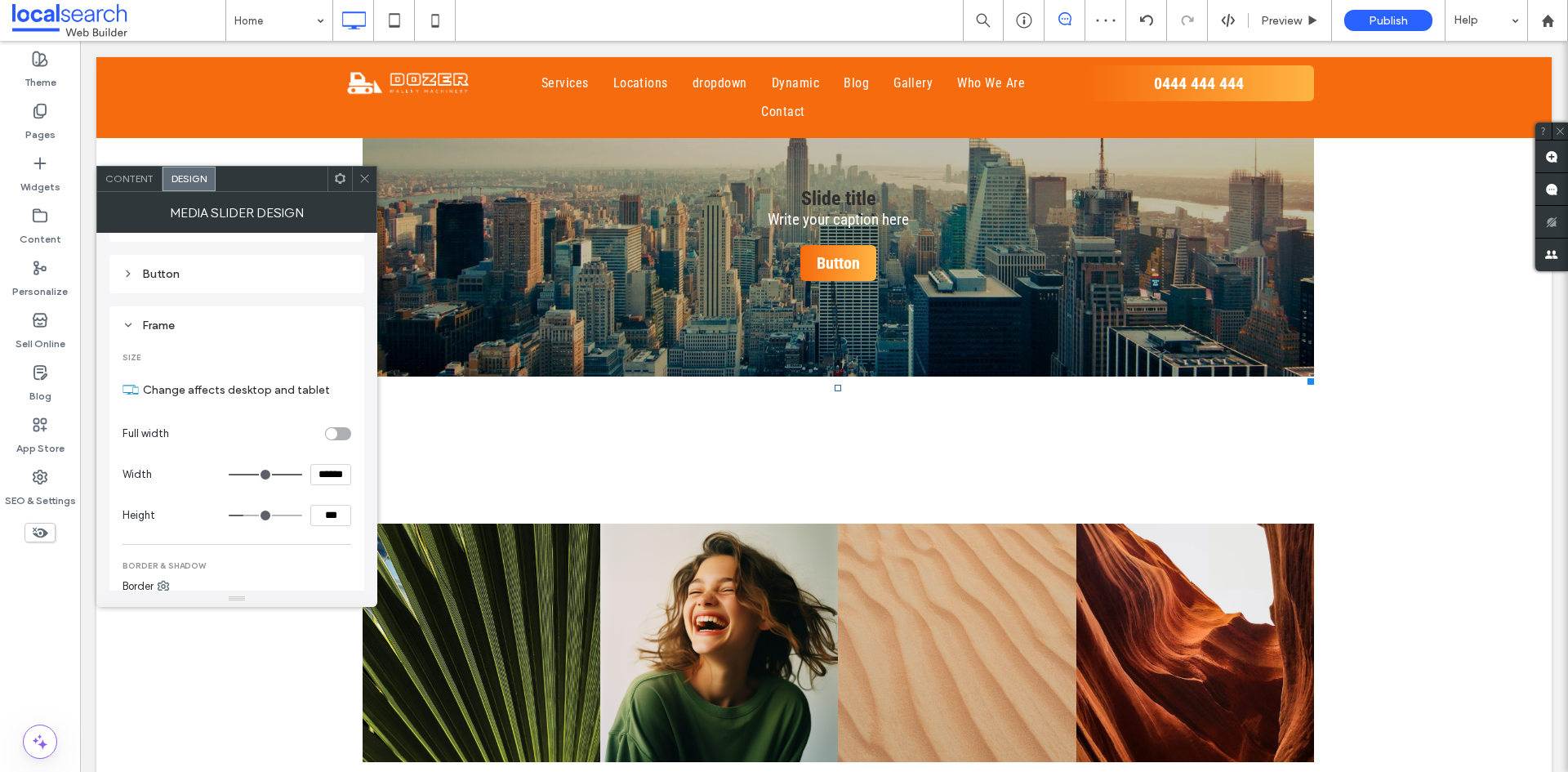
scroll to position [276, 0]
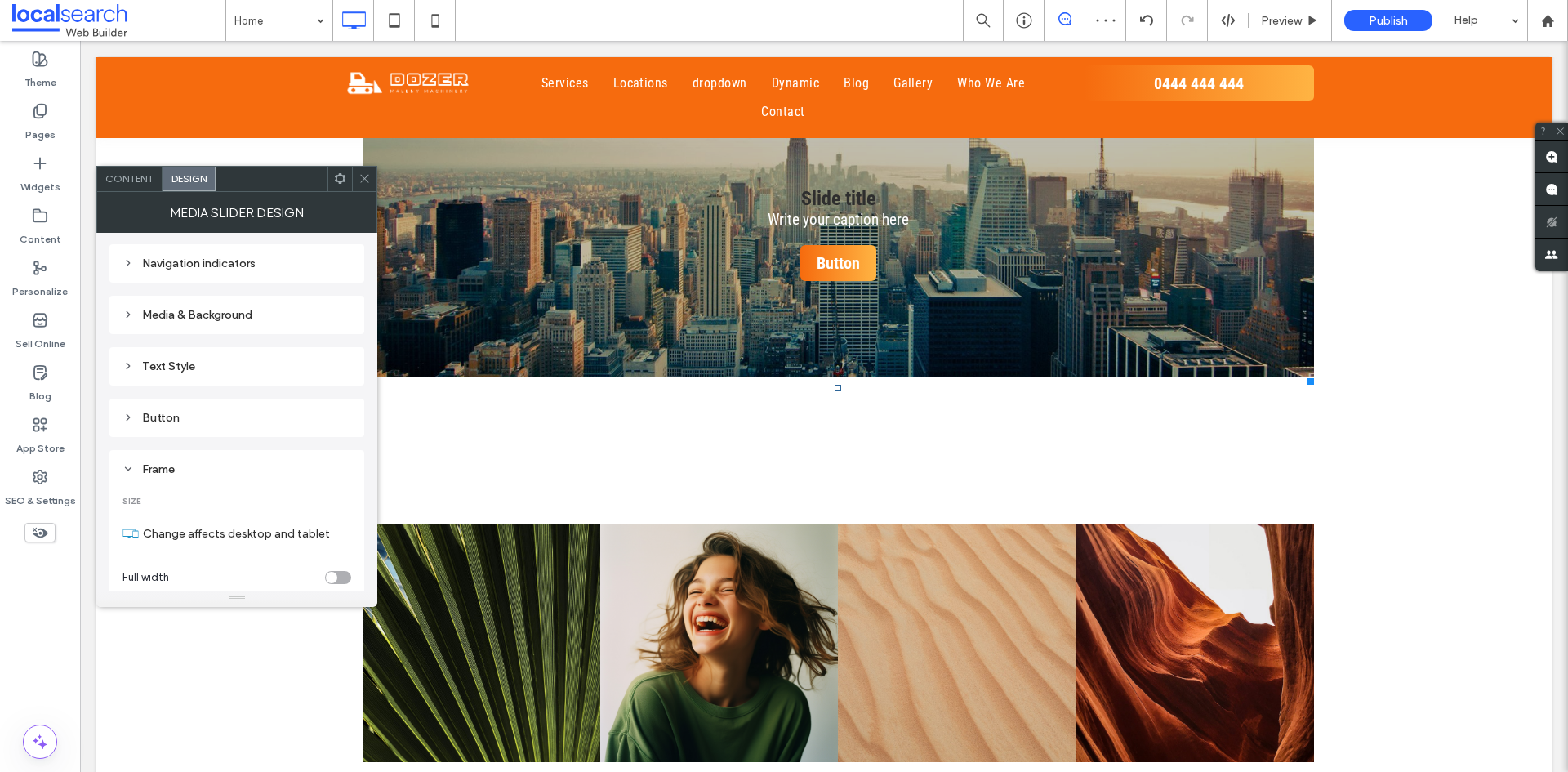
type input "***"
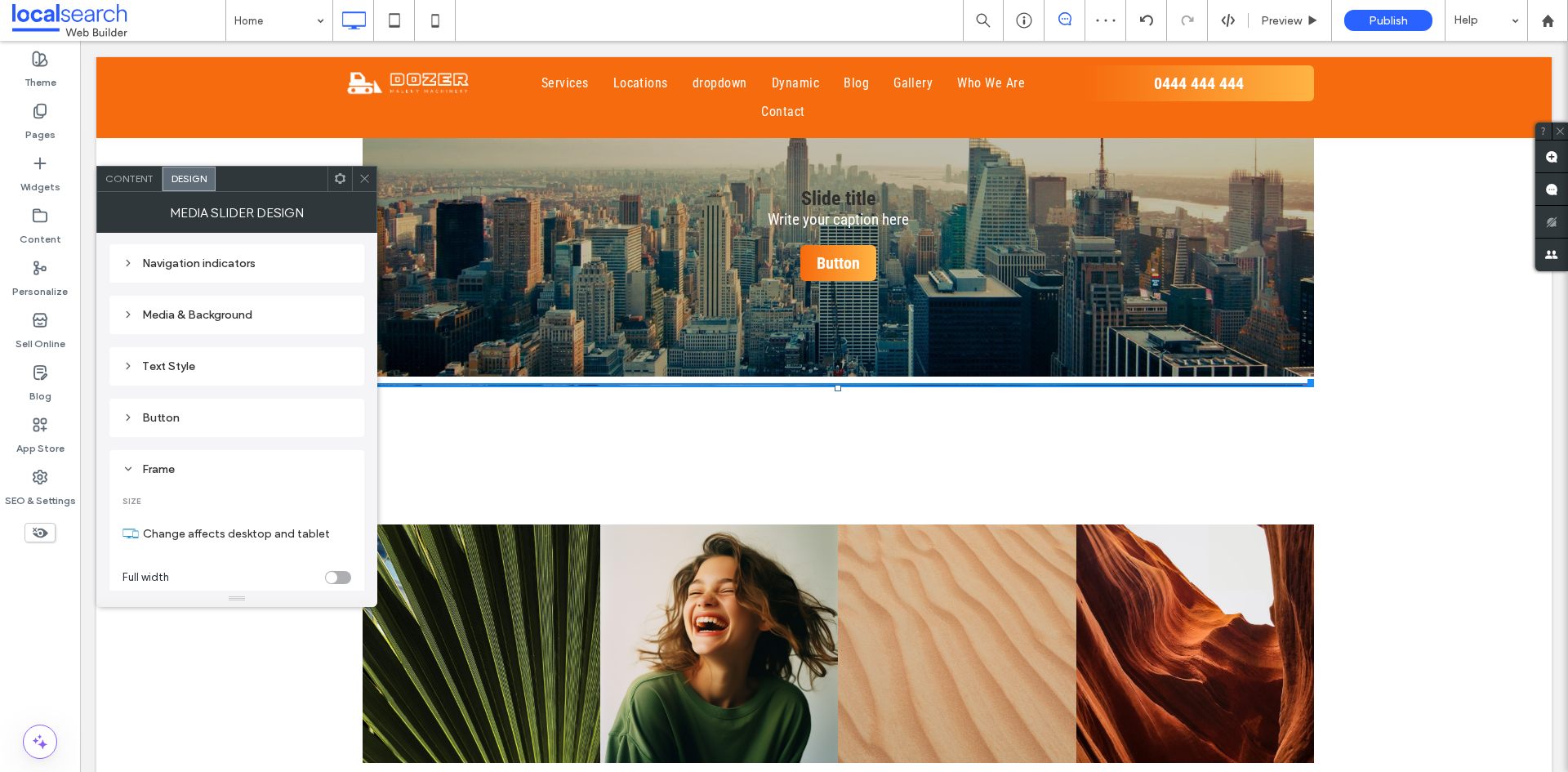
click at [147, 193] on div "MEDIA SLIDER DESIGN" at bounding box center [237, 213] width 281 height 41
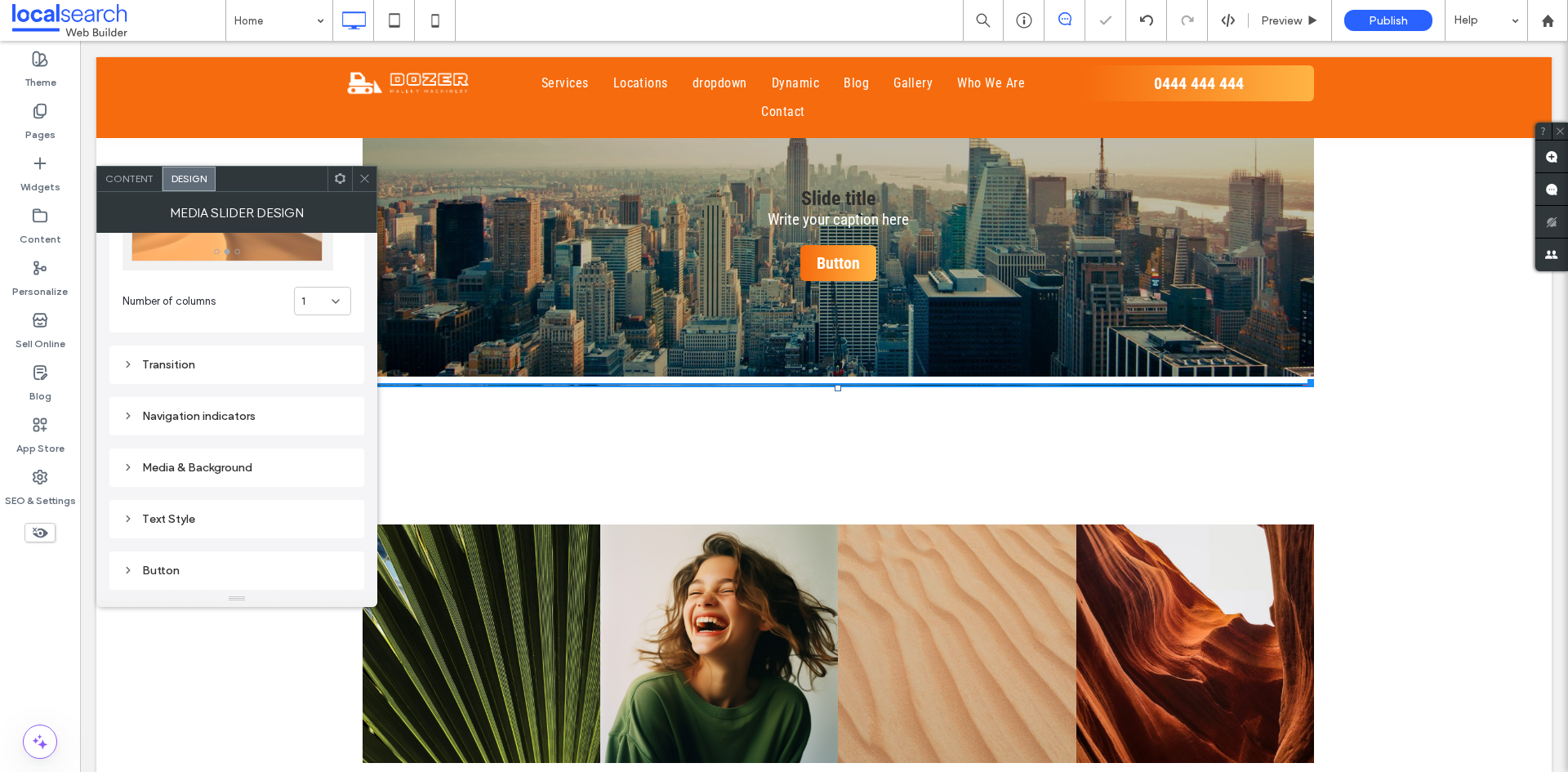
scroll to position [31, 0]
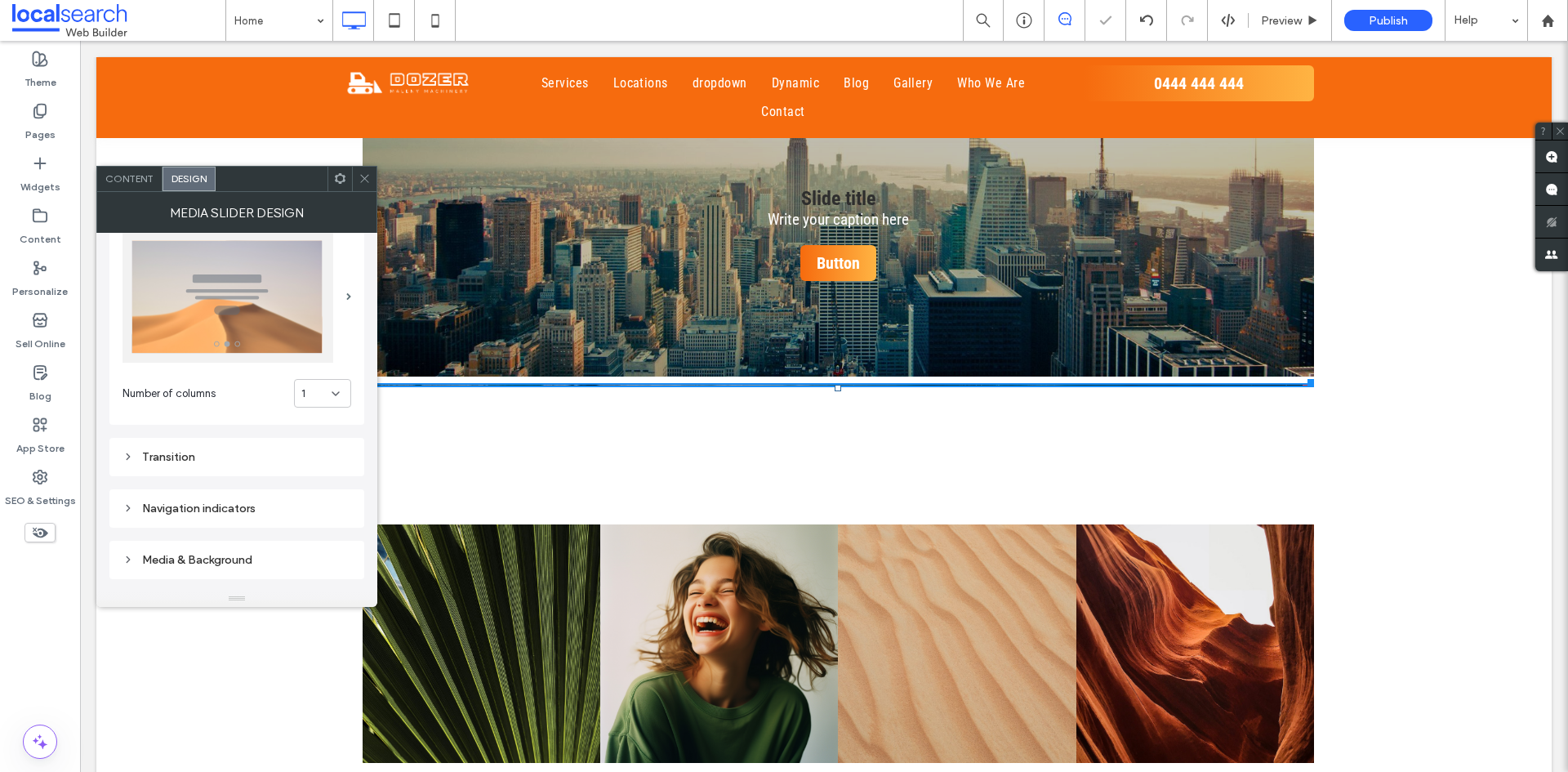
click at [136, 185] on div "Content" at bounding box center [130, 179] width 65 height 25
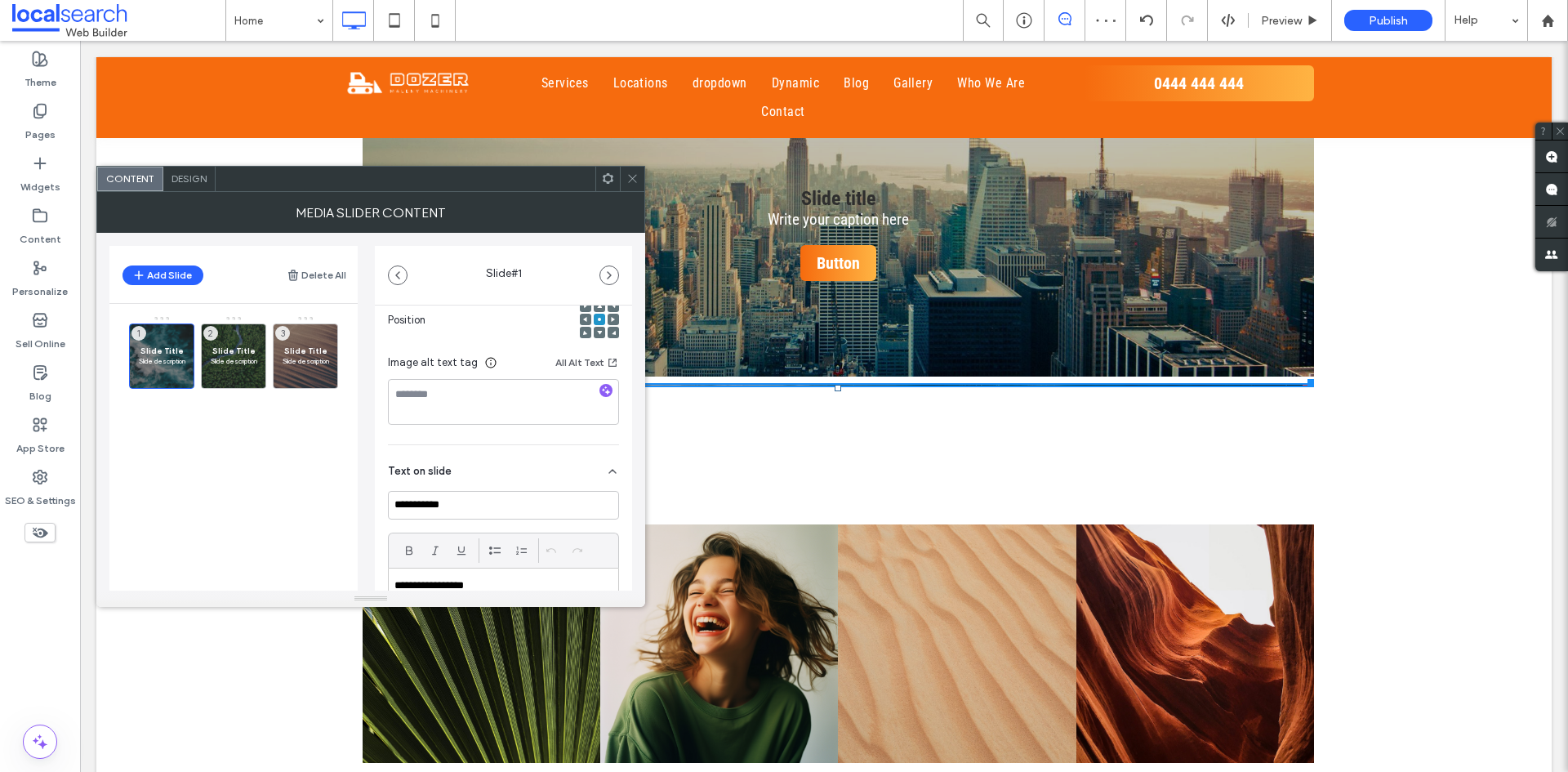
scroll to position [327, 0]
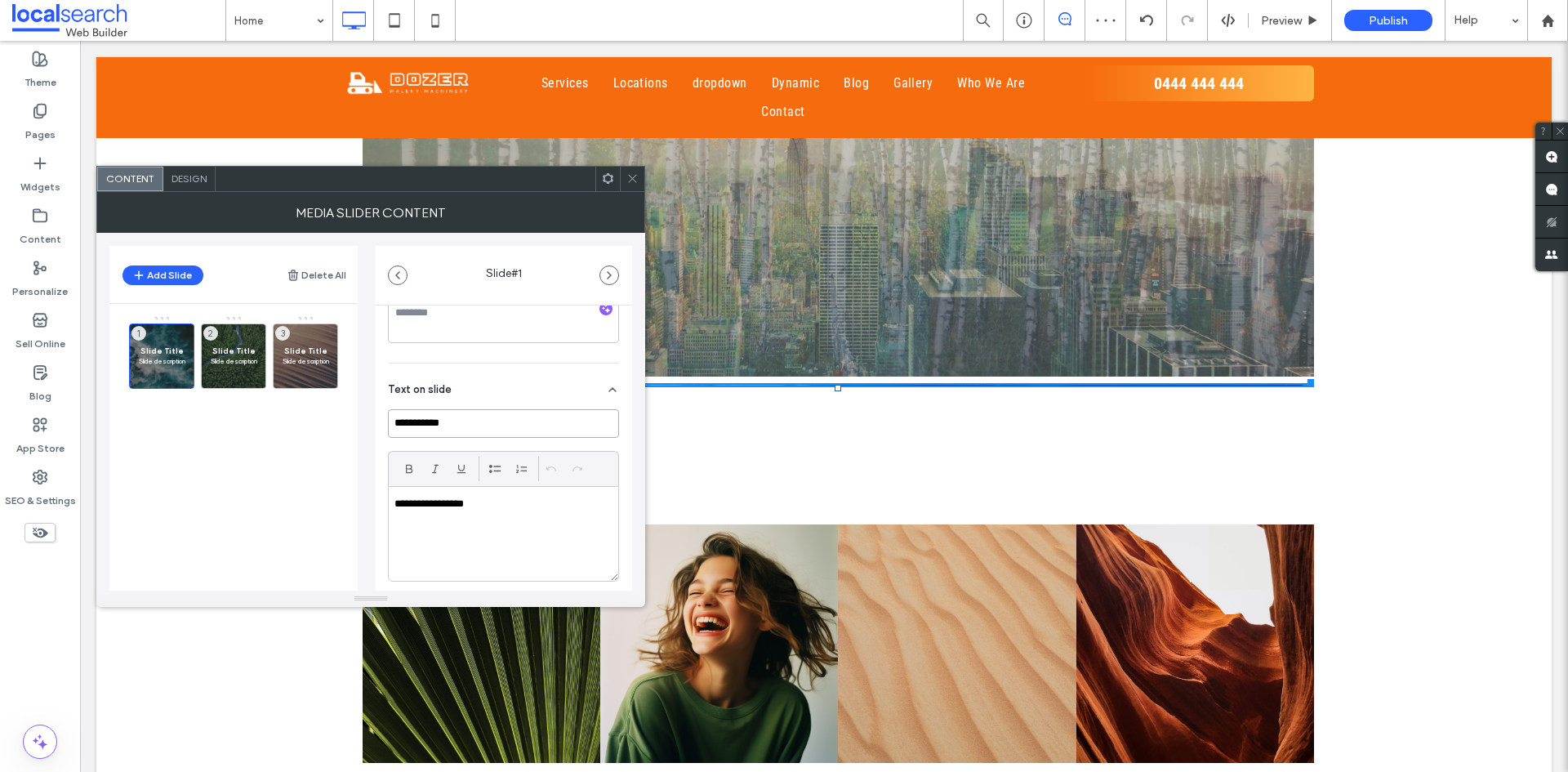
drag, startPoint x: 505, startPoint y: 425, endPoint x: 350, endPoint y: 404, distance: 156.4
click at [350, 404] on div "**********" at bounding box center [370, 412] width 523 height 358
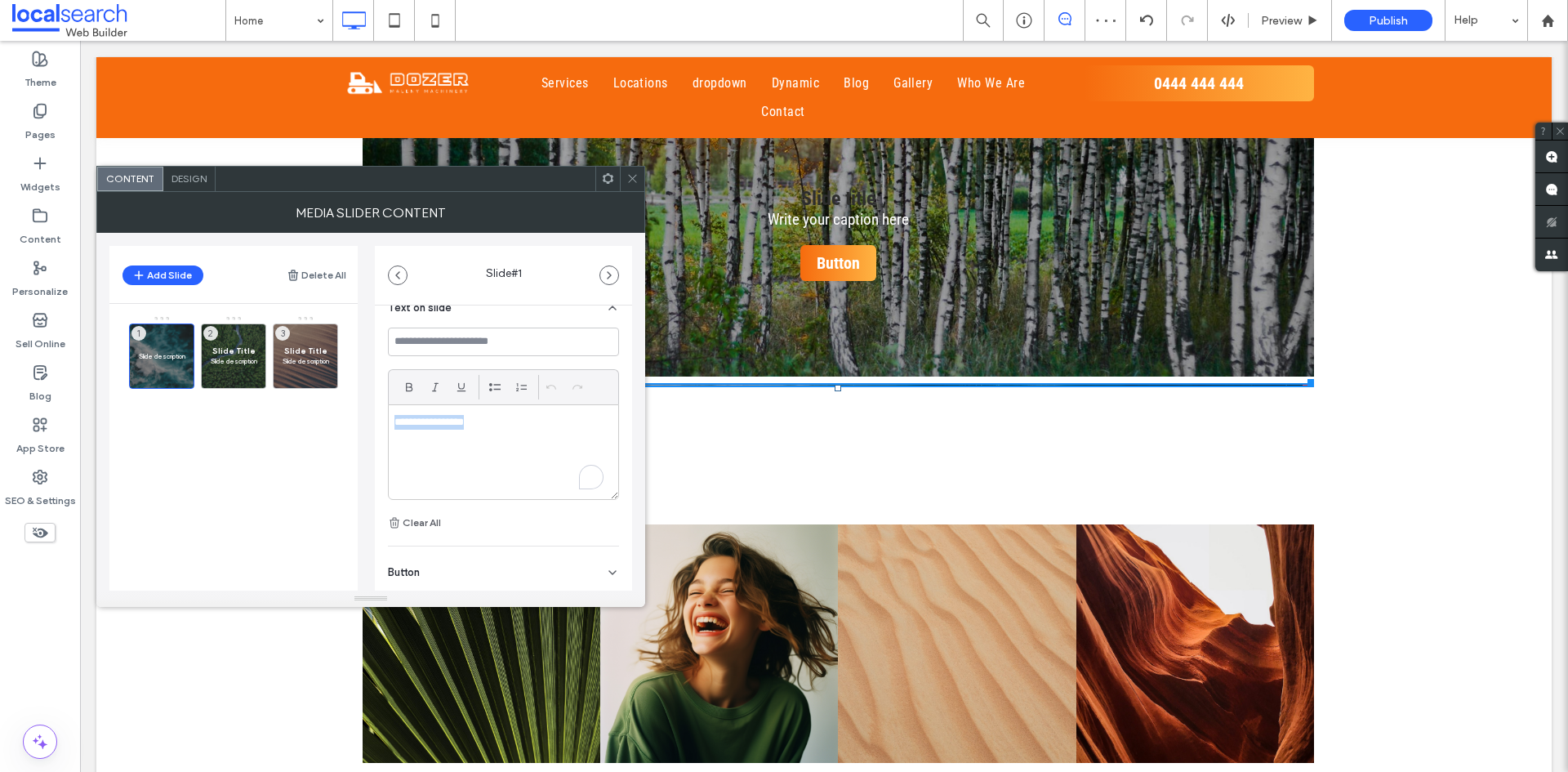
drag, startPoint x: 491, startPoint y: 427, endPoint x: 373, endPoint y: 435, distance: 118.3
click at [366, 428] on div "**********" at bounding box center [370, 412] width 523 height 358
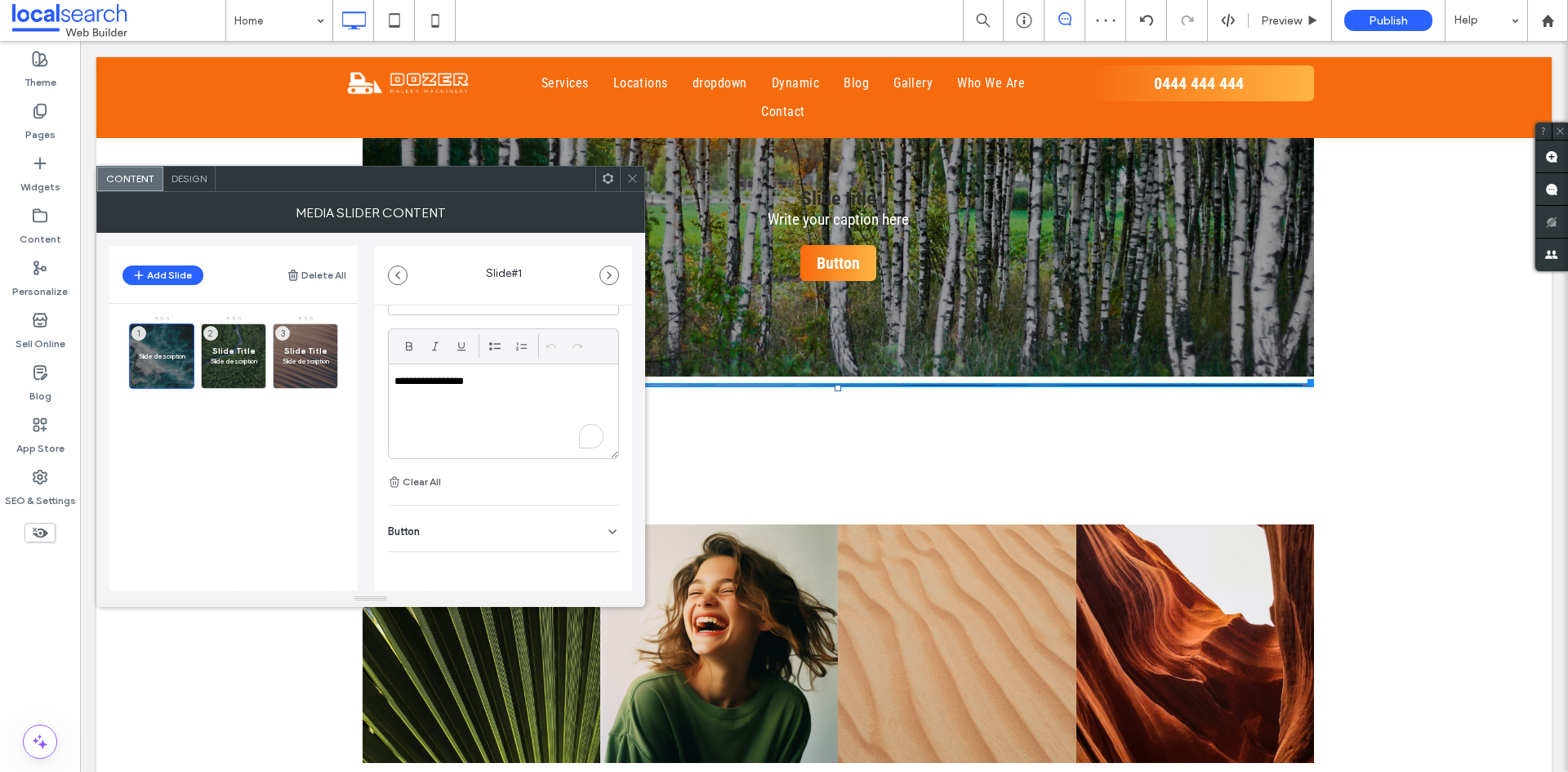
drag, startPoint x: 435, startPoint y: 530, endPoint x: 437, endPoint y: 521, distance: 9.2
click at [435, 528] on div "Button" at bounding box center [503, 529] width 231 height 46
drag, startPoint x: 479, startPoint y: 486, endPoint x: 337, endPoint y: 465, distance: 143.5
click at [337, 465] on div "**********" at bounding box center [370, 412] width 523 height 358
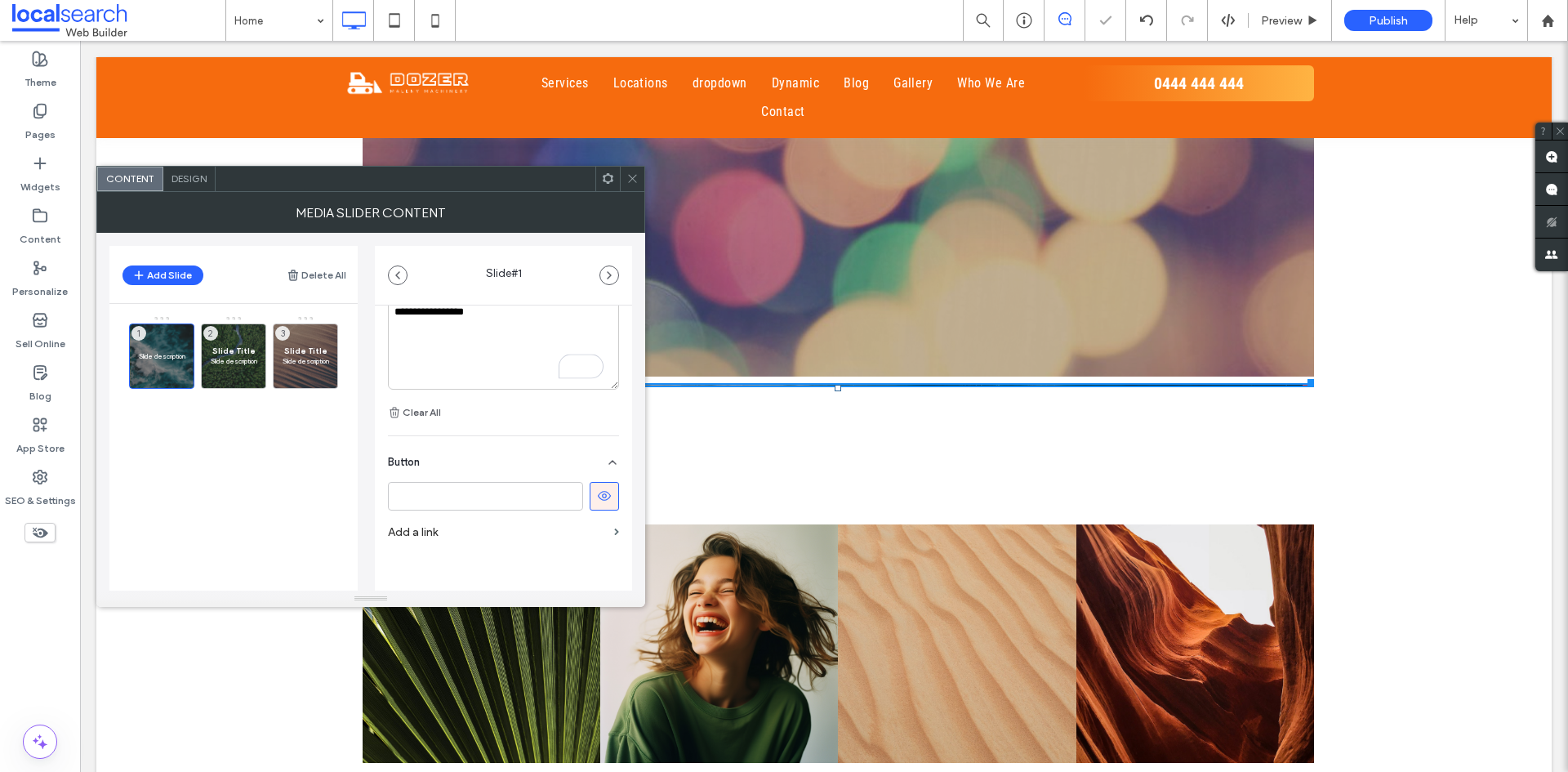
drag, startPoint x: 368, startPoint y: 507, endPoint x: 502, endPoint y: 508, distance: 134.0
click at [369, 508] on div "**********" at bounding box center [370, 412] width 523 height 358
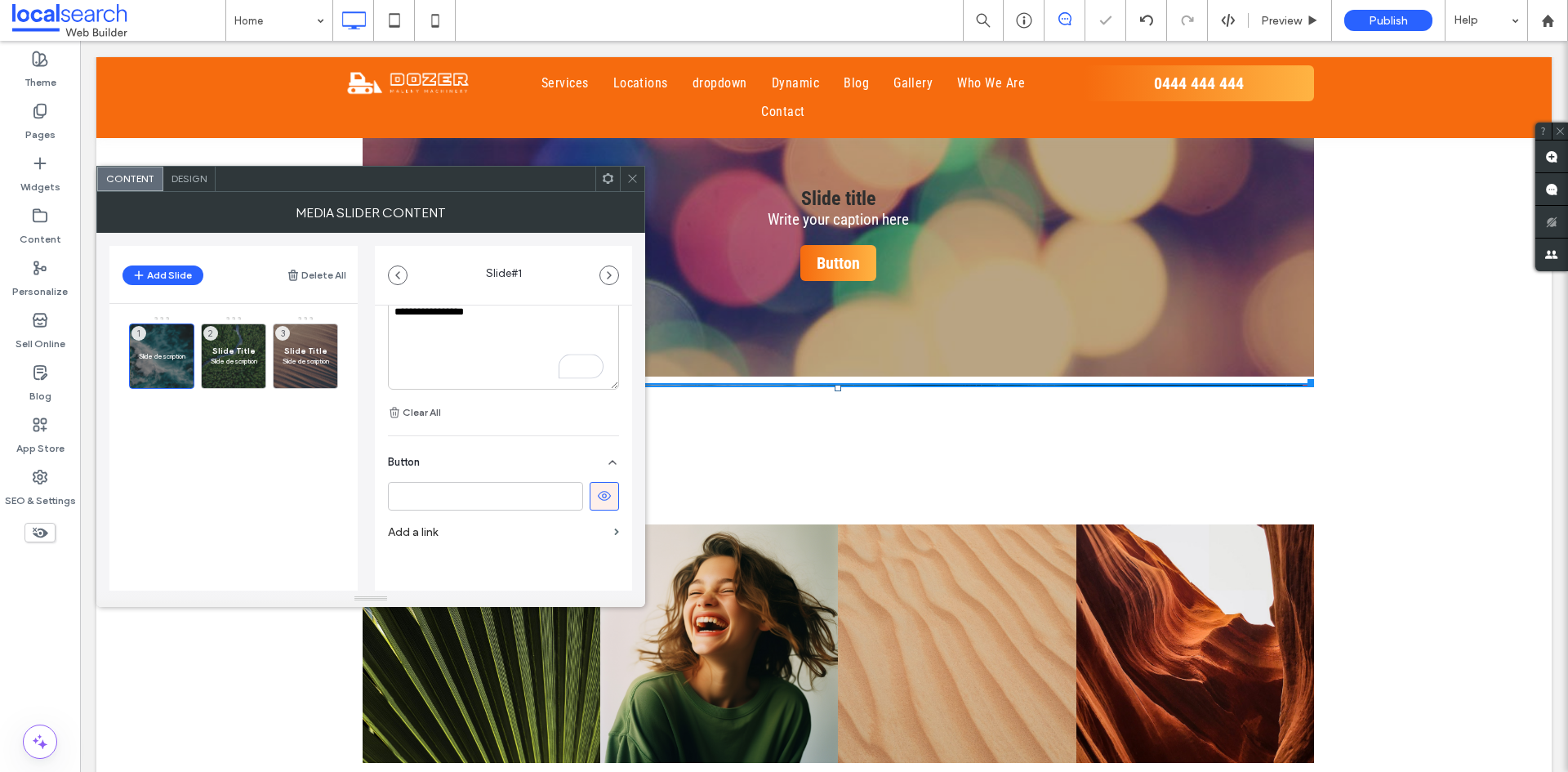
drag, startPoint x: 584, startPoint y: 498, endPoint x: 477, endPoint y: 553, distance: 120.3
click at [590, 498] on button at bounding box center [604, 497] width 30 height 29
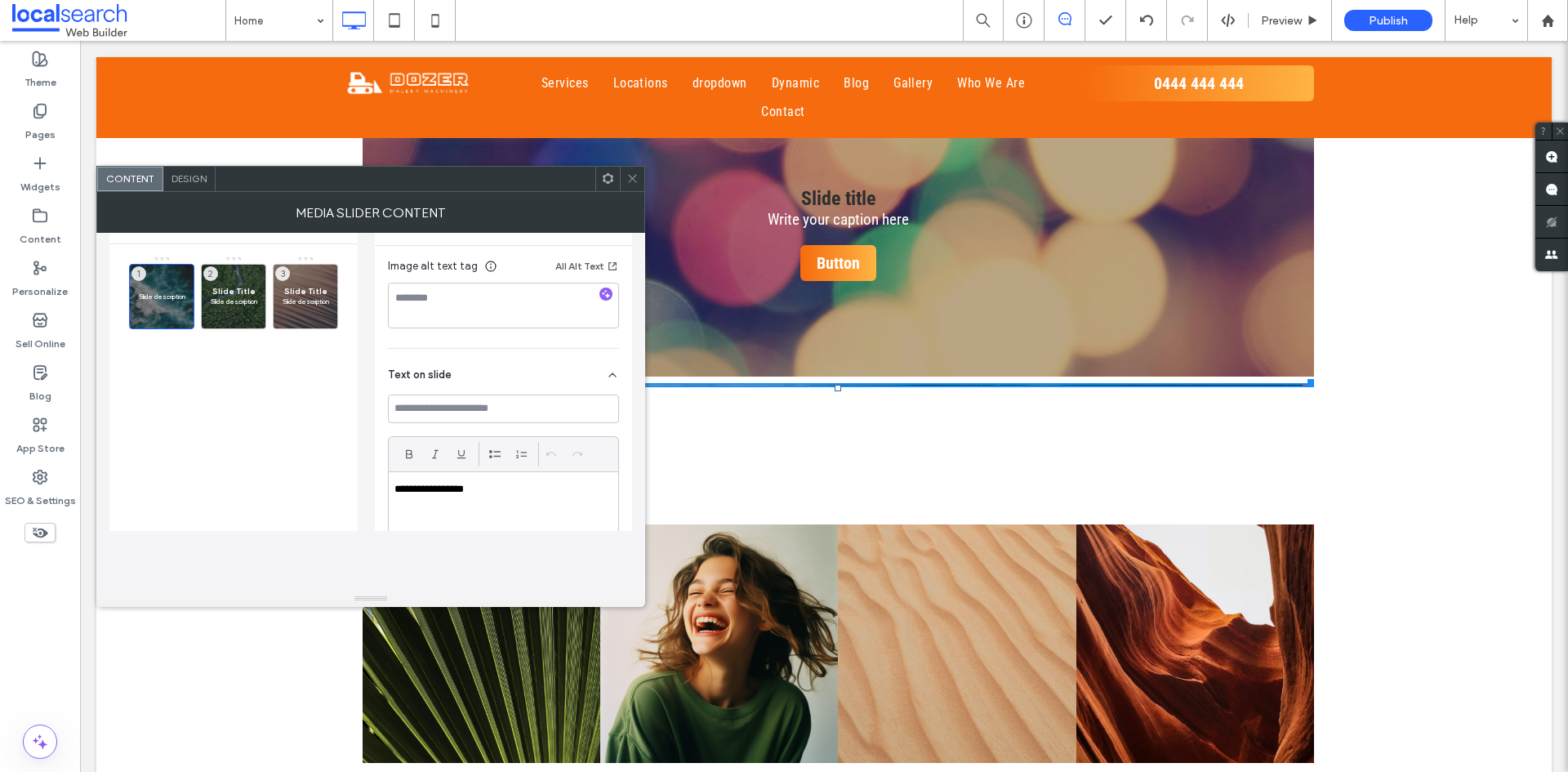
scroll to position [282, 0]
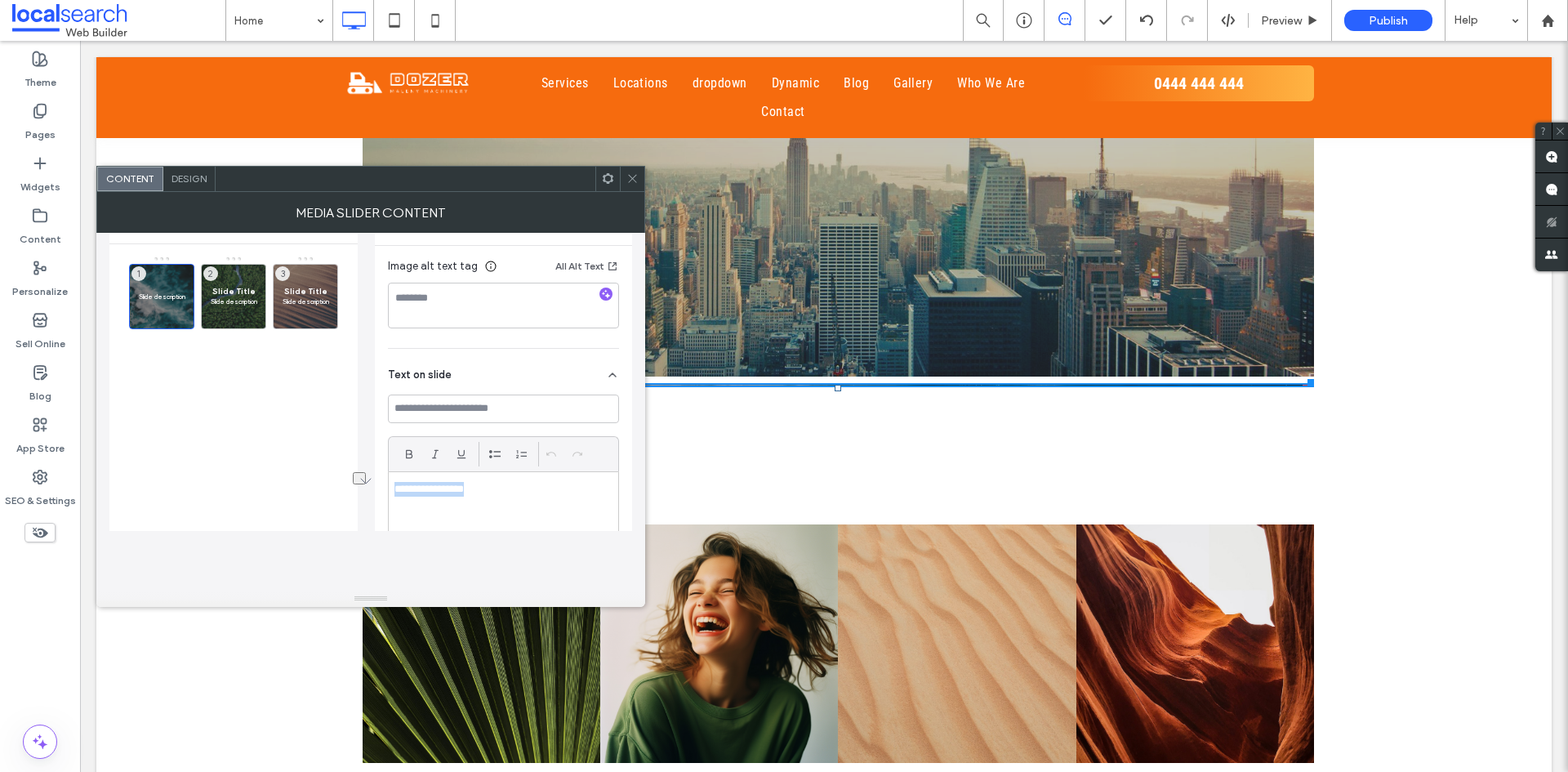
drag, startPoint x: 500, startPoint y: 499, endPoint x: 371, endPoint y: 505, distance: 129.1
click at [371, 505] on div "**********" at bounding box center [370, 352] width 523 height 358
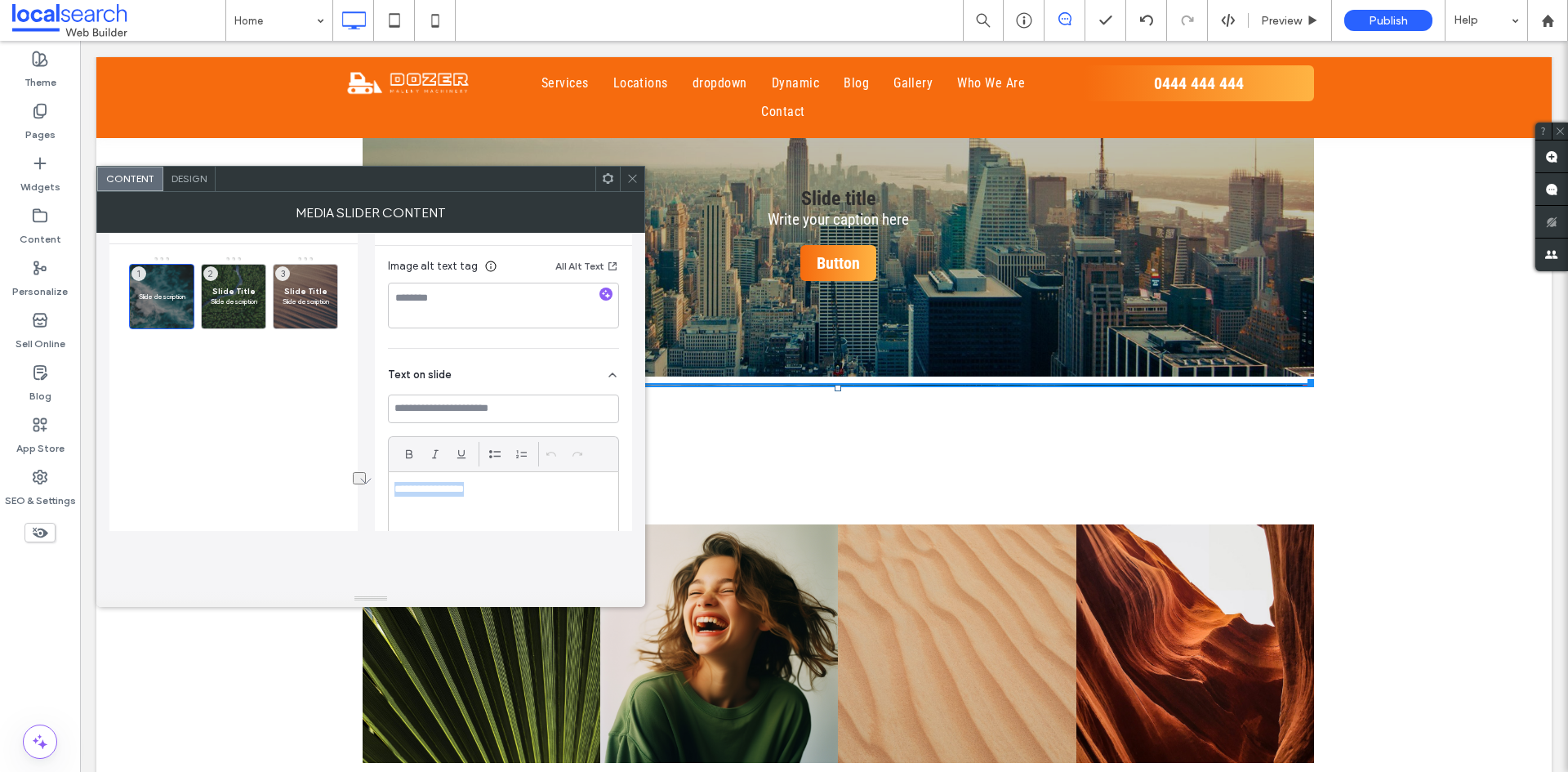
copy p "**********"
paste div
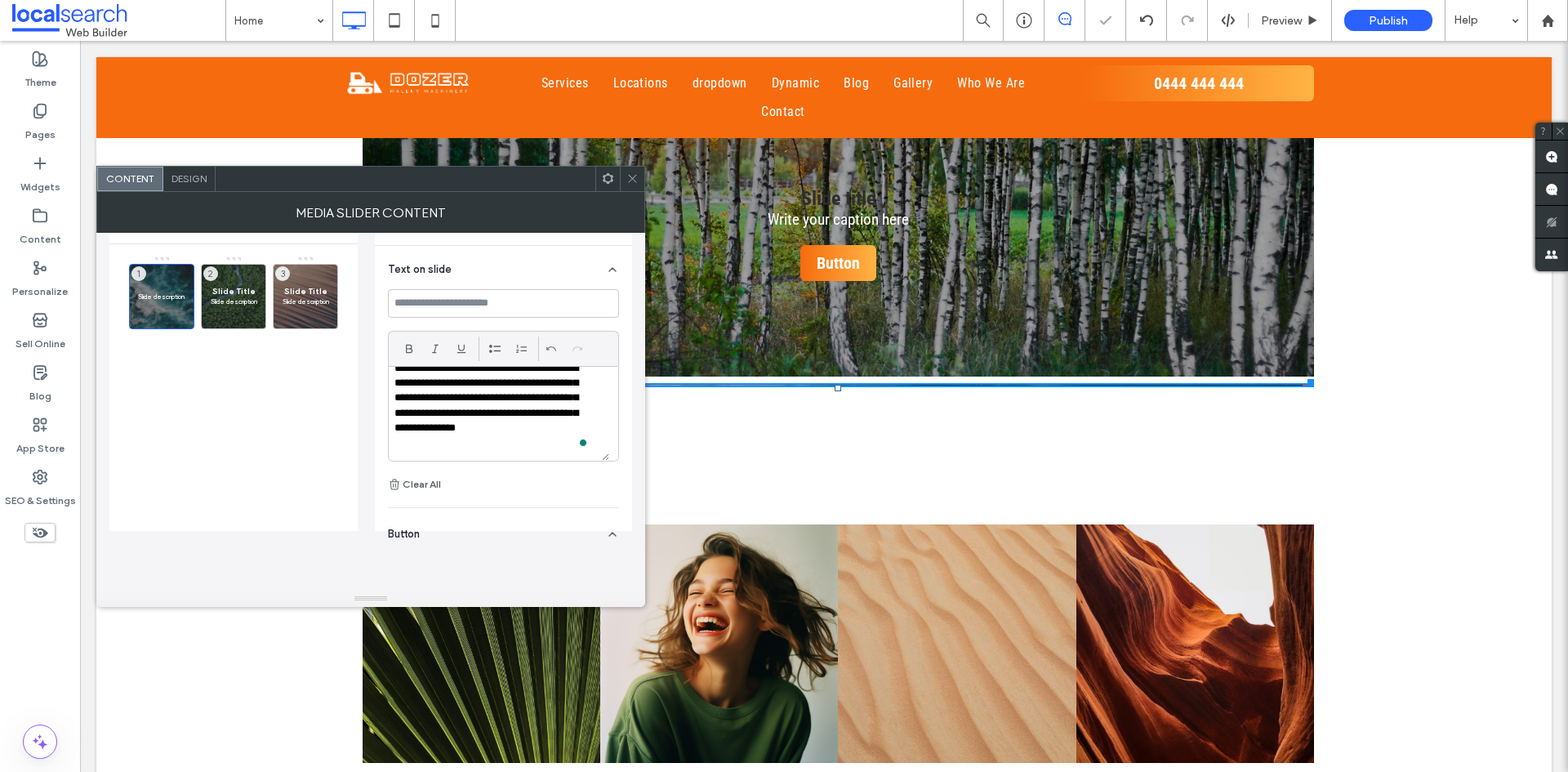
scroll to position [527, 0]
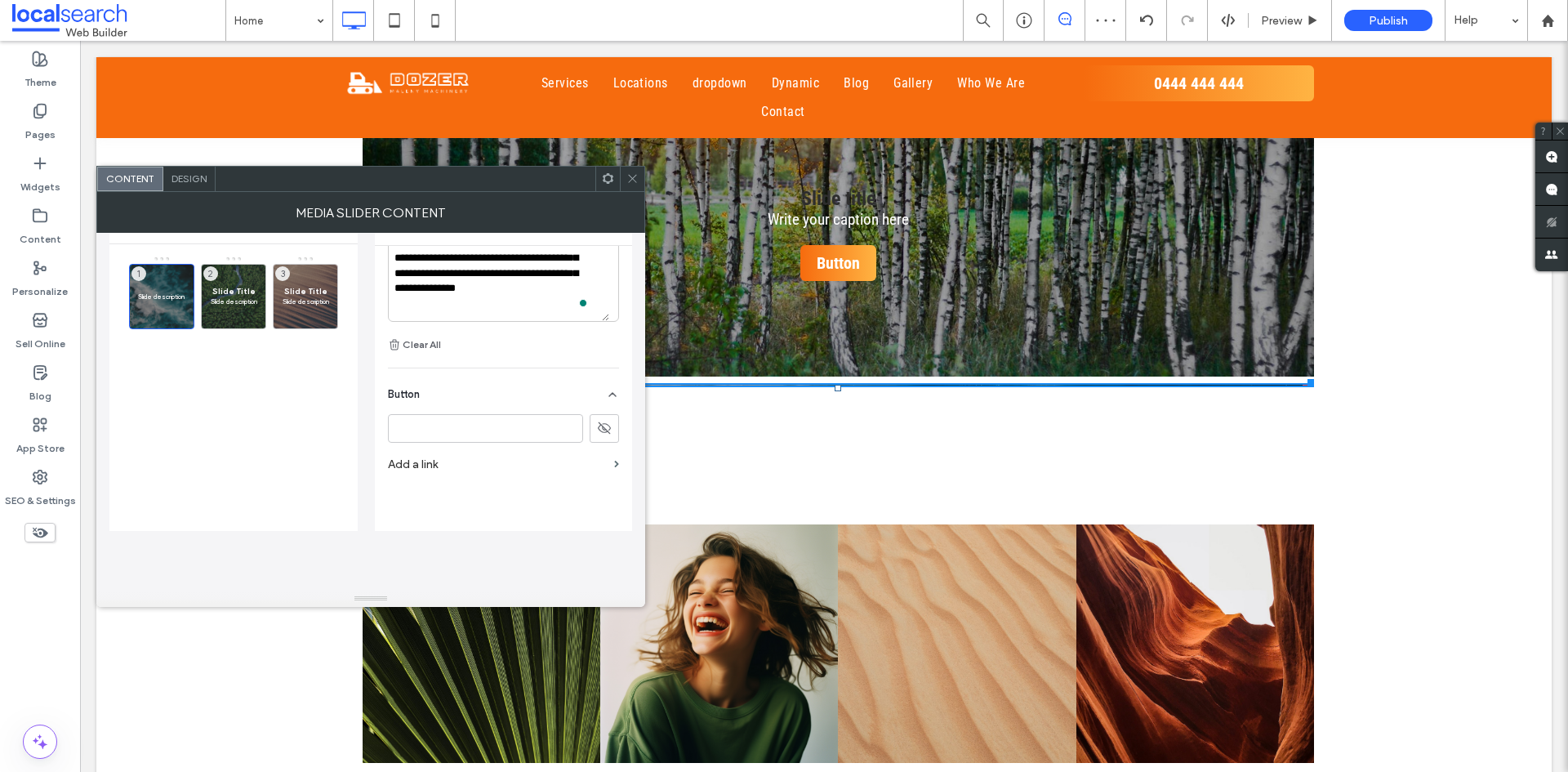
click at [352, 399] on div "Slide description Slide description Slide description Slide description Slide d…" at bounding box center [243, 342] width 229 height 171
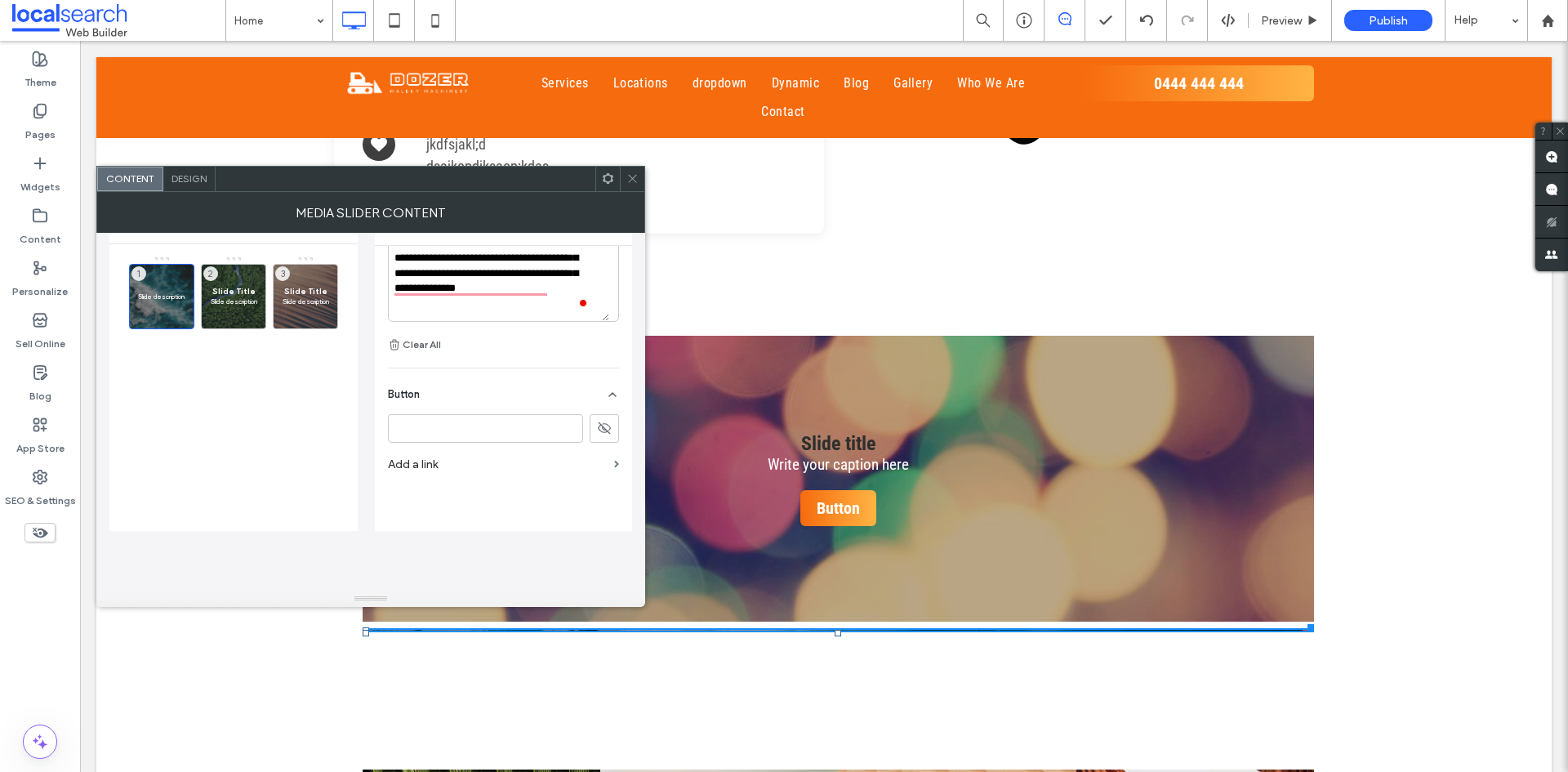
scroll to position [0, 0]
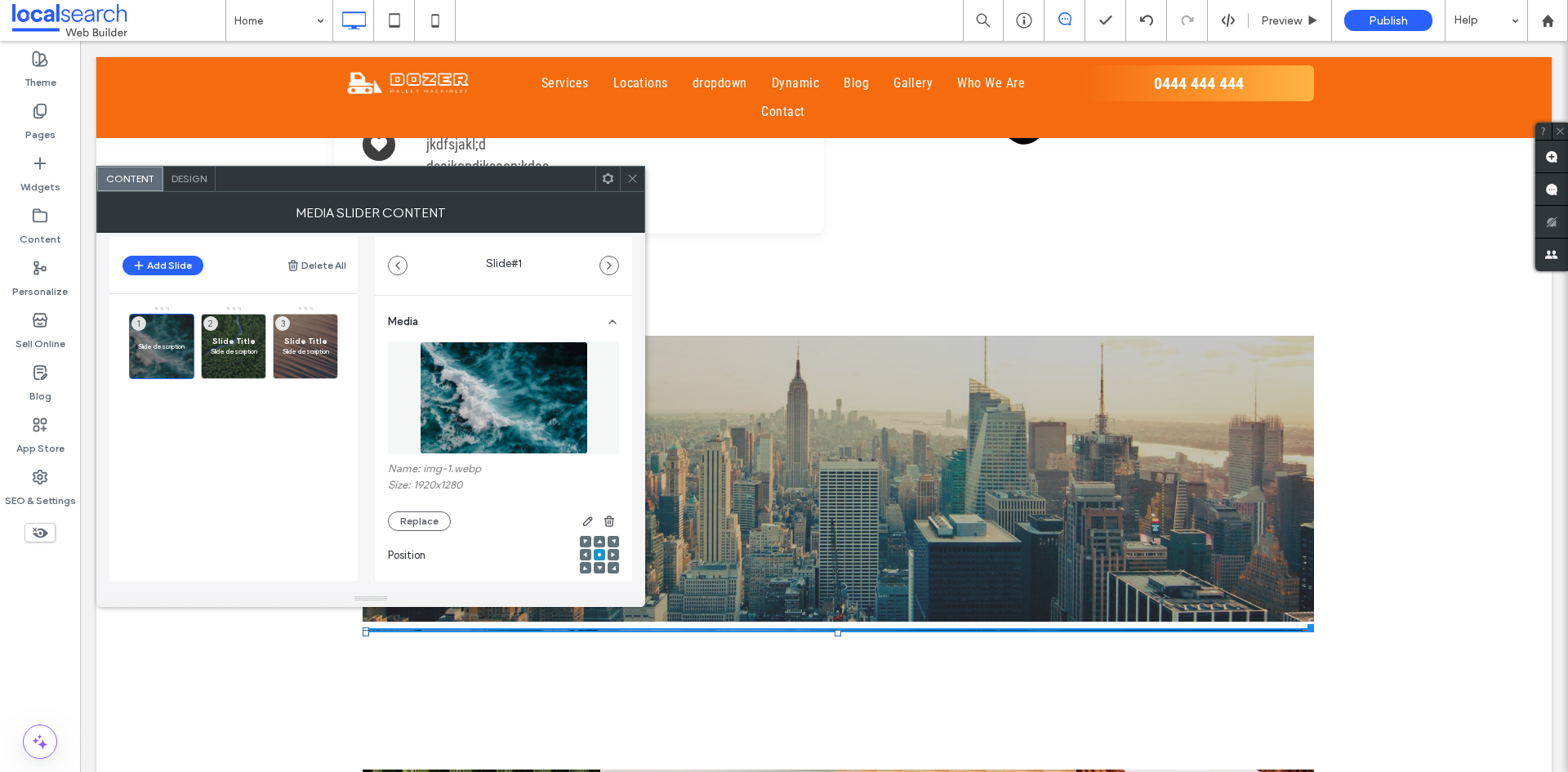
drag, startPoint x: 380, startPoint y: 425, endPoint x: 184, endPoint y: 178, distance: 315.3
click at [184, 178] on span "Design" at bounding box center [188, 178] width 35 height 12
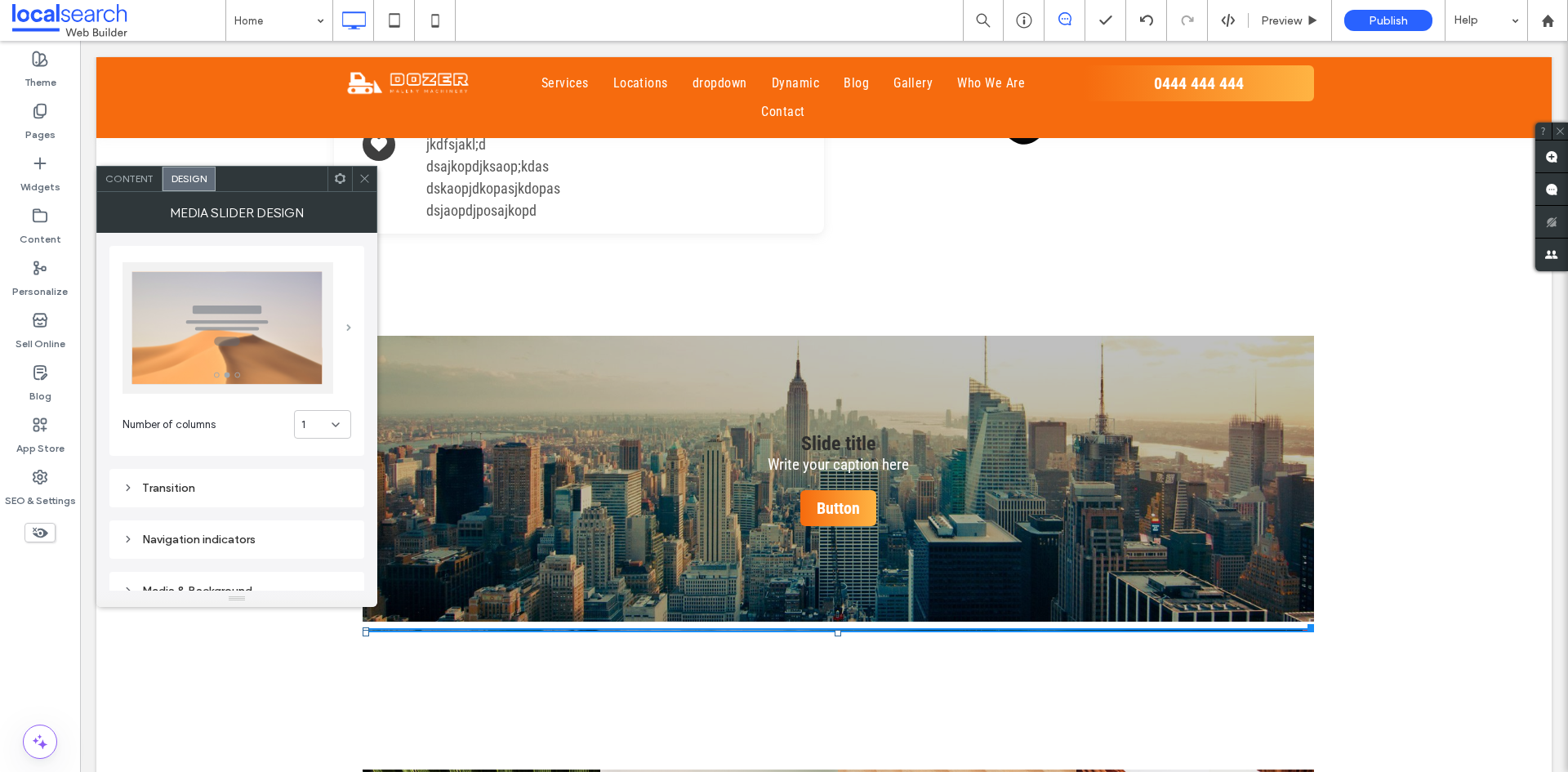
click at [346, 325] on span at bounding box center [349, 328] width 5 height 8
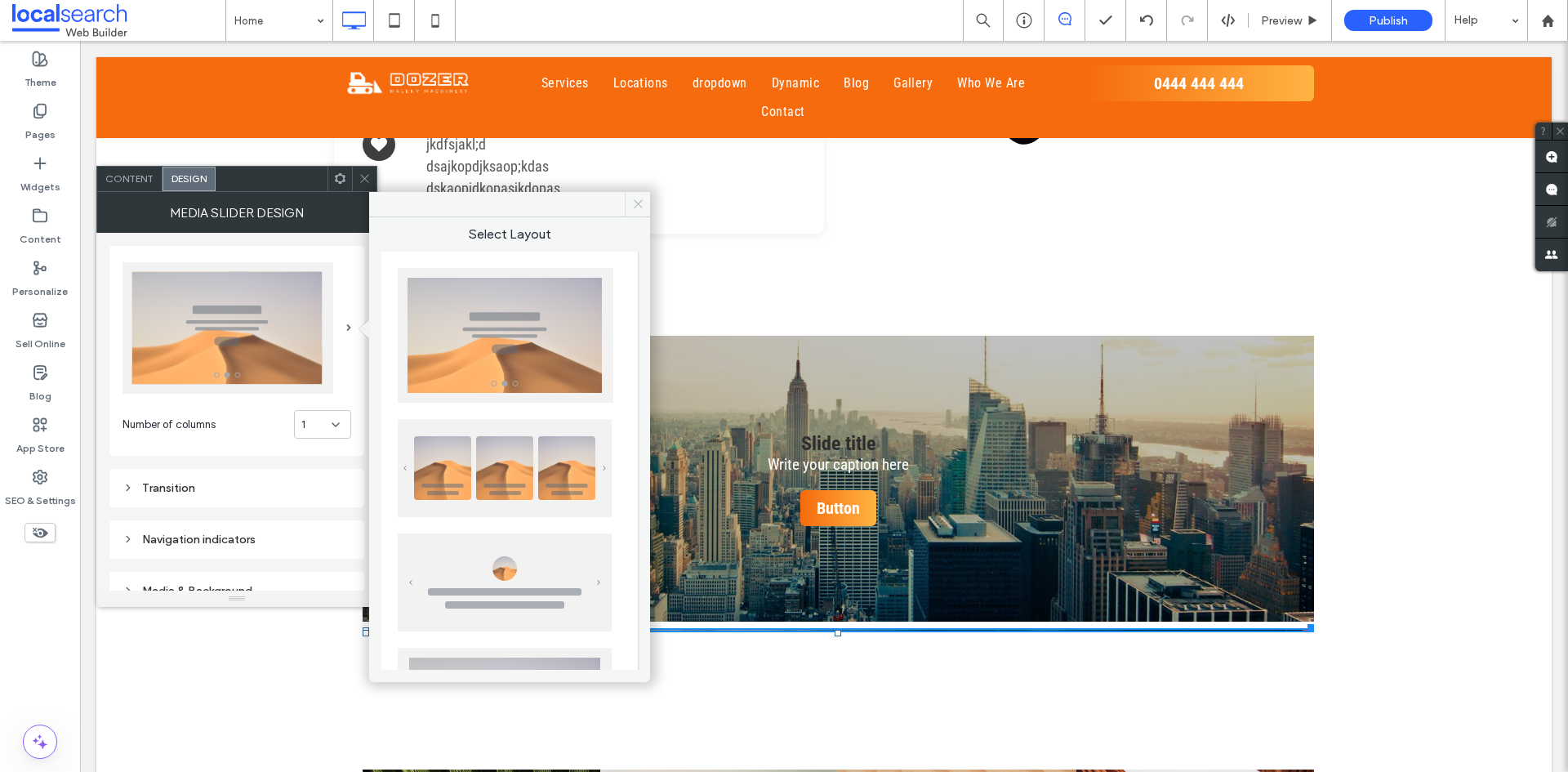
click at [630, 203] on span at bounding box center [638, 204] width 25 height 25
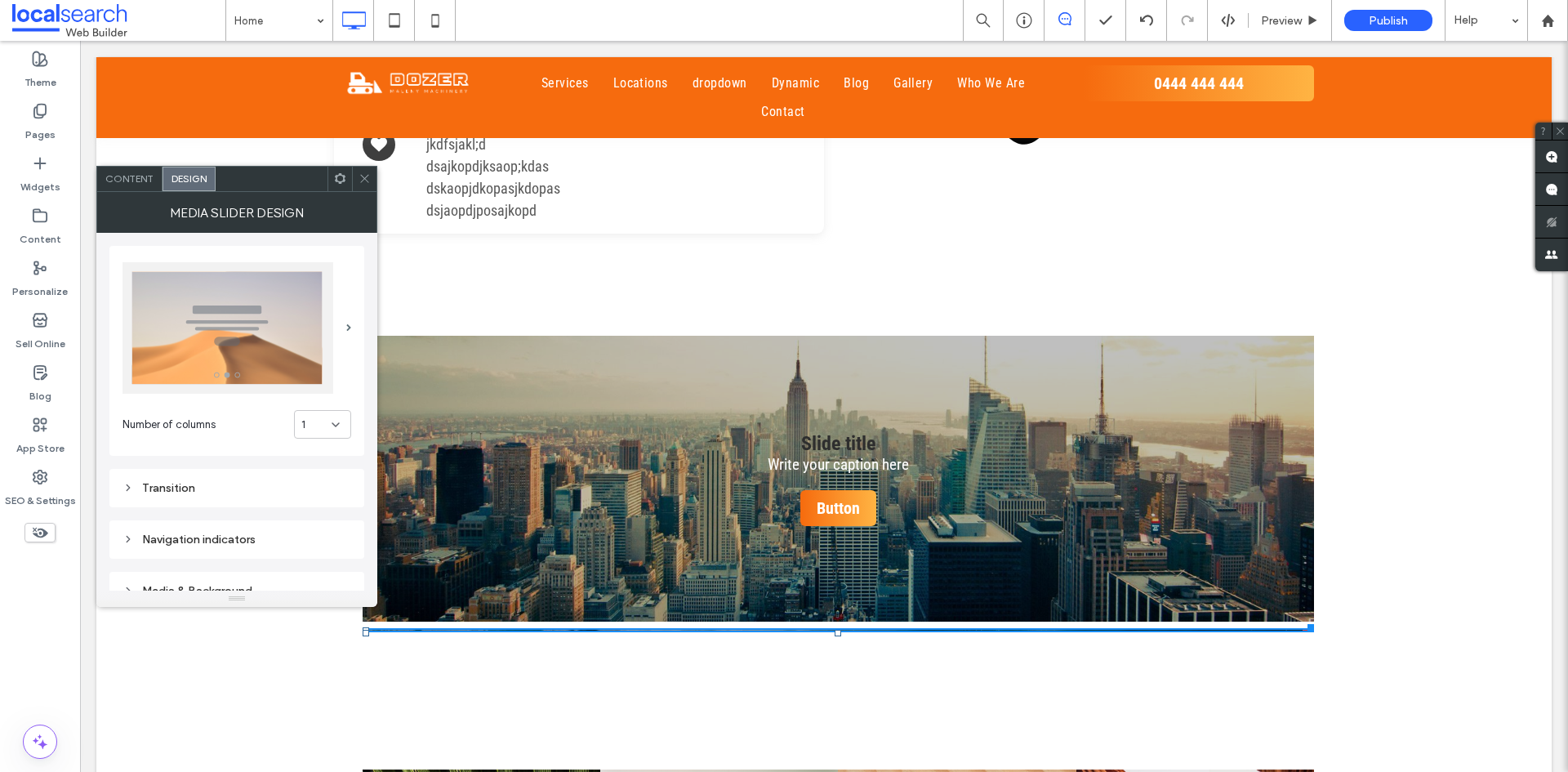
click at [375, 186] on div at bounding box center [364, 179] width 25 height 25
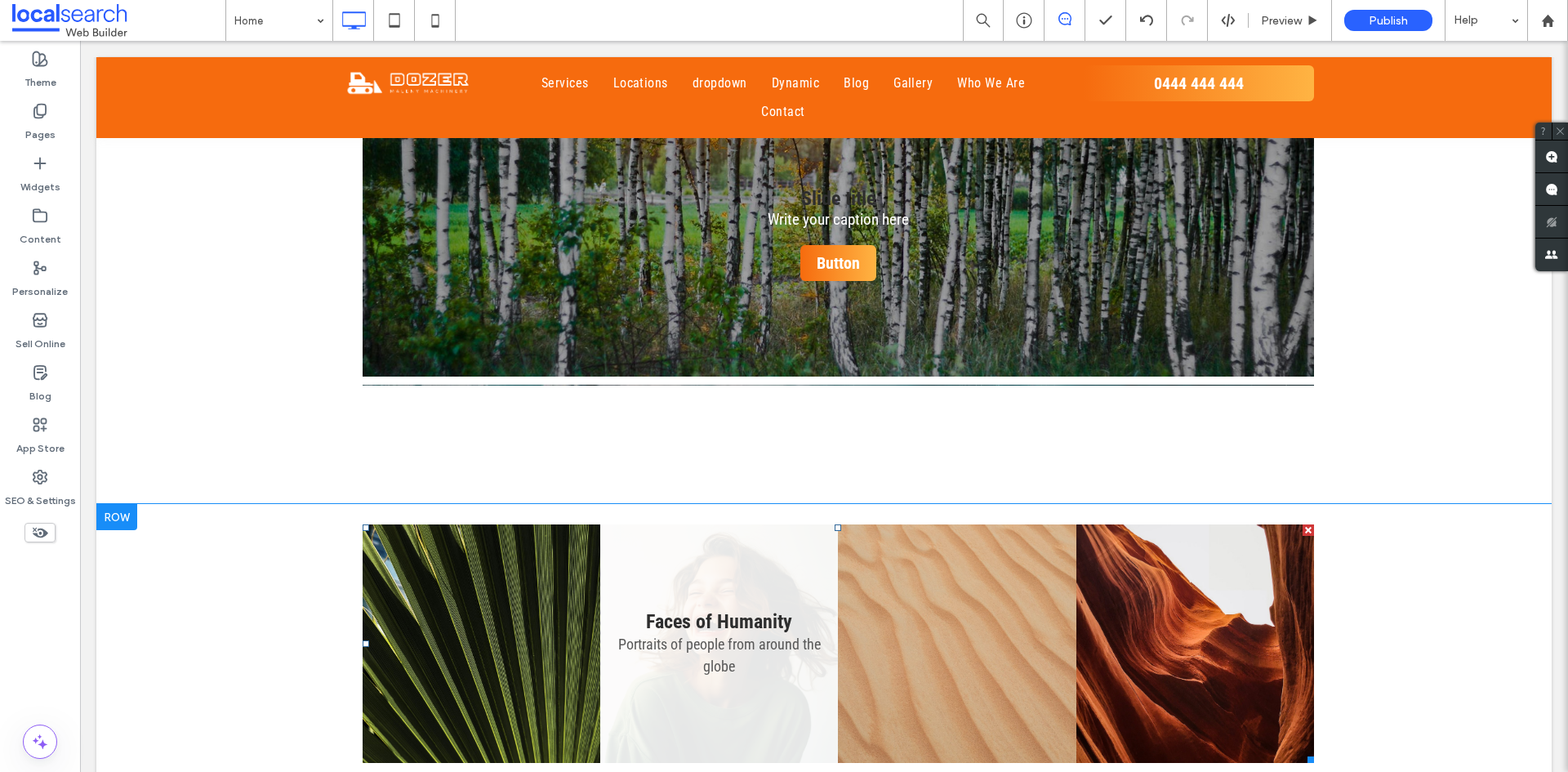
click at [668, 525] on link at bounding box center [719, 643] width 238 height 238
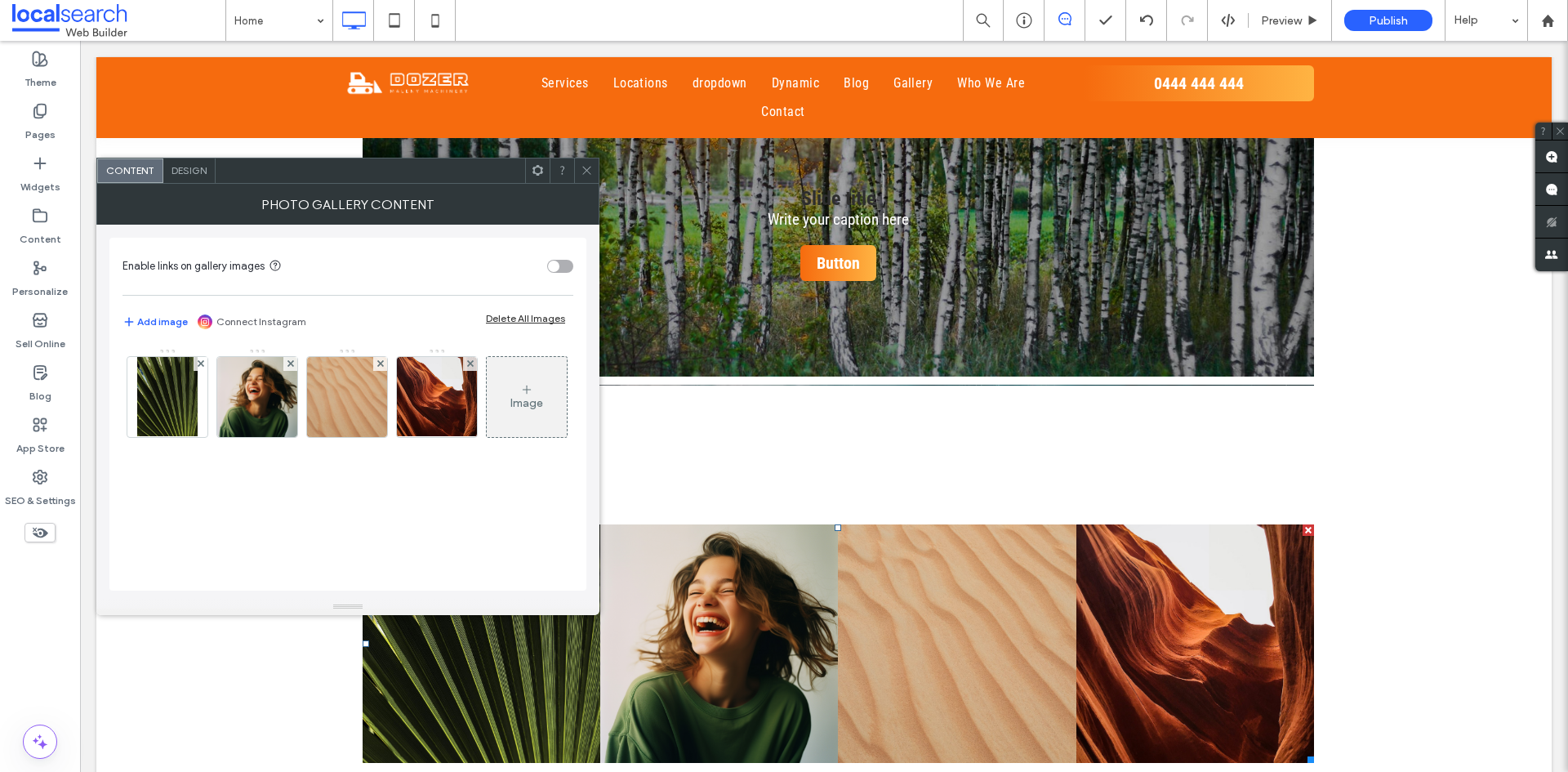
click at [590, 170] on icon at bounding box center [586, 170] width 12 height 12
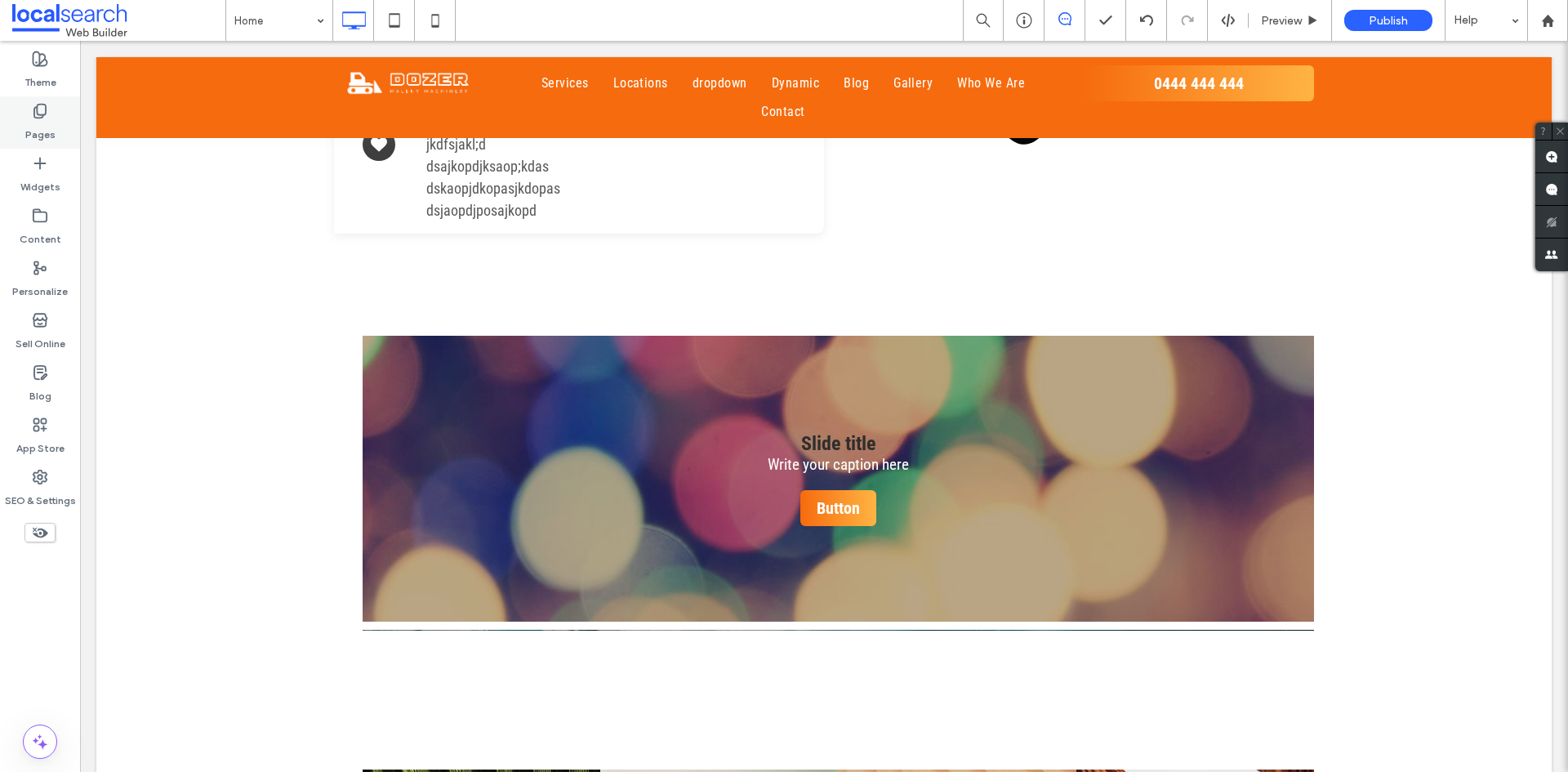
click at [37, 120] on label "Pages" at bounding box center [41, 131] width 30 height 23
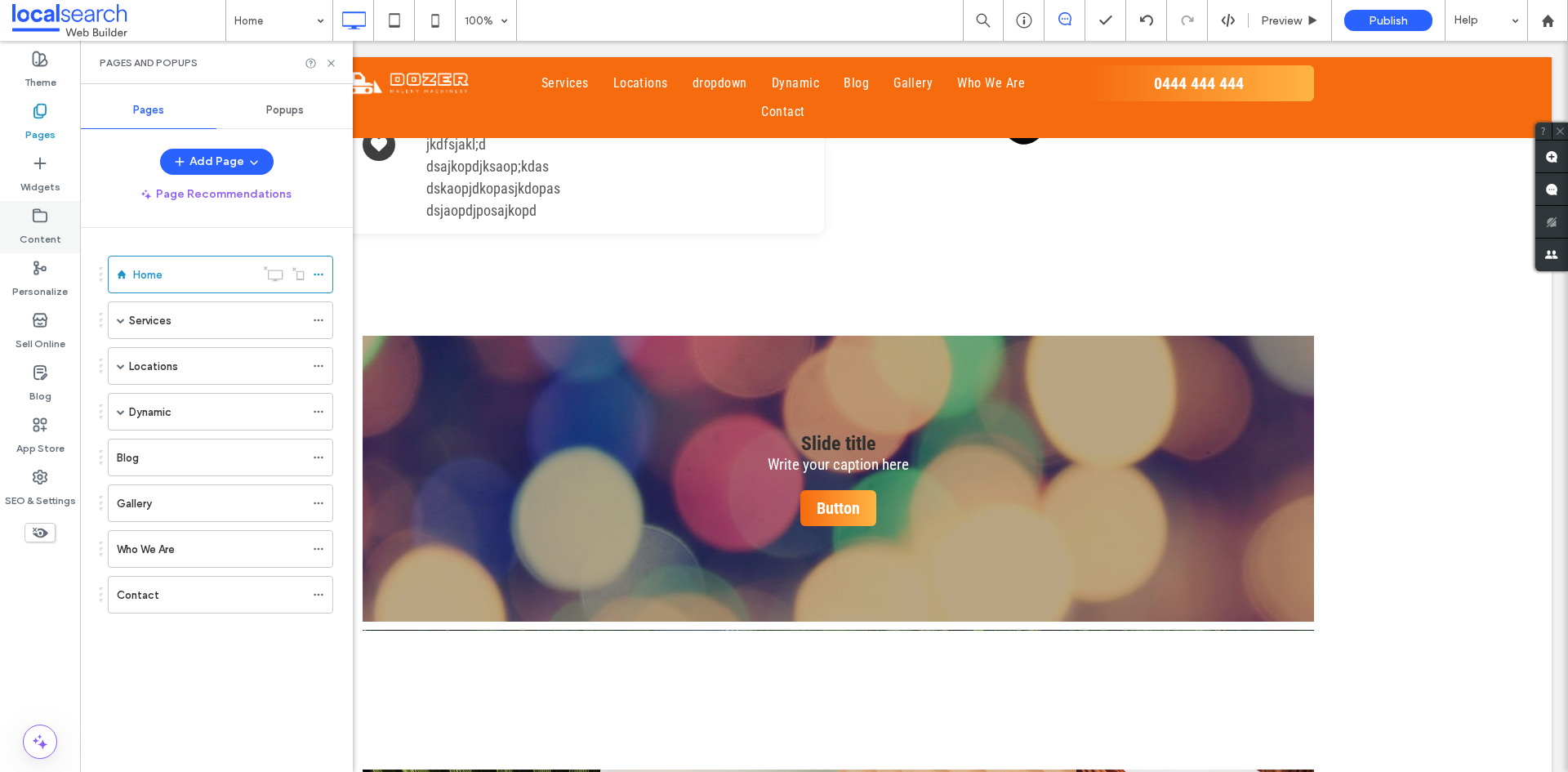
drag, startPoint x: 41, startPoint y: 189, endPoint x: 53, endPoint y: 214, distance: 27.7
click at [41, 188] on label "Widgets" at bounding box center [40, 182] width 40 height 23
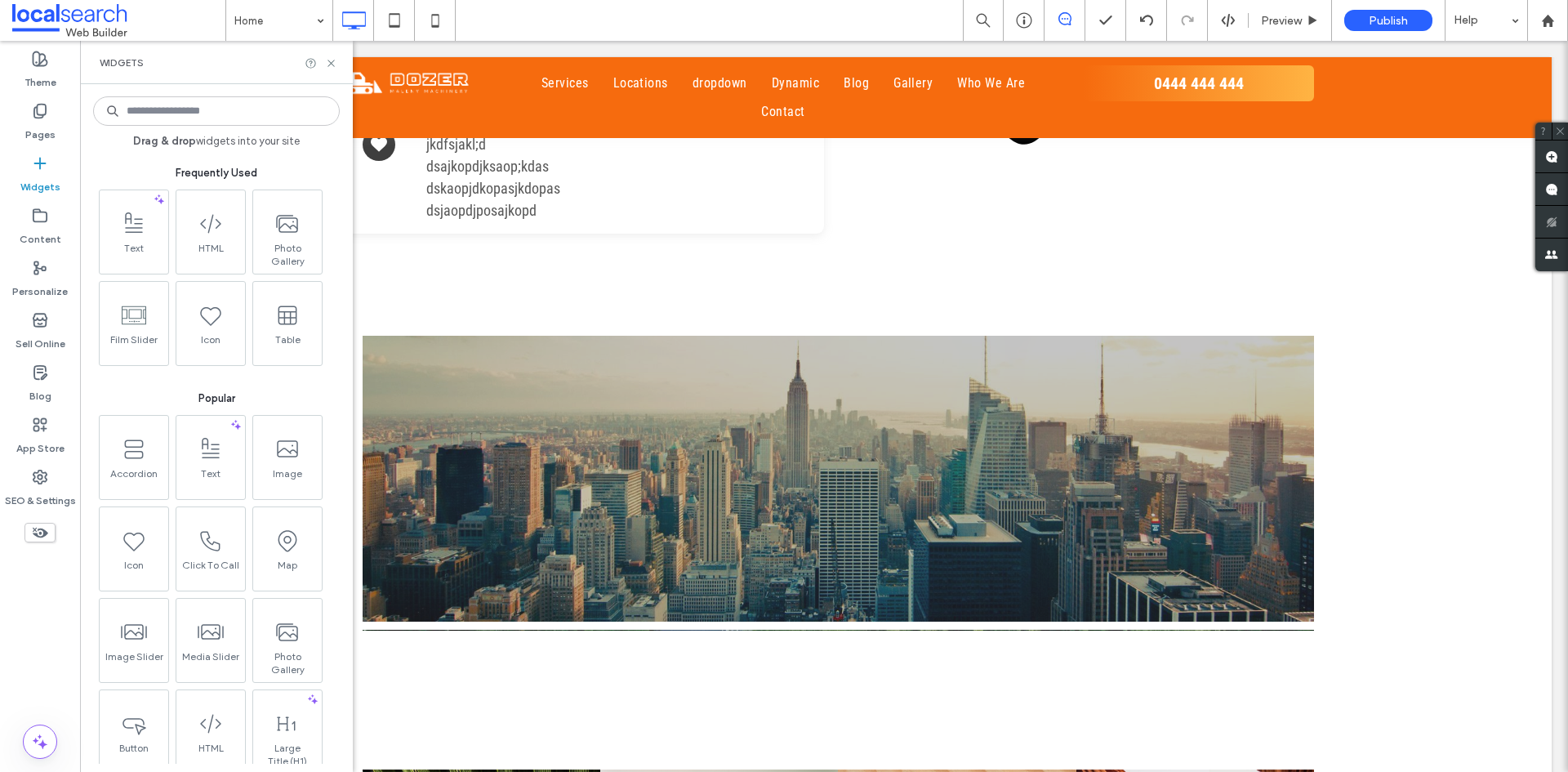
click at [232, 115] on input at bounding box center [216, 111] width 247 height 30
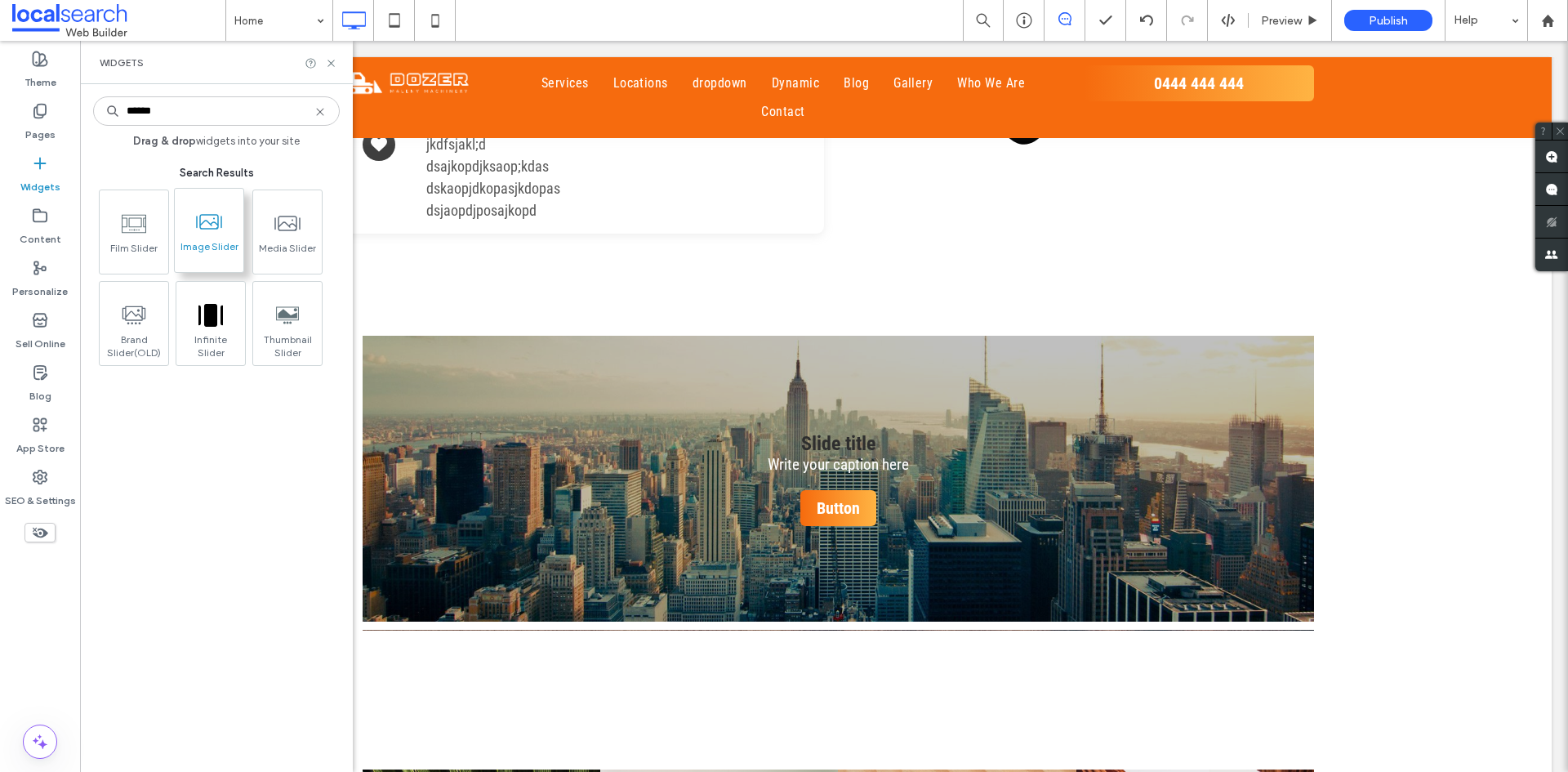
type input "******"
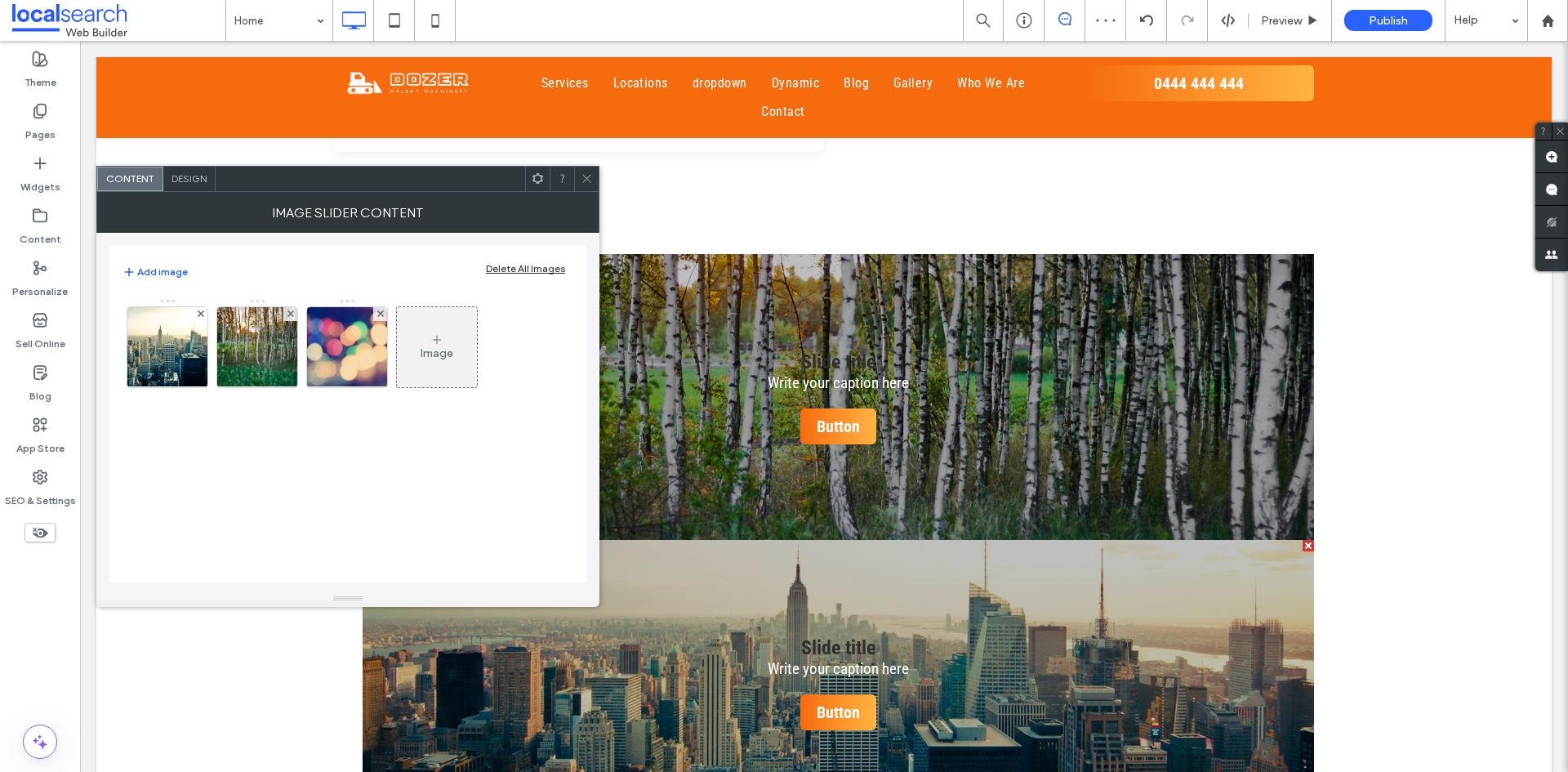
click at [587, 179] on use at bounding box center [586, 179] width 8 height 8
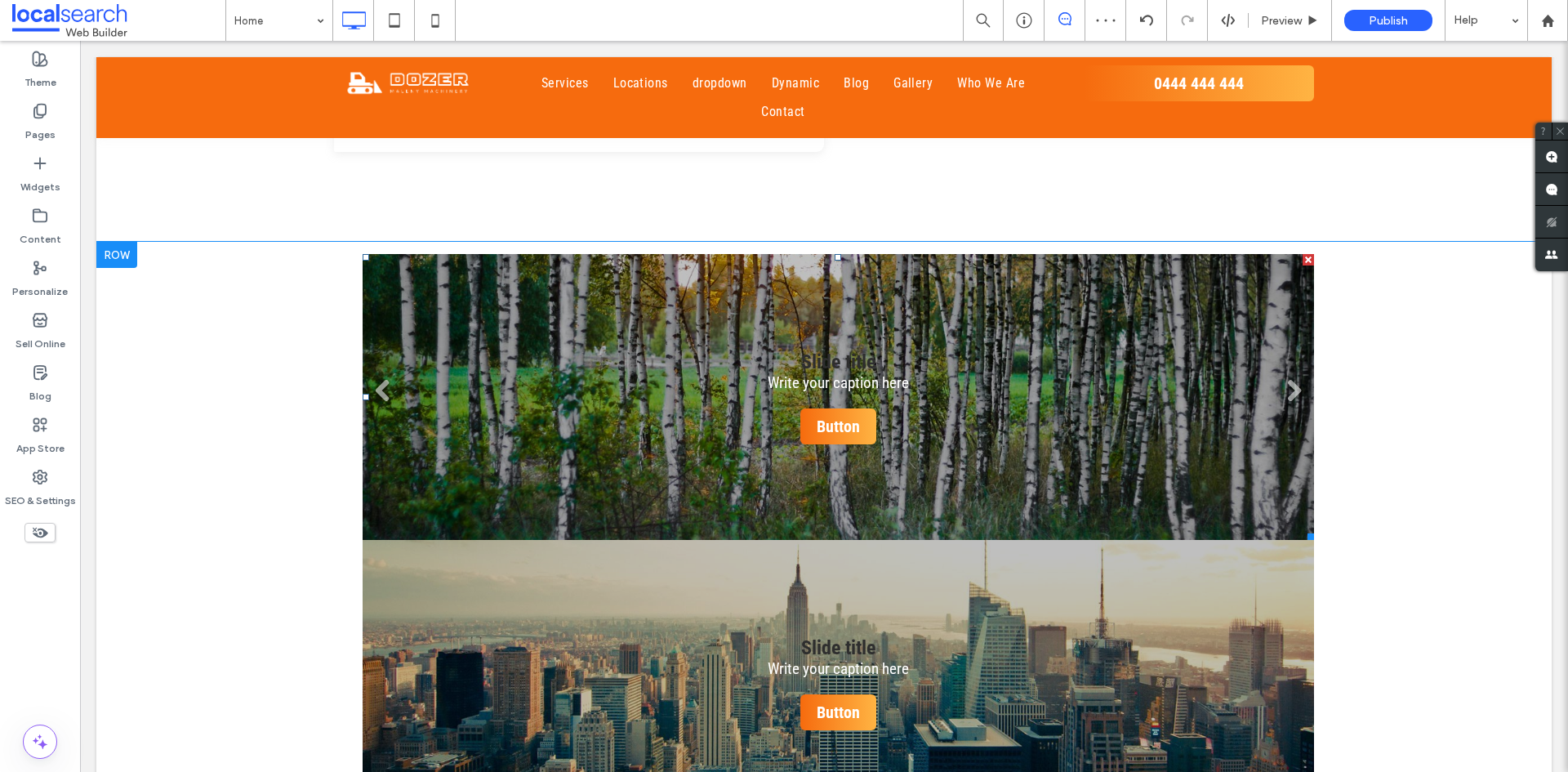
click at [521, 360] on li "Slide title Write your caption here Button" at bounding box center [838, 397] width 951 height 286
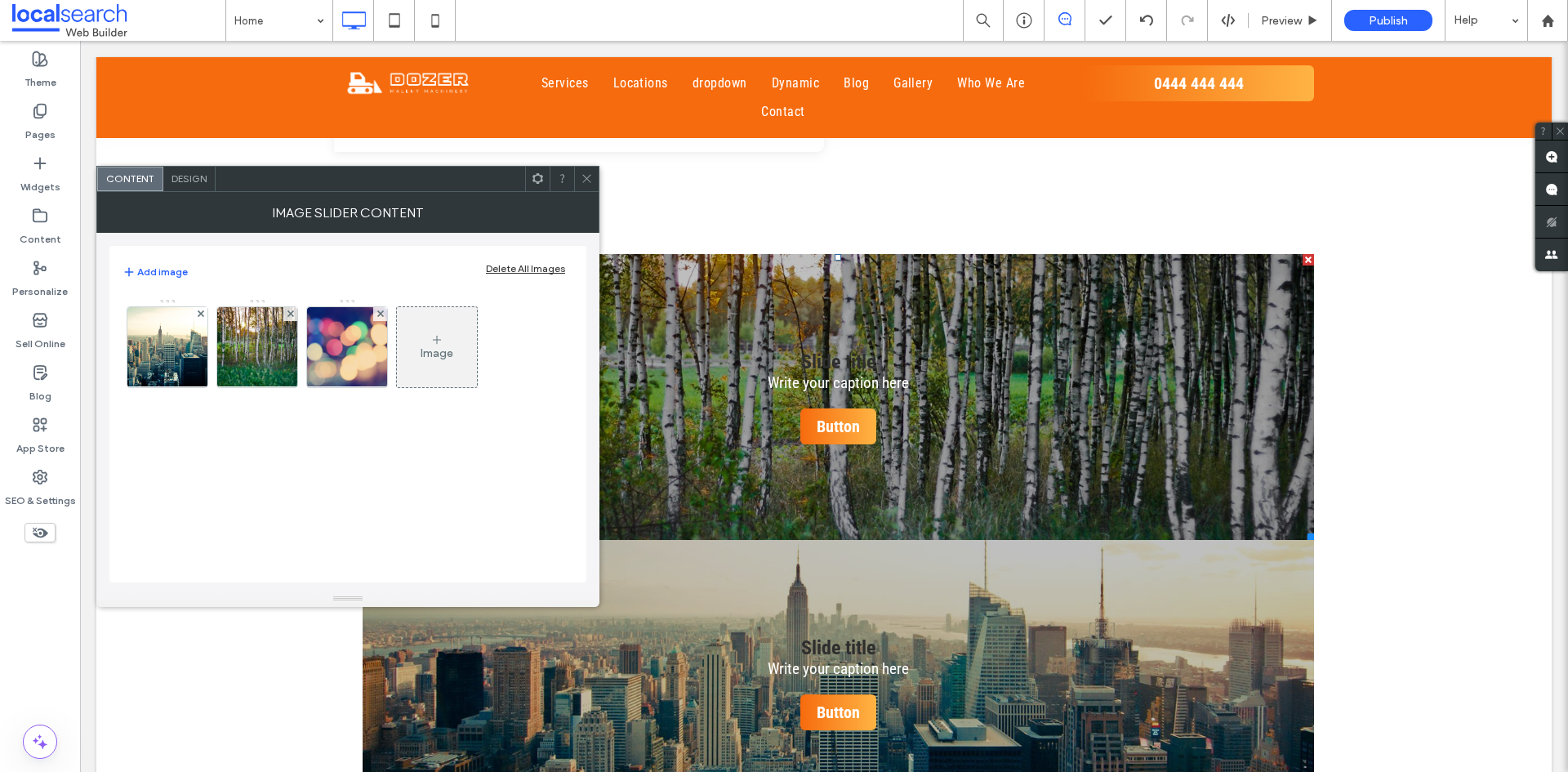
click at [576, 175] on div at bounding box center [586, 179] width 25 height 25
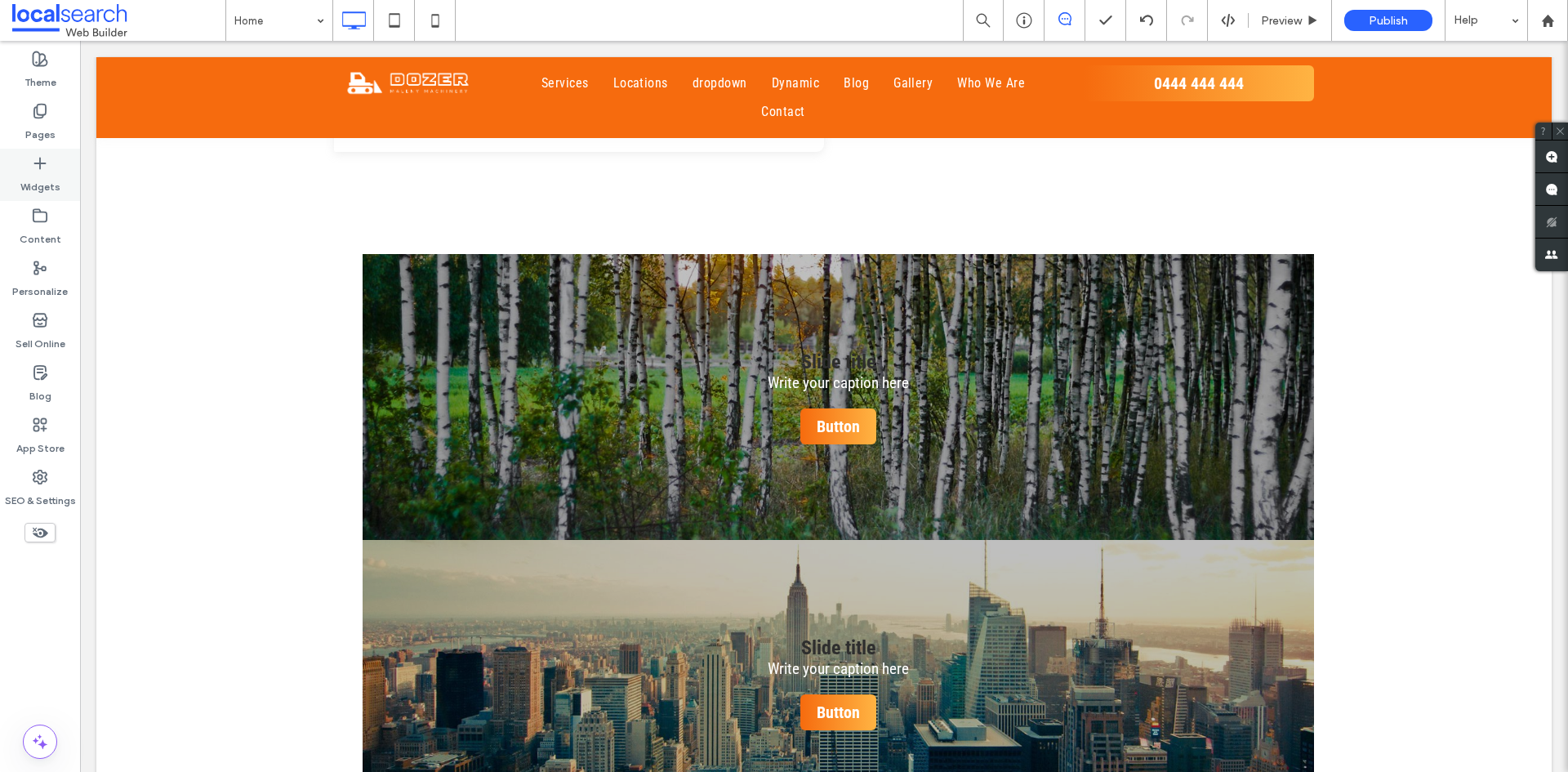
click at [50, 168] on div "Widgets" at bounding box center [40, 175] width 80 height 53
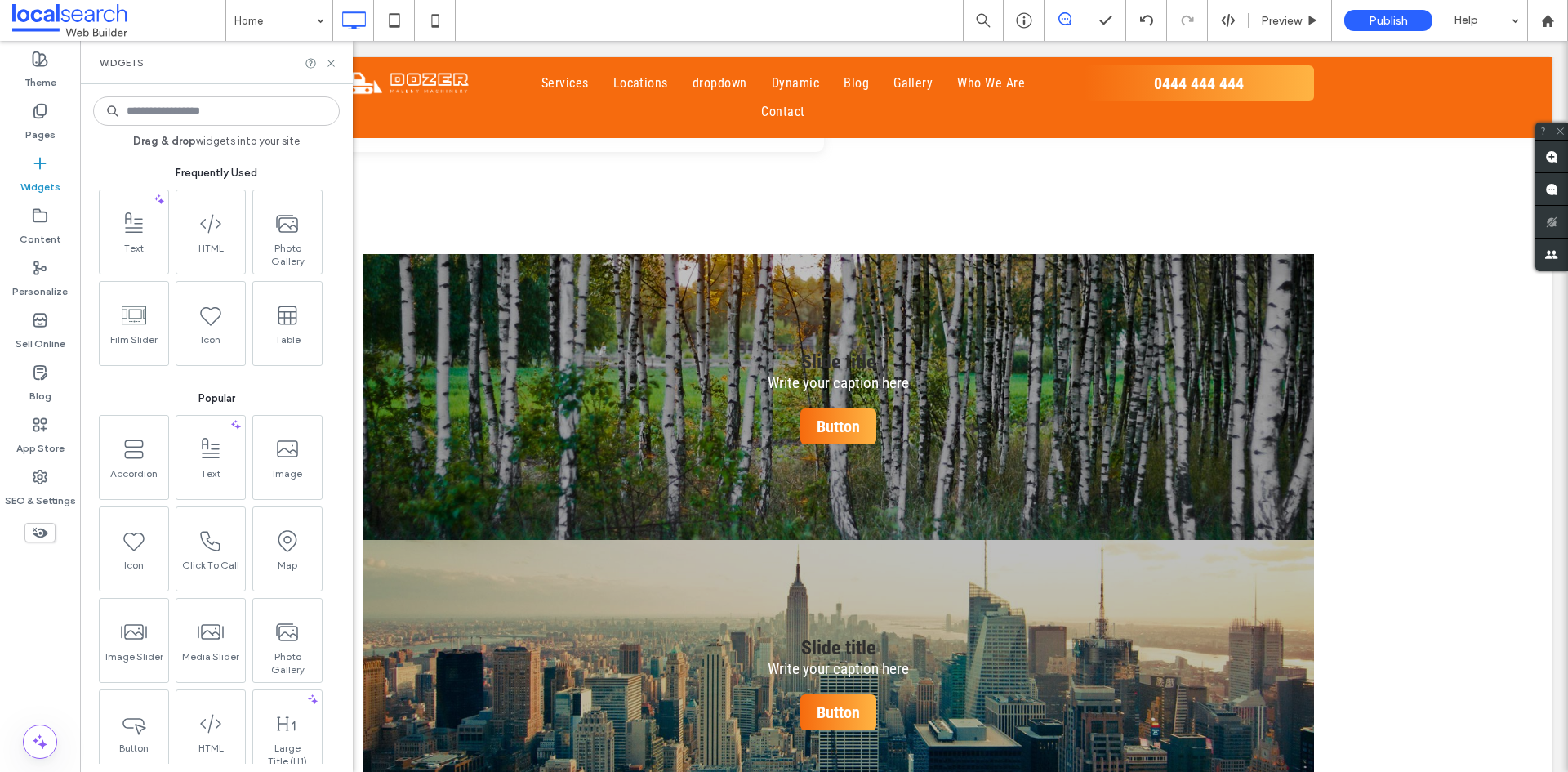
click at [172, 111] on input at bounding box center [216, 111] width 247 height 30
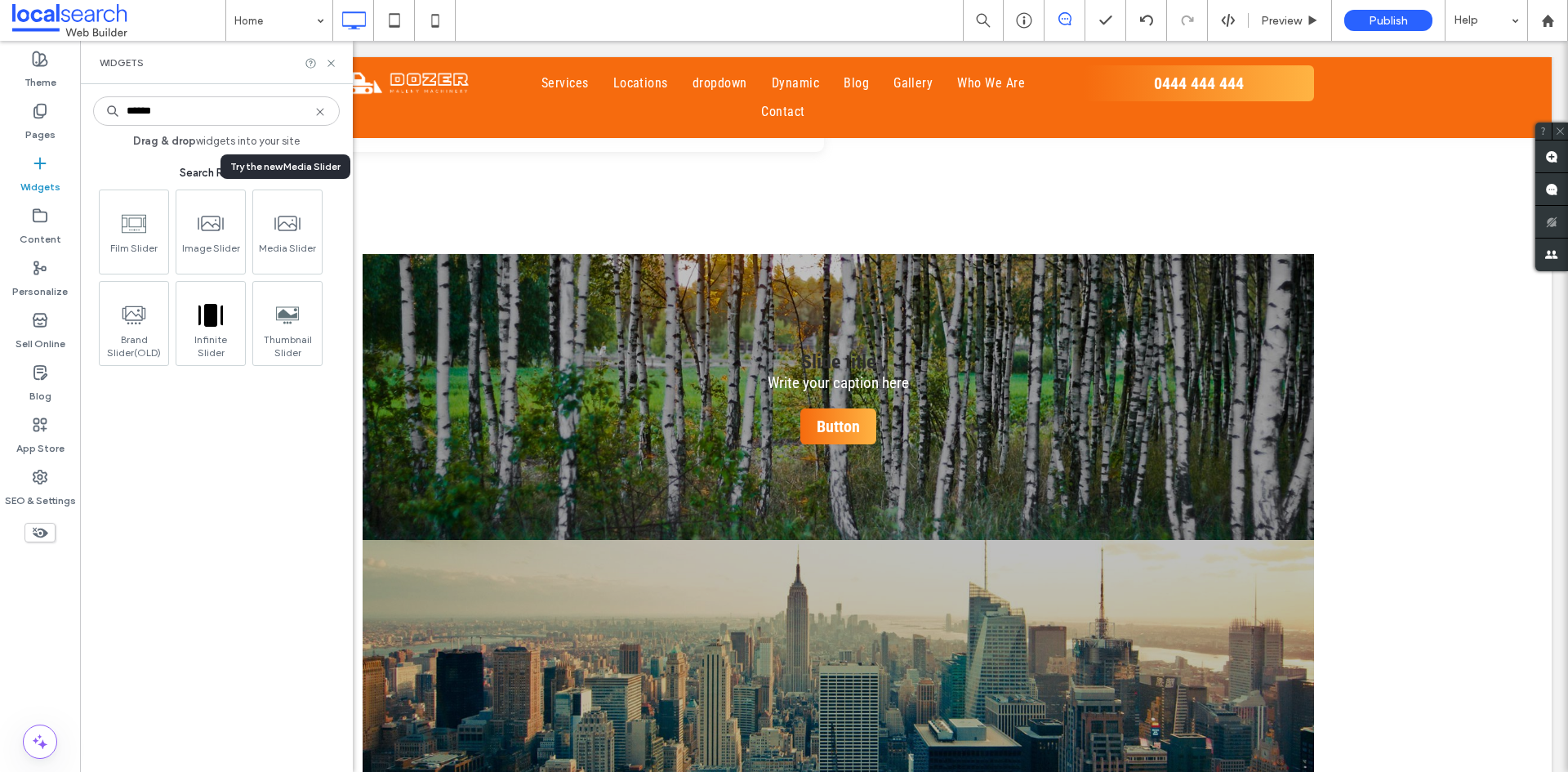
type input "******"
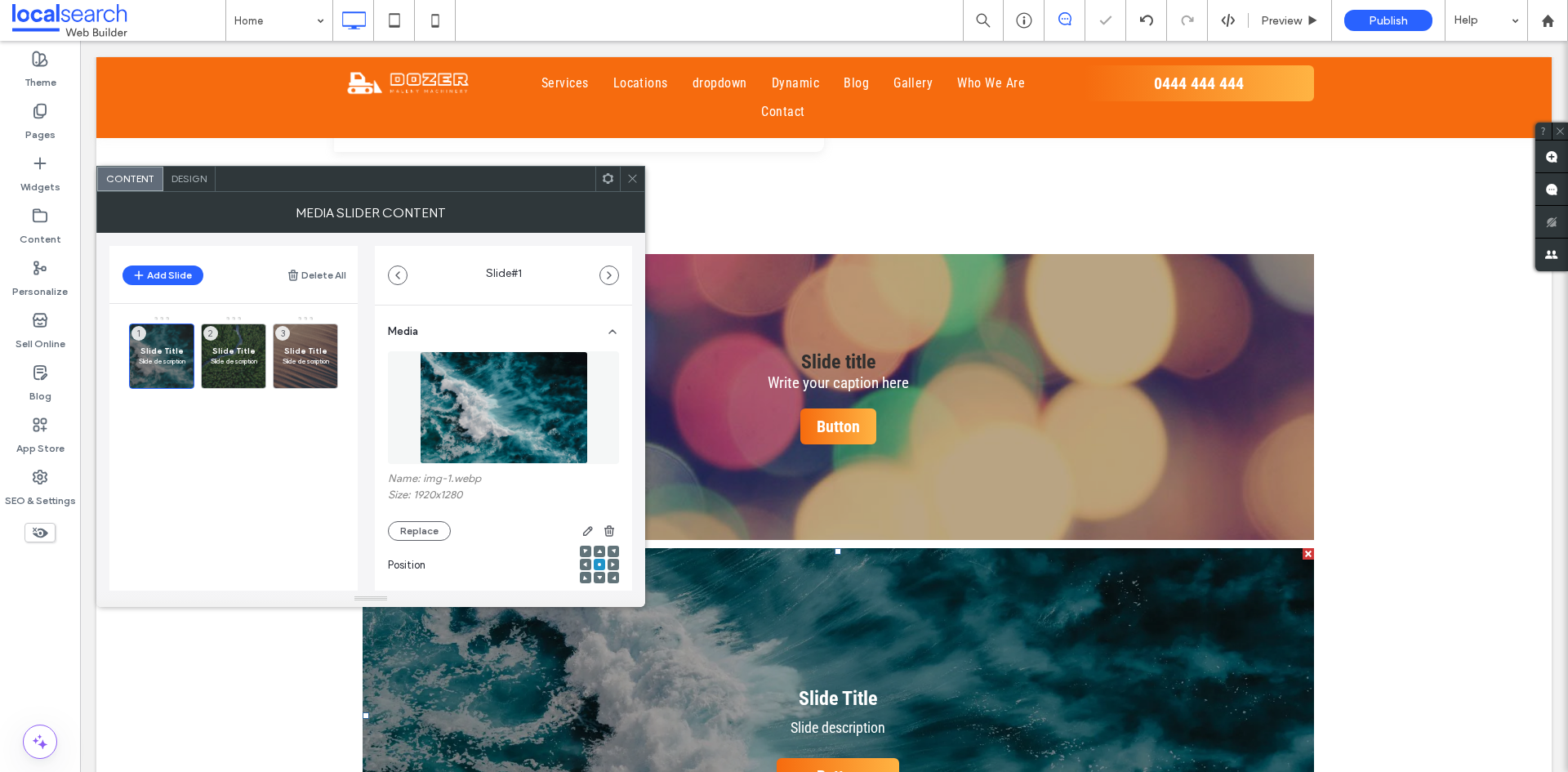
scroll to position [2124, 0]
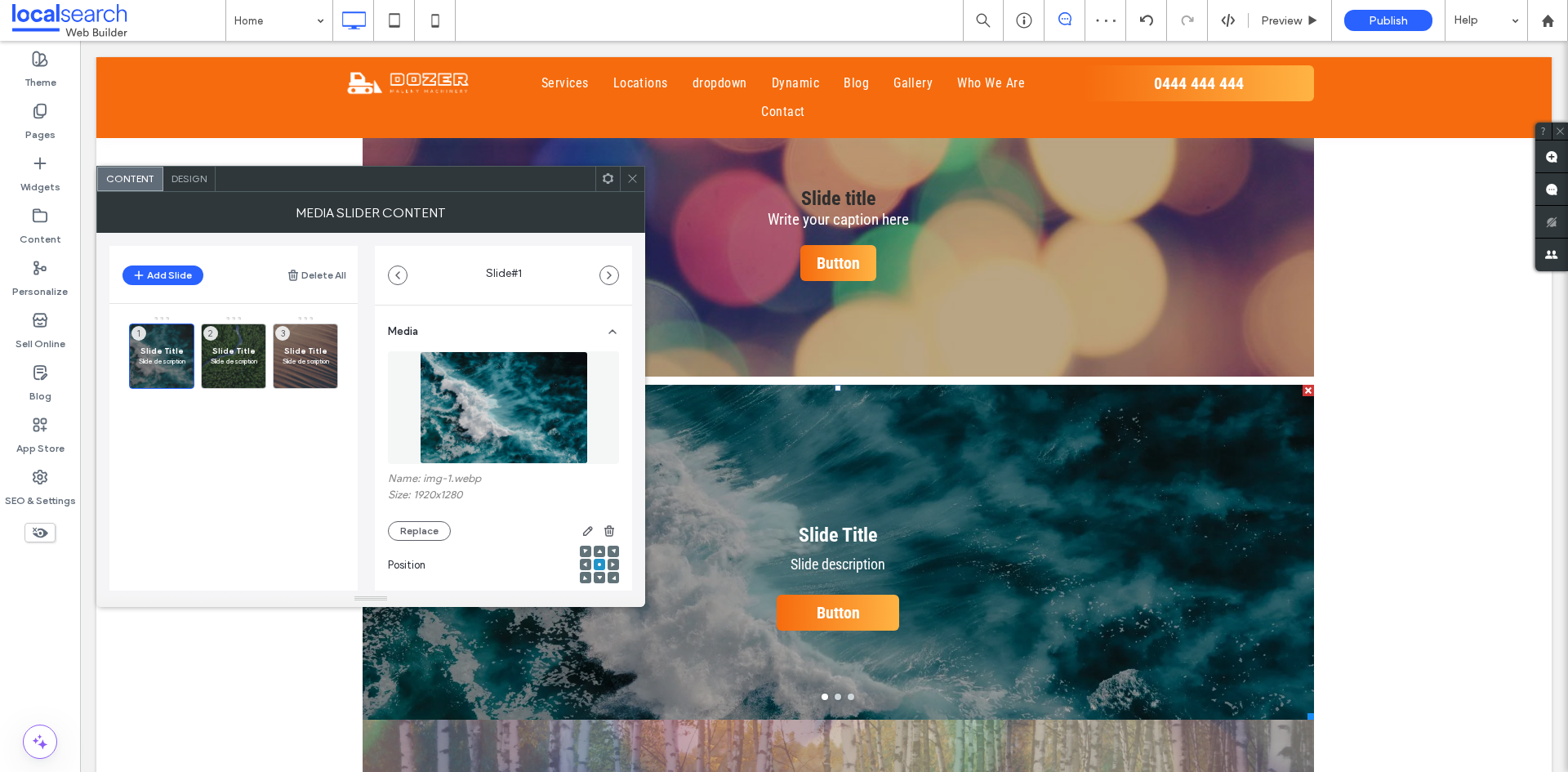
click at [637, 182] on icon at bounding box center [632, 178] width 12 height 12
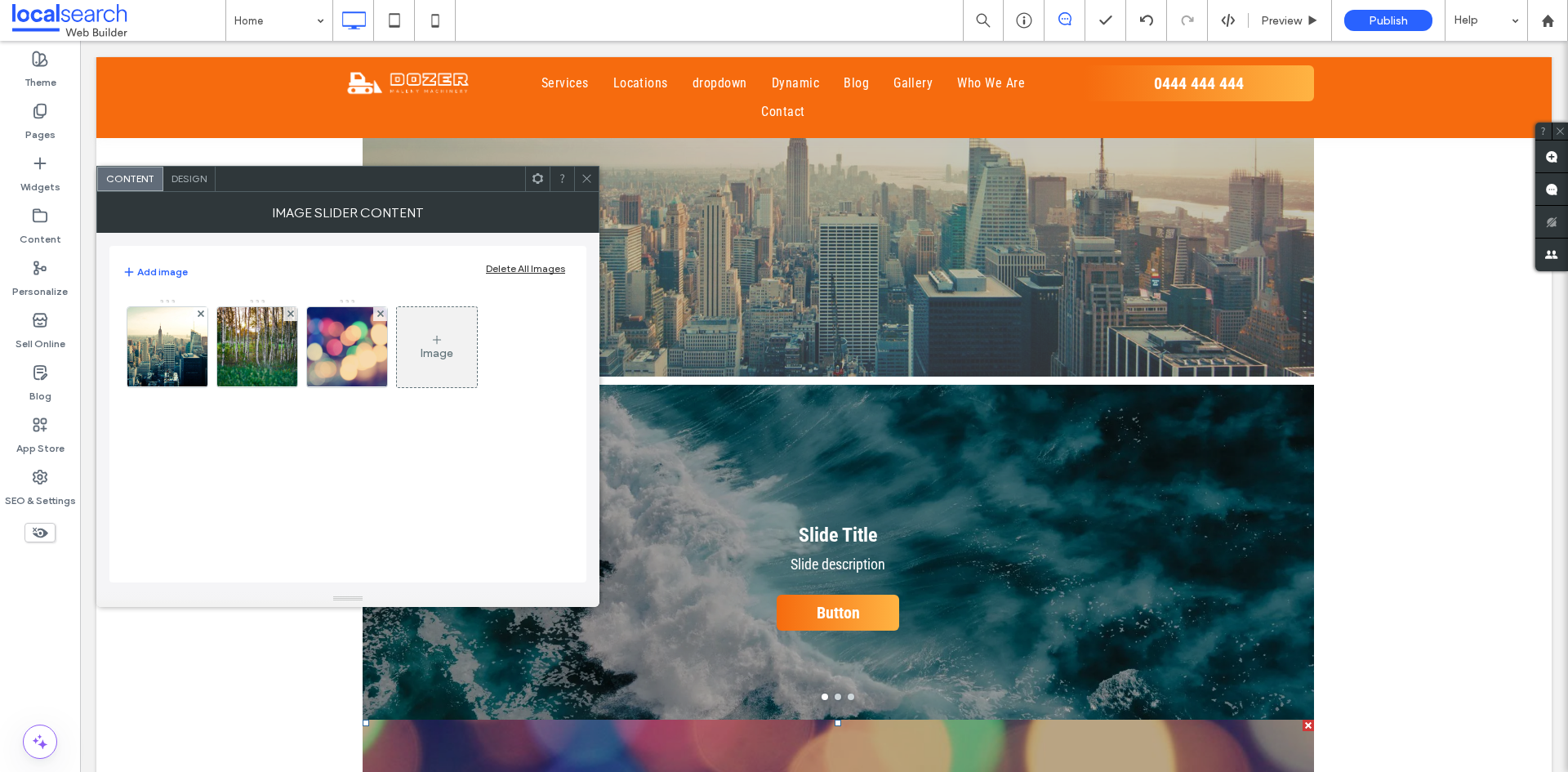
drag, startPoint x: 588, startPoint y: 170, endPoint x: 612, endPoint y: 353, distance: 184.6
click at [588, 170] on span at bounding box center [586, 179] width 12 height 25
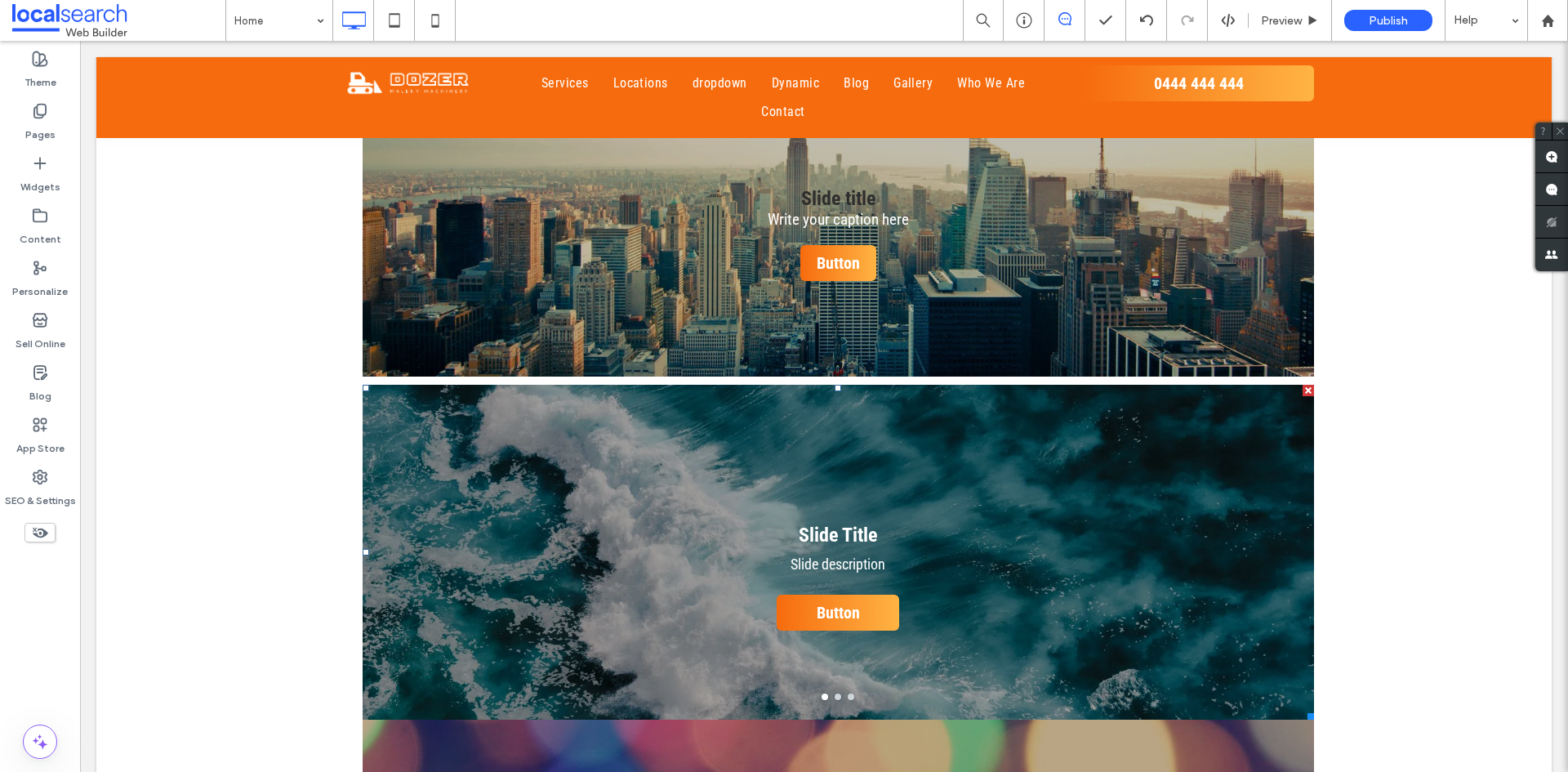
scroll to position [2369, 0]
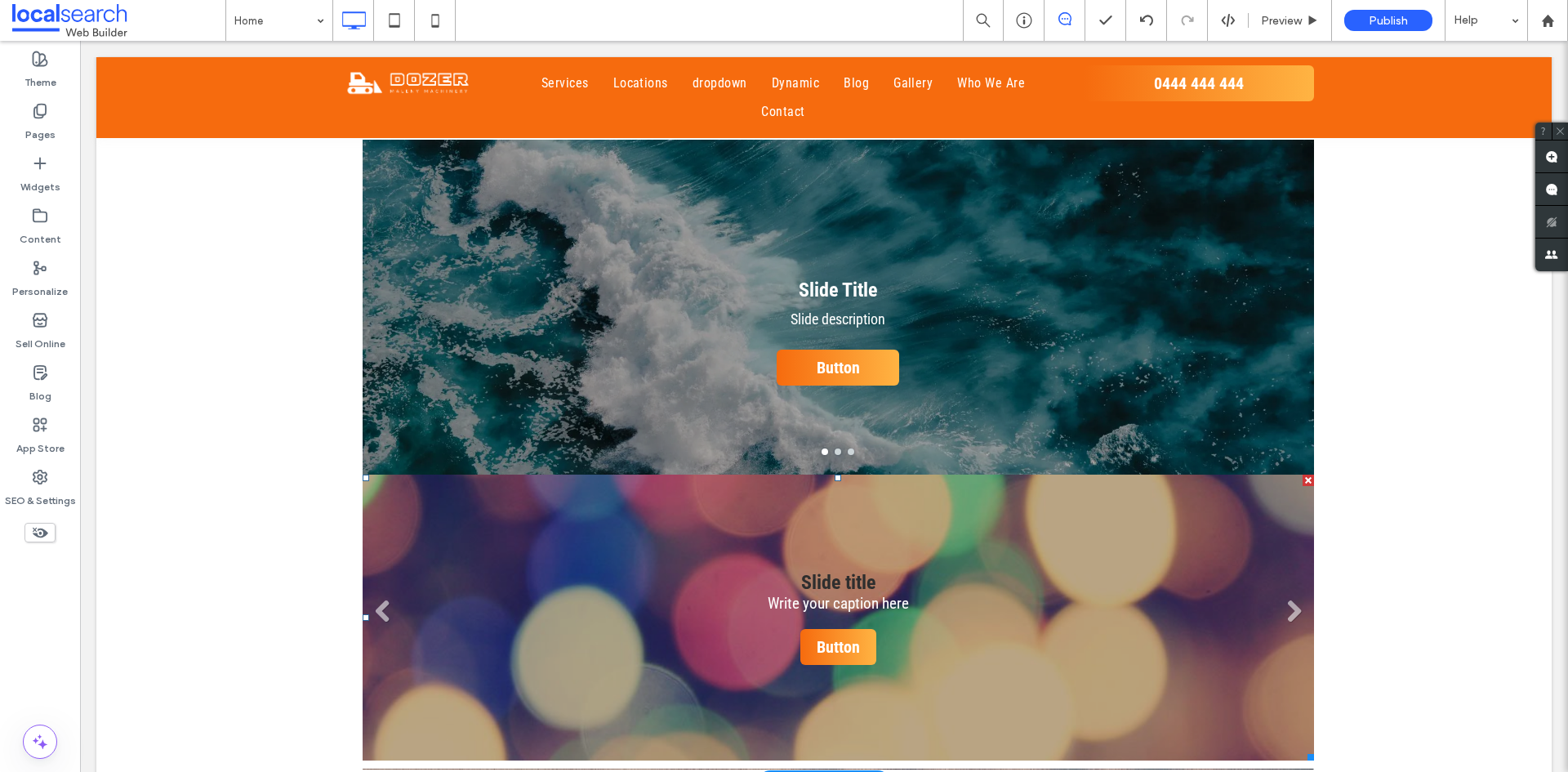
click at [584, 475] on li "Slide title Write your caption here Button" at bounding box center [838, 617] width 951 height 286
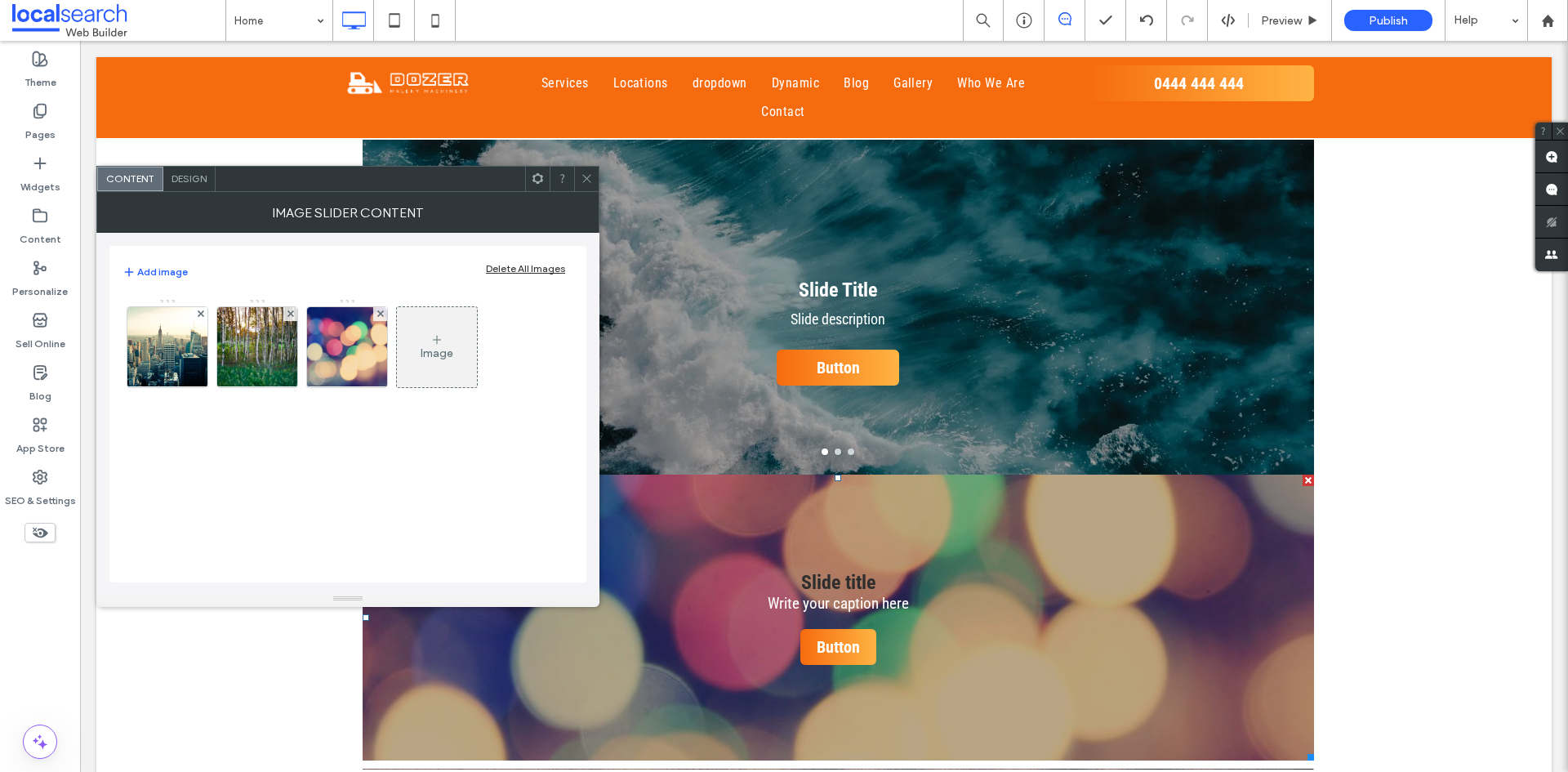
drag, startPoint x: 546, startPoint y: 186, endPoint x: 598, endPoint y: 185, distance: 52.0
click at [592, 181] on icon at bounding box center [586, 178] width 12 height 12
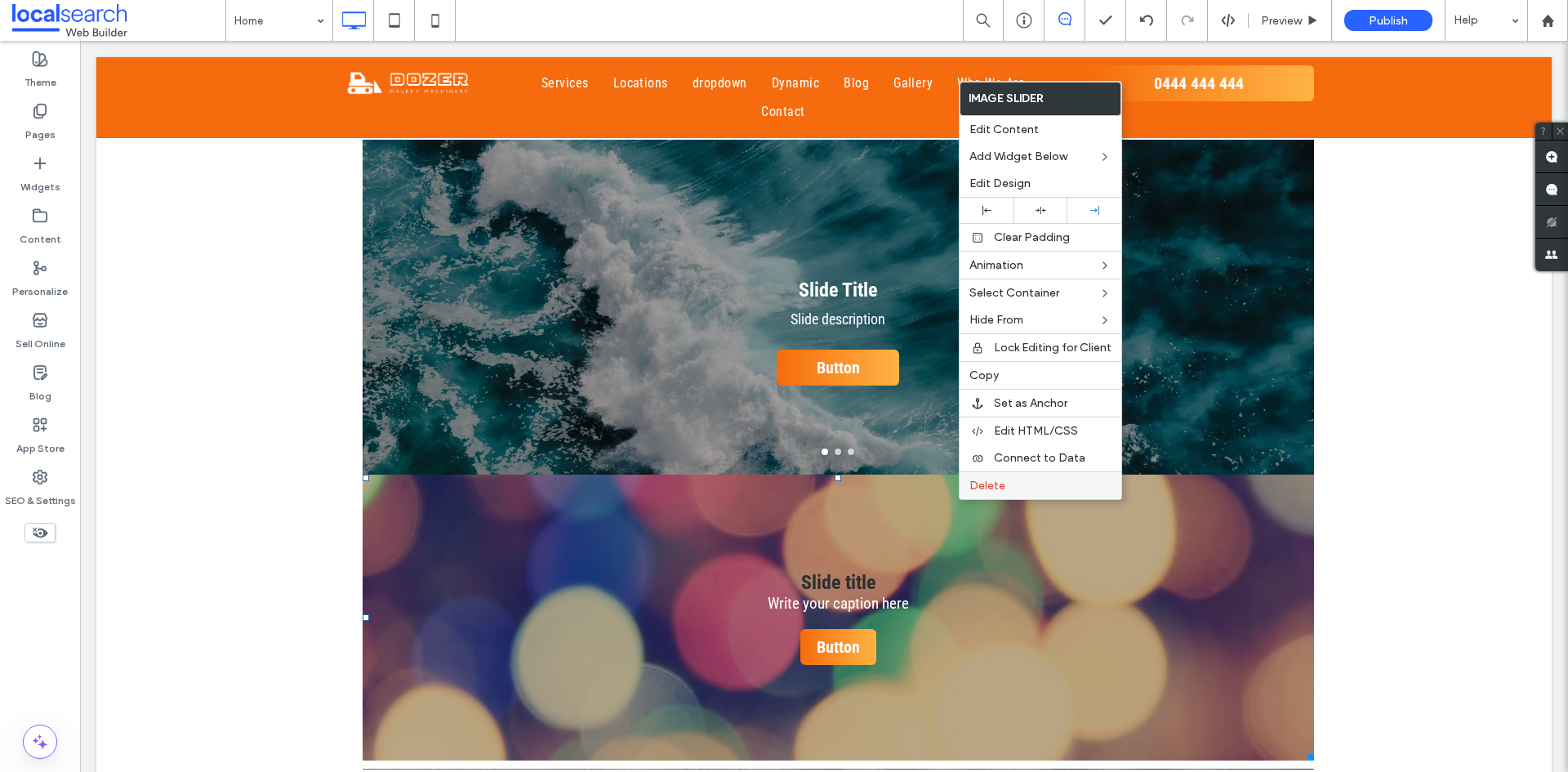
click at [995, 483] on span "Delete" at bounding box center [987, 486] width 36 height 14
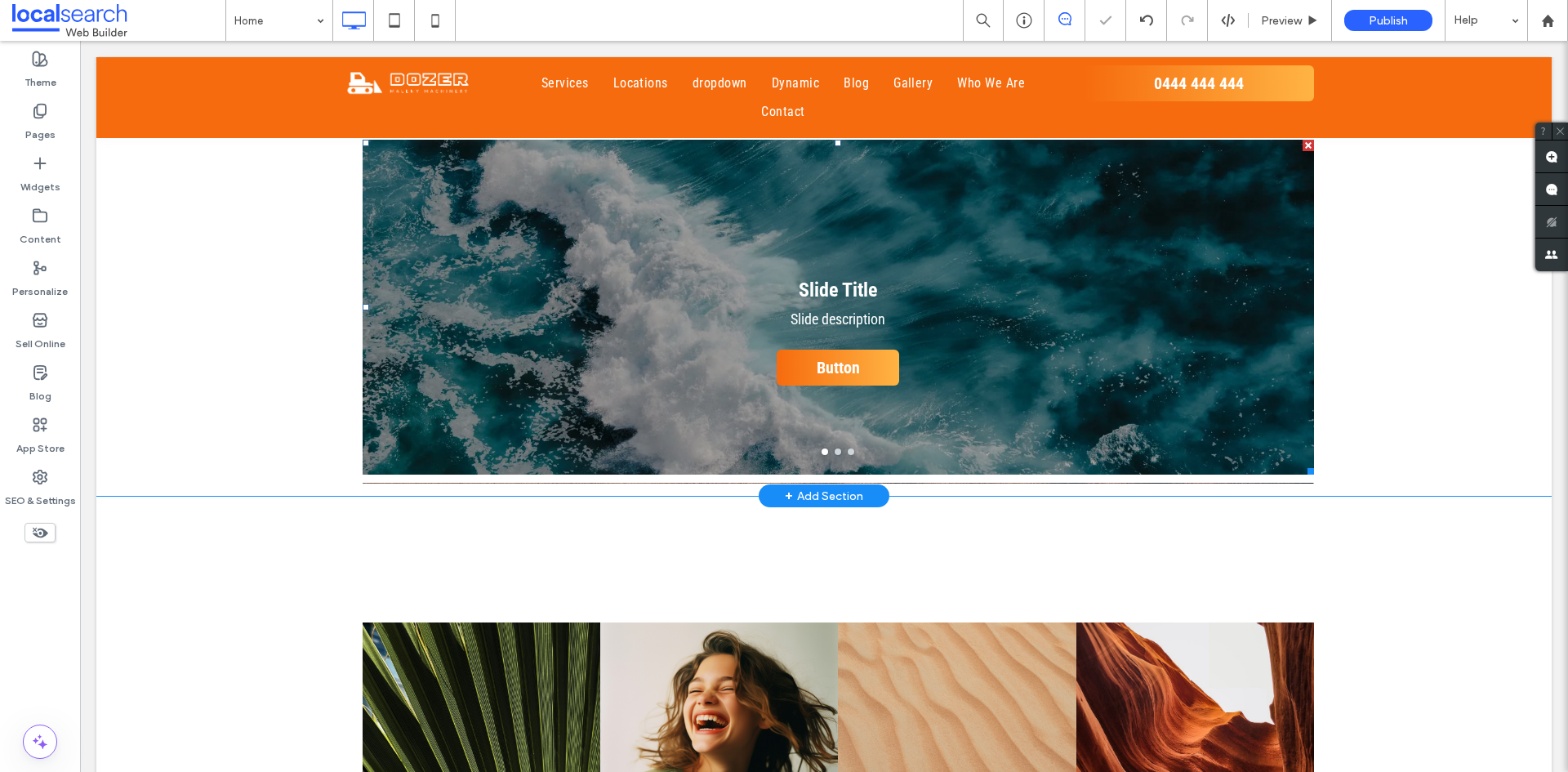
scroll to position [2042, 0]
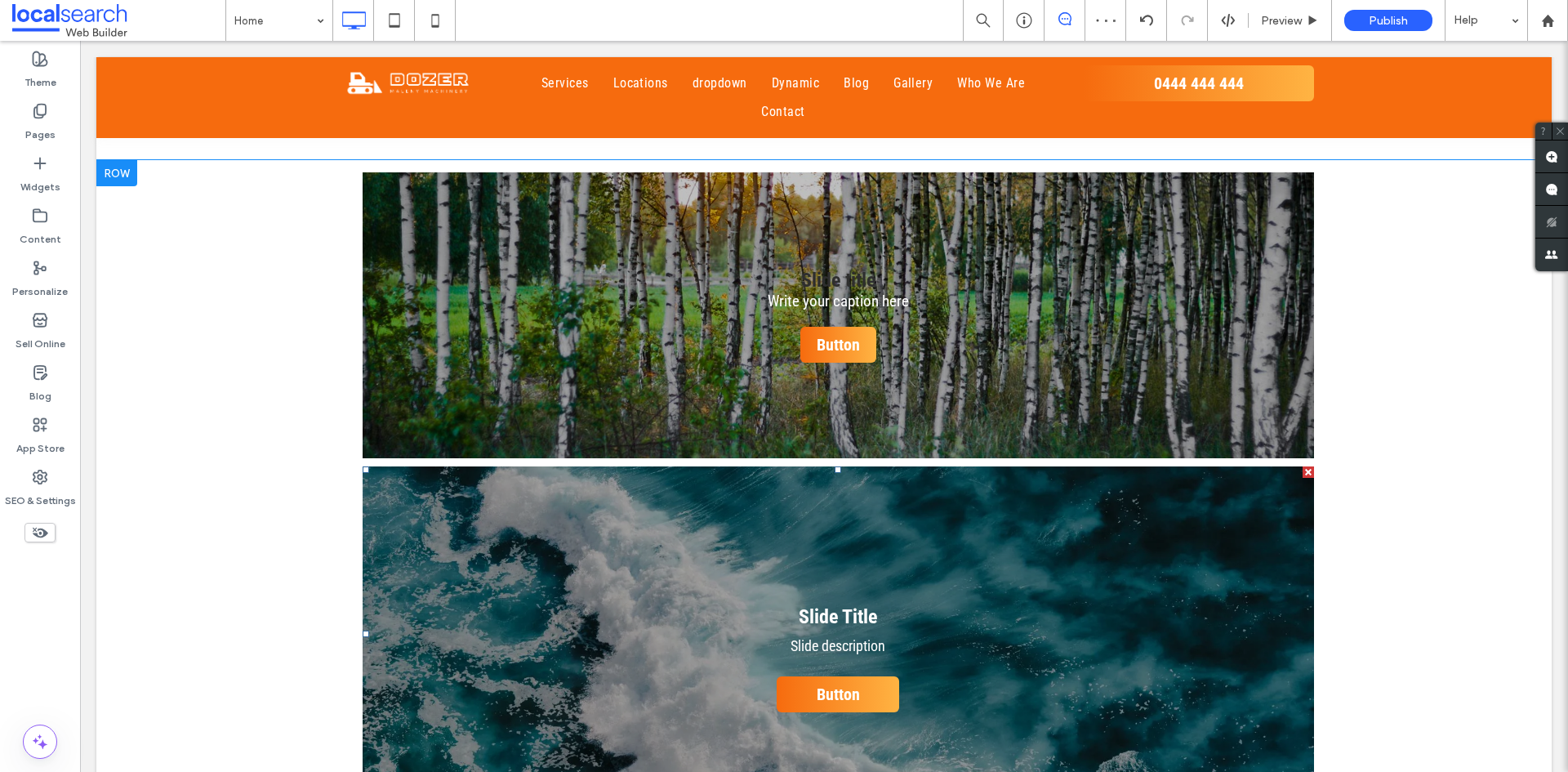
click at [681, 515] on div "Slide Title Slide description Button Button" at bounding box center [838, 644] width 951 height 258
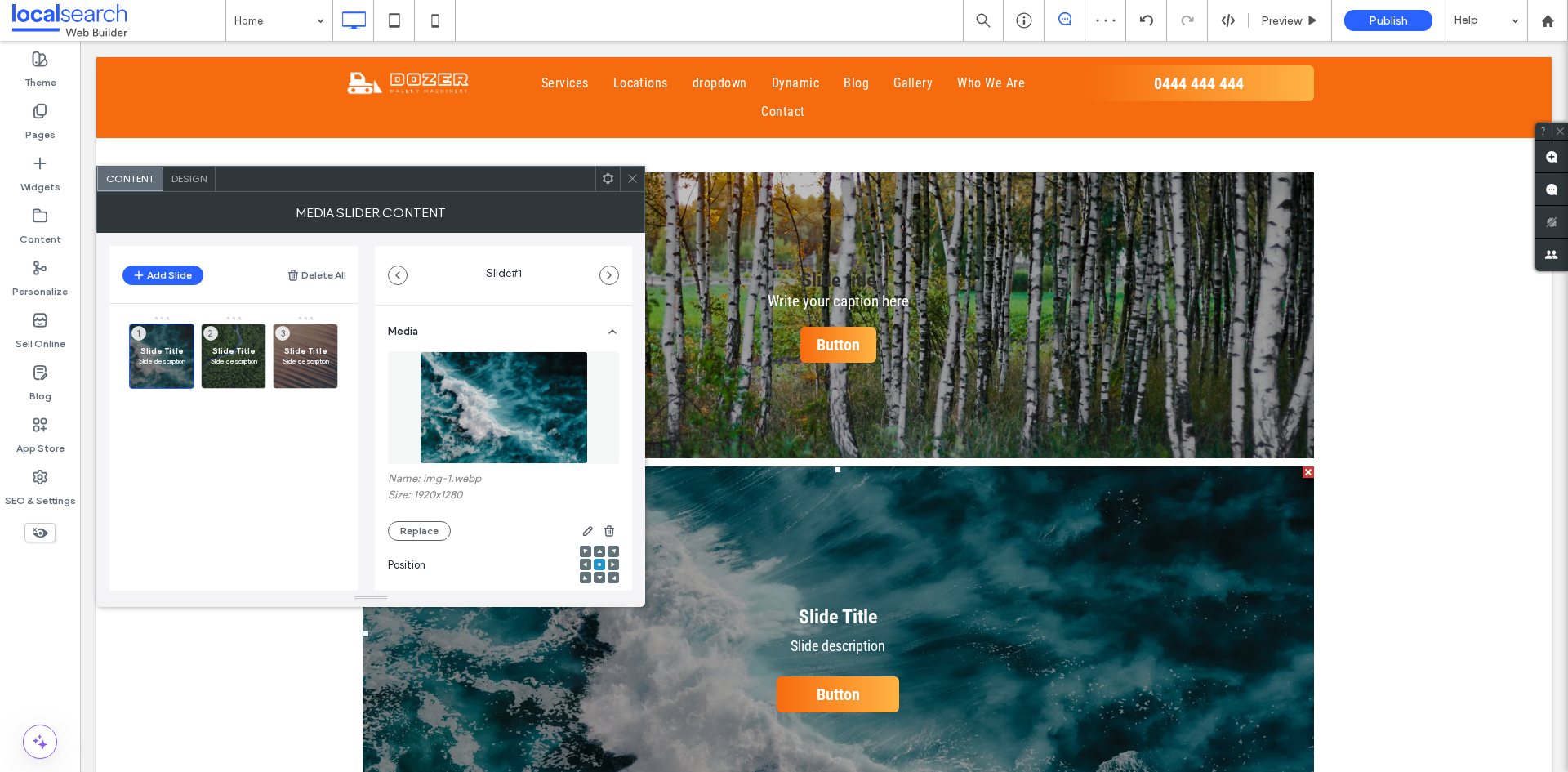
click at [638, 178] on icon at bounding box center [632, 178] width 12 height 12
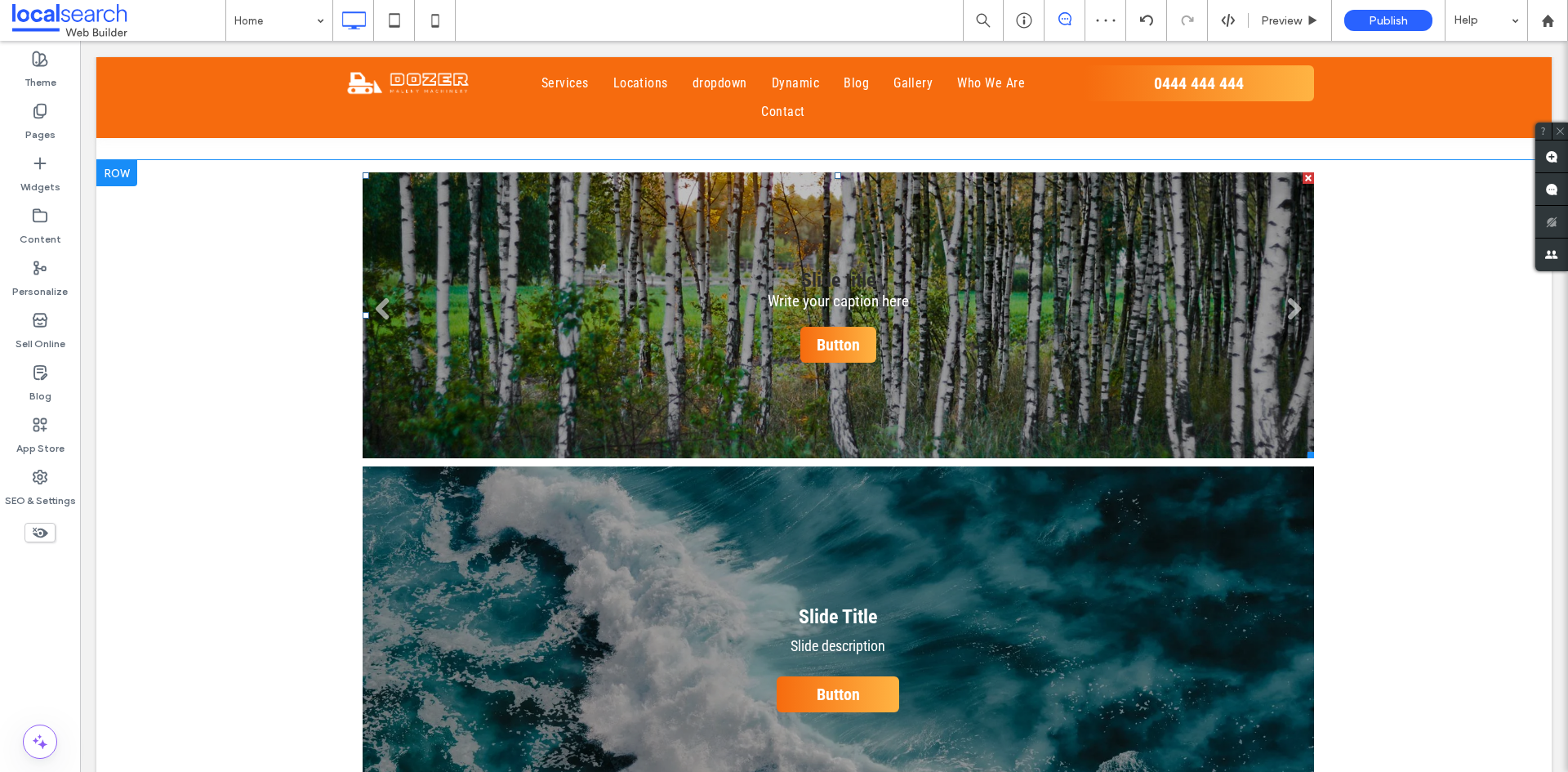
click at [643, 255] on li "Slide title Write your caption here Button" at bounding box center [838, 314] width 951 height 286
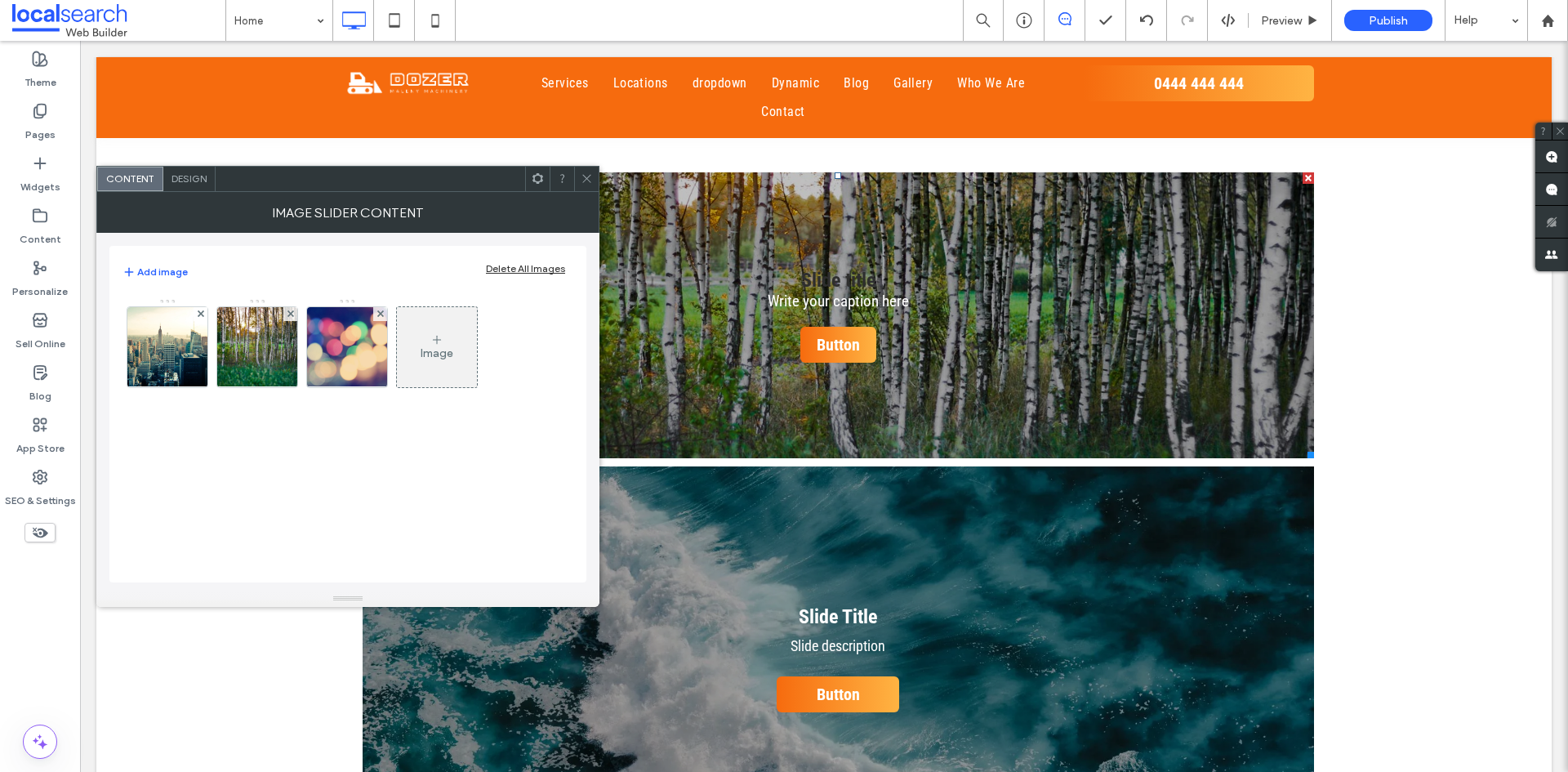
click at [586, 179] on use at bounding box center [586, 179] width 8 height 8
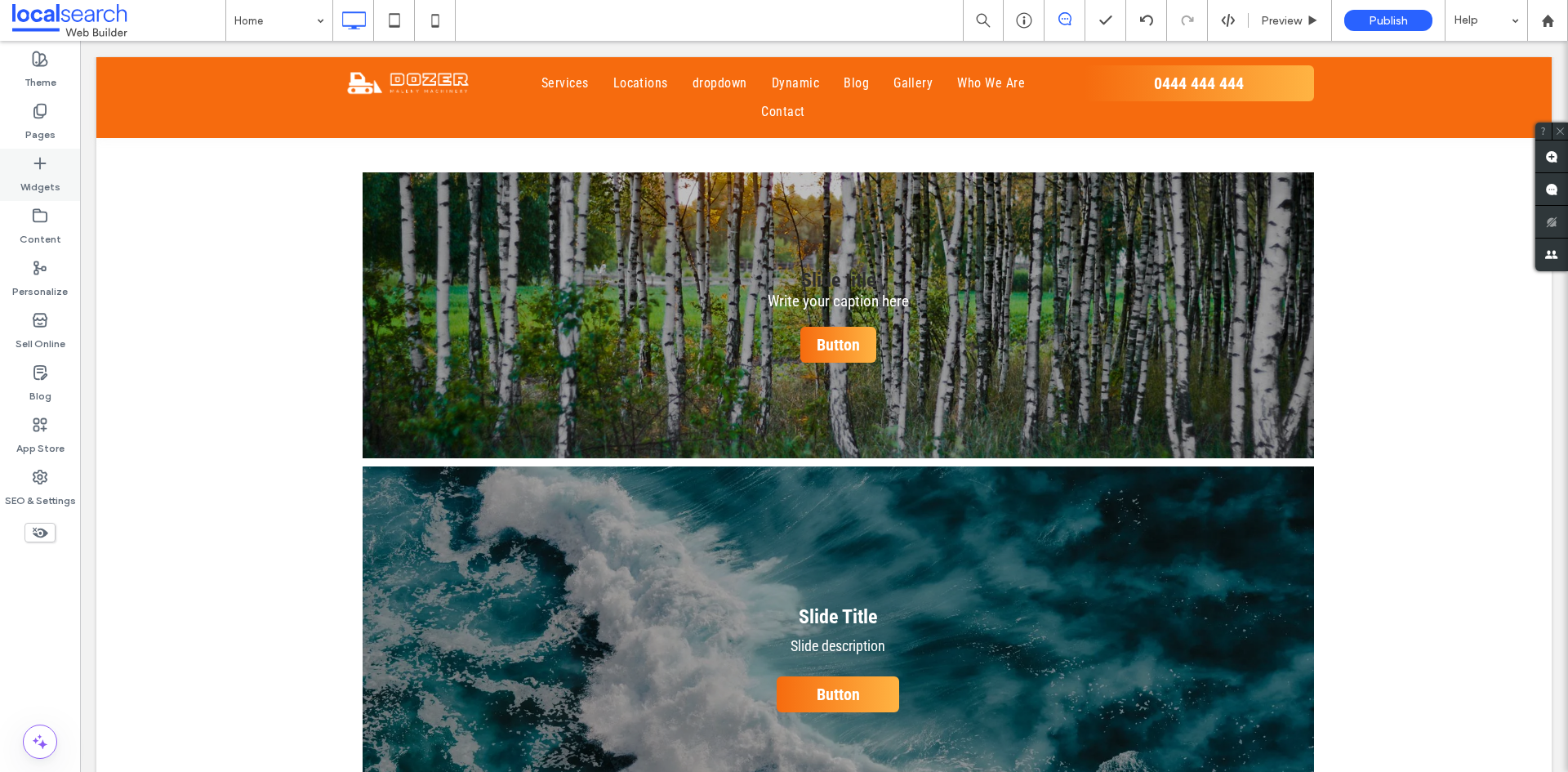
click at [47, 170] on icon at bounding box center [40, 163] width 16 height 16
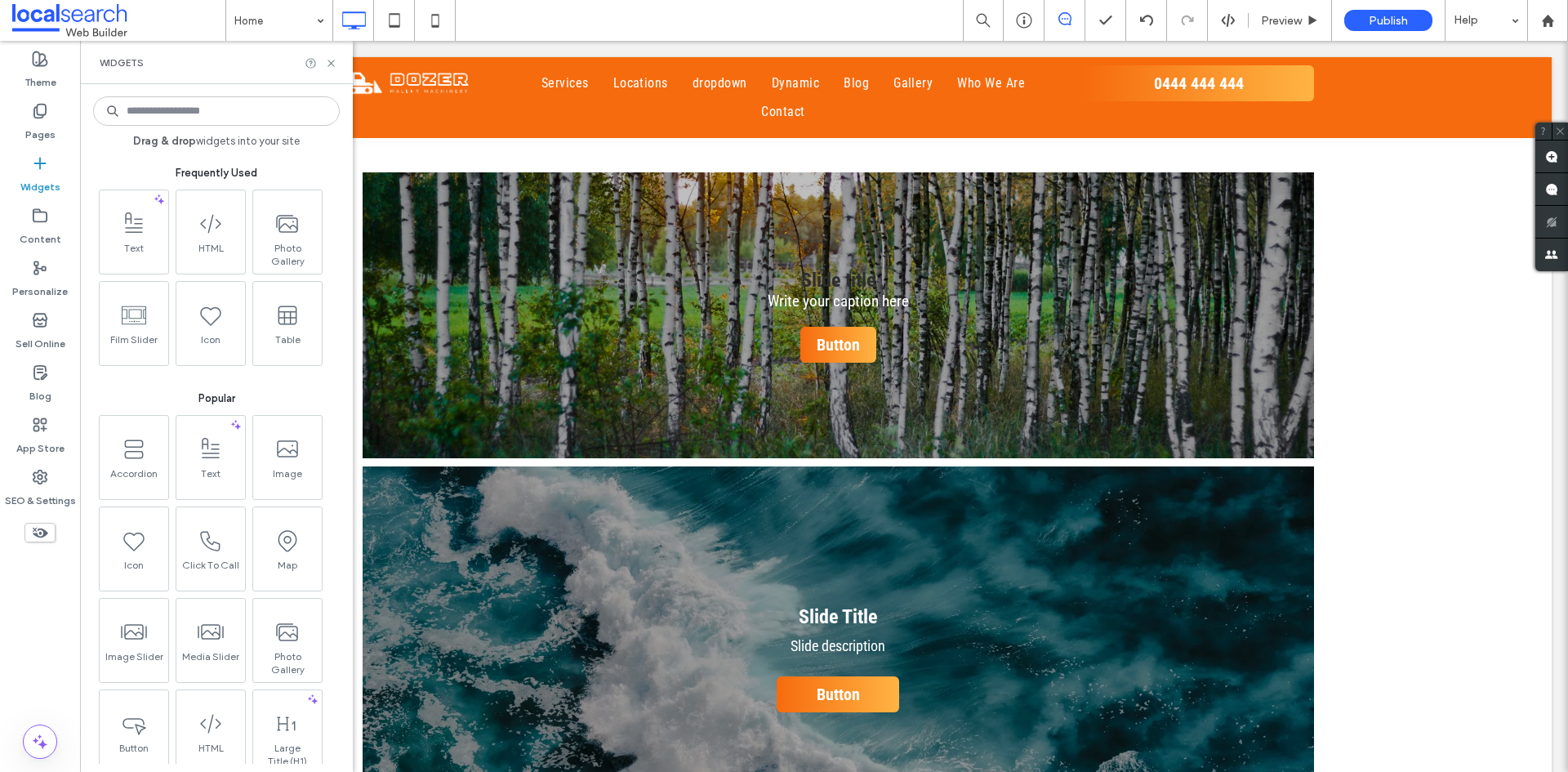
click at [224, 112] on input at bounding box center [216, 111] width 247 height 30
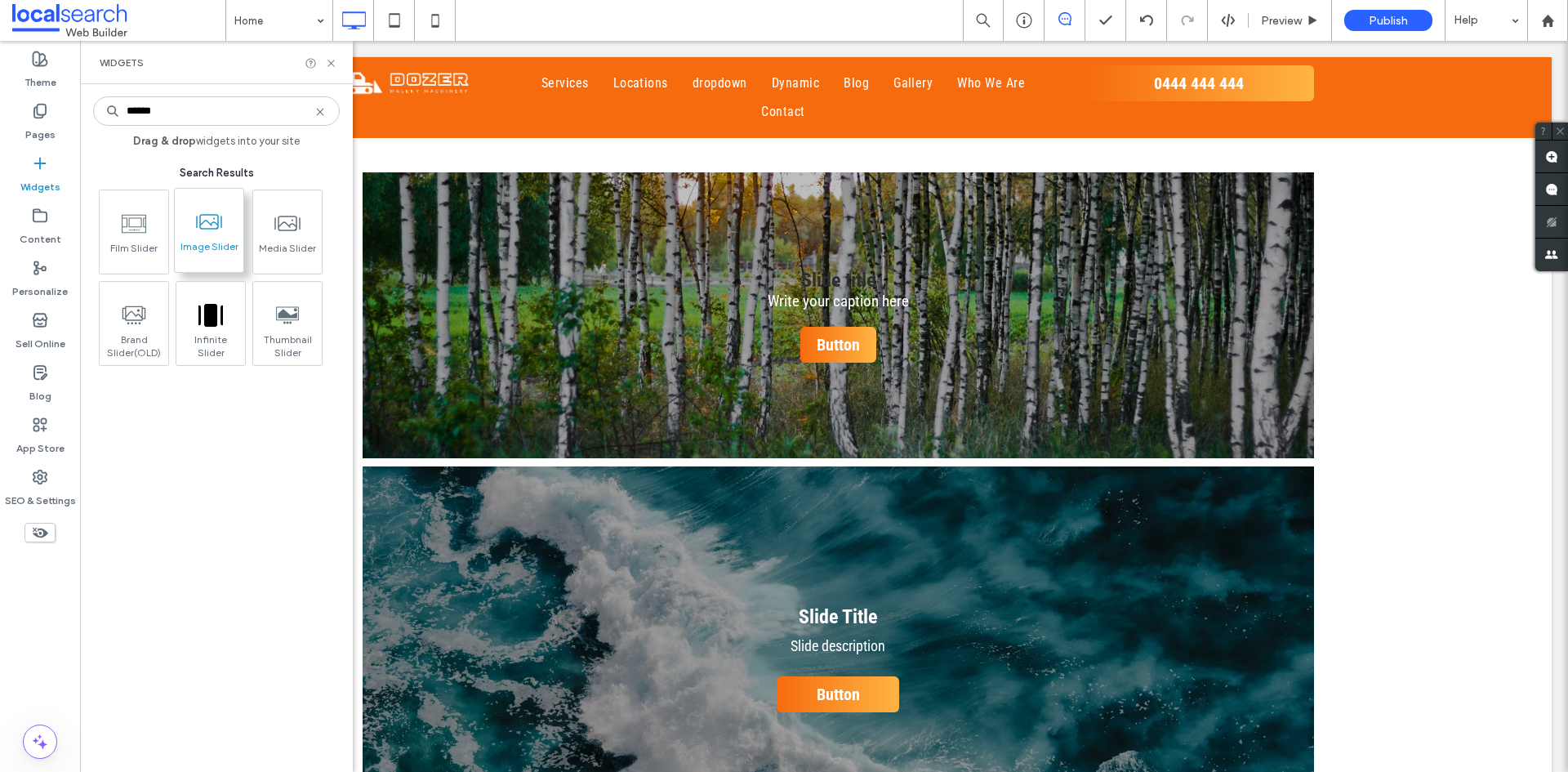
type input "******"
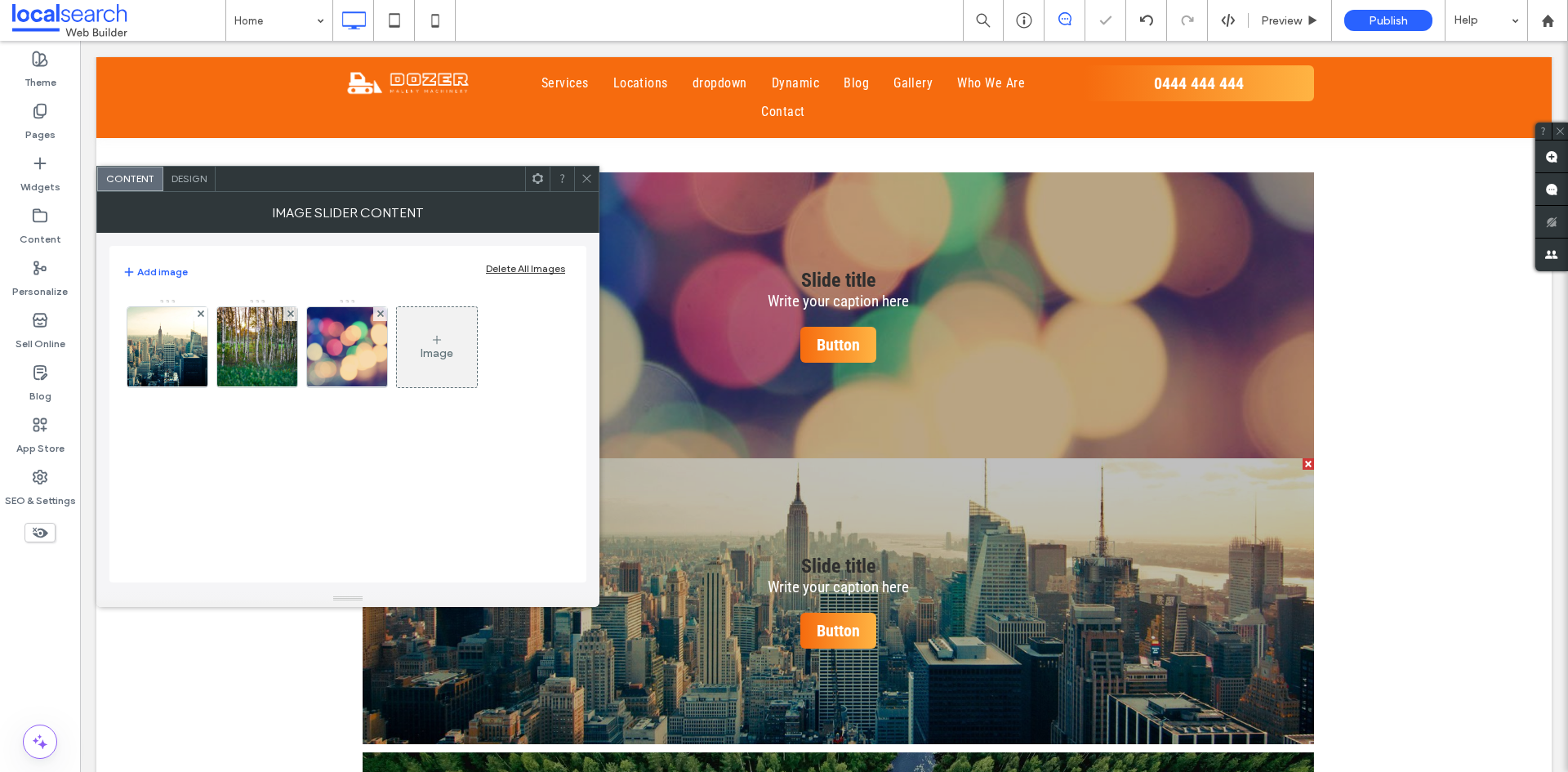
click at [588, 186] on span at bounding box center [586, 179] width 12 height 25
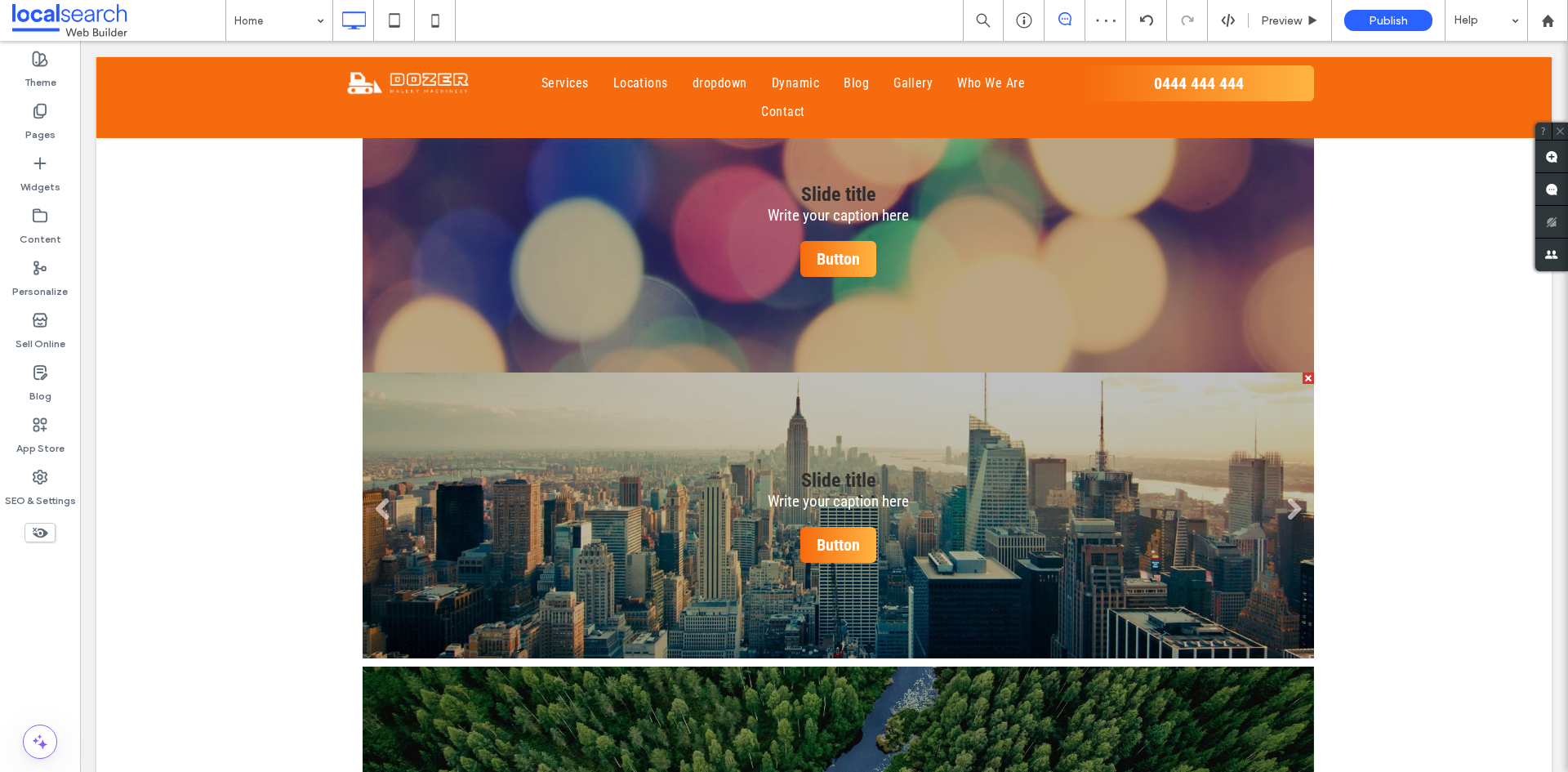
scroll to position [2206, 0]
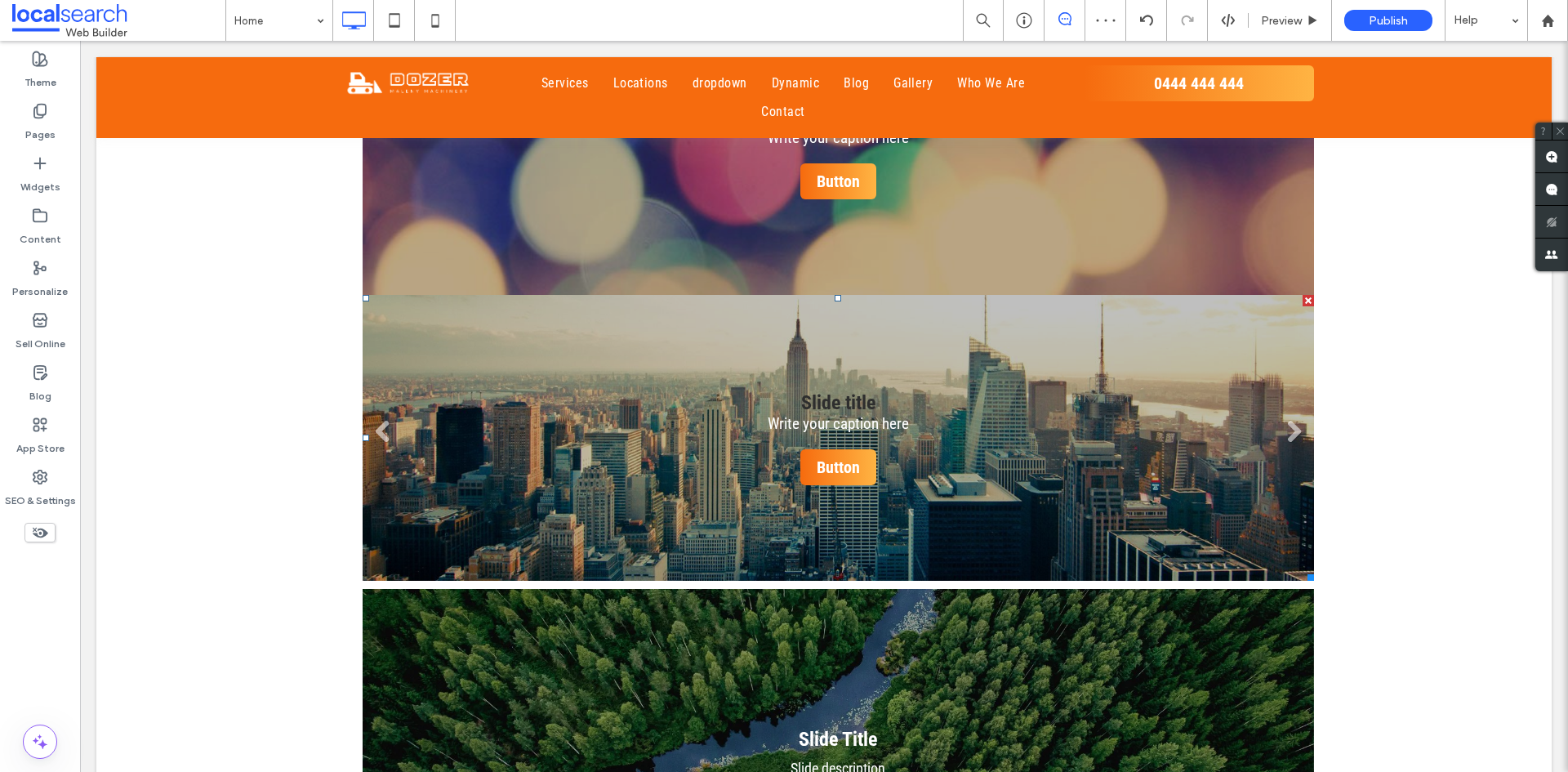
click at [632, 295] on li "Slide title Write your caption here Button" at bounding box center [838, 437] width 951 height 286
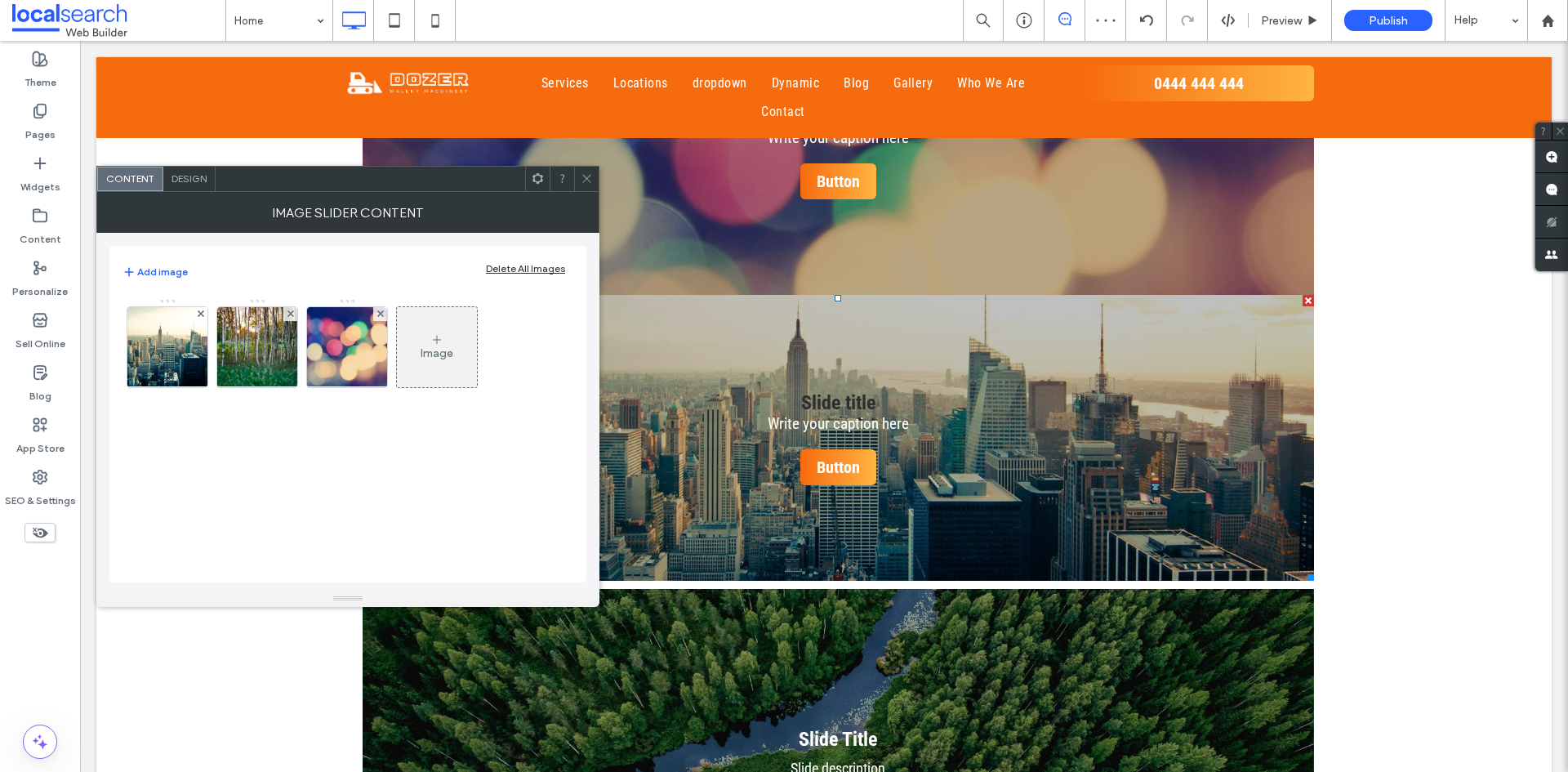
click at [585, 178] on icon at bounding box center [586, 178] width 12 height 12
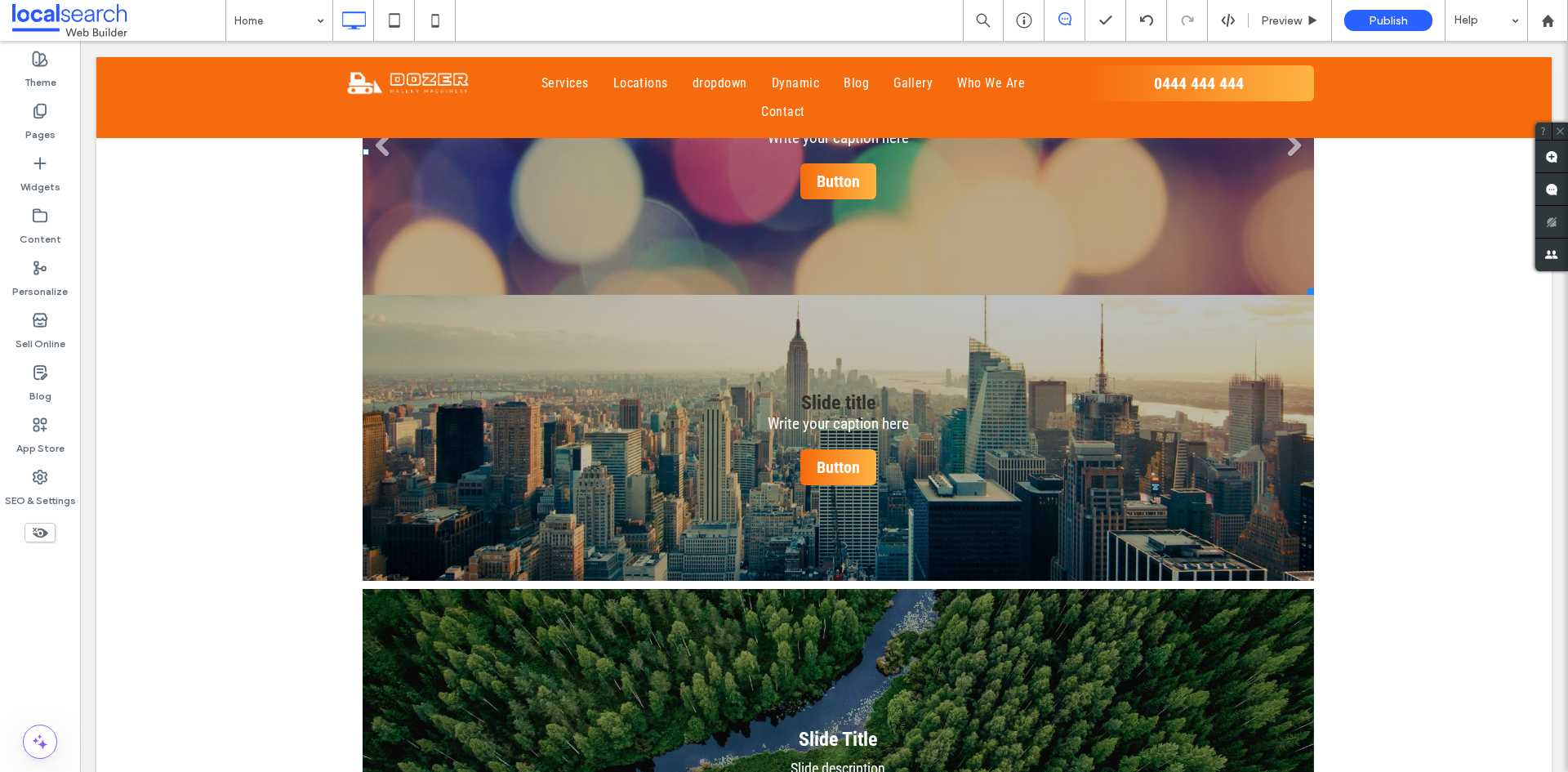
click at [613, 174] on li "Slide title Write your caption here Button" at bounding box center [838, 152] width 951 height 286
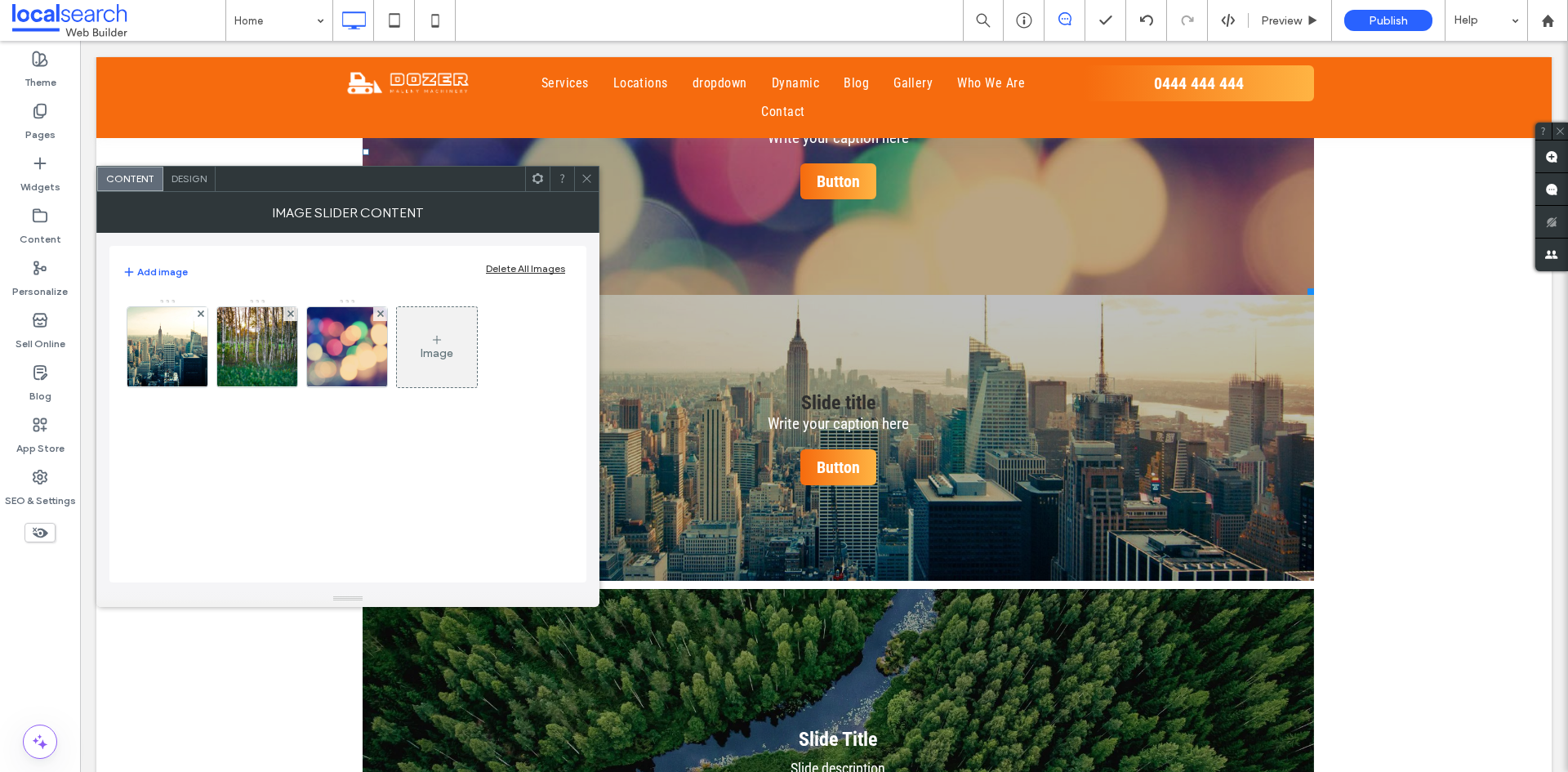
click at [590, 181] on icon at bounding box center [586, 178] width 12 height 12
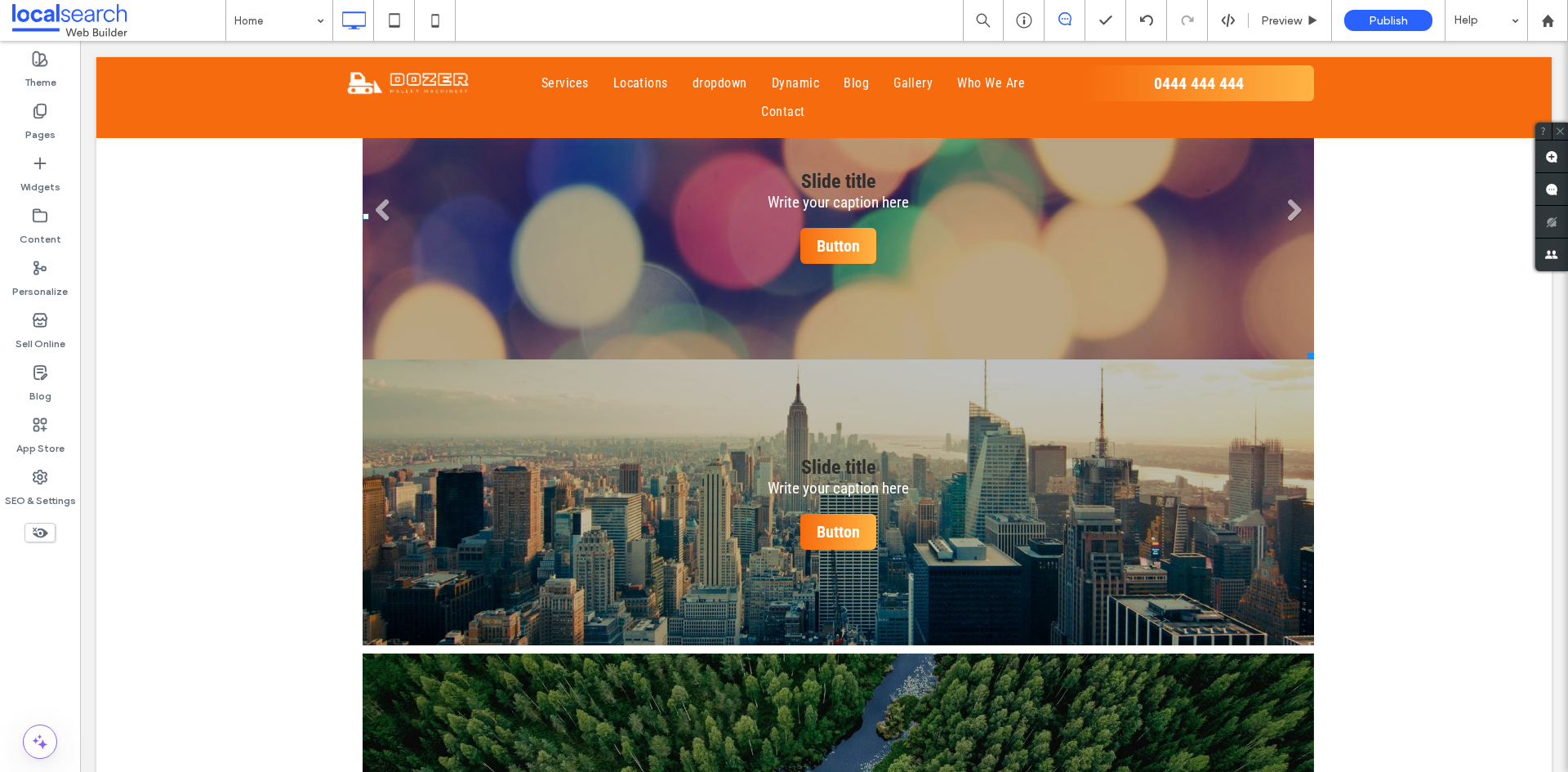
scroll to position [2042, 0]
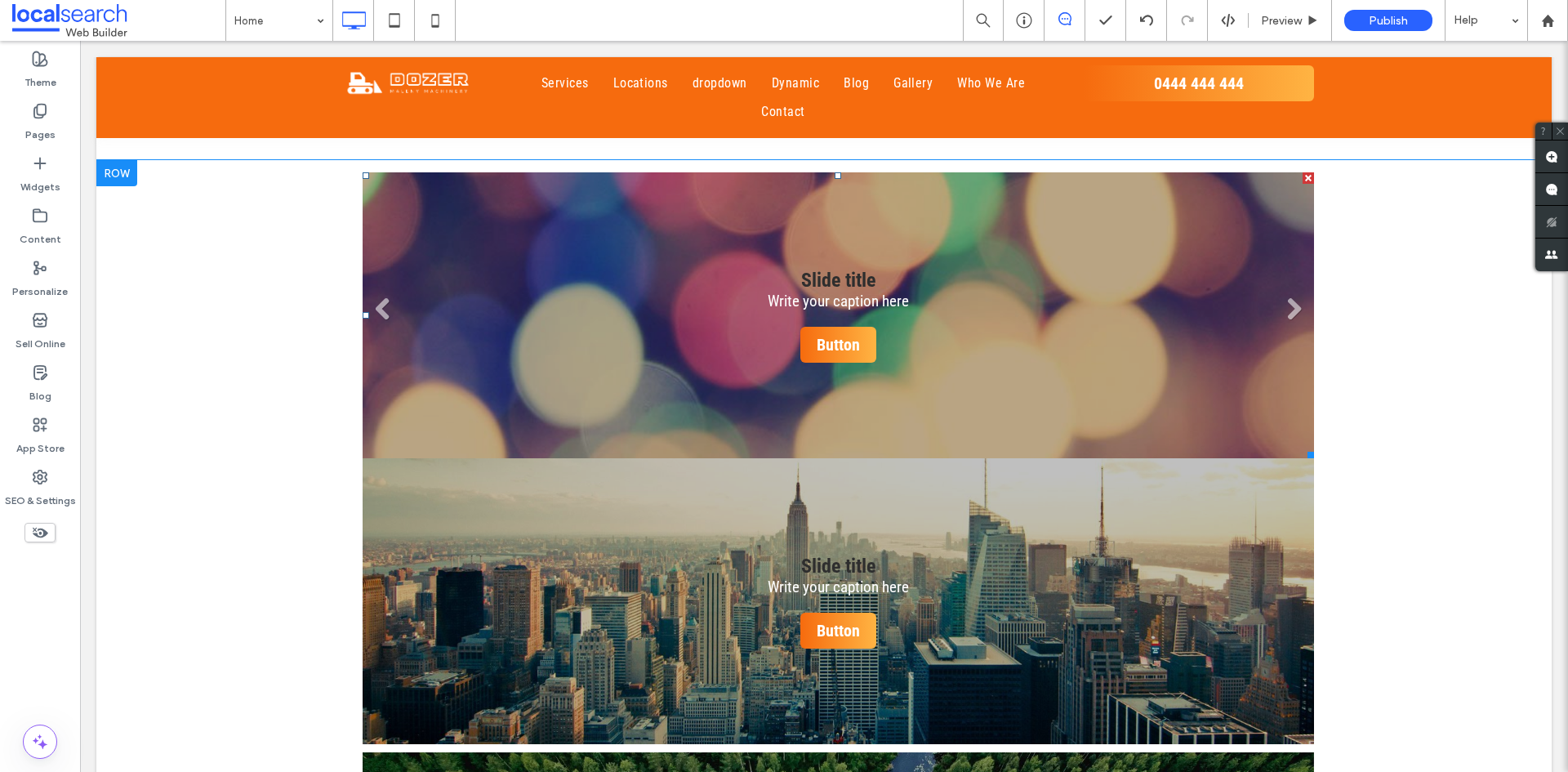
click at [595, 222] on li "Slide title Write your caption here Button" at bounding box center [838, 314] width 951 height 286
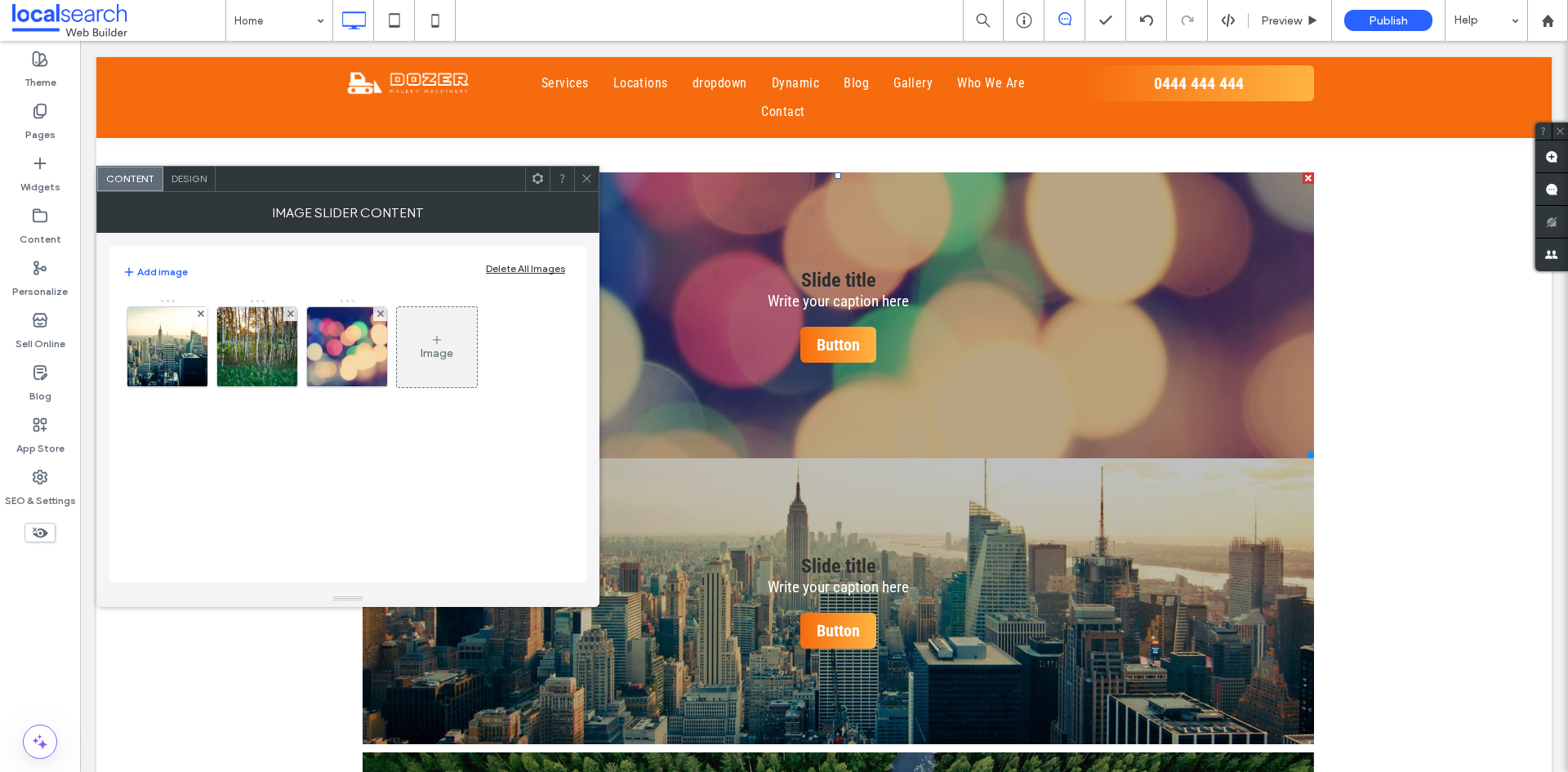
click at [581, 177] on div at bounding box center [586, 179] width 25 height 25
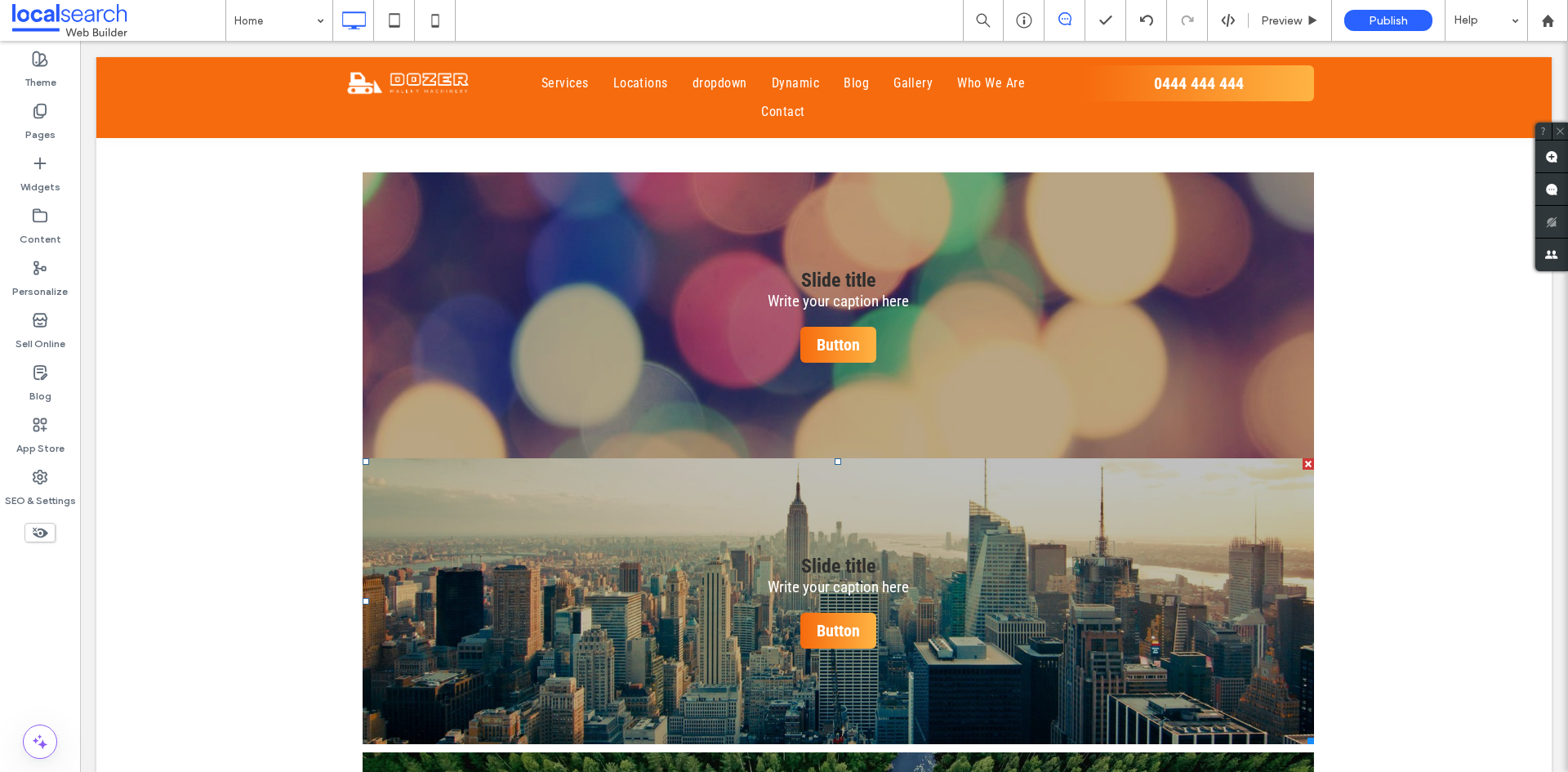
scroll to position [2287, 0]
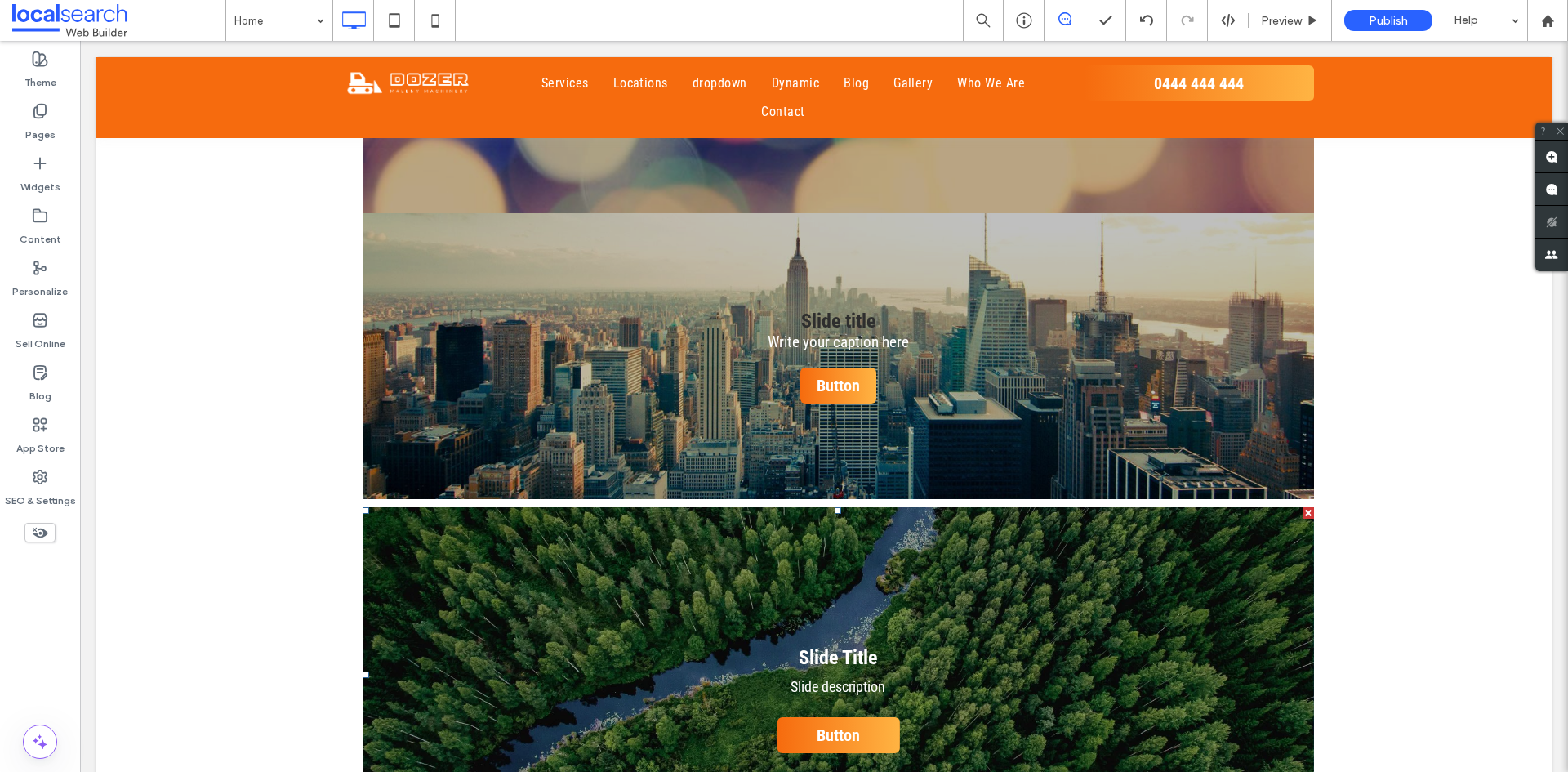
click at [581, 557] on div "Slide Title Slide description Button Button" at bounding box center [838, 686] width 951 height 258
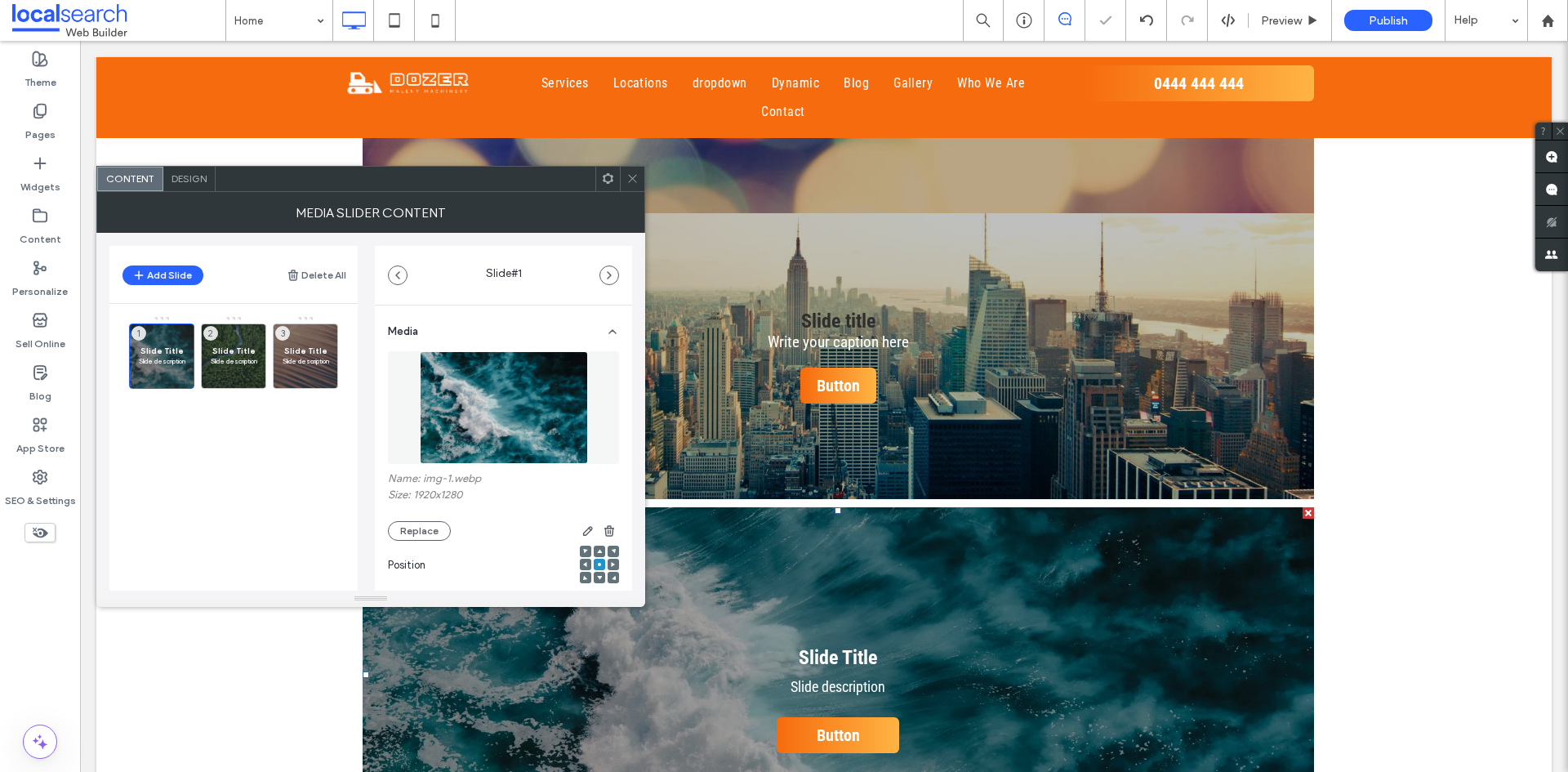
click at [634, 183] on icon at bounding box center [632, 178] width 12 height 12
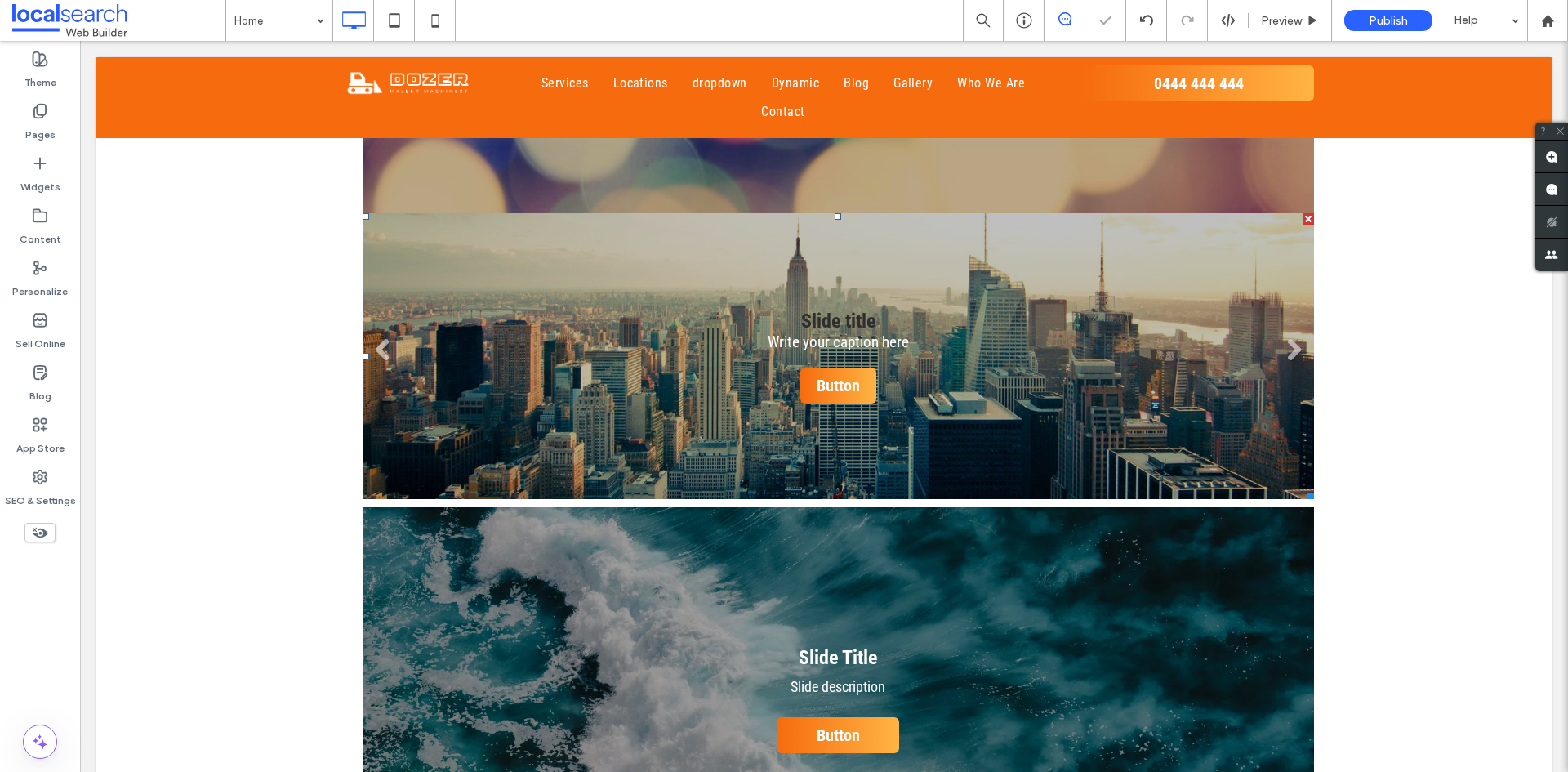
click at [654, 262] on li "Slide title Write your caption here Button" at bounding box center [838, 356] width 951 height 286
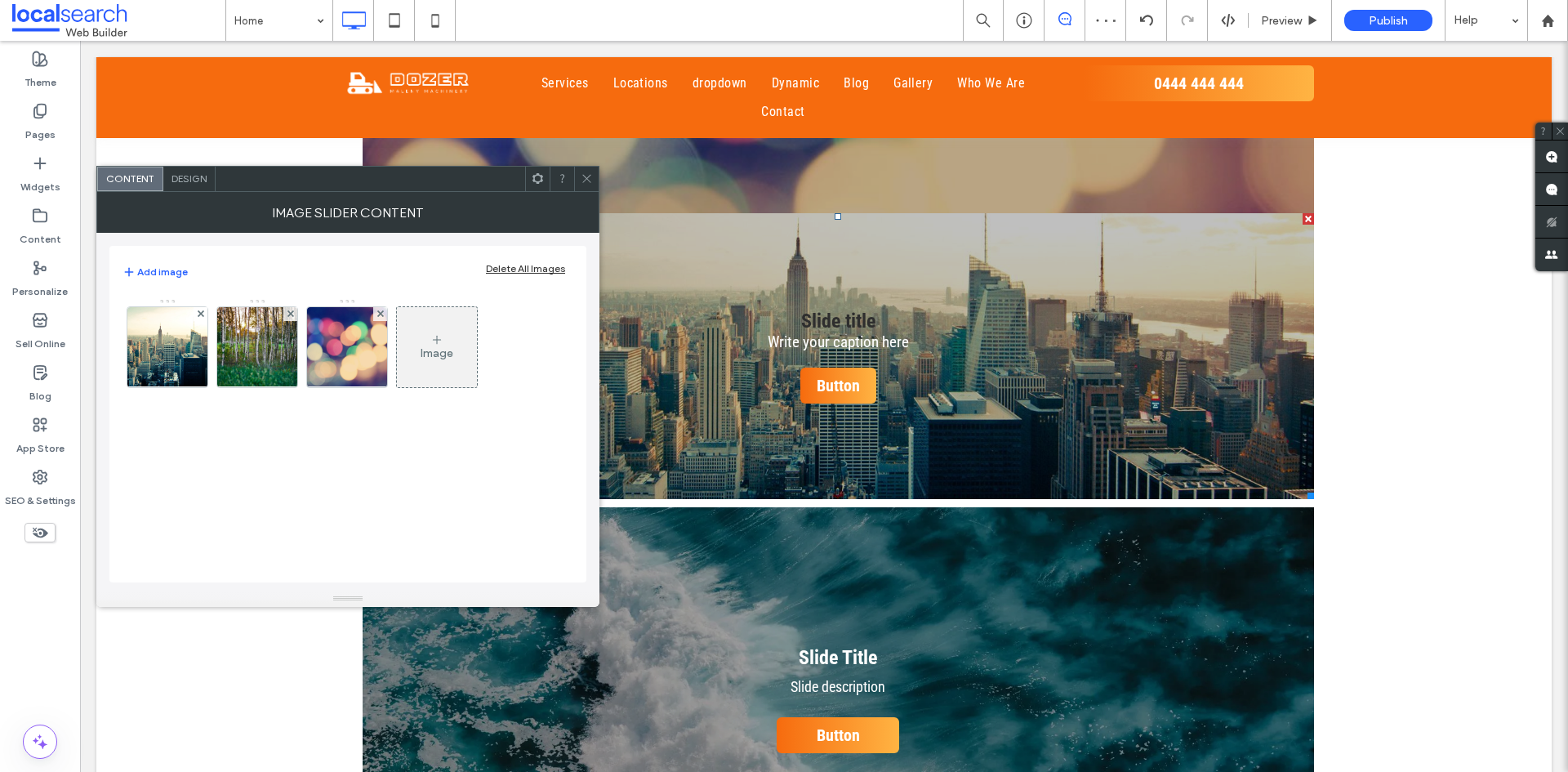
drag, startPoint x: 580, startPoint y: 173, endPoint x: 577, endPoint y: 219, distance: 46.1
click at [580, 174] on div at bounding box center [586, 179] width 25 height 25
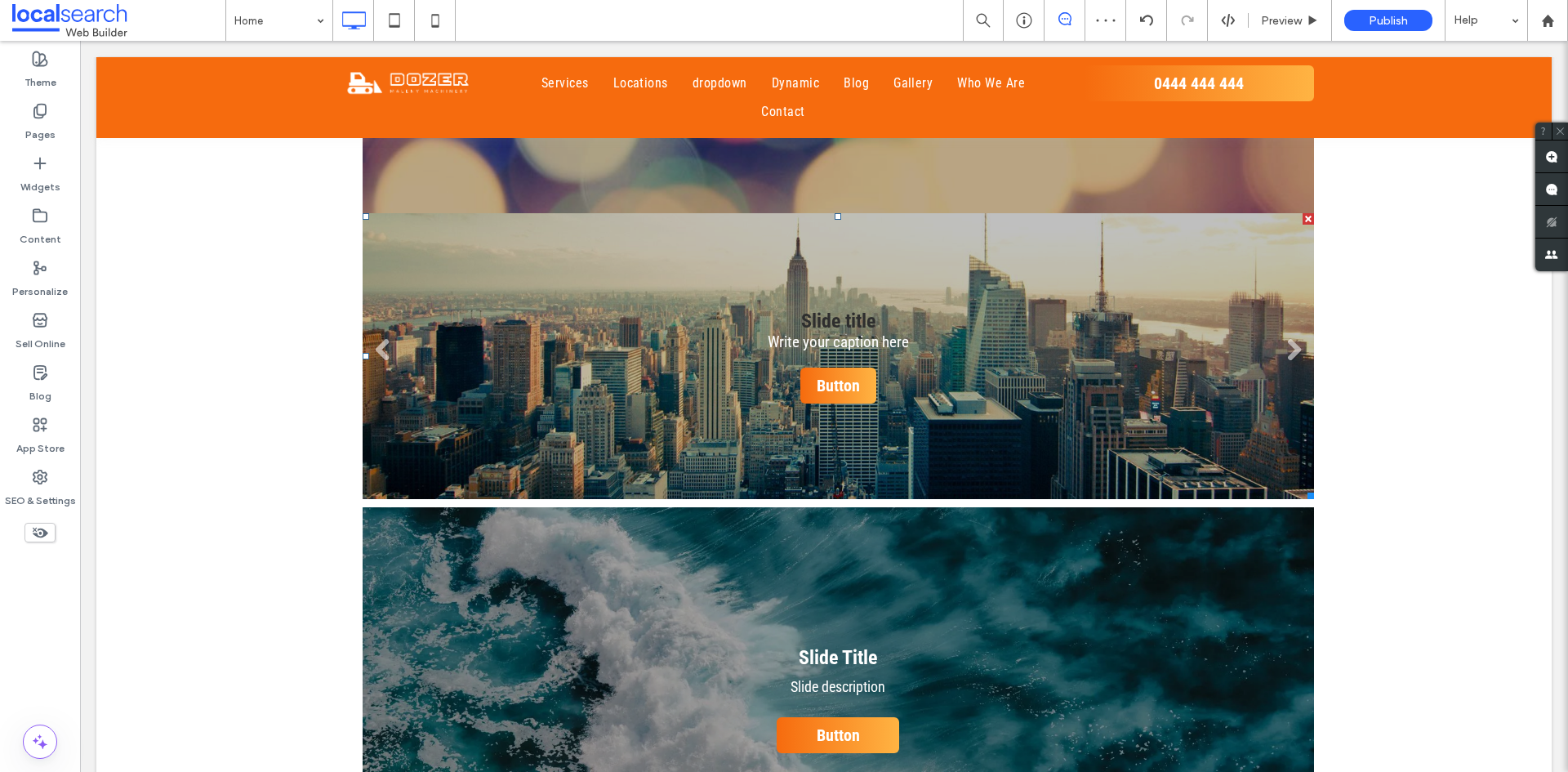
click at [605, 253] on li "Slide title Write your caption here Button" at bounding box center [838, 356] width 951 height 286
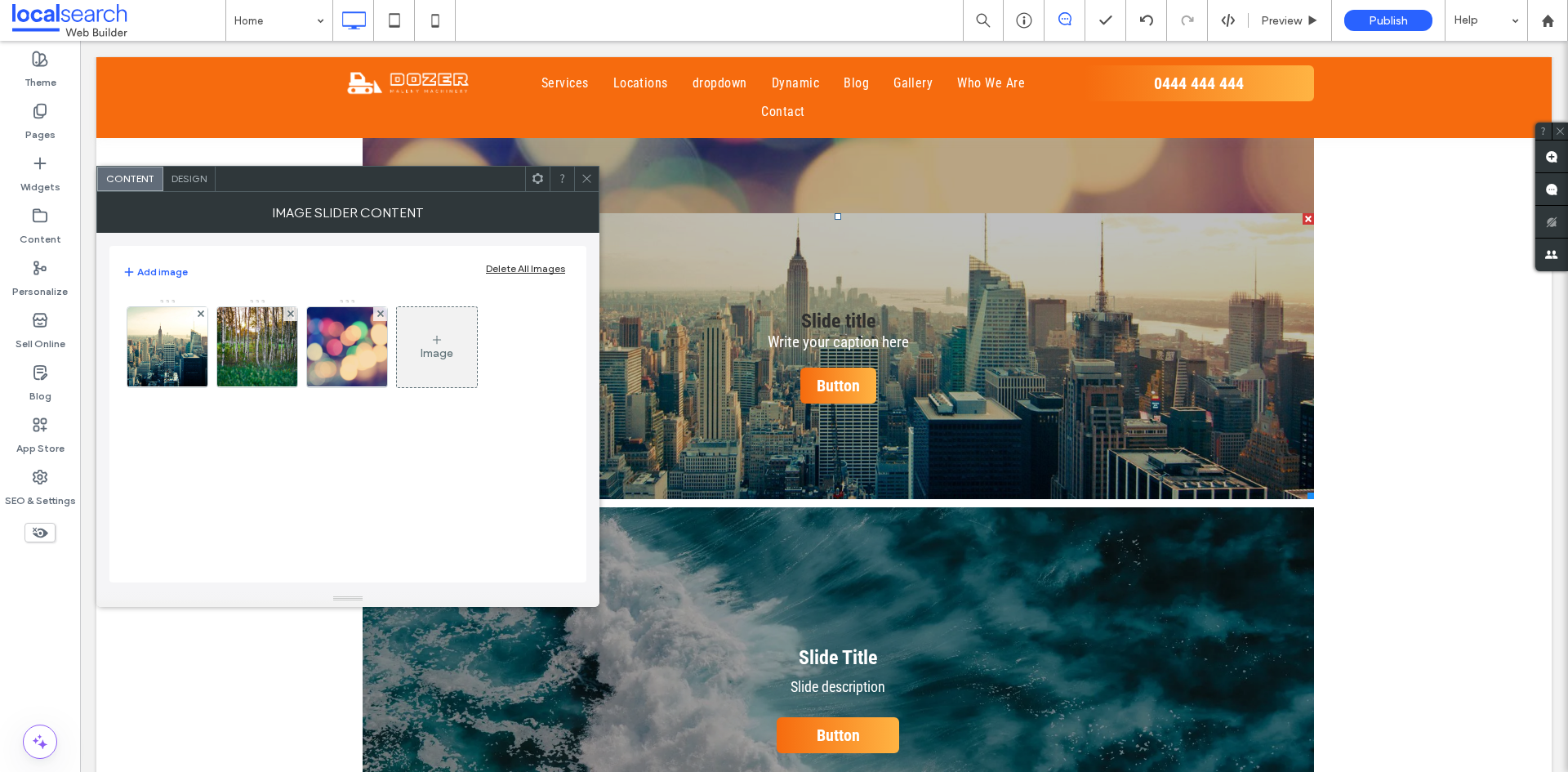
click at [585, 167] on span at bounding box center [586, 179] width 12 height 25
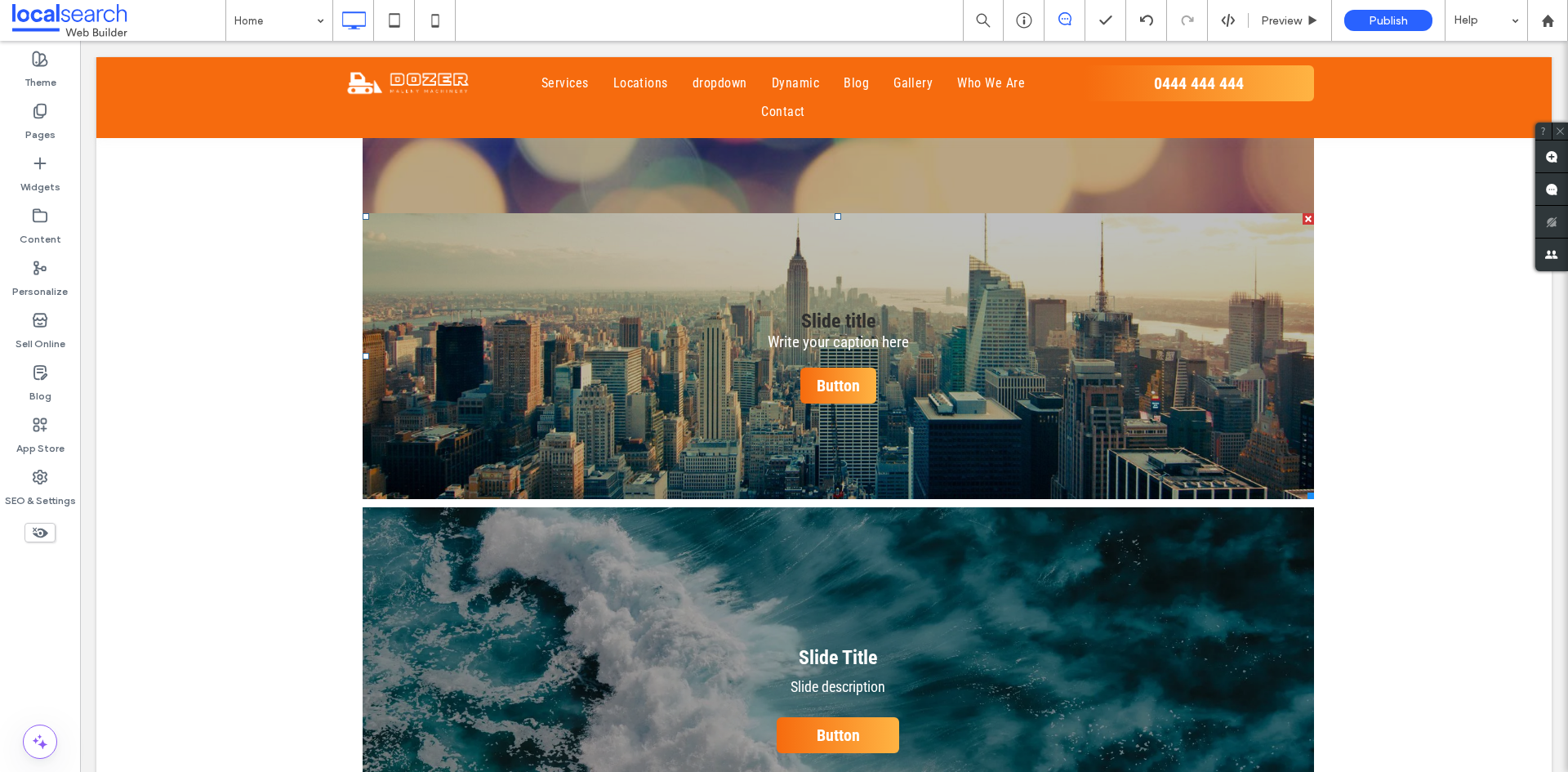
scroll to position [2206, 0]
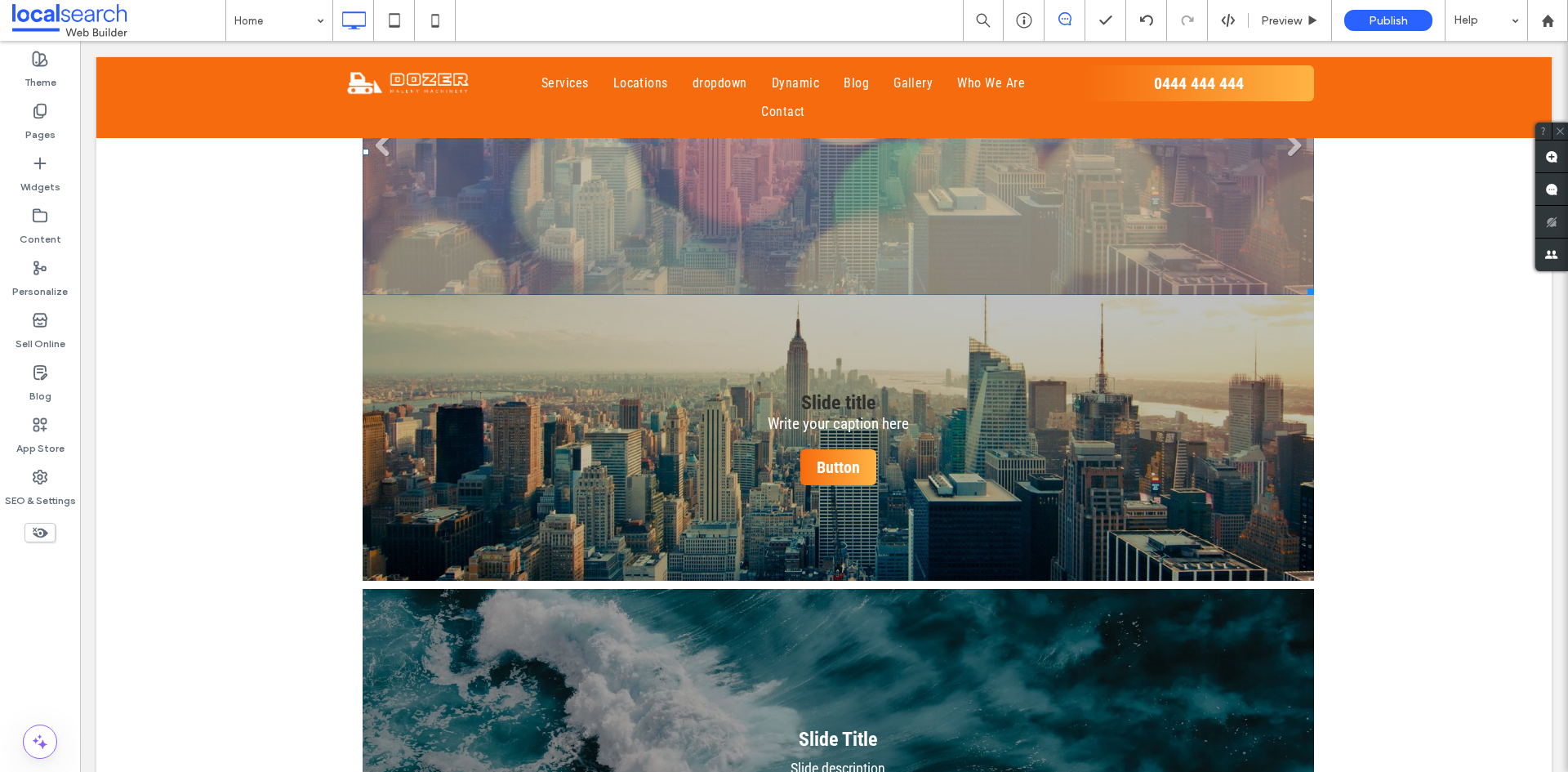
click at [623, 195] on li "Slide title Write your caption here Button" at bounding box center [838, 152] width 951 height 286
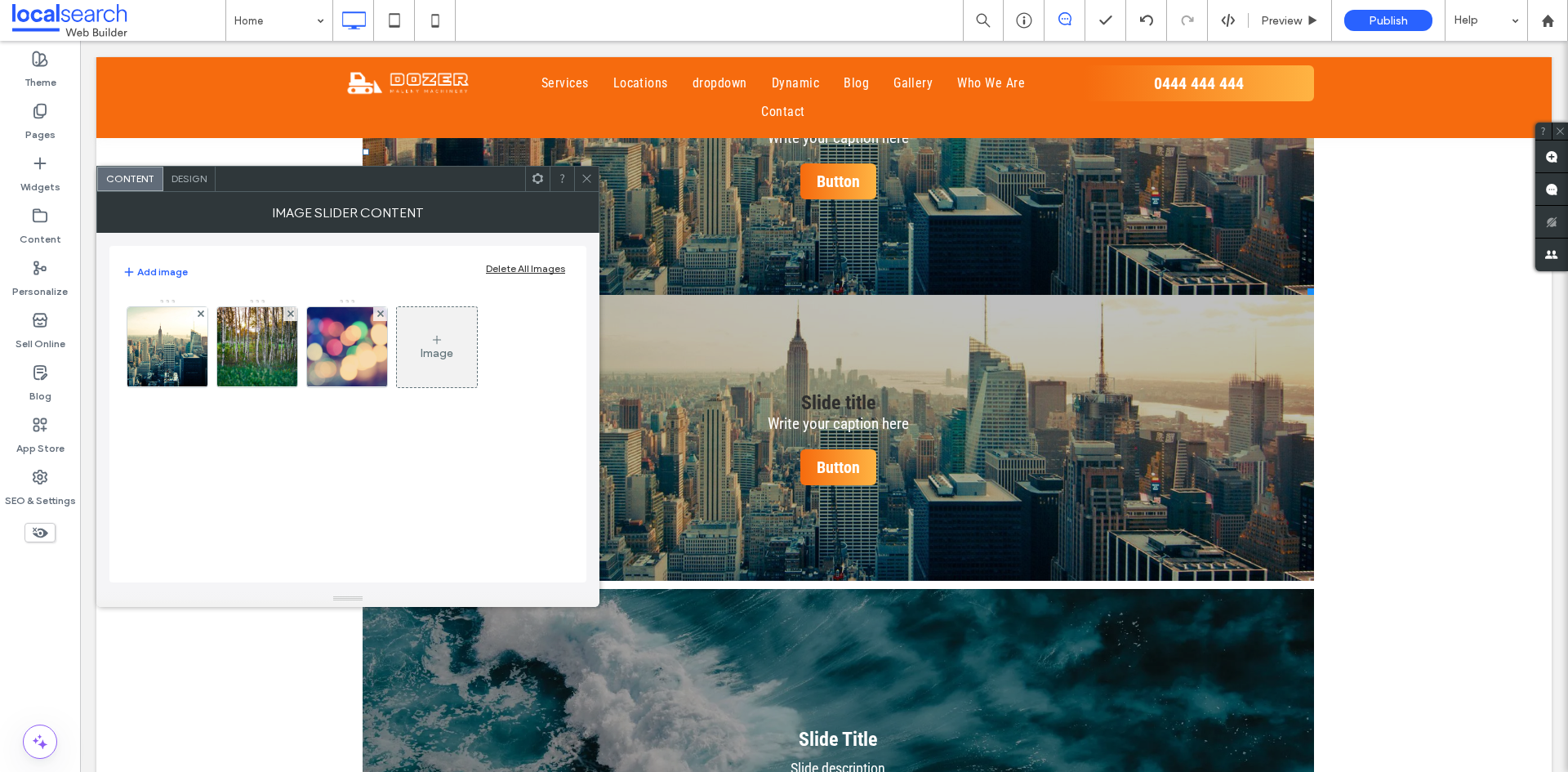
click at [593, 167] on div at bounding box center [586, 179] width 25 height 25
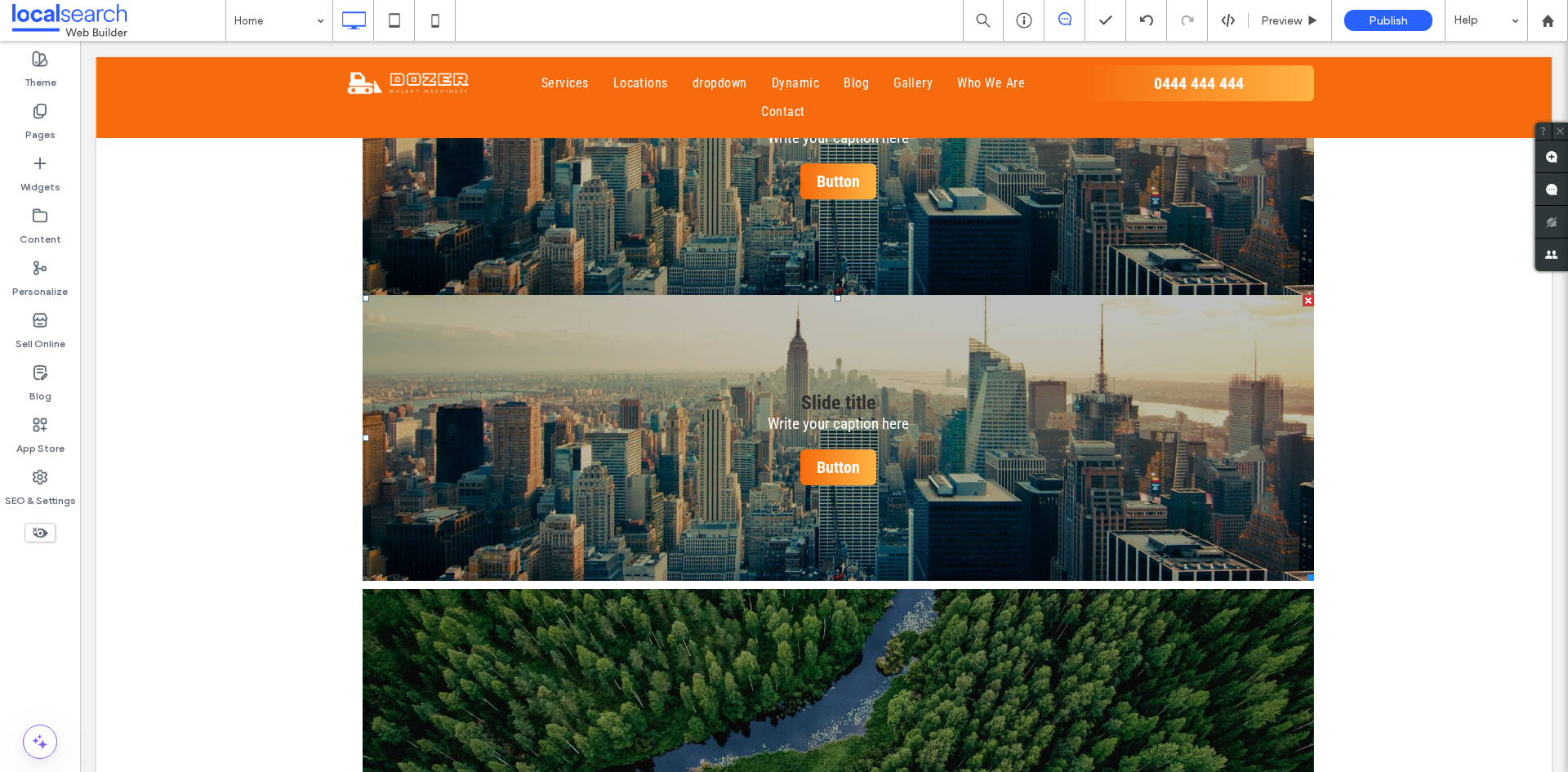
click at [1303, 295] on div at bounding box center [1308, 300] width 11 height 11
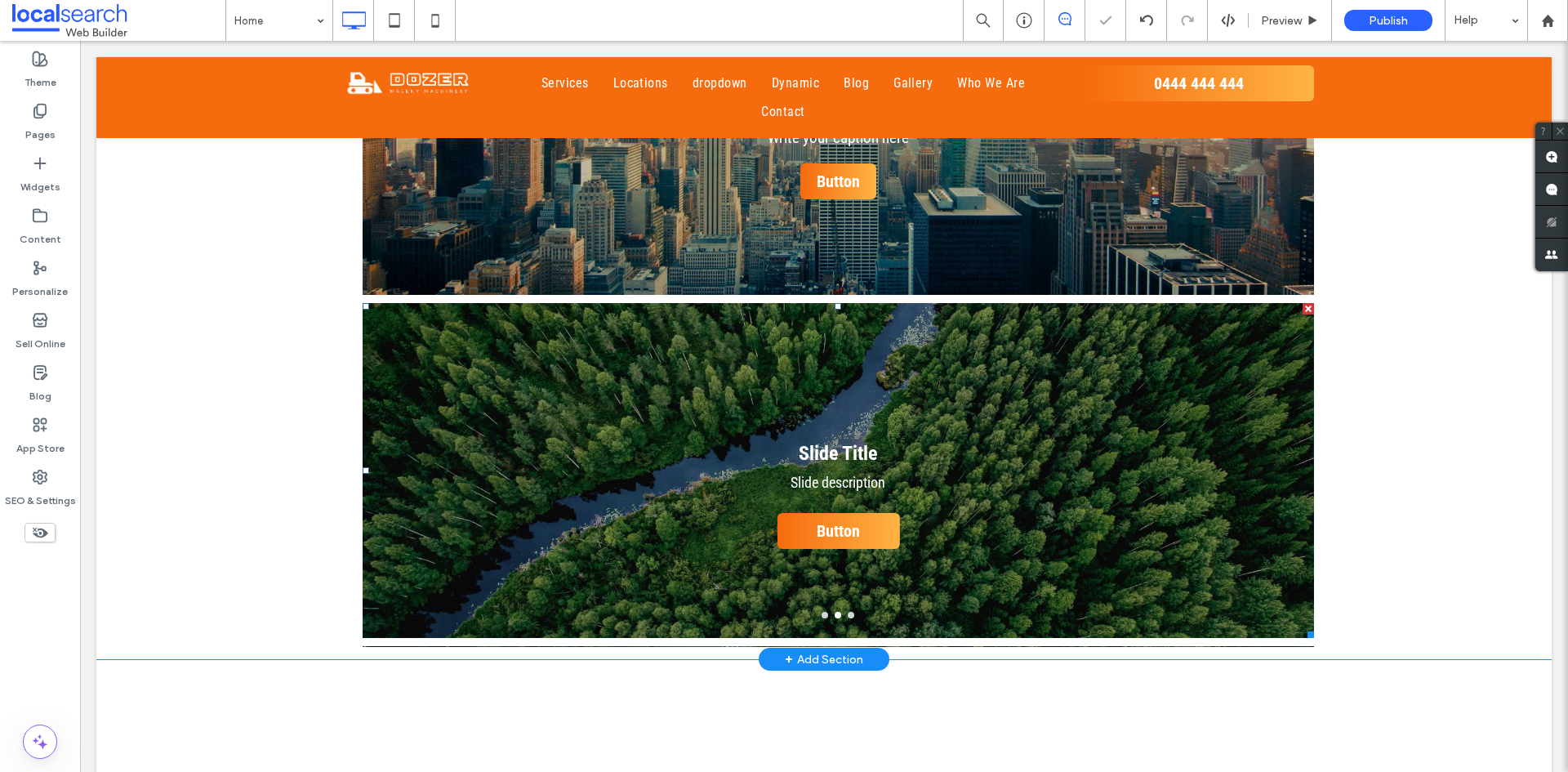
click at [972, 419] on div "Slide Title Slide description Button Button" at bounding box center [838, 481] width 951 height 258
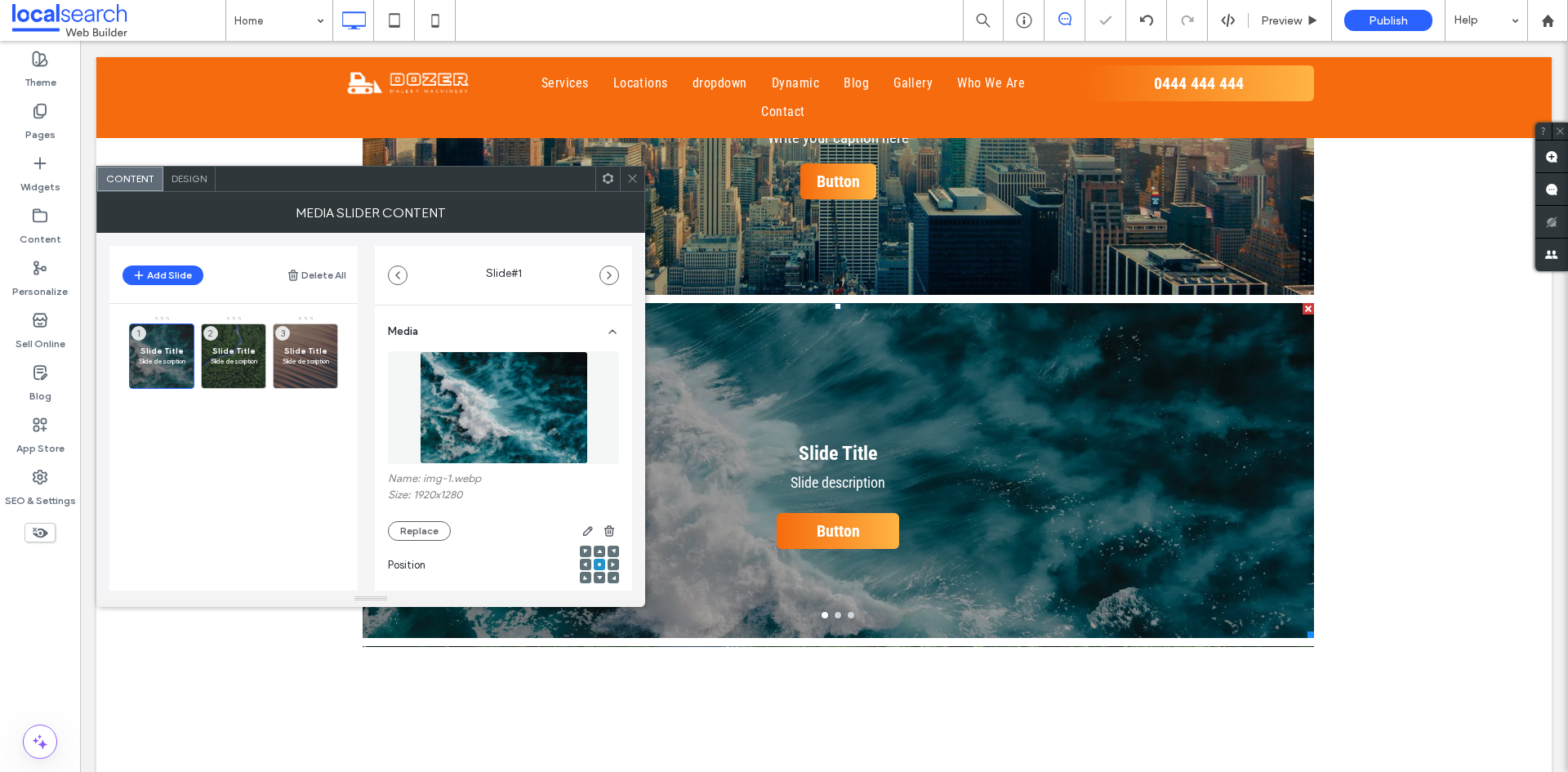
click at [186, 179] on span "Design" at bounding box center [188, 178] width 35 height 12
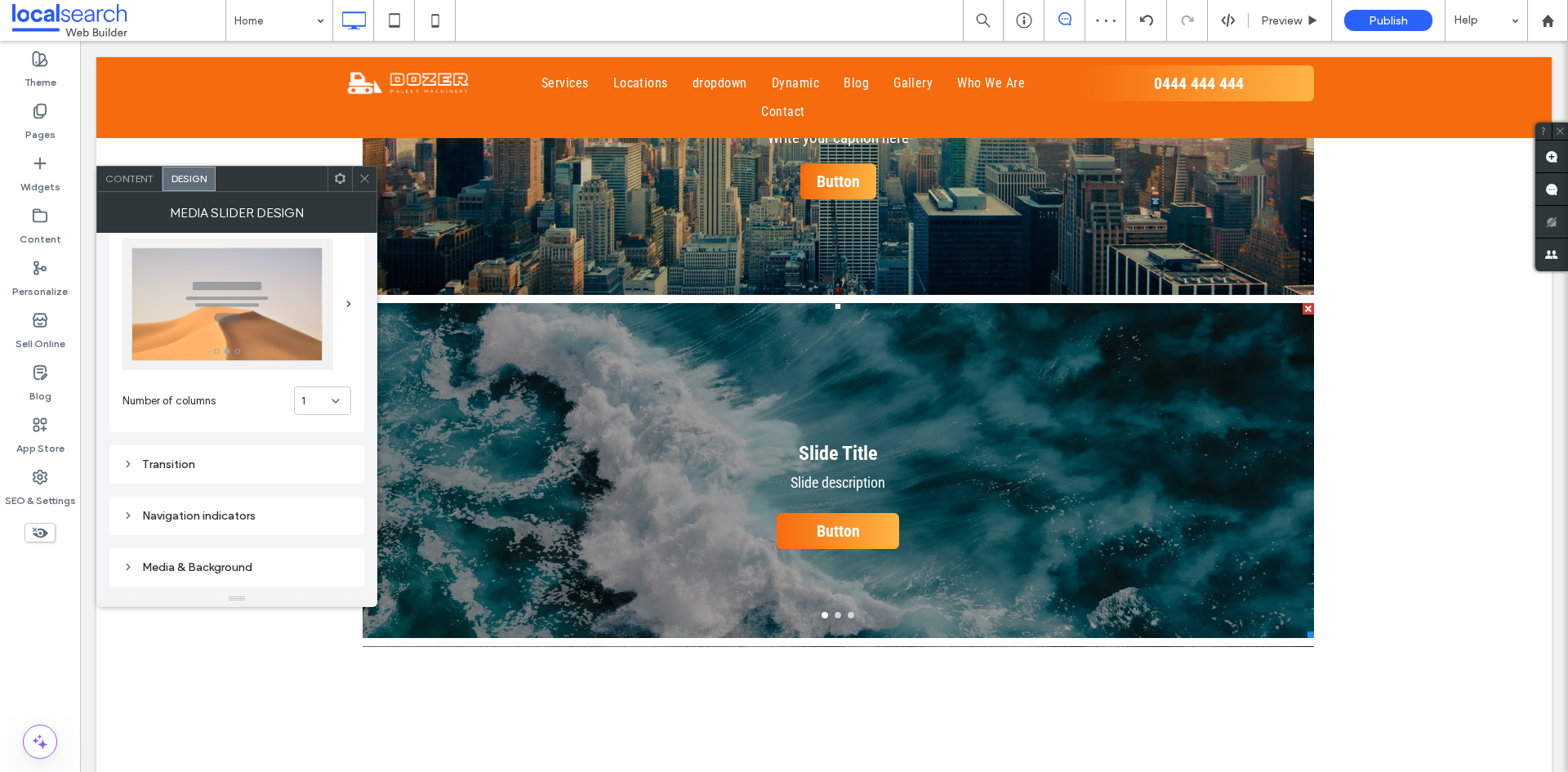
scroll to position [0, 0]
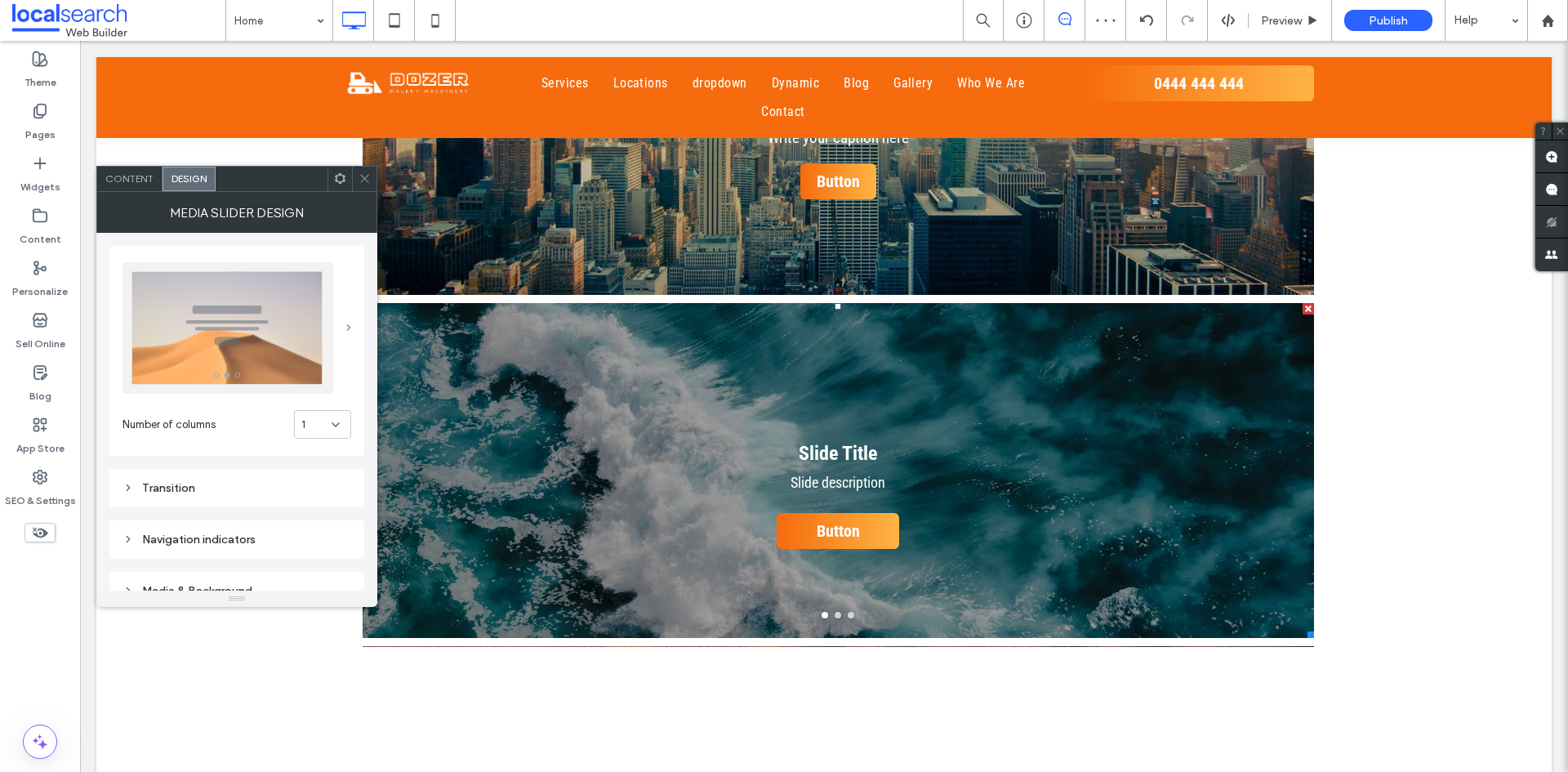
click at [347, 327] on span at bounding box center [349, 328] width 5 height 8
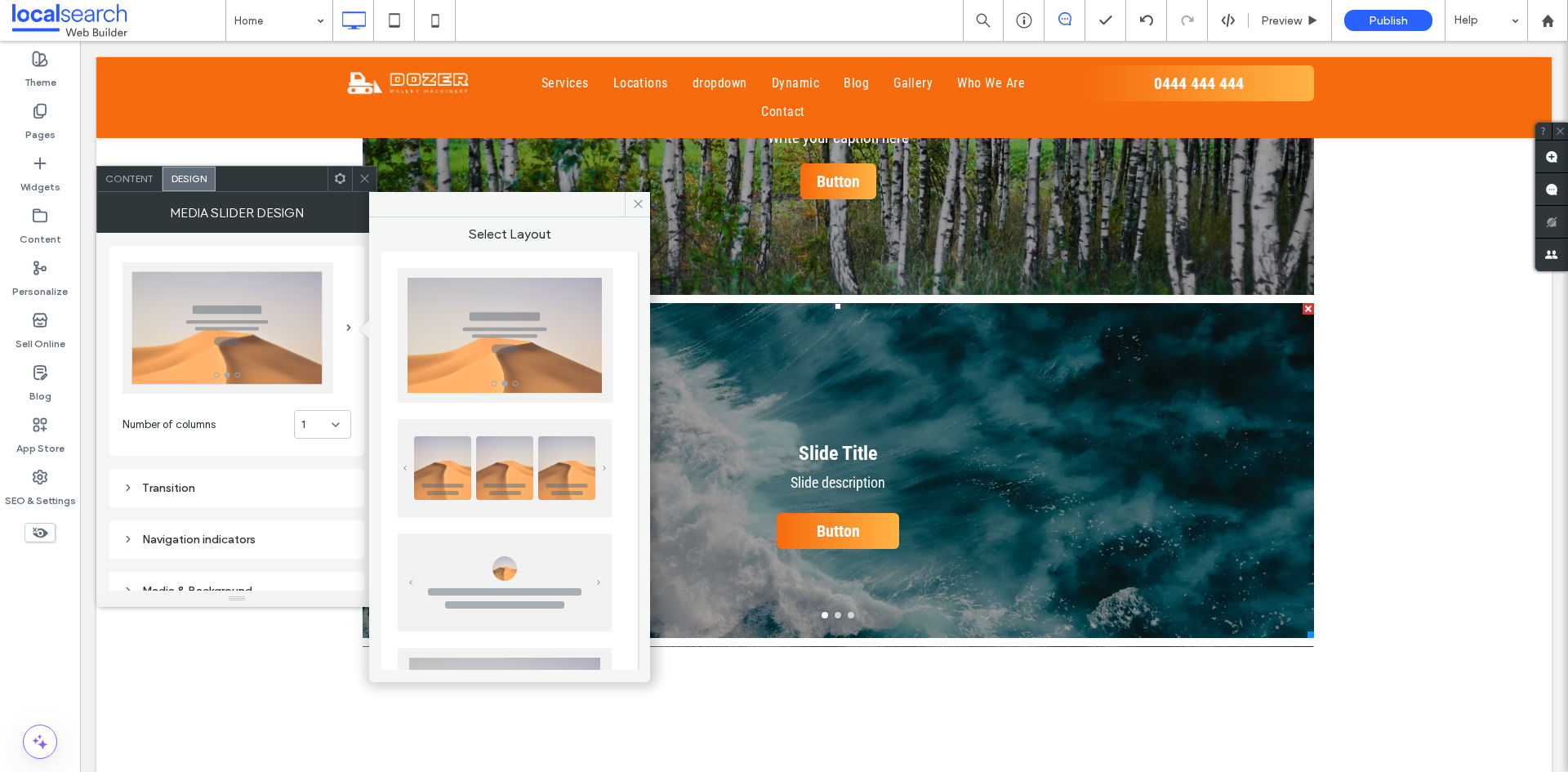
scroll to position [81, 0]
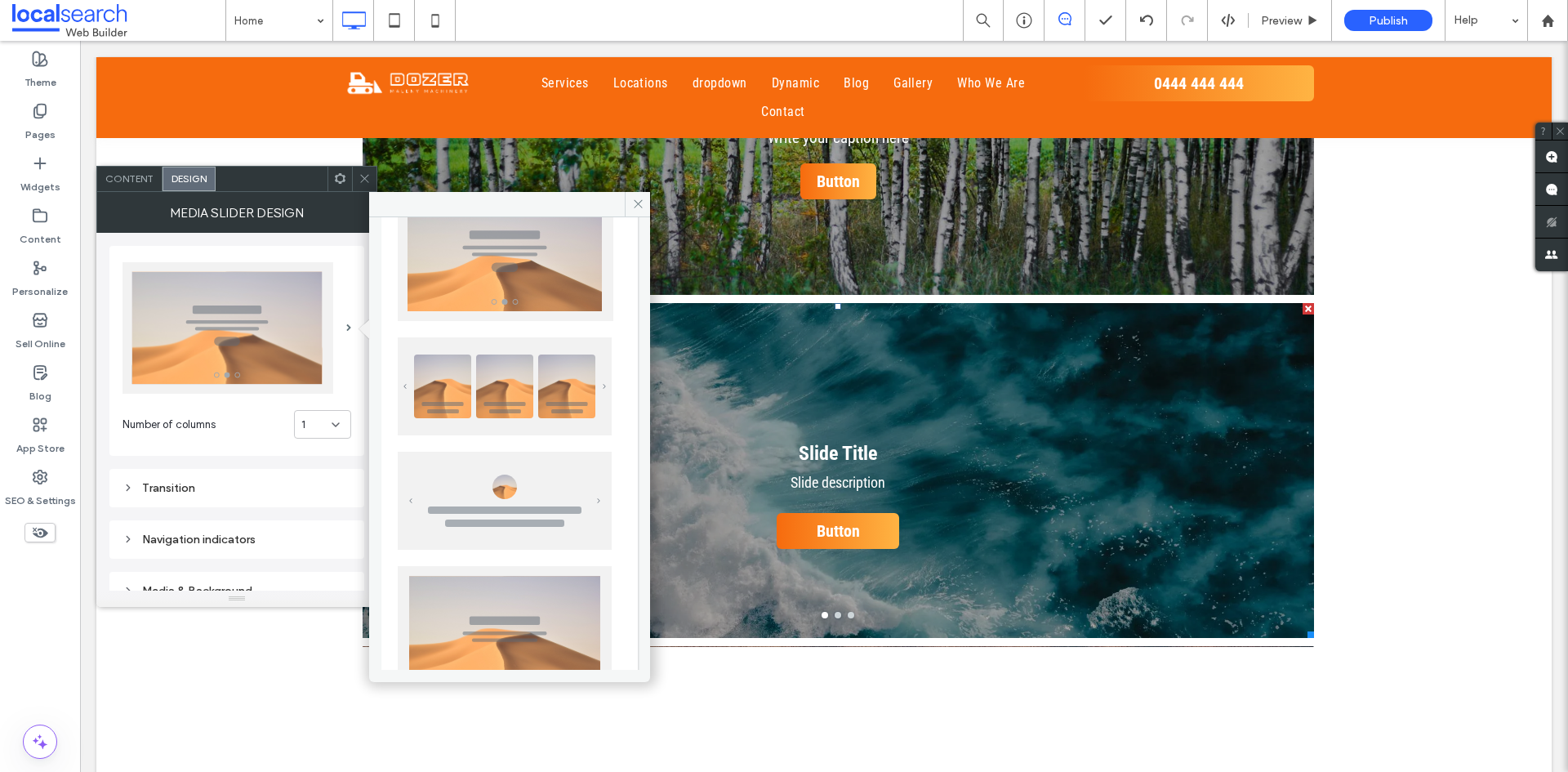
click at [487, 486] on img at bounding box center [505, 501] width 214 height 98
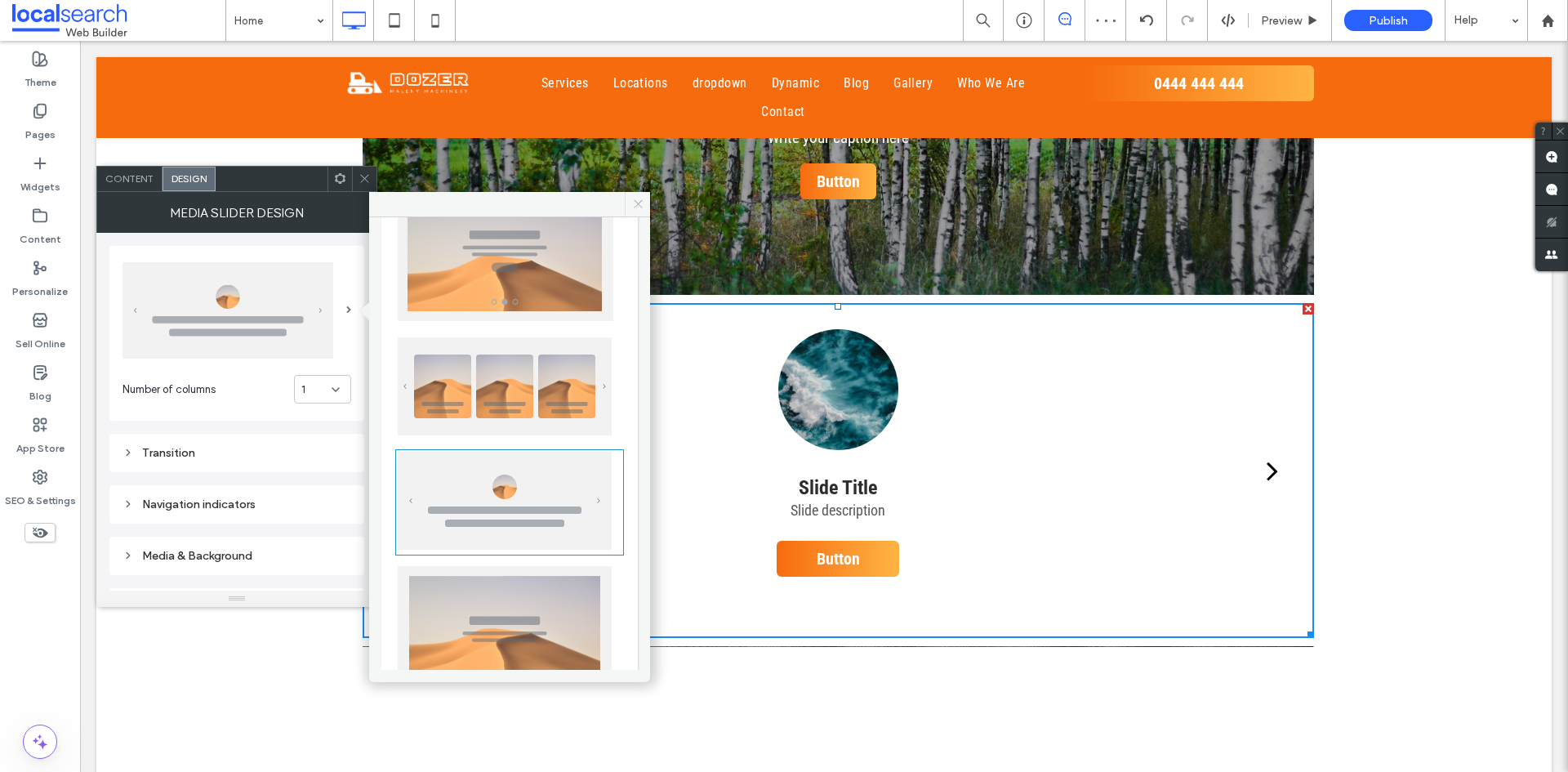
click at [637, 203] on icon at bounding box center [638, 203] width 12 height 12
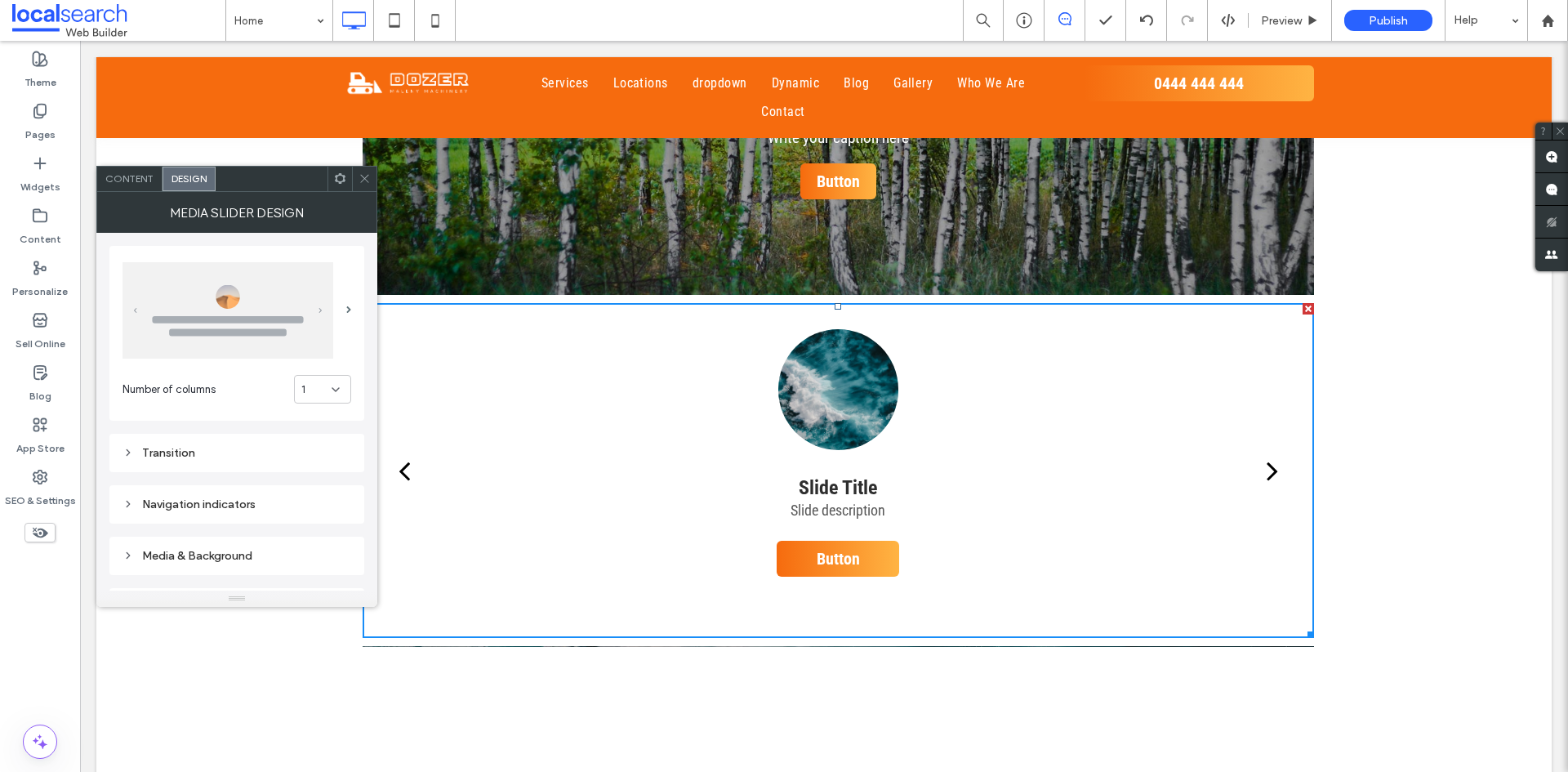
click at [372, 181] on div at bounding box center [364, 179] width 25 height 25
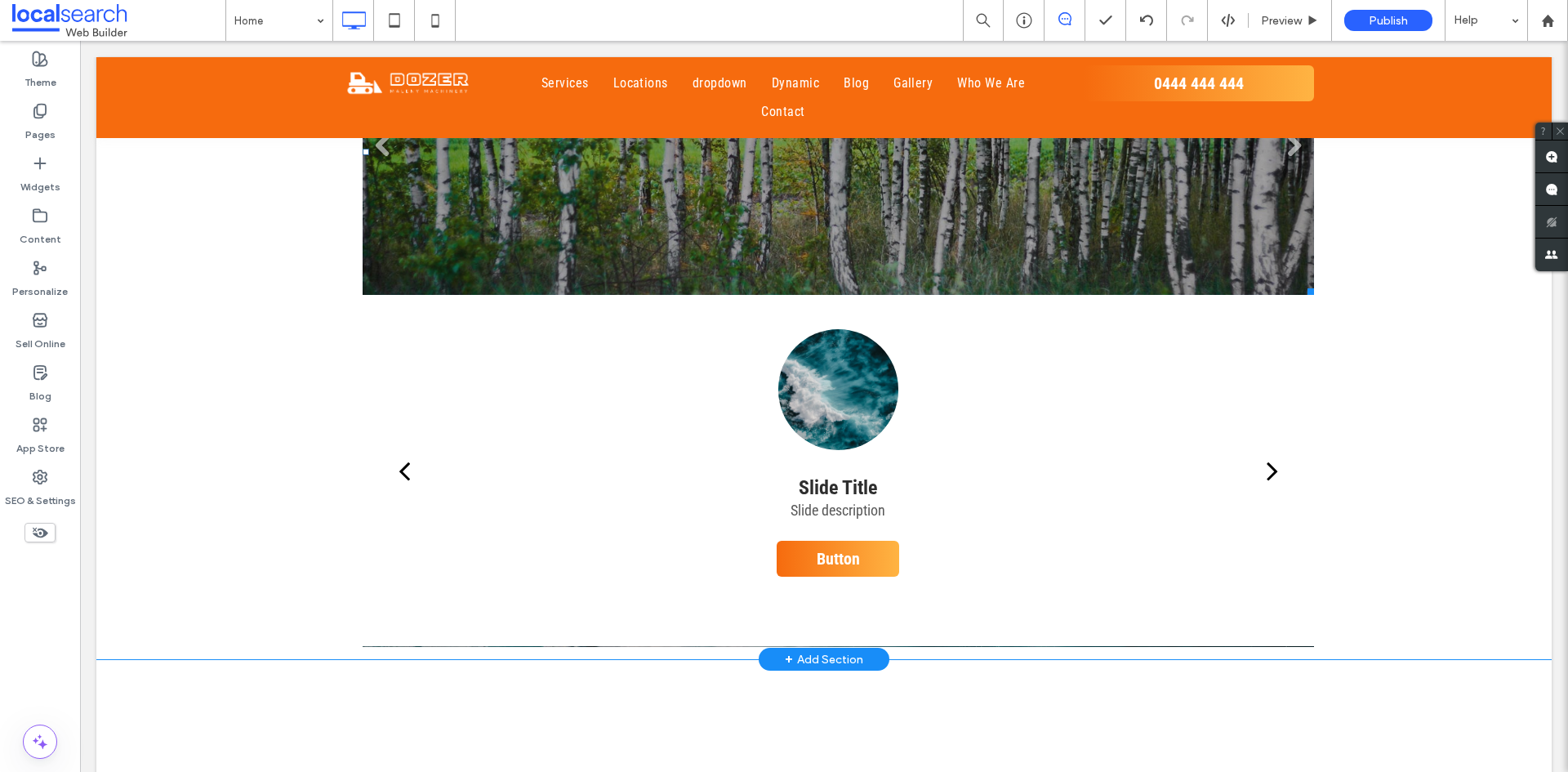
scroll to position [1961, 0]
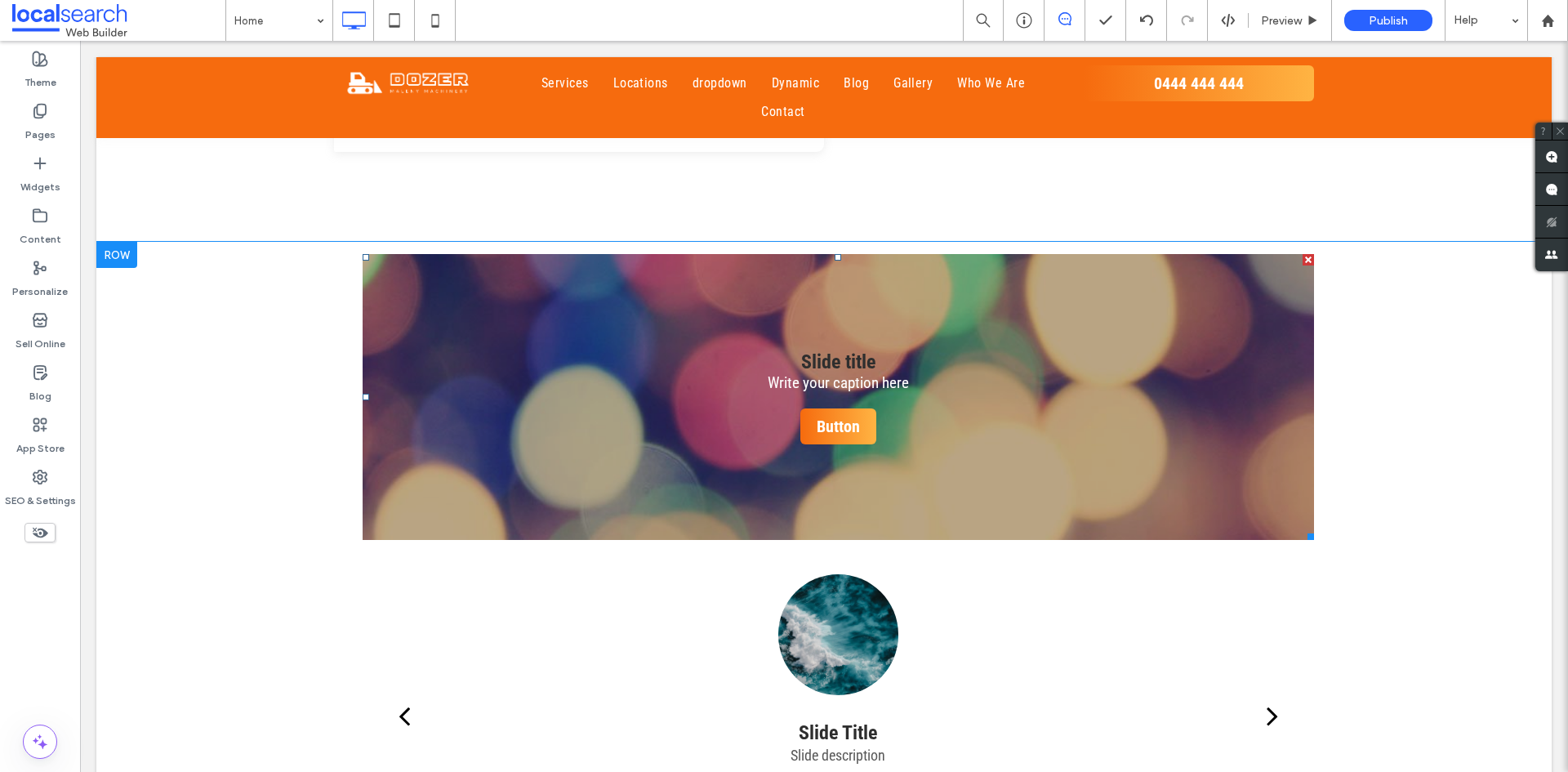
click at [1303, 254] on div at bounding box center [1308, 259] width 11 height 11
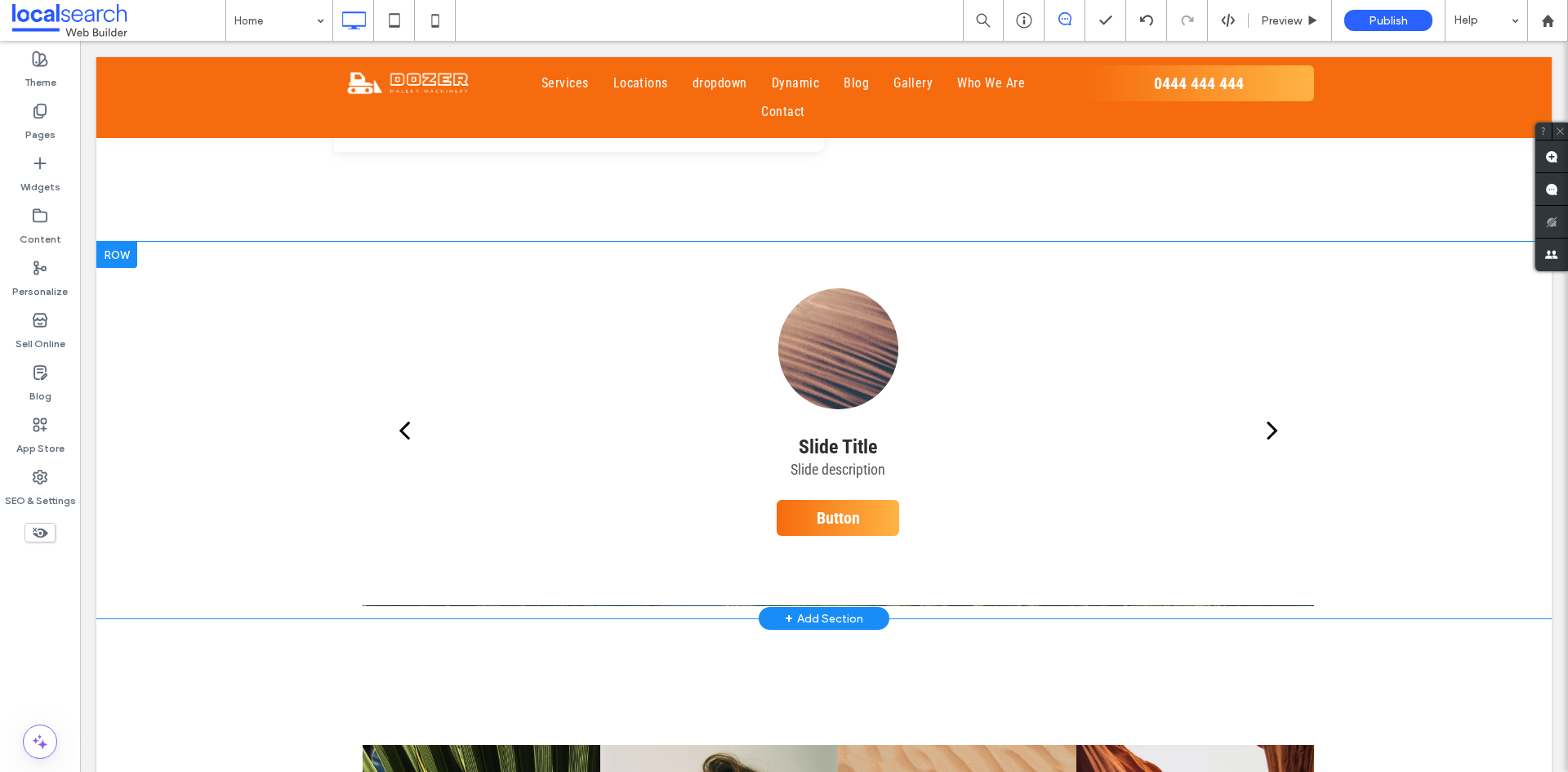
scroll to position [1797, 0]
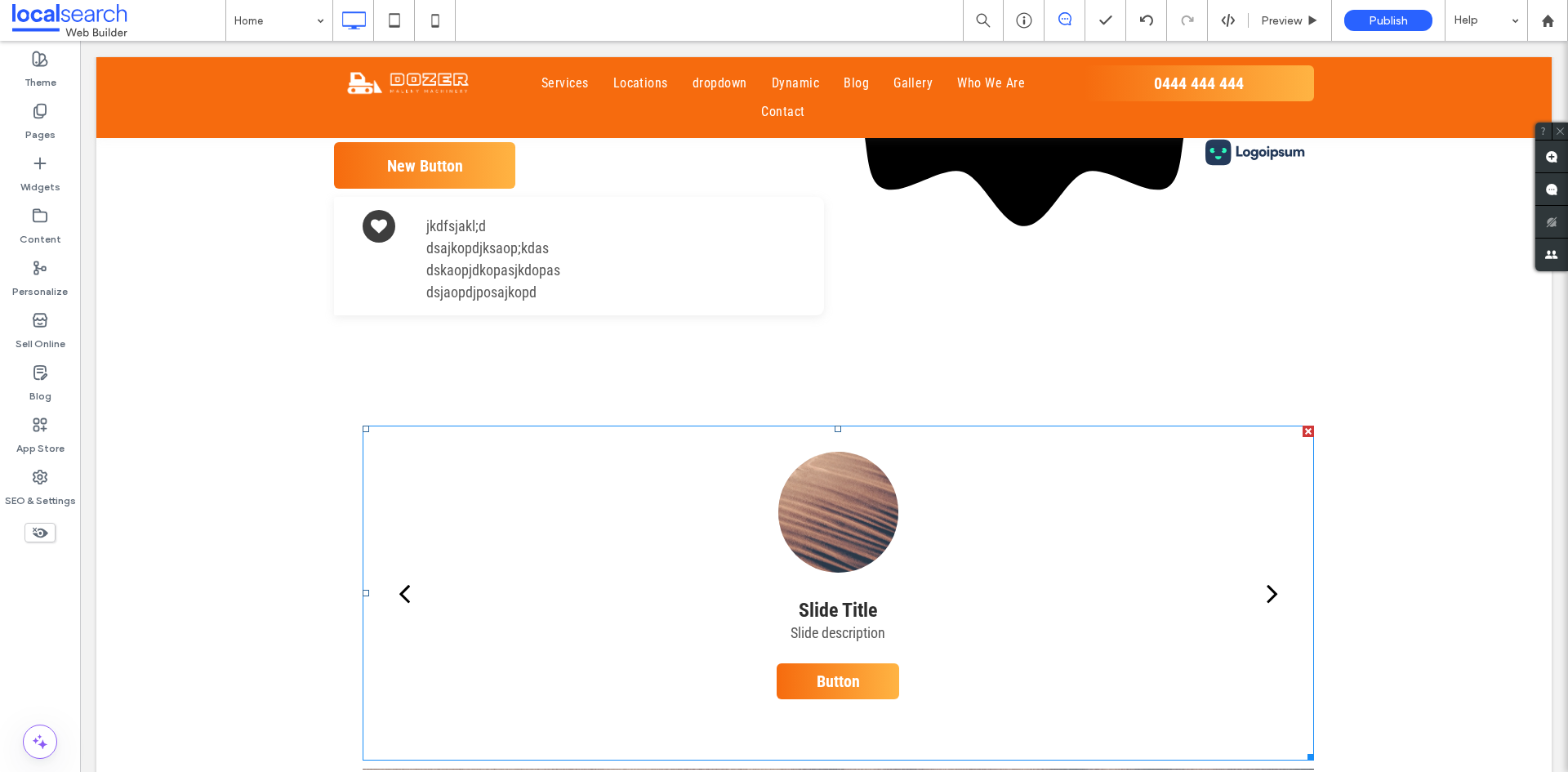
click at [1266, 577] on div "next" at bounding box center [1272, 593] width 11 height 33
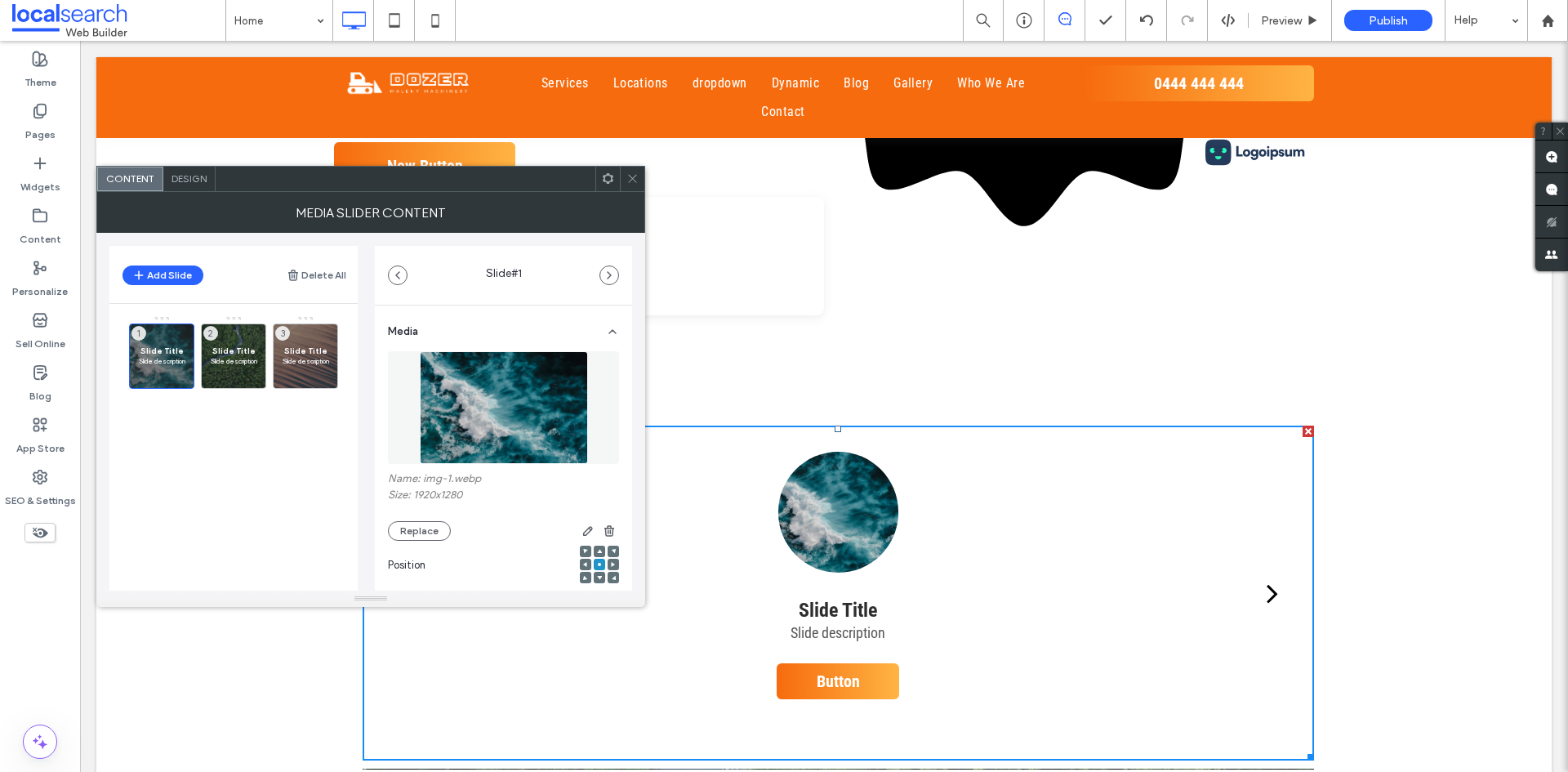
click at [625, 172] on div at bounding box center [632, 179] width 25 height 25
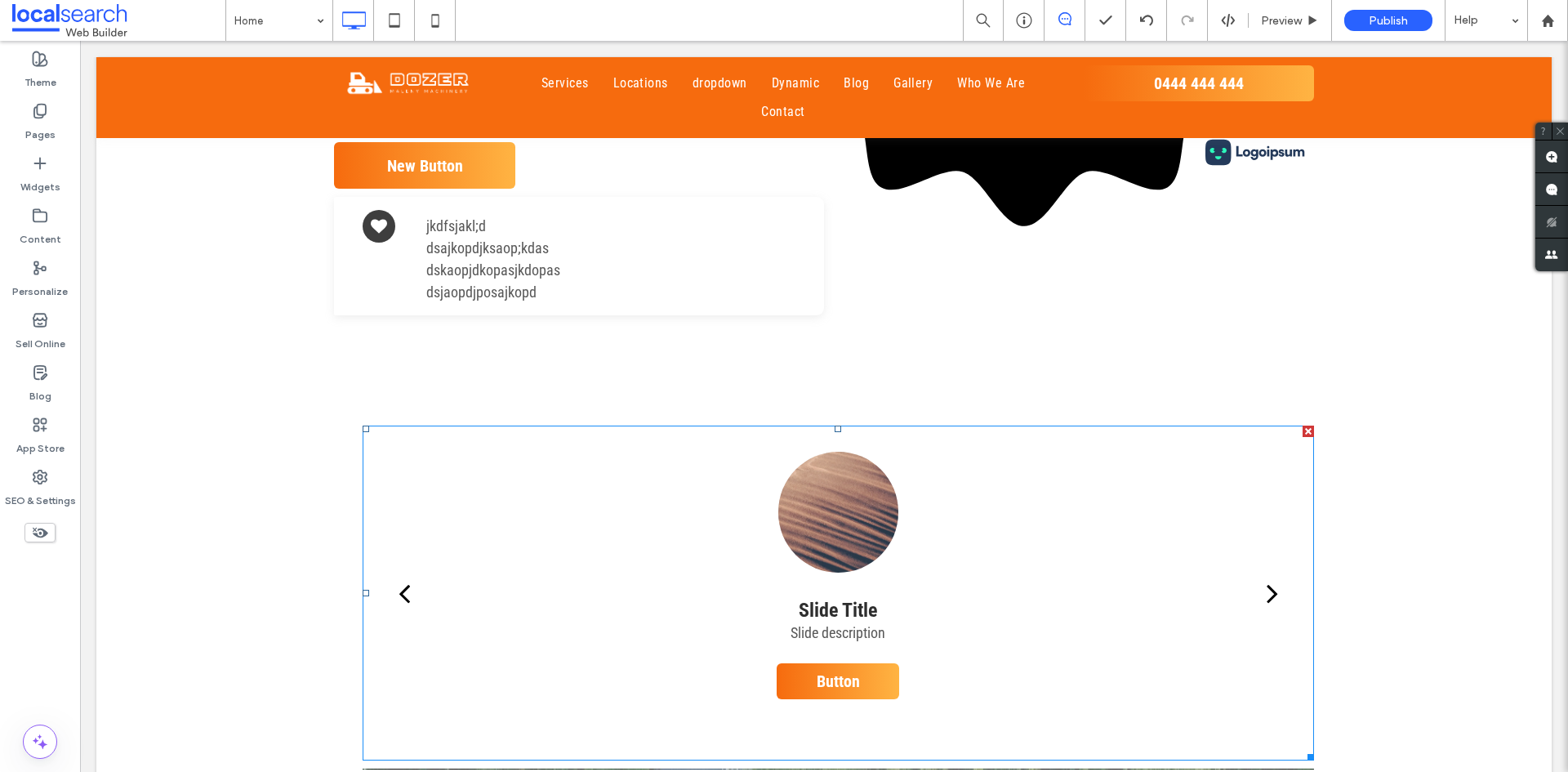
click at [542, 526] on div "Slide Title Slide description Button Button" at bounding box center [838, 606] width 878 height 308
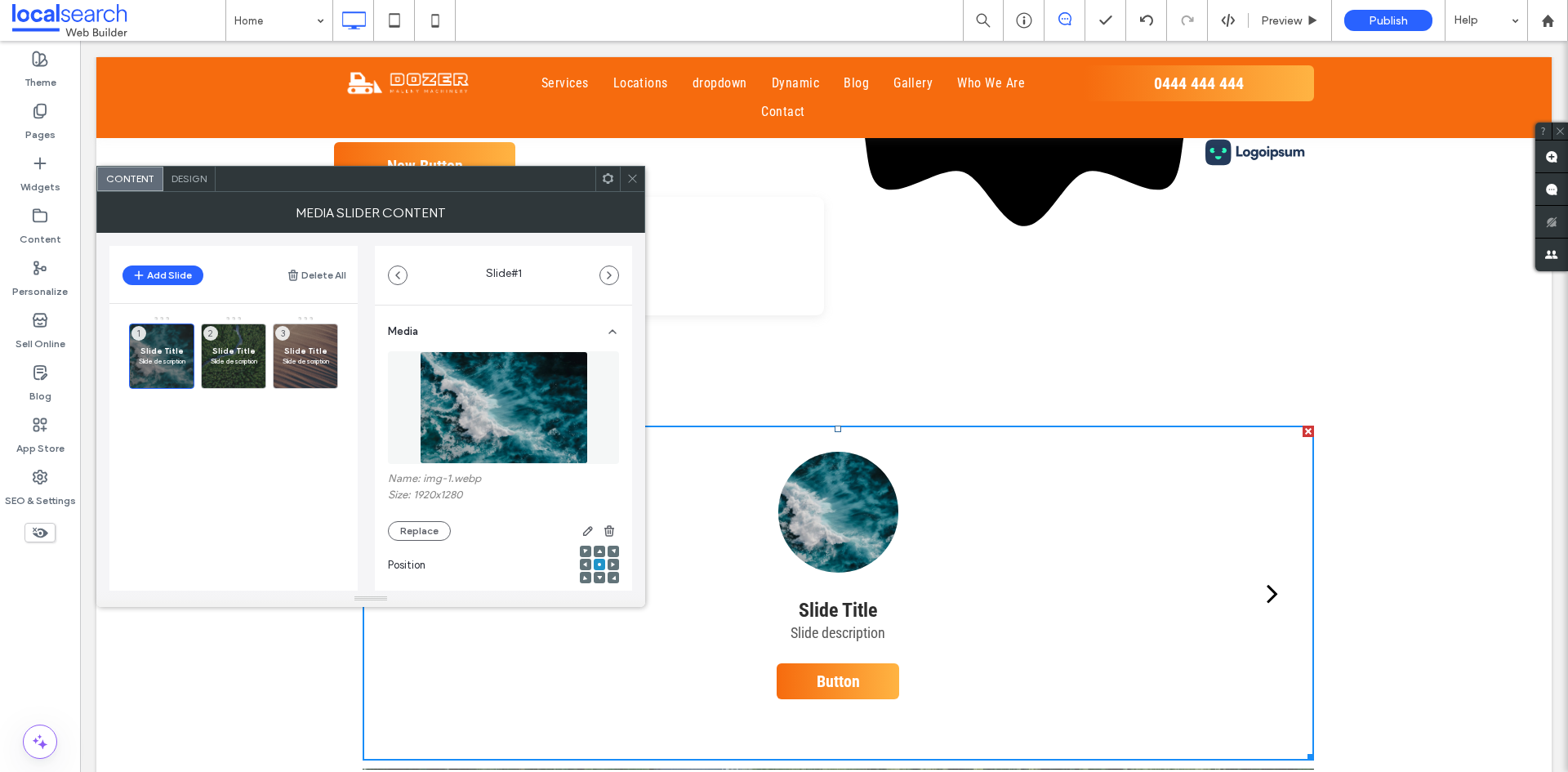
click at [635, 175] on icon at bounding box center [632, 178] width 12 height 12
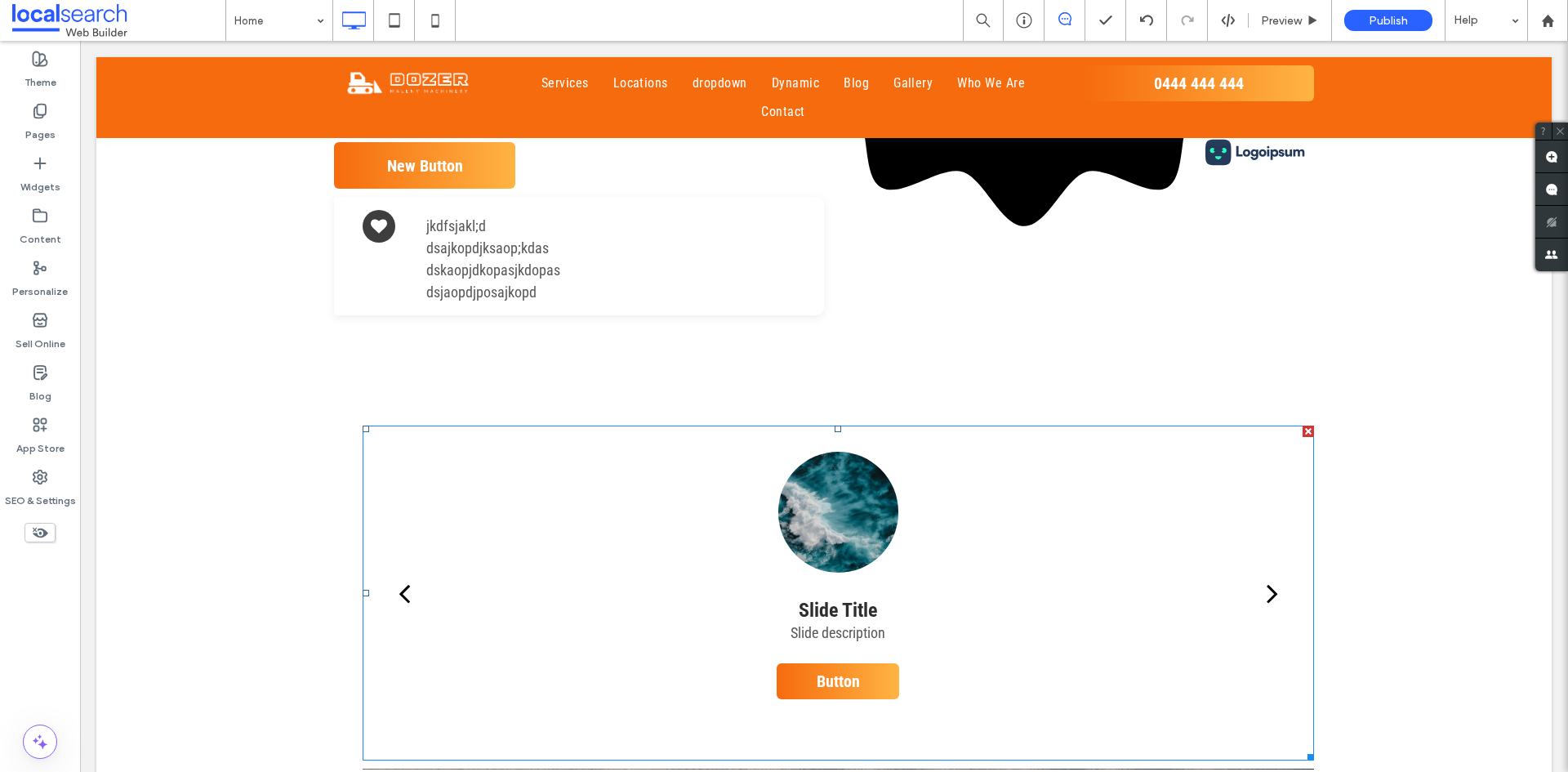
click at [679, 597] on div "Slide Title Slide description Button Button" at bounding box center [838, 606] width 878 height 308
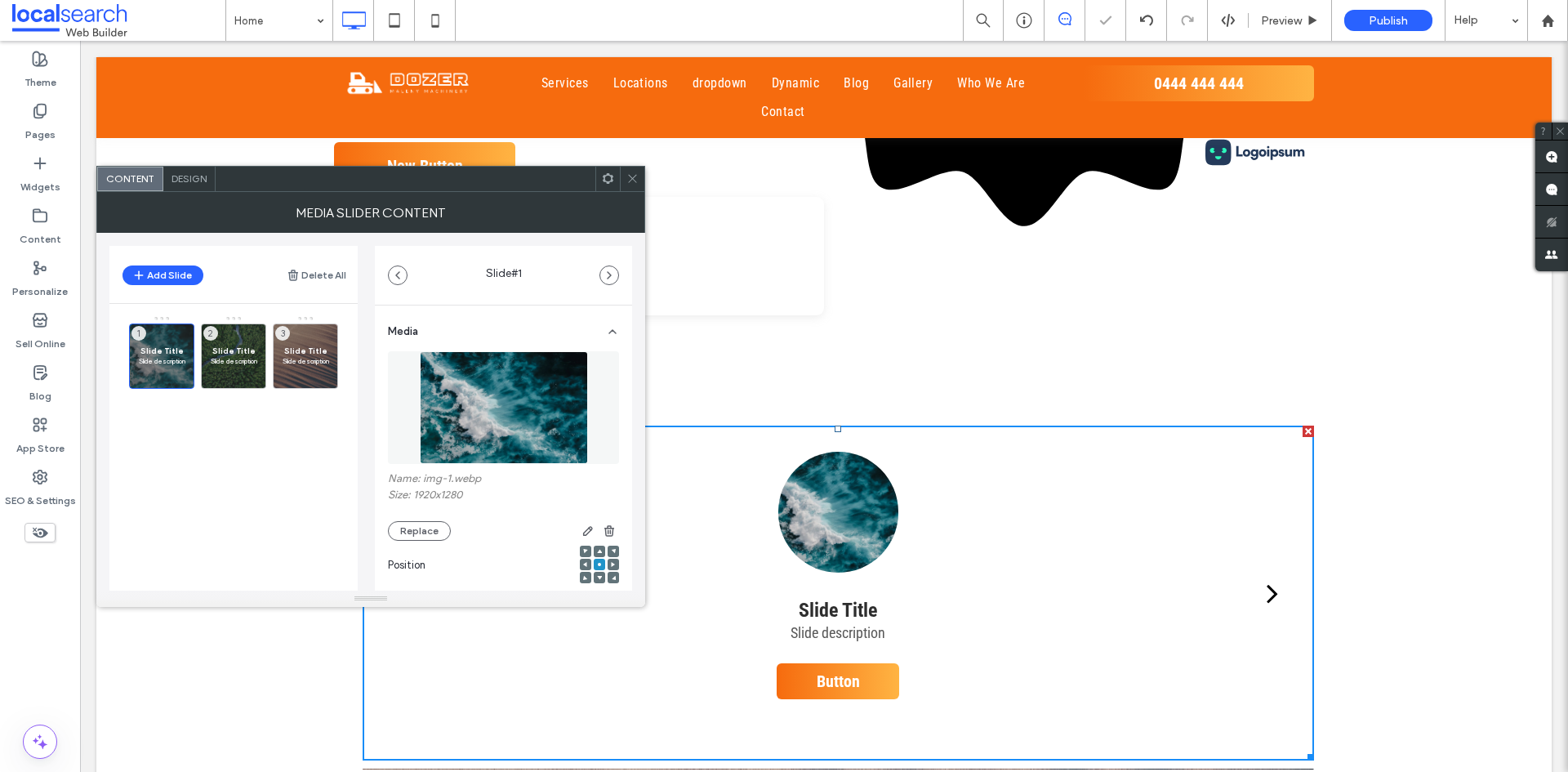
click at [637, 176] on icon at bounding box center [632, 178] width 12 height 12
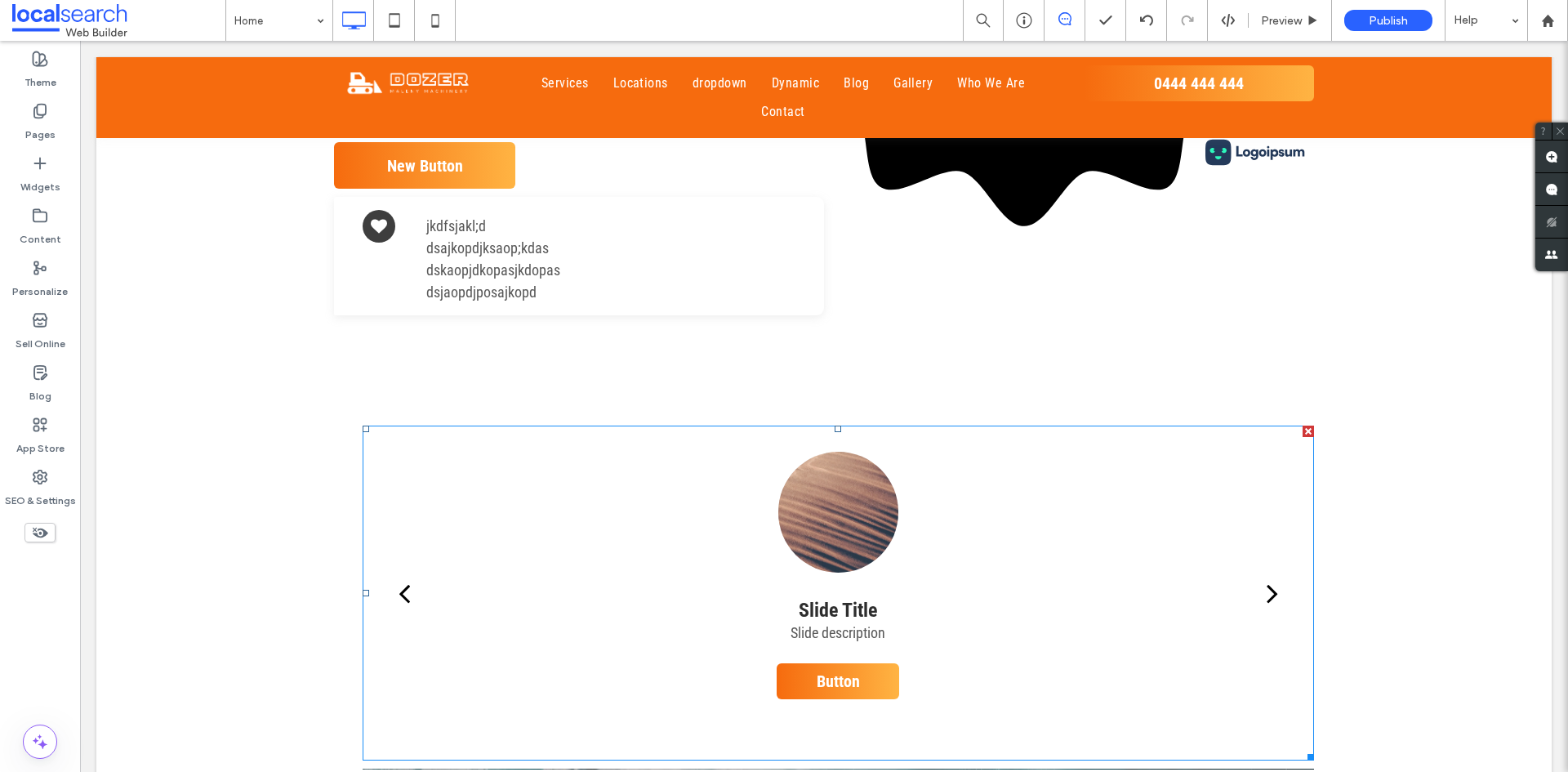
click at [956, 569] on div "Slide Title Slide description Button Button" at bounding box center [838, 606] width 878 height 308
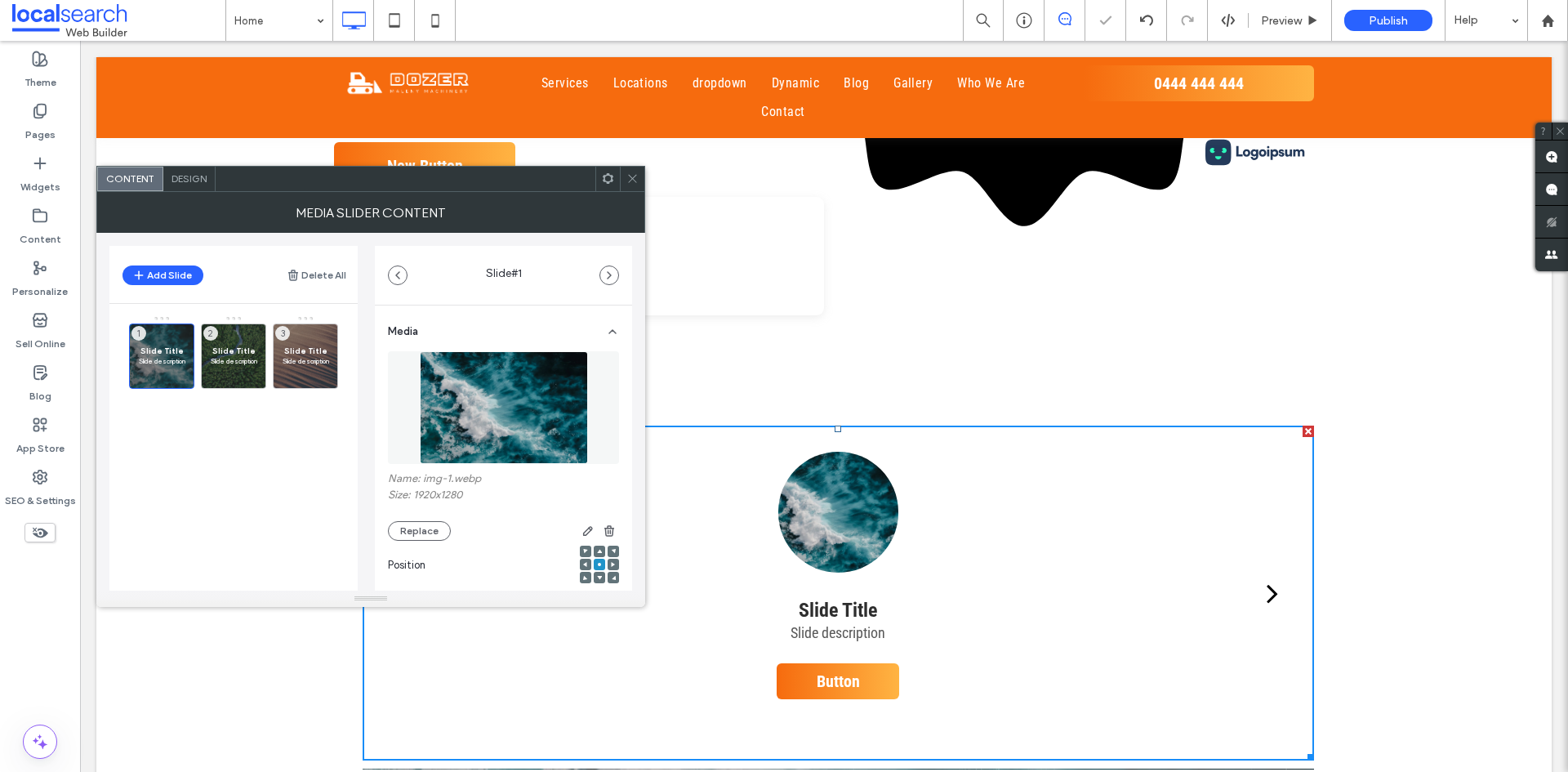
click at [625, 181] on div at bounding box center [632, 179] width 25 height 25
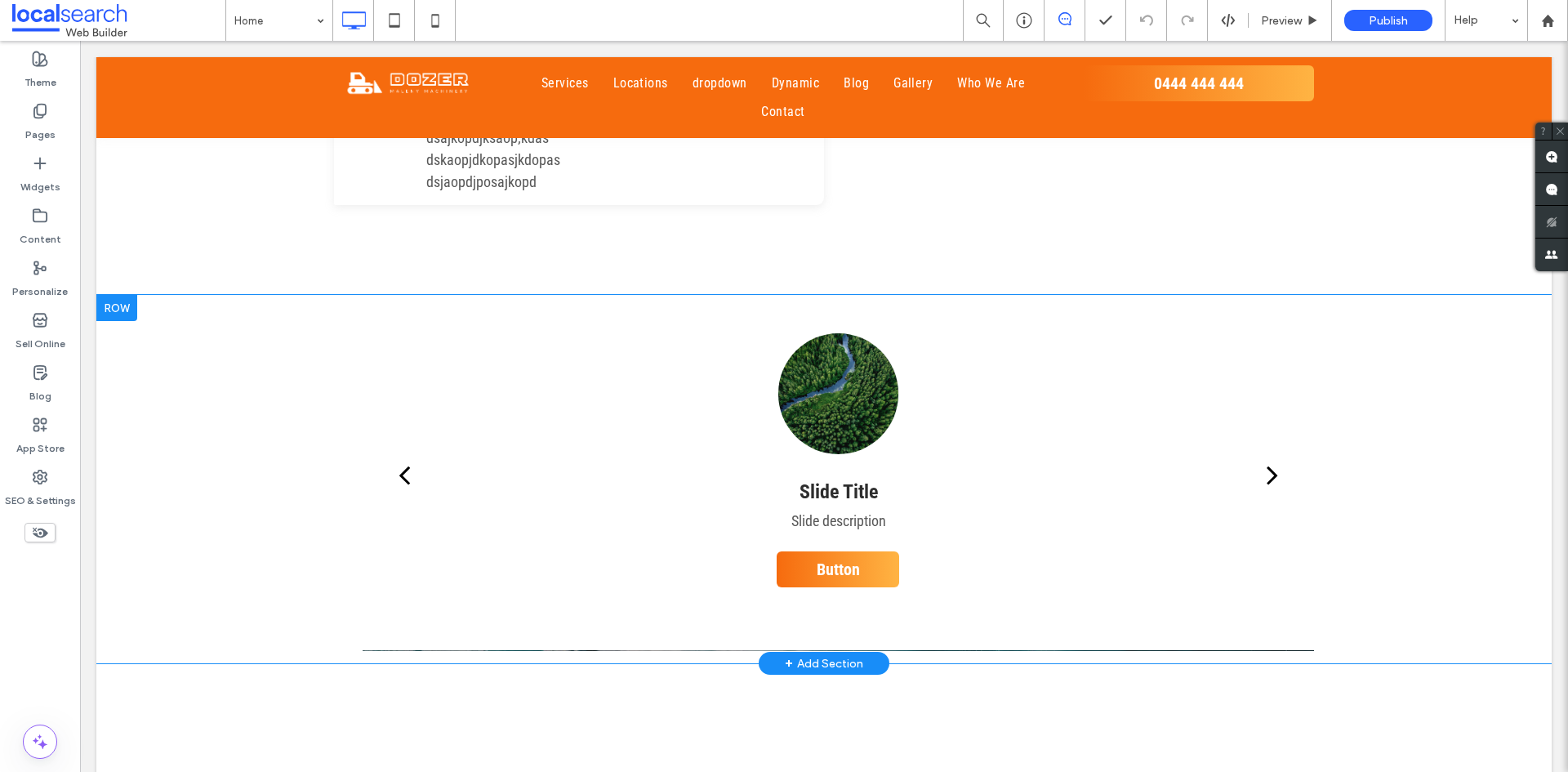
scroll to position [1879, 0]
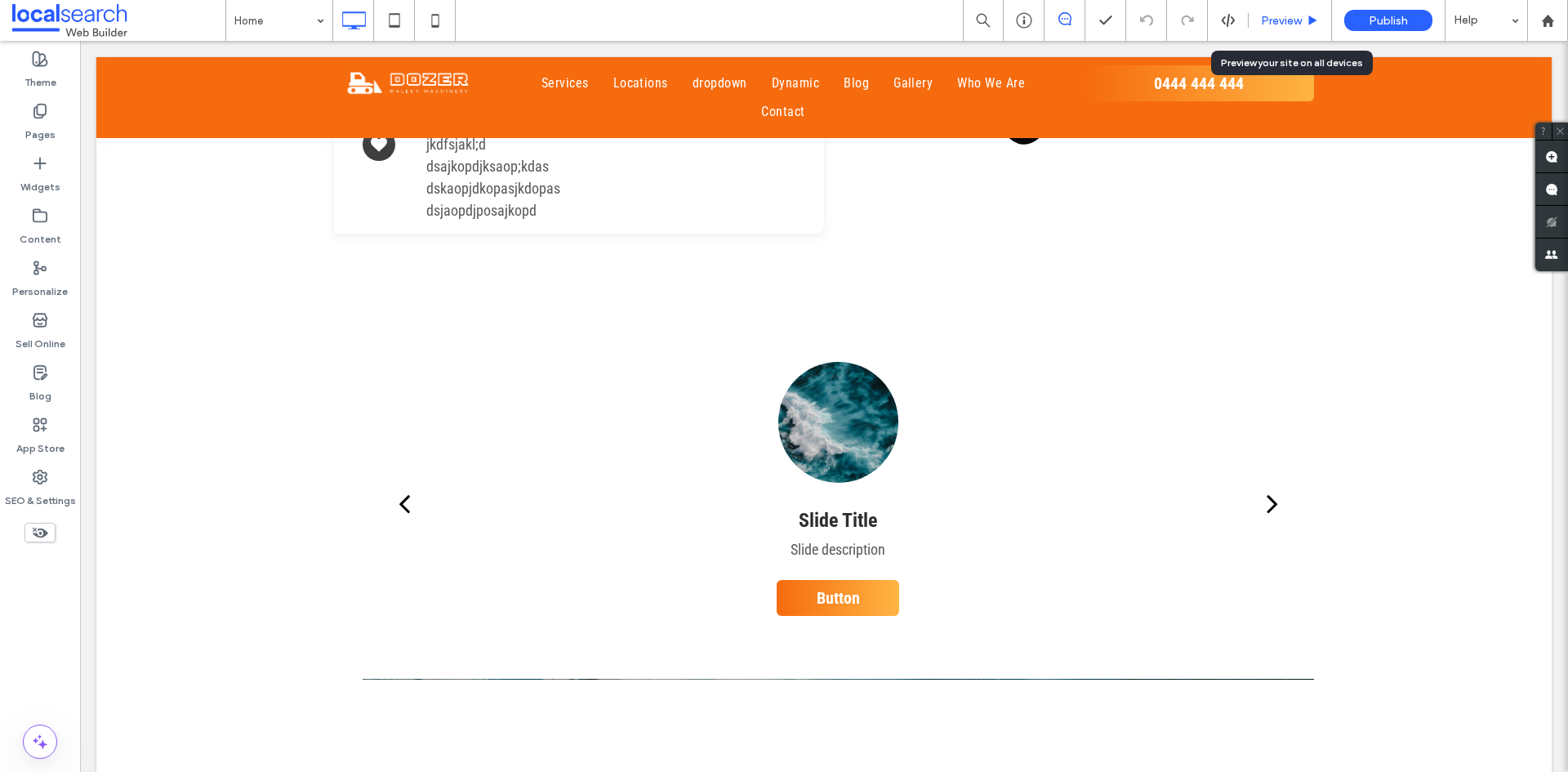
click at [1270, 20] on span "Preview" at bounding box center [1282, 20] width 41 height 14
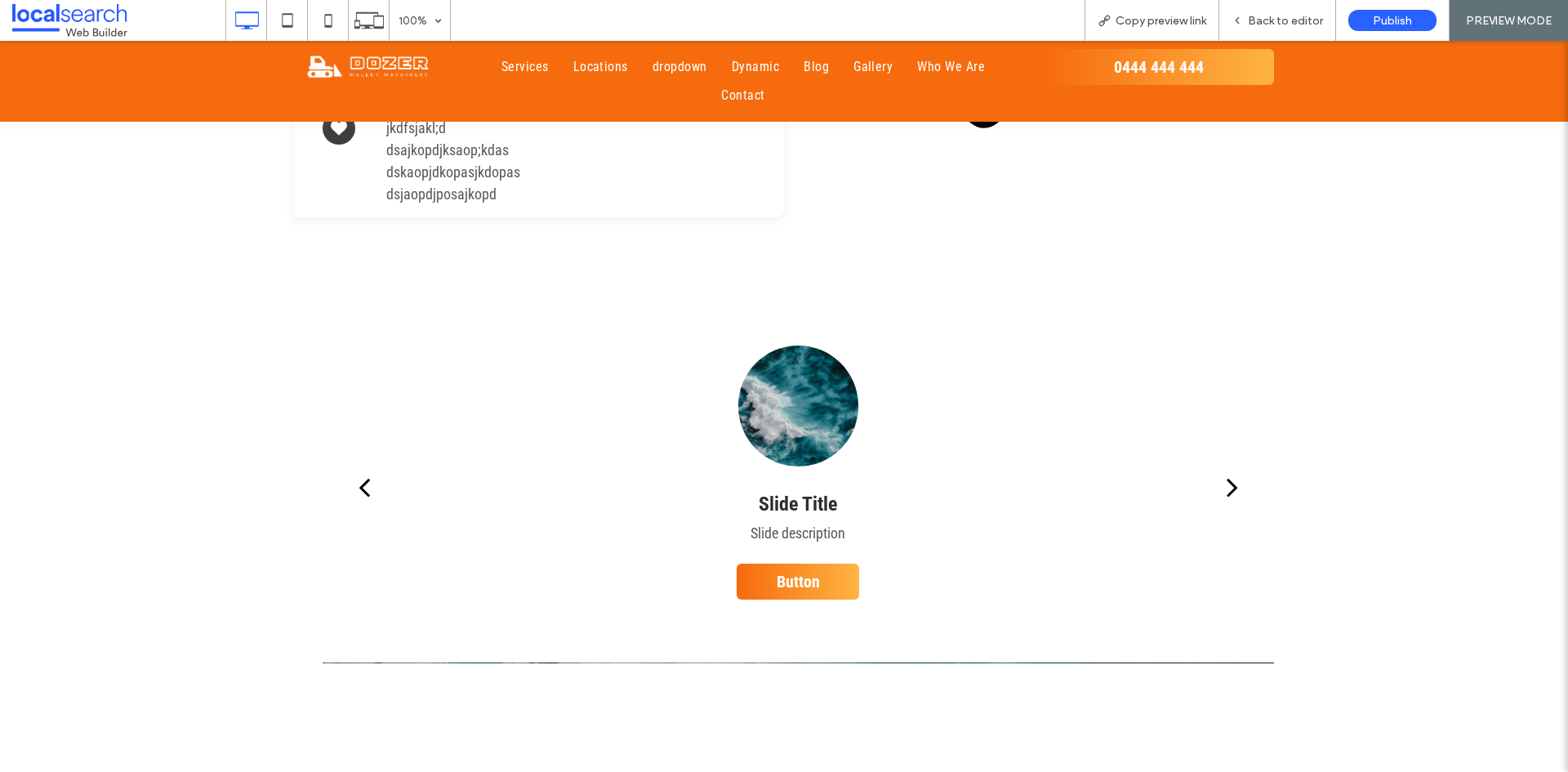
click at [1227, 470] on div "next" at bounding box center [1232, 486] width 11 height 33
click at [1227, 470] on div "next" at bounding box center [1232, 486] width 11 height 33
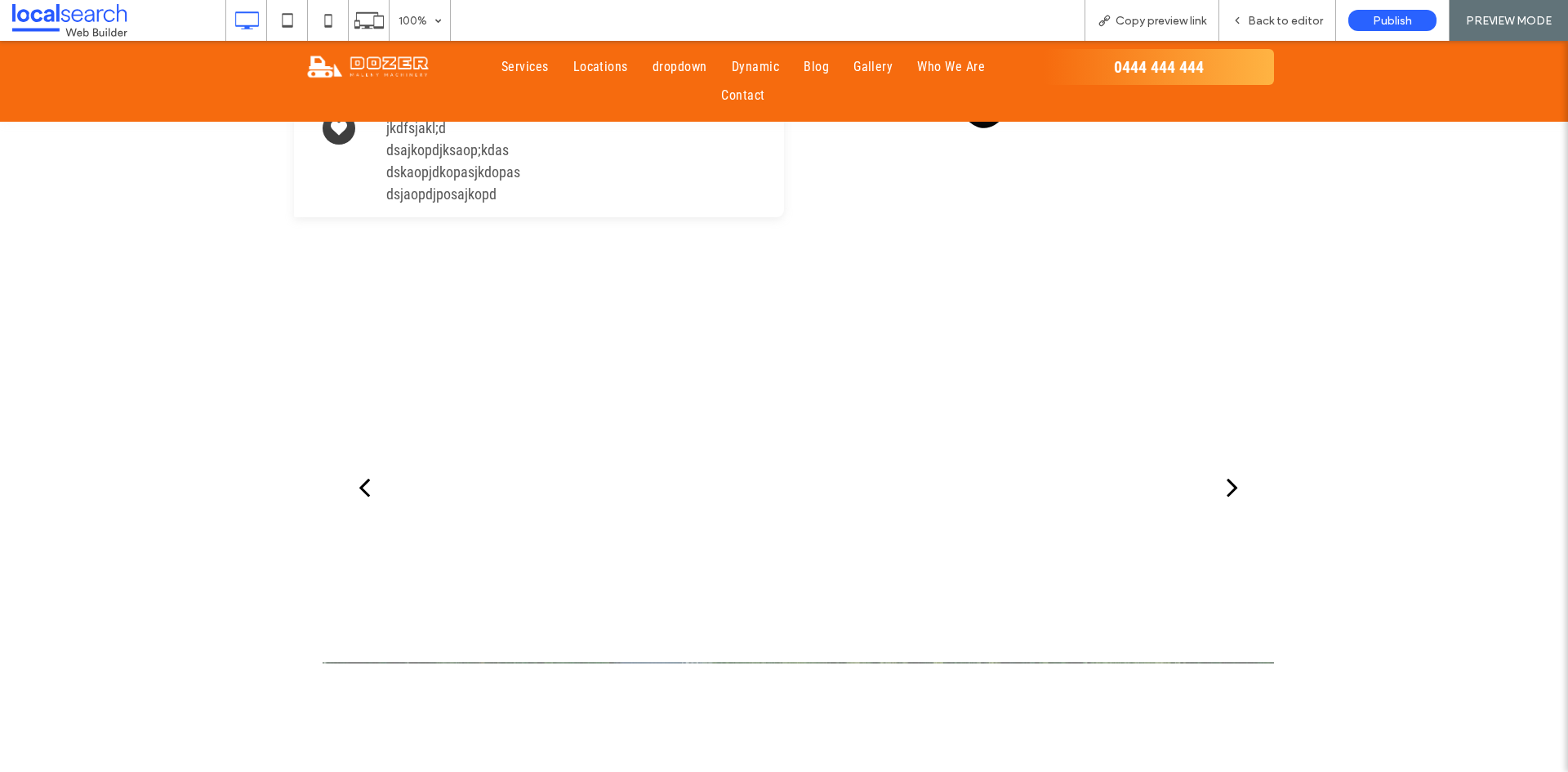
click at [1227, 470] on div "next" at bounding box center [1232, 486] width 11 height 33
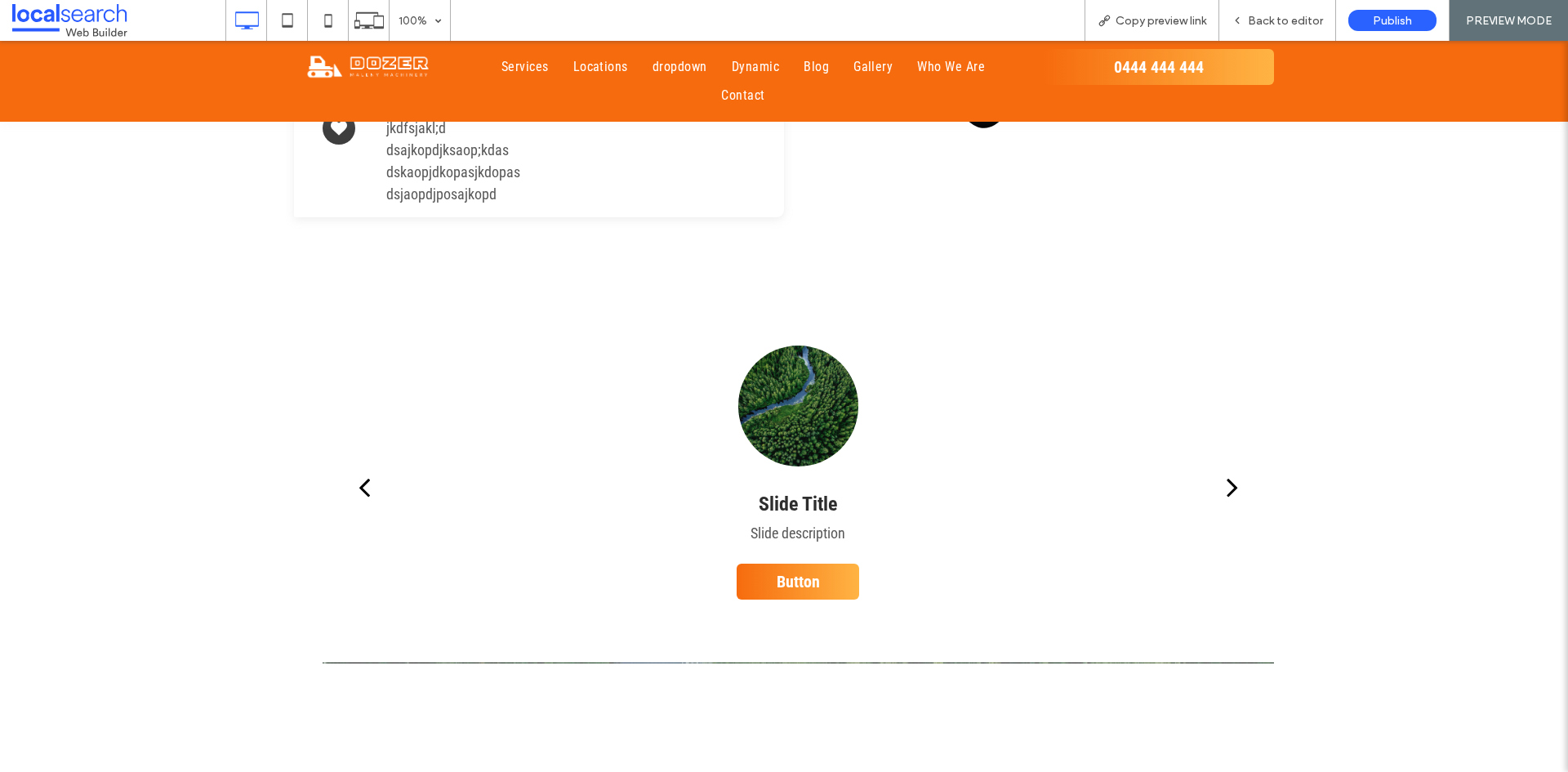
click at [1227, 470] on div "next" at bounding box center [1232, 486] width 11 height 33
click at [1284, 25] on span "Back to editor" at bounding box center [1285, 20] width 75 height 14
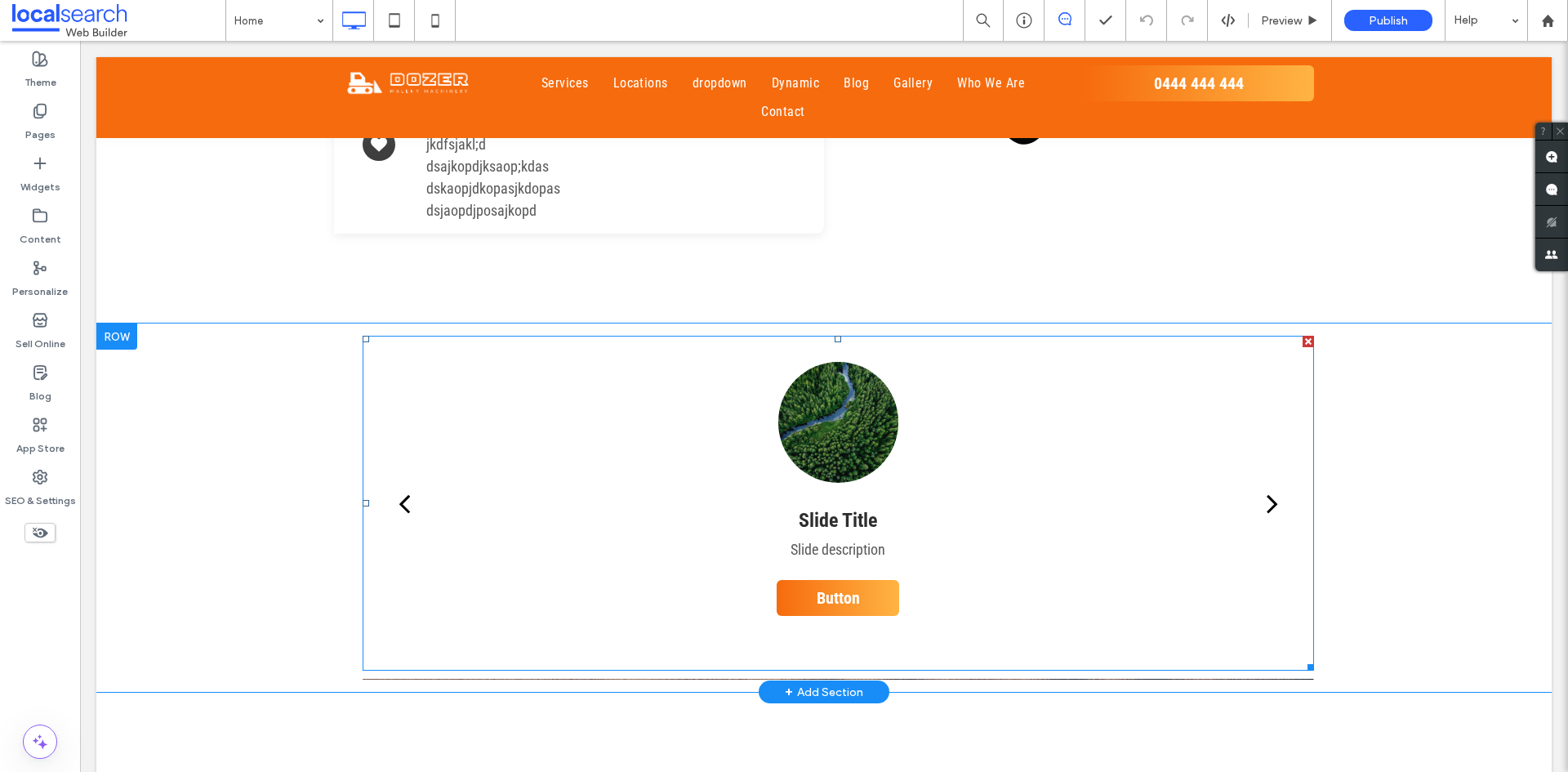
click at [936, 435] on div "Slide Title Slide description Button Button" at bounding box center [838, 516] width 878 height 308
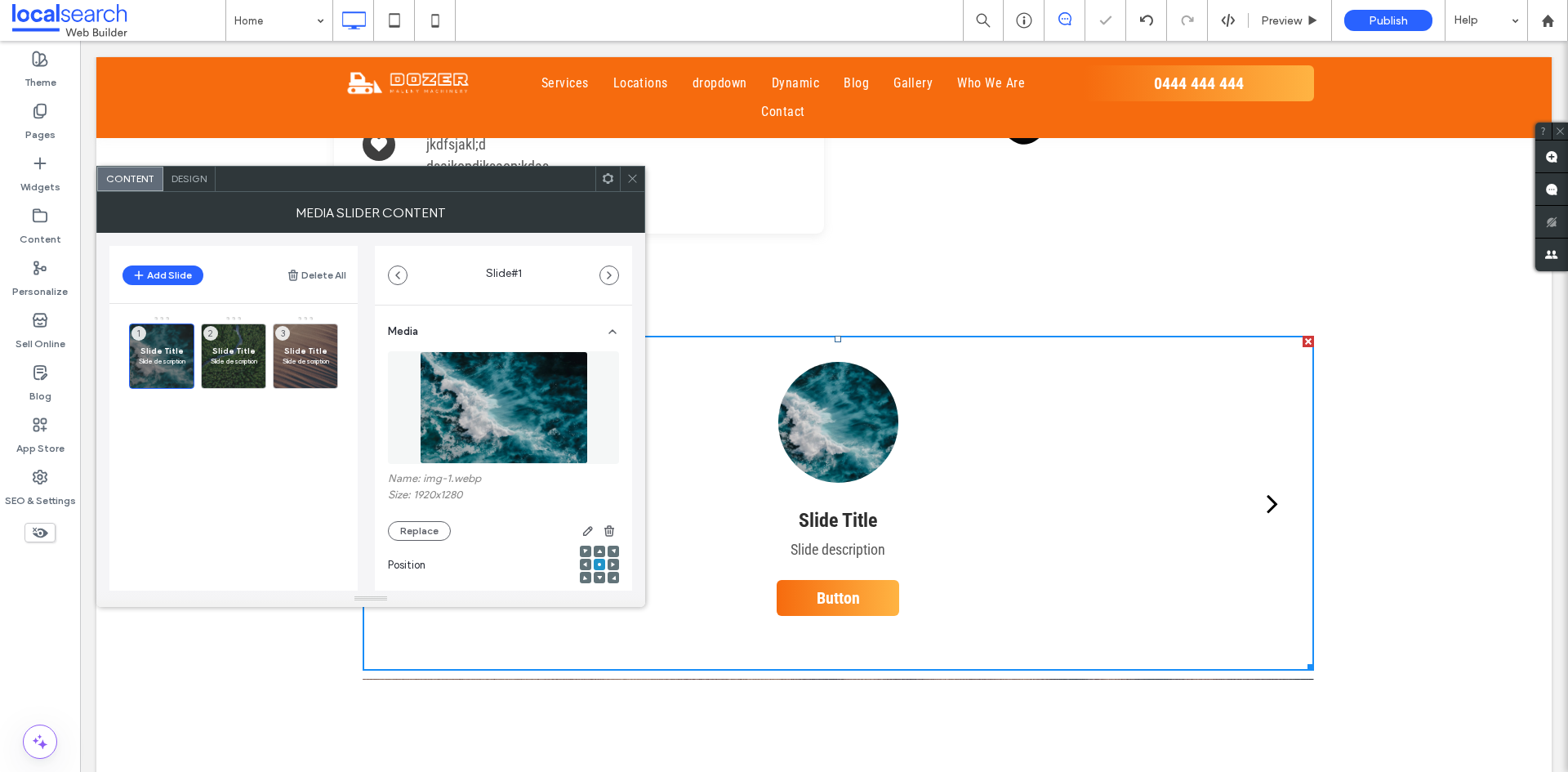
click at [193, 177] on span "Design" at bounding box center [188, 178] width 35 height 12
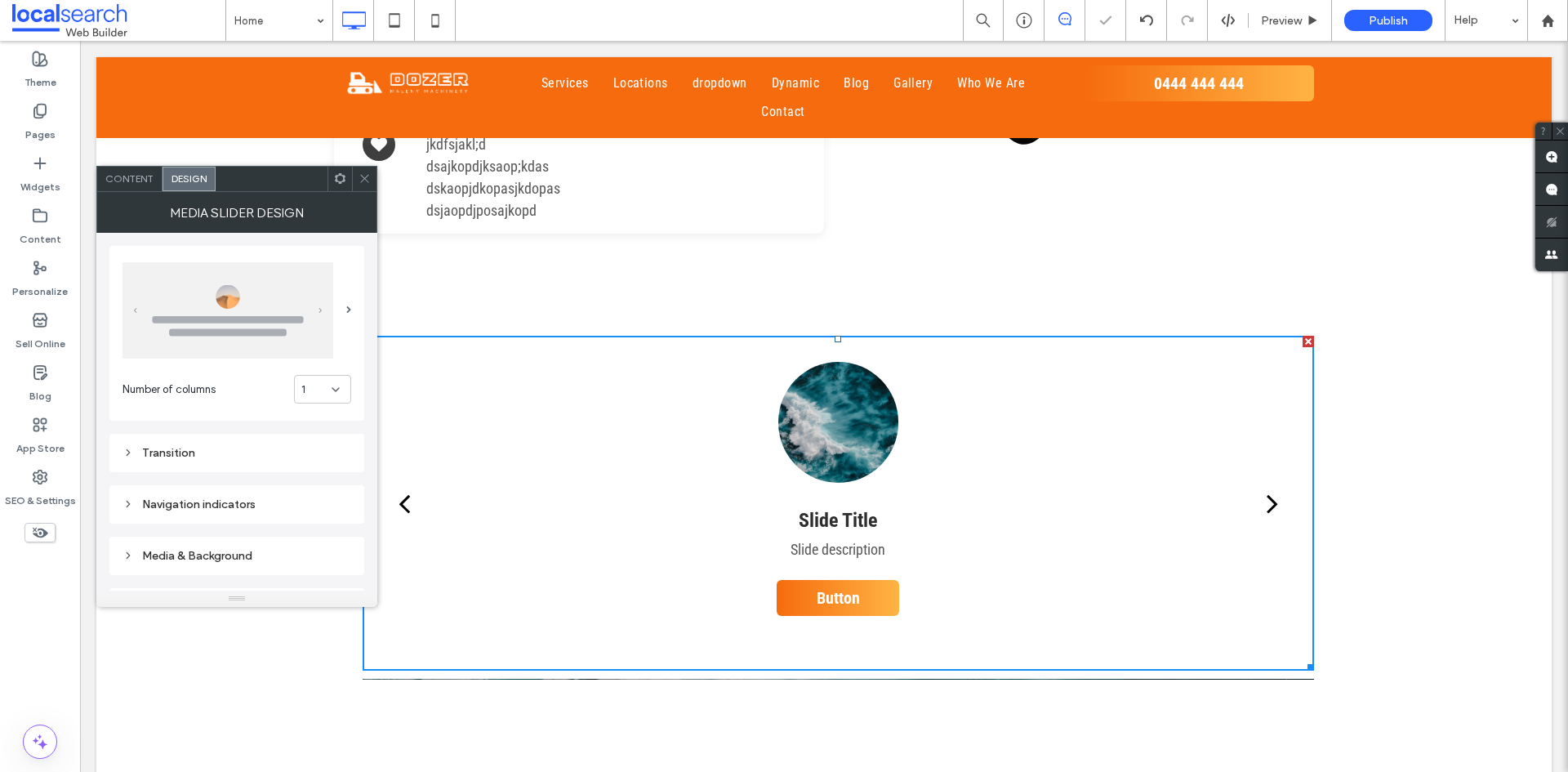
scroll to position [81, 0]
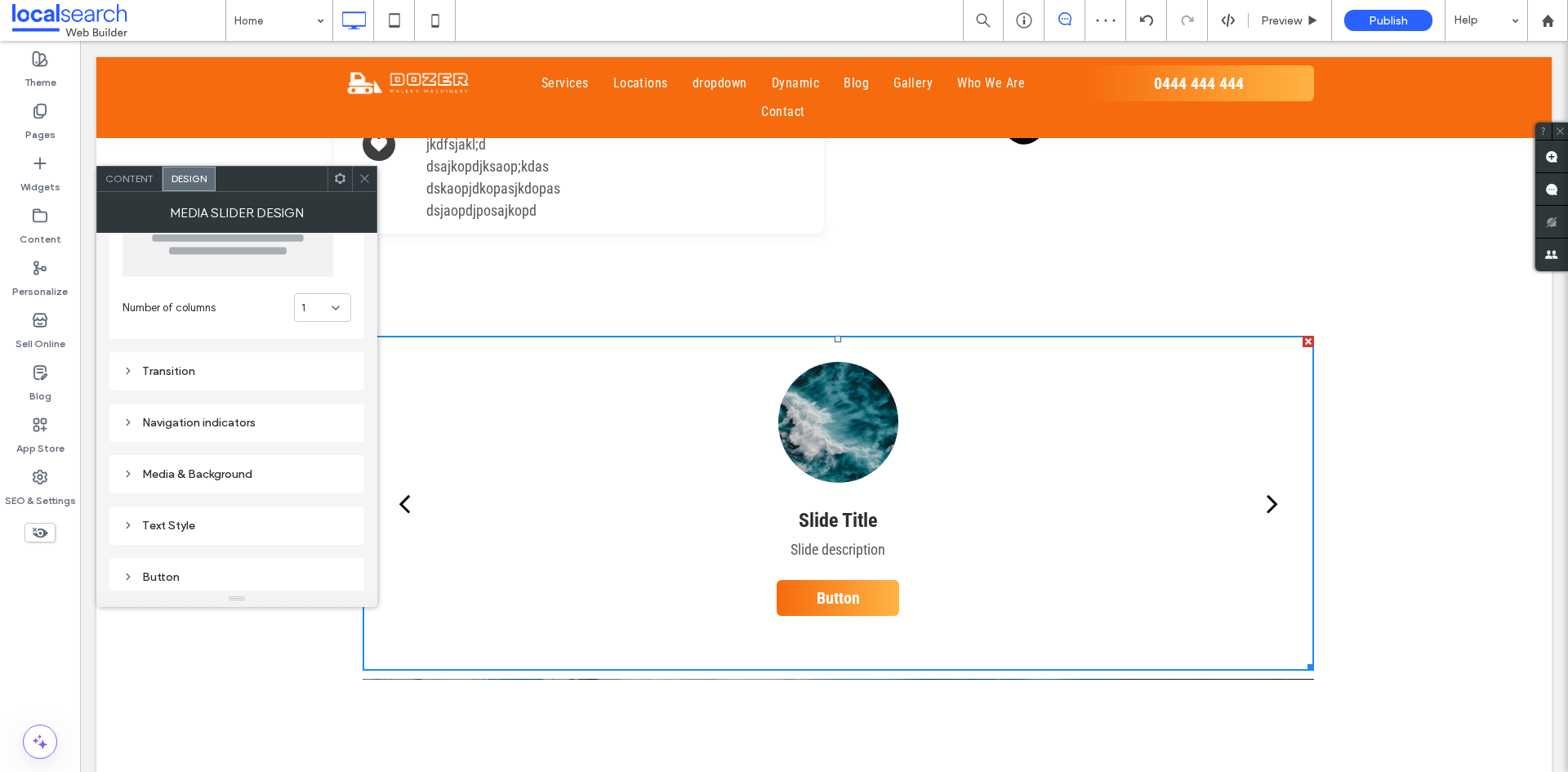
click at [218, 379] on div "Transition" at bounding box center [237, 371] width 229 height 22
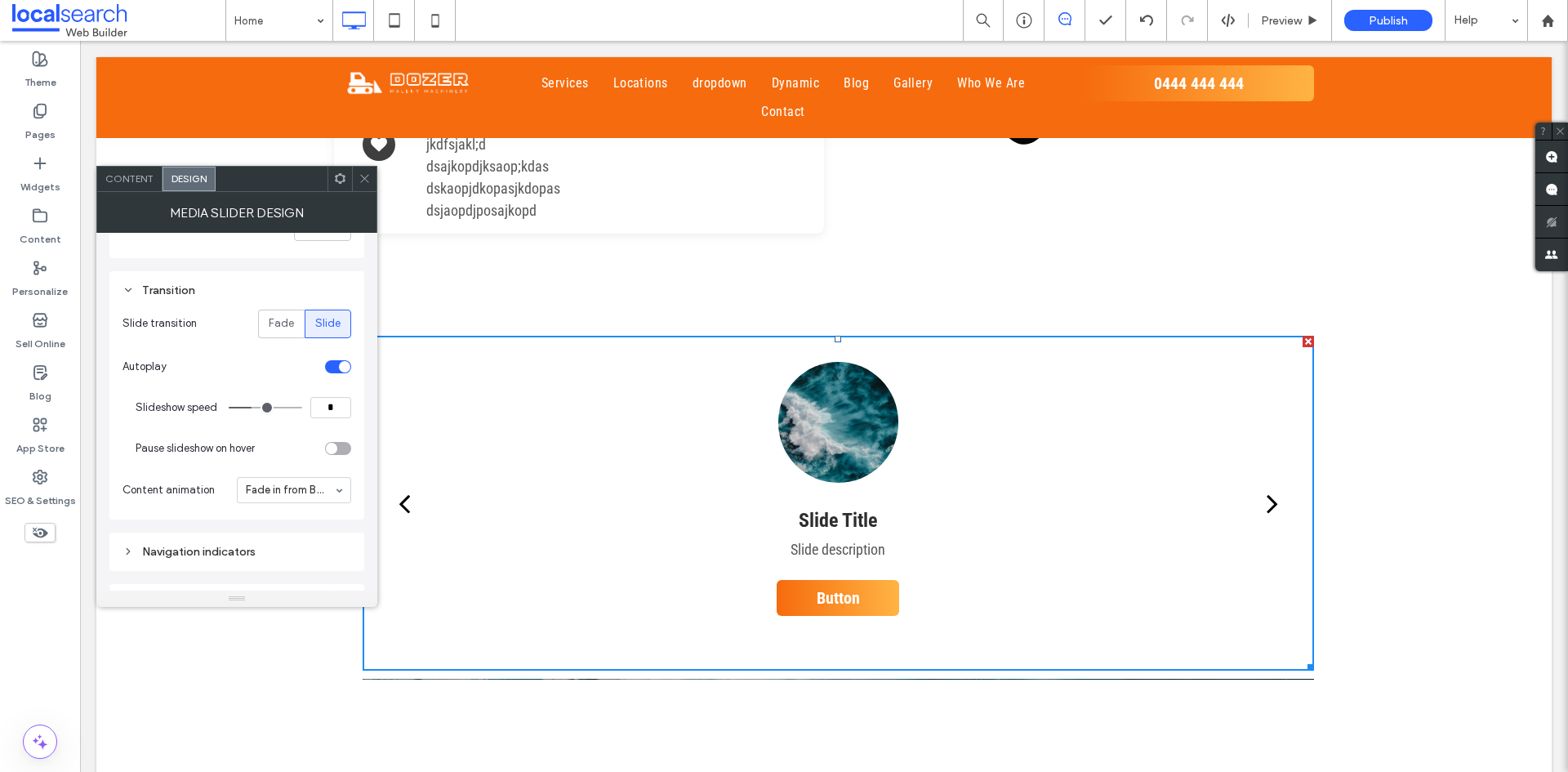
scroll to position [164, 0]
click at [341, 369] on div "toggle" at bounding box center [344, 365] width 11 height 11
click at [370, 181] on icon at bounding box center [364, 178] width 12 height 12
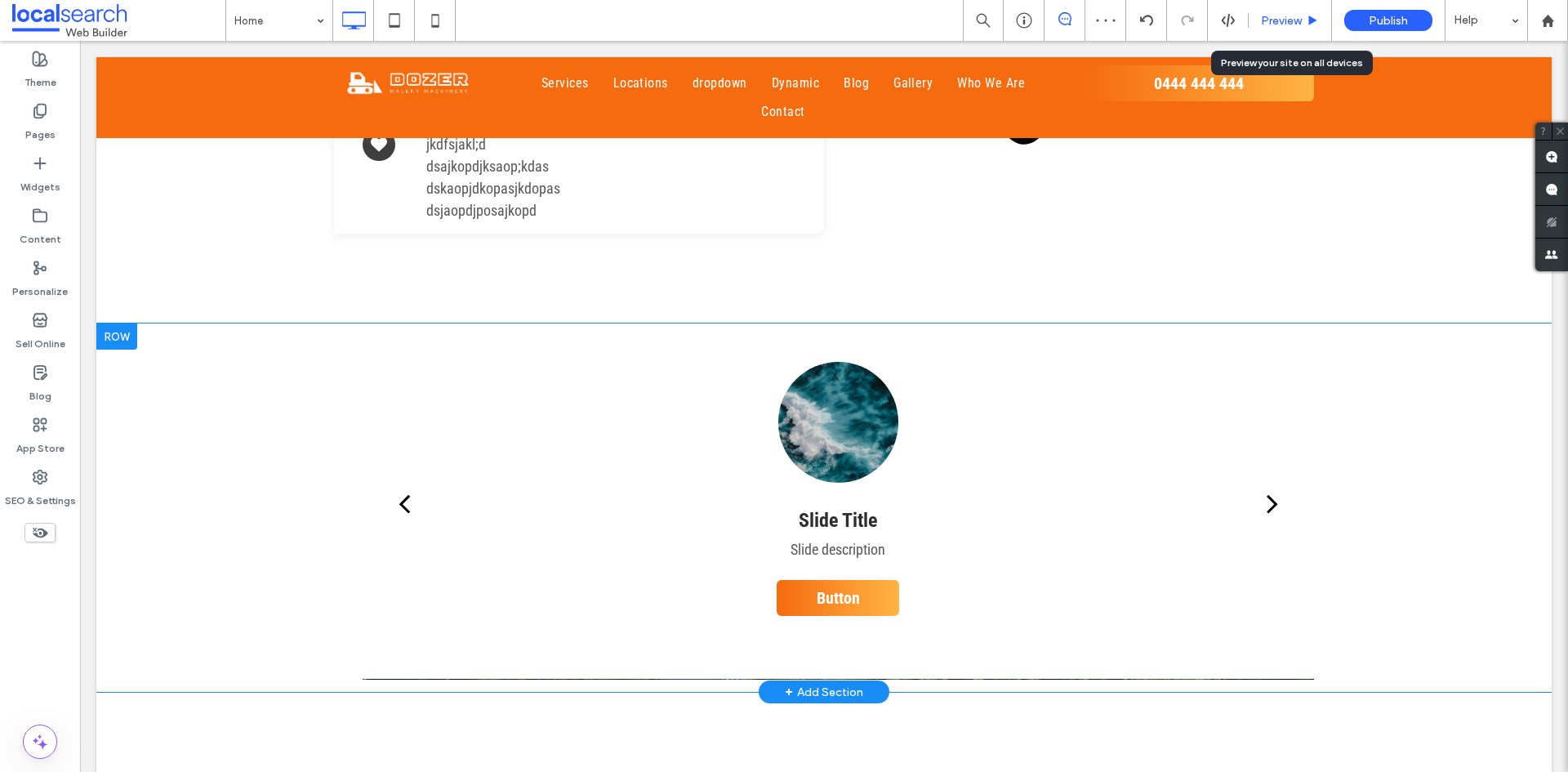
drag, startPoint x: 1286, startPoint y: 13, endPoint x: 1172, endPoint y: 95, distance: 140.4
click at [1286, 14] on span "Preview" at bounding box center [1282, 20] width 41 height 14
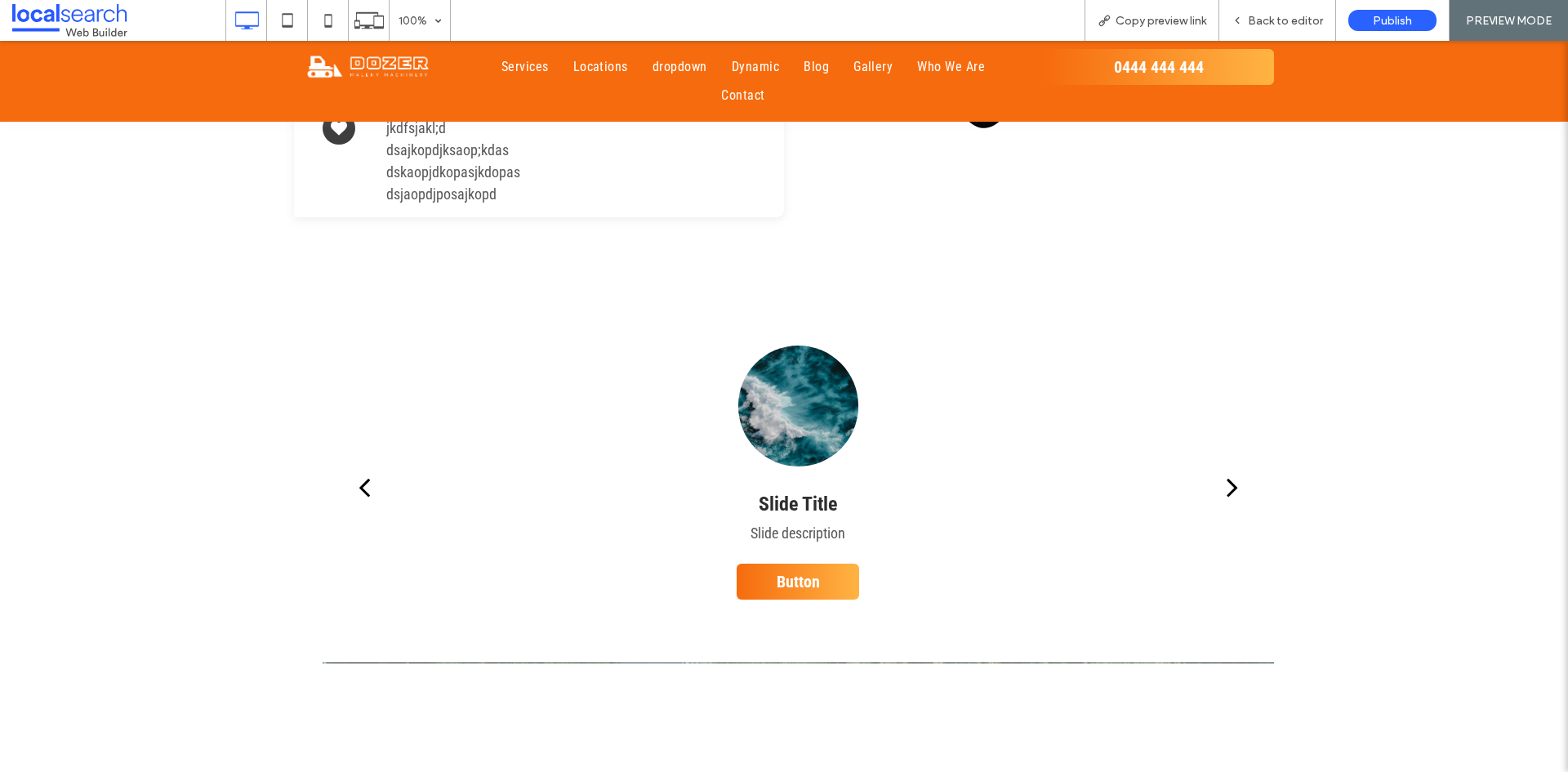
click at [1216, 458] on button "next" at bounding box center [1233, 487] width 37 height 59
click at [1284, 20] on span "Back to editor" at bounding box center [1285, 20] width 75 height 14
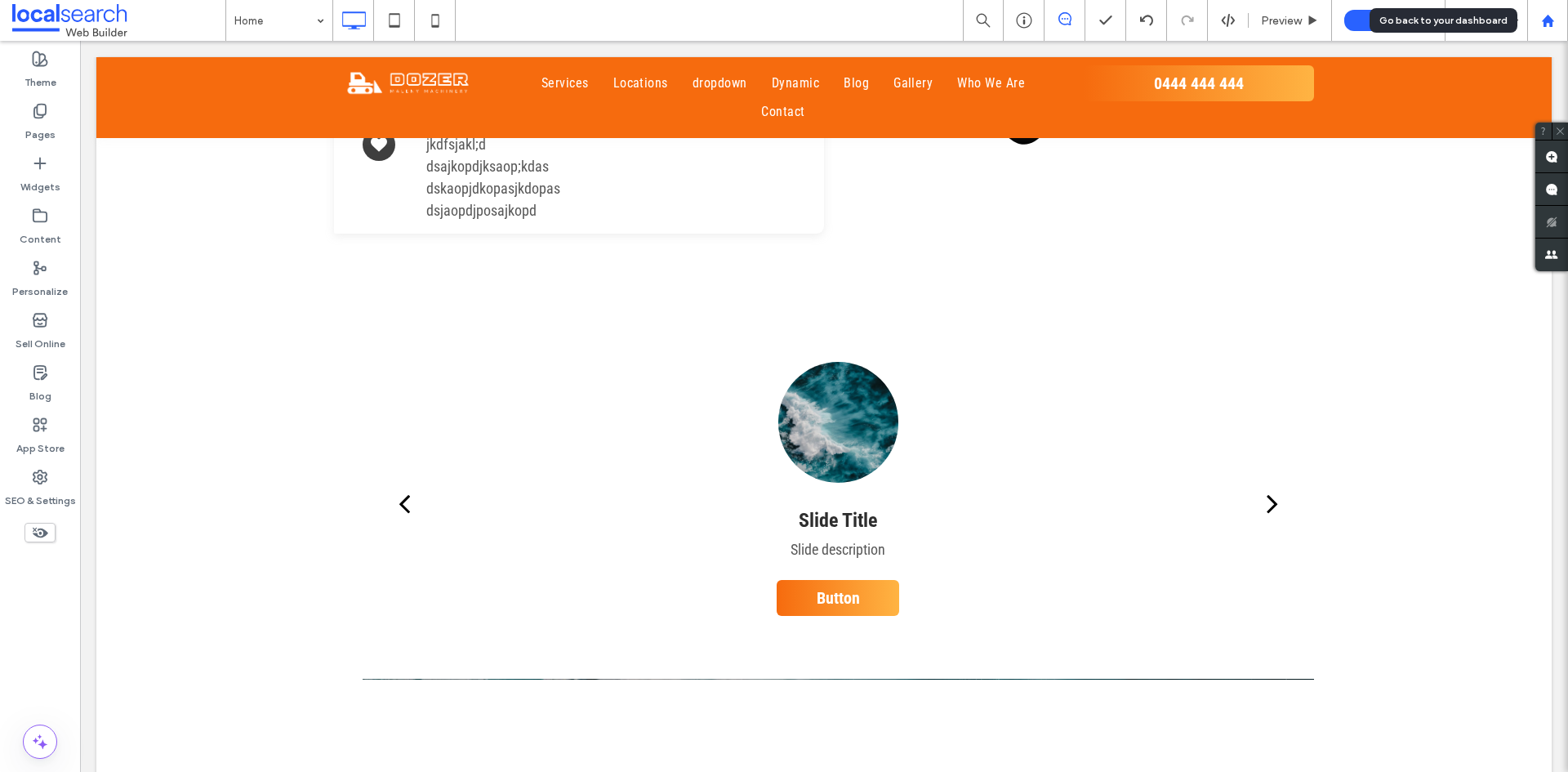
click at [1558, 17] on div at bounding box center [1548, 20] width 39 height 14
